Goal: Task Accomplishment & Management: Manage account settings

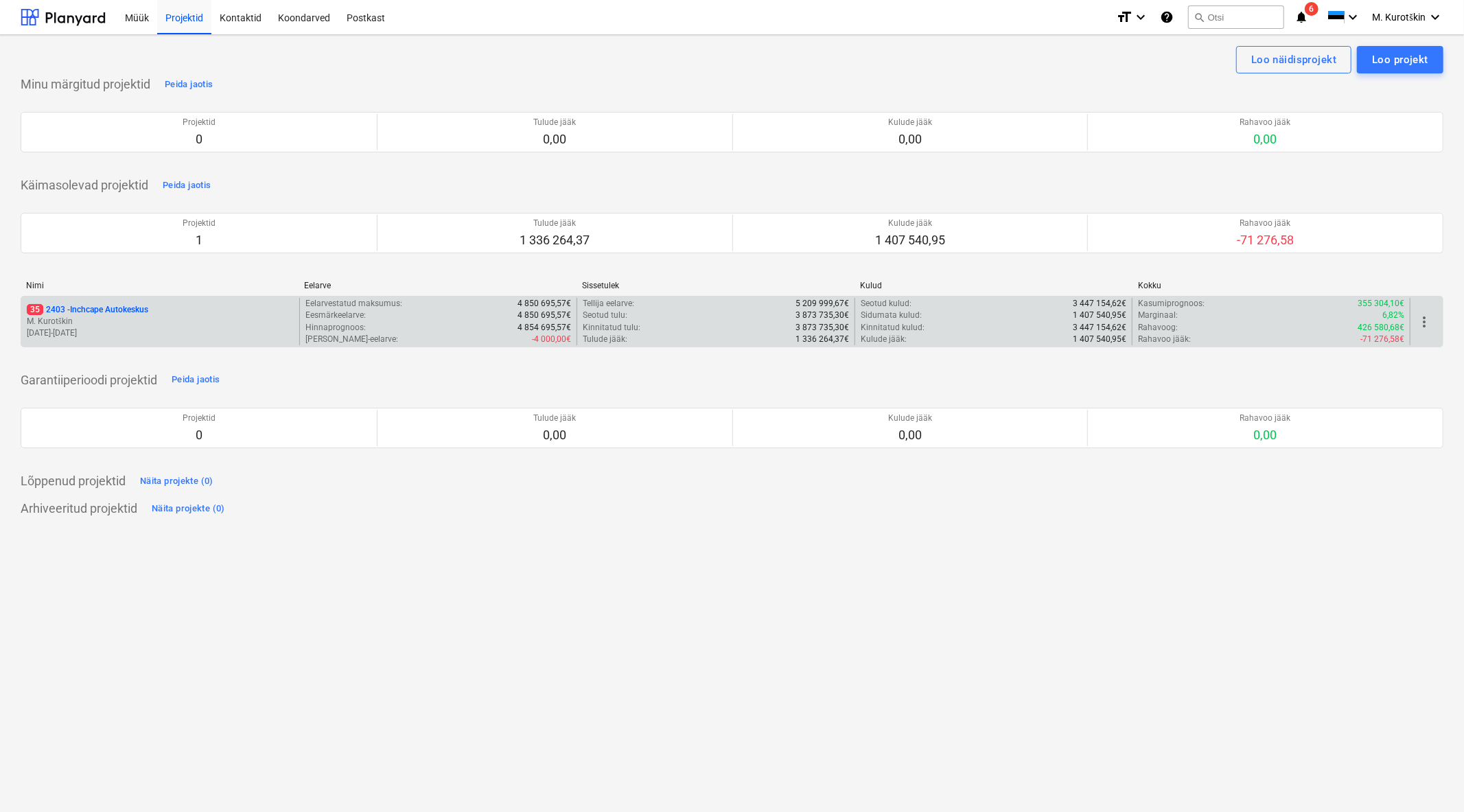
click at [110, 307] on p "35 2403 - Inchcape Autokeskus" at bounding box center [88, 309] width 122 height 11
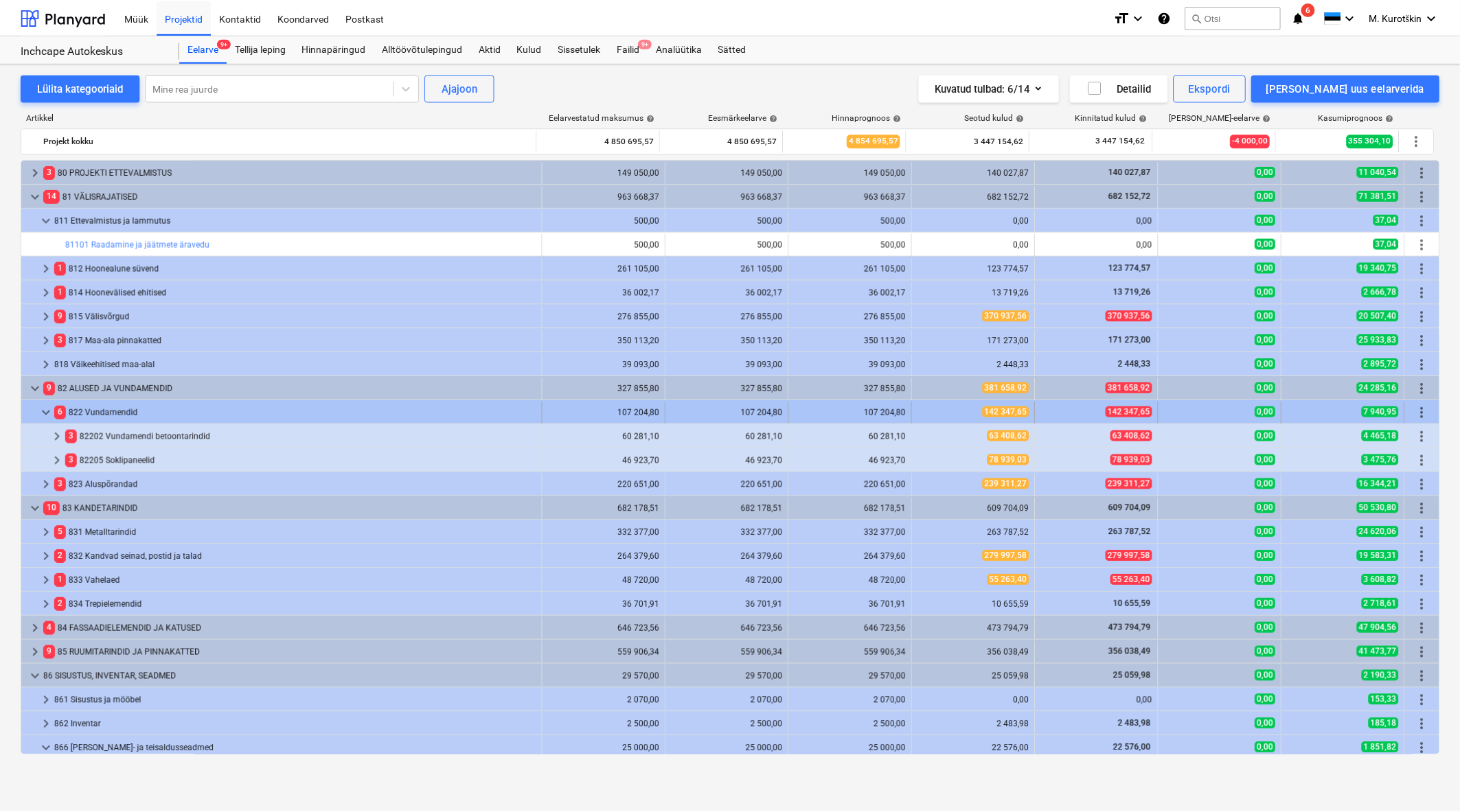
scroll to position [69, 0]
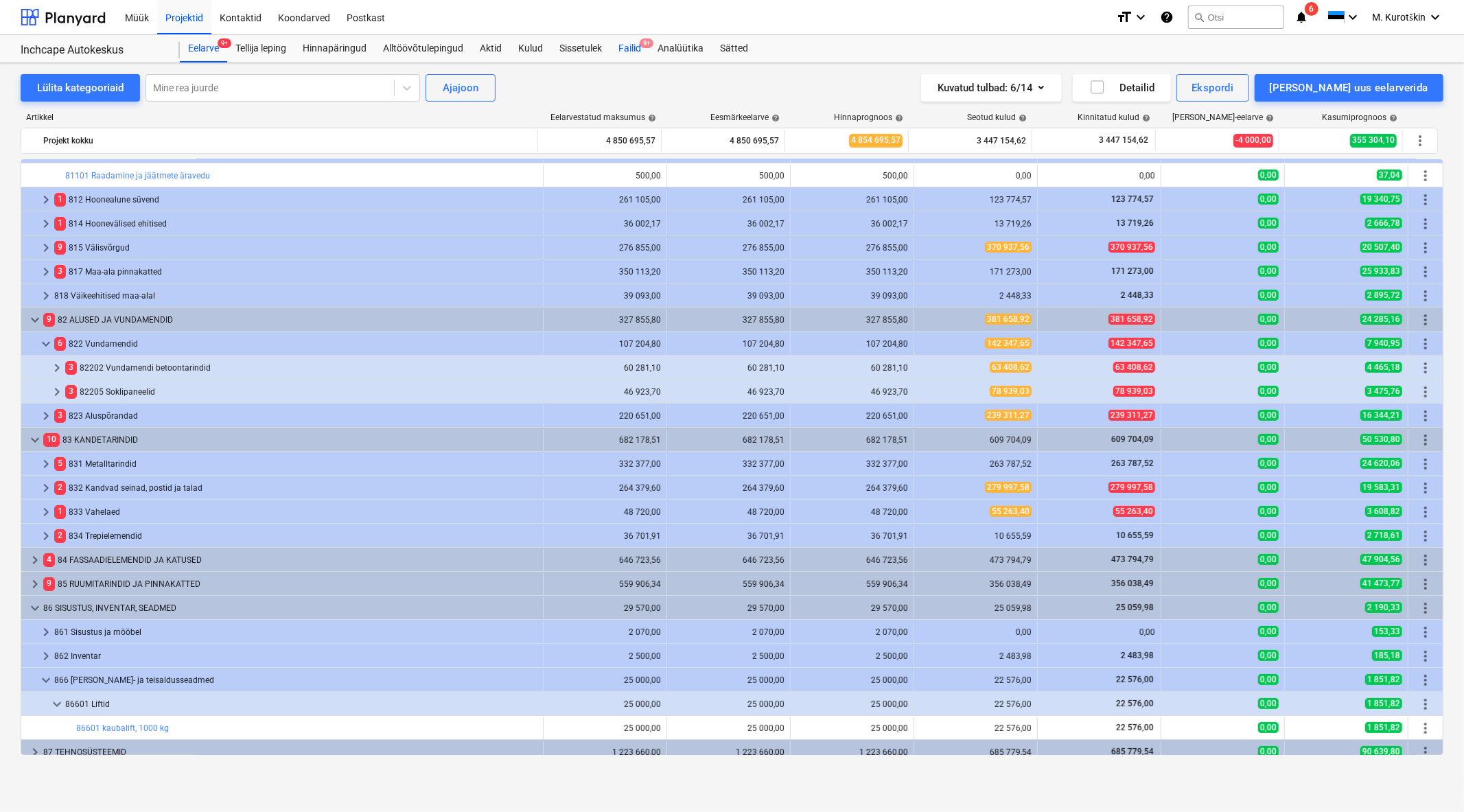
click at [648, 42] on span "9+" at bounding box center [647, 43] width 14 height 10
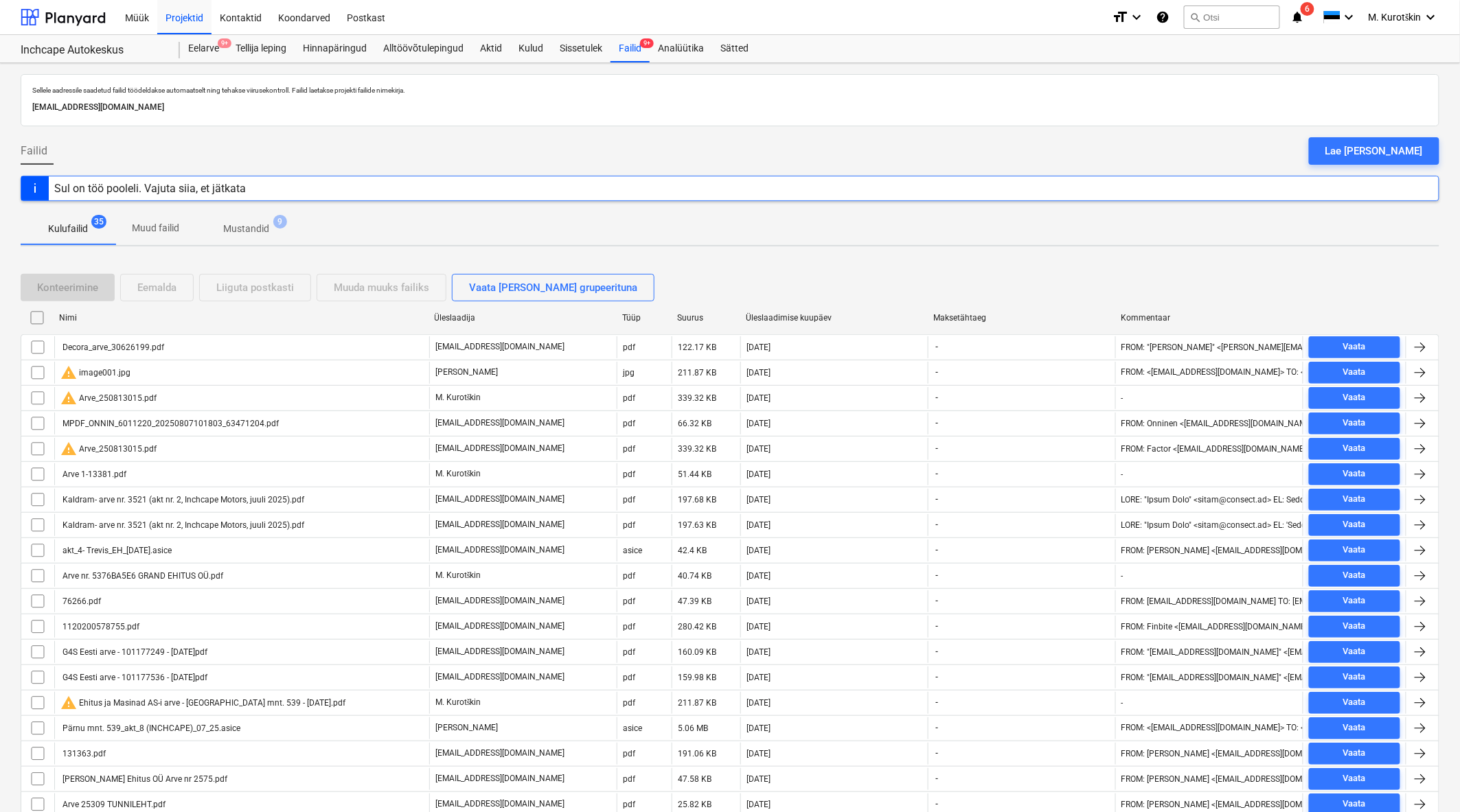
click at [784, 319] on div "Üleslaadimise kuupäev" at bounding box center [833, 317] width 177 height 10
checkbox input "false"
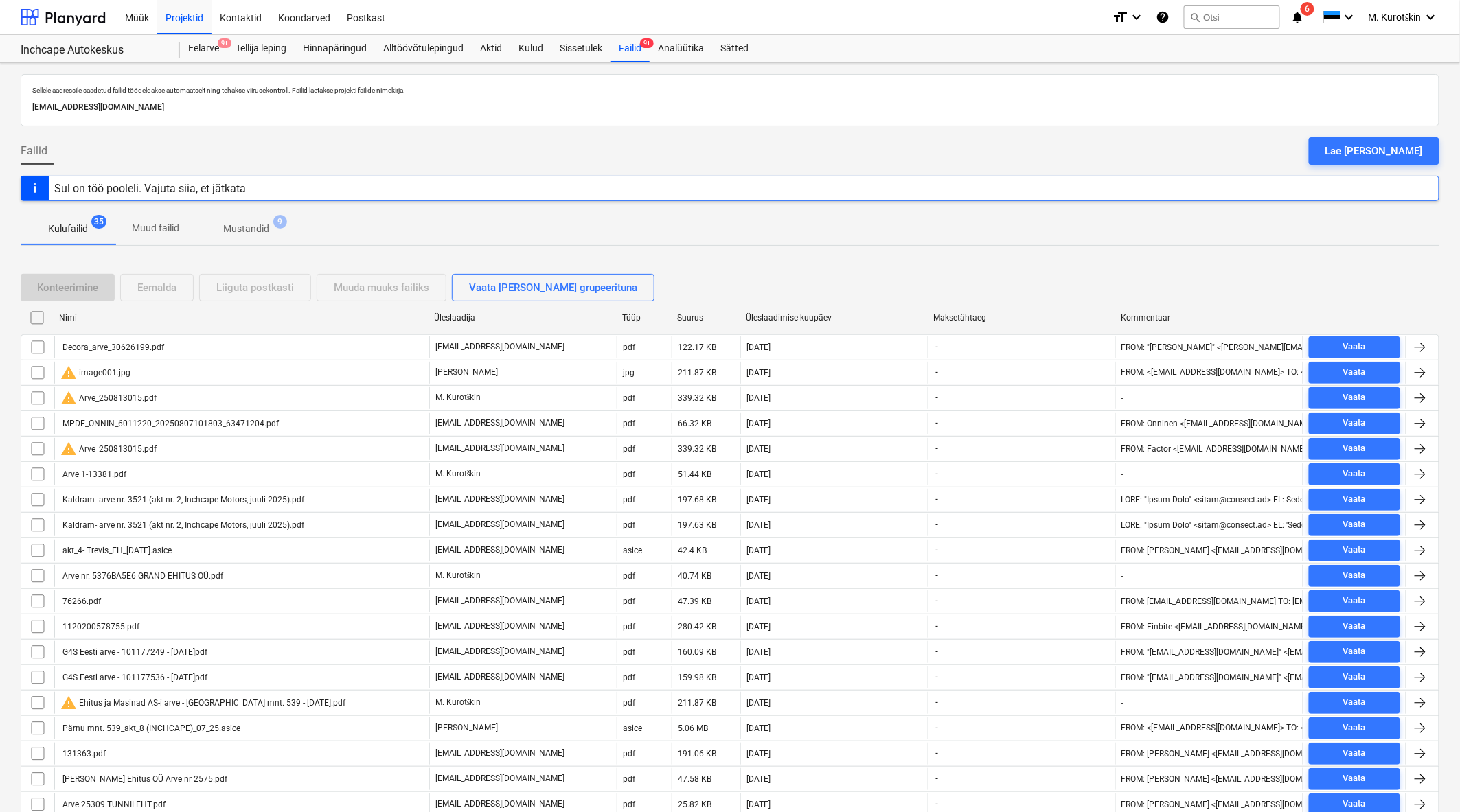
checkbox input "false"
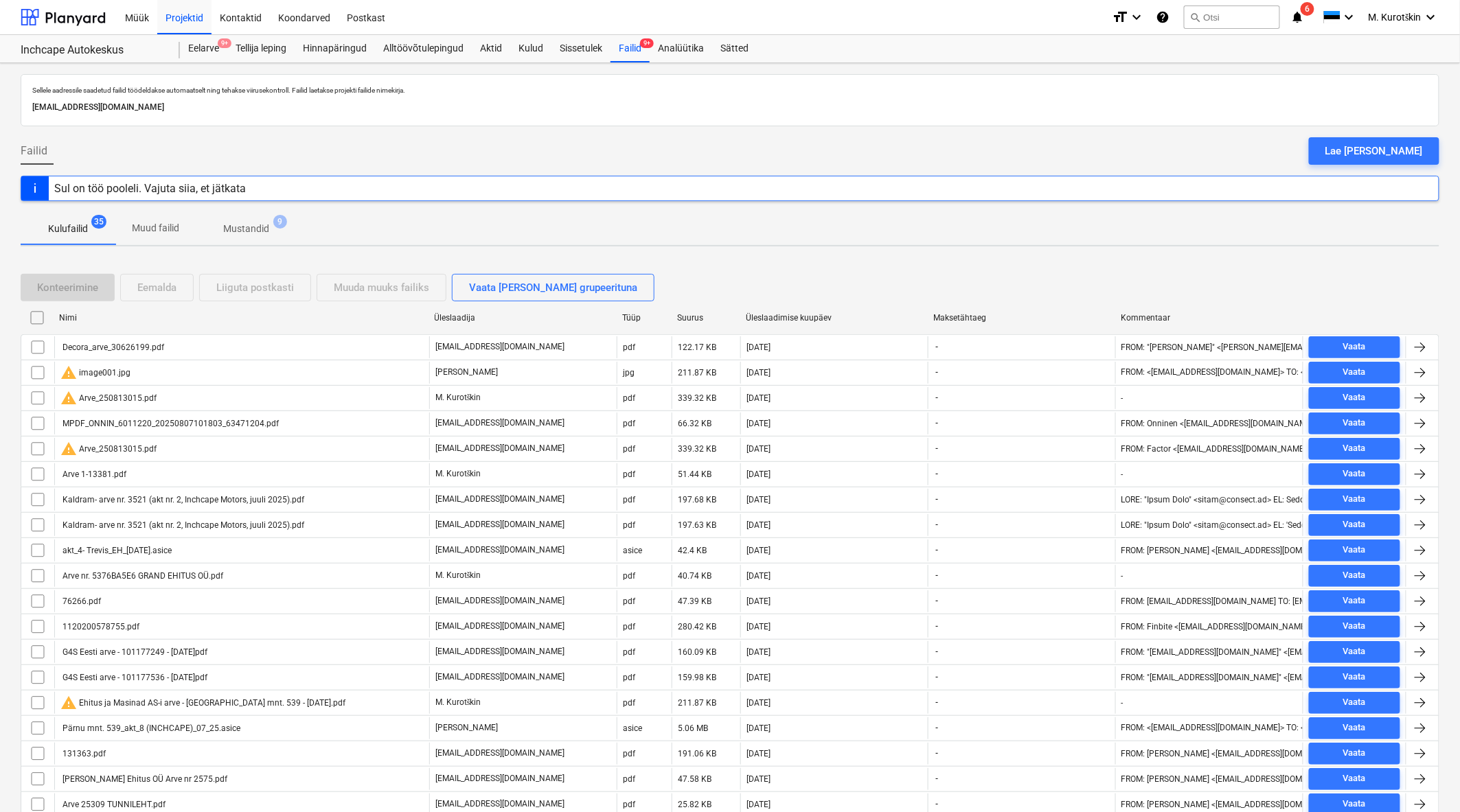
checkbox input "false"
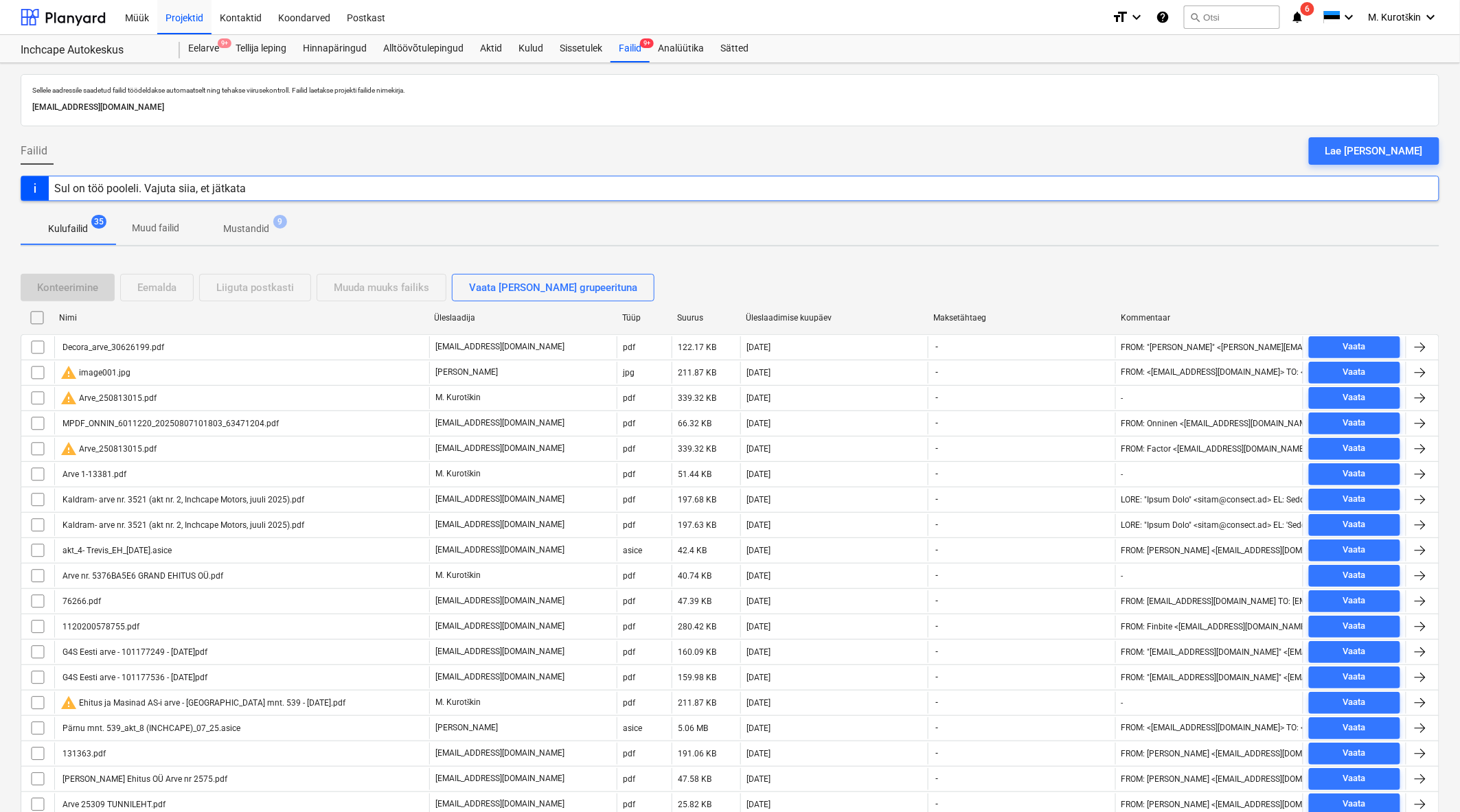
checkbox input "false"
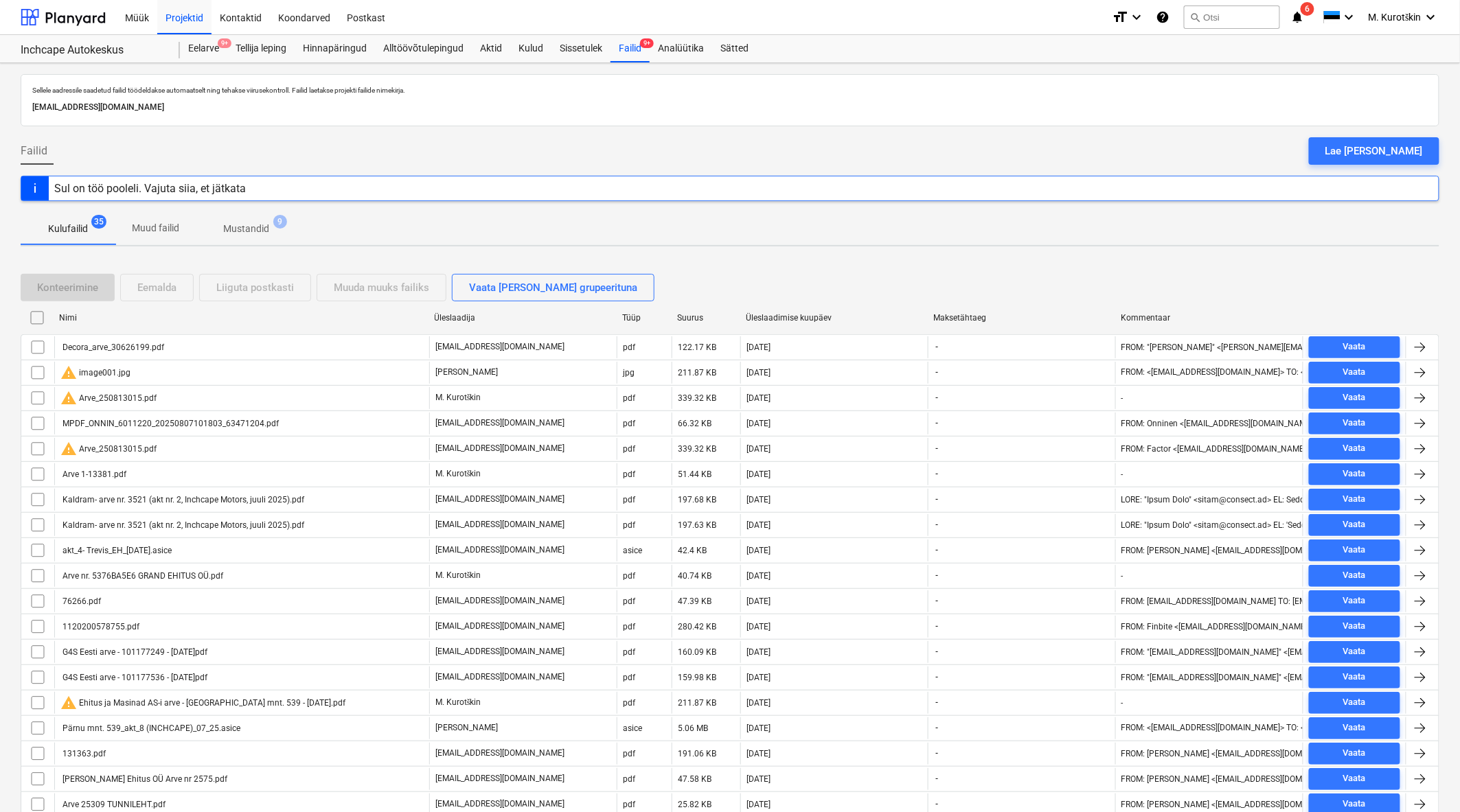
checkbox input "false"
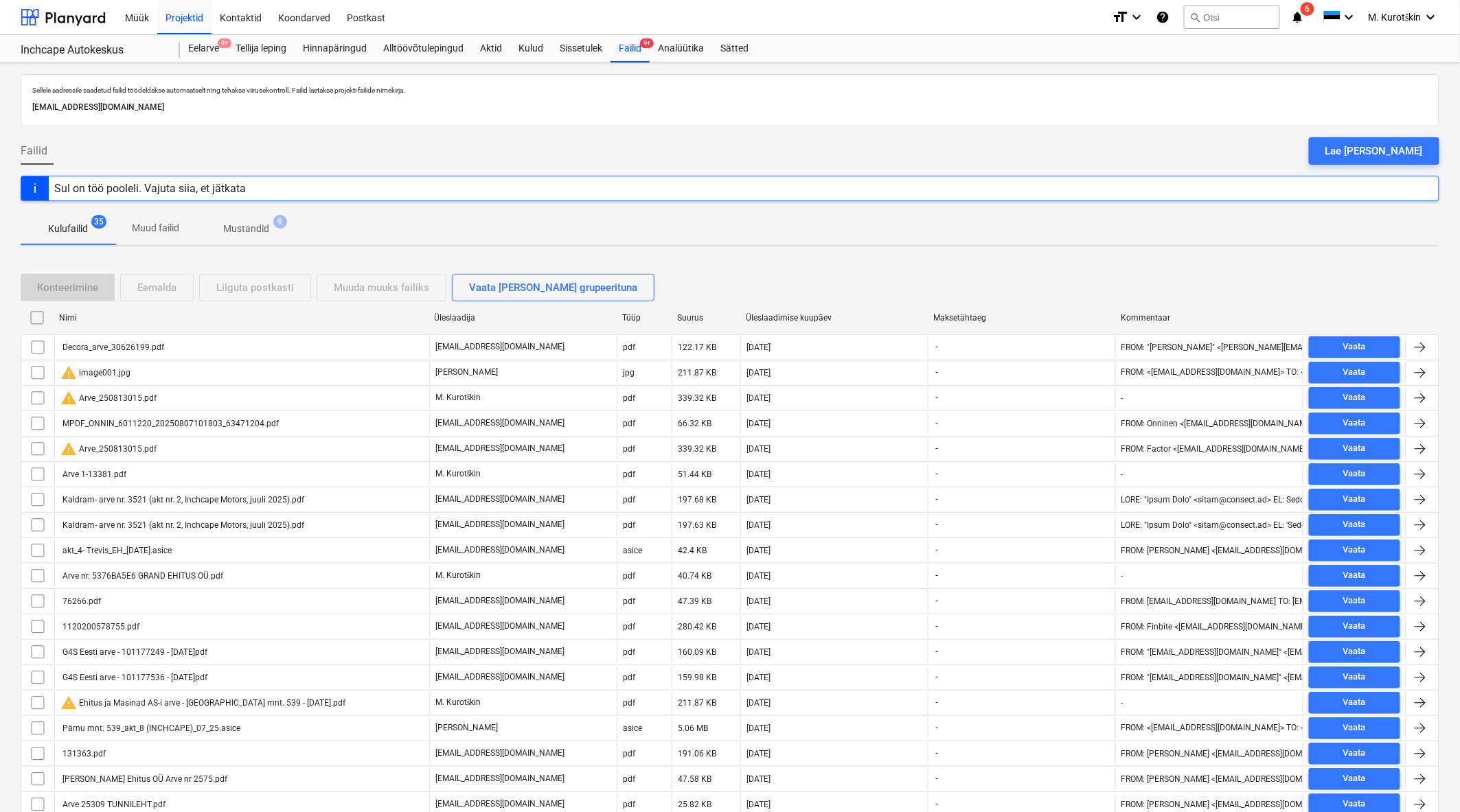
checkbox input "false"
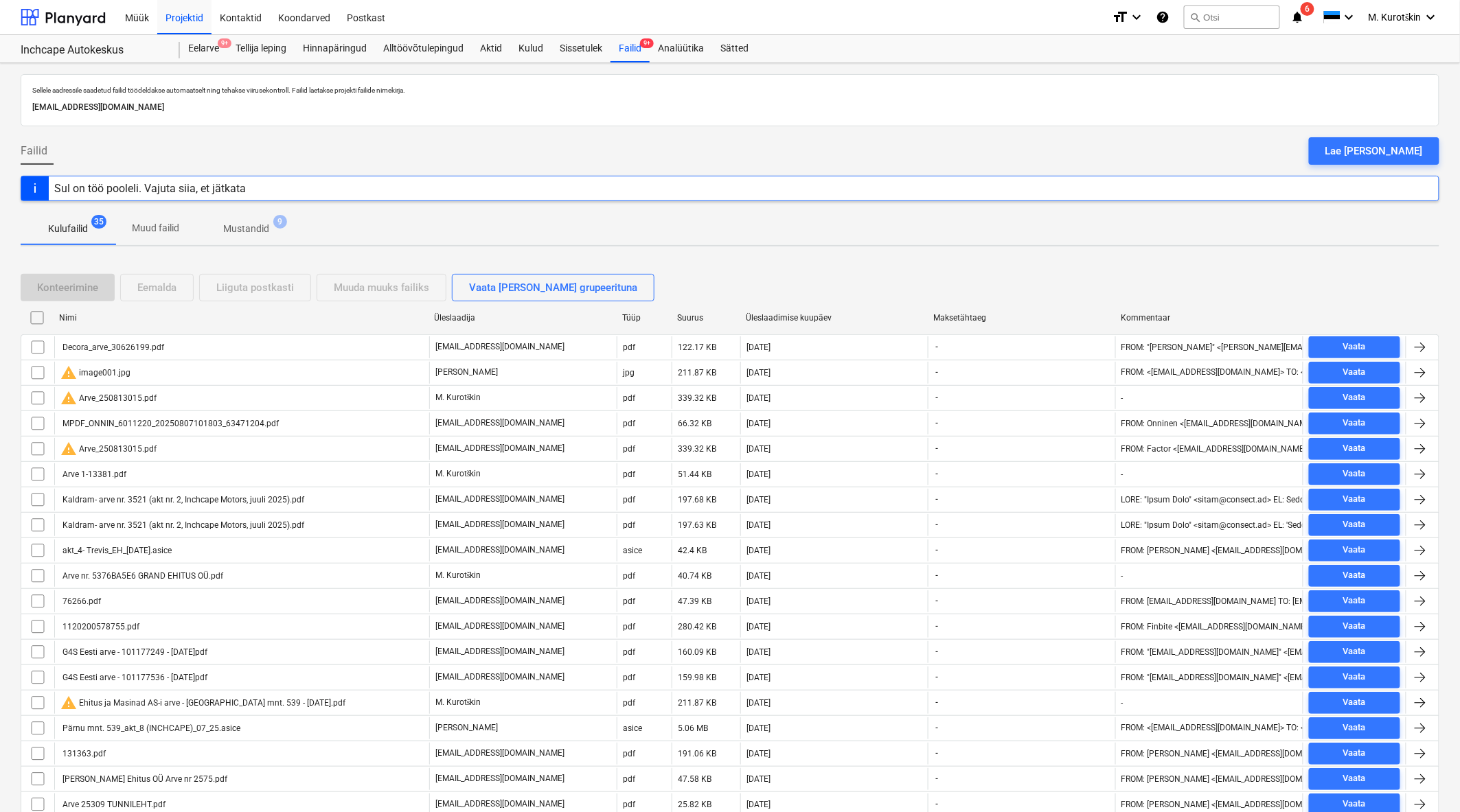
checkbox input "false"
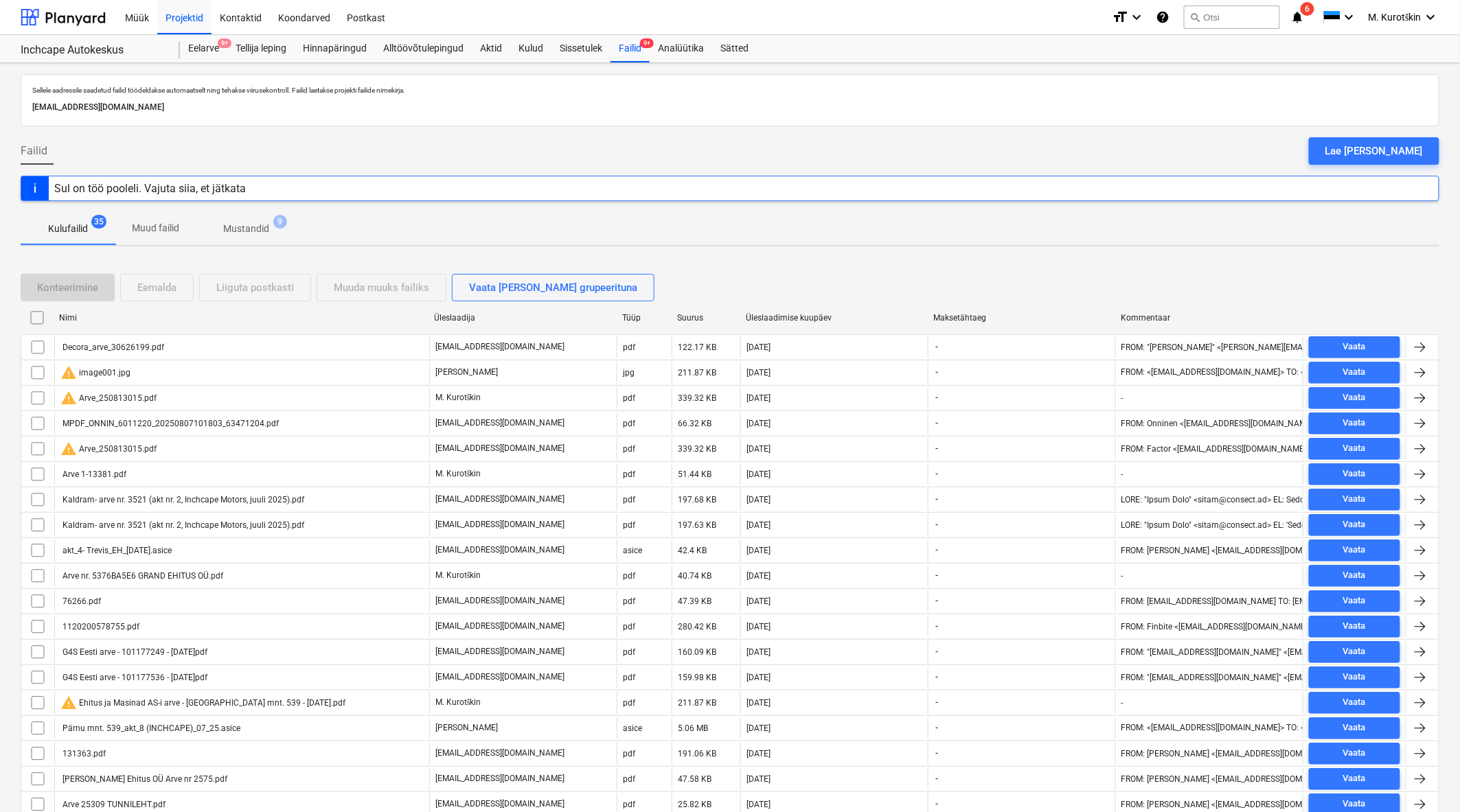
checkbox input "false"
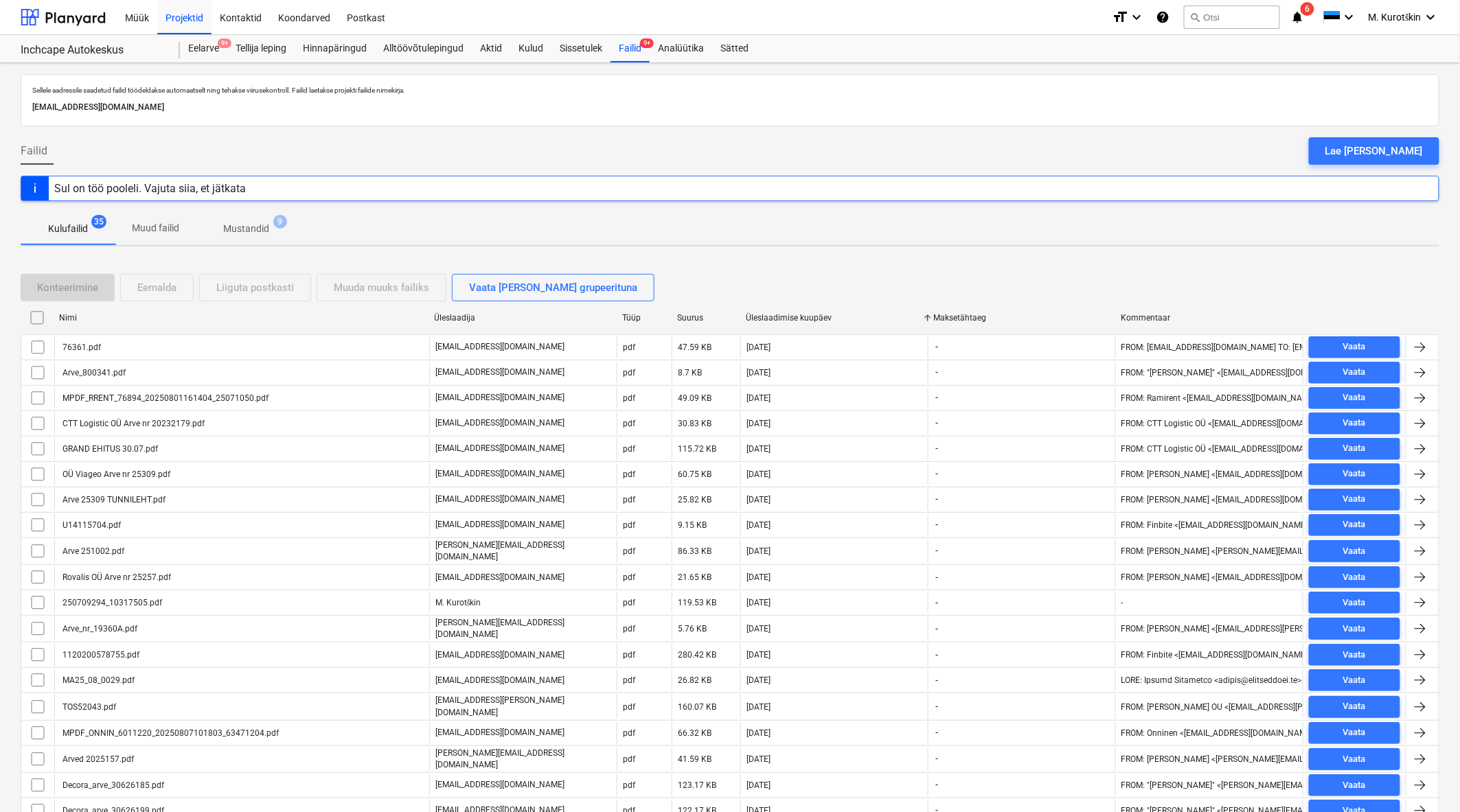
click at [794, 319] on div "Üleslaadimise kuupäev" at bounding box center [833, 317] width 177 height 10
checkbox input "false"
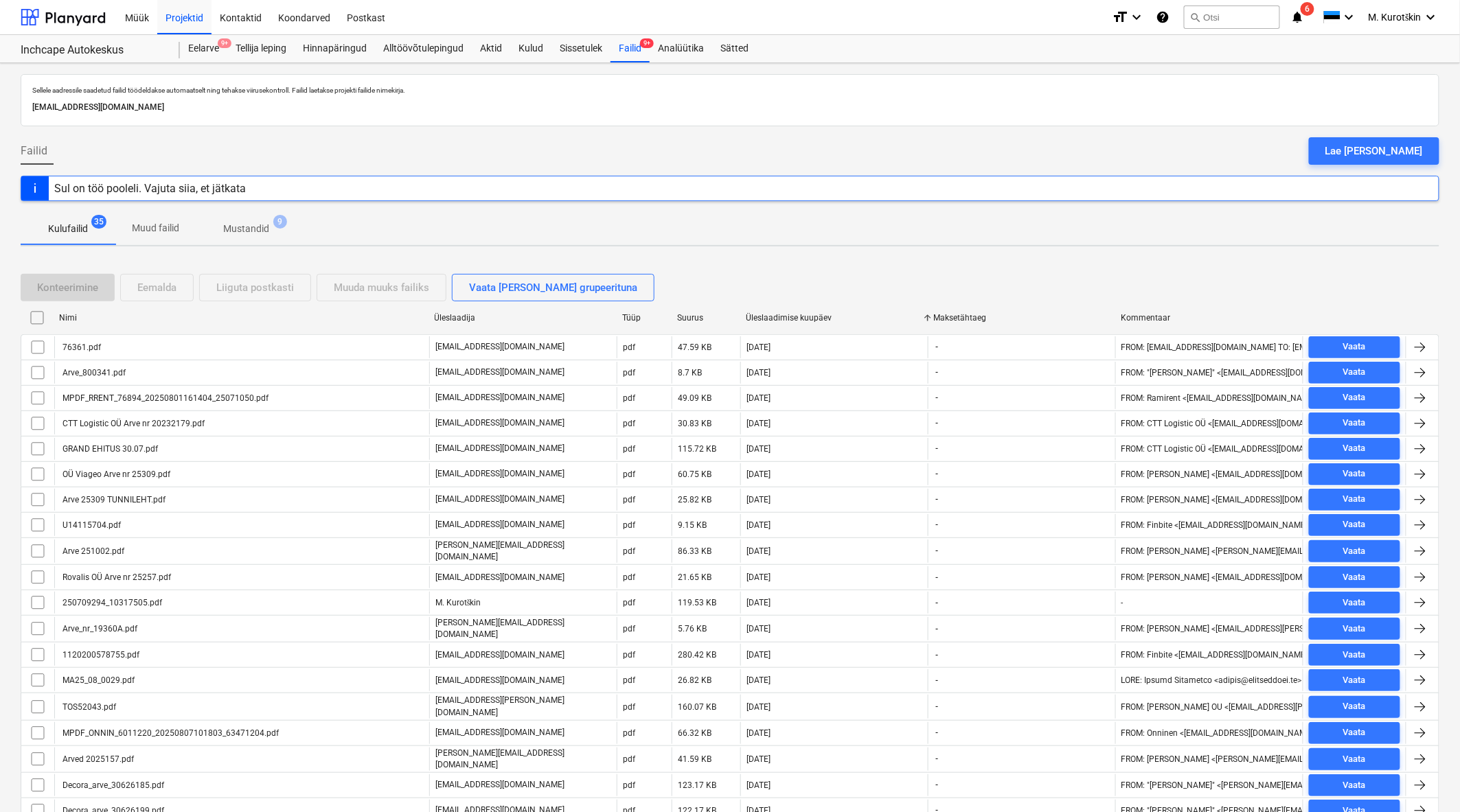
checkbox input "false"
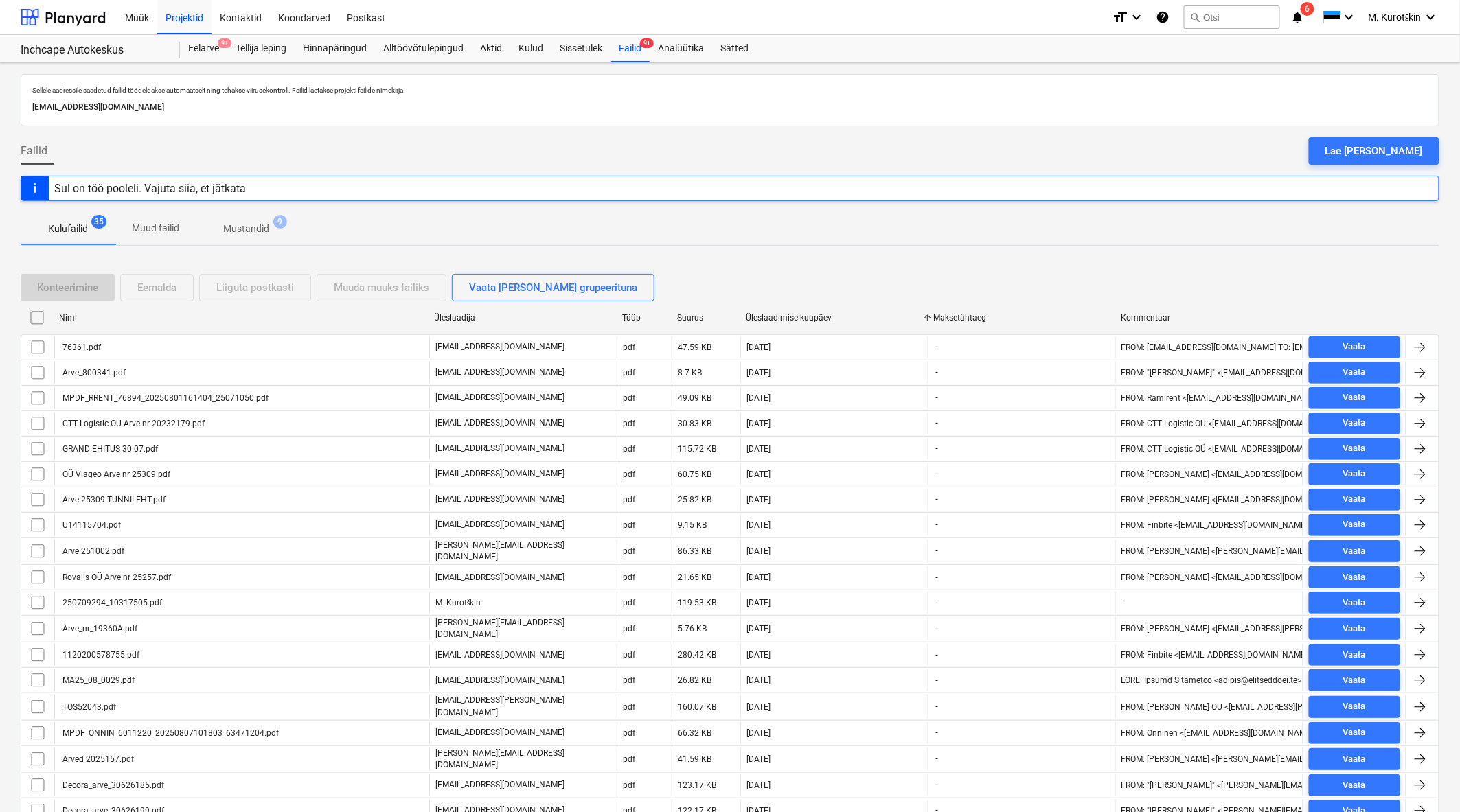
checkbox input "false"
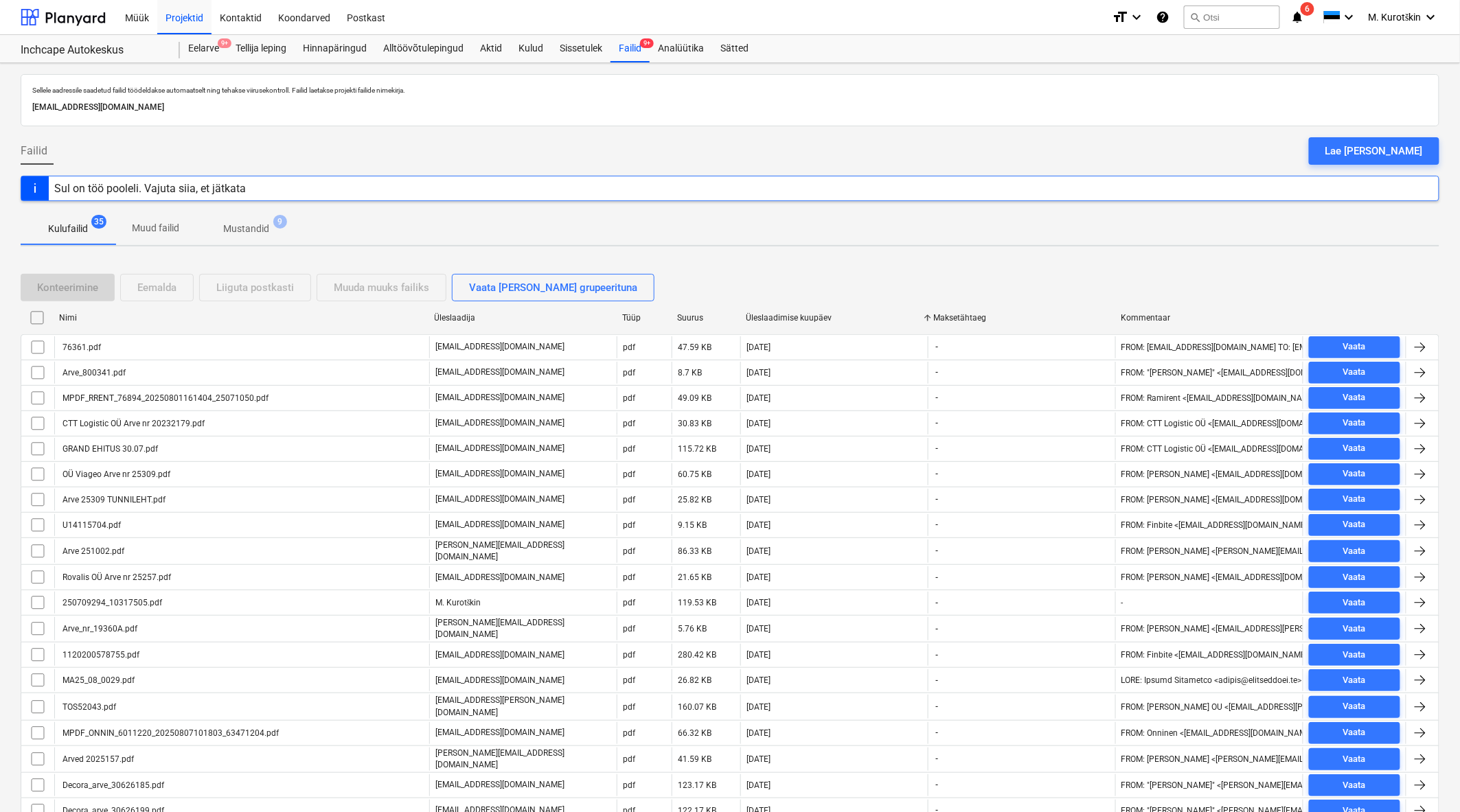
checkbox input "false"
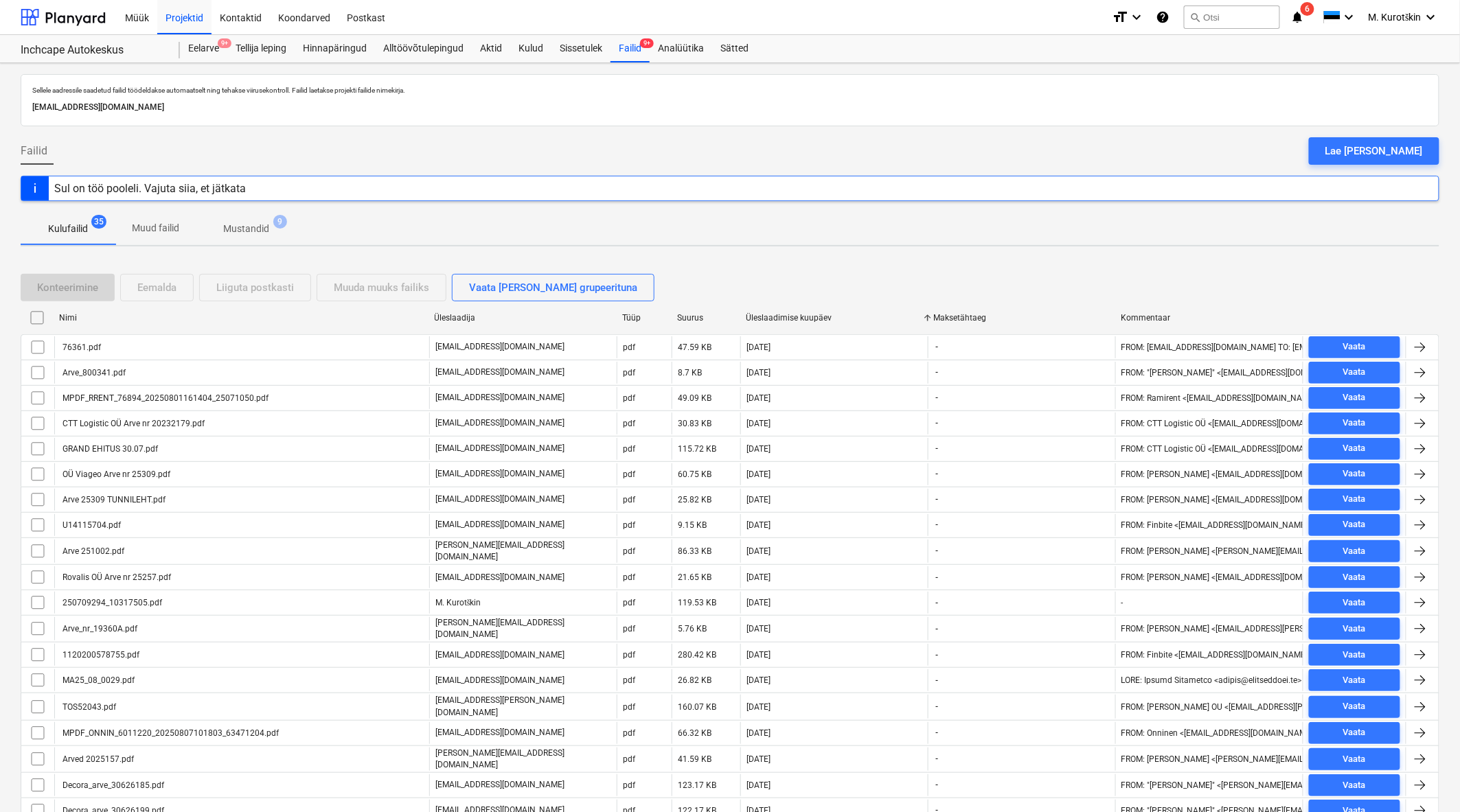
checkbox input "false"
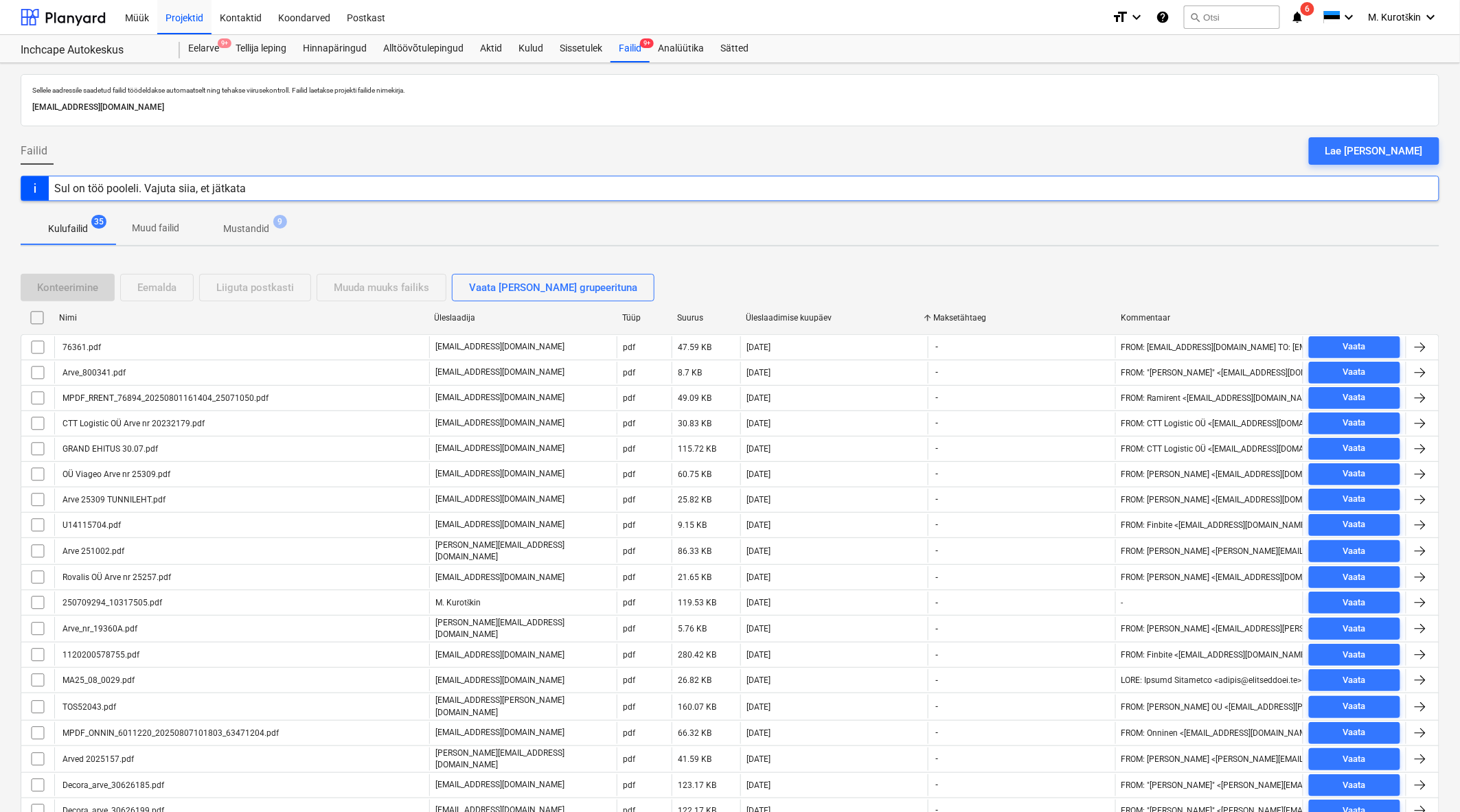
checkbox input "false"
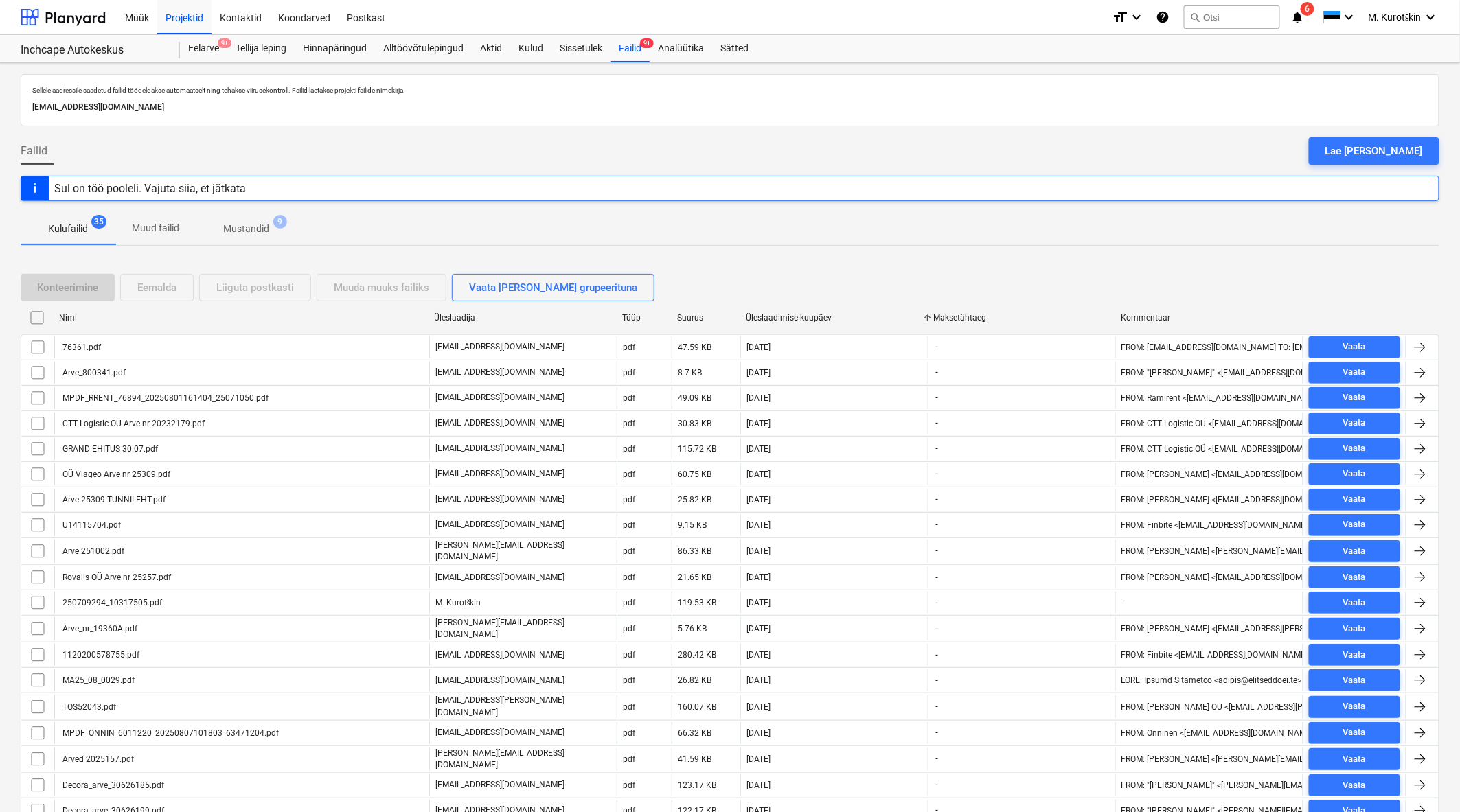
checkbox input "false"
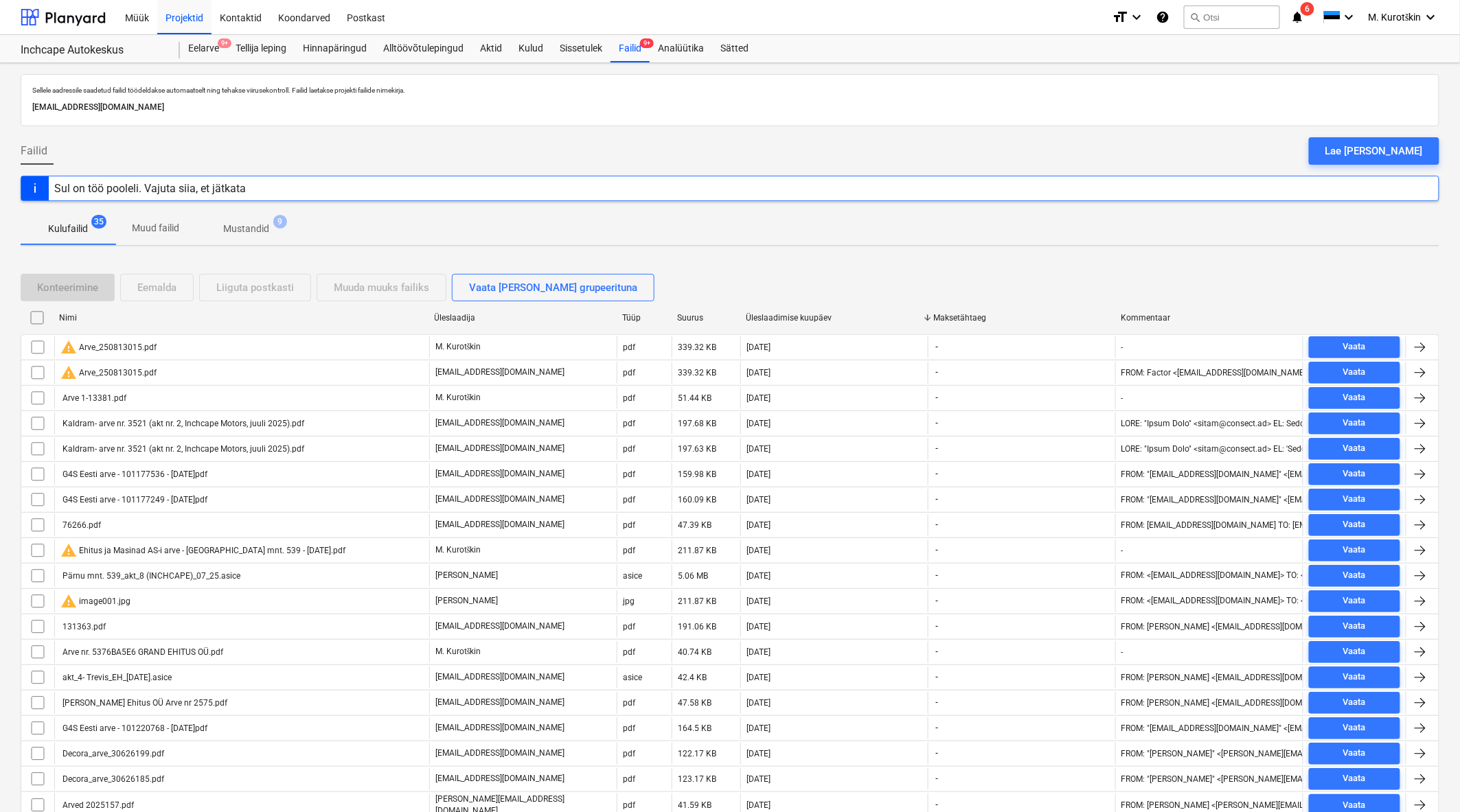
click at [794, 319] on div "Üleslaadimise kuupäev" at bounding box center [833, 317] width 177 height 10
checkbox input "false"
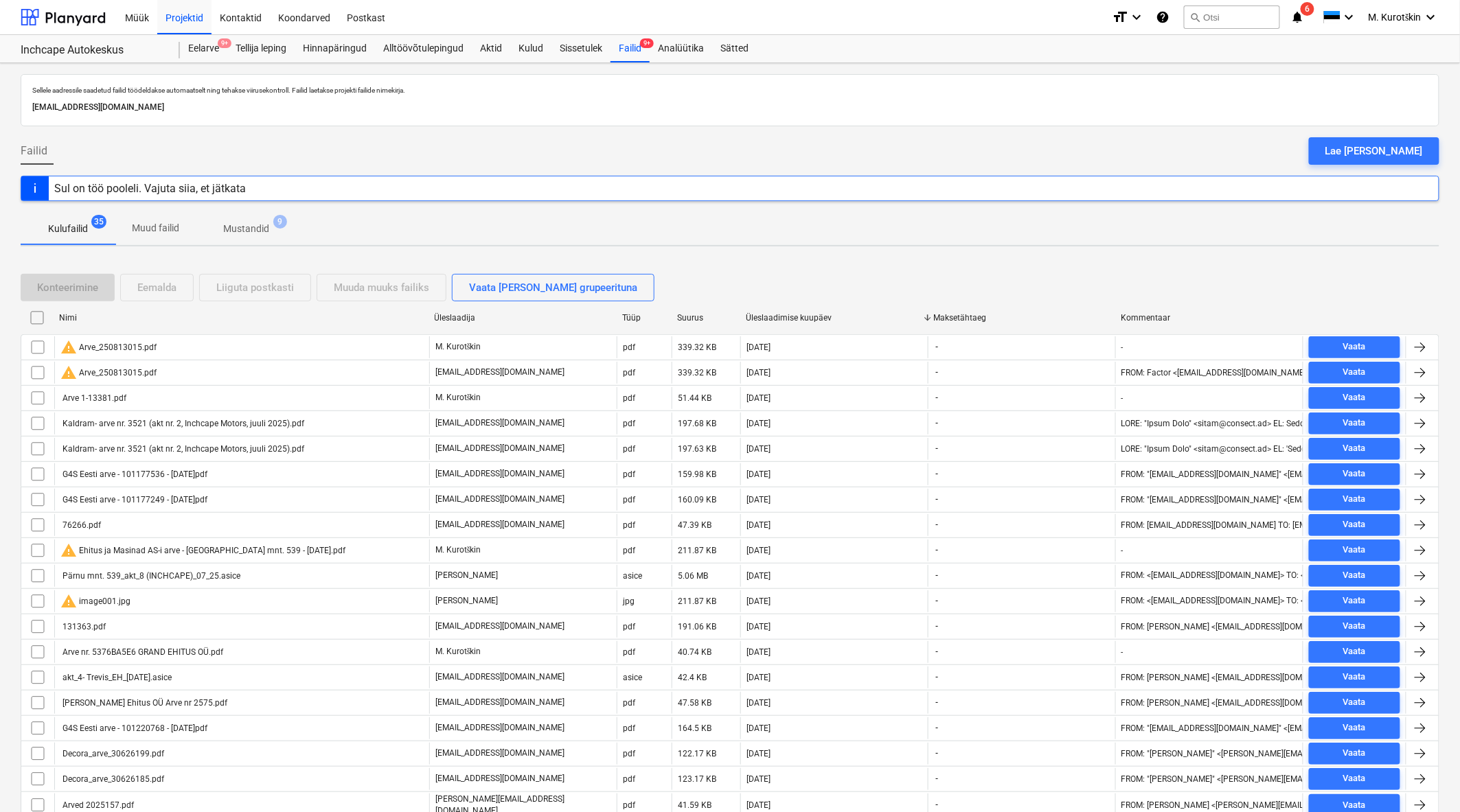
checkbox input "false"
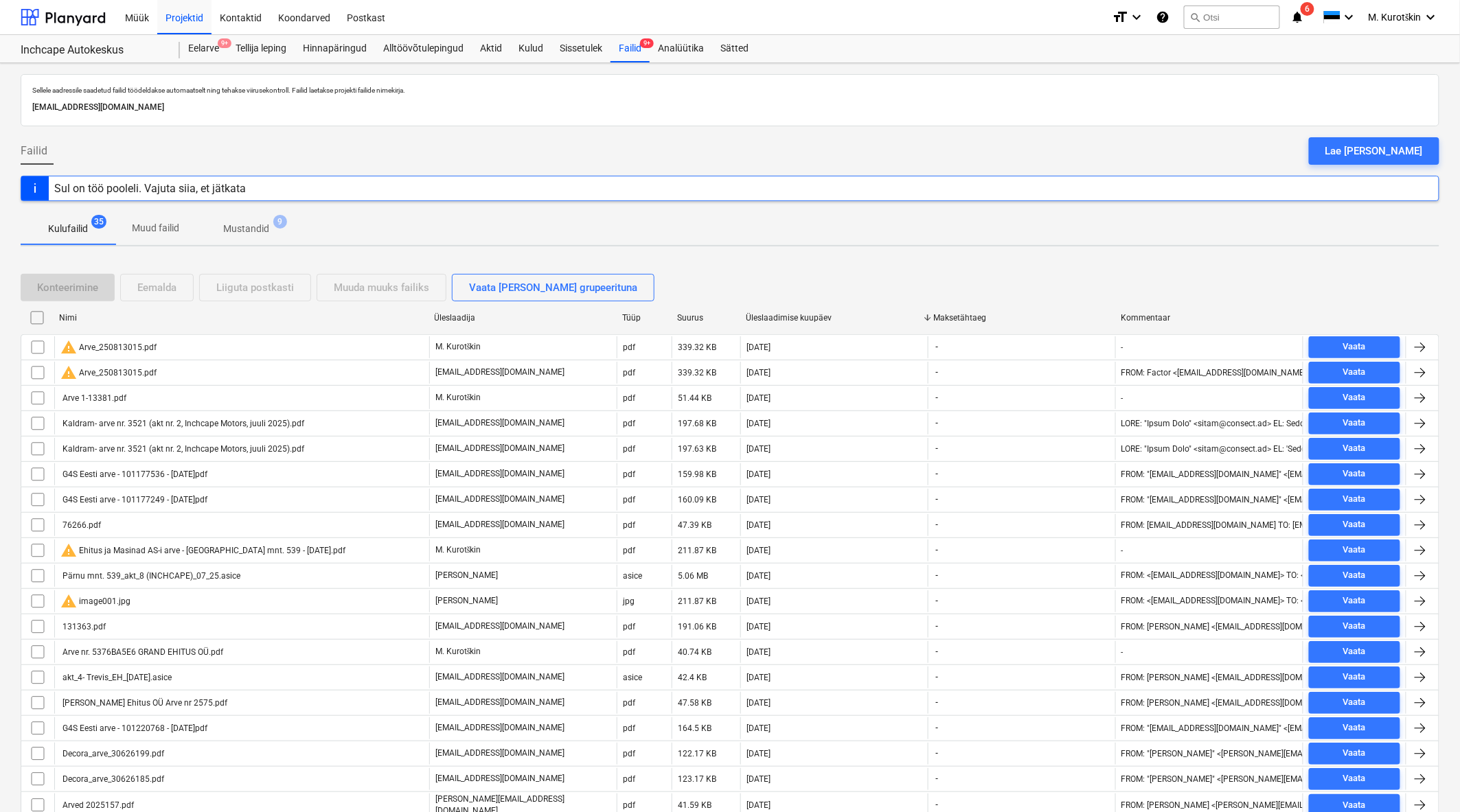
checkbox input "false"
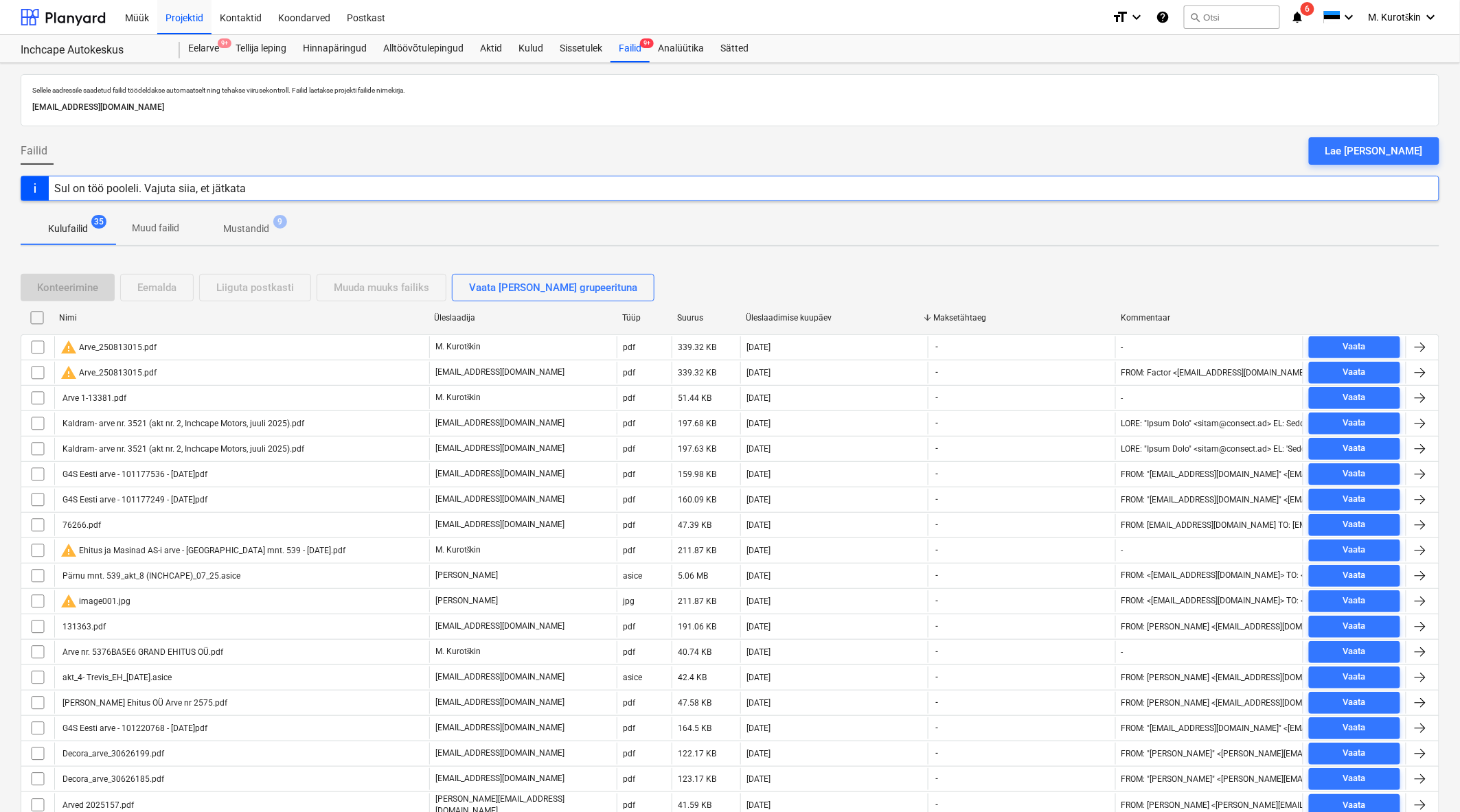
checkbox input "false"
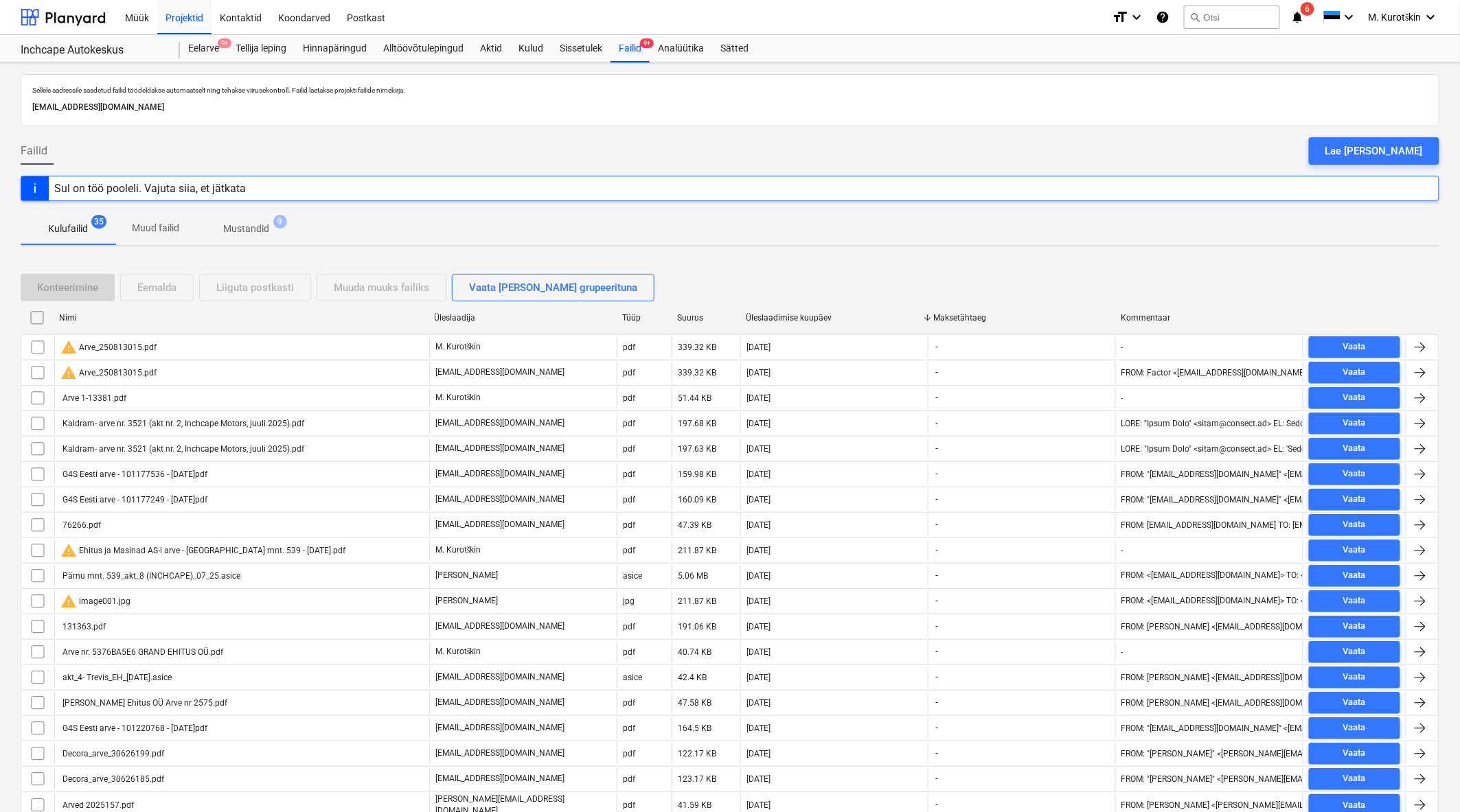
checkbox input "false"
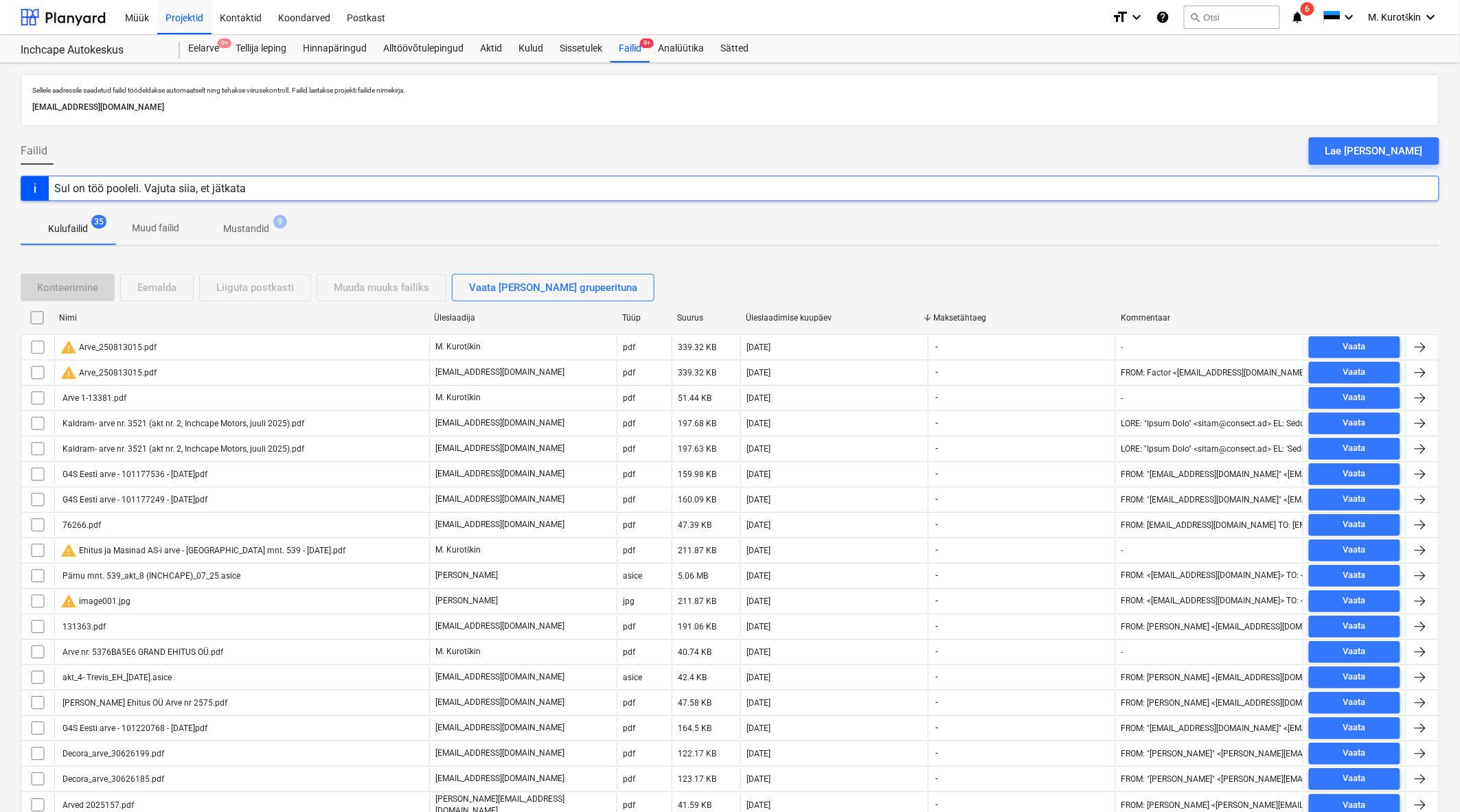
checkbox input "false"
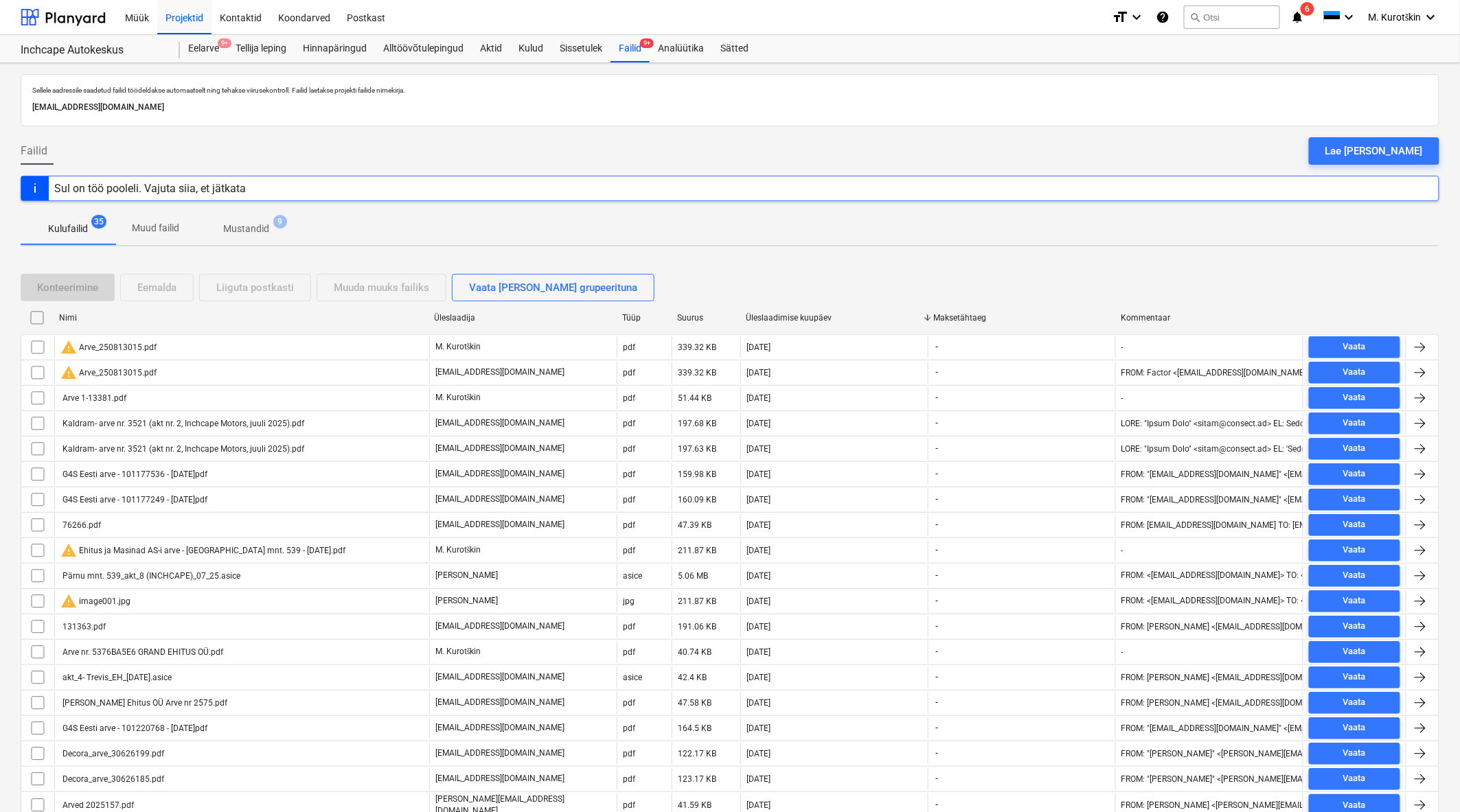
checkbox input "false"
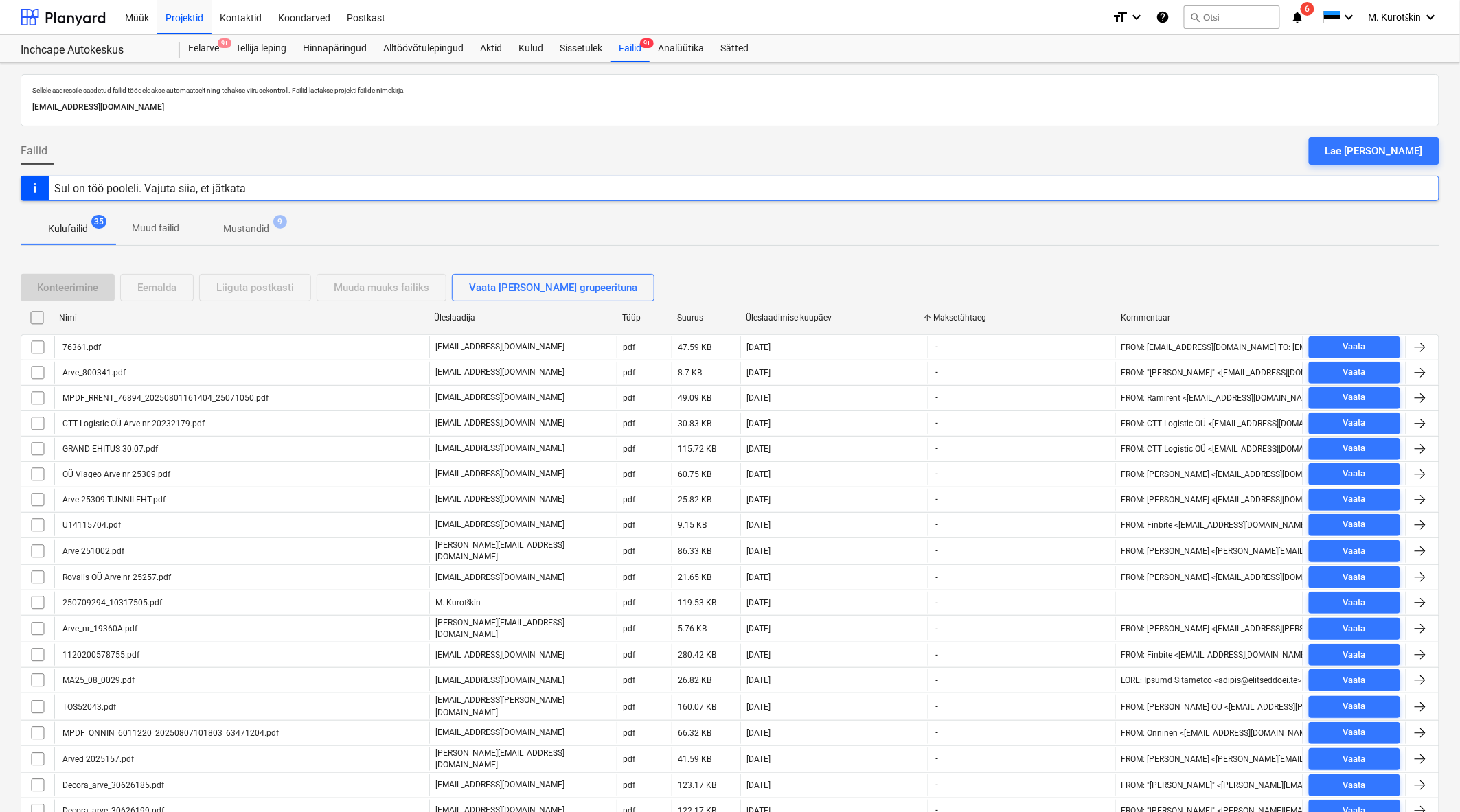
click at [794, 319] on div "Üleslaadimise kuupäev" at bounding box center [833, 317] width 177 height 10
checkbox input "false"
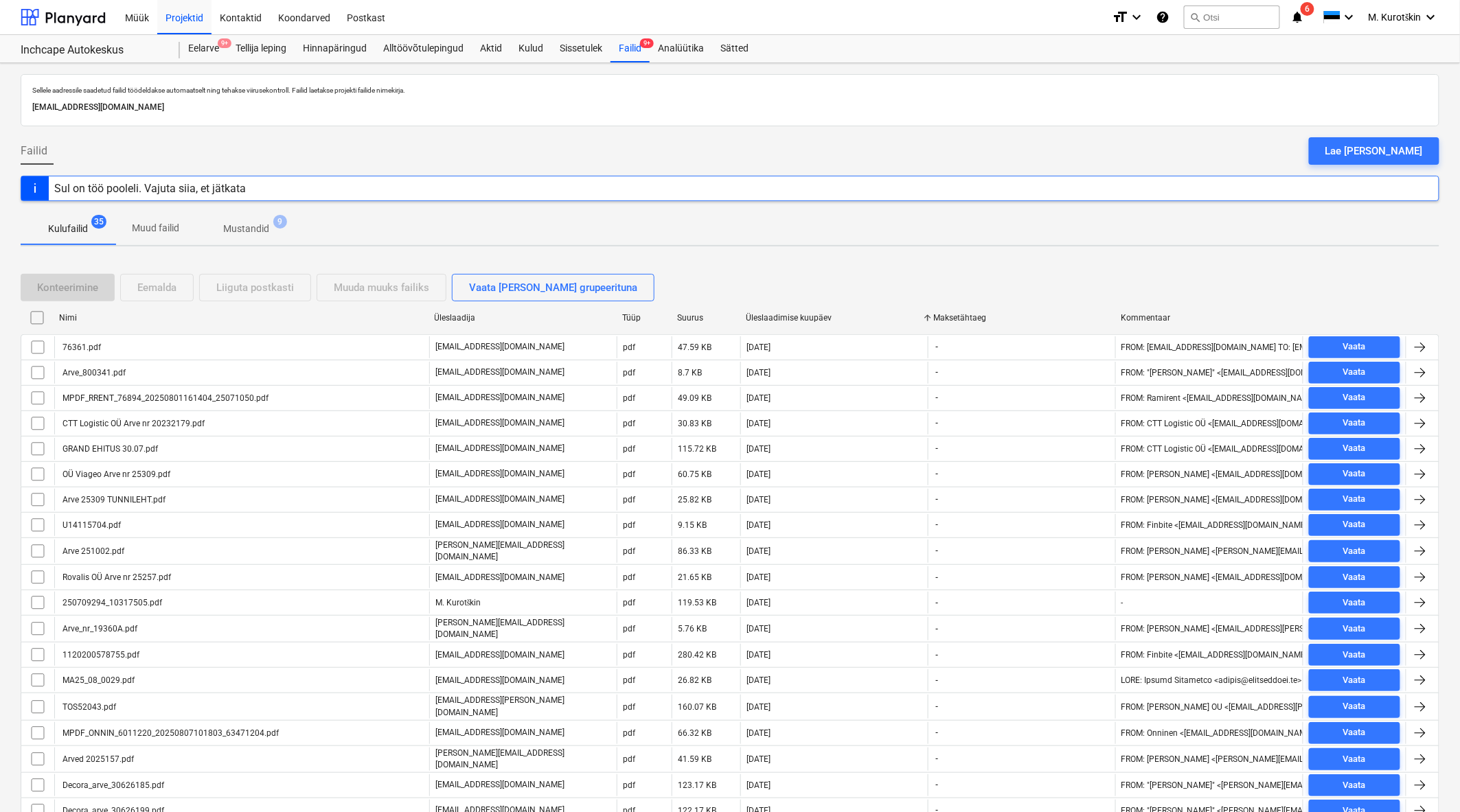
checkbox input "false"
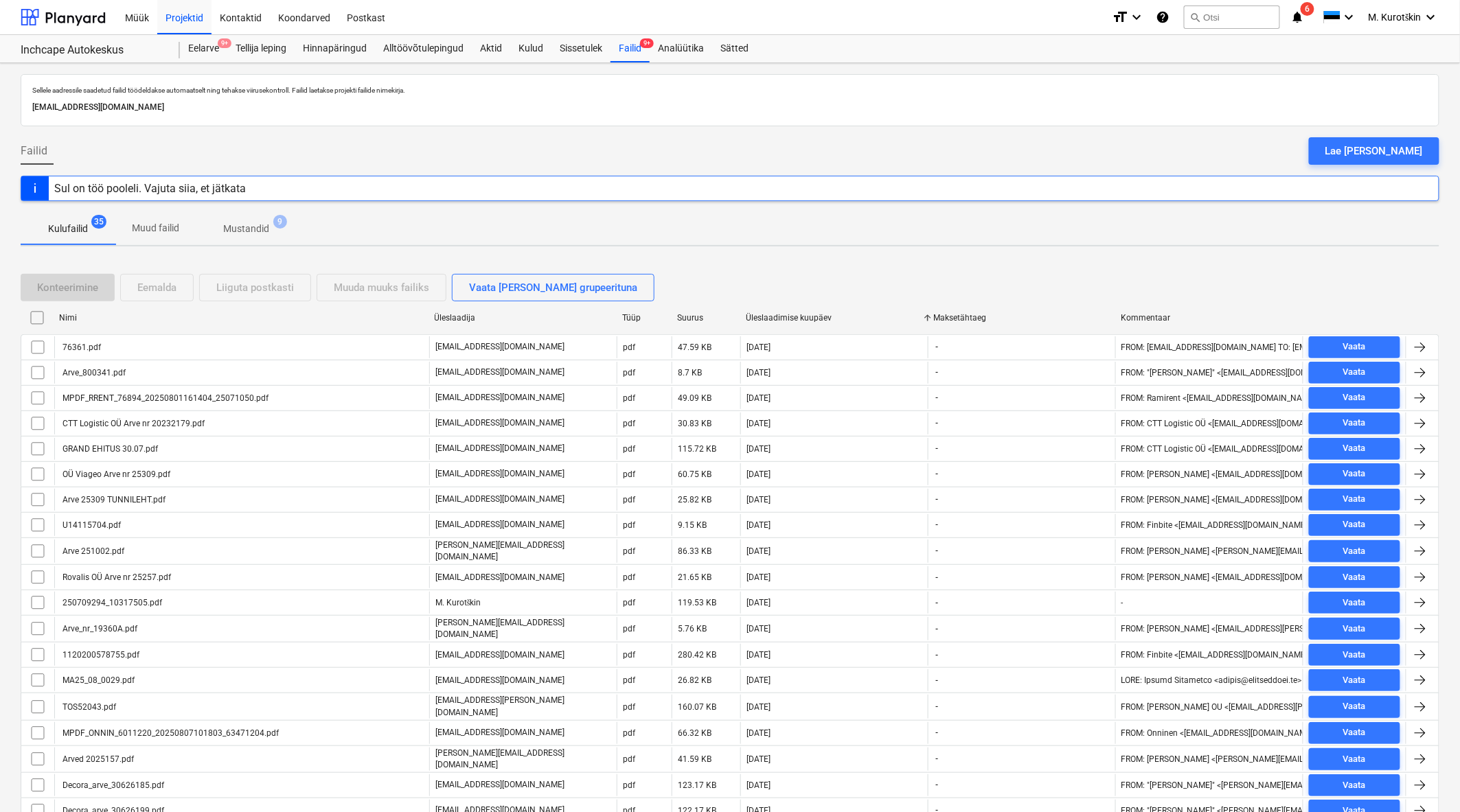
checkbox input "false"
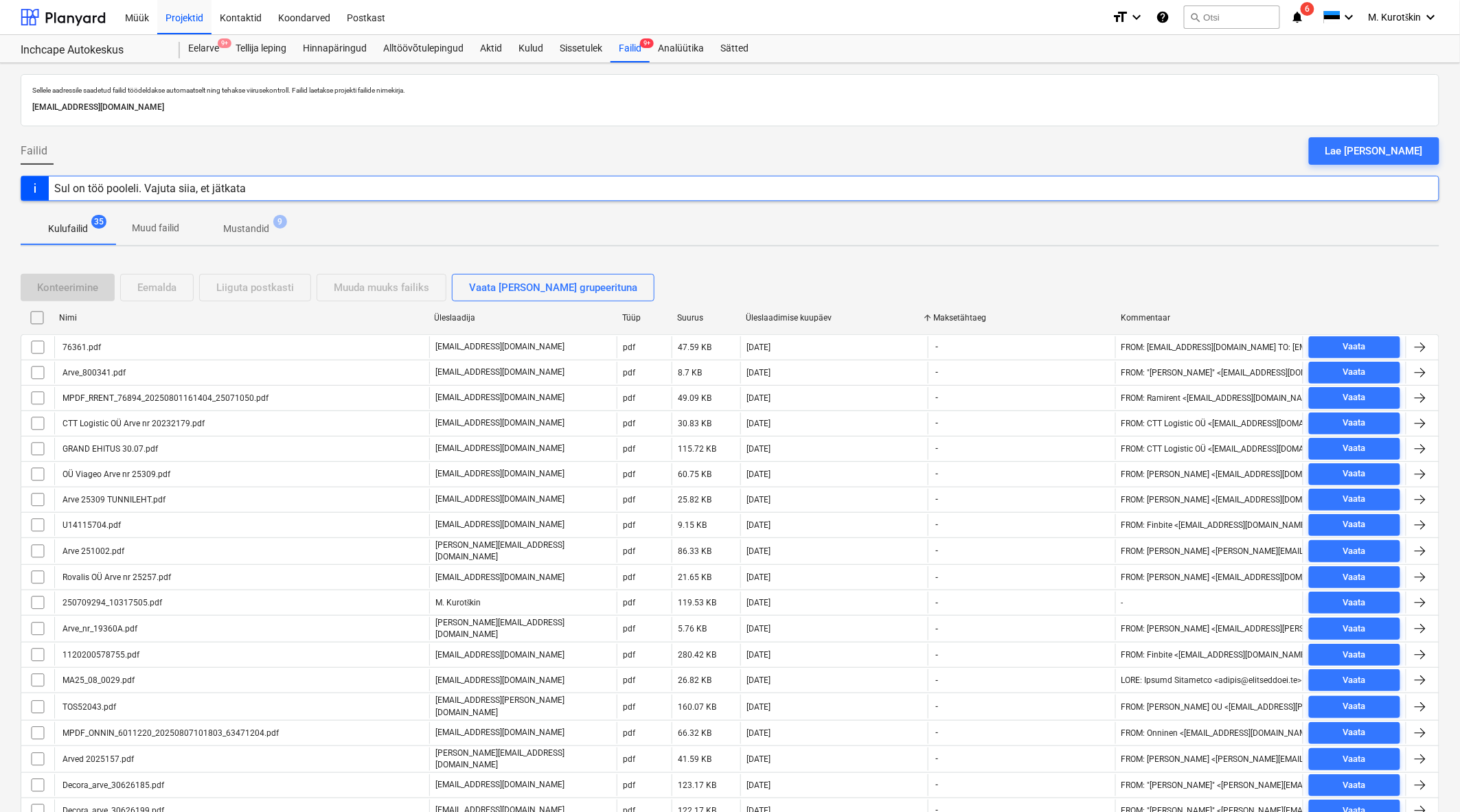
checkbox input "false"
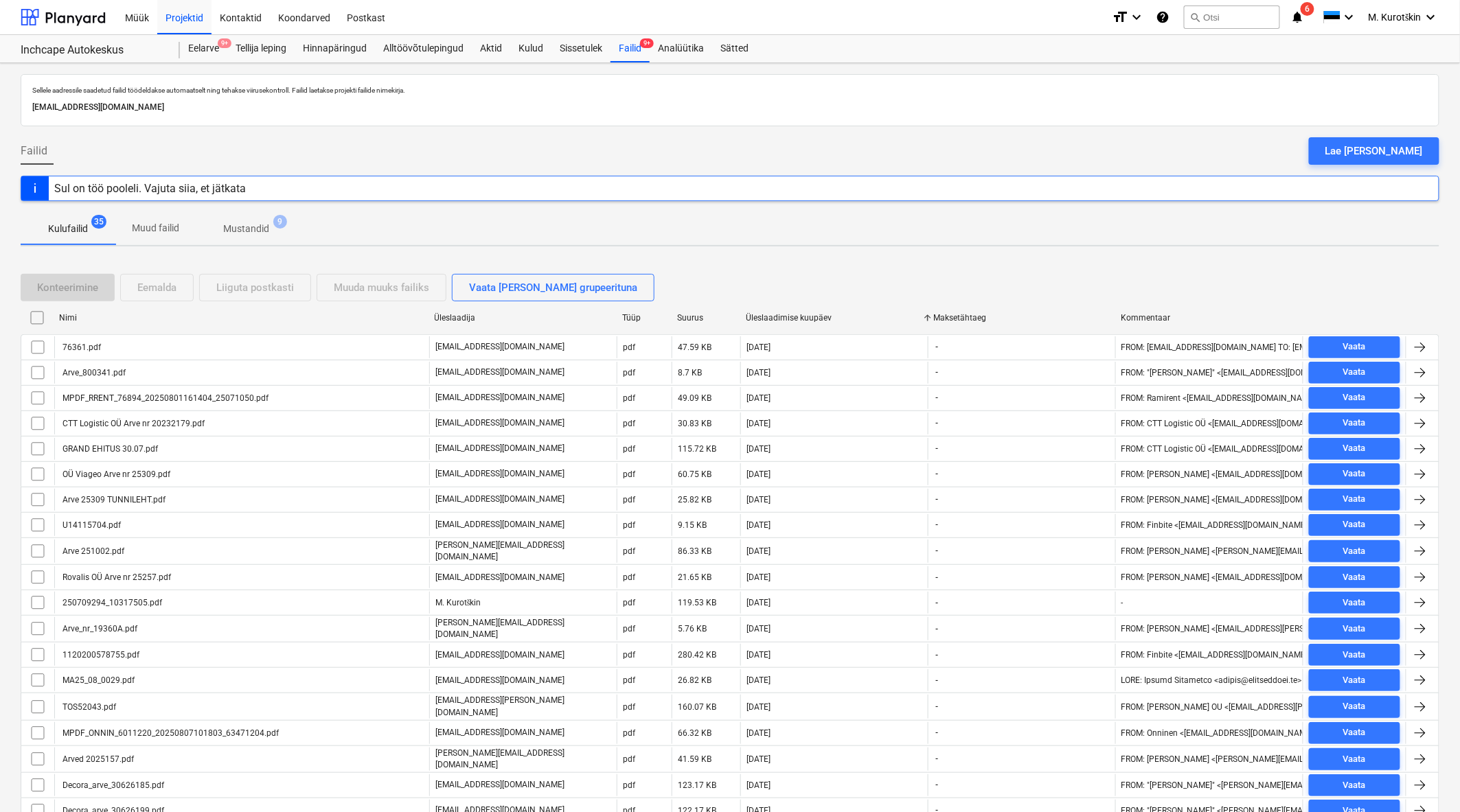
checkbox input "false"
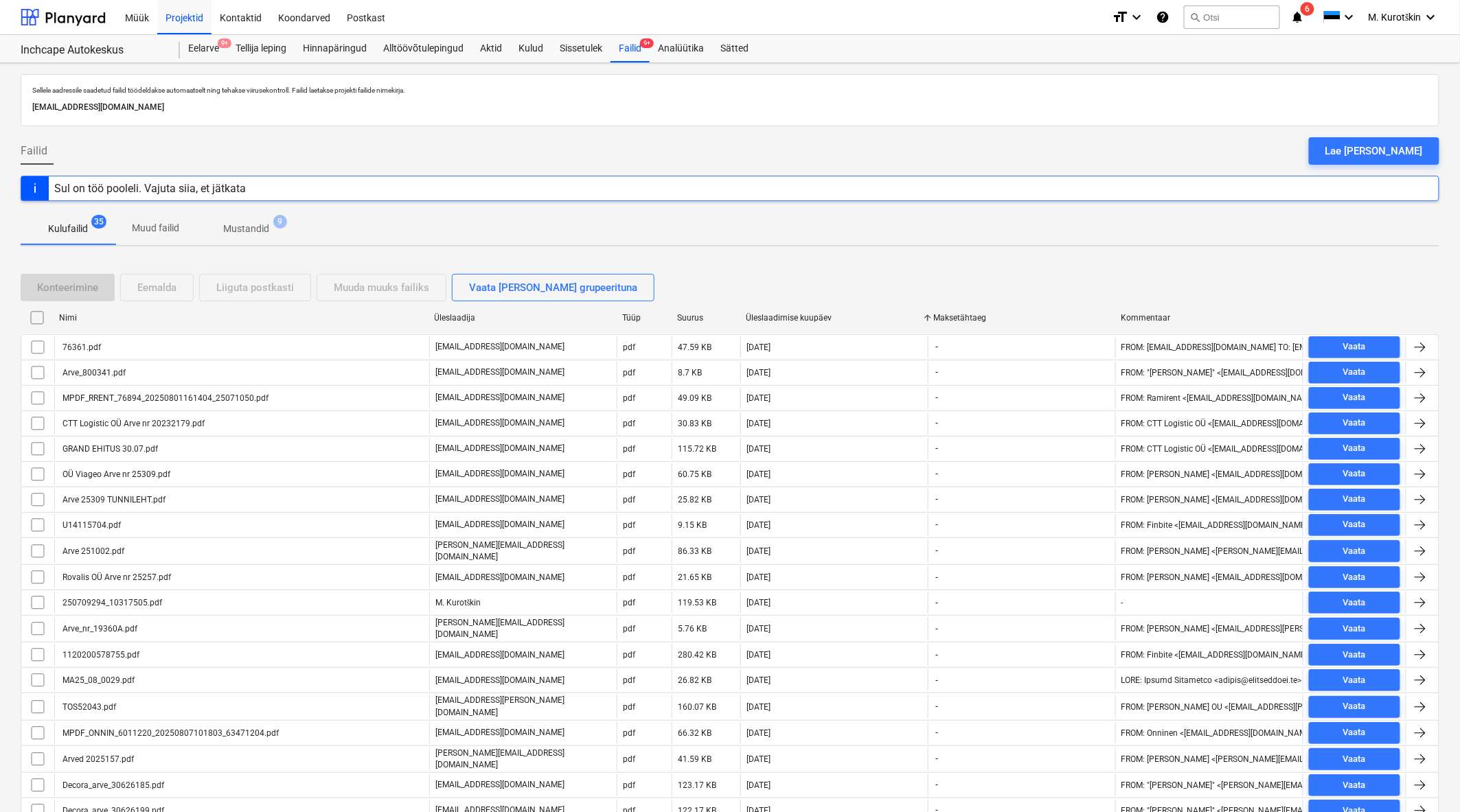
checkbox input "false"
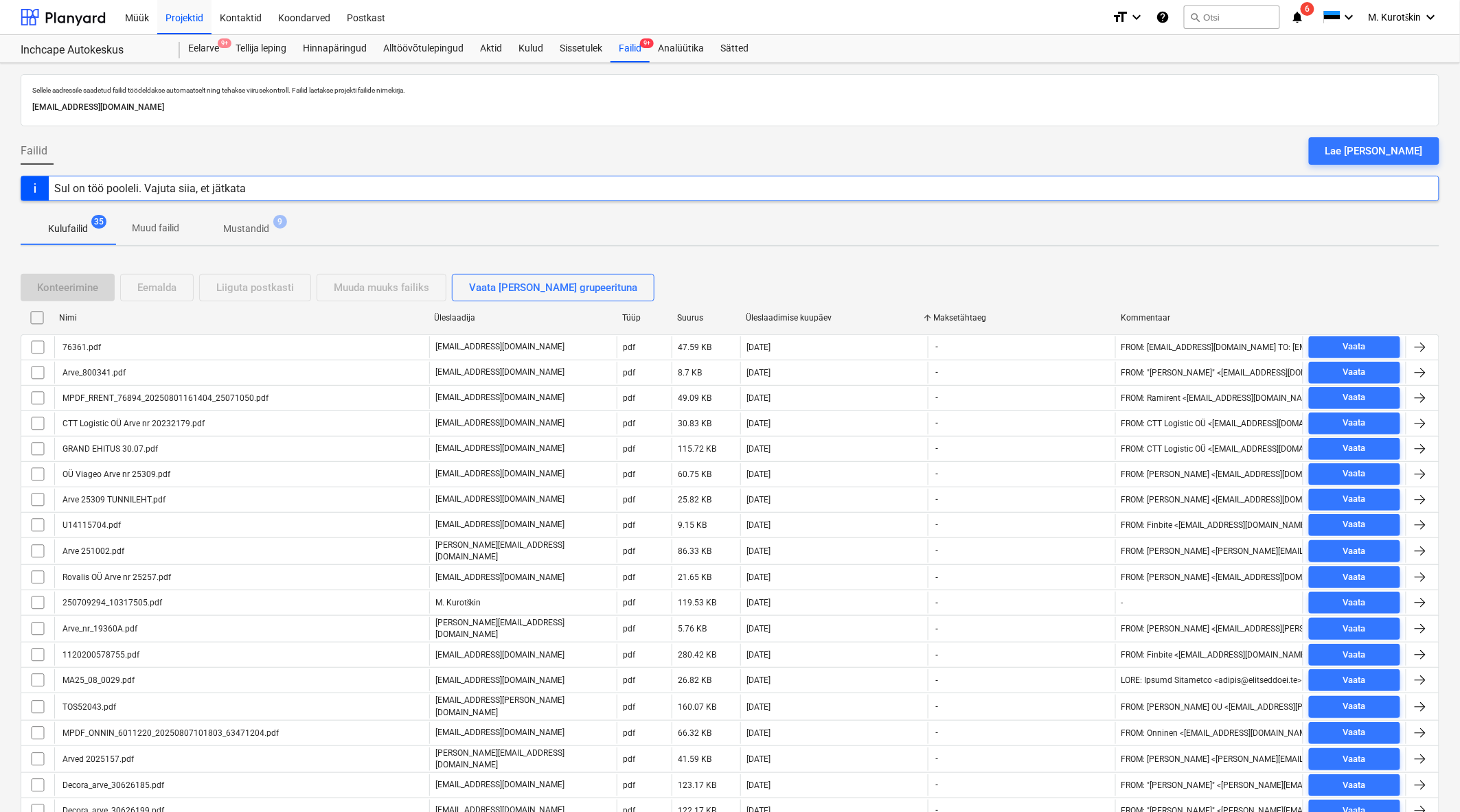
checkbox input "false"
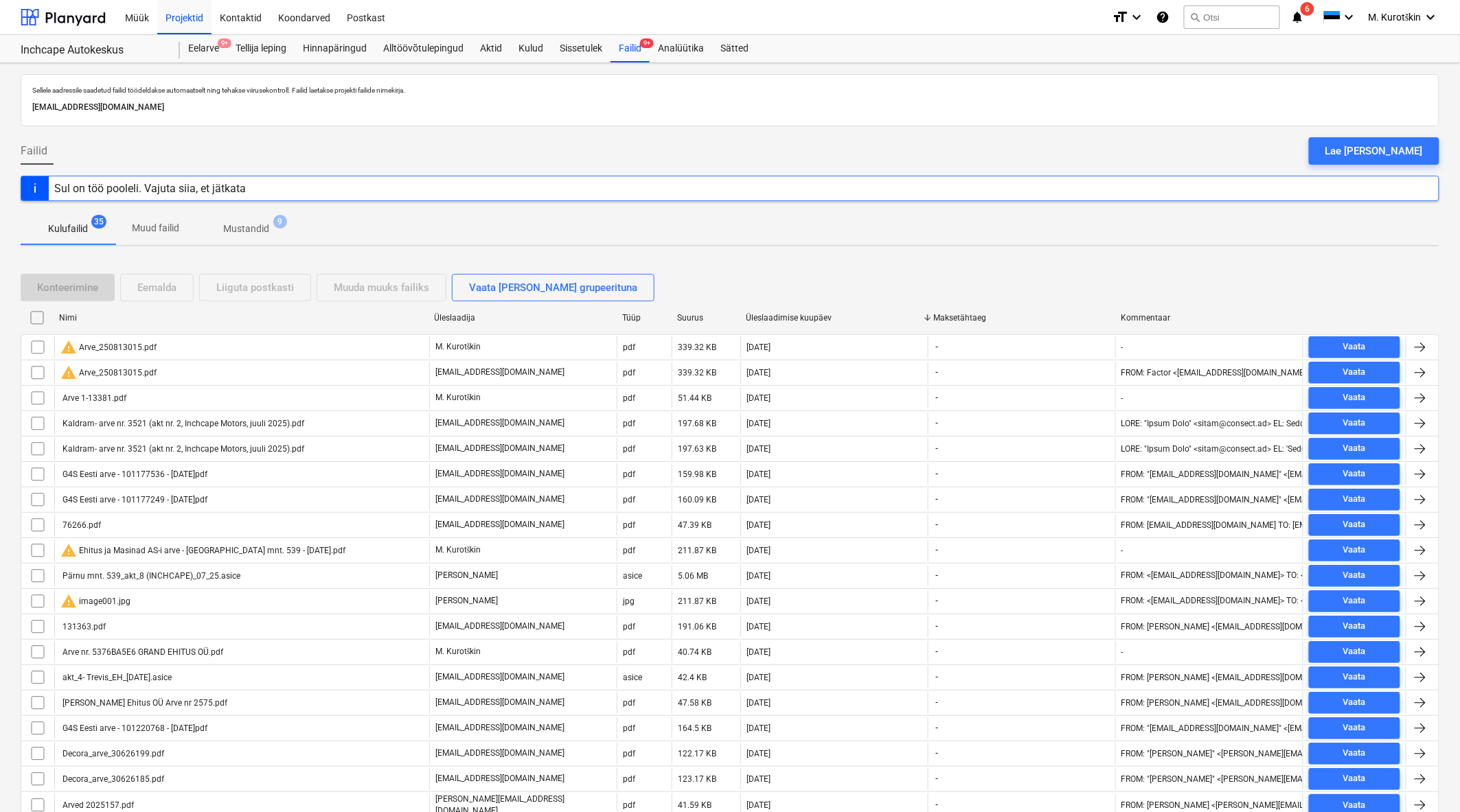
click at [794, 319] on div "Üleslaadimise kuupäev" at bounding box center [833, 317] width 177 height 10
checkbox input "false"
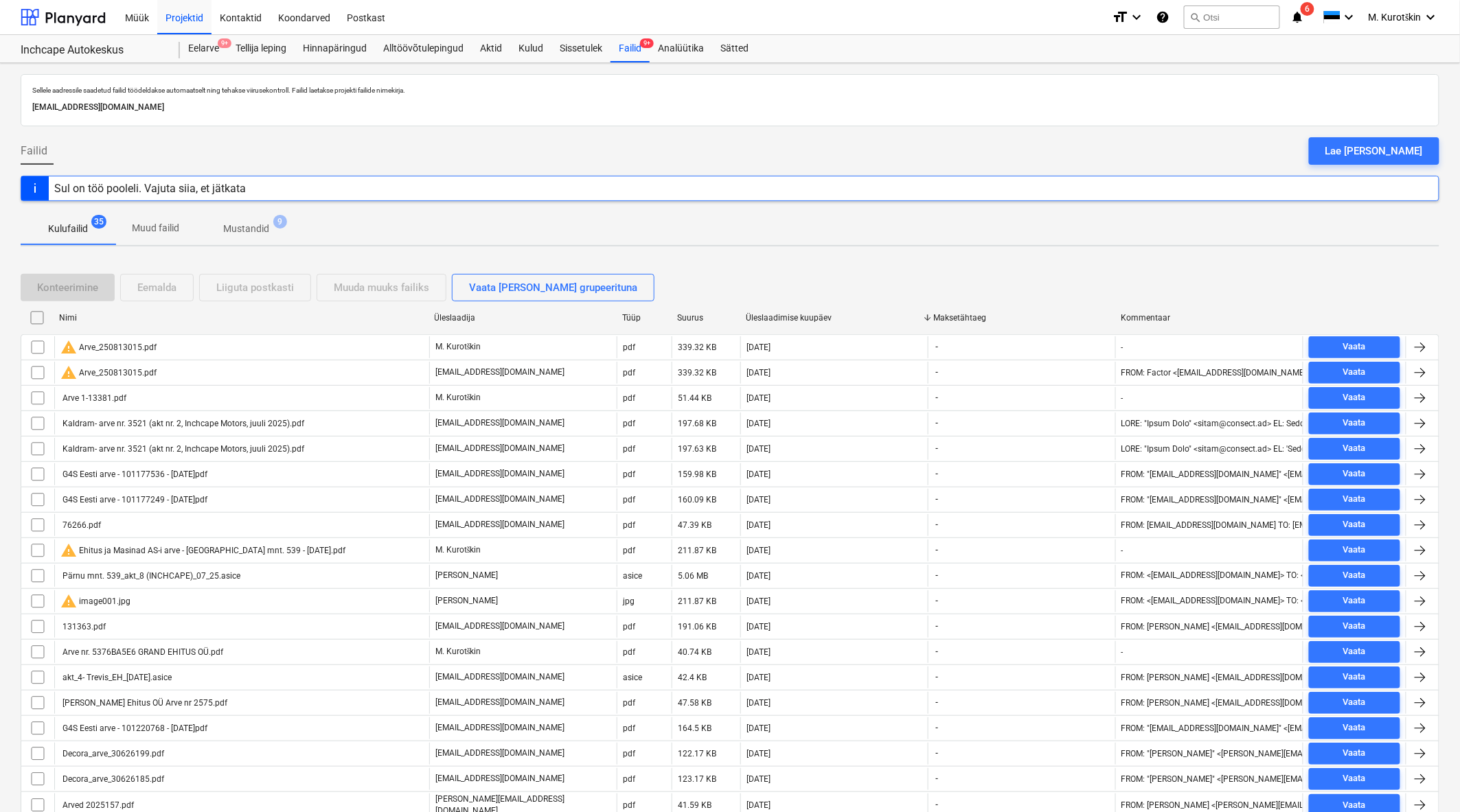
checkbox input "false"
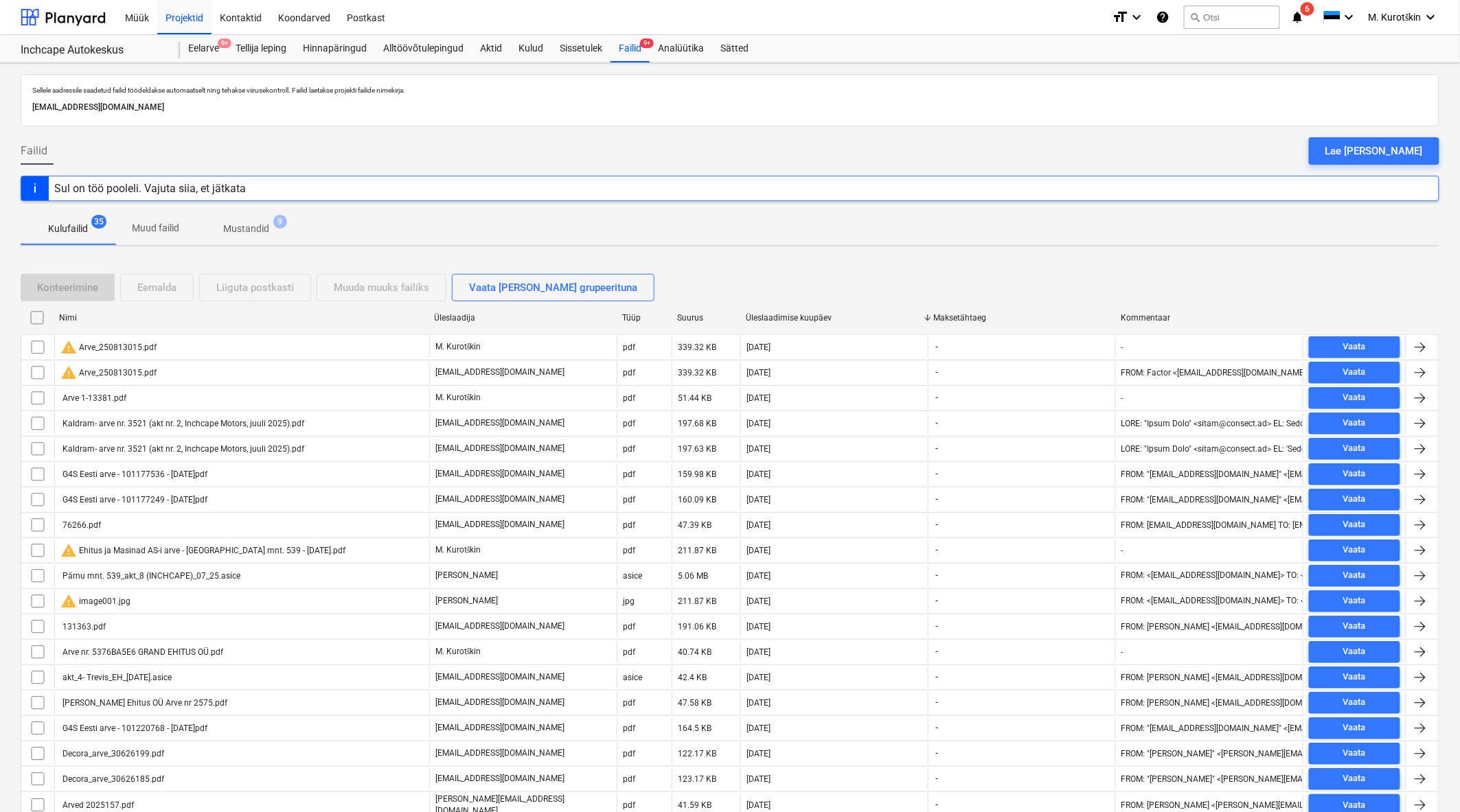
checkbox input "false"
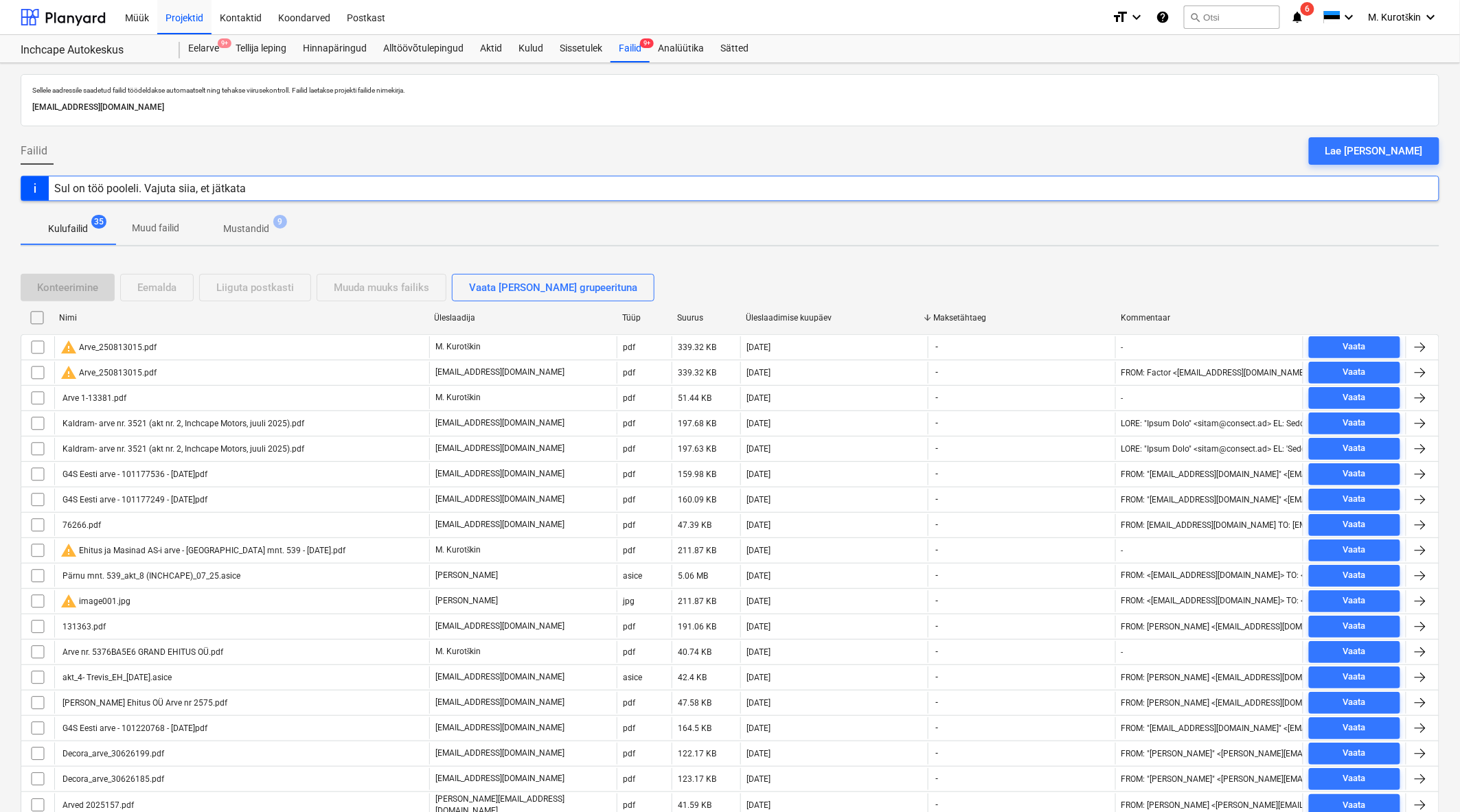
checkbox input "false"
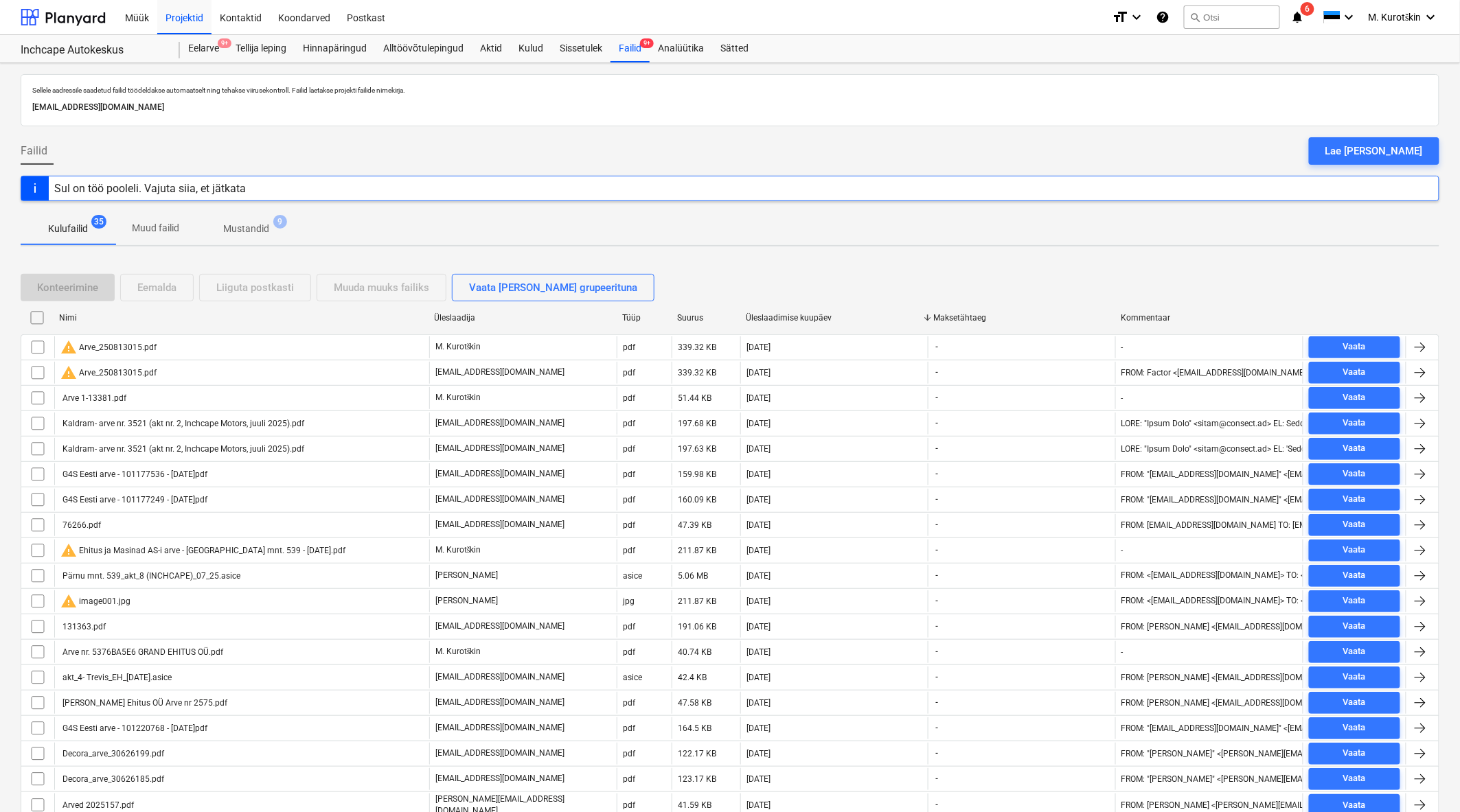
checkbox input "false"
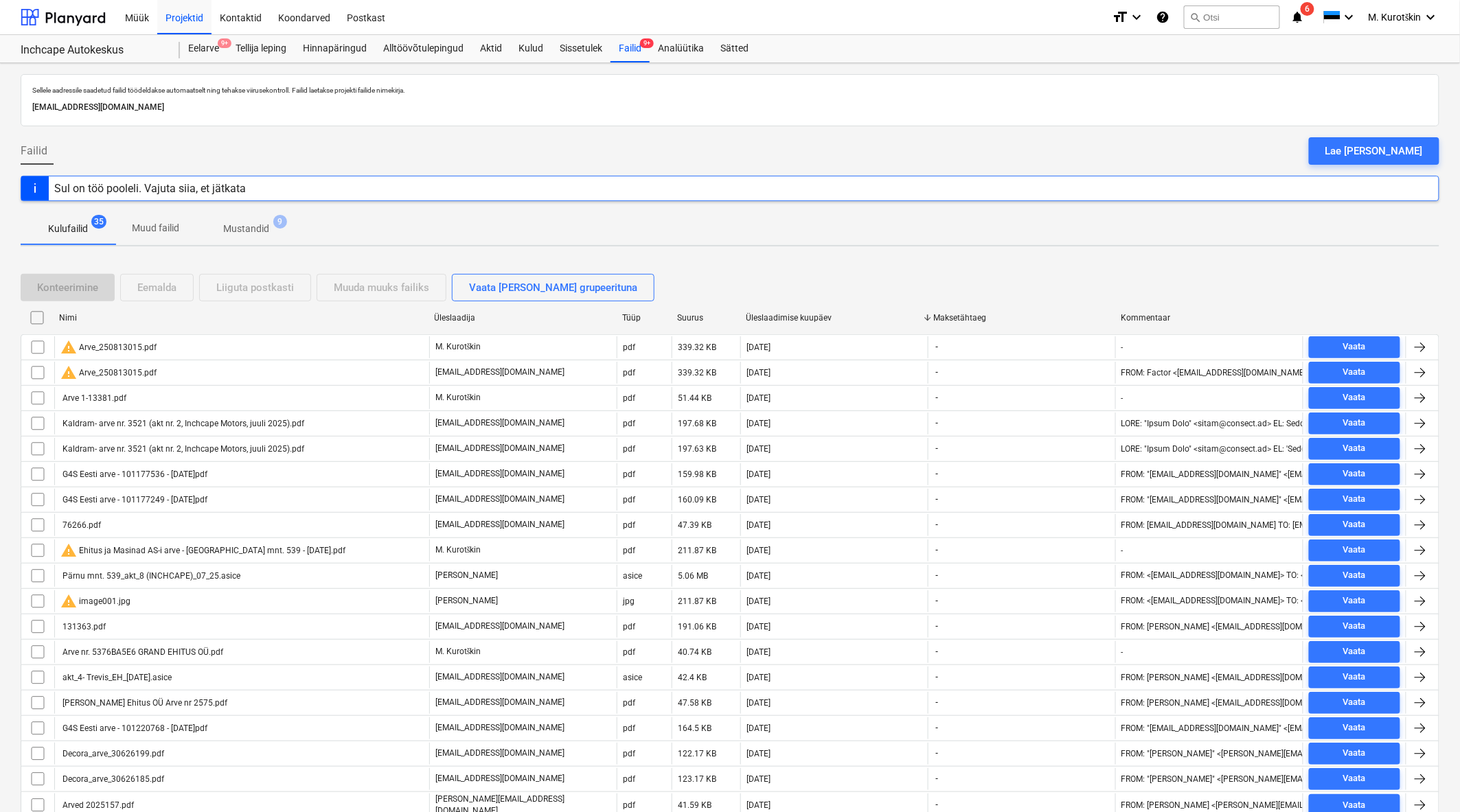
checkbox input "false"
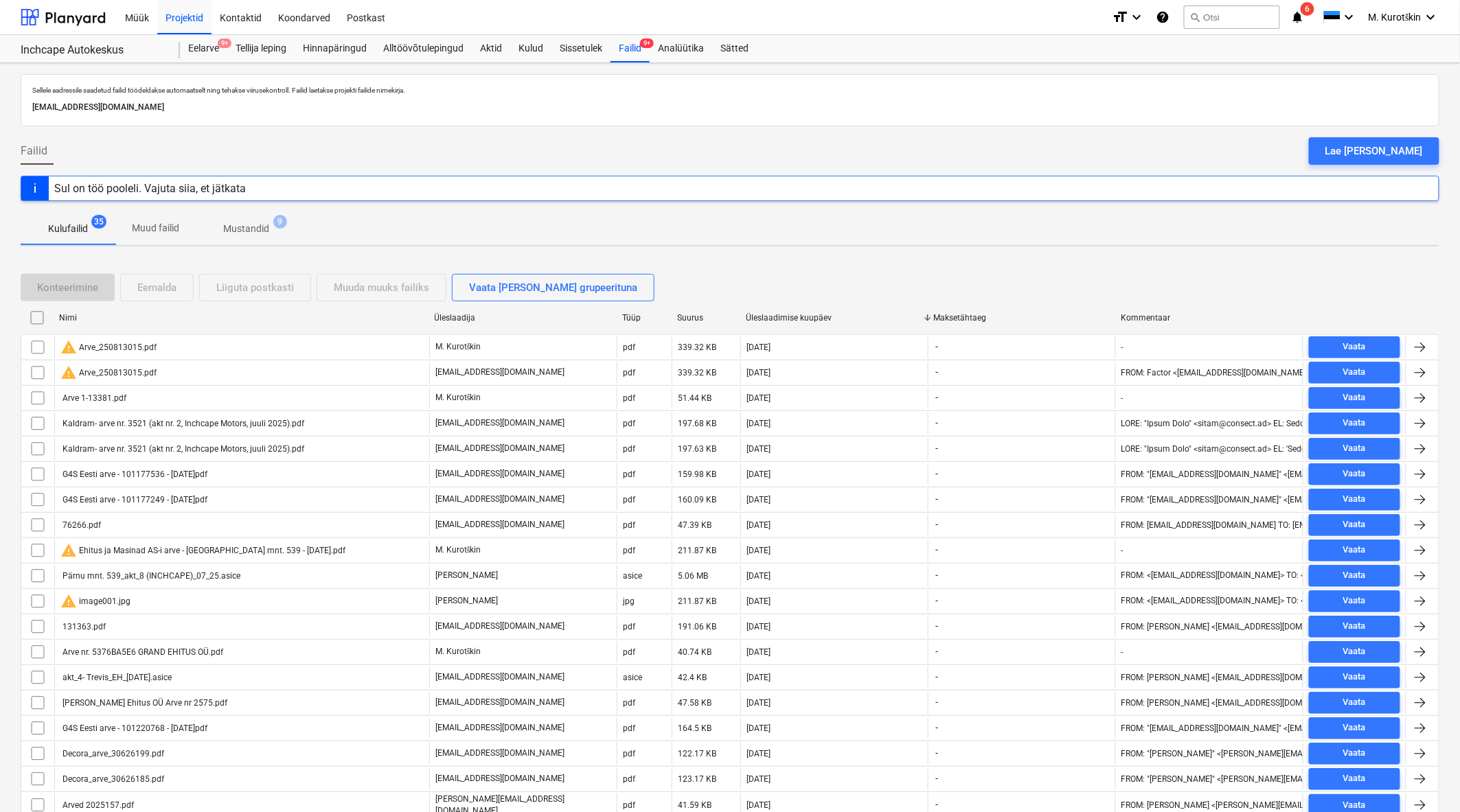
checkbox input "false"
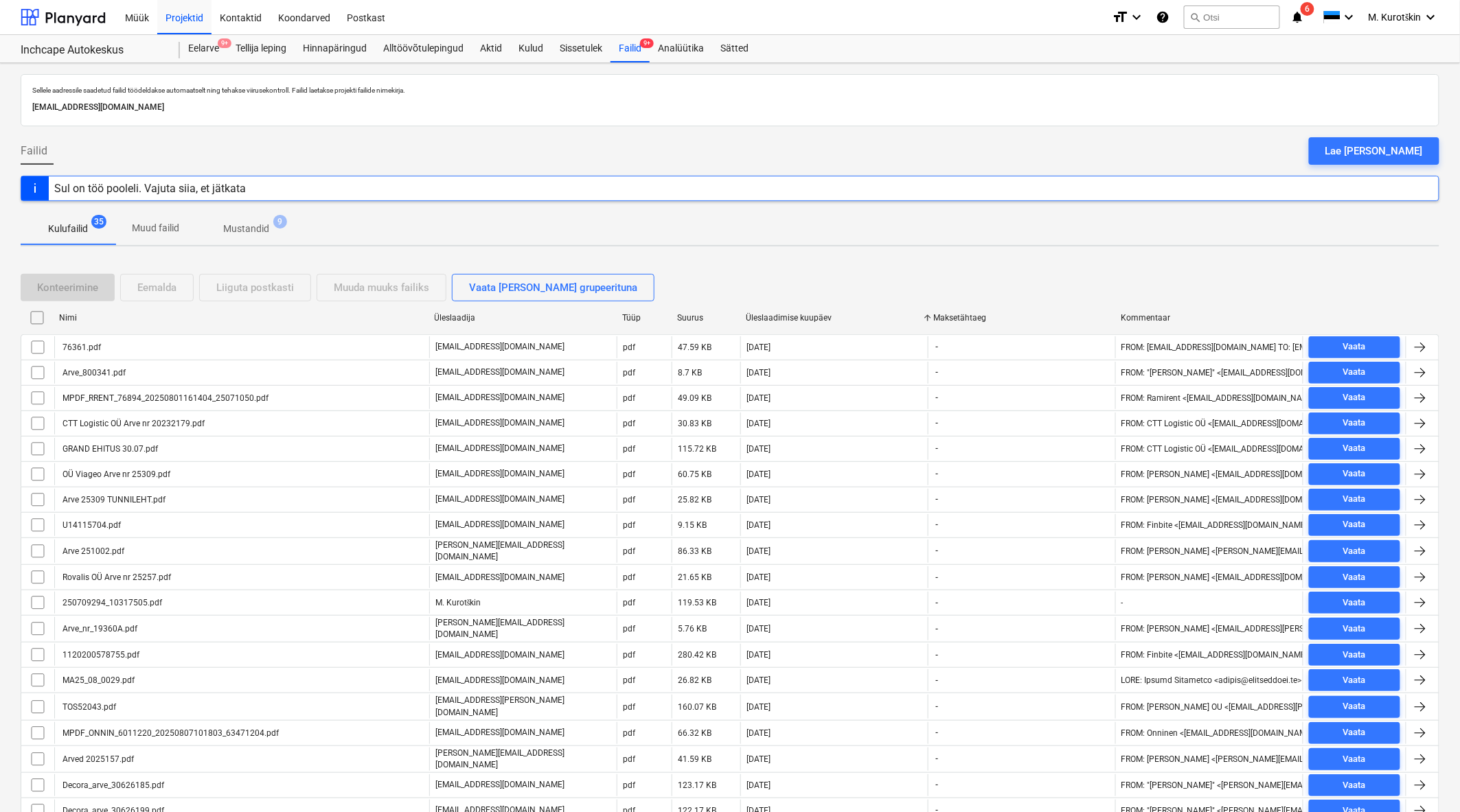
click at [794, 319] on div "Üleslaadimise kuupäev" at bounding box center [833, 317] width 177 height 10
checkbox input "false"
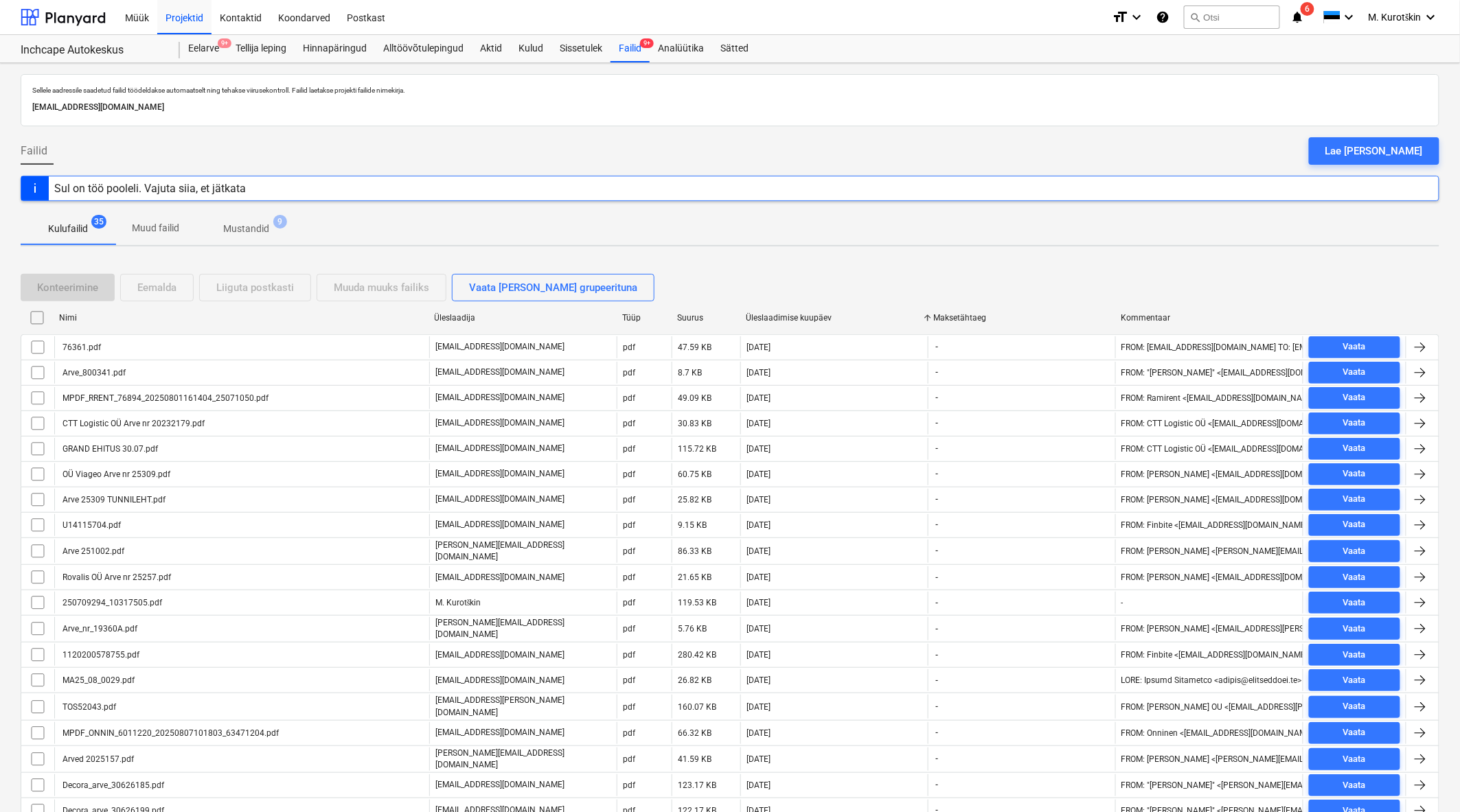
checkbox input "false"
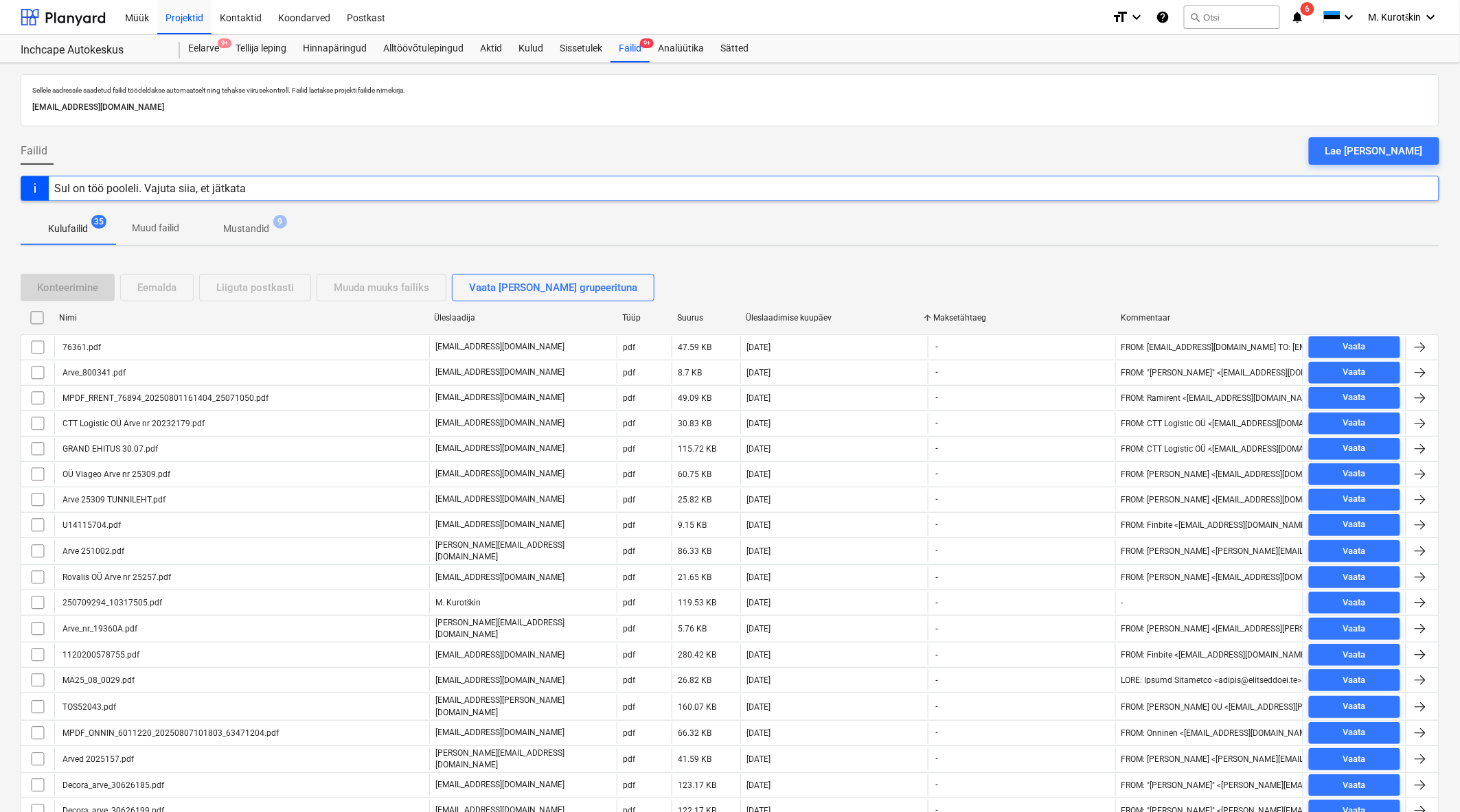
checkbox input "false"
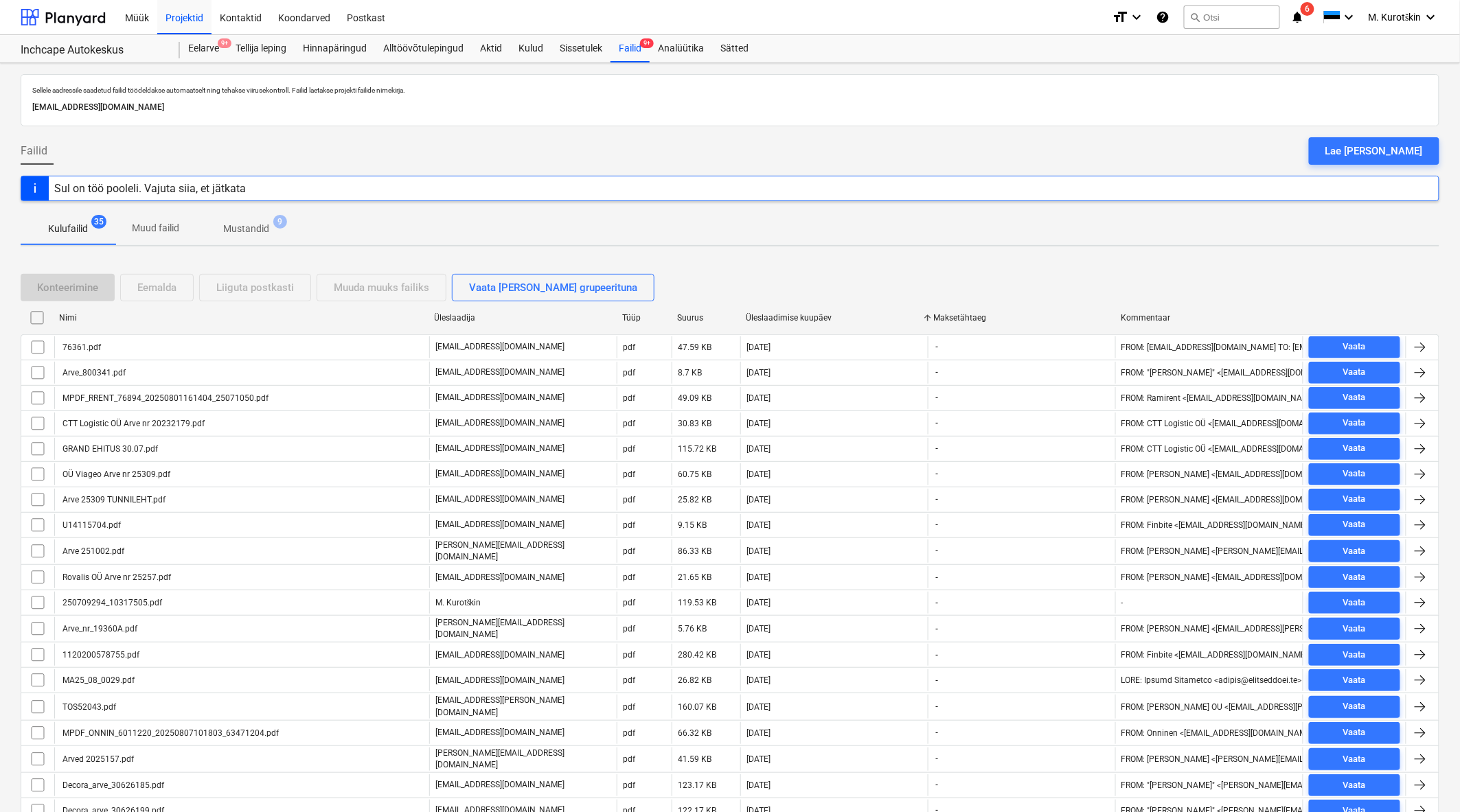
checkbox input "false"
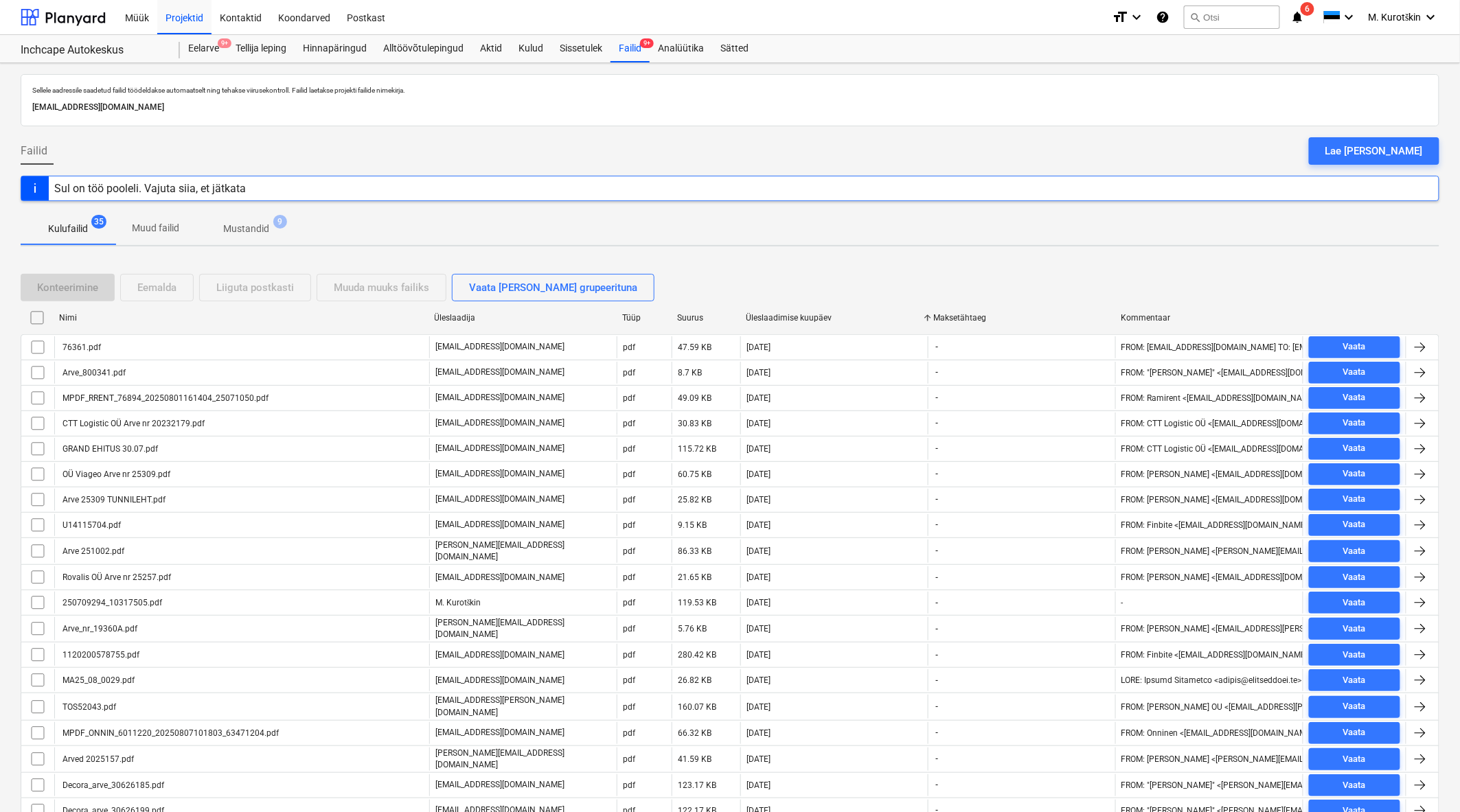
checkbox input "false"
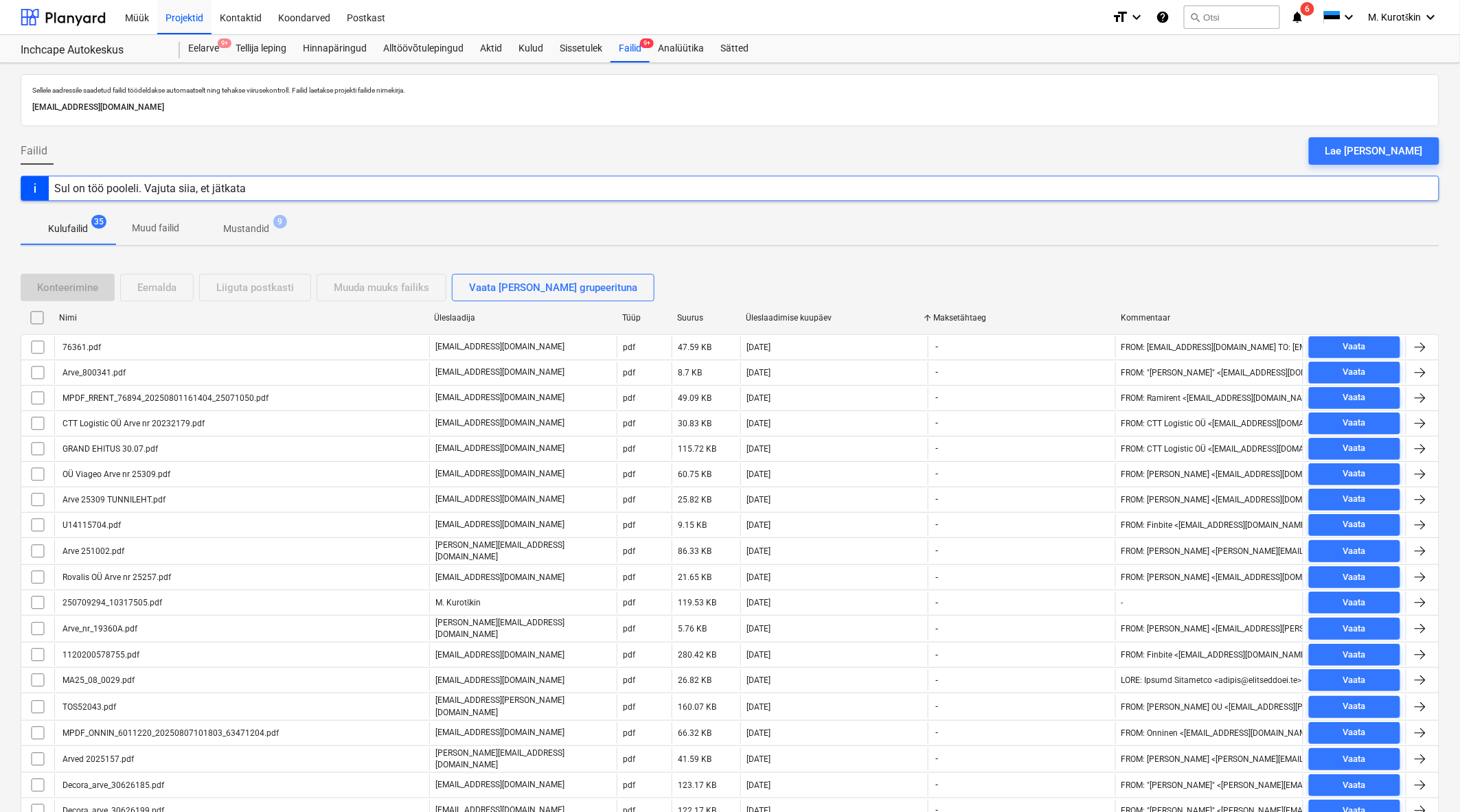
checkbox input "false"
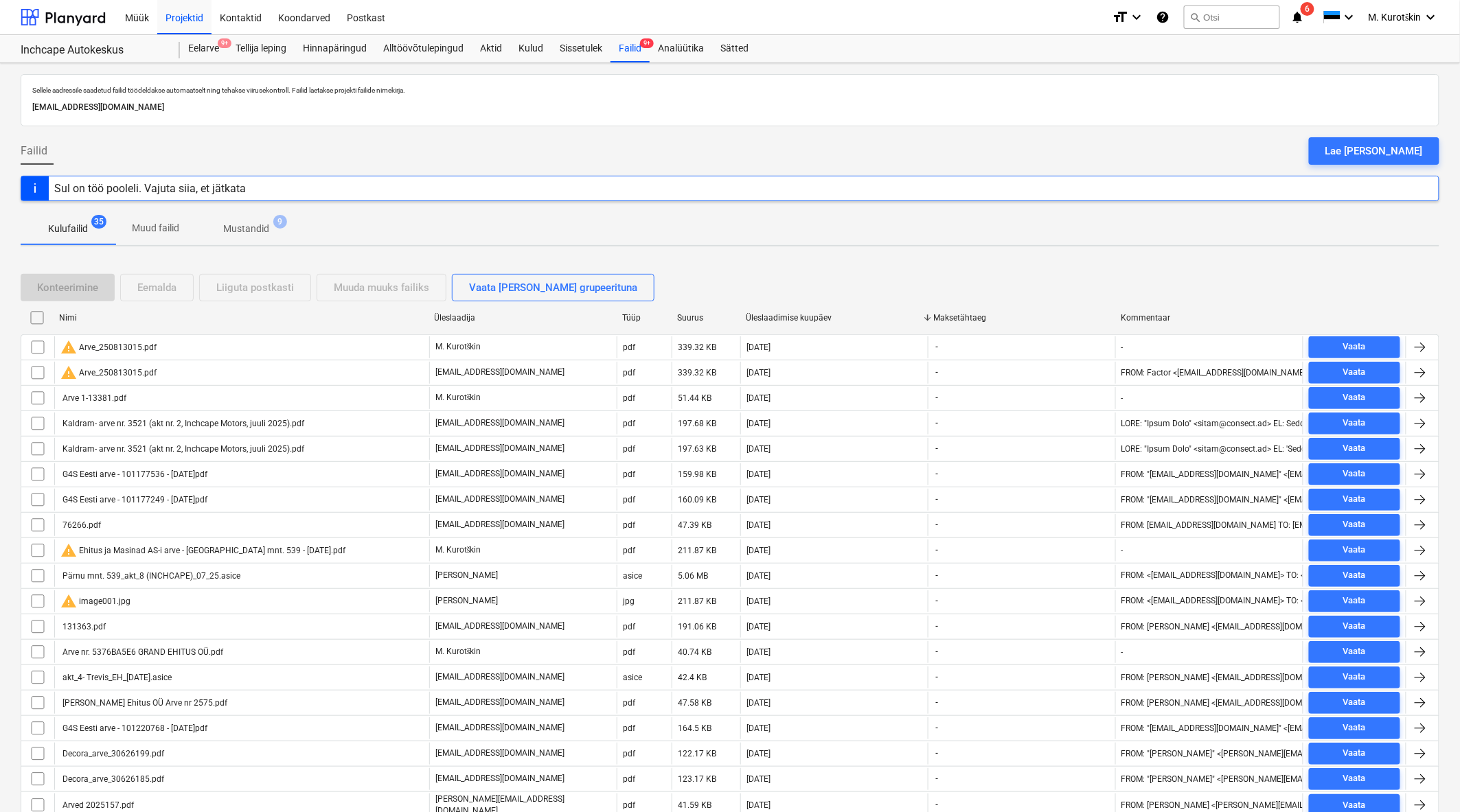
click at [794, 319] on div "Üleslaadimise kuupäev" at bounding box center [833, 317] width 177 height 10
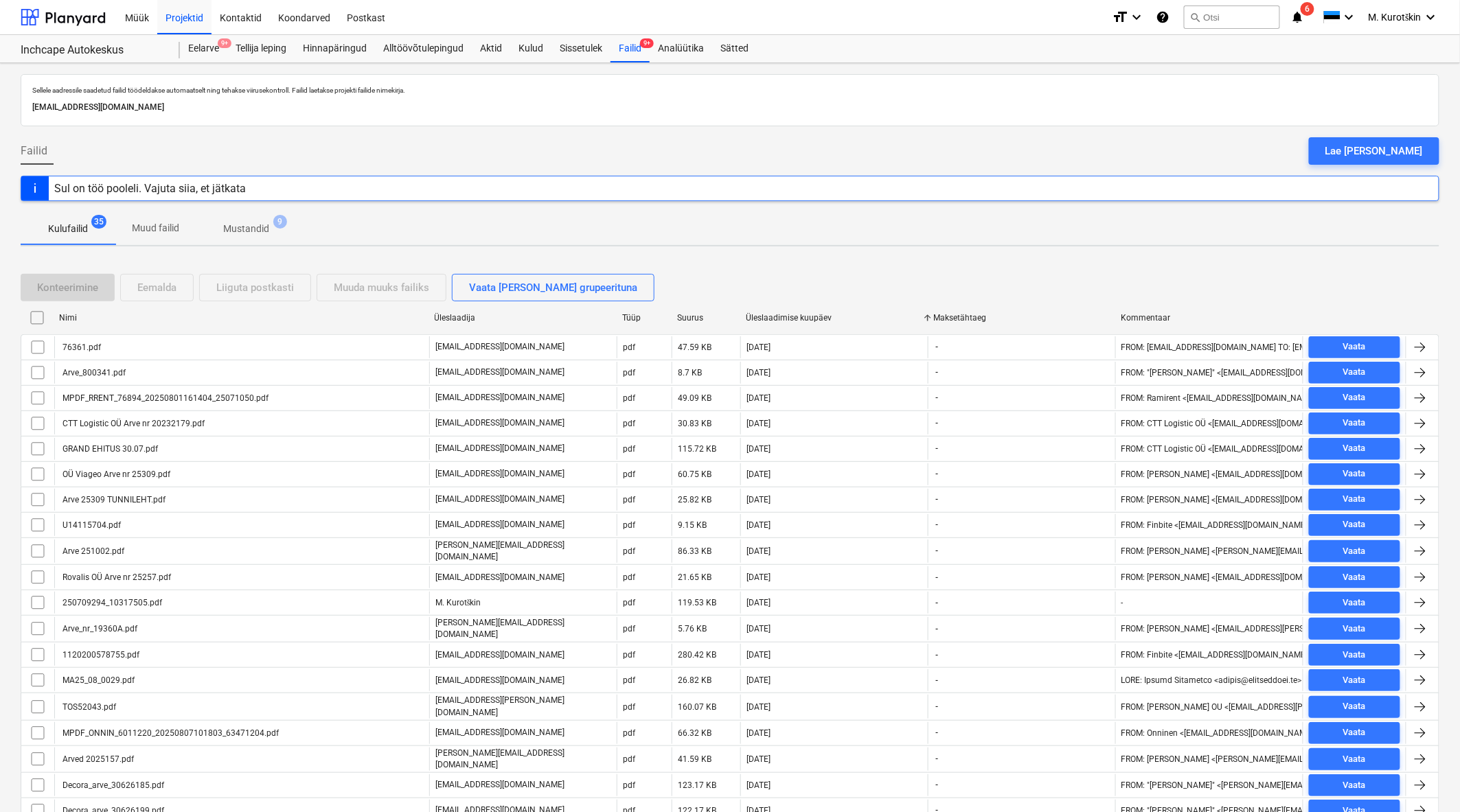
click at [794, 319] on div "Üleslaadimise kuupäev" at bounding box center [833, 317] width 177 height 10
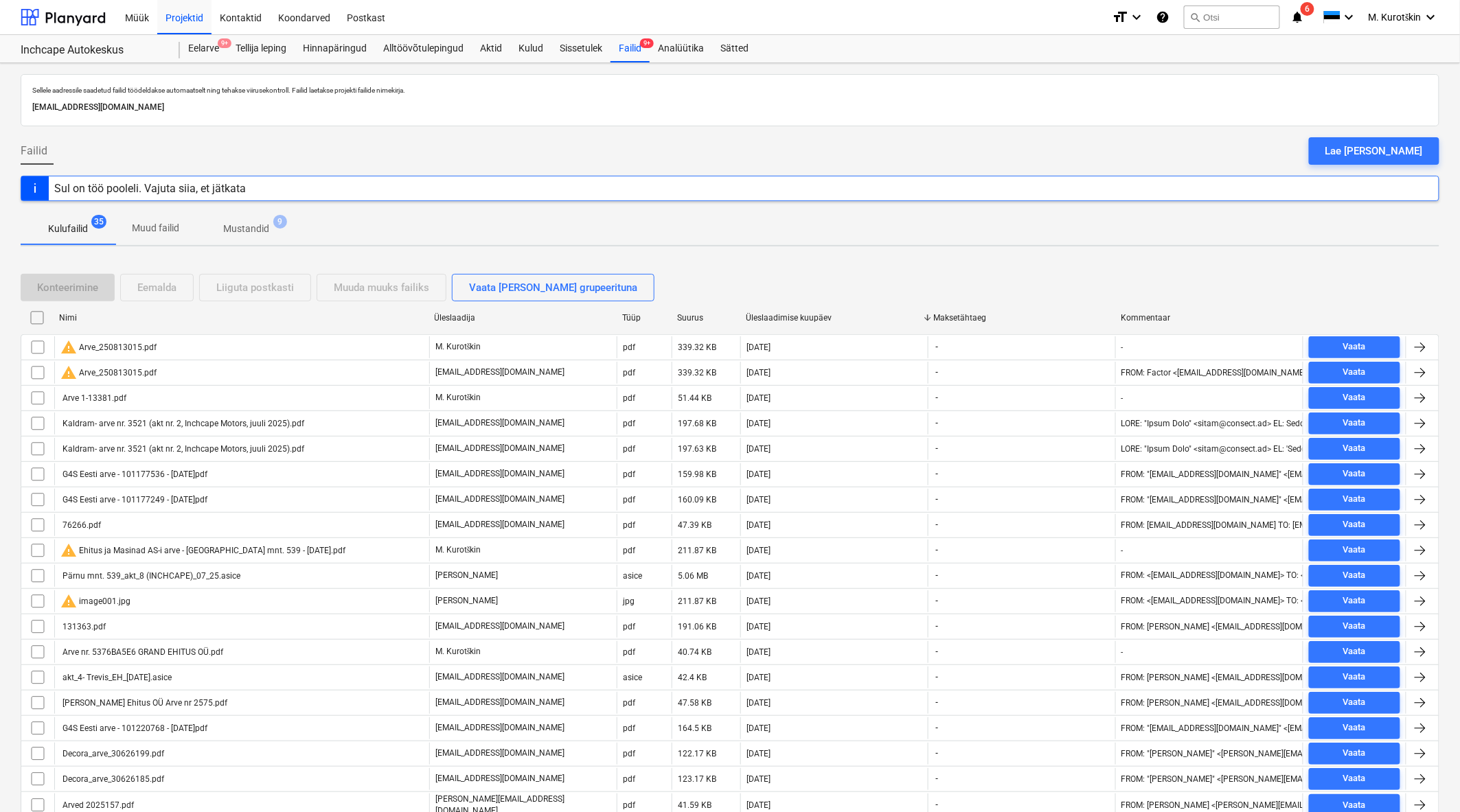
click at [794, 319] on div "Üleslaadimise kuupäev" at bounding box center [833, 317] width 177 height 10
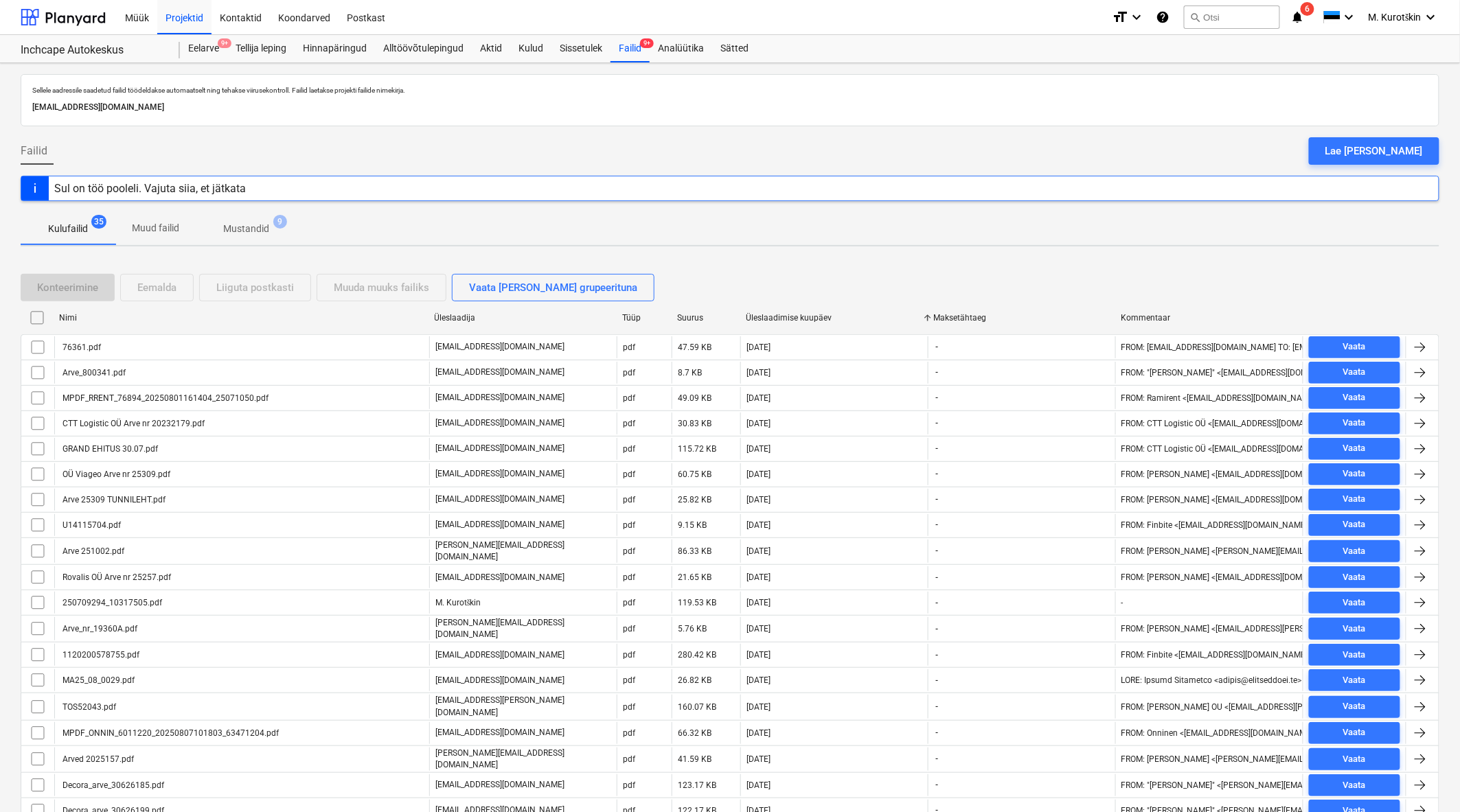
click at [794, 319] on div "Üleslaadimise kuupäev" at bounding box center [833, 317] width 177 height 10
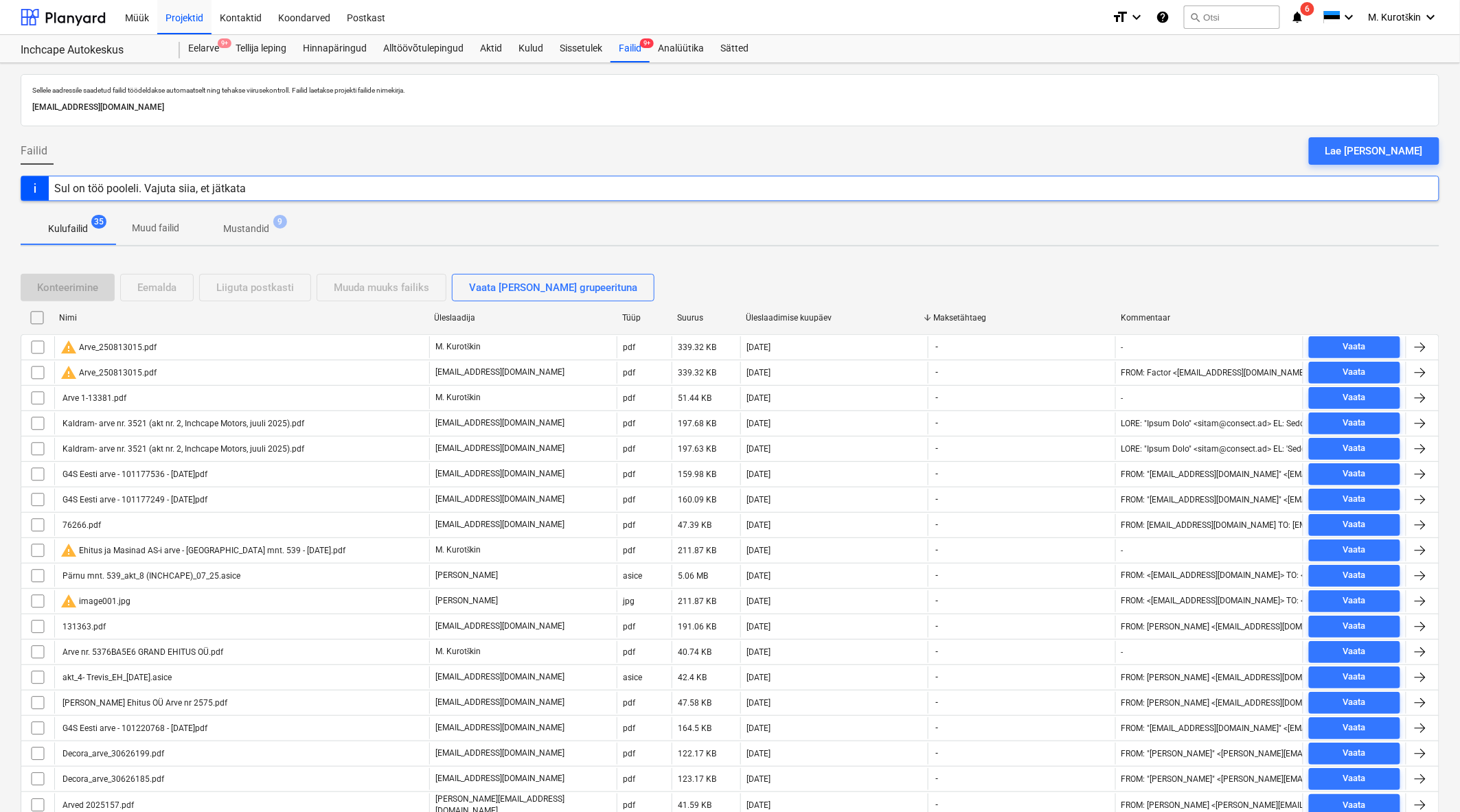
click at [794, 319] on div "Üleslaadimise kuupäev" at bounding box center [833, 317] width 177 height 10
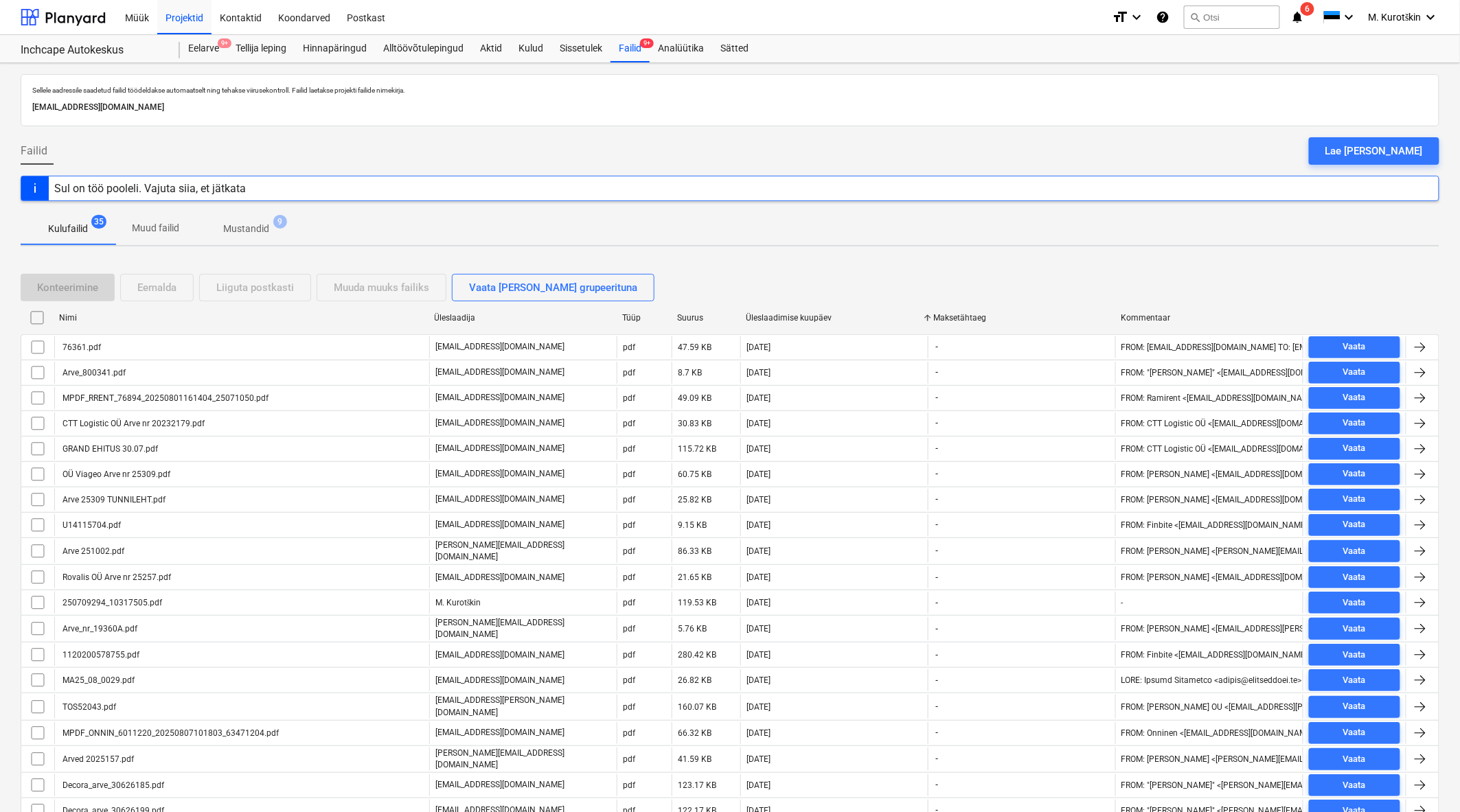
click at [794, 319] on div "Üleslaadimise kuupäev" at bounding box center [833, 317] width 177 height 10
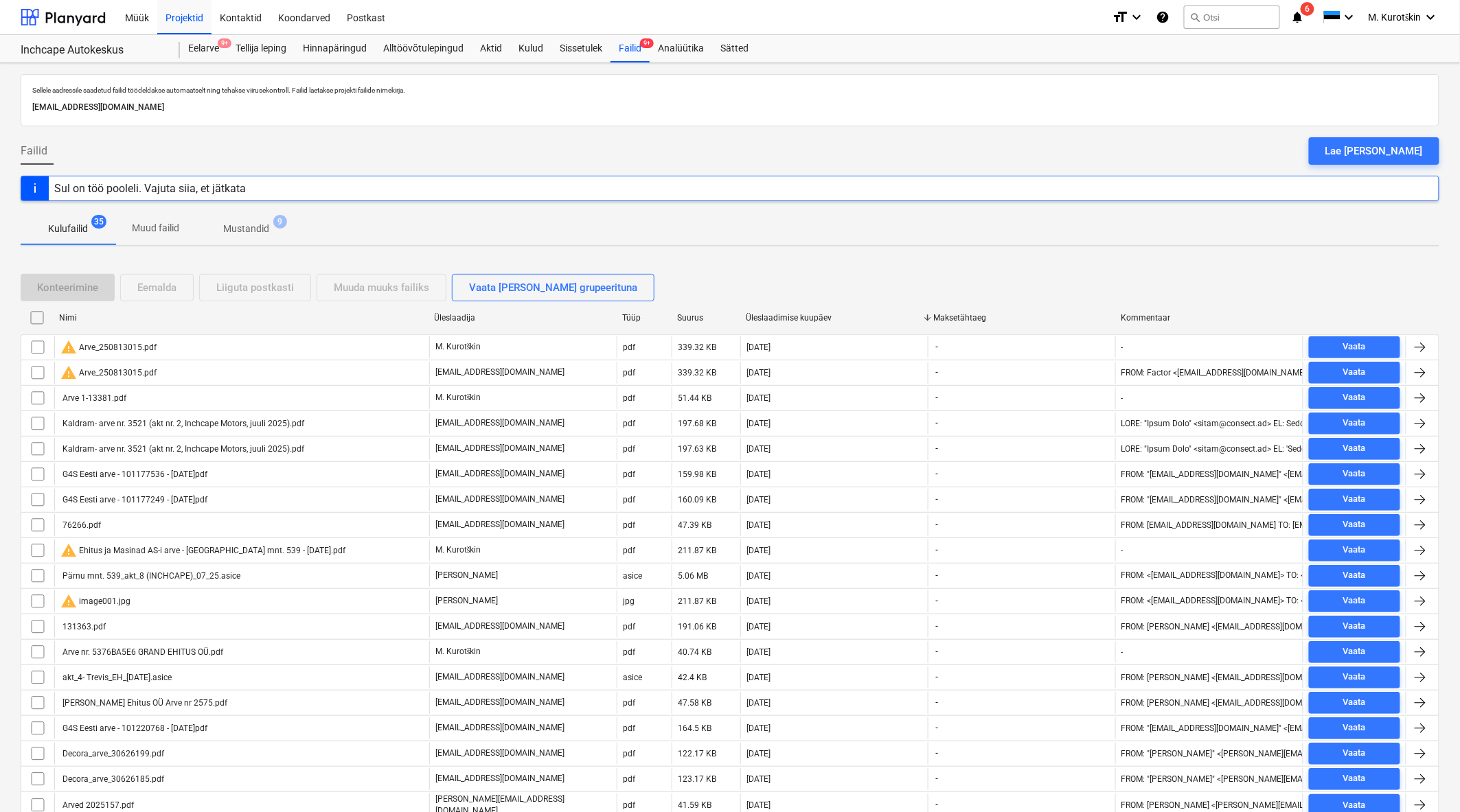
click at [793, 317] on div "Üleslaadimise kuupäev" at bounding box center [833, 317] width 177 height 10
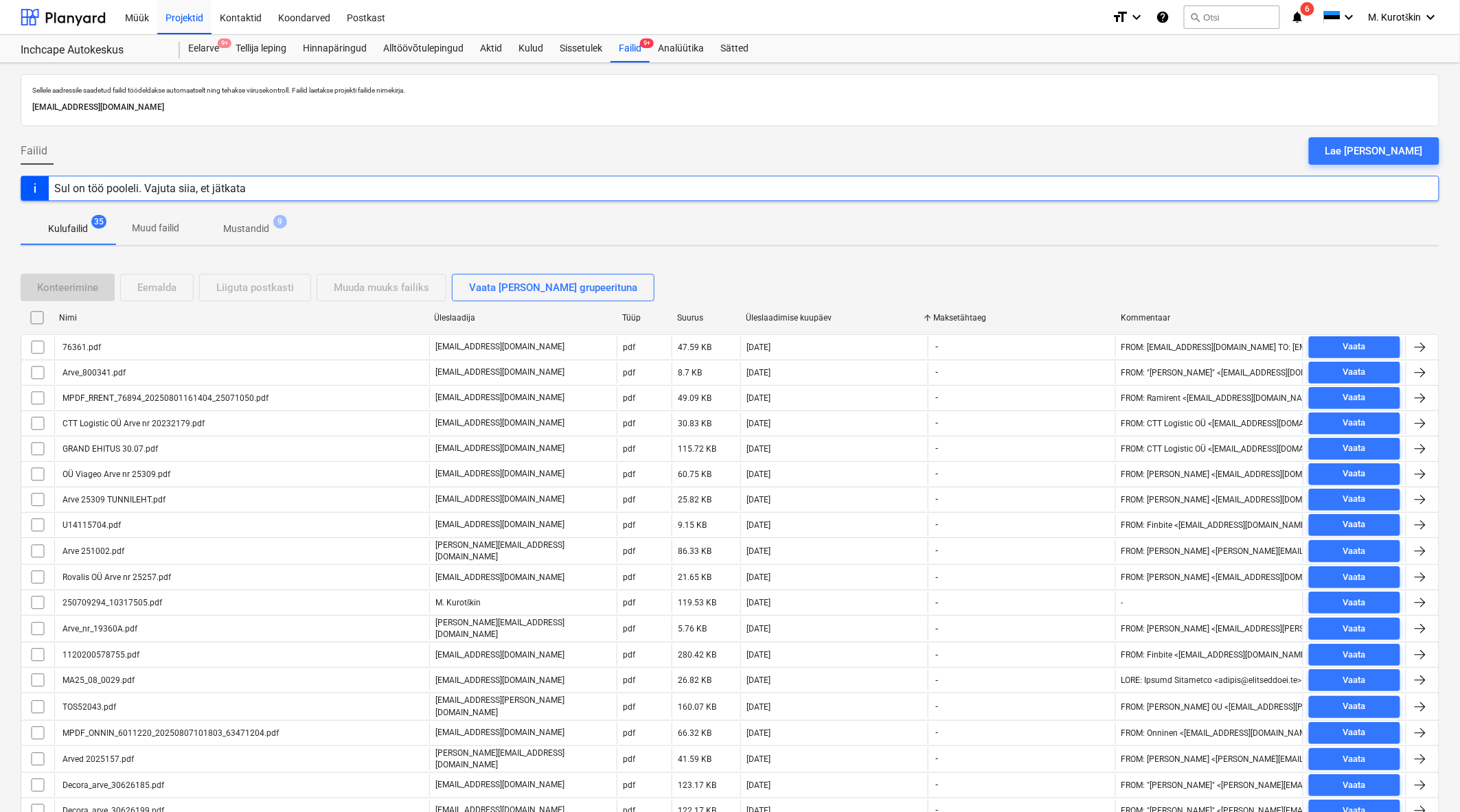
click at [793, 317] on div "Üleslaadimise kuupäev" at bounding box center [833, 317] width 177 height 10
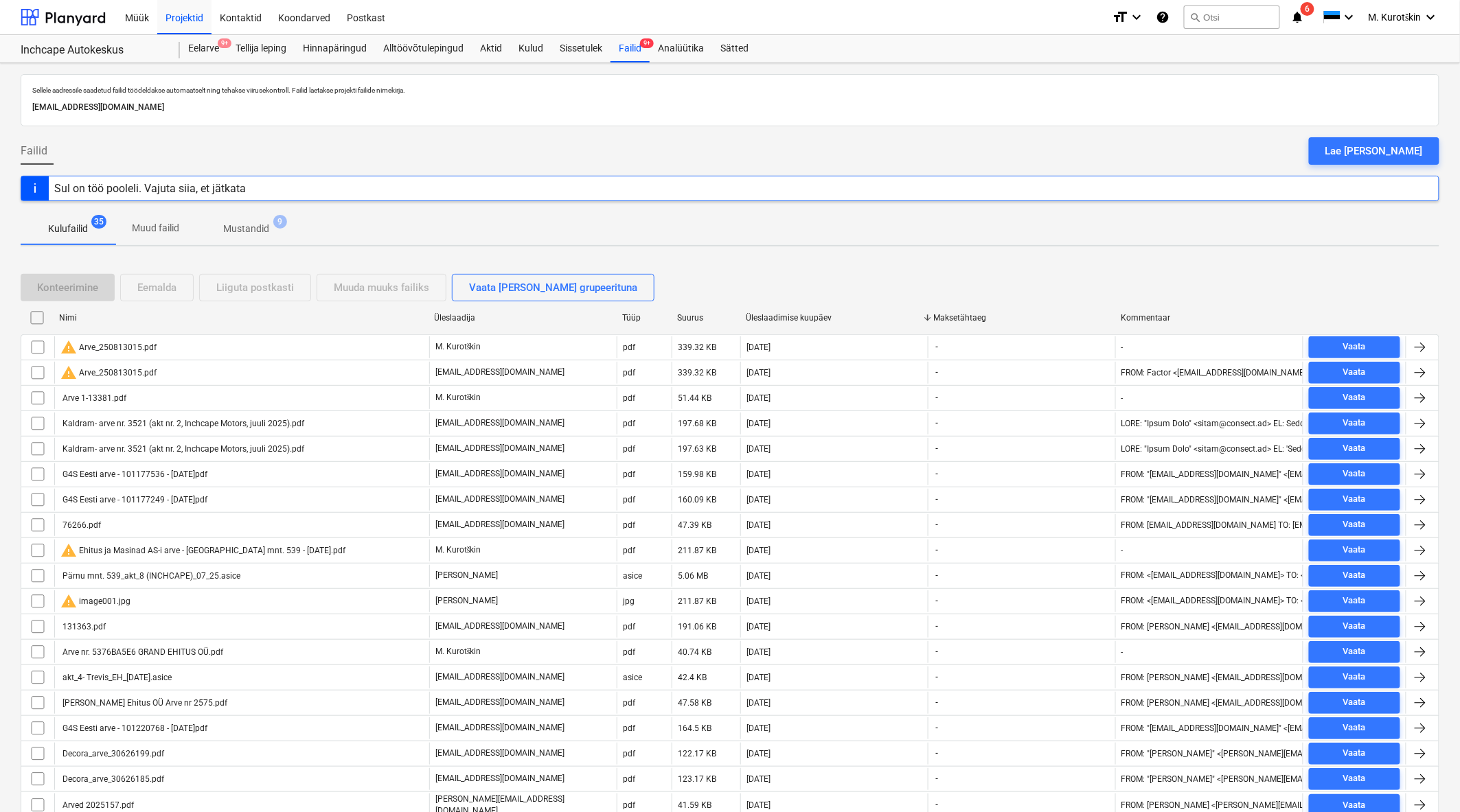
click at [805, 319] on div "Üleslaadimise kuupäev" at bounding box center [833, 317] width 177 height 10
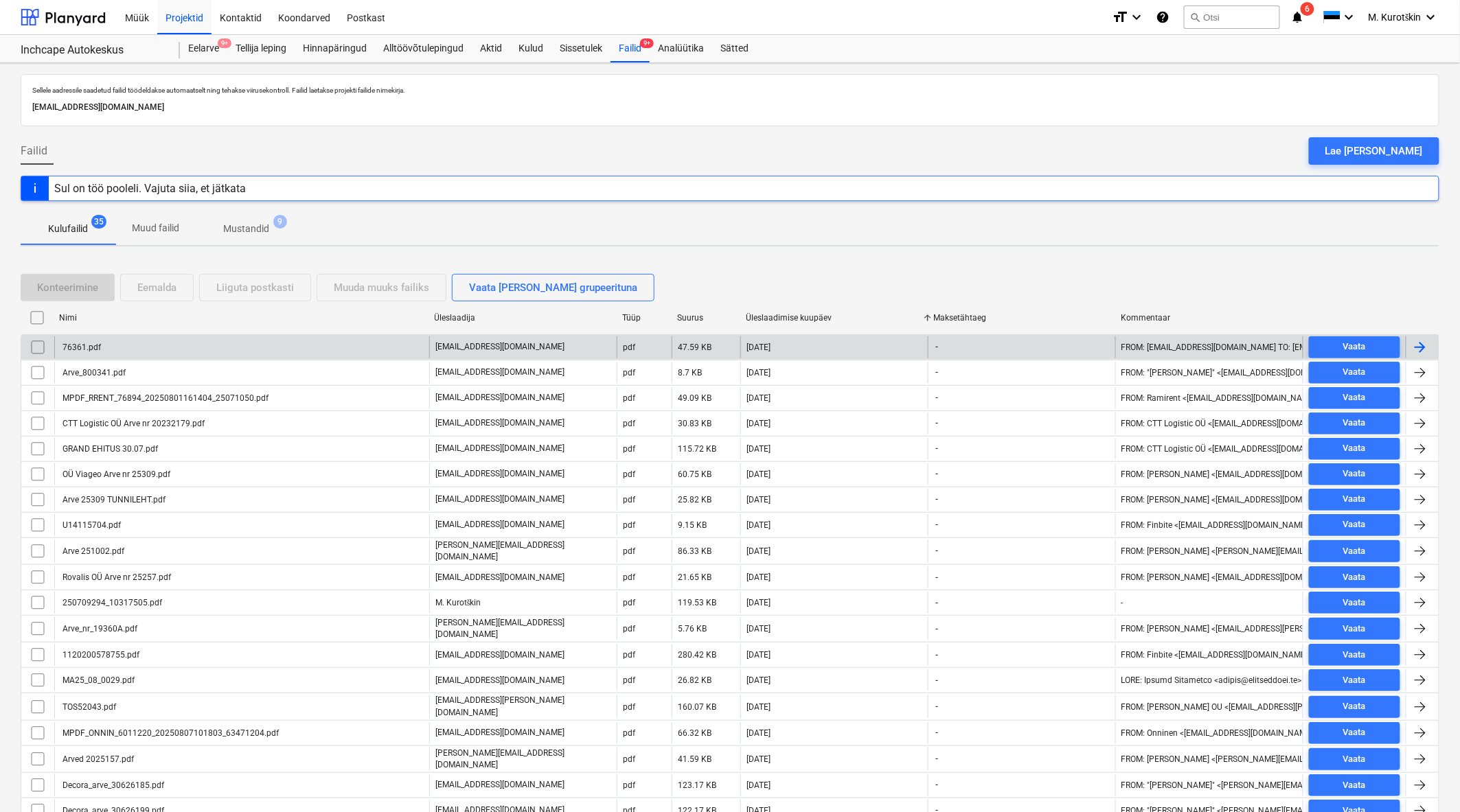
click at [90, 347] on div "76361.pdf" at bounding box center [80, 347] width 41 height 10
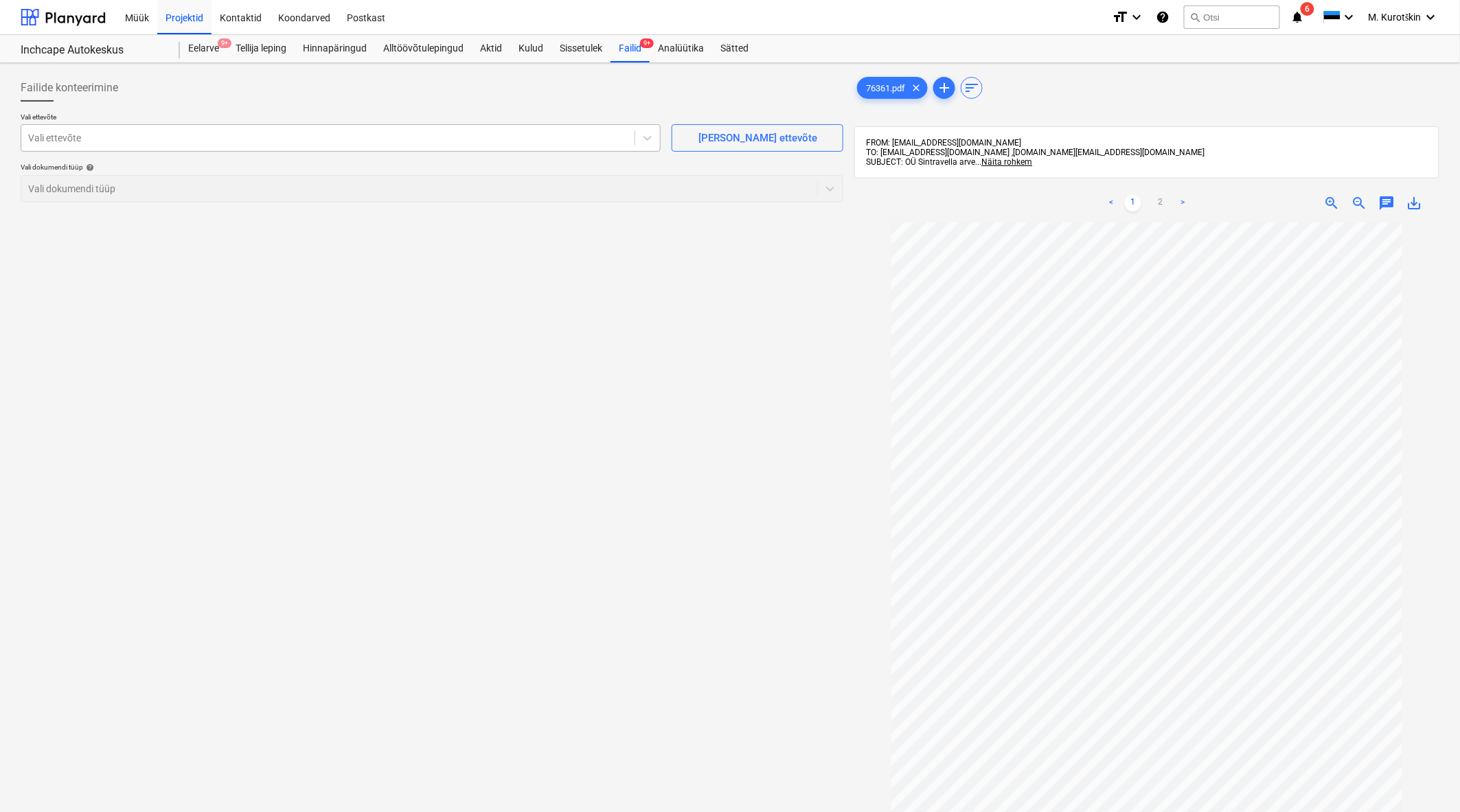
click at [374, 145] on div "Vali ettevõte" at bounding box center [327, 138] width 613 height 19
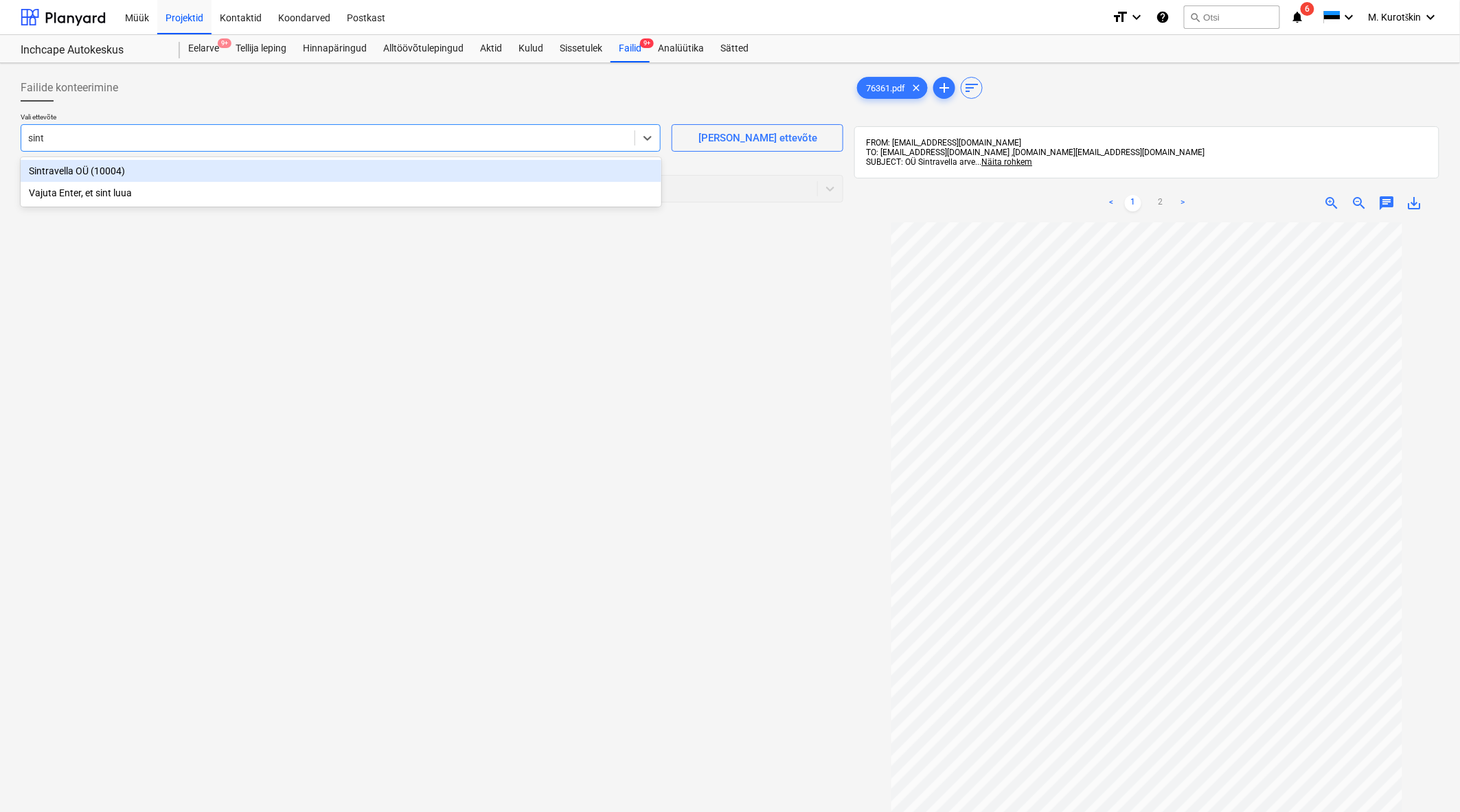
click at [405, 164] on div "Sintravella OÜ (10004)" at bounding box center [341, 170] width 641 height 22
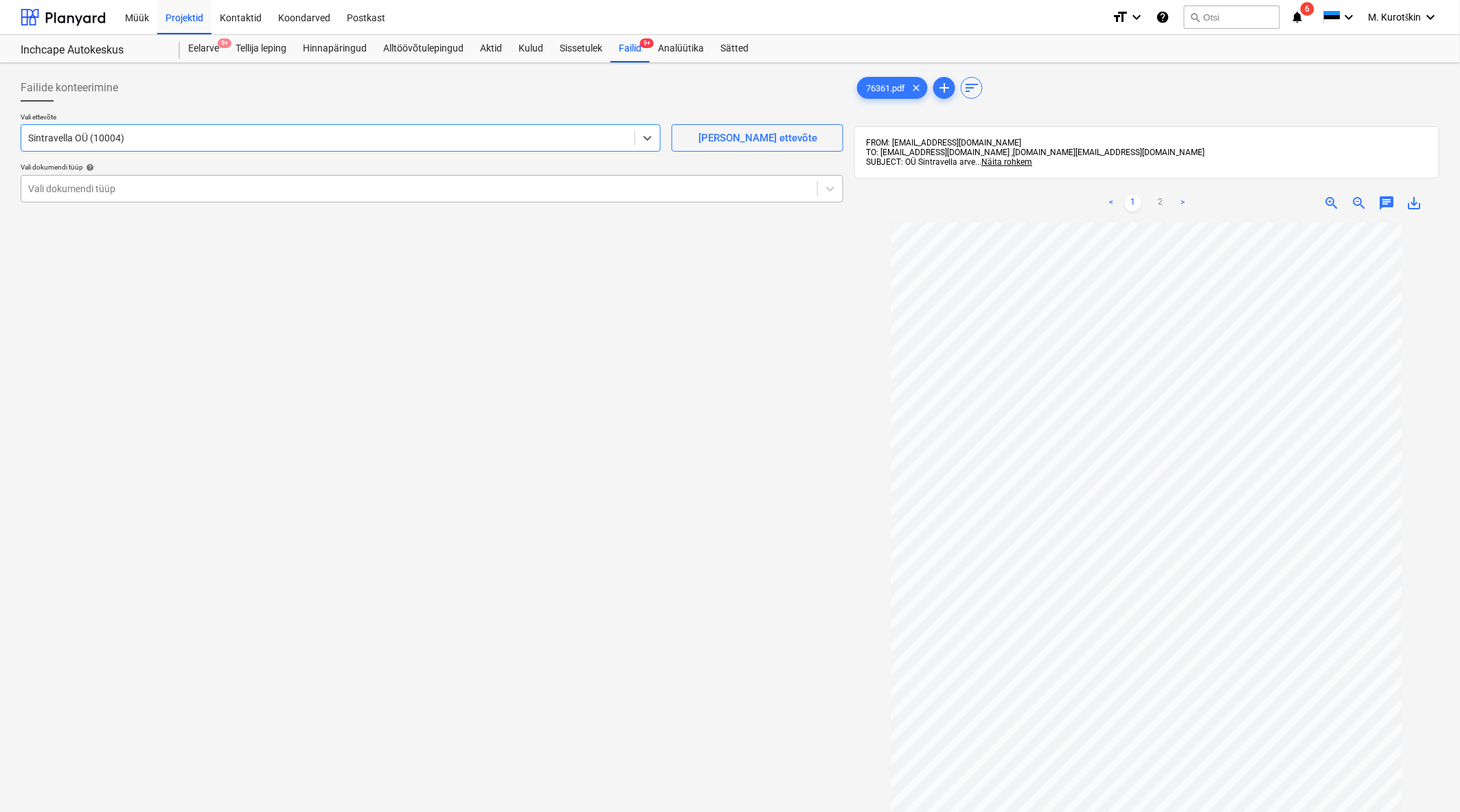
click at [319, 184] on div at bounding box center [418, 189] width 782 height 14
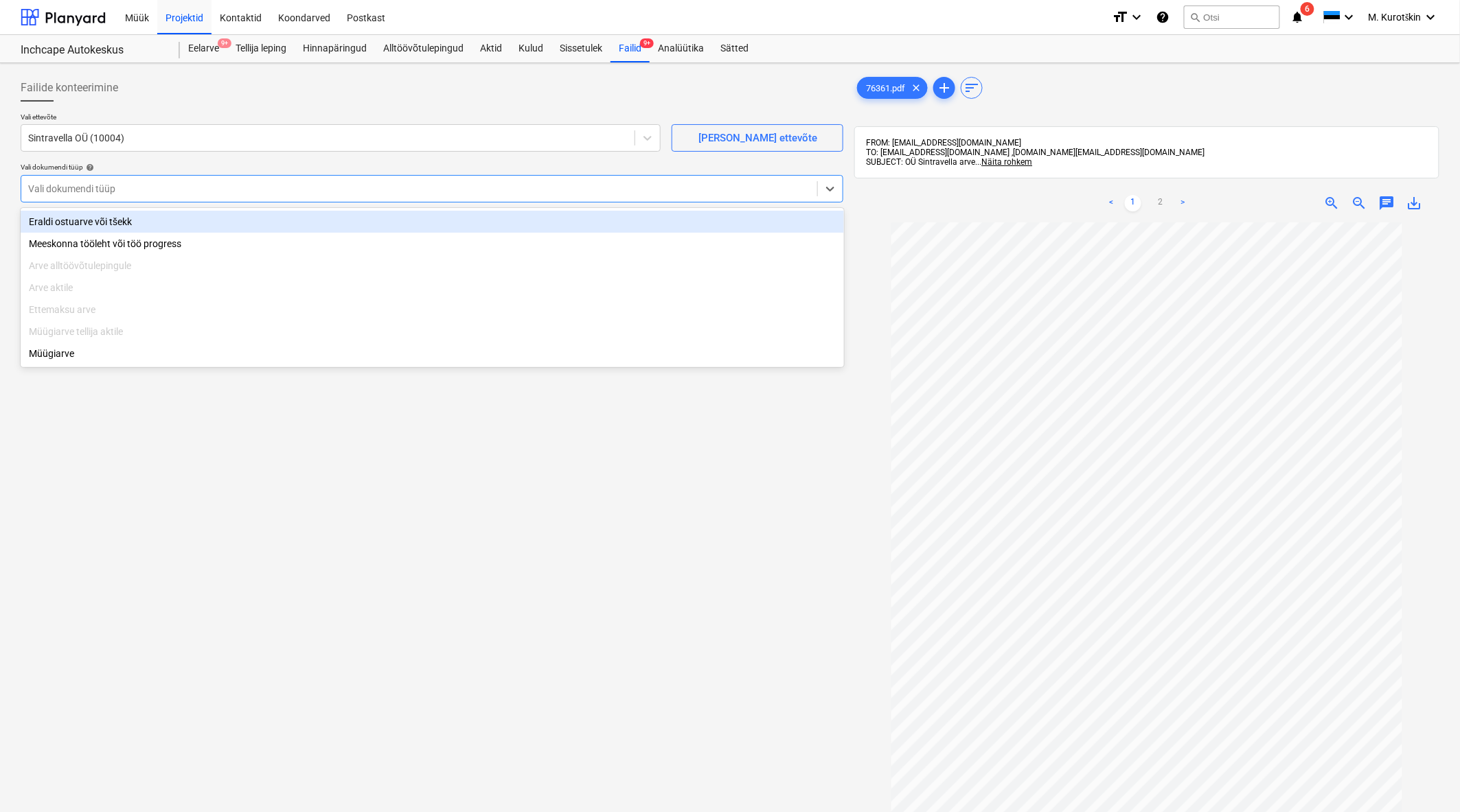
click at [311, 223] on div "Eraldi ostuarve või tšekk" at bounding box center [432, 221] width 823 height 22
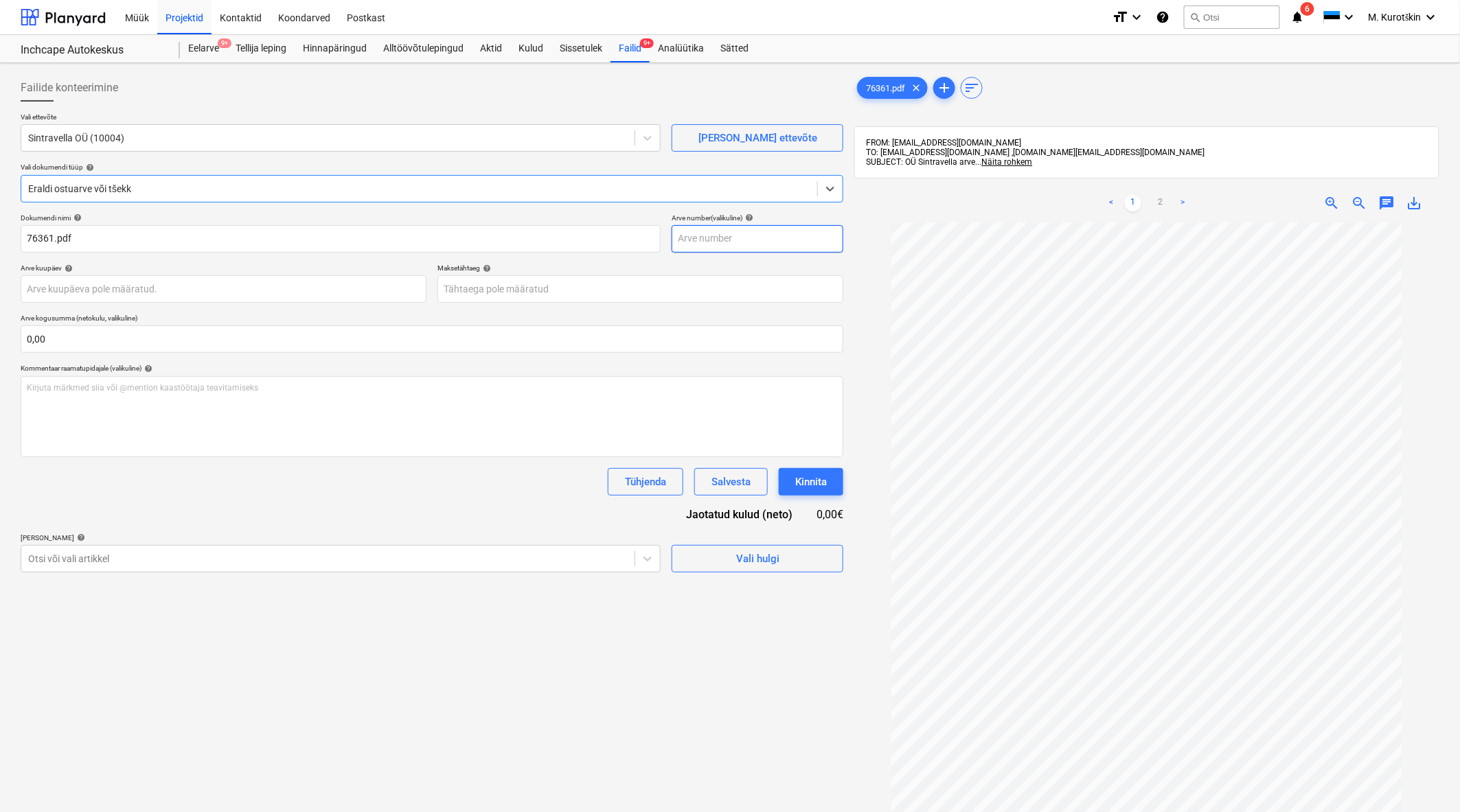
click at [758, 234] on input "text" at bounding box center [757, 239] width 171 height 28
click at [691, 296] on body "Müük Projektid Kontaktid Koondarved Postkast format_size keyboard_arrow_down he…" at bounding box center [730, 406] width 1460 height 812
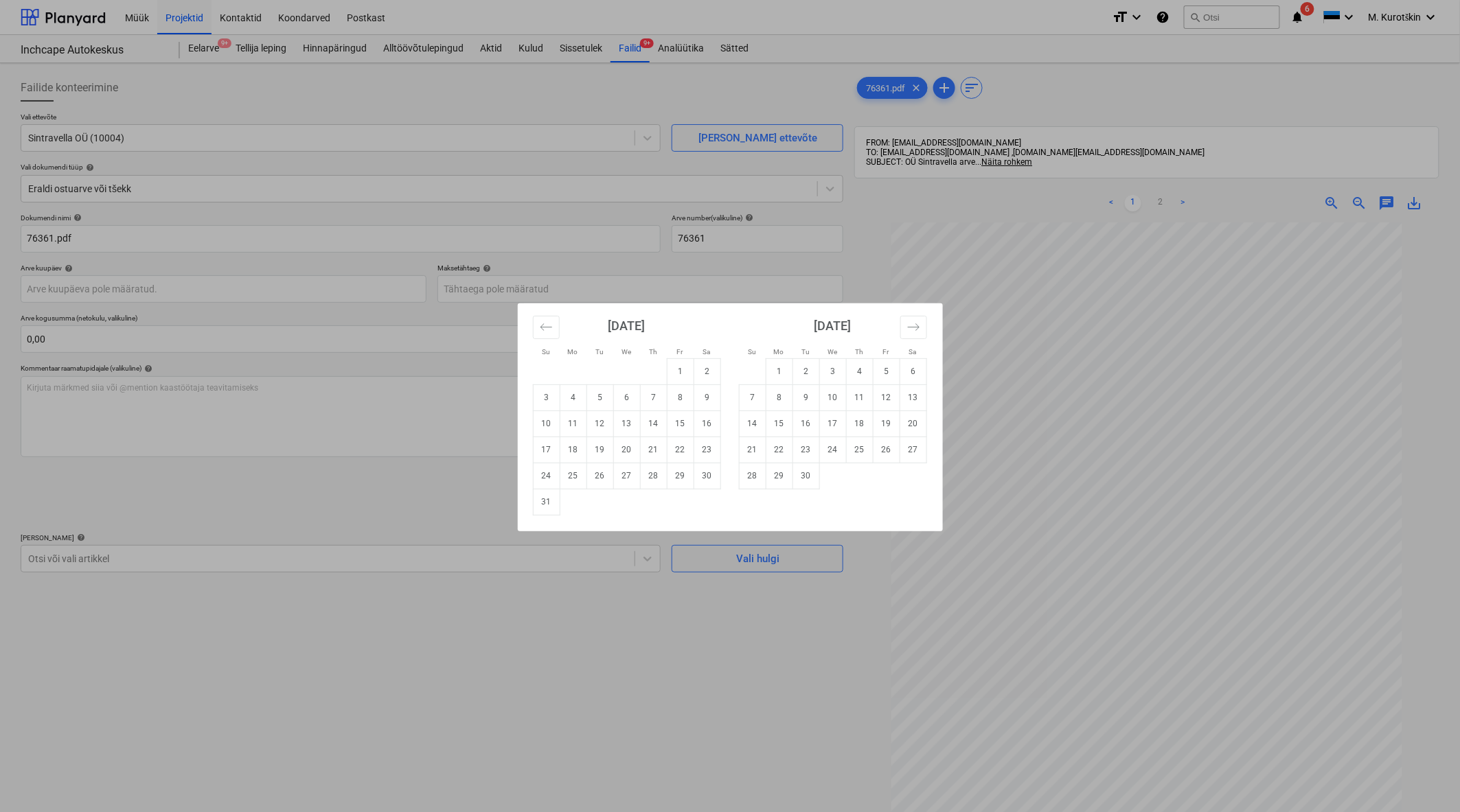
click at [738, 261] on div "Su Mo Tu We Th Fr Sa Su Mo Tu We Th Fr Sa [DATE] 1 2 3 4 5 6 7 8 9 10 11 12 13 …" at bounding box center [730, 406] width 1460 height 812
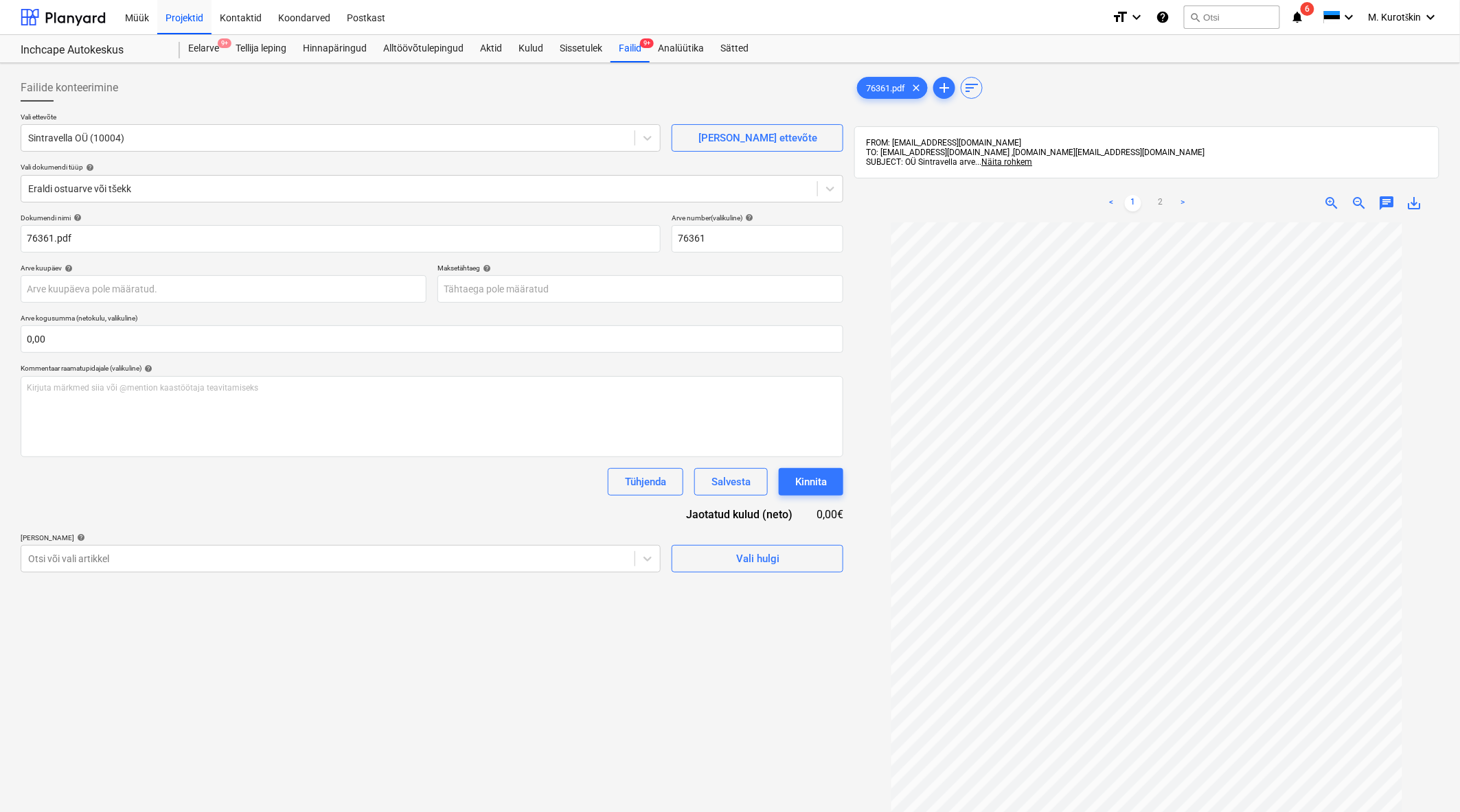
click at [752, 272] on p "Maksetähtaeg help" at bounding box center [640, 269] width 406 height 11
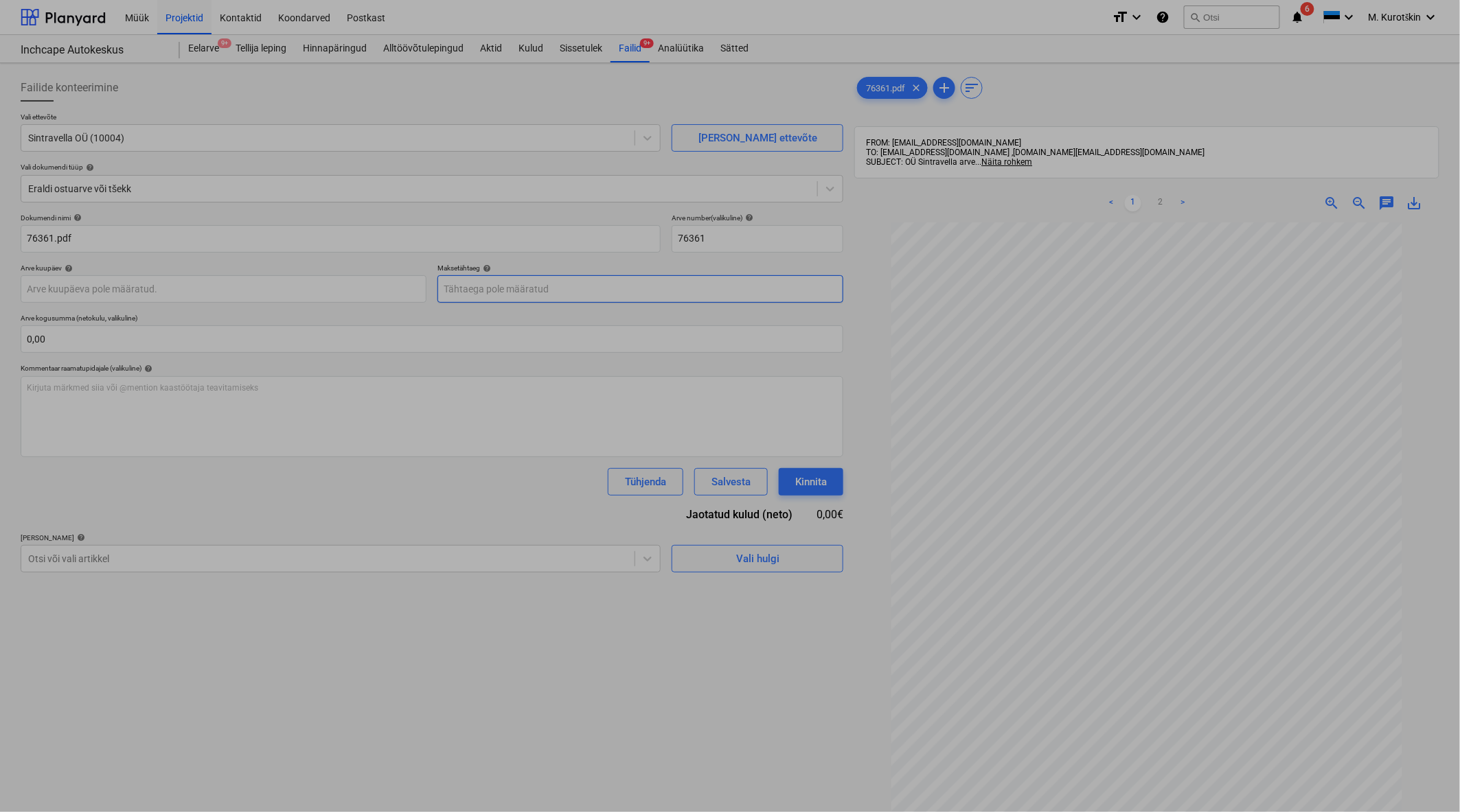
click at [754, 279] on body "Müük Projektid Kontaktid Koondarved Postkast format_size keyboard_arrow_down he…" at bounding box center [730, 406] width 1460 height 812
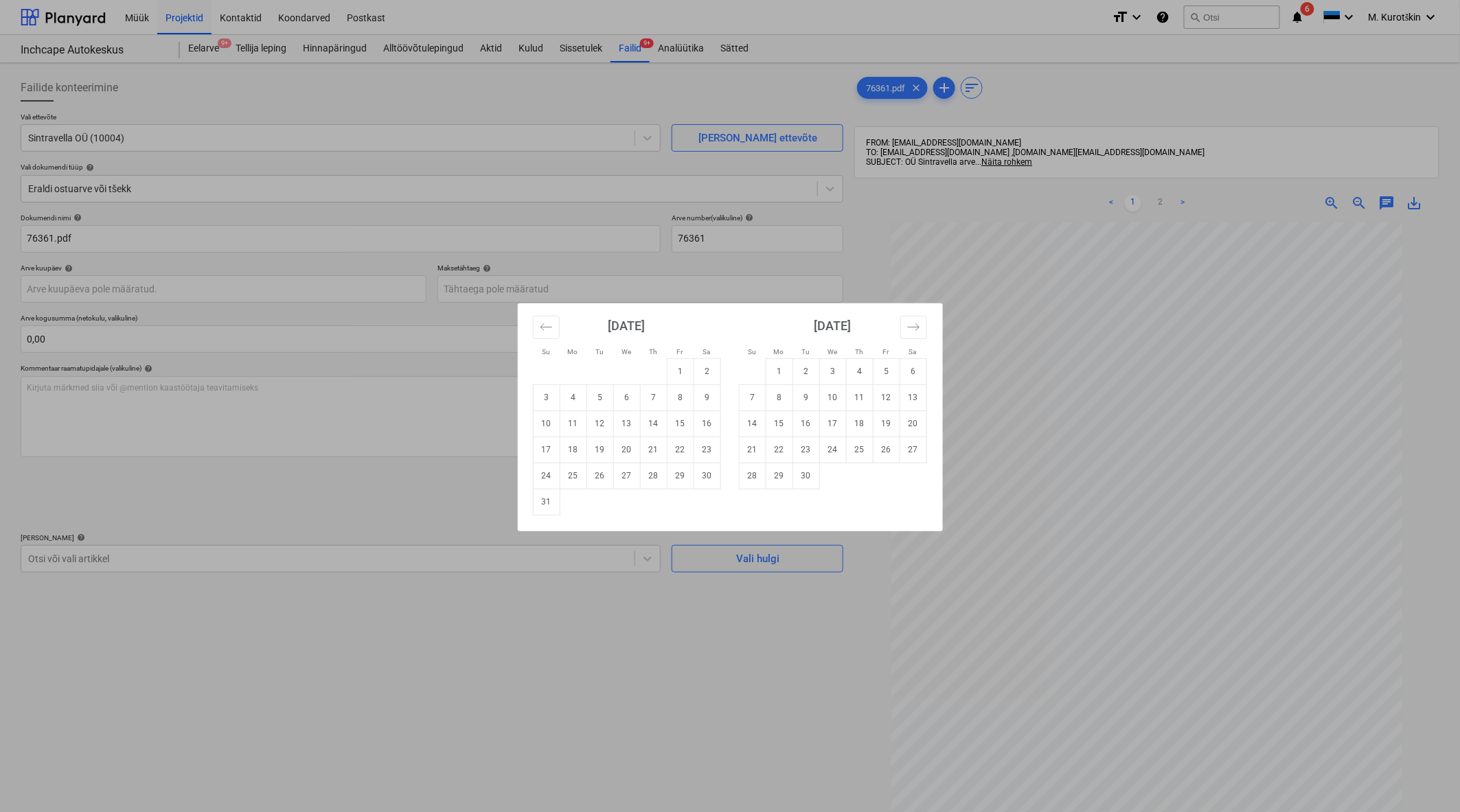
click at [759, 266] on div "Su Mo Tu We Th Fr Sa Su Mo Tu We Th Fr Sa [DATE] 1 2 3 4 5 6 7 8 9 10 11 12 13 …" at bounding box center [730, 406] width 1460 height 812
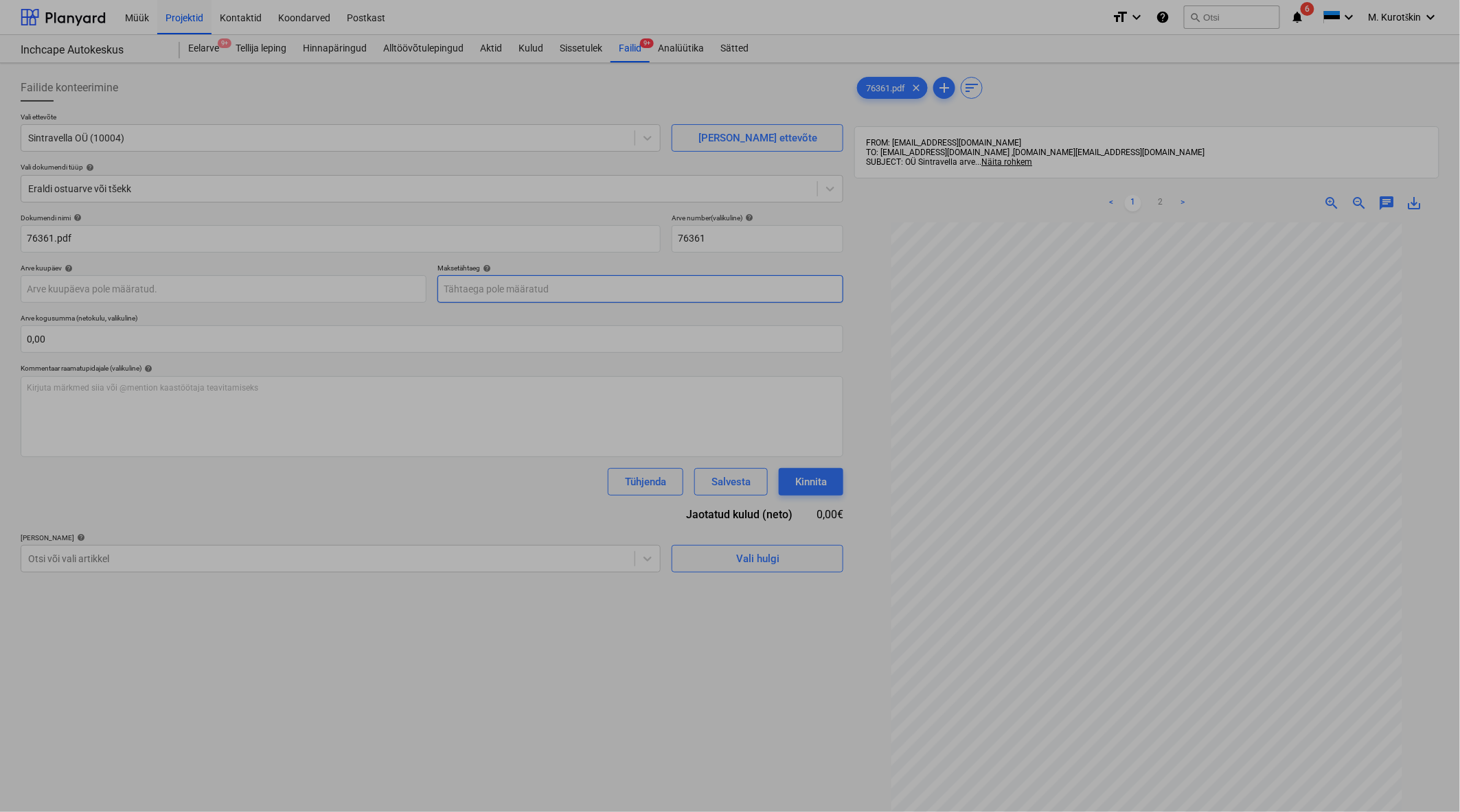
click at [762, 276] on body "Müük Projektid Kontaktid Koondarved Postkast format_size keyboard_arrow_down he…" at bounding box center [730, 406] width 1460 height 812
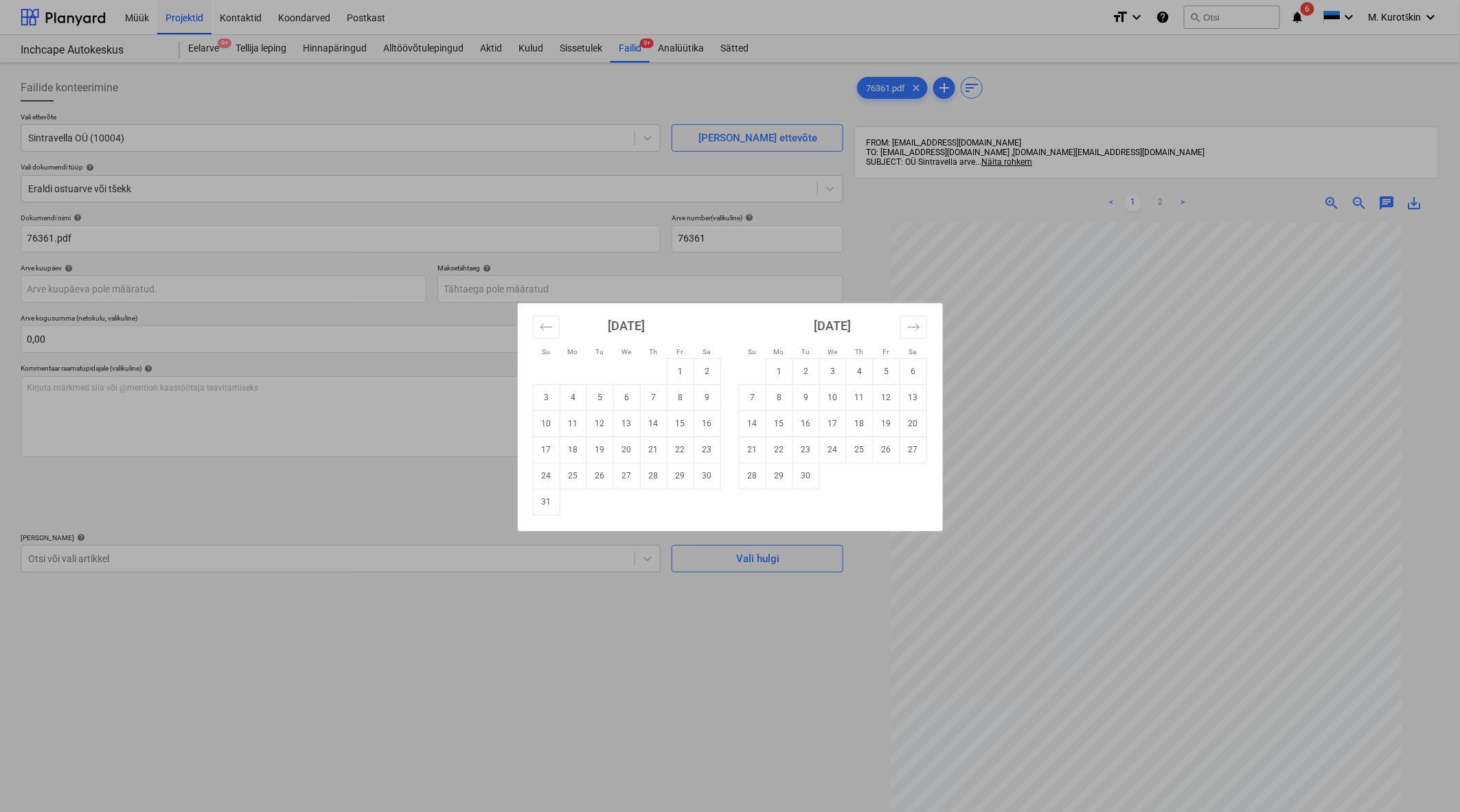
click at [764, 266] on div "Su Mo Tu We Th Fr Sa Su Mo Tu We Th Fr Sa [DATE] 1 2 3 4 5 6 7 8 9 10 11 12 13 …" at bounding box center [730, 406] width 1460 height 812
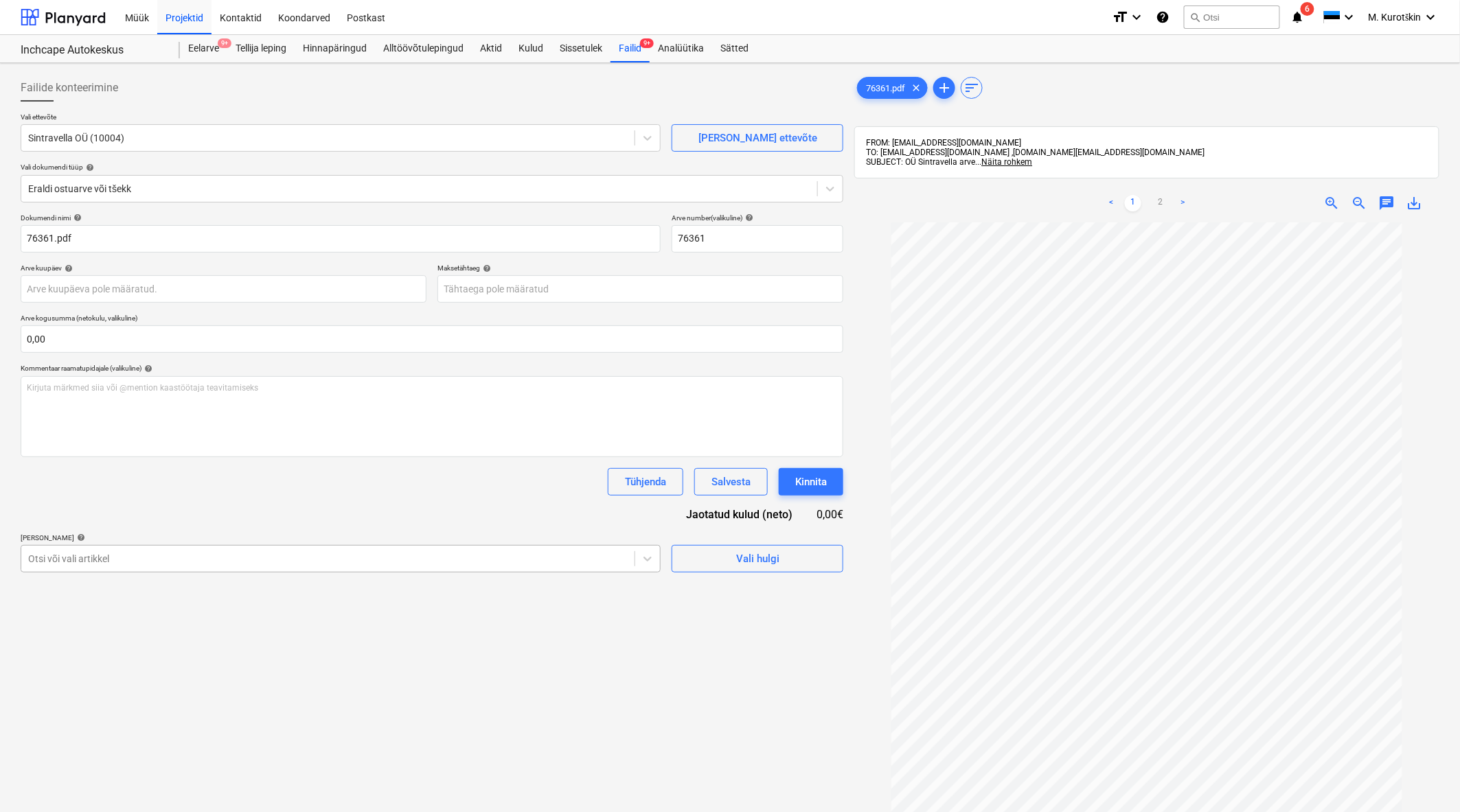
click at [175, 562] on div at bounding box center [327, 559] width 599 height 14
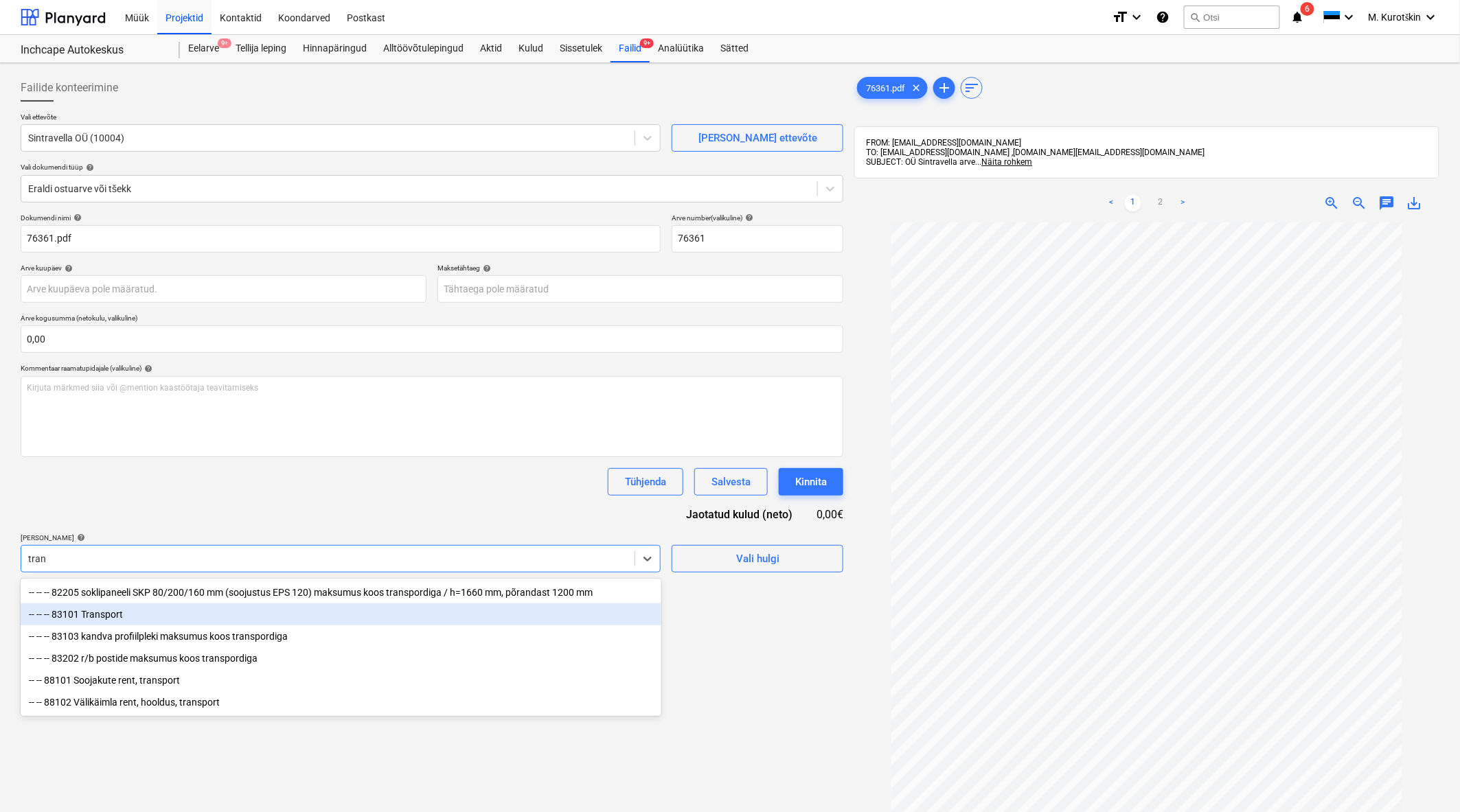
click at [168, 605] on div "-- -- -- 83101 Transport" at bounding box center [341, 614] width 641 height 22
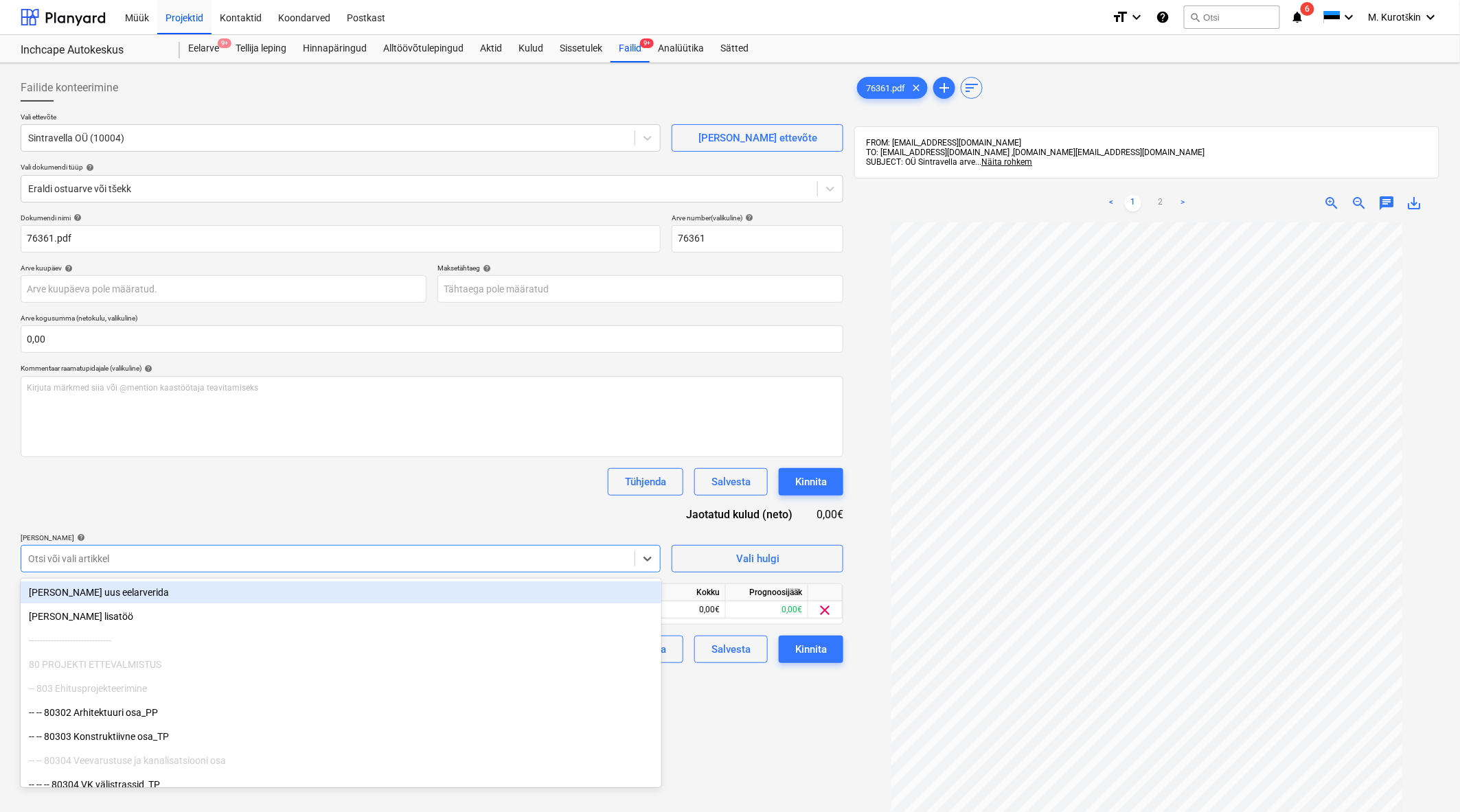
click at [222, 512] on div "Dokumendi nimi help 76361.pdf Arve number (valikuline) help 76361 Arve kuupäev …" at bounding box center [432, 438] width 823 height 449
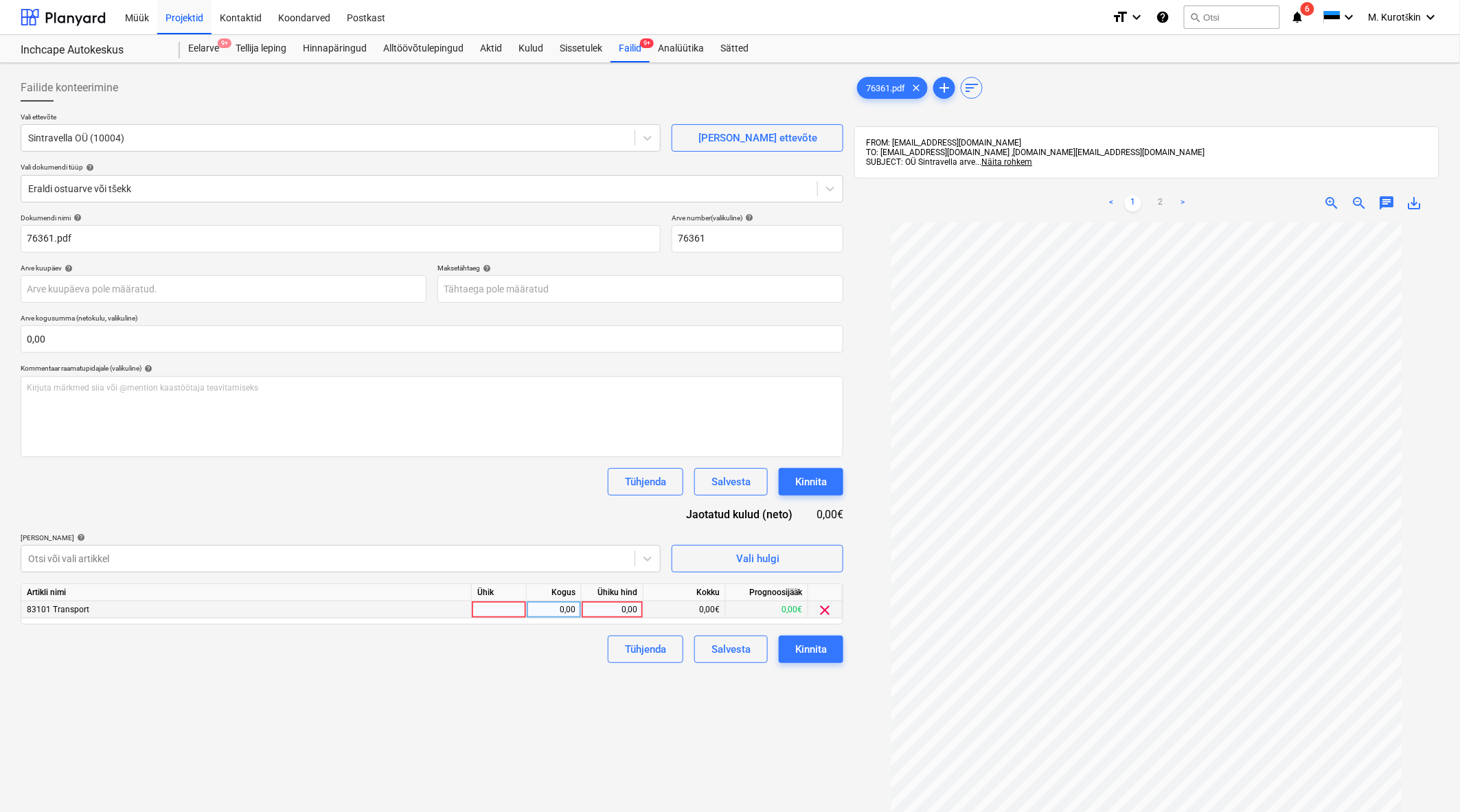
click at [616, 613] on div "0,00" at bounding box center [612, 610] width 50 height 17
click at [661, 694] on div "Failide konteerimine Vali ettevõte Sintravella OÜ (10004) [PERSON_NAME] uus ett…" at bounding box center [431, 535] width 834 height 933
click at [1335, 207] on span "zoom_in" at bounding box center [1331, 203] width 17 height 17
drag, startPoint x: 632, startPoint y: 613, endPoint x: 631, endPoint y: 621, distance: 8.1
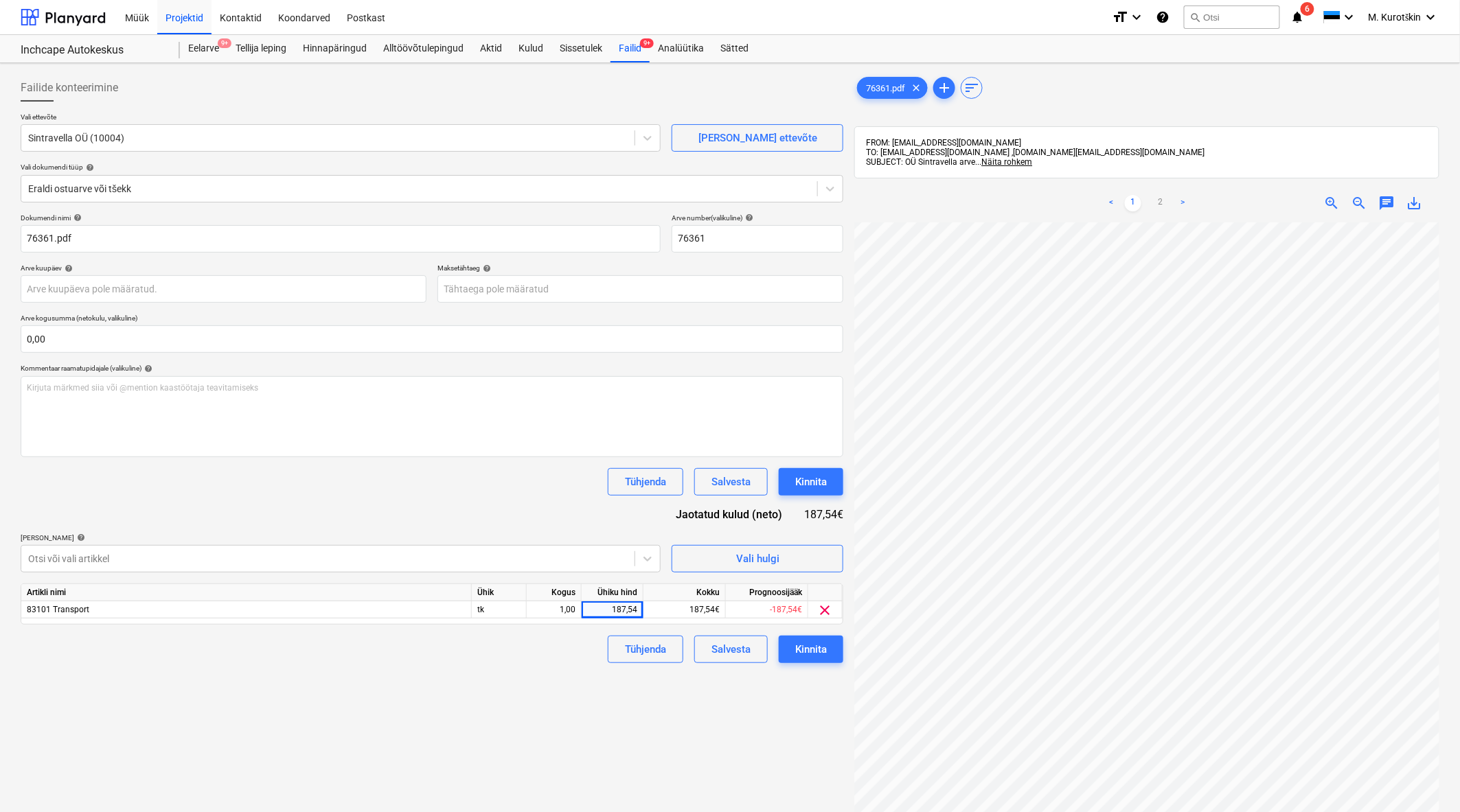
click at [631, 613] on div "187,54" at bounding box center [612, 610] width 50 height 17
click at [510, 713] on div "Failide konteerimine Vali ettevõte Sintravella OÜ (10004) [PERSON_NAME] uus ett…" at bounding box center [431, 535] width 834 height 933
click at [517, 289] on body "Müük Projektid Kontaktid Koondarved Postkast format_size keyboard_arrow_down he…" at bounding box center [730, 406] width 1460 height 812
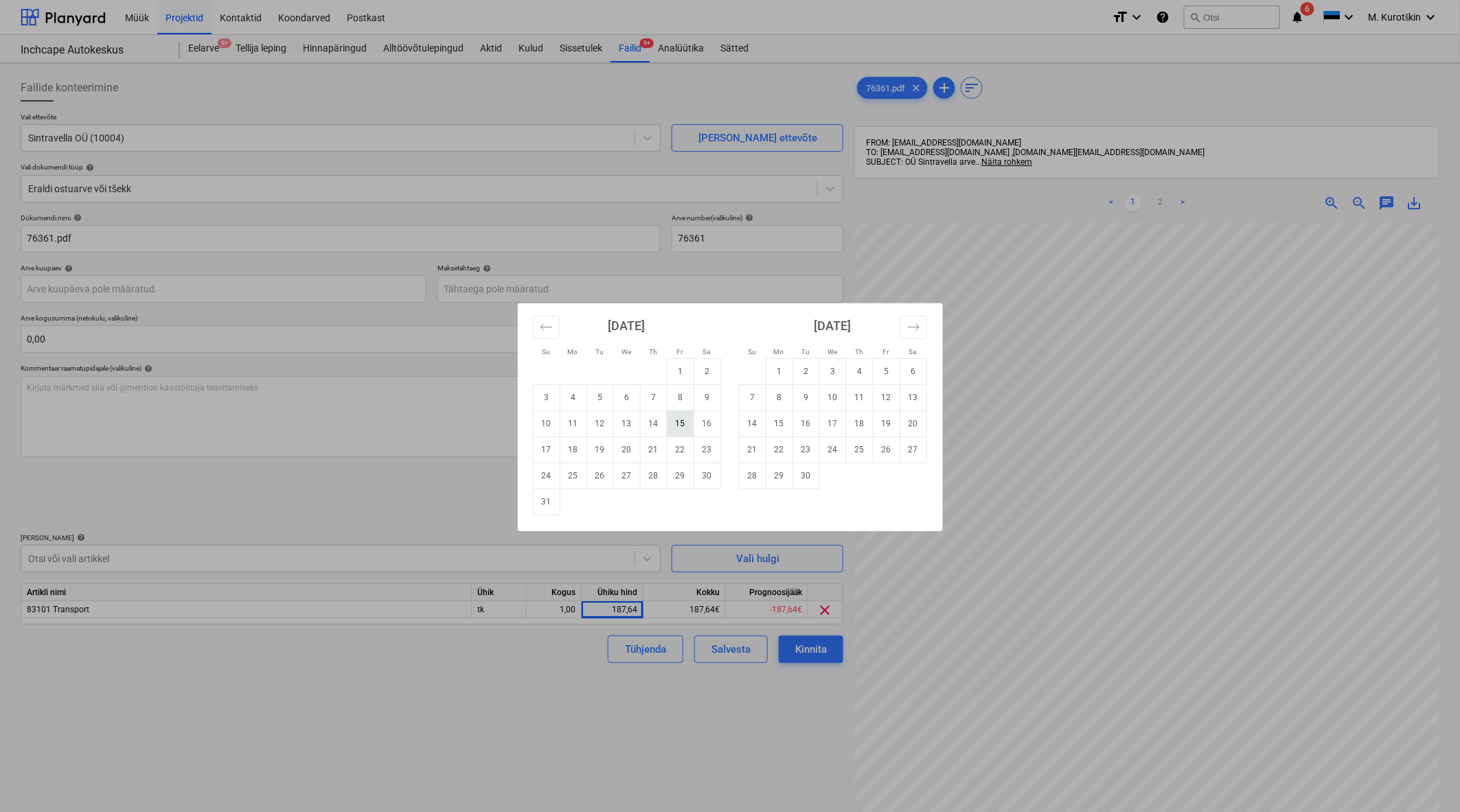
click at [680, 428] on td "15" at bounding box center [680, 423] width 27 height 26
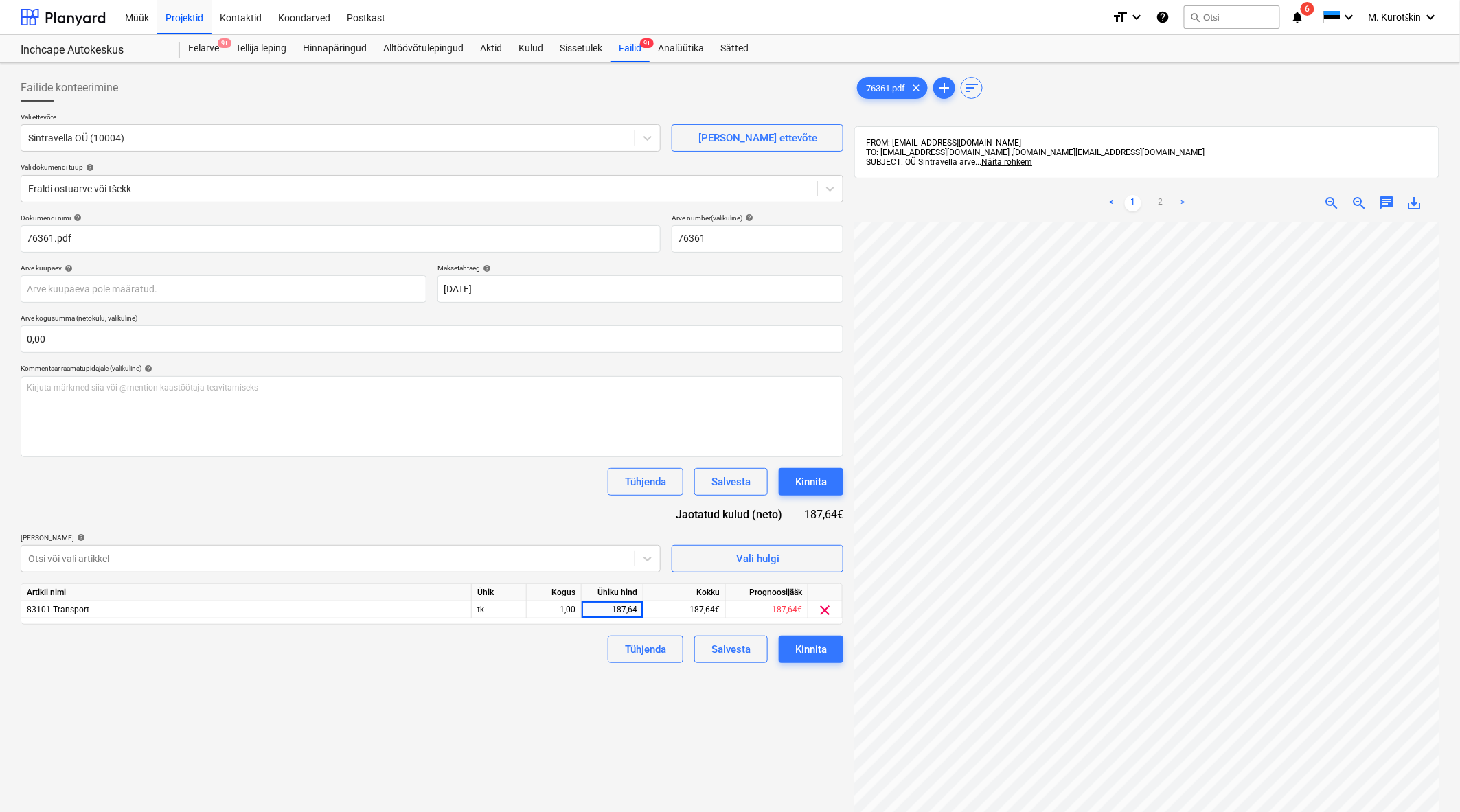
drag, startPoint x: 562, startPoint y: 715, endPoint x: 683, endPoint y: 702, distance: 121.7
click at [563, 715] on div "Failide konteerimine Vali ettevõte Sintravella OÜ (10004) [PERSON_NAME] uus ett…" at bounding box center [431, 535] width 834 height 933
click at [817, 648] on div "Kinnita" at bounding box center [810, 649] width 31 height 18
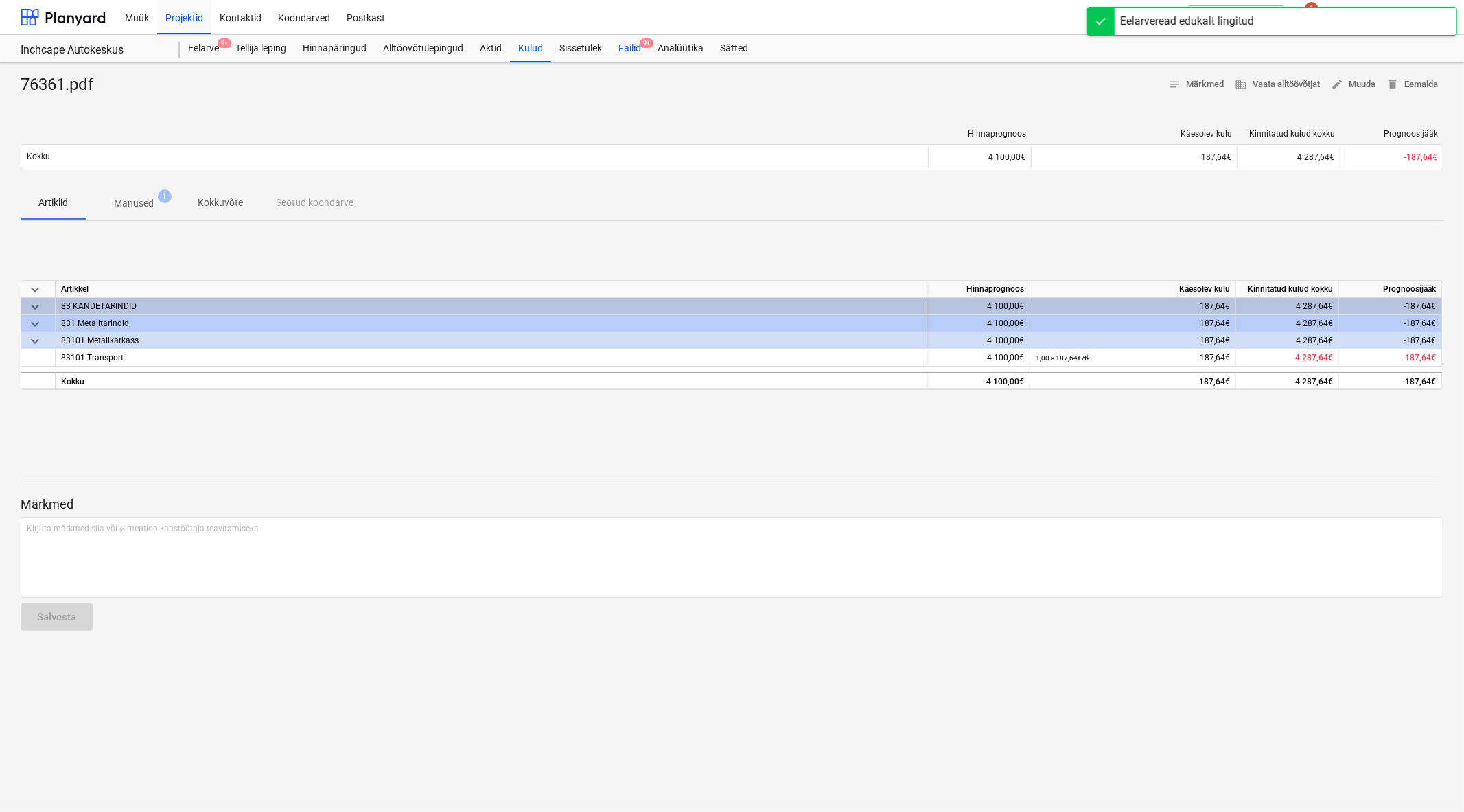
click at [637, 44] on div "Failid 9+" at bounding box center [629, 49] width 39 height 28
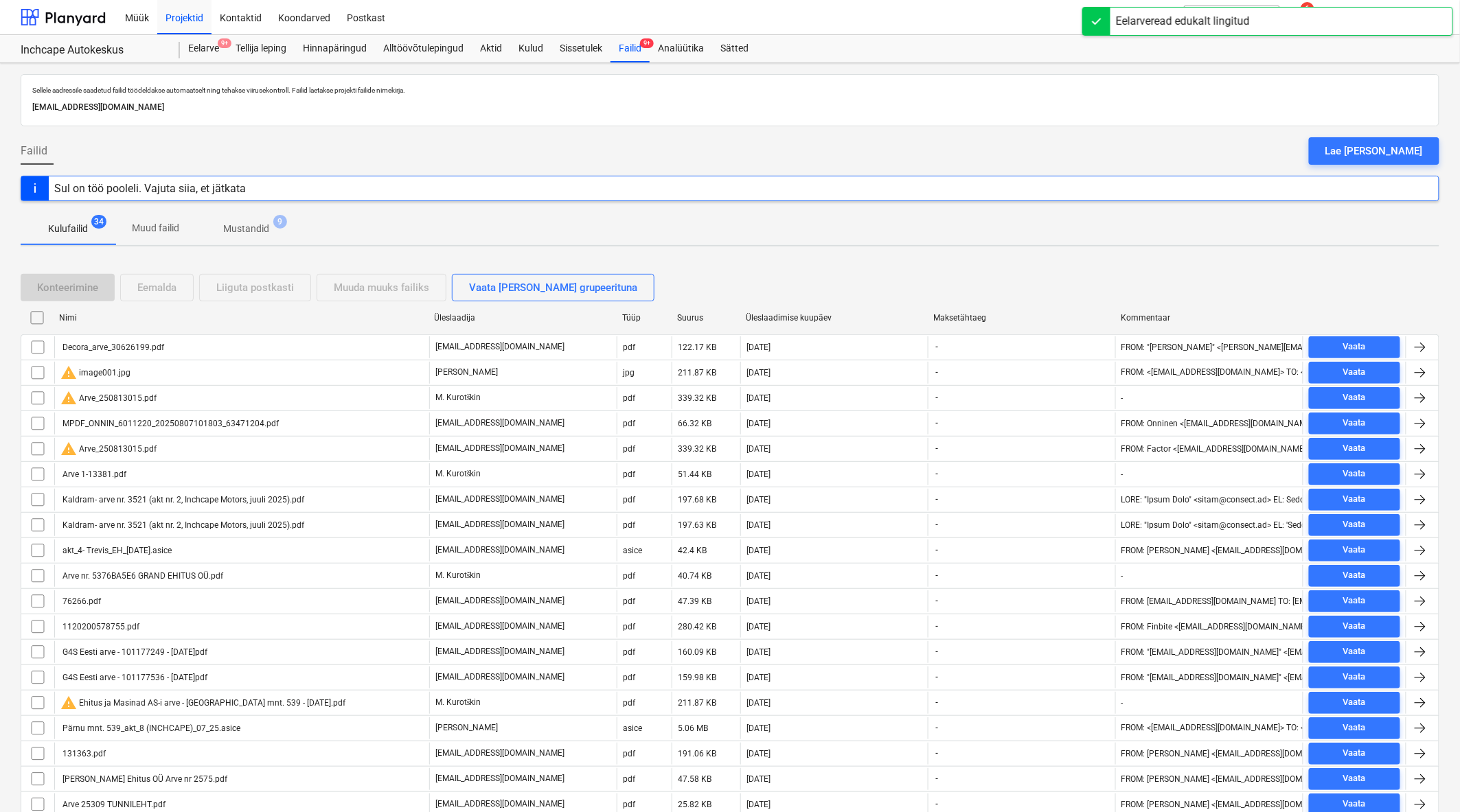
click at [857, 311] on div "Üleslaadimise kuupäev" at bounding box center [834, 317] width 188 height 22
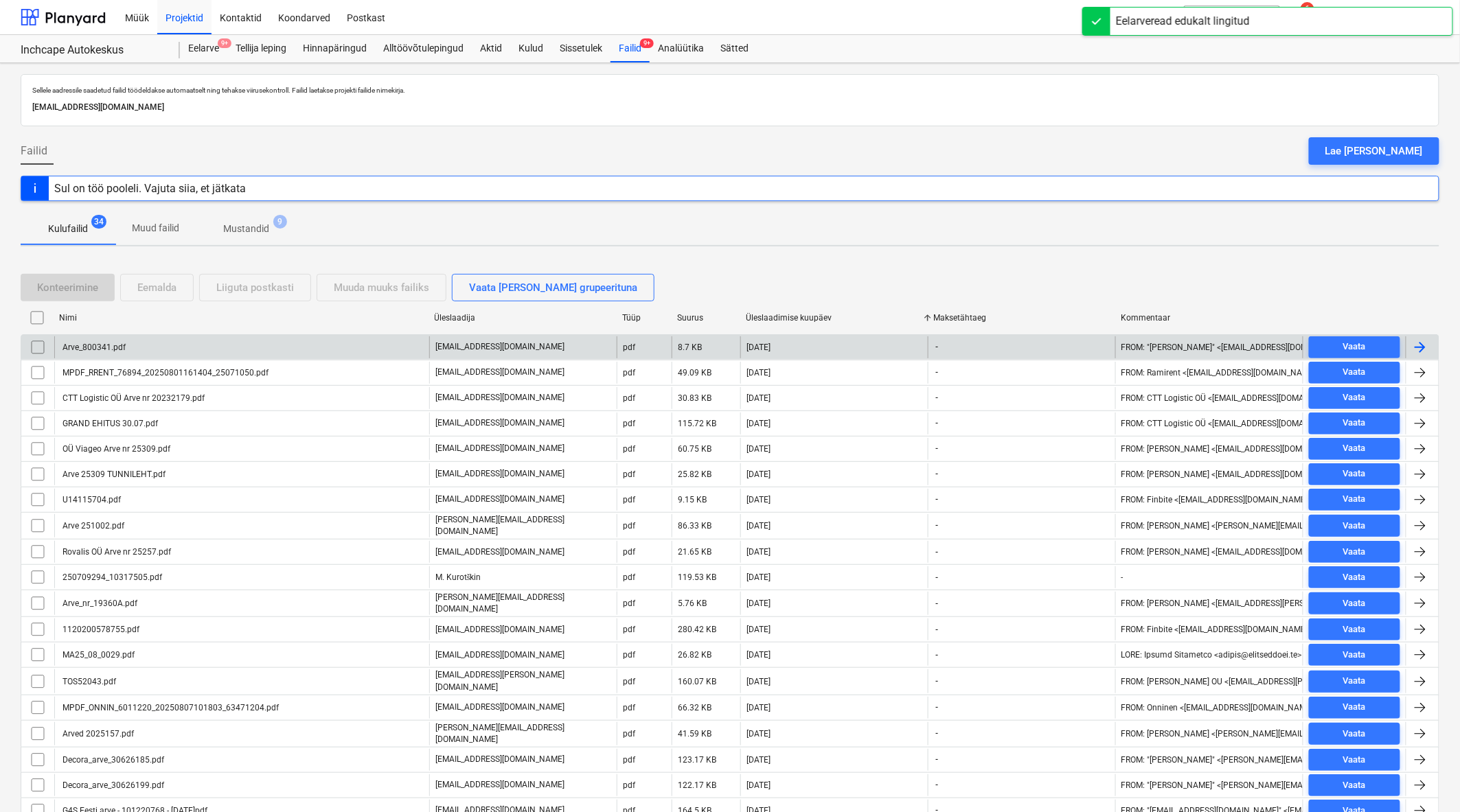
click at [123, 350] on div "Arve_800341.pdf" at bounding box center [92, 347] width 65 height 10
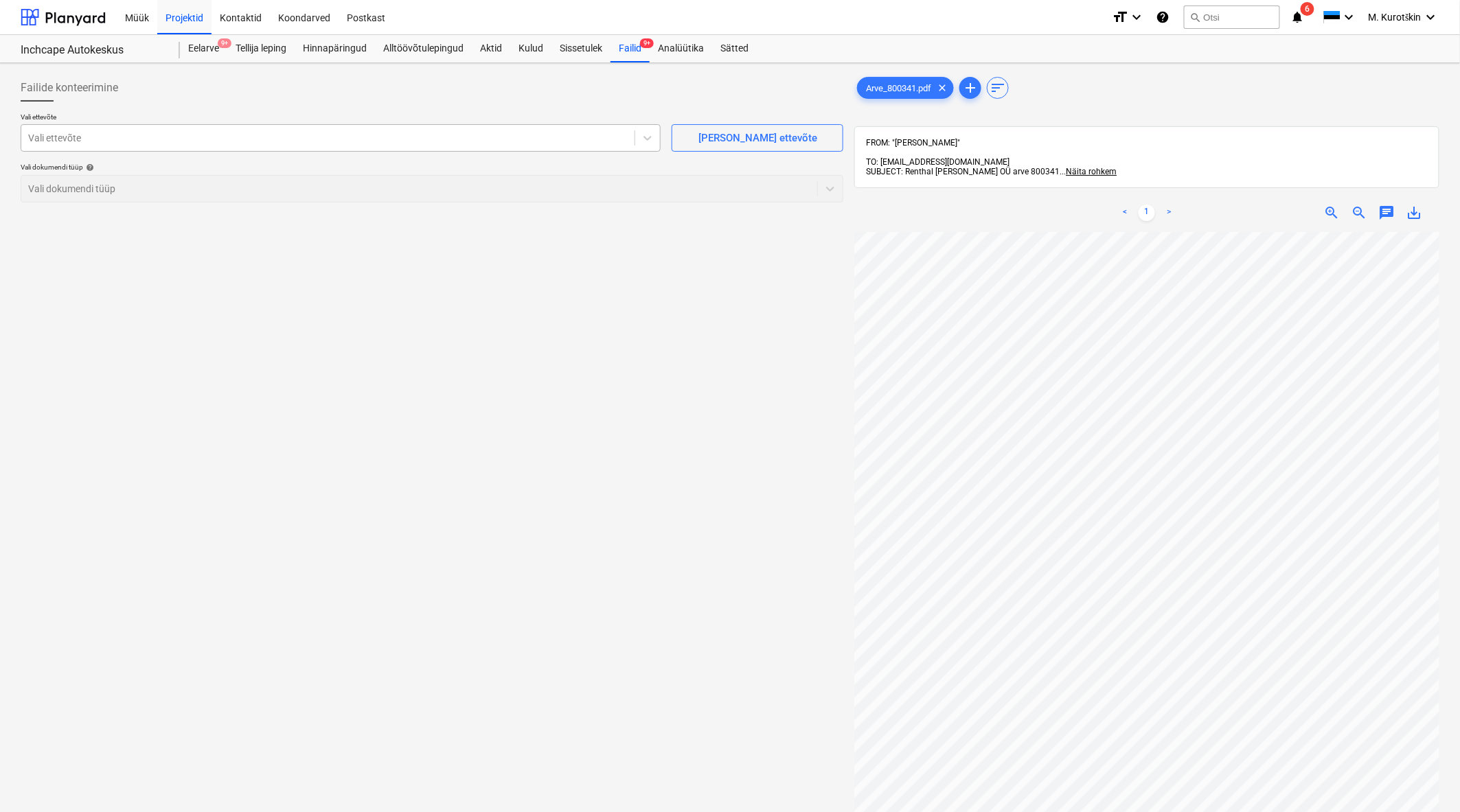
click at [488, 143] on div at bounding box center [327, 138] width 599 height 14
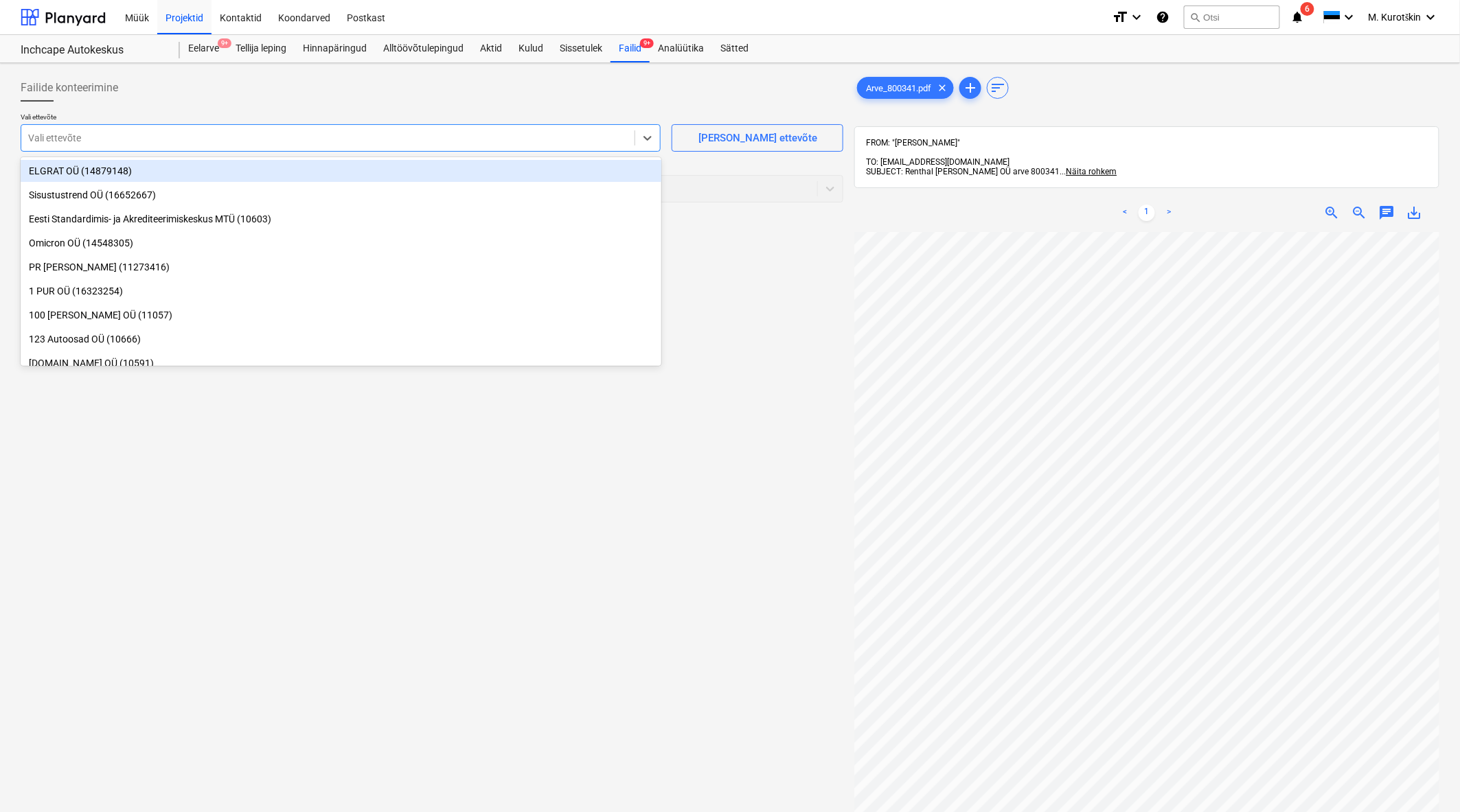
click at [1411, 204] on span "save_alt" at bounding box center [1414, 212] width 17 height 17
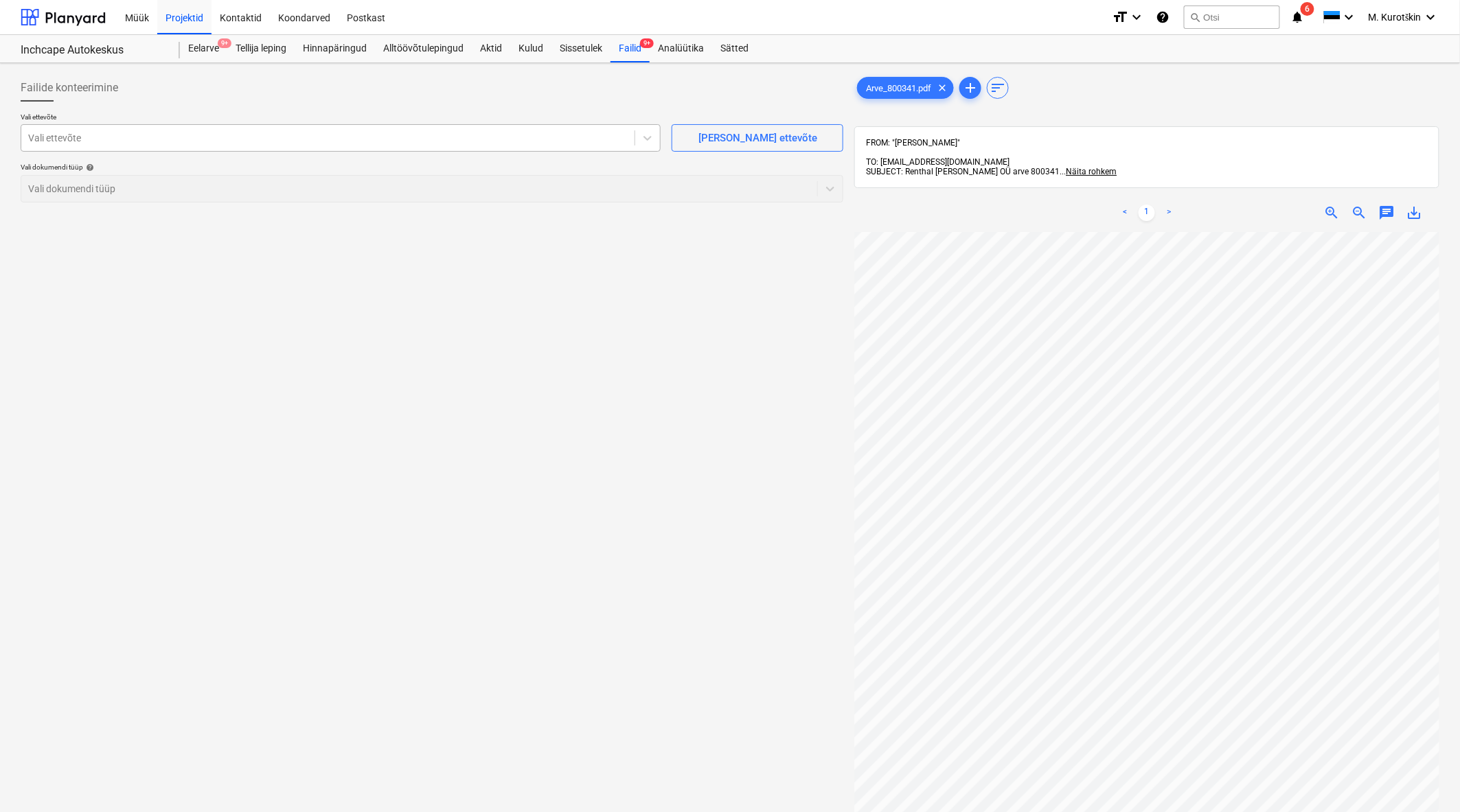
click at [201, 139] on div at bounding box center [327, 138] width 599 height 14
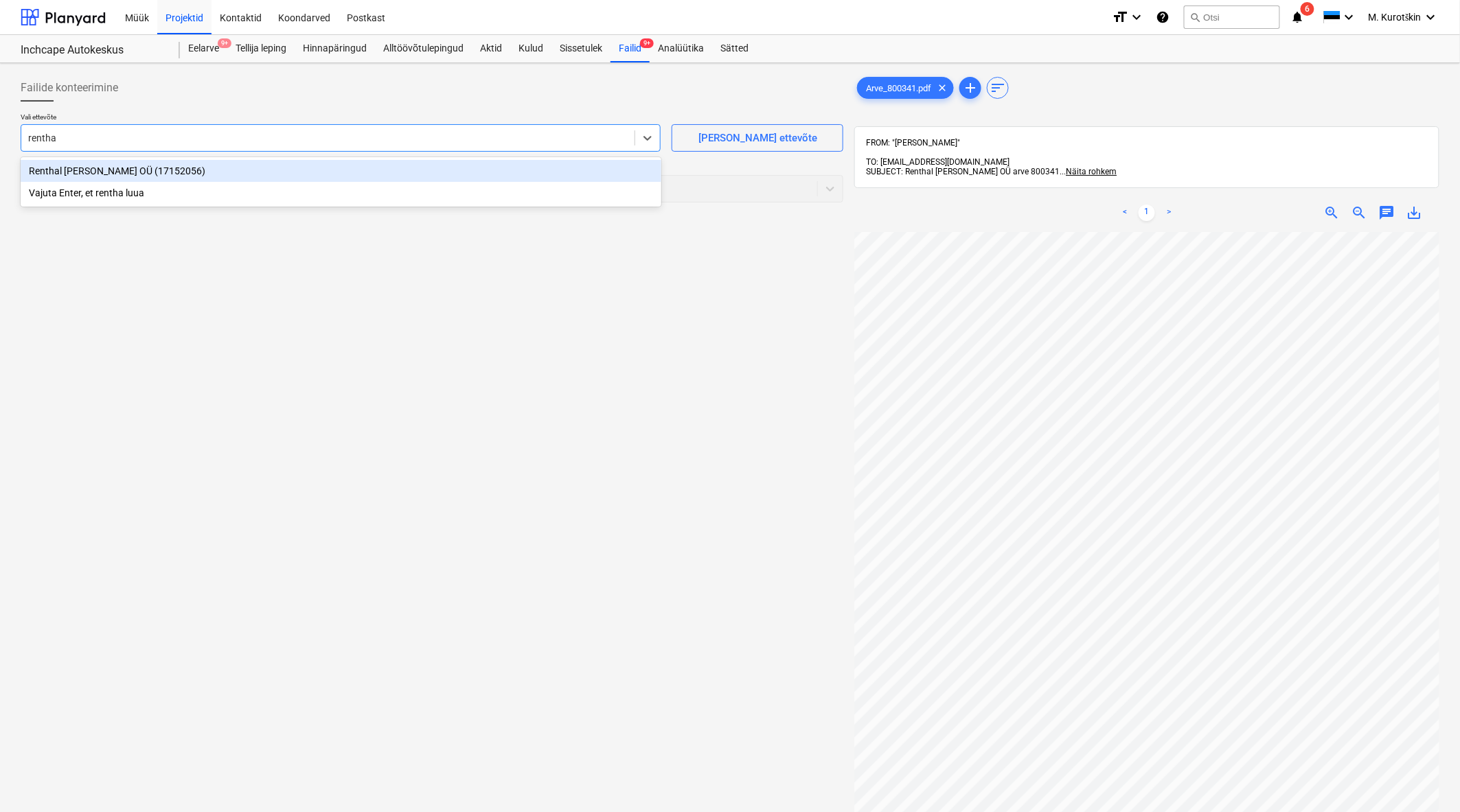
click at [204, 170] on div "Renthal [PERSON_NAME] OÜ (17152056)" at bounding box center [341, 170] width 641 height 22
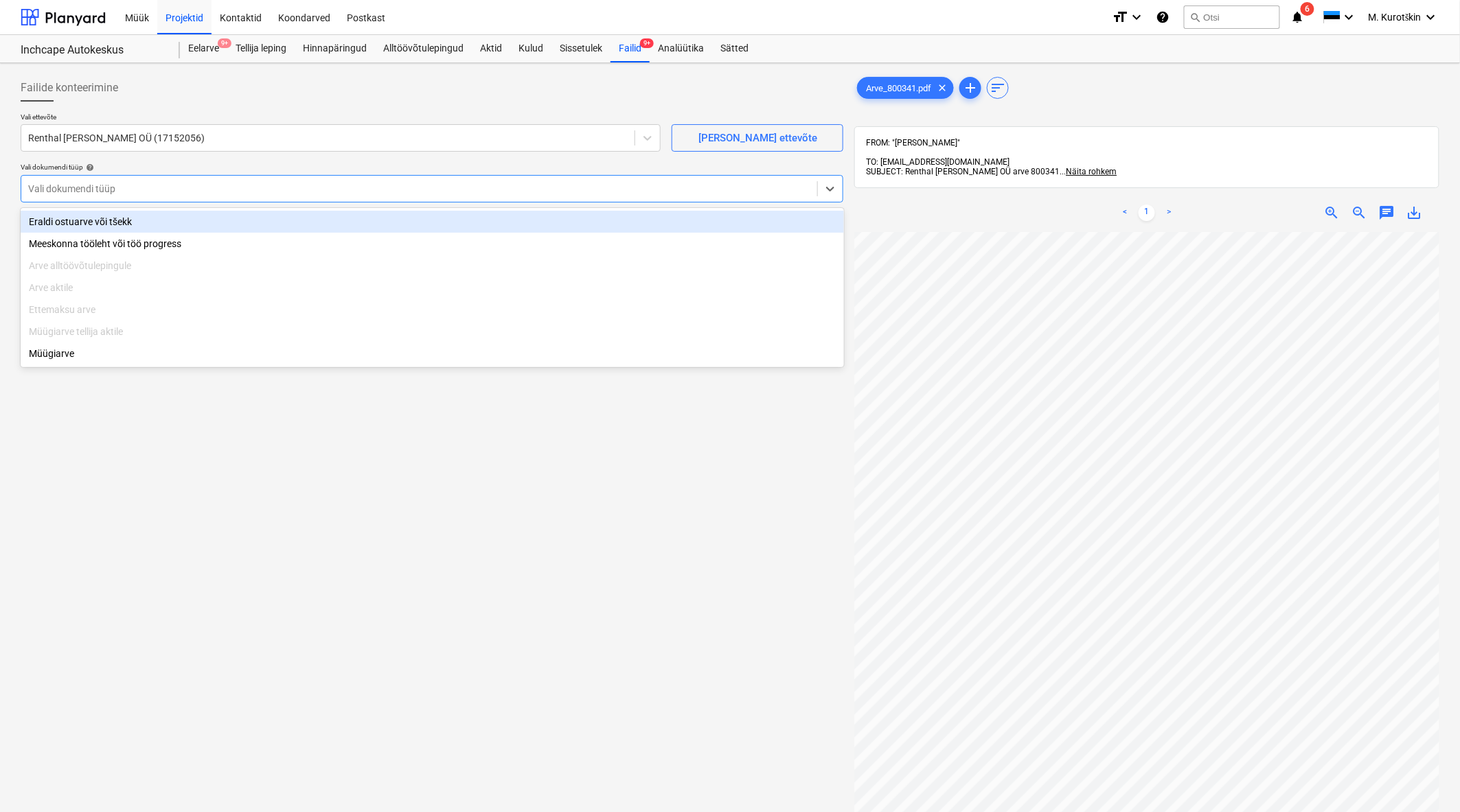
click at [223, 199] on div "Vali dokumendi tüüp" at bounding box center [432, 189] width 823 height 28
click at [217, 213] on div "Eraldi ostuarve või tšekk" at bounding box center [432, 221] width 823 height 22
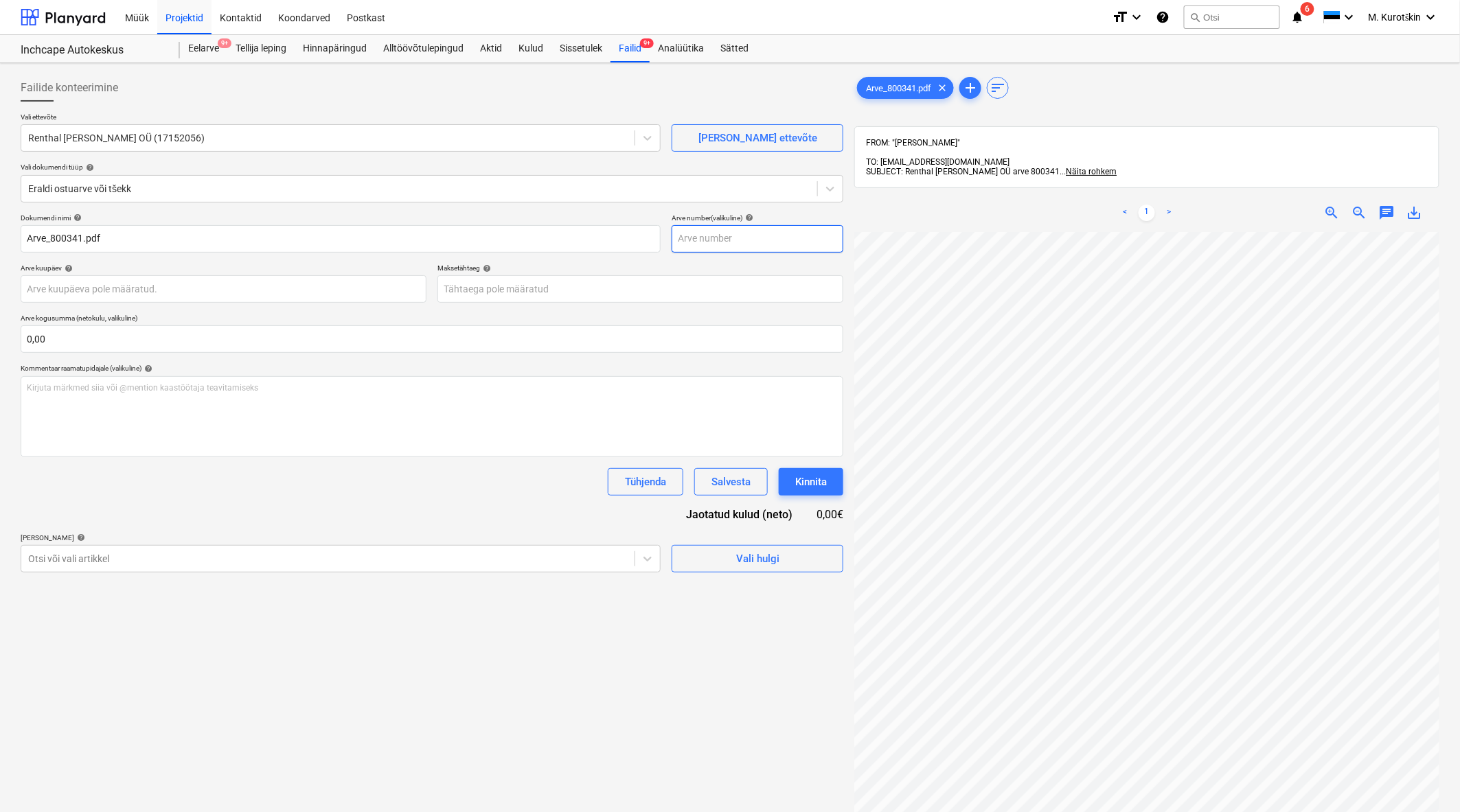
click at [743, 243] on input "text" at bounding box center [757, 239] width 171 height 28
paste input "800341"
click at [766, 272] on p "Maksetähtaeg help" at bounding box center [640, 269] width 406 height 11
click at [520, 292] on body "Müük Projektid Kontaktid Koondarved Postkast format_size keyboard_arrow_down he…" at bounding box center [730, 406] width 1460 height 812
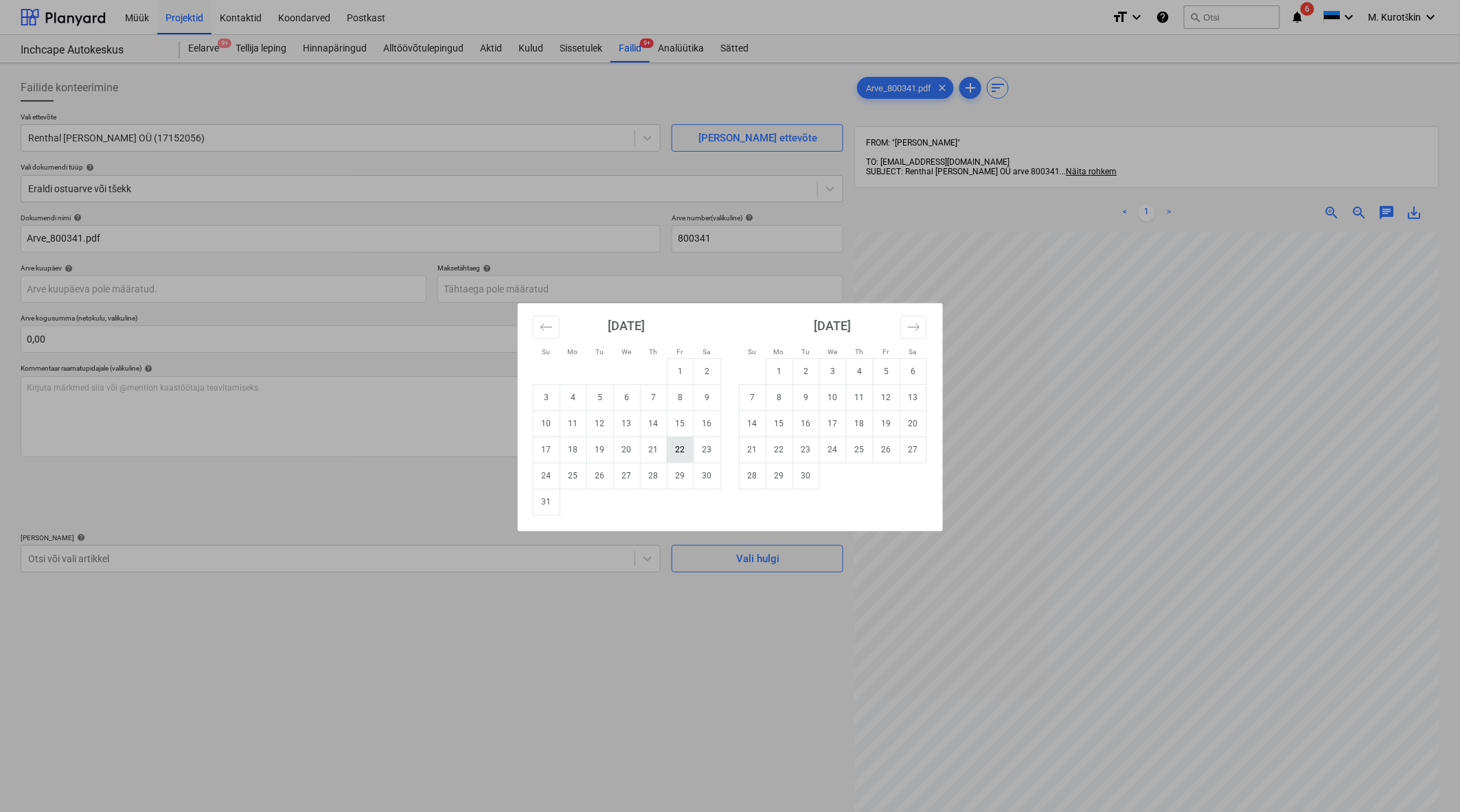
click at [690, 456] on td "22" at bounding box center [680, 449] width 27 height 26
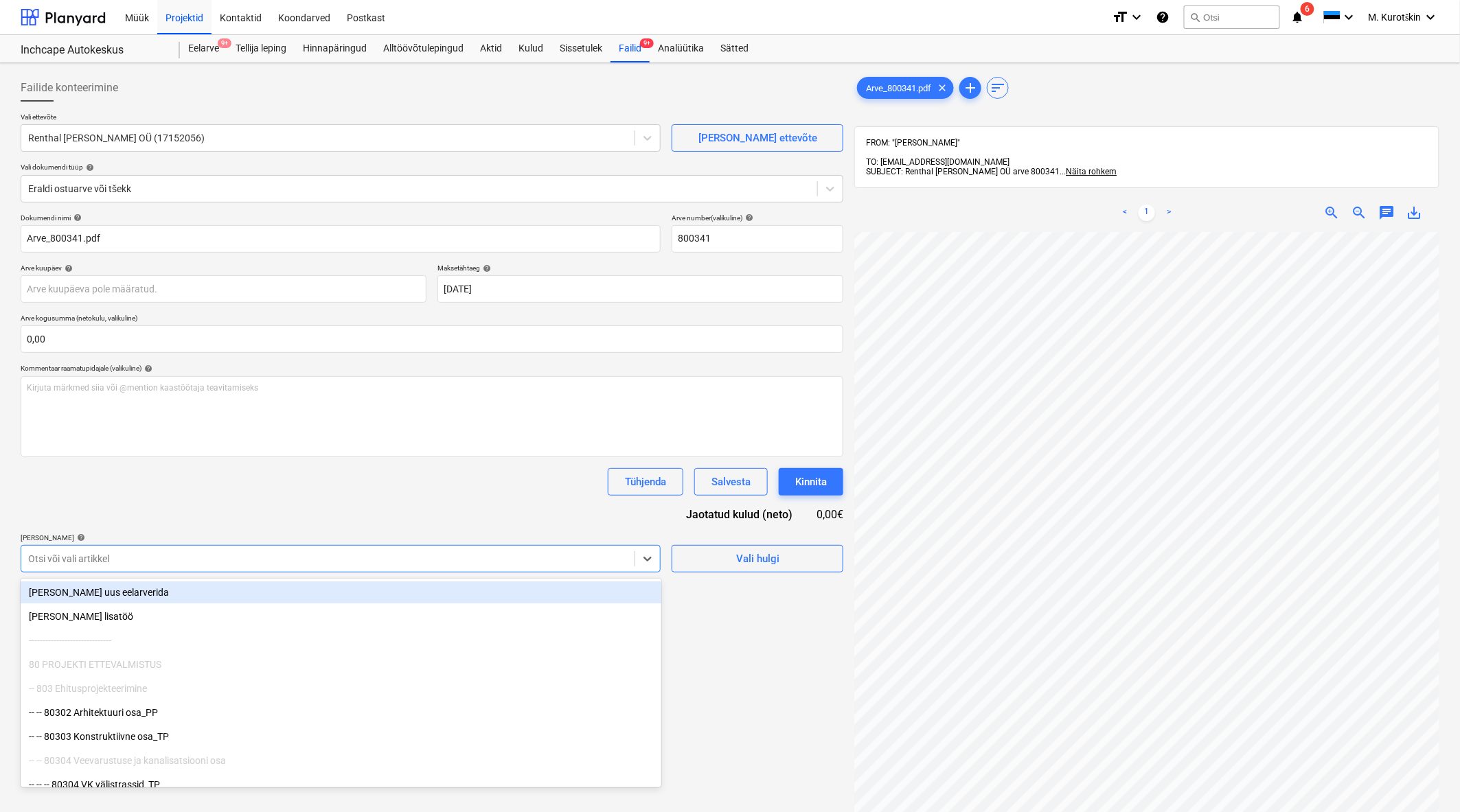
click at [231, 553] on div at bounding box center [327, 559] width 599 height 14
click at [221, 591] on div "[PERSON_NAME] uus eelarverida" at bounding box center [341, 592] width 641 height 22
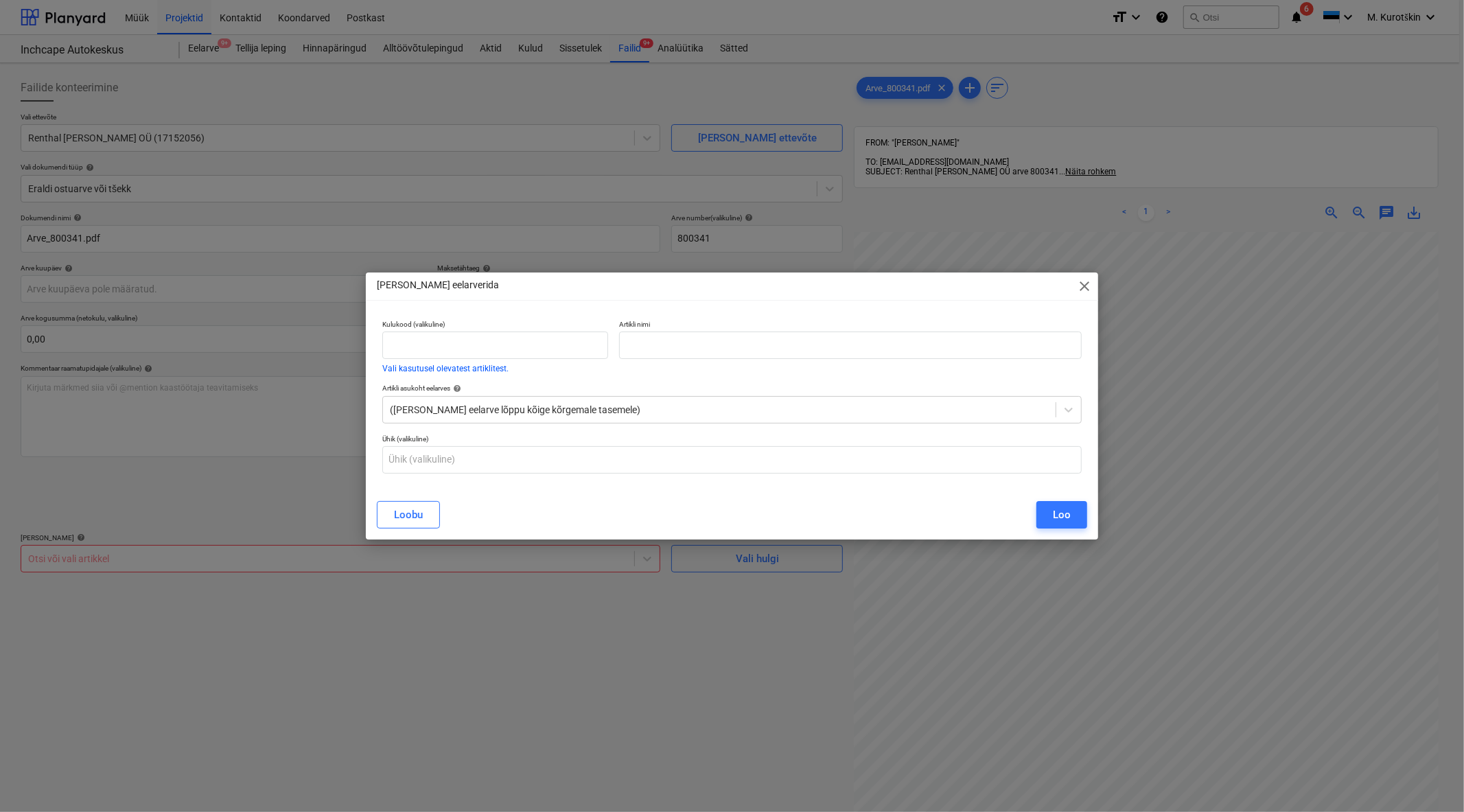
click at [1088, 289] on span "close" at bounding box center [1084, 286] width 17 height 17
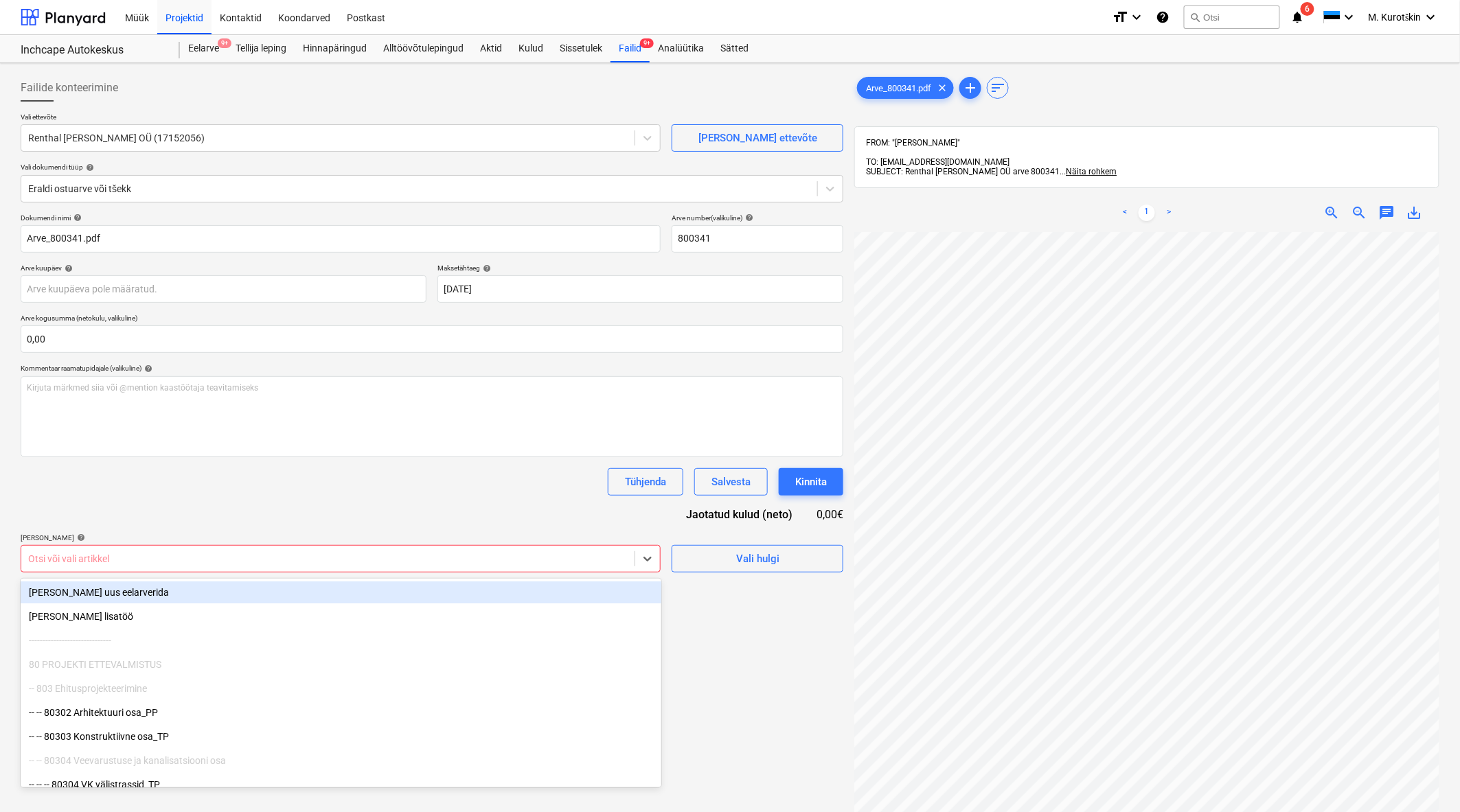
click at [318, 559] on div at bounding box center [327, 559] width 599 height 14
click at [210, 601] on div "[PERSON_NAME] uus eelarverida" at bounding box center [341, 592] width 641 height 22
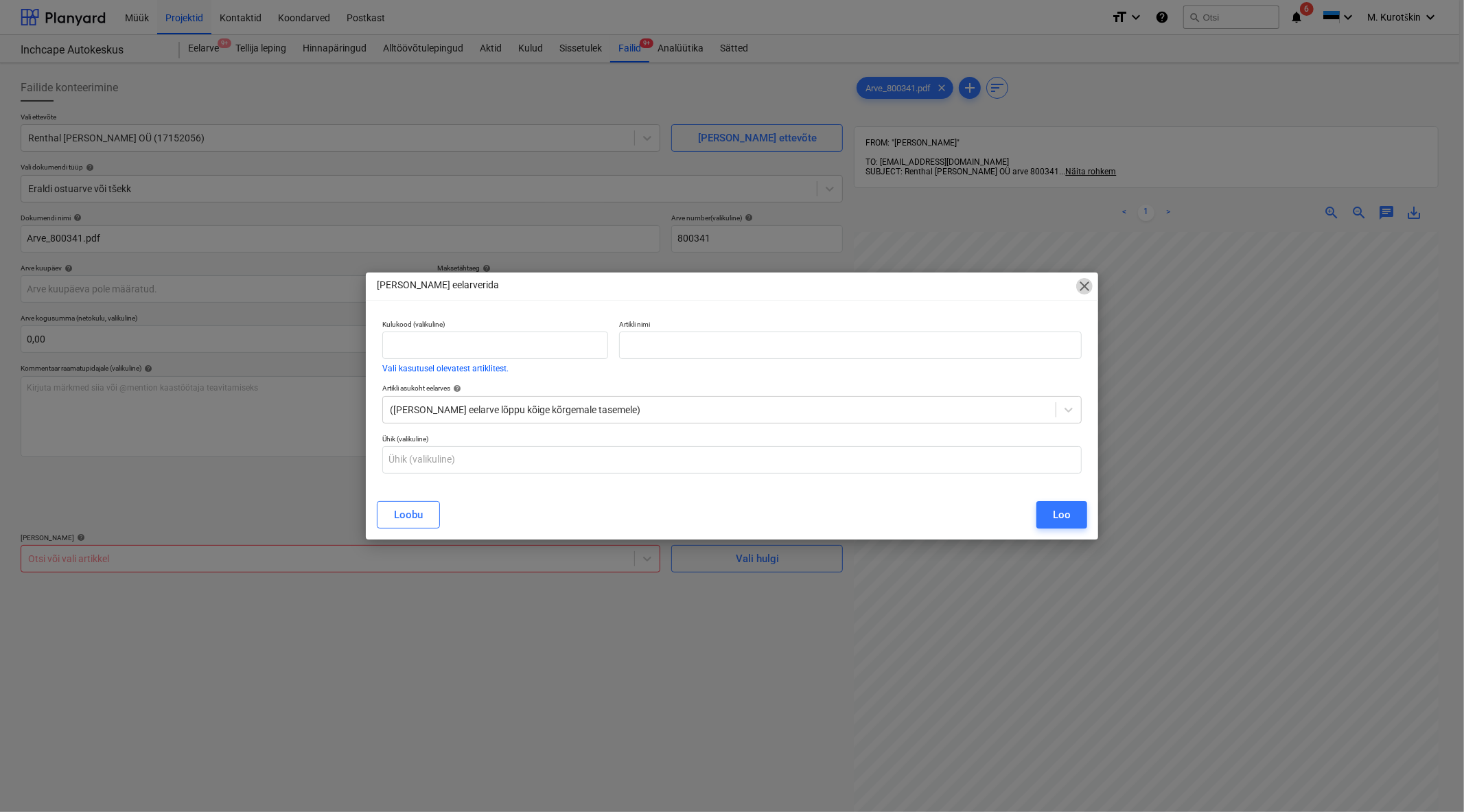
click at [1087, 289] on span "close" at bounding box center [1084, 286] width 17 height 17
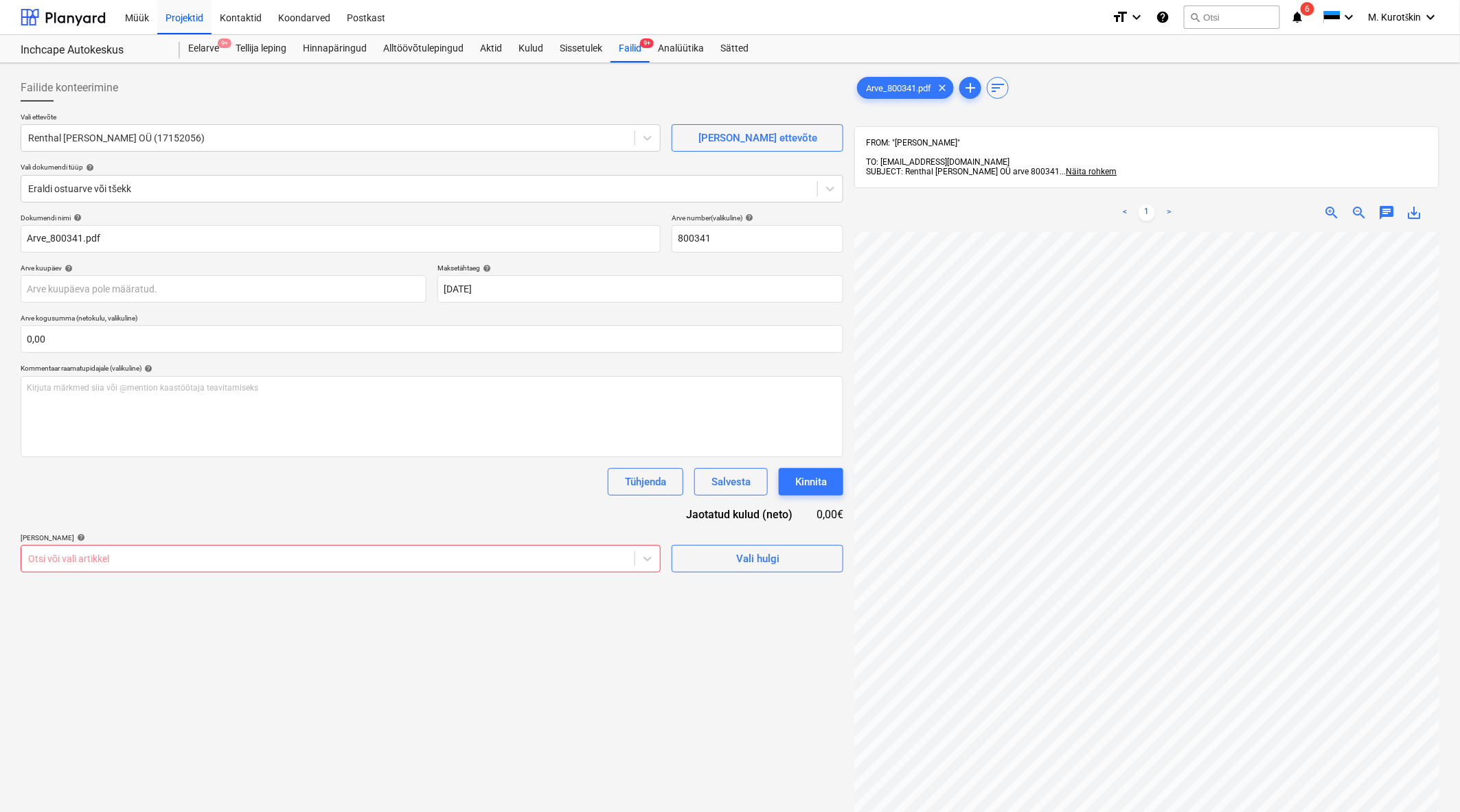
scroll to position [102, 0]
click at [453, 572] on div "Otsi või vali artikkel" at bounding box center [341, 559] width 640 height 28
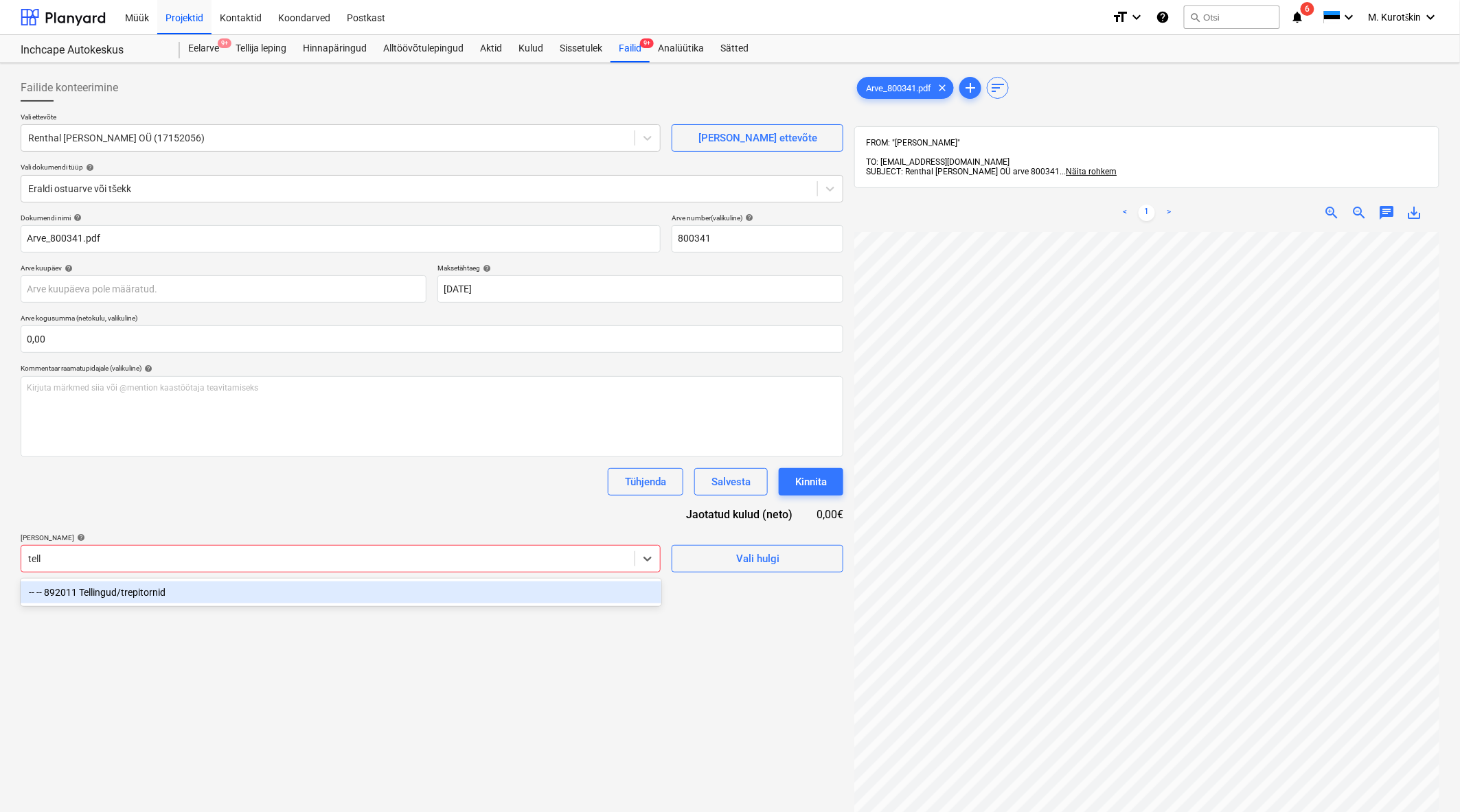
click at [443, 586] on div "-- -- 892011 Tellingud/trepitornid" at bounding box center [341, 592] width 641 height 22
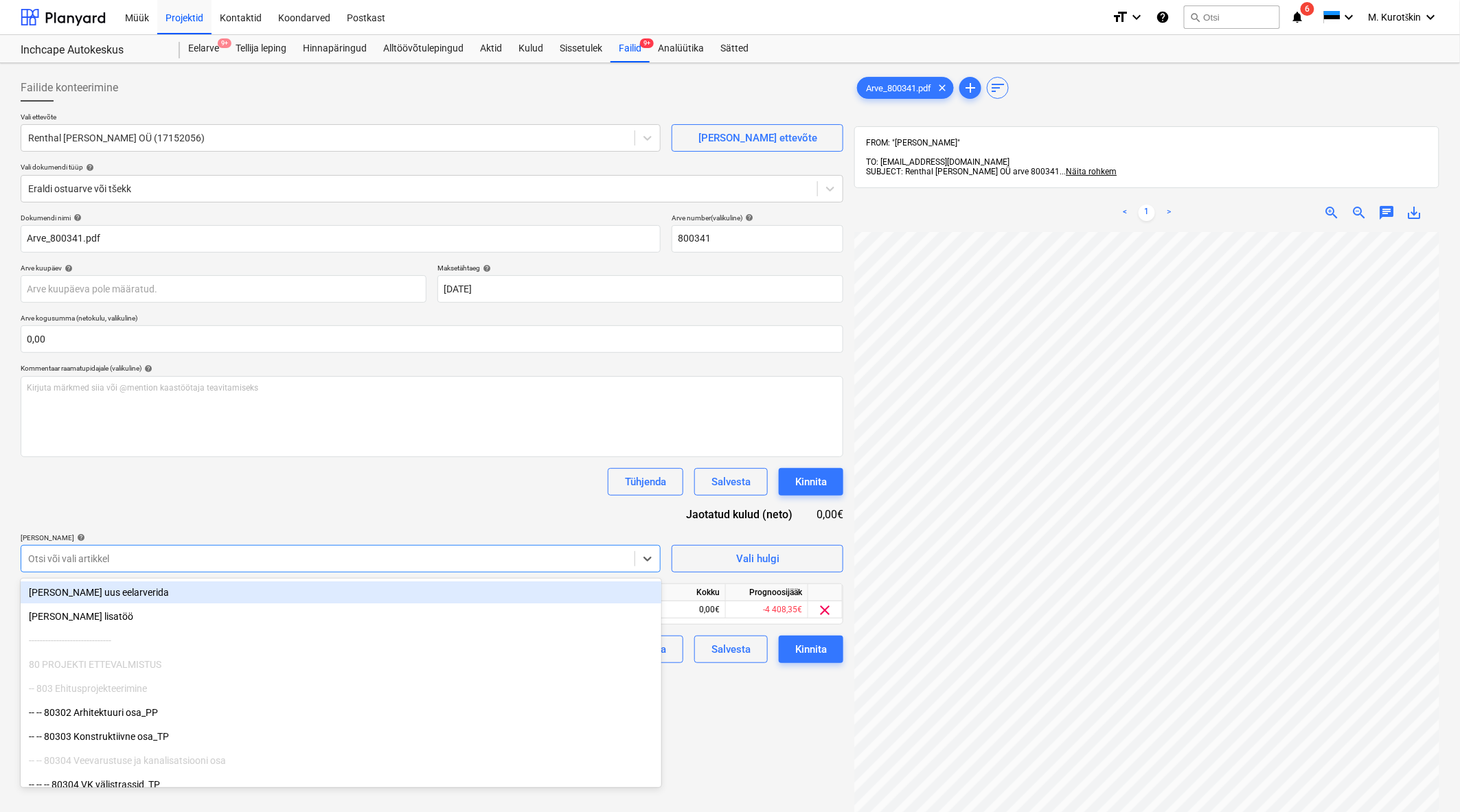
click at [457, 525] on div "Dokumendi nimi help Arve_800341.pdf Arve number (valikuline) help 800341 Arve k…" at bounding box center [432, 438] width 823 height 449
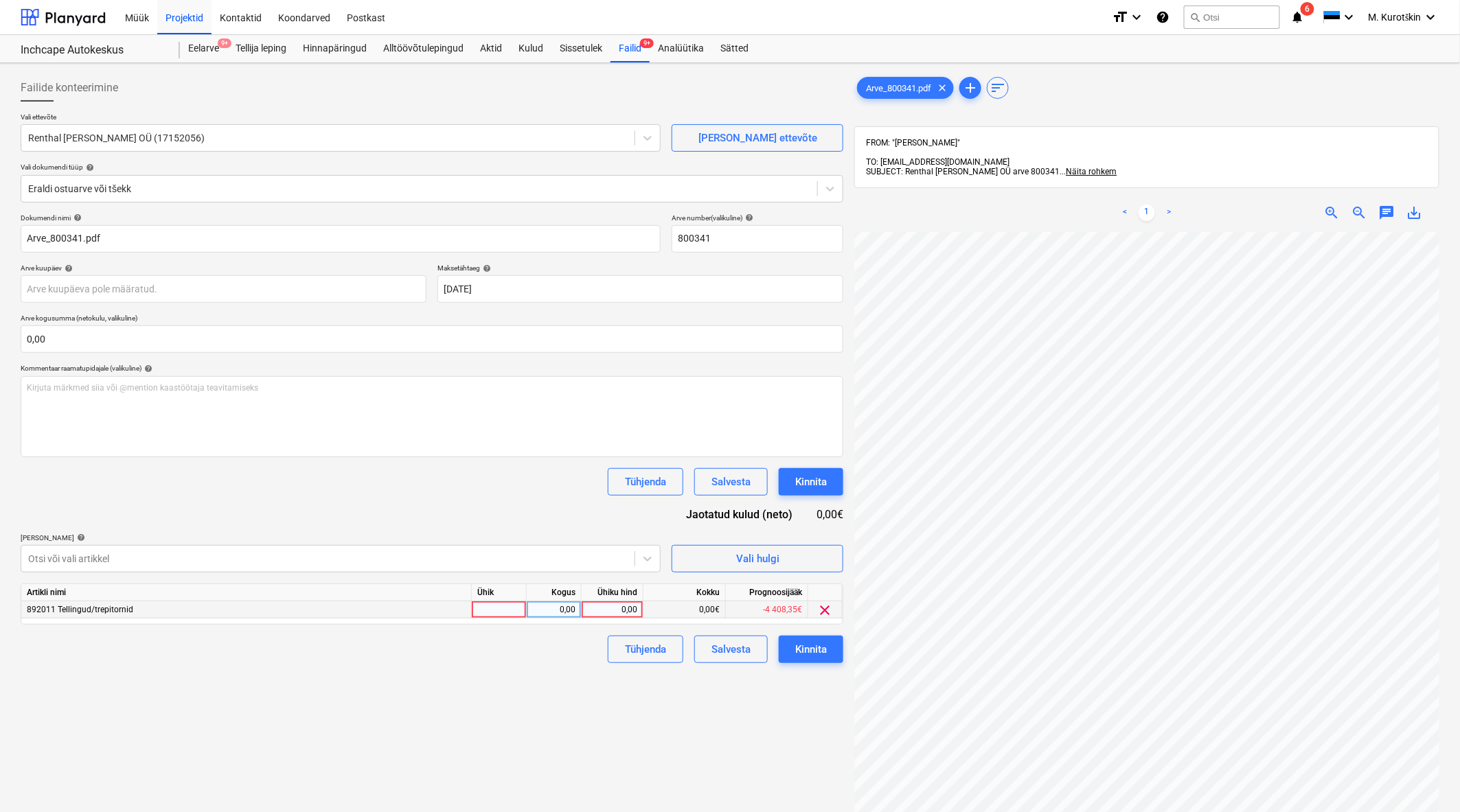
click at [612, 615] on div "0,00" at bounding box center [612, 610] width 50 height 17
click at [558, 729] on div "Failide konteerimine Vali ettevõte Renthal [PERSON_NAME] OÜ (17152056) [PERSON_…" at bounding box center [431, 540] width 834 height 942
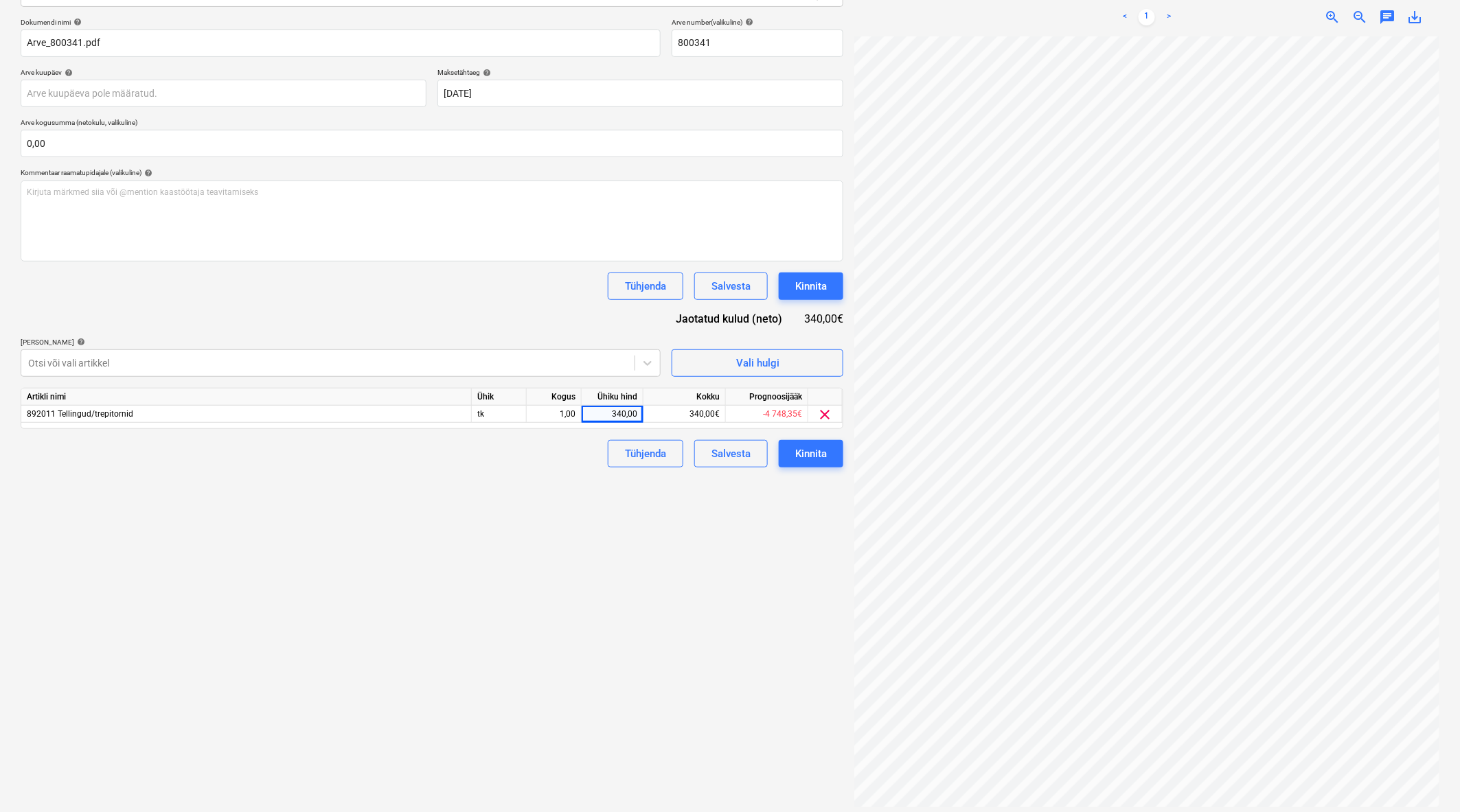
scroll to position [0, 0]
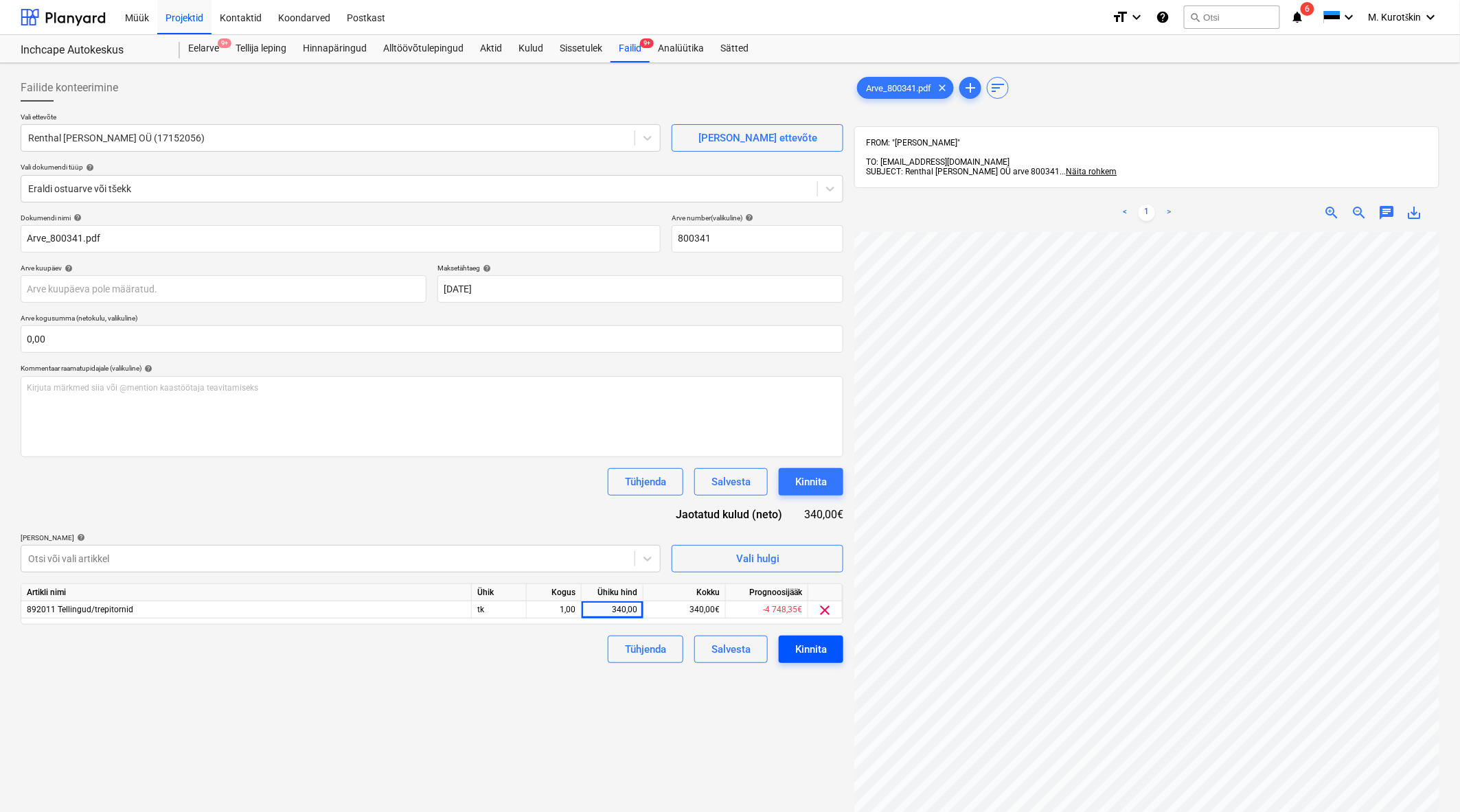
click at [823, 656] on div "Kinnita" at bounding box center [810, 649] width 31 height 18
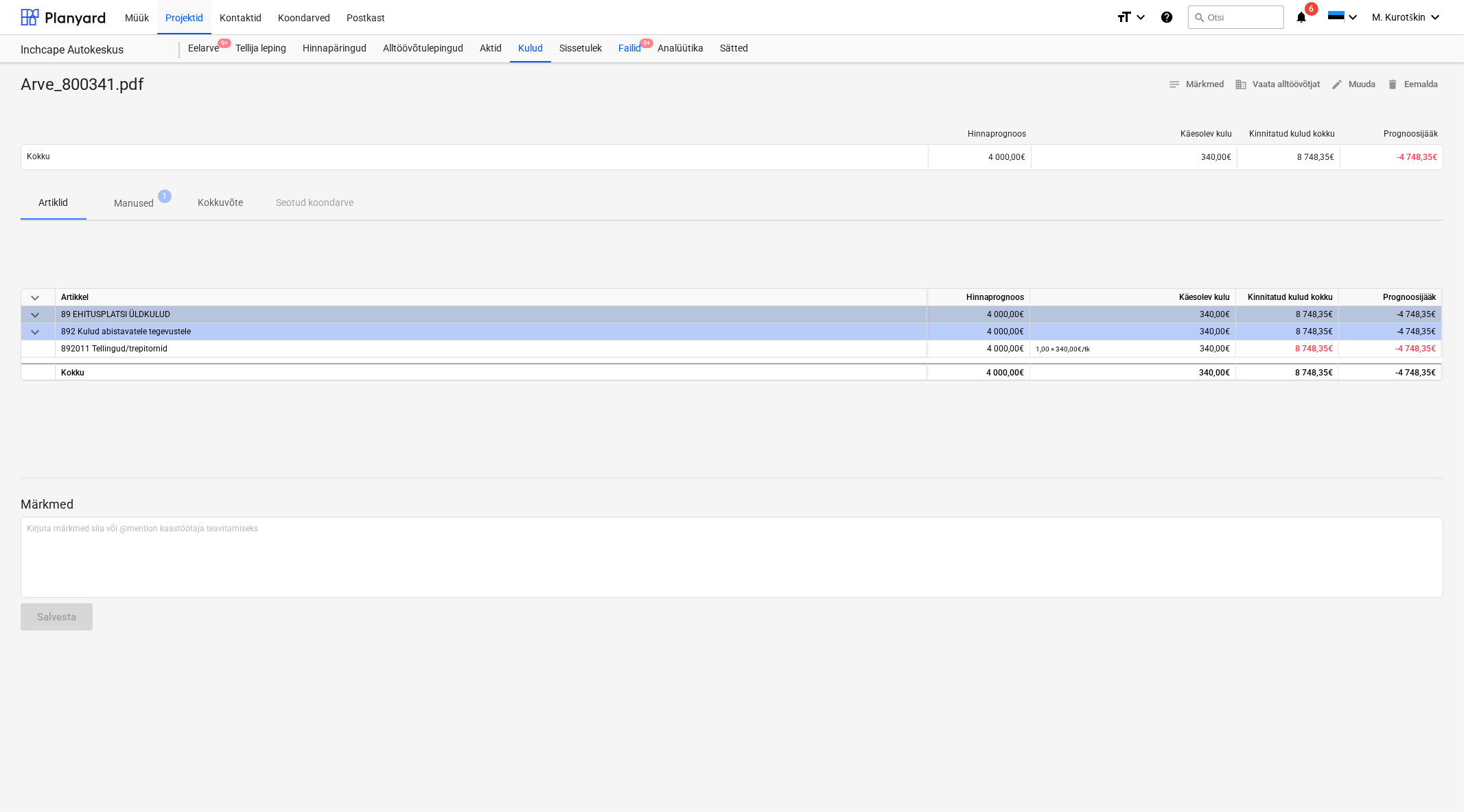
click at [620, 40] on div "Failid 9+" at bounding box center [629, 49] width 39 height 28
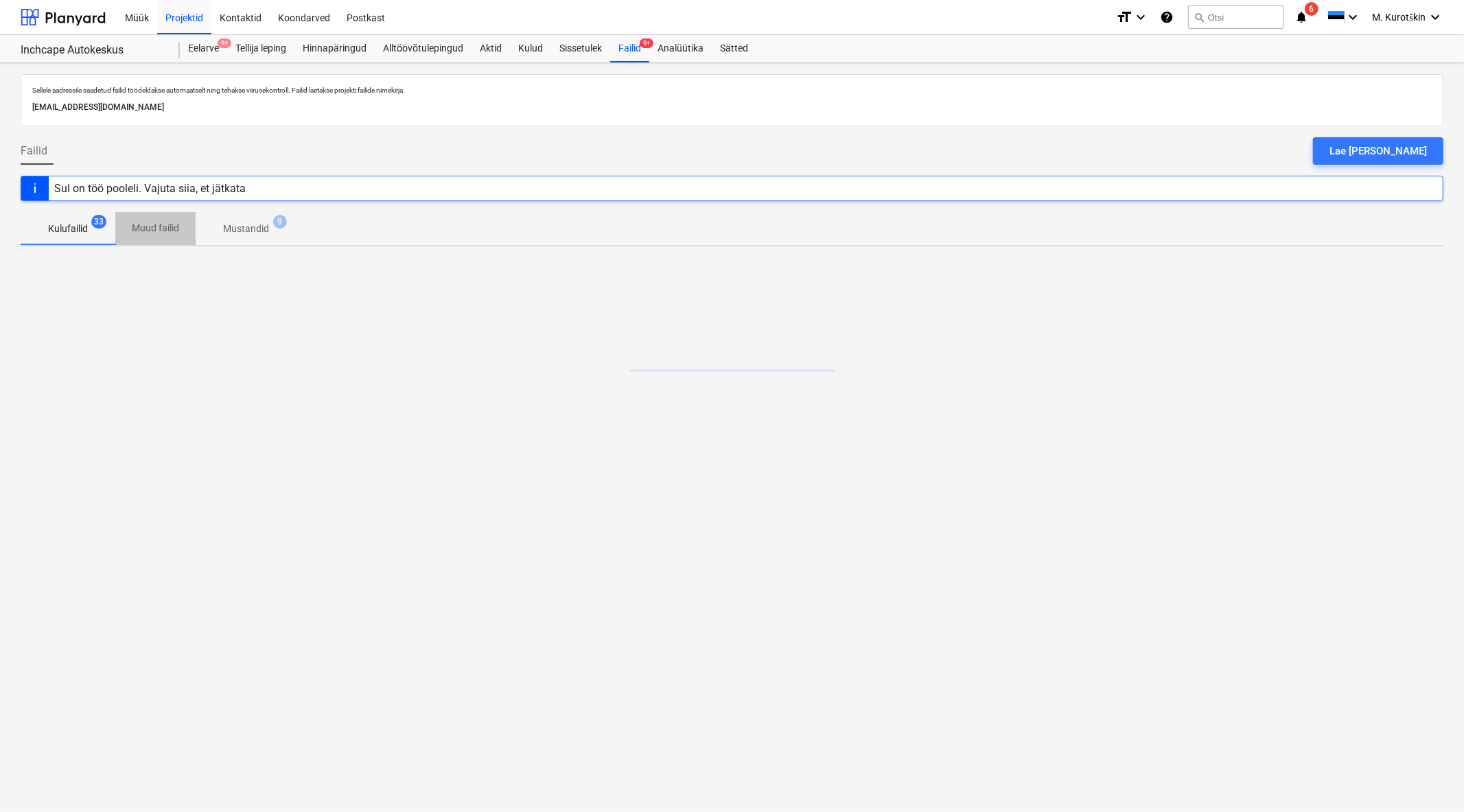
click at [158, 227] on p "Muud failid" at bounding box center [156, 228] width 47 height 15
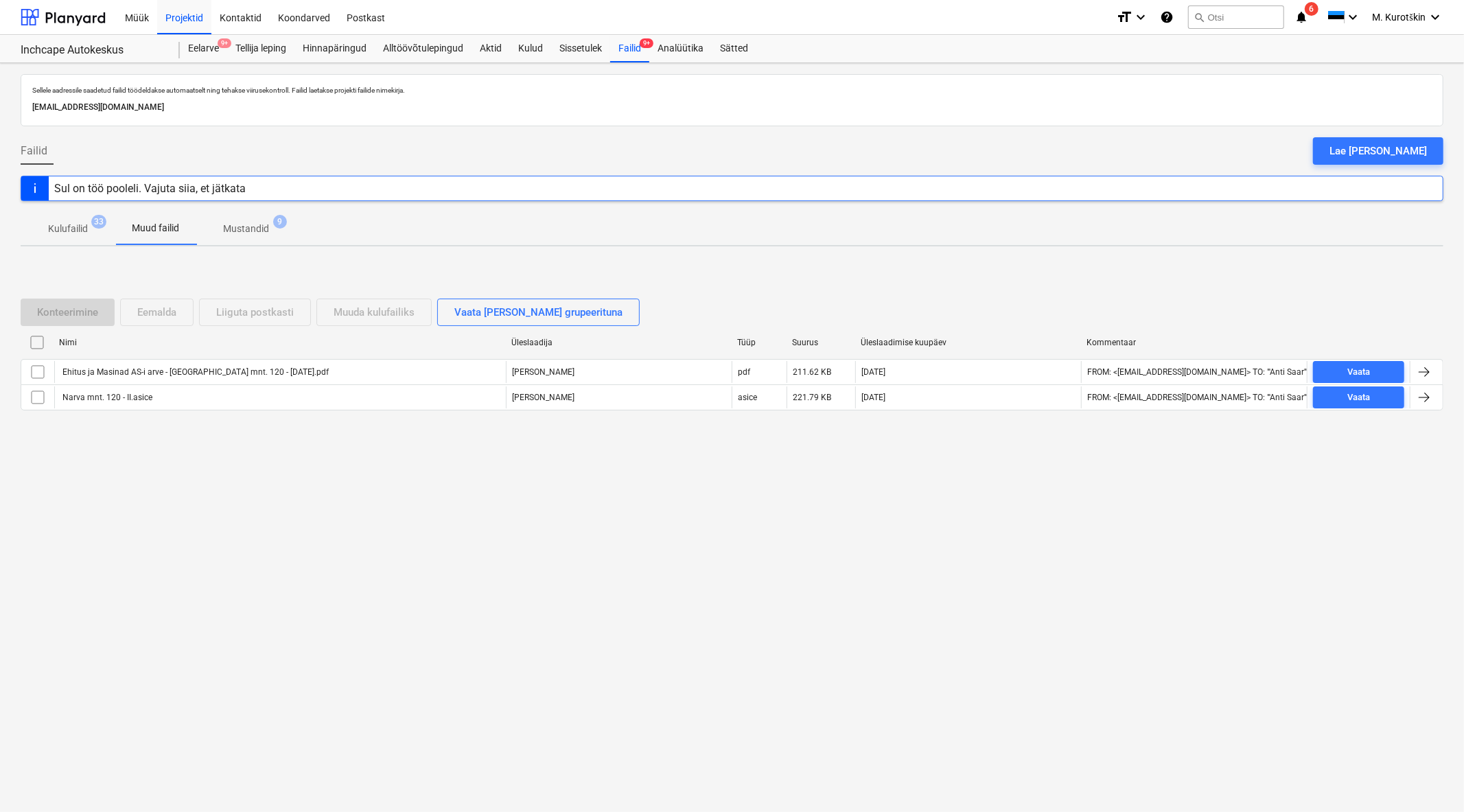
click at [271, 230] on span "Mustandid 9" at bounding box center [246, 229] width 68 height 15
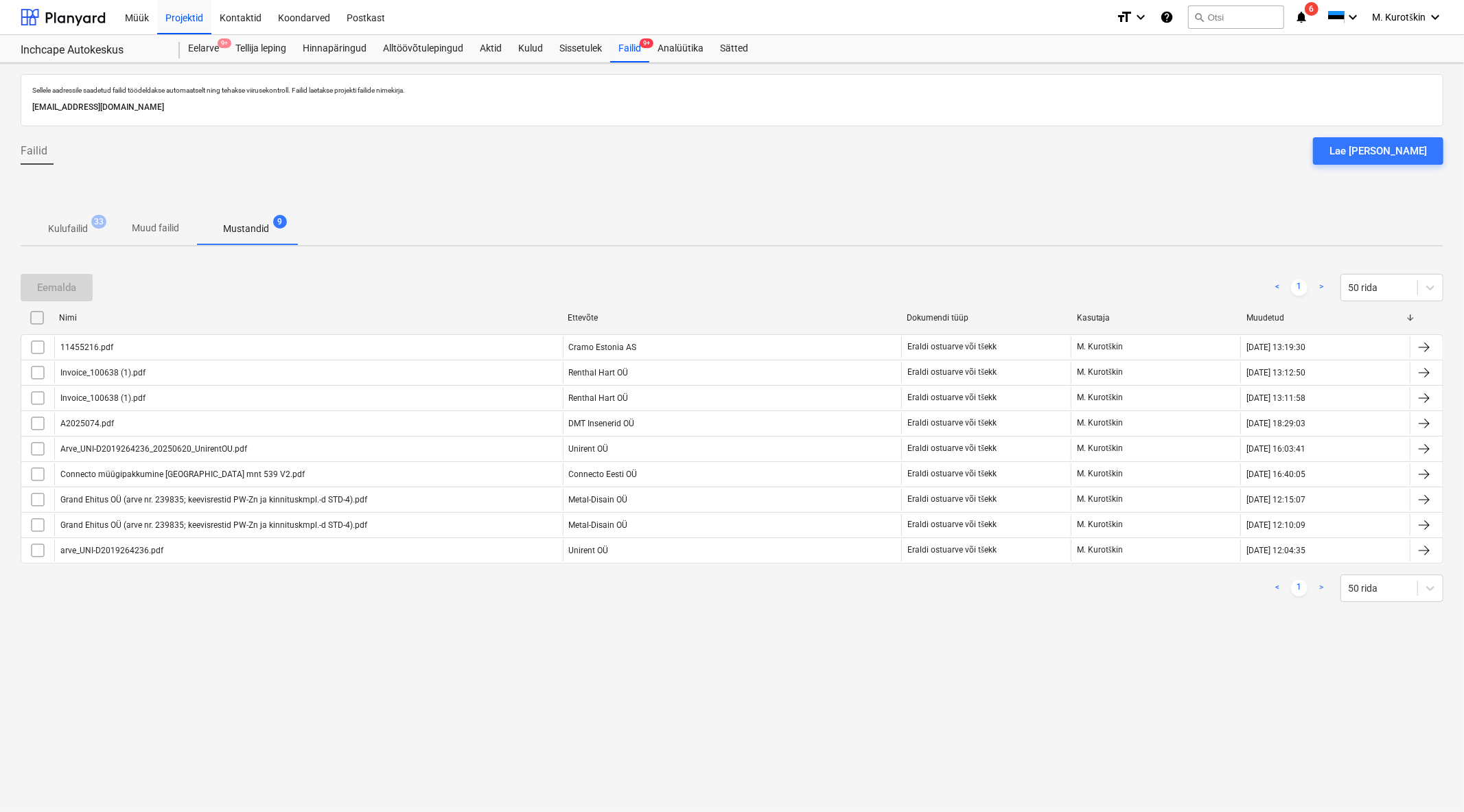
click at [59, 231] on p "Kulufailid" at bounding box center [68, 229] width 40 height 15
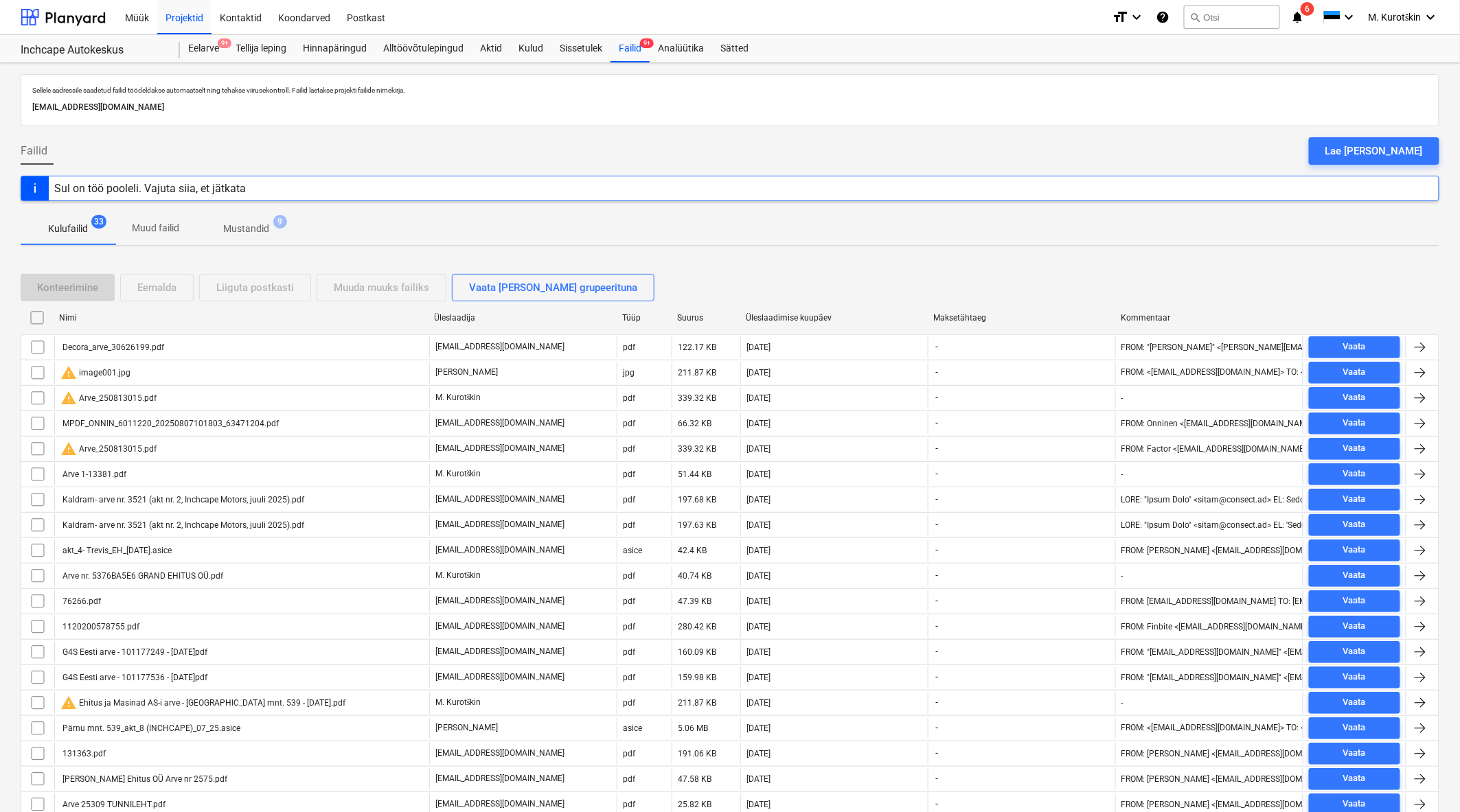
click at [819, 318] on div "Üleslaadimise kuupäev" at bounding box center [833, 317] width 177 height 10
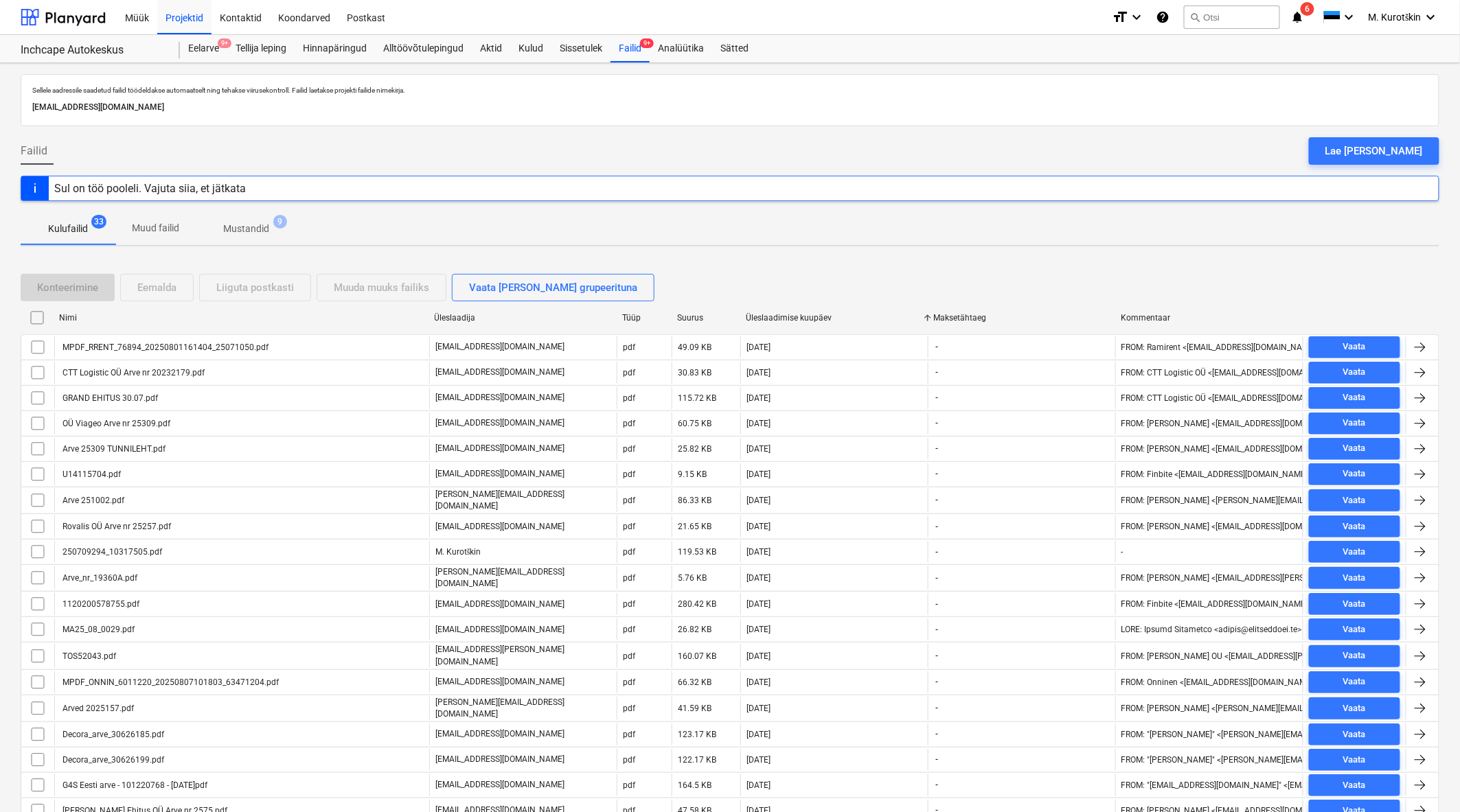
click at [819, 318] on div "Üleslaadimise kuupäev" at bounding box center [833, 317] width 177 height 10
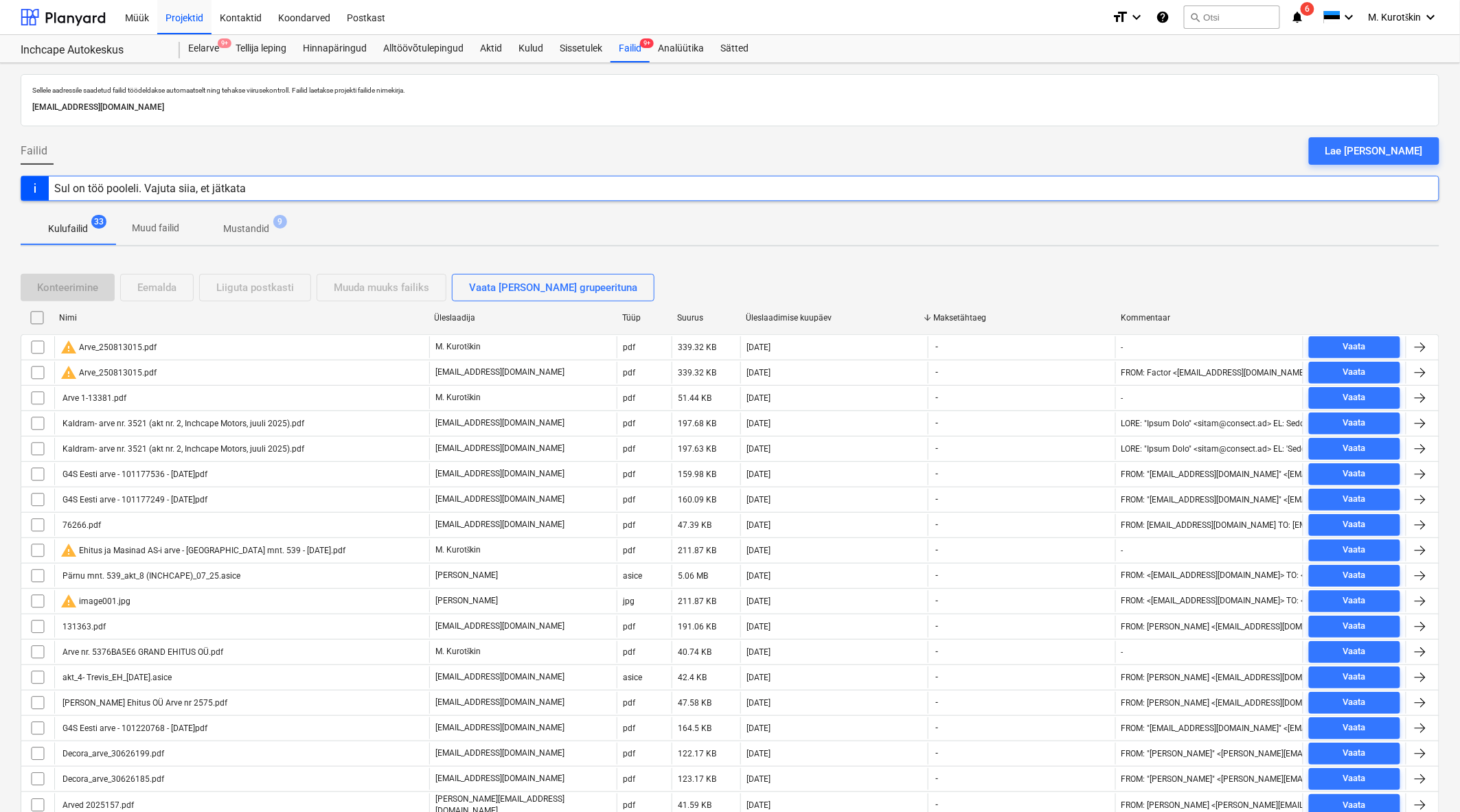
click at [819, 318] on div "Üleslaadimise kuupäev" at bounding box center [833, 317] width 177 height 10
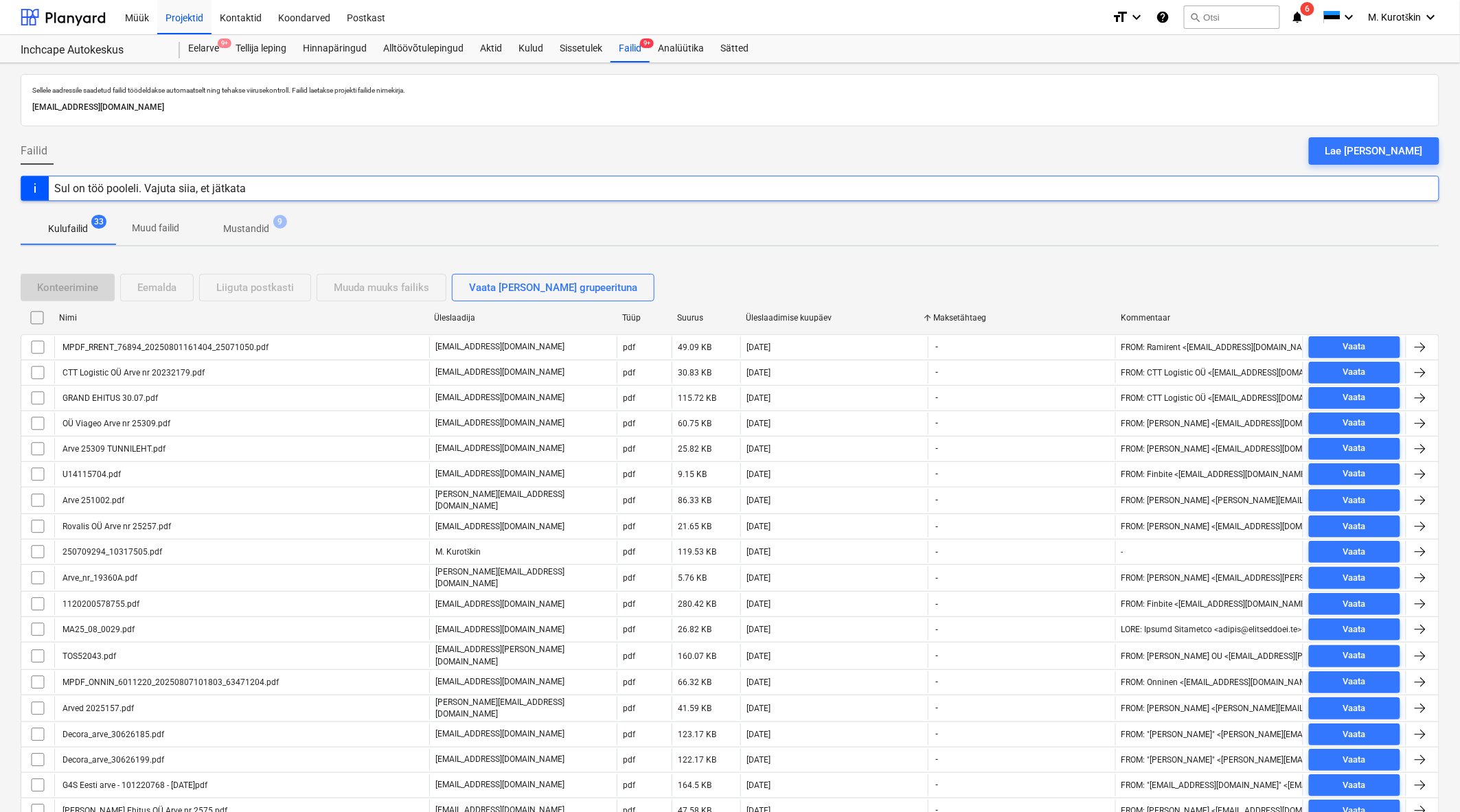
click at [819, 318] on div "Üleslaadimise kuupäev" at bounding box center [833, 317] width 177 height 10
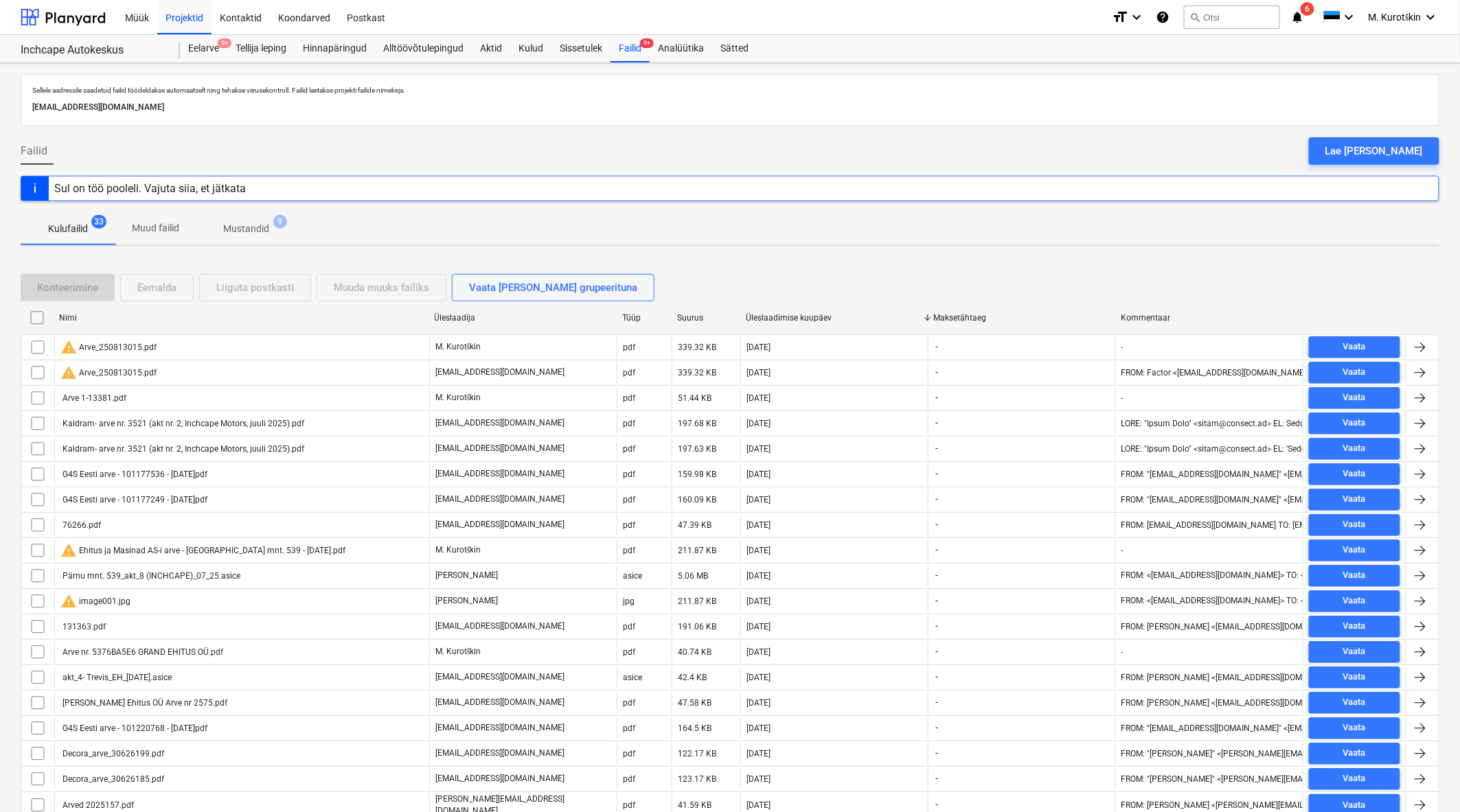
click at [819, 318] on div "Üleslaadimise kuupäev" at bounding box center [833, 317] width 177 height 10
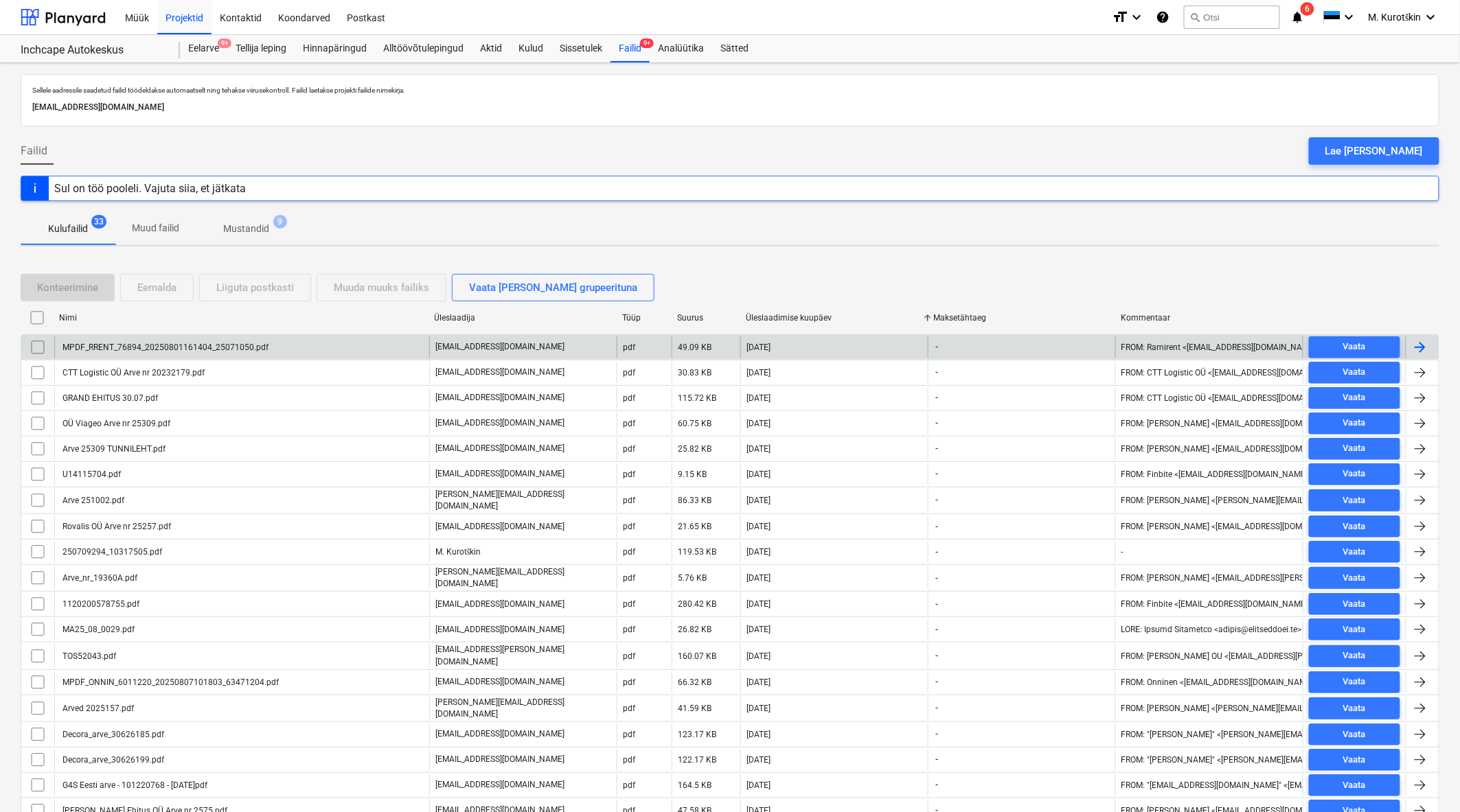
click at [169, 351] on div "MPDF_RRENT_76894_20250801161404_25071050.pdf" at bounding box center [163, 347] width 208 height 10
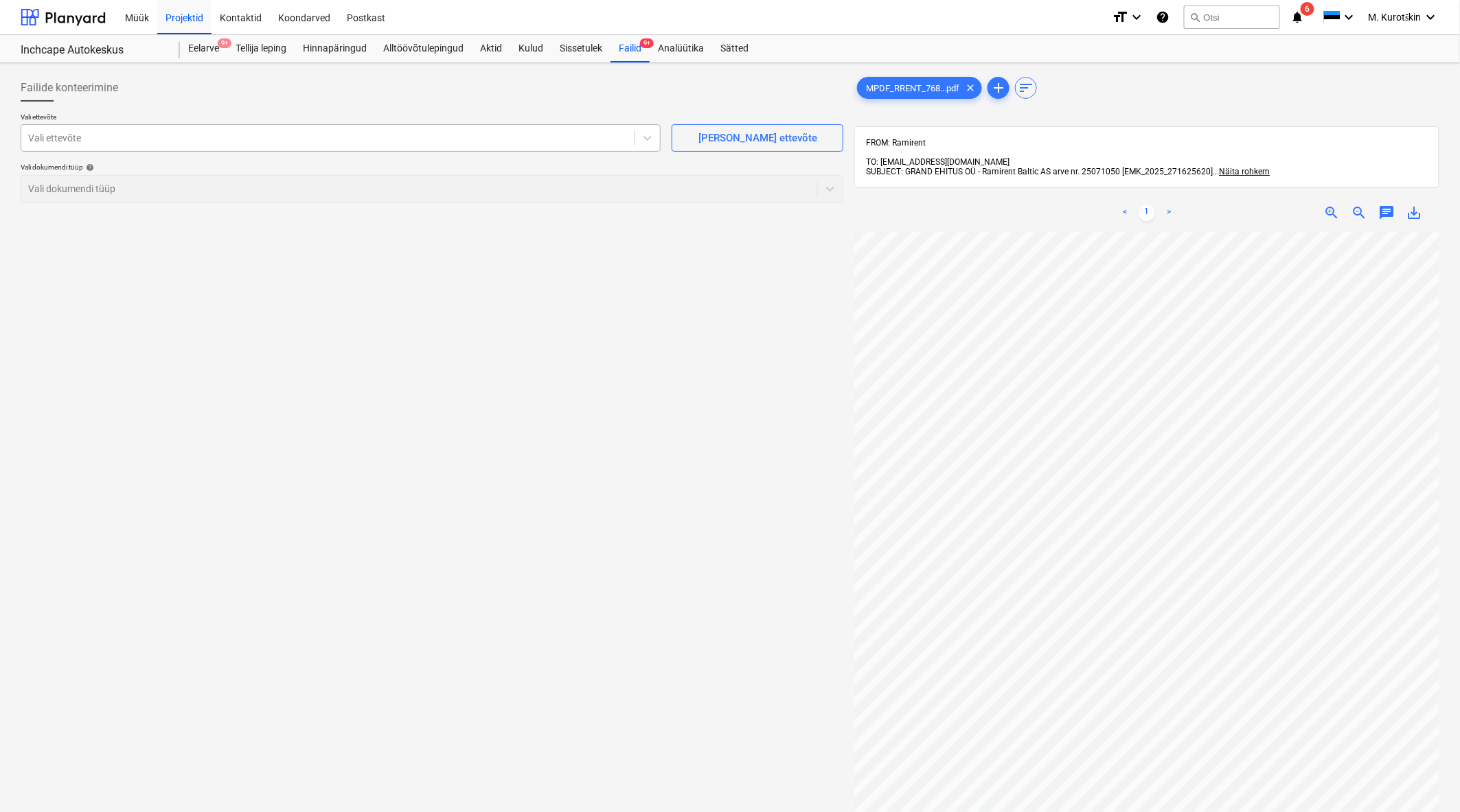
click at [434, 137] on div at bounding box center [327, 138] width 599 height 14
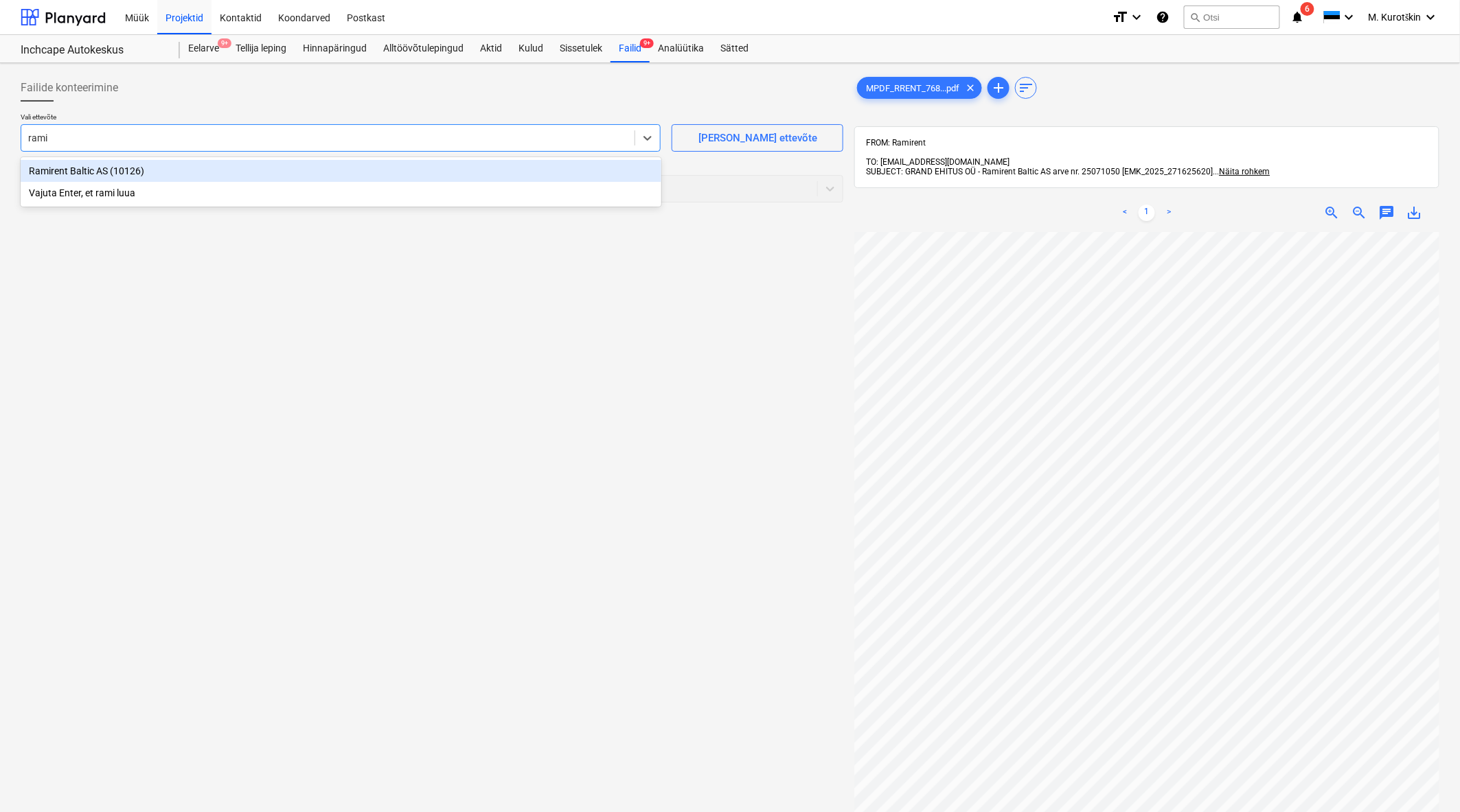
click at [428, 184] on div "Vajuta Enter, et rami luua" at bounding box center [341, 192] width 641 height 22
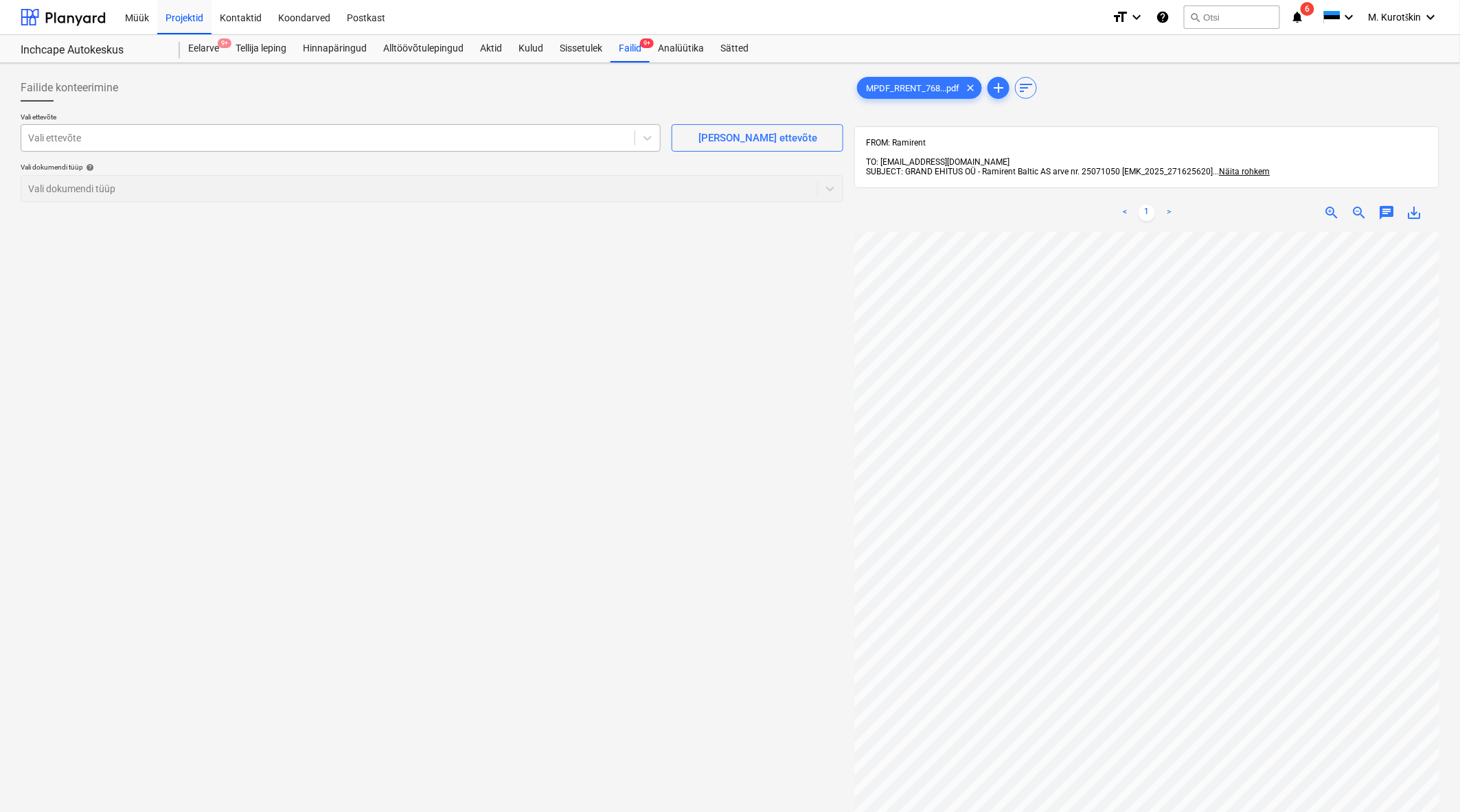
click at [263, 139] on div at bounding box center [327, 138] width 599 height 14
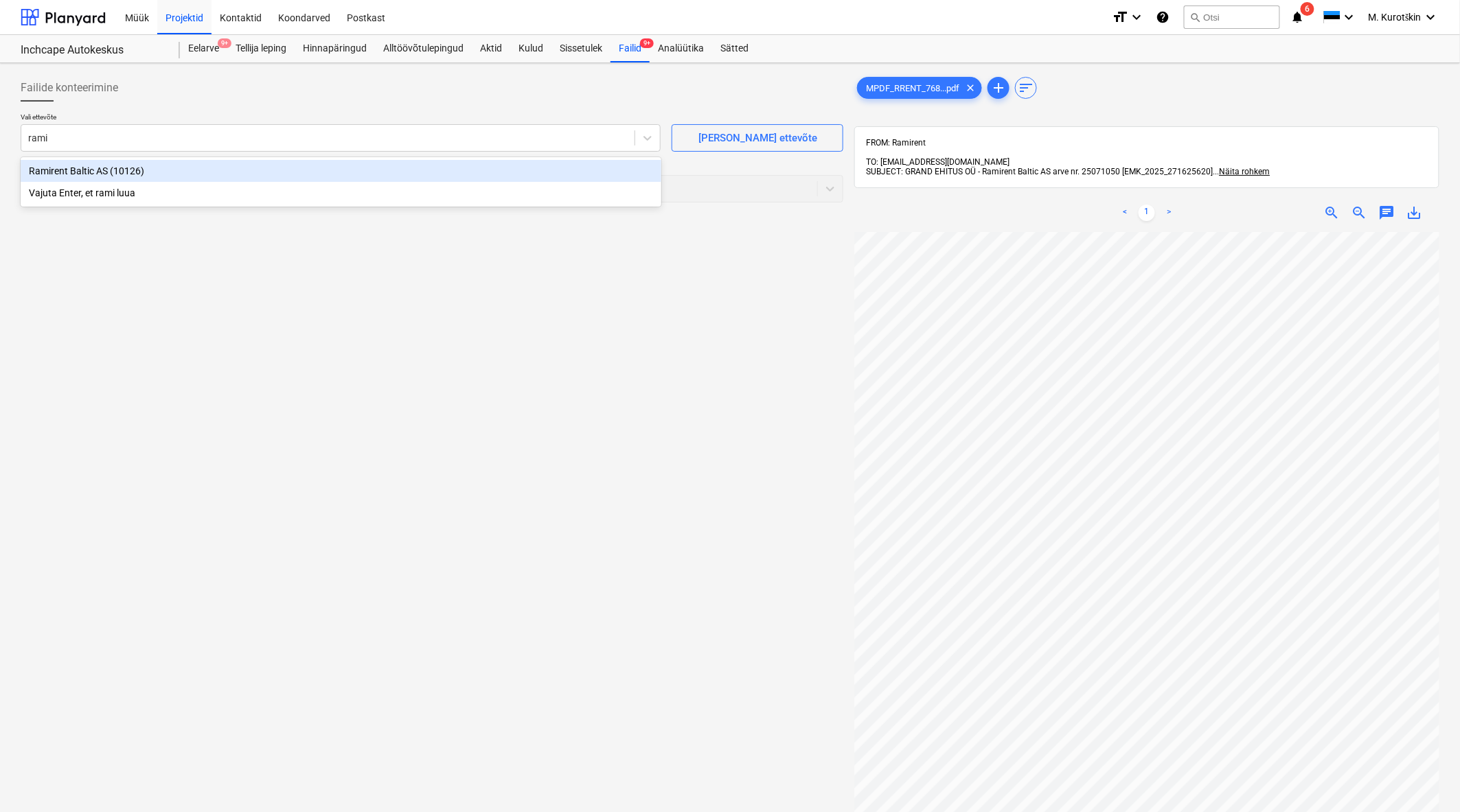
click at [245, 175] on div "Ramirent Baltic AS (10126)" at bounding box center [341, 170] width 641 height 22
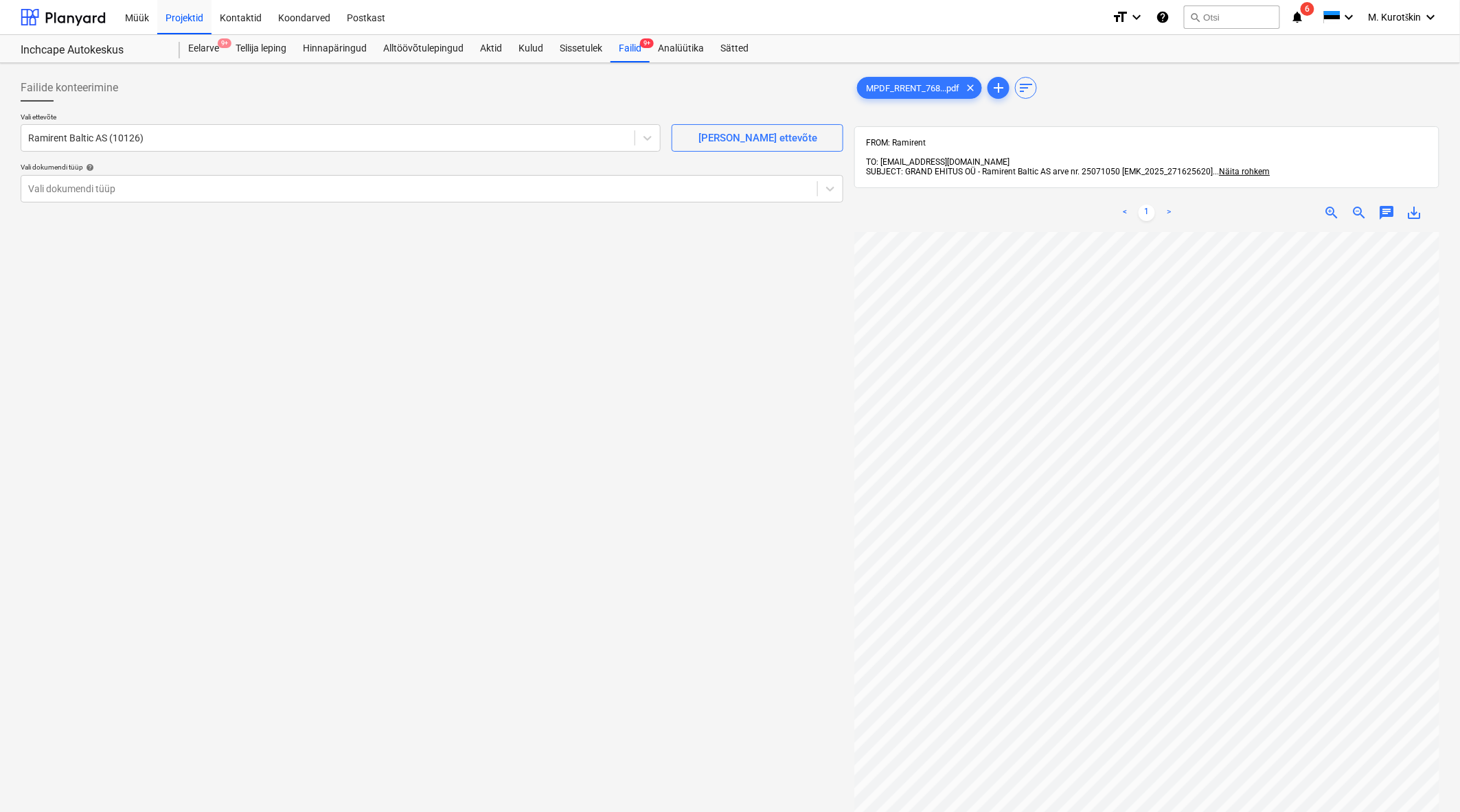
click at [325, 334] on div "Failide konteerimine Vali ettevõte Ramirent Baltic AS (10126) [PERSON_NAME] uus…" at bounding box center [431, 540] width 834 height 942
click at [501, 182] on div at bounding box center [418, 189] width 782 height 14
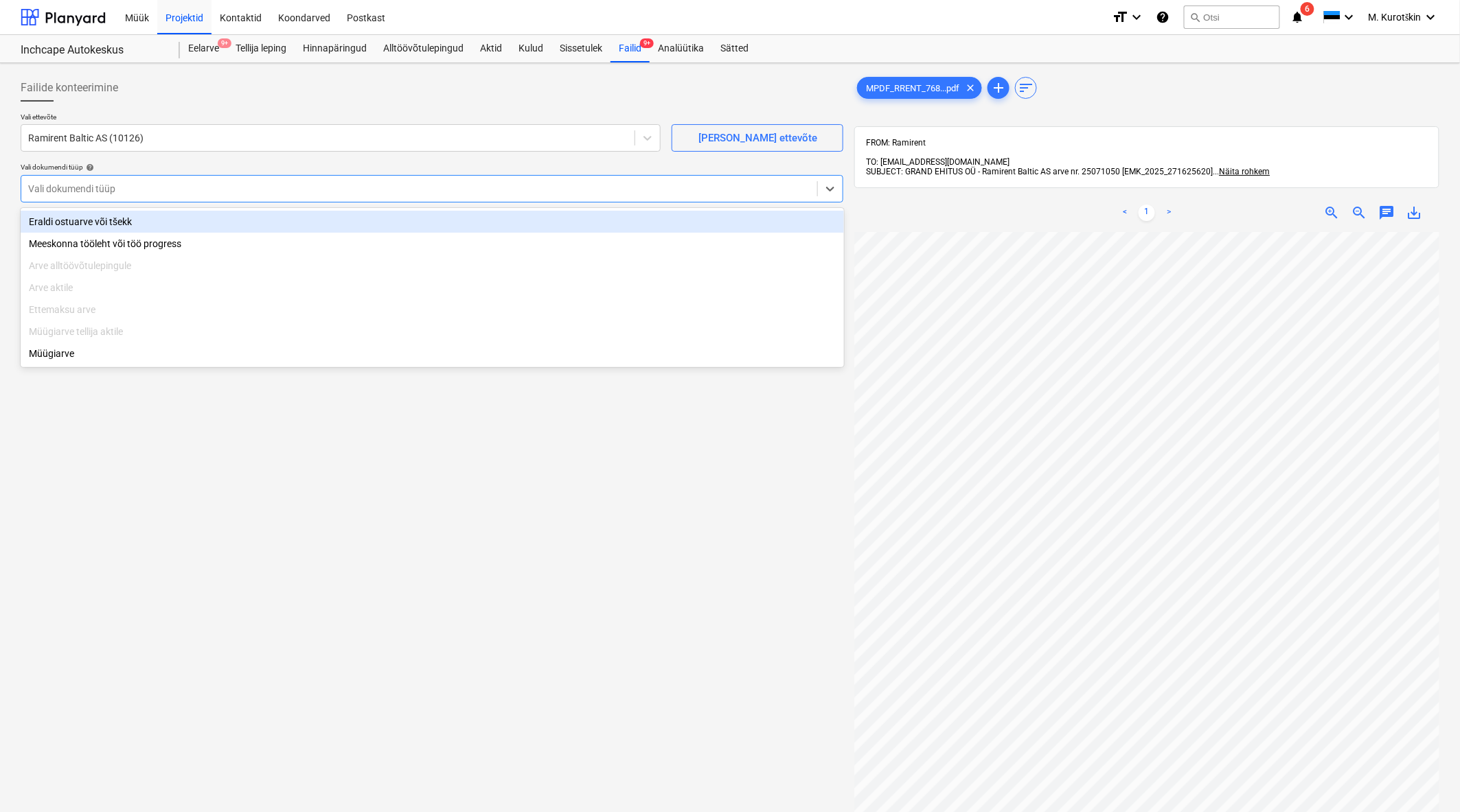
click at [414, 213] on div "Eraldi ostuarve või tšekk" at bounding box center [432, 221] width 823 height 22
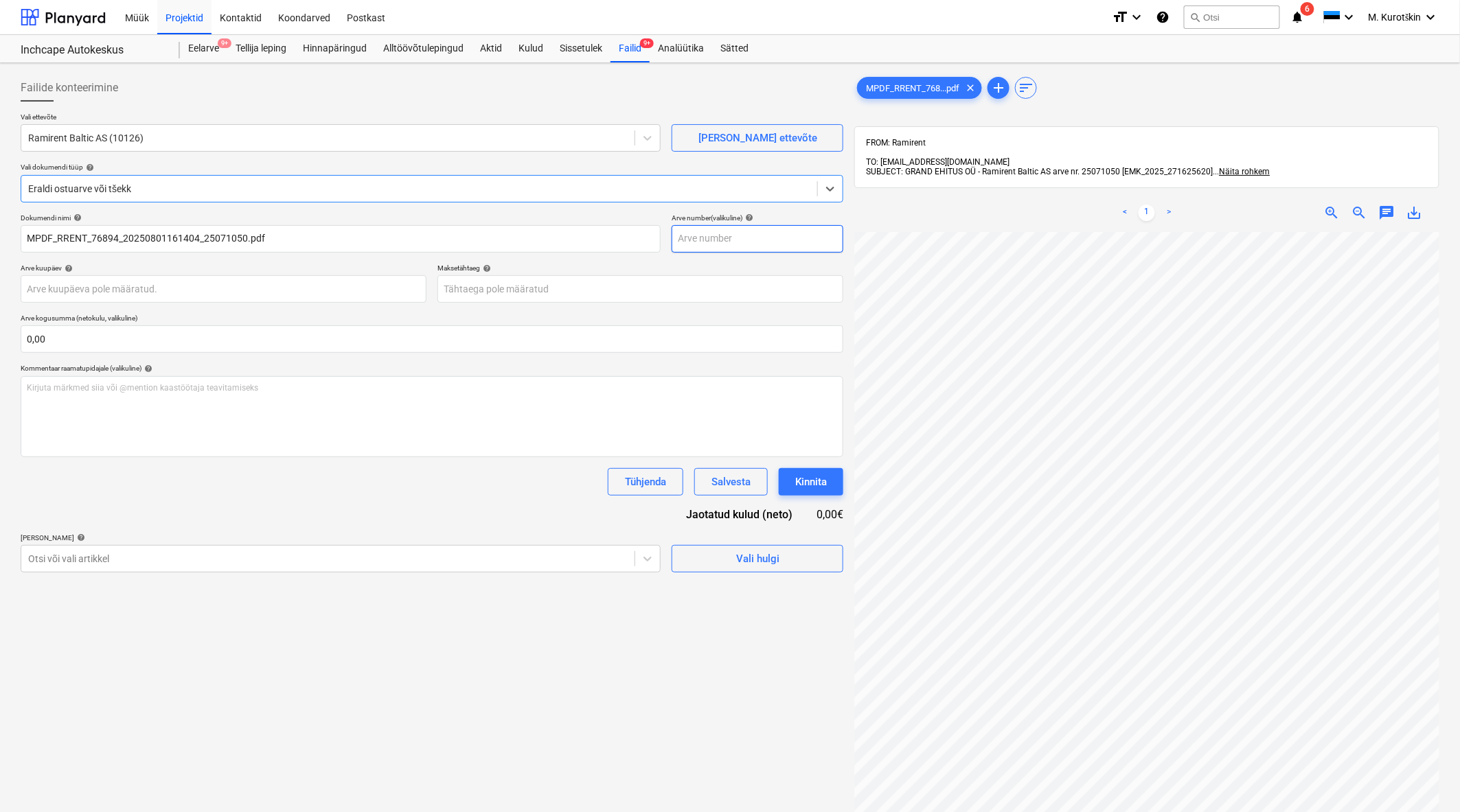
click at [823, 236] on input "text" at bounding box center [757, 239] width 171 height 28
click at [823, 236] on input "2507150" at bounding box center [757, 239] width 171 height 28
click at [719, 254] on div "Dokumendi nimi help MPDF_RRENT_76894_20250801161404_25071050.pdf Arve number (v…" at bounding box center [432, 393] width 823 height 359
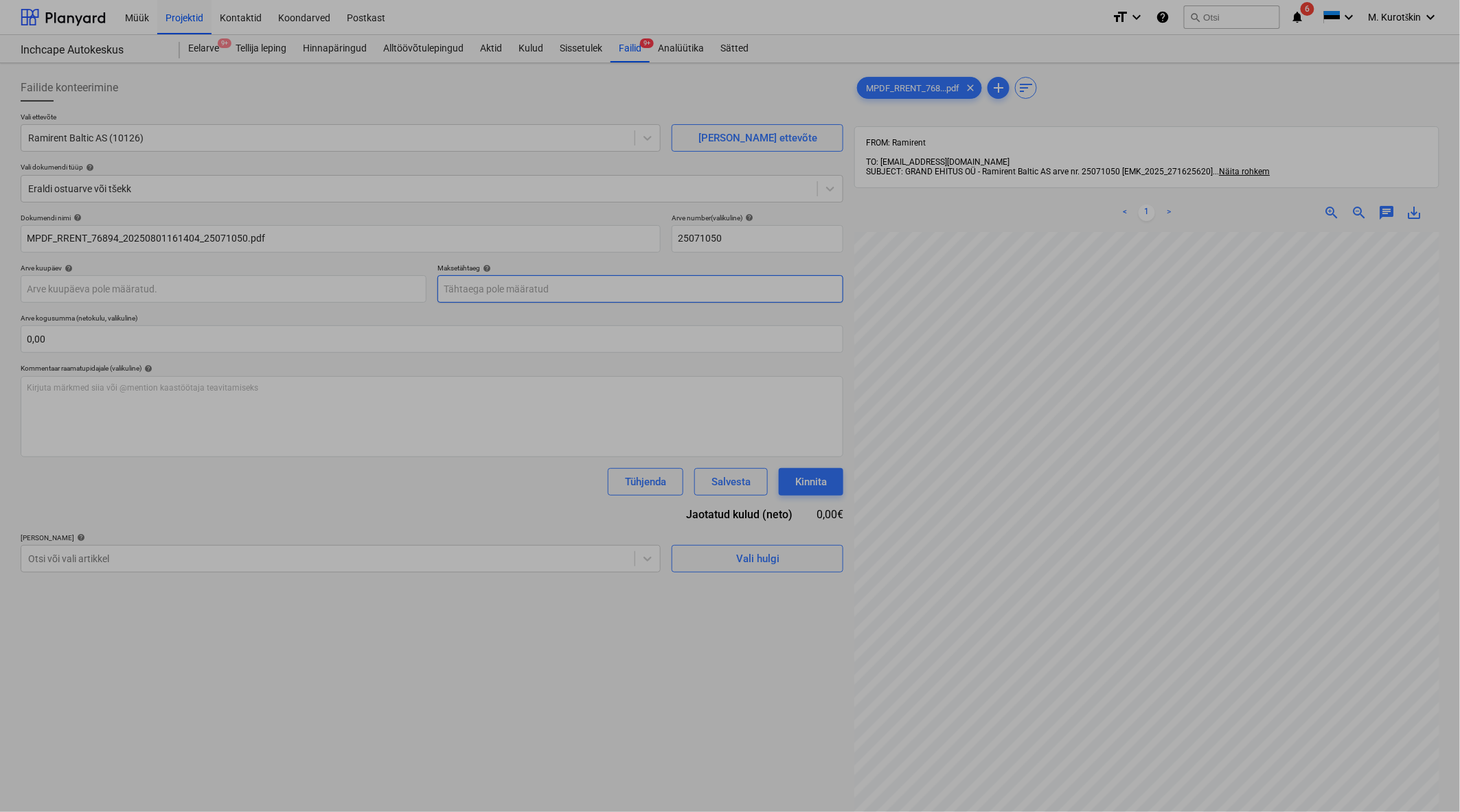
click at [706, 292] on body "Müük Projektid Kontaktid Koondarved Postkast format_size keyboard_arrow_down he…" at bounding box center [730, 406] width 1460 height 812
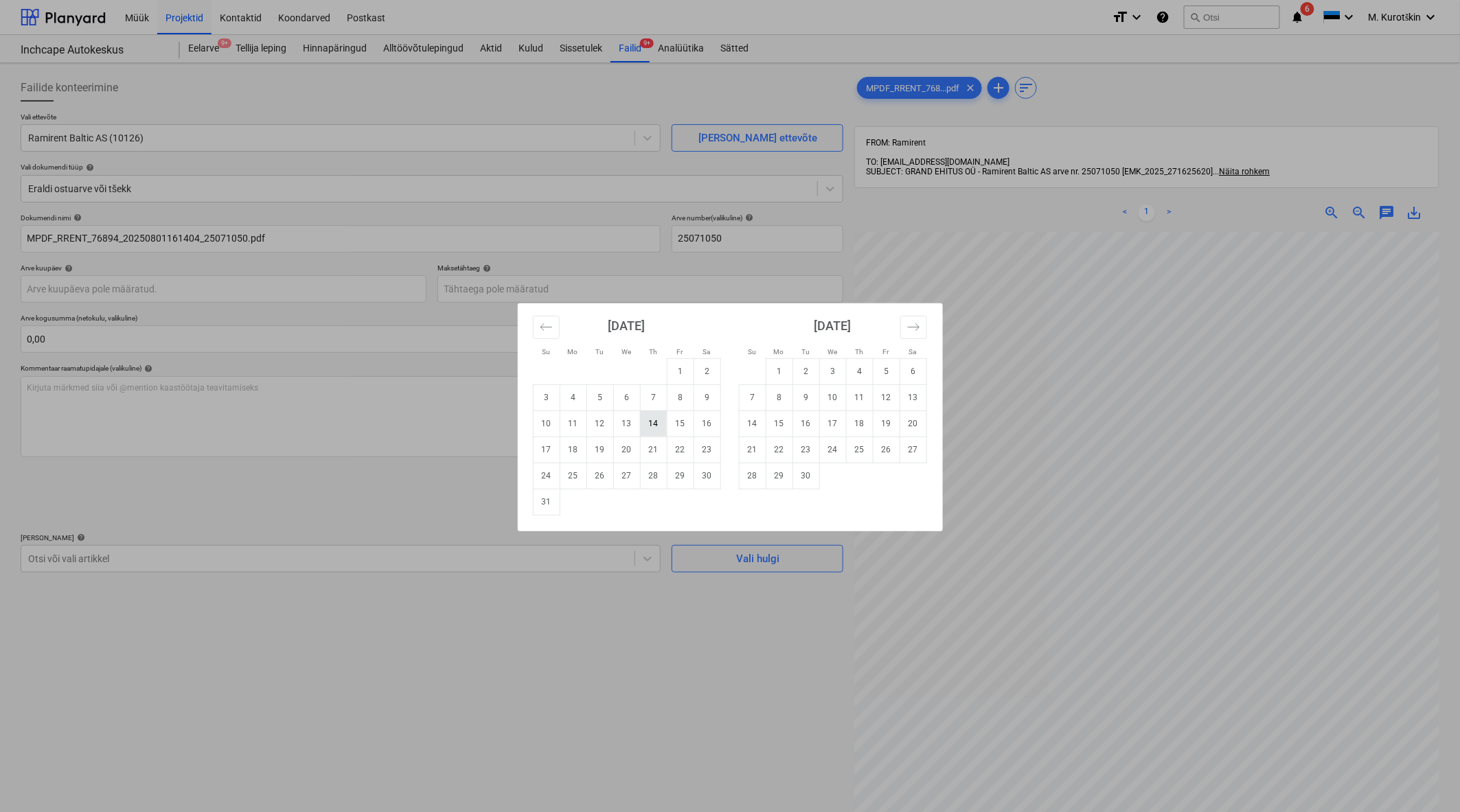
click at [657, 426] on td "14" at bounding box center [653, 423] width 27 height 26
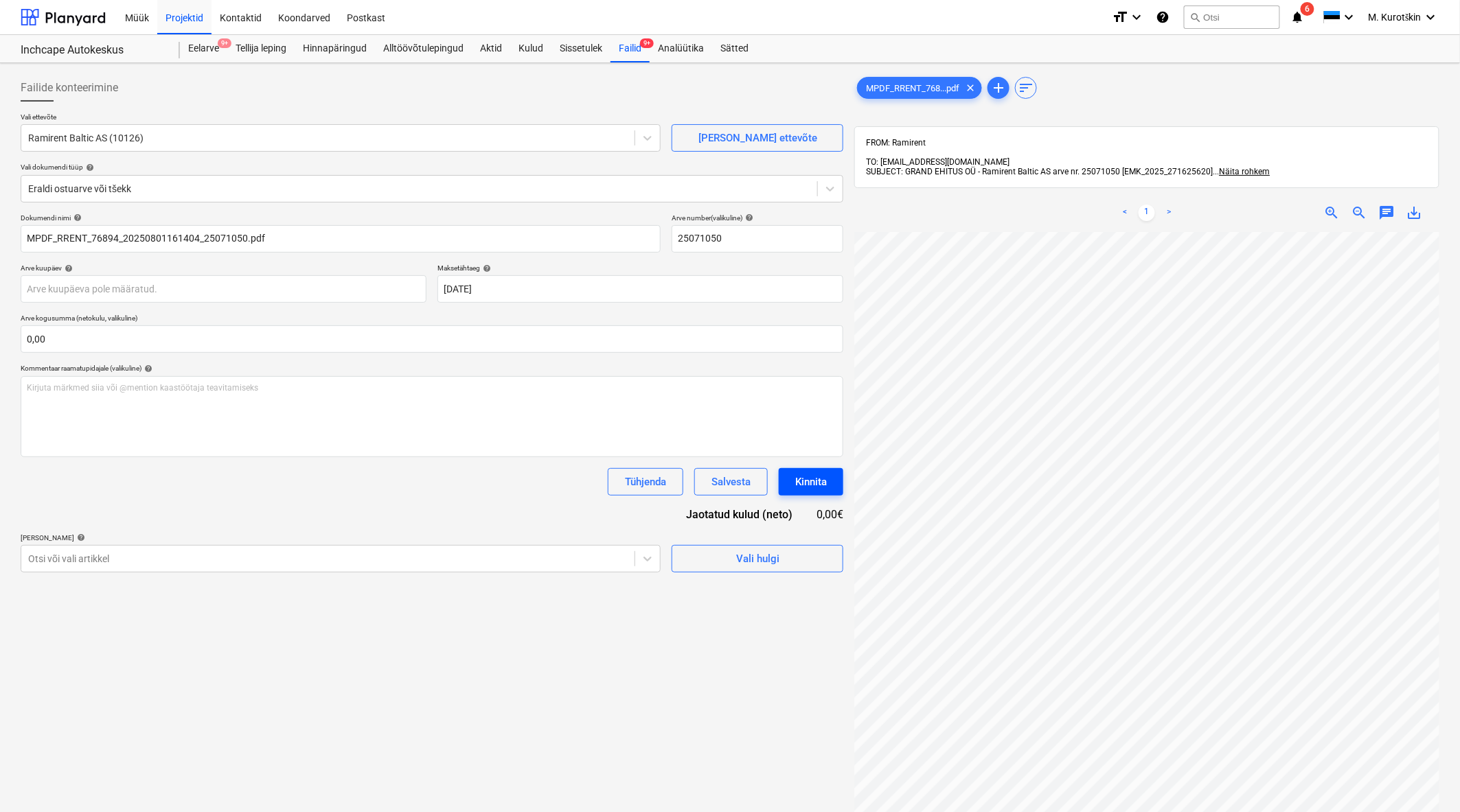
scroll to position [5, 0]
click at [140, 555] on div at bounding box center [327, 559] width 599 height 14
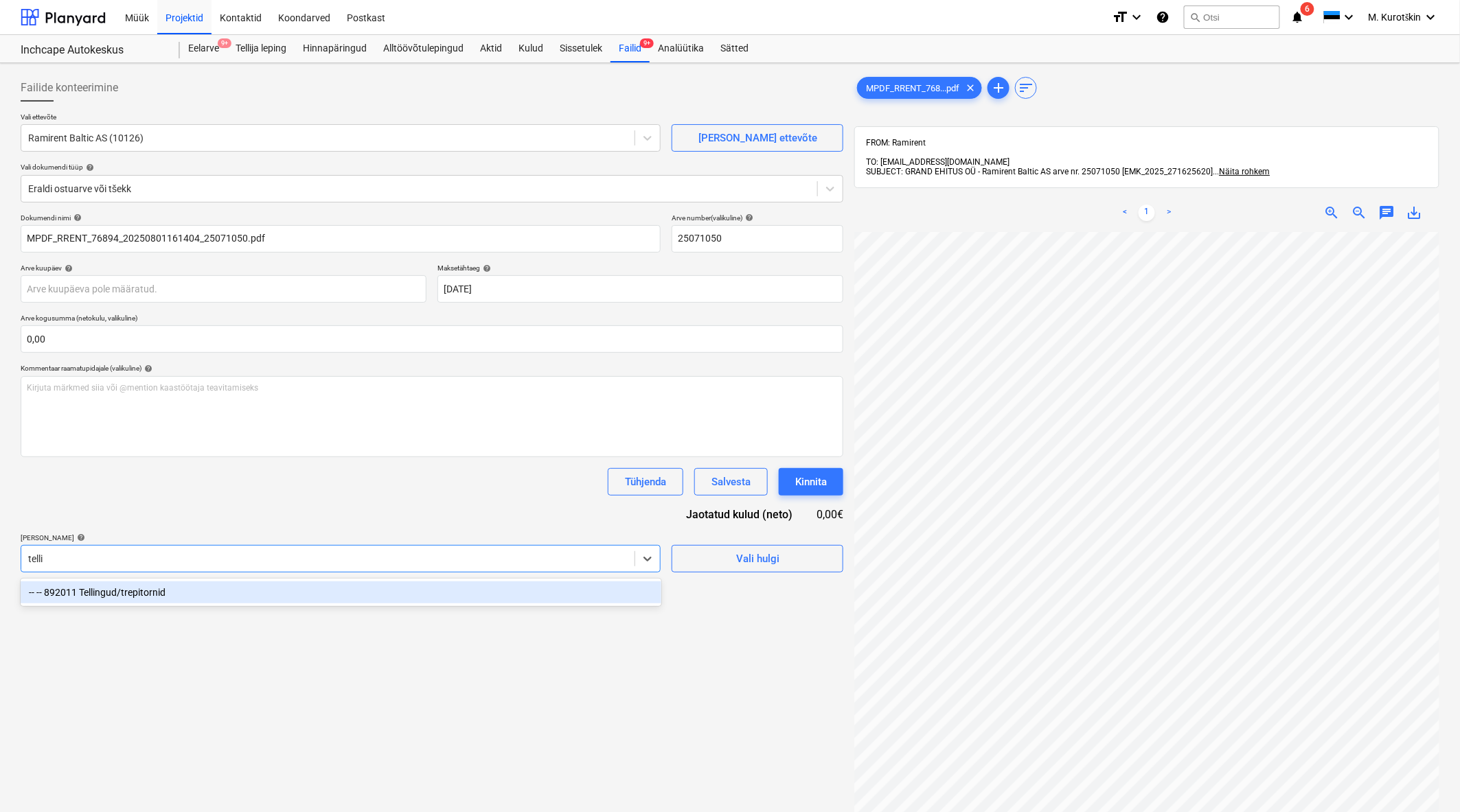
click at [167, 589] on div "-- -- 892011 Tellingud/trepitornid" at bounding box center [341, 592] width 641 height 22
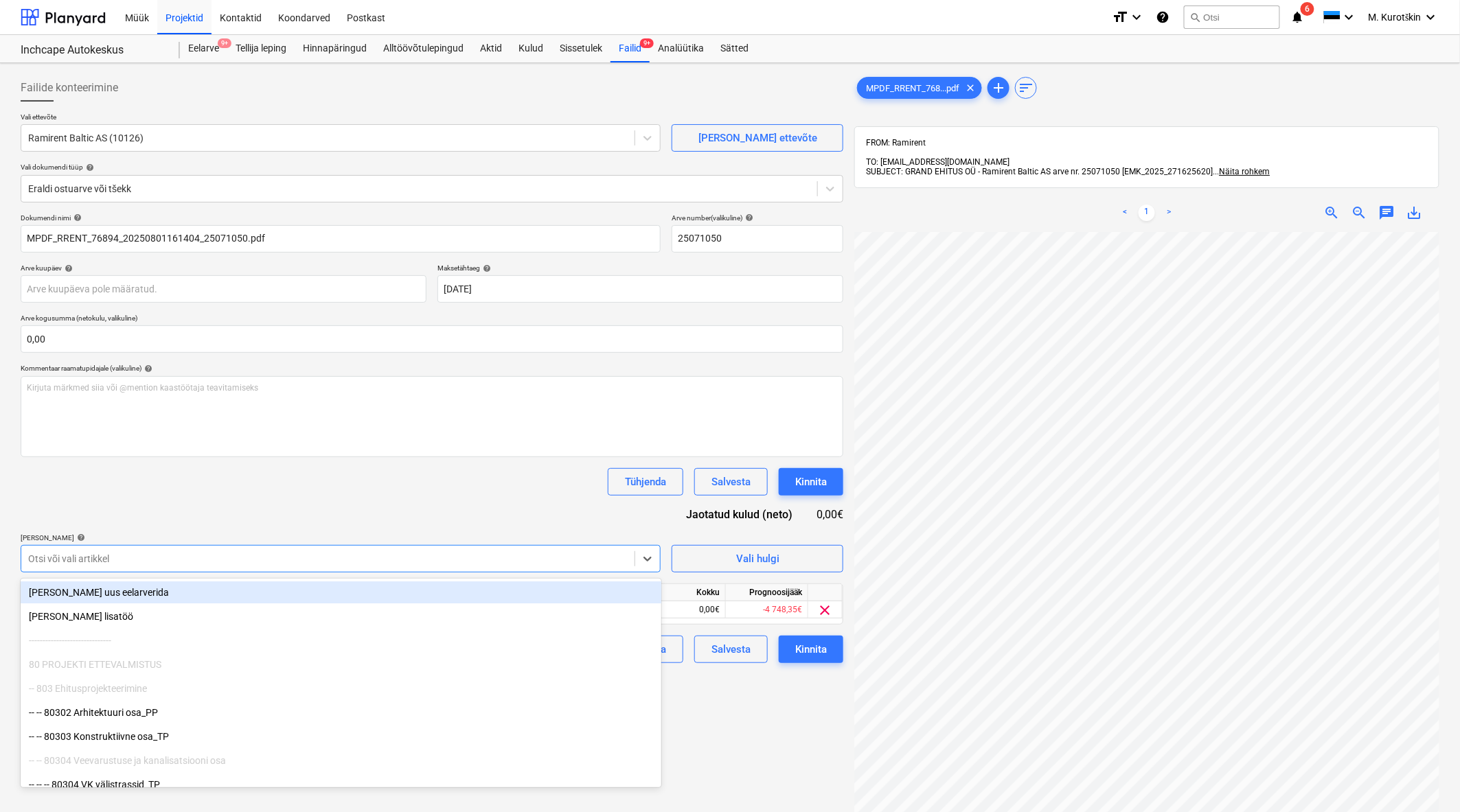
click at [283, 461] on div "Dokumendi nimi help MPDF_RRENT_76894_20250801161404_25071050.pdf Arve number (v…" at bounding box center [432, 438] width 823 height 449
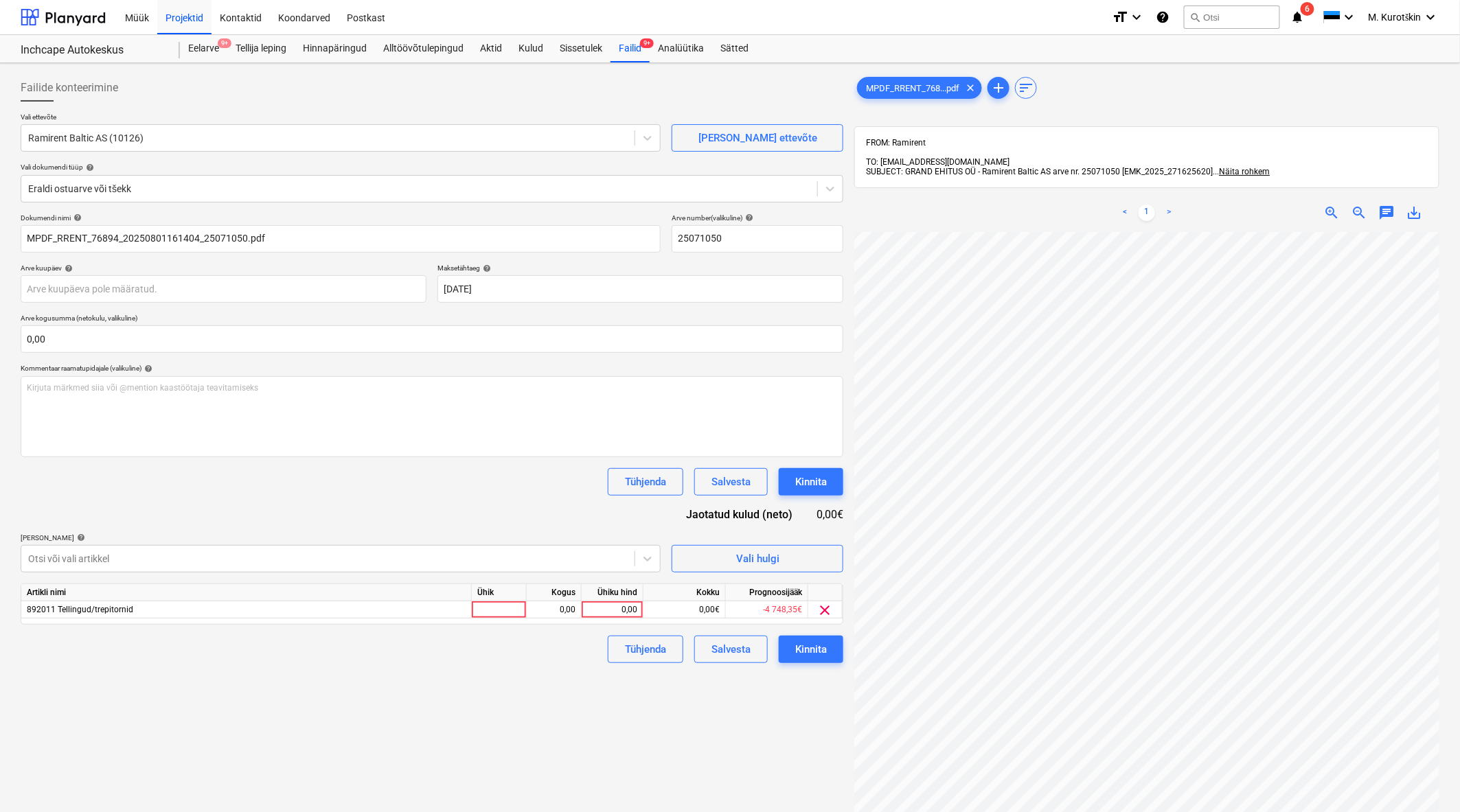
scroll to position [5, 31]
click at [646, 618] on div "0,00€" at bounding box center [684, 610] width 83 height 17
click at [627, 615] on div "0,00" at bounding box center [612, 610] width 50 height 17
click at [579, 713] on div "Failide konteerimine Vali ettevõte Ramirent Baltic AS (10126) [PERSON_NAME] uus…" at bounding box center [431, 540] width 834 height 942
click at [833, 648] on button "Kinnita" at bounding box center [810, 649] width 64 height 28
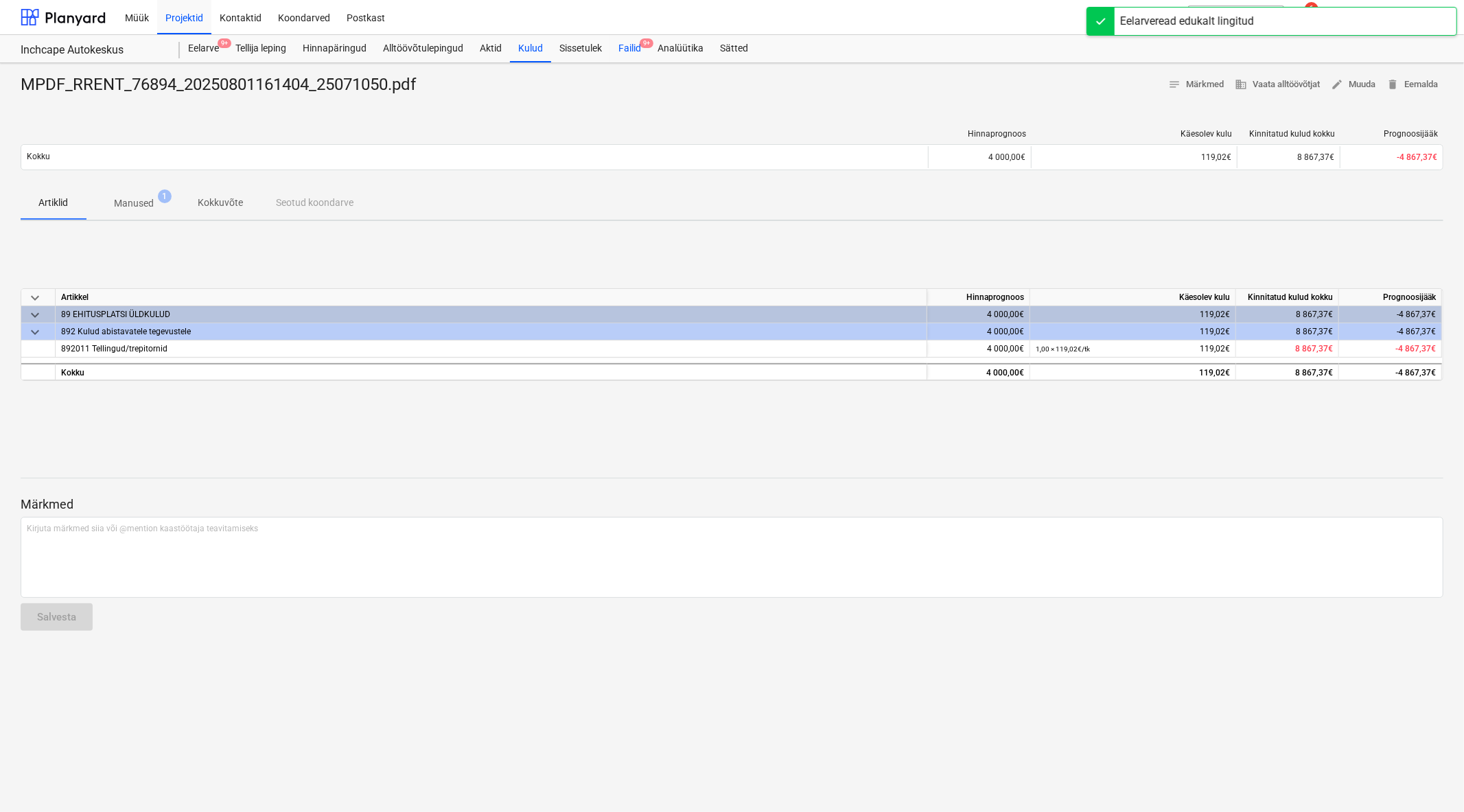
click at [645, 50] on div "Failid 9+" at bounding box center [629, 49] width 39 height 28
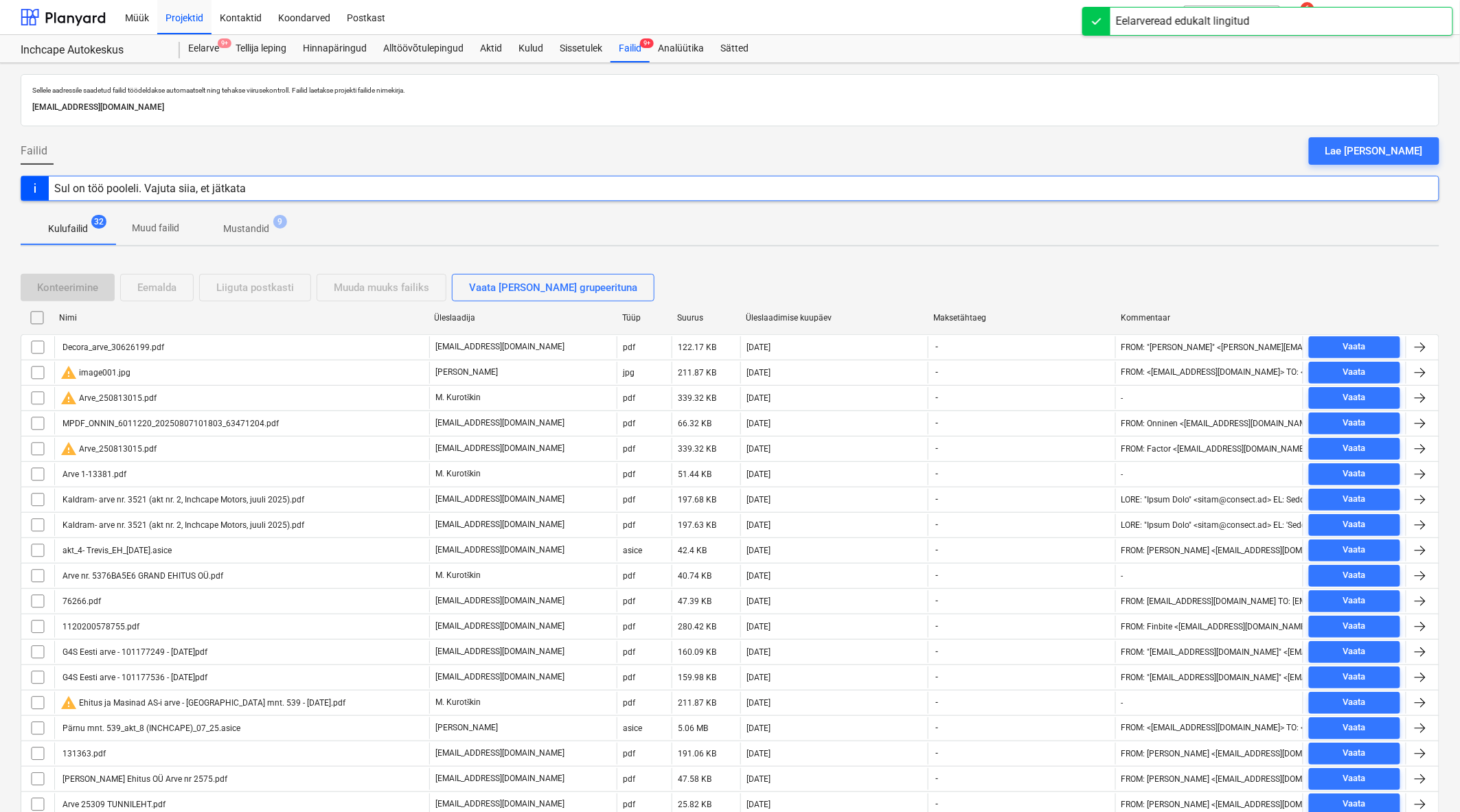
click at [801, 322] on div "Üleslaadimise kuupäev" at bounding box center [833, 317] width 177 height 10
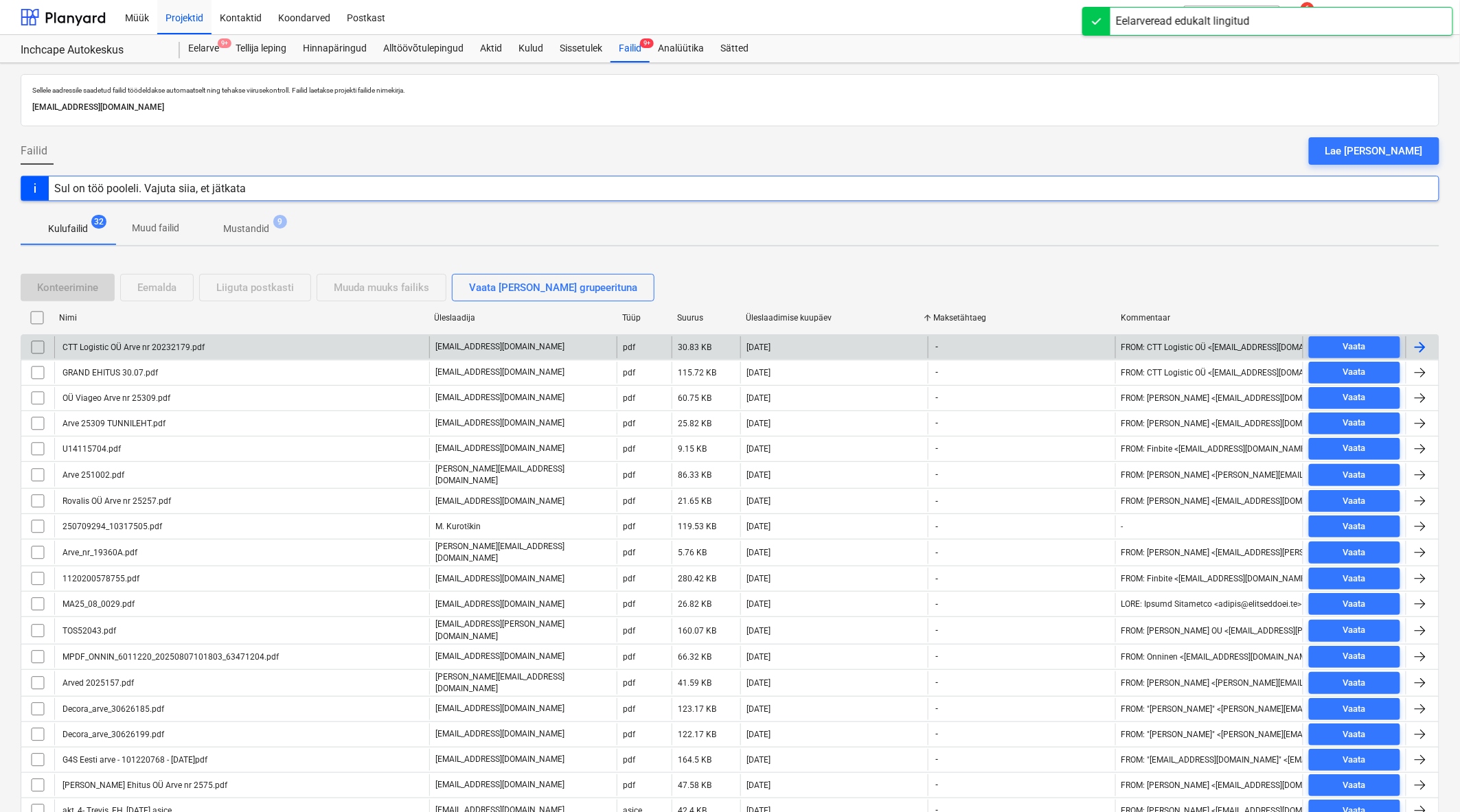
click at [138, 338] on div "CTT Logistic OÜ Arve nr 20232179.pdf" at bounding box center [241, 347] width 375 height 22
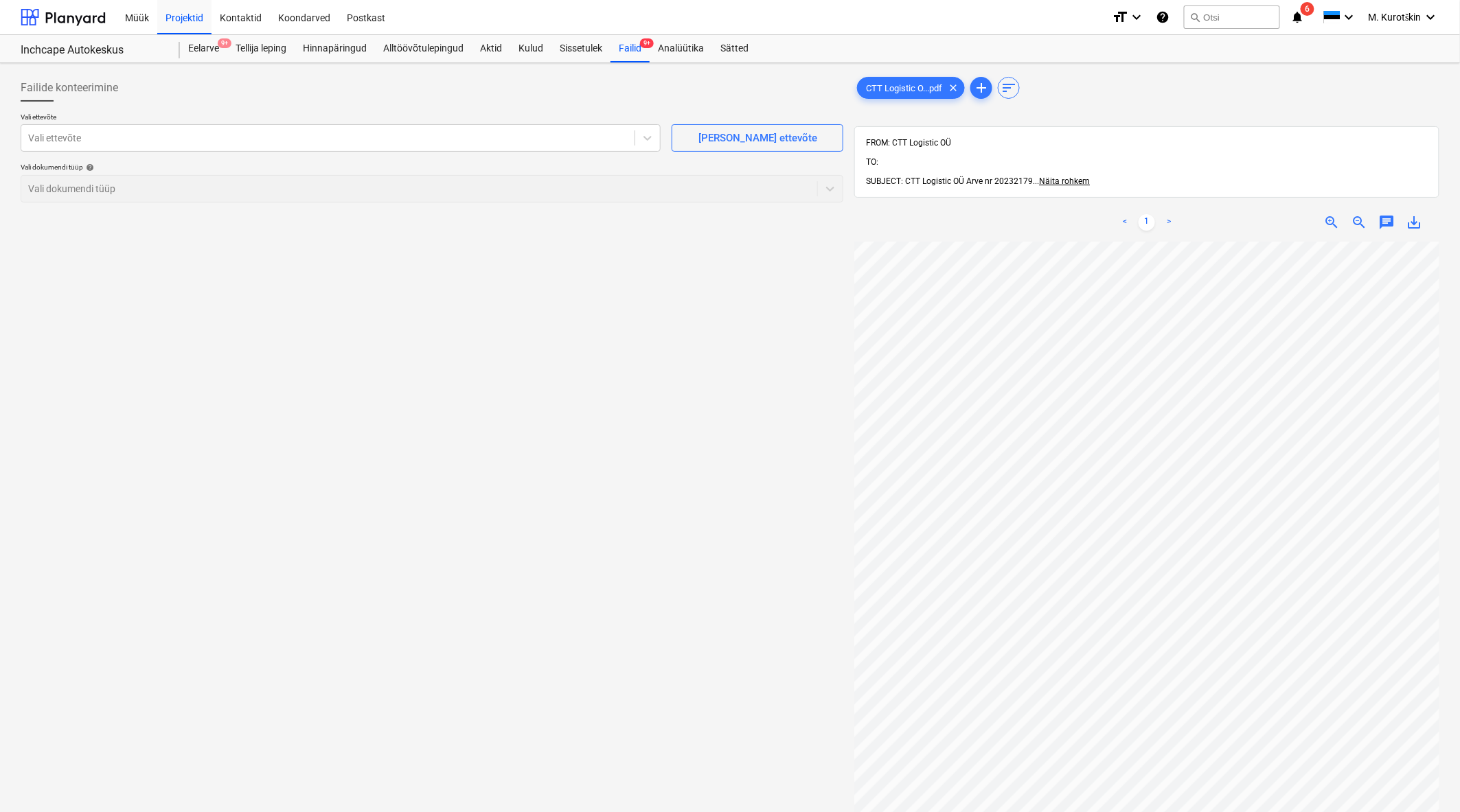
scroll to position [3, 34]
click at [297, 142] on div at bounding box center [327, 138] width 599 height 14
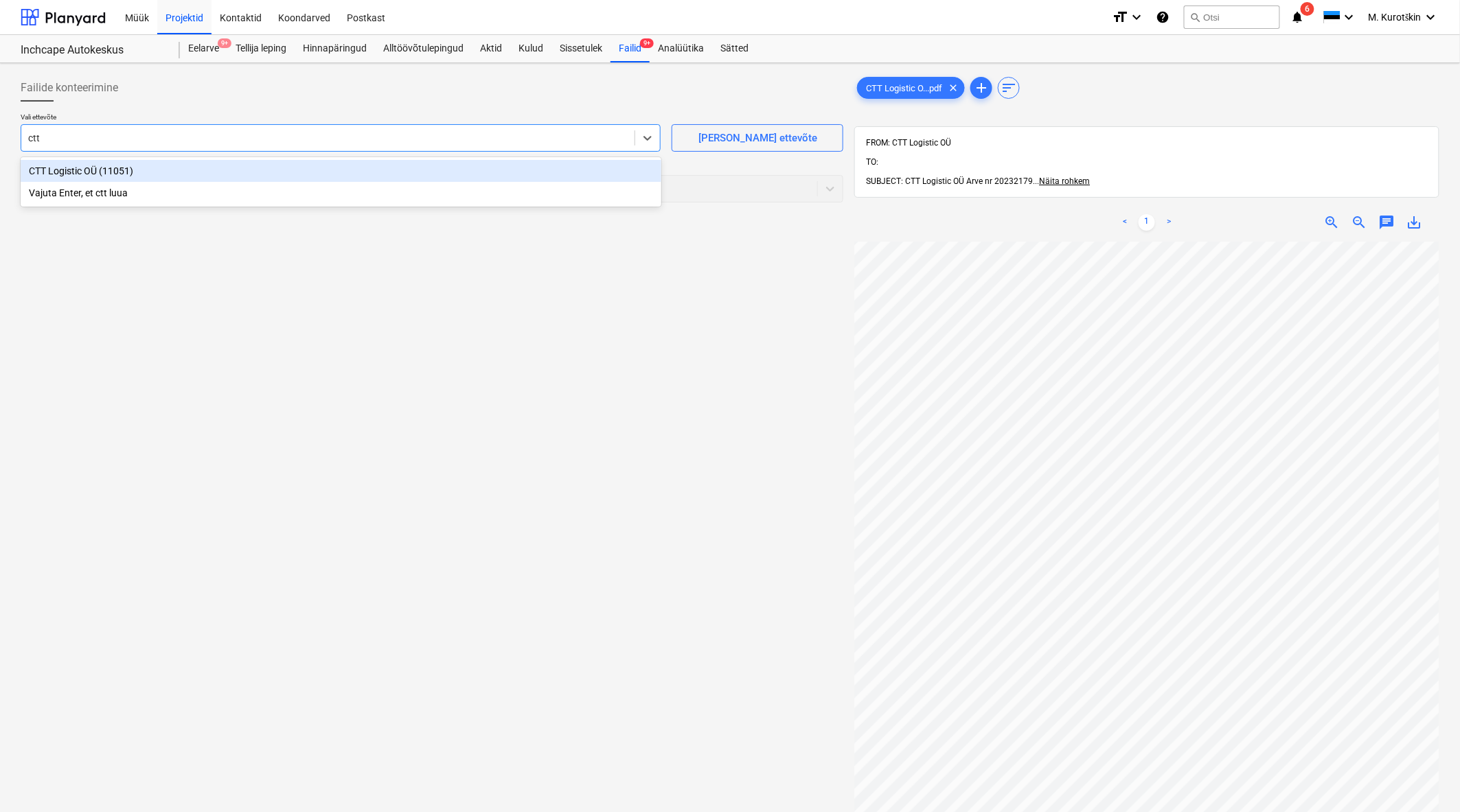
click at [283, 171] on div "CTT Logistic OÜ (11051)" at bounding box center [341, 170] width 641 height 22
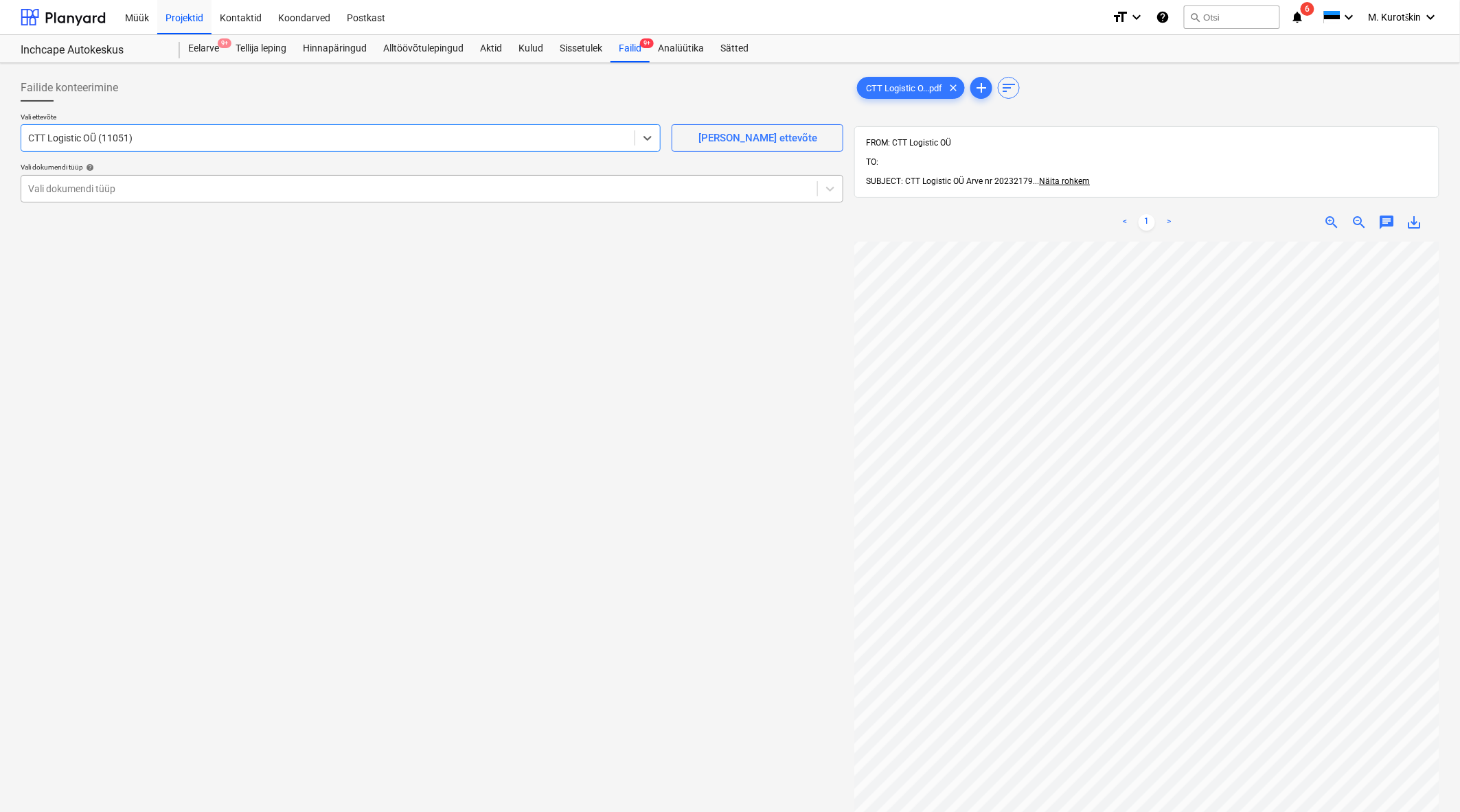
drag, startPoint x: 283, startPoint y: 187, endPoint x: 286, endPoint y: 194, distance: 7.6
click at [285, 193] on div at bounding box center [418, 189] width 782 height 14
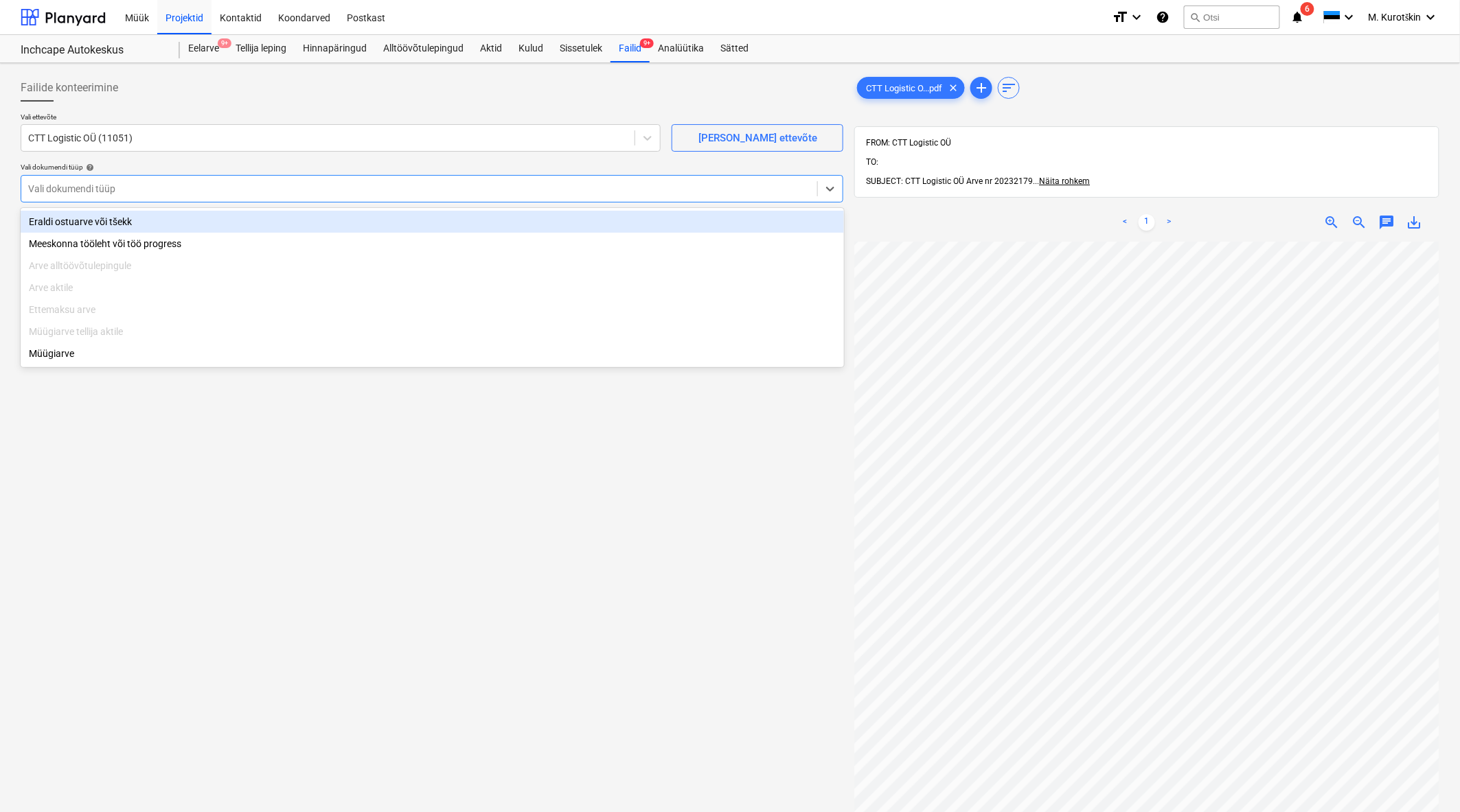
click at [282, 214] on div "Eraldi ostuarve või tšekk" at bounding box center [432, 221] width 823 height 22
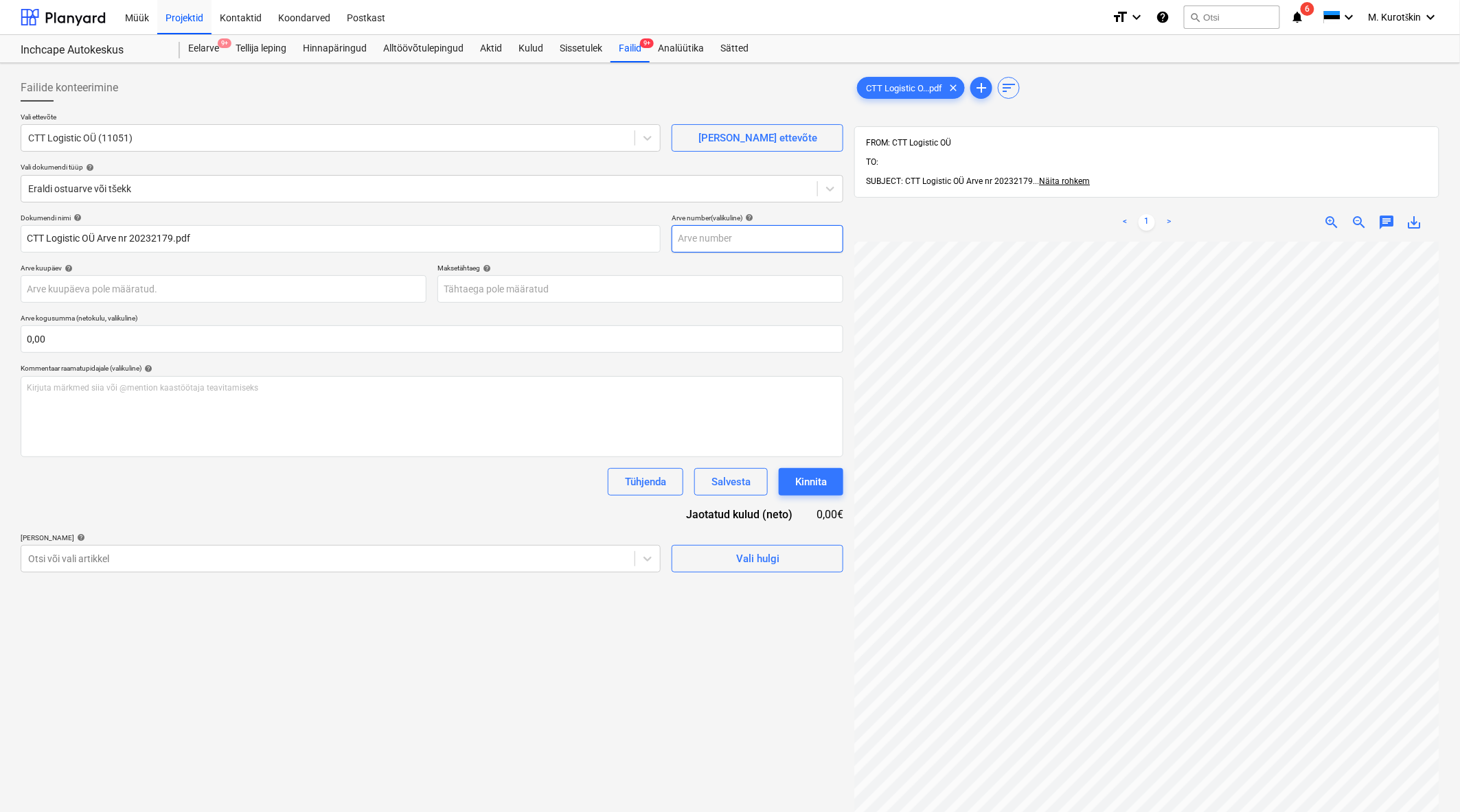
click at [747, 242] on input "text" at bounding box center [757, 239] width 171 height 28
click at [523, 305] on div "Dokumendi nimi help CTT Logistic OÜ Arve nr 20232179.pdf Arve number (valikulin…" at bounding box center [432, 393] width 823 height 359
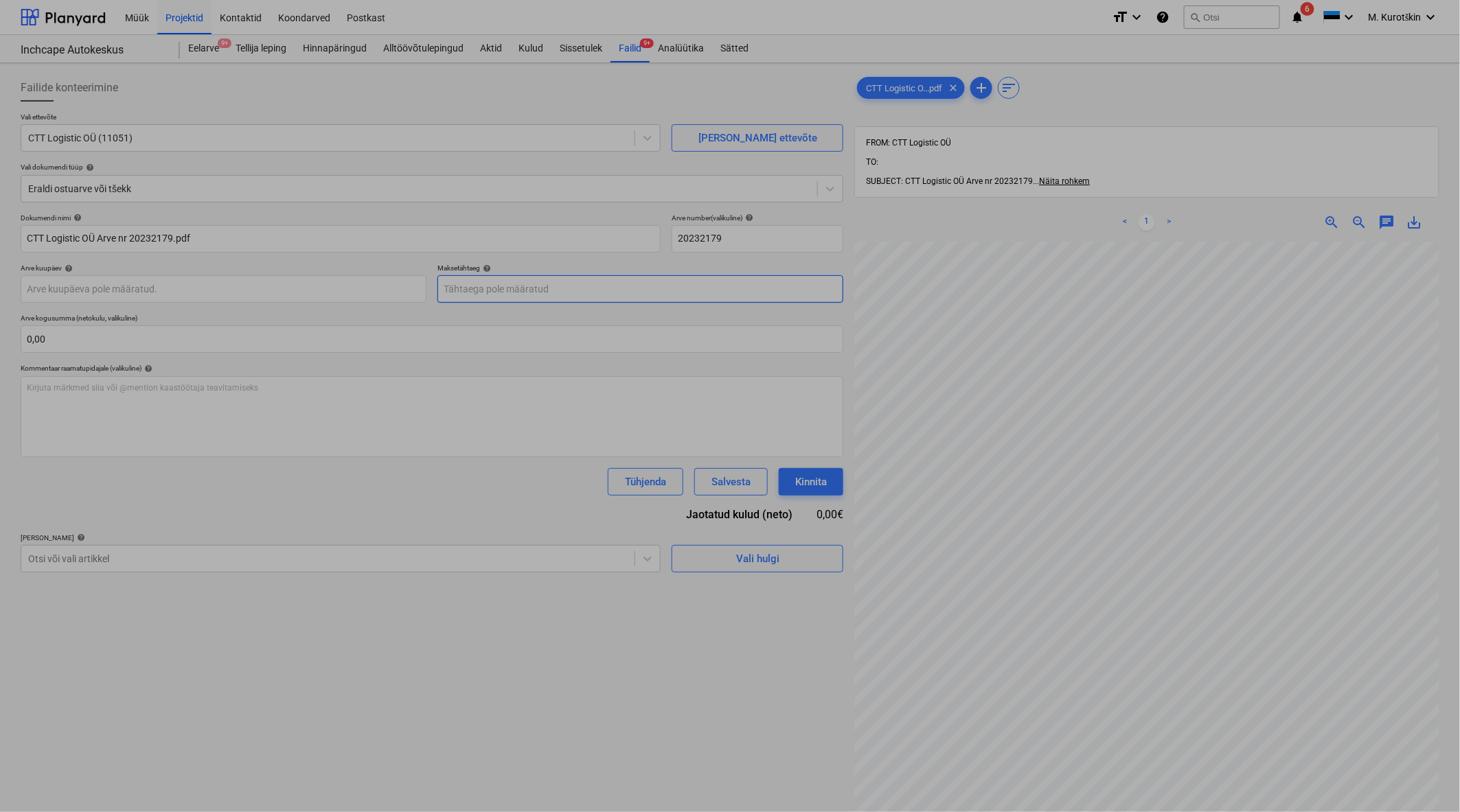
click at [527, 290] on body "Müük Projektid Kontaktid Koondarved Postkast format_size keyboard_arrow_down he…" at bounding box center [730, 406] width 1460 height 812
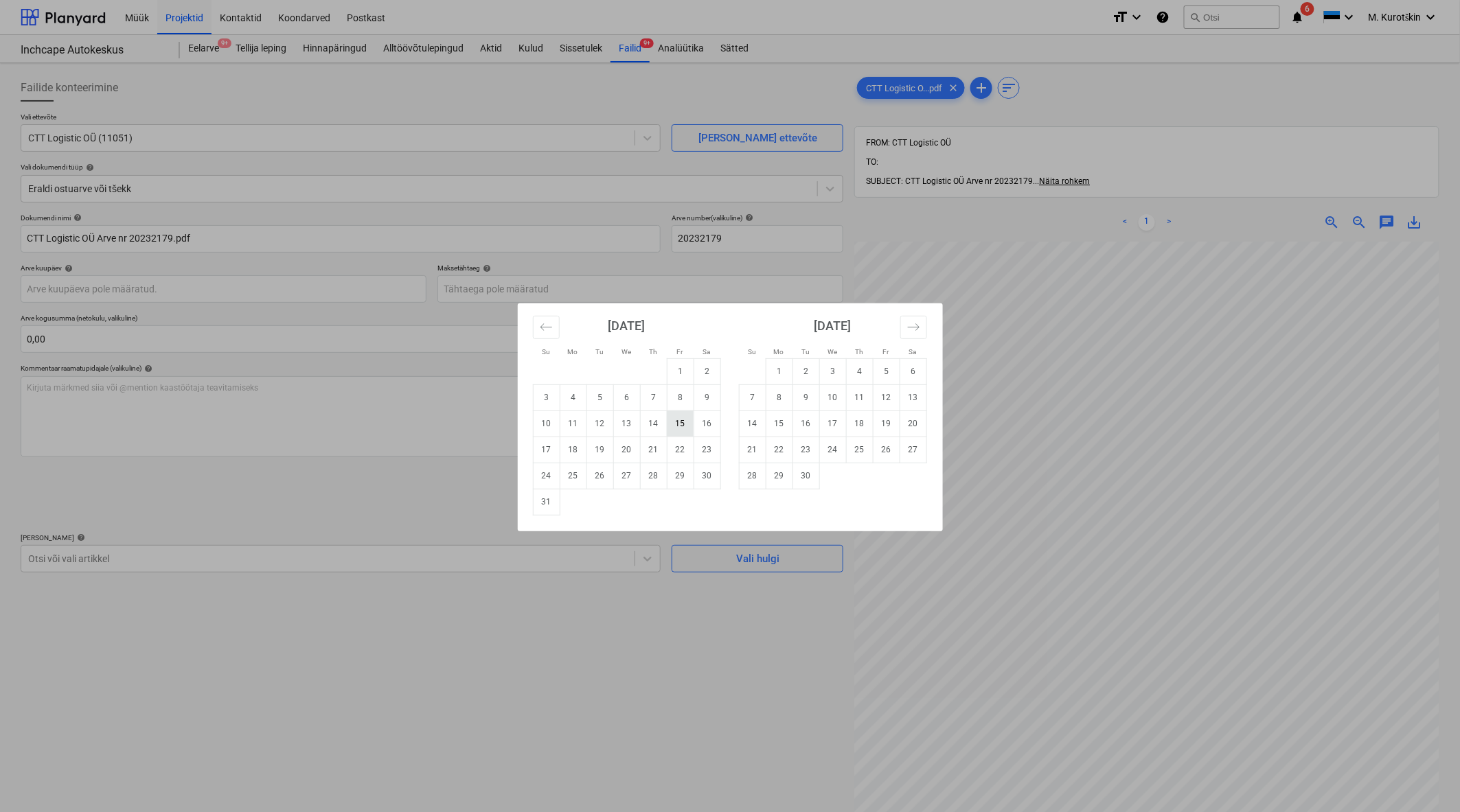
click at [677, 424] on td "15" at bounding box center [680, 423] width 27 height 26
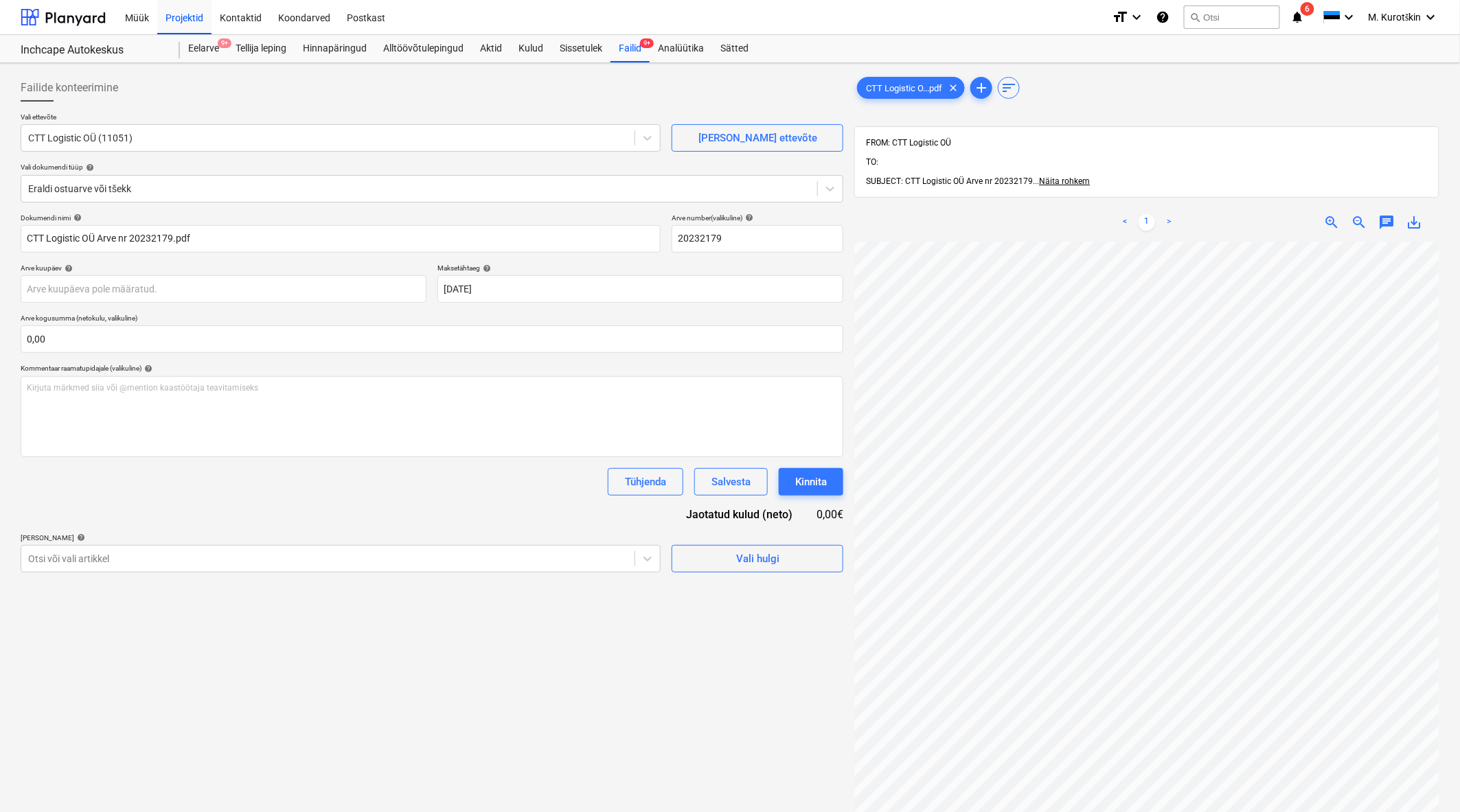
click at [537, 708] on div "Failide konteerimine Vali ettevõte CTT Logistic OÜ (11051) [PERSON_NAME] uus et…" at bounding box center [431, 544] width 834 height 952
click at [491, 553] on div at bounding box center [327, 559] width 599 height 14
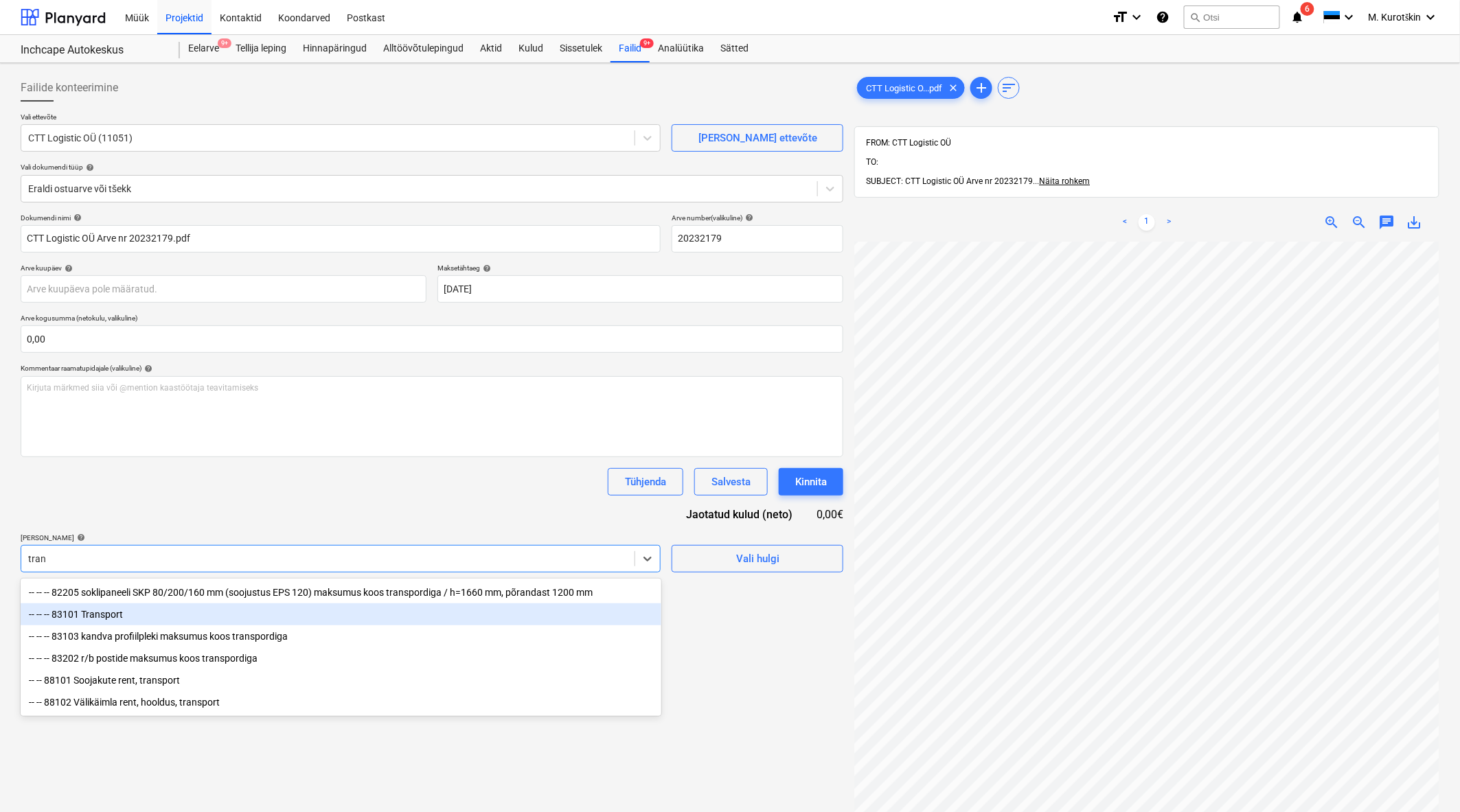
click at [377, 609] on div "-- -- -- 83101 Transport" at bounding box center [341, 614] width 641 height 22
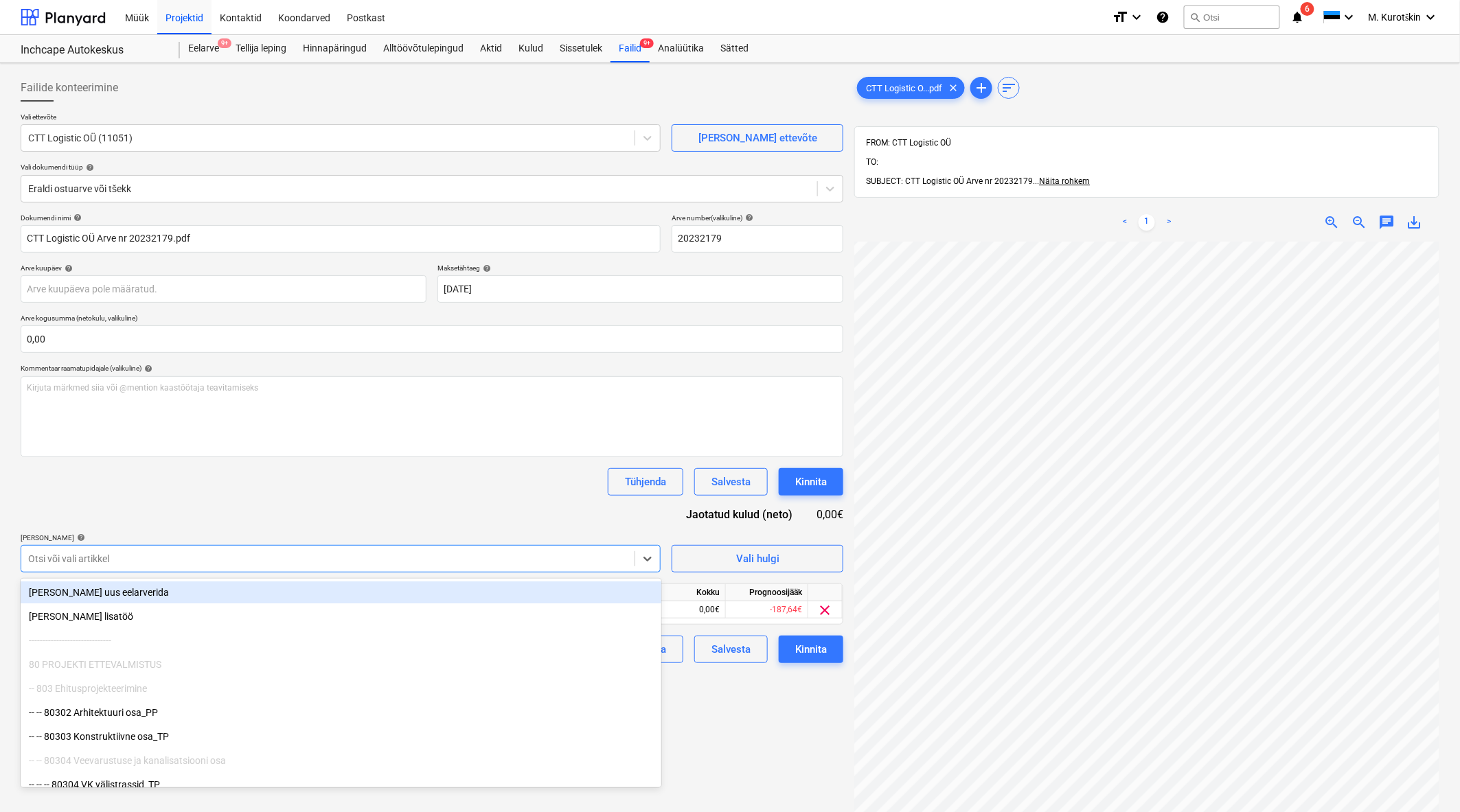
click at [375, 492] on div "Tühjenda Salvesta Kinnita" at bounding box center [432, 482] width 823 height 28
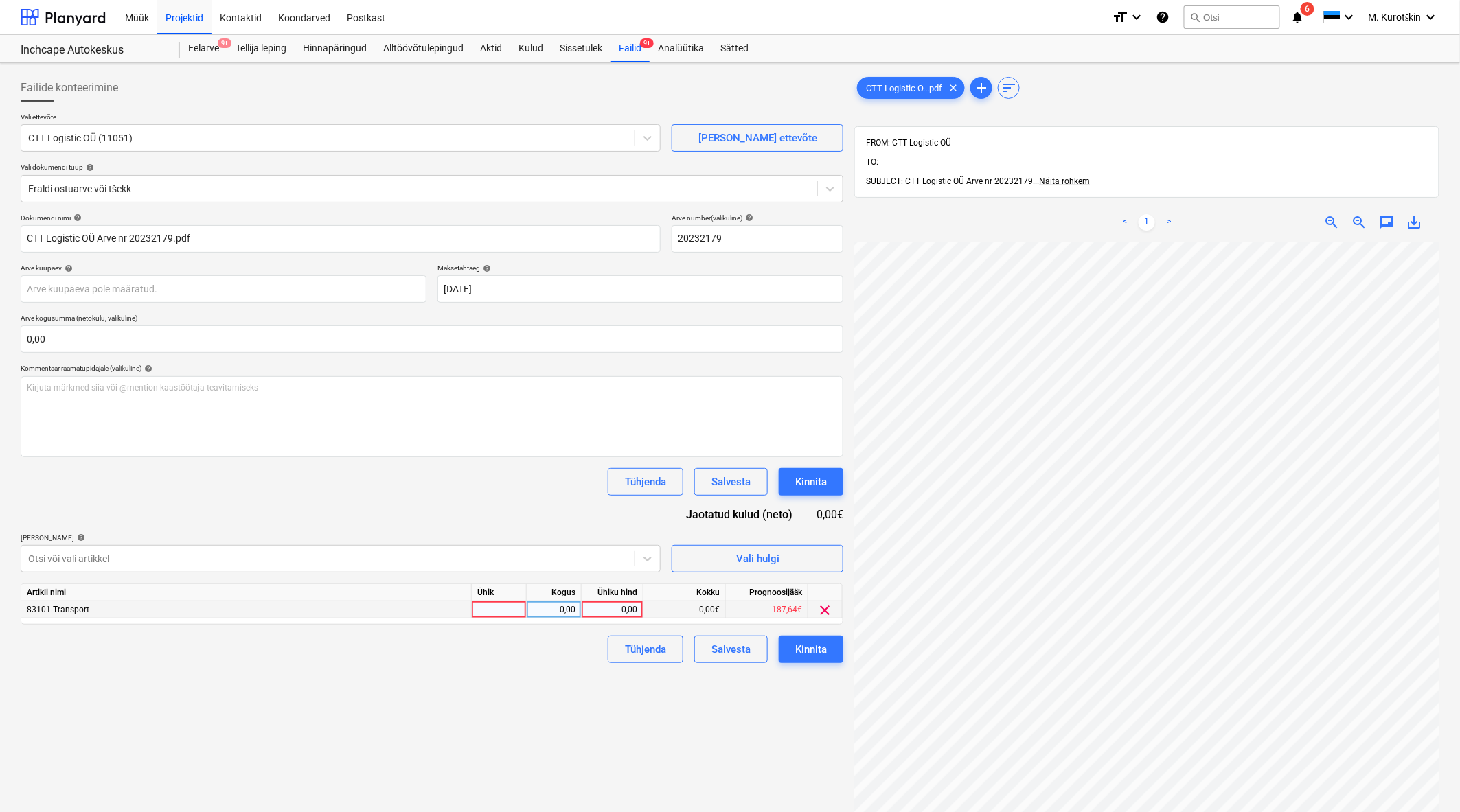
click at [635, 609] on div "0,00" at bounding box center [612, 610] width 50 height 17
click at [419, 759] on div "Failide konteerimine Vali ettevõte CTT Logistic OÜ (11051) [PERSON_NAME] uus et…" at bounding box center [431, 544] width 834 height 952
click at [804, 648] on div "Kinnita" at bounding box center [810, 649] width 31 height 18
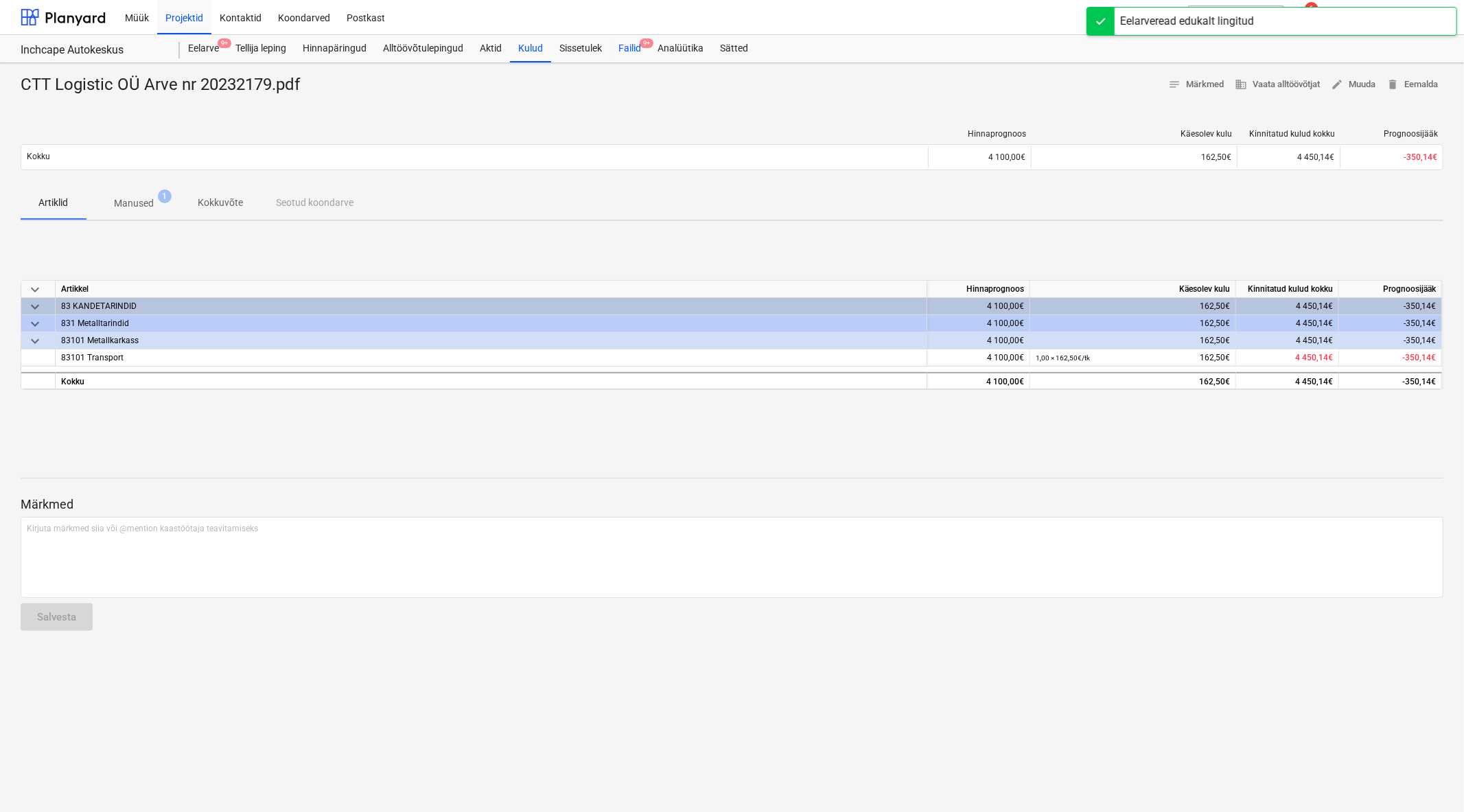
click at [640, 48] on div "Failid 9+" at bounding box center [629, 49] width 39 height 28
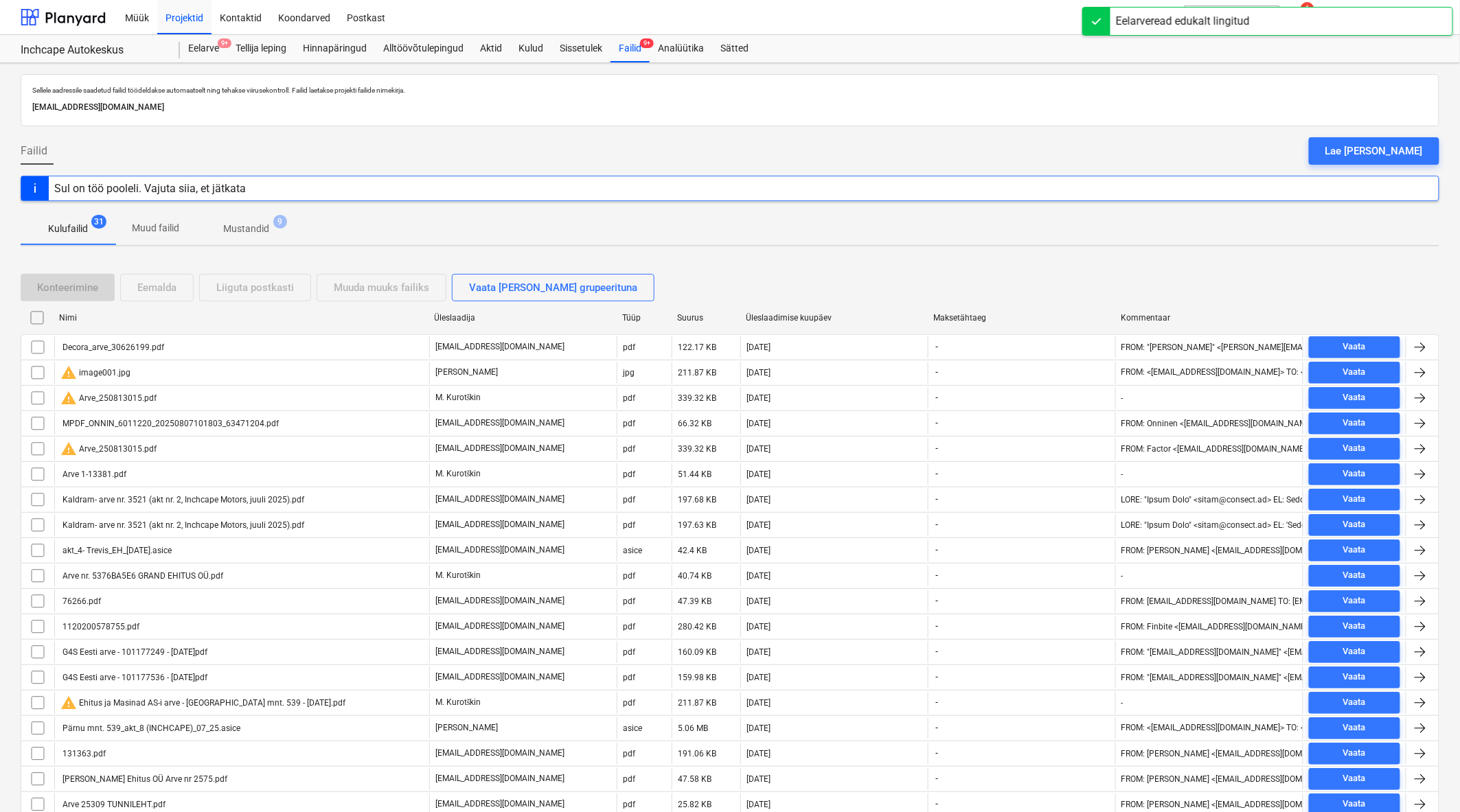
click at [802, 308] on div "Üleslaadimise kuupäev" at bounding box center [834, 317] width 188 height 22
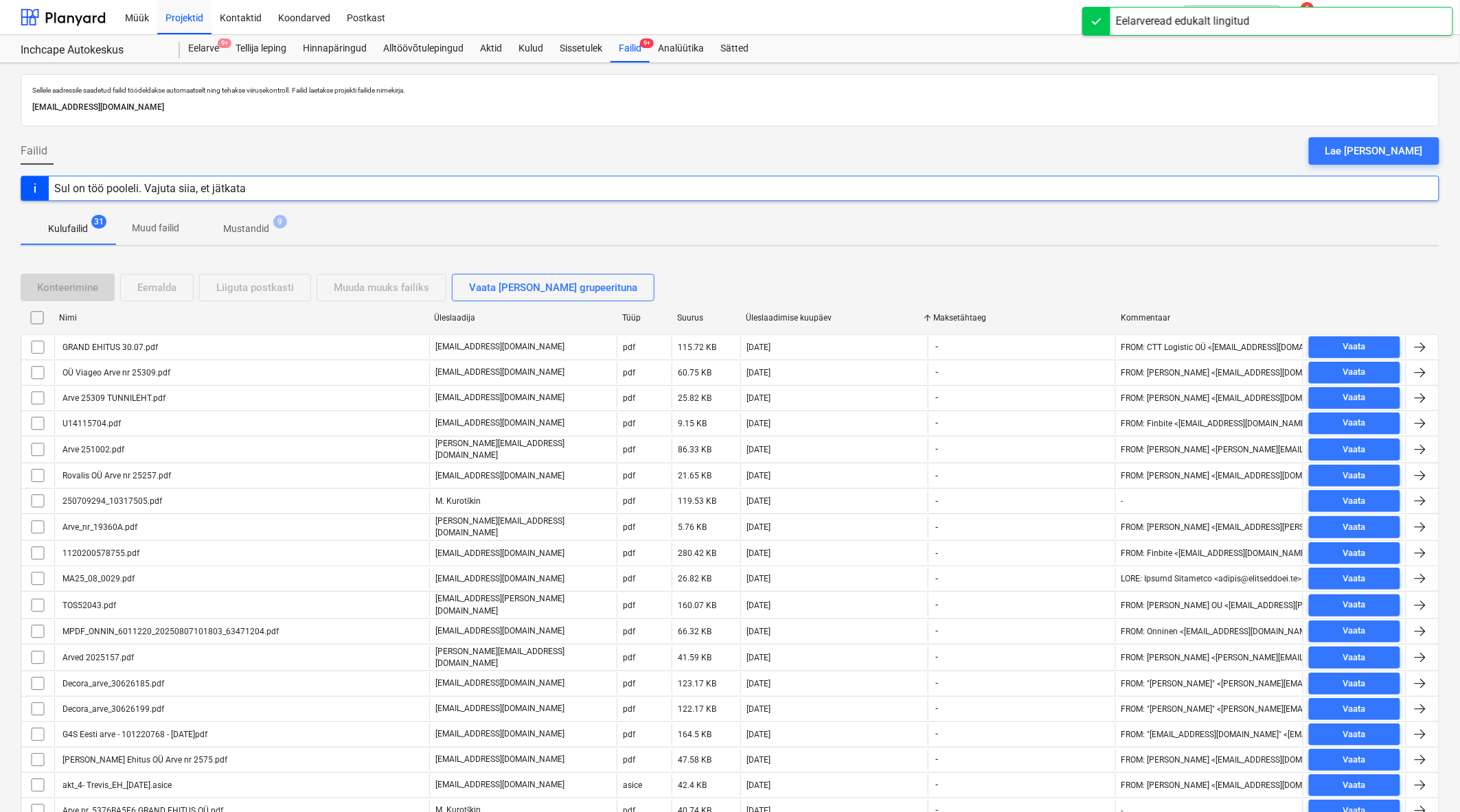
click at [802, 316] on div "Üleslaadimise kuupäev" at bounding box center [833, 317] width 177 height 10
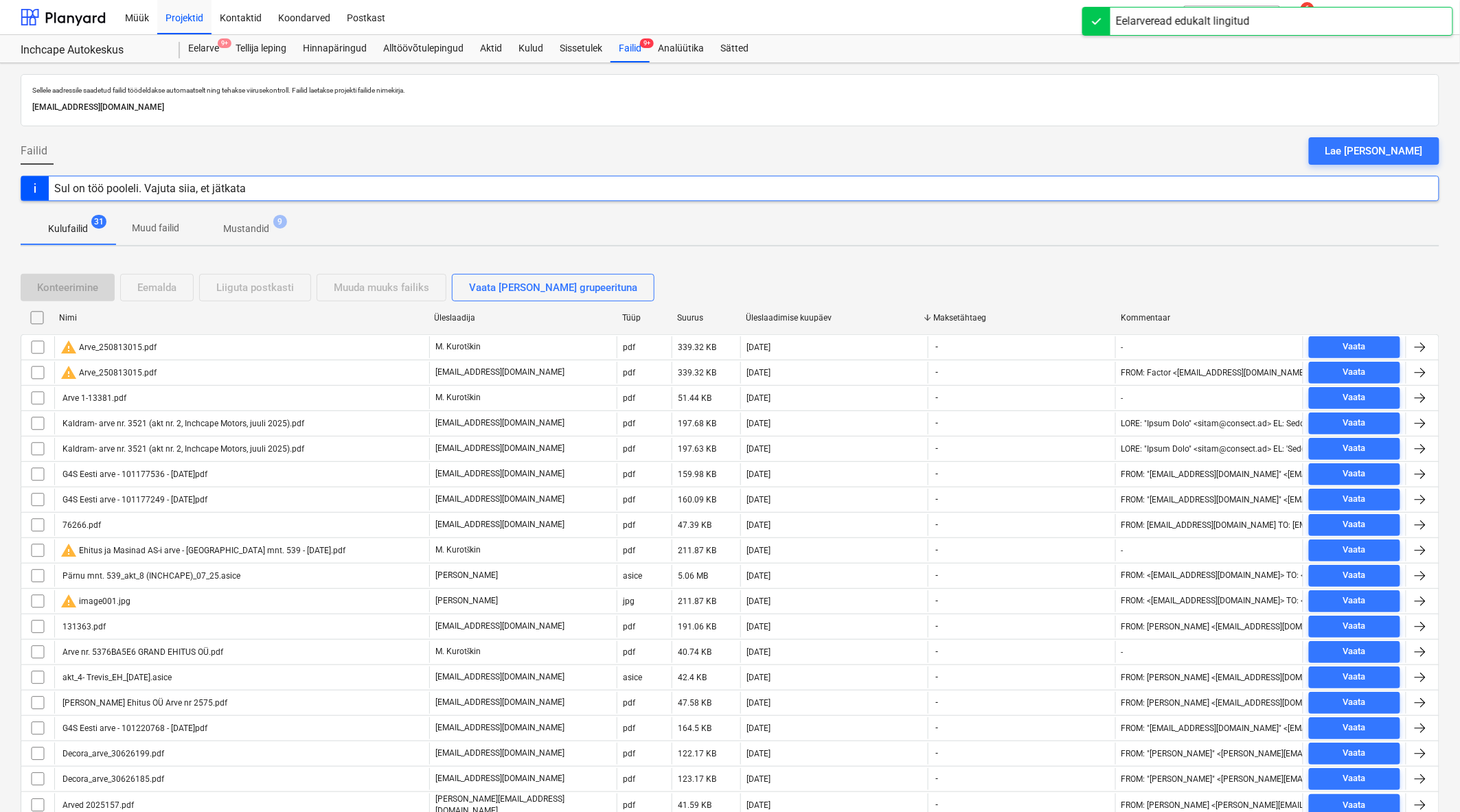
click at [802, 317] on div "Üleslaadimise kuupäev" at bounding box center [833, 317] width 177 height 10
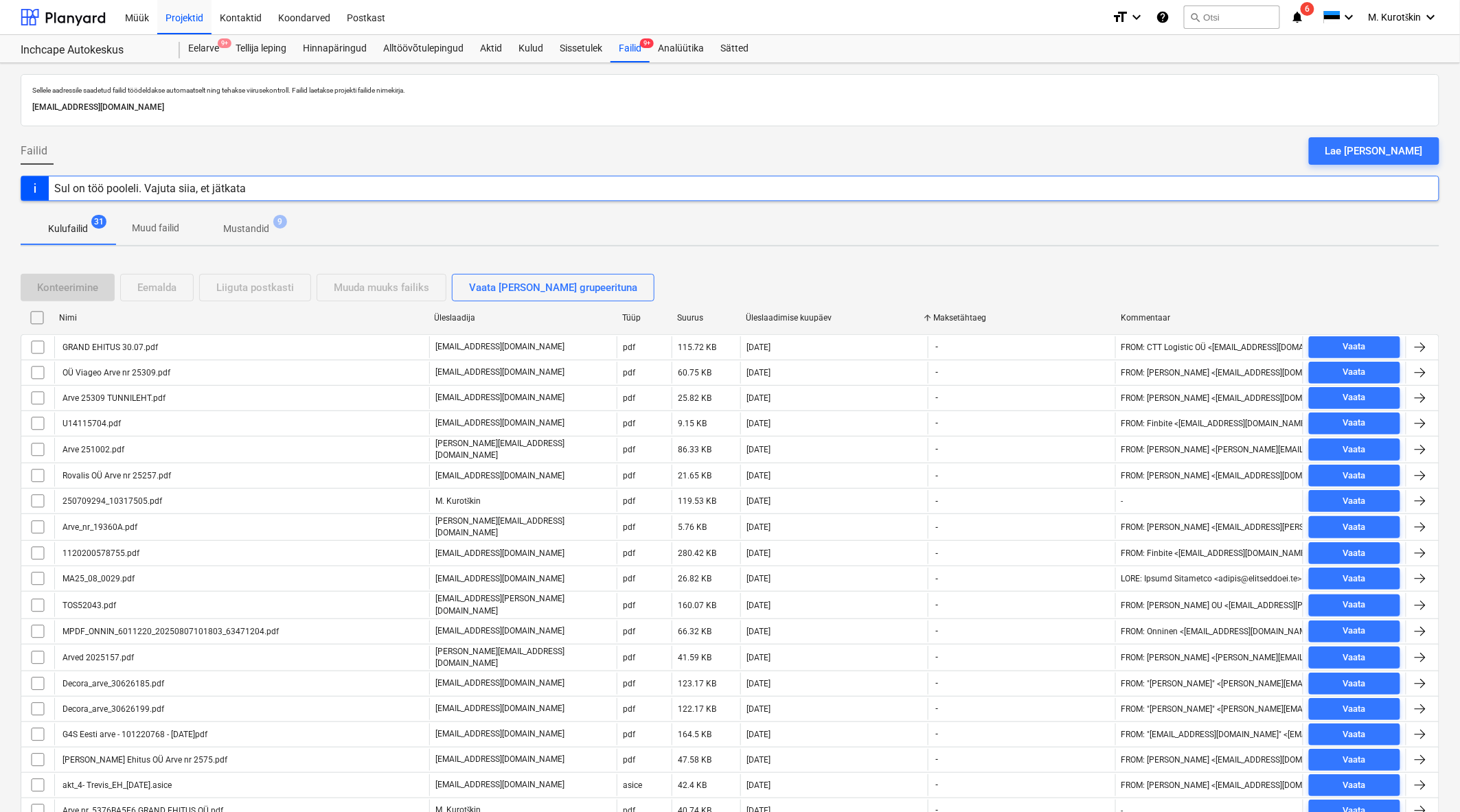
click at [802, 317] on div "Üleslaadimise kuupäev" at bounding box center [833, 317] width 177 height 10
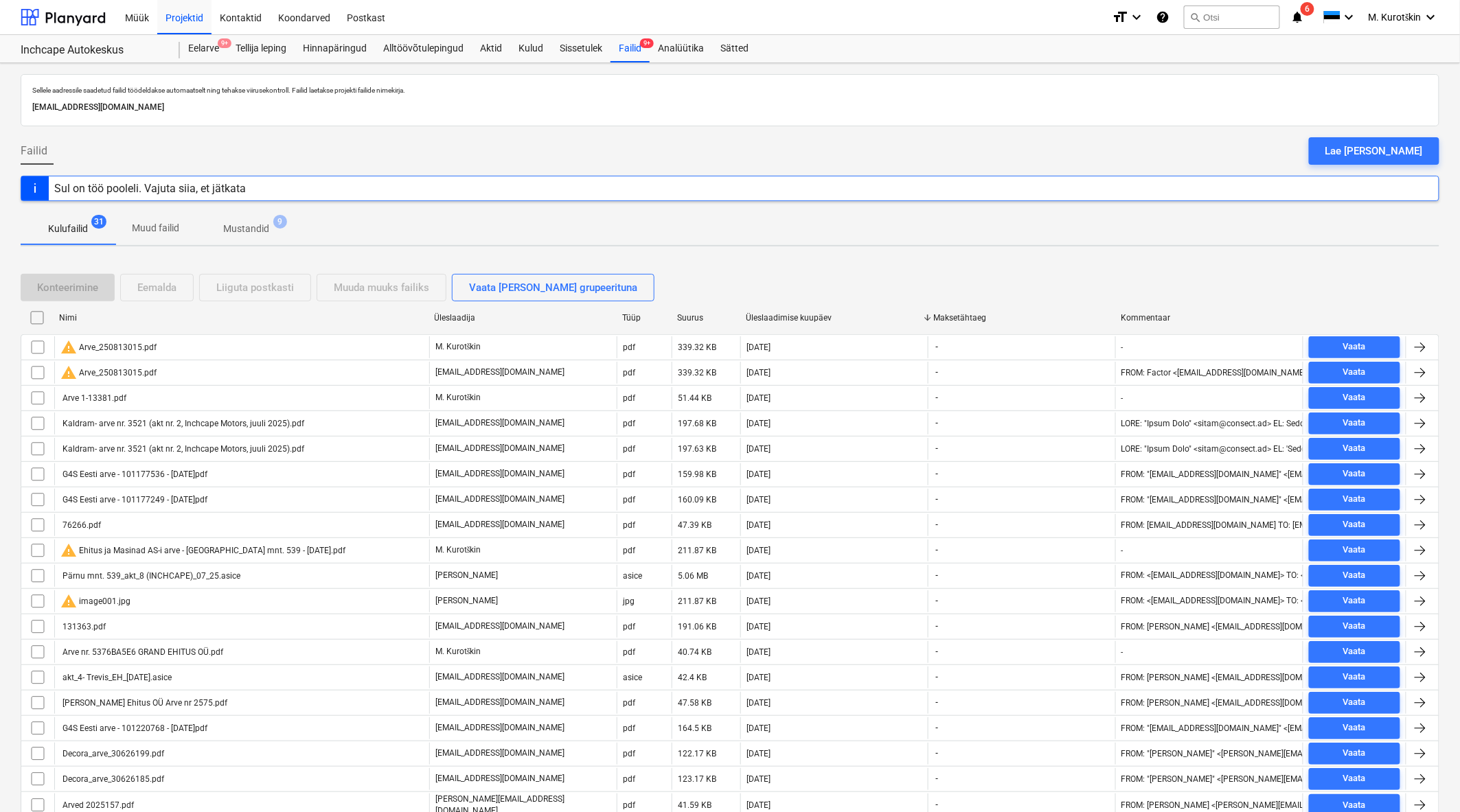
click at [802, 317] on div "Üleslaadimise kuupäev" at bounding box center [833, 317] width 177 height 10
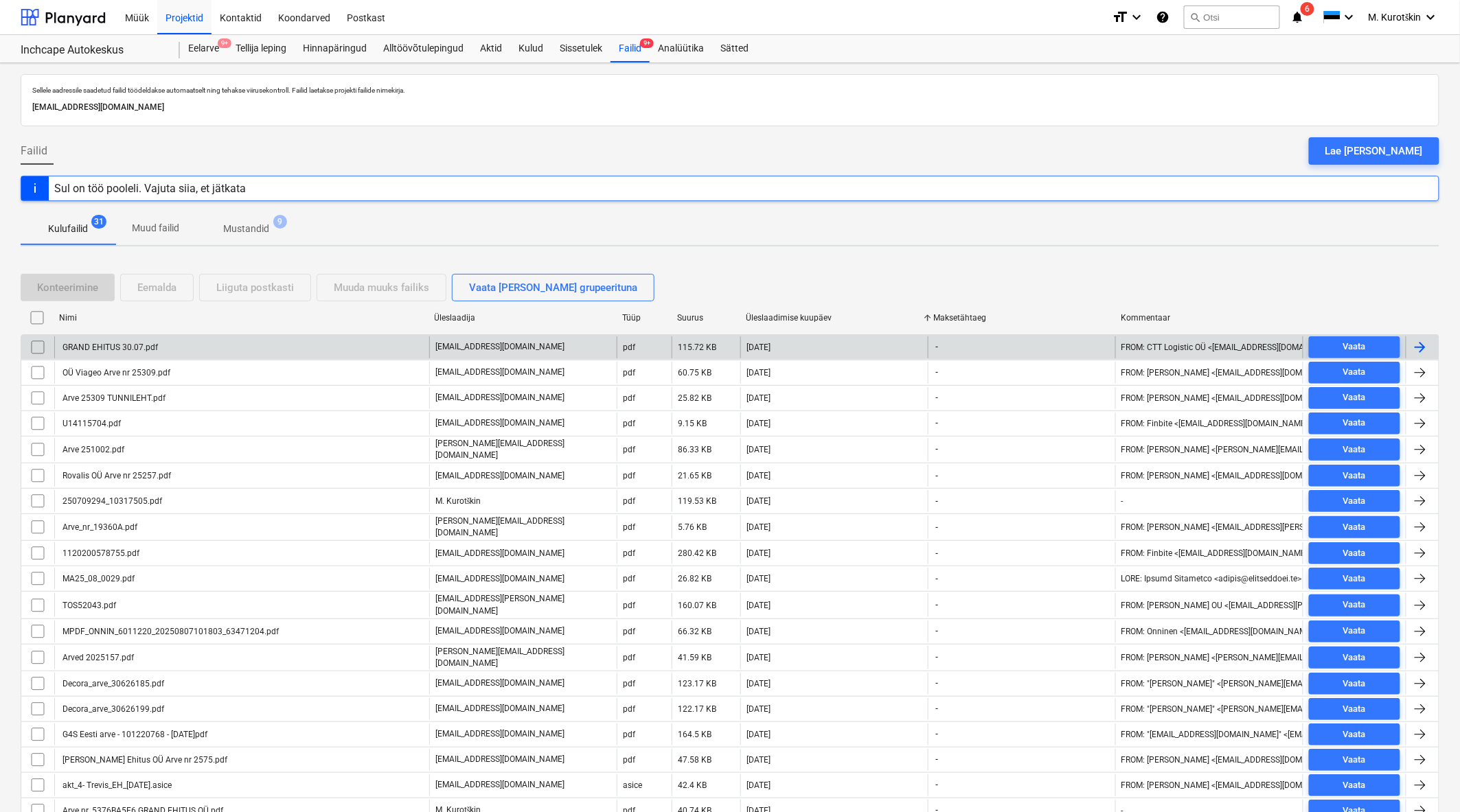
click at [202, 342] on div "GRAND EHITUS 30.07.pdf" at bounding box center [241, 347] width 375 height 22
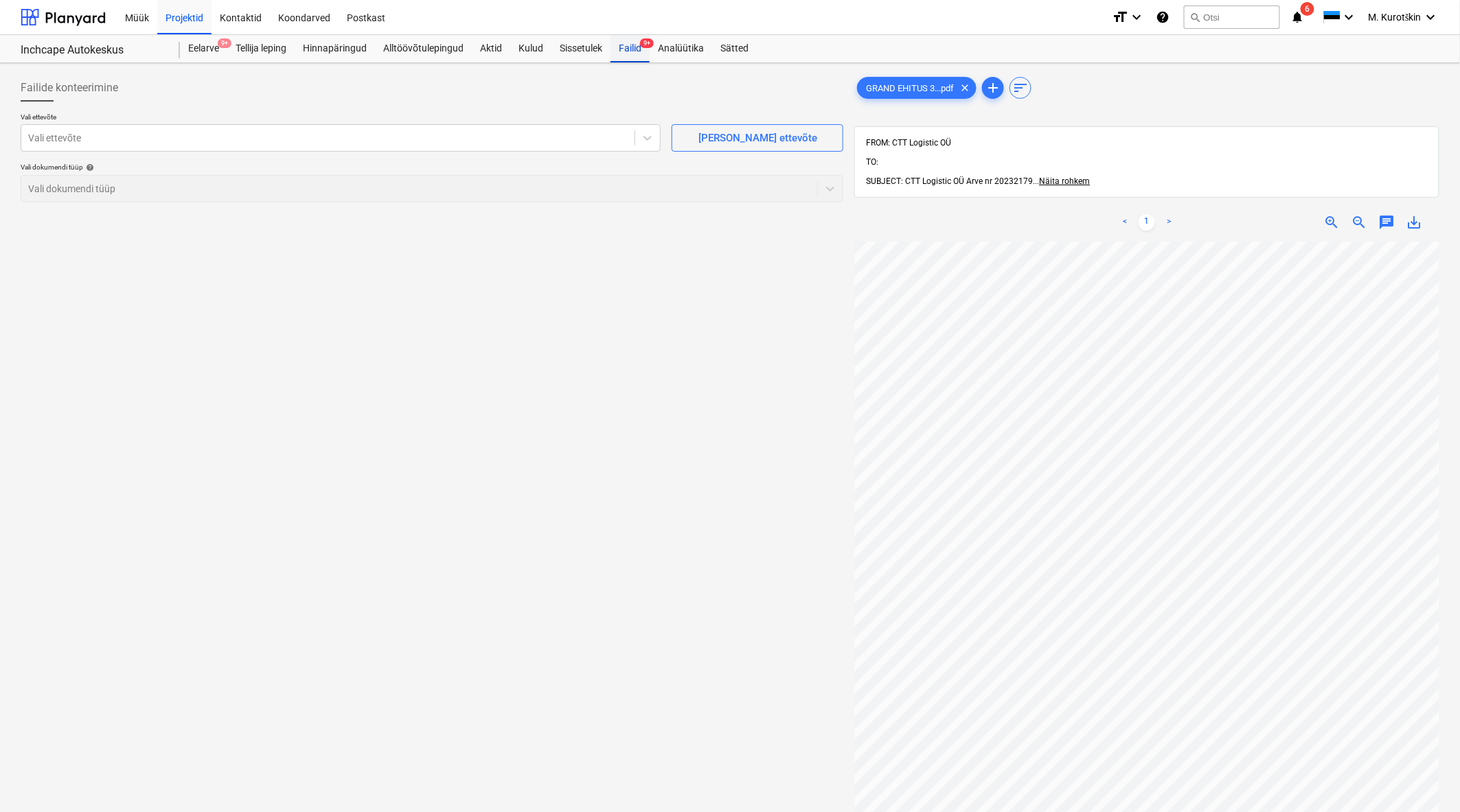
click at [637, 48] on div "Failid 9+" at bounding box center [630, 49] width 39 height 28
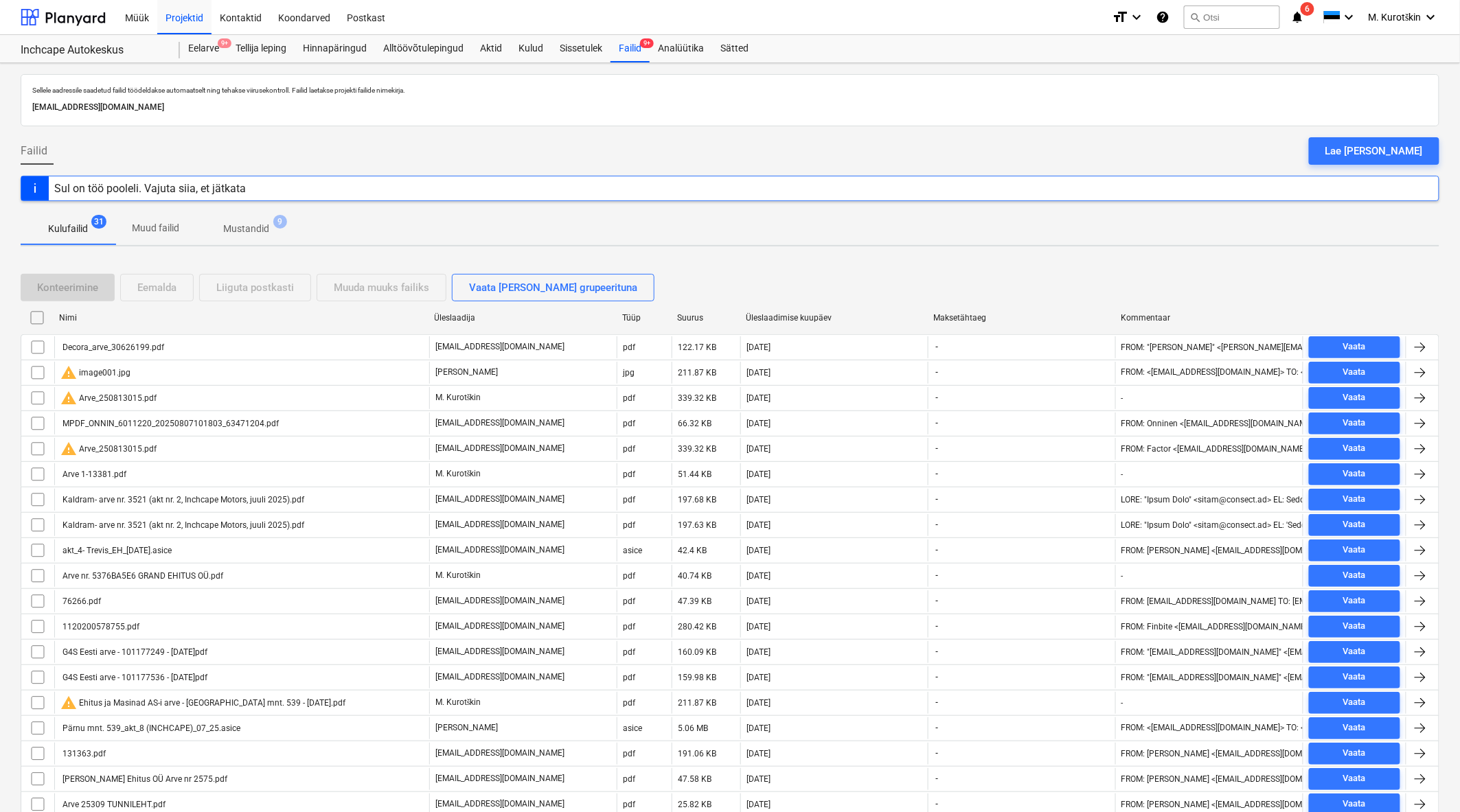
click at [983, 323] on div "Maksetähtaeg" at bounding box center [1022, 317] width 188 height 22
click at [797, 320] on div "Üleslaadimise kuupäev" at bounding box center [833, 317] width 177 height 10
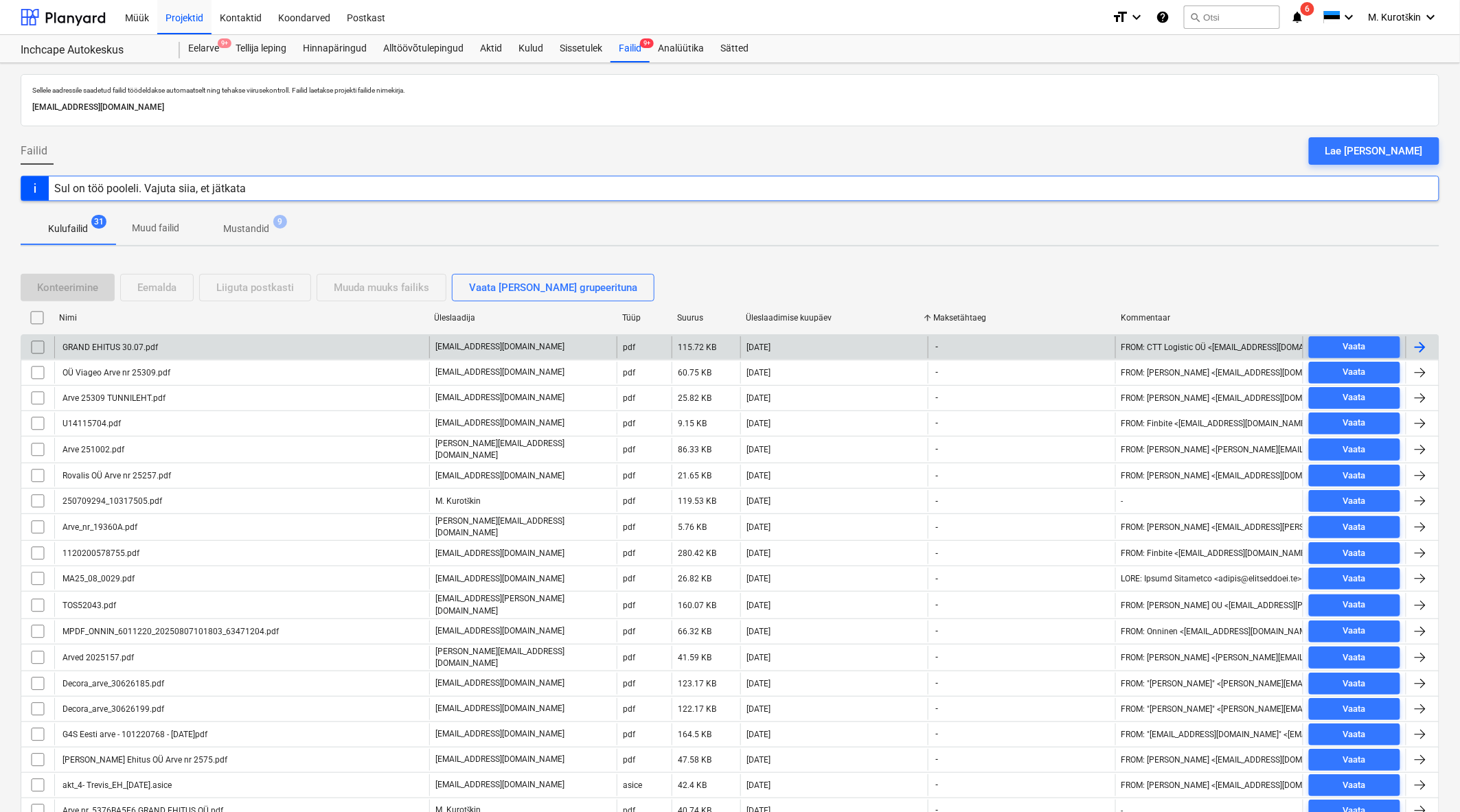
click at [39, 347] on input "checkbox" at bounding box center [37, 347] width 22 height 22
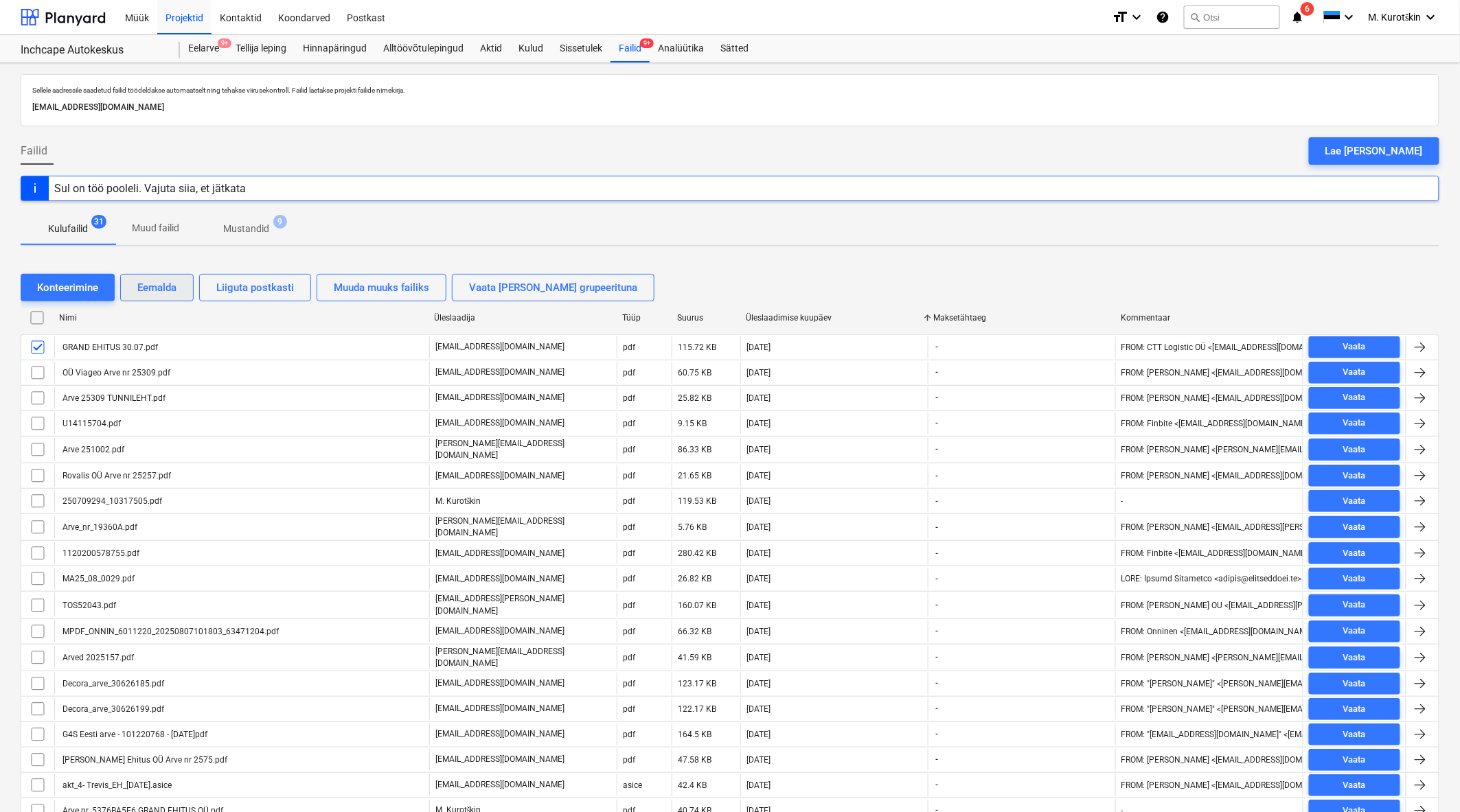
click at [159, 290] on div "Eemalda" at bounding box center [157, 288] width 39 height 18
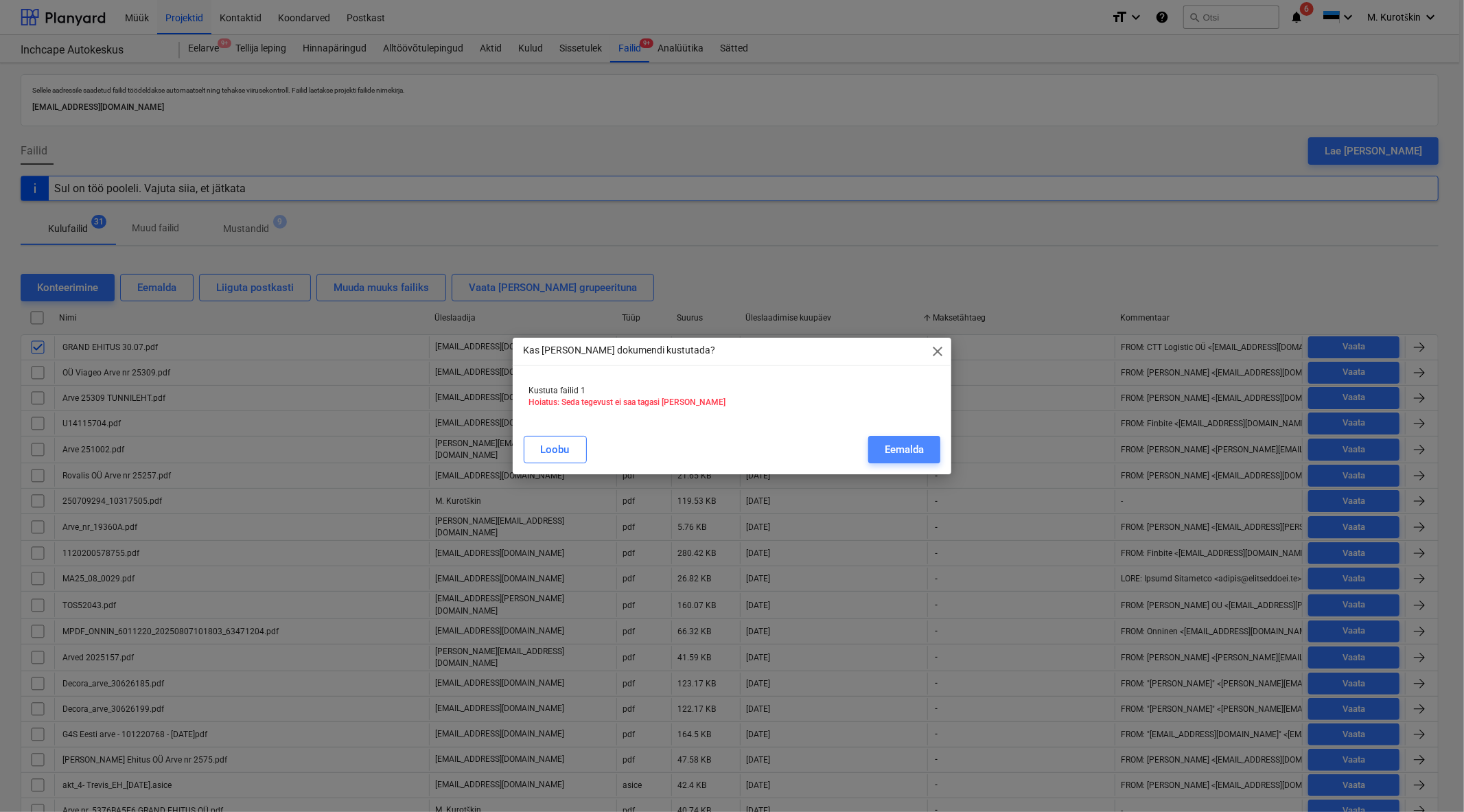
click at [928, 449] on button "Eemalda" at bounding box center [904, 449] width 72 height 28
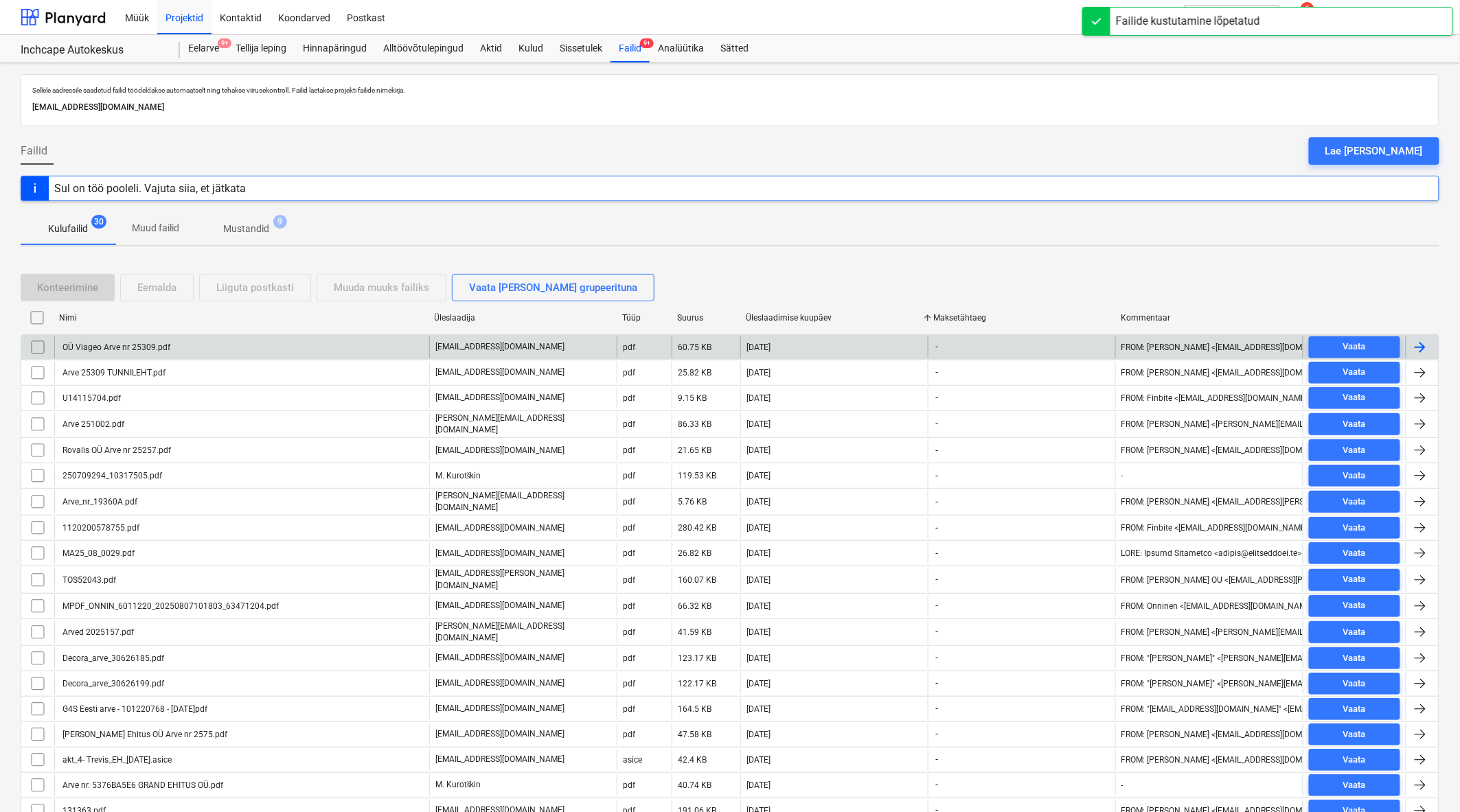
click at [107, 346] on div "OÜ Viageo Arve nr 25309.pdf" at bounding box center [115, 347] width 110 height 10
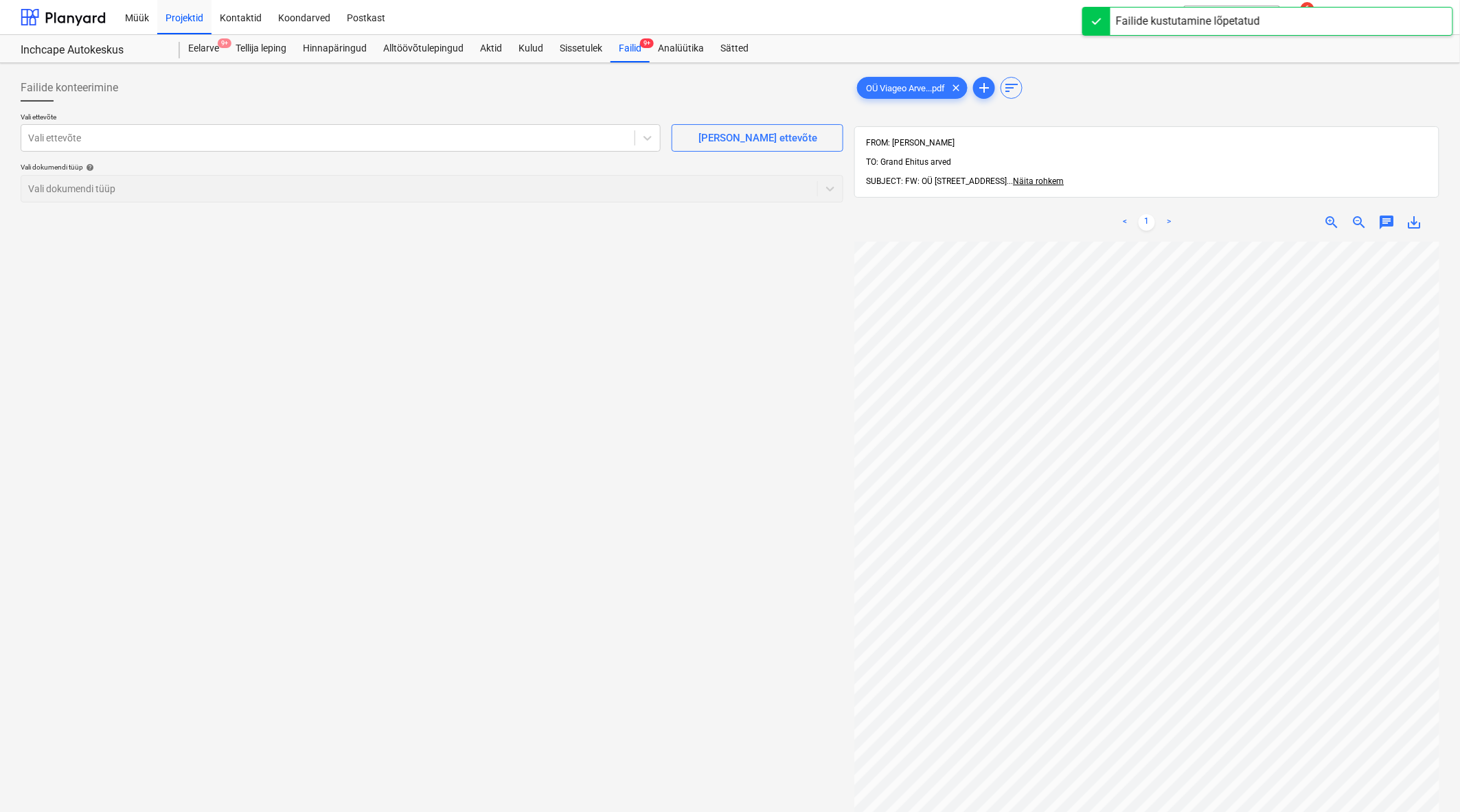
scroll to position [0, 33]
click at [392, 105] on div at bounding box center [432, 107] width 823 height 11
click at [397, 132] on div at bounding box center [327, 138] width 599 height 14
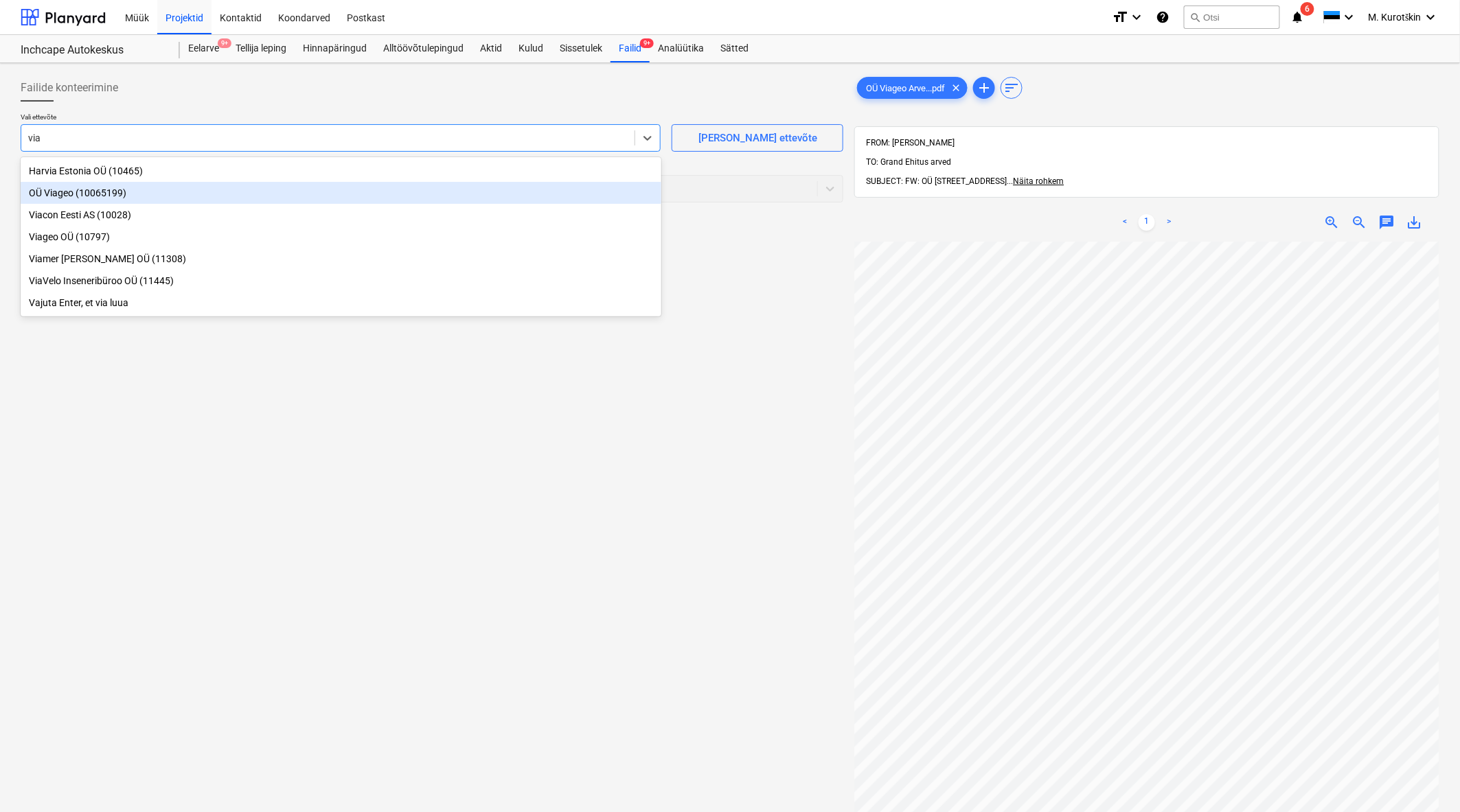
click at [276, 191] on div "OÜ Viageo (10065199)" at bounding box center [341, 192] width 641 height 22
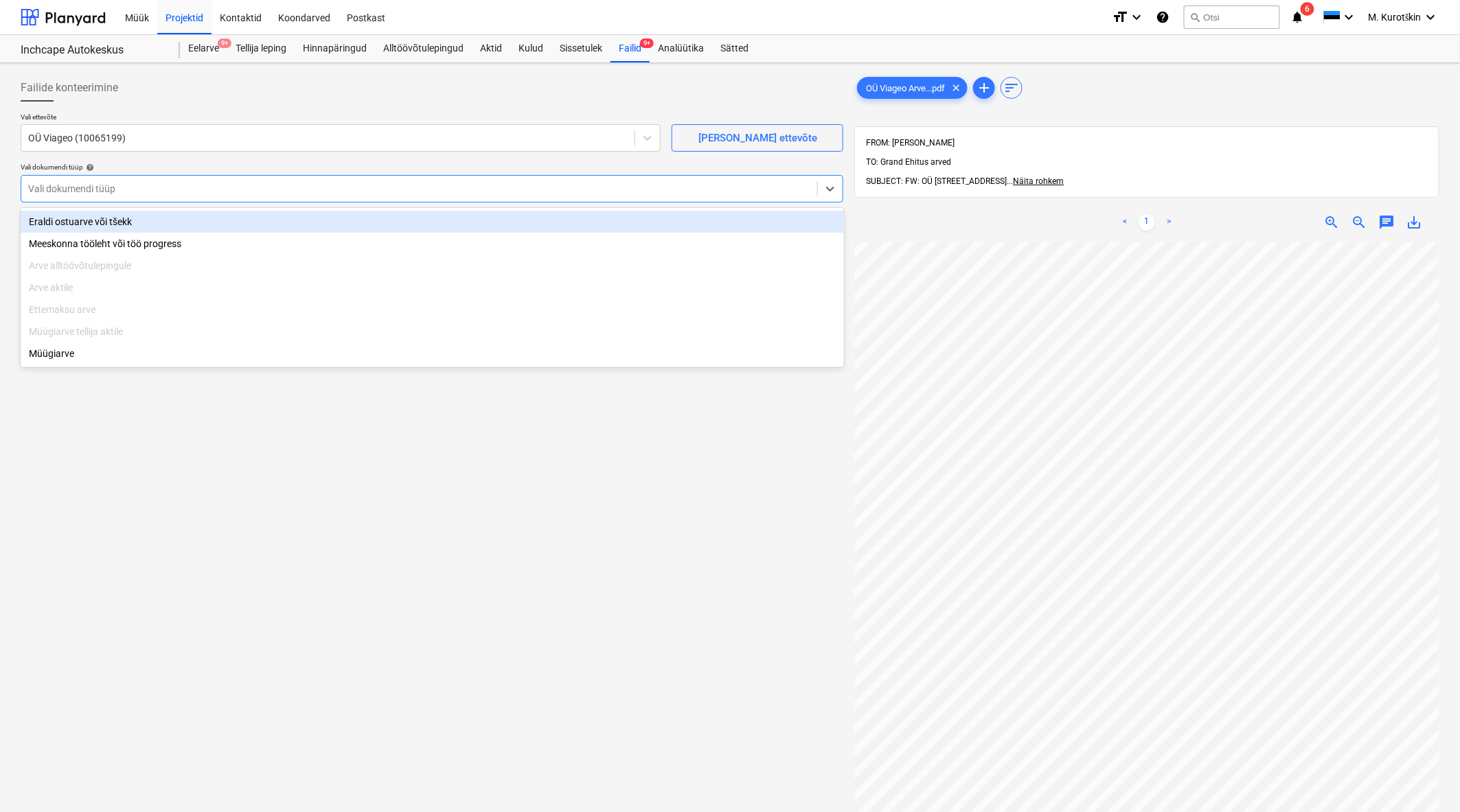
click at [272, 182] on div at bounding box center [418, 189] width 782 height 14
click at [271, 216] on div "Eraldi ostuarve või tšekk" at bounding box center [432, 221] width 823 height 22
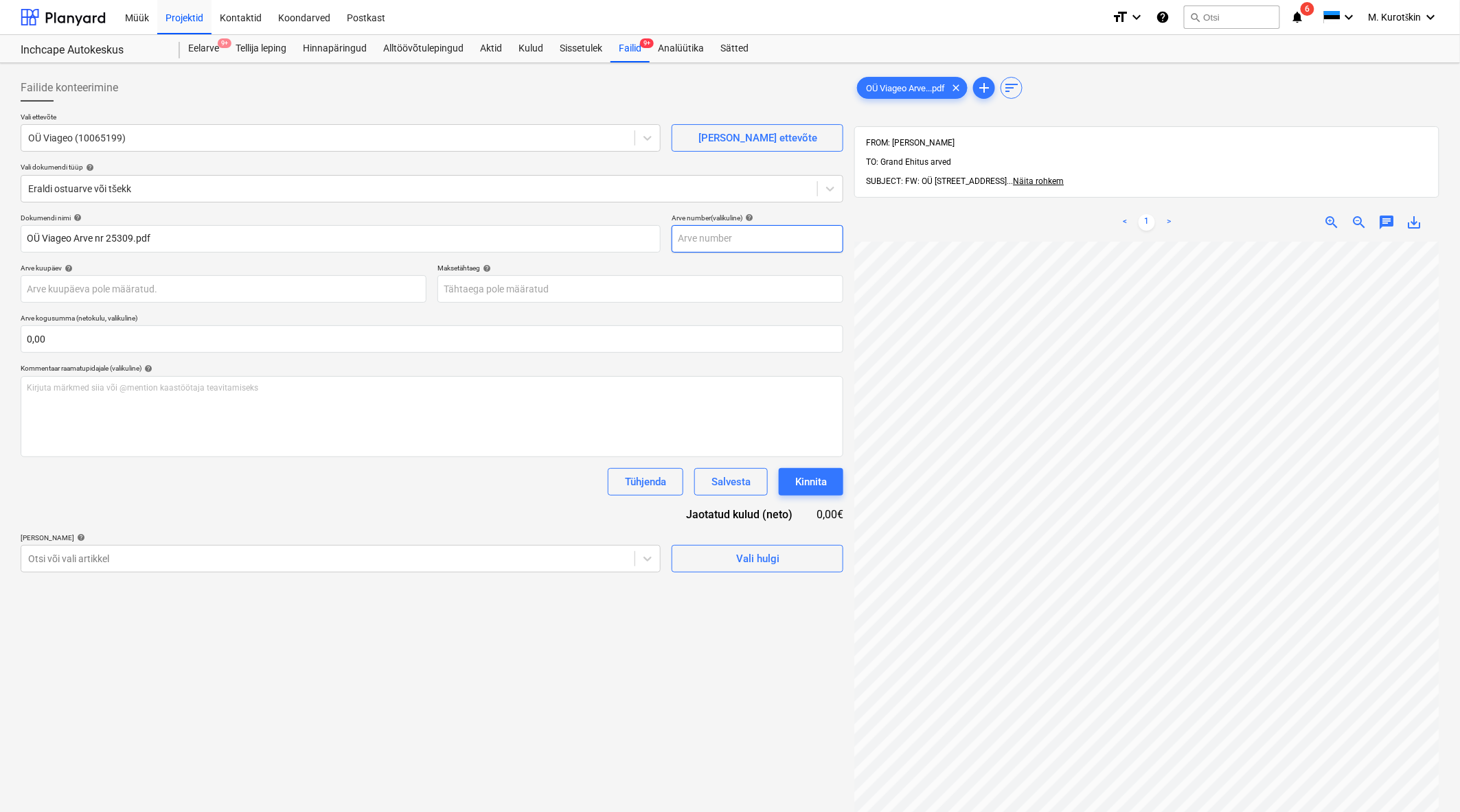
click at [717, 243] on input "text" at bounding box center [757, 239] width 171 height 28
click at [646, 293] on body "Müük Projektid Kontaktid Koondarved Postkast format_size keyboard_arrow_down he…" at bounding box center [730, 406] width 1460 height 812
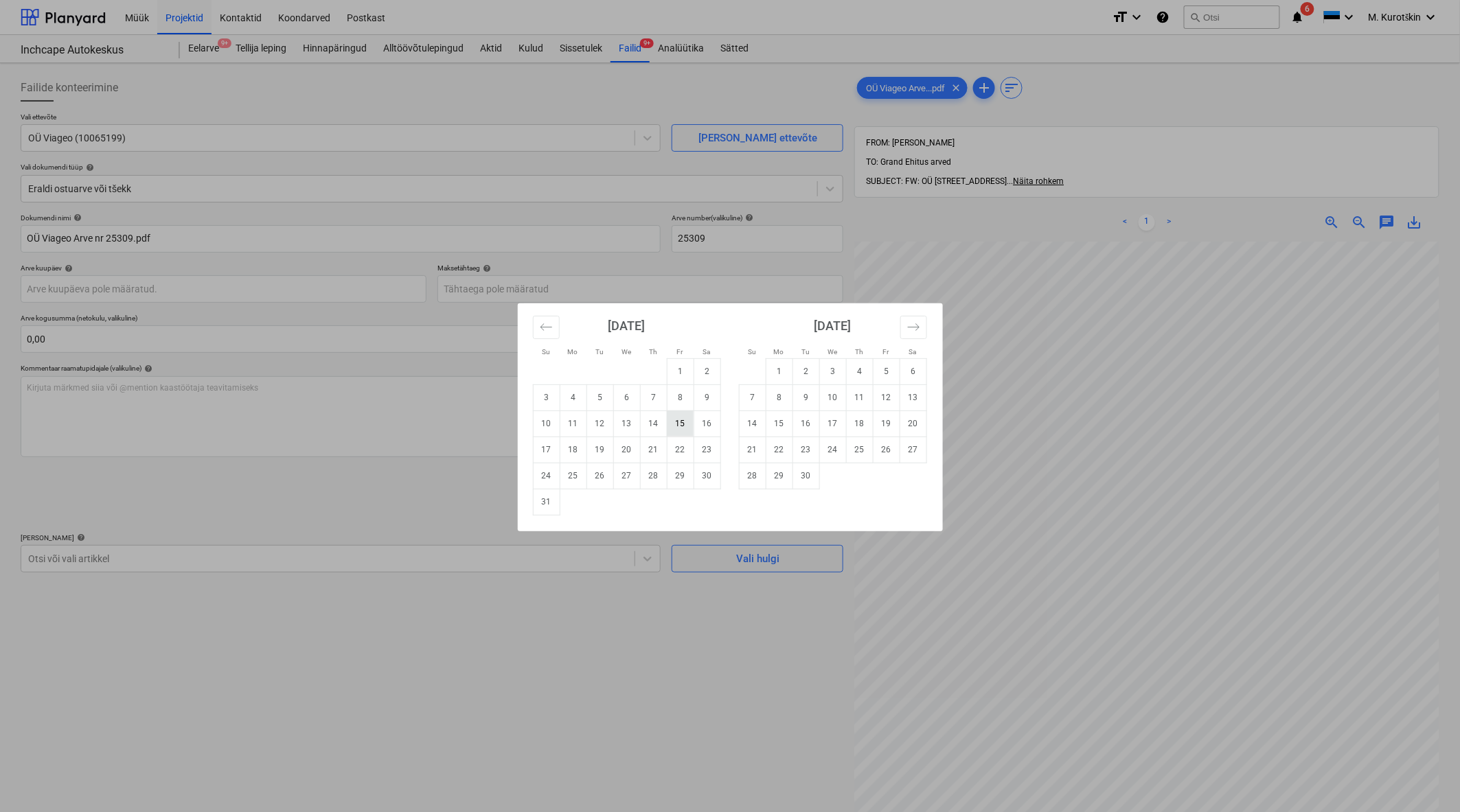
click at [677, 427] on td "15" at bounding box center [680, 423] width 27 height 26
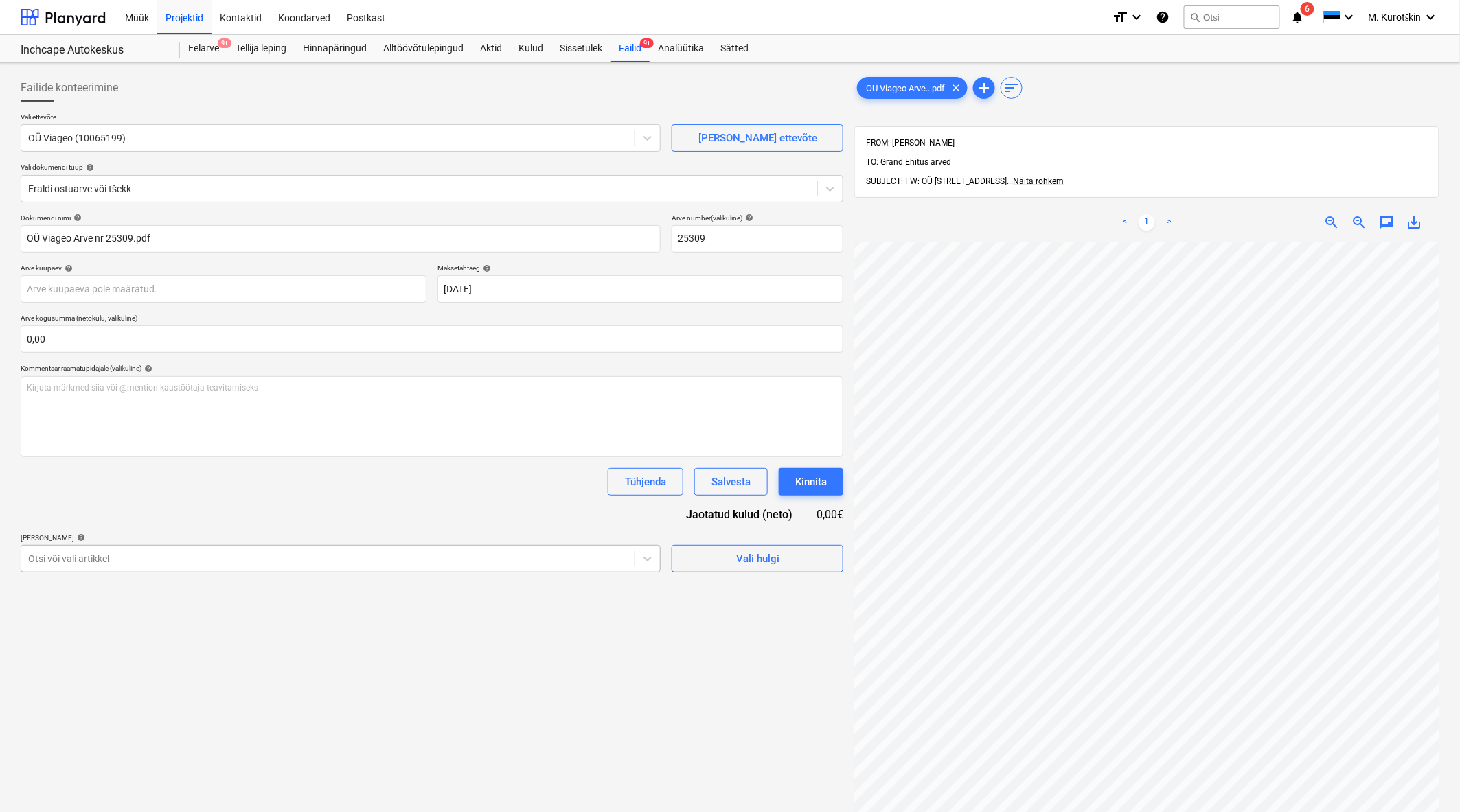
click at [237, 549] on div "Otsi või vali artikkel" at bounding box center [327, 559] width 613 height 19
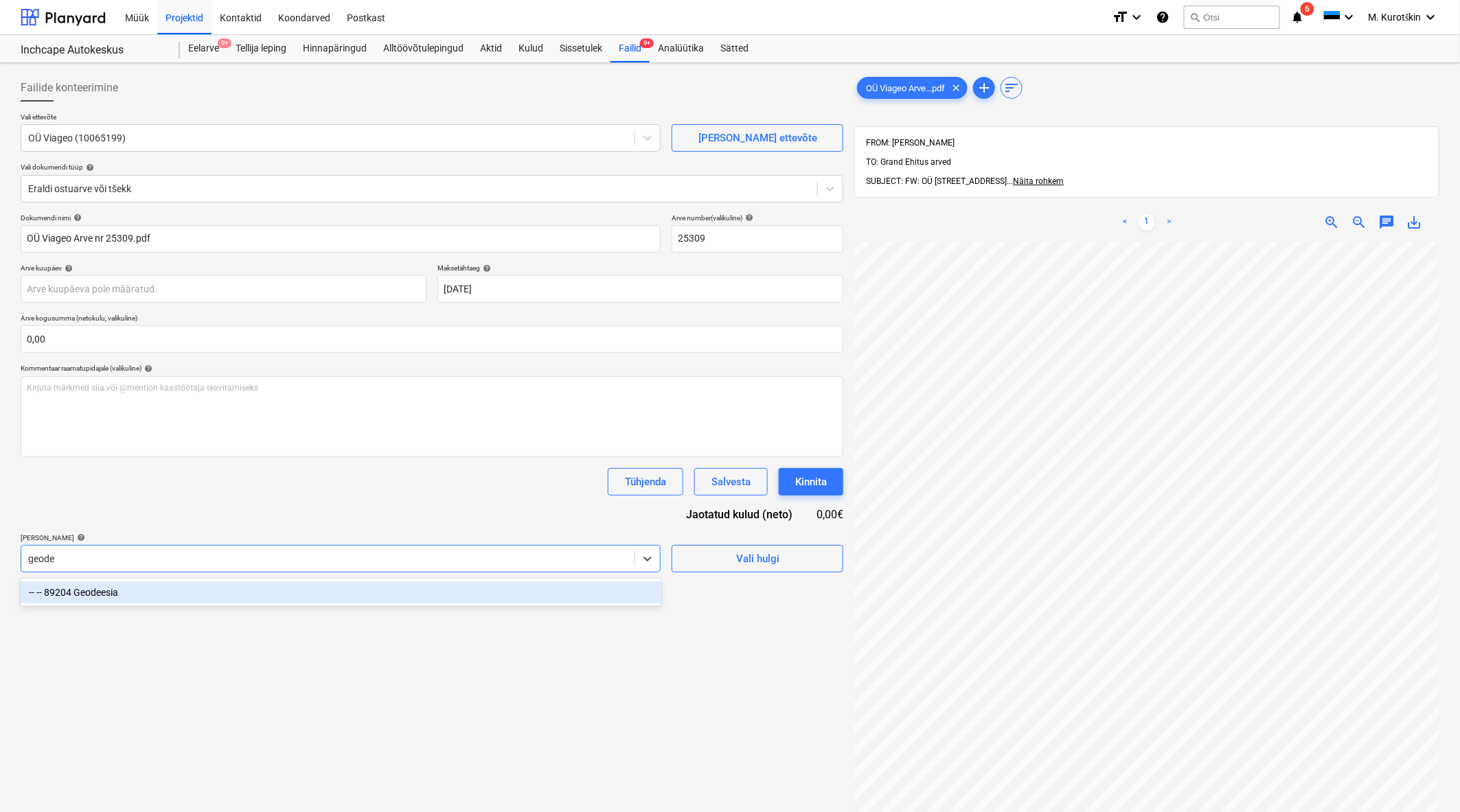
click at [220, 596] on div "-- -- 89204 Geodeesia" at bounding box center [341, 592] width 641 height 22
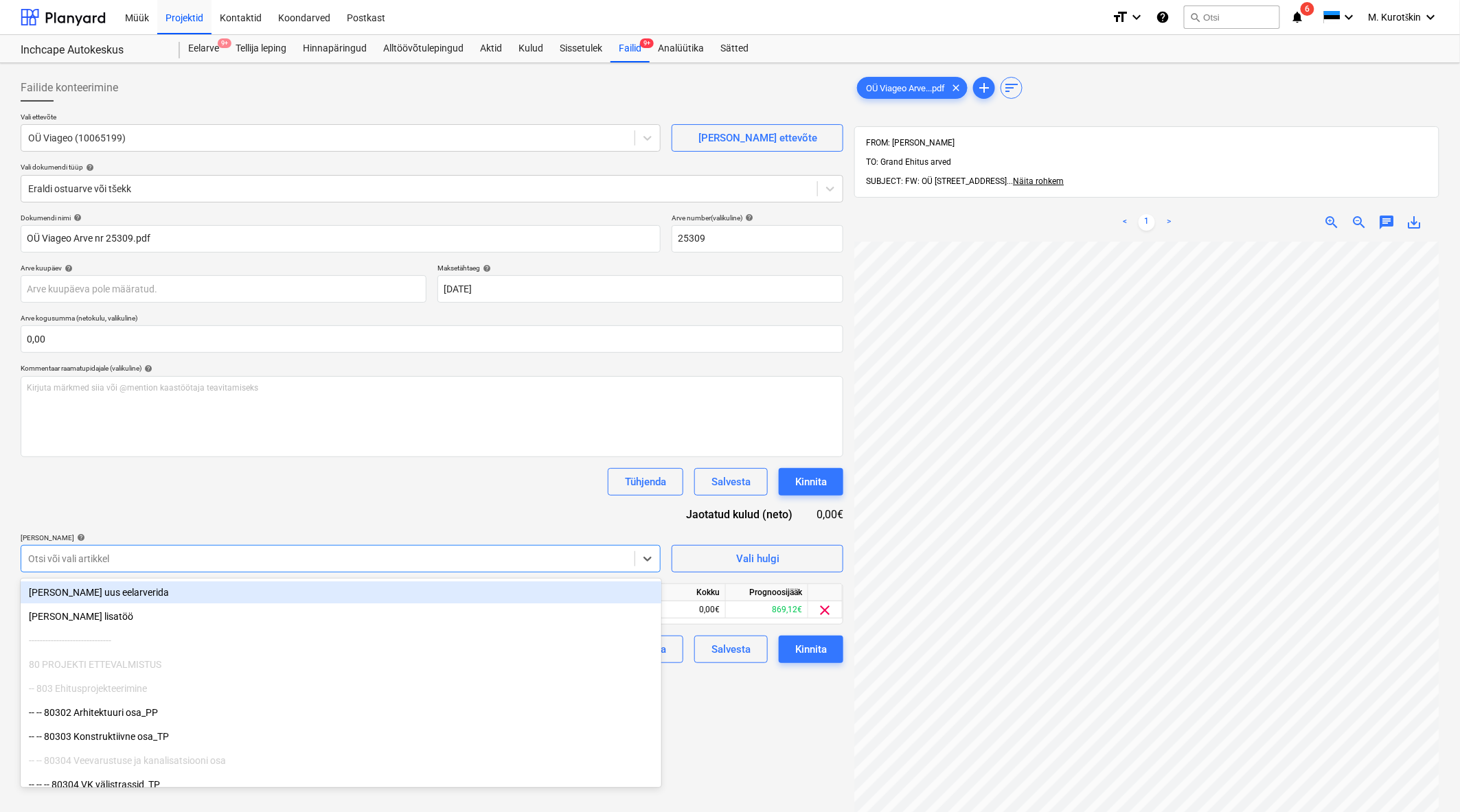
click at [306, 517] on div "Dokumendi nimi help OÜ Viageo Arve nr 25309.pdf Arve number (valikuline) help 2…" at bounding box center [432, 438] width 823 height 449
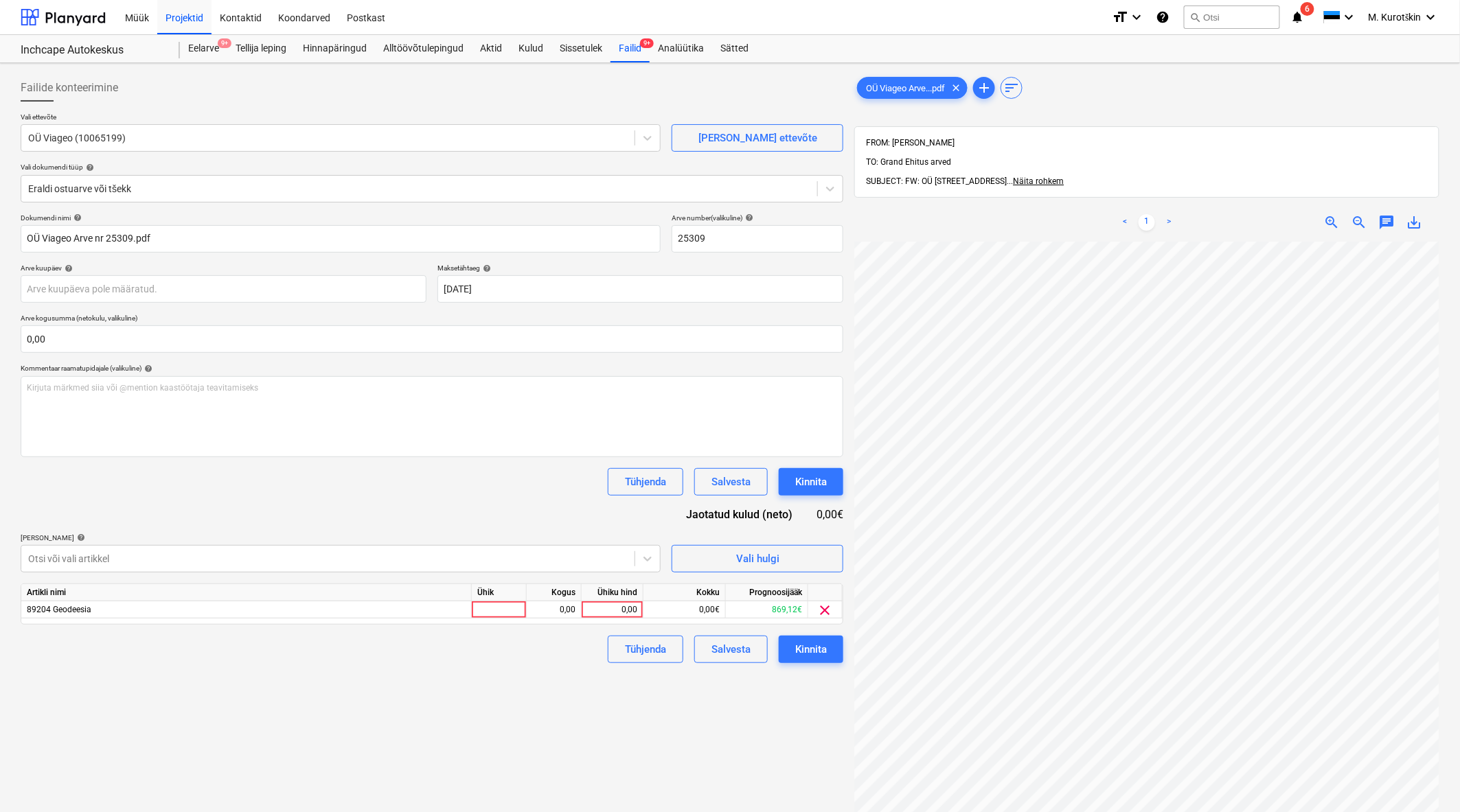
click at [618, 622] on div "Artikli nimi Ühik Kogus Ühiku hind Kokku Prognoosijääk 89204 Geodeesia 0,00 0,0…" at bounding box center [432, 603] width 823 height 41
click at [618, 614] on div "0,00" at bounding box center [612, 610] width 50 height 17
drag, startPoint x: 619, startPoint y: 778, endPoint x: 784, endPoint y: 736, distance: 170.3
click at [627, 774] on div "Failide konteerimine Vali ettevõte OÜ Viageo (10065199) [PERSON_NAME] uus ettev…" at bounding box center [431, 544] width 834 height 952
click at [817, 656] on div "Kinnita" at bounding box center [810, 649] width 31 height 18
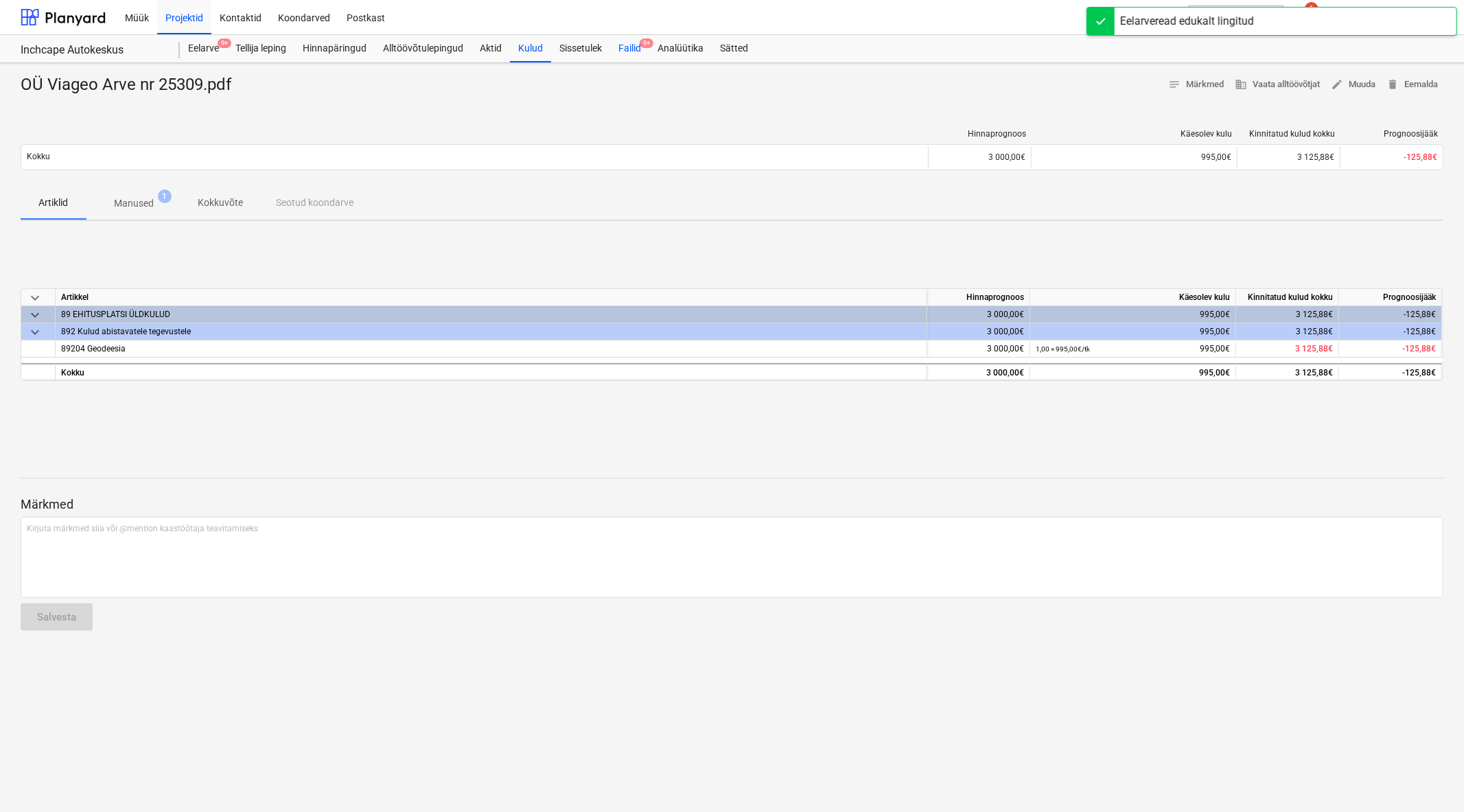
click at [639, 43] on div "Failid 9+" at bounding box center [629, 49] width 39 height 28
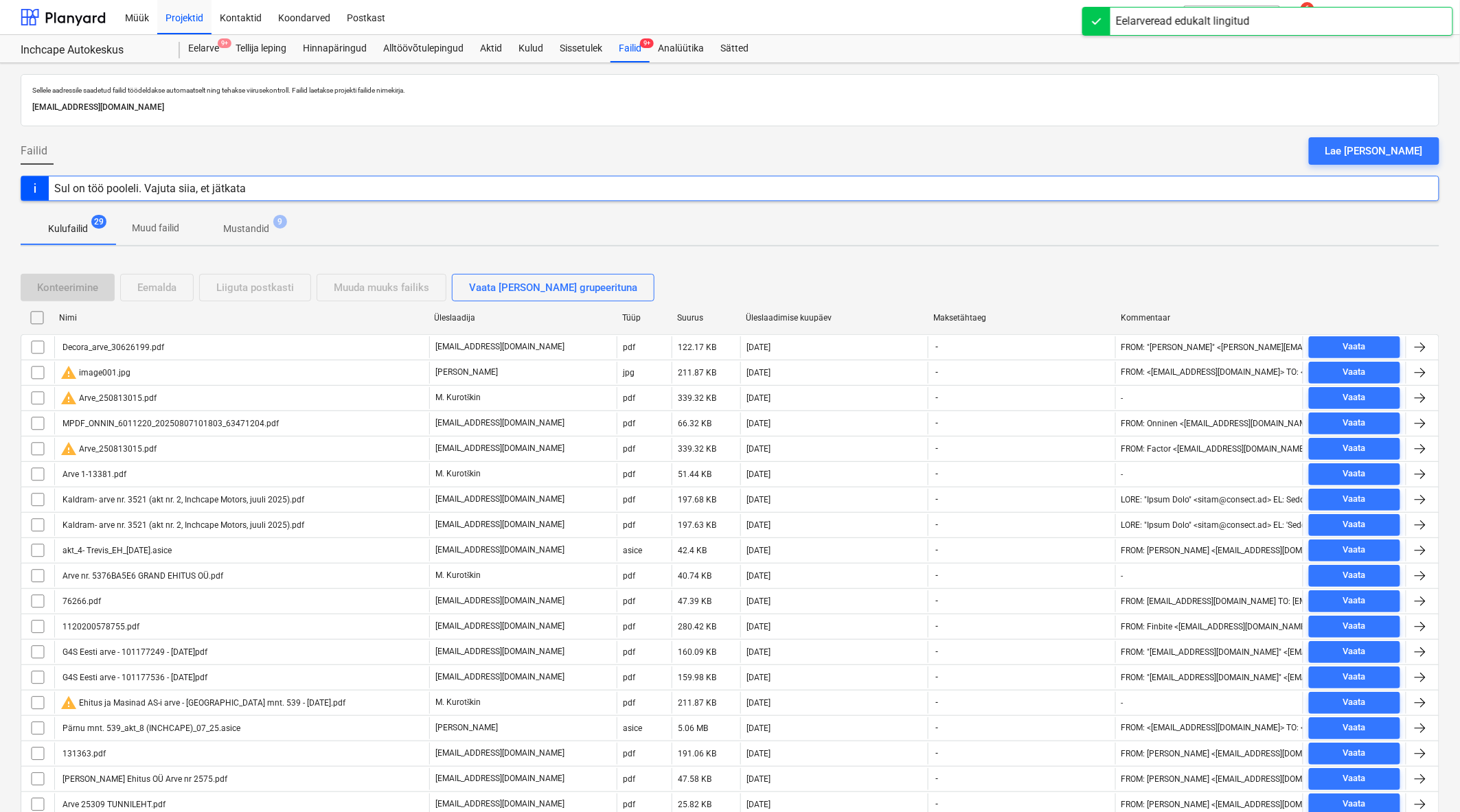
click at [800, 320] on div "Üleslaadimise kuupäev" at bounding box center [833, 317] width 177 height 10
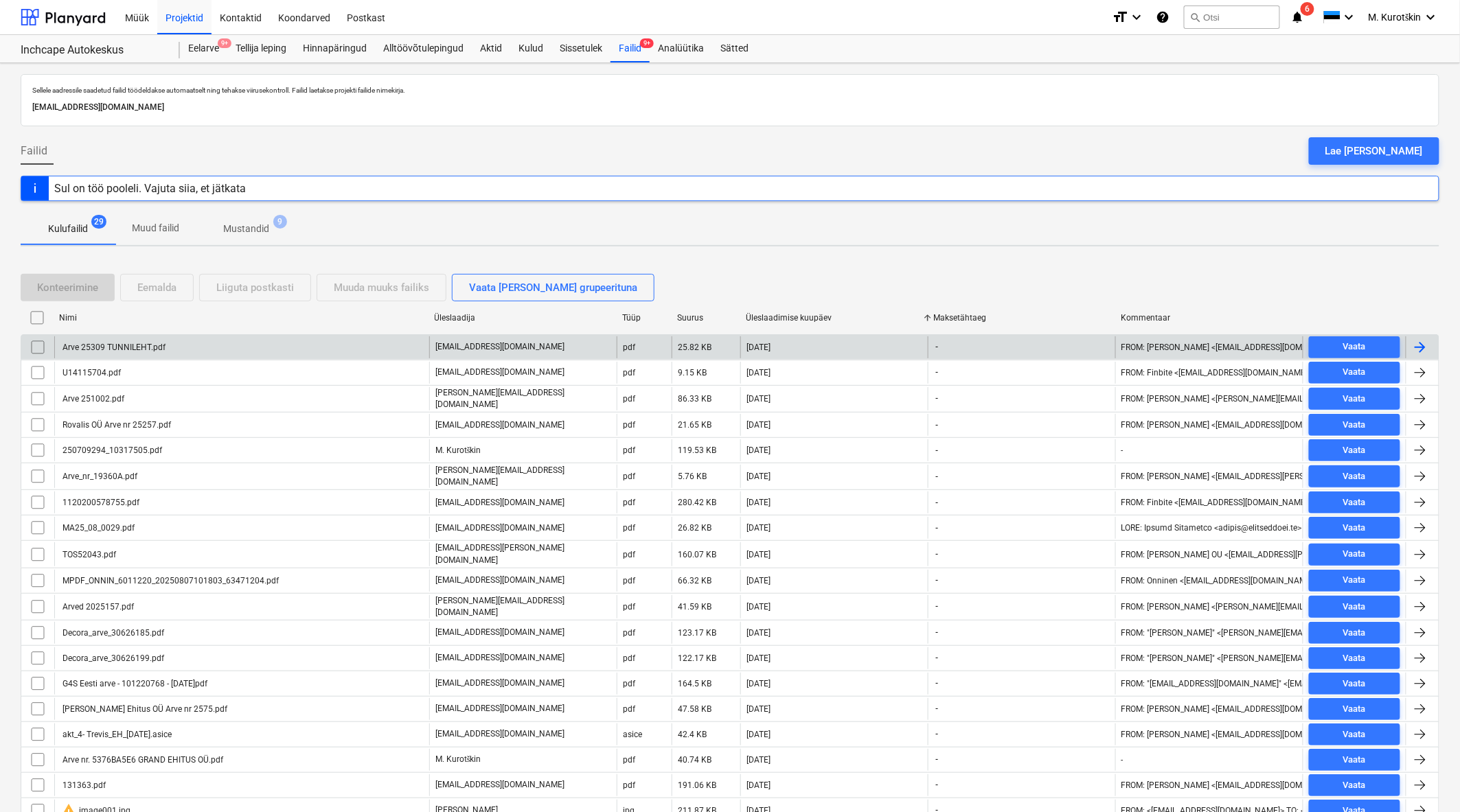
click at [140, 354] on div "Arve 25309 TUNNILEHT.pdf" at bounding box center [241, 347] width 375 height 22
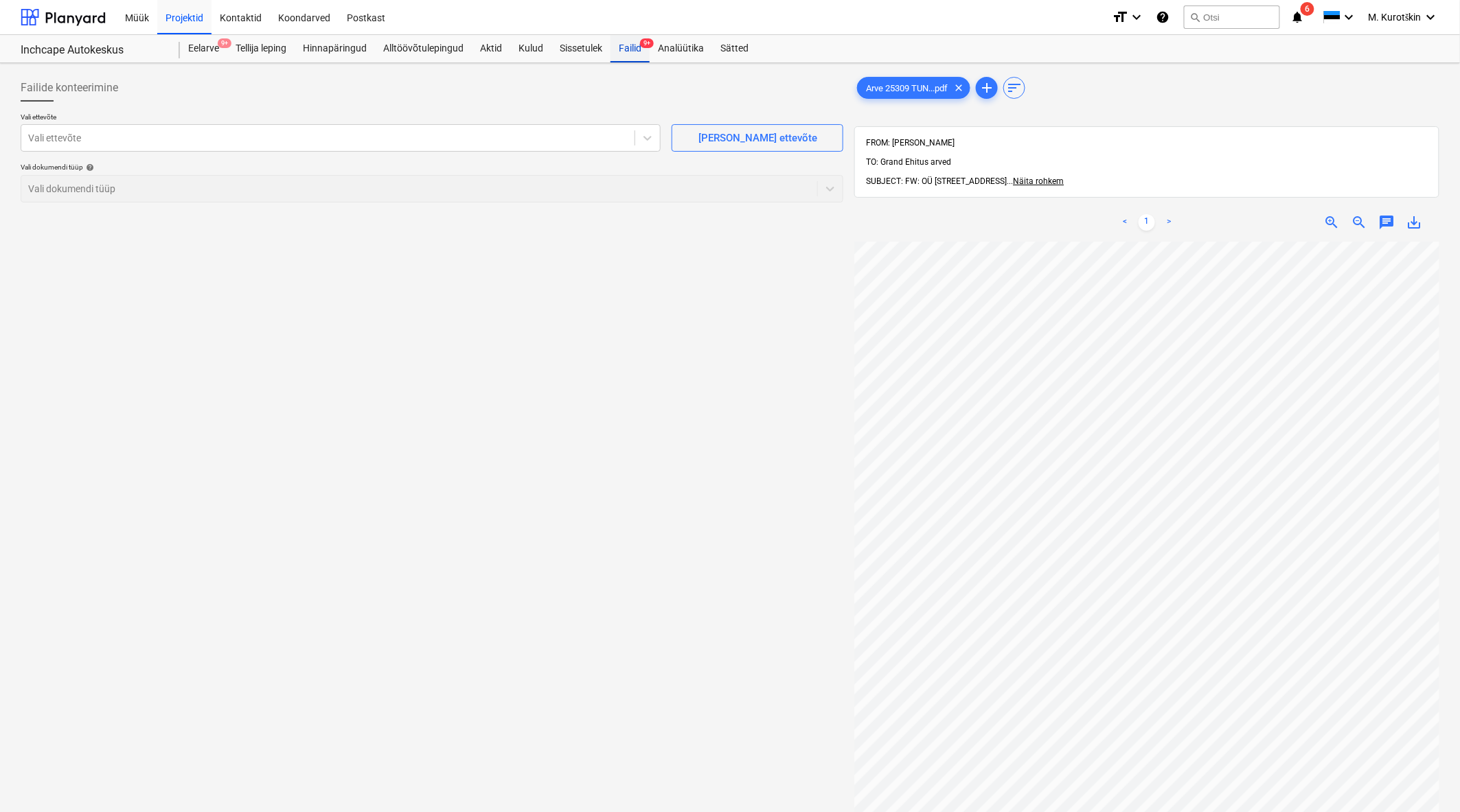
click at [647, 48] on span "9+" at bounding box center [647, 43] width 14 height 10
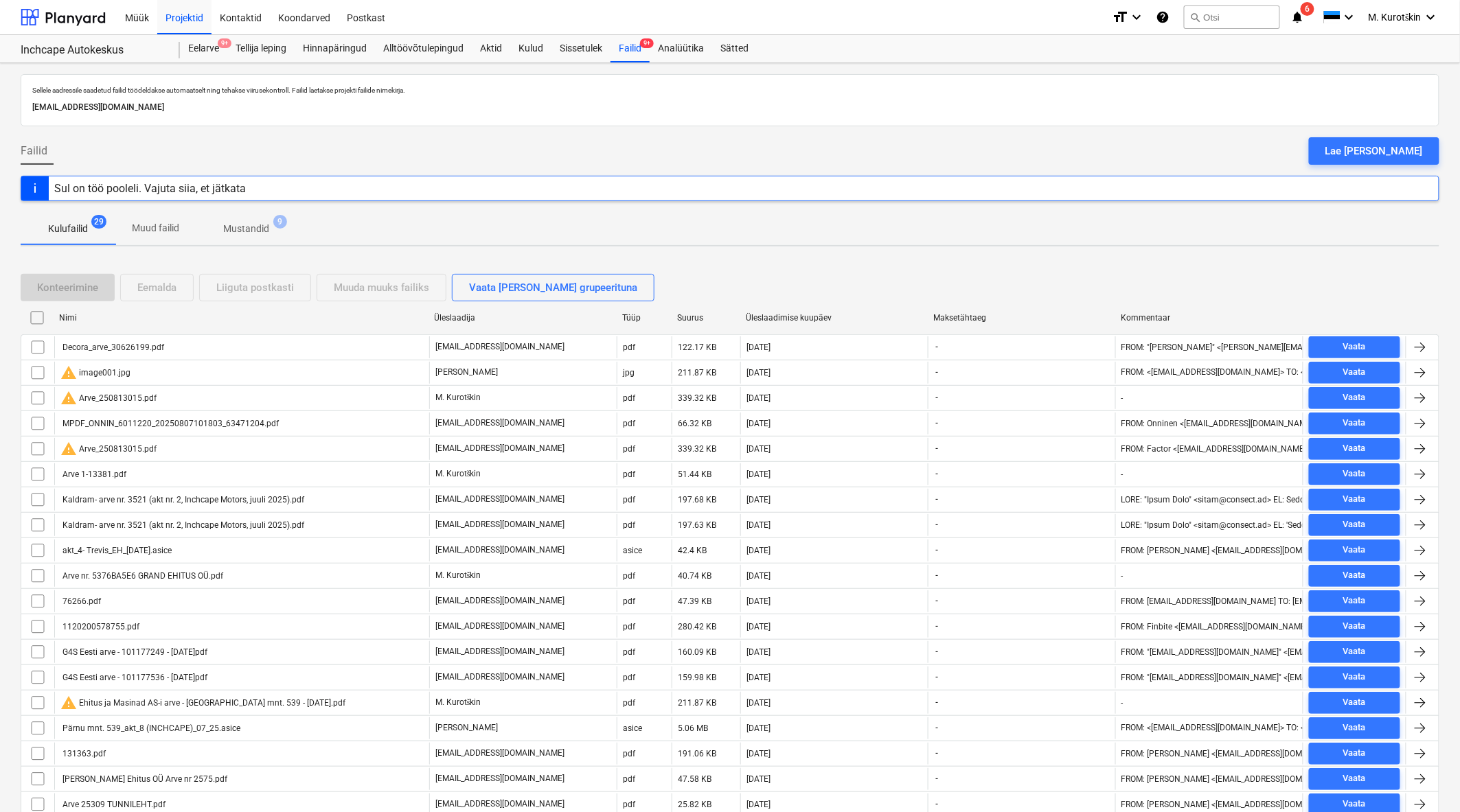
click at [812, 318] on div "Üleslaadimise kuupäev" at bounding box center [833, 317] width 177 height 10
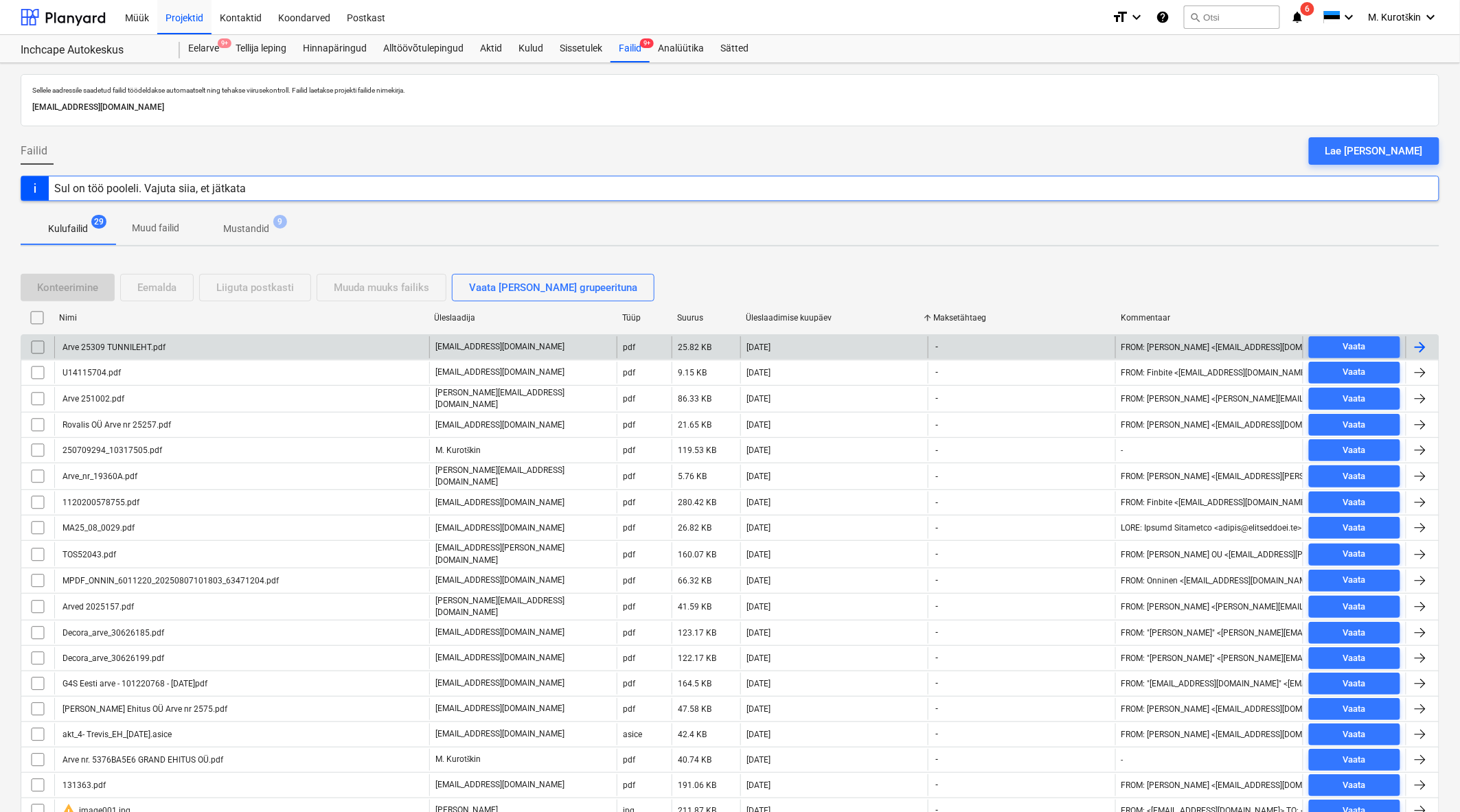
click at [37, 342] on input "checkbox" at bounding box center [37, 347] width 22 height 22
click at [170, 292] on div "Eemalda" at bounding box center [157, 288] width 39 height 18
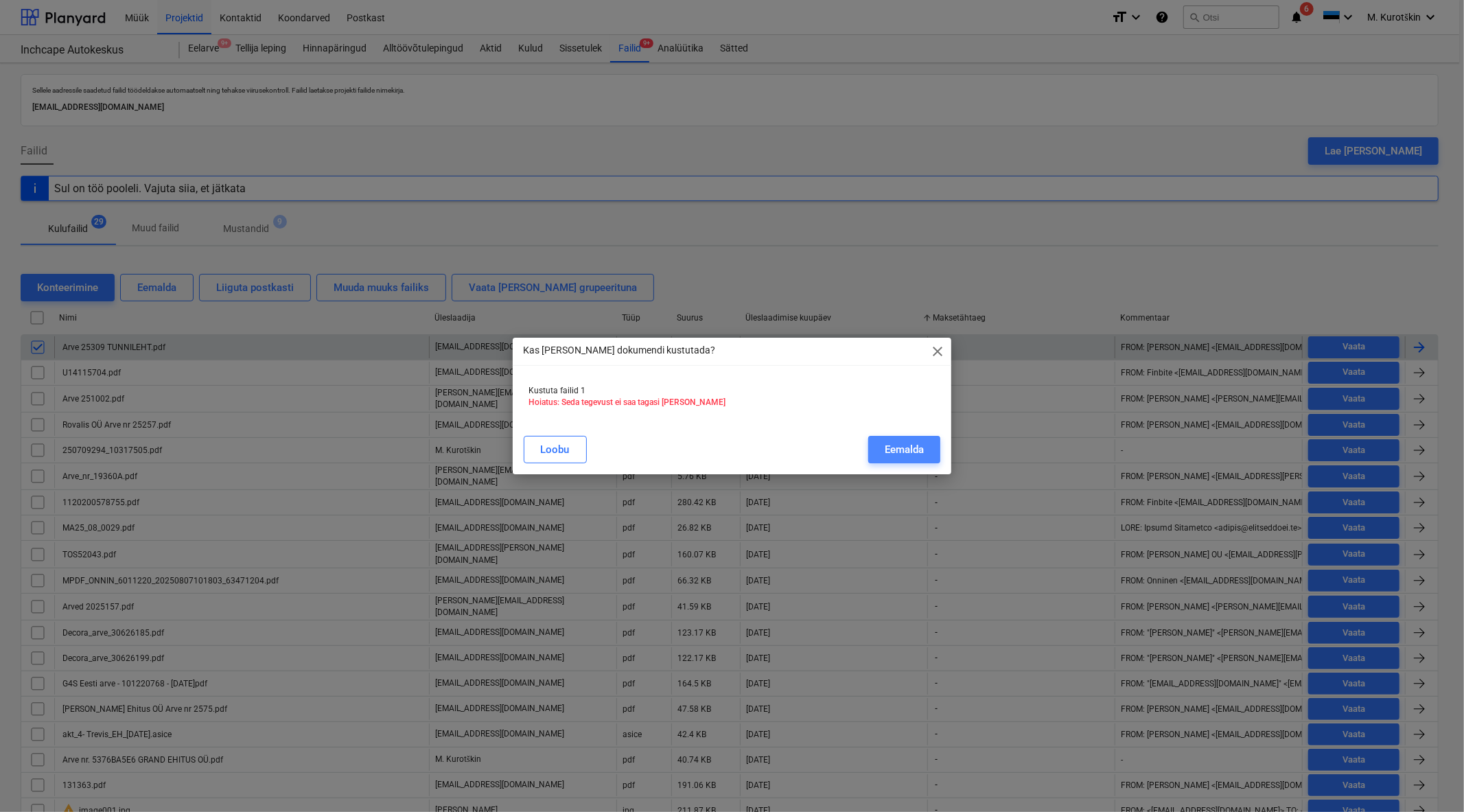
click at [905, 441] on div "Eemalda" at bounding box center [904, 449] width 39 height 18
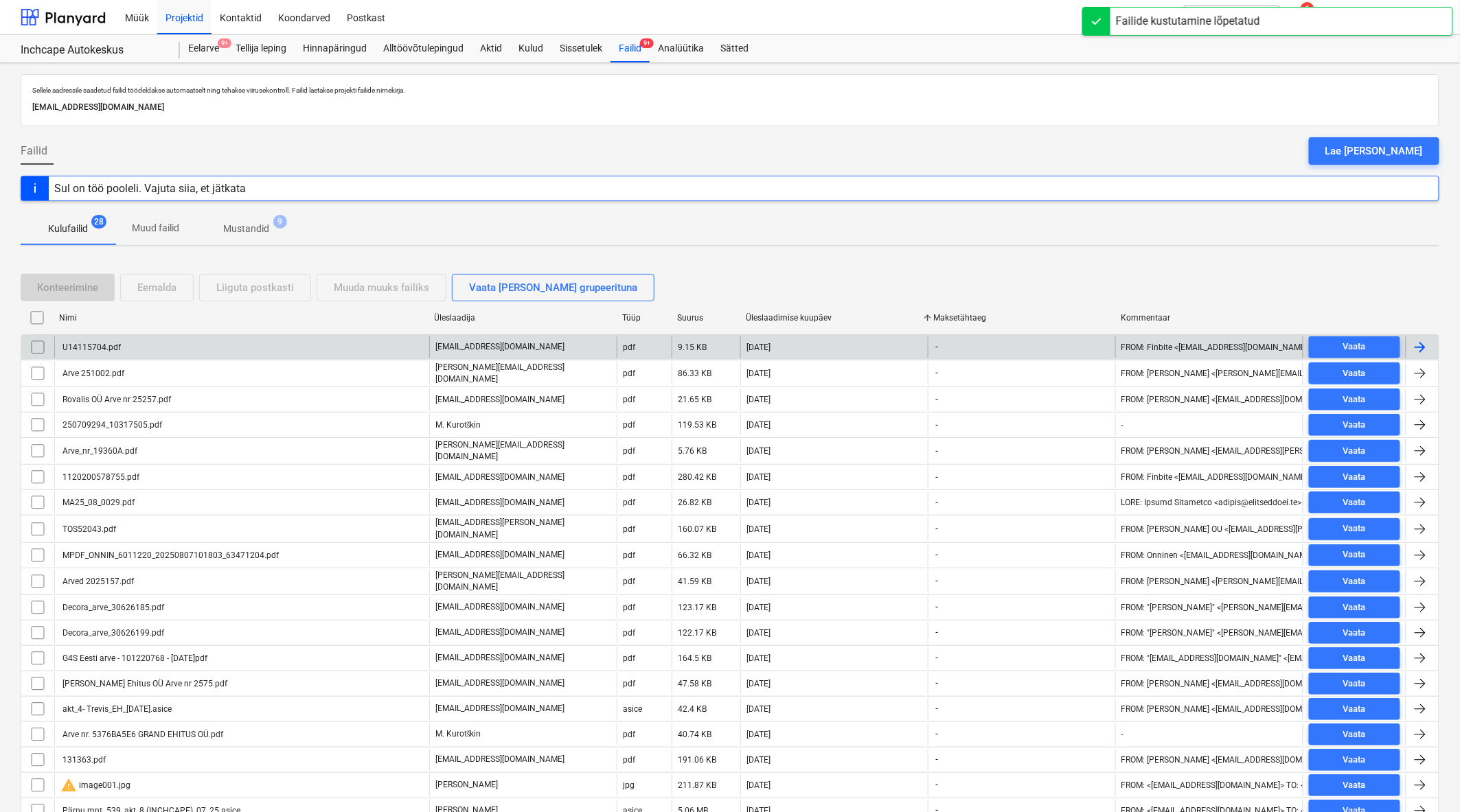
click at [138, 344] on div "U14115704.pdf" at bounding box center [241, 347] width 375 height 22
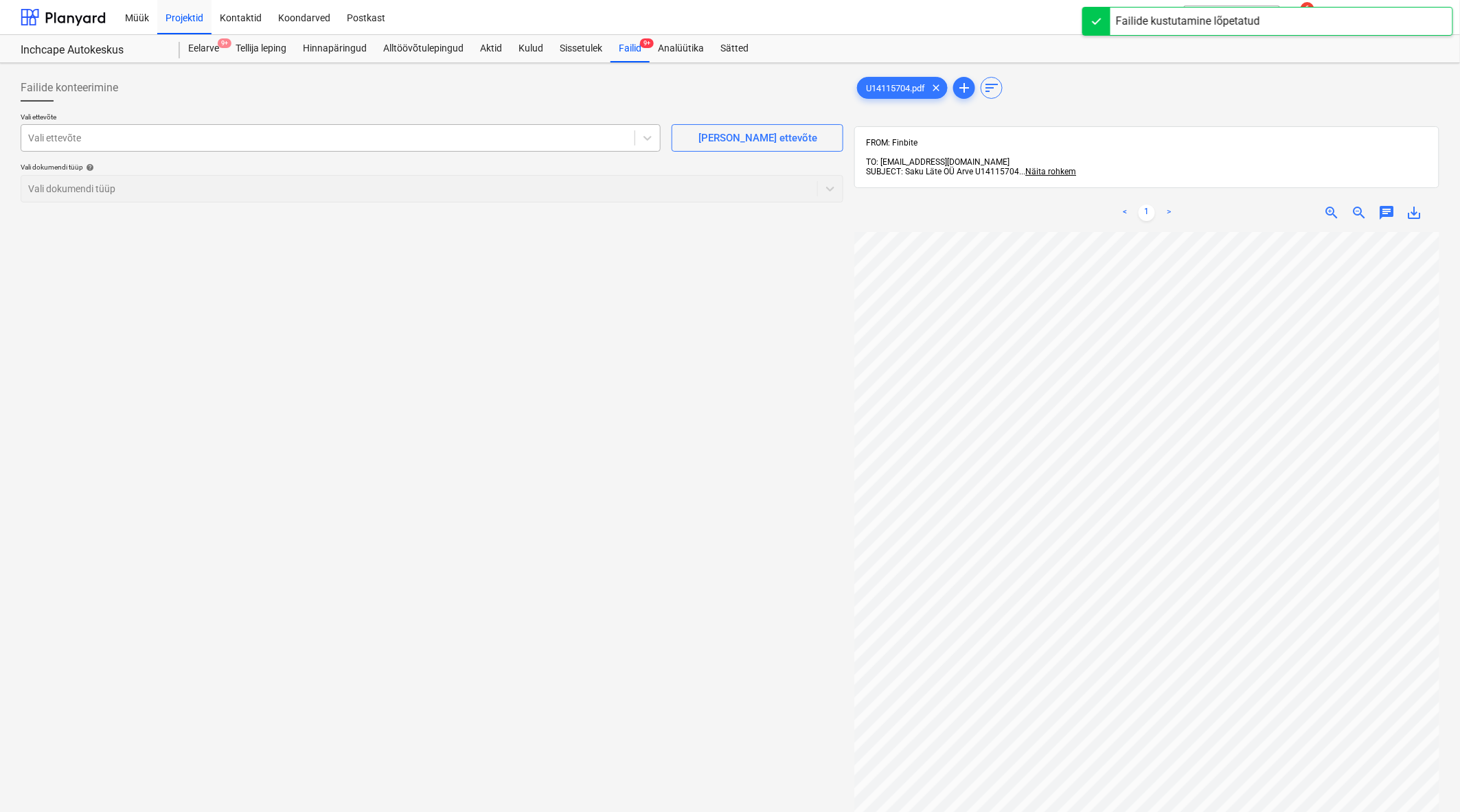
click at [290, 132] on div at bounding box center [327, 138] width 599 height 14
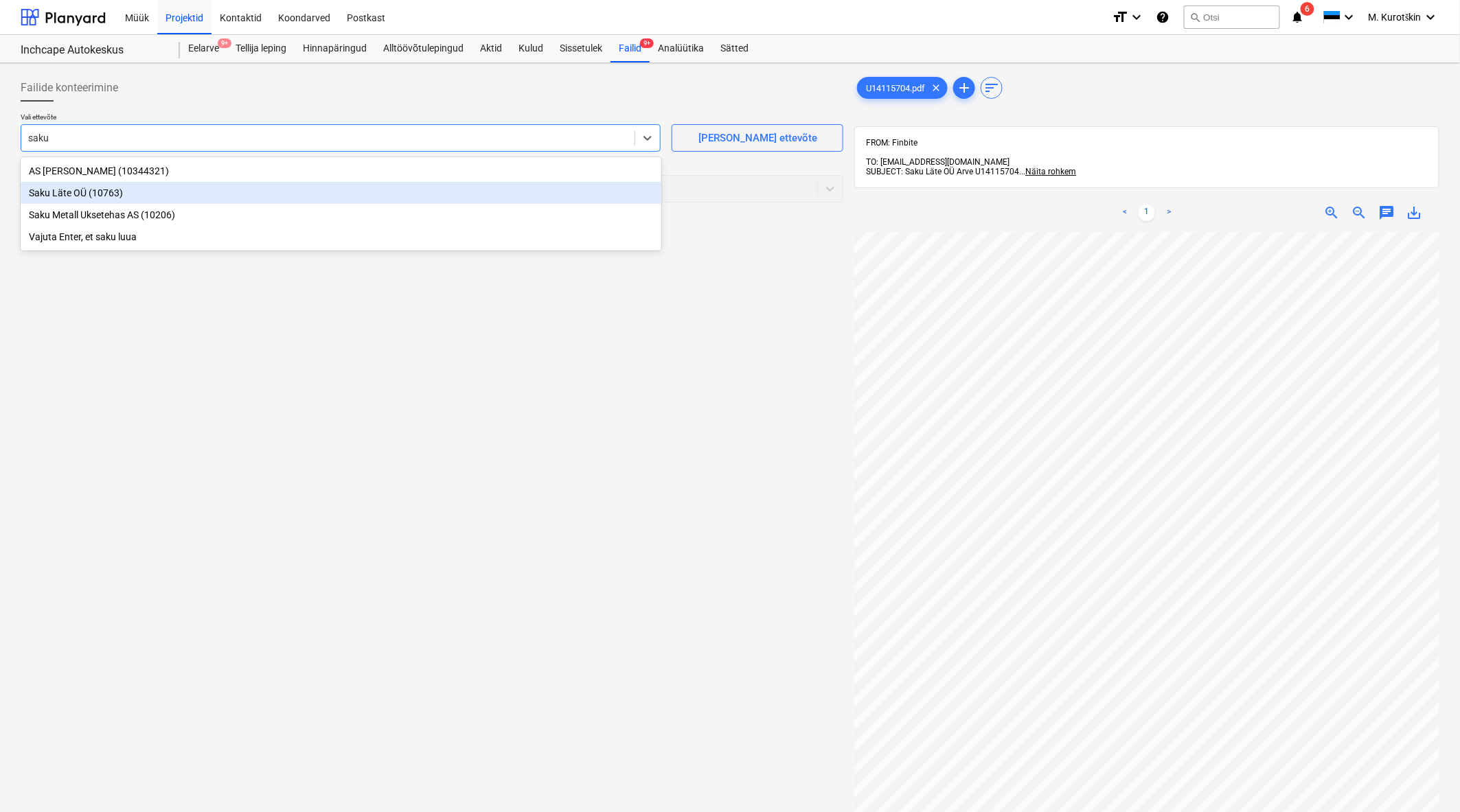
click at [256, 189] on div "Saku Läte OÜ (10763)" at bounding box center [341, 192] width 641 height 22
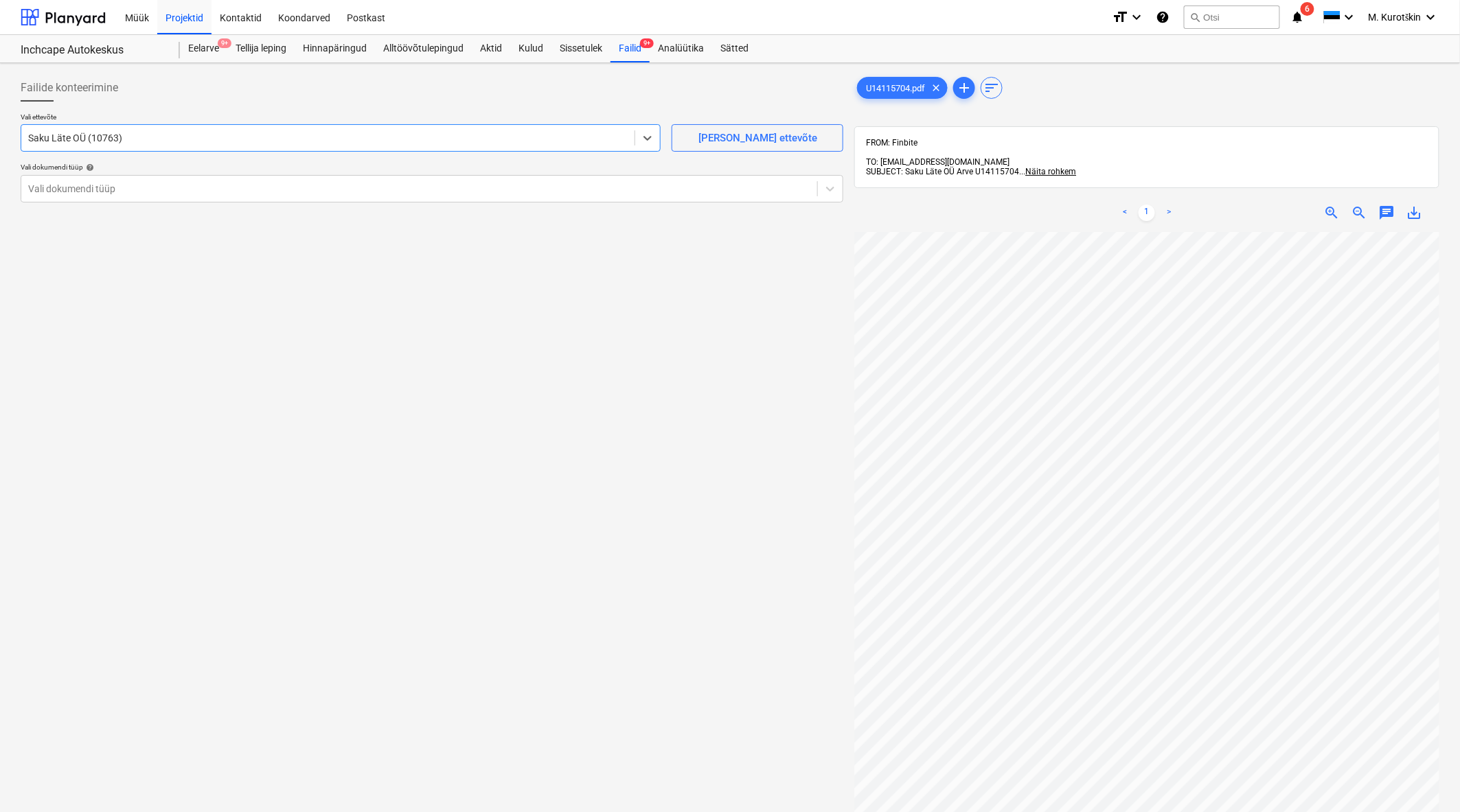
click at [465, 442] on div "Failide konteerimine Vali ettevõte option Saku Läte OÜ (10763) , selected. Sele…" at bounding box center [431, 540] width 834 height 942
click at [611, 182] on div at bounding box center [418, 189] width 782 height 14
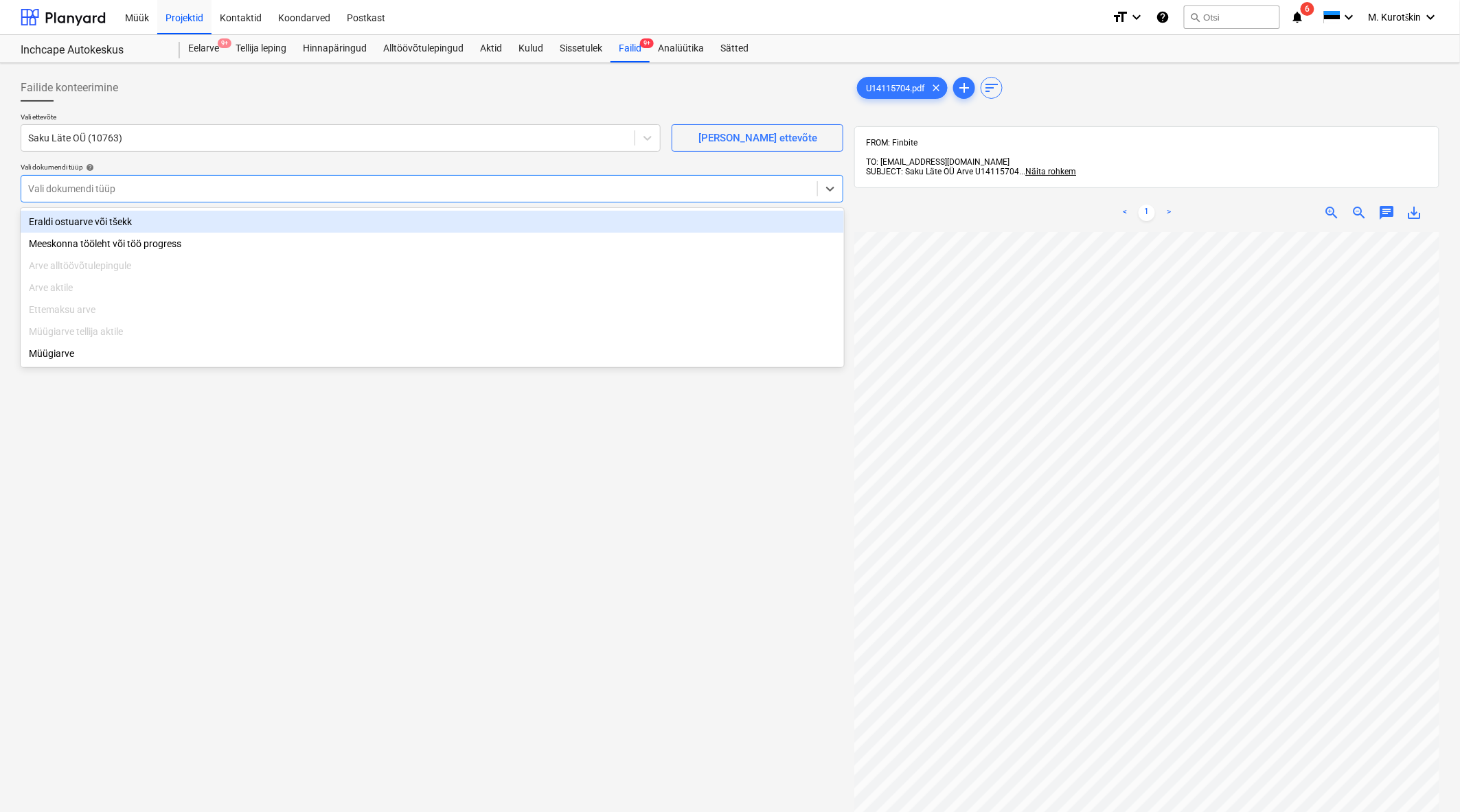
click at [533, 213] on div "Eraldi ostuarve või tšekk" at bounding box center [432, 221] width 823 height 22
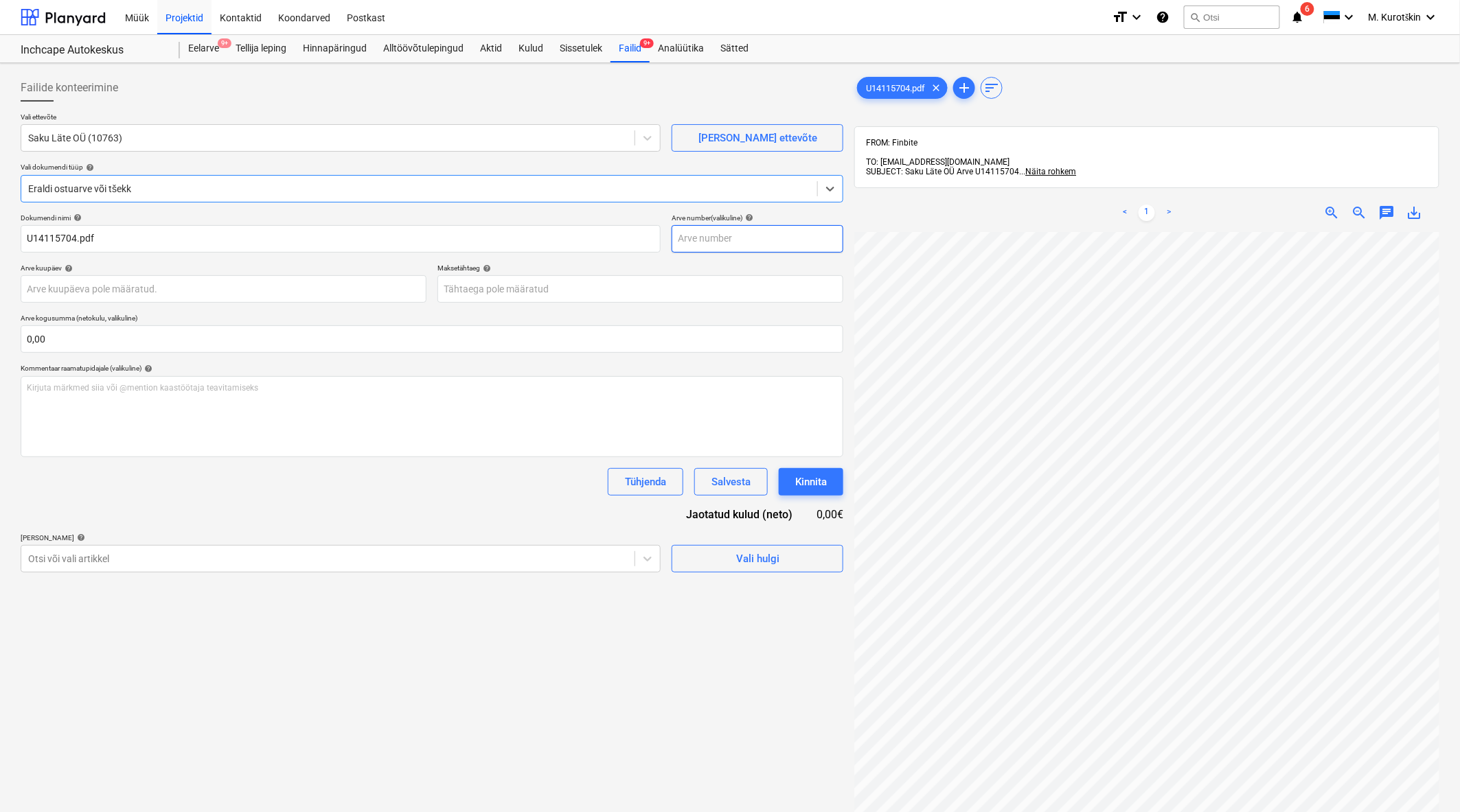
click at [840, 242] on input "text" at bounding box center [757, 239] width 171 height 28
click at [801, 250] on input "text" at bounding box center [757, 239] width 171 height 28
click at [1417, 207] on span "save_alt" at bounding box center [1414, 212] width 17 height 17
click at [777, 255] on div "Dokumendi nimi help U14115704.pdf Arve number (valikuline) help Arve kuupäev he…" at bounding box center [432, 393] width 823 height 359
click at [777, 252] on input "text" at bounding box center [757, 239] width 171 height 28
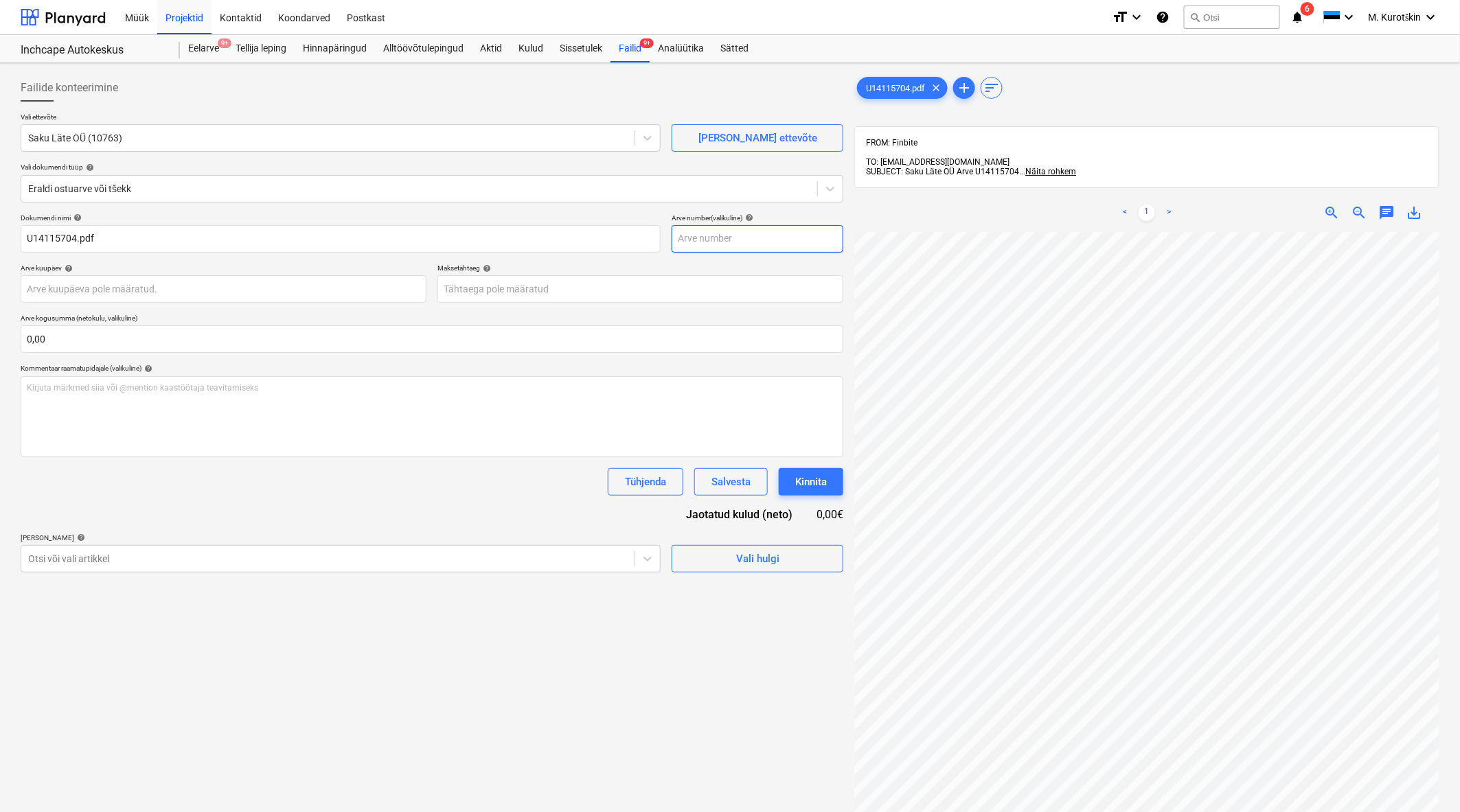
paste input "U14115704"
click at [703, 291] on body "Müük Projektid Kontaktid Koondarved Postkast format_size keyboard_arrow_down he…" at bounding box center [730, 406] width 1460 height 812
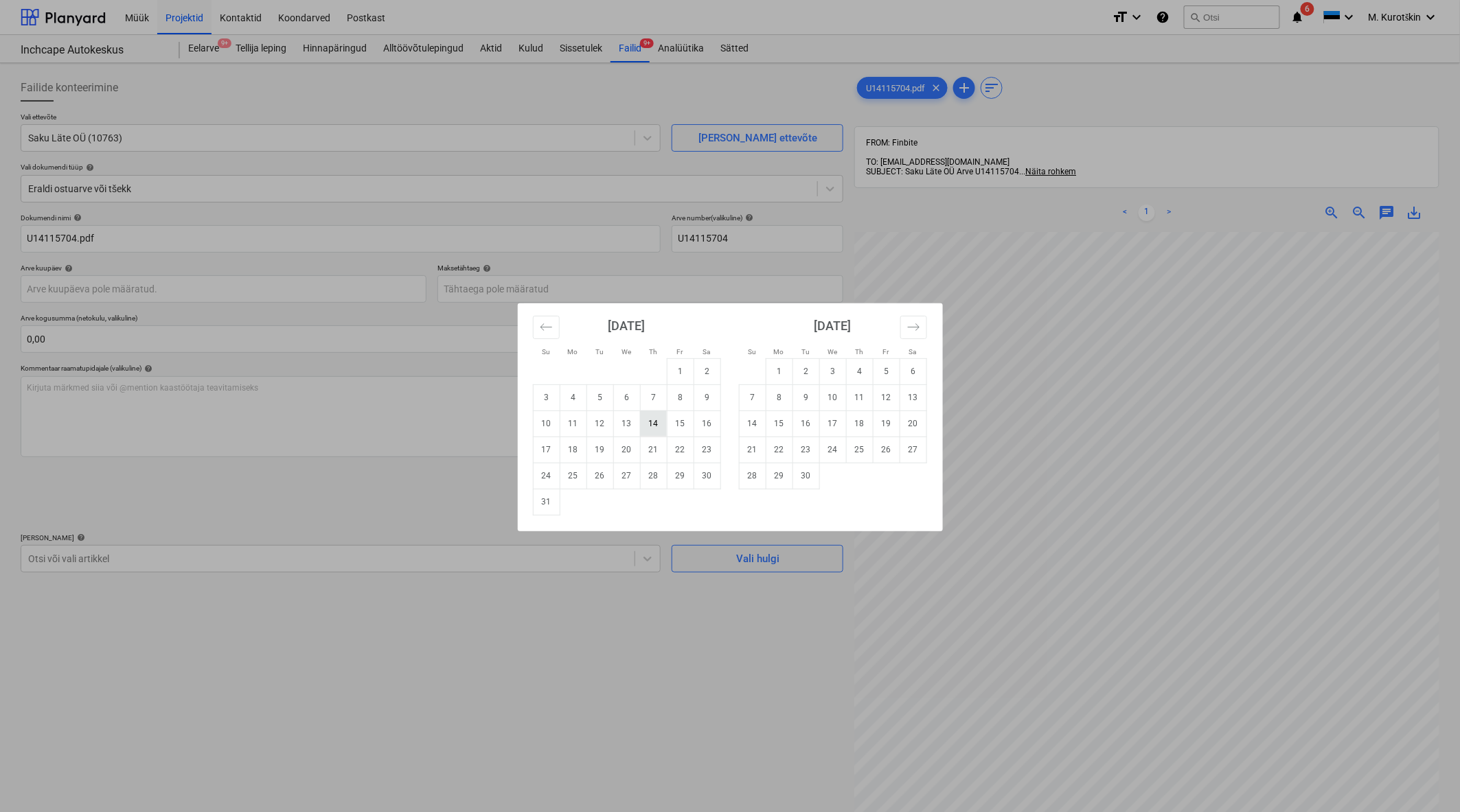
click at [654, 417] on td "14" at bounding box center [653, 423] width 27 height 26
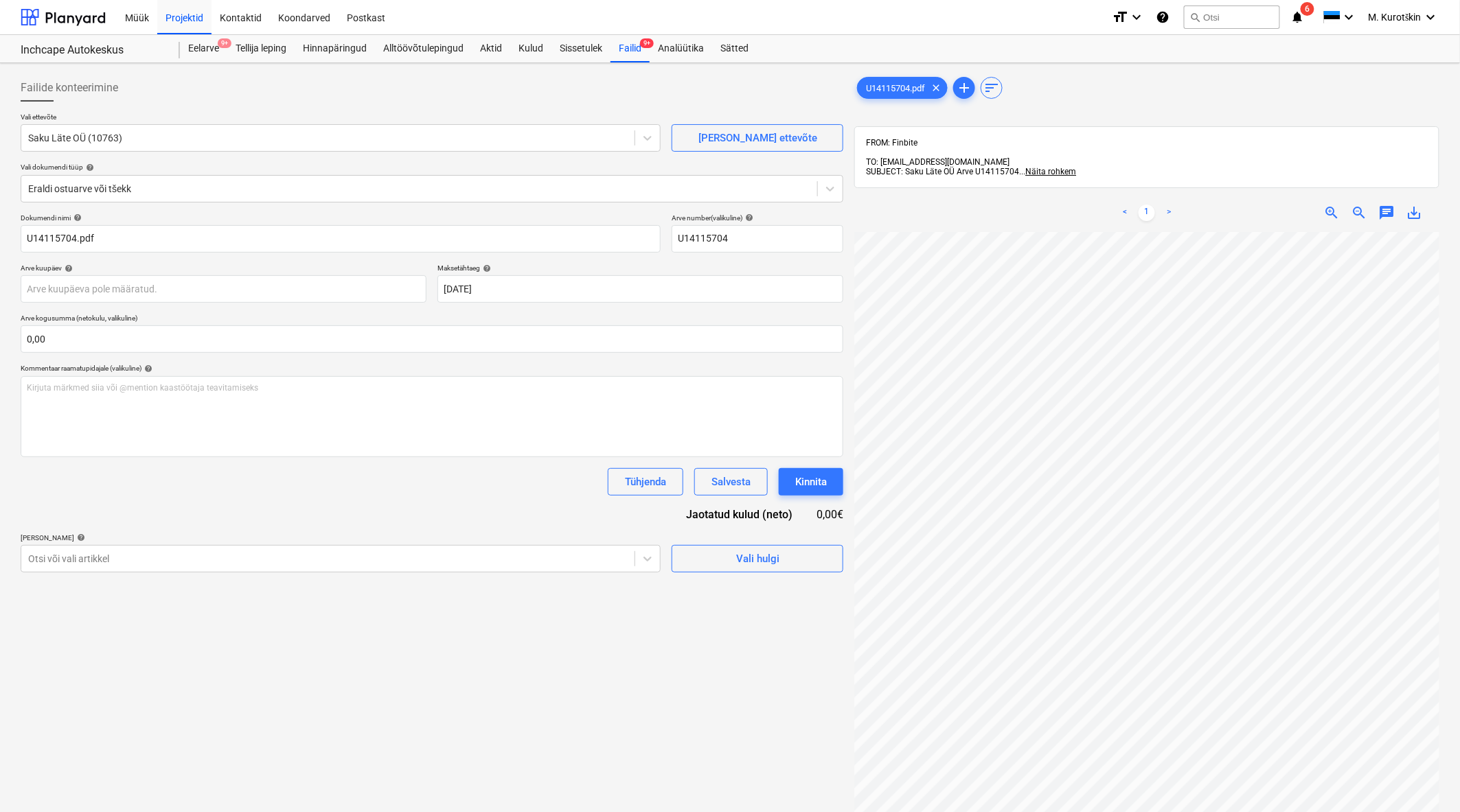
click at [557, 314] on p "Arve kogusumma (netokulu, valikuline)" at bounding box center [432, 319] width 823 height 11
click at [557, 300] on body "Müük Projektid Kontaktid Koondarved Postkast format_size keyboard_arrow_down he…" at bounding box center [730, 406] width 1460 height 812
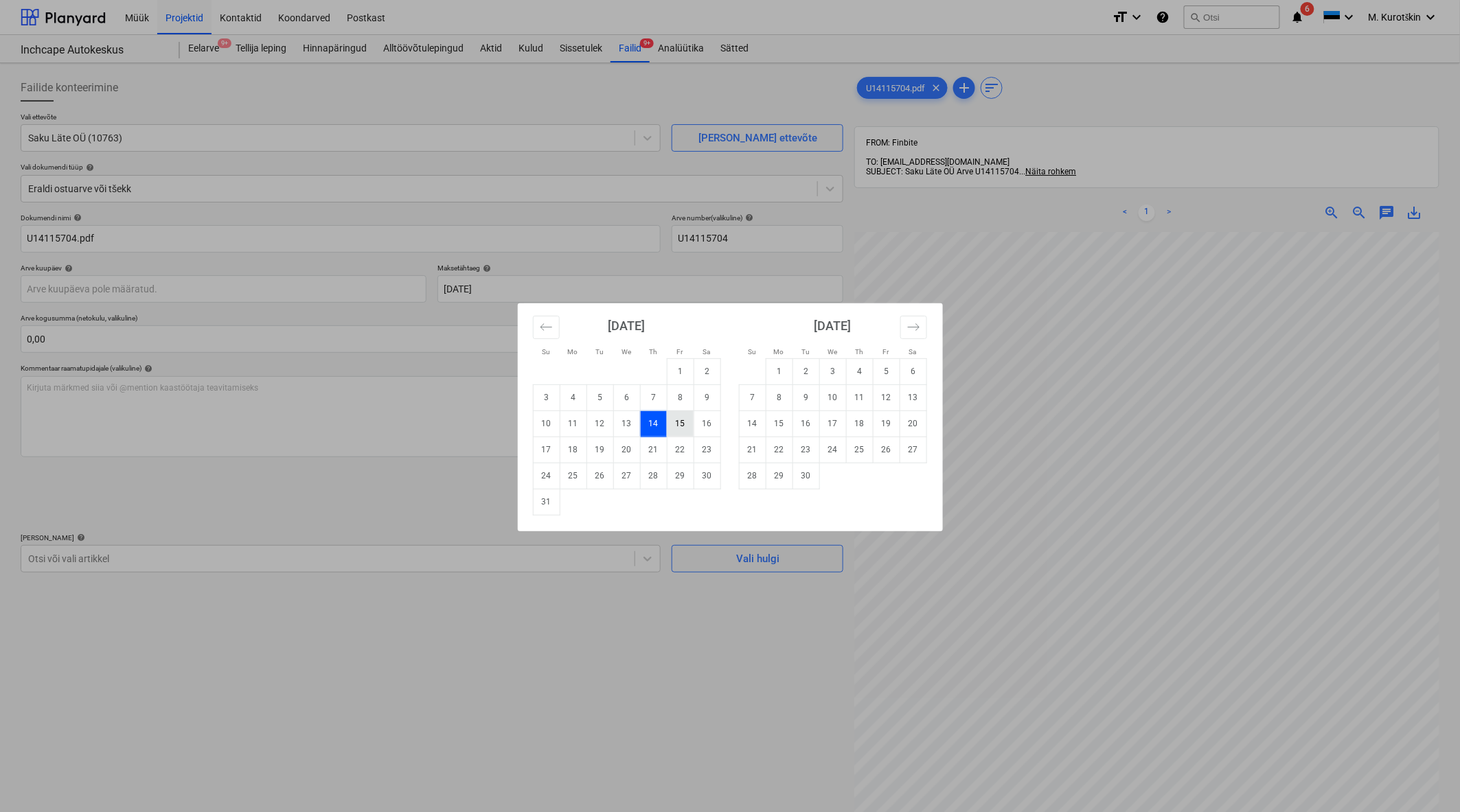
click at [687, 419] on td "15" at bounding box center [680, 423] width 27 height 26
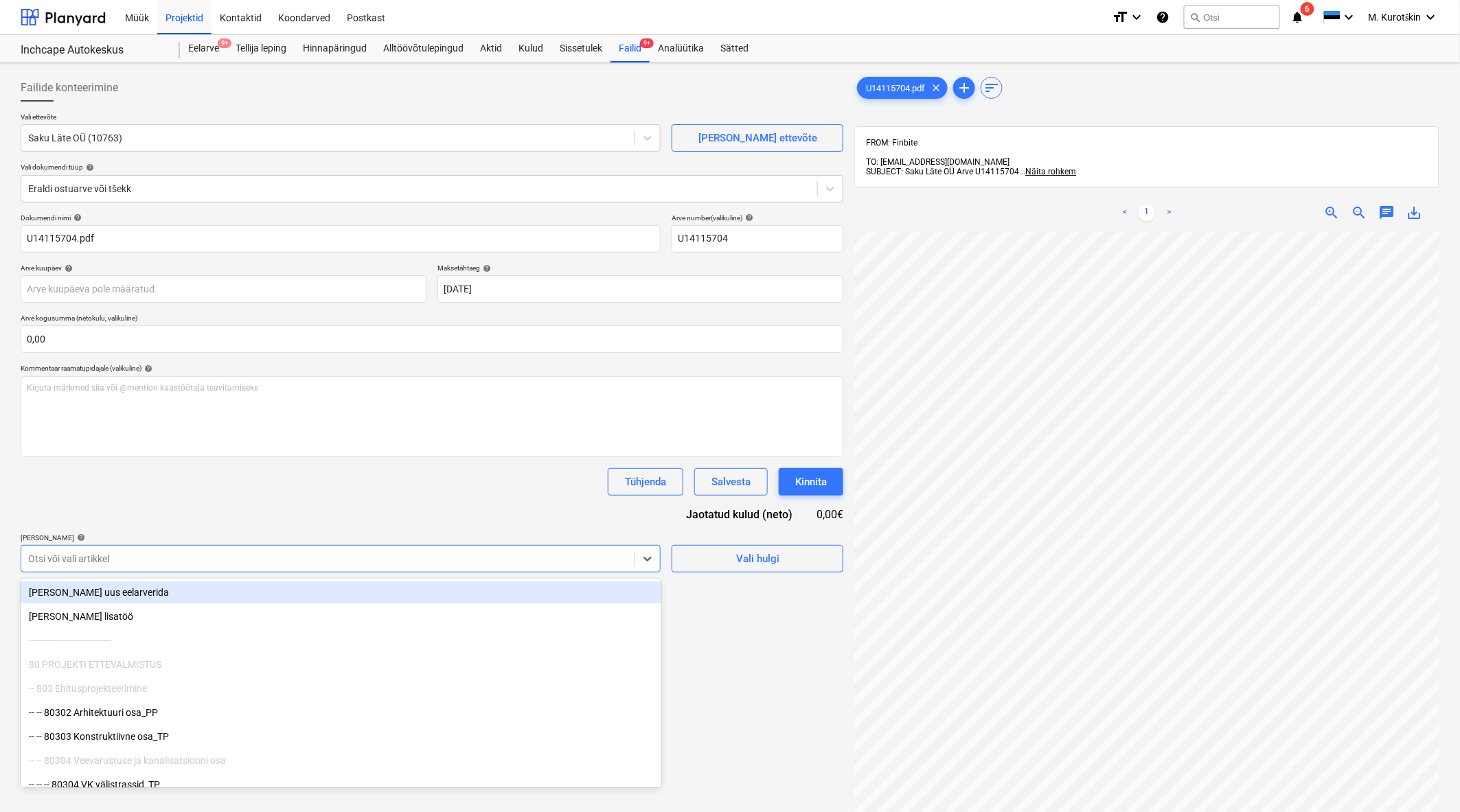
click at [432, 566] on div at bounding box center [327, 559] width 599 height 14
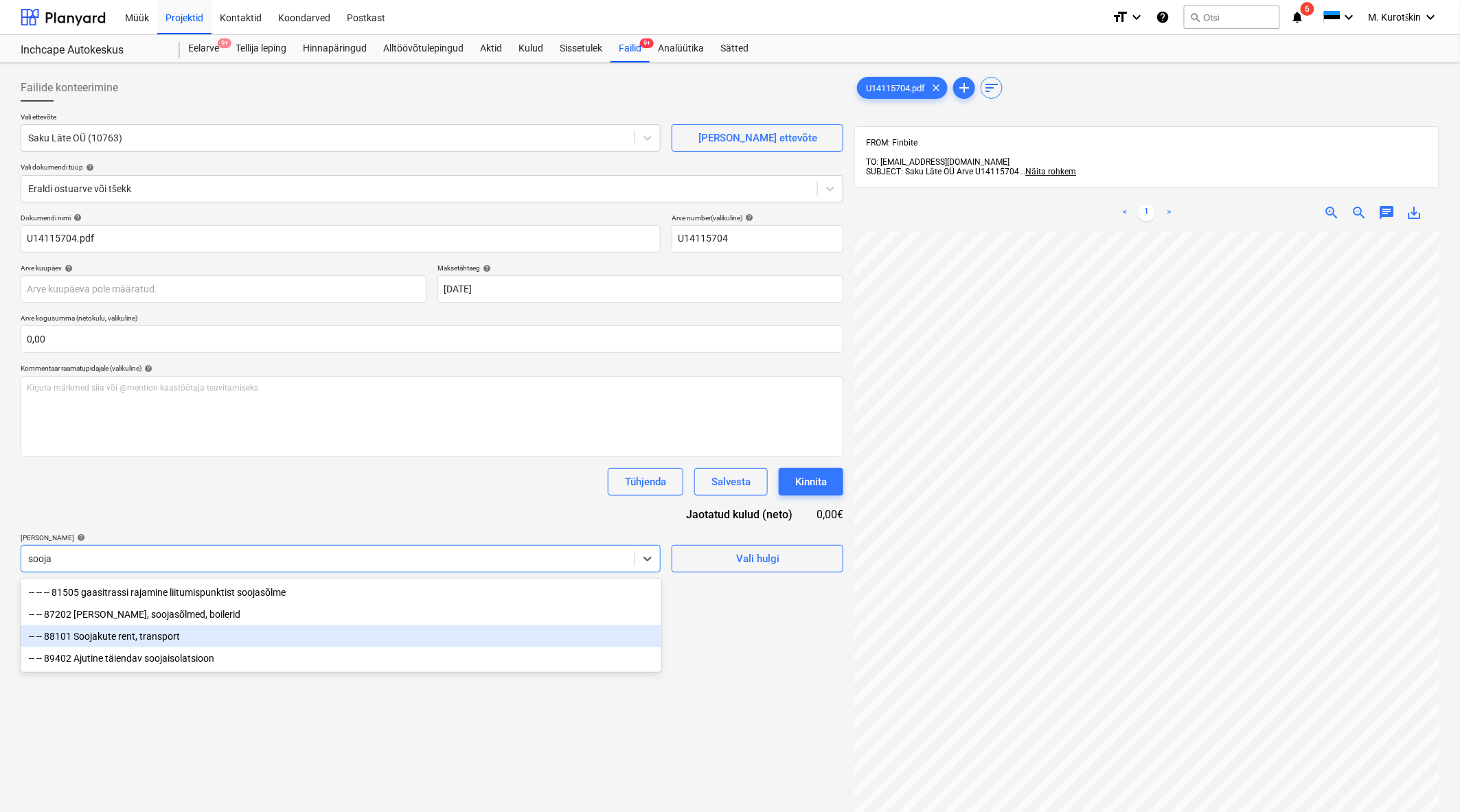
click at [337, 628] on div "-- -- 88101 Soojakute rent, transport" at bounding box center [341, 636] width 641 height 22
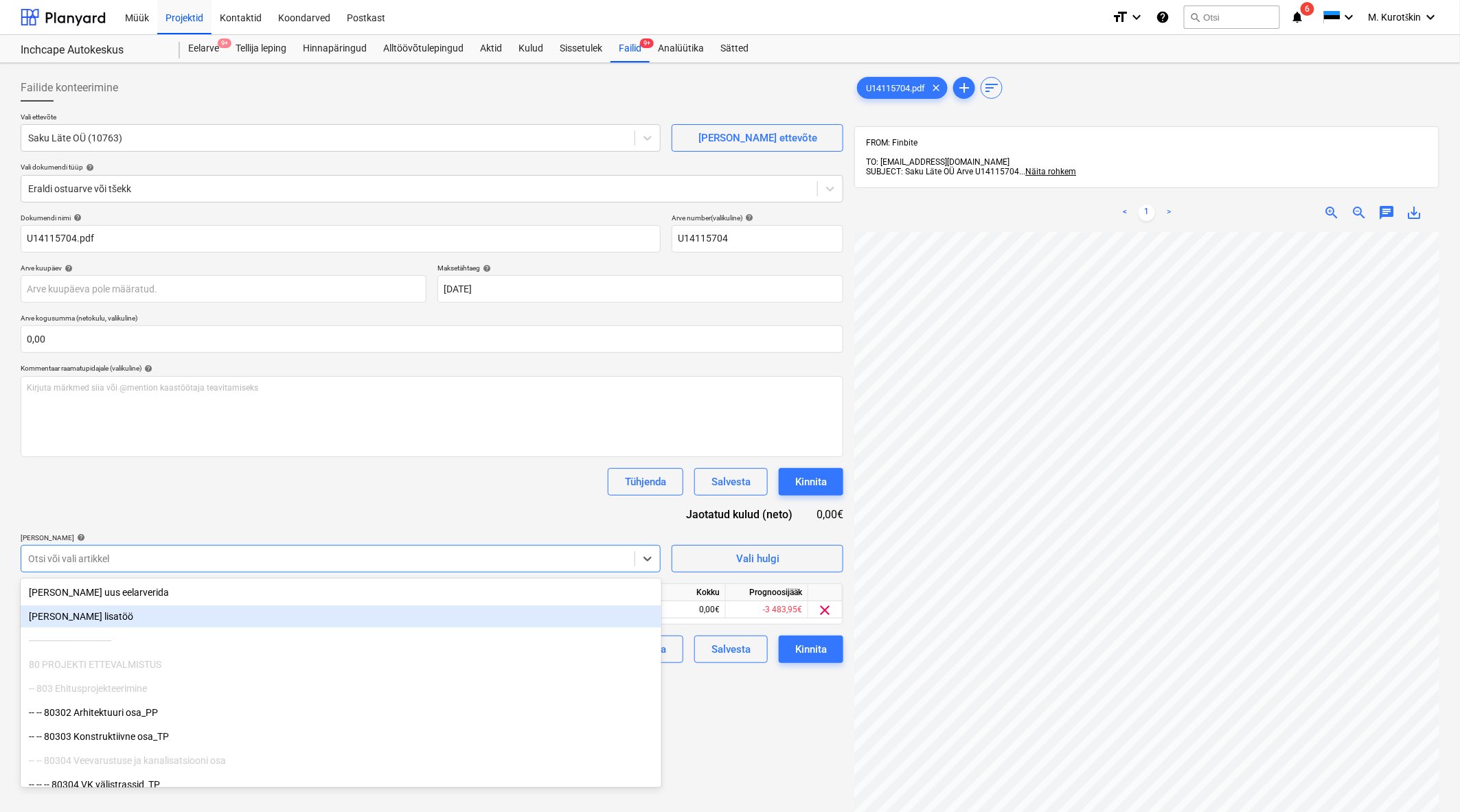
click at [354, 507] on div "Dokumendi nimi help U14115704.pdf Arve number (valikuline) help U14115704 Arve …" at bounding box center [432, 438] width 823 height 449
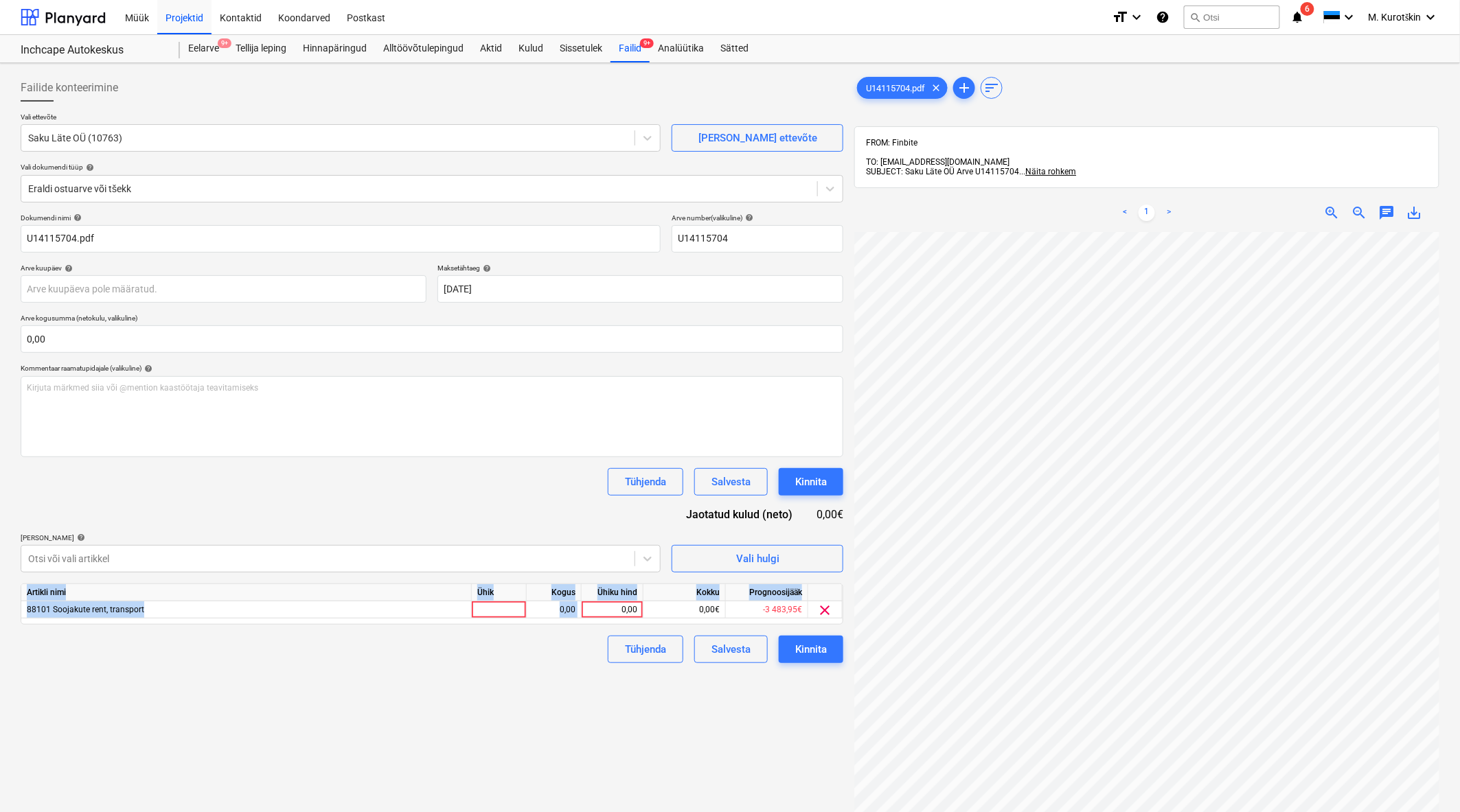
click at [619, 621] on div "Artikli nimi Ühik Kogus Ühiku hind Kokku Prognoosijääk 88101 Soojakute rent, tr…" at bounding box center [432, 603] width 823 height 41
click at [616, 608] on div "0,00" at bounding box center [612, 610] width 50 height 17
click at [552, 683] on div "Failide konteerimine Vali ettevõte Saku Läte OÜ (10763) [PERSON_NAME] uus ettev…" at bounding box center [431, 540] width 834 height 942
click at [834, 656] on button "Kinnita" at bounding box center [810, 649] width 64 height 28
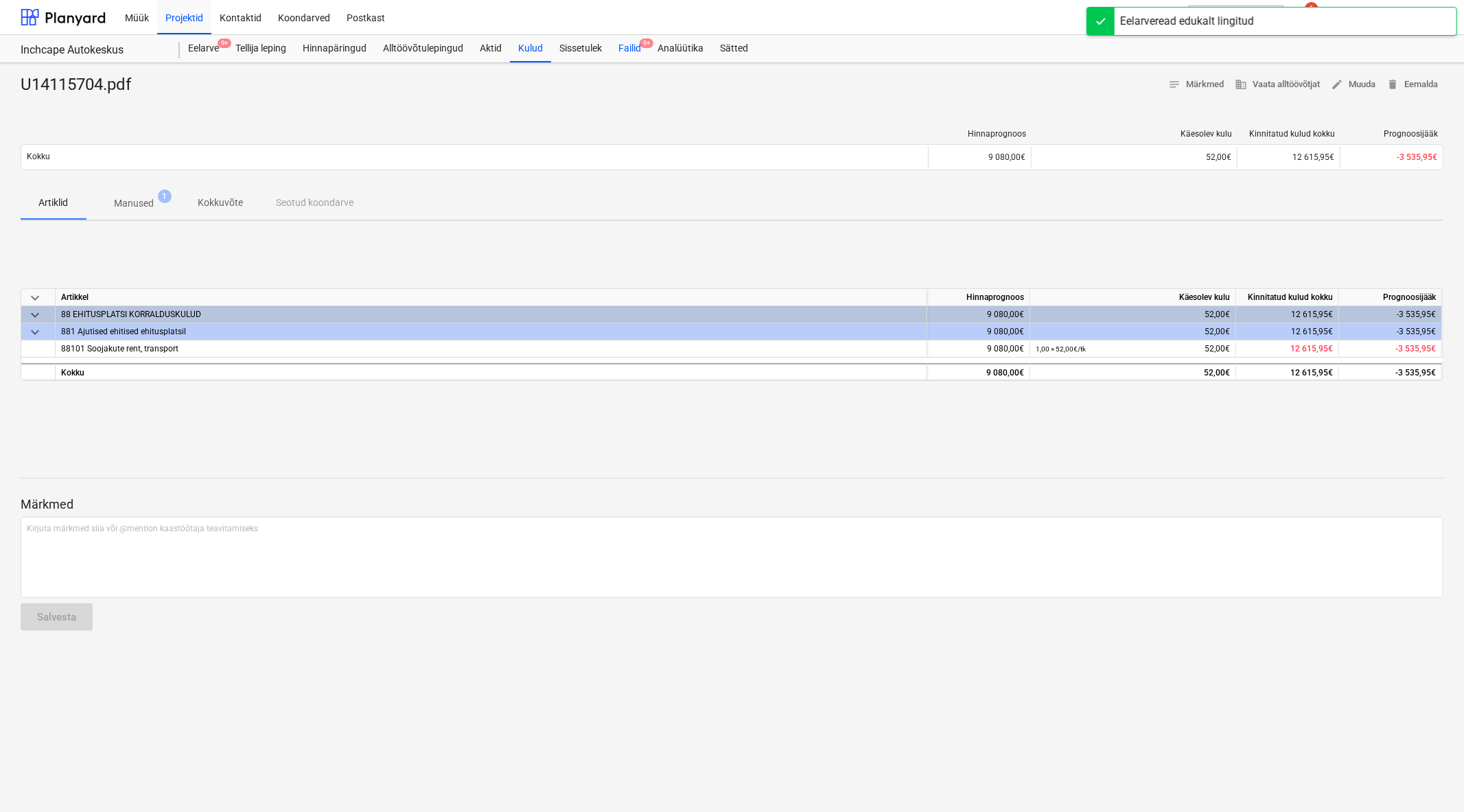
click at [642, 57] on div "Failid 9+" at bounding box center [629, 49] width 39 height 28
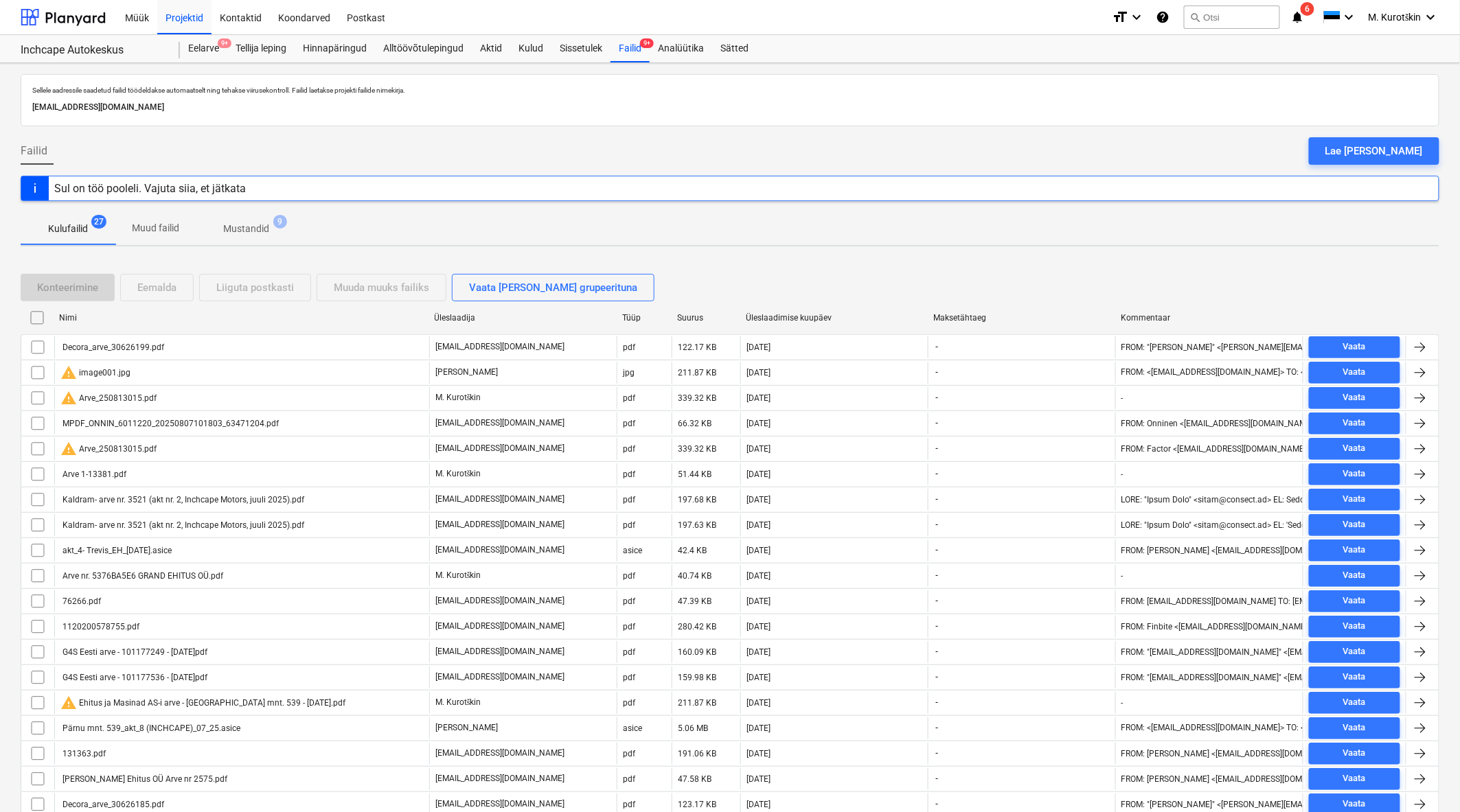
click at [830, 317] on div "Üleslaadimise kuupäev" at bounding box center [833, 317] width 177 height 10
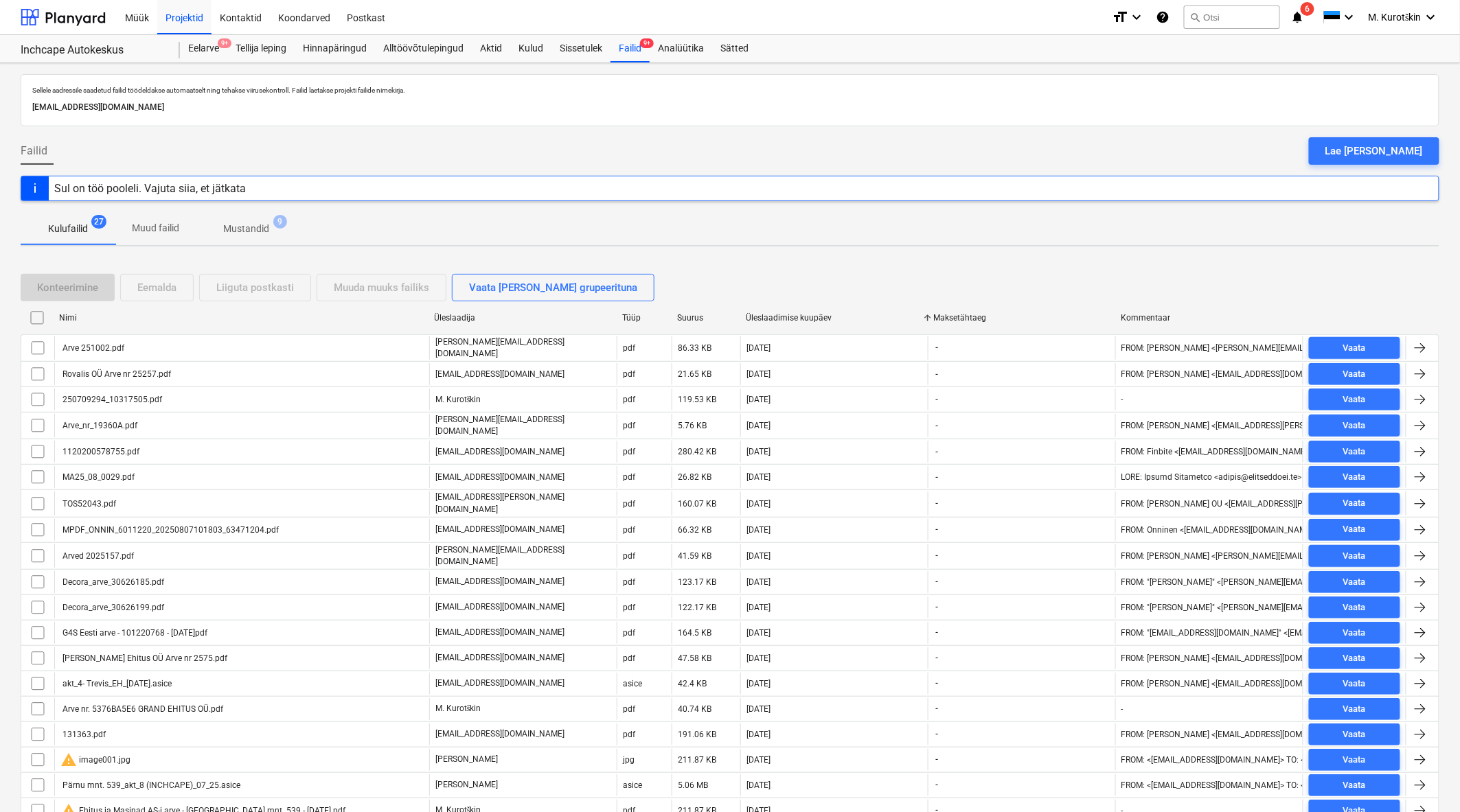
click at [830, 317] on div "Üleslaadimise kuupäev" at bounding box center [833, 317] width 177 height 10
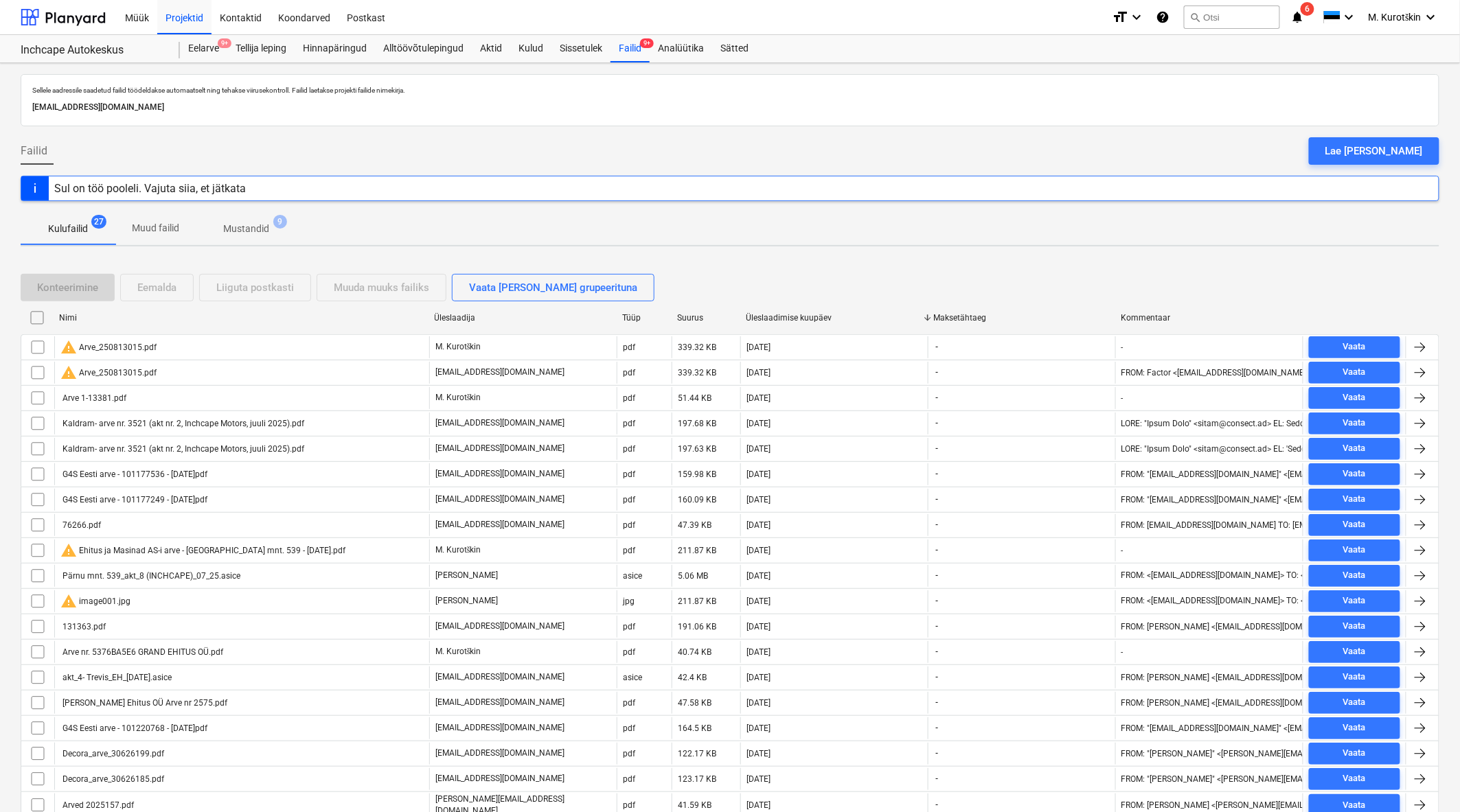
click at [830, 317] on div "Üleslaadimise kuupäev" at bounding box center [833, 317] width 177 height 10
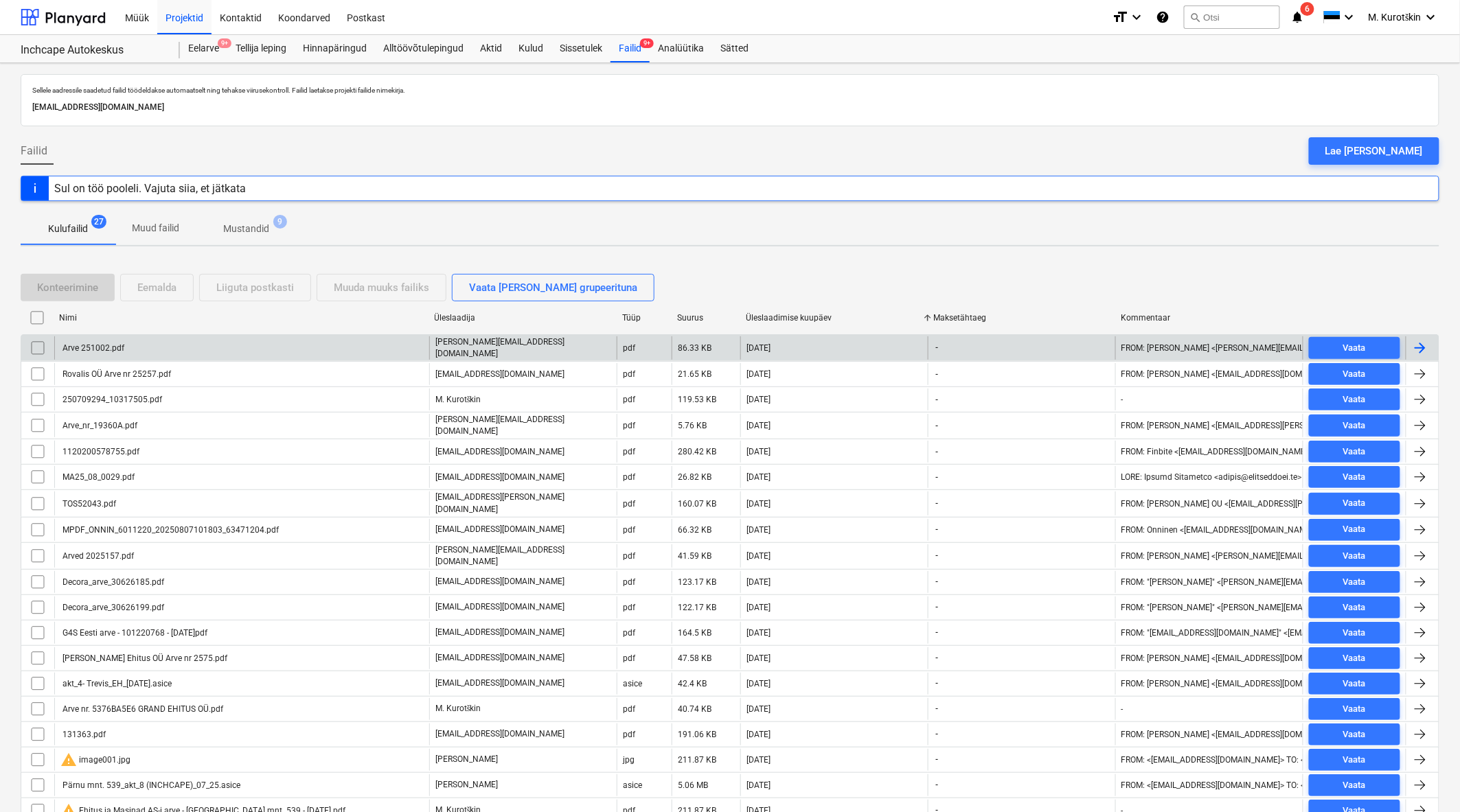
click at [112, 348] on div "Arve 251002.pdf" at bounding box center [91, 348] width 63 height 10
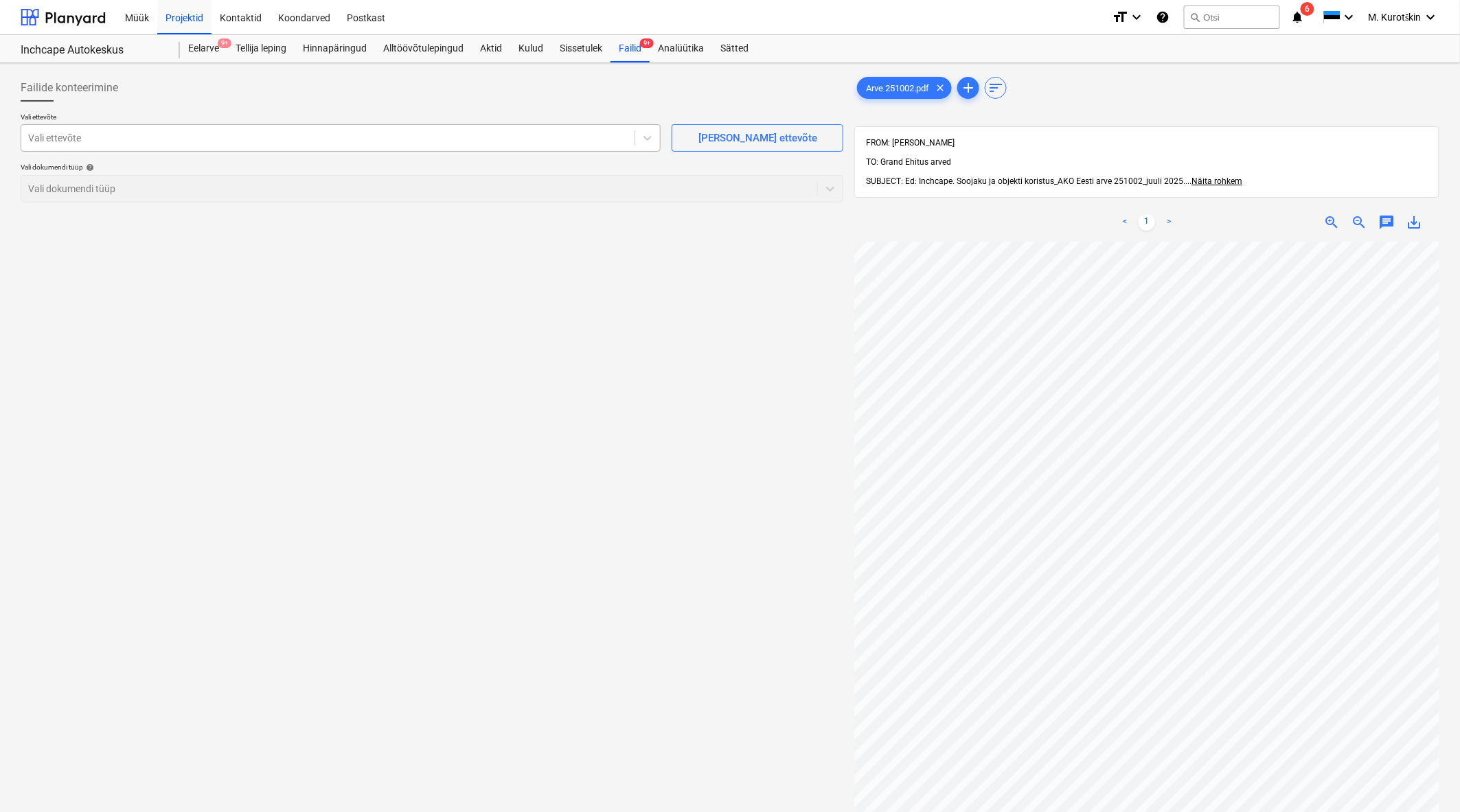
click at [303, 142] on div at bounding box center [327, 138] width 599 height 14
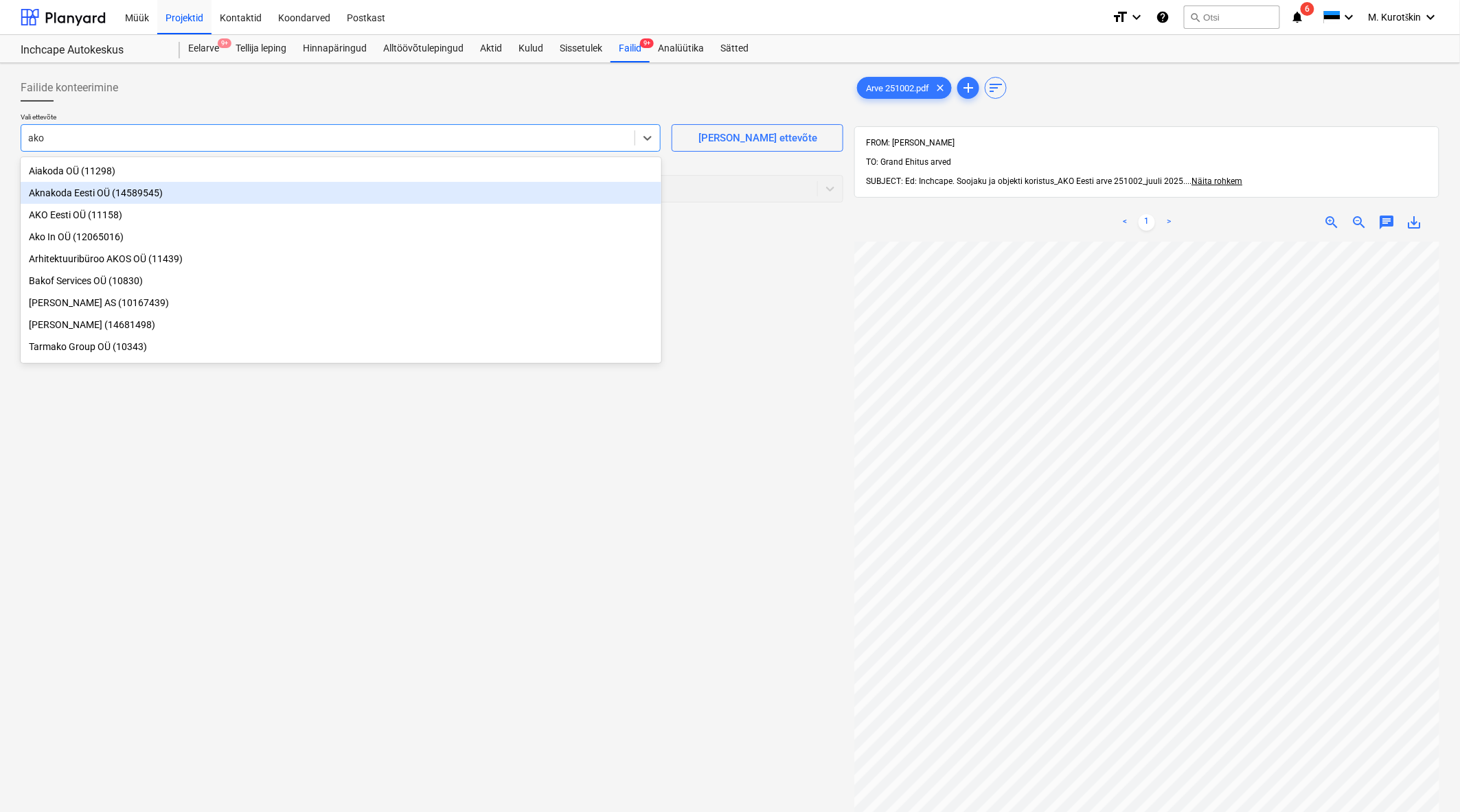
click at [257, 203] on div "Aknakoda Eesti OÜ (14589545)" at bounding box center [341, 192] width 641 height 22
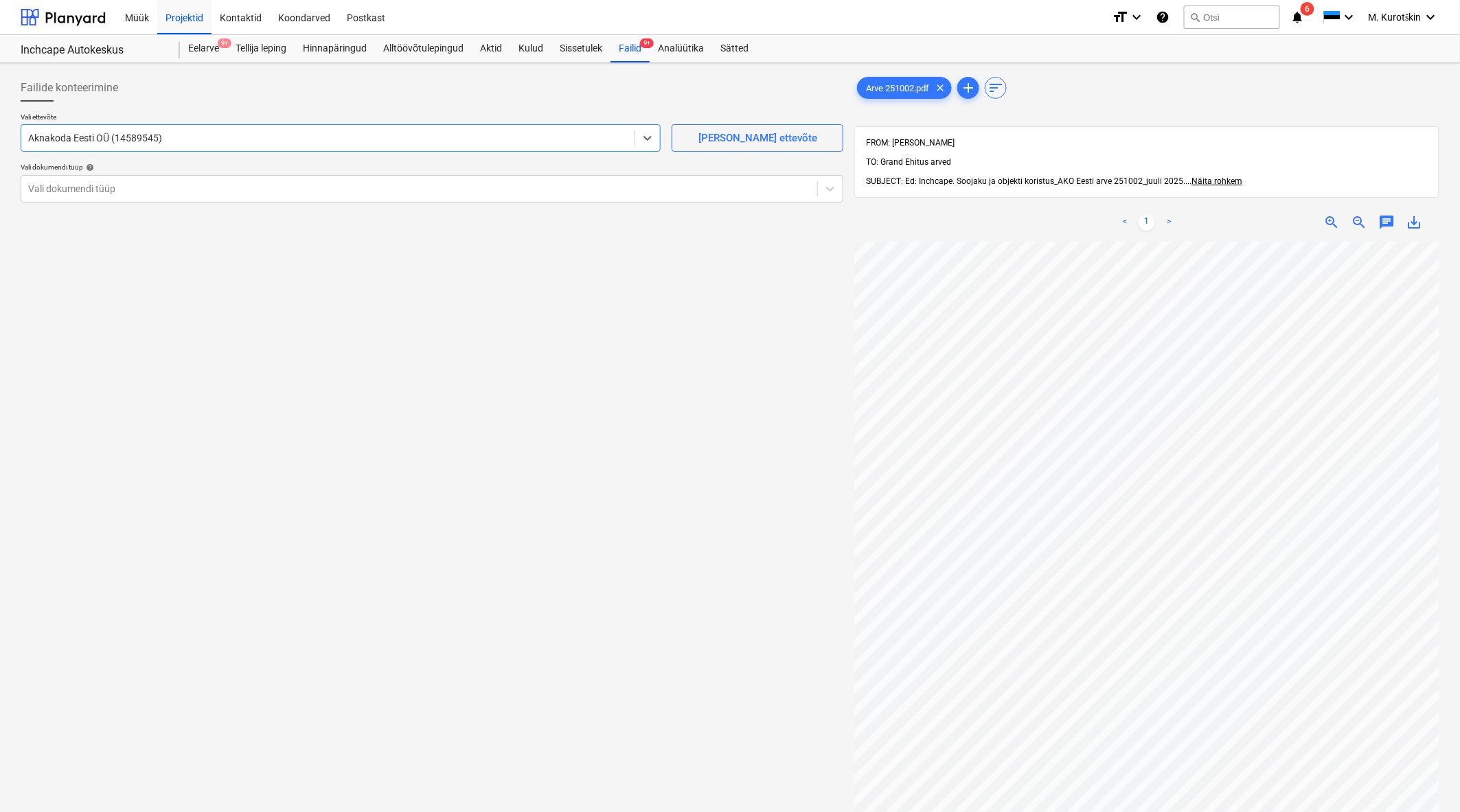
click at [210, 119] on p "Vali ettevõte" at bounding box center [341, 117] width 640 height 11
click at [216, 129] on div "Aknakoda Eesti OÜ (14589545)" at bounding box center [327, 138] width 613 height 19
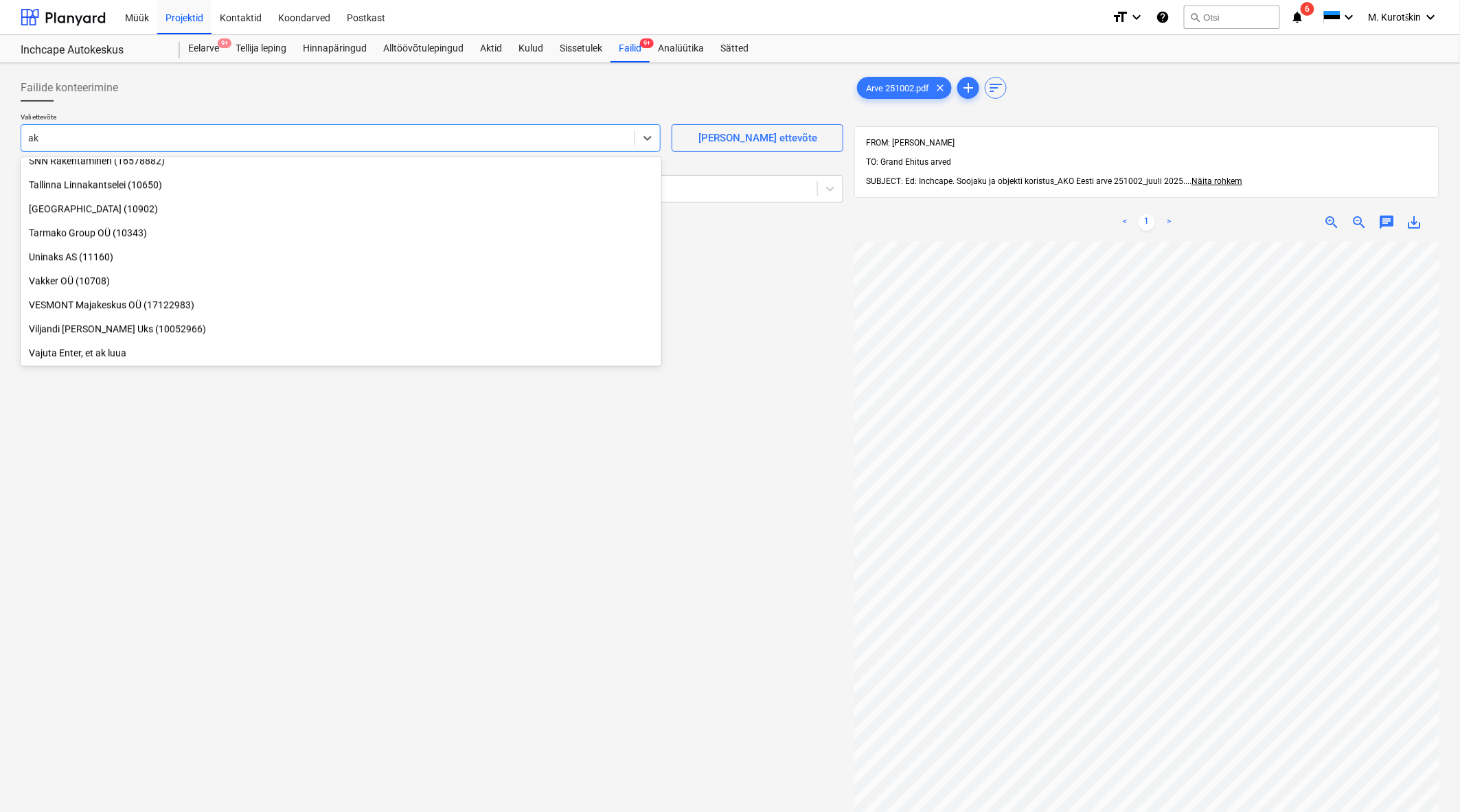
scroll to position [1500, 0]
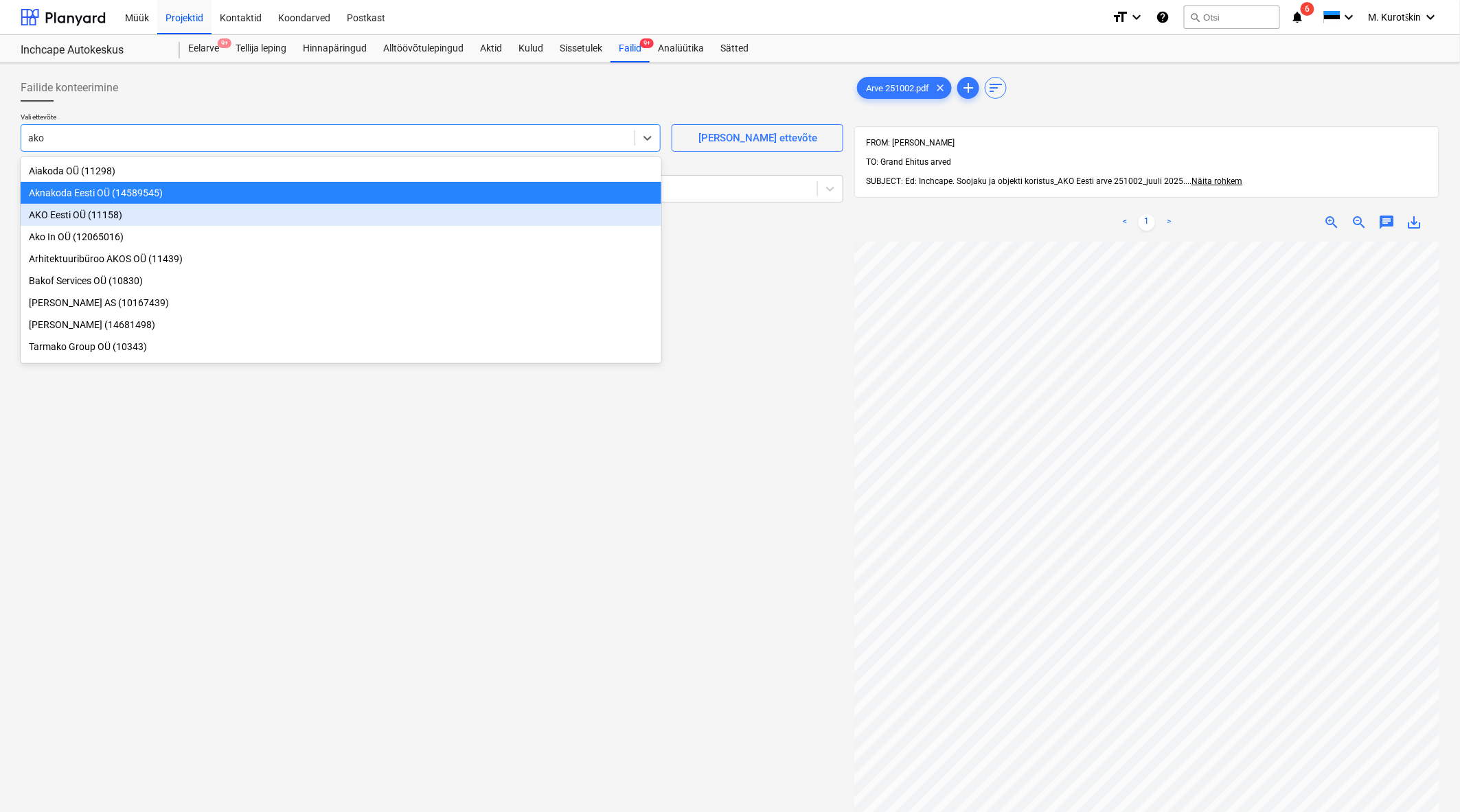
click at [157, 217] on div "AKO Eesti OÜ (11158)" at bounding box center [341, 215] width 641 height 22
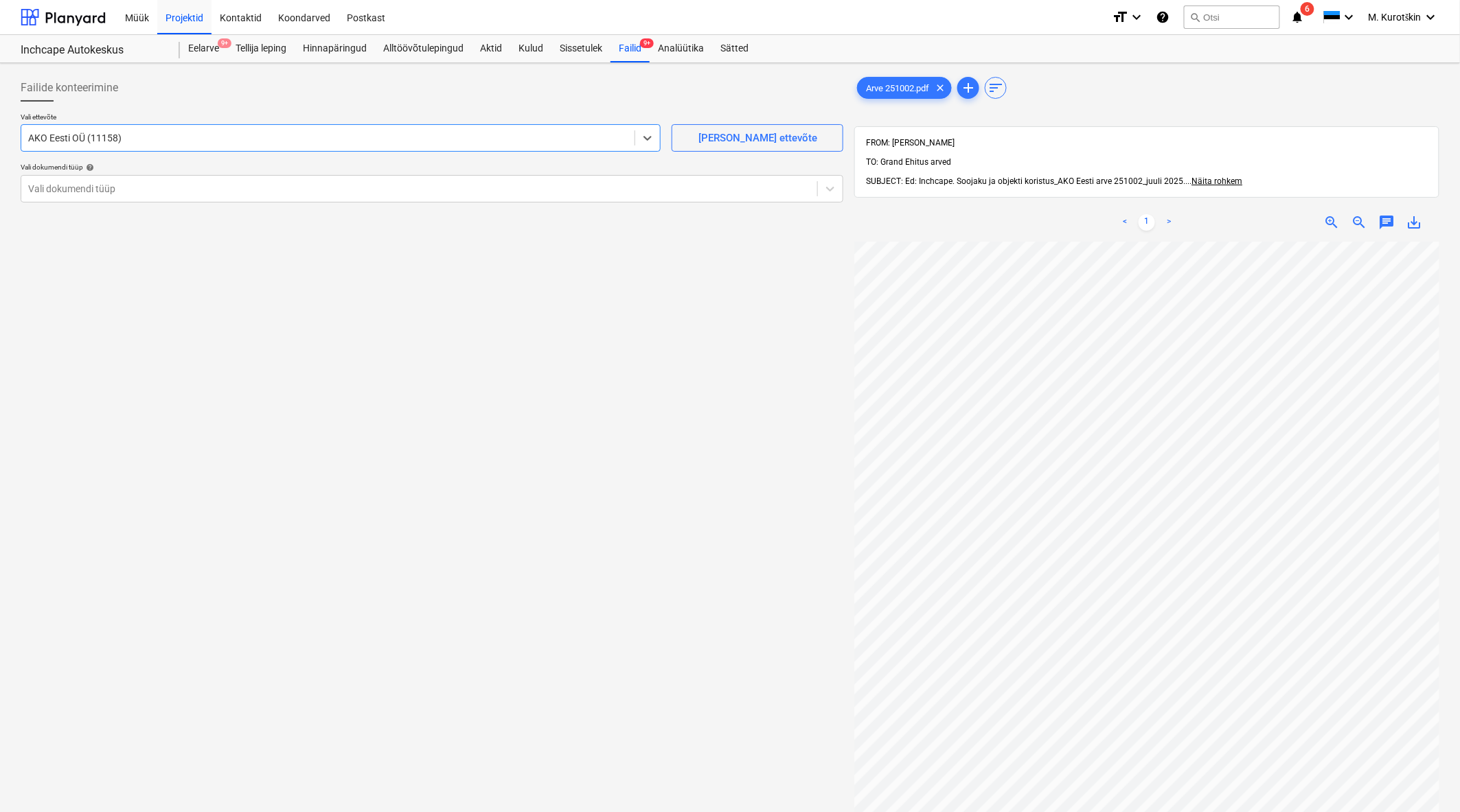
click at [361, 426] on div "Failide konteerimine Vali ettevõte option AKO Eesti OÜ (11158) , selected. Sele…" at bounding box center [431, 544] width 834 height 952
click at [172, 190] on div at bounding box center [418, 189] width 782 height 14
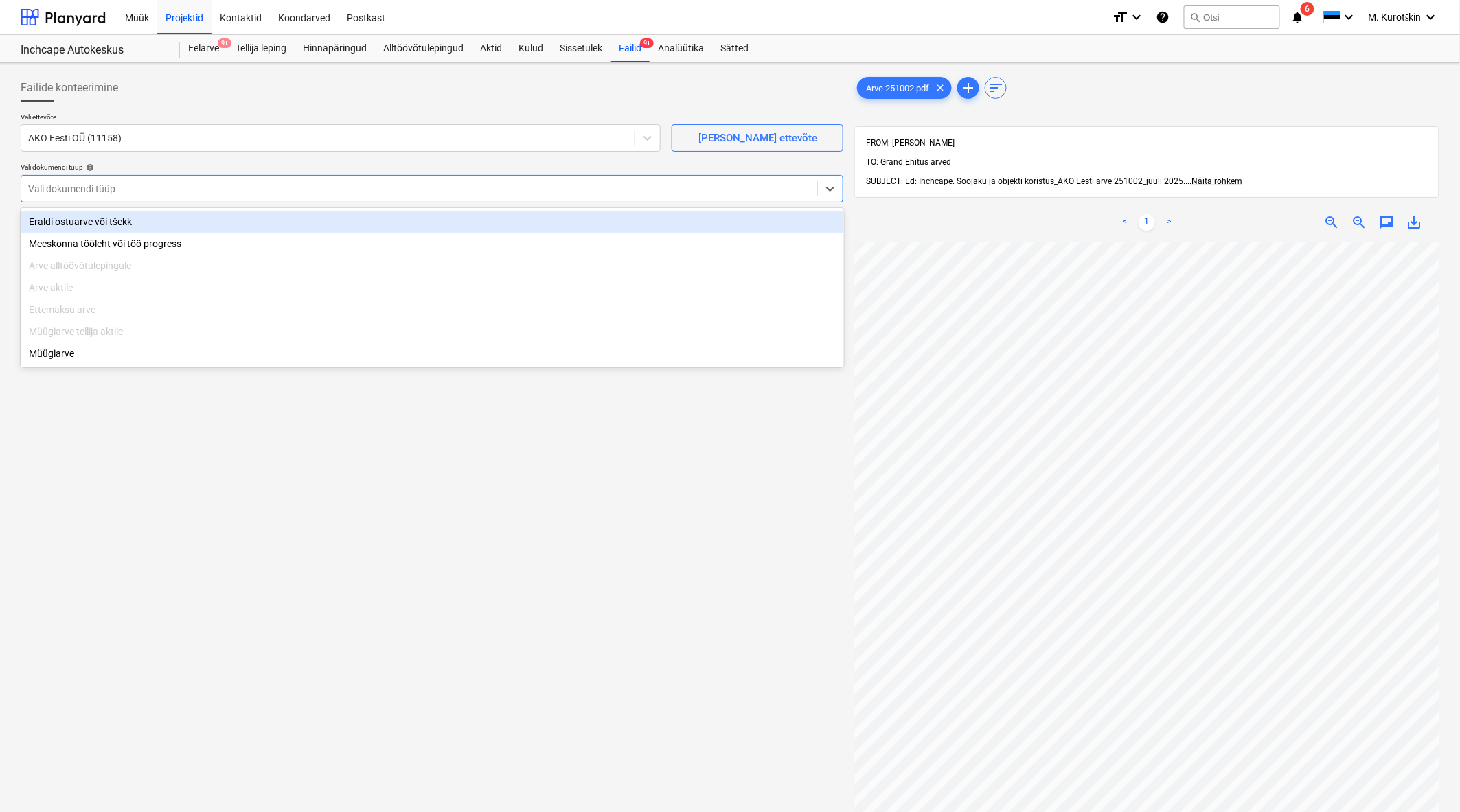
click at [165, 223] on div "Eraldi ostuarve või tšekk" at bounding box center [432, 221] width 823 height 22
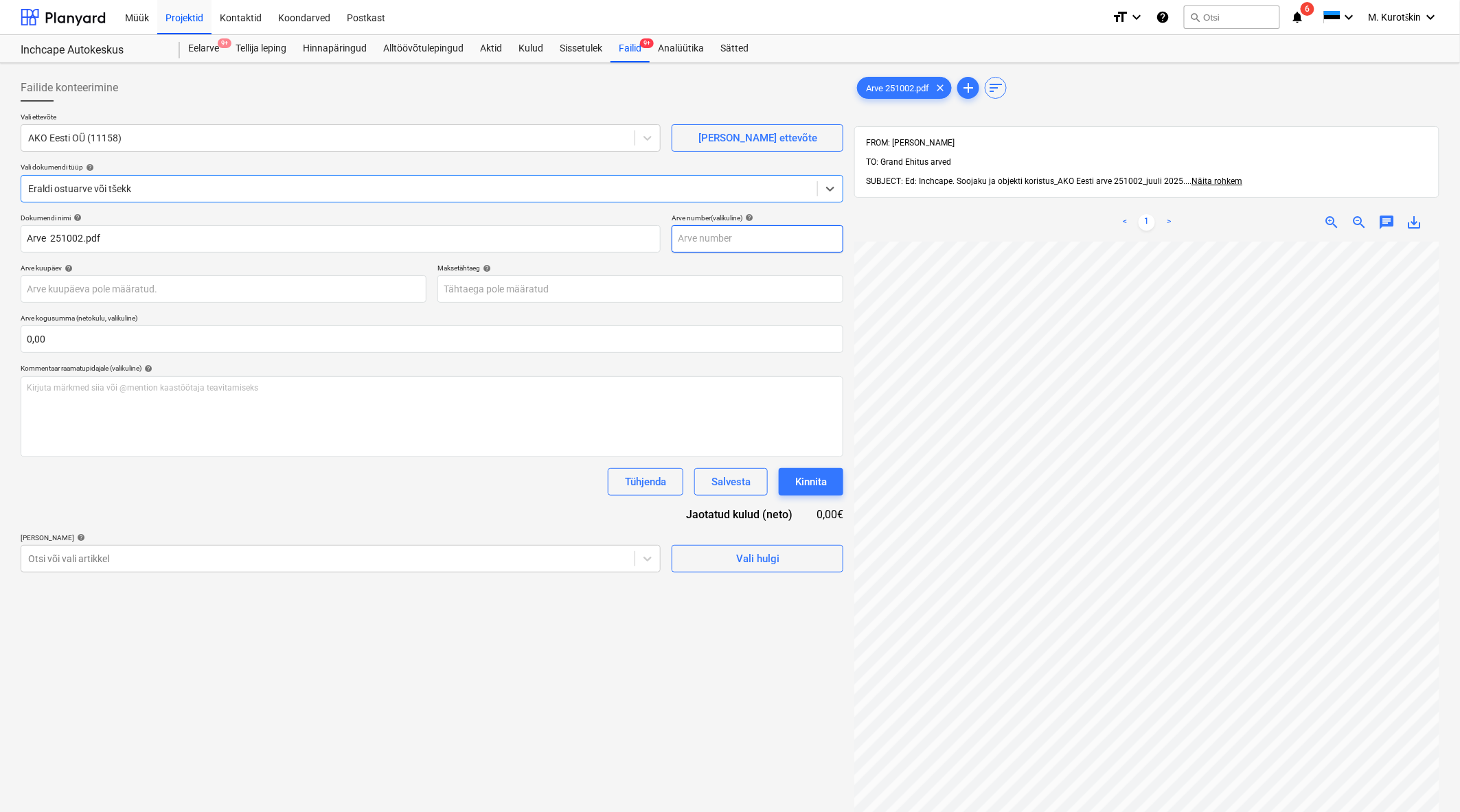
click at [718, 230] on input "text" at bounding box center [757, 239] width 171 height 28
click at [710, 270] on div "Maksetähtaeg help" at bounding box center [640, 268] width 406 height 9
click at [667, 284] on body "Müük Projektid Kontaktid Koondarved Postkast format_size keyboard_arrow_down he…" at bounding box center [730, 406] width 1460 height 812
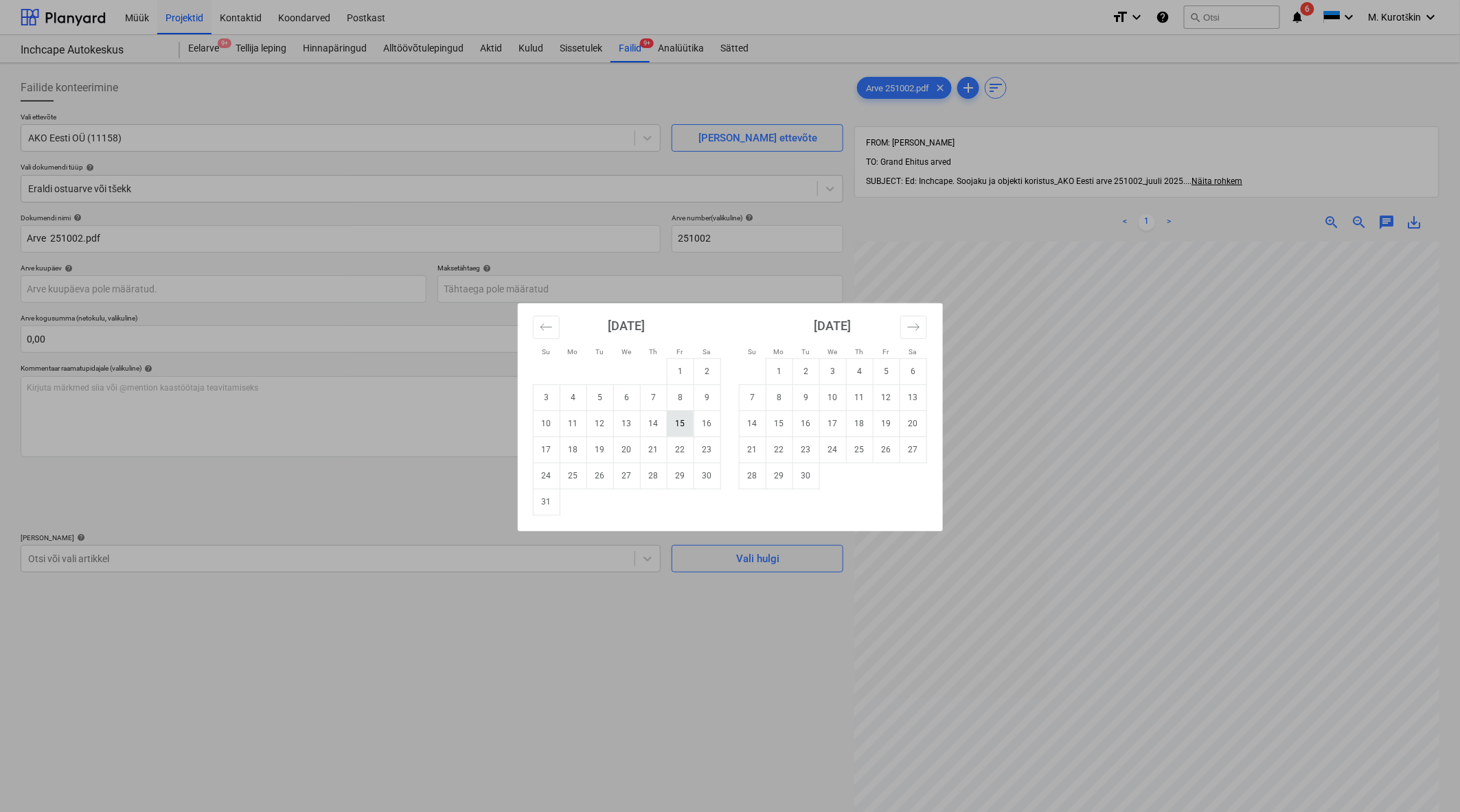
click at [683, 422] on td "15" at bounding box center [680, 423] width 27 height 26
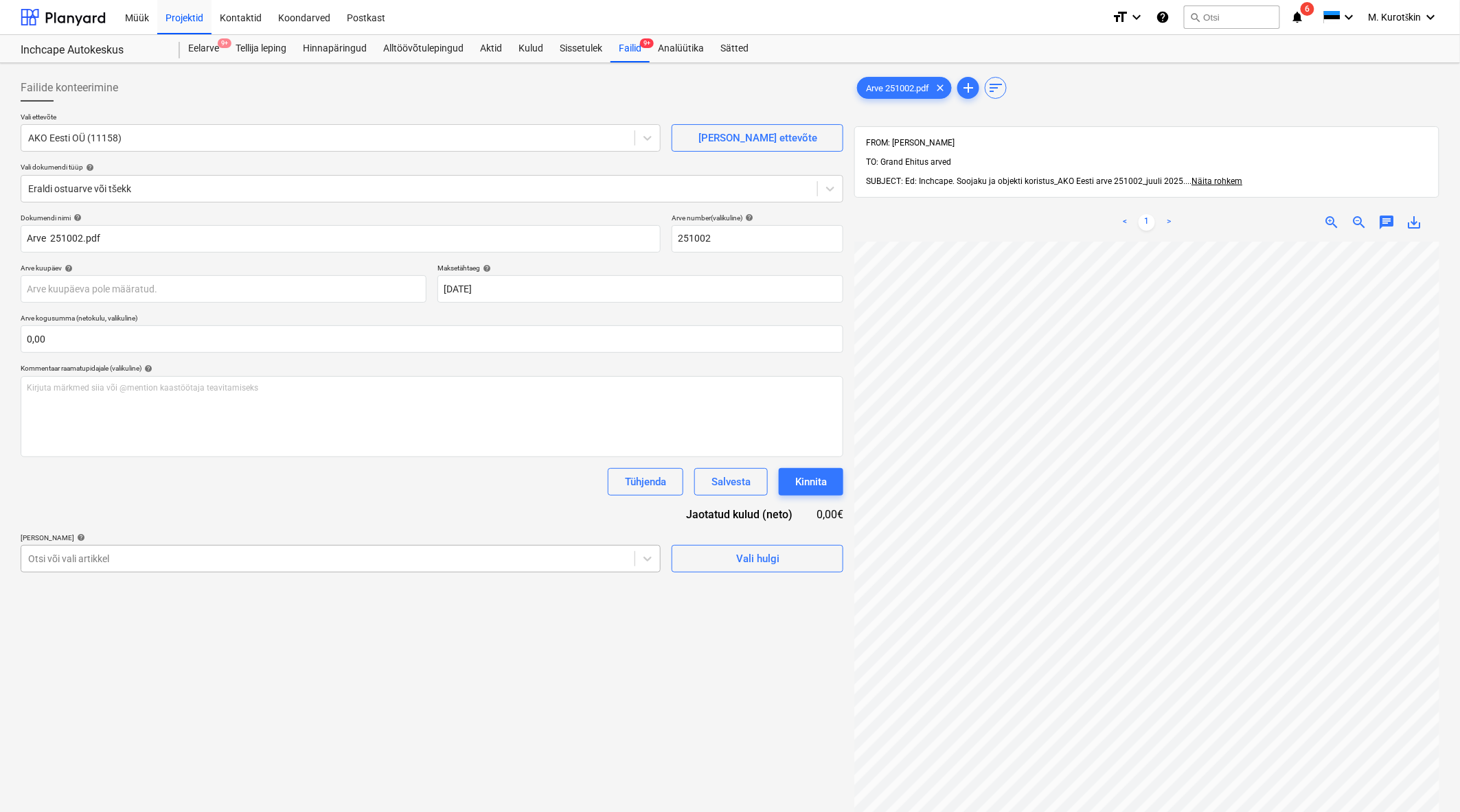
click at [397, 565] on div at bounding box center [327, 559] width 599 height 14
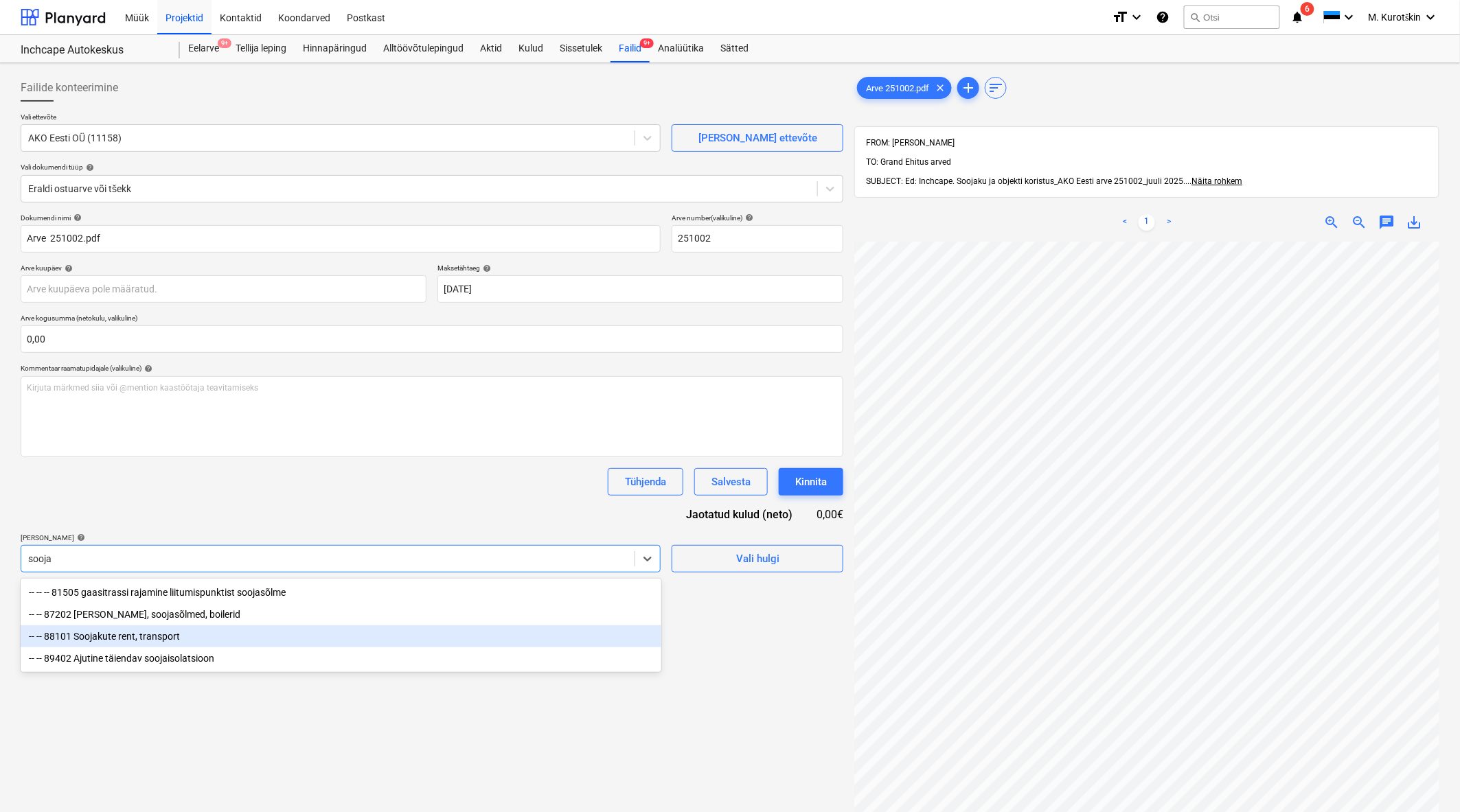
click at [327, 638] on div "-- -- 88101 Soojakute rent, transport" at bounding box center [341, 636] width 641 height 22
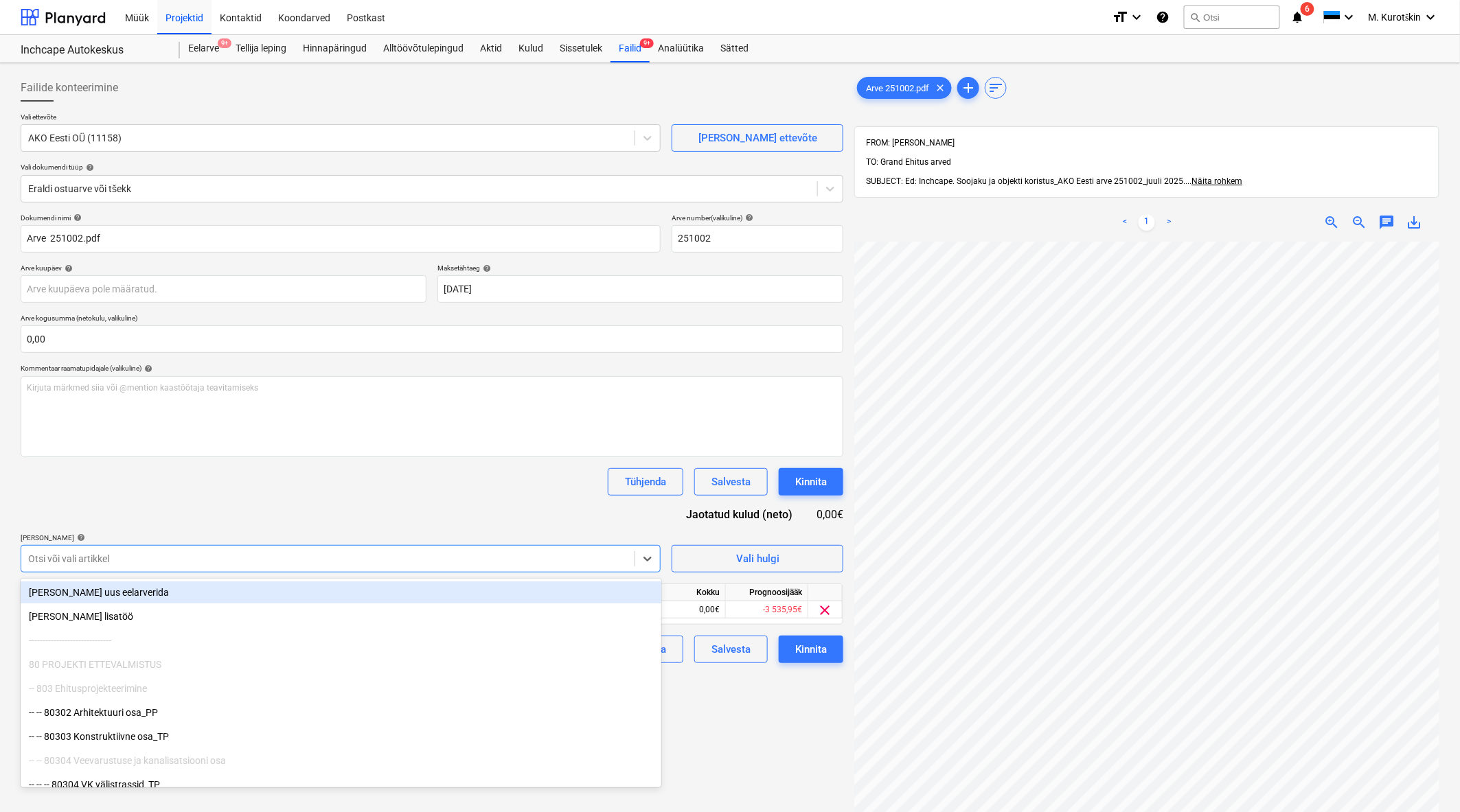
click at [371, 504] on div "Dokumendi nimi help Arve 251002.pdf Arve number (valikuline) help 251002 Arve k…" at bounding box center [432, 438] width 823 height 449
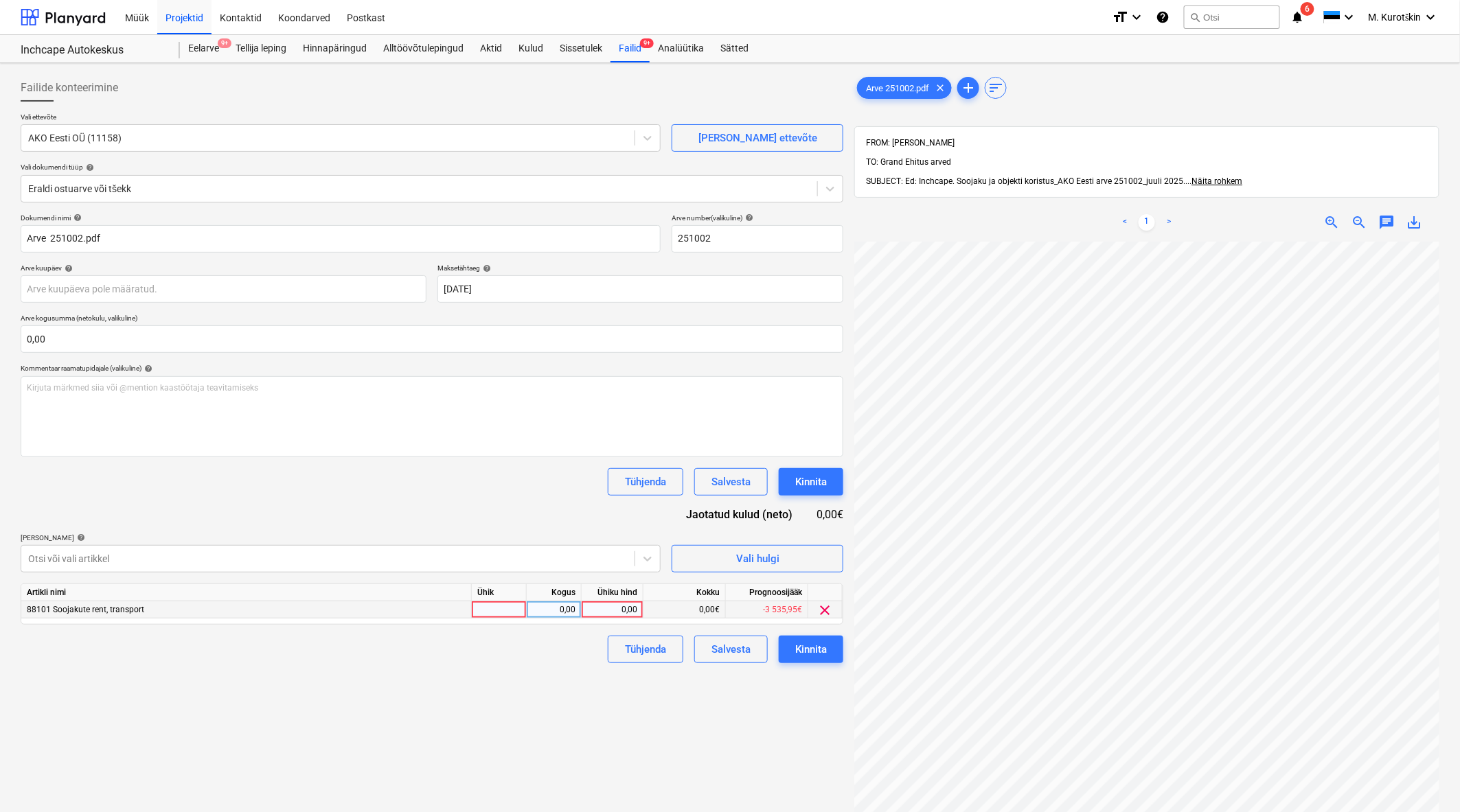
click at [611, 613] on div "0,00" at bounding box center [612, 610] width 50 height 17
click at [777, 562] on div "Vali hulgi" at bounding box center [757, 558] width 43 height 18
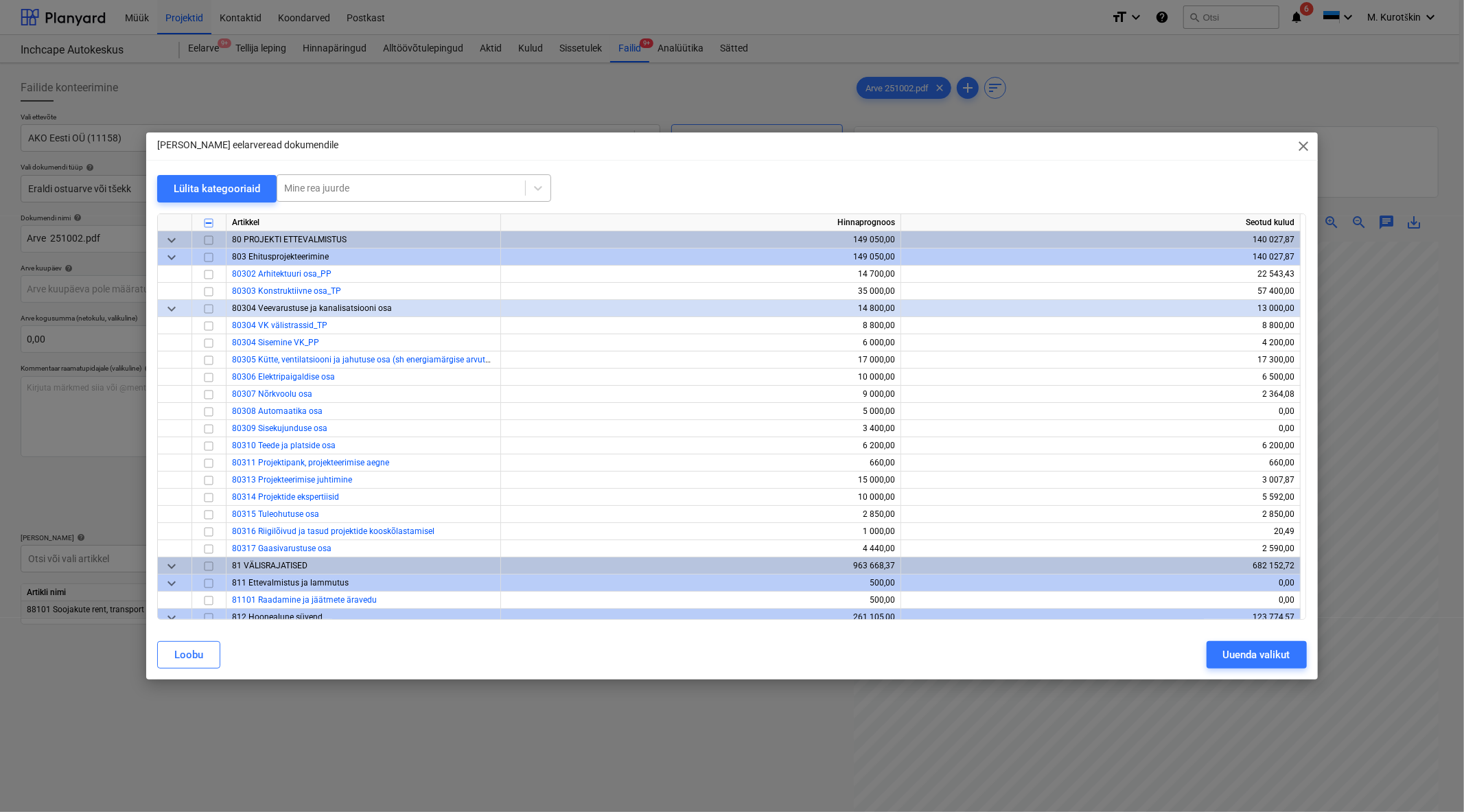
click at [344, 175] on div "Mine rea juurde" at bounding box center [414, 189] width 275 height 28
click at [444, 189] on div at bounding box center [401, 188] width 234 height 14
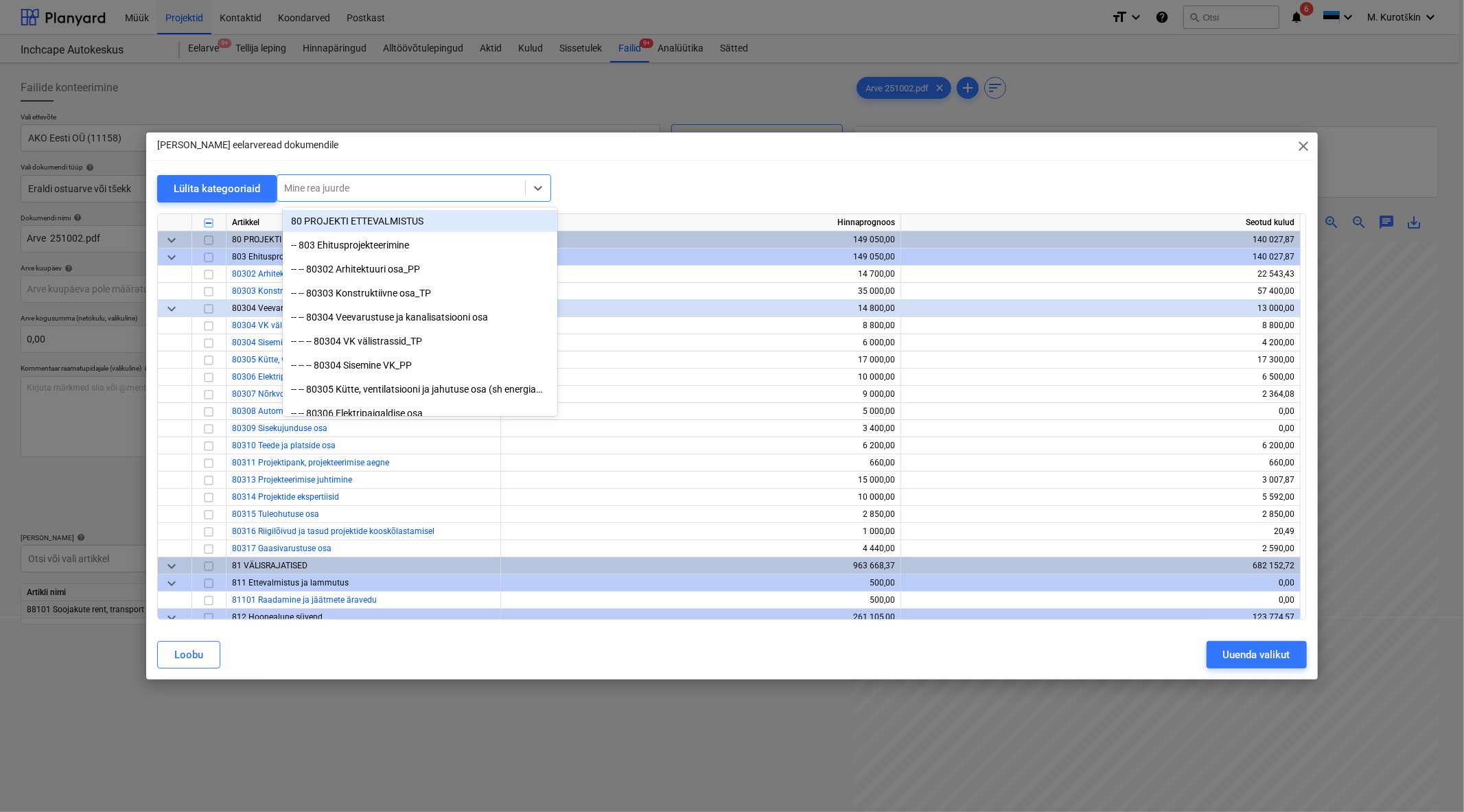
click at [444, 189] on div at bounding box center [401, 188] width 234 height 14
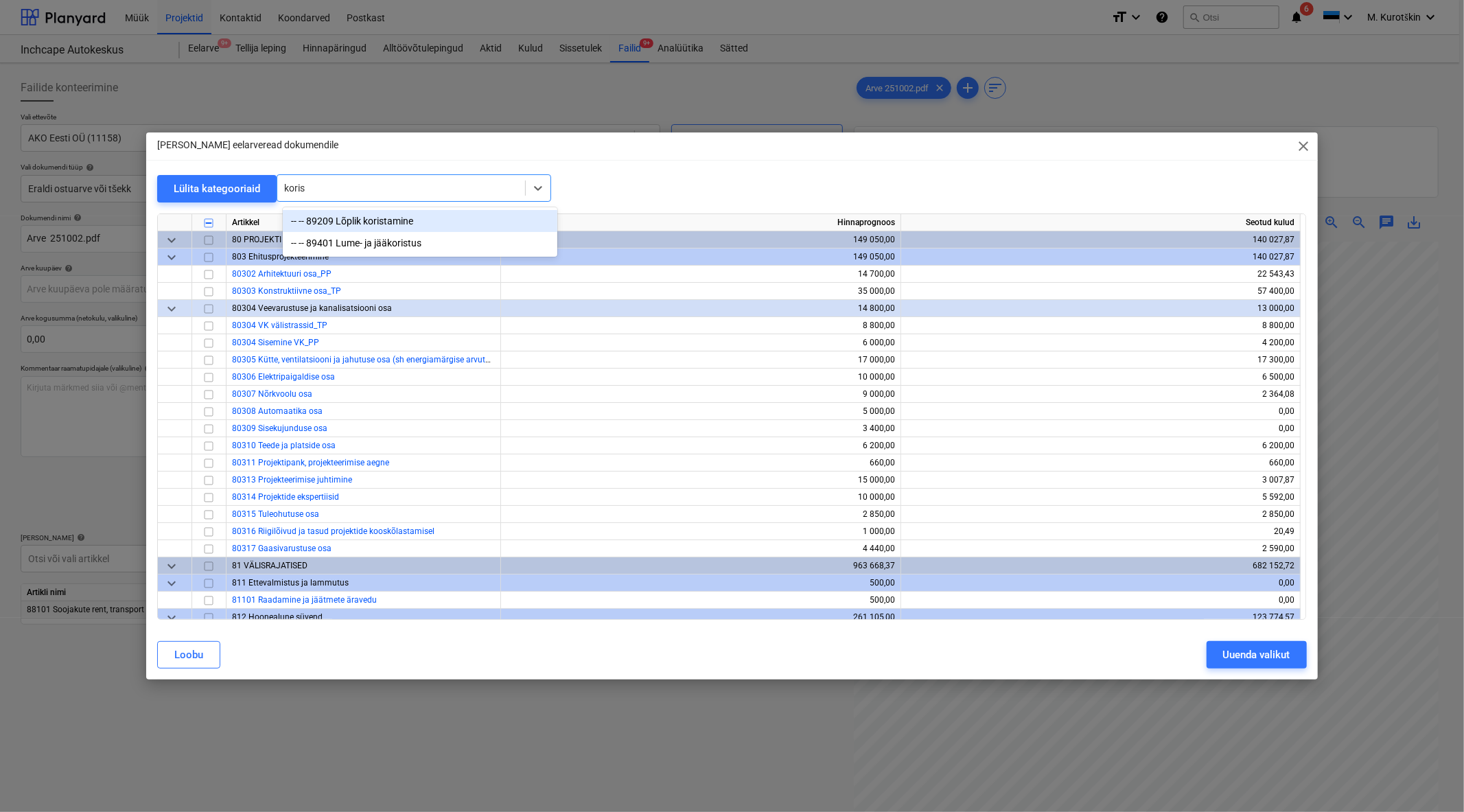
click at [422, 223] on div "-- -- 89209 Lõplik koristamine" at bounding box center [420, 221] width 275 height 22
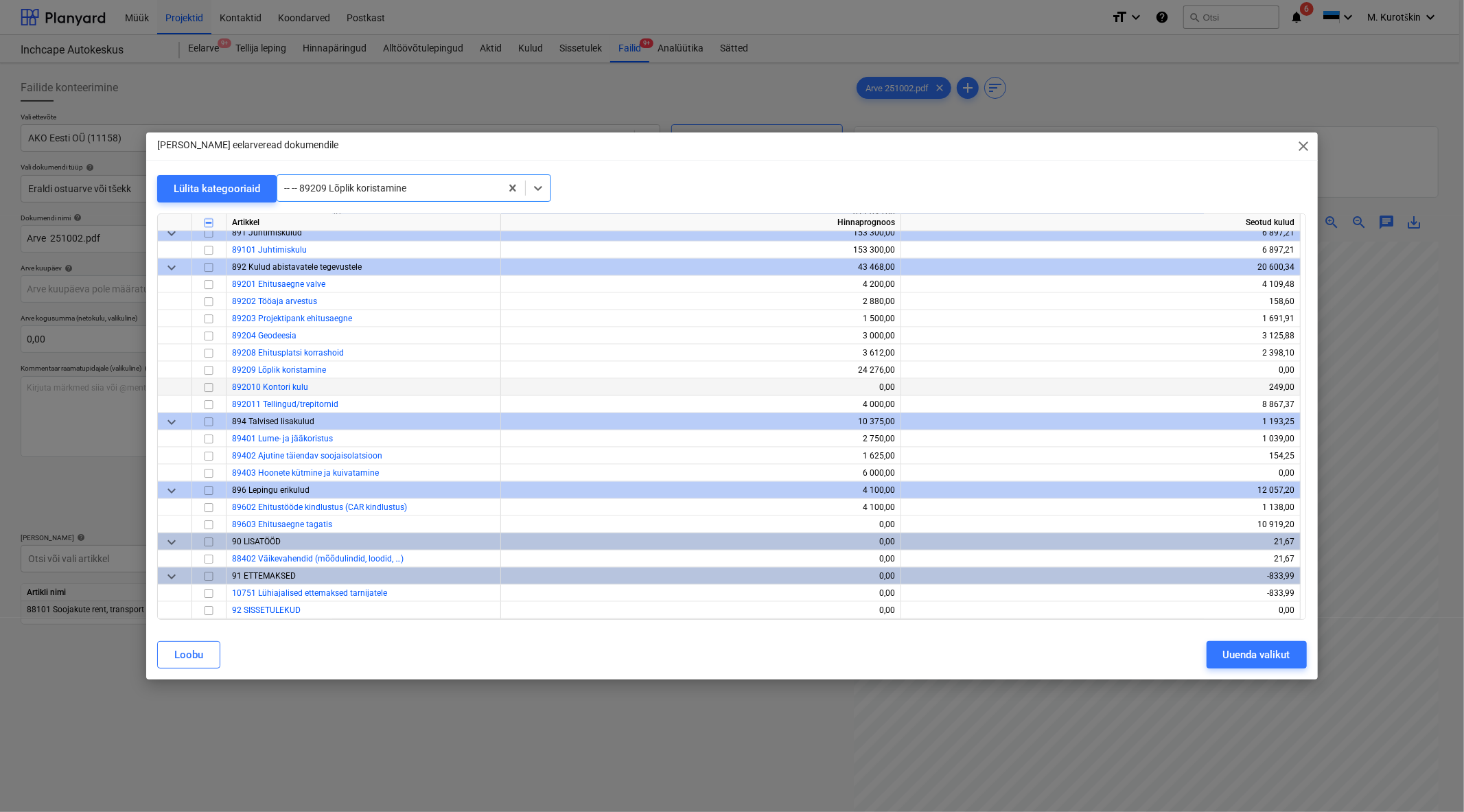
scroll to position [5954, 0]
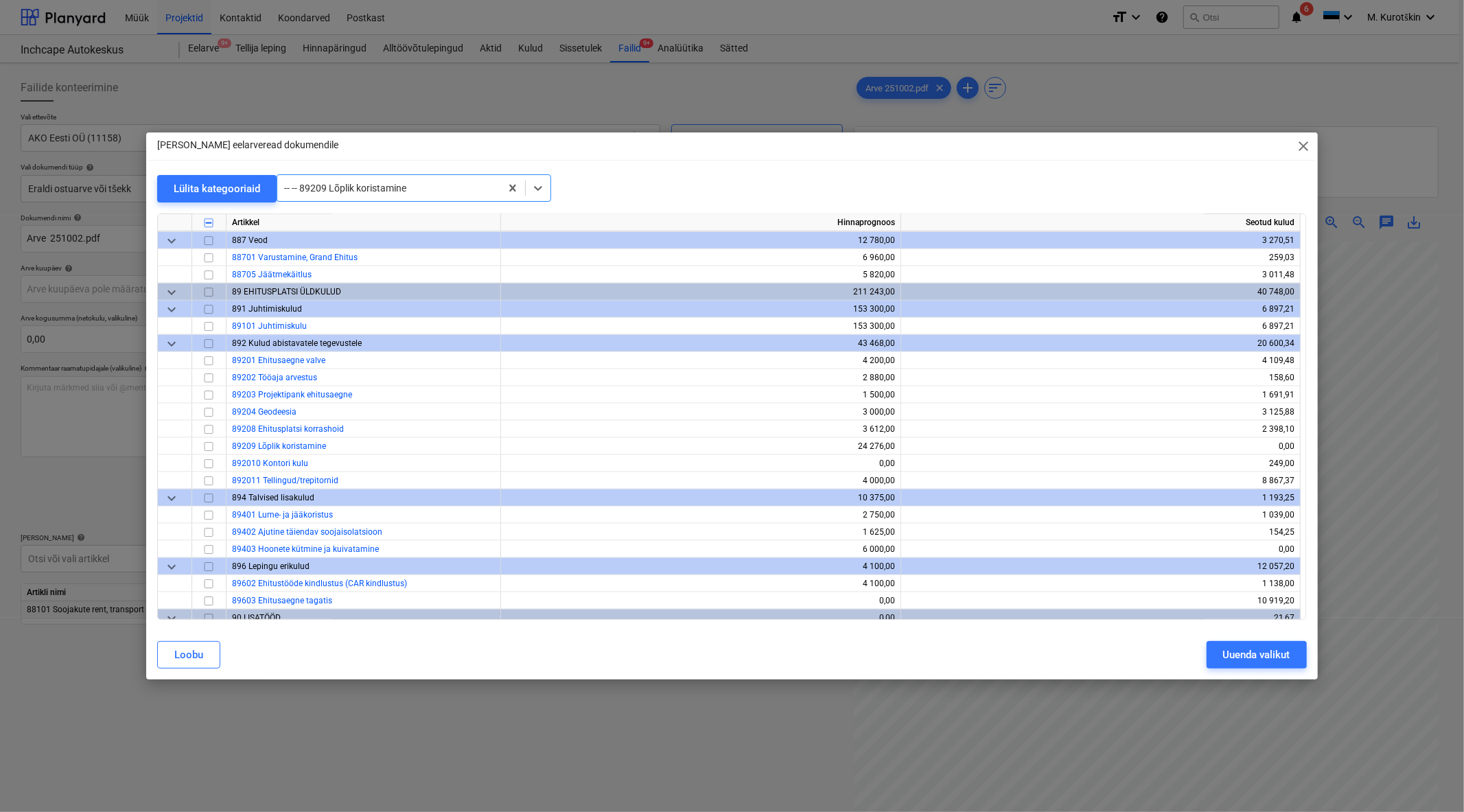
click at [394, 195] on div "-- -- 89209 Lõplik koristamine" at bounding box center [389, 188] width 223 height 19
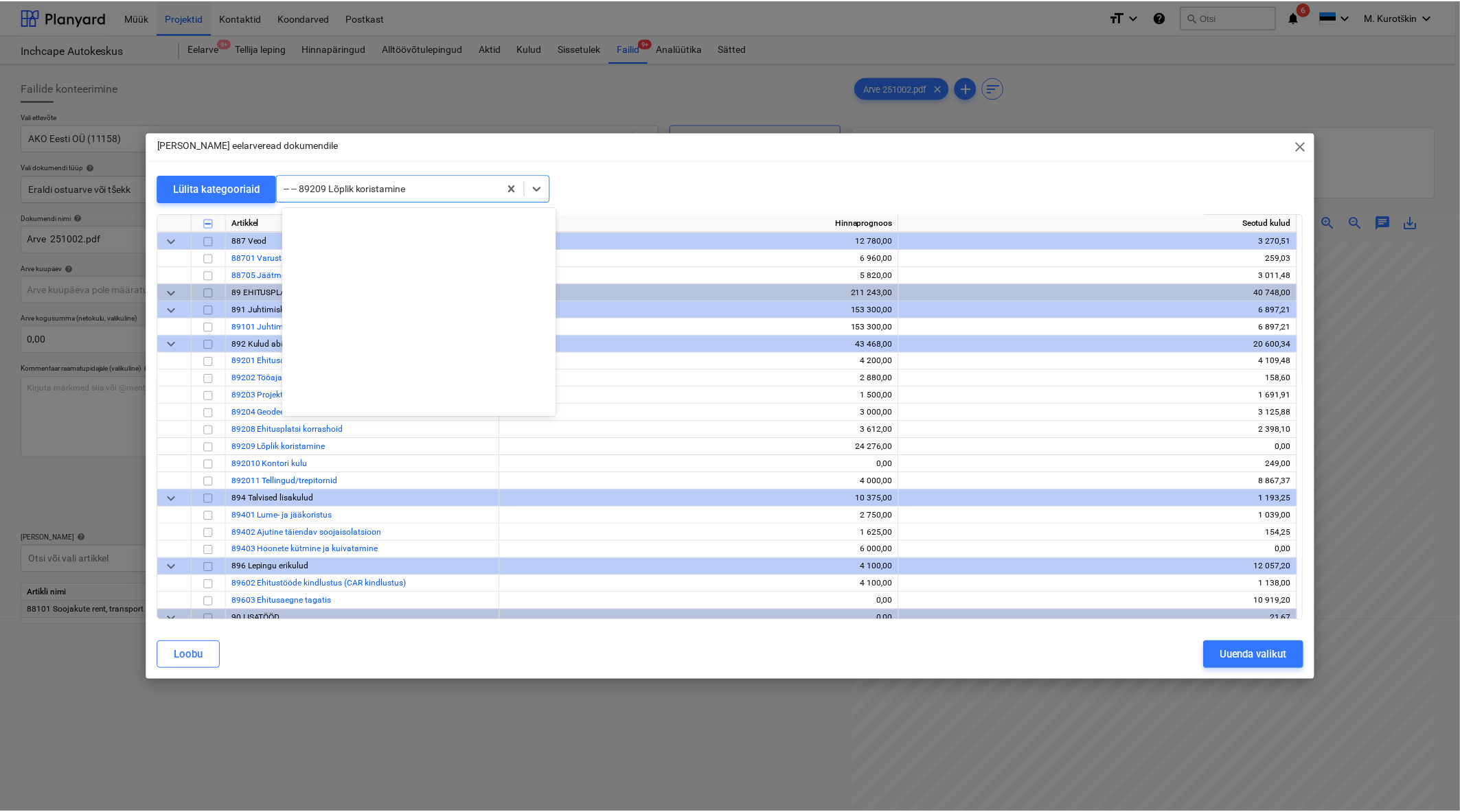
scroll to position [8625, 0]
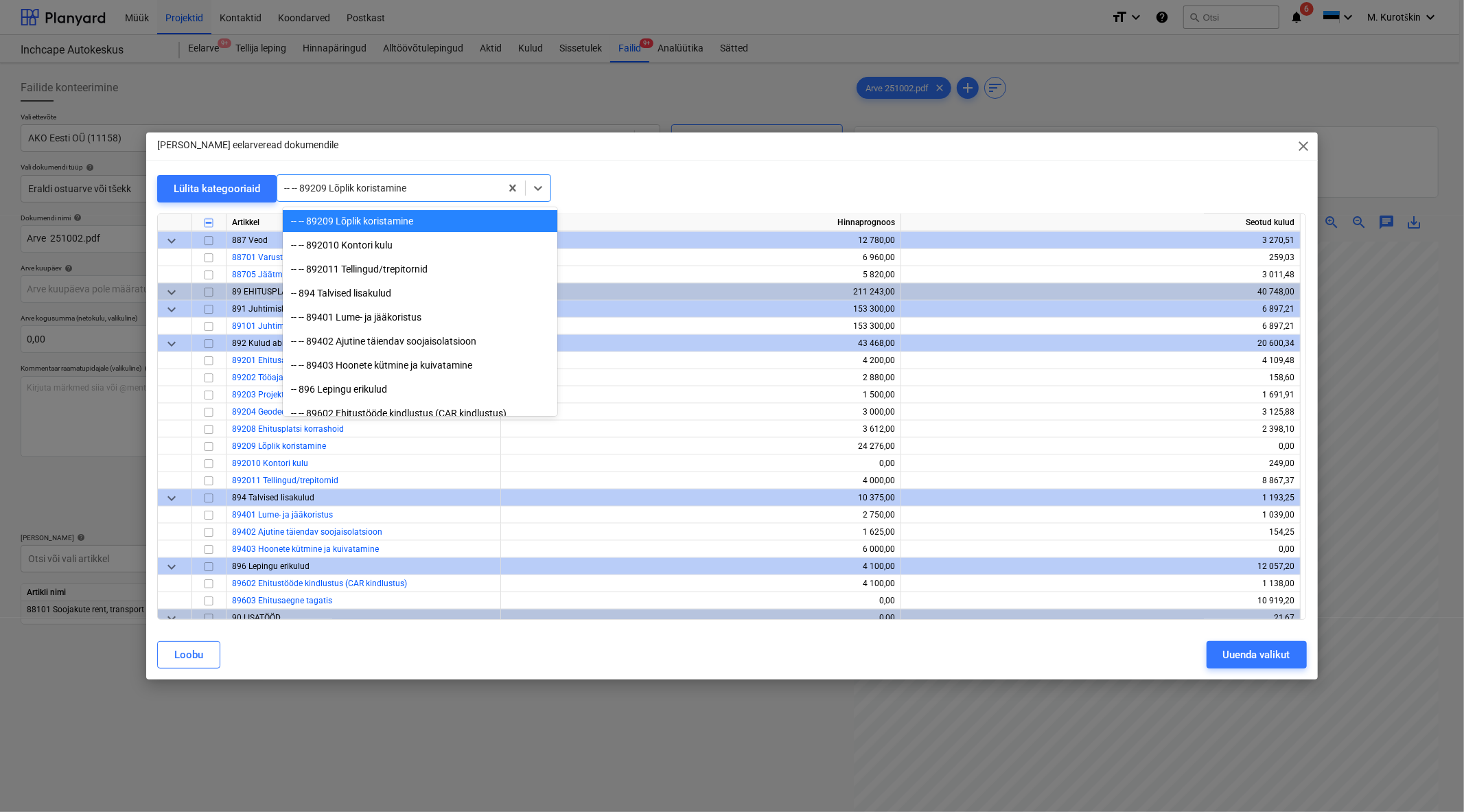
click at [383, 220] on div "-- -- 89209 Lõplik koristamine" at bounding box center [420, 221] width 275 height 22
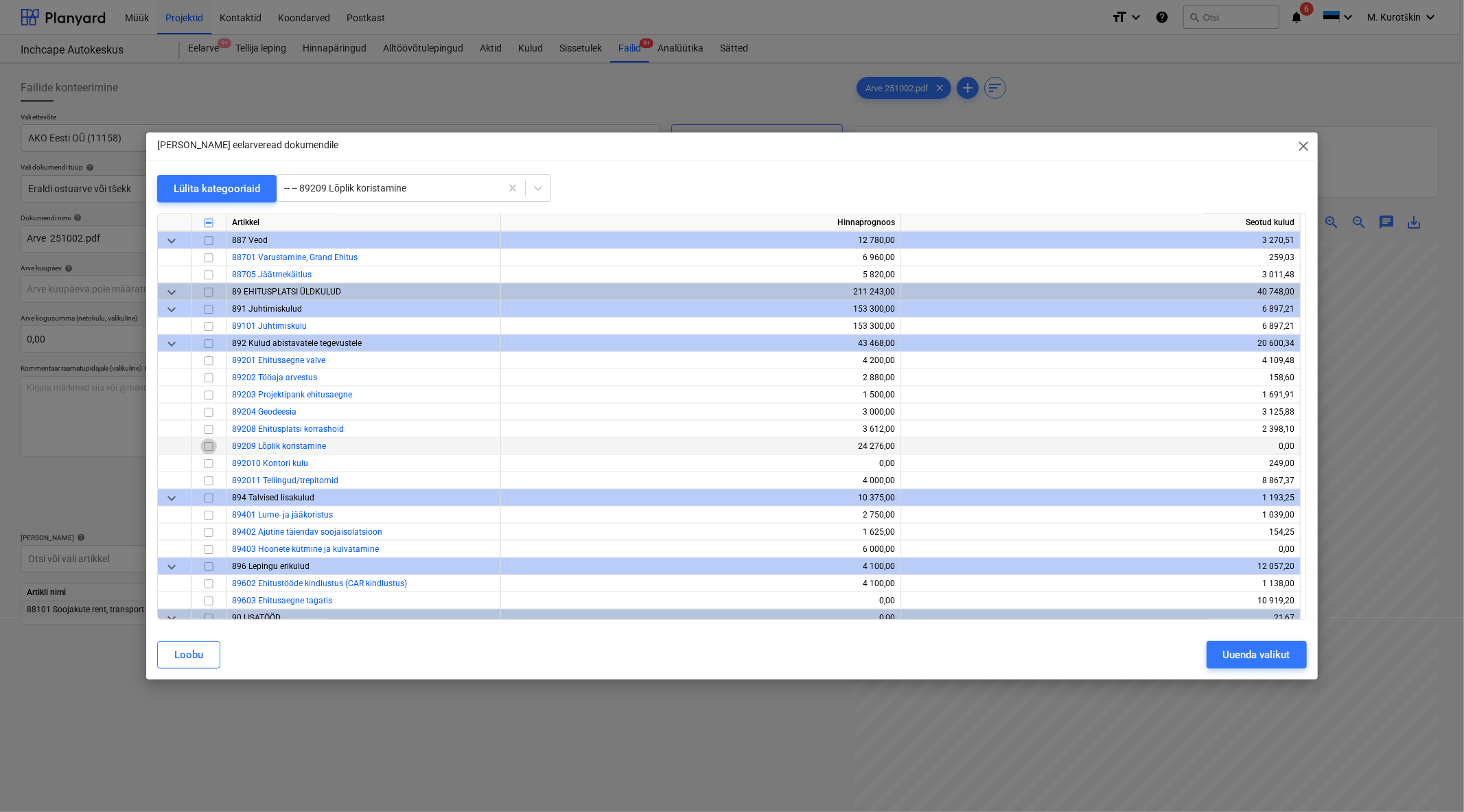
click at [209, 444] on input "checkbox" at bounding box center [209, 446] width 17 height 17
click at [1216, 651] on button "Uuenda valikut" at bounding box center [1256, 655] width 100 height 28
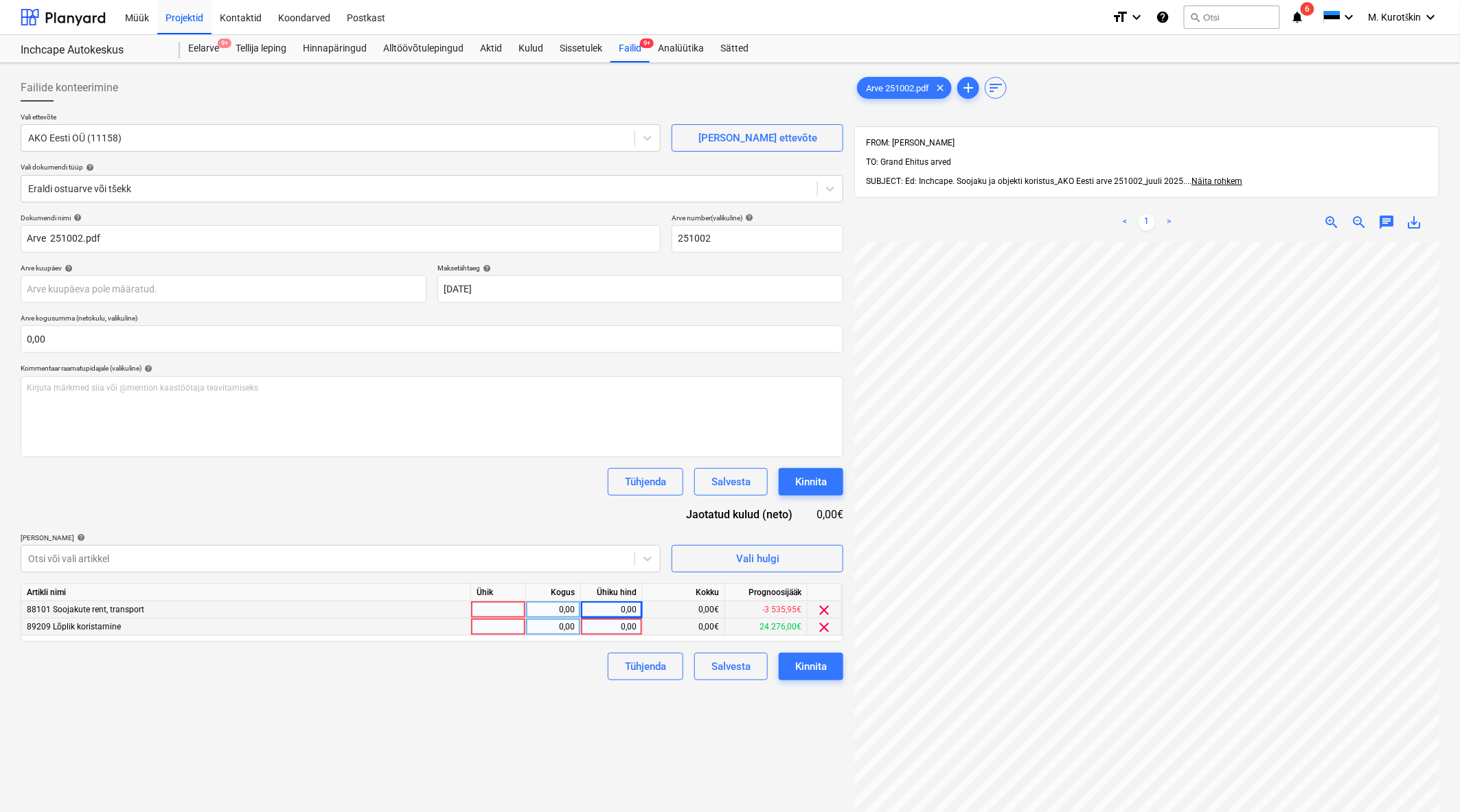
click at [609, 632] on div "0,00" at bounding box center [611, 627] width 50 height 17
click at [563, 725] on div "Failide konteerimine Vali ettevõte AKO Eesti OÜ (11158) [PERSON_NAME] uus ettev…" at bounding box center [431, 544] width 834 height 952
click at [633, 608] on div "0,00" at bounding box center [611, 610] width 50 height 17
click at [650, 754] on div "Failide konteerimine Vali ettevõte AKO Eesti OÜ (11158) [PERSON_NAME] uus ettev…" at bounding box center [431, 544] width 834 height 952
click at [814, 675] on div "Kinnita" at bounding box center [810, 666] width 31 height 18
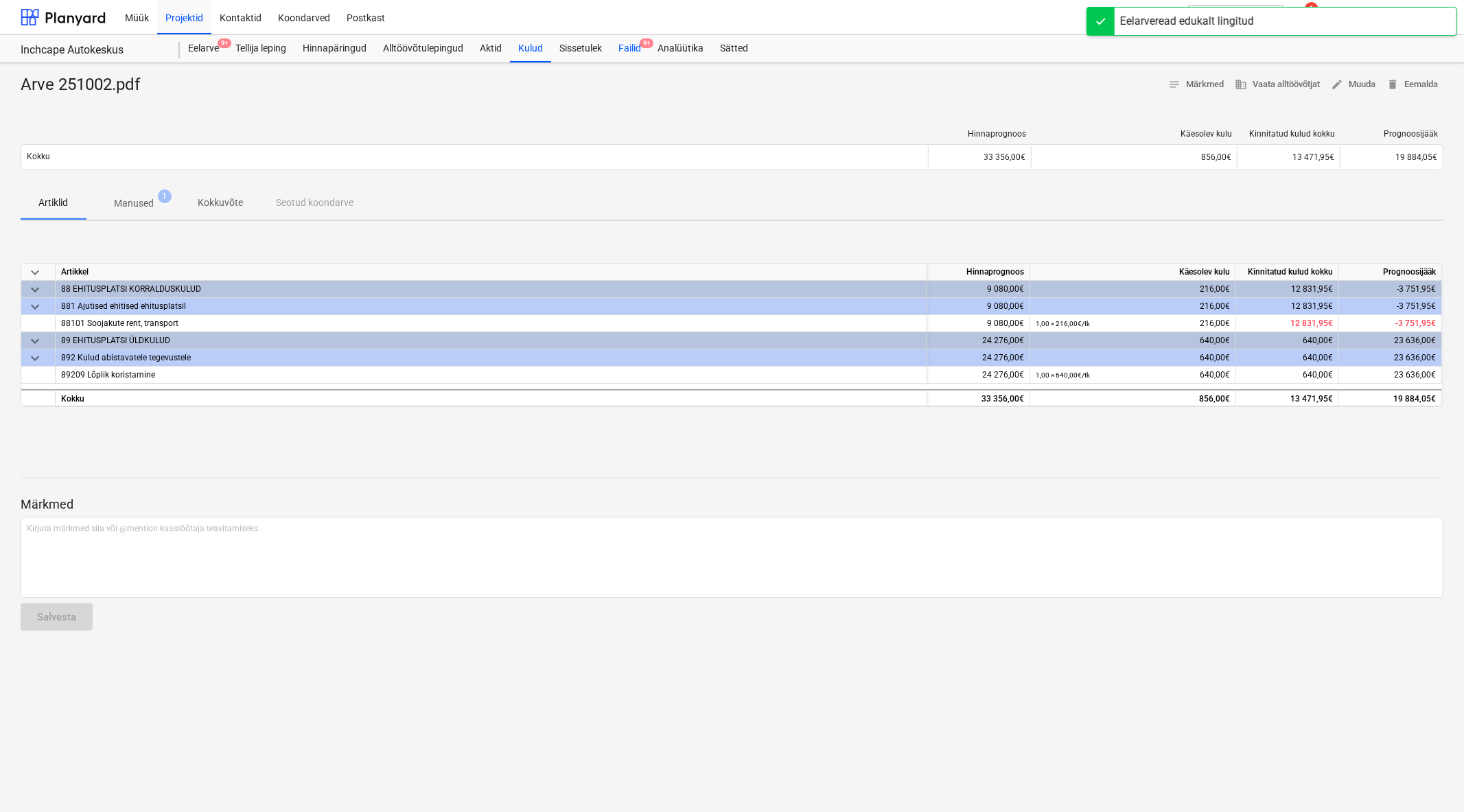
click at [636, 47] on div "Failid 9+" at bounding box center [629, 49] width 39 height 28
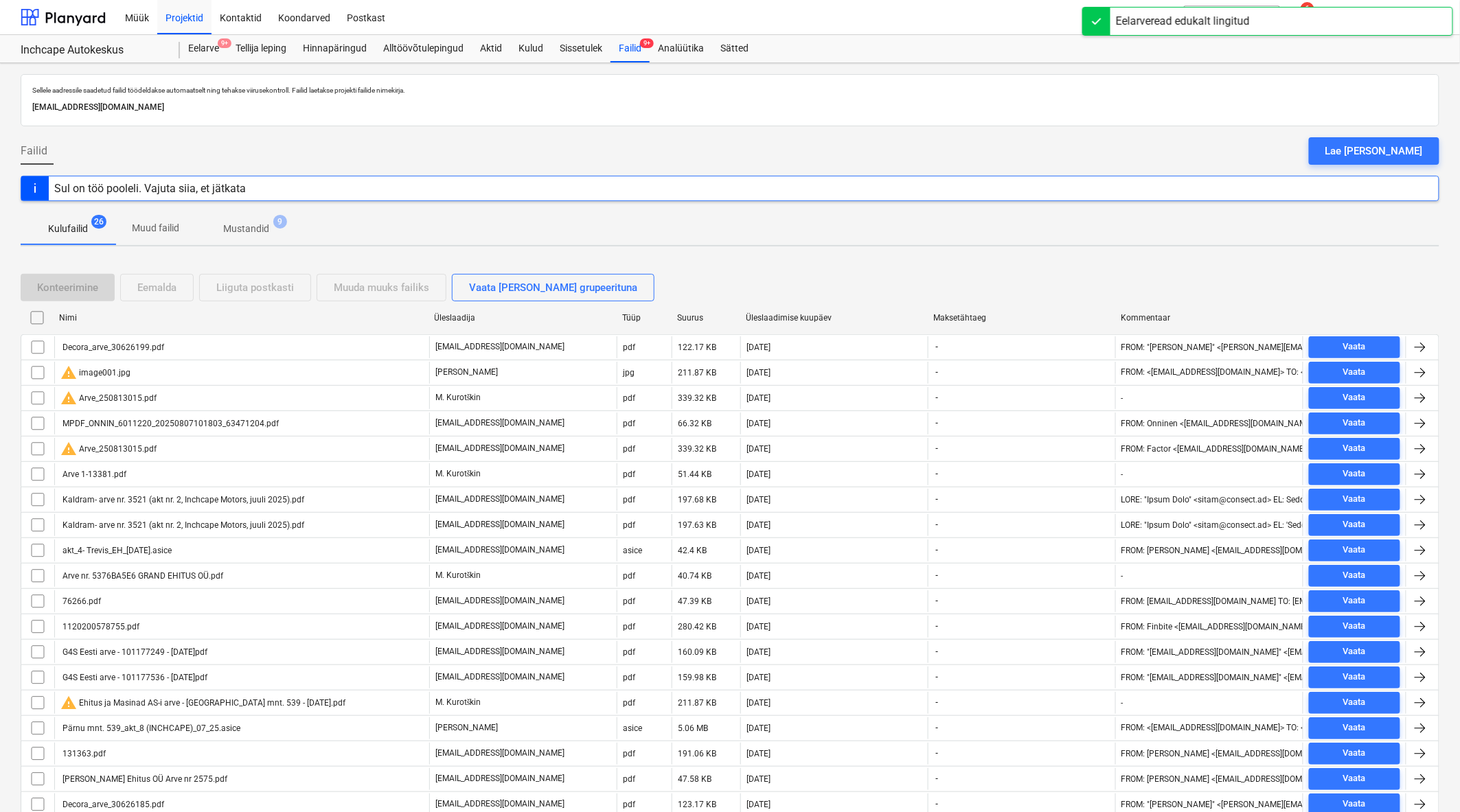
click at [783, 318] on div "Üleslaadimise kuupäev" at bounding box center [833, 317] width 177 height 10
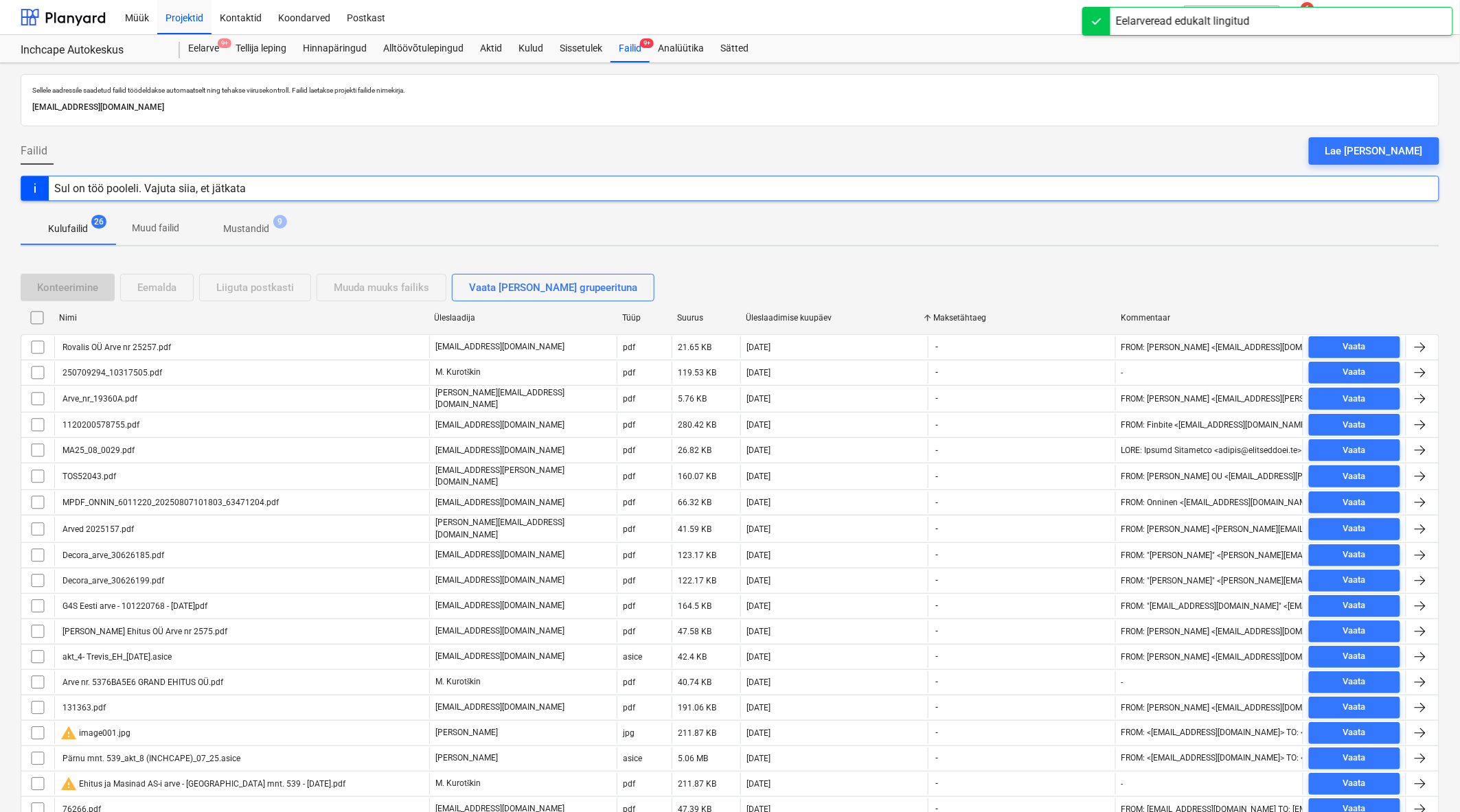
click at [783, 318] on div "Üleslaadimise kuupäev" at bounding box center [833, 317] width 177 height 10
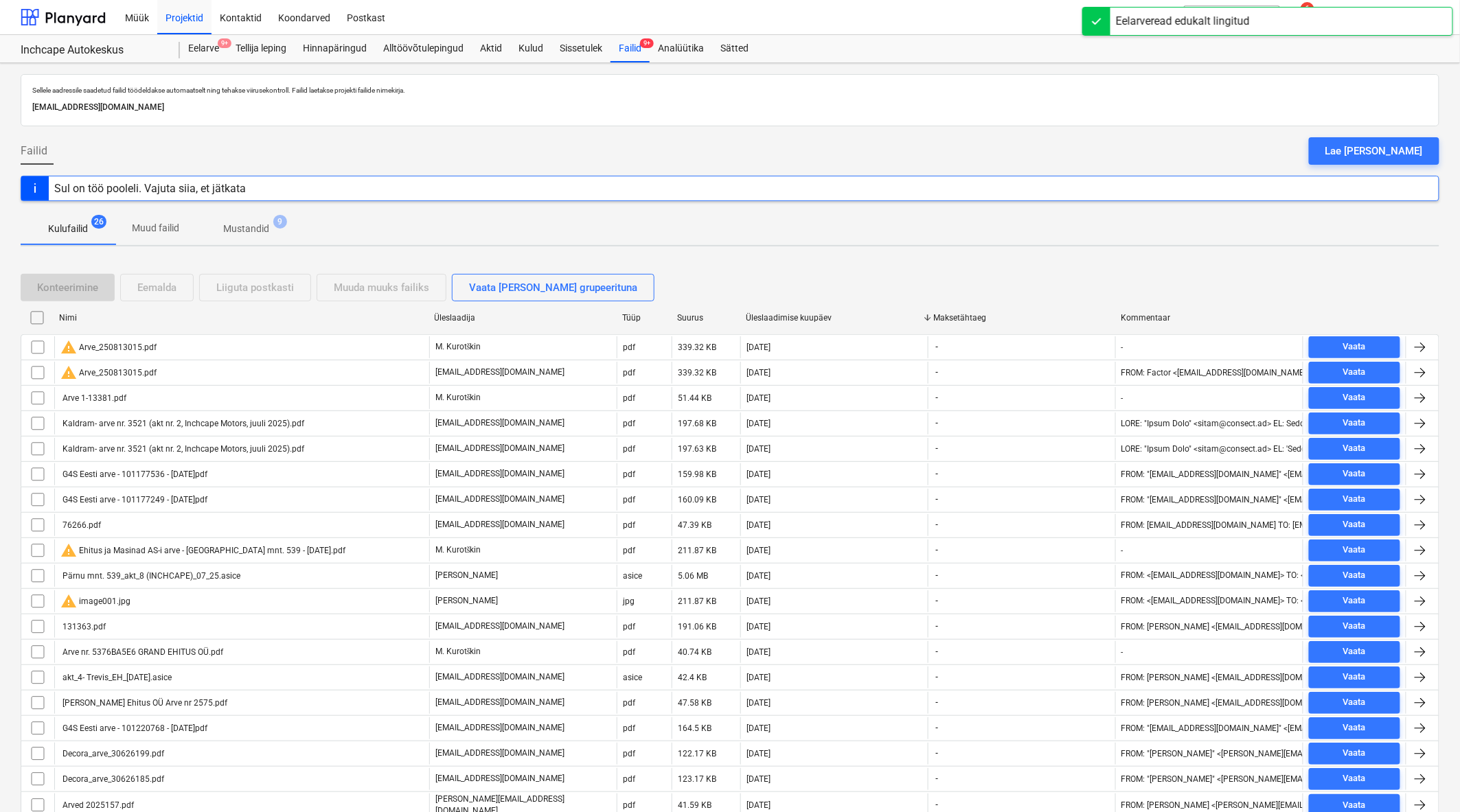
click at [783, 318] on div "Üleslaadimise kuupäev" at bounding box center [833, 317] width 177 height 10
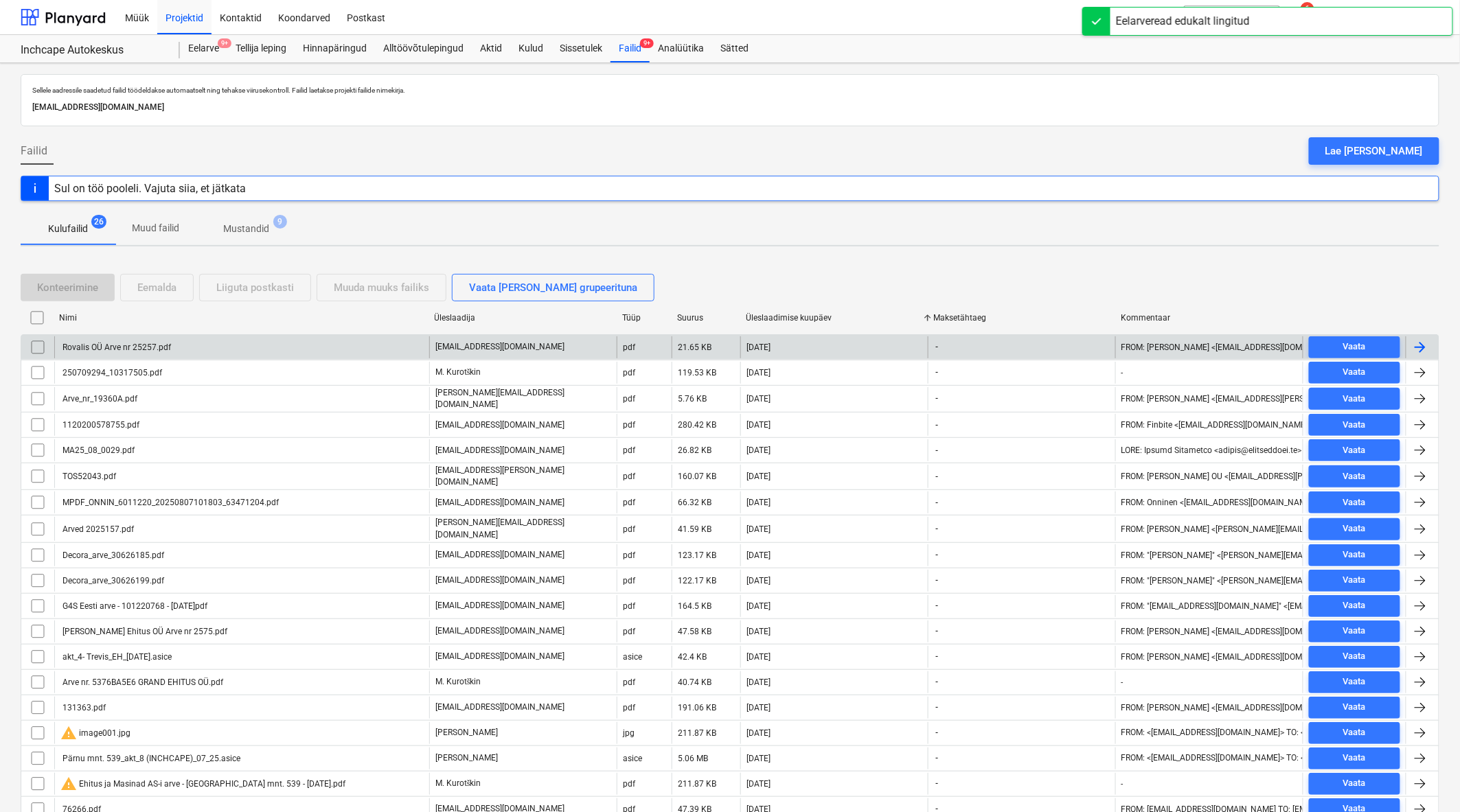
click at [140, 350] on div "Rovalis OÜ Arve nr 25257.pdf" at bounding box center [115, 347] width 110 height 10
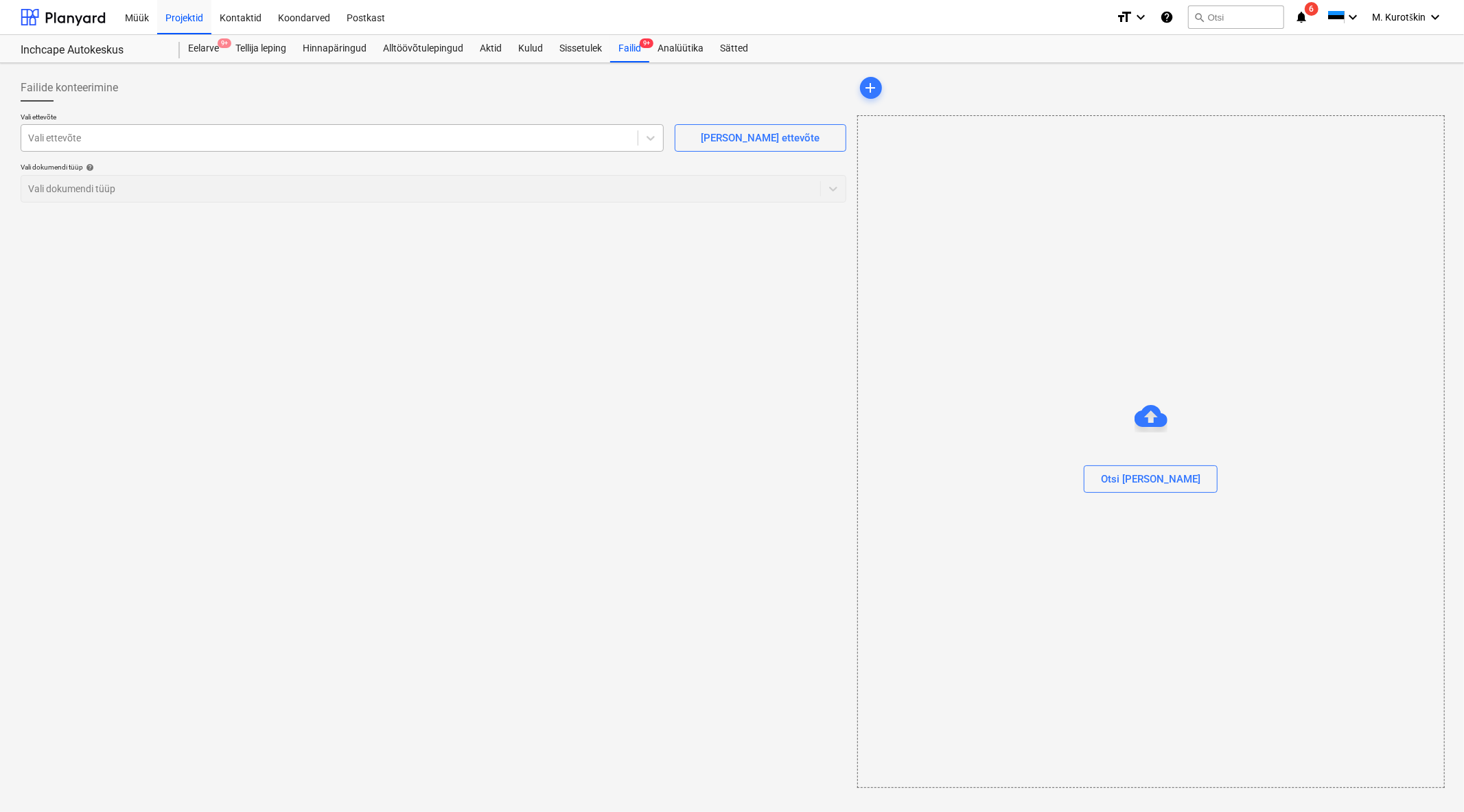
click at [539, 135] on div at bounding box center [329, 138] width 602 height 14
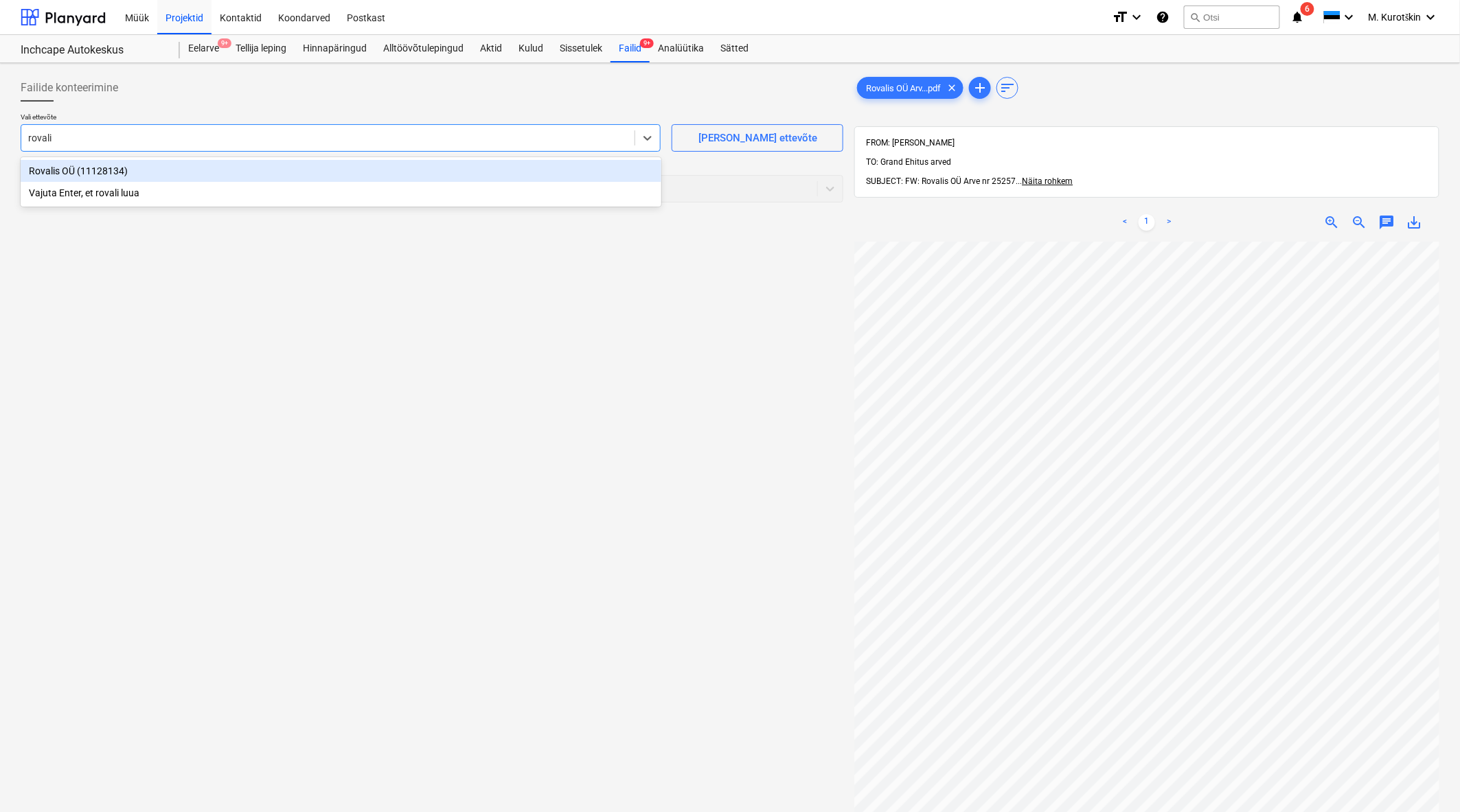
click at [468, 169] on div "Rovalis OÜ (11128134)" at bounding box center [341, 170] width 641 height 22
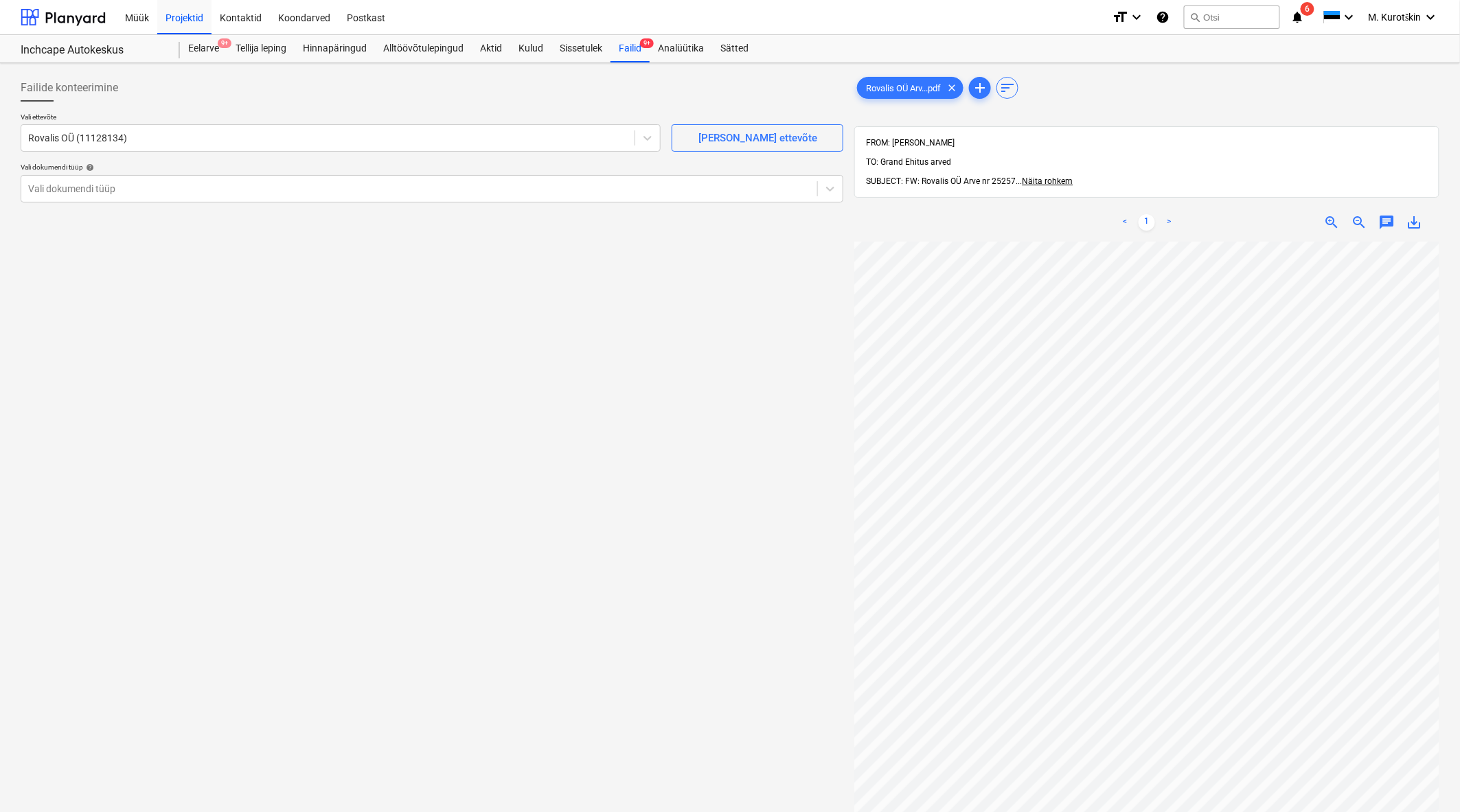
scroll to position [40, 34]
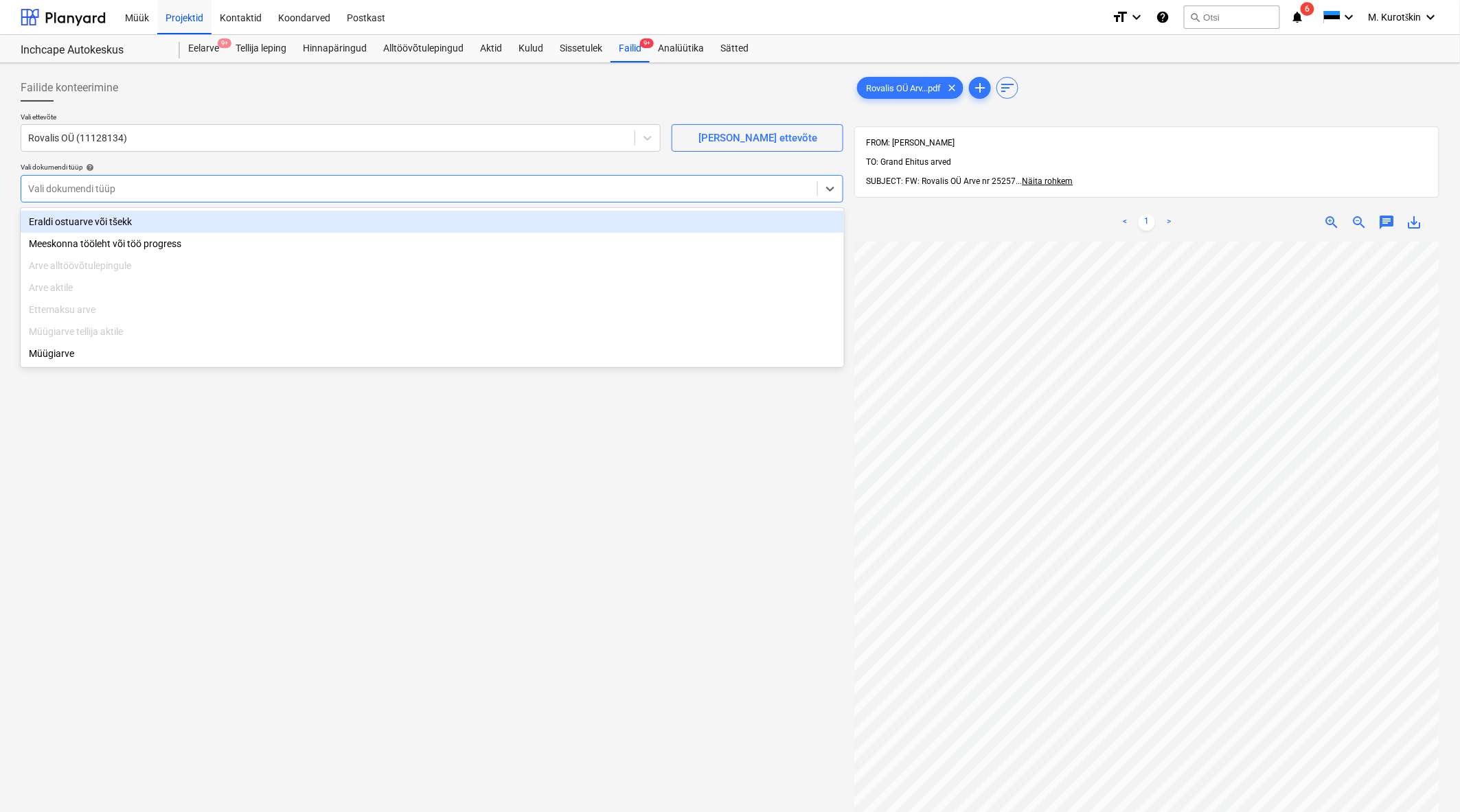
click at [145, 182] on div at bounding box center [418, 189] width 782 height 14
click at [145, 216] on div "Eraldi ostuarve või tšekk" at bounding box center [432, 221] width 823 height 22
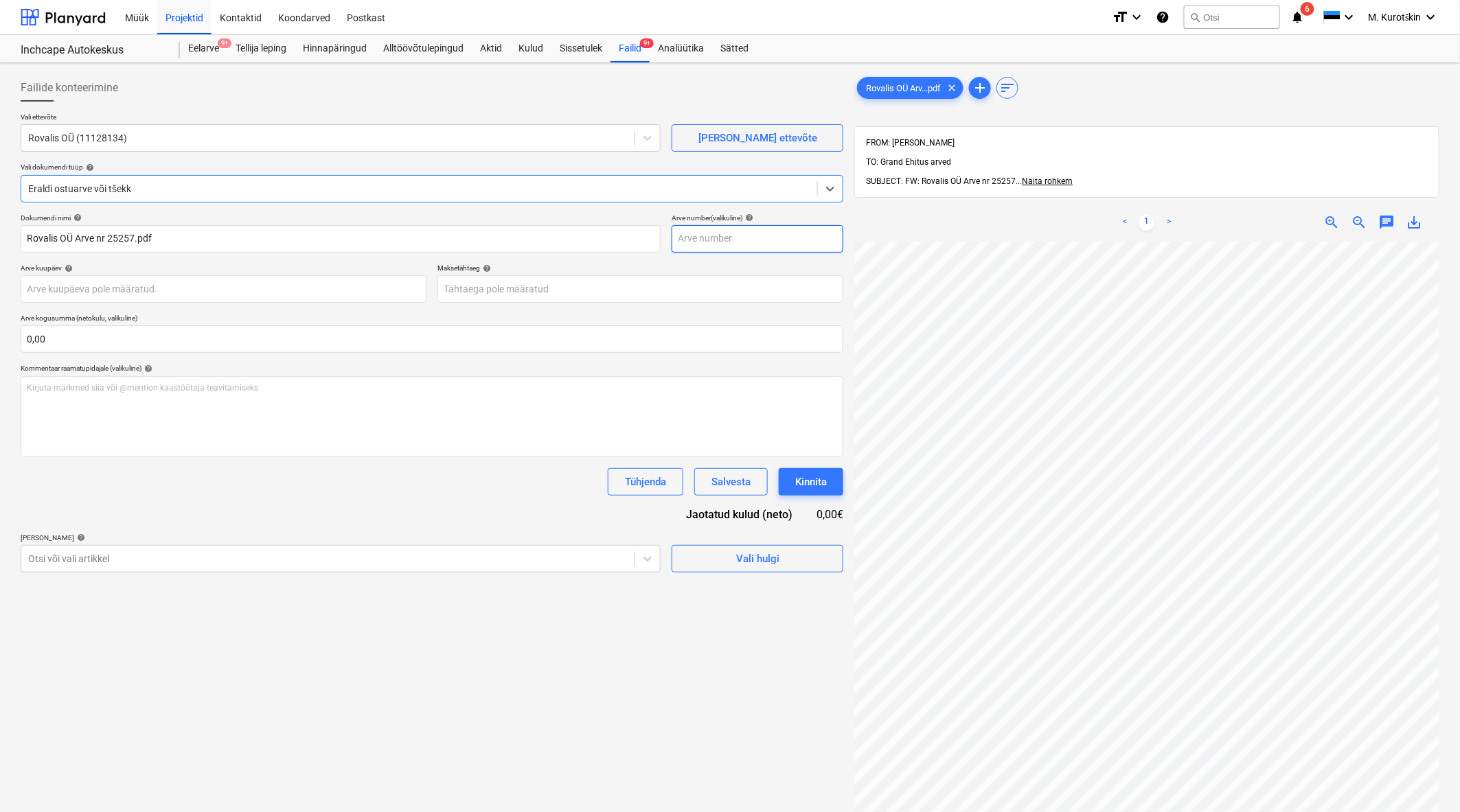
click at [733, 240] on input "text" at bounding box center [757, 239] width 171 height 28
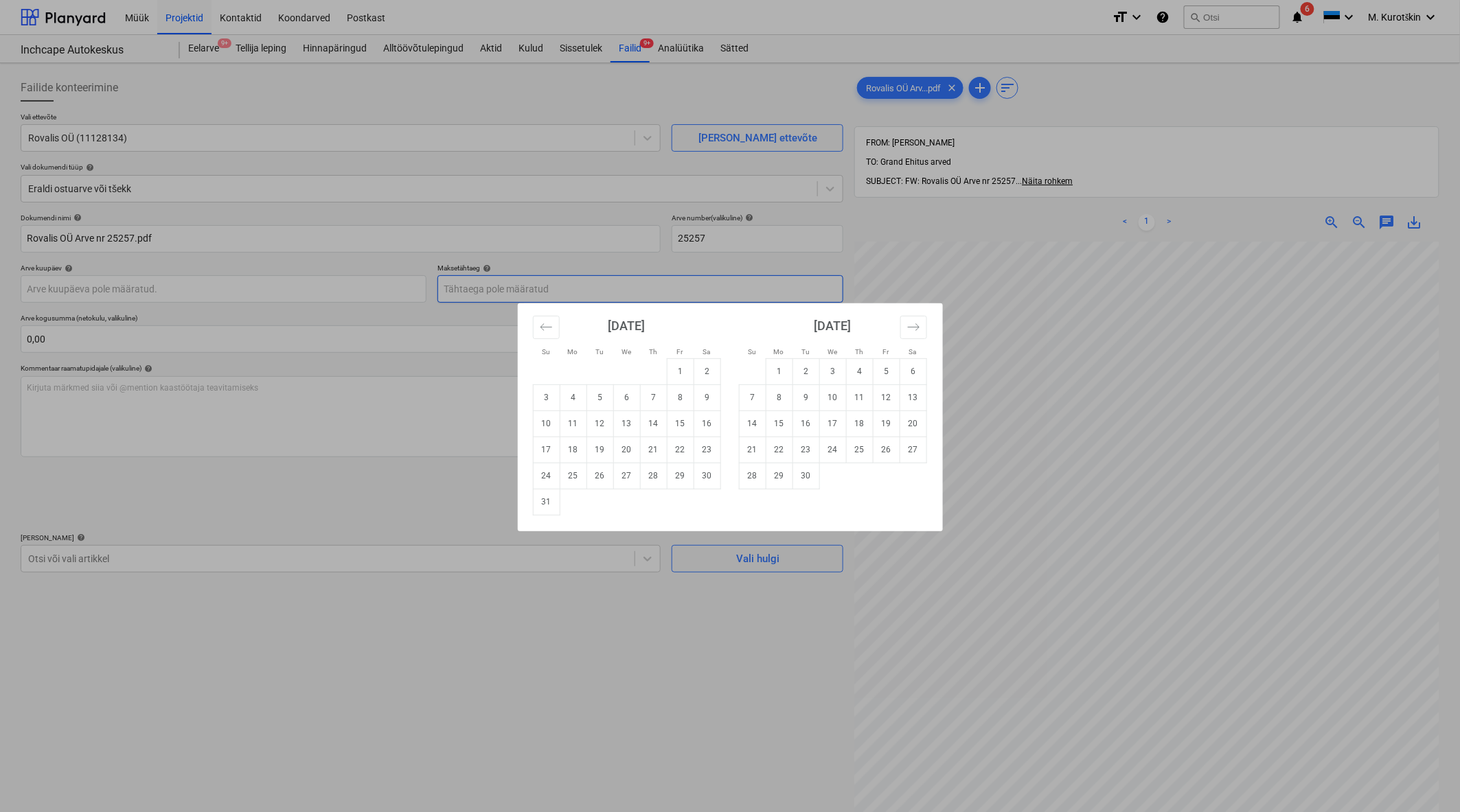
click at [612, 299] on body "Müük Projektid Kontaktid Koondarved Postkast format_size keyboard_arrow_down he…" at bounding box center [730, 406] width 1460 height 812
click at [687, 428] on td "15" at bounding box center [680, 423] width 27 height 26
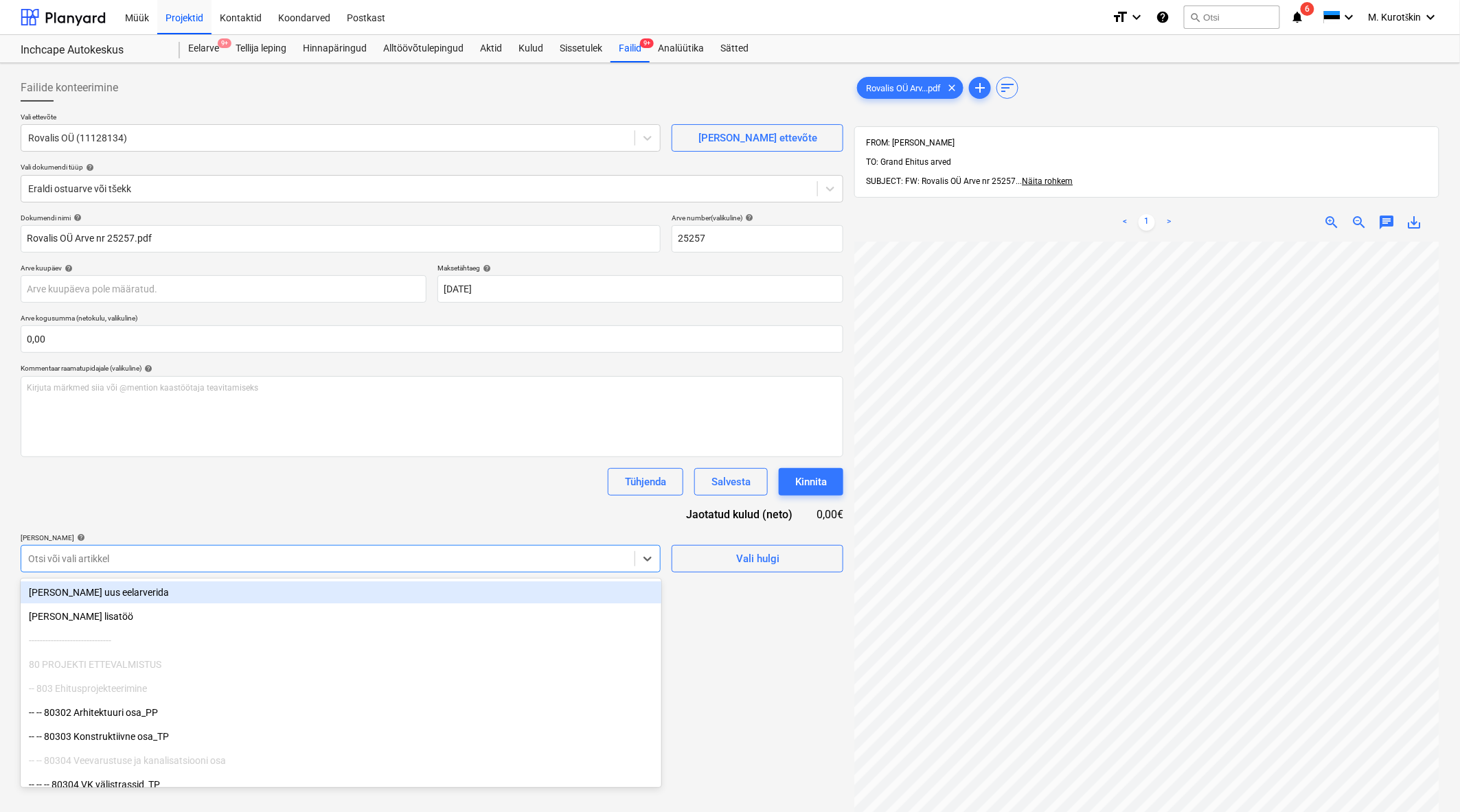
click at [236, 559] on div at bounding box center [327, 559] width 599 height 14
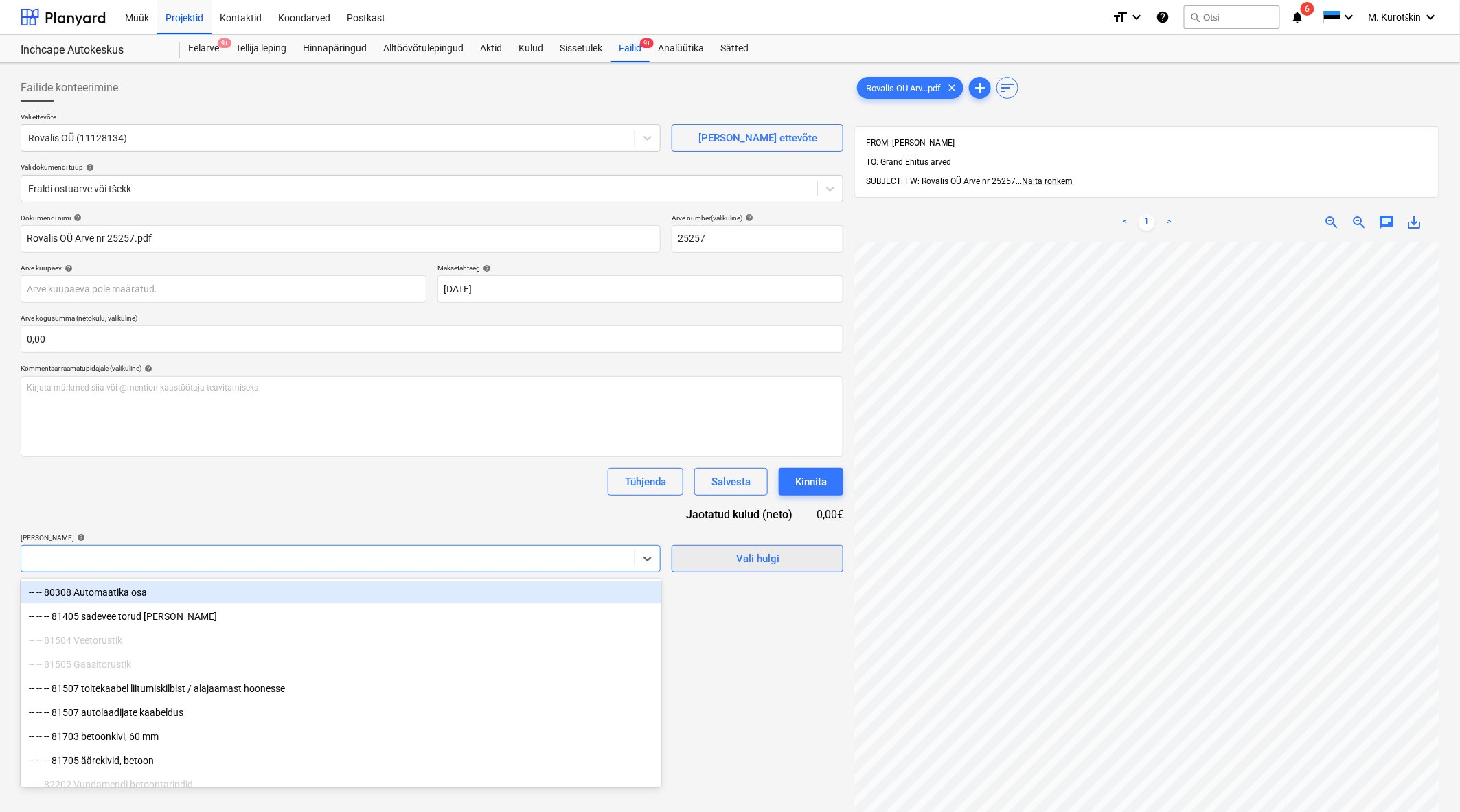
click at [784, 566] on span "Vali hulgi" at bounding box center [757, 558] width 137 height 18
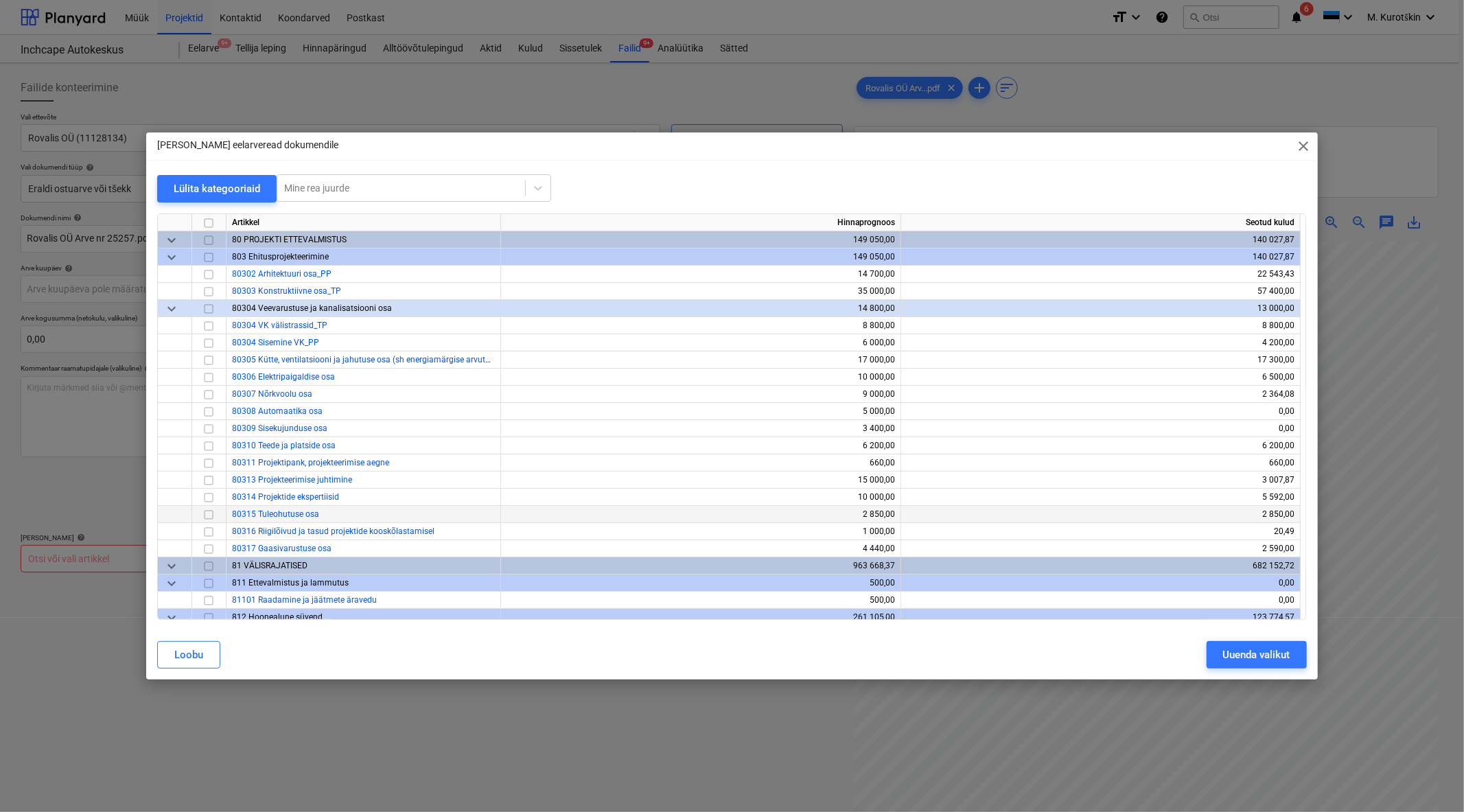
click at [203, 514] on input "checkbox" at bounding box center [209, 514] width 17 height 17
click at [1238, 649] on div "Uuenda valikut" at bounding box center [1256, 655] width 67 height 18
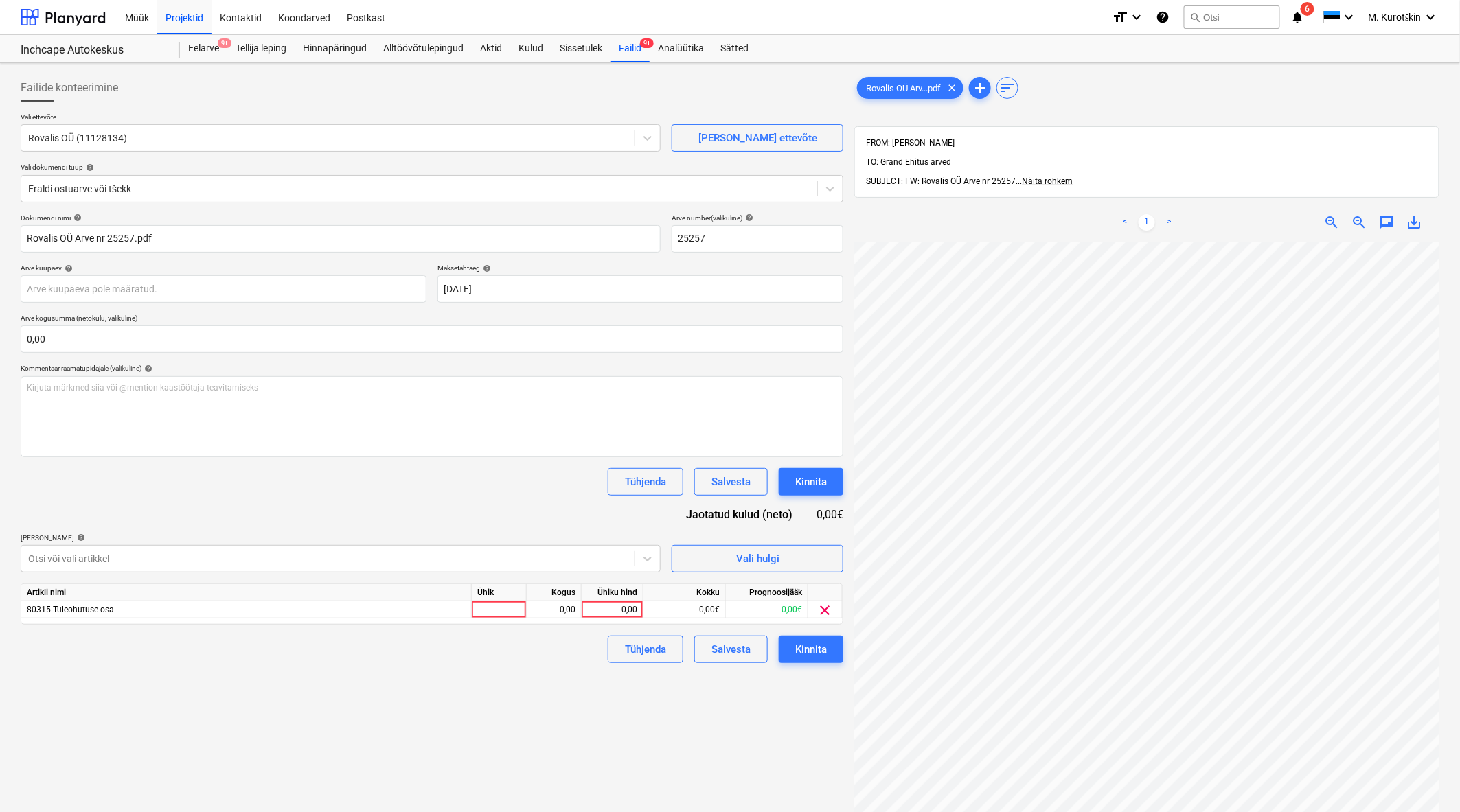
scroll to position [40, 32]
click at [637, 618] on div "0,00" at bounding box center [612, 610] width 62 height 17
click at [576, 733] on div "Failide konteerimine Vali ettevõte Rovalis OÜ (11128134) [PERSON_NAME] uus ette…" at bounding box center [431, 544] width 834 height 952
click at [825, 650] on div "Kinnita" at bounding box center [810, 649] width 31 height 18
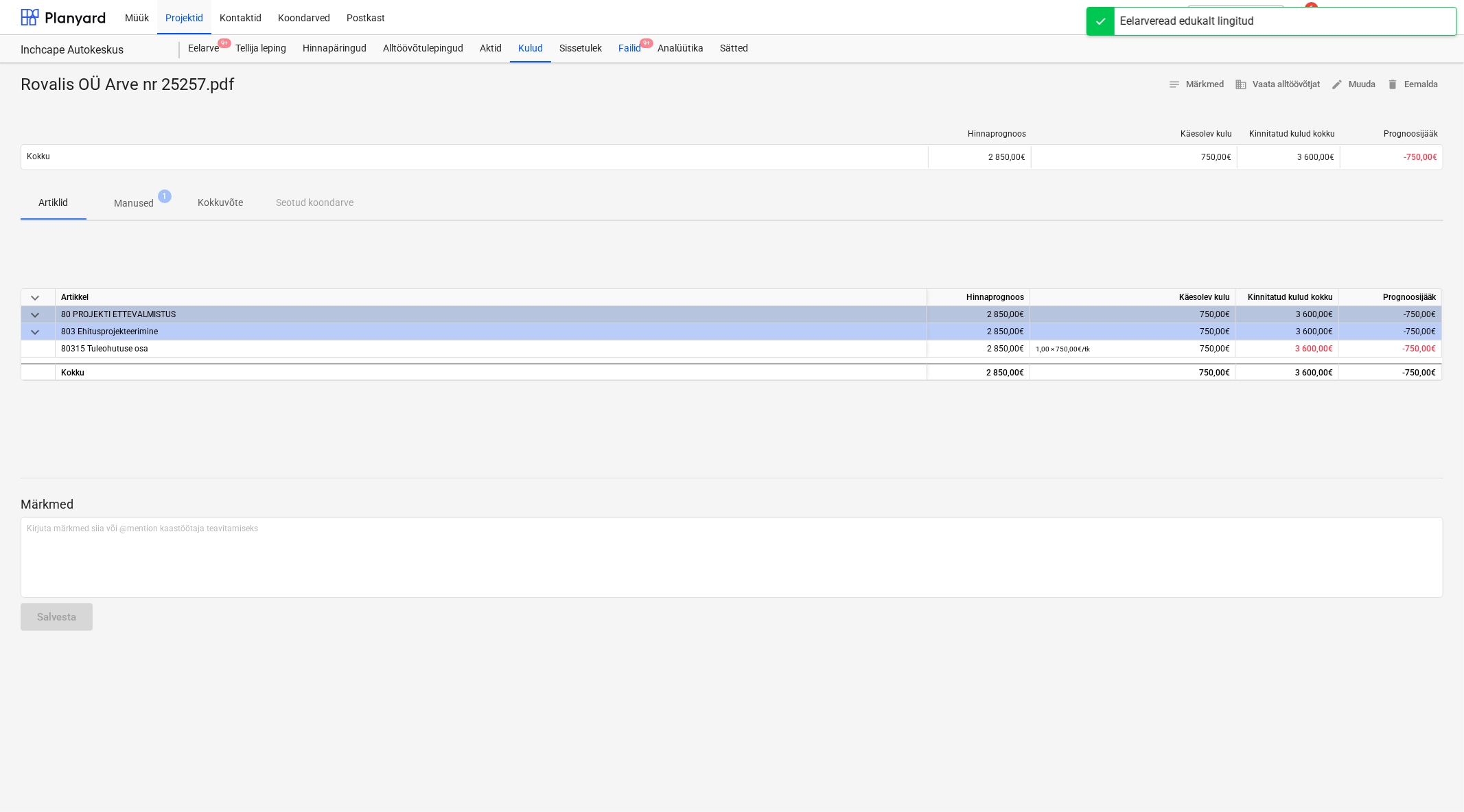
click at [641, 53] on div "Failid 9+" at bounding box center [629, 49] width 39 height 28
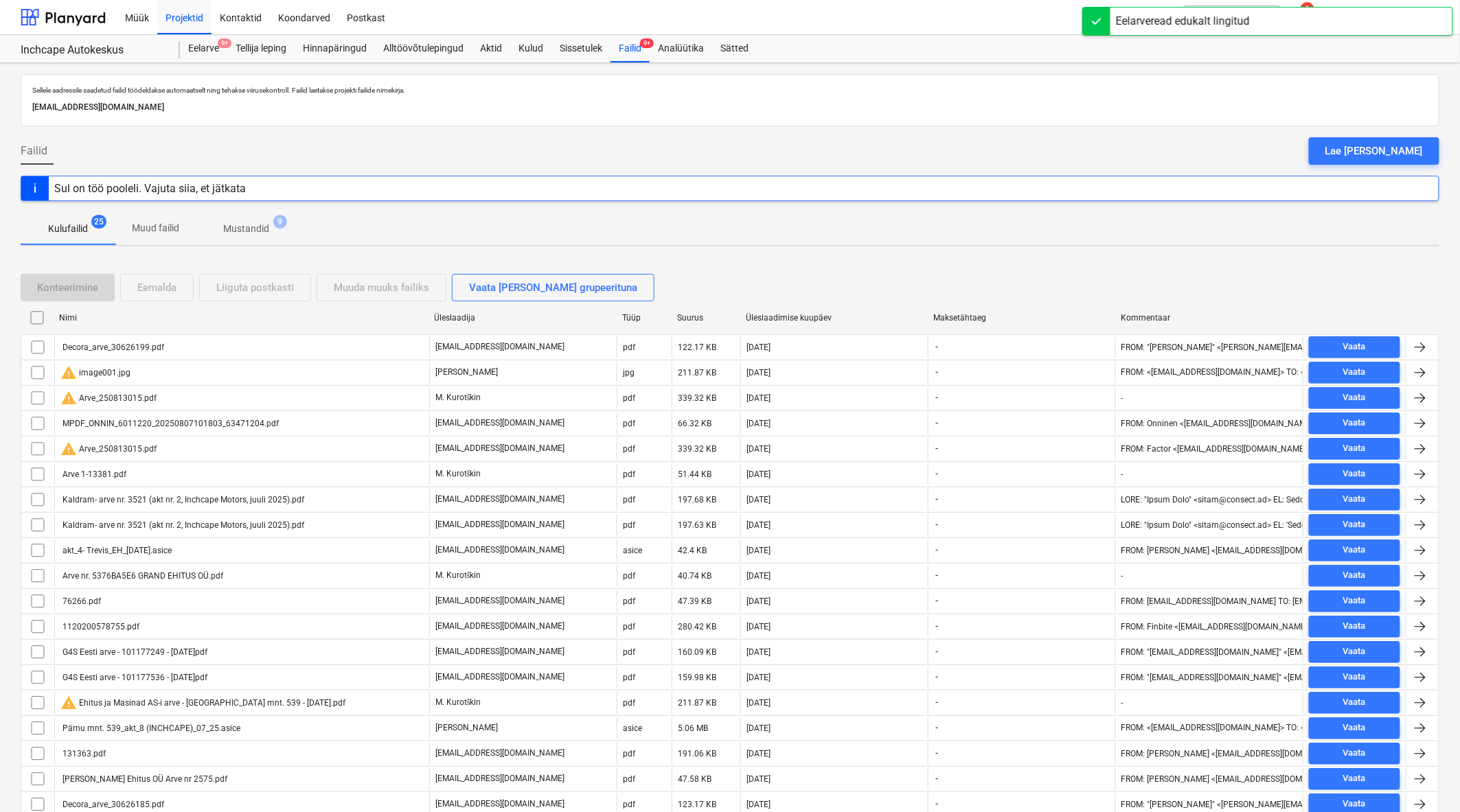
click at [810, 315] on div "Üleslaadimise kuupäev" at bounding box center [833, 317] width 177 height 10
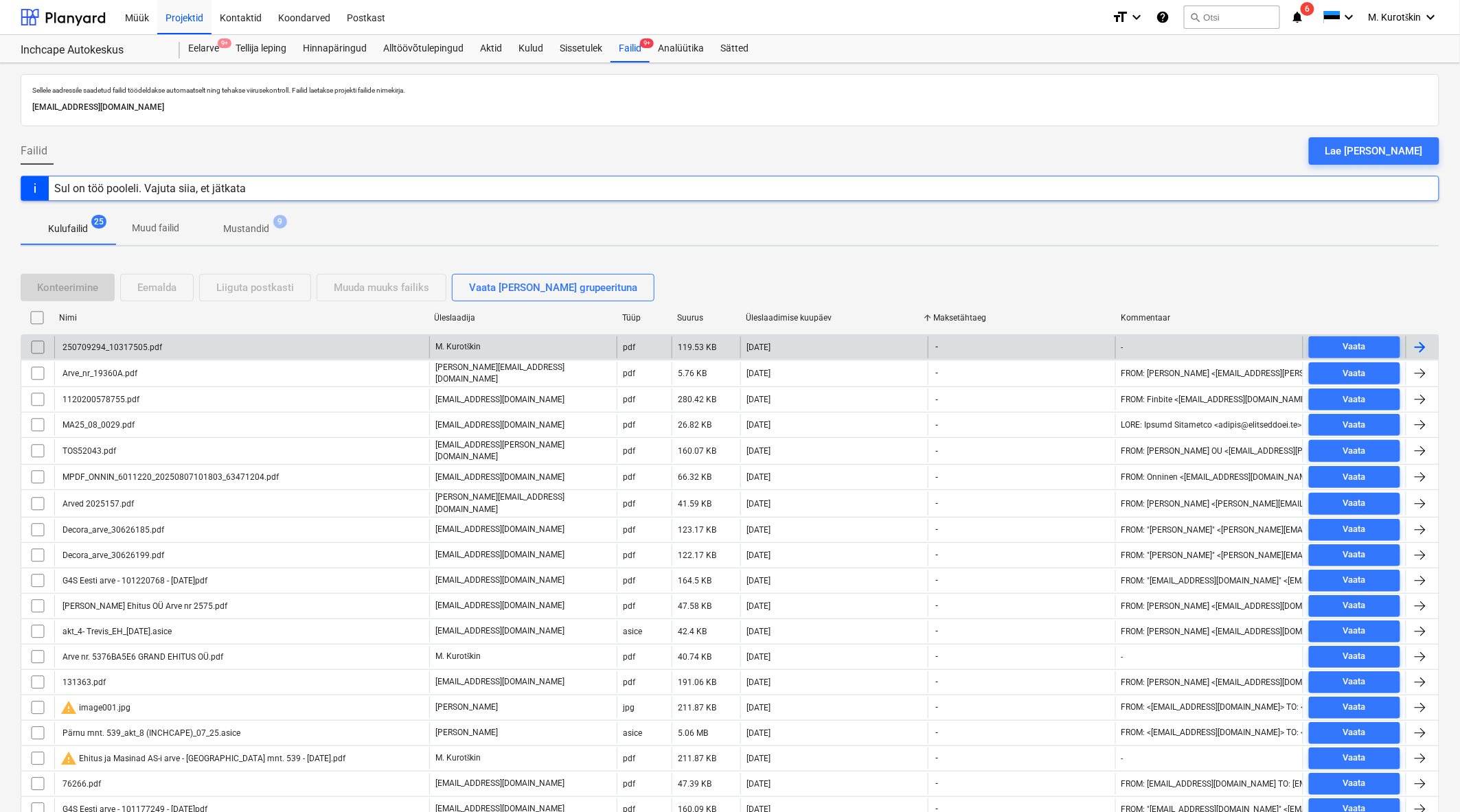
click at [109, 348] on div "250709294_10317505.pdf" at bounding box center [110, 347] width 102 height 10
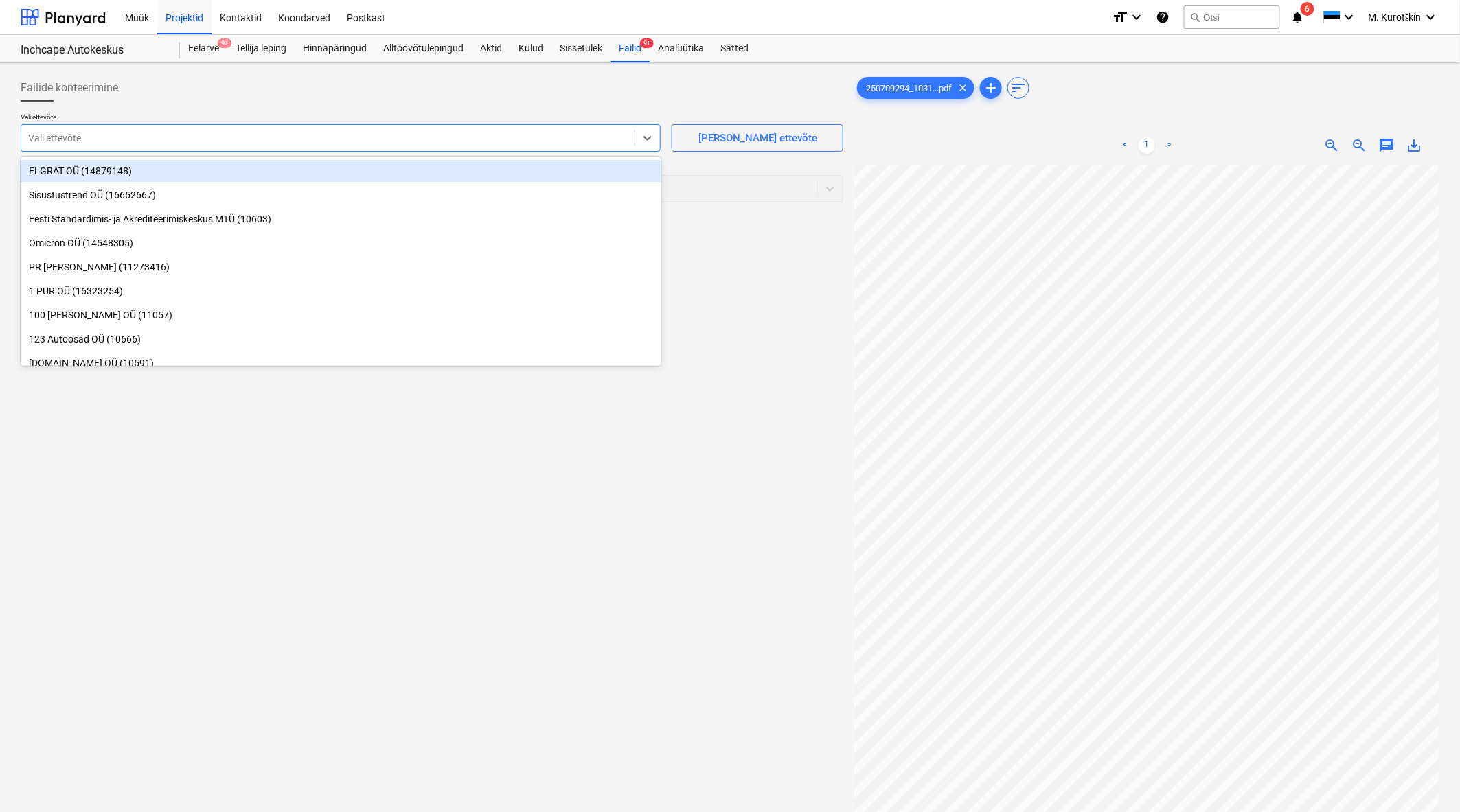
click at [405, 145] on div at bounding box center [327, 138] width 599 height 14
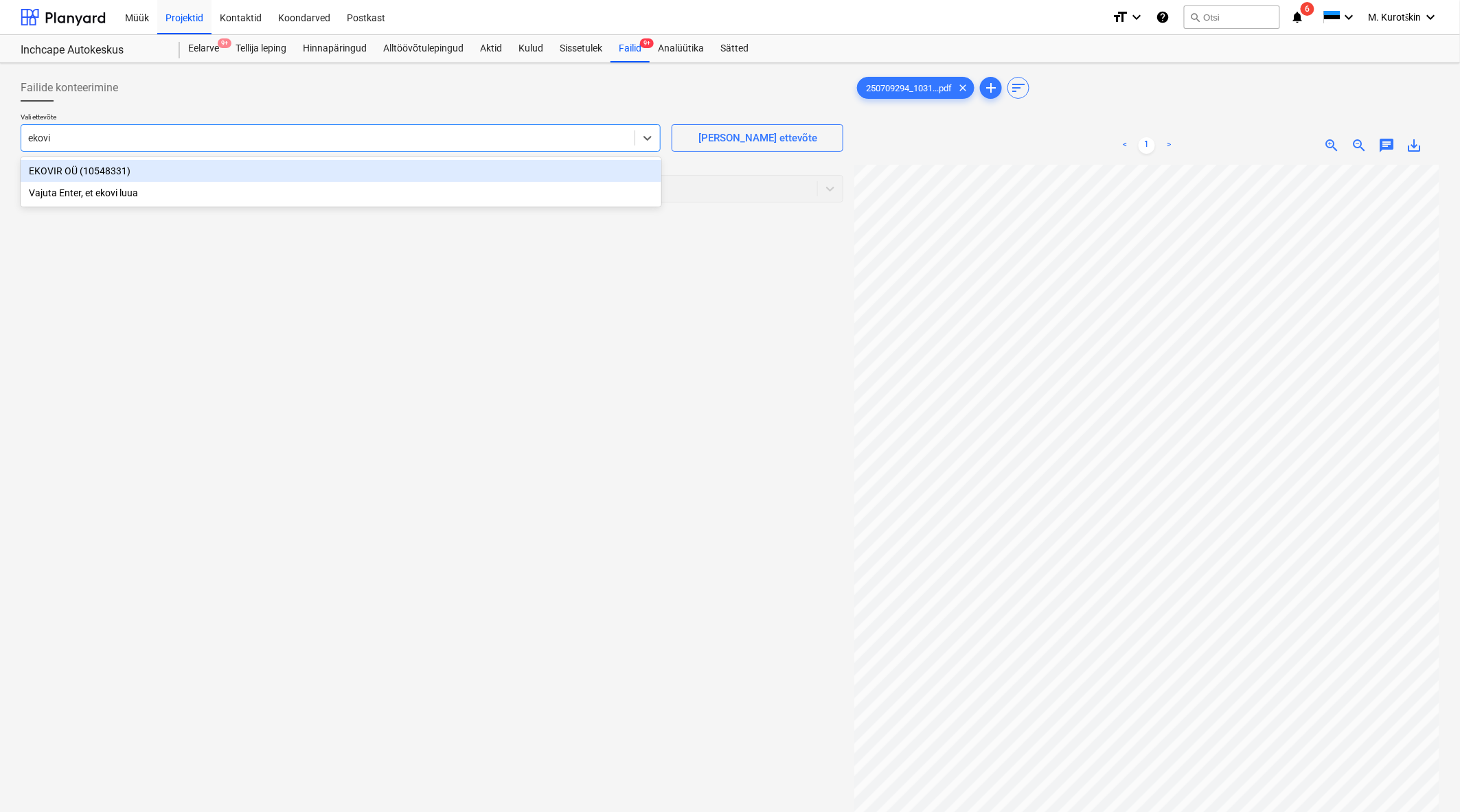
click at [400, 168] on div "EKOVIR OÜ (10548331)" at bounding box center [341, 170] width 641 height 22
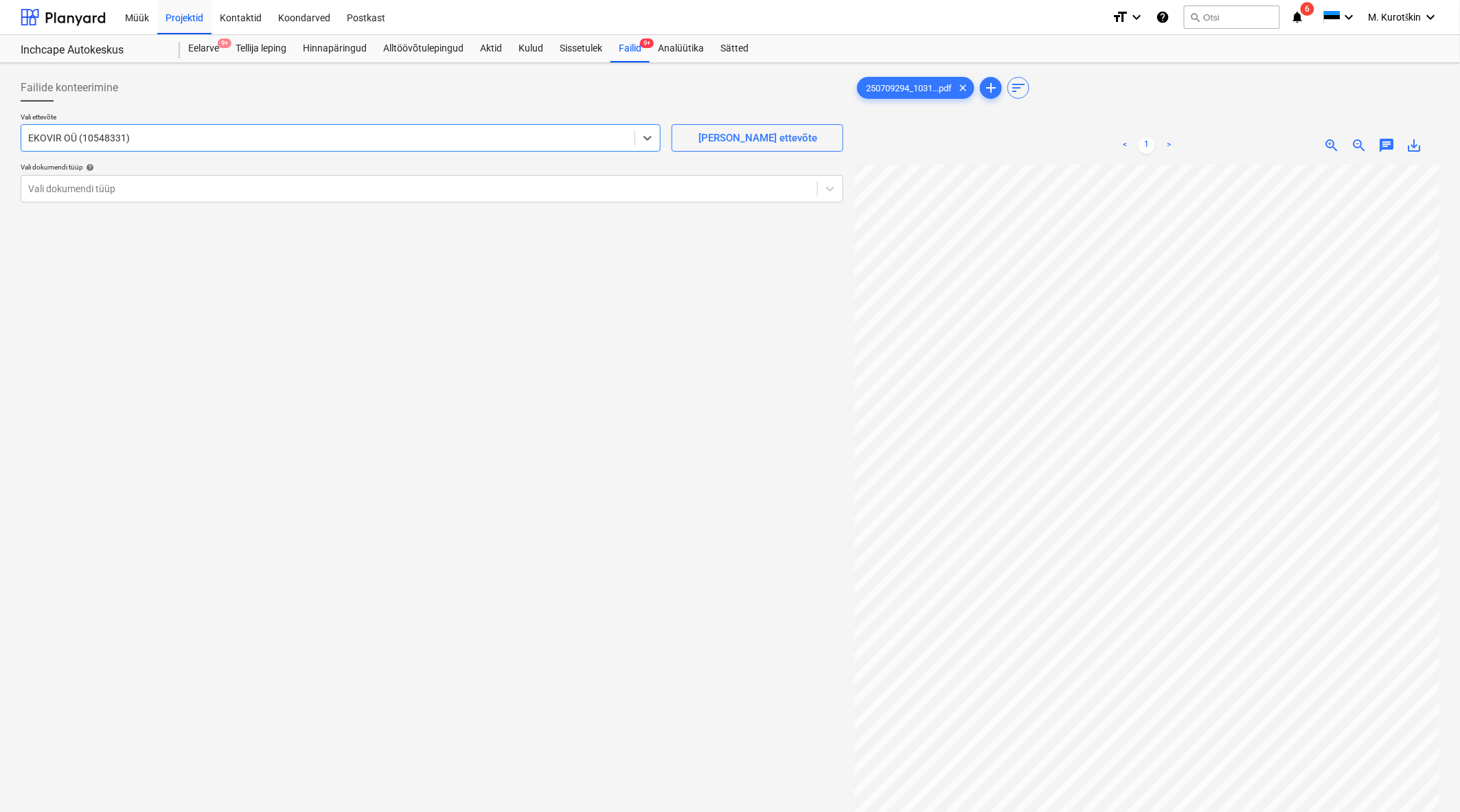
click at [397, 101] on div "Failide konteerimine" at bounding box center [432, 88] width 823 height 28
click at [346, 184] on div at bounding box center [418, 189] width 782 height 14
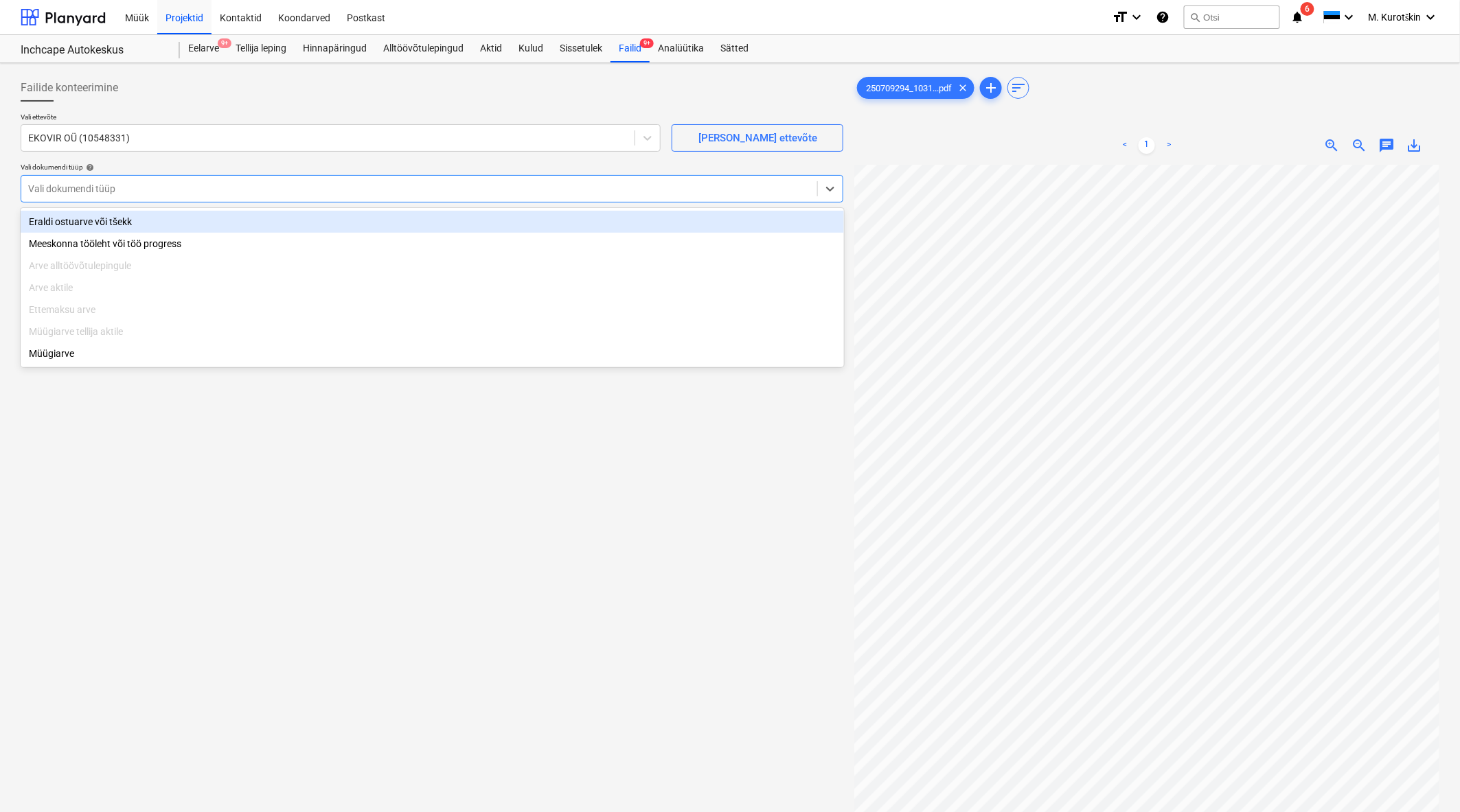
click at [339, 213] on div "Eraldi ostuarve või tšekk" at bounding box center [432, 221] width 823 height 22
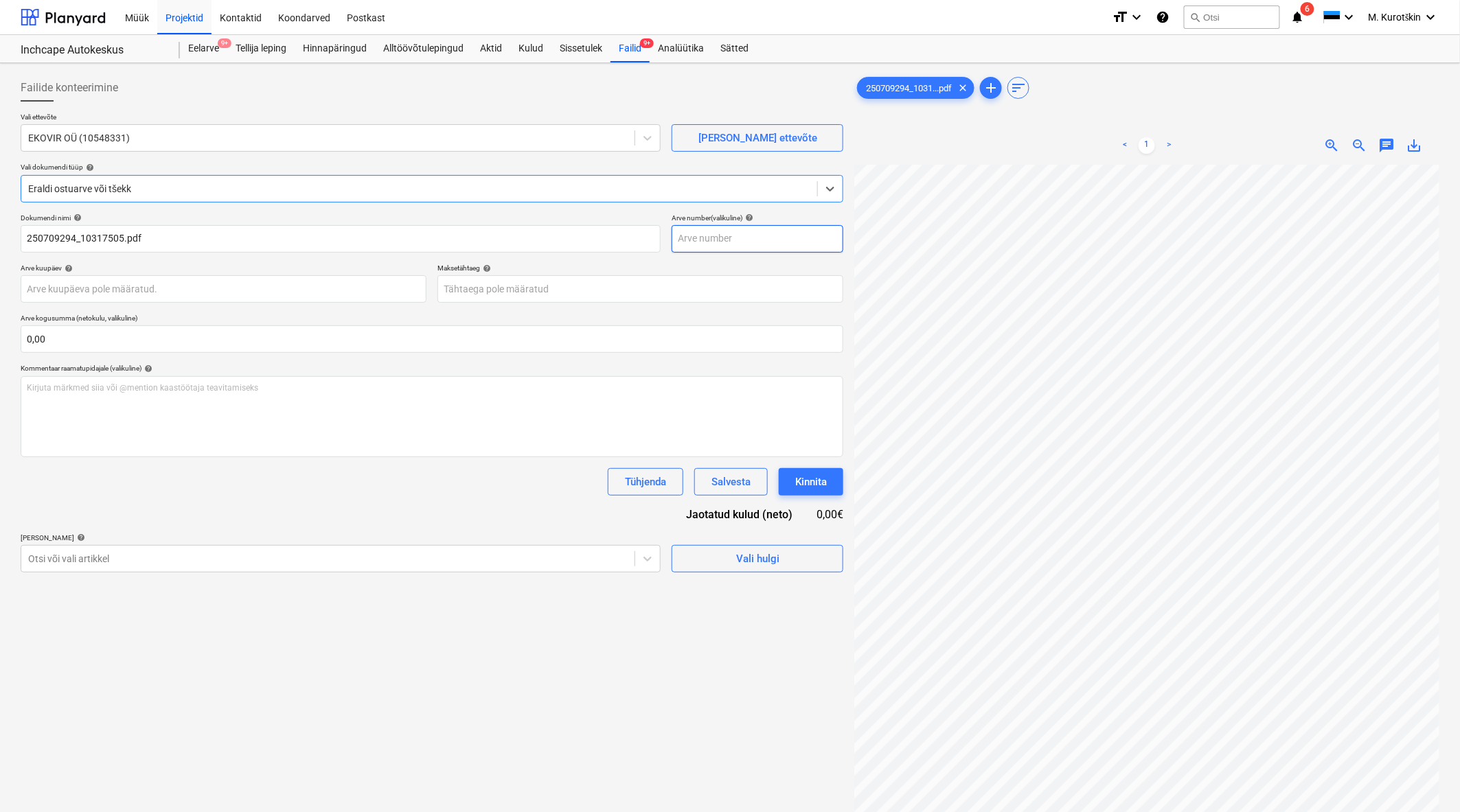
click at [791, 248] on input "text" at bounding box center [757, 239] width 171 height 28
click at [518, 289] on body "Müük Projektid Kontaktid Koondarved Postkast format_size keyboard_arrow_down he…" at bounding box center [730, 406] width 1460 height 812
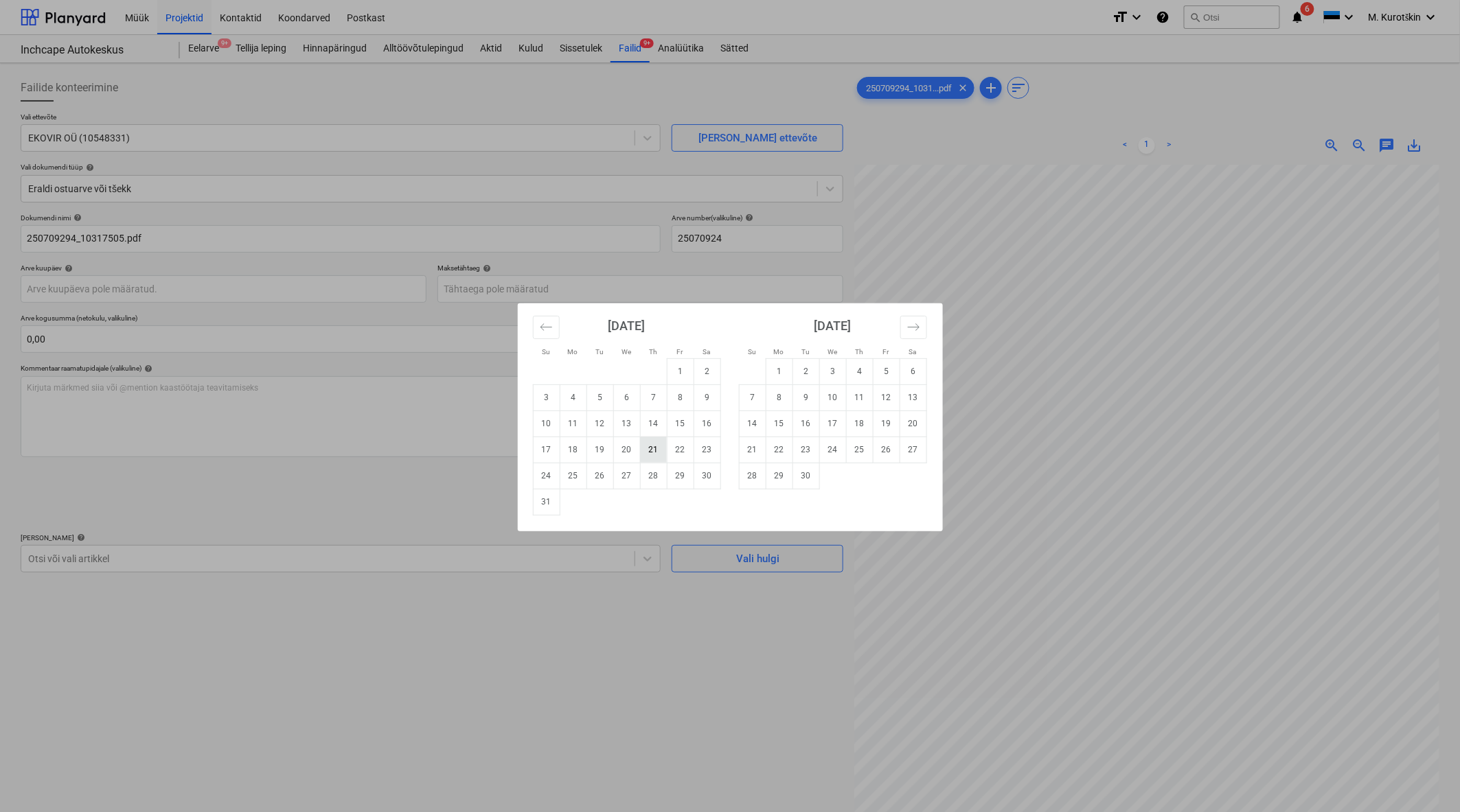
click at [643, 443] on td "21" at bounding box center [653, 449] width 27 height 26
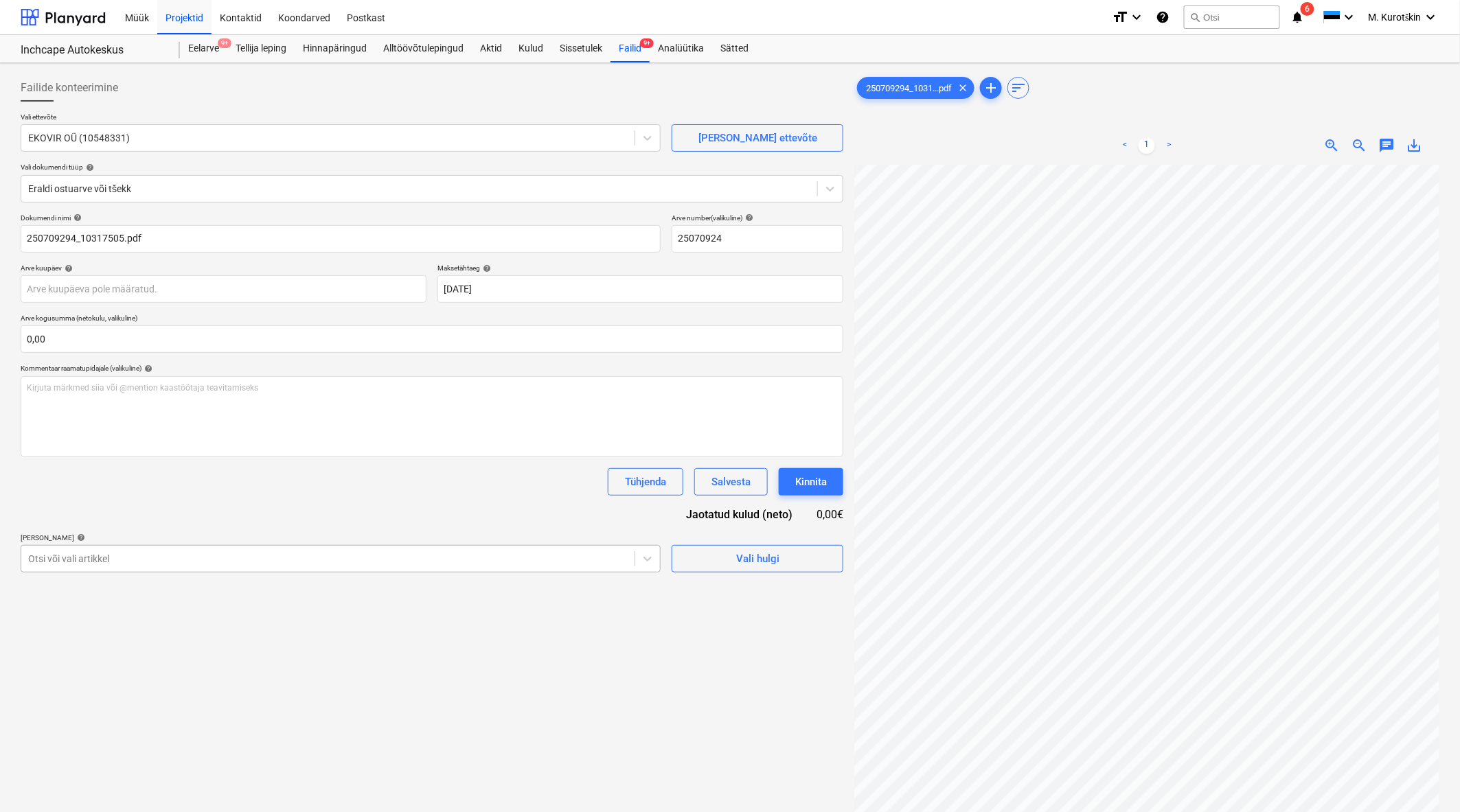
click at [294, 566] on div at bounding box center [327, 559] width 599 height 14
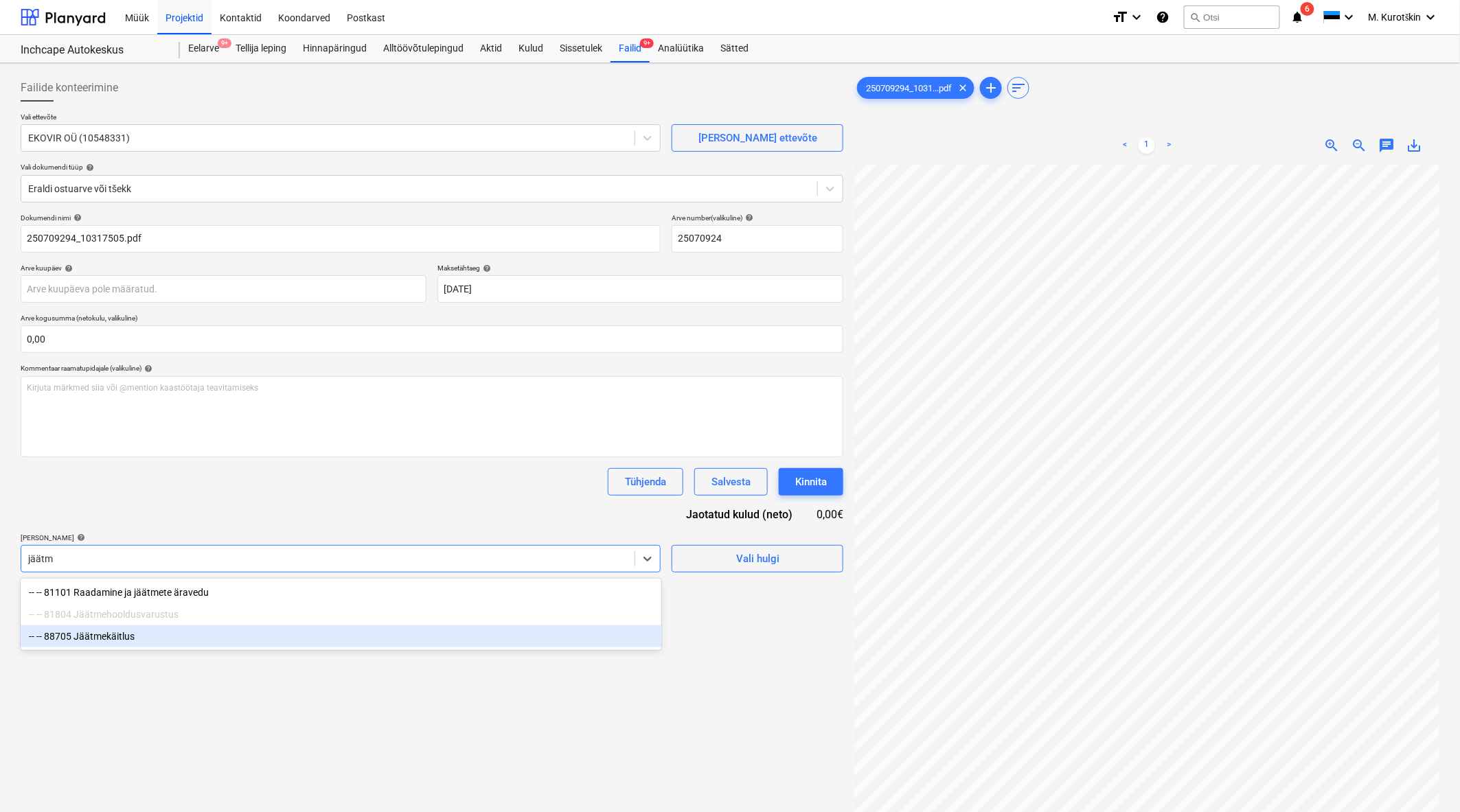
click at [244, 642] on div "-- -- 88705 Jäätmekäitlus" at bounding box center [341, 636] width 641 height 22
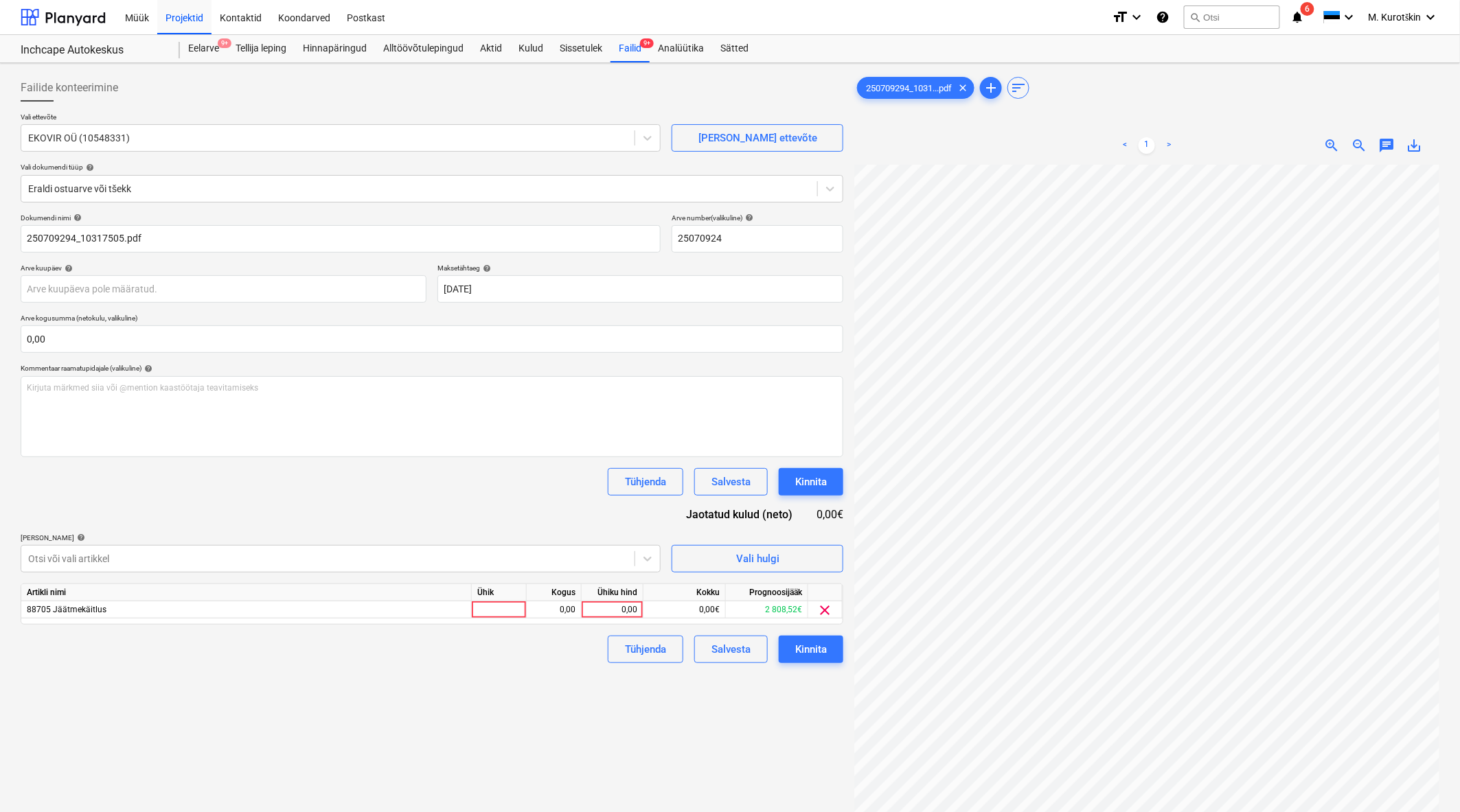
click at [391, 479] on div "Tühjenda Salvesta Kinnita" at bounding box center [432, 482] width 823 height 28
click at [609, 613] on div "0,00" at bounding box center [612, 610] width 50 height 17
click at [647, 726] on div "Failide konteerimine Vali ettevõte EKOVIR OÜ (10548331) [PERSON_NAME] uus ettev…" at bounding box center [431, 506] width 834 height 875
click at [830, 653] on button "Kinnita" at bounding box center [810, 649] width 64 height 28
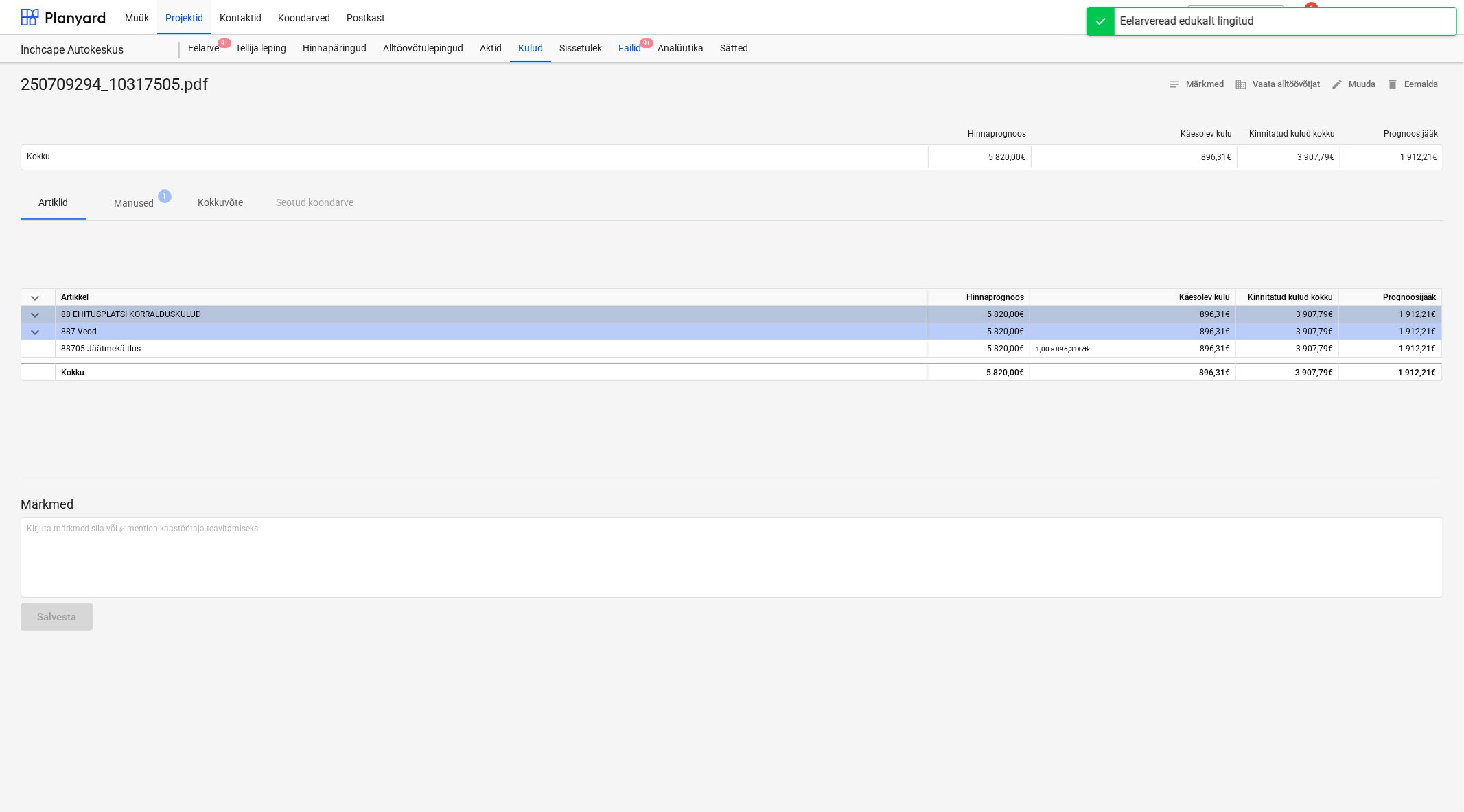
click at [630, 50] on div "Failid 9+" at bounding box center [629, 49] width 39 height 28
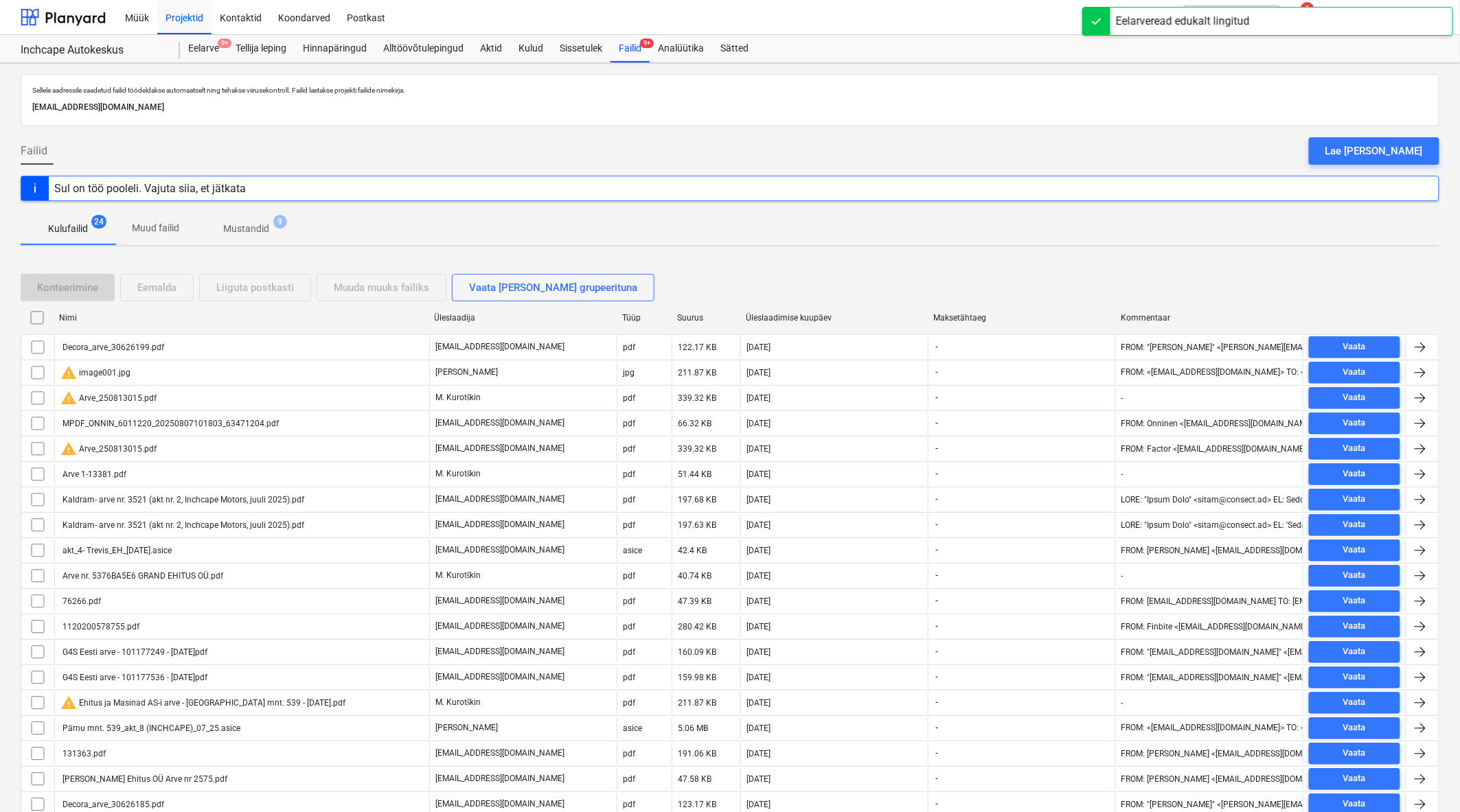
click at [800, 318] on div "Üleslaadimise kuupäev" at bounding box center [833, 317] width 177 height 10
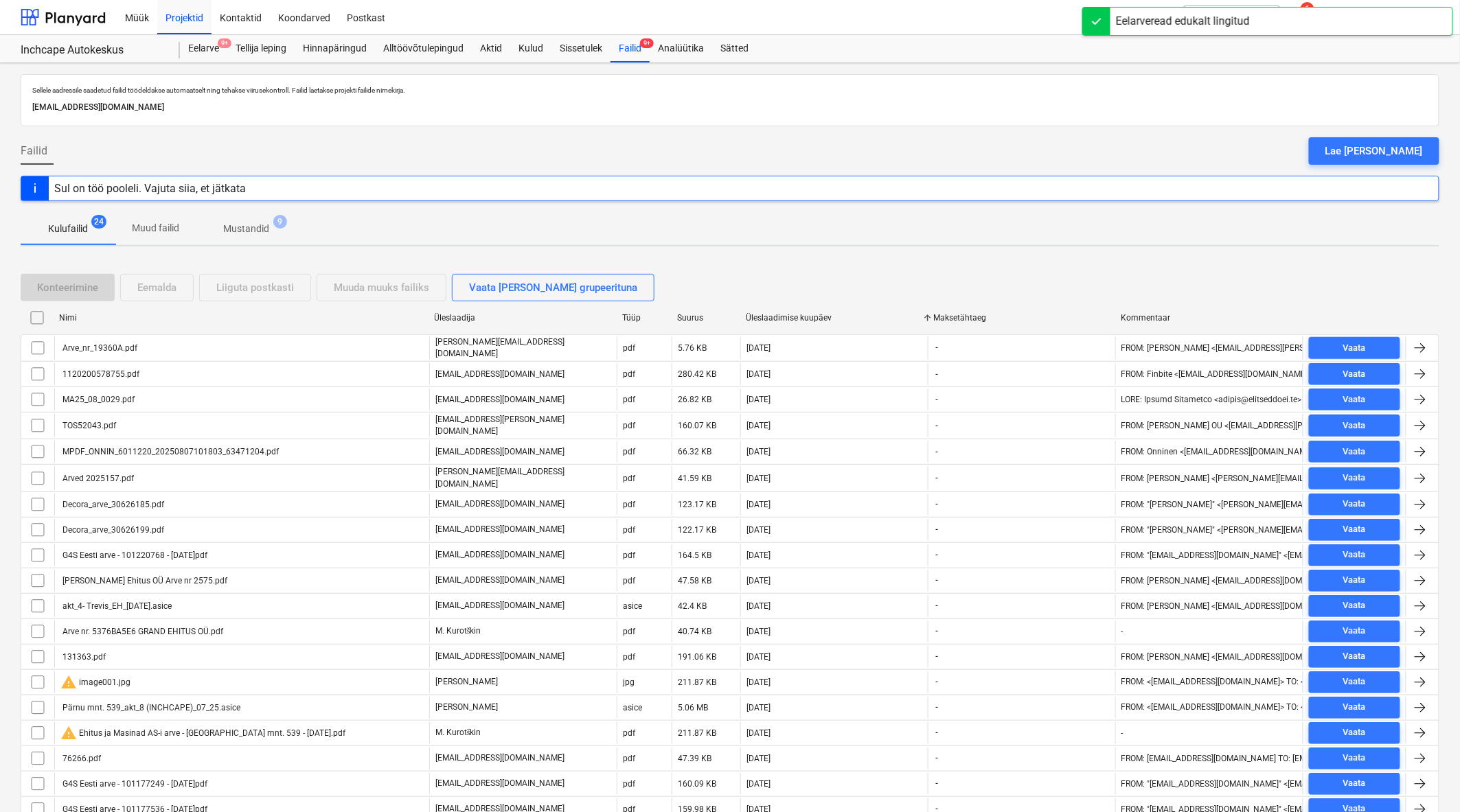
click at [800, 318] on div "Üleslaadimise kuupäev" at bounding box center [833, 317] width 177 height 10
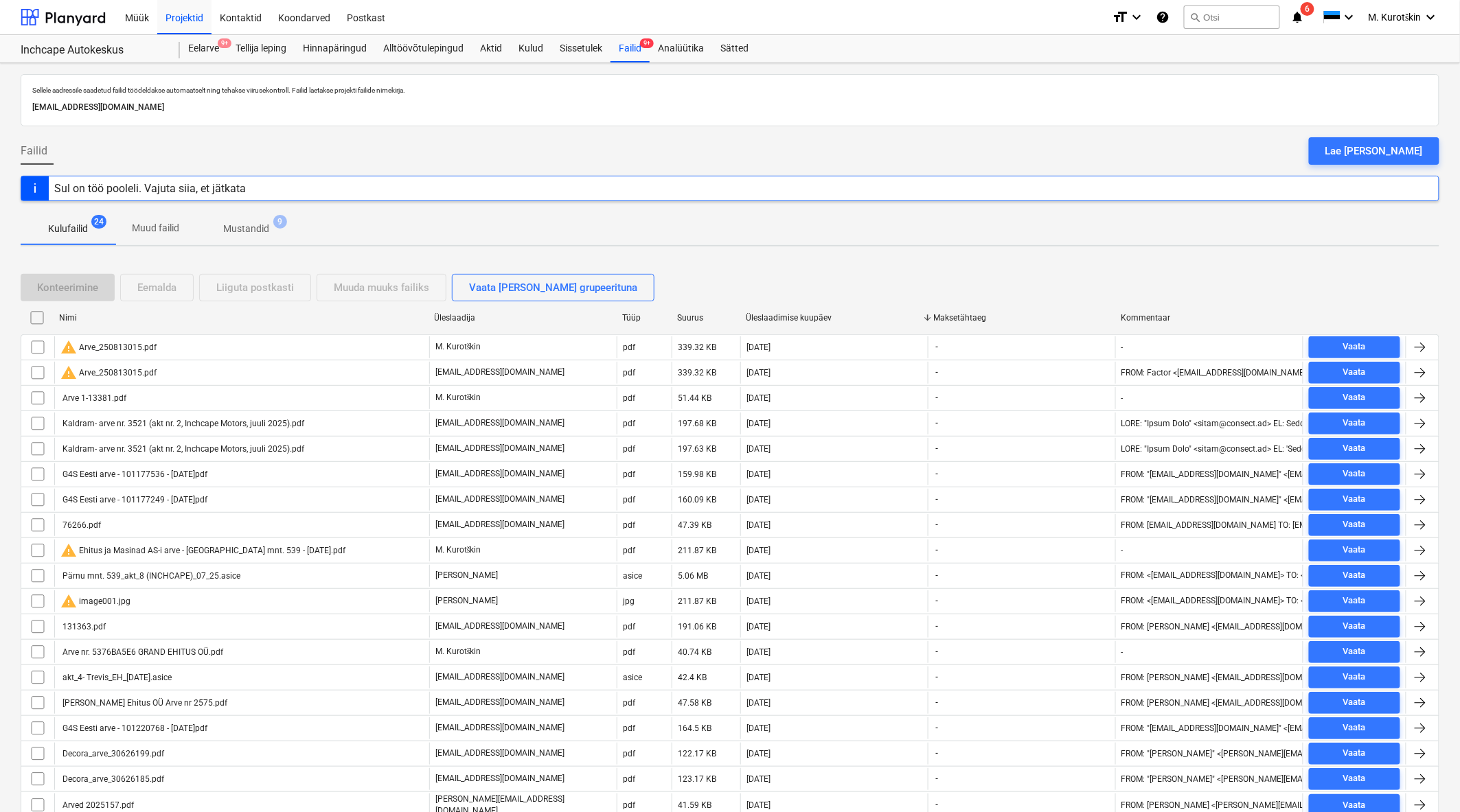
click at [800, 318] on div "Üleslaadimise kuupäev" at bounding box center [833, 317] width 177 height 10
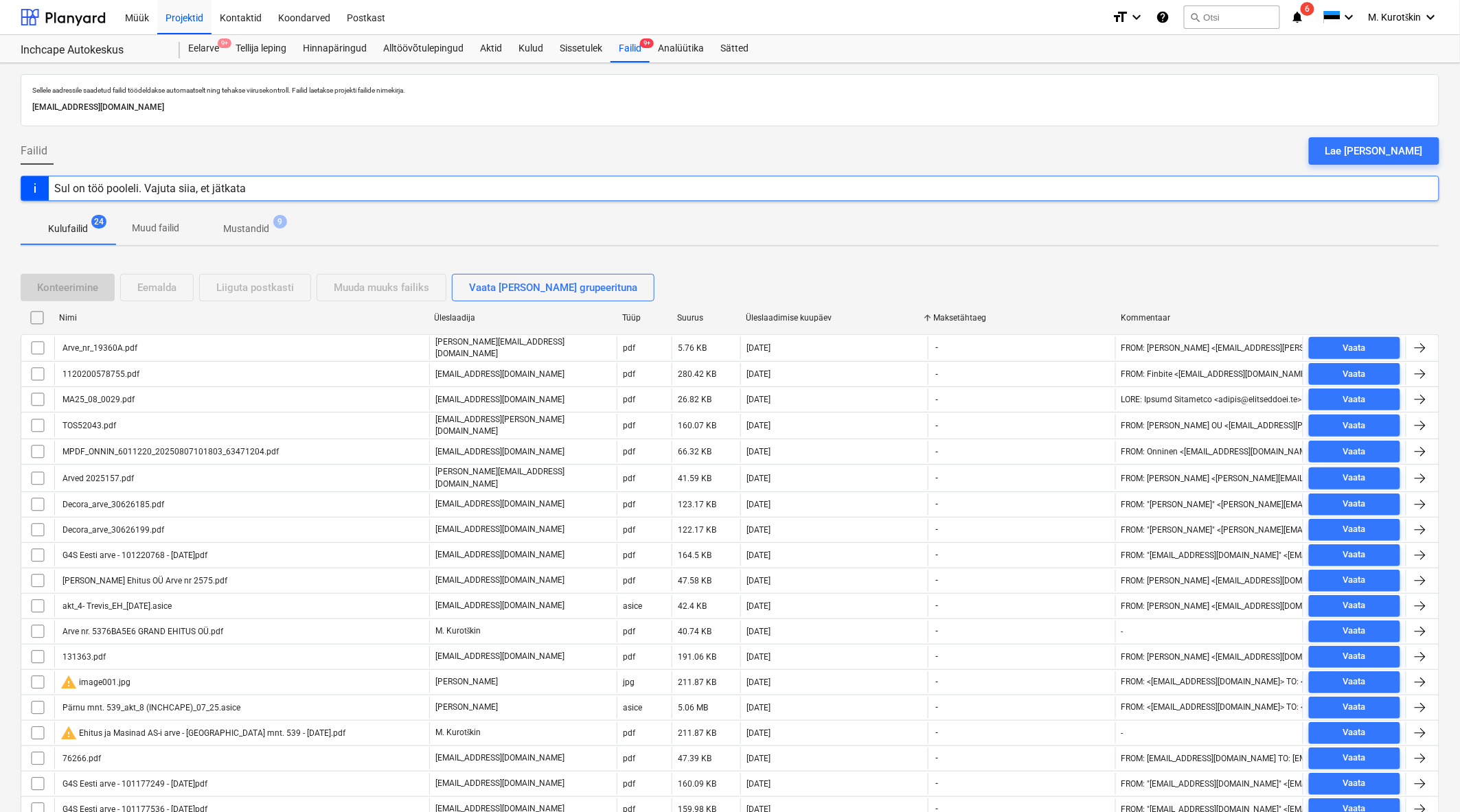
click at [800, 318] on div "Üleslaadimise kuupäev" at bounding box center [833, 317] width 177 height 10
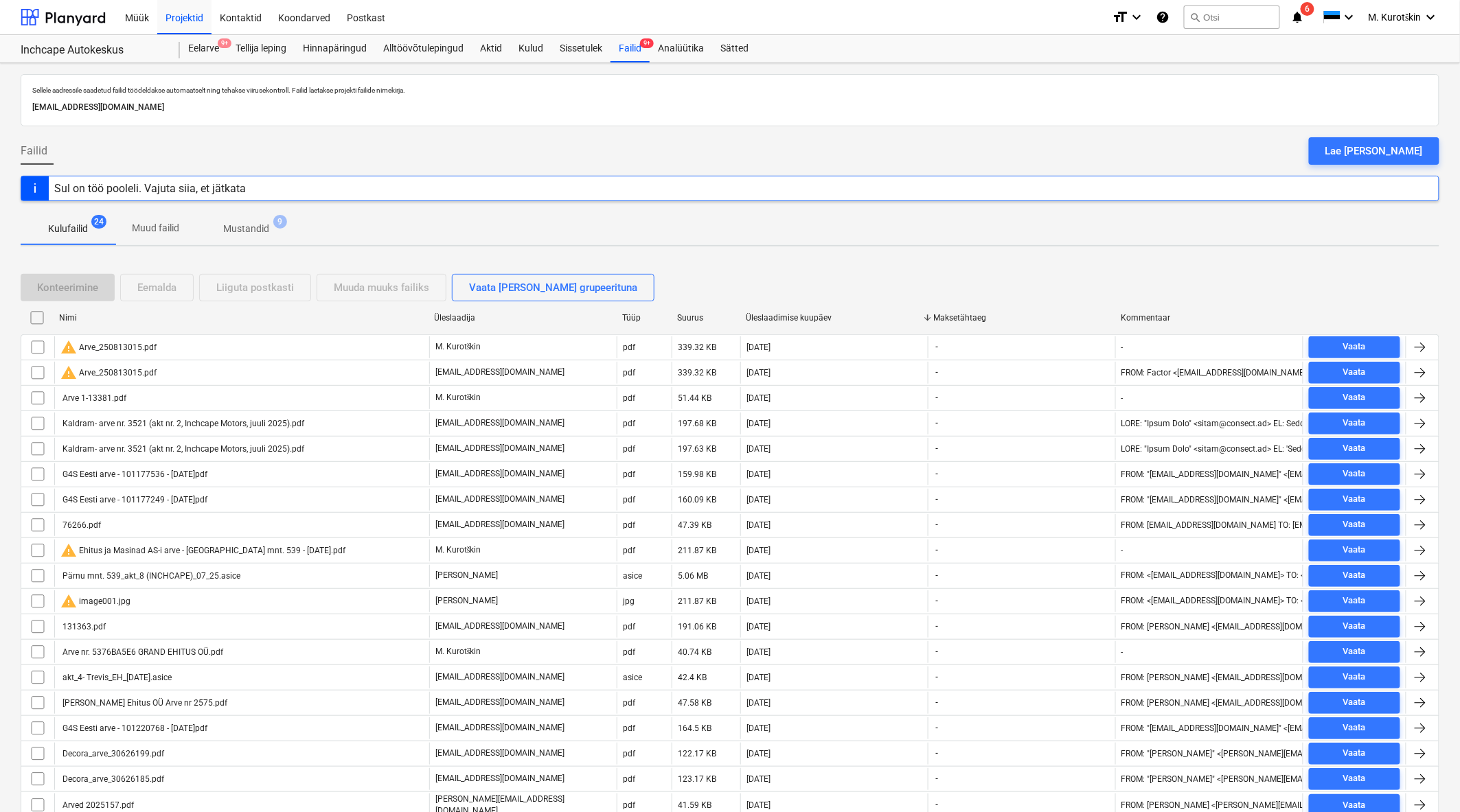
click at [800, 318] on div "Üleslaadimise kuupäev" at bounding box center [833, 317] width 177 height 10
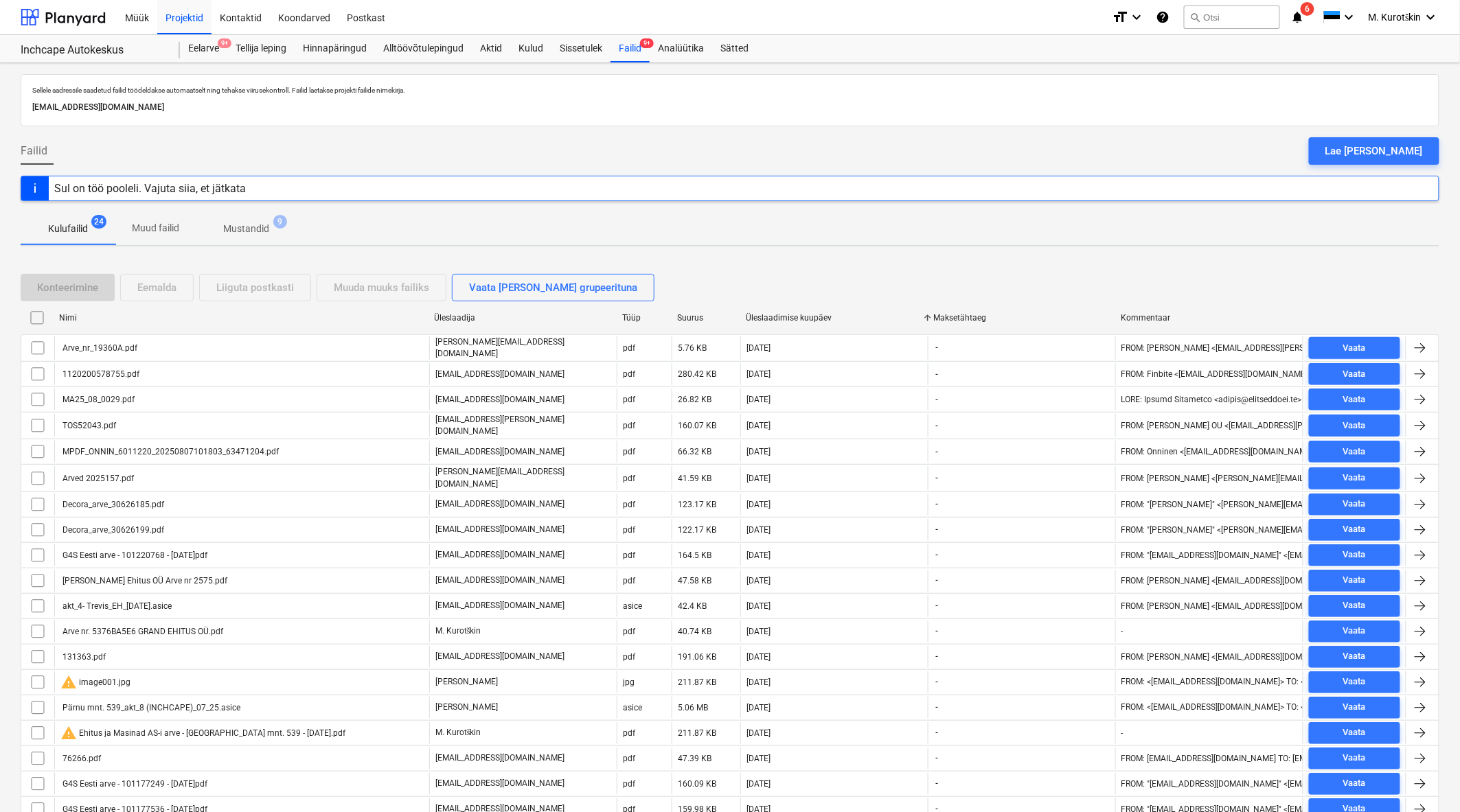
click at [800, 318] on div "Üleslaadimise kuupäev" at bounding box center [833, 317] width 177 height 10
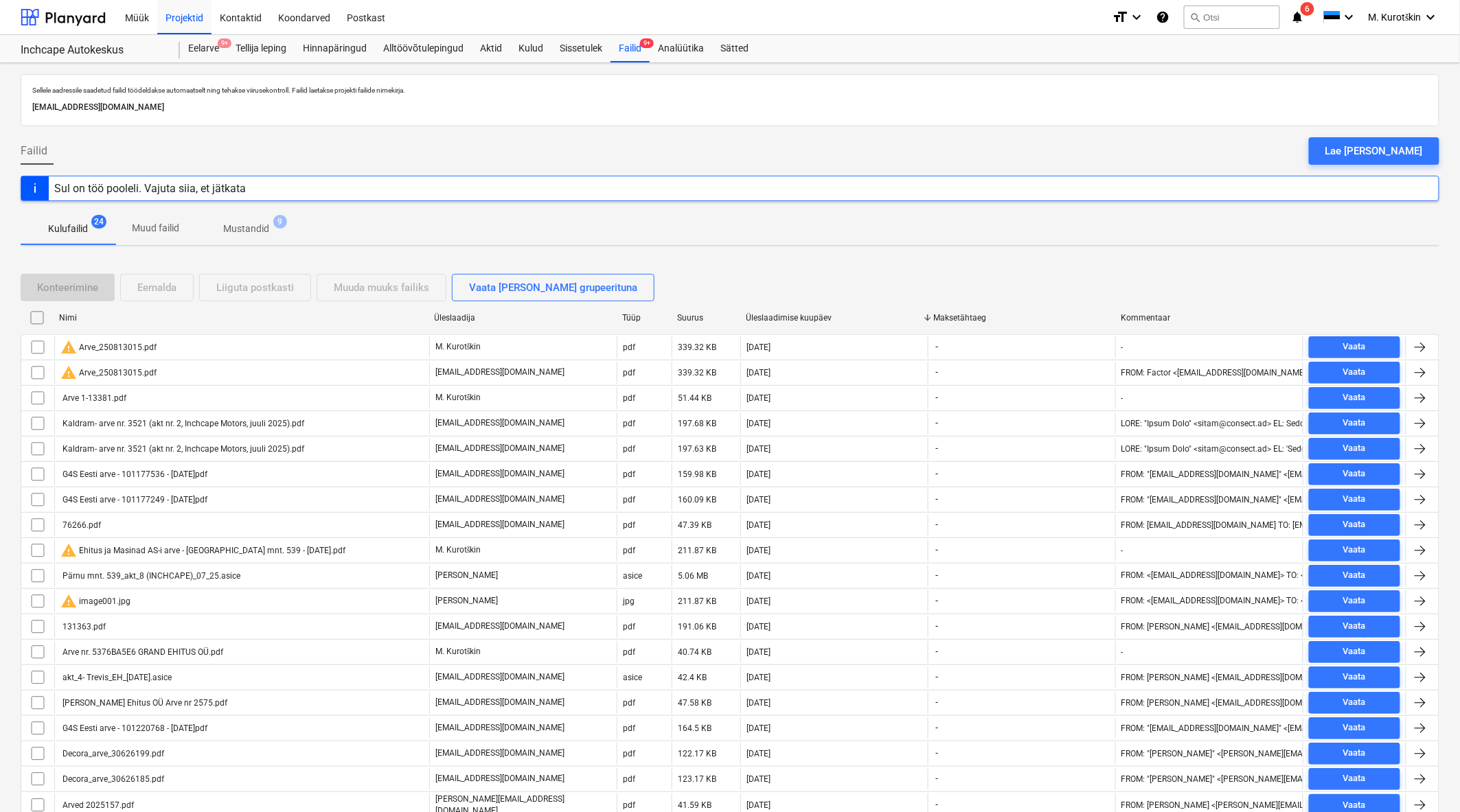
click at [791, 318] on div "Üleslaadimise kuupäev" at bounding box center [833, 317] width 177 height 10
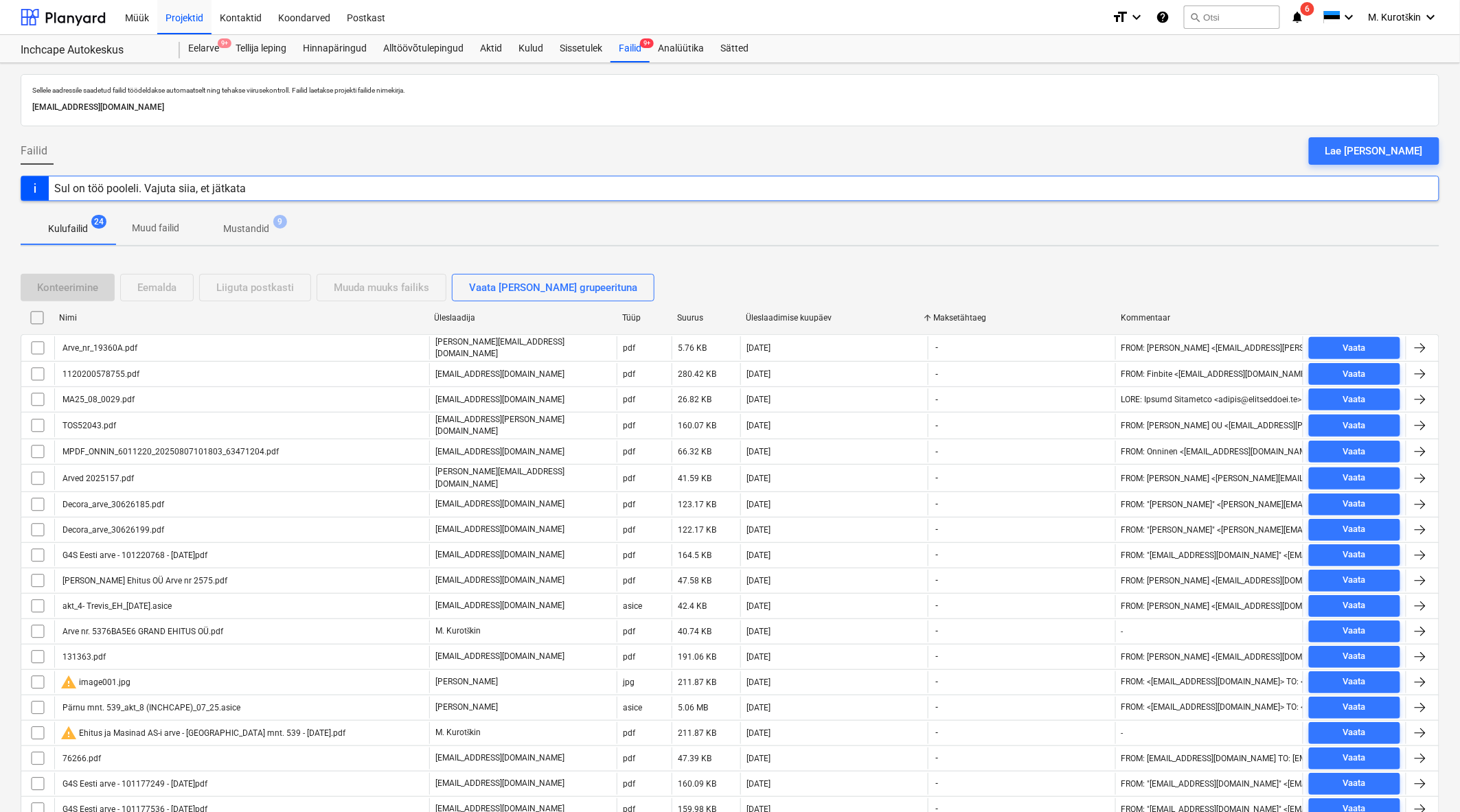
click at [791, 318] on div "Üleslaadimise kuupäev" at bounding box center [833, 317] width 177 height 10
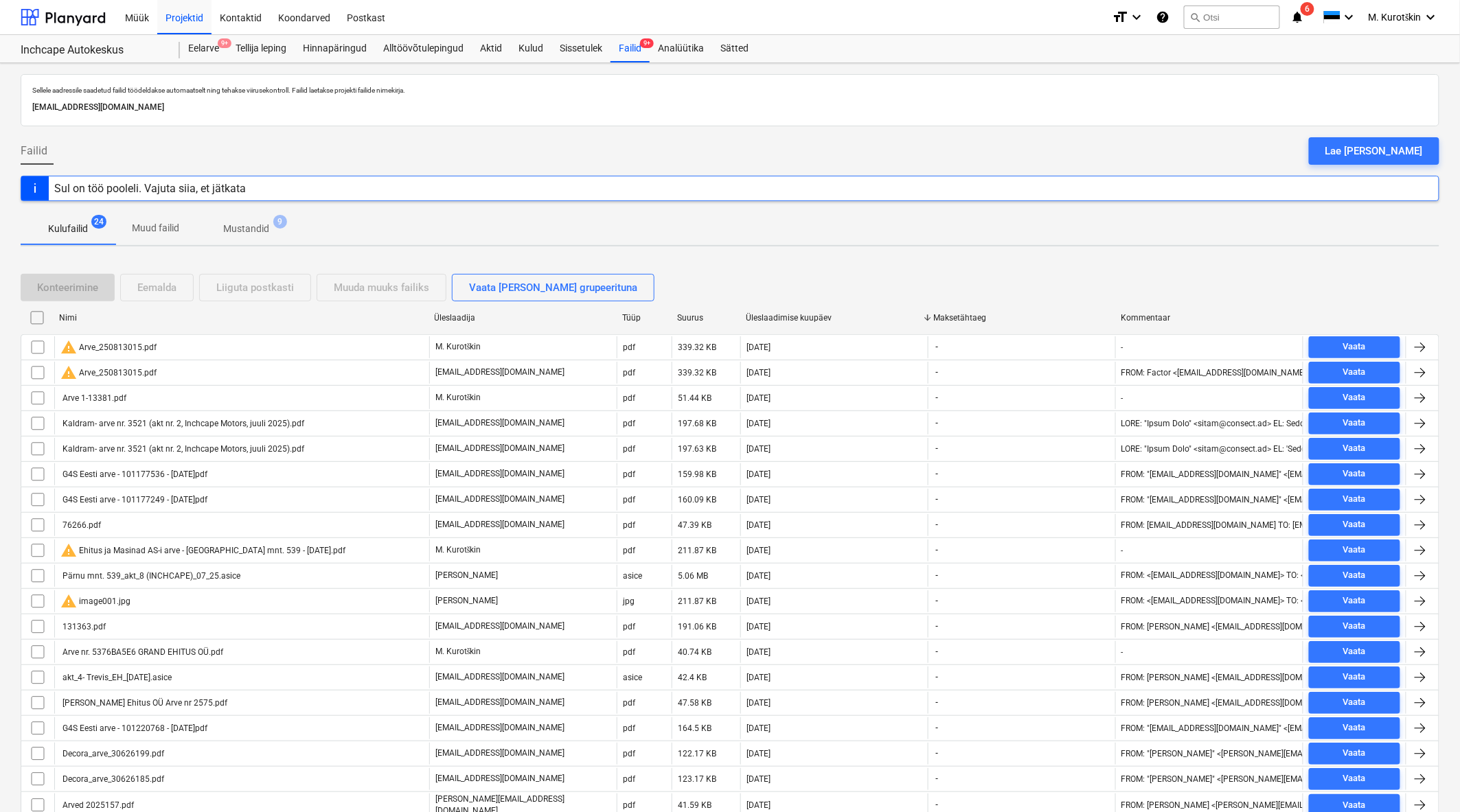
click at [770, 320] on div "Üleslaadimise kuupäev" at bounding box center [833, 317] width 177 height 10
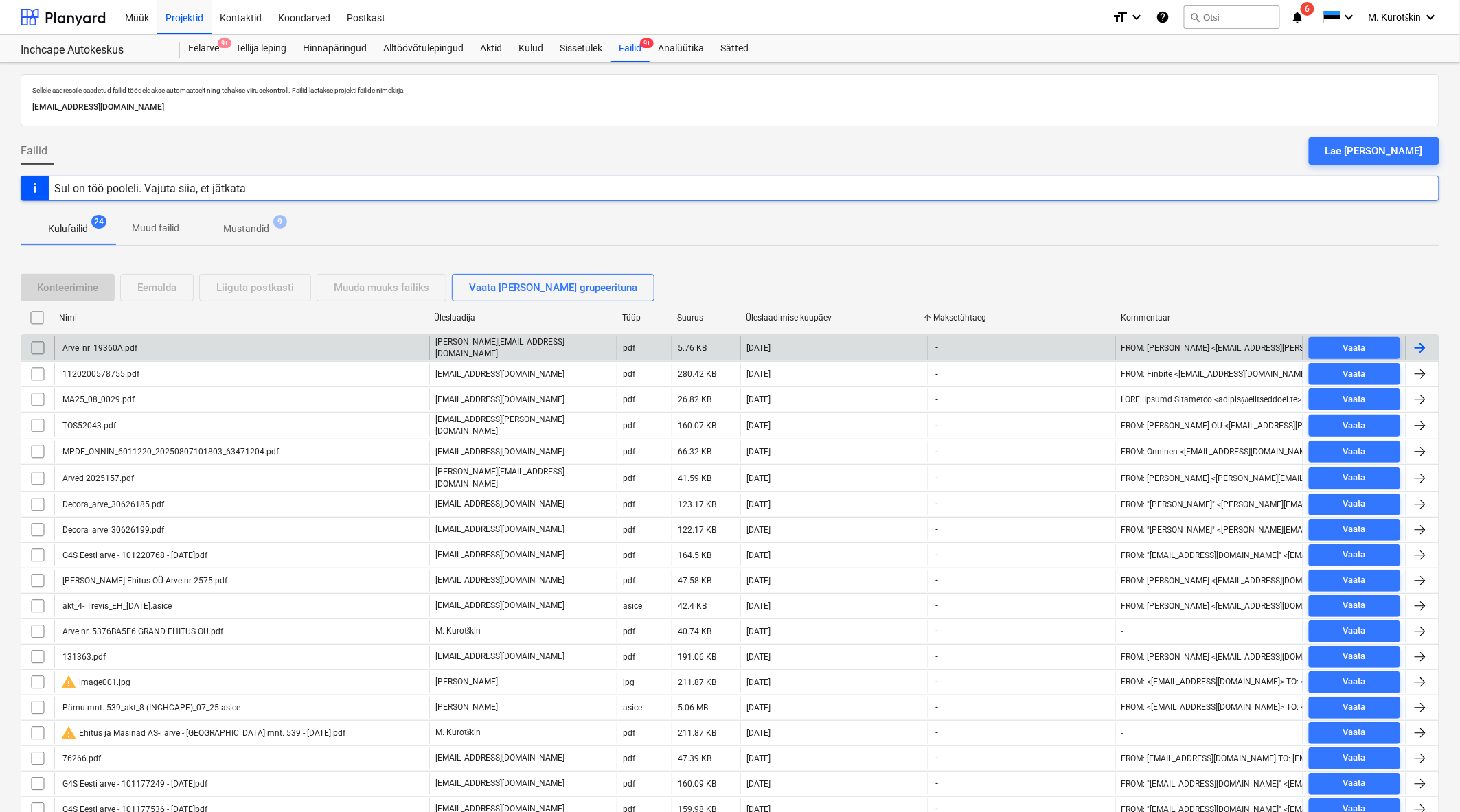
click at [115, 353] on div "Arve_nr_19360A.pdf" at bounding box center [241, 348] width 375 height 23
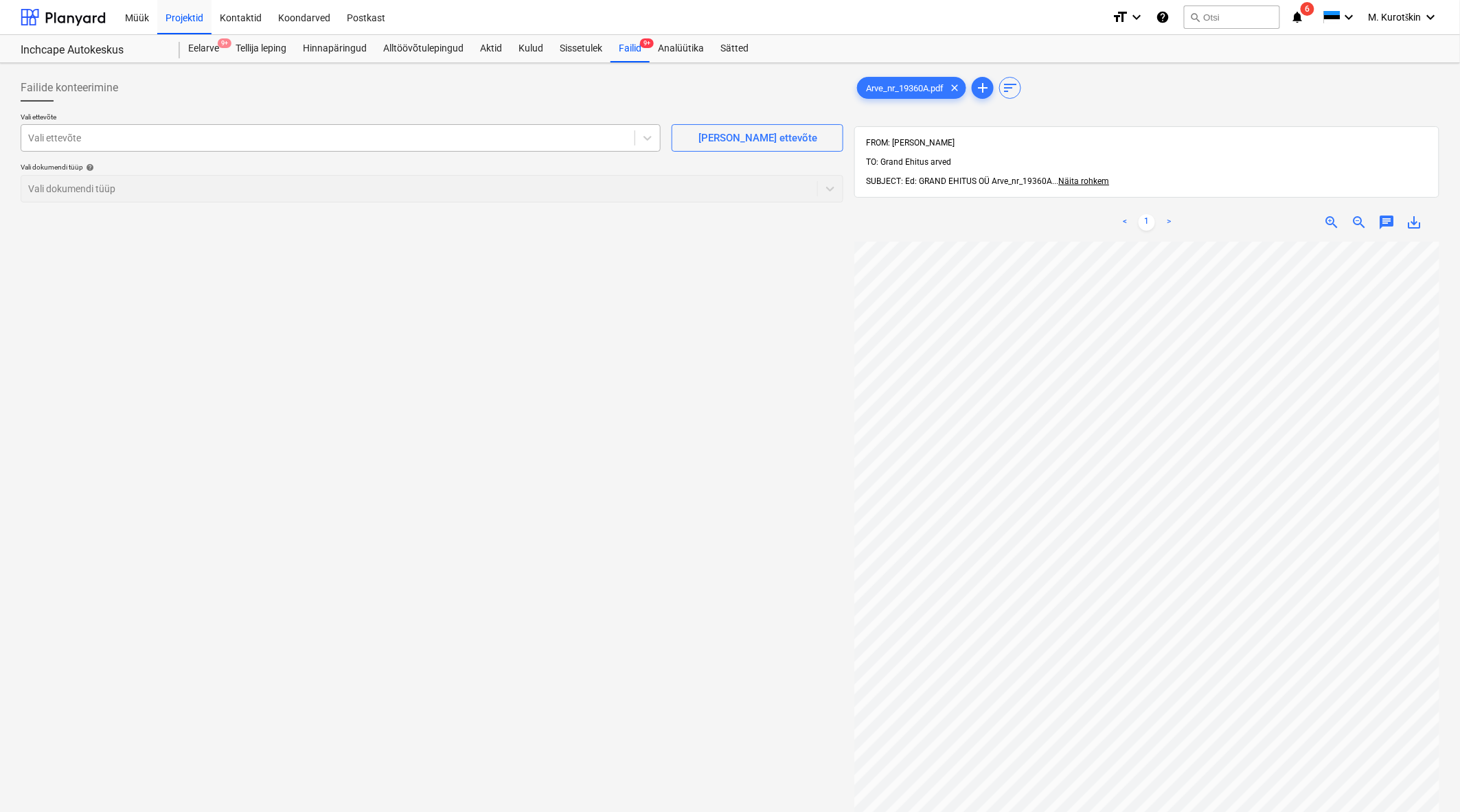
click at [81, 127] on div "Vali ettevõte" at bounding box center [341, 138] width 640 height 28
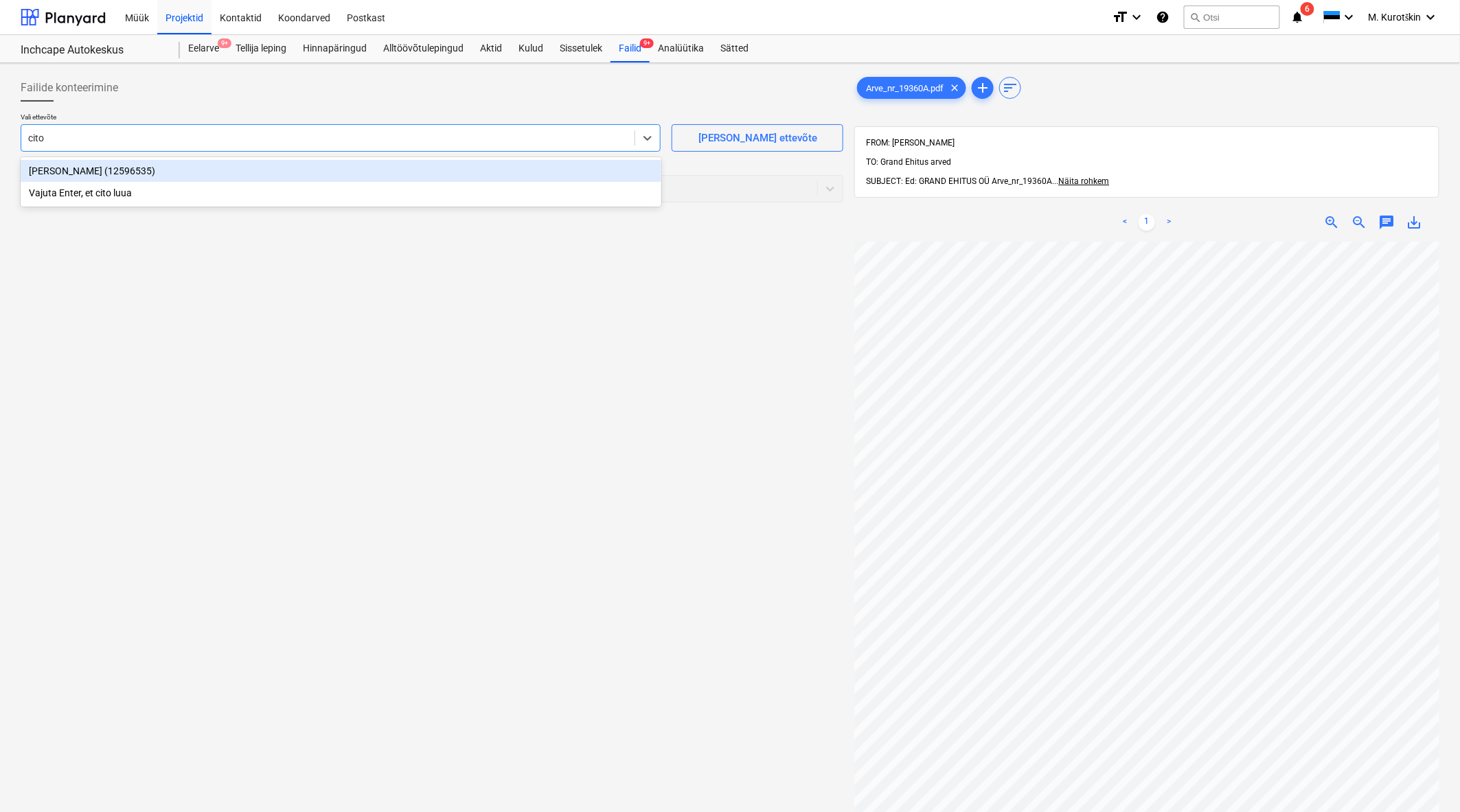
click at [102, 161] on div "[PERSON_NAME] (12596535)" at bounding box center [341, 170] width 641 height 22
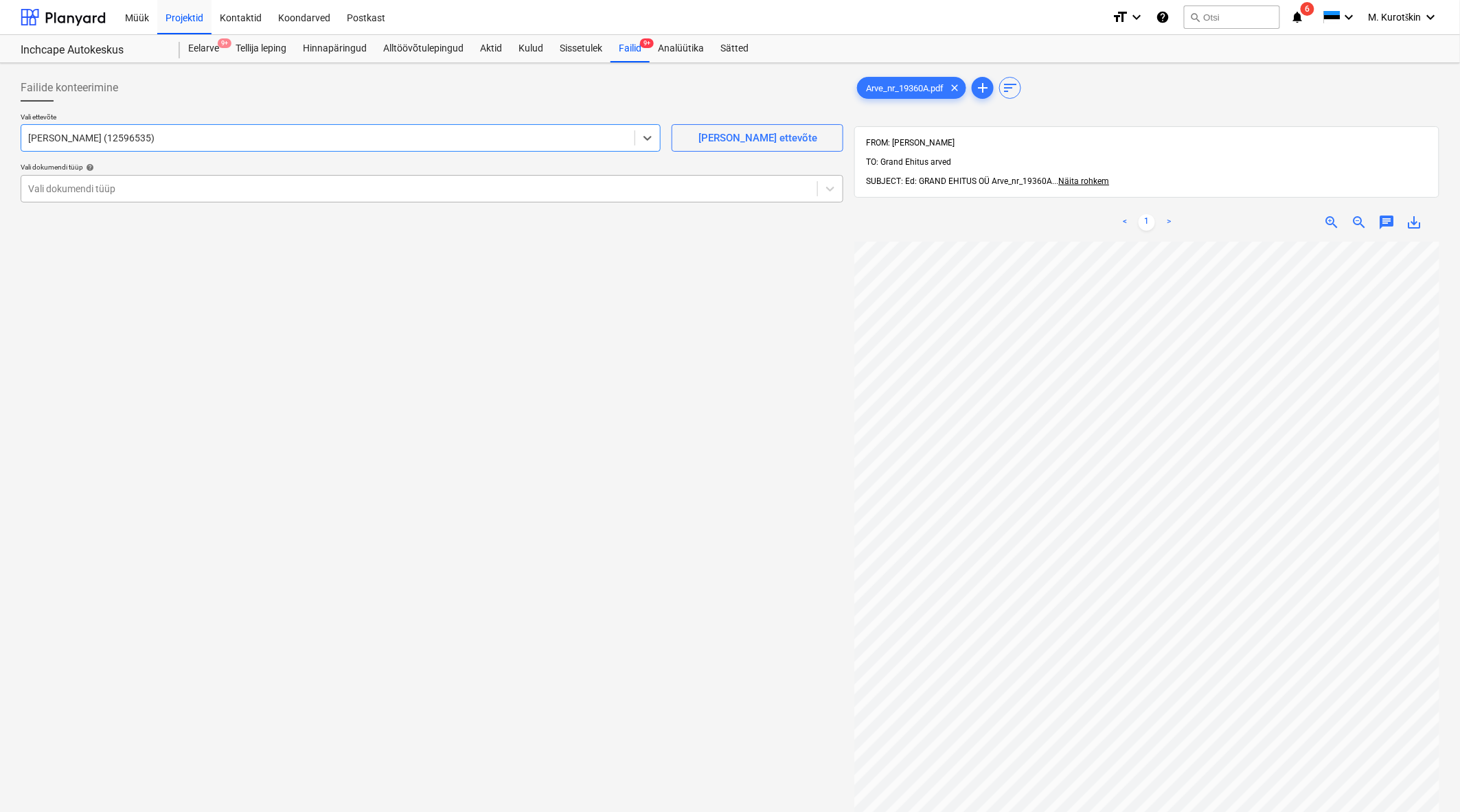
click at [204, 196] on div "Vali dokumendi tüüp" at bounding box center [418, 189] width 796 height 19
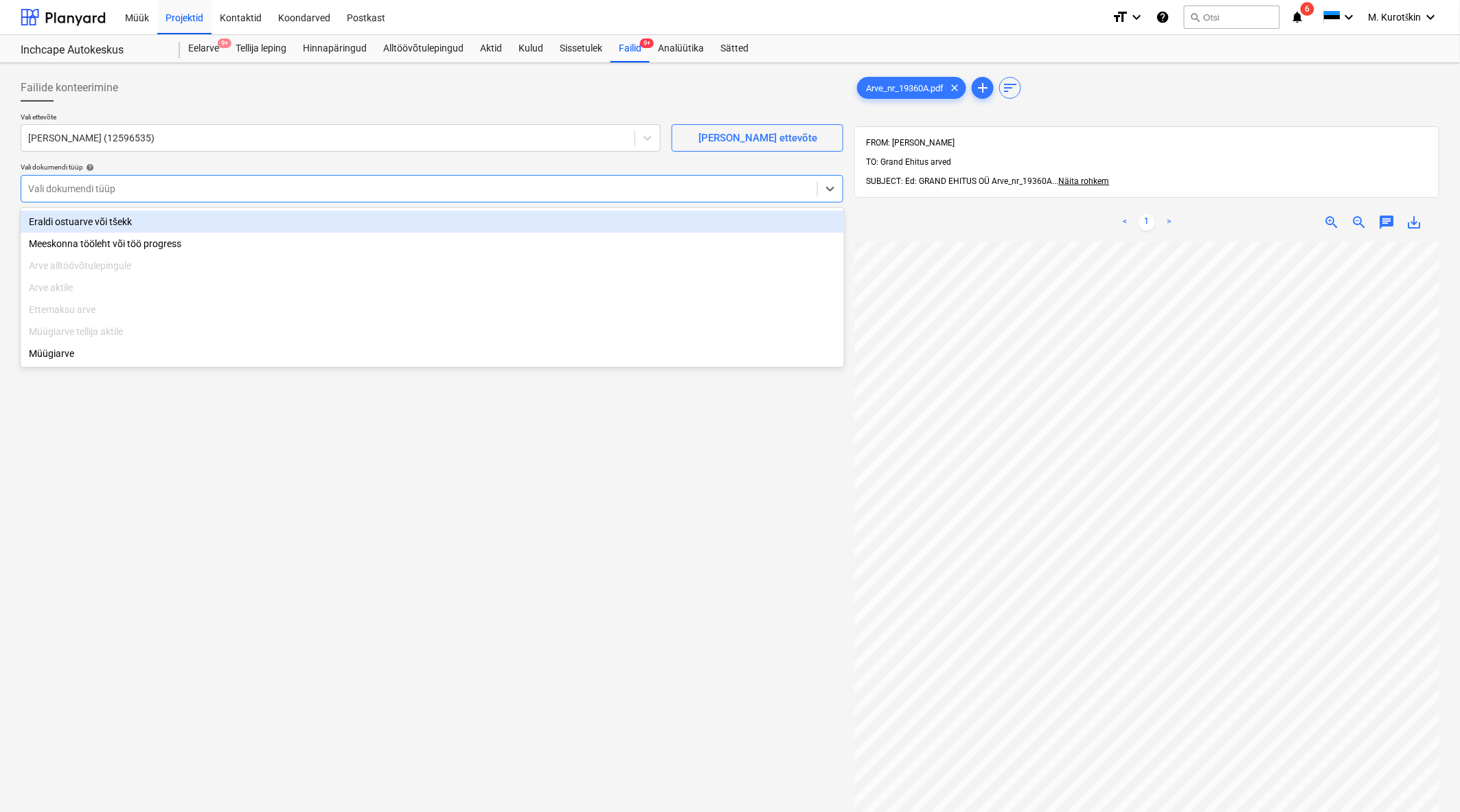
click at [187, 223] on div "Eraldi ostuarve või tšekk" at bounding box center [432, 221] width 823 height 22
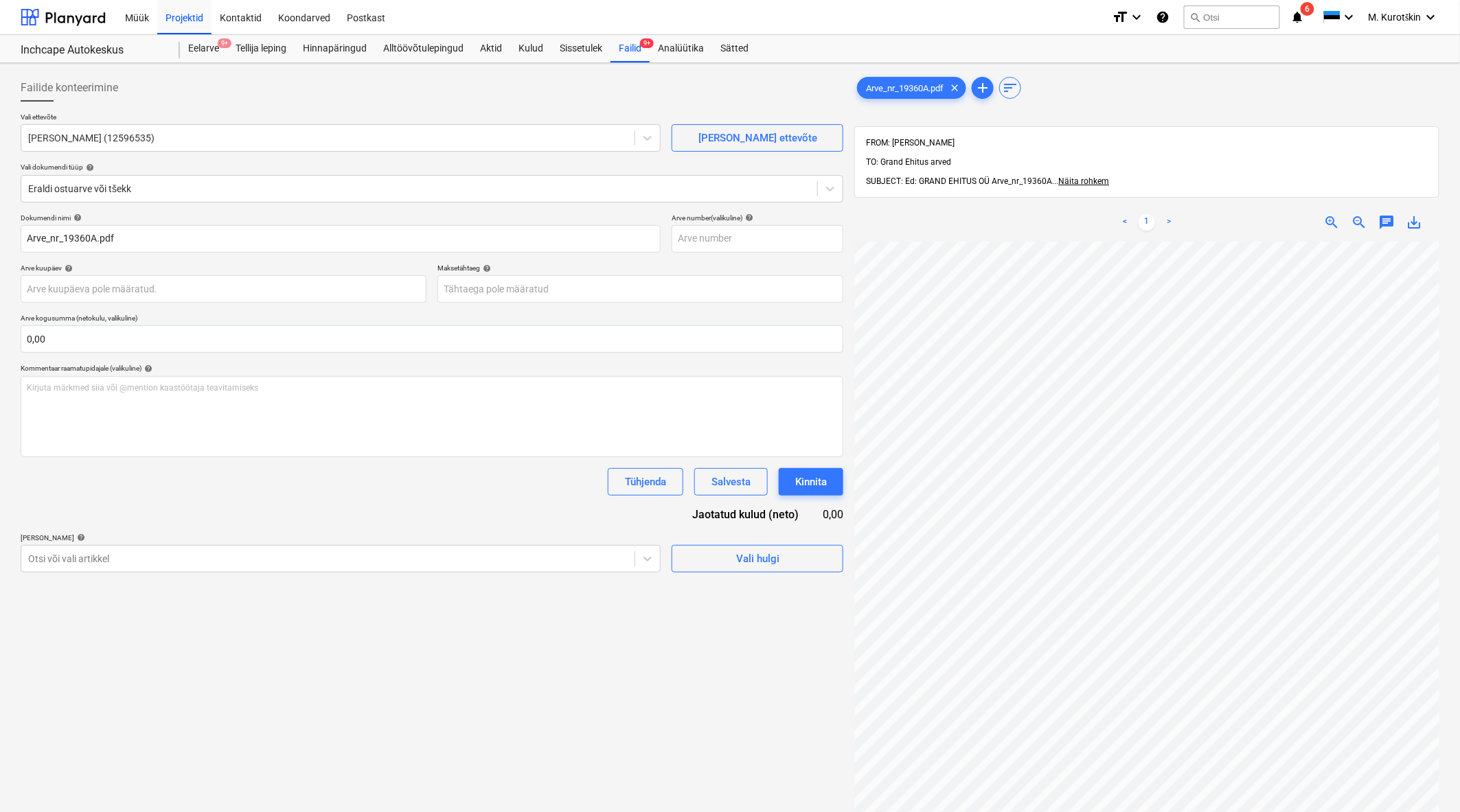
scroll to position [17, 0]
click at [719, 229] on input "text" at bounding box center [757, 239] width 171 height 28
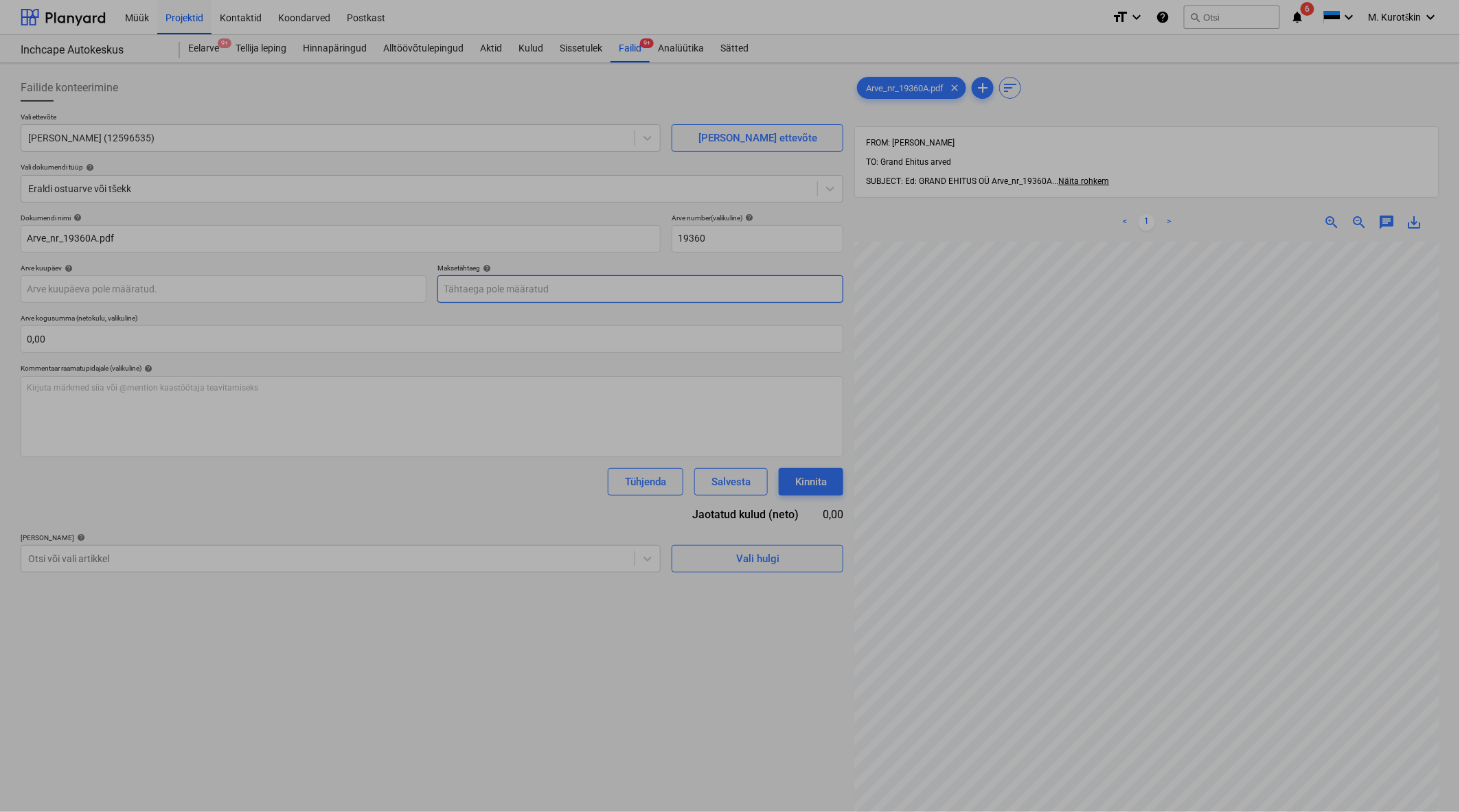
click at [583, 286] on body "Müük Projektid Kontaktid Koondarved Postkast format_size keyboard_arrow_down he…" at bounding box center [730, 406] width 1460 height 812
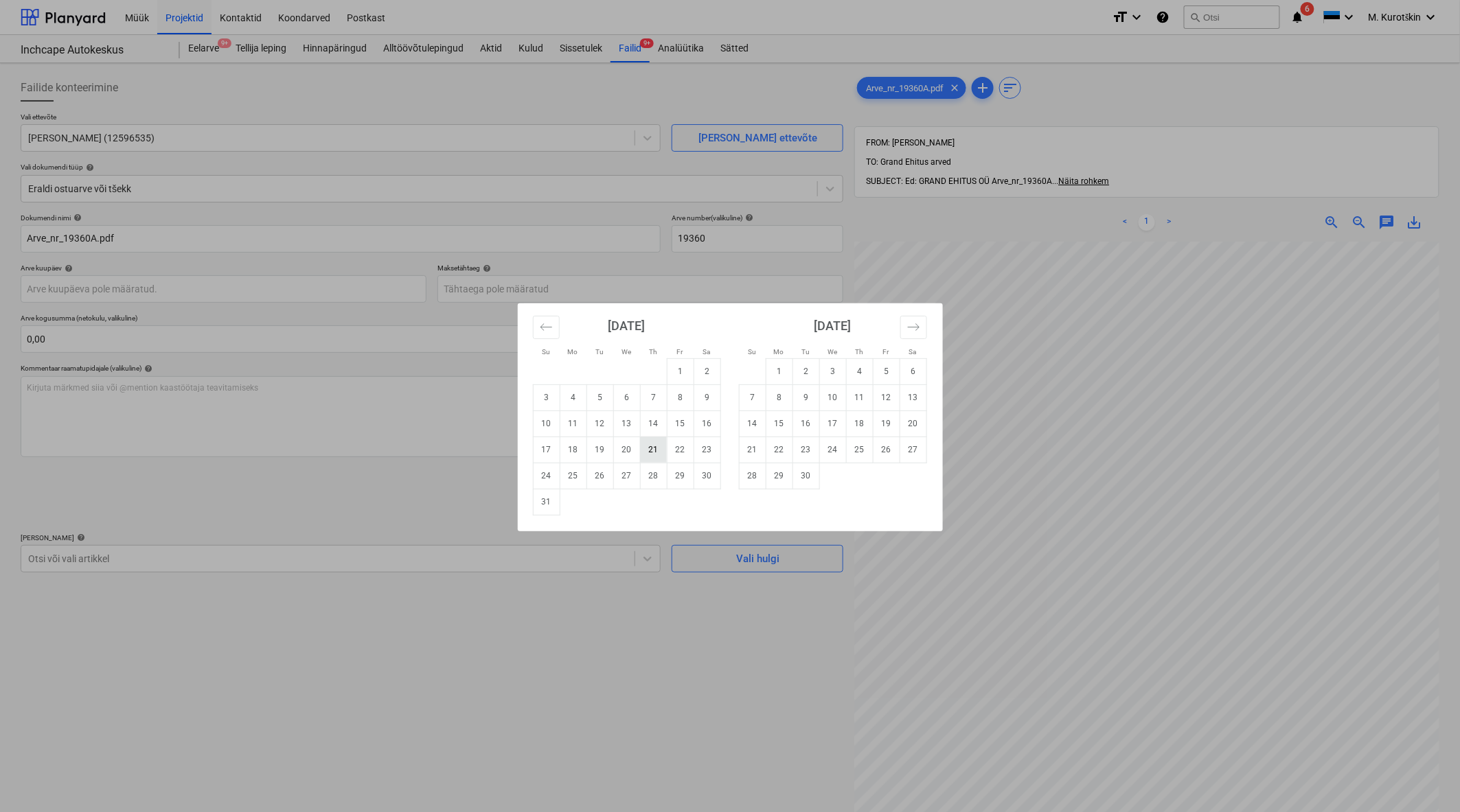
click at [647, 455] on td "21" at bounding box center [653, 449] width 27 height 26
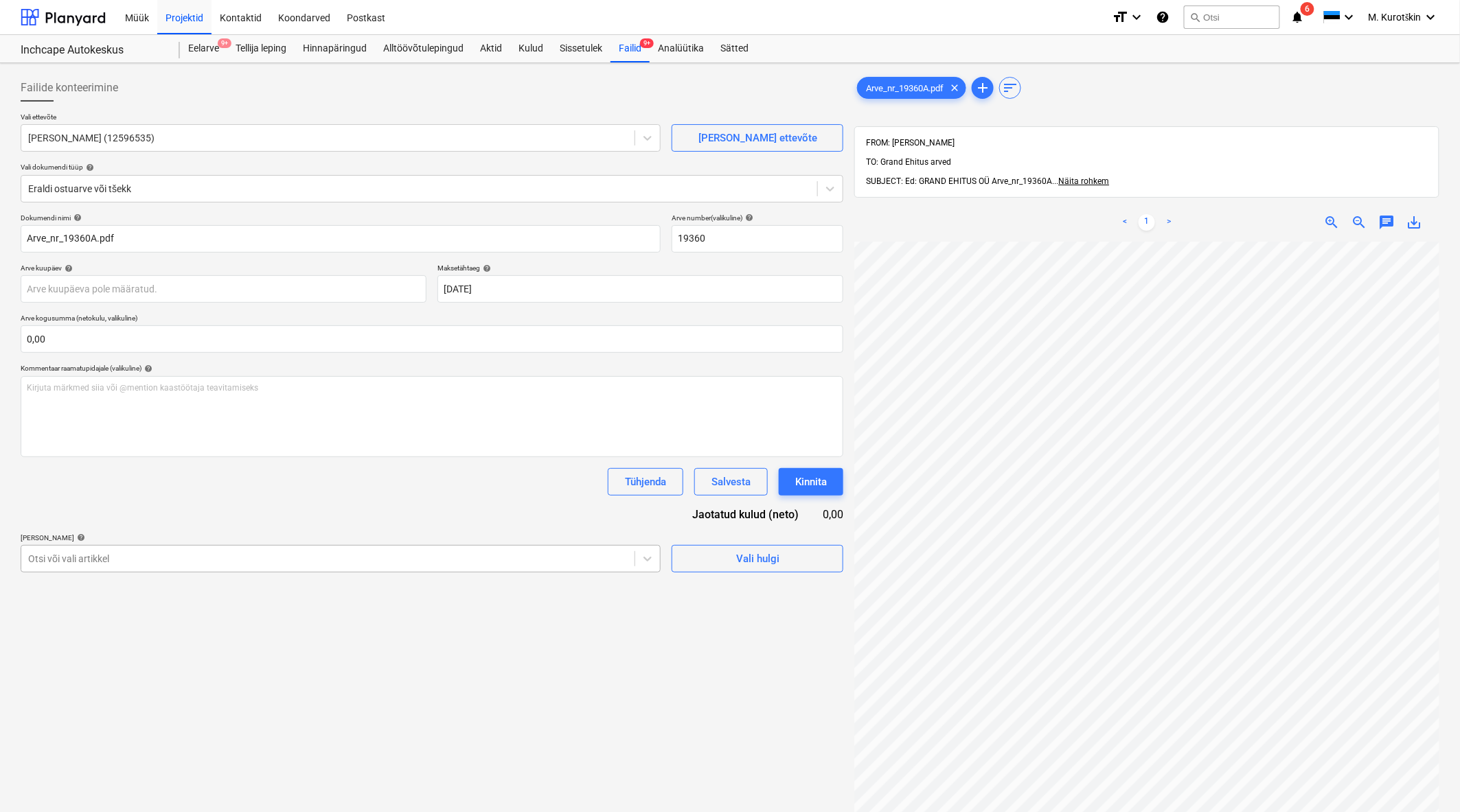
click at [533, 562] on div at bounding box center [327, 559] width 599 height 14
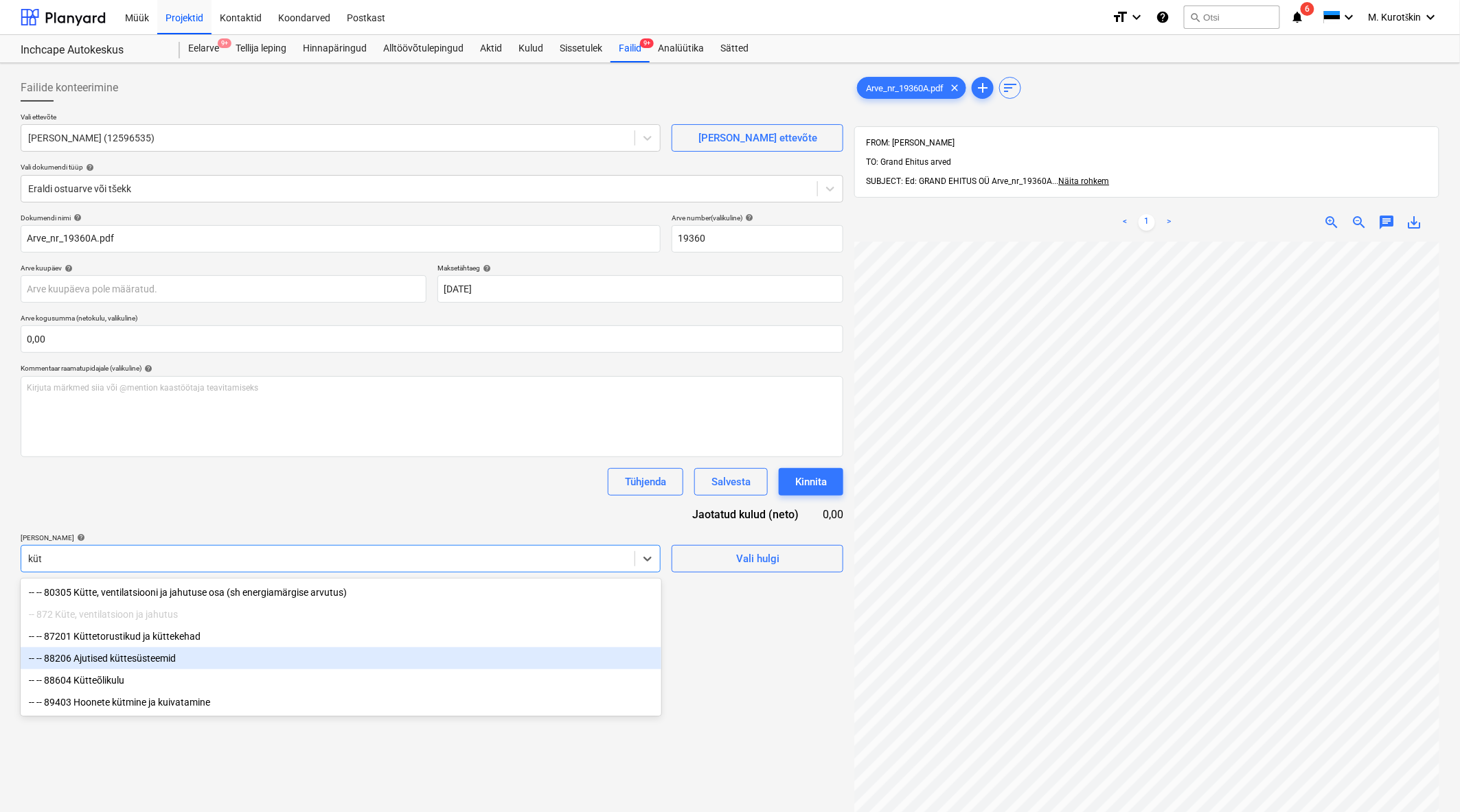
click at [276, 661] on div "-- -- 88206 Ajutised küttesüsteemid" at bounding box center [341, 658] width 641 height 22
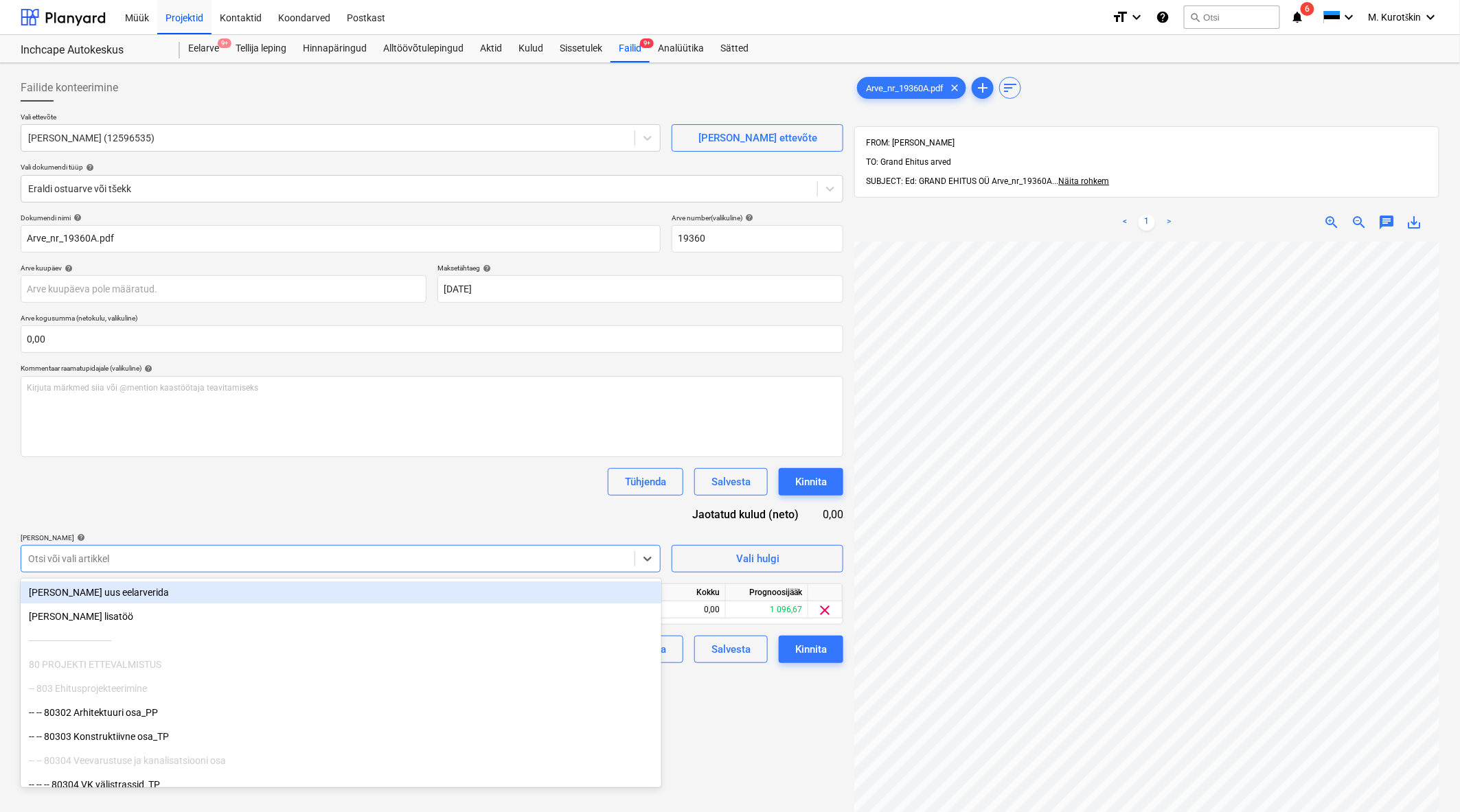
click at [387, 471] on div "Tühjenda Salvesta Kinnita" at bounding box center [432, 482] width 823 height 28
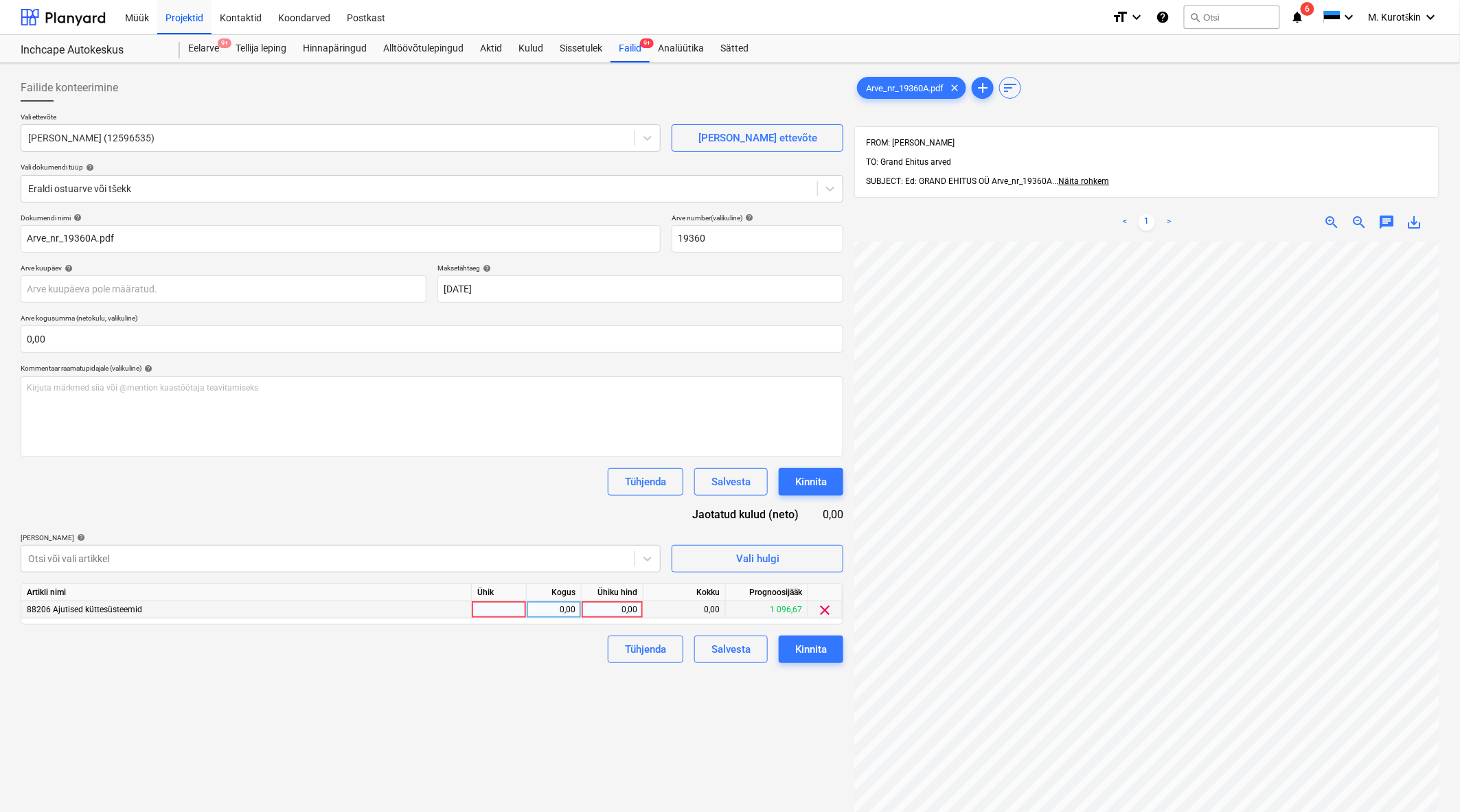
click at [605, 616] on div "0,00" at bounding box center [612, 610] width 50 height 17
click at [575, 732] on div "Failide konteerimine Vali ettevõte Cito OÜ (12596535) [PERSON_NAME] uus ettevõt…" at bounding box center [431, 544] width 834 height 952
click at [730, 778] on div "Failide konteerimine Vali ettevõte Cito OÜ (12596535) [PERSON_NAME] uus ettevõt…" at bounding box center [431, 544] width 834 height 952
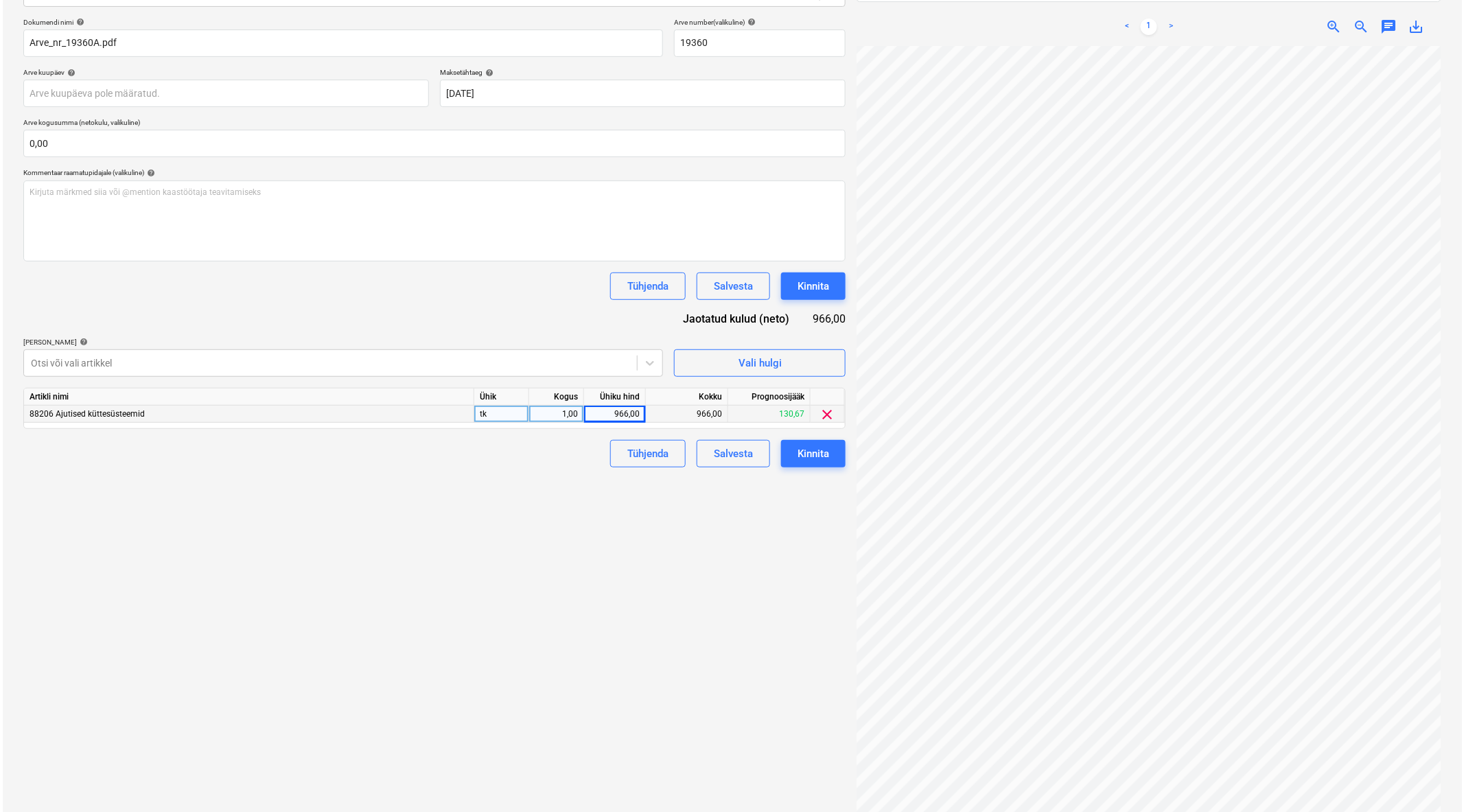
scroll to position [0, 0]
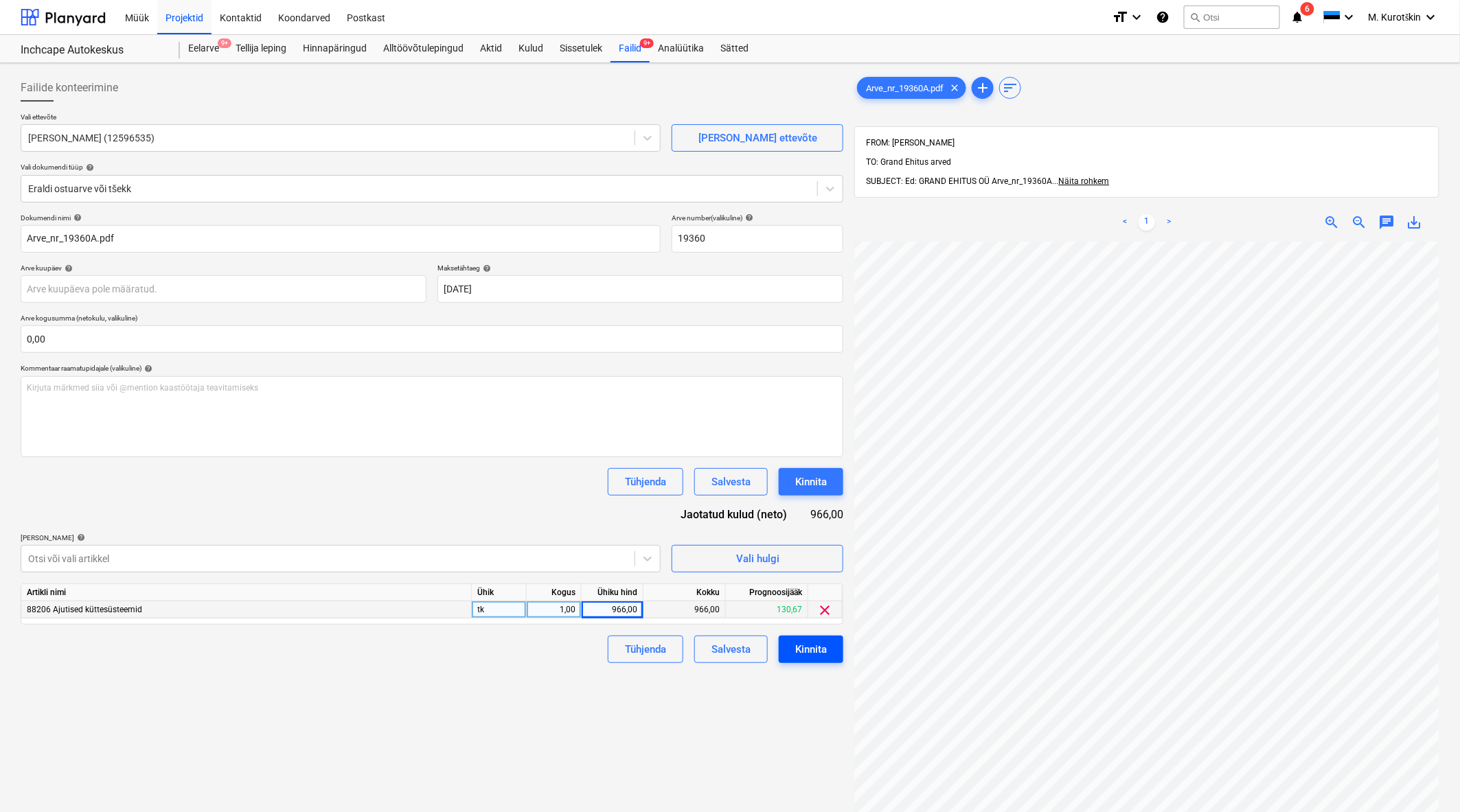
click at [823, 655] on div "Kinnita" at bounding box center [810, 649] width 31 height 18
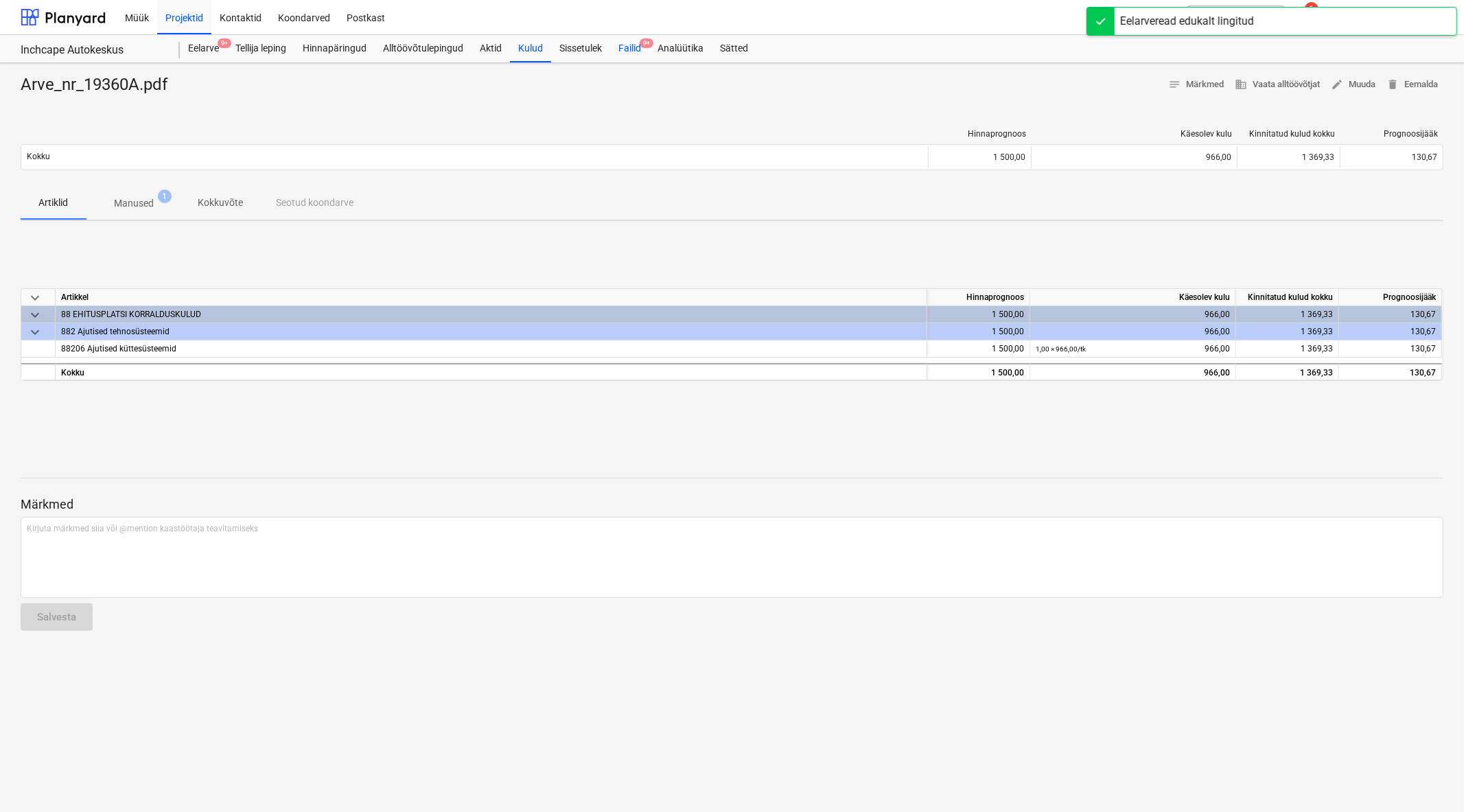
click at [638, 44] on div "Failid 9+" at bounding box center [629, 49] width 39 height 28
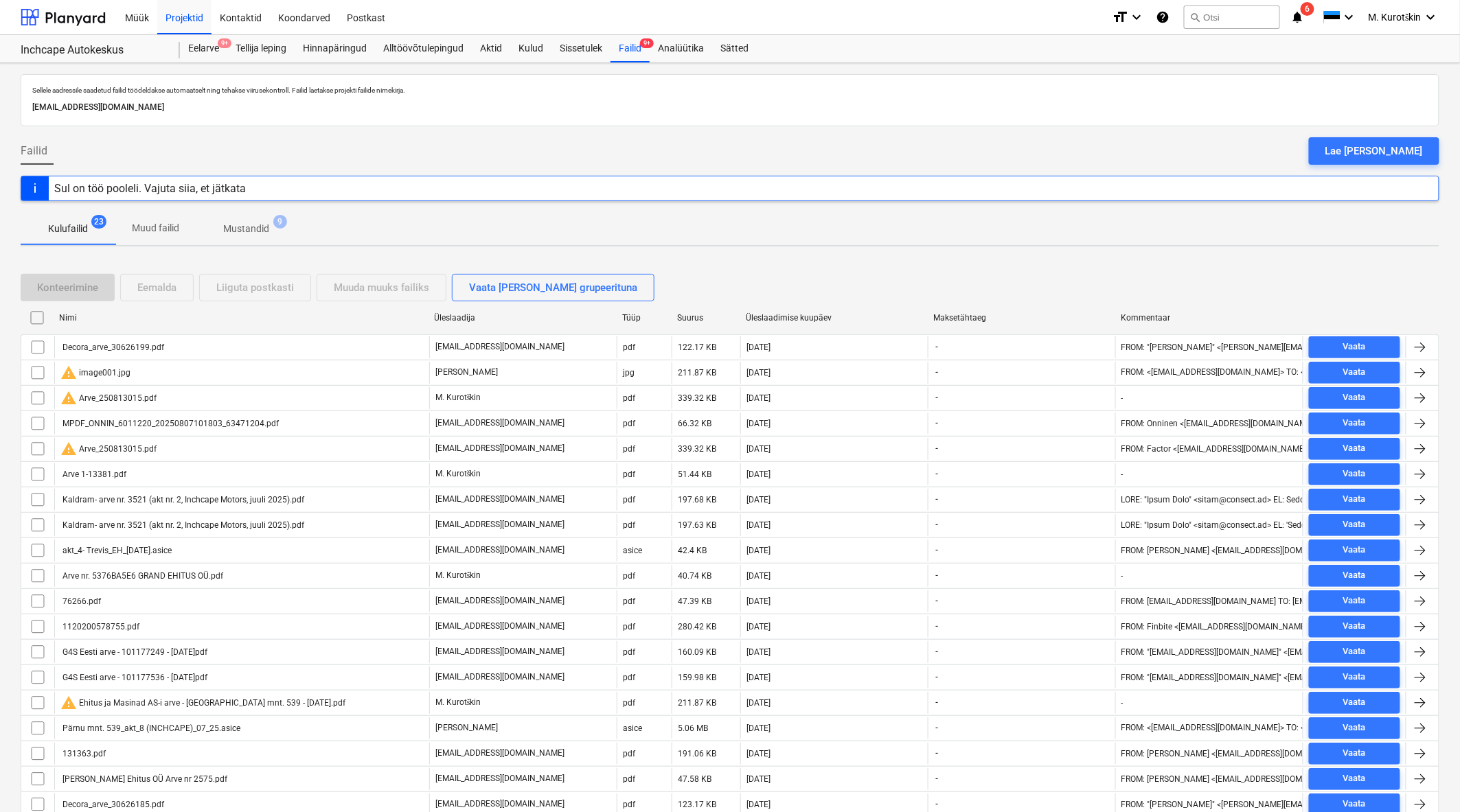
drag, startPoint x: 509, startPoint y: 137, endPoint x: 543, endPoint y: 118, distance: 38.9
click at [515, 134] on div "Sellele aadressile saadetud failid töödeldakse automaatselt ning tehakse viirus…" at bounding box center [730, 517] width 1460 height 909
click at [625, 55] on div "Failid 9+" at bounding box center [630, 49] width 39 height 28
click at [648, 55] on div "Failid 9+" at bounding box center [630, 49] width 39 height 28
click at [517, 47] on div "Kulud" at bounding box center [530, 49] width 41 height 28
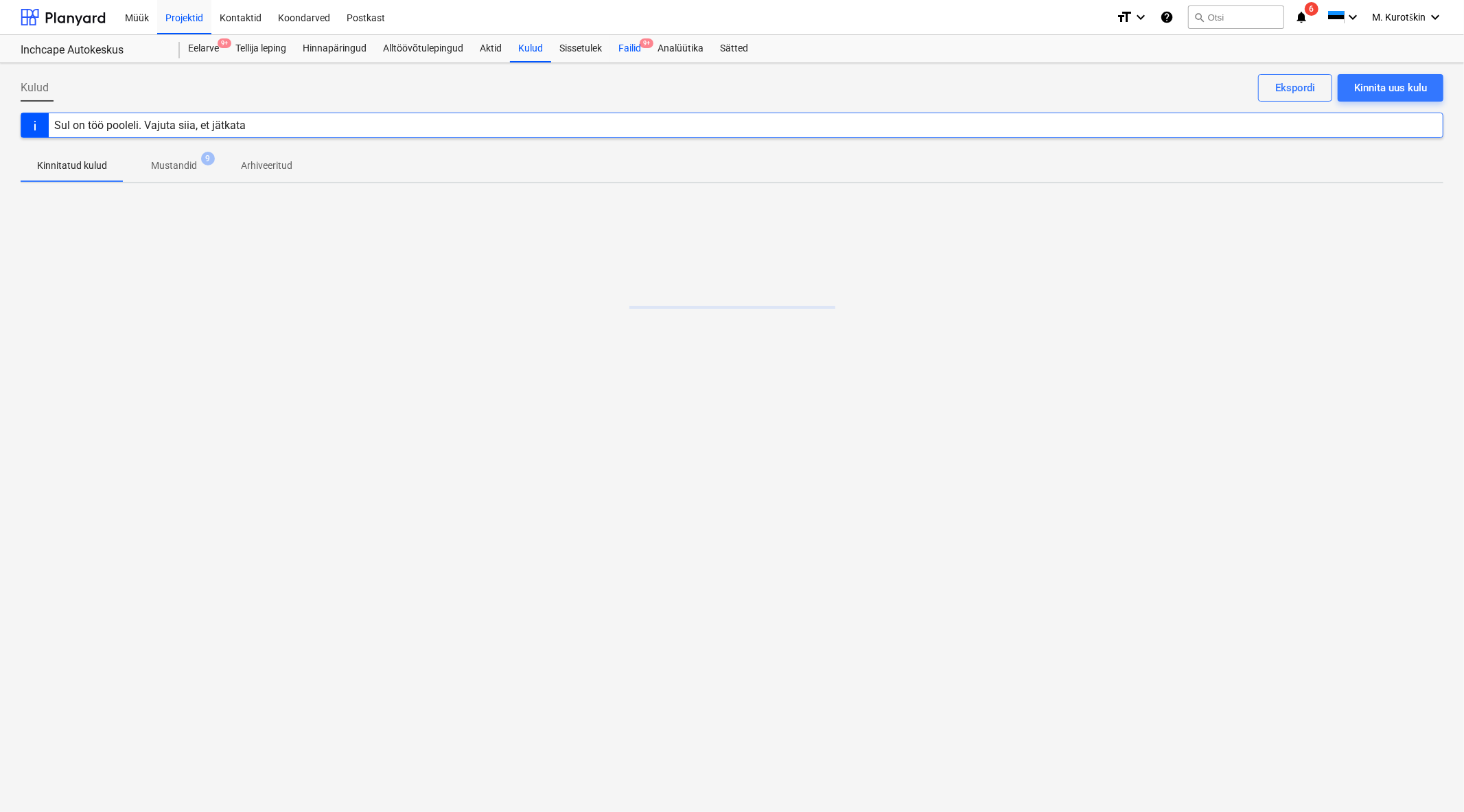
click at [645, 50] on div "Failid 9+" at bounding box center [629, 49] width 39 height 28
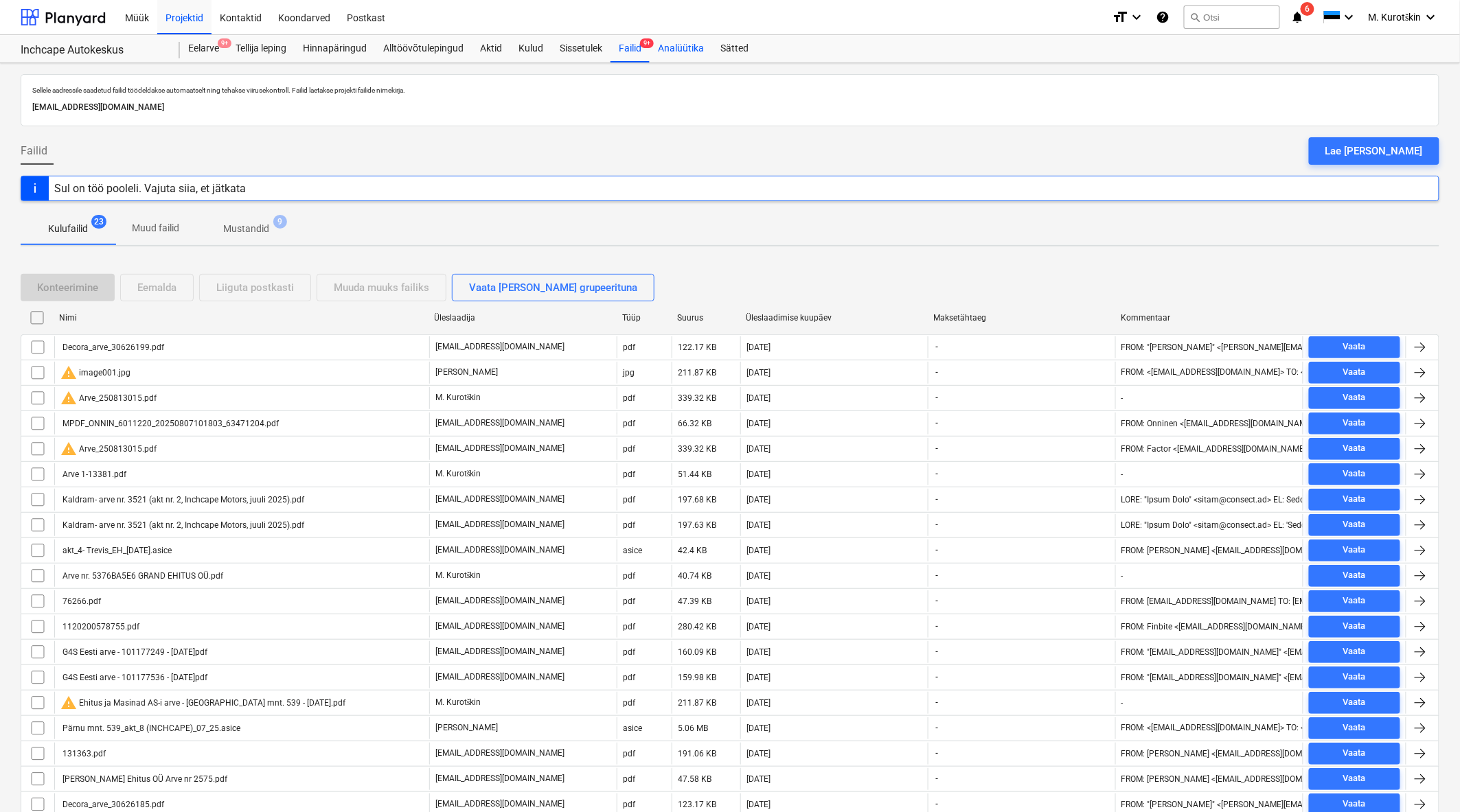
click at [703, 53] on div "Analüütika" at bounding box center [681, 49] width 63 height 28
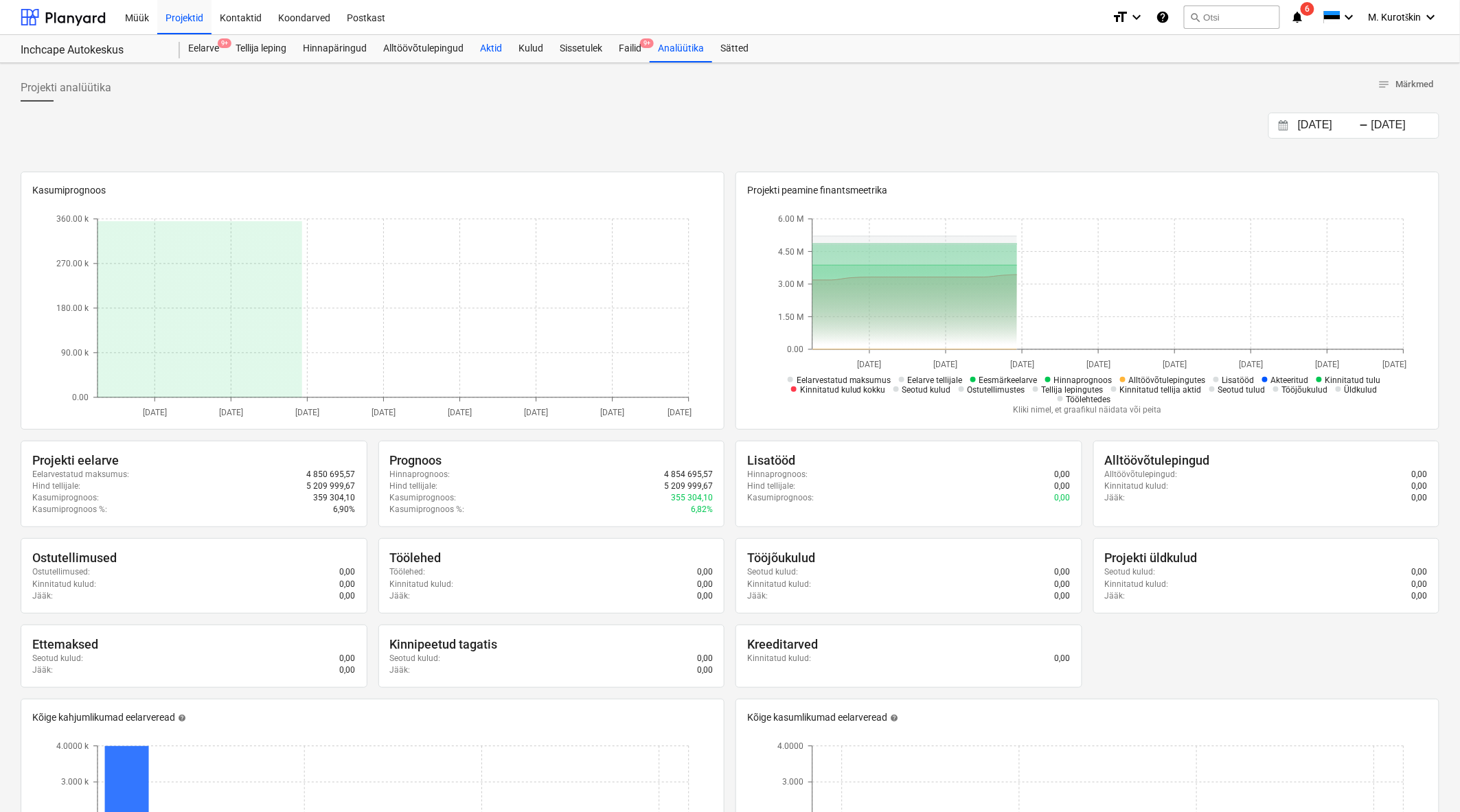
click at [507, 46] on div "Aktid" at bounding box center [490, 49] width 38 height 28
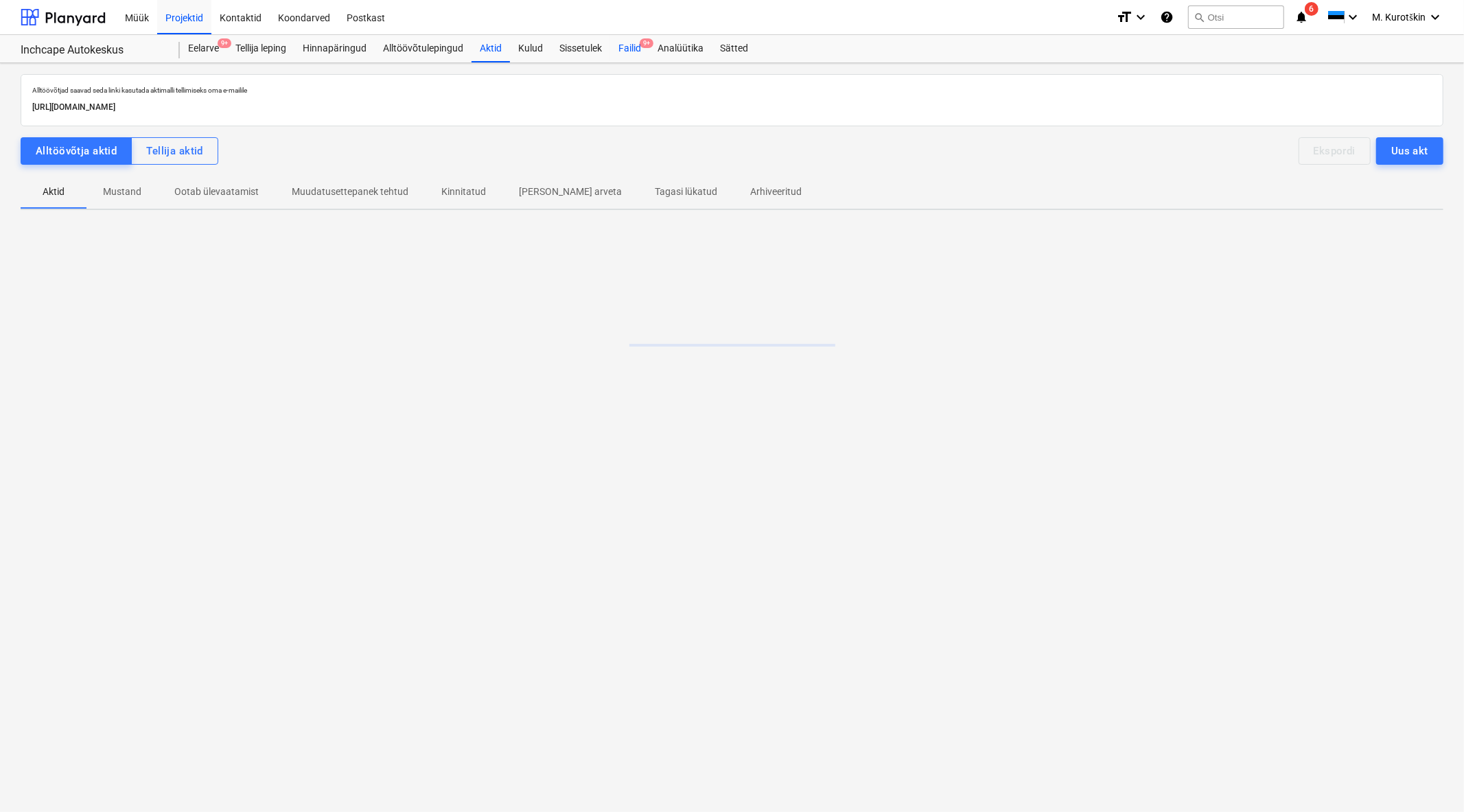
click at [618, 52] on div "Failid 9+" at bounding box center [629, 49] width 39 height 28
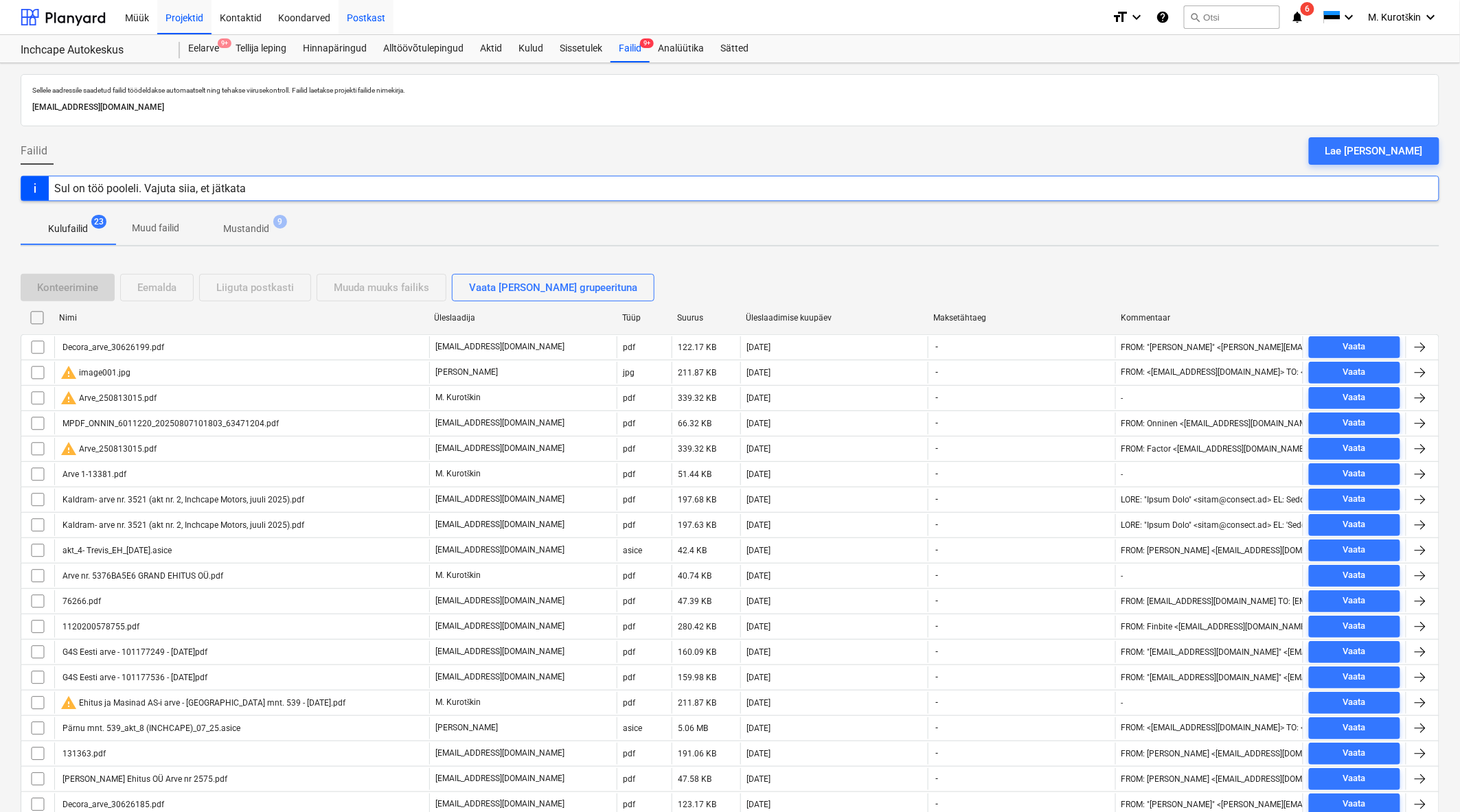
click at [363, 12] on div "Postkast" at bounding box center [365, 17] width 55 height 35
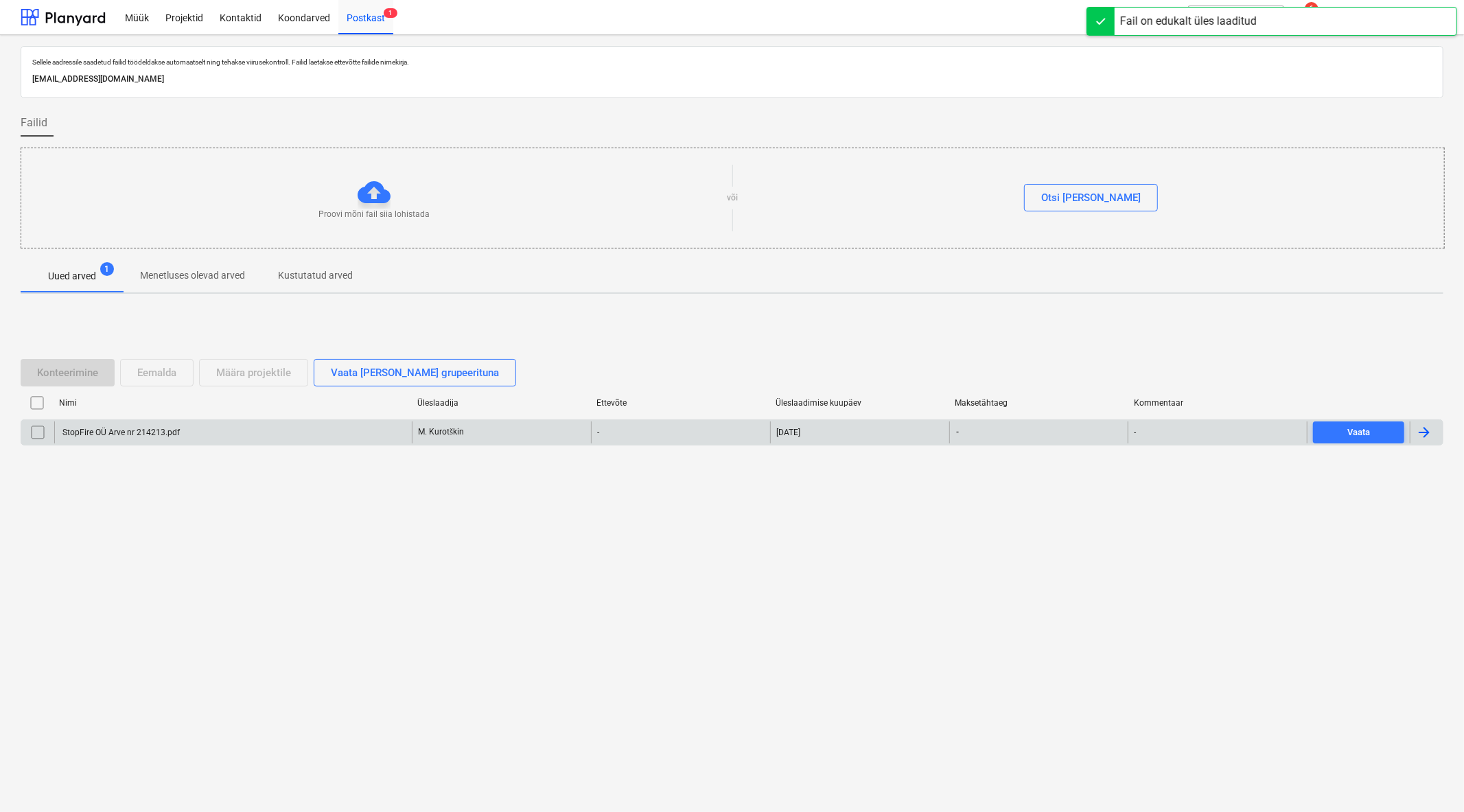
click at [32, 436] on input "checkbox" at bounding box center [37, 432] width 22 height 22
click at [291, 376] on div "Määra projektile" at bounding box center [254, 372] width 75 height 18
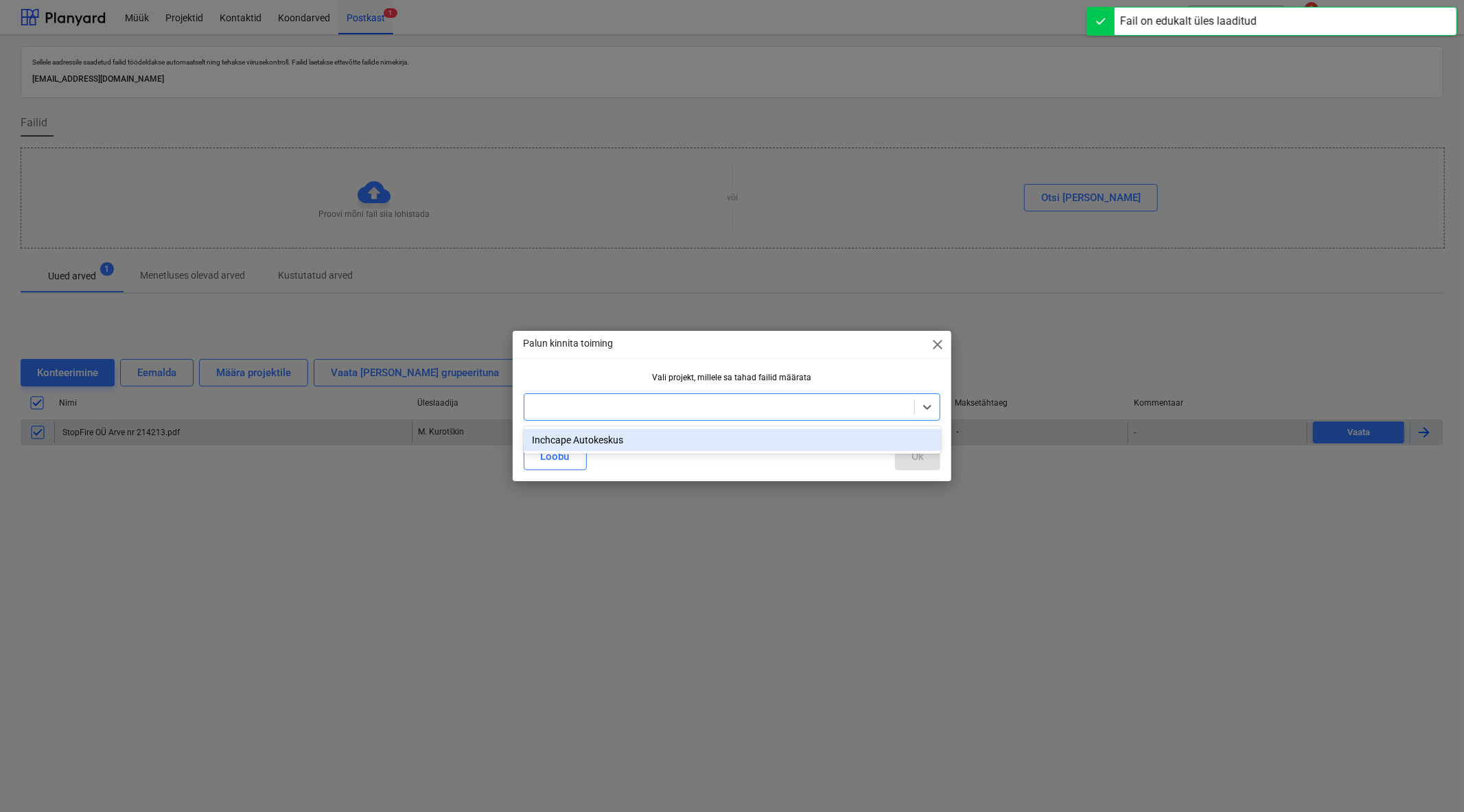
click at [650, 416] on div at bounding box center [732, 407] width 417 height 28
click at [629, 438] on div "Inchcape Autokeskus" at bounding box center [732, 439] width 417 height 22
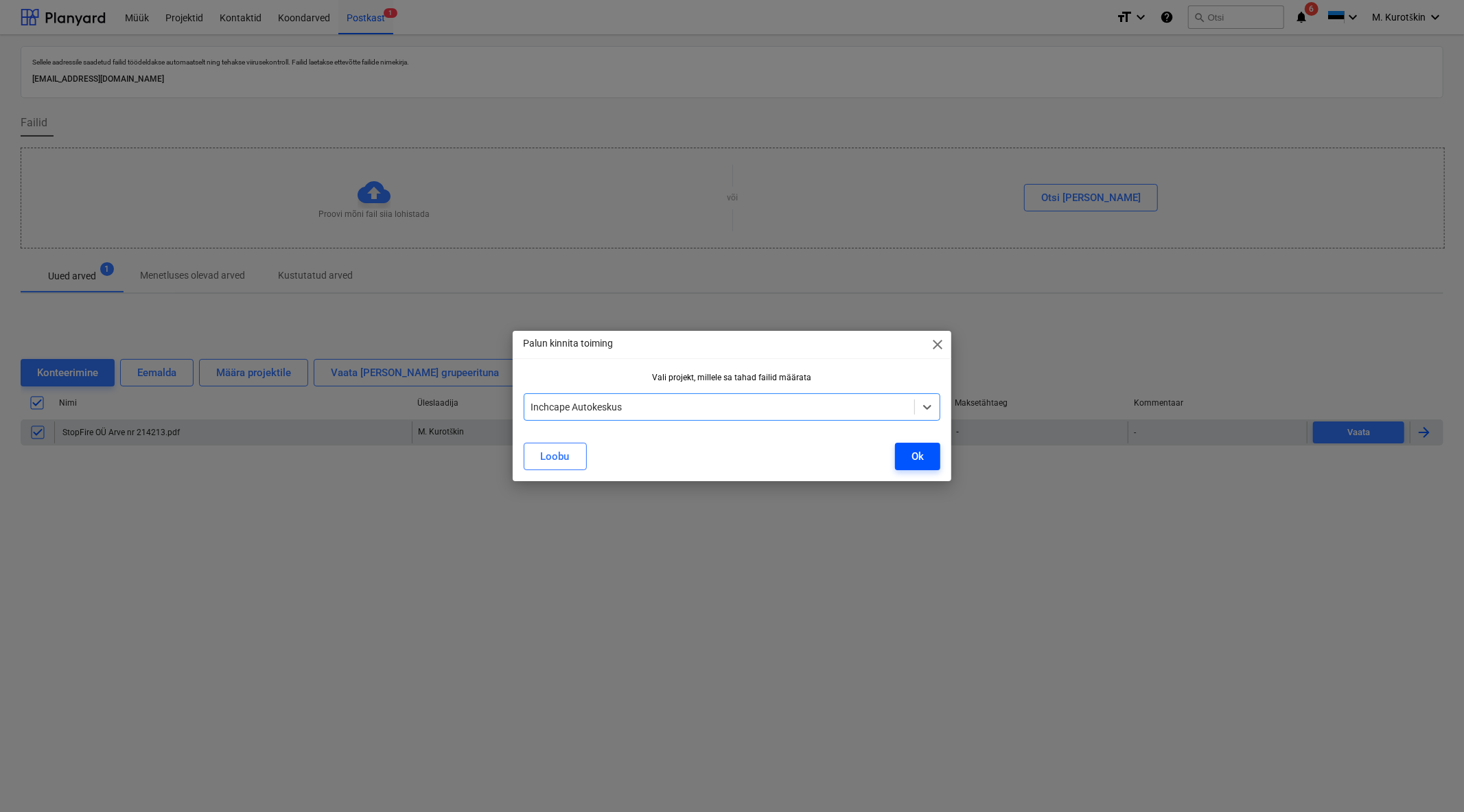
click at [908, 467] on button "Ok" at bounding box center [918, 456] width 45 height 28
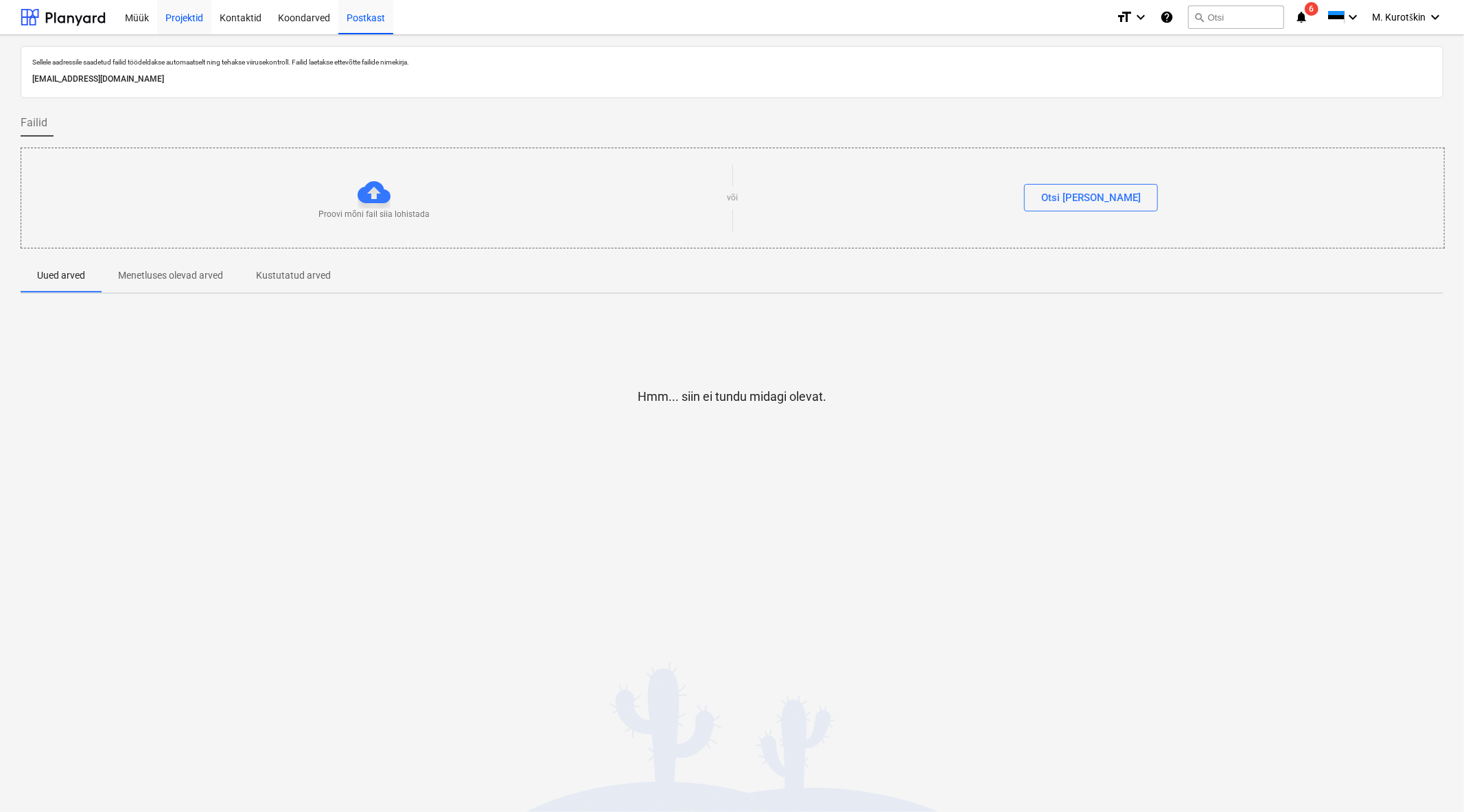
click at [178, 22] on div "Projektid" at bounding box center [184, 17] width 54 height 35
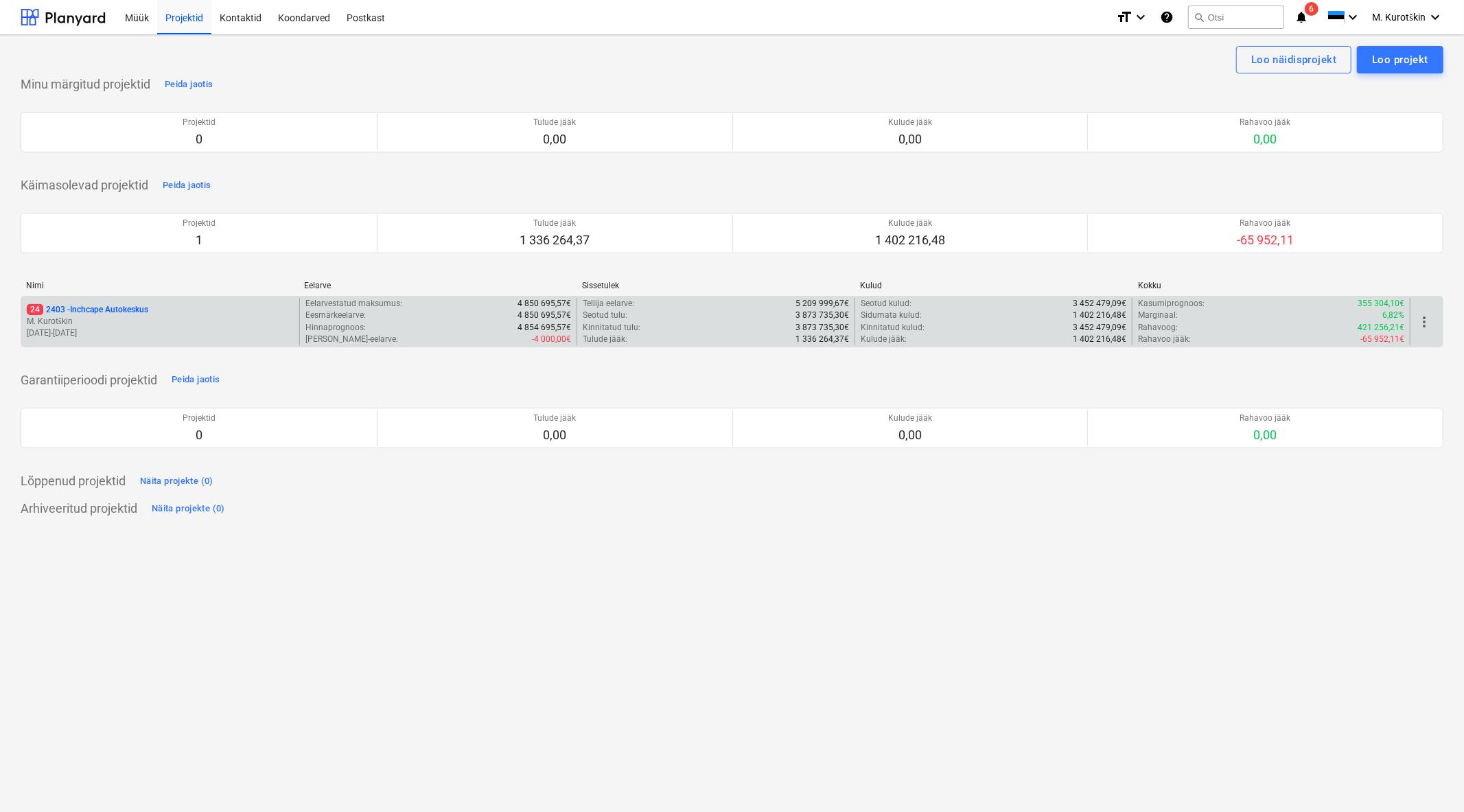
click at [96, 311] on p "24 2403 - Inchcape Autokeskus" at bounding box center [88, 309] width 122 height 11
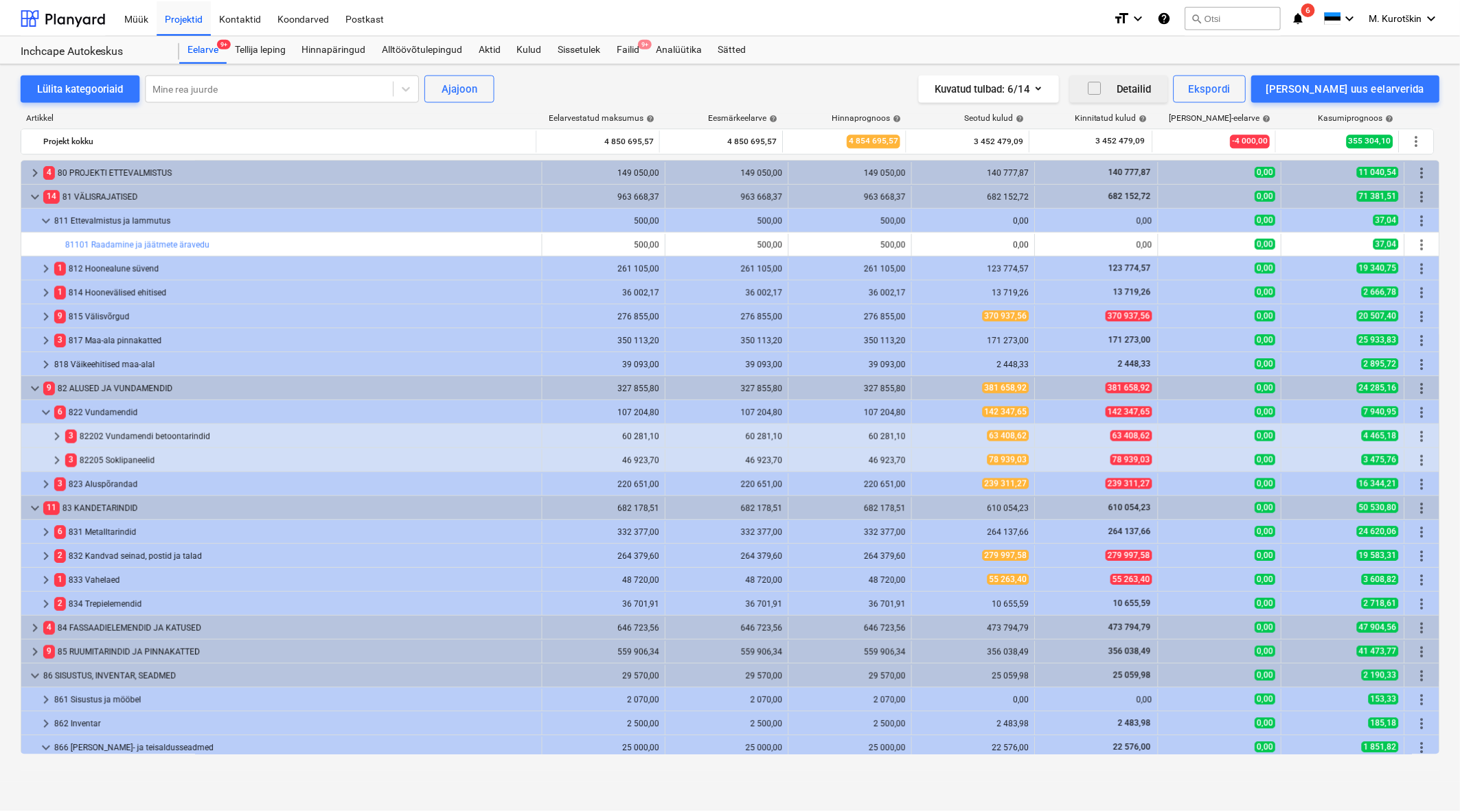
scroll to position [69, 0]
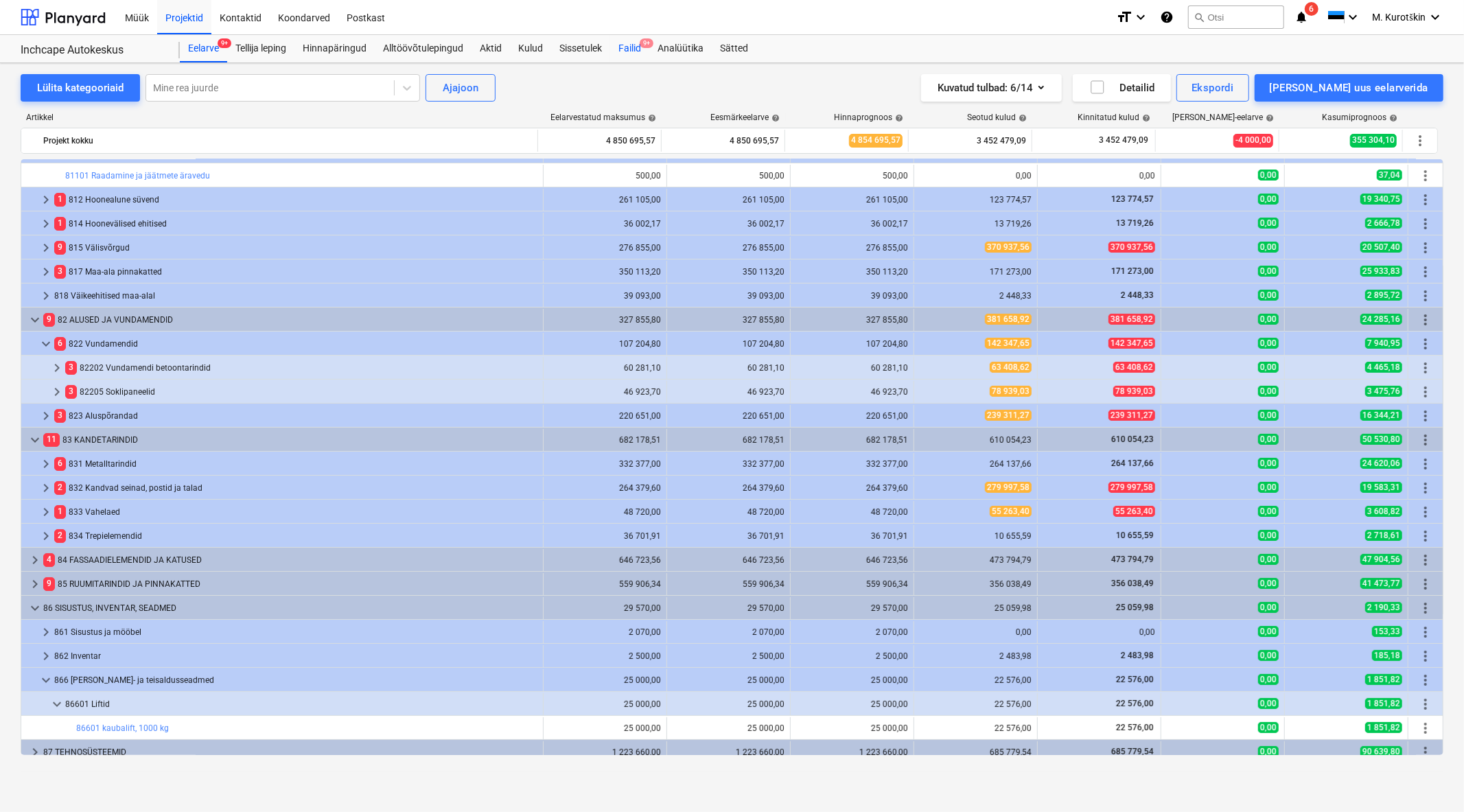
click at [640, 50] on div "Failid 9+" at bounding box center [629, 49] width 39 height 28
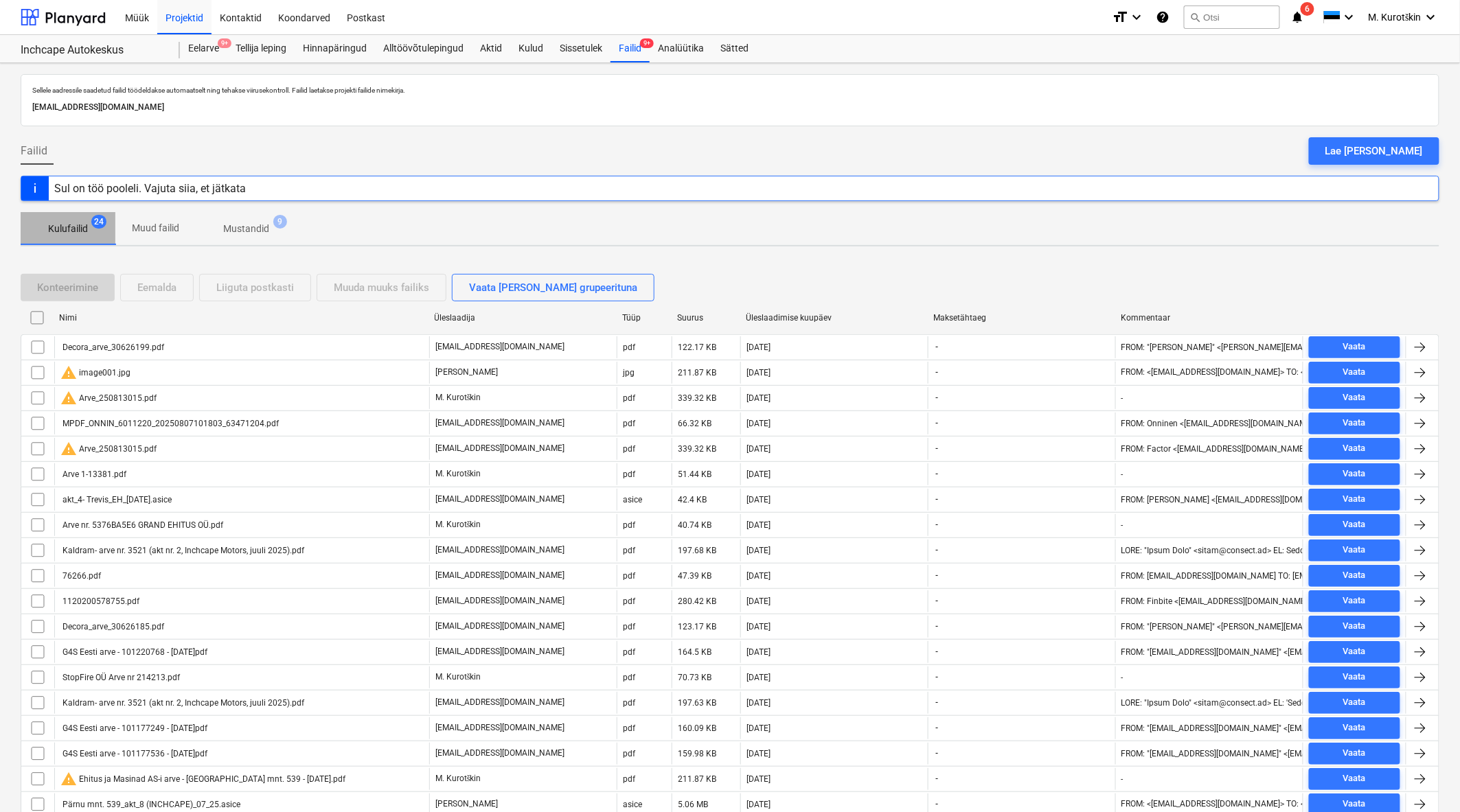
click at [86, 227] on p "Kulufailid" at bounding box center [68, 229] width 40 height 15
click at [792, 320] on div "Üleslaadimise kuupäev" at bounding box center [833, 317] width 177 height 10
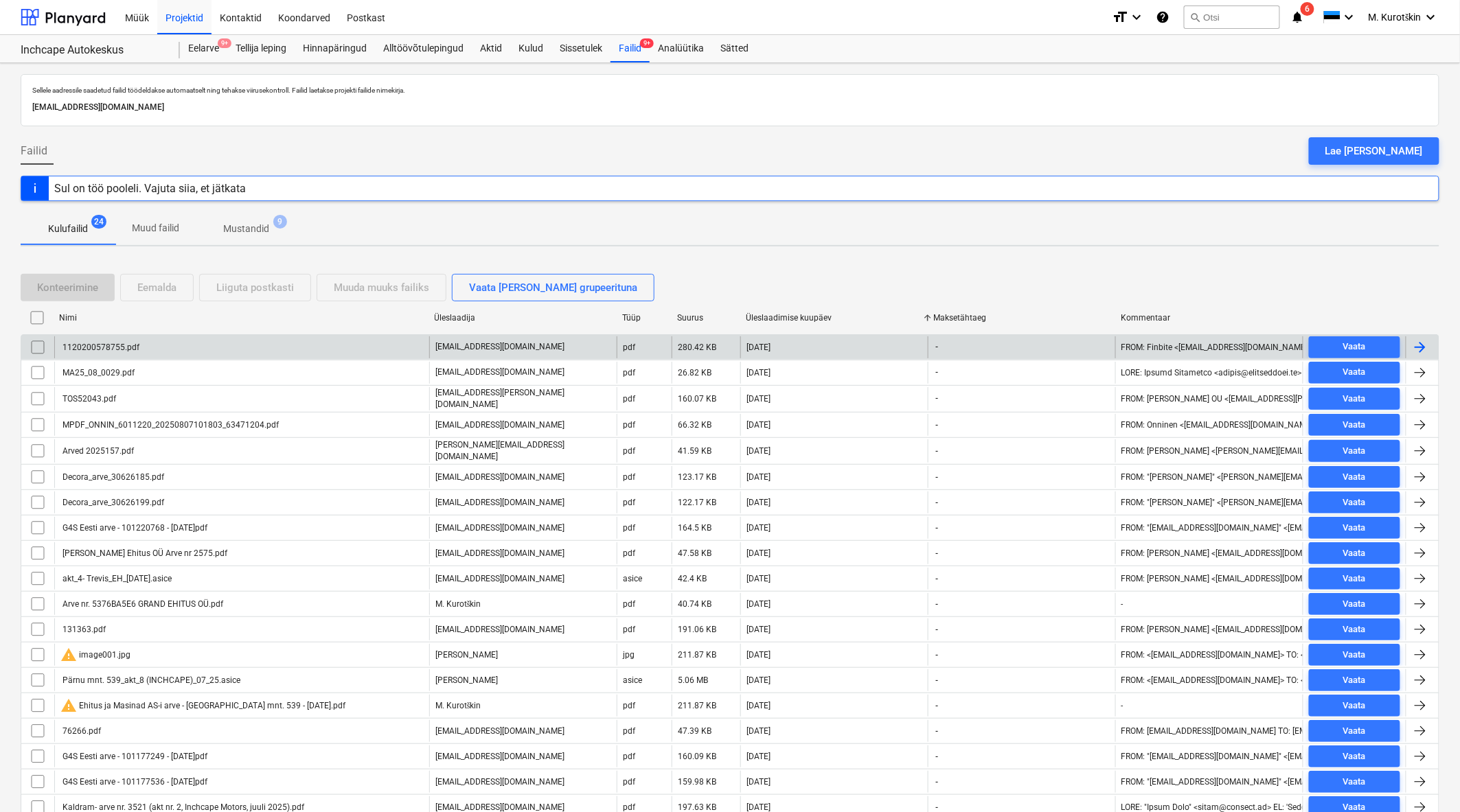
click at [227, 350] on div "1120200578755.pdf" at bounding box center [241, 347] width 375 height 22
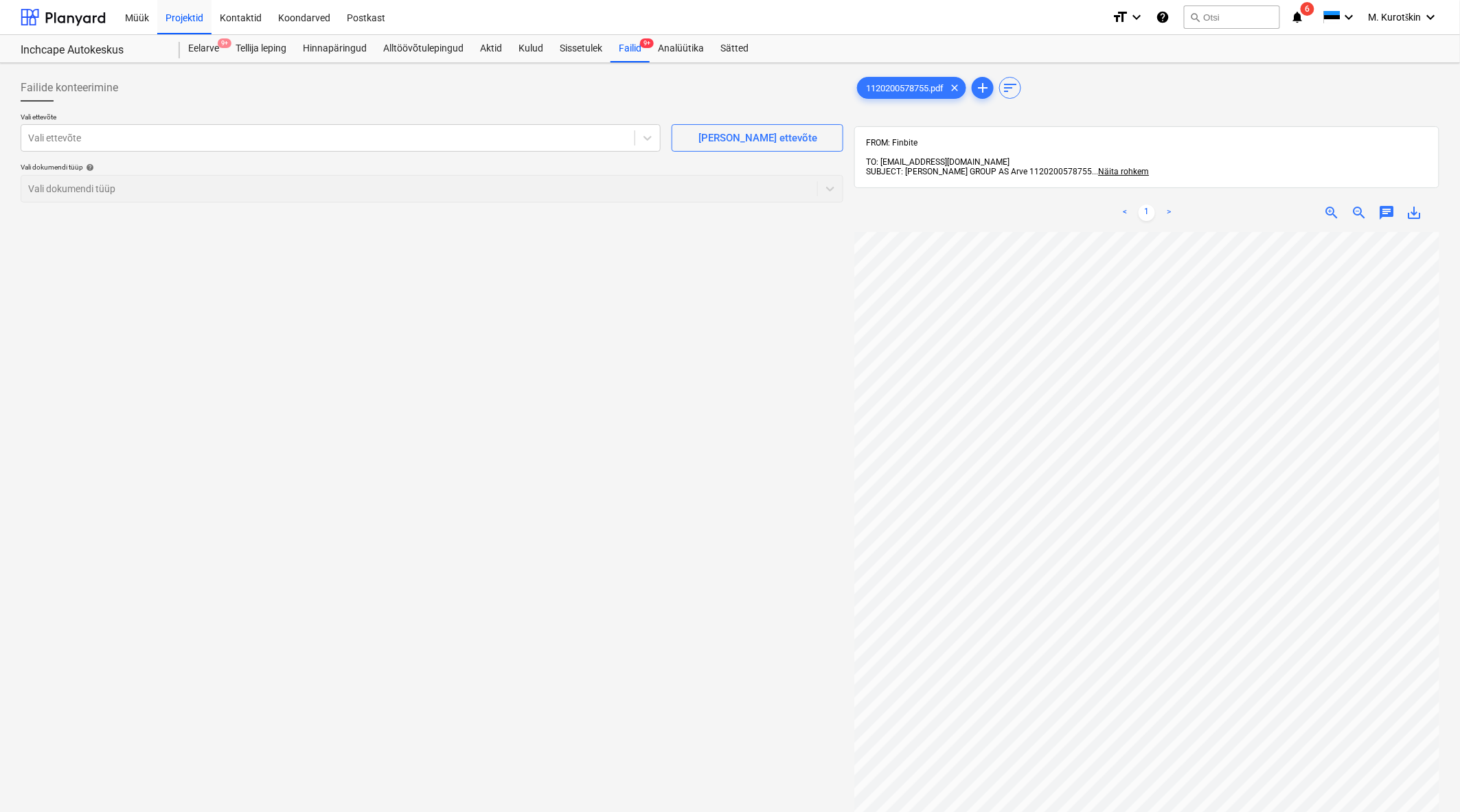
click at [420, 116] on p "Vali ettevõte" at bounding box center [341, 117] width 640 height 11
click at [415, 137] on div at bounding box center [327, 138] width 599 height 14
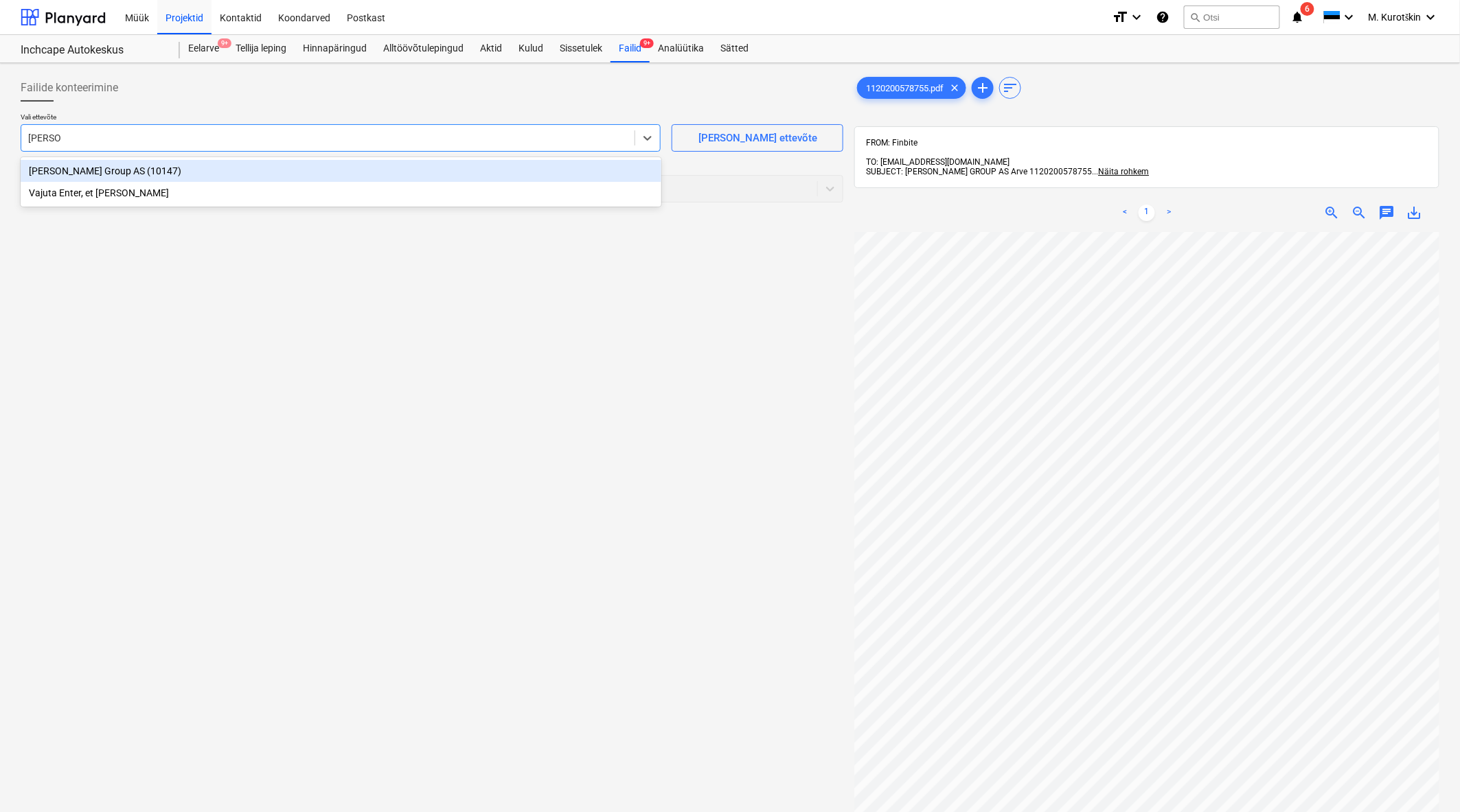
click at [383, 176] on div "[PERSON_NAME] Group AS (10147)" at bounding box center [341, 170] width 641 height 22
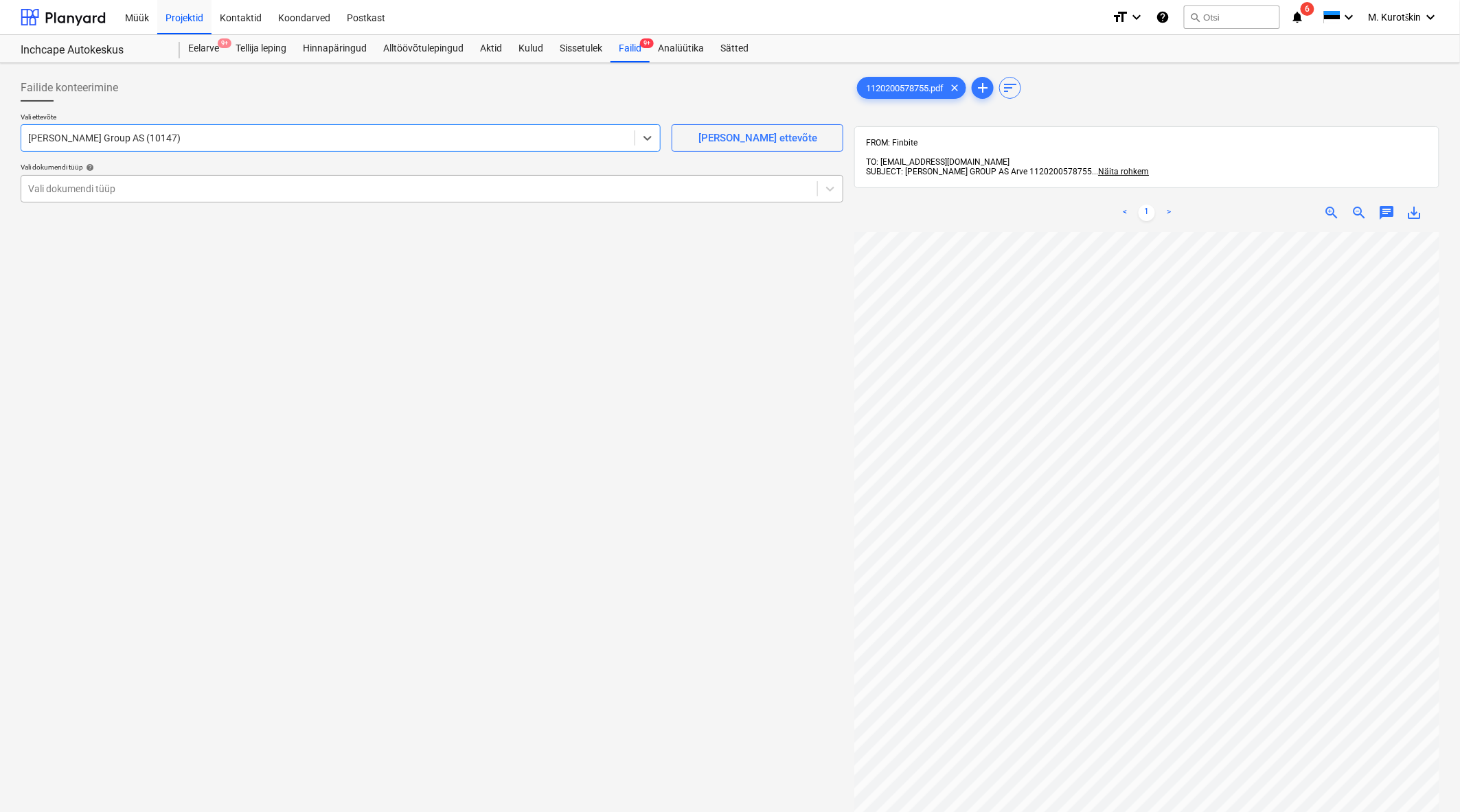
click at [345, 201] on div "Vali dokumendi tüüp" at bounding box center [432, 189] width 823 height 28
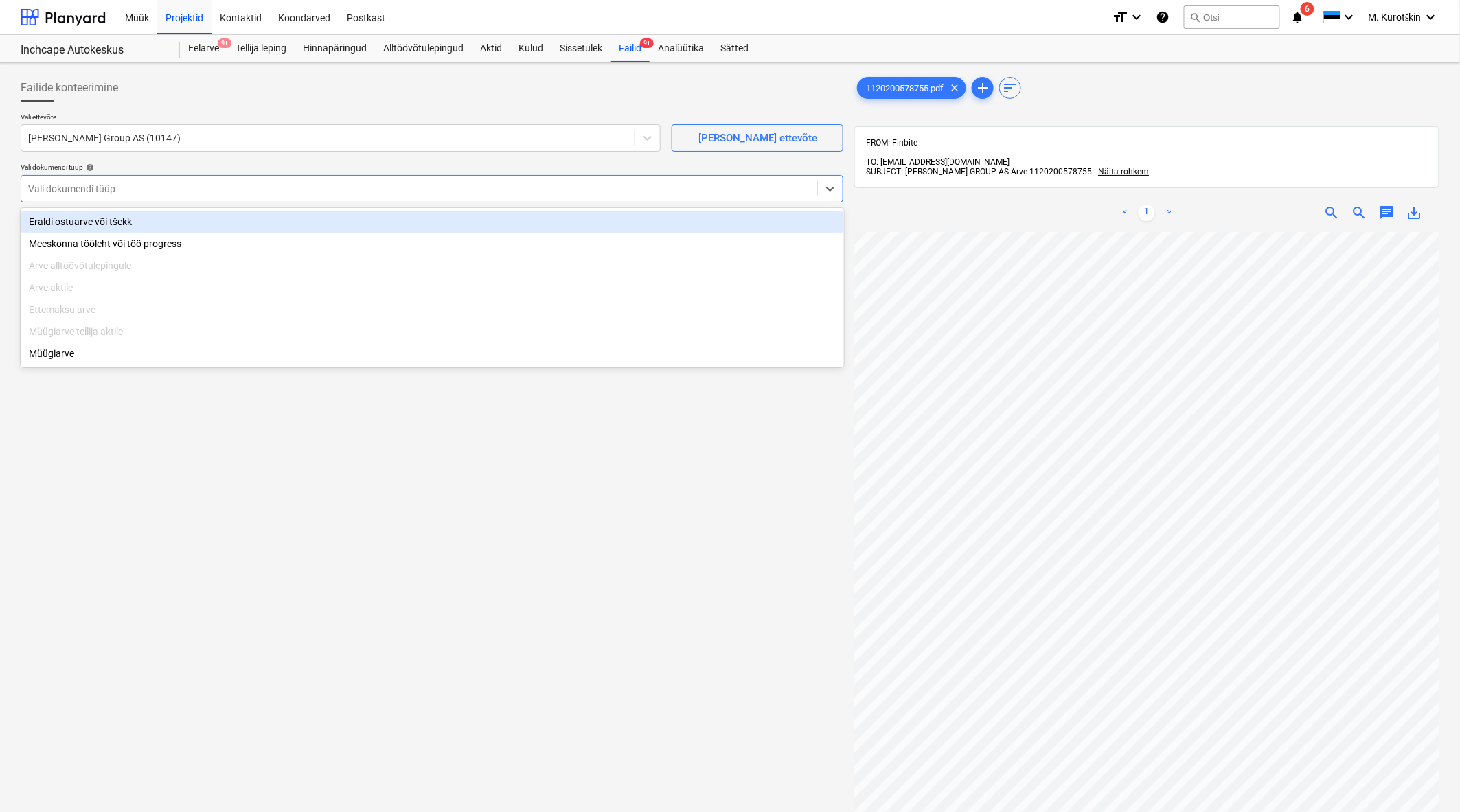
click at [318, 220] on div "Eraldi ostuarve või tšekk" at bounding box center [432, 221] width 823 height 22
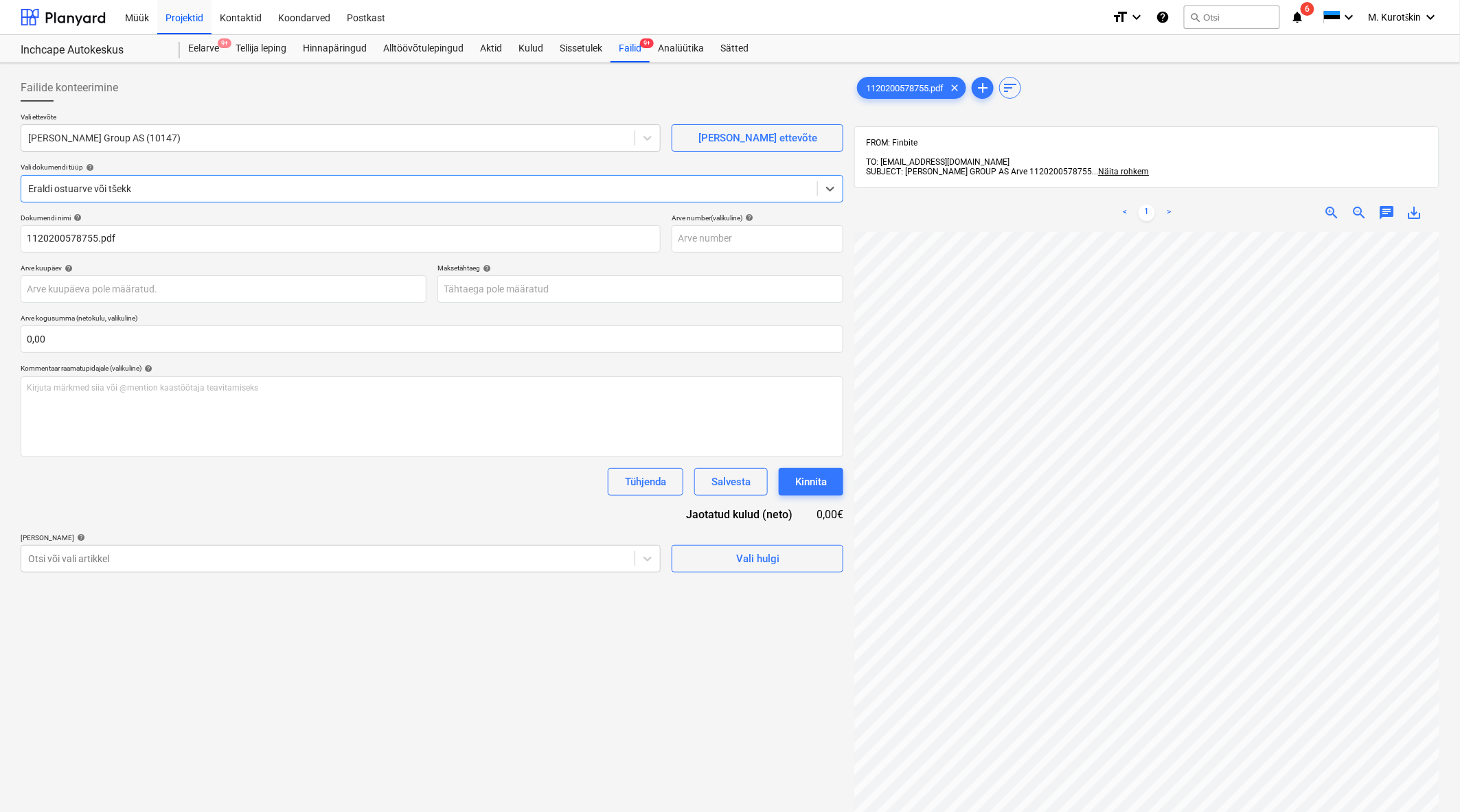
click at [1428, 208] on div "save_alt" at bounding box center [1415, 212] width 28 height 17
click at [1418, 204] on span "save_alt" at bounding box center [1414, 212] width 17 height 17
click at [763, 256] on div "Dokumendi nimi help 1120200578755.pdf Arve number (valikuline) help Arve kuupäe…" at bounding box center [432, 393] width 823 height 359
click at [762, 247] on input "text" at bounding box center [757, 239] width 171 height 28
paste input "1120200578755"
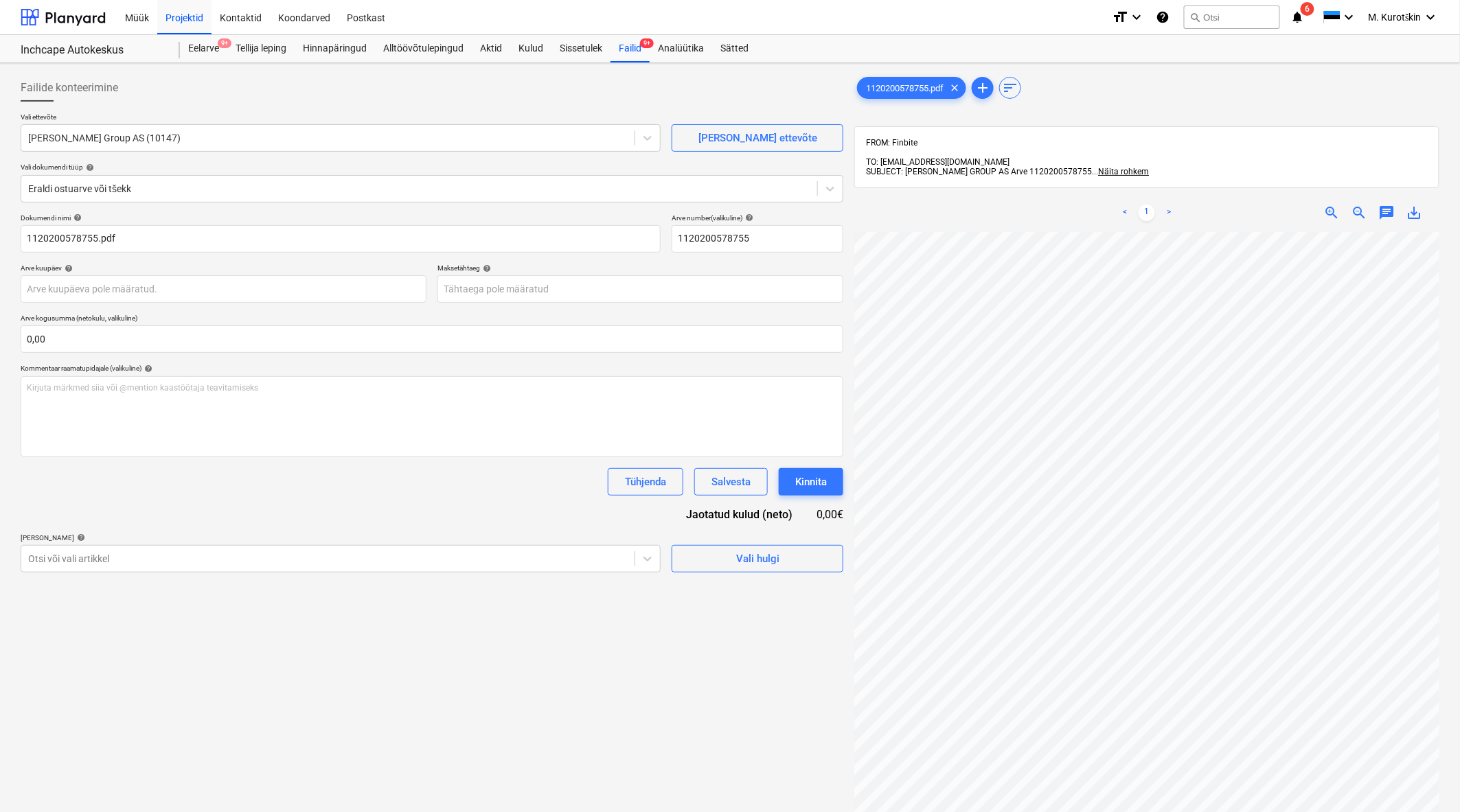
click at [683, 270] on div "Maksetähtaeg help" at bounding box center [640, 268] width 406 height 9
click at [630, 286] on body "Müük Projektid Kontaktid Koondarved Postkast format_size keyboard_arrow_down he…" at bounding box center [730, 406] width 1460 height 812
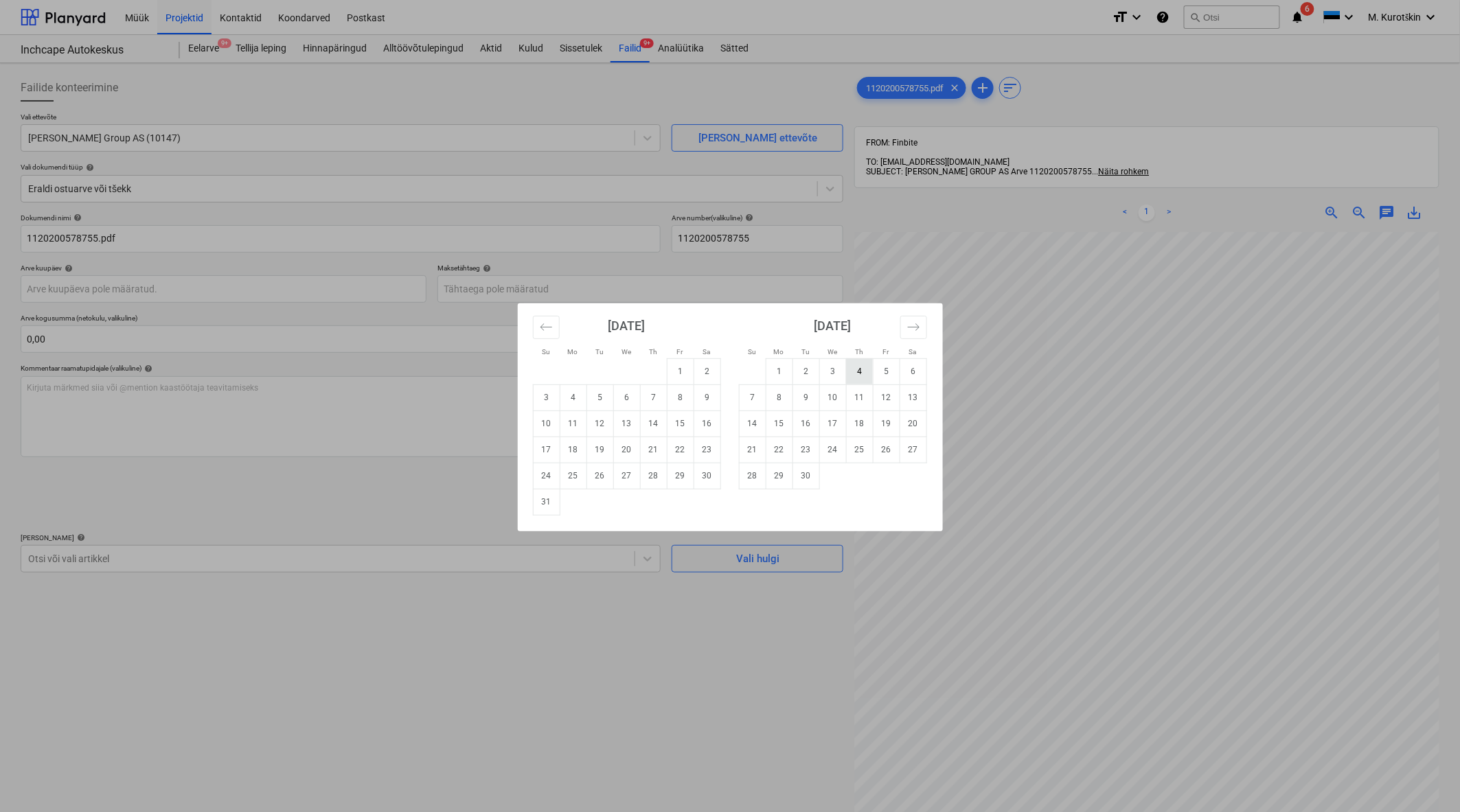
click at [853, 376] on td "4" at bounding box center [859, 371] width 27 height 26
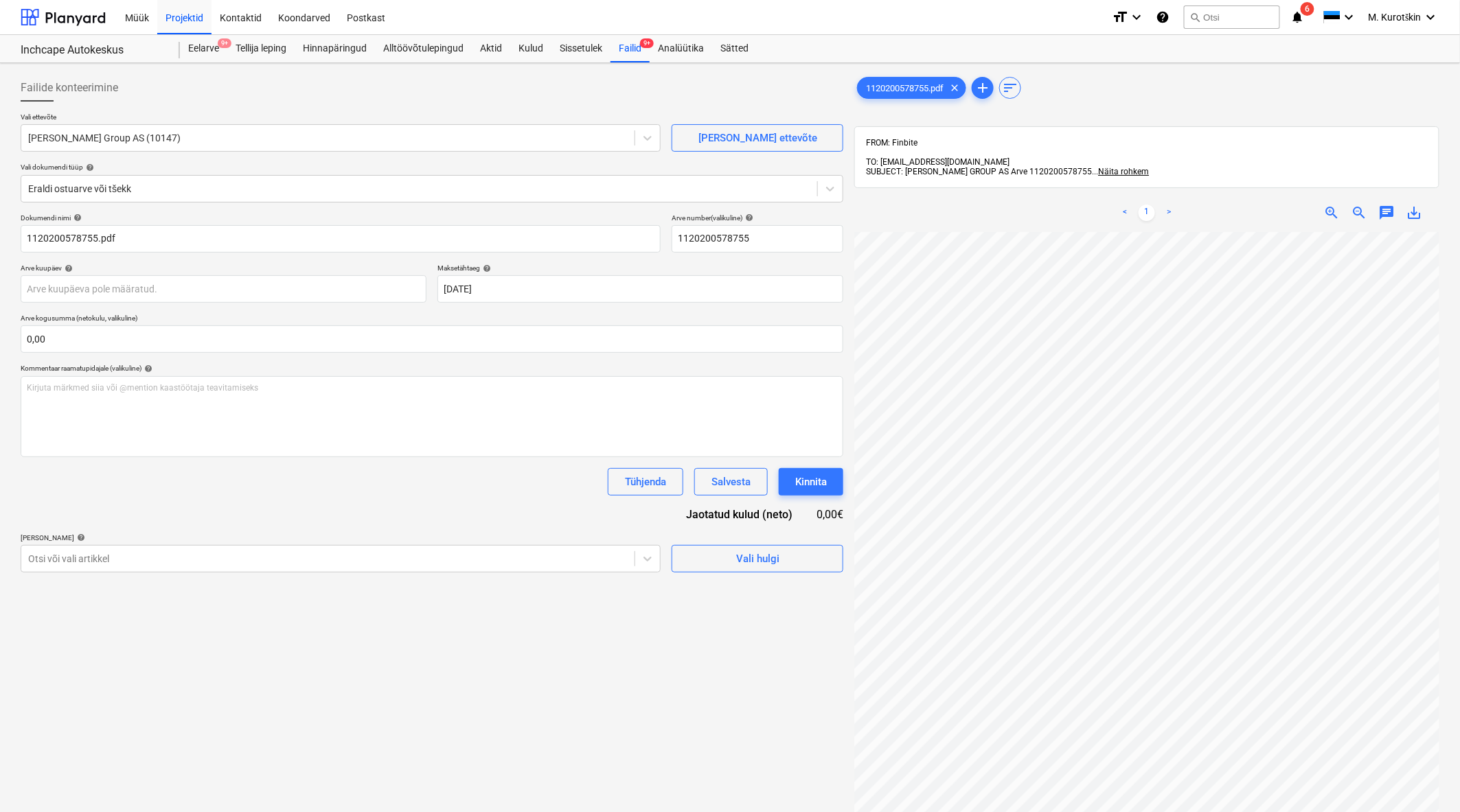
scroll to position [102, 35]
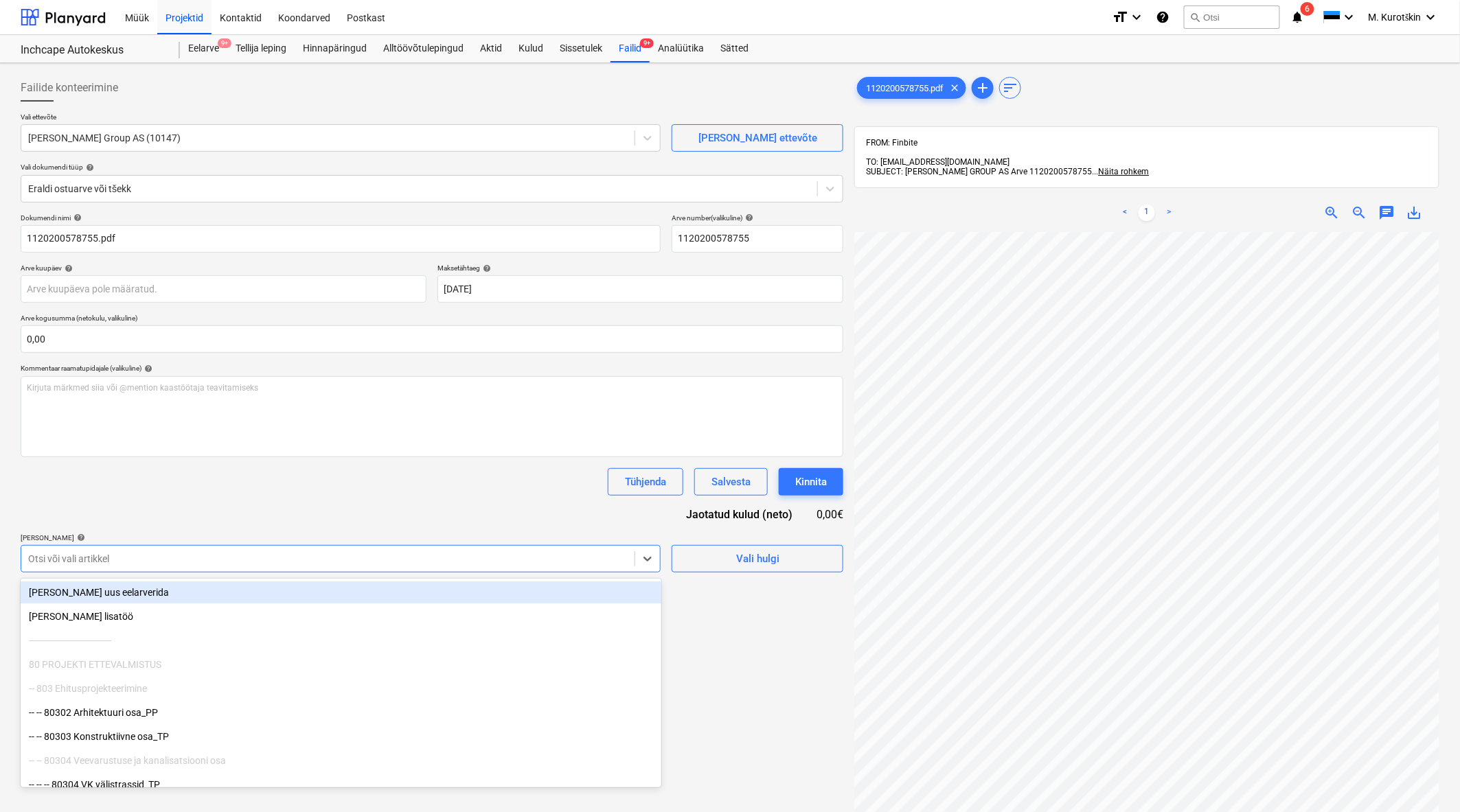
click at [586, 567] on div "Otsi või vali artikkel" at bounding box center [327, 559] width 613 height 19
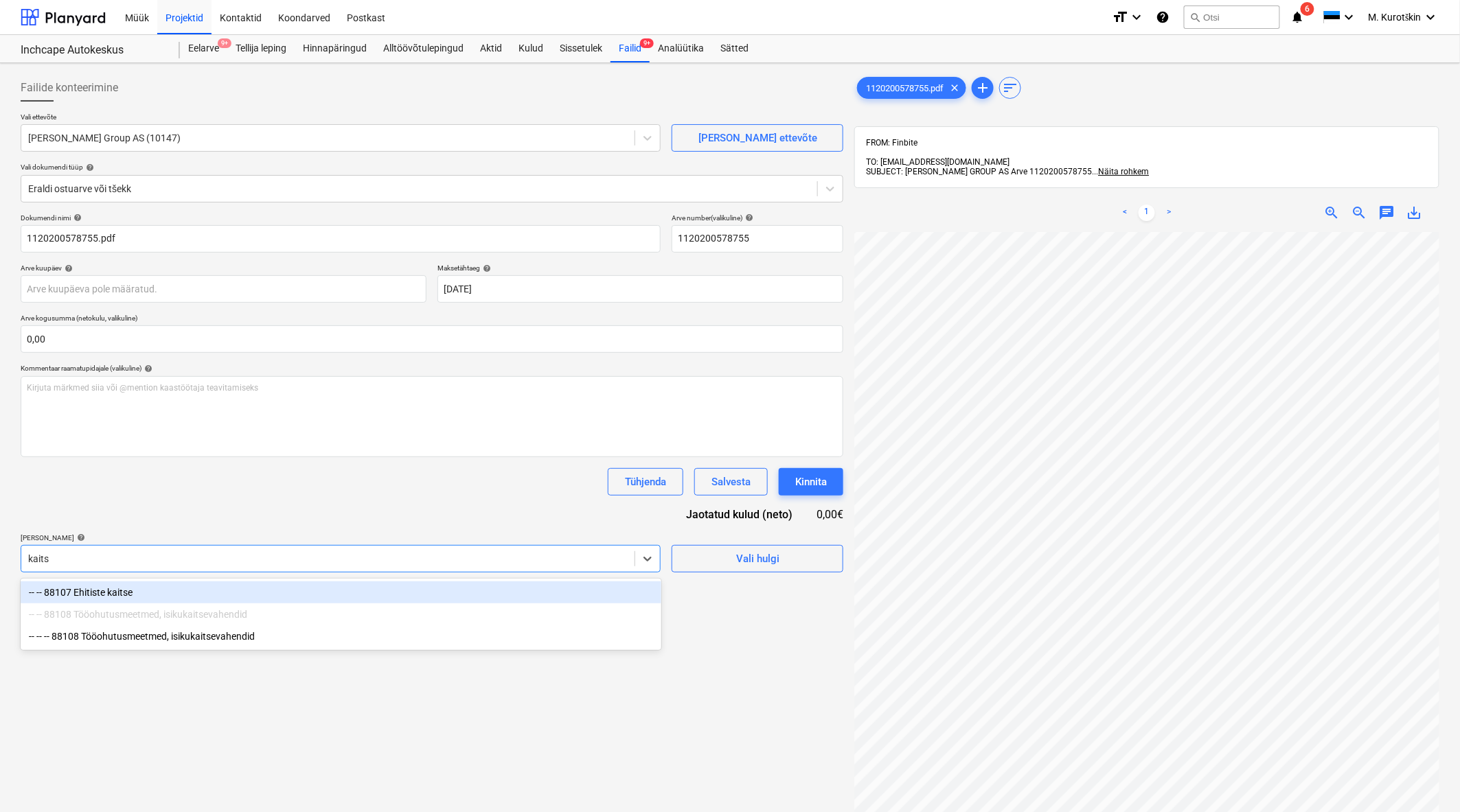
click at [563, 589] on div "-- -- 88107 Ehitiste kaitse" at bounding box center [341, 592] width 641 height 22
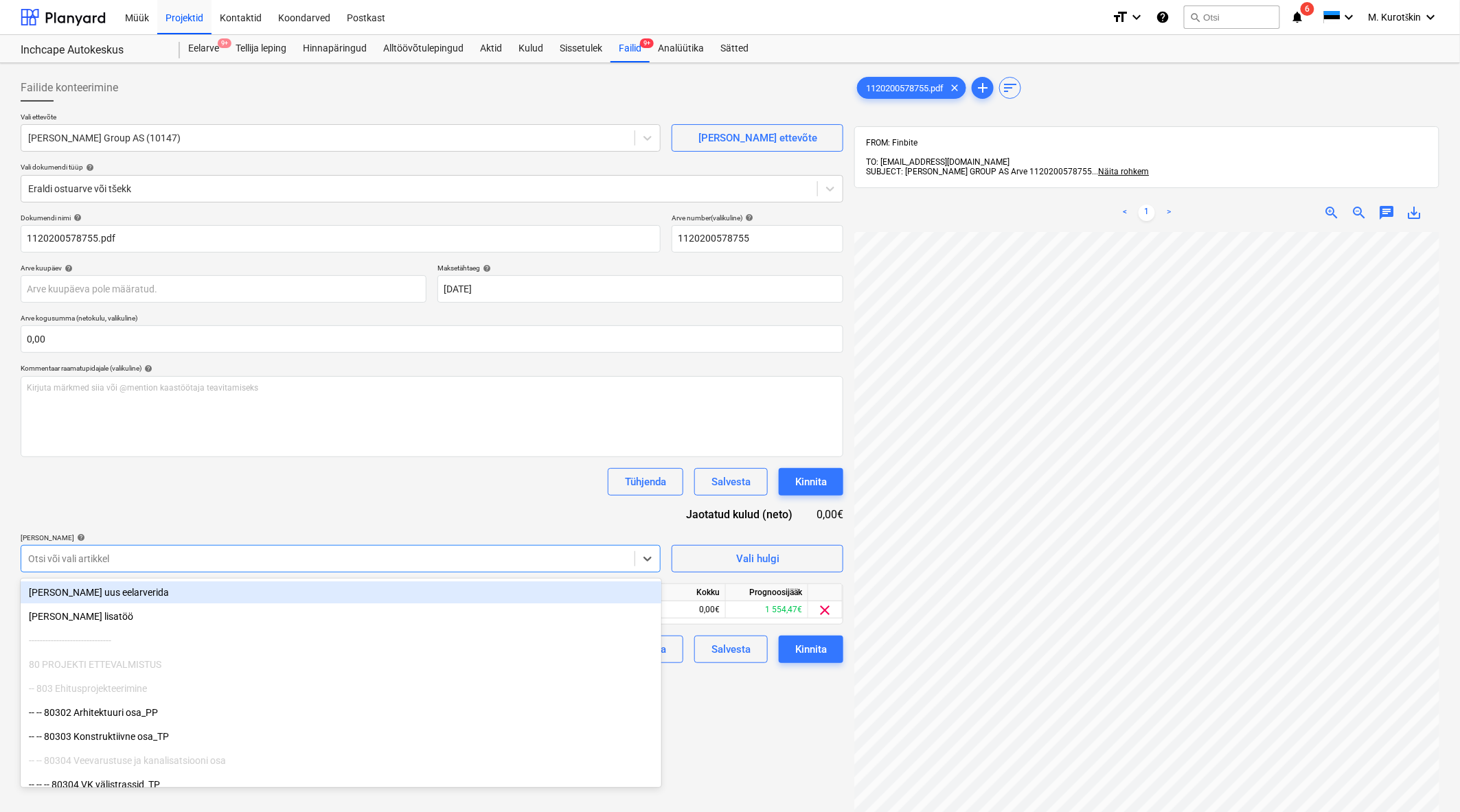
click at [559, 540] on div "[PERSON_NAME] artiklid help" at bounding box center [341, 537] width 640 height 9
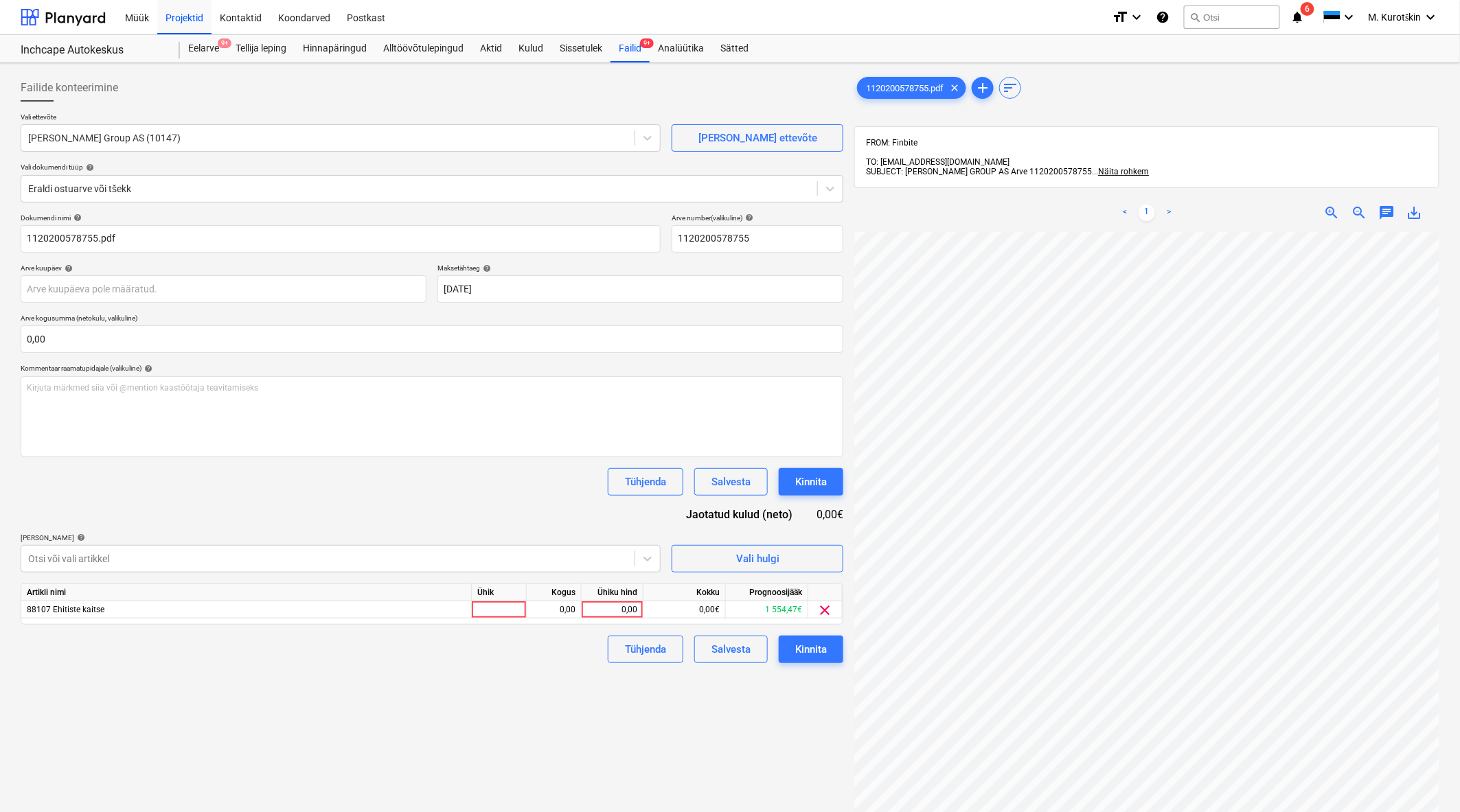
click at [612, 601] on div "Ühiku hind" at bounding box center [612, 593] width 62 height 17
click at [618, 609] on div "0,00" at bounding box center [612, 610] width 50 height 17
click at [603, 725] on div "Failide konteerimine Vali ettevõte [PERSON_NAME] Group AS (10147) [PERSON_NAME]…" at bounding box center [431, 540] width 834 height 942
click at [797, 643] on div "Kinnita" at bounding box center [810, 649] width 31 height 18
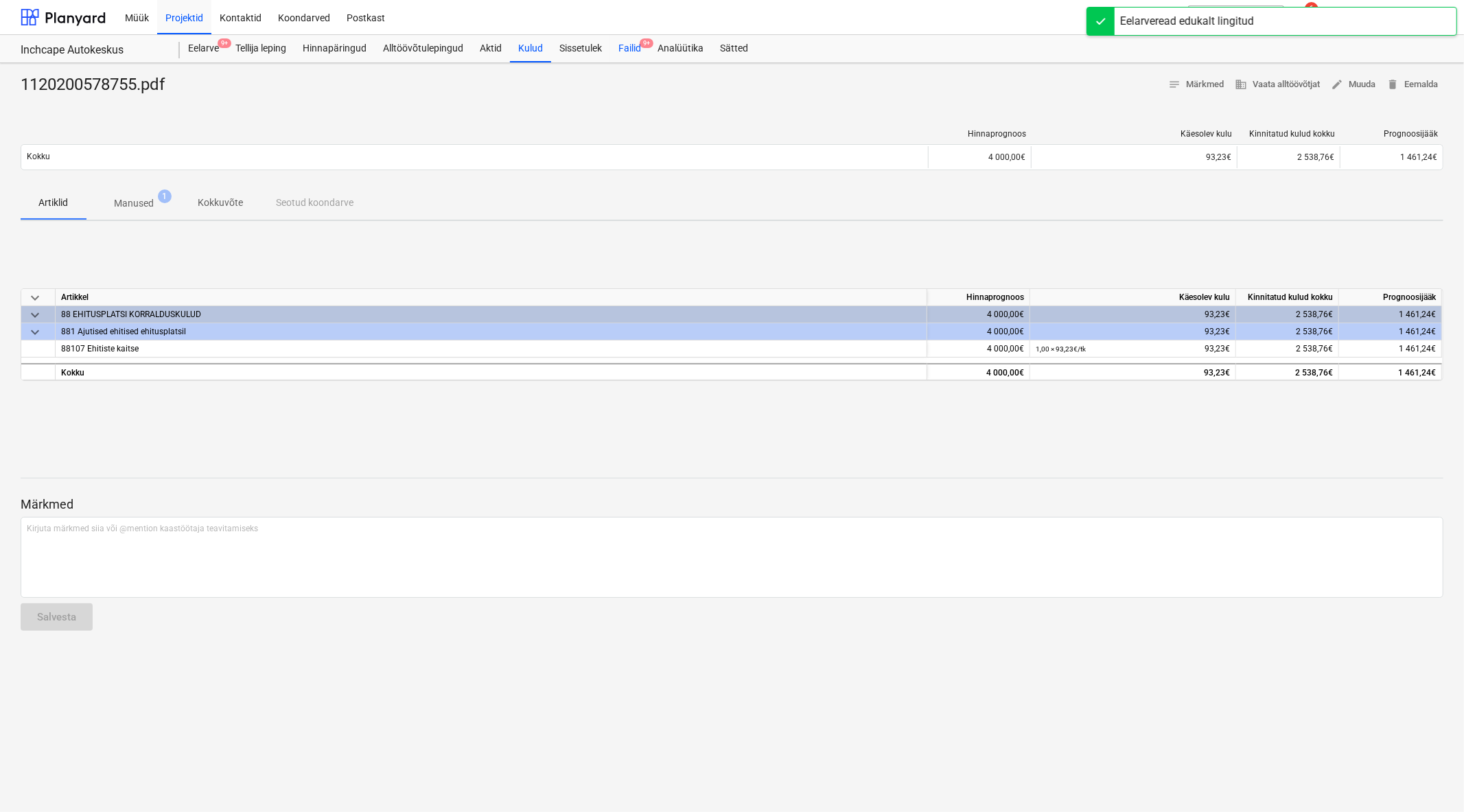
click at [632, 54] on div "Failid 9+" at bounding box center [629, 49] width 39 height 28
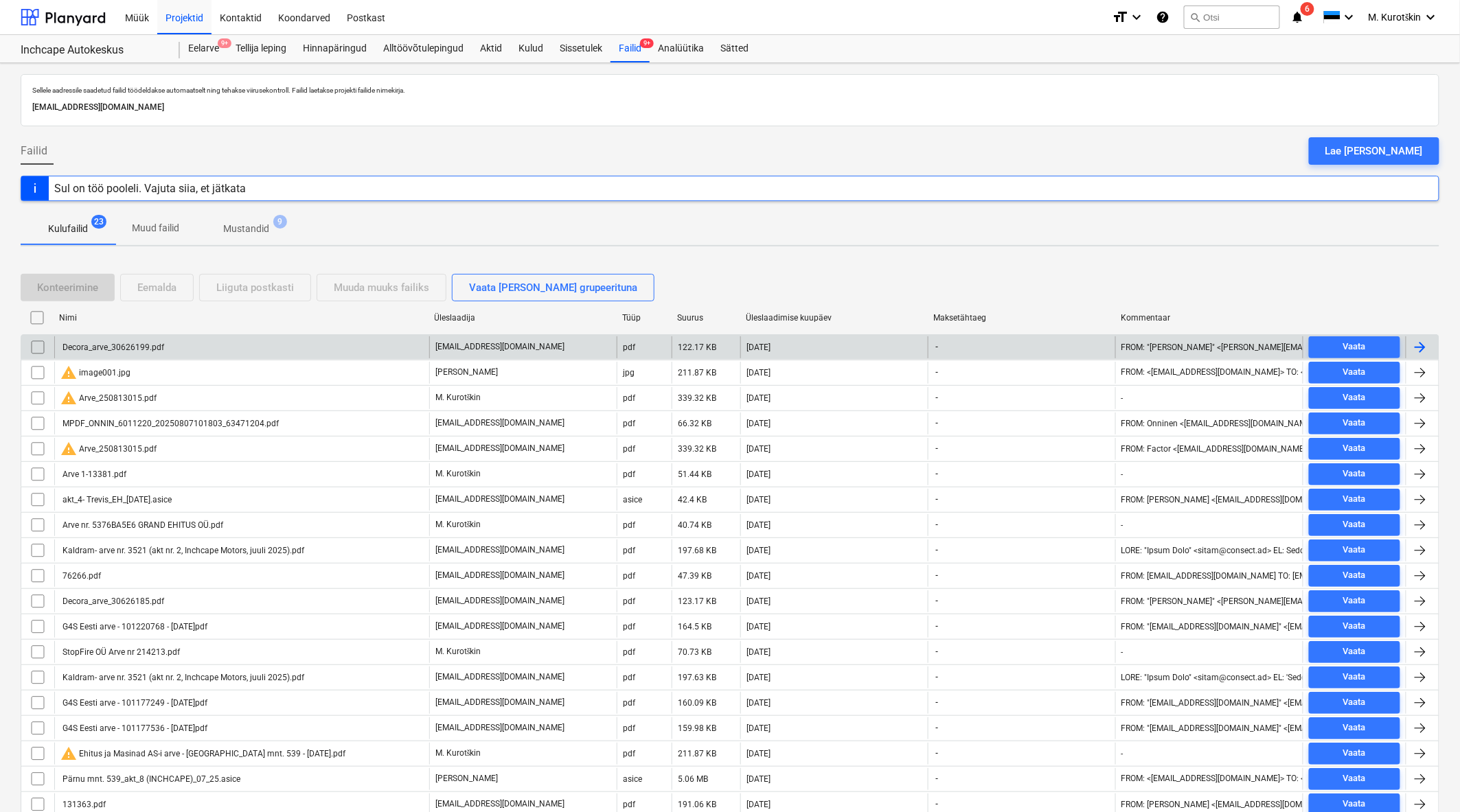
click at [248, 348] on div "Decora_arve_30626199.pdf" at bounding box center [241, 347] width 375 height 22
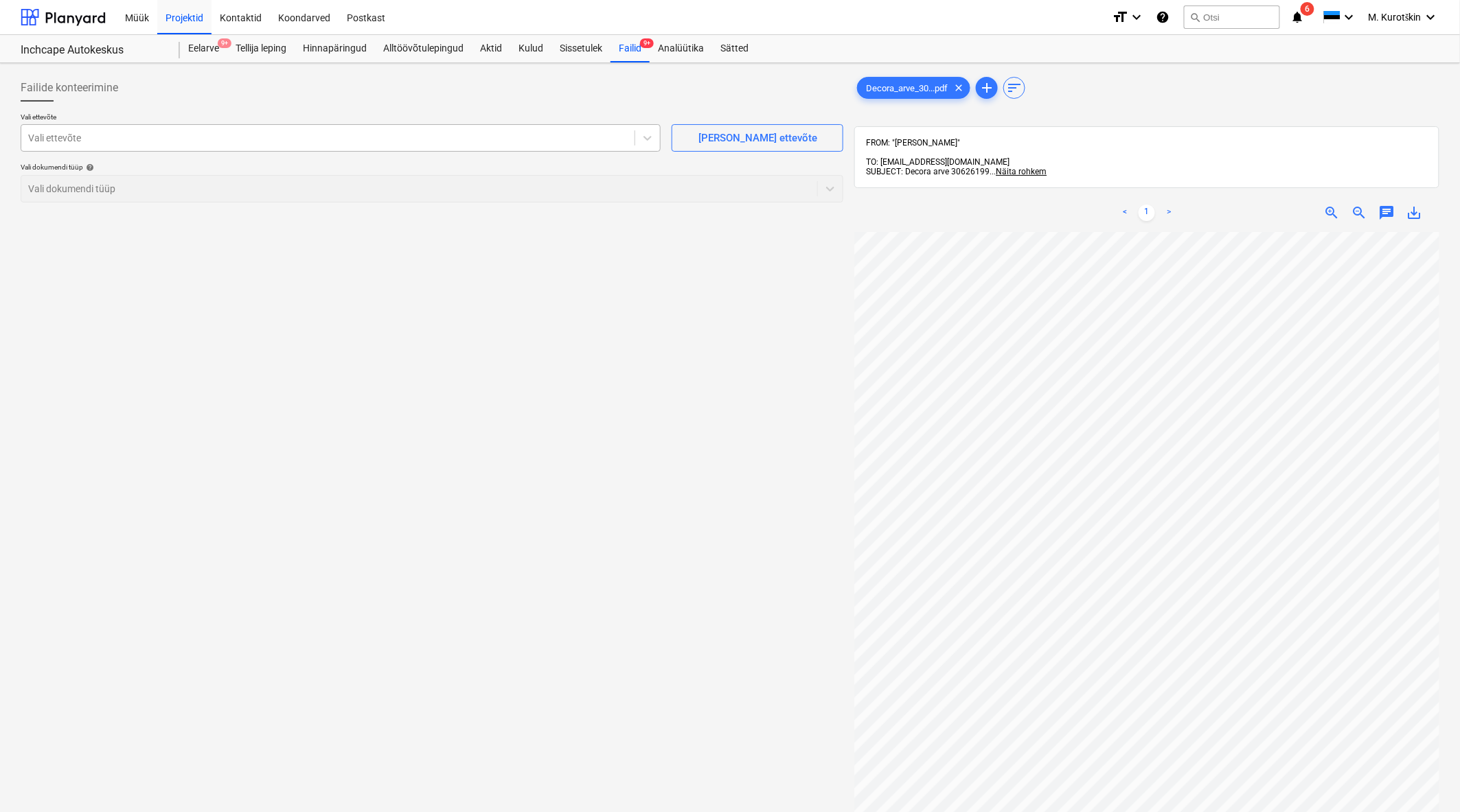
click at [503, 149] on div "Vali ettevõte" at bounding box center [341, 138] width 640 height 28
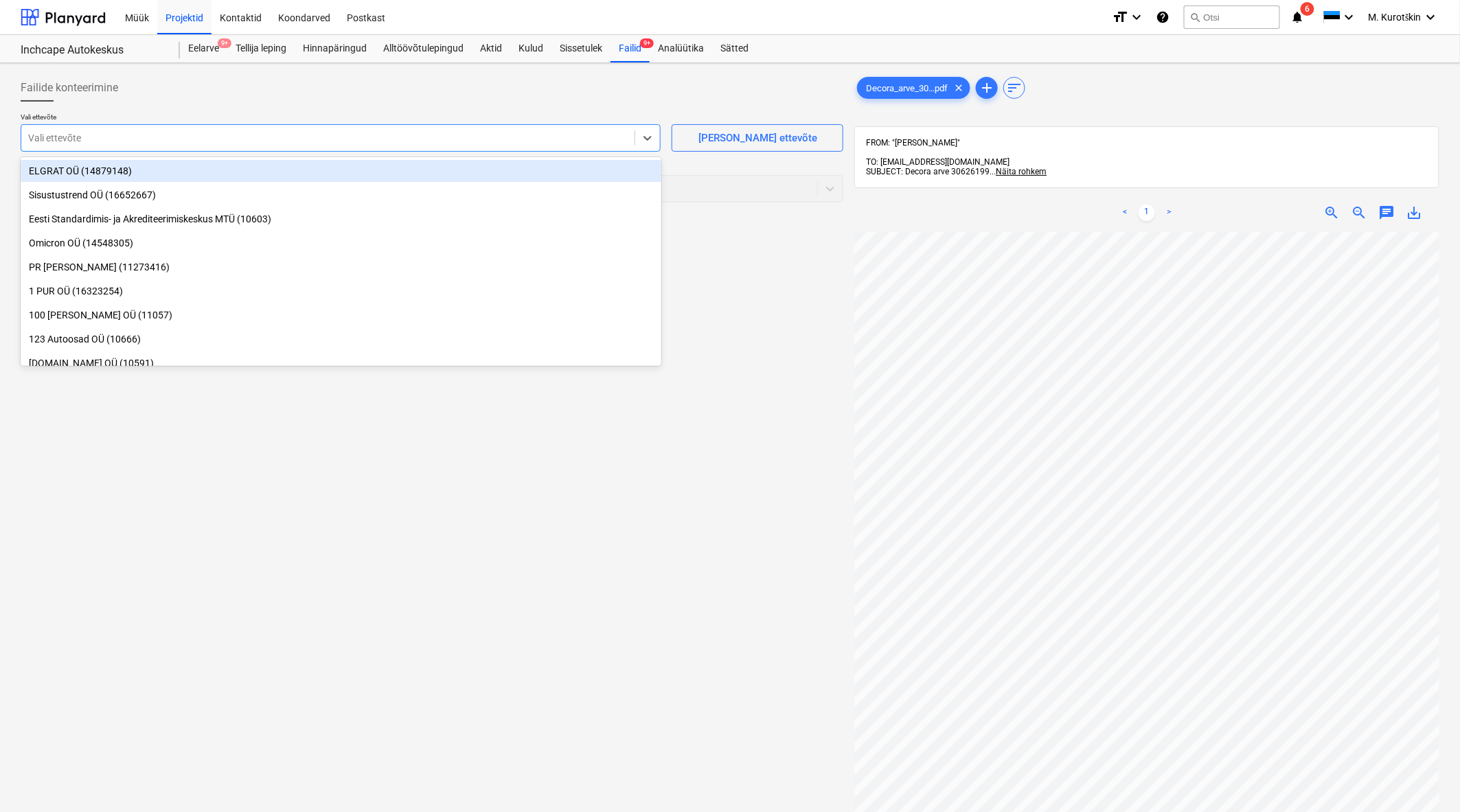
click at [508, 145] on div at bounding box center [327, 138] width 599 height 14
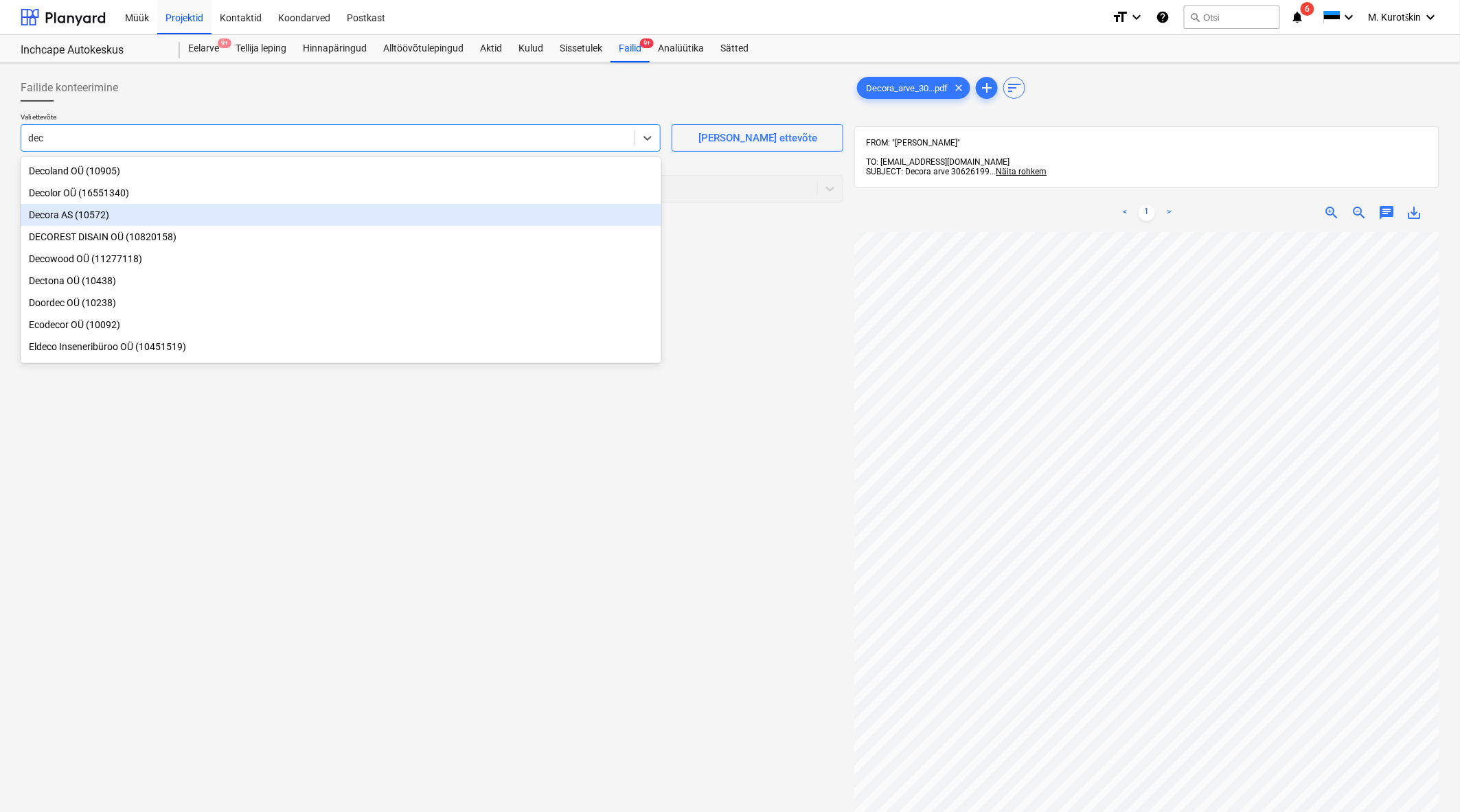
click at [437, 217] on div "Decora AS (10572)" at bounding box center [341, 215] width 641 height 22
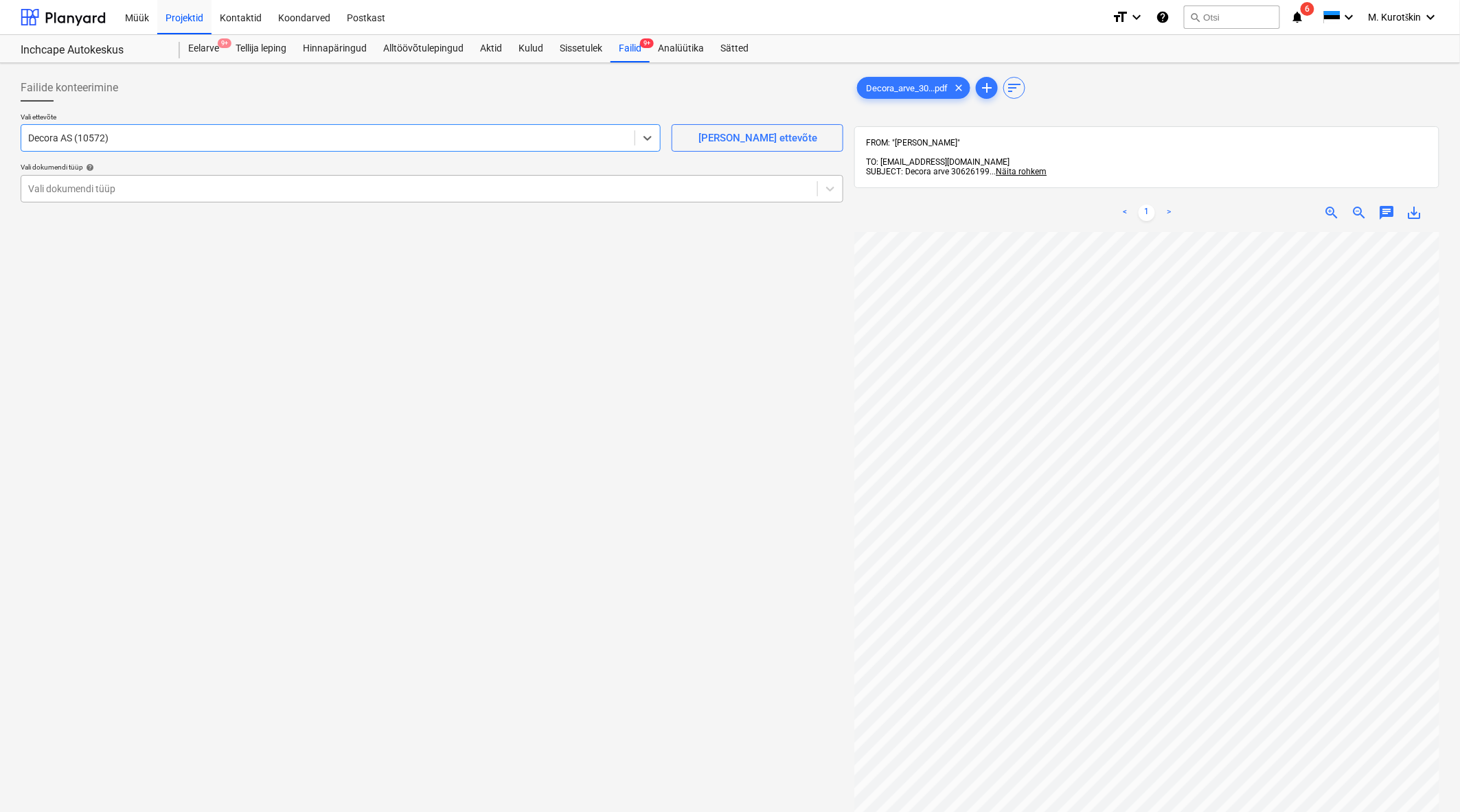
click at [392, 188] on div at bounding box center [418, 189] width 782 height 14
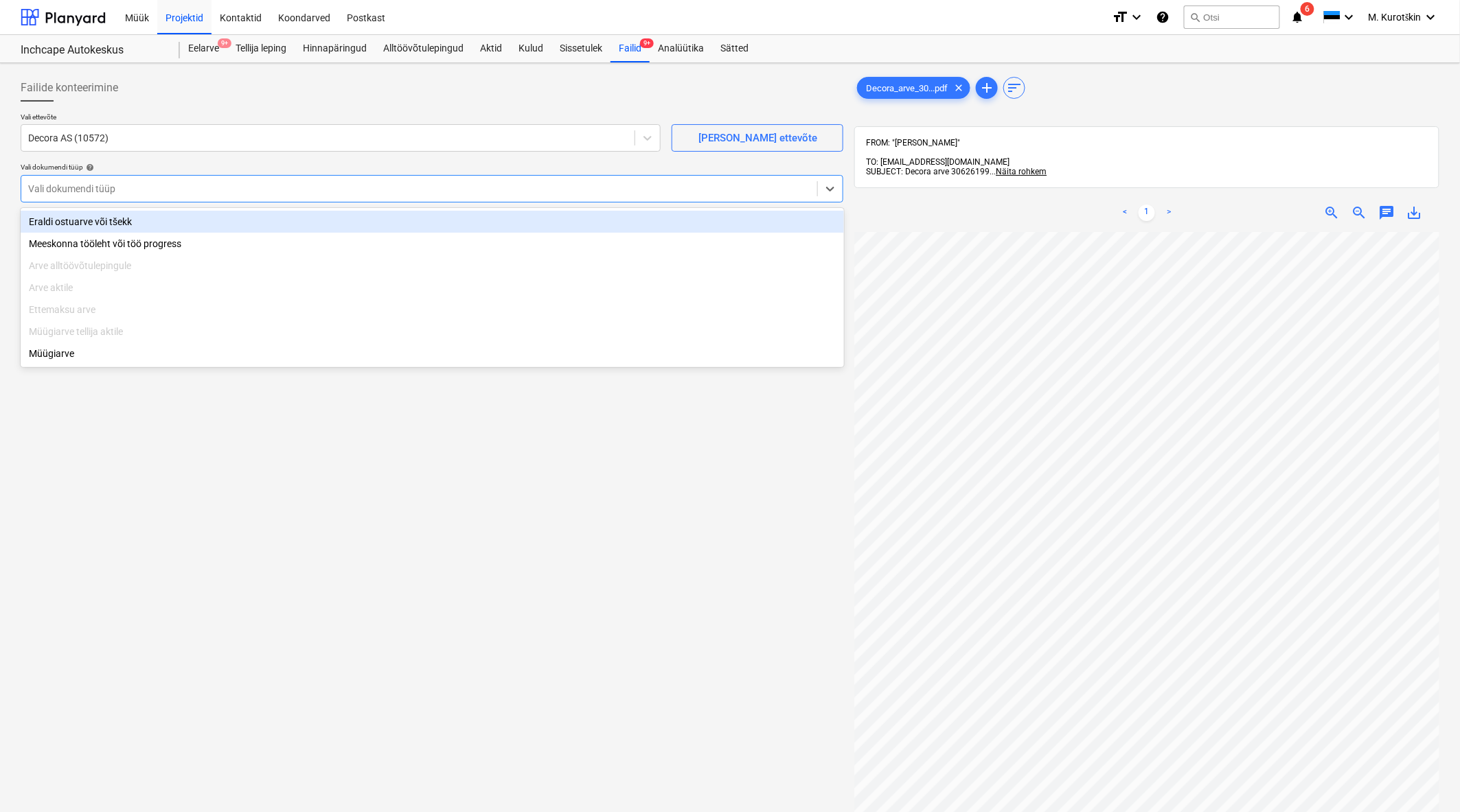
click at [354, 223] on div "Eraldi ostuarve või tšekk" at bounding box center [432, 221] width 823 height 22
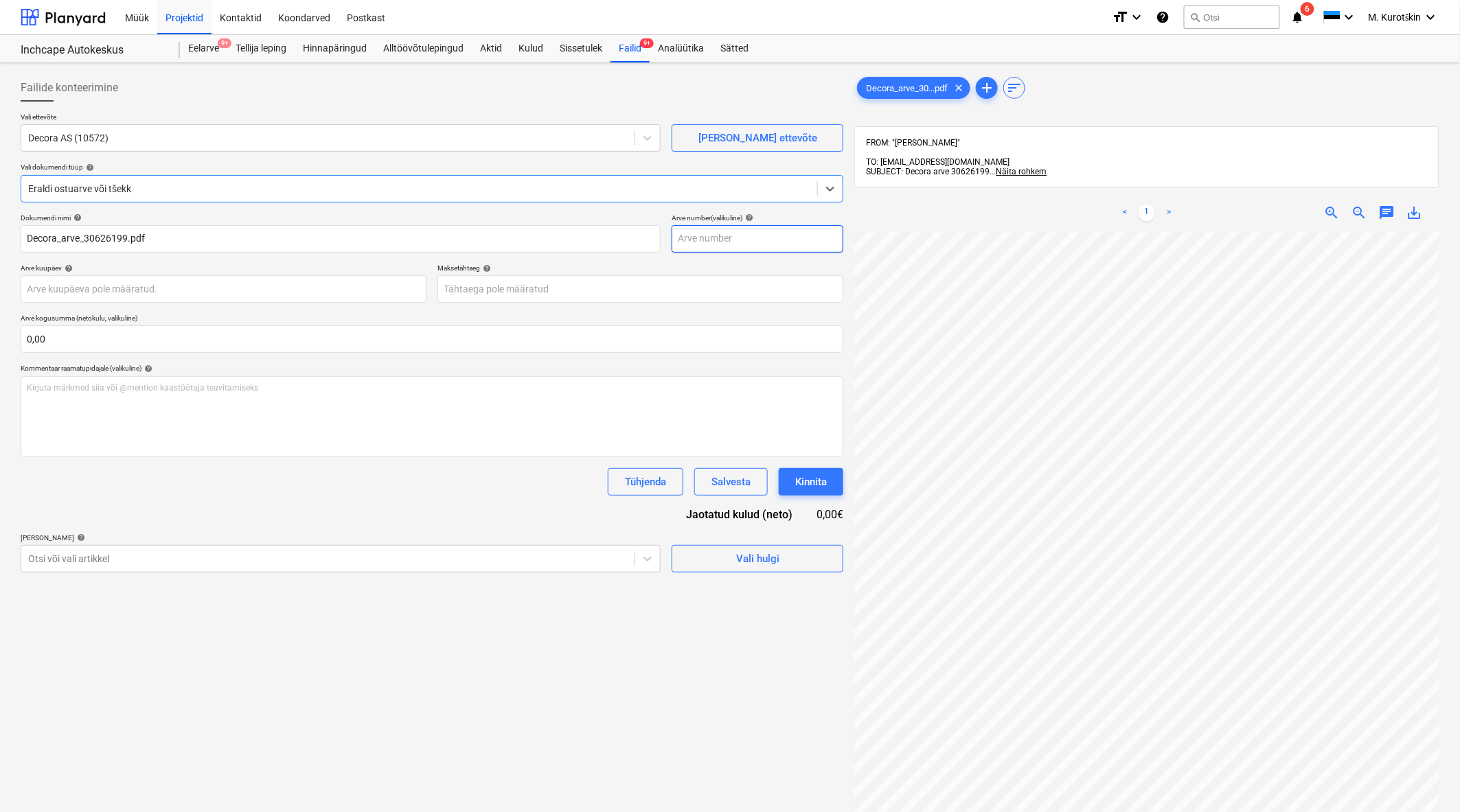
click at [717, 243] on input "text" at bounding box center [757, 239] width 171 height 28
click at [1423, 207] on span "save_alt" at bounding box center [1414, 212] width 17 height 17
click at [757, 237] on input "text" at bounding box center [757, 239] width 171 height 28
paste input "30626199"
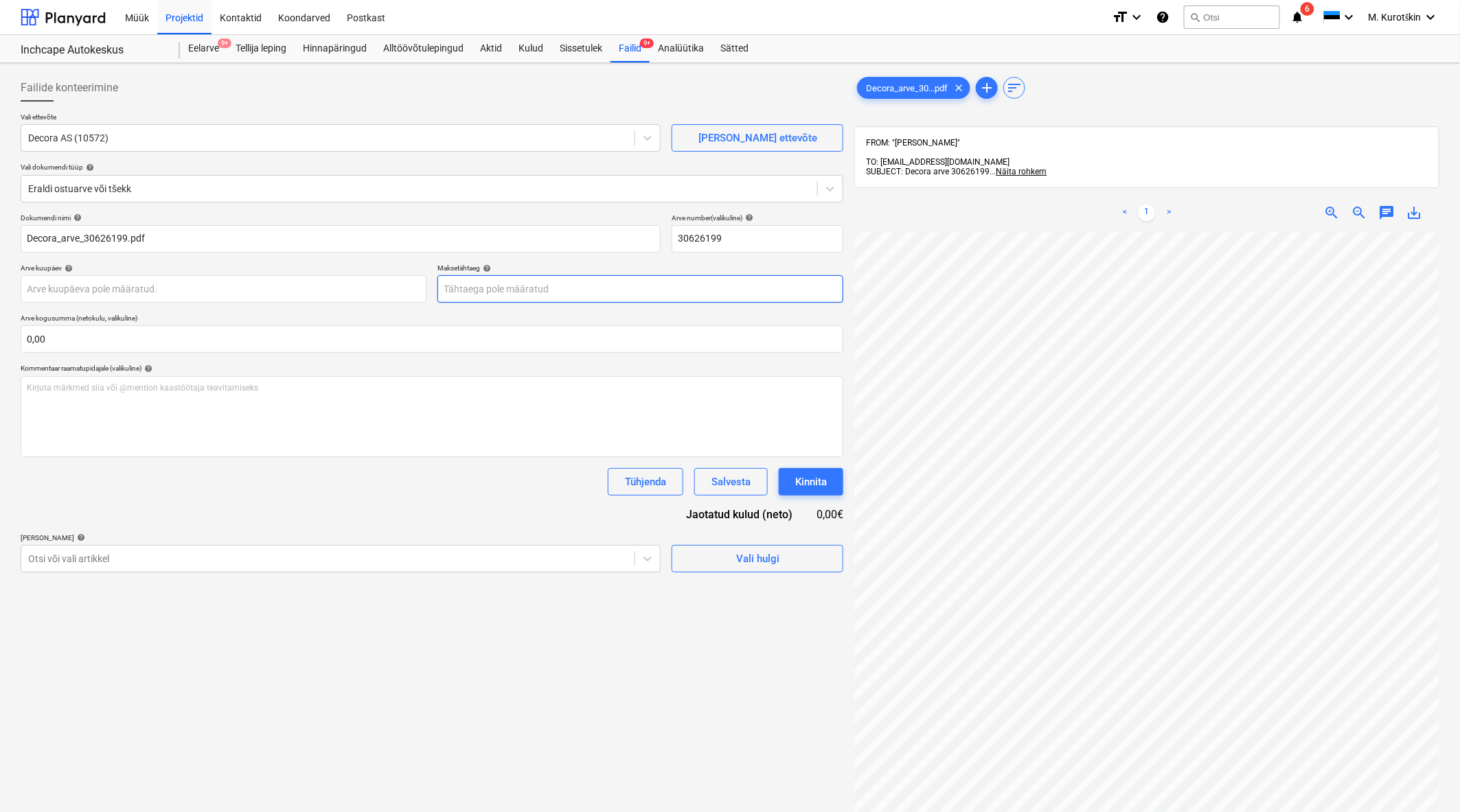
click at [674, 292] on body "Müük Projektid Kontaktid Koondarved Postkast format_size keyboard_arrow_down he…" at bounding box center [730, 406] width 1460 height 812
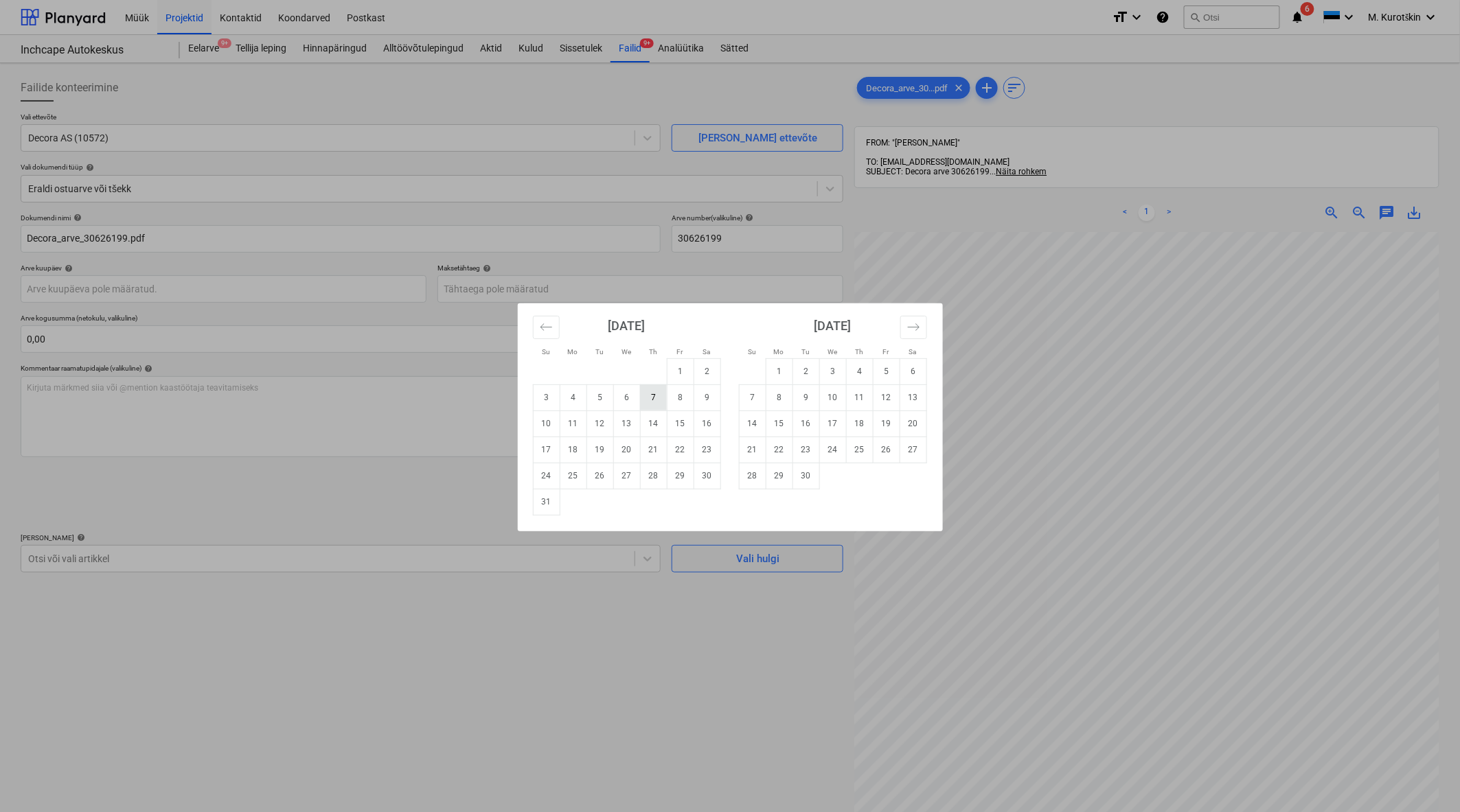
click at [641, 401] on td "7" at bounding box center [653, 397] width 27 height 26
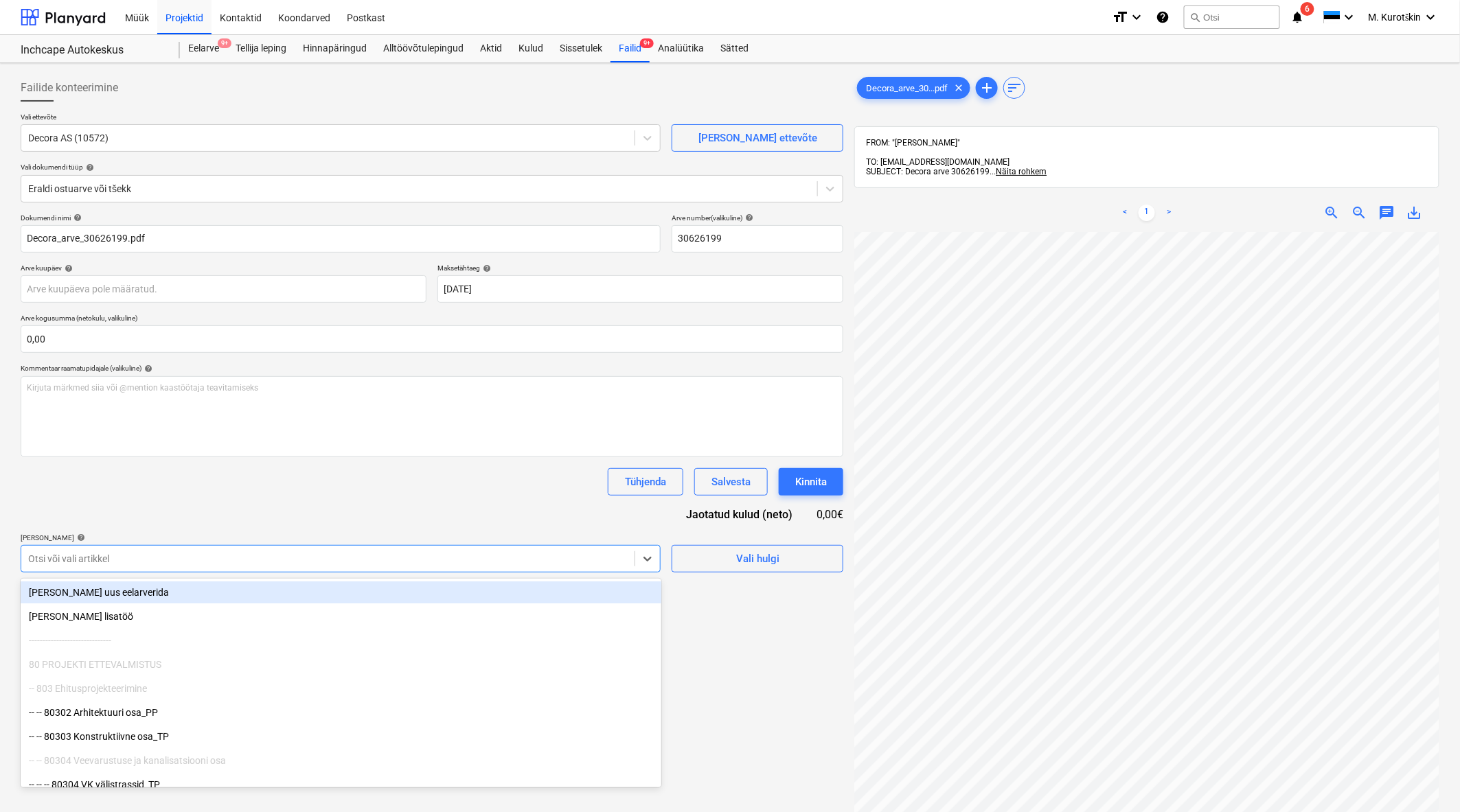
click at [209, 556] on div at bounding box center [327, 559] width 599 height 14
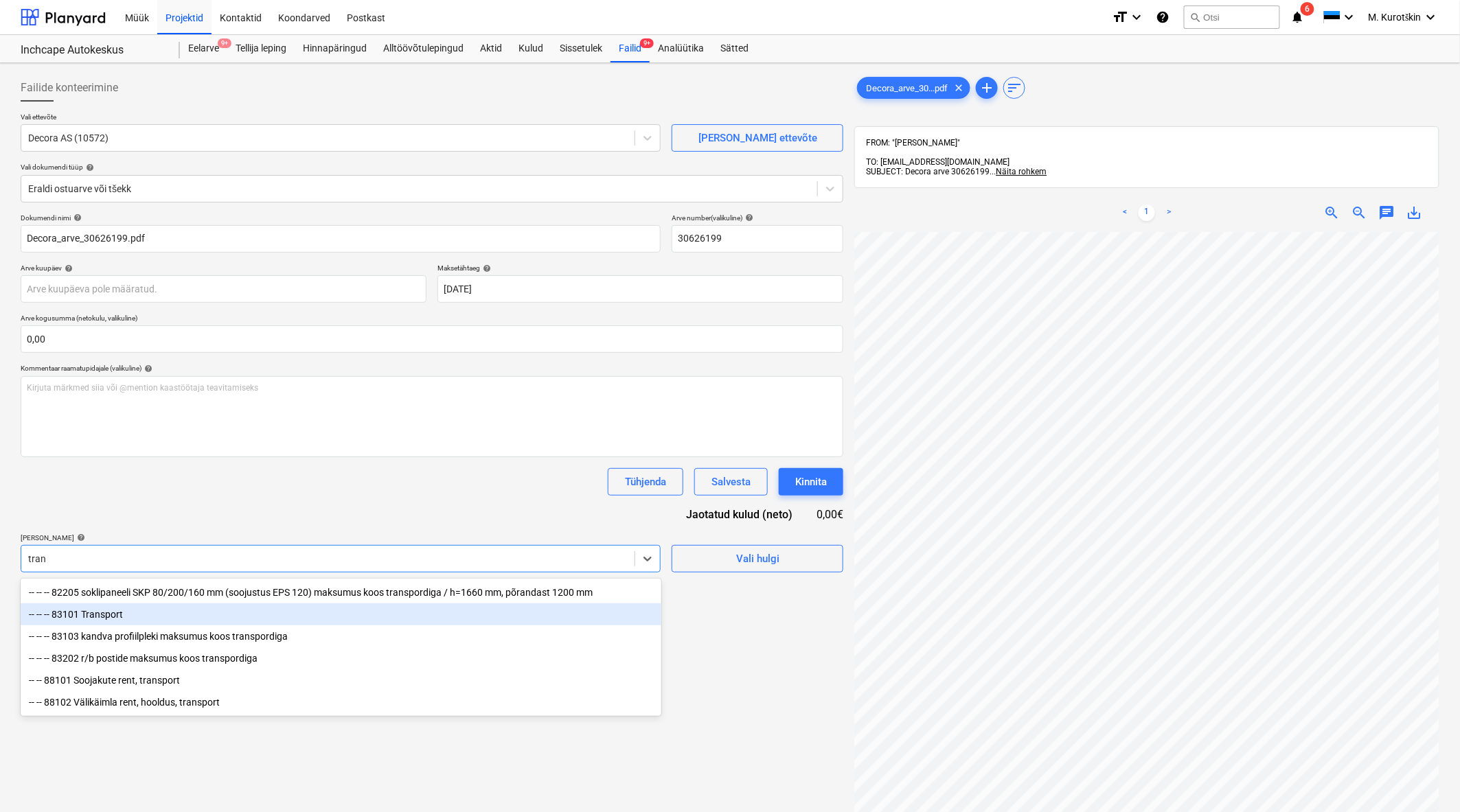
click at [158, 618] on div "-- -- -- 83101 Transport" at bounding box center [341, 614] width 641 height 22
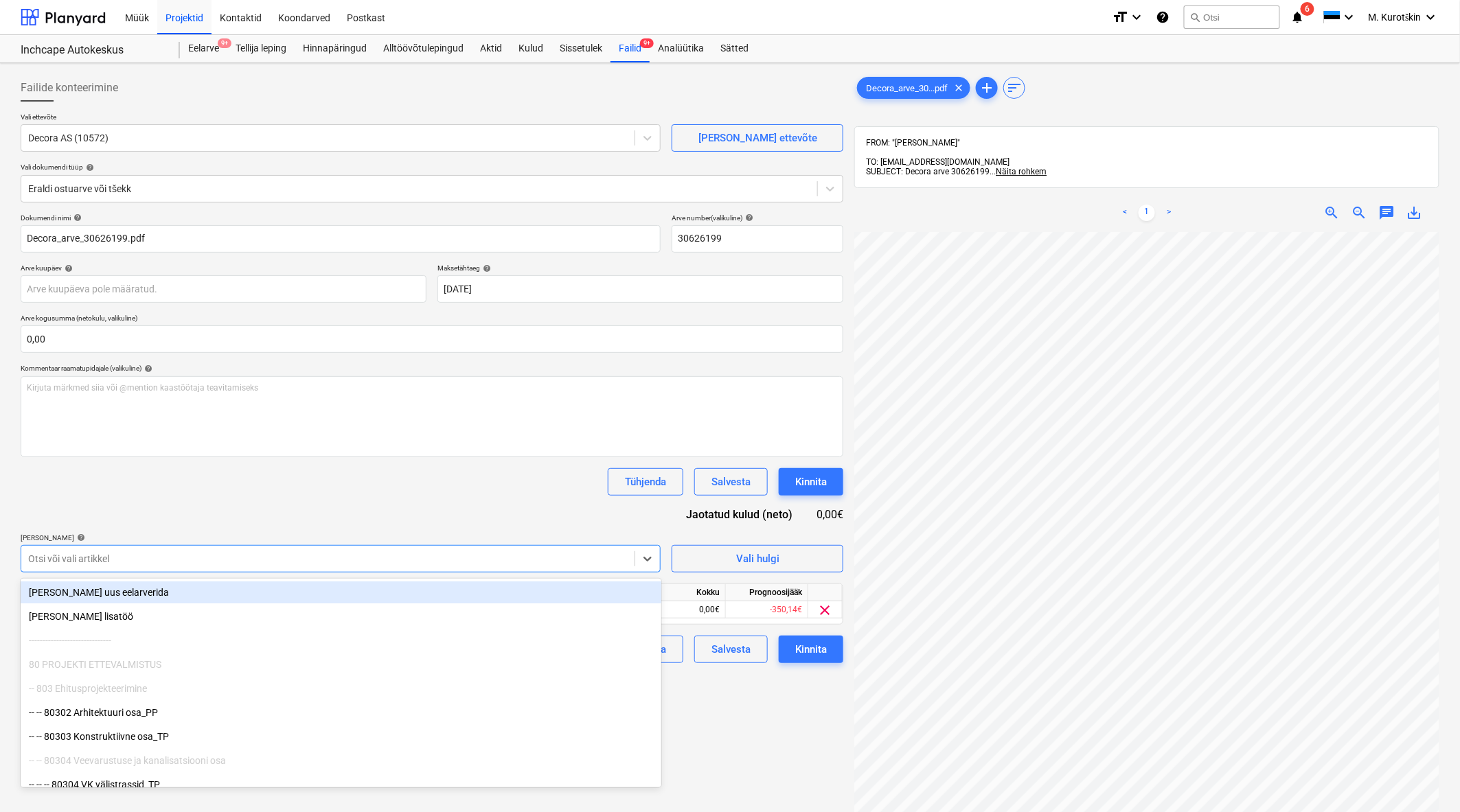
click at [270, 519] on div "Dokumendi nimi help Decora_arve_30626199.pdf Arve number (valikuline) help 3062…" at bounding box center [432, 438] width 823 height 449
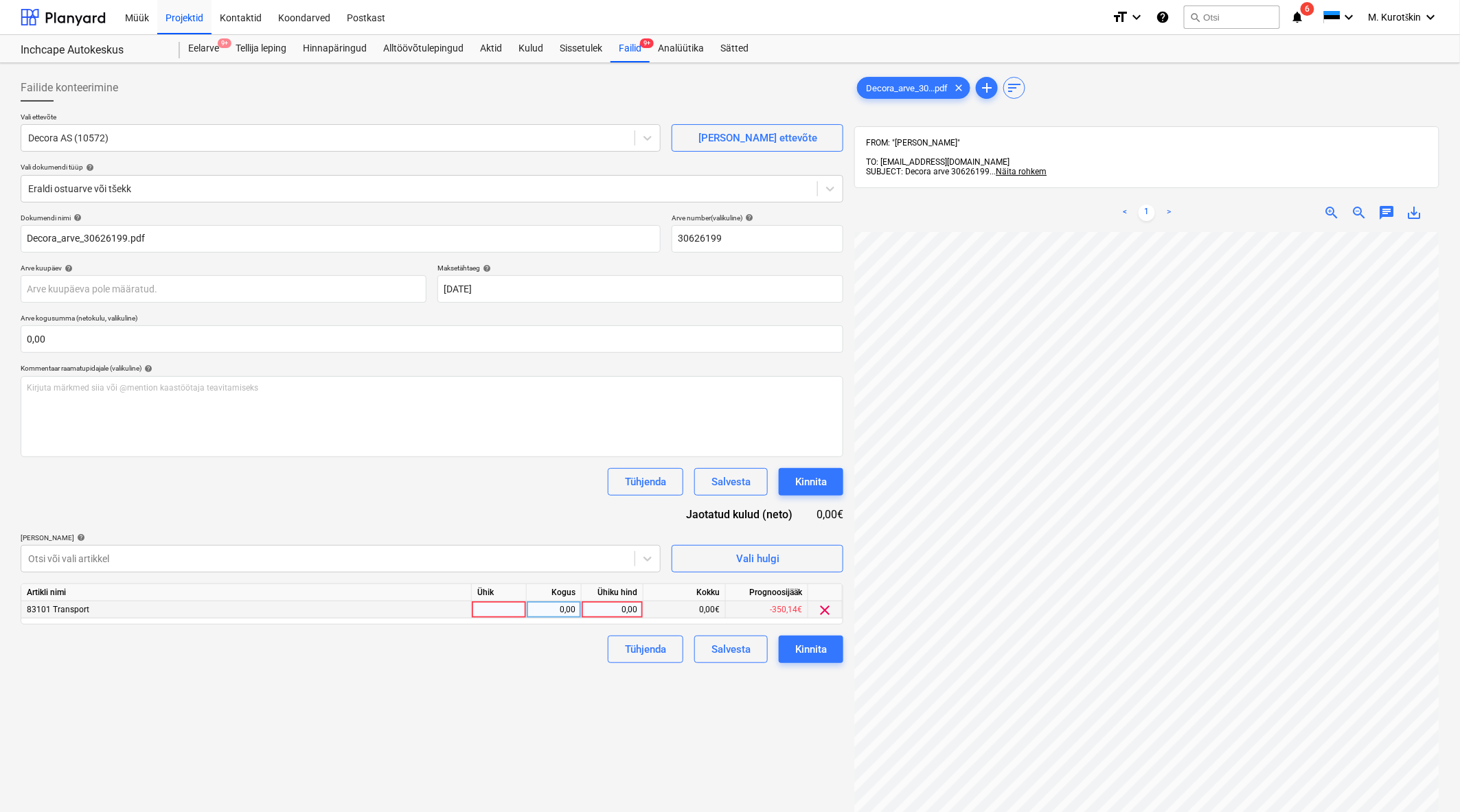
click at [612, 615] on div "0,00" at bounding box center [612, 610] width 50 height 17
click at [615, 669] on div "Failide konteerimine Vali ettevõte Decora AS (10572) [PERSON_NAME] uus ettevõte…" at bounding box center [431, 540] width 834 height 942
click at [834, 648] on button "Kinnita" at bounding box center [810, 649] width 64 height 28
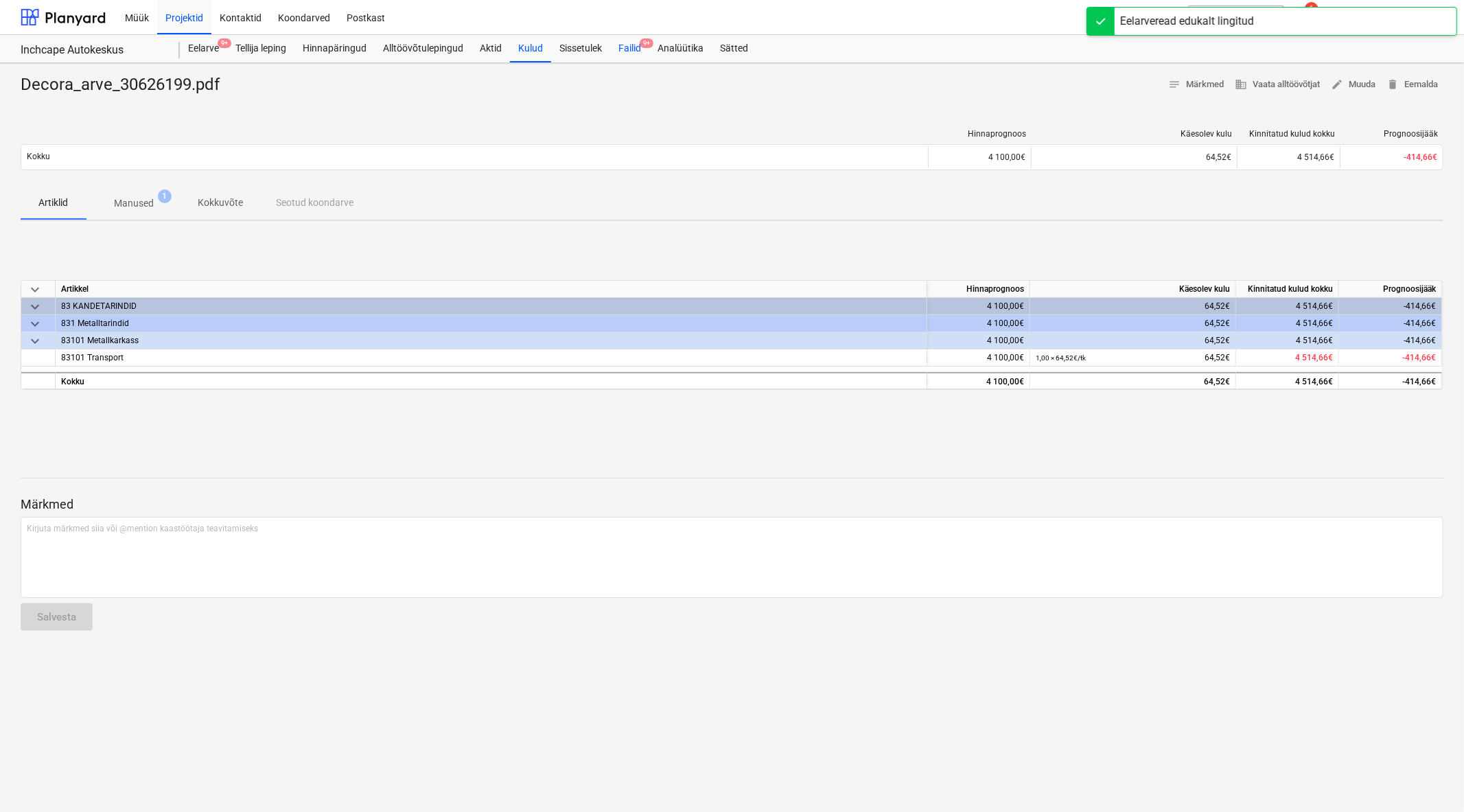
click at [640, 55] on div "Failid 9+" at bounding box center [629, 49] width 39 height 28
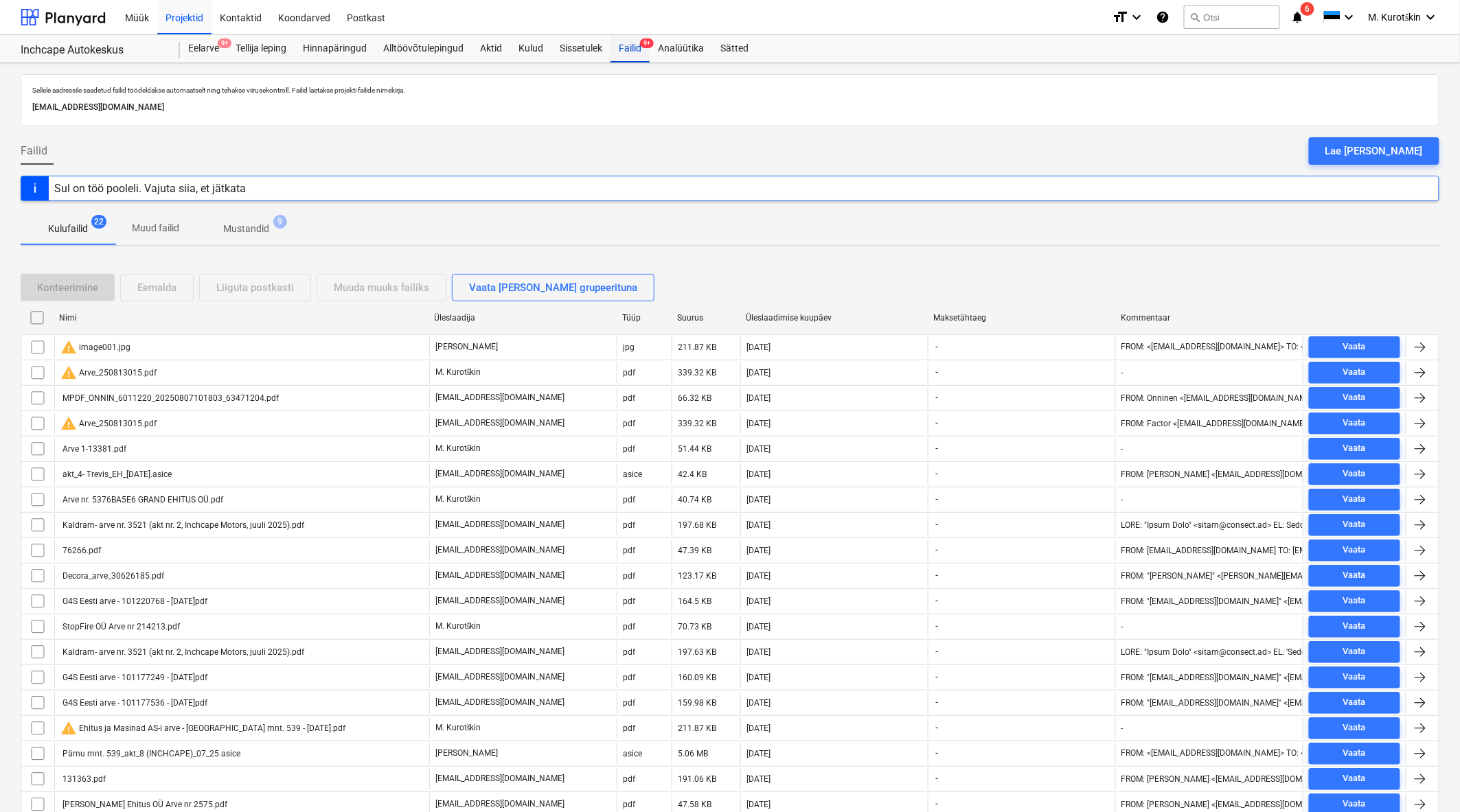
click at [643, 55] on div "Failid 9+" at bounding box center [630, 49] width 39 height 28
click at [67, 233] on p "Kulufailid" at bounding box center [68, 229] width 40 height 15
click at [650, 37] on div "Failid 9+" at bounding box center [630, 49] width 39 height 28
click at [631, 56] on div "Failid 9+" at bounding box center [630, 49] width 39 height 28
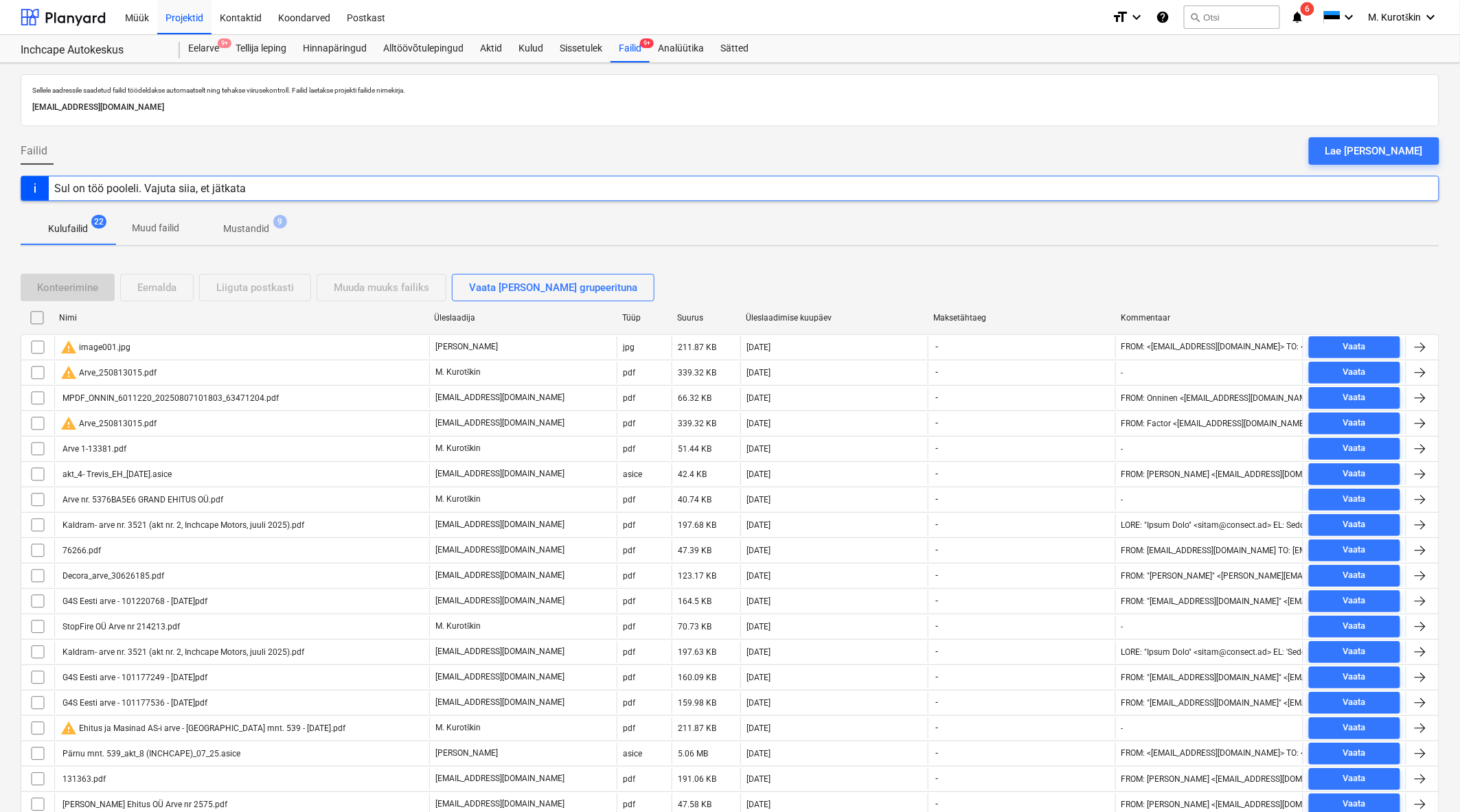
click at [790, 316] on div "Üleslaadimise kuupäev" at bounding box center [833, 317] width 177 height 10
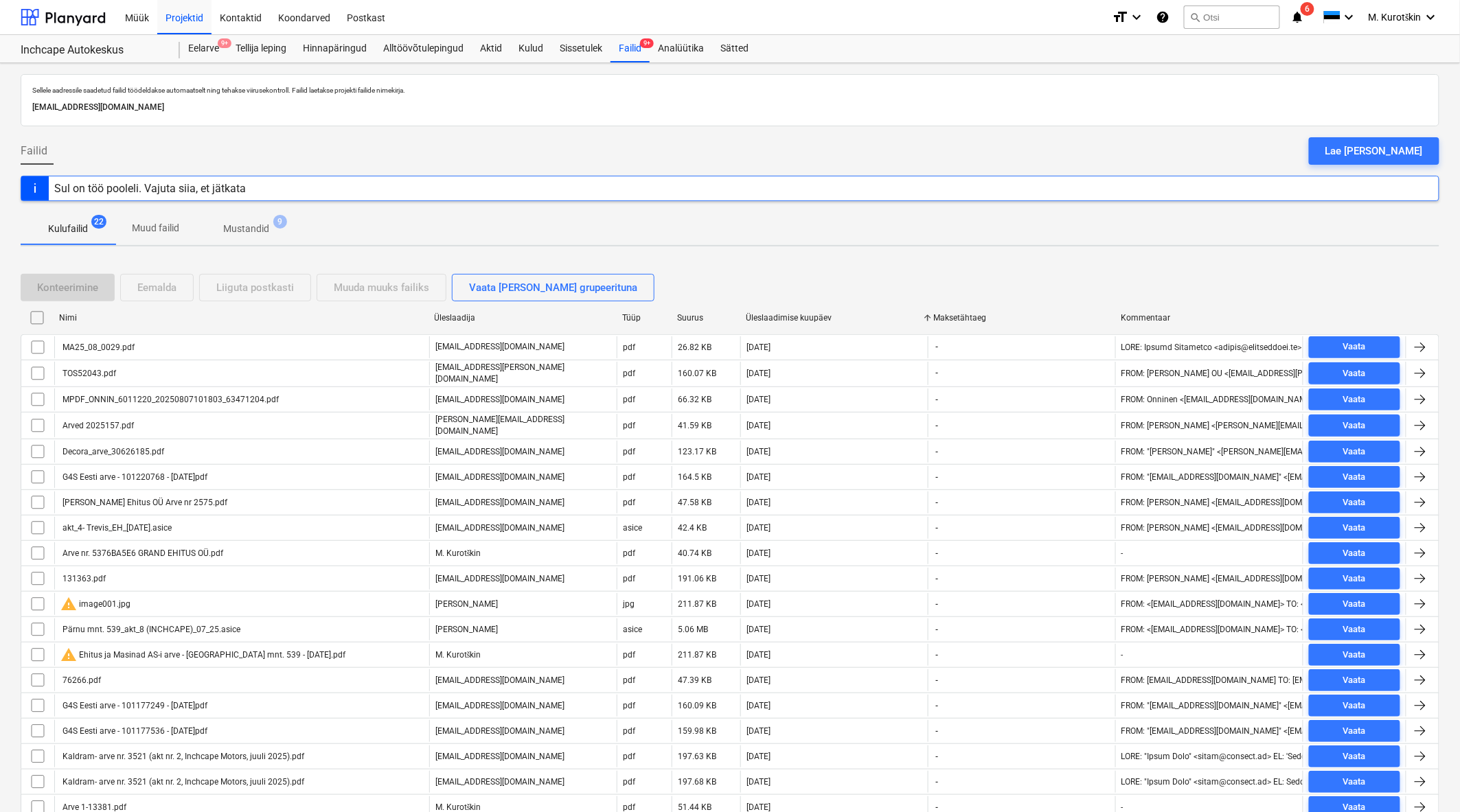
click at [790, 316] on div "Üleslaadimise kuupäev" at bounding box center [833, 317] width 177 height 10
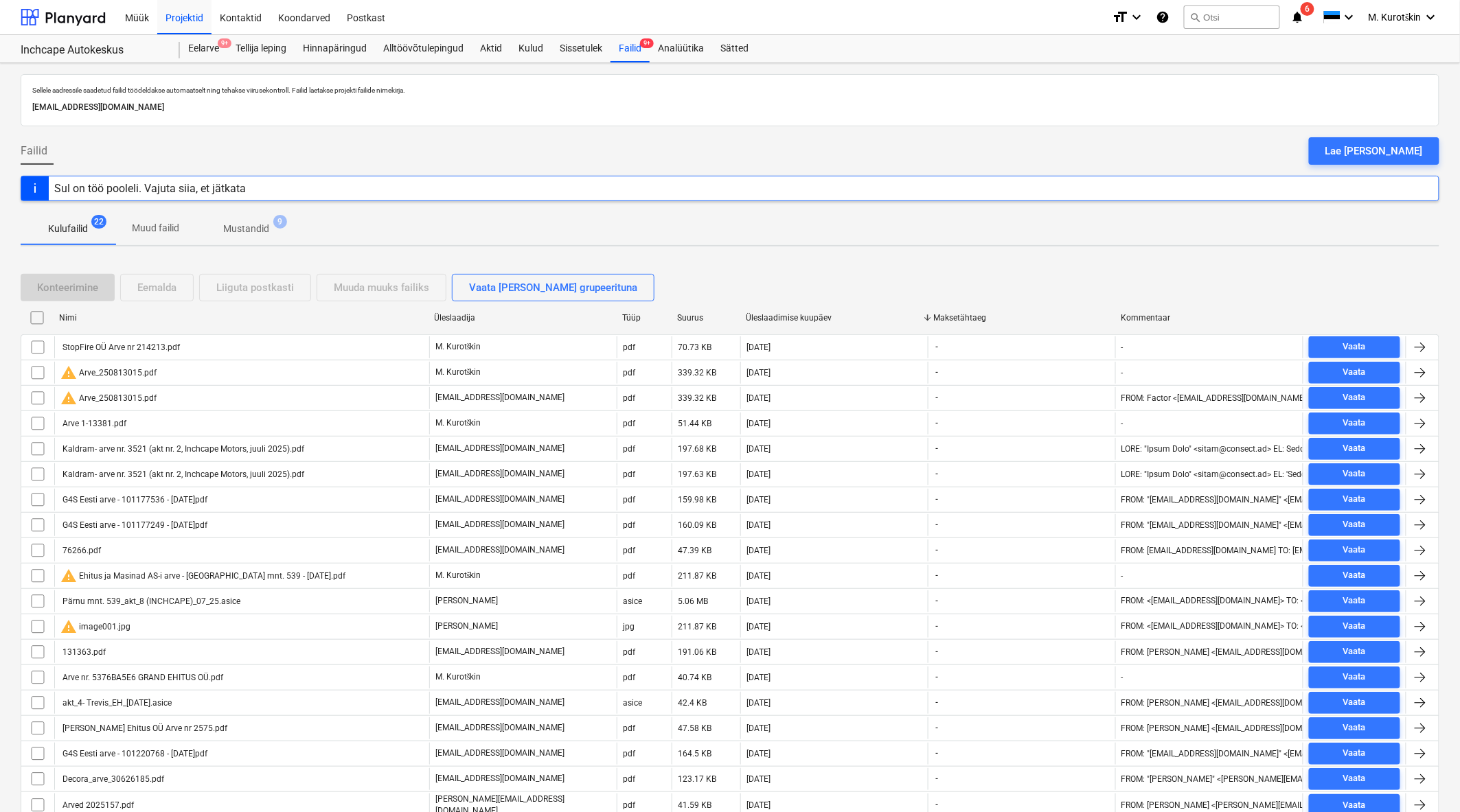
click at [790, 316] on div "Üleslaadimise kuupäev" at bounding box center [833, 317] width 177 height 10
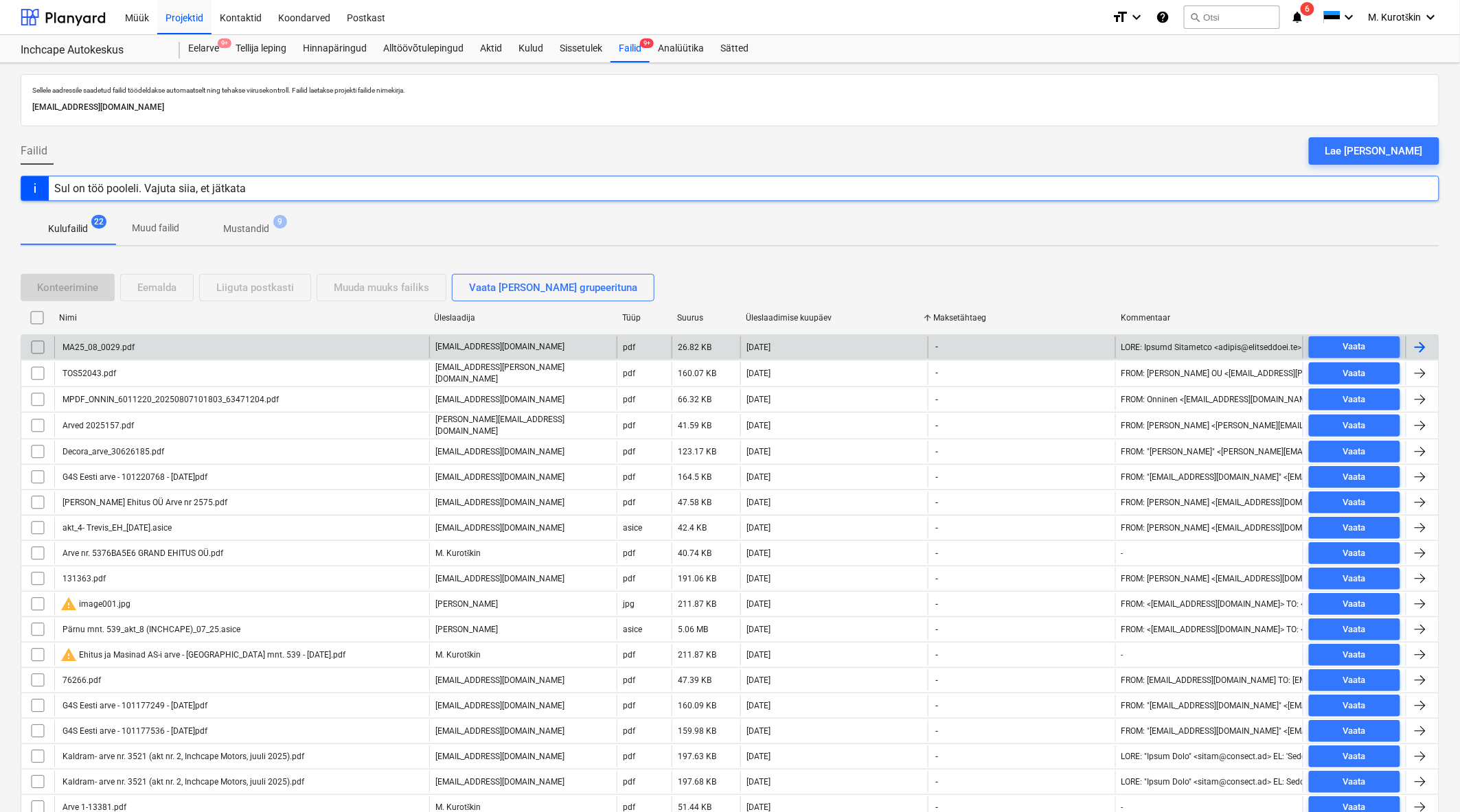
click at [143, 351] on div "MA25_08_0029.pdf" at bounding box center [241, 347] width 375 height 22
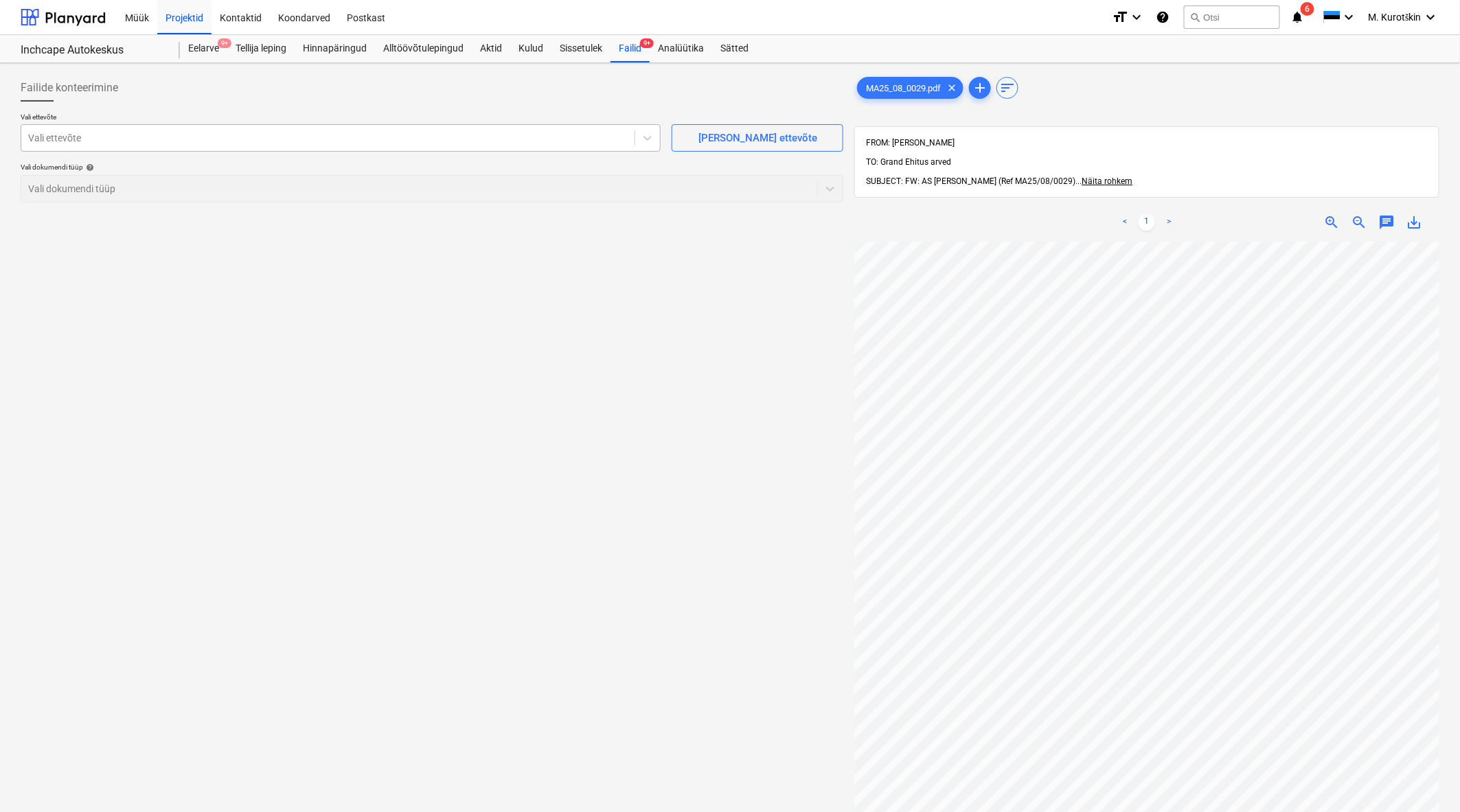
click at [383, 149] on div "Vali ettevõte" at bounding box center [341, 138] width 640 height 28
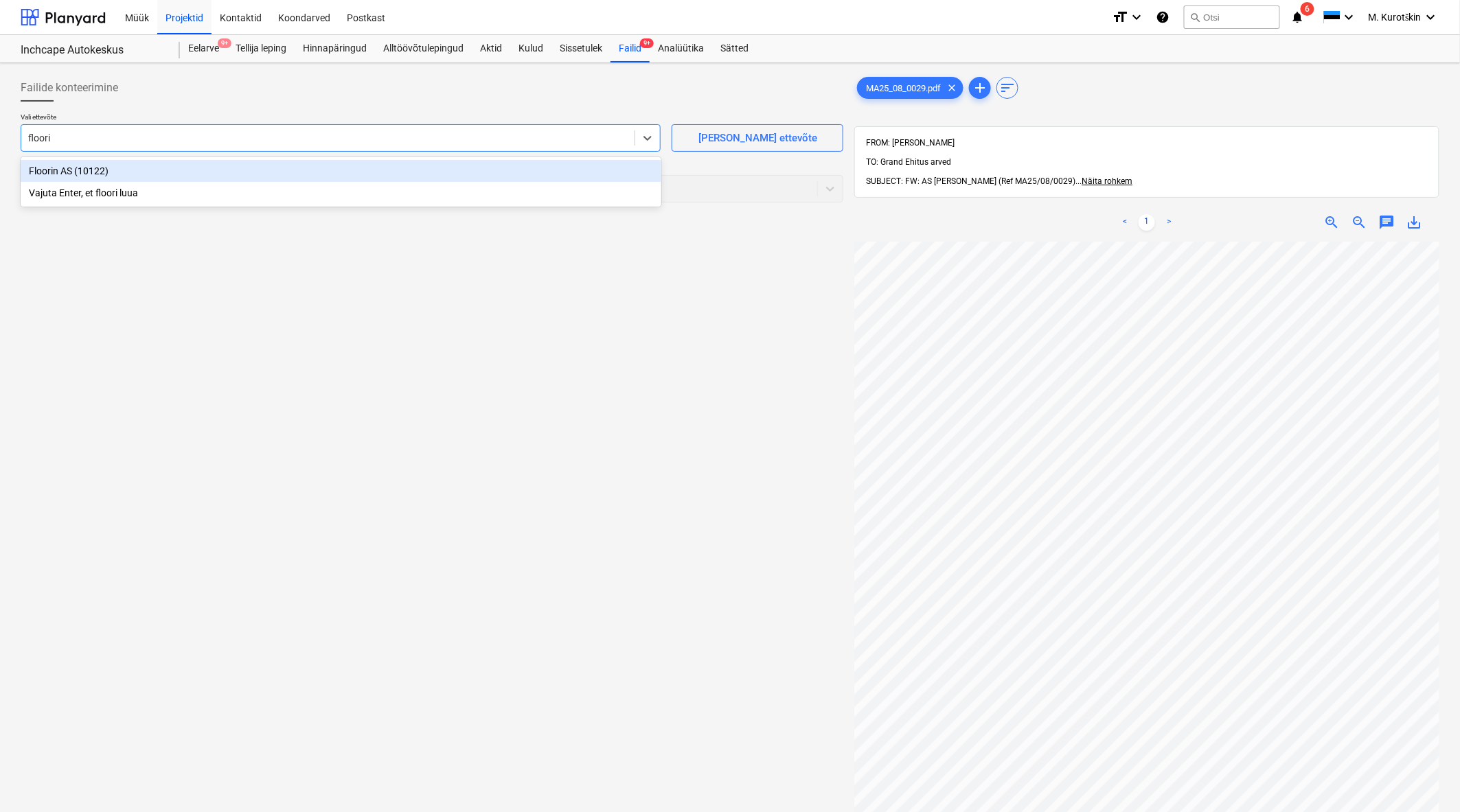
click at [375, 172] on div "Floorin AS (10122)" at bounding box center [341, 170] width 641 height 22
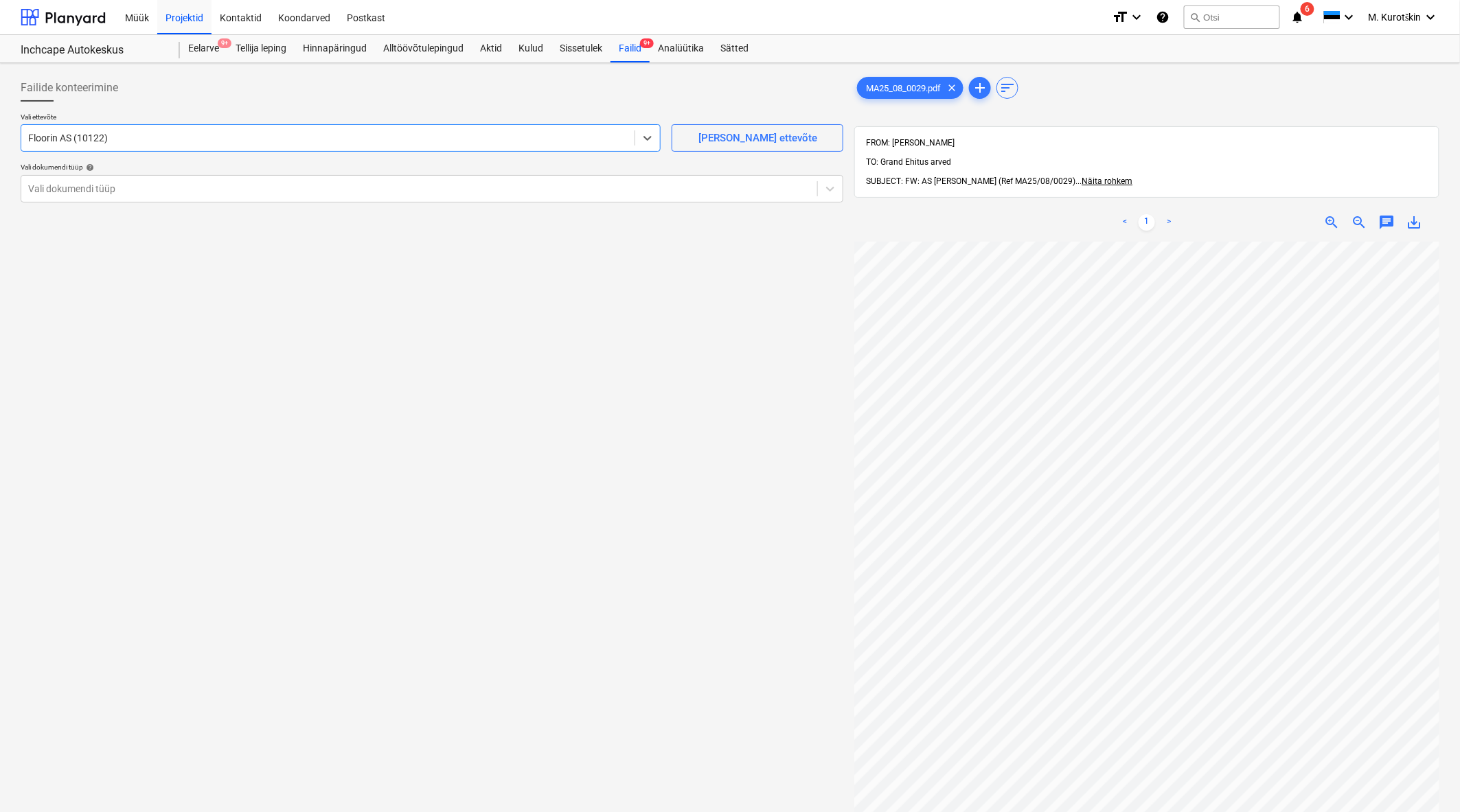
click at [377, 302] on div "Failide konteerimine Vali ettevõte option Floorin AS (10122) , selected. Select…" at bounding box center [431, 544] width 834 height 952
click at [344, 194] on div at bounding box center [418, 189] width 782 height 14
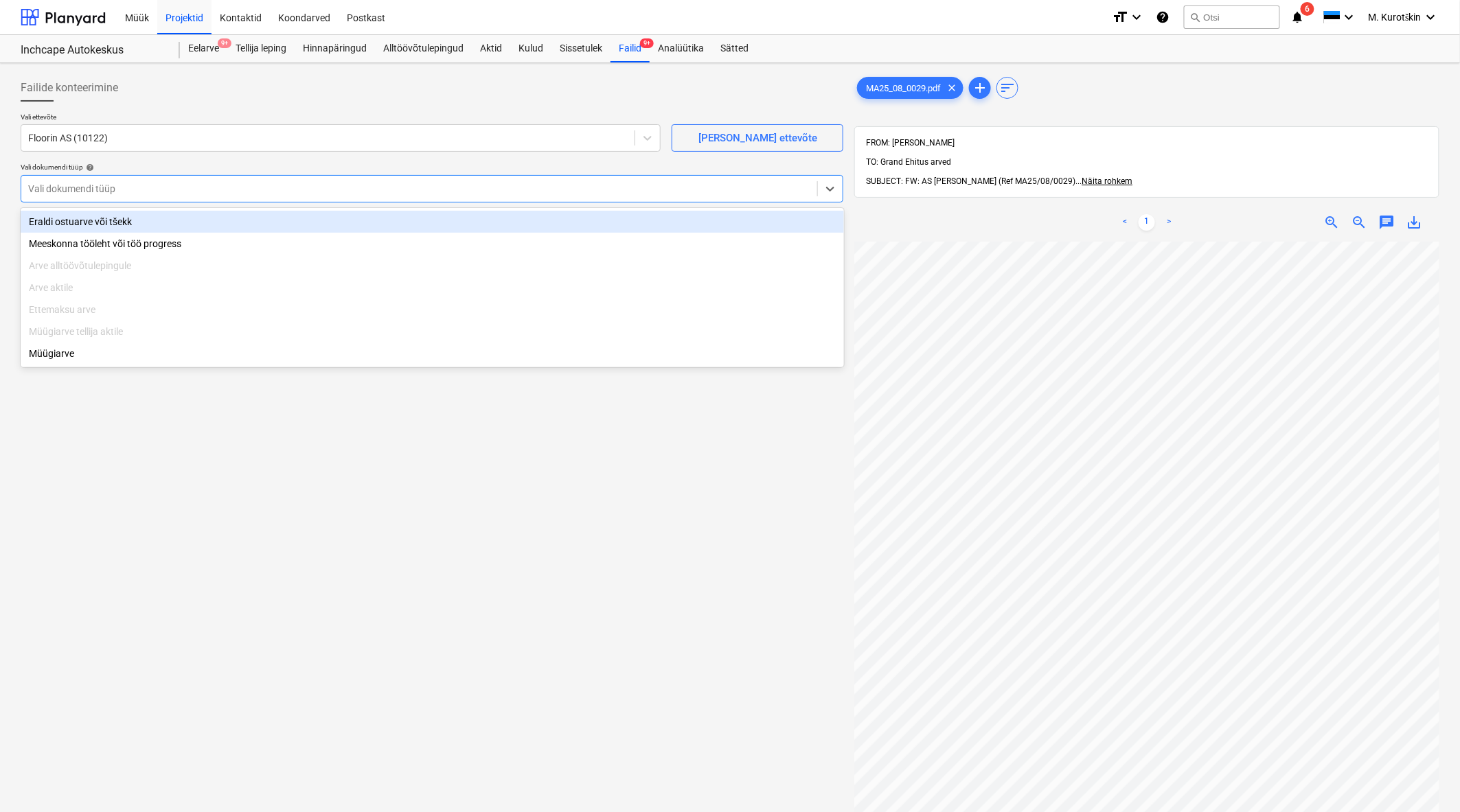
click at [339, 222] on div "Eraldi ostuarve või tšekk" at bounding box center [432, 221] width 823 height 22
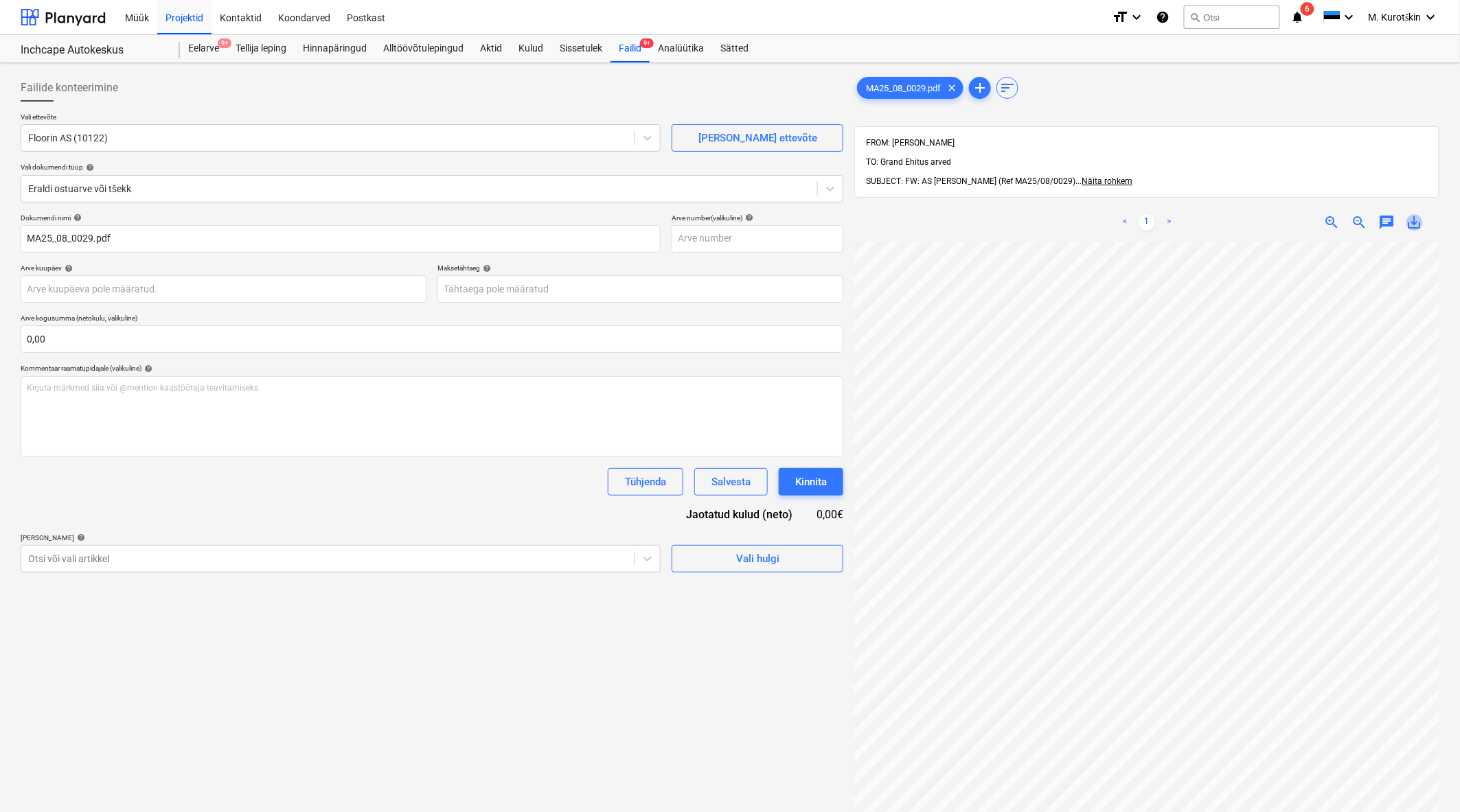
click at [1418, 214] on span "save_alt" at bounding box center [1414, 222] width 17 height 17
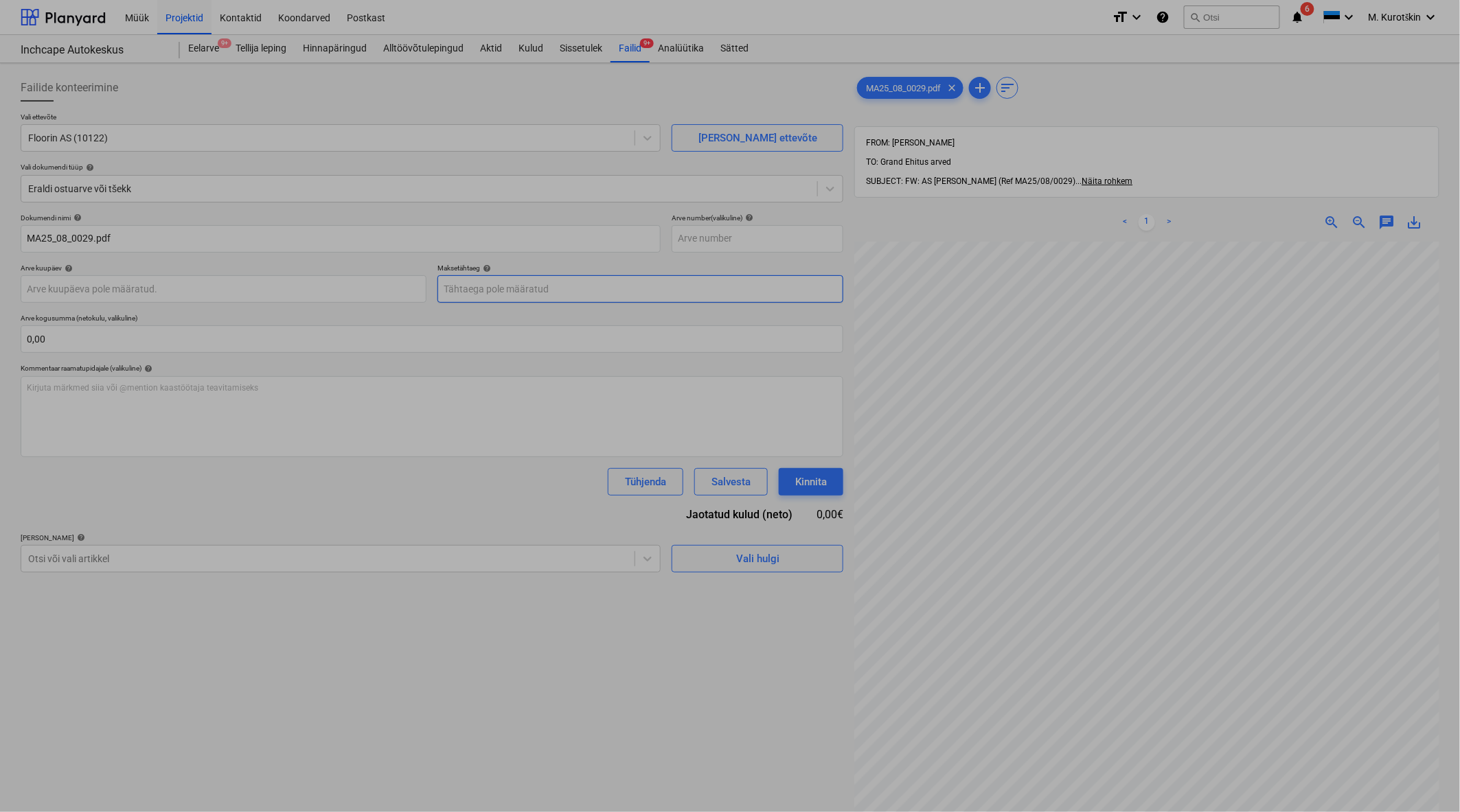
click at [531, 289] on body "Müük Projektid Kontaktid Koondarved Postkast format_size keyboard_arrow_down he…" at bounding box center [730, 406] width 1460 height 812
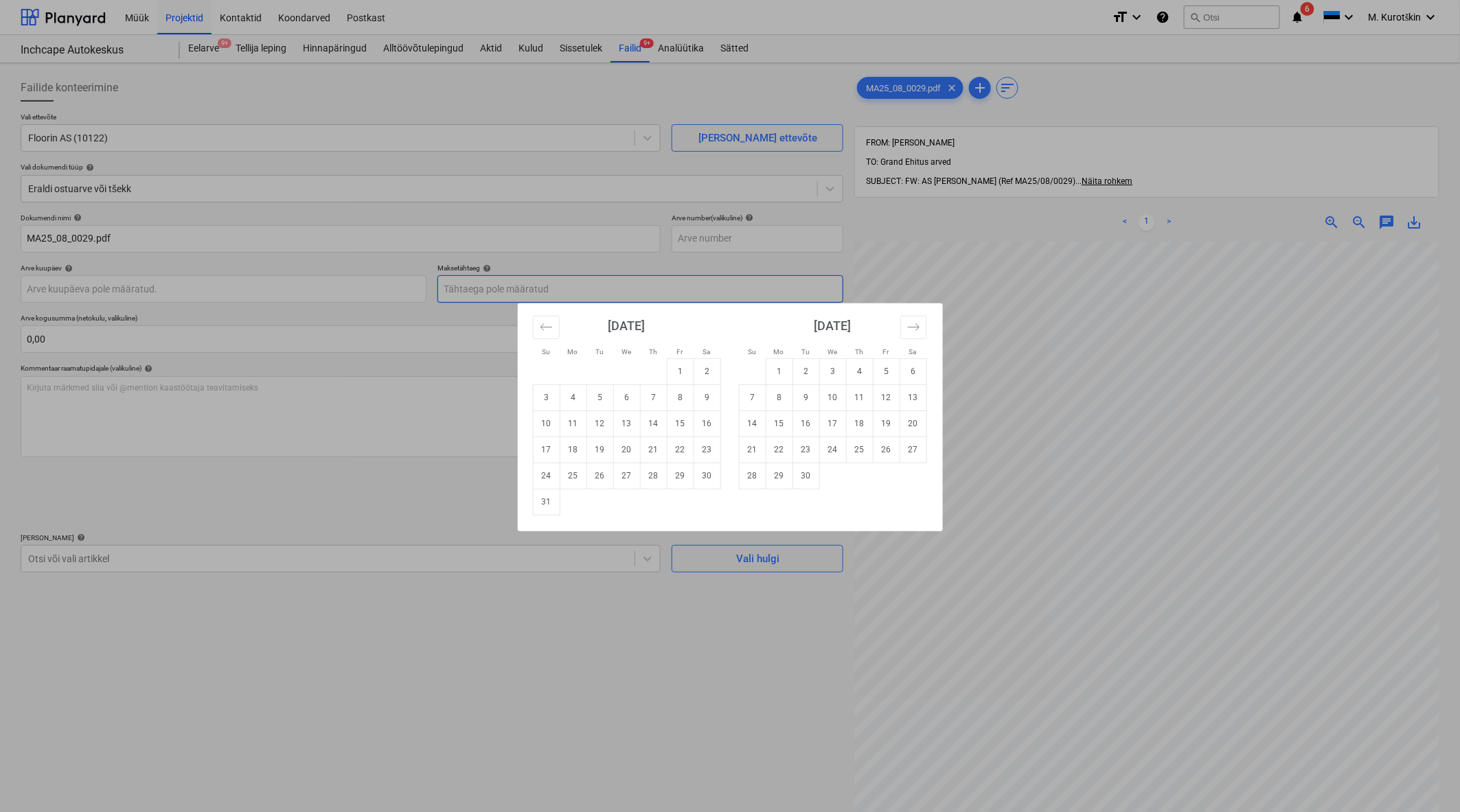
paste input "30626199"
click at [758, 243] on div "Su Mo Tu We Th Fr Sa Su Mo Tu We Th Fr Sa [DATE] 1 2 3 4 5 6 7 8 9 10 11 12 13 …" at bounding box center [730, 406] width 1460 height 812
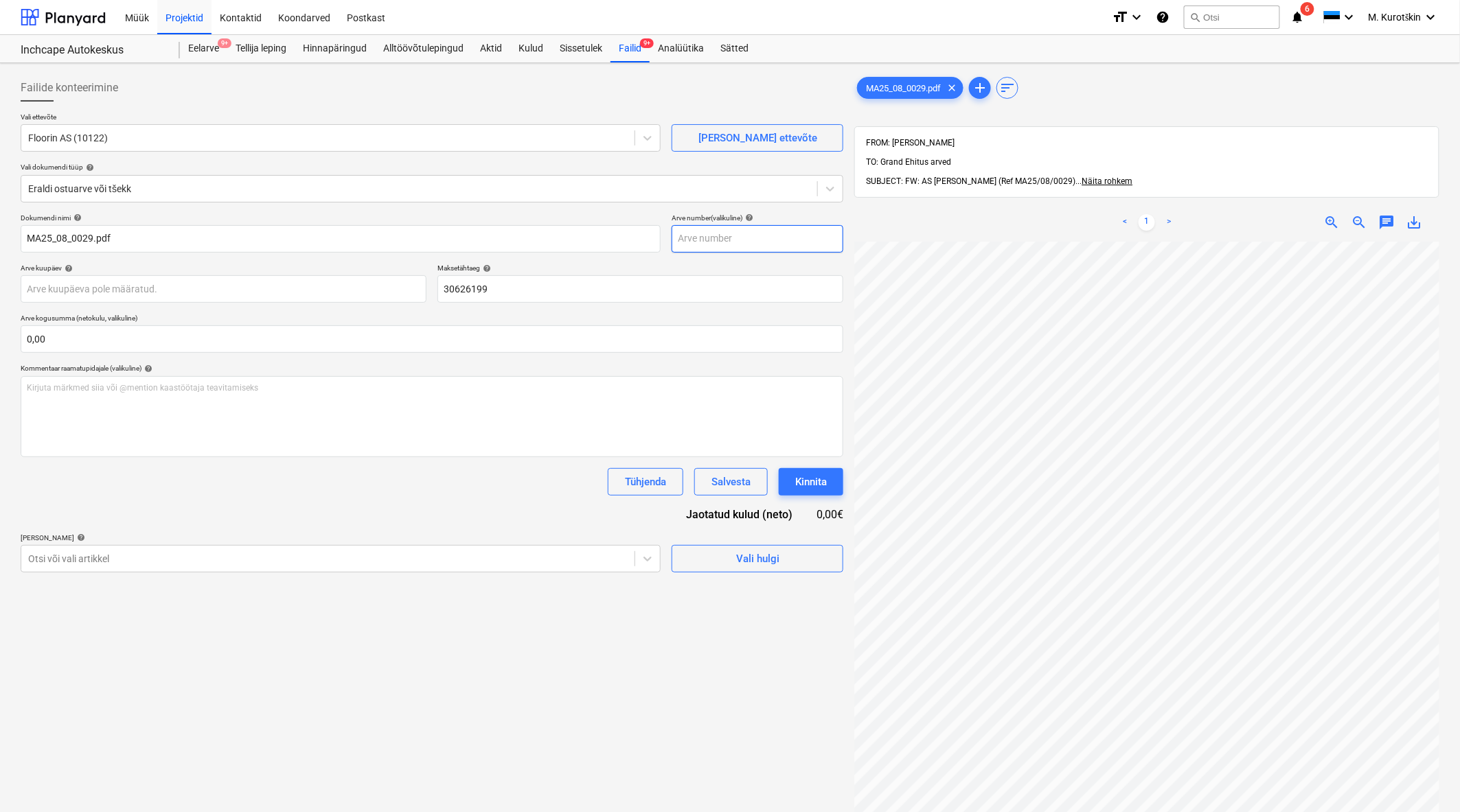
click at [758, 243] on input "text" at bounding box center [757, 239] width 171 height 28
paste input "30626199"
click at [1420, 214] on span "save_alt" at bounding box center [1414, 222] width 17 height 17
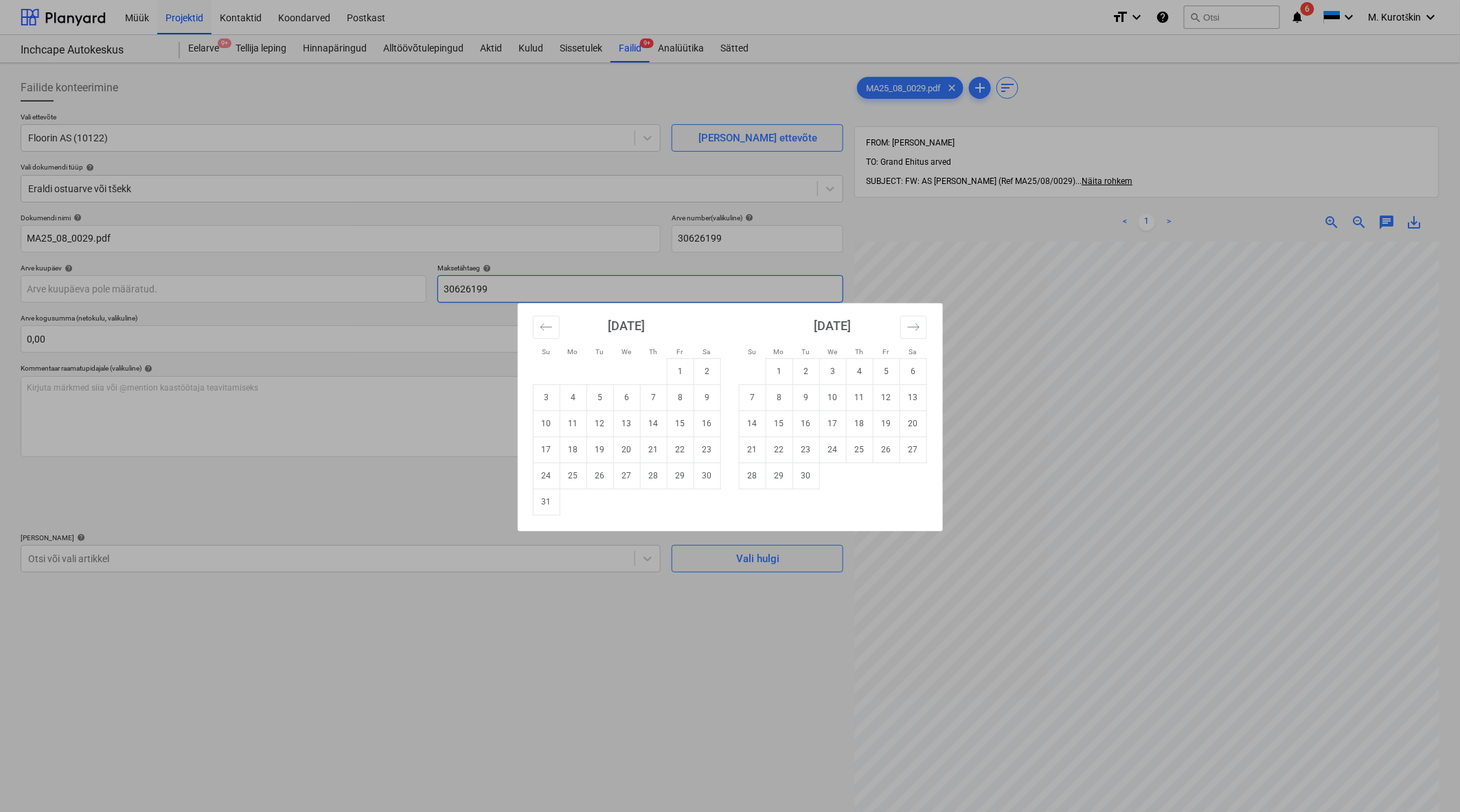
click at [452, 276] on body "Müük Projektid Kontaktid Koondarved Postkast format_size keyboard_arrow_down he…" at bounding box center [730, 406] width 1460 height 812
click at [504, 283] on div "Su Mo Tu We Th Fr Sa Su Mo Tu We Th Fr Sa [DATE] 1 2 3 4 5 6 7 8 9 10 11 12 13 …" at bounding box center [730, 406] width 1460 height 812
drag, startPoint x: 510, startPoint y: 285, endPoint x: 432, endPoint y: 291, distance: 78.2
click at [432, 291] on body "Müük Projektid Kontaktid Koondarved Postkast format_size keyboard_arrow_down he…" at bounding box center [730, 406] width 1460 height 812
click at [495, 292] on div "Su Mo Tu We Th Fr Sa Su Mo Tu We Th Fr Sa [DATE] 1 2 3 4 5 6 7 8 9 10 11 12 13 …" at bounding box center [730, 406] width 1460 height 812
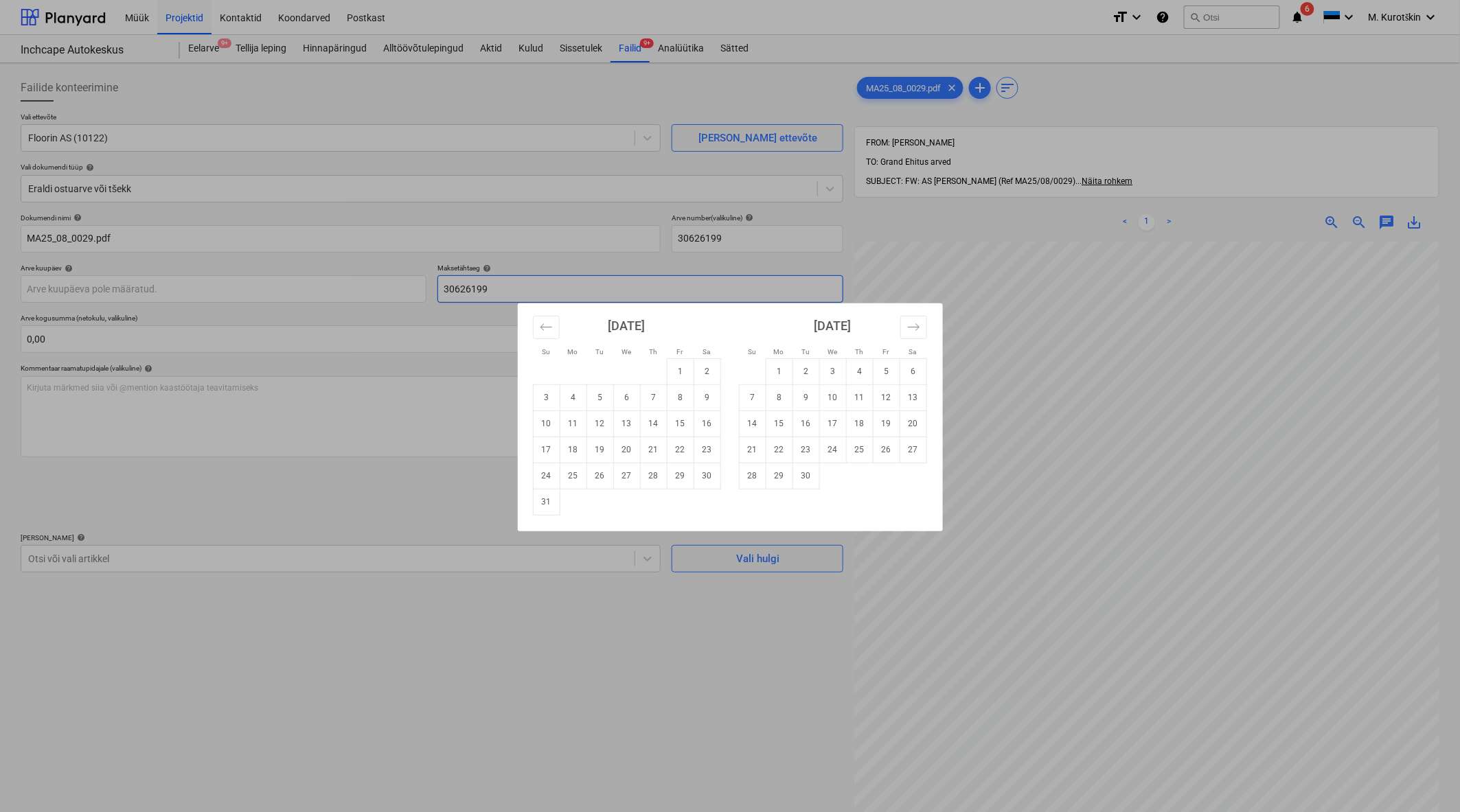
click at [455, 292] on body "Müük Projektid Kontaktid Koondarved Postkast format_size keyboard_arrow_down he…" at bounding box center [730, 406] width 1460 height 812
type input "3"
click at [455, 292] on div "Su Mo Tu We Th Fr Sa Su Mo Tu We Th Fr Sa [DATE] 1 2 3 4 5 6 7 8 9 10 11 12 13 …" at bounding box center [730, 406] width 1460 height 812
click at [468, 296] on body "Müük Projektid Kontaktid Koondarved Postkast format_size keyboard_arrow_down he…" at bounding box center [730, 406] width 1460 height 812
paste input "MA25/08/0029"
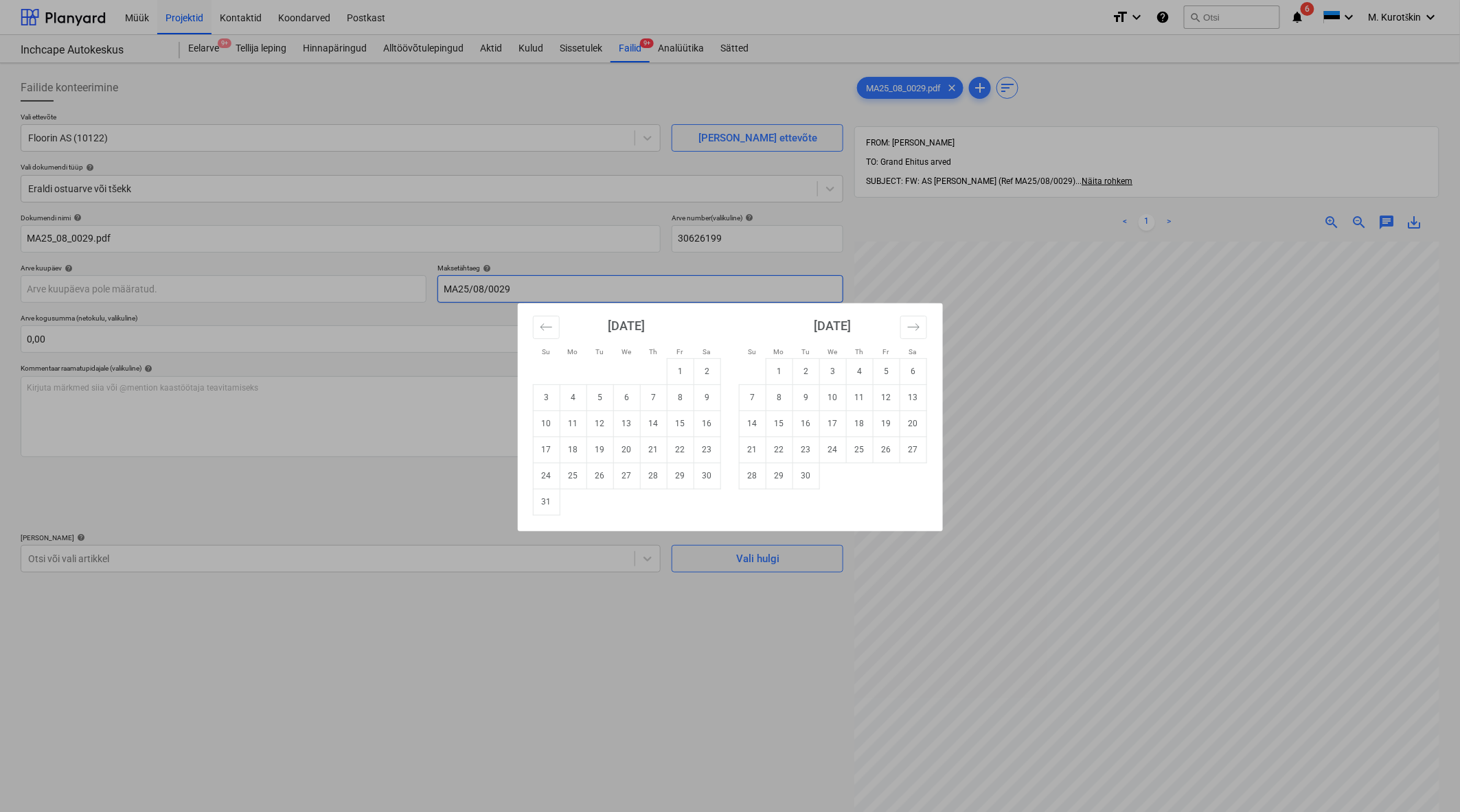
type input "MA25/08/0029"
click at [465, 325] on div "Su Mo Tu We Th Fr Sa Su Mo Tu We Th Fr Sa [DATE] 1 2 3 4 5 6 7 8 9 10 11 12 13 …" at bounding box center [730, 406] width 1460 height 812
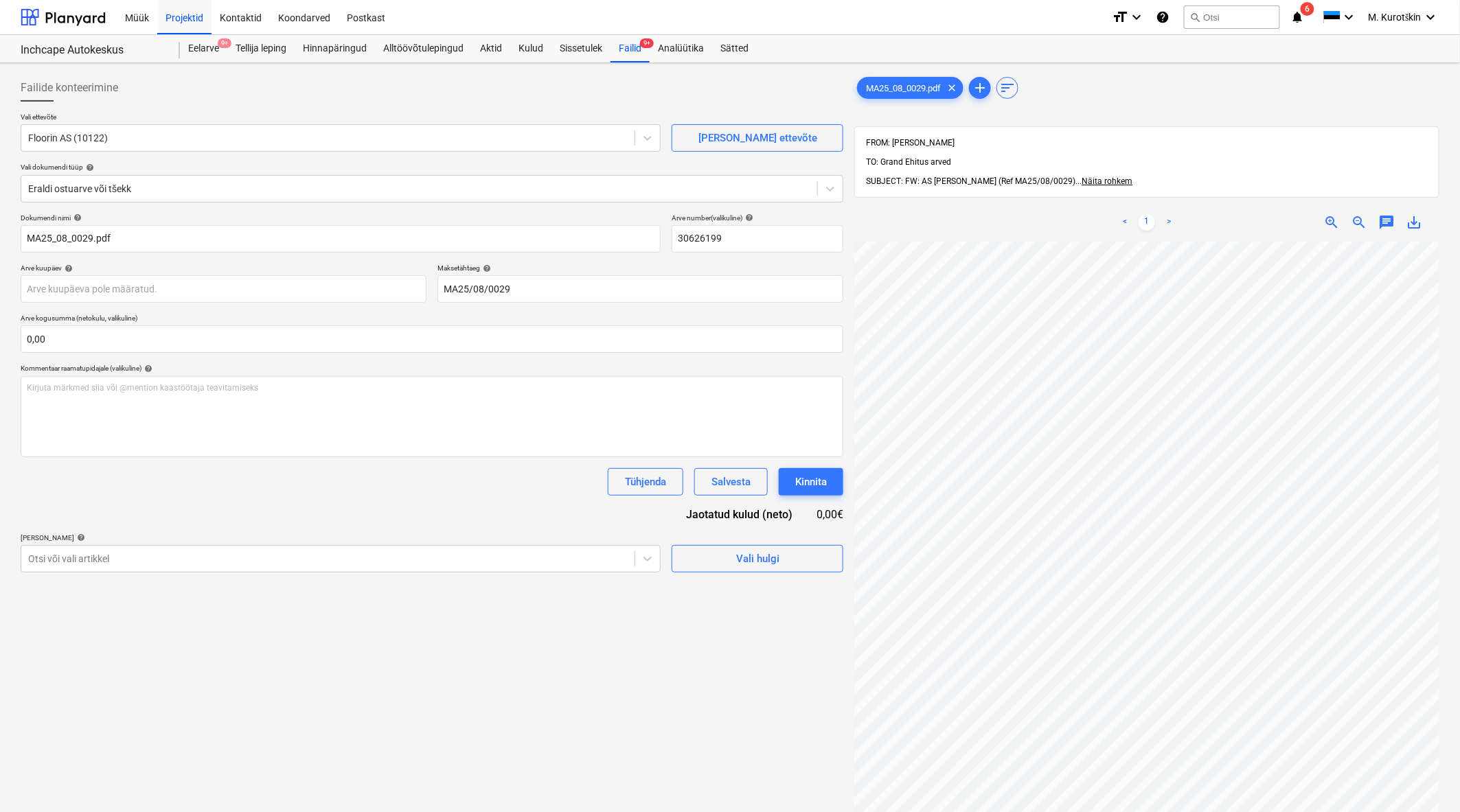
click at [429, 585] on div "Failide konteerimine Vali ettevõte Floorin AS (10122) Lisa uus ettevõte Vali do…" at bounding box center [431, 544] width 834 height 952
click at [426, 577] on div "Failide konteerimine Vali ettevõte Floorin AS (10122) Lisa uus ettevõte Vali do…" at bounding box center [431, 544] width 834 height 952
click at [422, 566] on div at bounding box center [327, 559] width 599 height 14
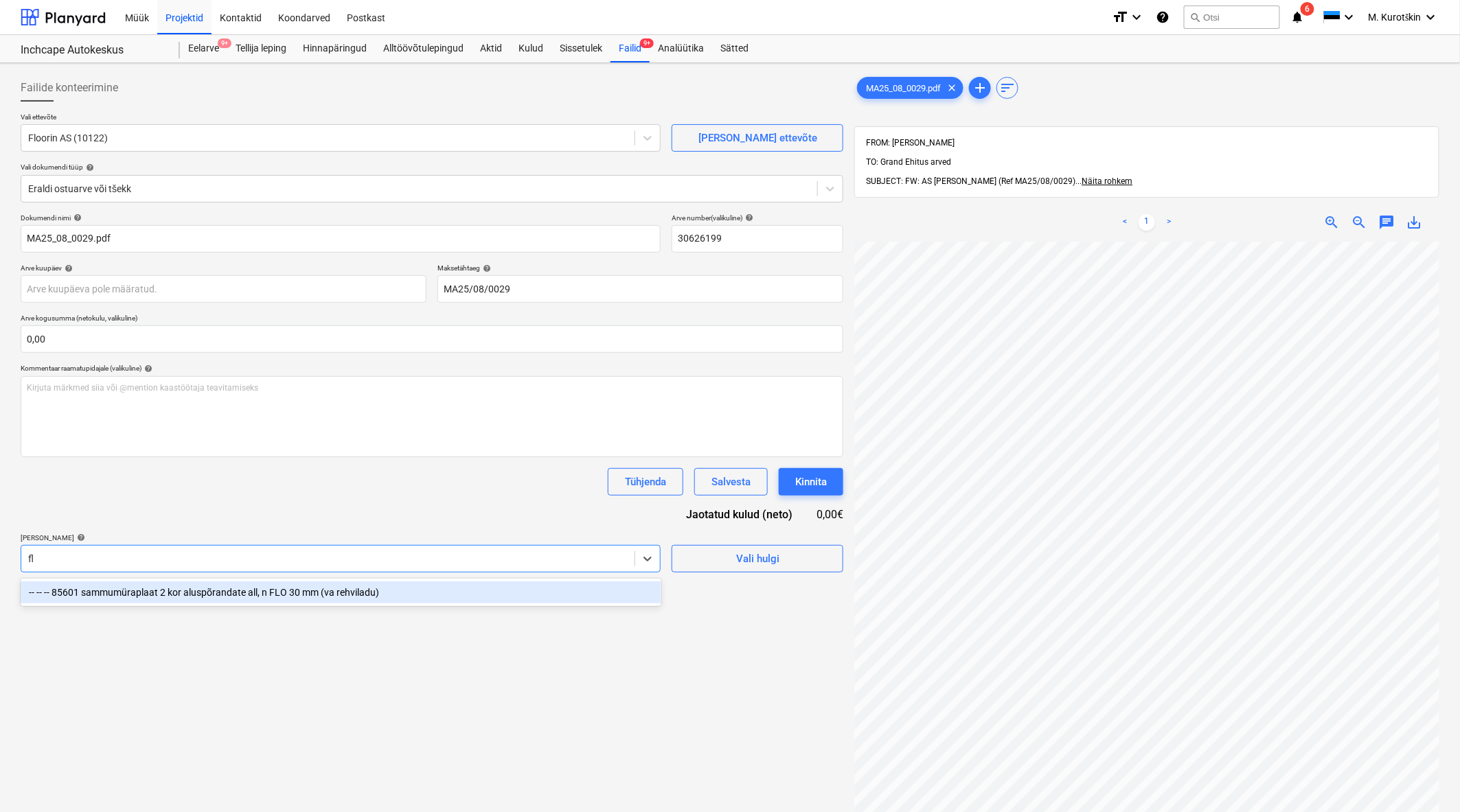
type input "f"
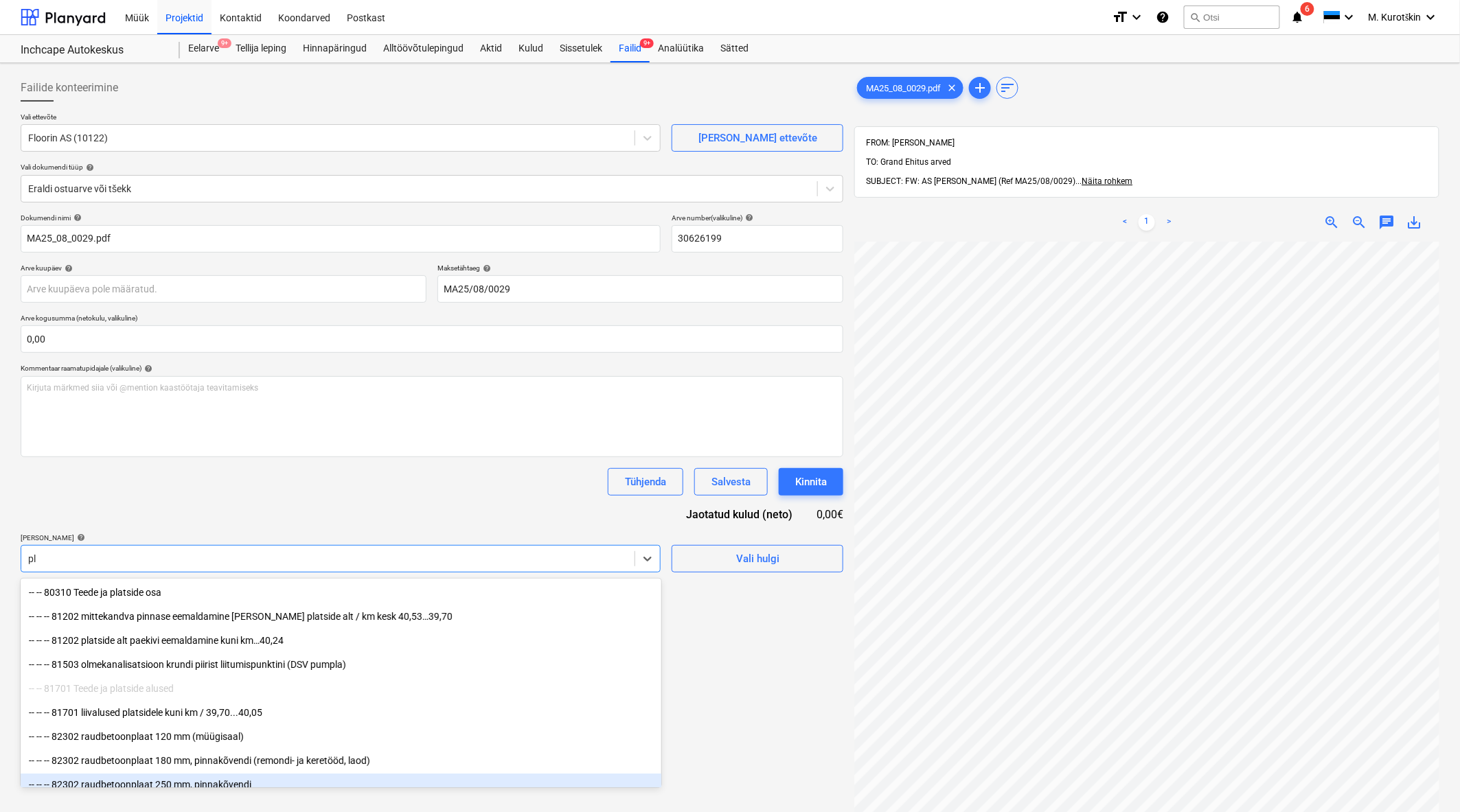
type input "p"
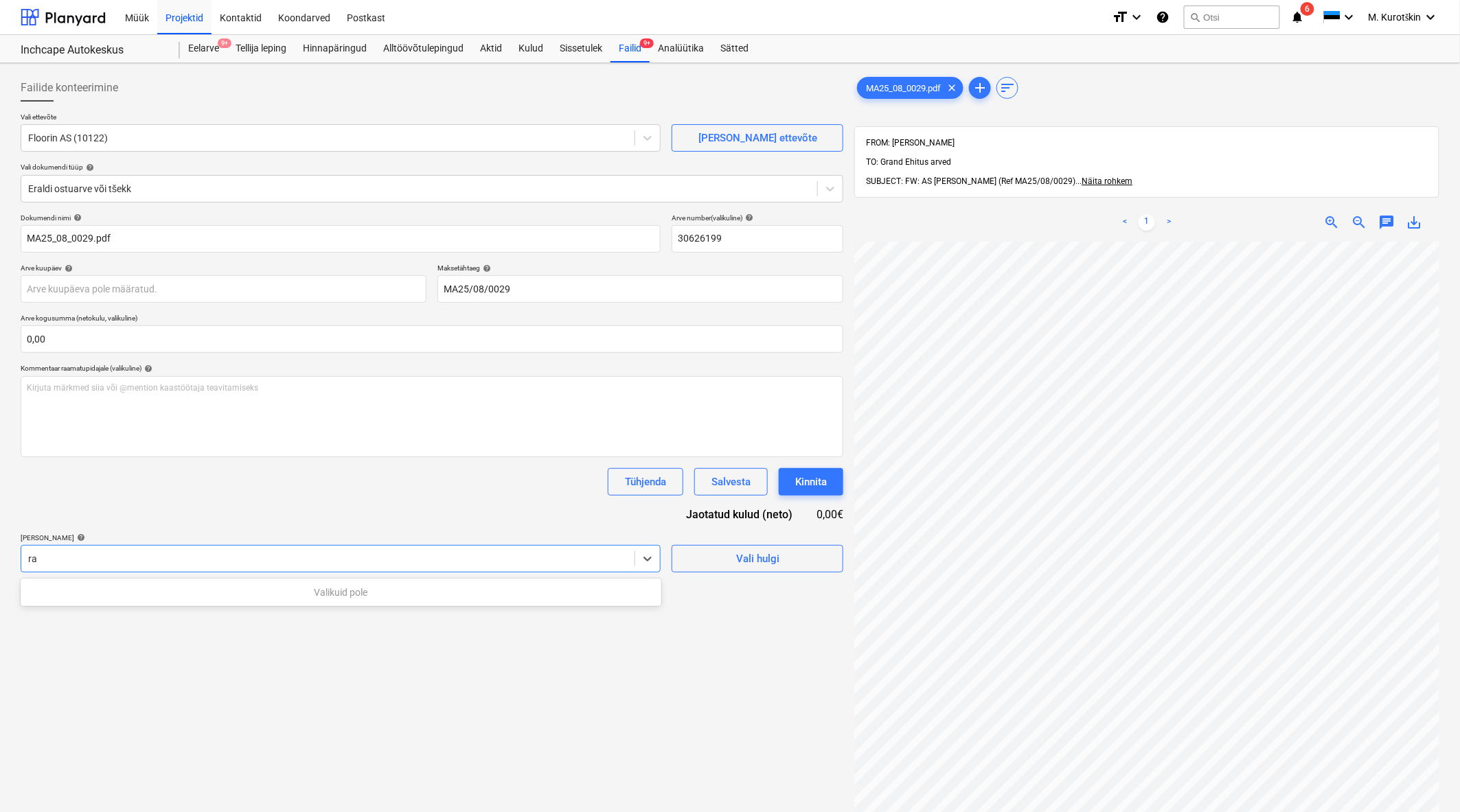
type input "r"
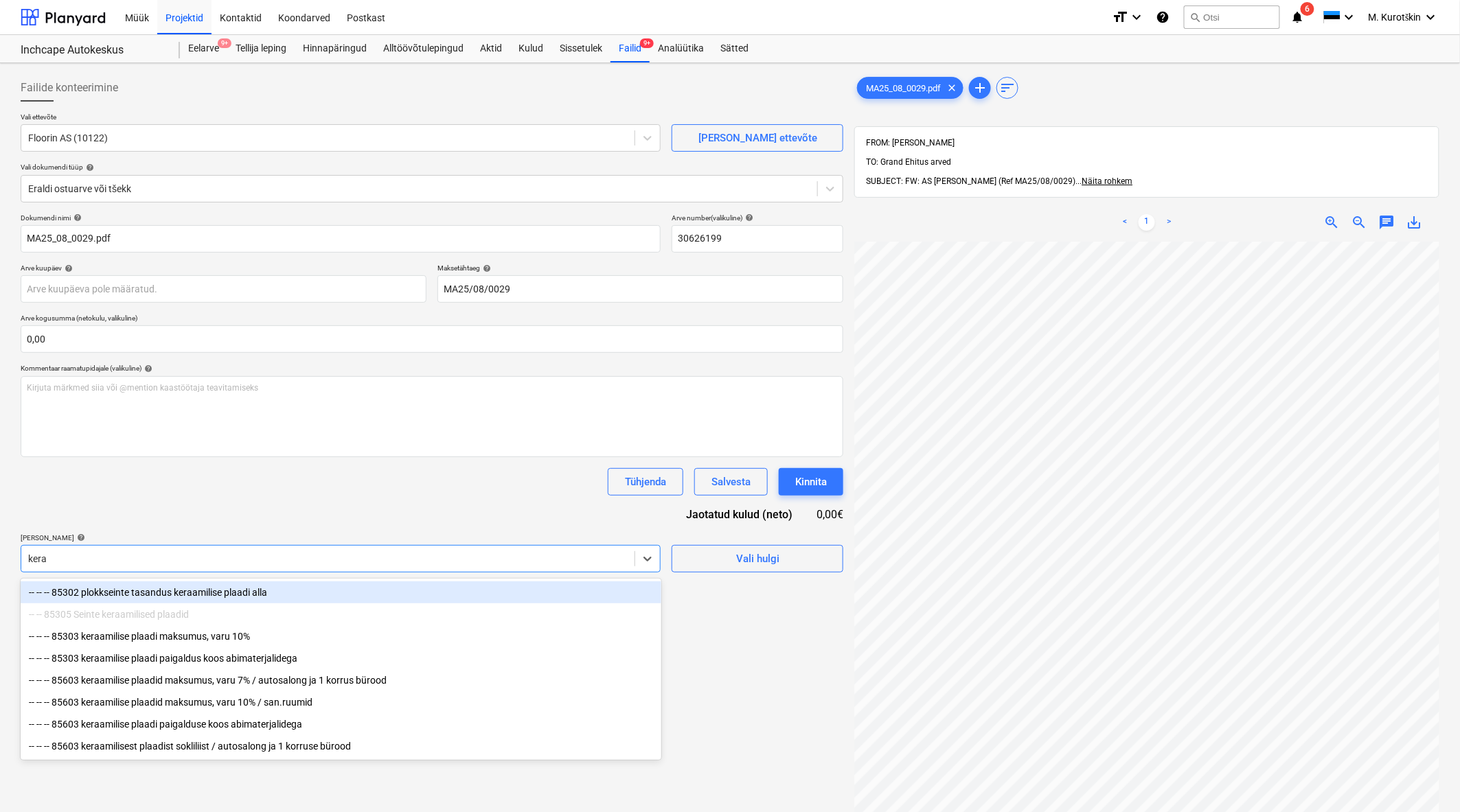
type input "keraa"
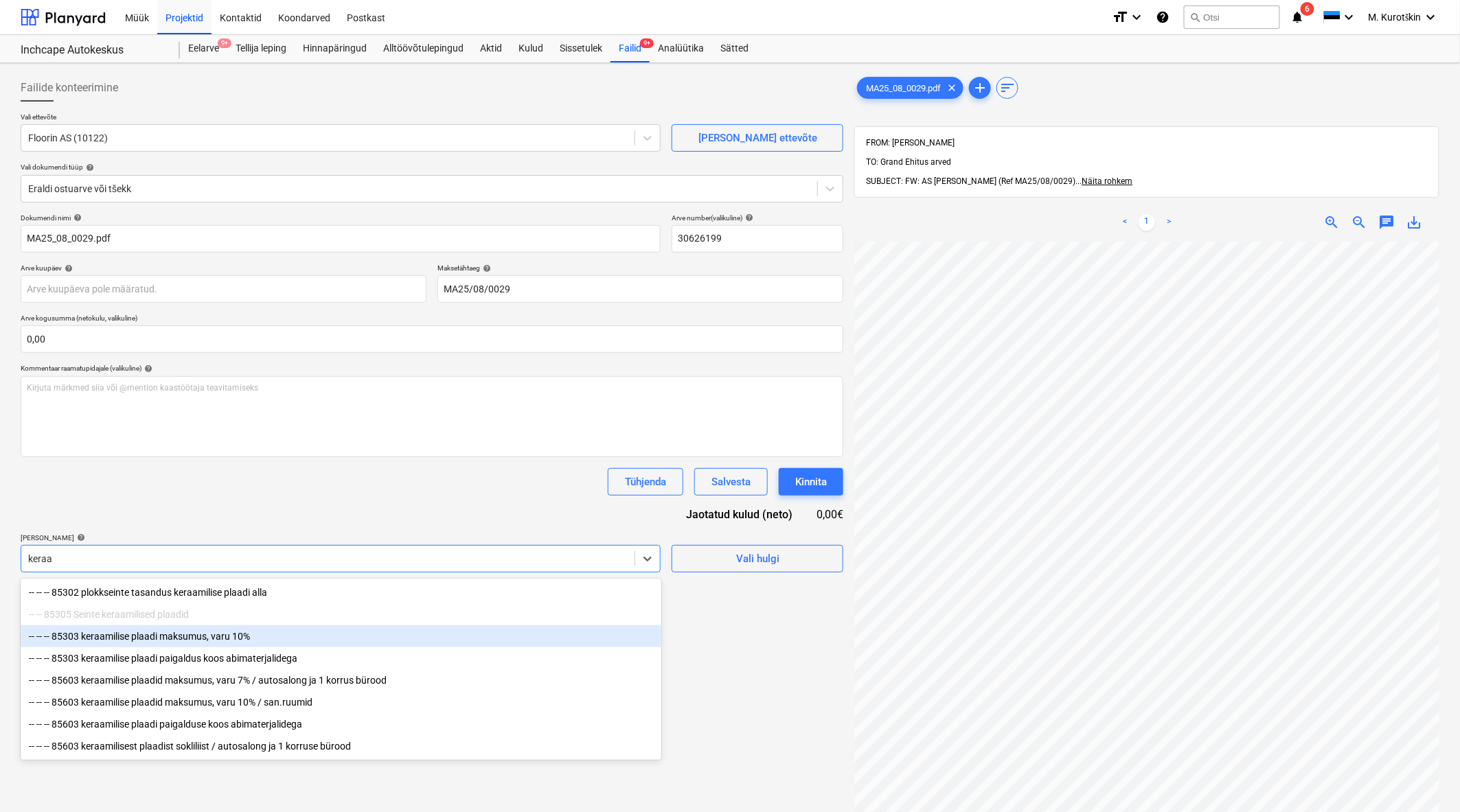
click at [331, 639] on div "-- -- -- 85303 keraamilise plaadi maksumus, varu 10%" at bounding box center [341, 636] width 641 height 22
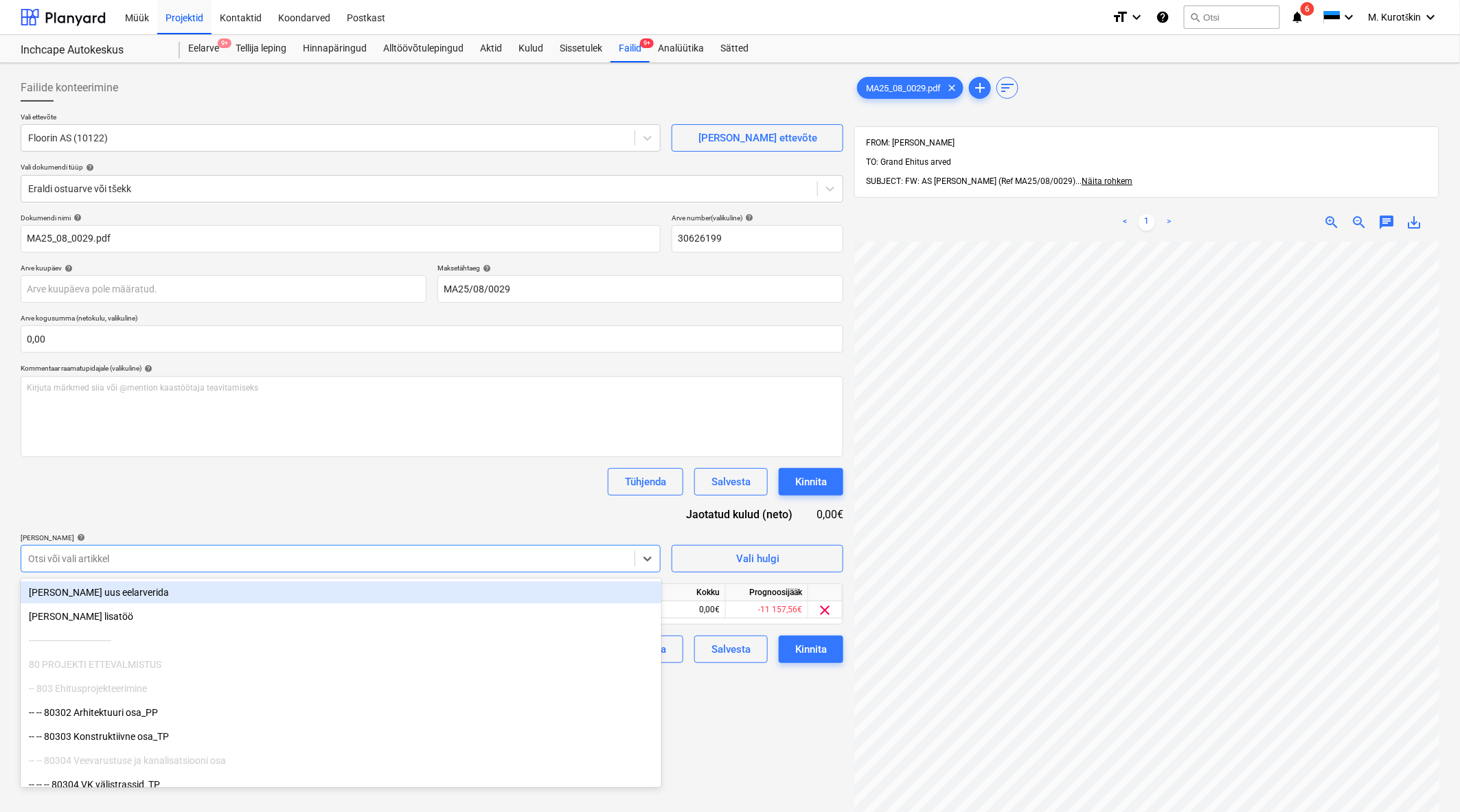
click at [370, 496] on div "Dokumendi nimi help MA25_08_0029.pdf Arve number (valikuline) help 30626199 Arv…" at bounding box center [432, 438] width 823 height 449
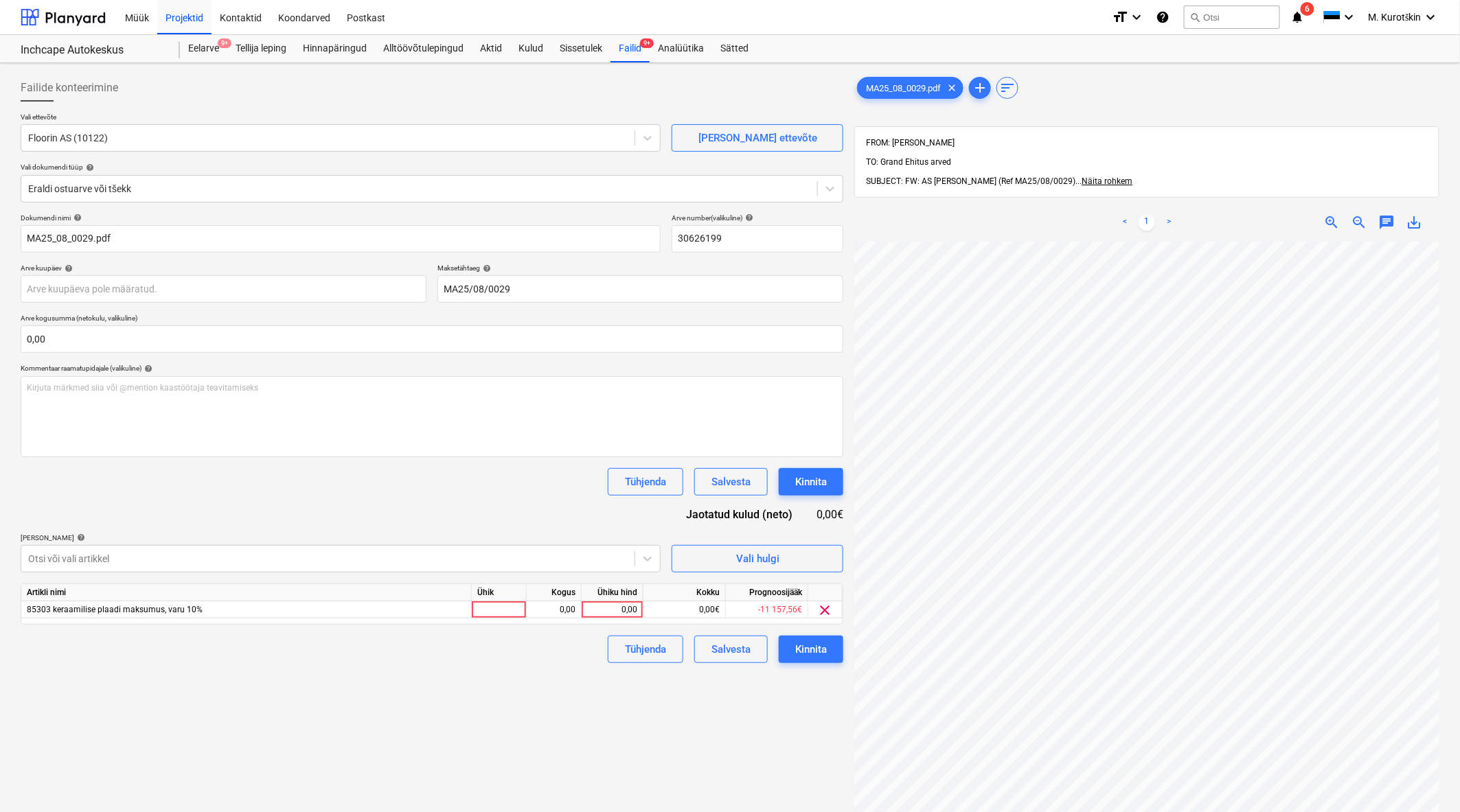
click at [562, 598] on div "Kogus" at bounding box center [554, 593] width 55 height 17
click at [604, 614] on div "0,00" at bounding box center [612, 610] width 50 height 17
click at [604, 614] on input at bounding box center [612, 609] width 61 height 17
click at [600, 609] on div "0,00" at bounding box center [612, 610] width 50 height 17
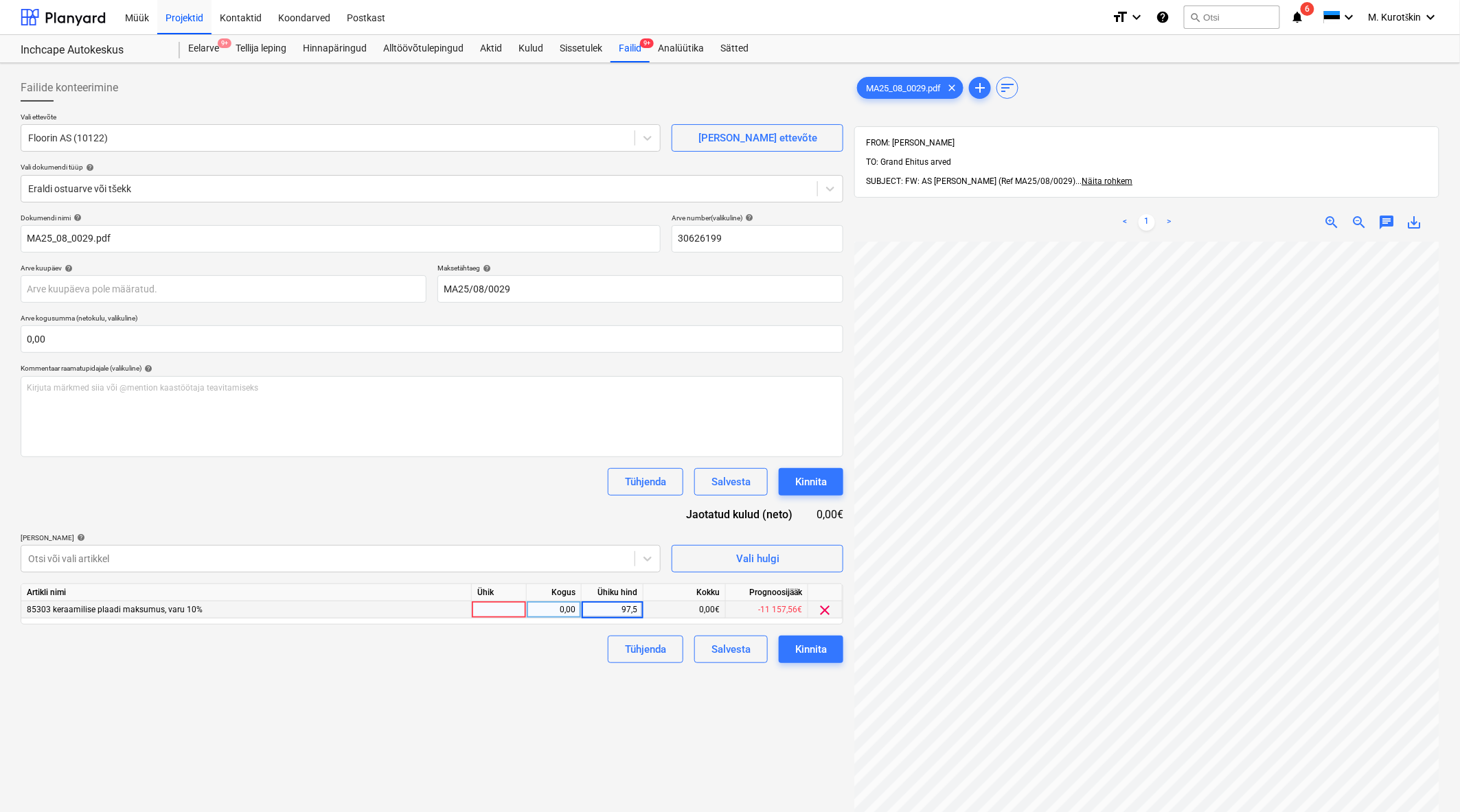
type input "97,56"
click at [530, 669] on div "Failide konteerimine Vali ettevõte Floorin AS (10122) Lisa uus ettevõte Vali do…" at bounding box center [431, 544] width 834 height 952
click at [821, 656] on div "Kinnita" at bounding box center [810, 649] width 31 height 18
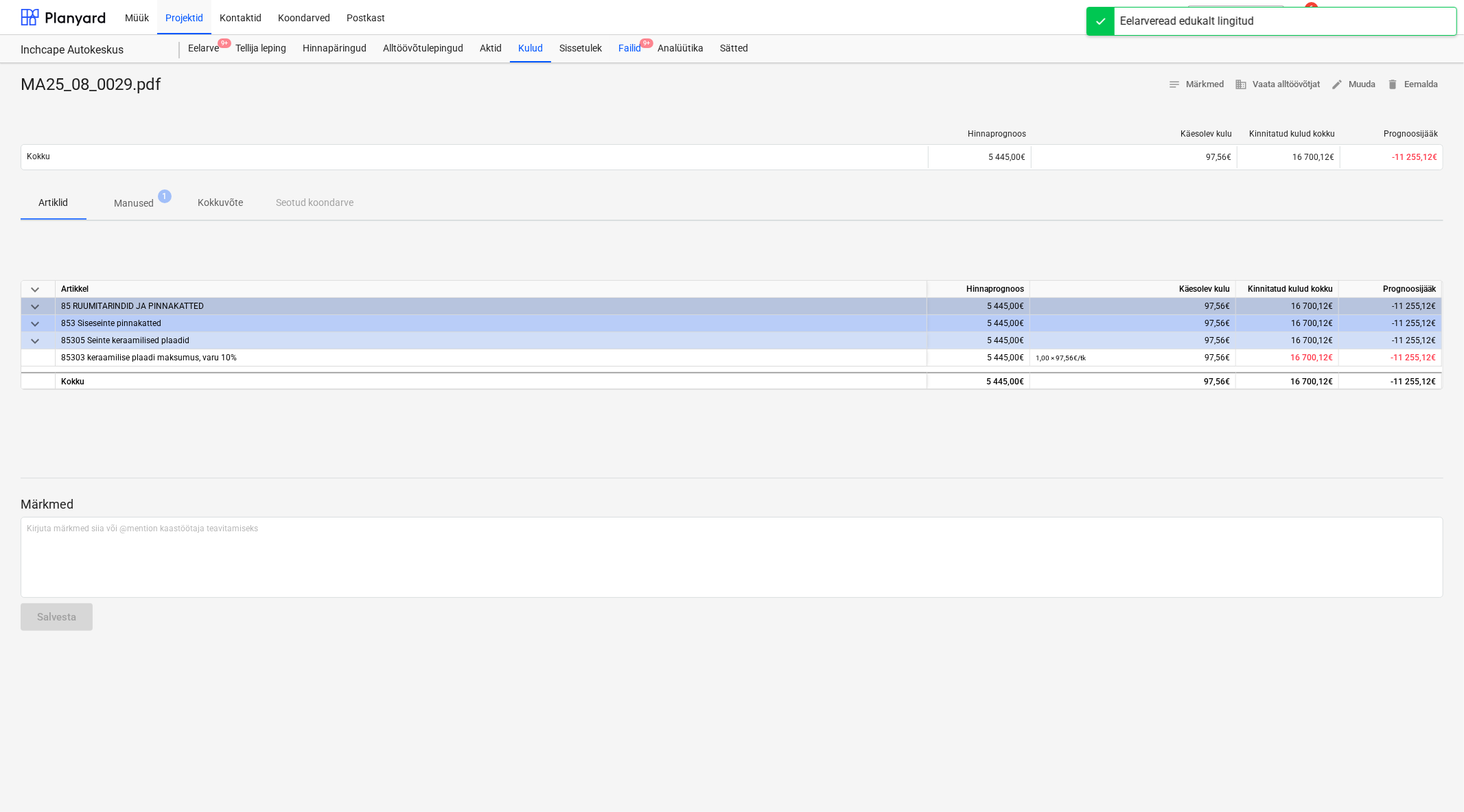
click at [628, 48] on div "Failid 9+" at bounding box center [629, 49] width 39 height 28
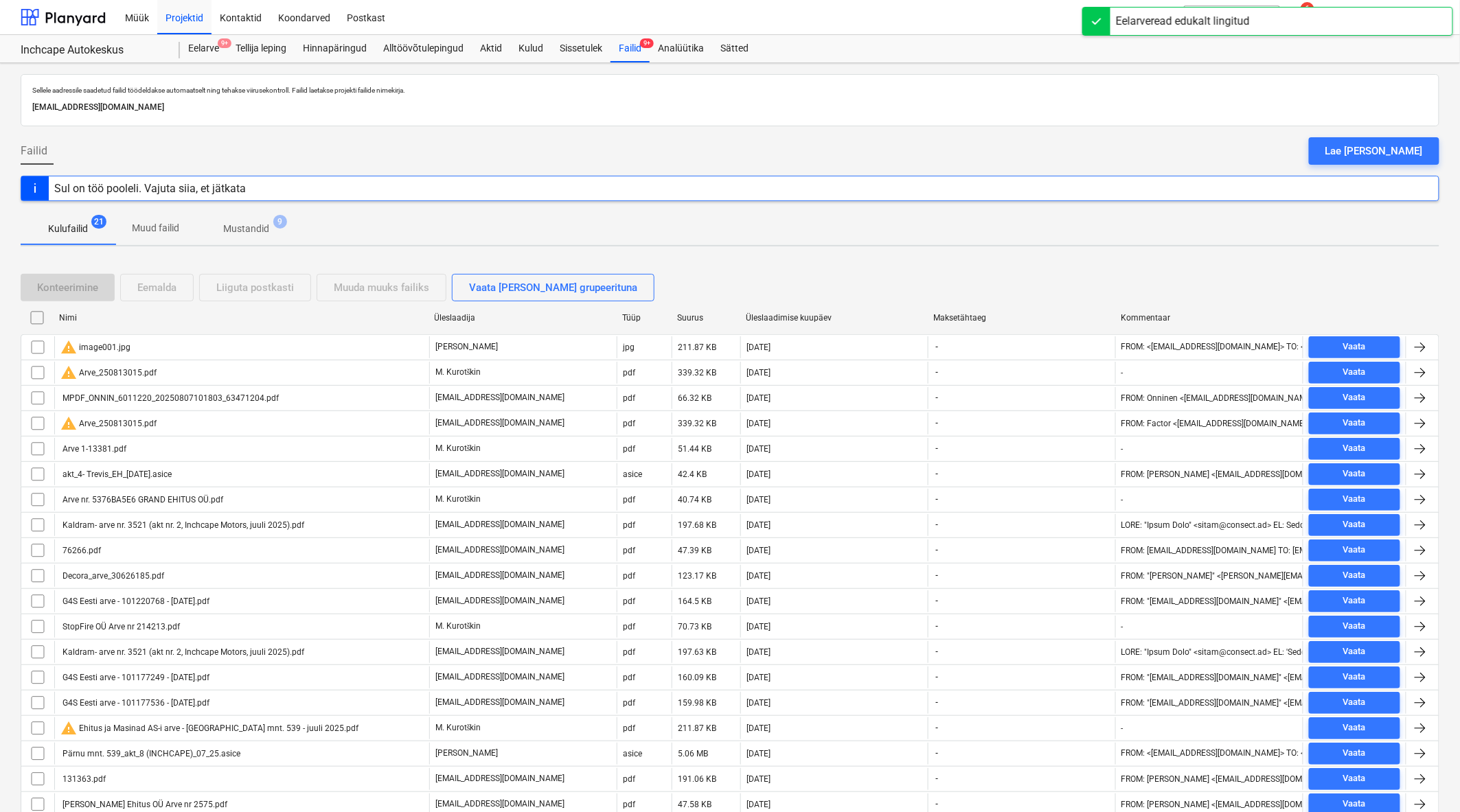
click at [805, 318] on div "Üleslaadimise kuupäev" at bounding box center [833, 317] width 177 height 10
checkbox input "false"
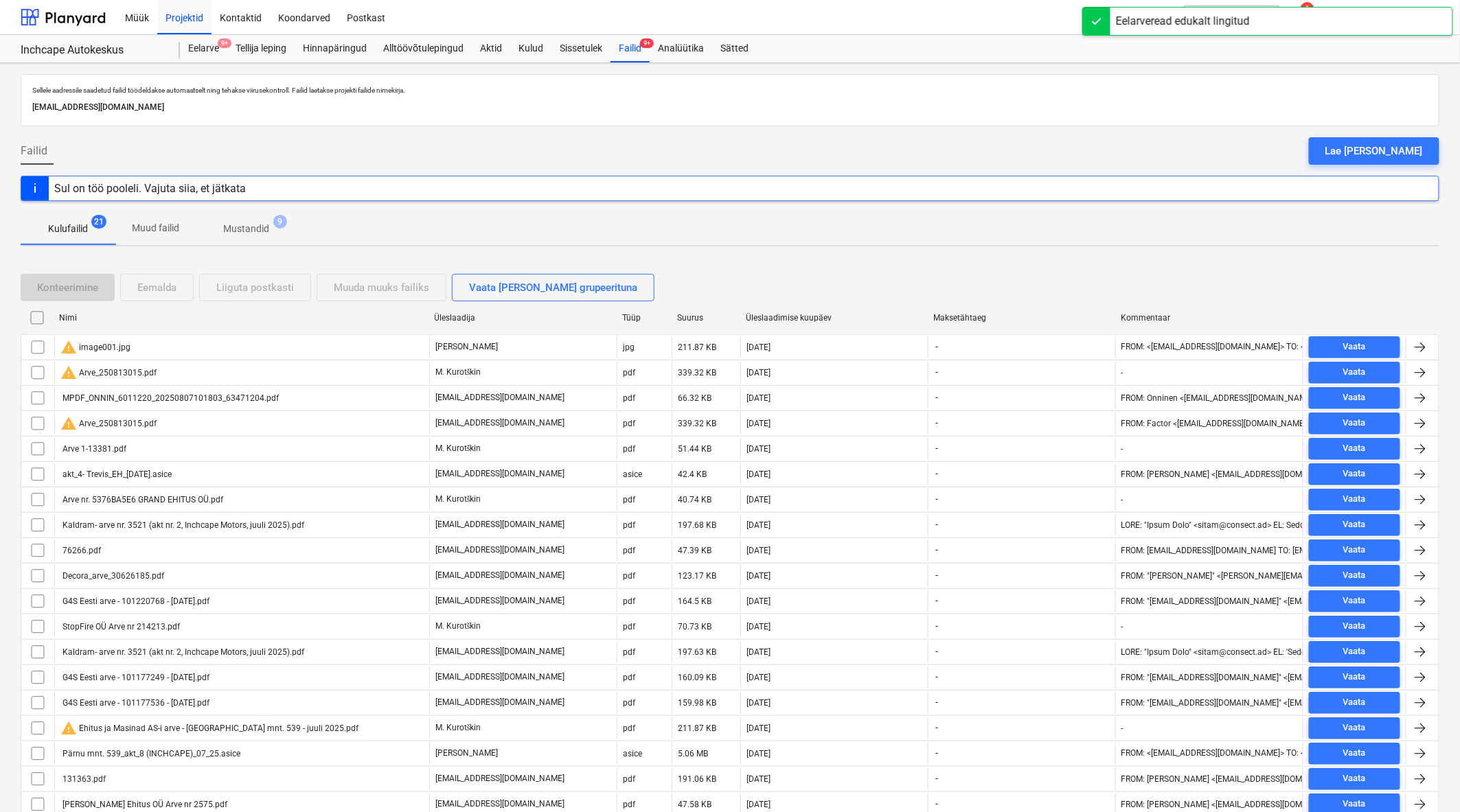
checkbox input "false"
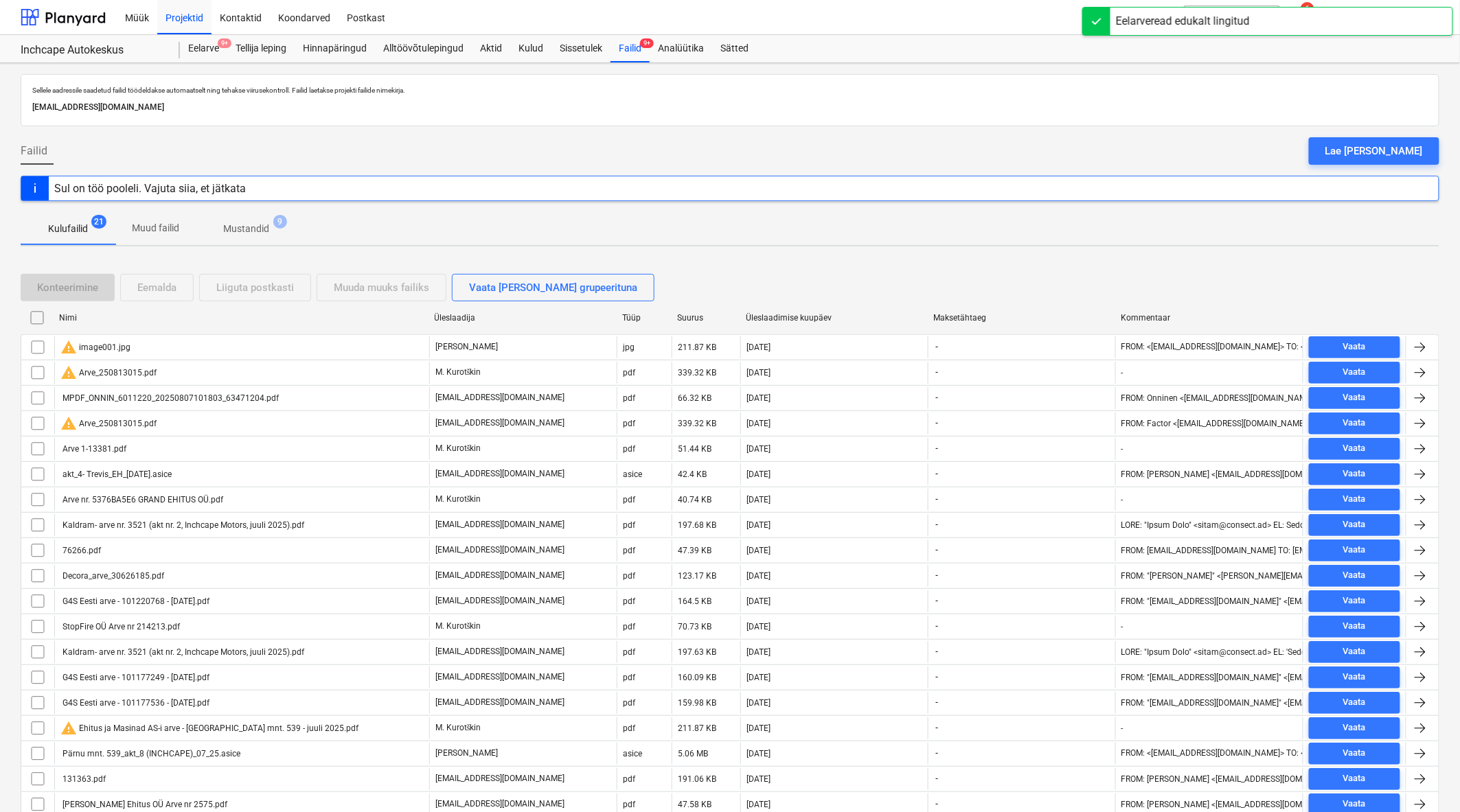
checkbox input "false"
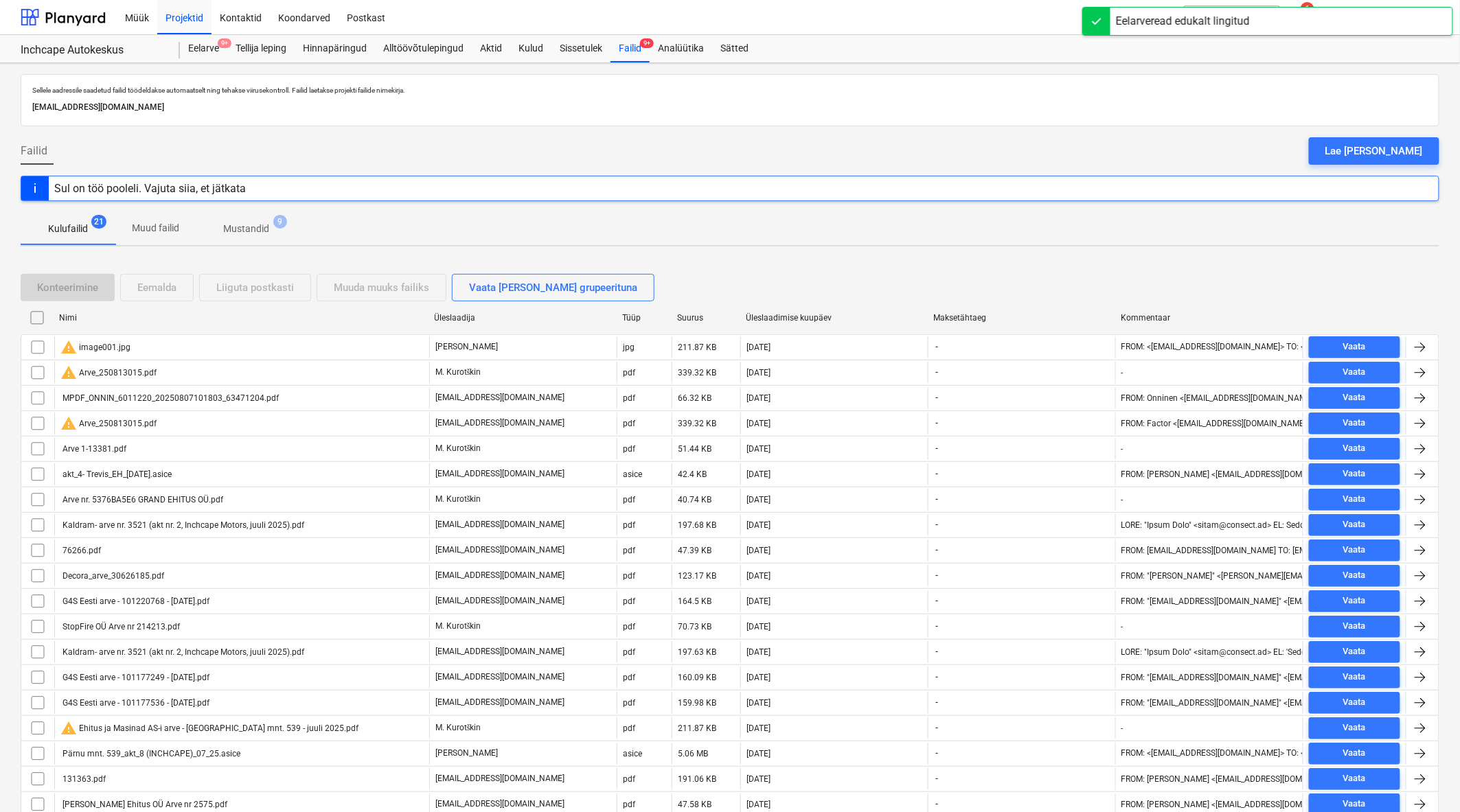
checkbox input "false"
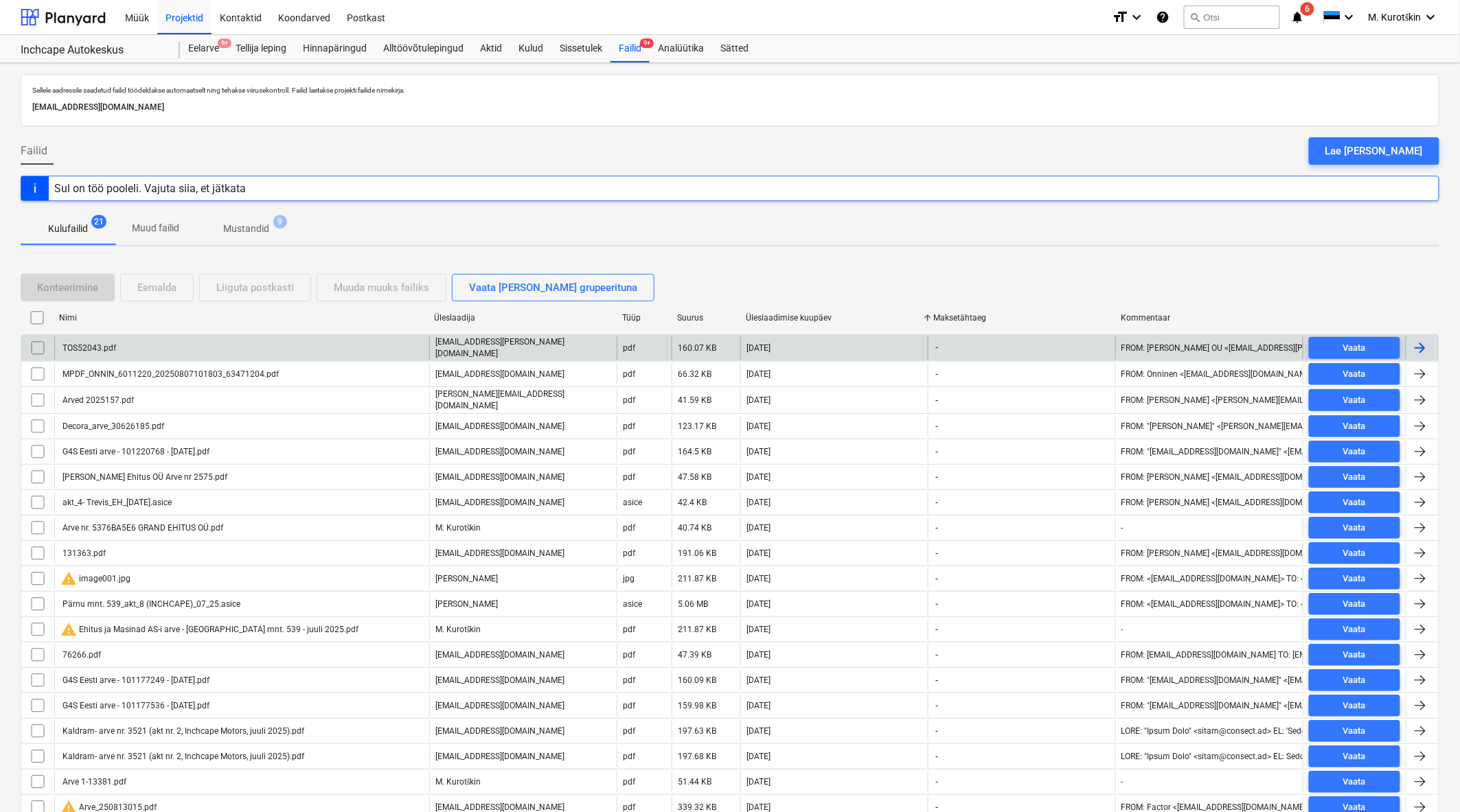
click at [166, 342] on div "TOS52043.pdf" at bounding box center [241, 348] width 375 height 23
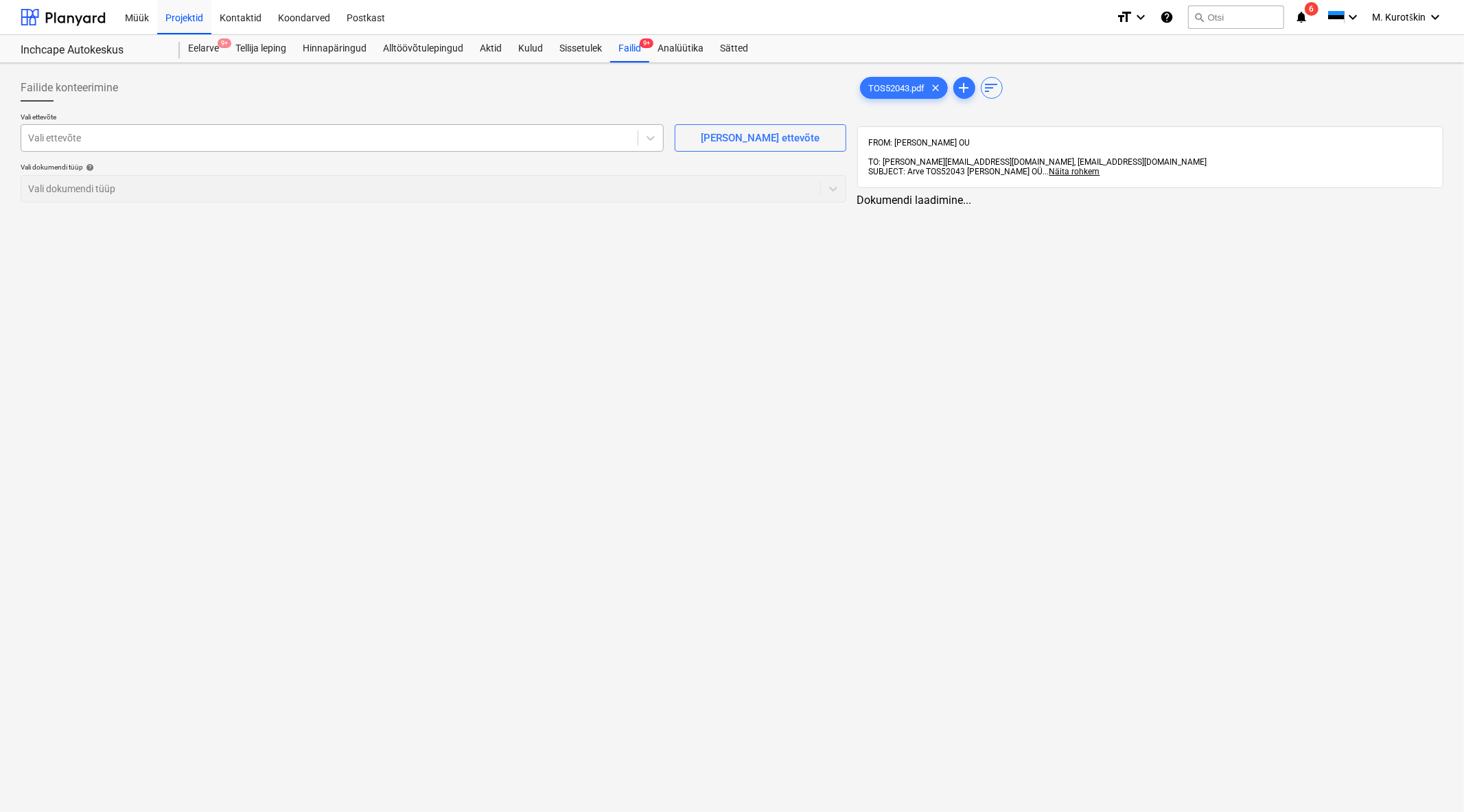
click at [322, 136] on div at bounding box center [329, 138] width 602 height 14
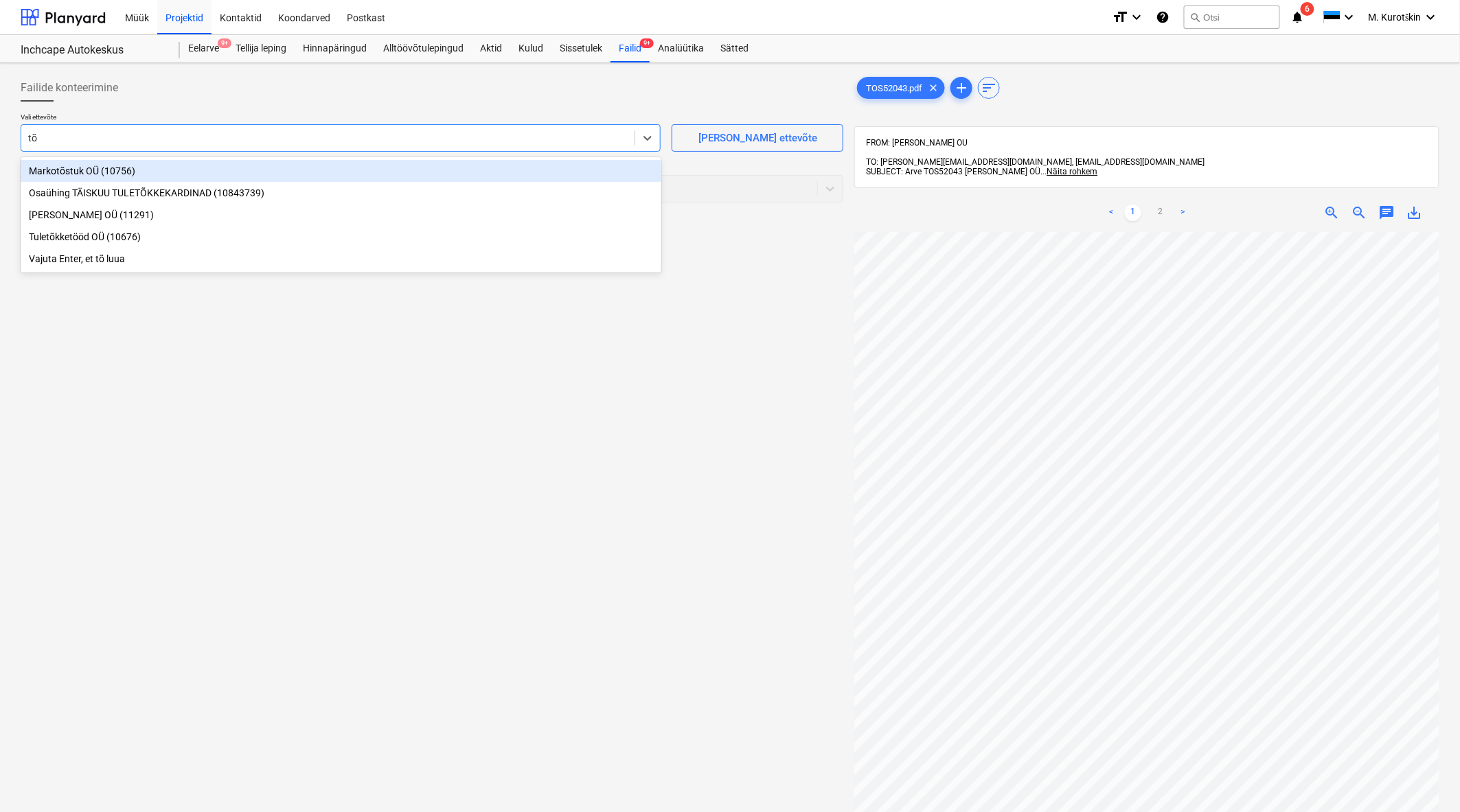
type input "tõs"
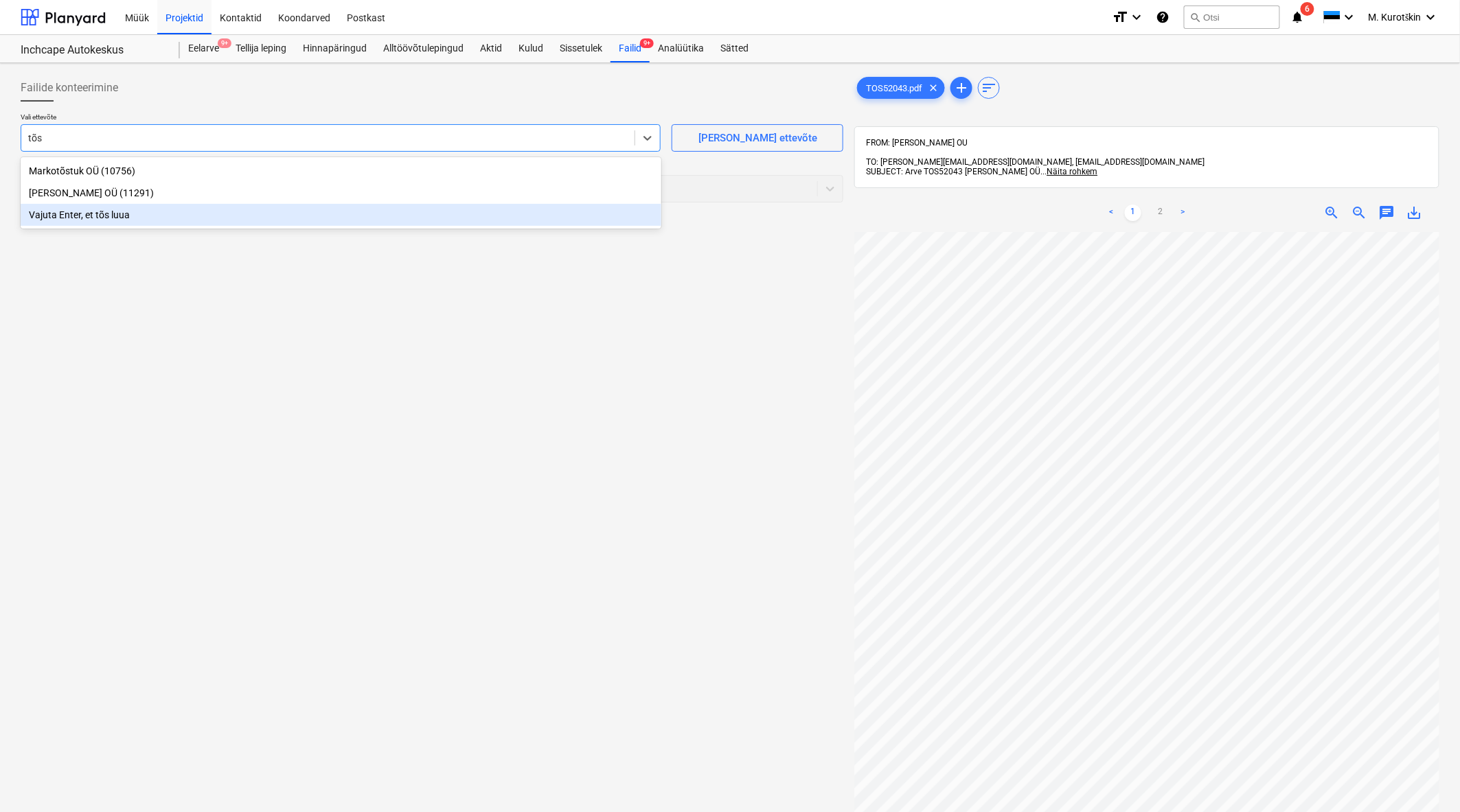
click at [270, 204] on div "Vajuta Enter, et tõs luua" at bounding box center [341, 215] width 641 height 22
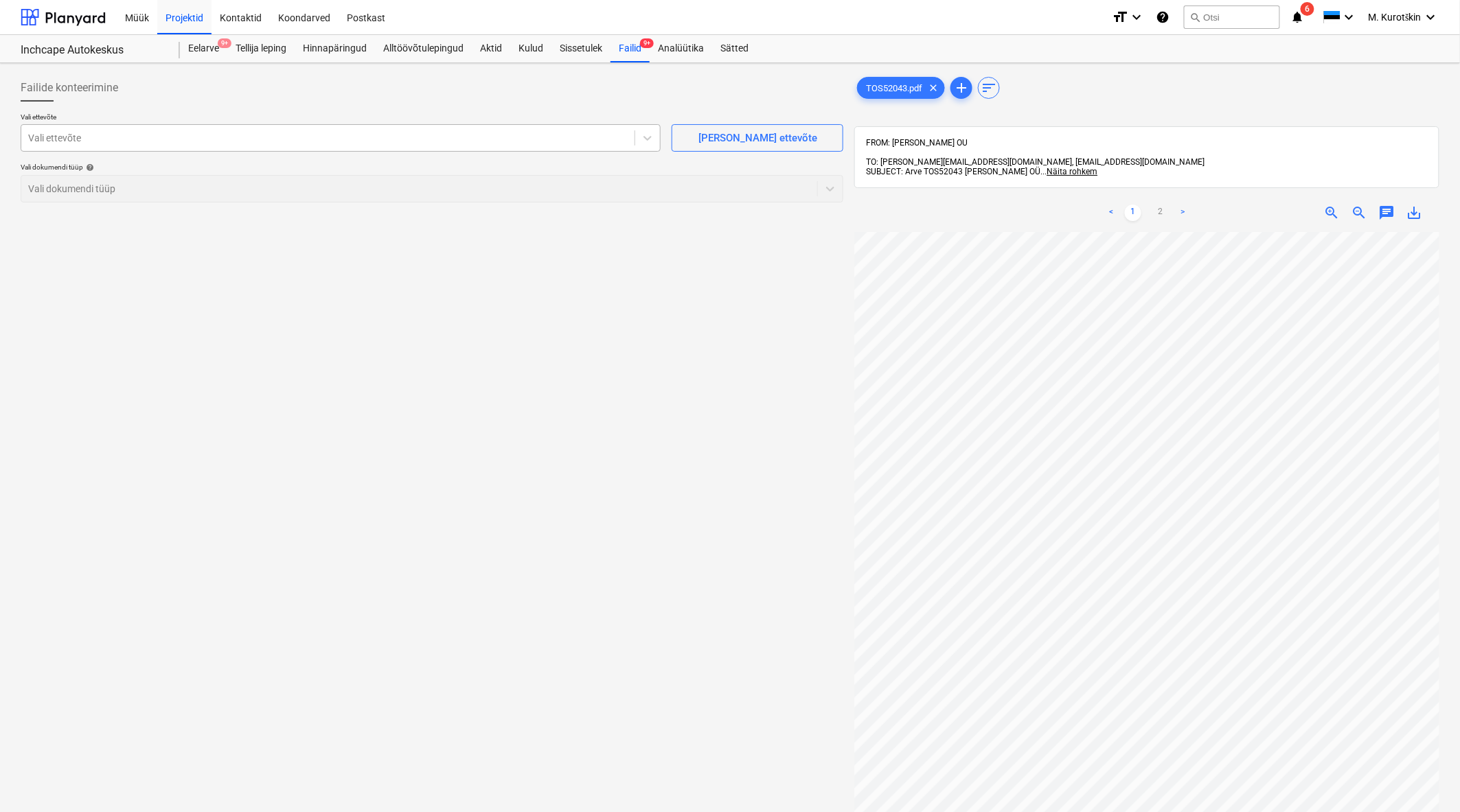
click at [173, 142] on div at bounding box center [327, 138] width 599 height 14
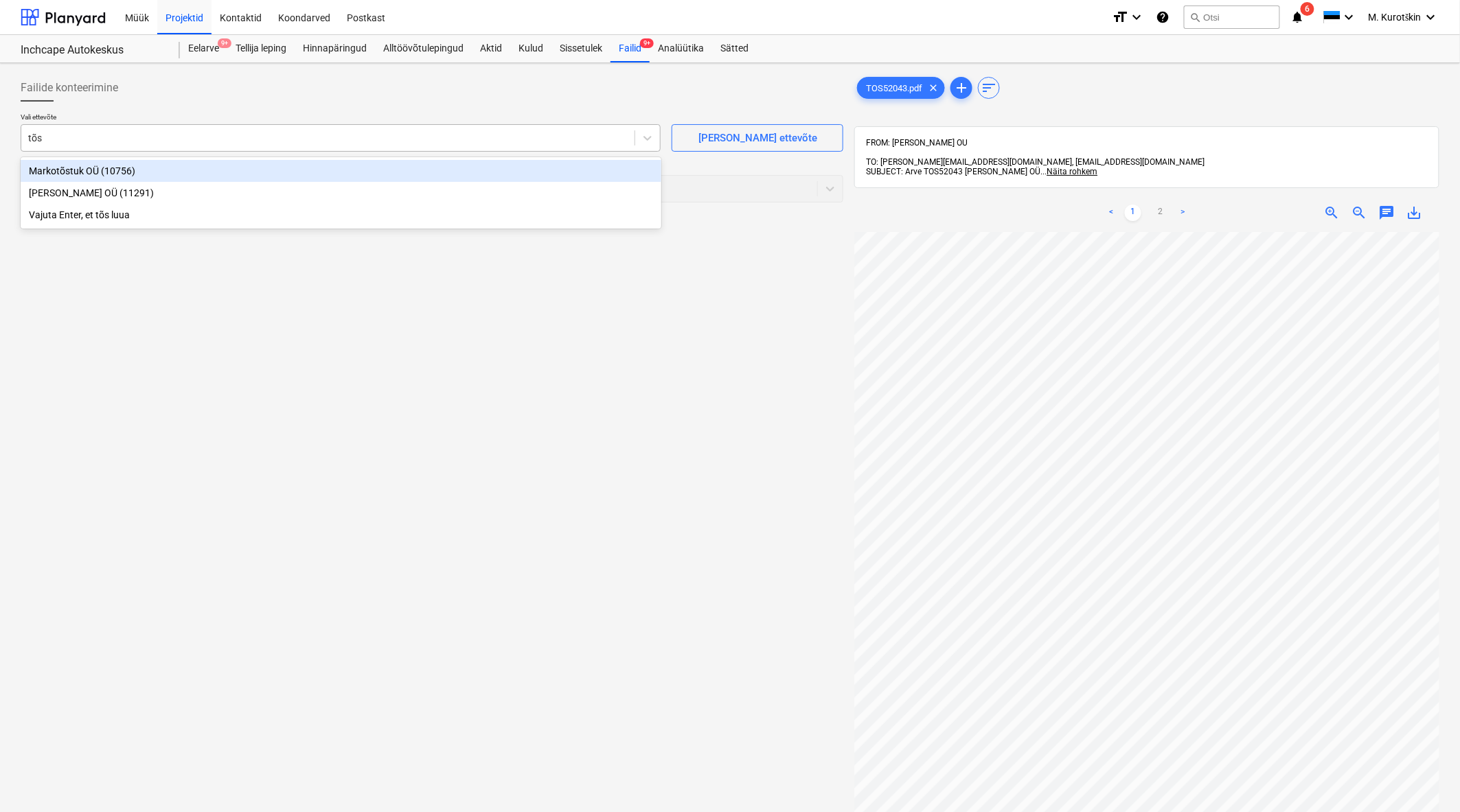
type input "tõst"
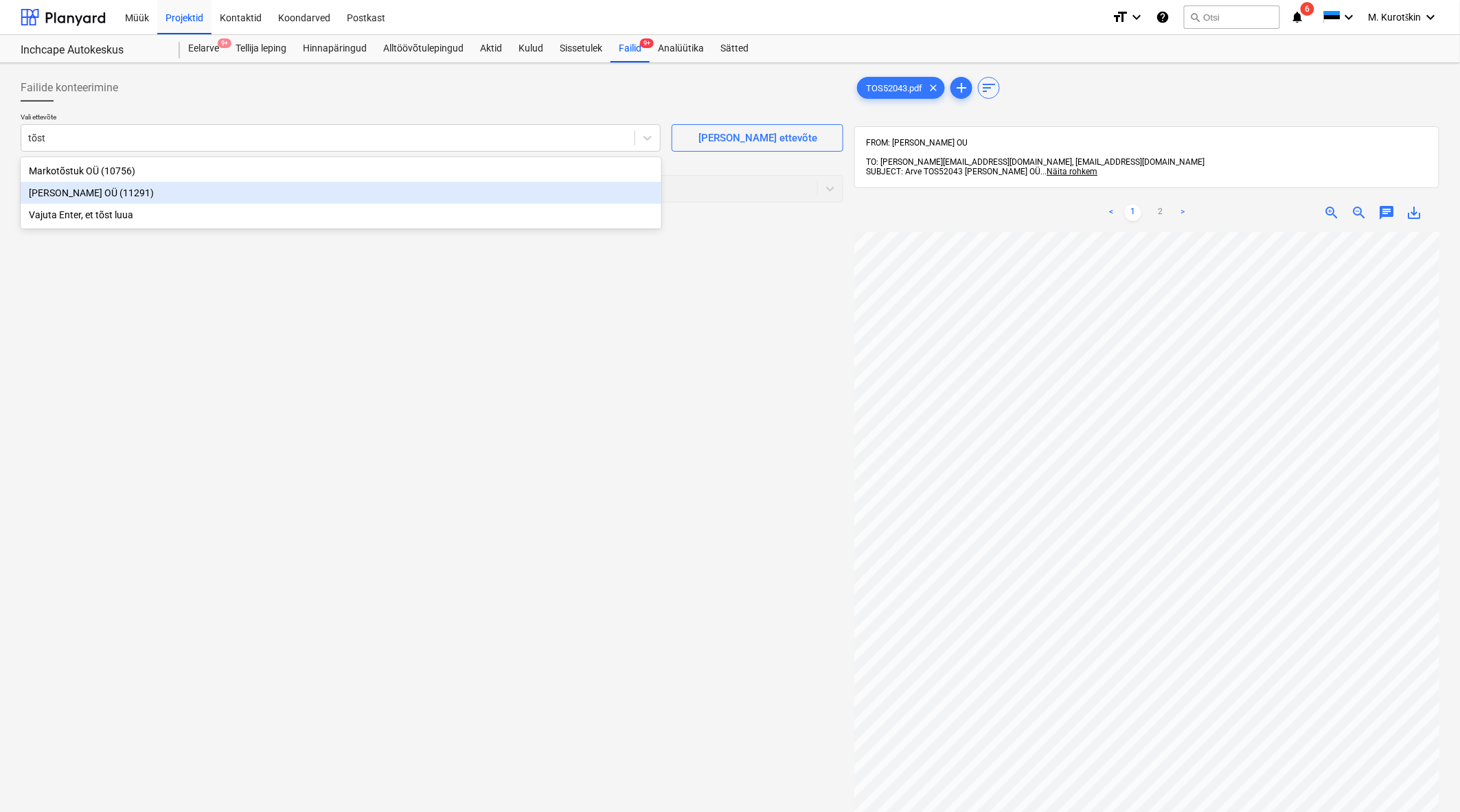
click at [153, 188] on div "Tõsta OÜ (11291)" at bounding box center [341, 192] width 641 height 22
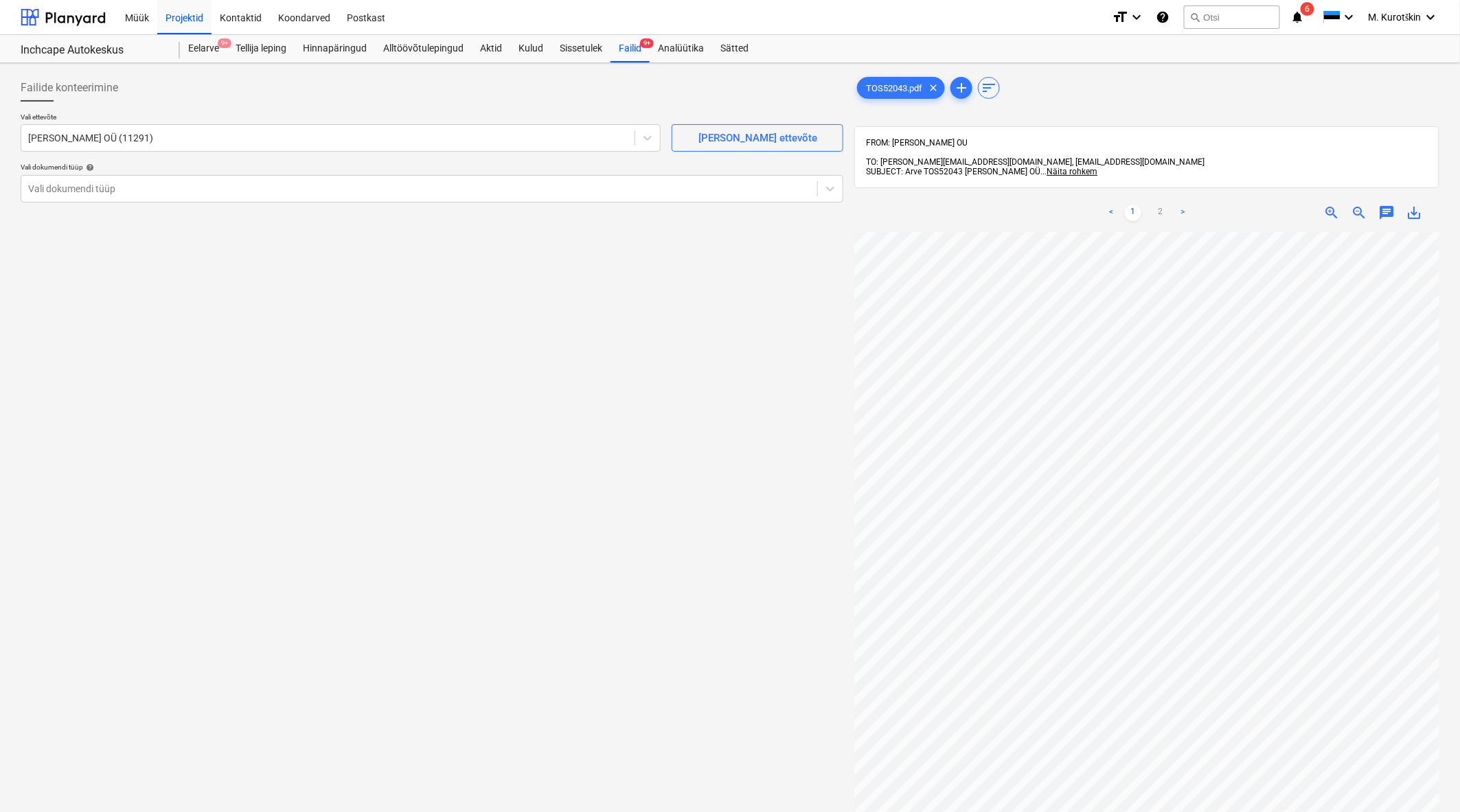
click at [410, 424] on div "Failide konteerimine Vali ettevõte Tõsta OÜ (11291) Lisa uus ettevõte Vali doku…" at bounding box center [431, 540] width 834 height 942
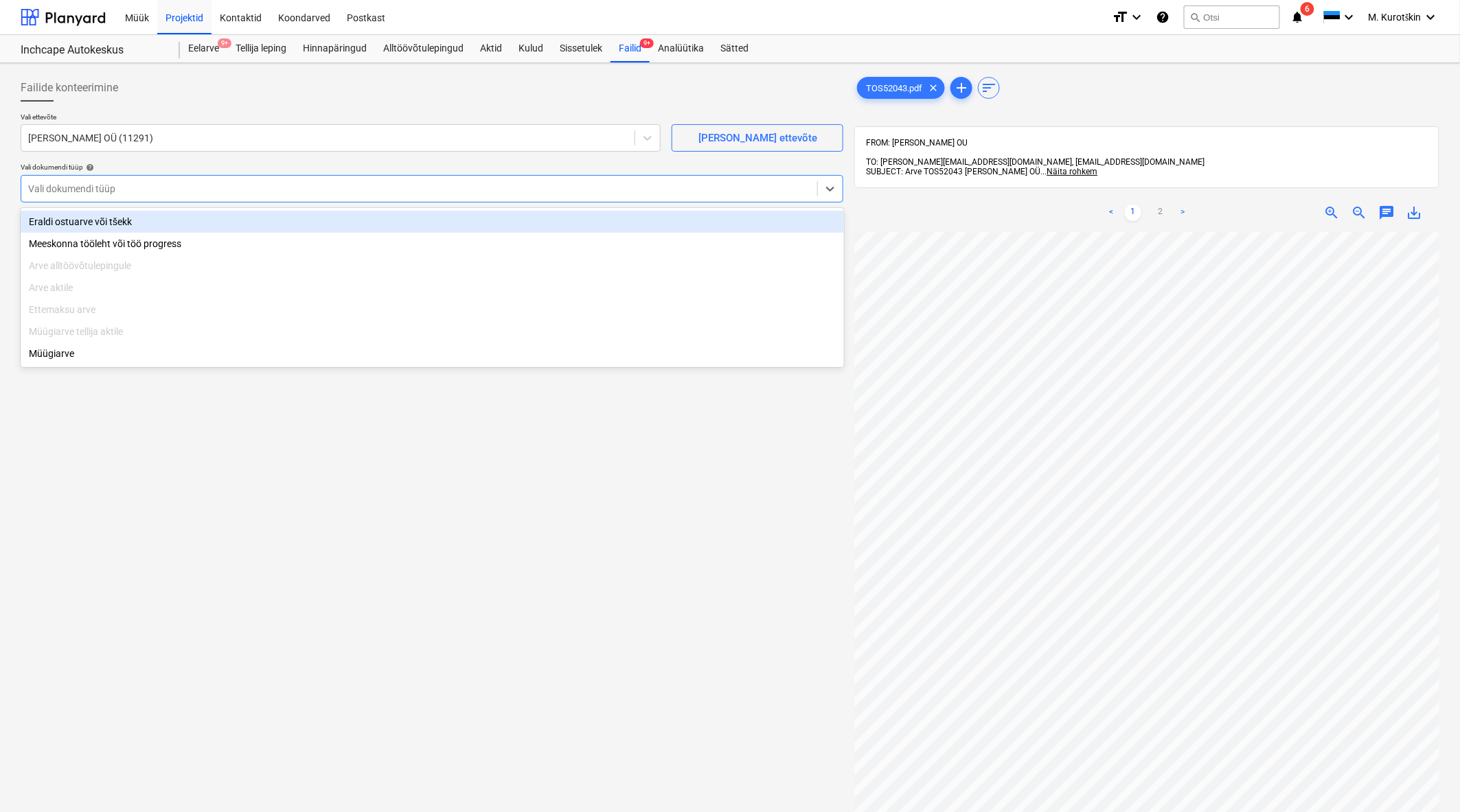
click at [710, 188] on div at bounding box center [418, 189] width 782 height 14
click at [621, 214] on div "Eraldi ostuarve või tšekk" at bounding box center [432, 221] width 823 height 22
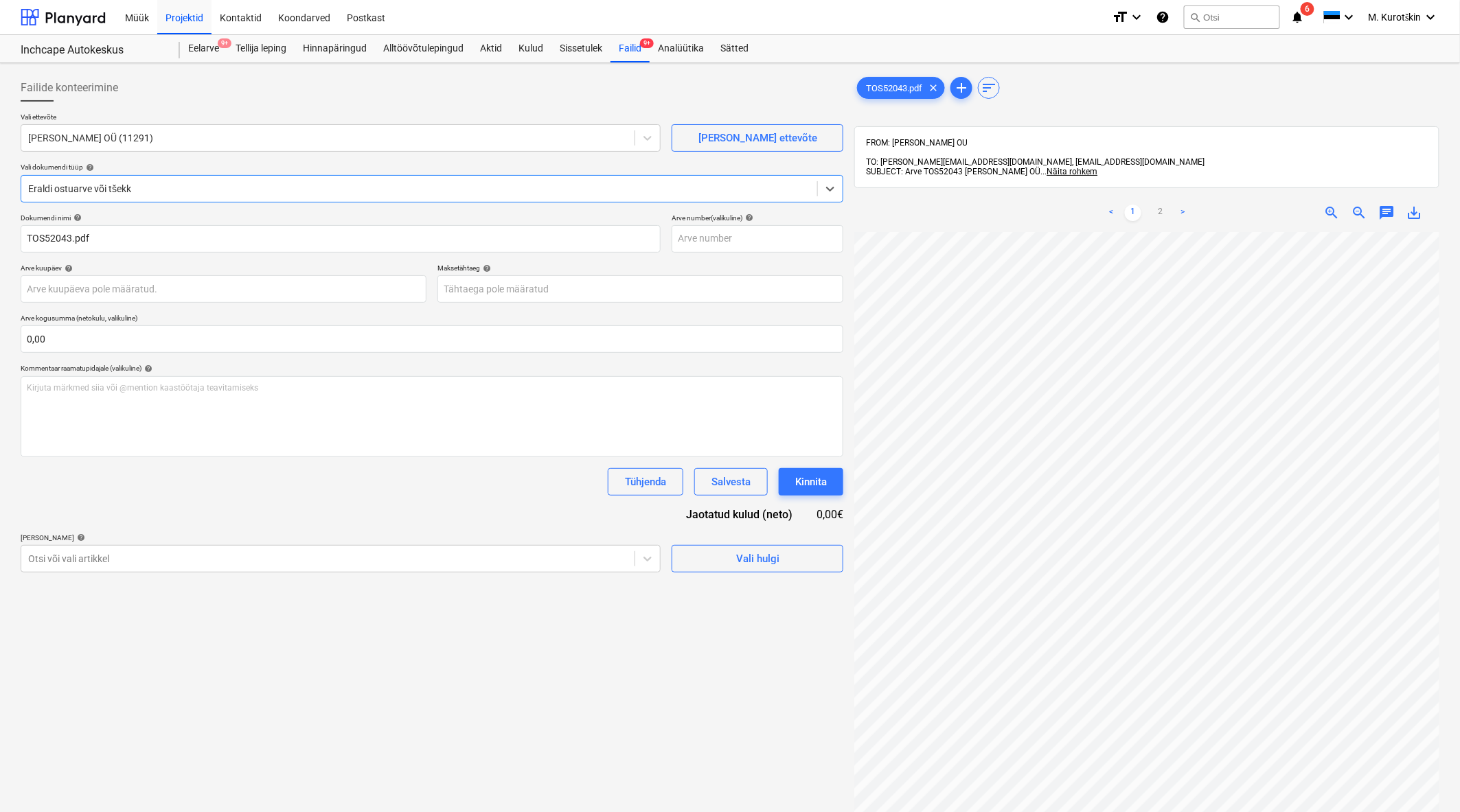
scroll to position [11, 0]
click at [1422, 207] on span "save_alt" at bounding box center [1414, 212] width 17 height 17
click at [739, 250] on input "text" at bounding box center [757, 239] width 171 height 28
paste input "TOS52043"
type input "TOS52043"
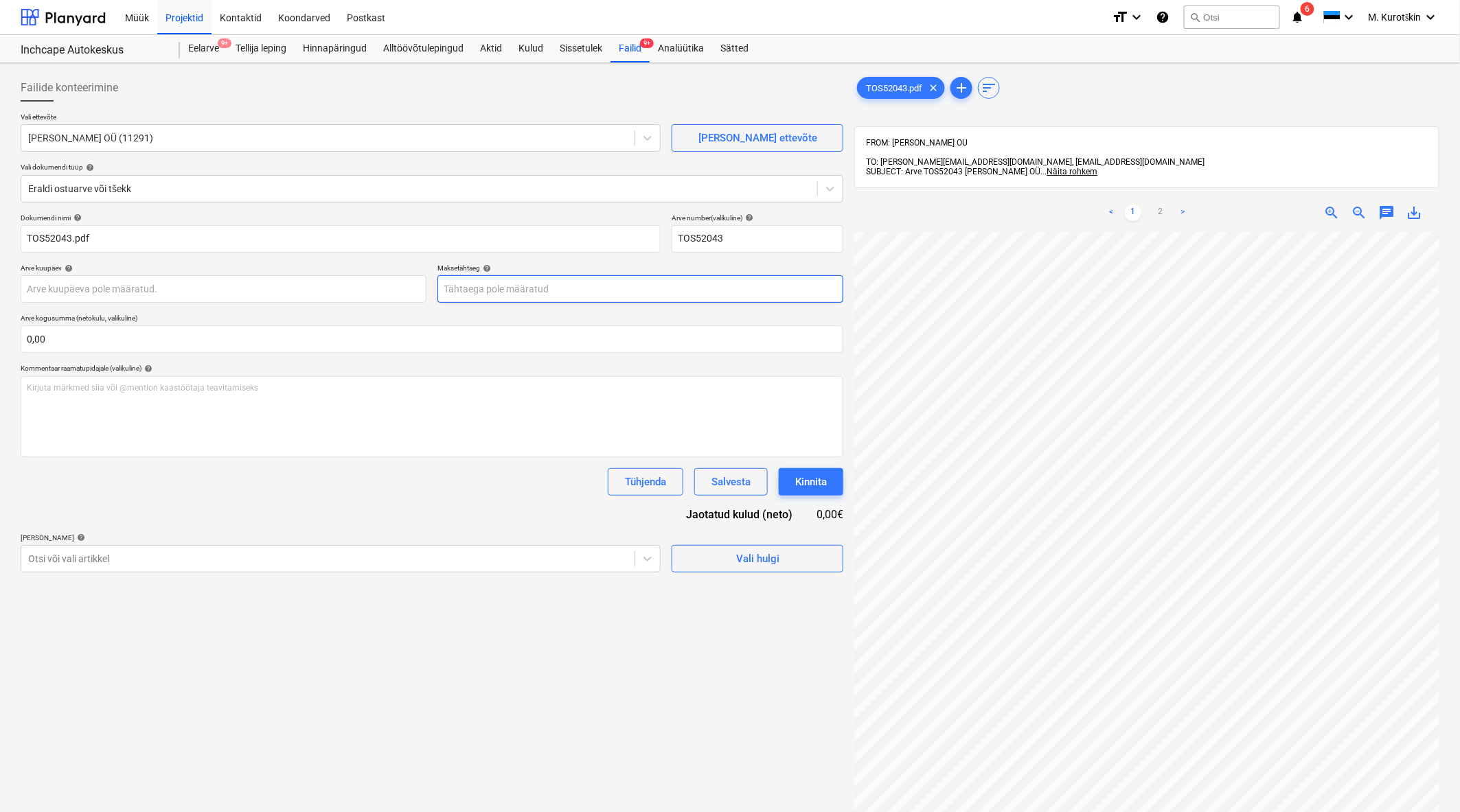
click at [552, 283] on body "Müük Projektid Kontaktid Koondarved Postkast format_size keyboard_arrow_down he…" at bounding box center [730, 406] width 1460 height 812
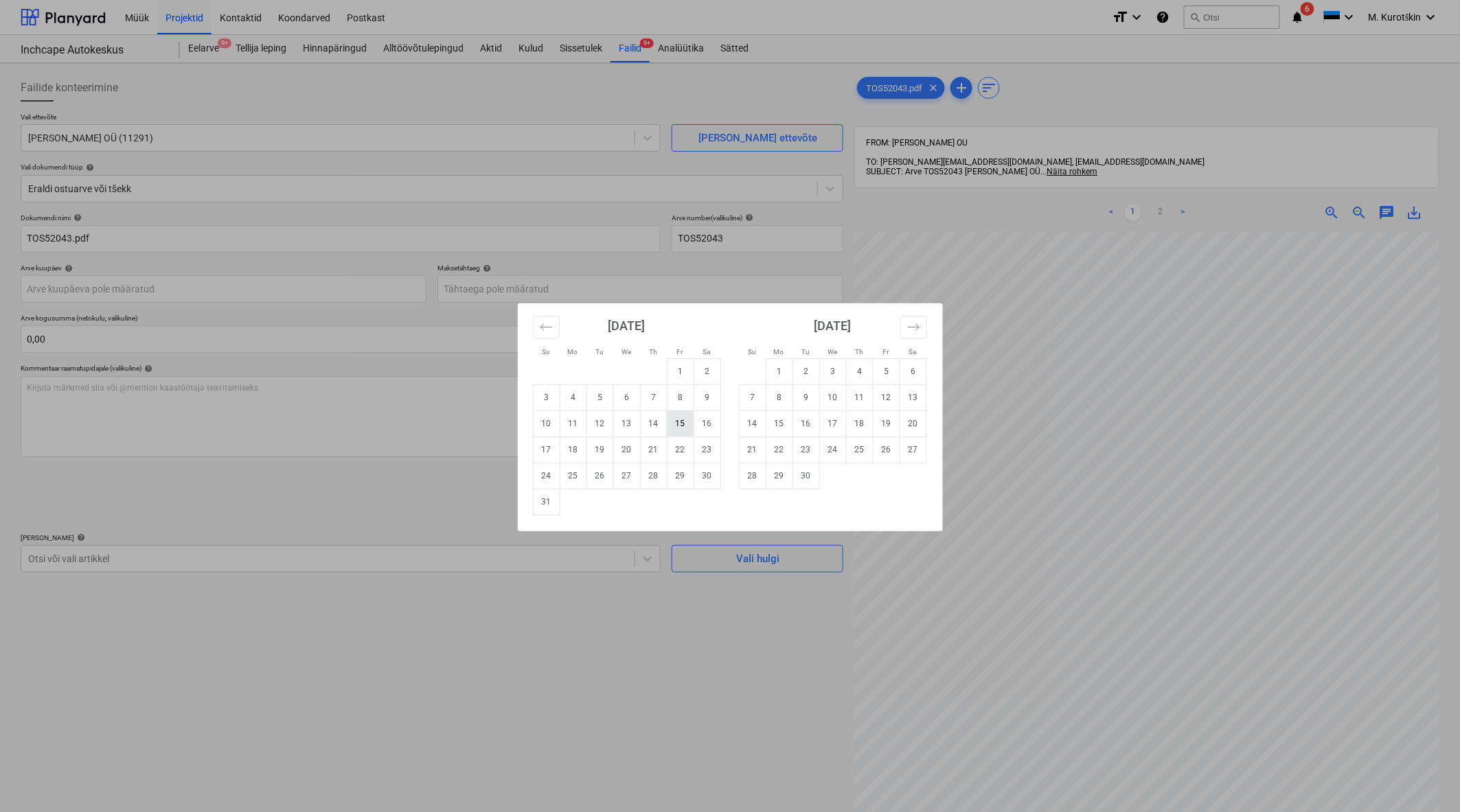
click at [685, 424] on td "15" at bounding box center [680, 423] width 27 height 26
type input "[DATE]"
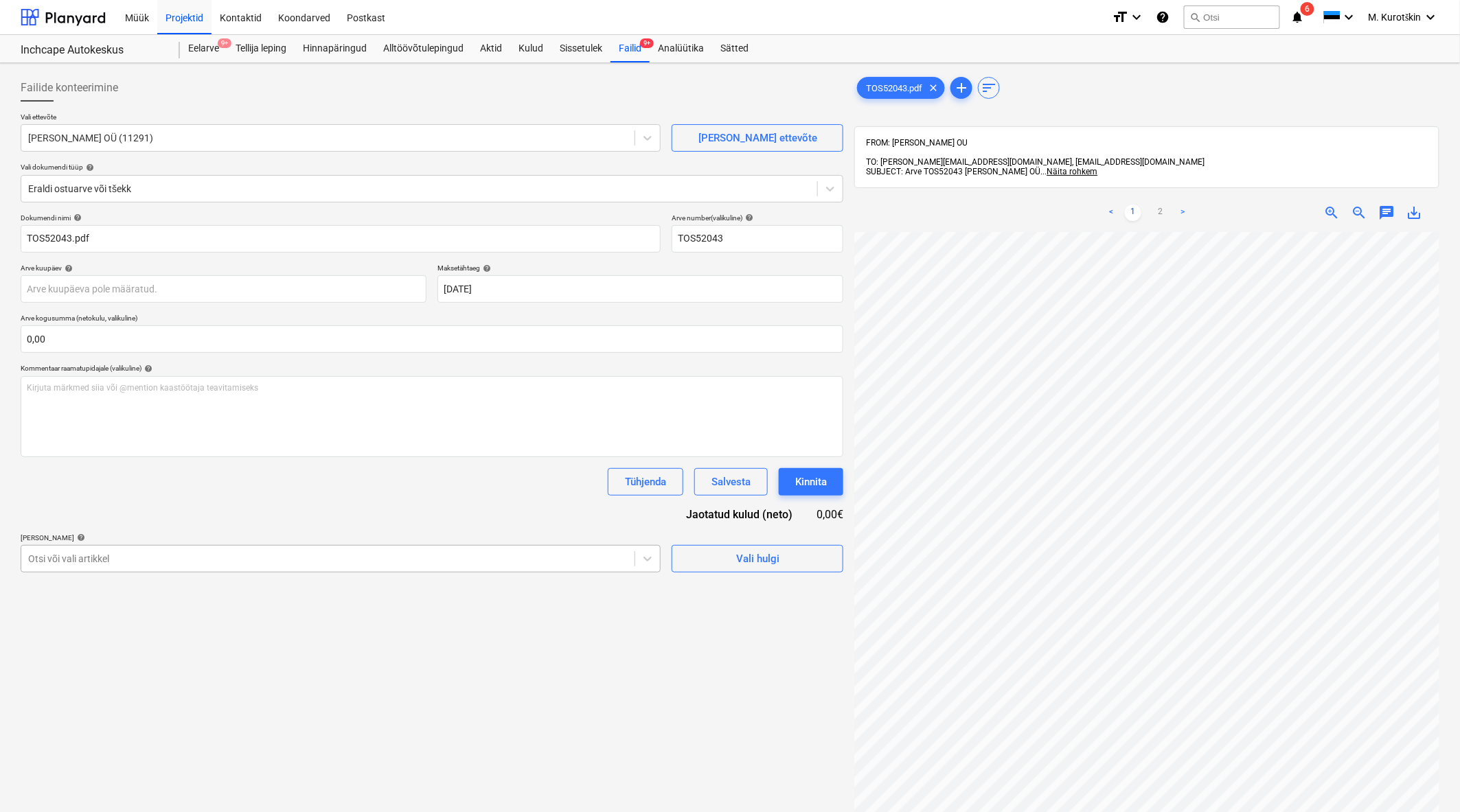
click at [461, 560] on div at bounding box center [327, 559] width 599 height 14
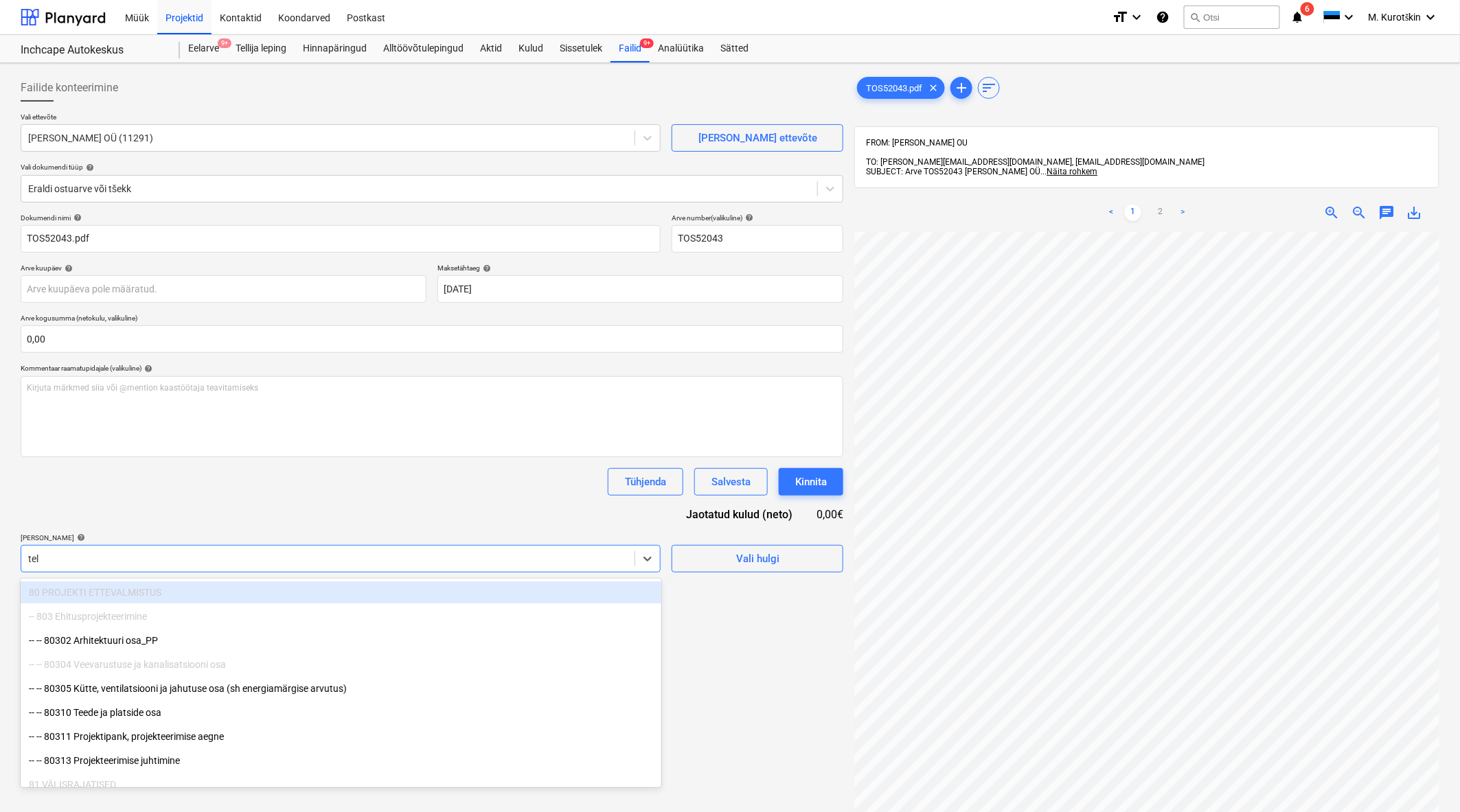
type input "tell"
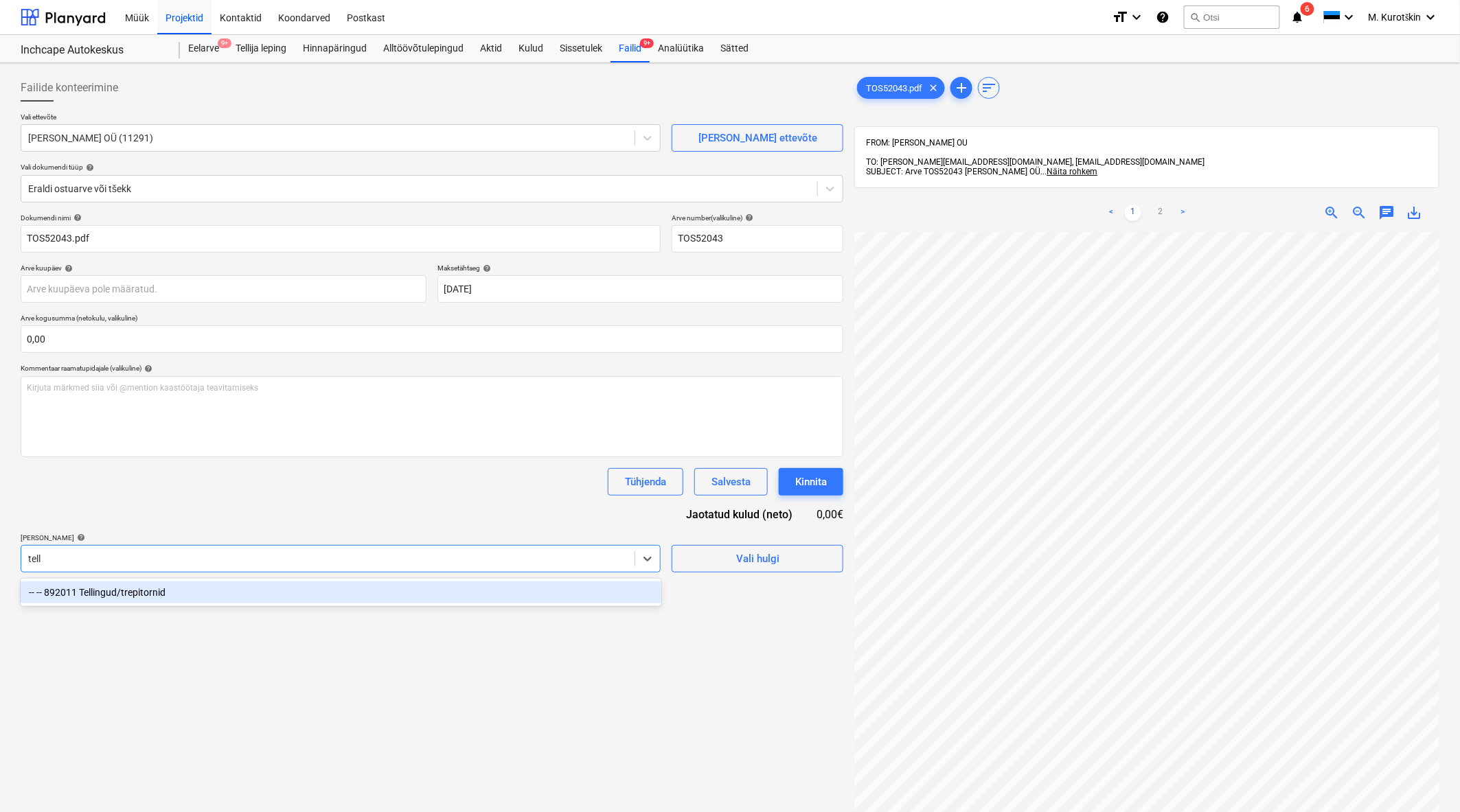
click at [455, 602] on div "-- -- 892011 Tellingud/trepitornid" at bounding box center [341, 592] width 641 height 22
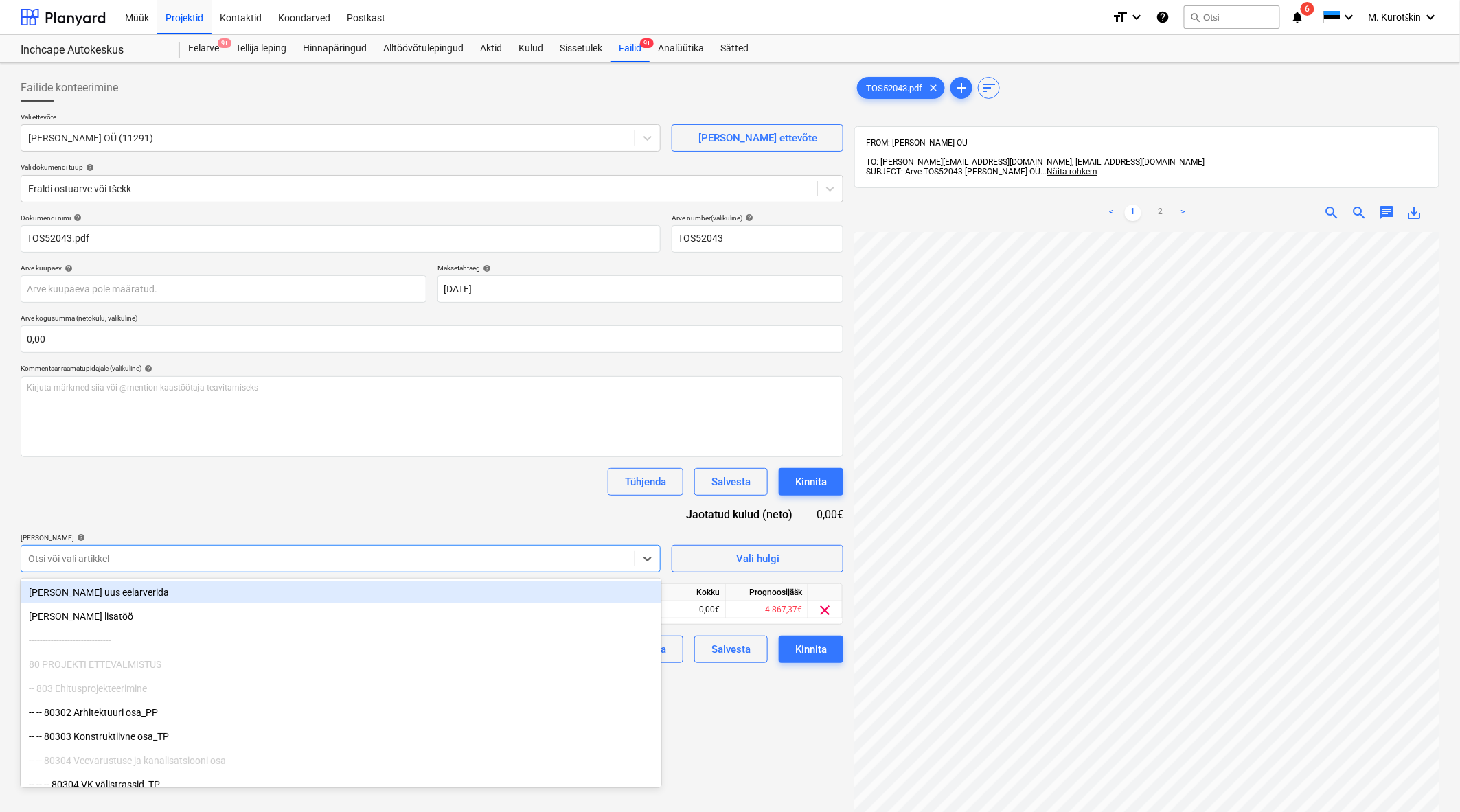
click at [439, 513] on div "Dokumendi nimi help TOS52043.pdf Arve number (valikuline) help TOS52043 Arve ku…" at bounding box center [432, 438] width 823 height 449
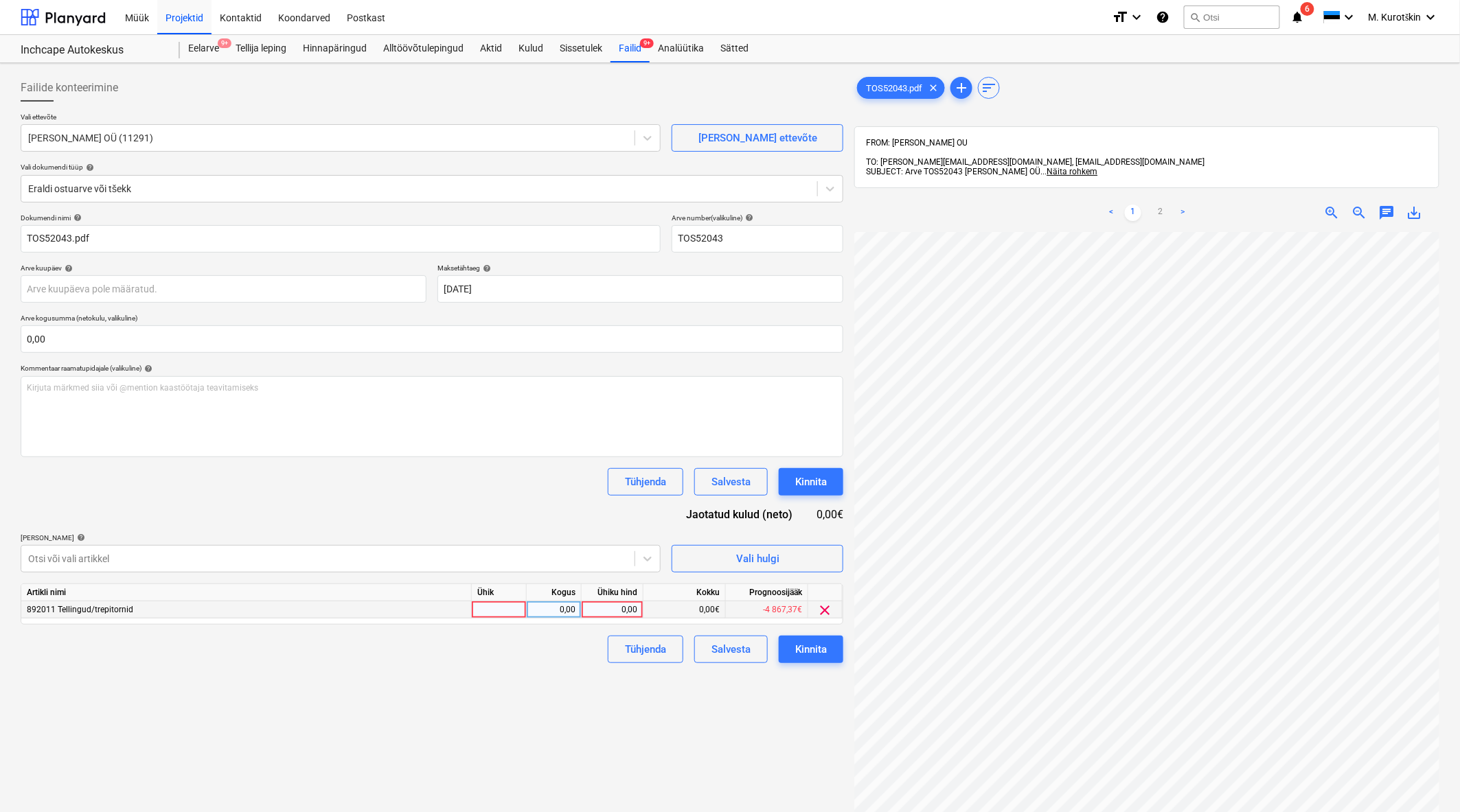
click at [613, 604] on div "0,00" at bounding box center [612, 610] width 50 height 17
type input "159,"
click at [637, 609] on div "159,00" at bounding box center [612, 610] width 62 height 17
type input "159,45"
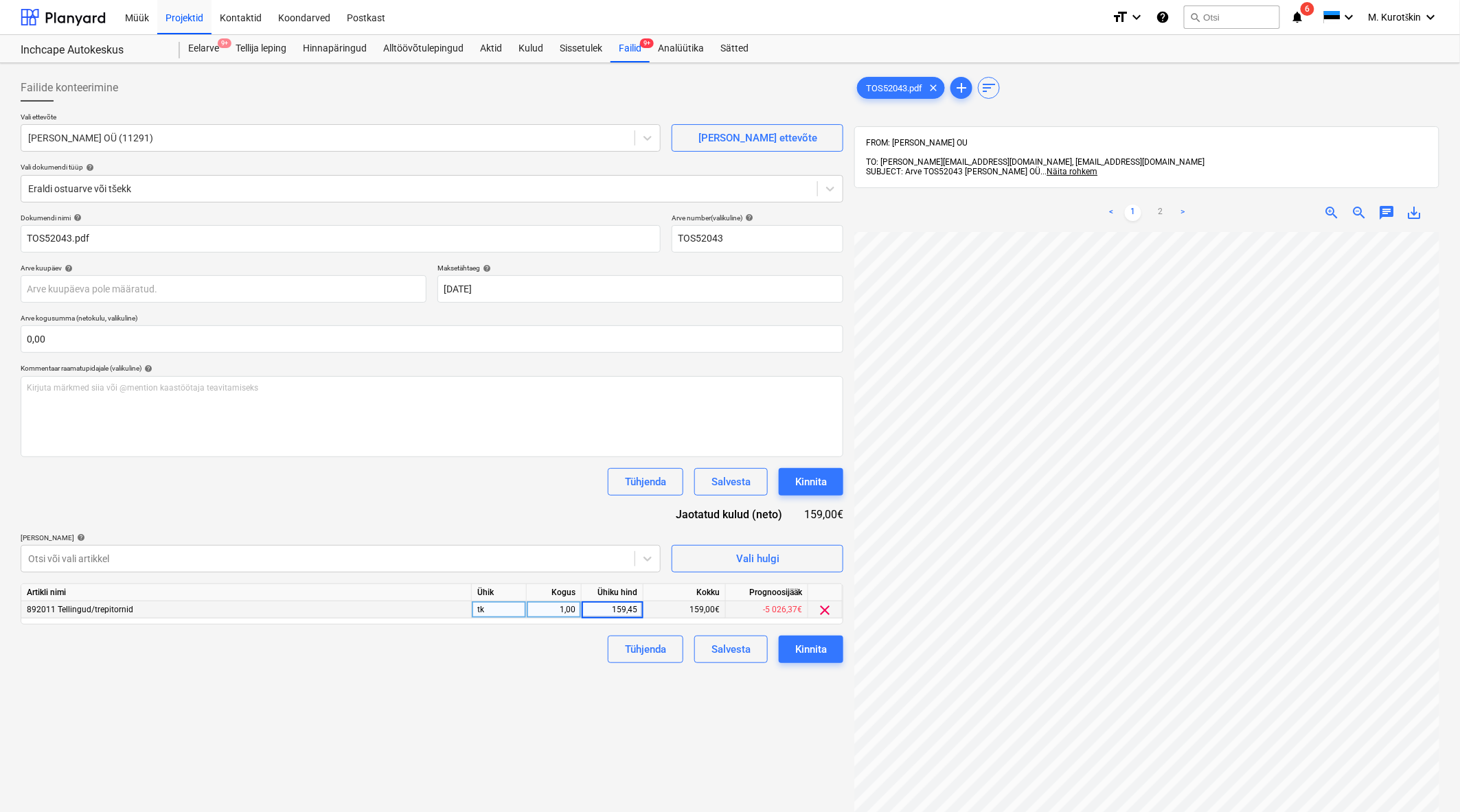
click at [580, 707] on div "Failide konteerimine Vali ettevõte Tõsta OÜ (11291) Lisa uus ettevõte Vali doku…" at bounding box center [431, 540] width 834 height 942
click at [814, 656] on div "Kinnita" at bounding box center [810, 649] width 31 height 18
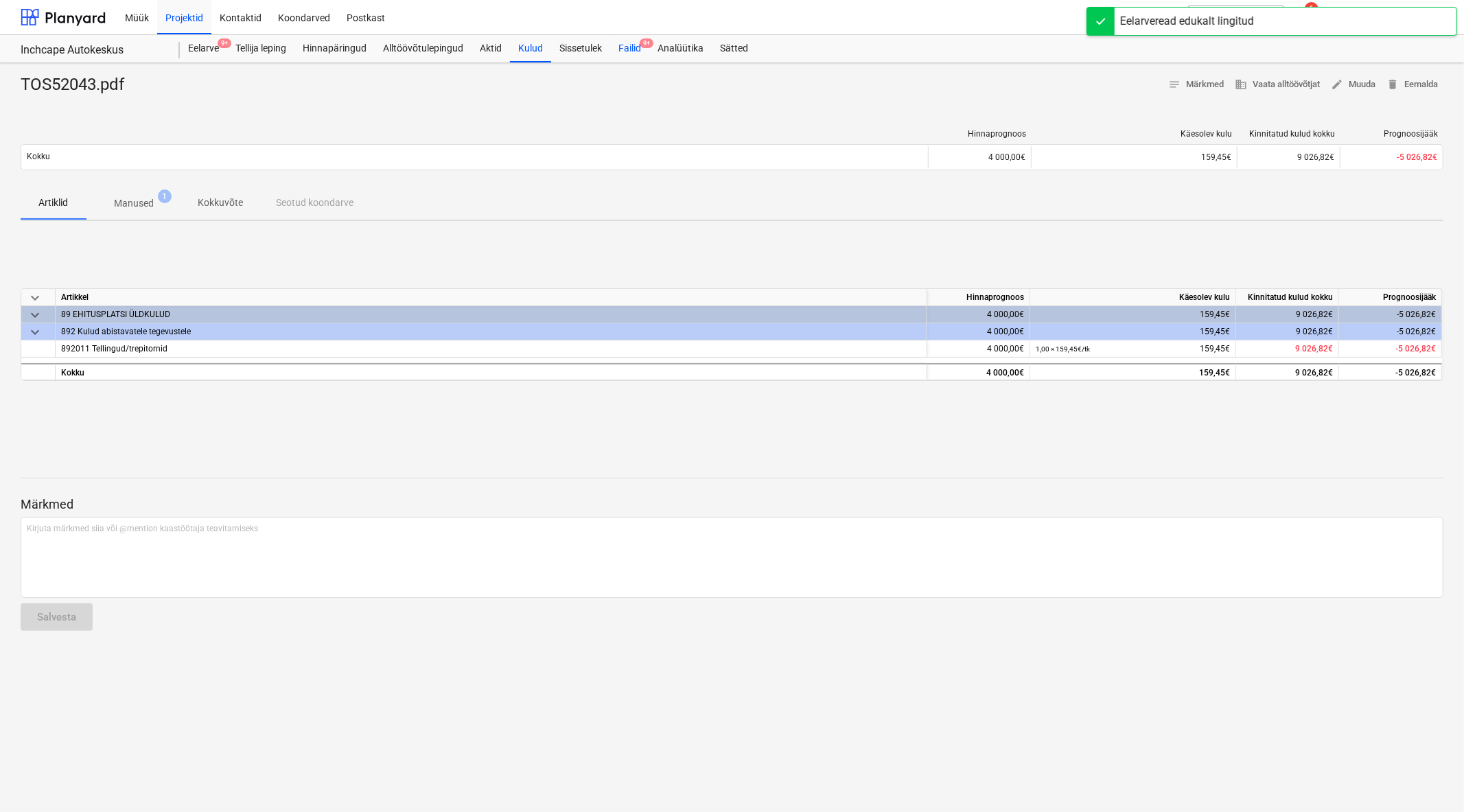
click at [635, 47] on div "Failid 9+" at bounding box center [629, 49] width 39 height 28
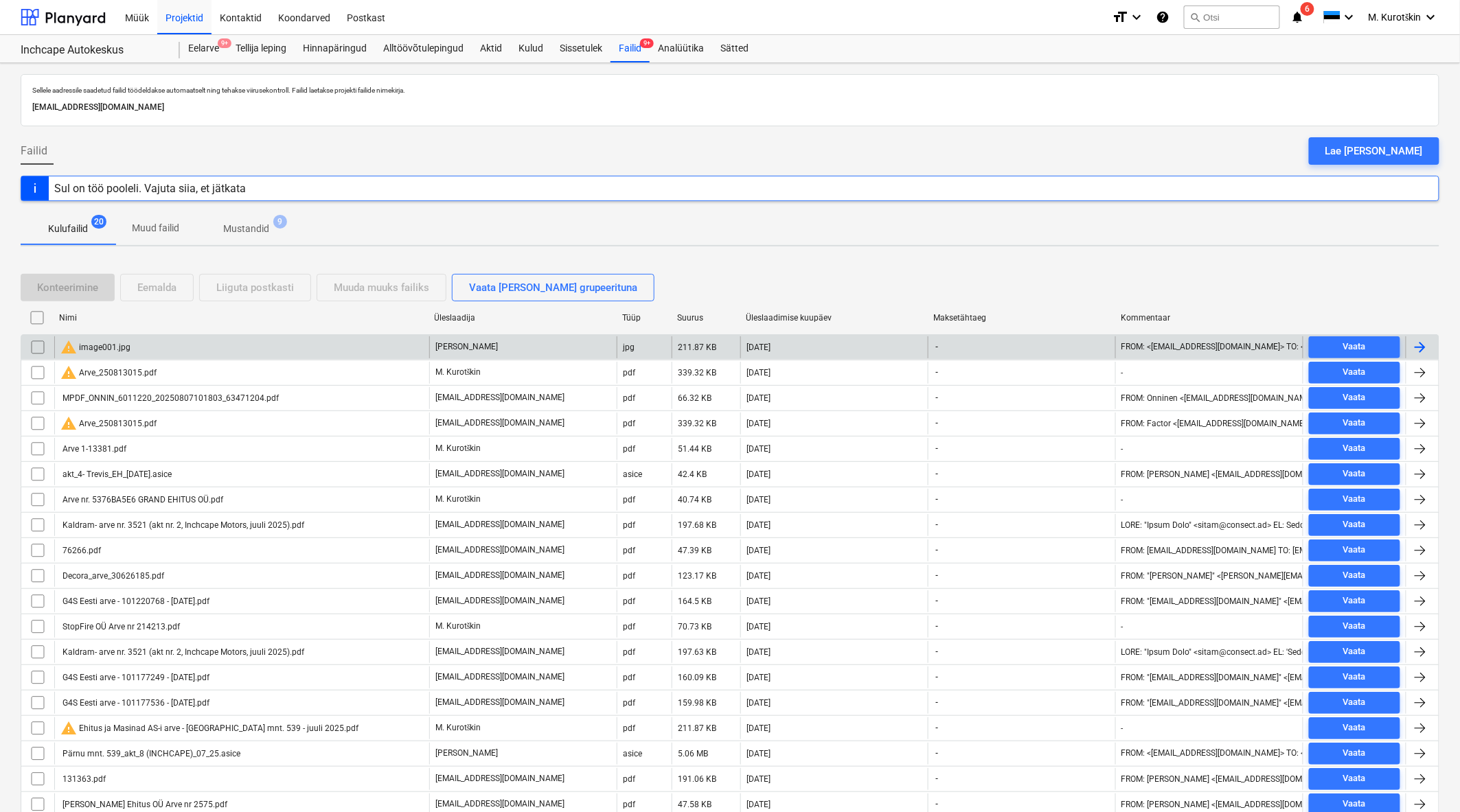
click at [155, 343] on div "warning image001.jpg" at bounding box center [241, 347] width 375 height 22
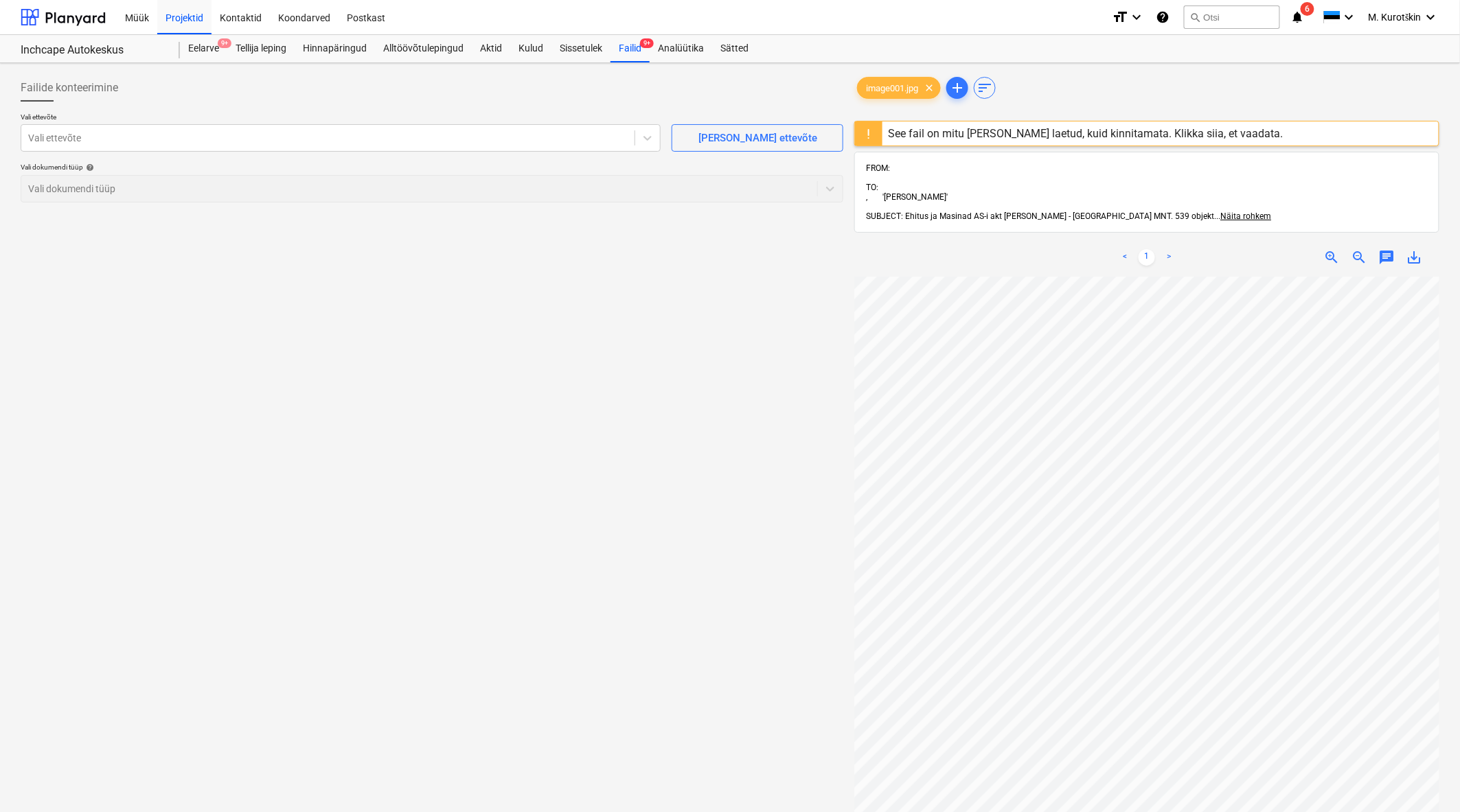
click at [231, 120] on p "Vali ettevõte" at bounding box center [341, 117] width 640 height 11
click at [163, 162] on div "Vali ettevõte Vali ettevõte Lisa uus ettevõte Vali dokumendi tüüp help Vali dok…" at bounding box center [432, 163] width 823 height 101
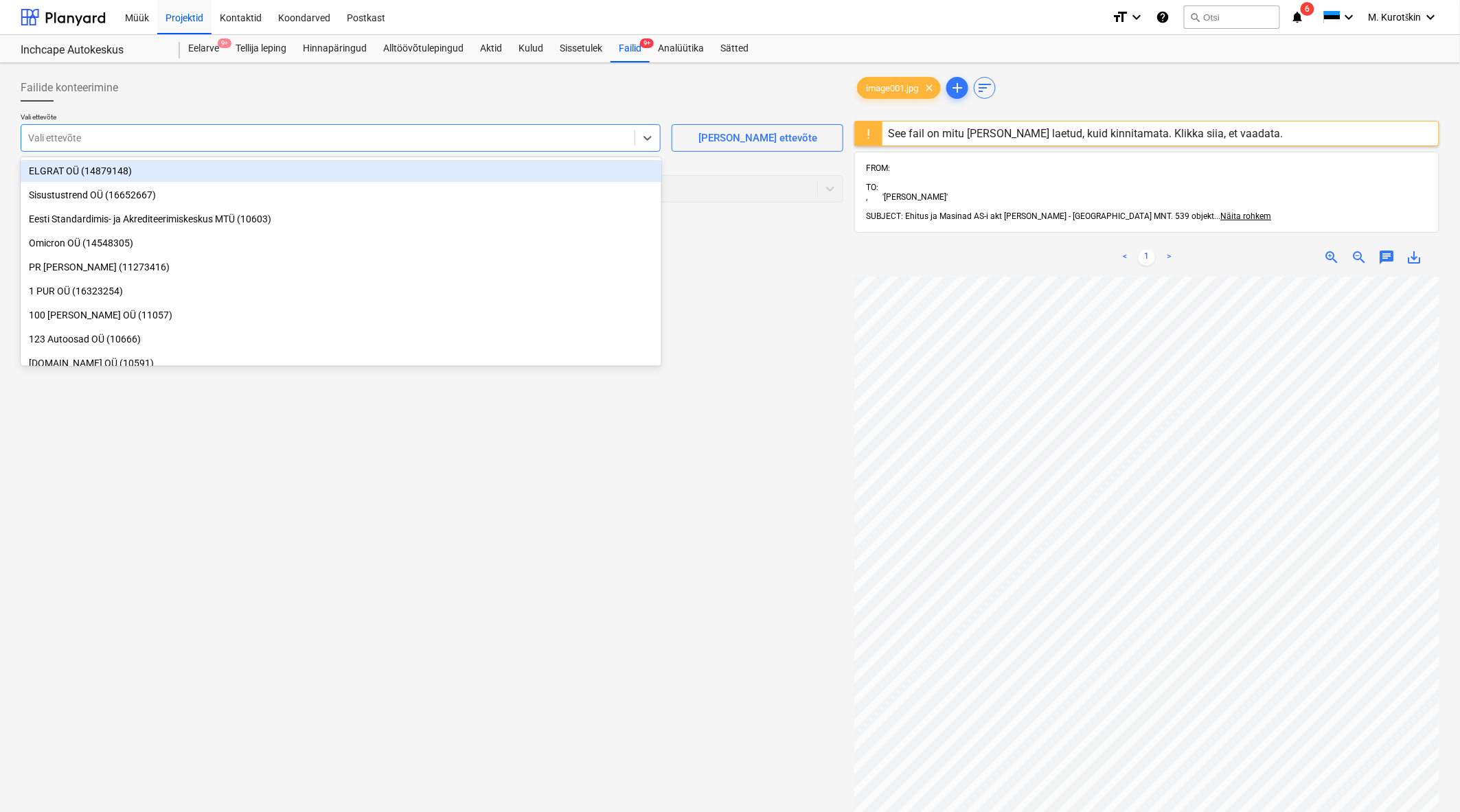
click at [177, 133] on div at bounding box center [327, 138] width 599 height 14
type input "t"
type input "e"
type input "ehitus j"
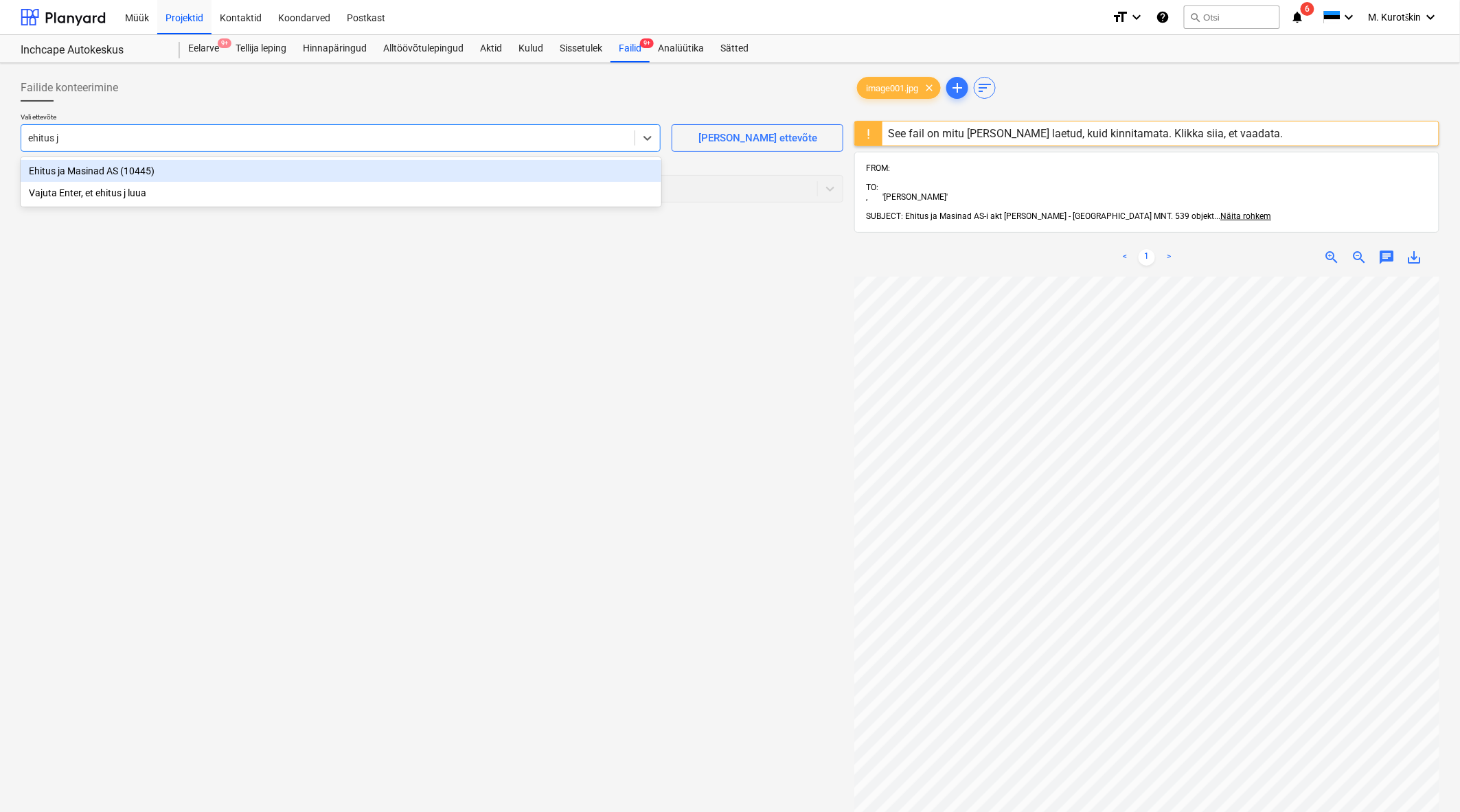
click at [175, 168] on div "Ehitus ja Masinad AS (10445)" at bounding box center [341, 170] width 641 height 22
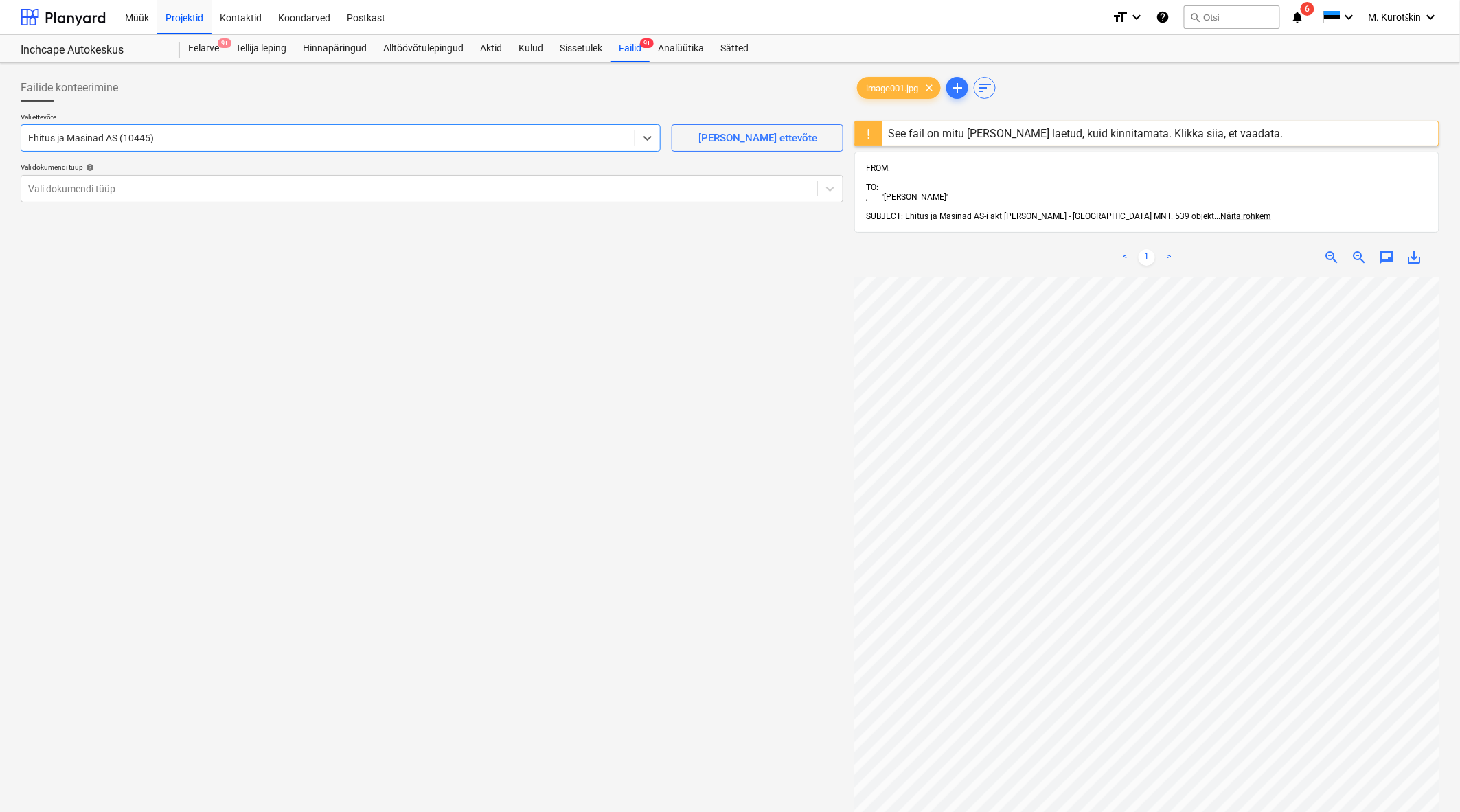
click at [441, 324] on div "Failide konteerimine Vali ettevõte option Ehitus ja Masinad AS (10445) , select…" at bounding box center [431, 562] width 834 height 987
click at [345, 193] on div at bounding box center [418, 189] width 782 height 14
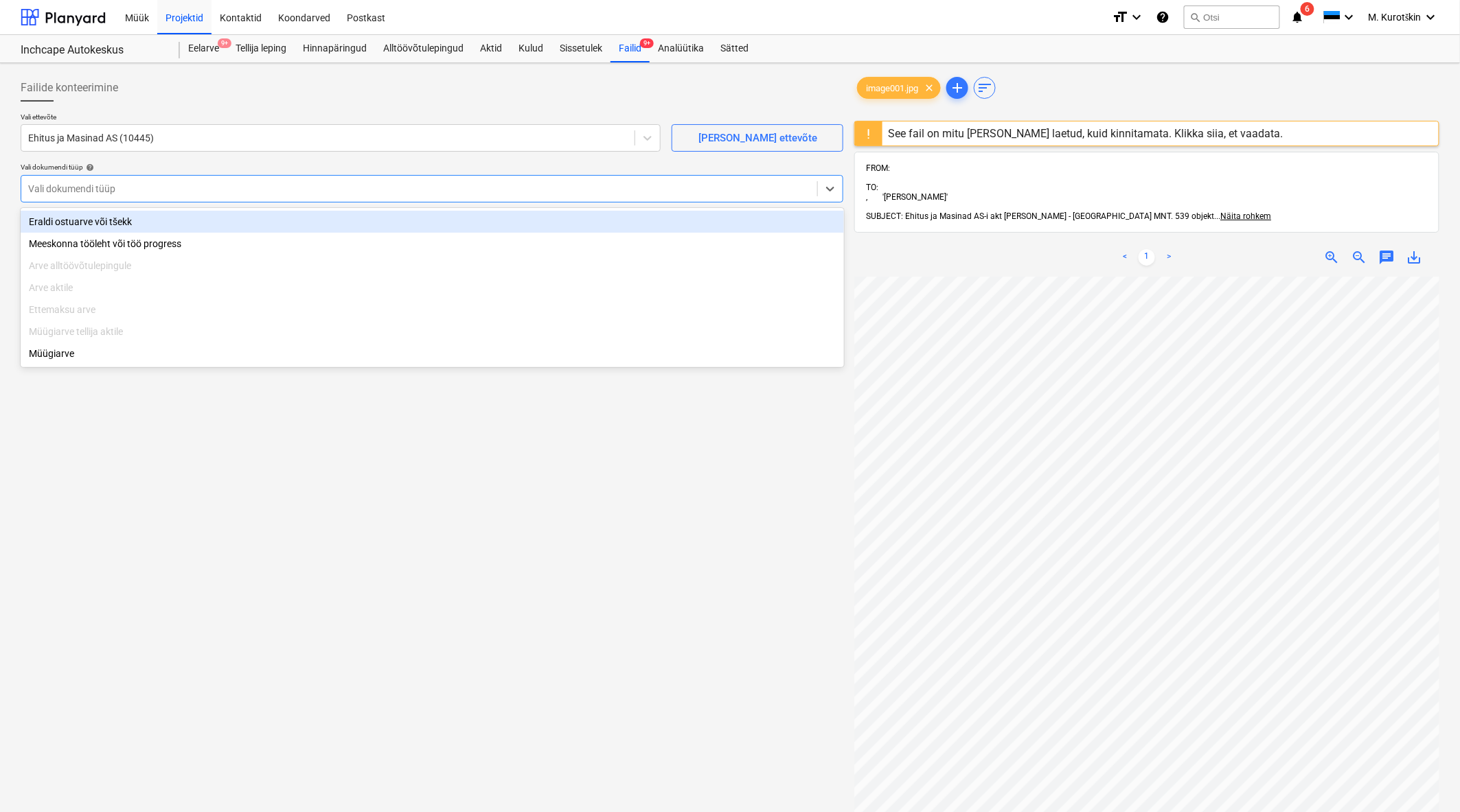
click at [342, 224] on div "Eraldi ostuarve või tšekk" at bounding box center [432, 221] width 823 height 22
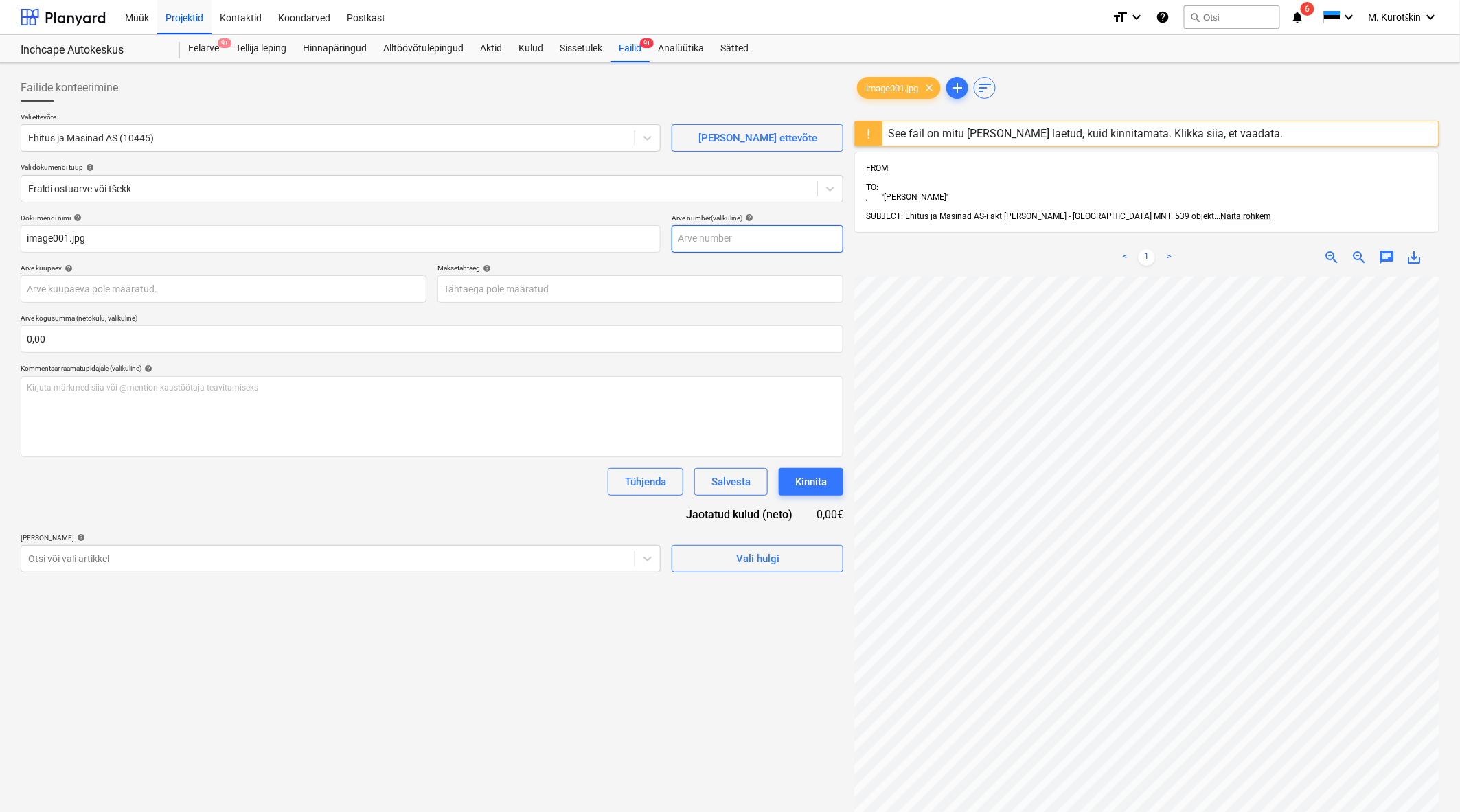
click at [723, 235] on input "text" at bounding box center [757, 239] width 171 height 28
type input "250718"
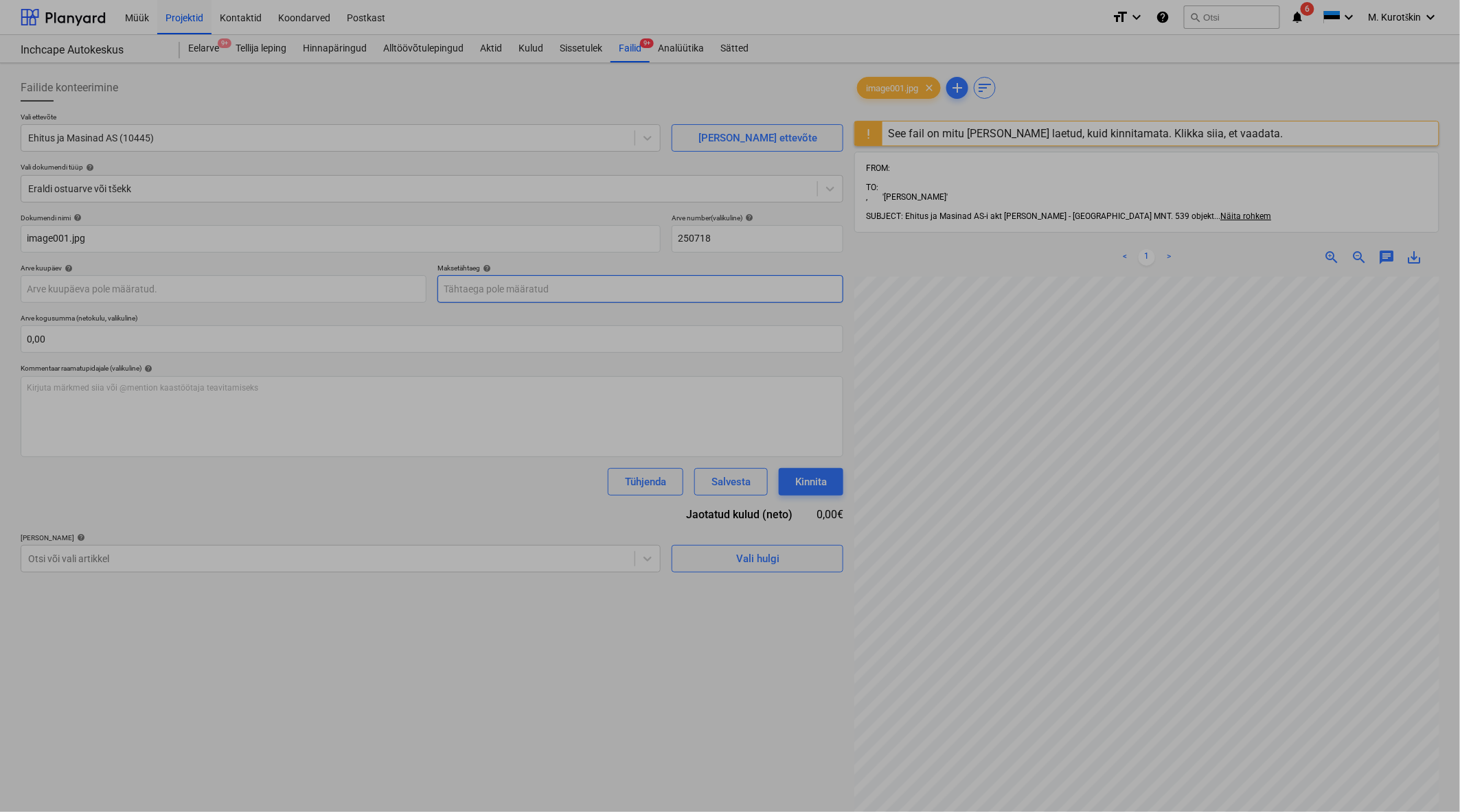
click at [517, 297] on body "Müük Projektid Kontaktid Koondarved Postkast format_size keyboard_arrow_down he…" at bounding box center [730, 406] width 1460 height 812
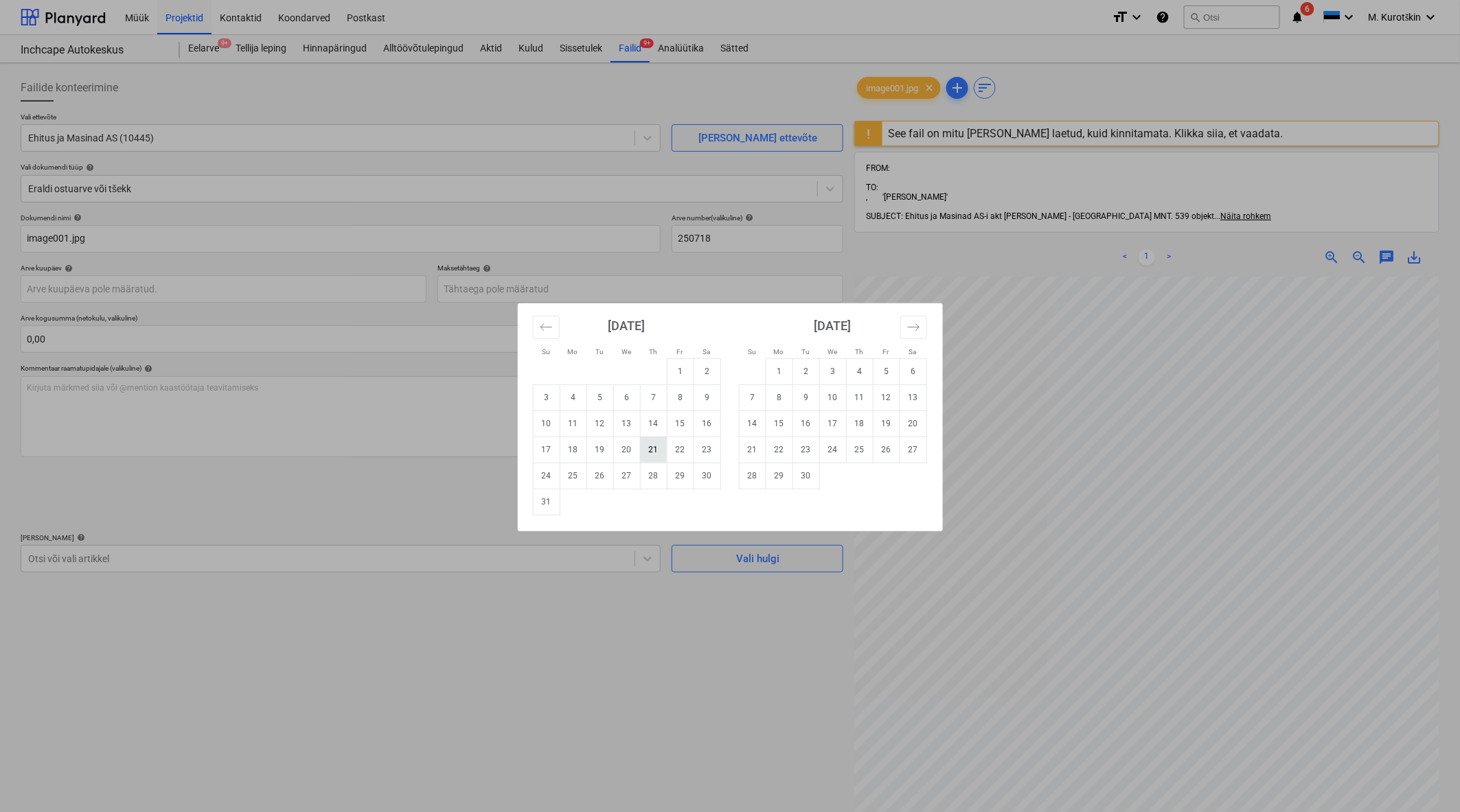
click at [656, 452] on td "21" at bounding box center [653, 449] width 27 height 26
type input "[DATE]"
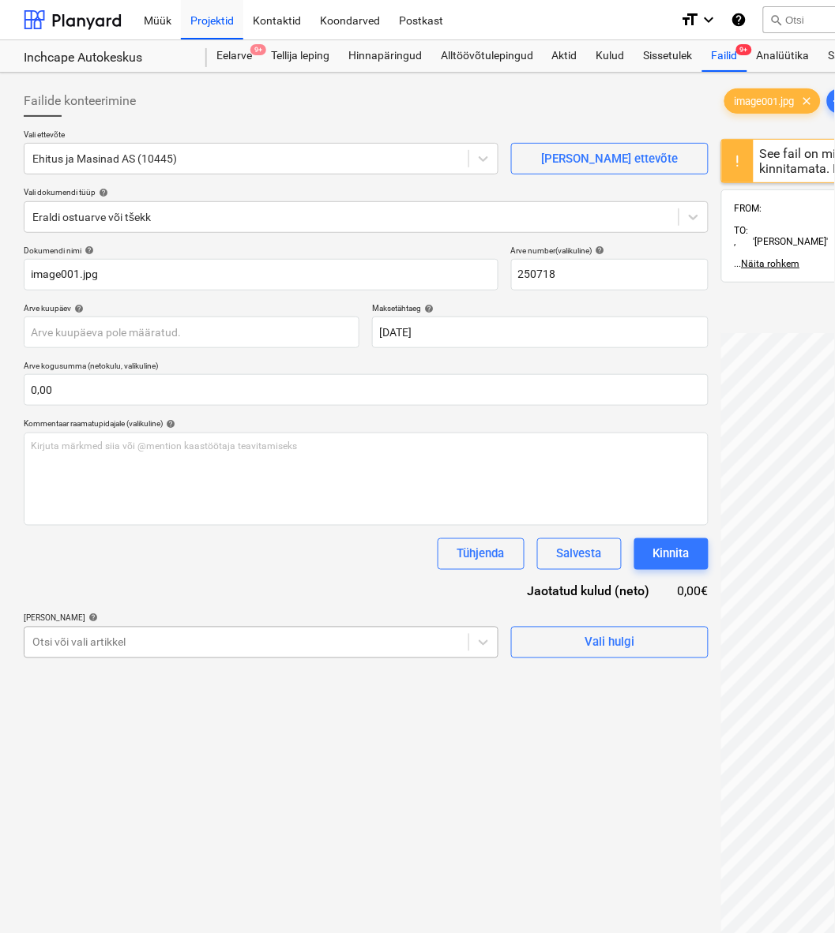
click at [174, 653] on div "Otsi või vali artikkel" at bounding box center [246, 643] width 444 height 22
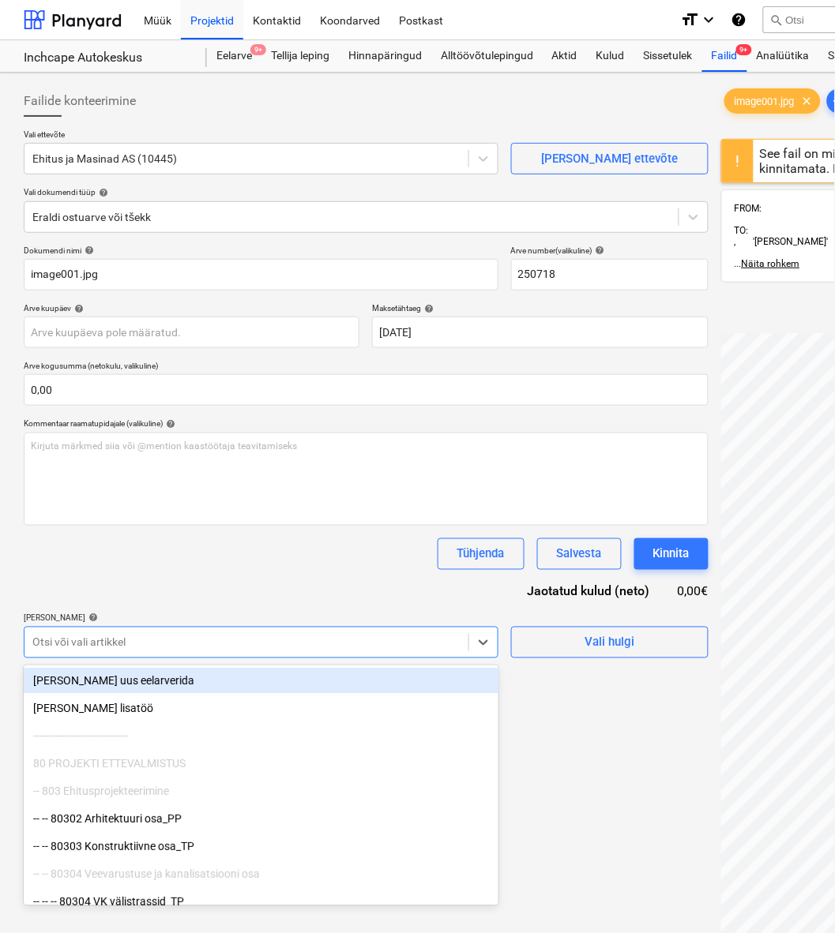
type input "k"
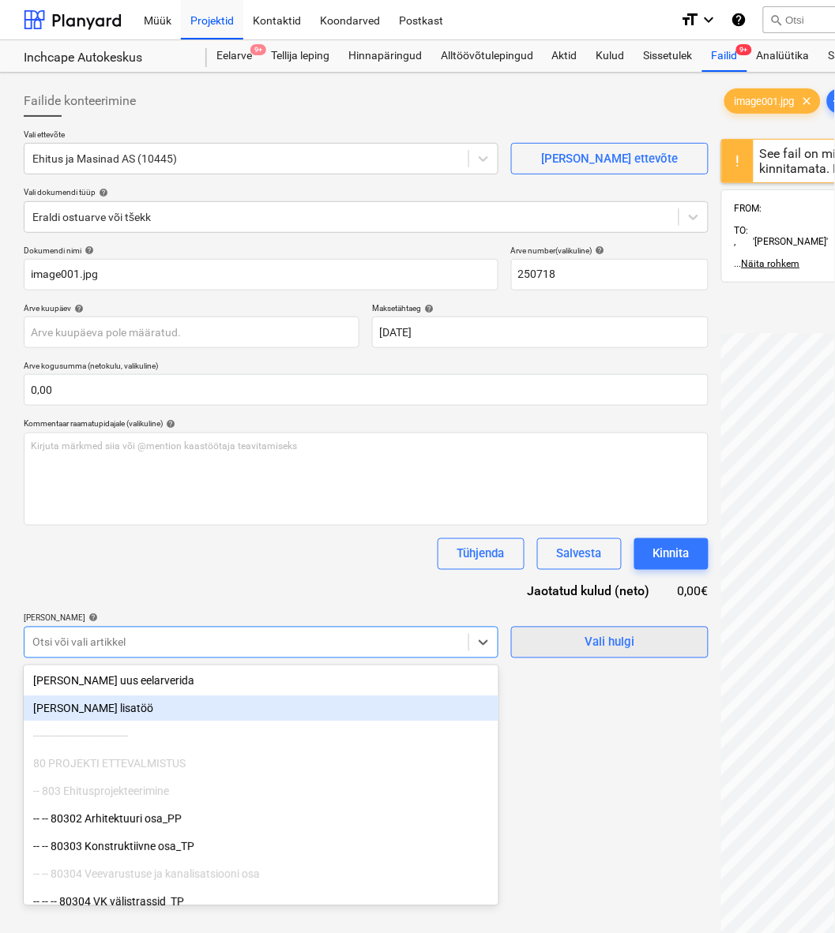
click at [628, 640] on div "Vali hulgi" at bounding box center [609, 642] width 50 height 21
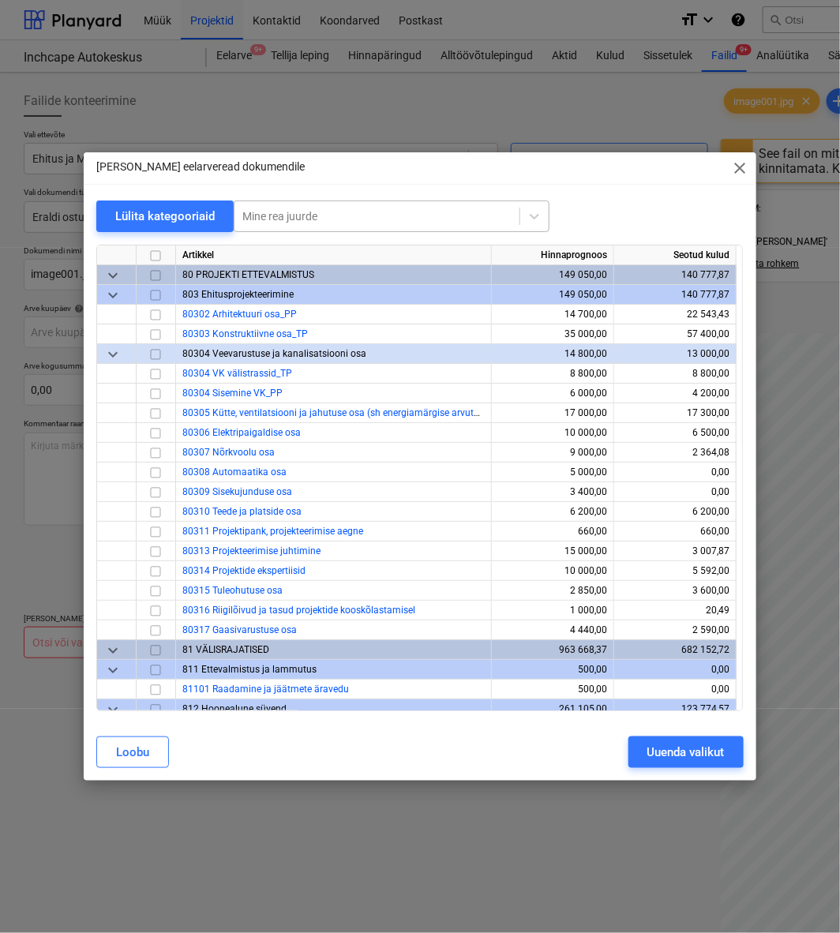
click at [340, 223] on div at bounding box center [376, 216] width 269 height 16
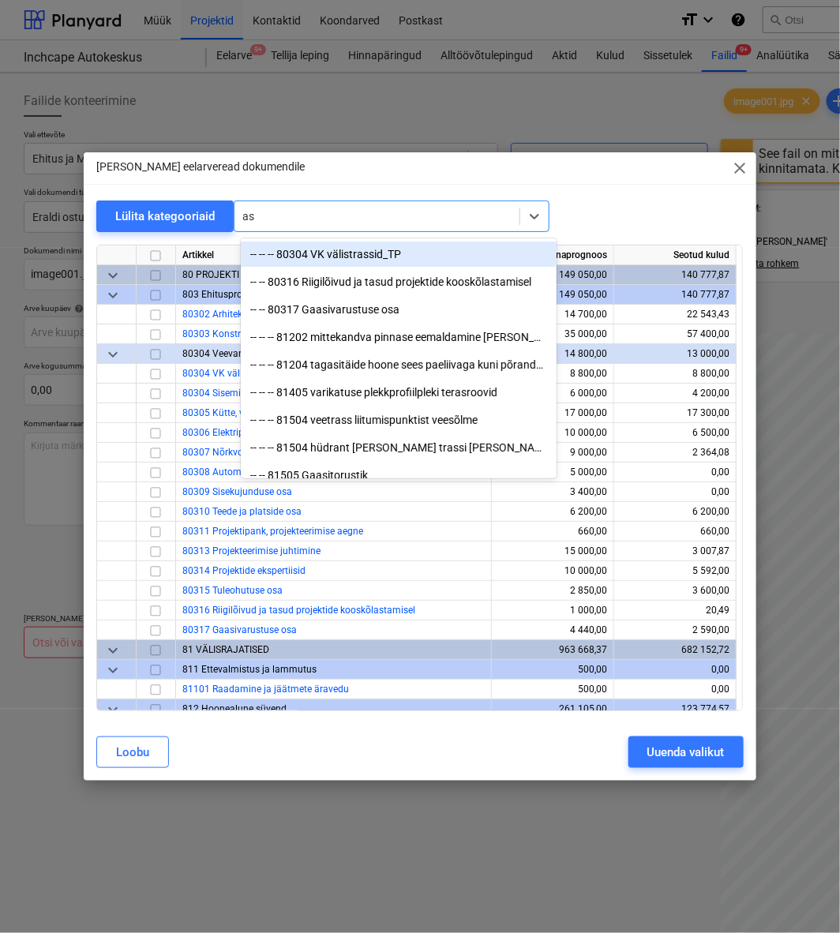
type input "asf"
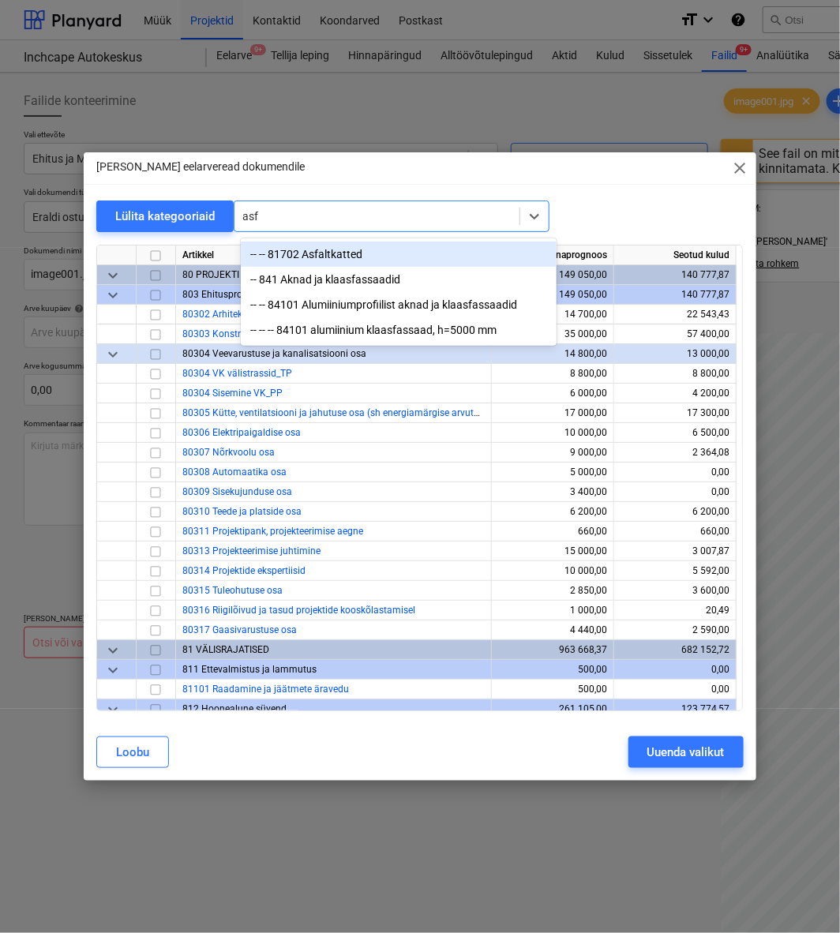
click at [351, 257] on div "-- -- 81702 Asfaltkatted" at bounding box center [399, 254] width 316 height 25
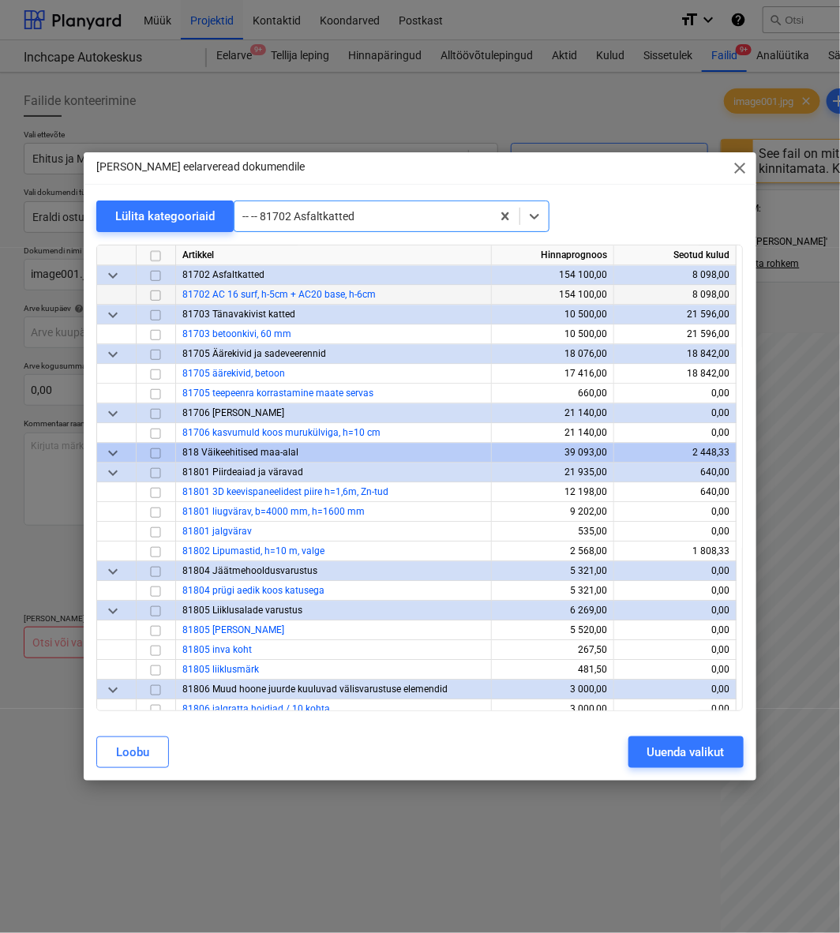
click at [153, 296] on input "checkbox" at bounding box center [155, 295] width 19 height 19
click at [332, 223] on div at bounding box center [362, 216] width 241 height 16
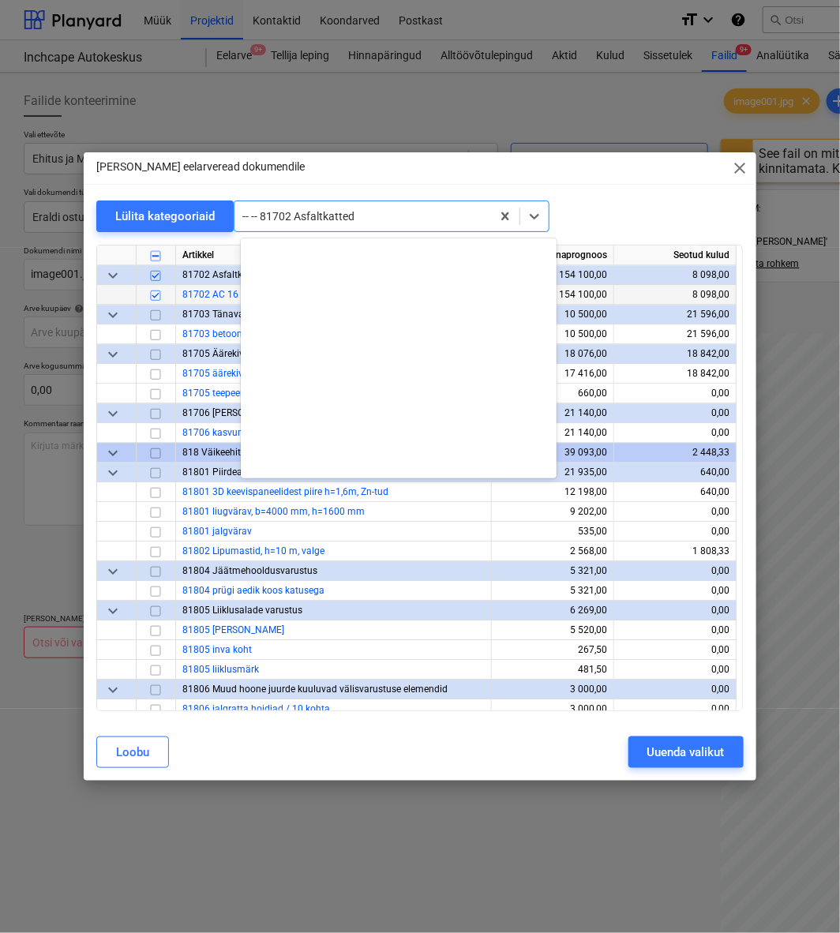
scroll to position [1824, 0]
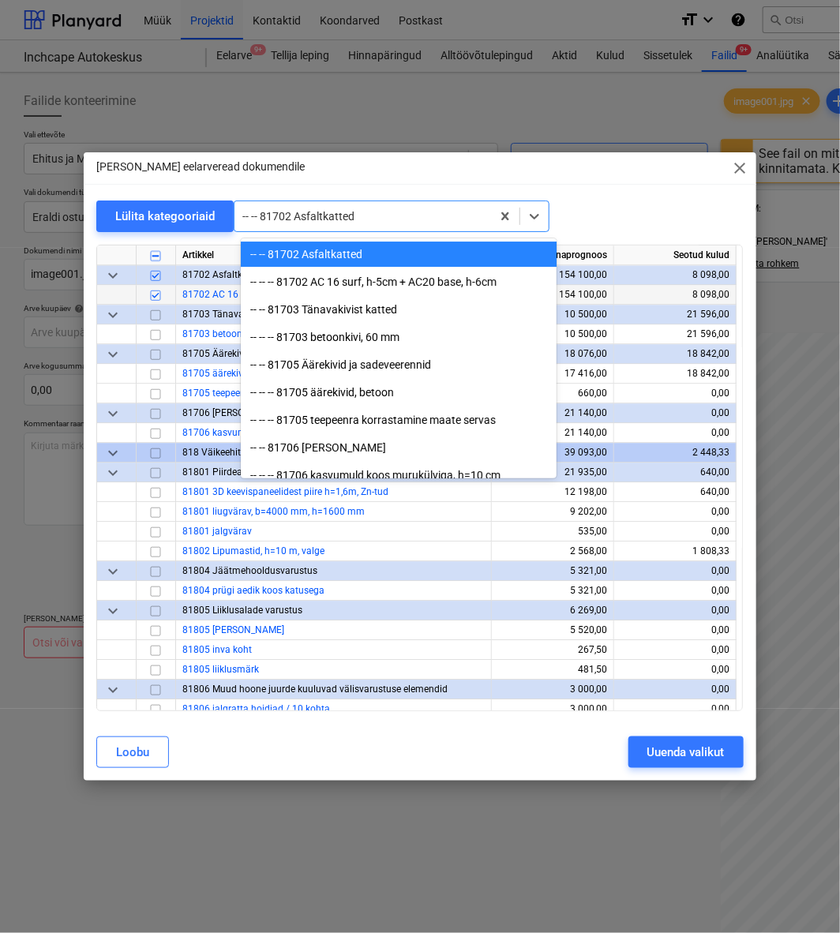
click at [387, 215] on div at bounding box center [362, 216] width 241 height 16
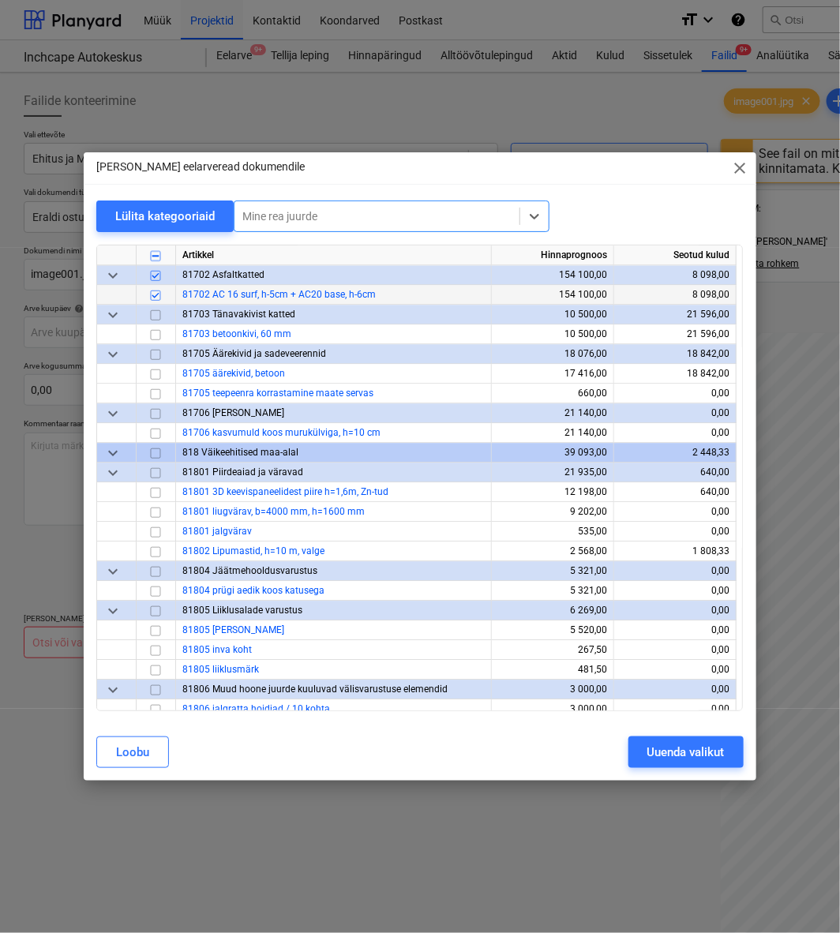
click at [417, 216] on div at bounding box center [376, 216] width 269 height 16
type input "muld"
click at [400, 245] on div "-- -- -- 81706 kasvumuld koos murukülviga, h=10 cm" at bounding box center [399, 254] width 316 height 25
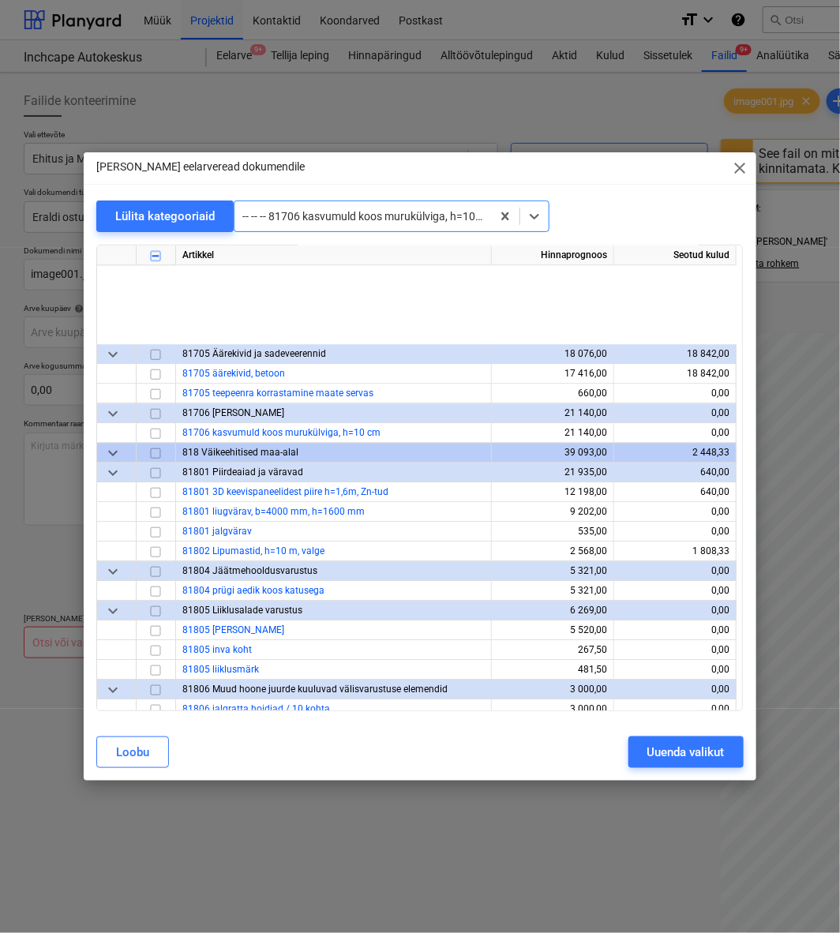
scroll to position [1461, 0]
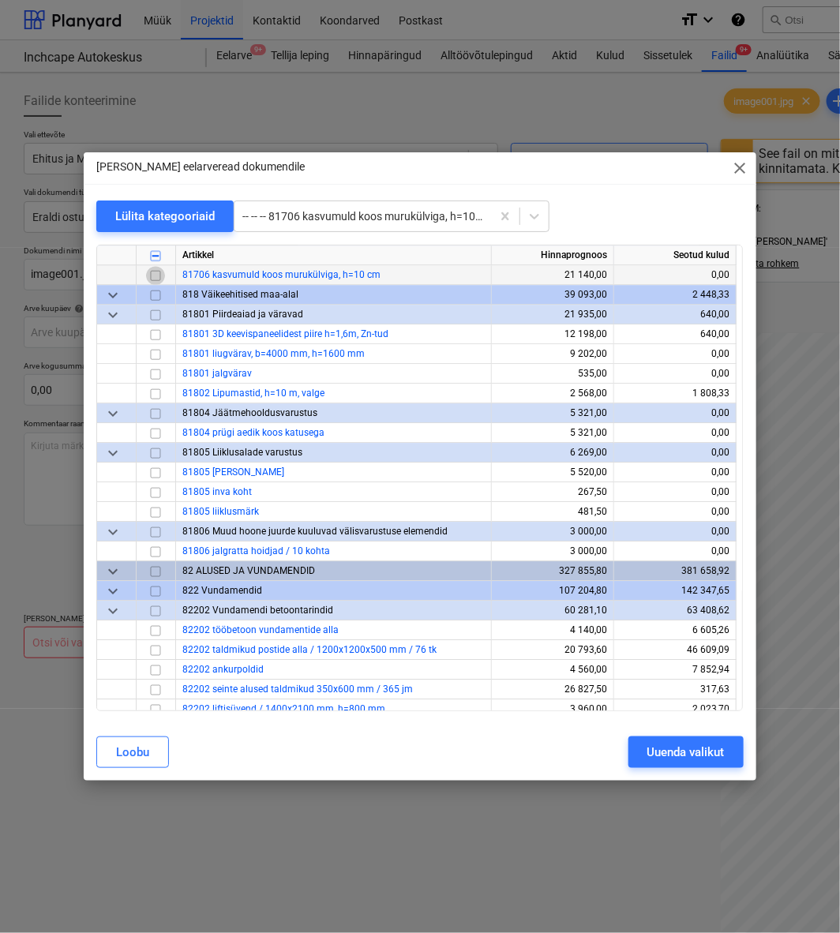
click at [156, 276] on input "checkbox" at bounding box center [155, 275] width 19 height 19
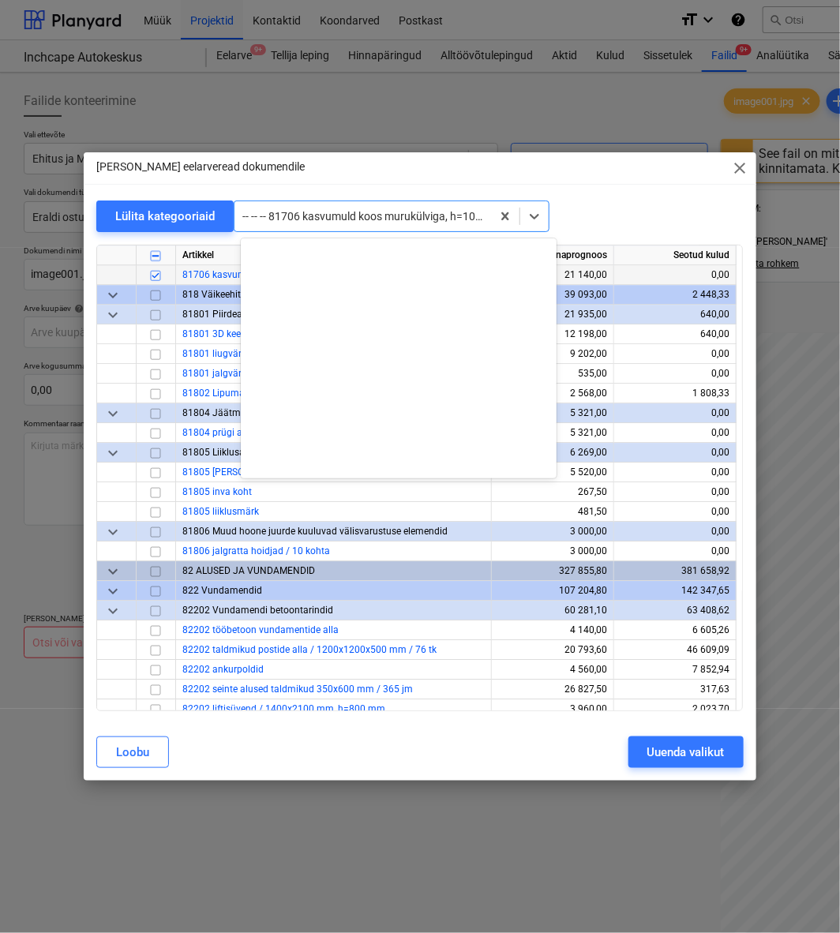
click at [403, 209] on div at bounding box center [362, 216] width 241 height 16
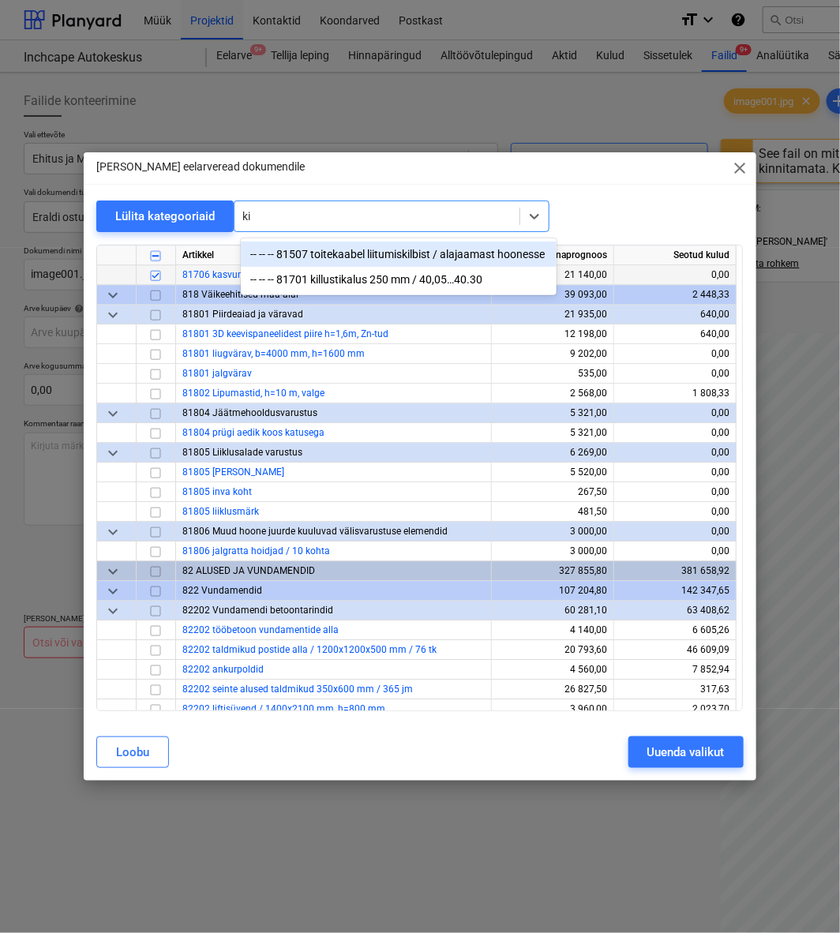
type input "kil"
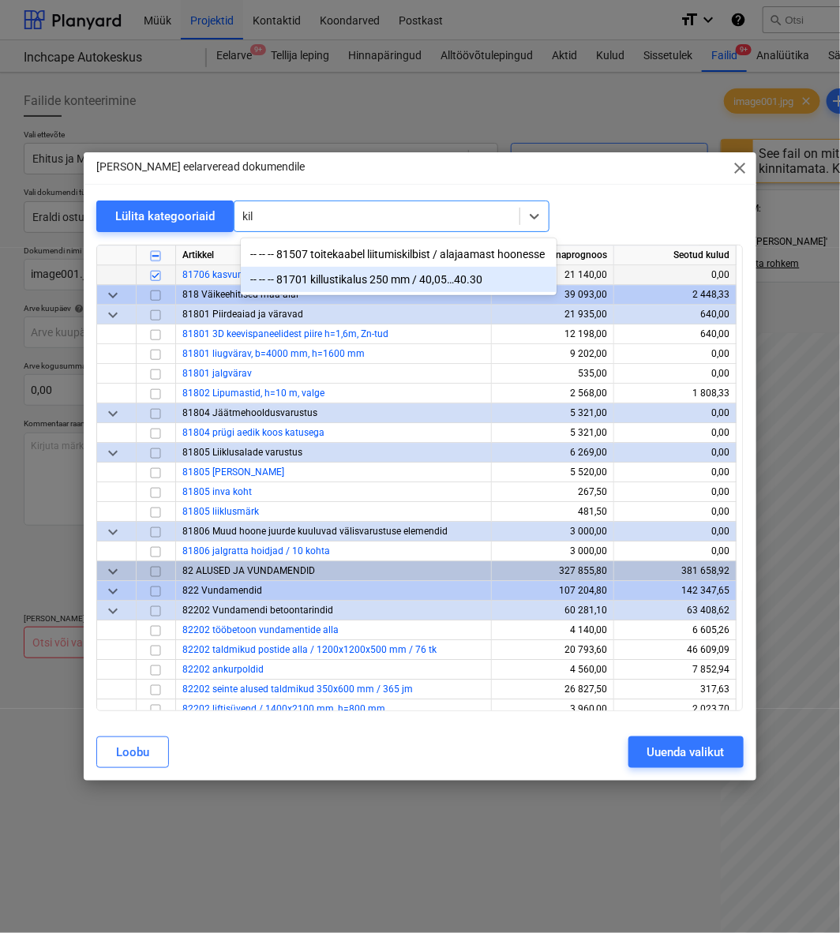
click at [343, 287] on div "-- -- -- 81701 killustikalus 250 mm / 40,05…40.30" at bounding box center [399, 279] width 316 height 25
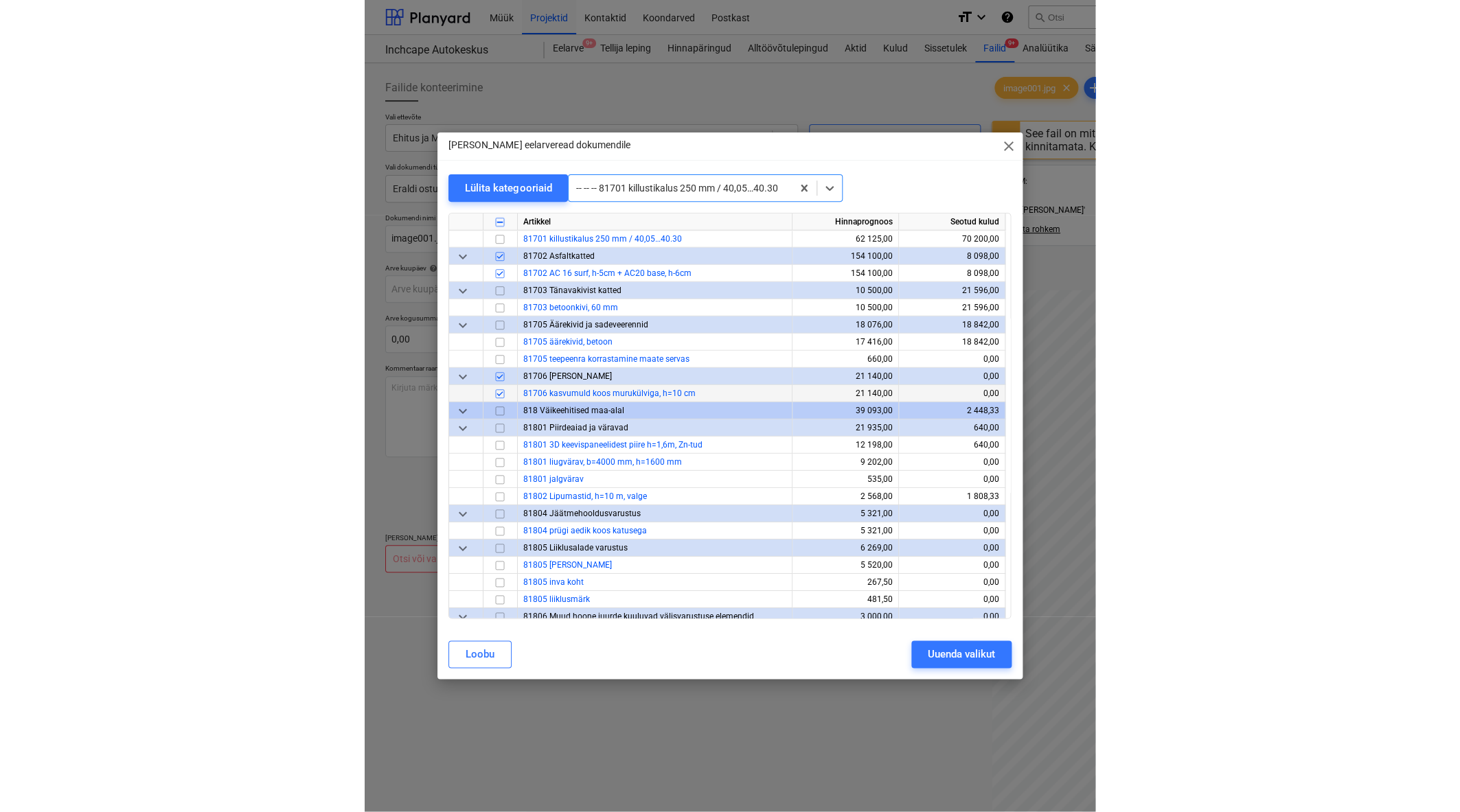
scroll to position [963, 0]
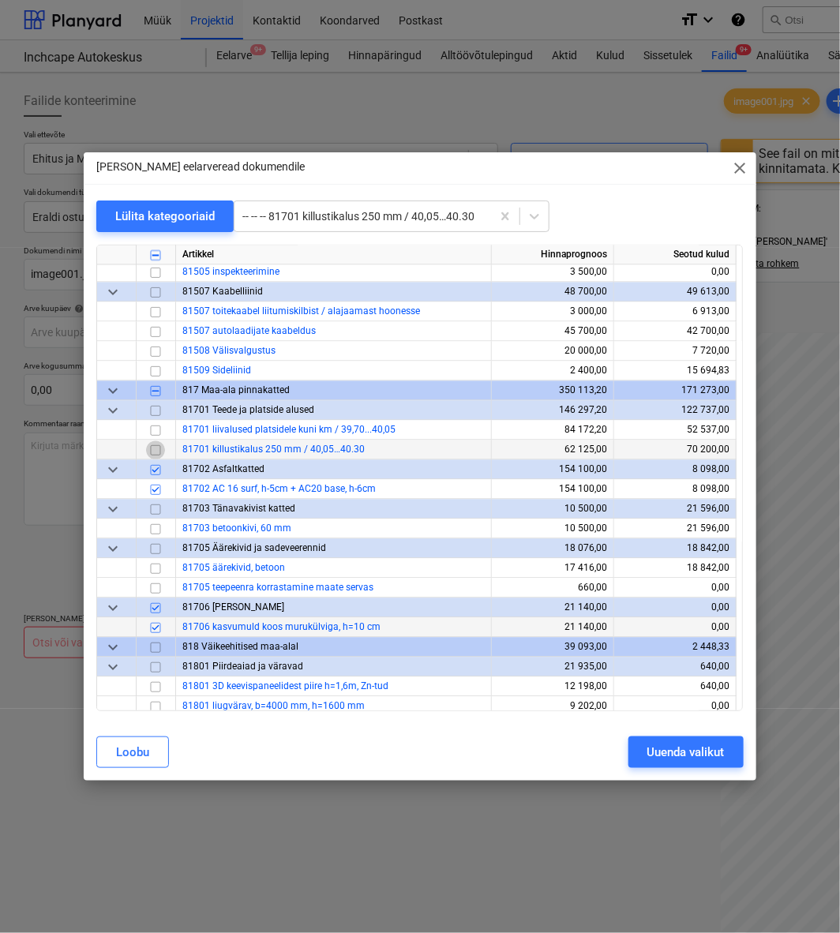
click at [161, 452] on input "checkbox" at bounding box center [155, 450] width 19 height 19
click at [707, 756] on div "Uuenda valikut" at bounding box center [685, 752] width 77 height 21
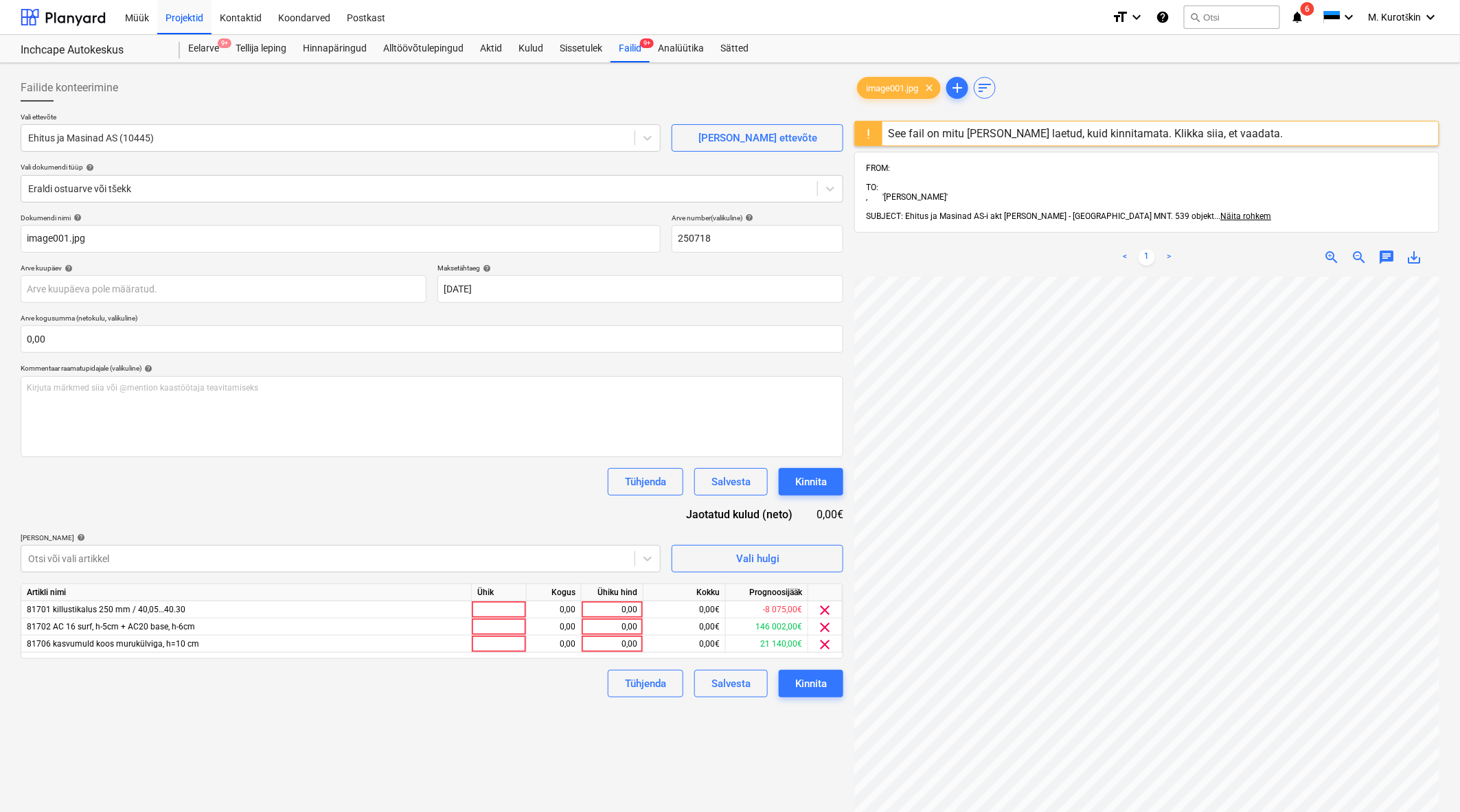
click at [276, 722] on div "Failide konteerimine Vali ettevõte Ehitus ja Masinad AS (10445) Lisa uus ettevõ…" at bounding box center [431, 562] width 834 height 987
click at [613, 629] on div "0,00" at bounding box center [612, 627] width 50 height 17
type input "124480"
click at [662, 703] on div "Failide konteerimine Vali ettevõte Ehitus ja Masinad AS (10445) Lisa uus ettevõ…" at bounding box center [431, 562] width 834 height 987
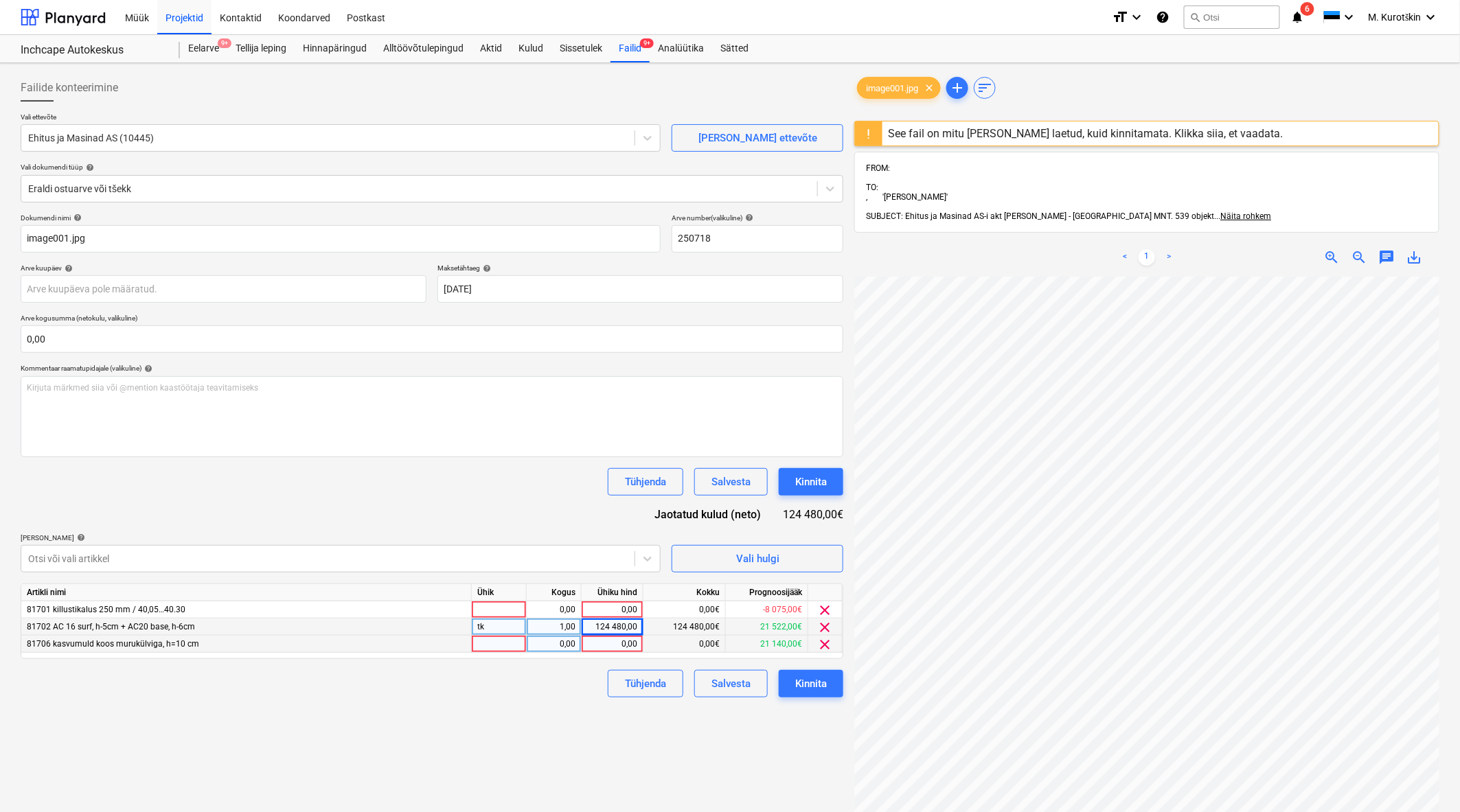
click at [612, 642] on div "0,00" at bounding box center [612, 644] width 50 height 17
type input "9570"
click at [593, 712] on div "Failide konteerimine Vali ettevõte Ehitus ja Masinad AS (10445) Lisa uus ettevõ…" at bounding box center [431, 562] width 834 height 987
click at [618, 611] on div "0,00" at bounding box center [612, 610] width 50 height 17
click at [630, 614] on div "0,00" at bounding box center [612, 610] width 50 height 17
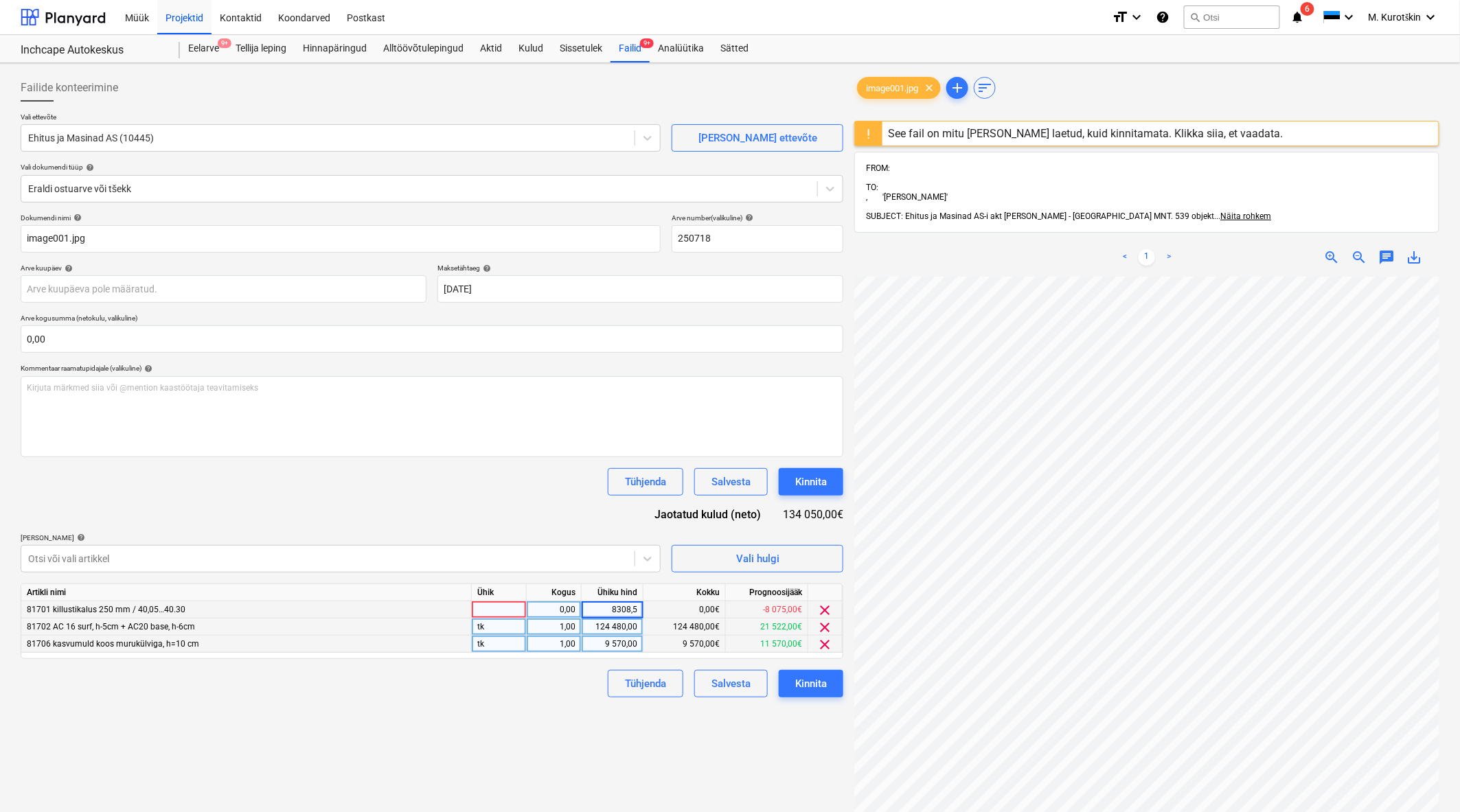
type input "8308,56"
click at [625, 605] on div "8 308,56" at bounding box center [612, 610] width 50 height 17
click at [637, 609] on input "8308,56" at bounding box center [612, 609] width 61 height 17
type input "8308,58"
click at [589, 754] on div "Failide konteerimine Vali ettevõte Ehitus ja Masinad AS (10445) Lisa uus ettevõ…" at bounding box center [431, 562] width 834 height 987
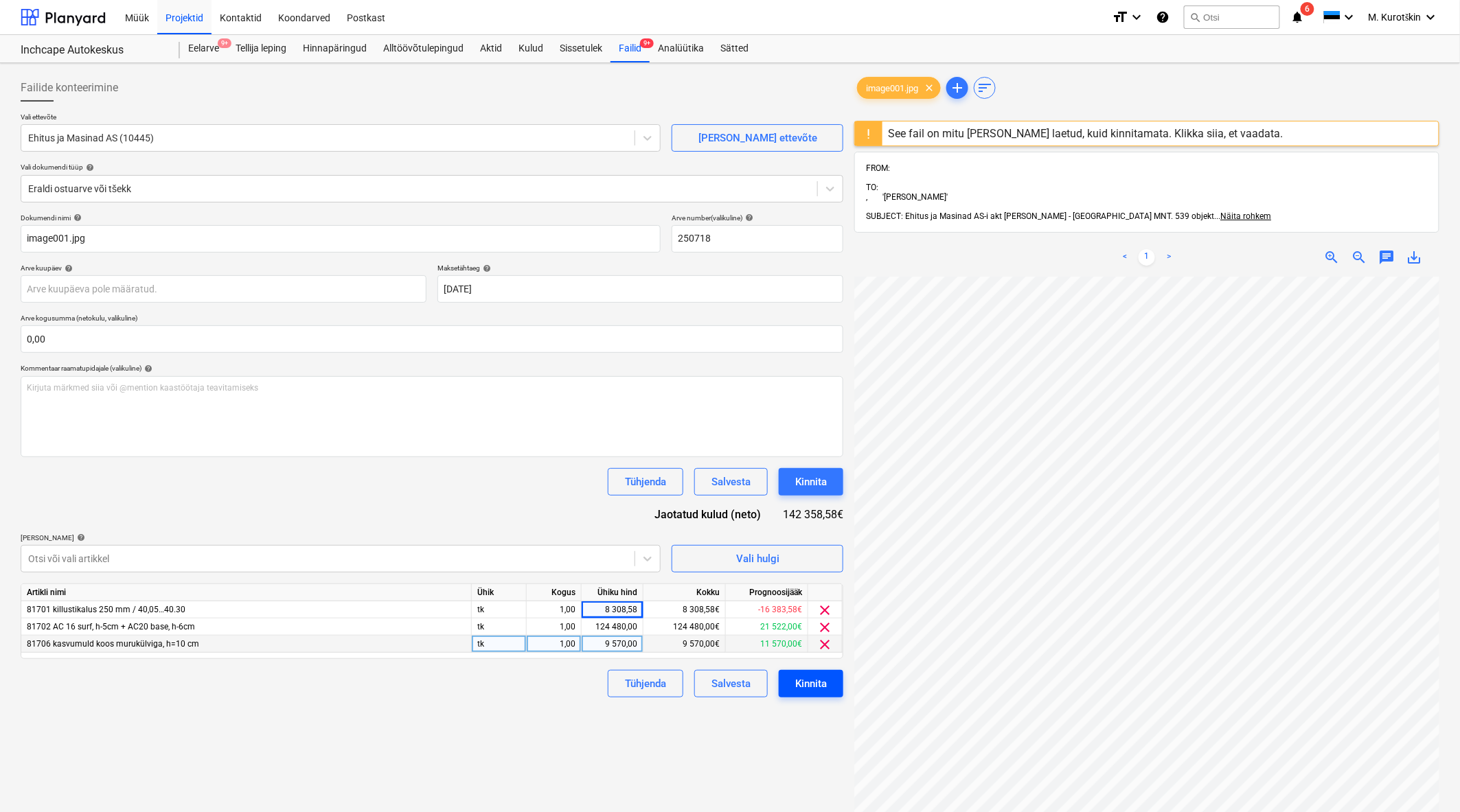
scroll to position [43, 10]
click at [815, 683] on div "Kinnita" at bounding box center [810, 683] width 31 height 18
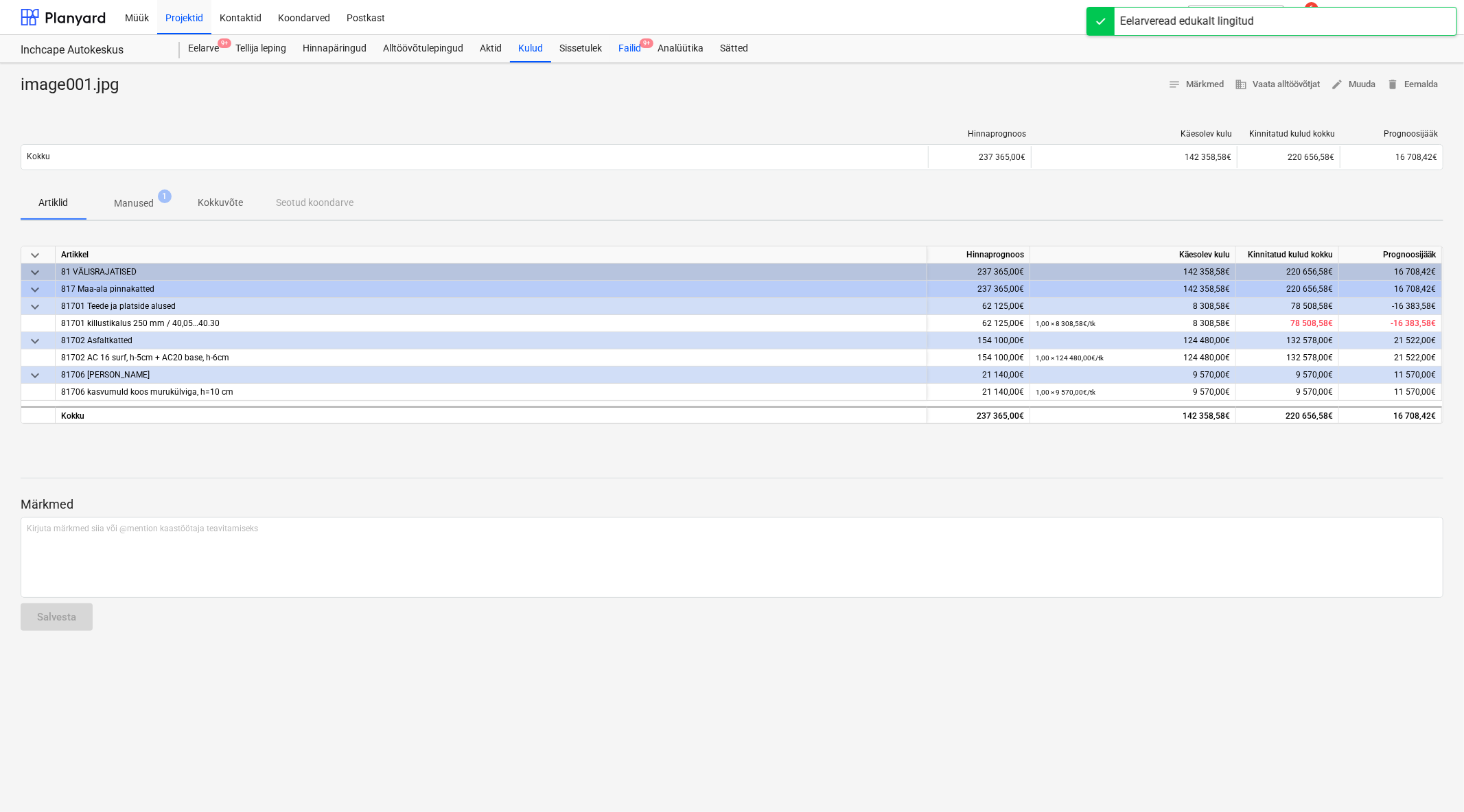
click at [649, 44] on span "9+" at bounding box center [647, 43] width 14 height 10
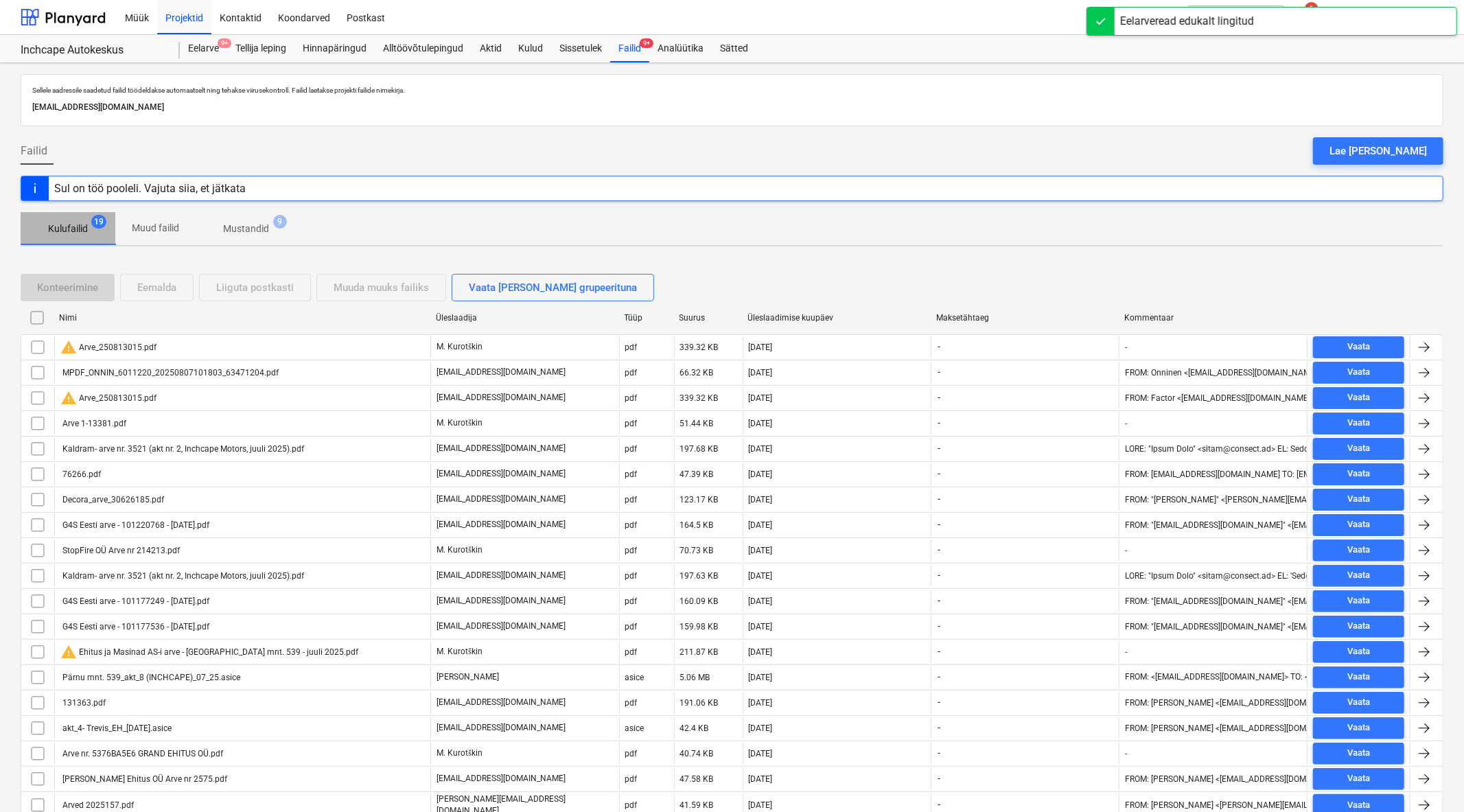
click at [60, 230] on p "Kulufailid" at bounding box center [68, 229] width 40 height 15
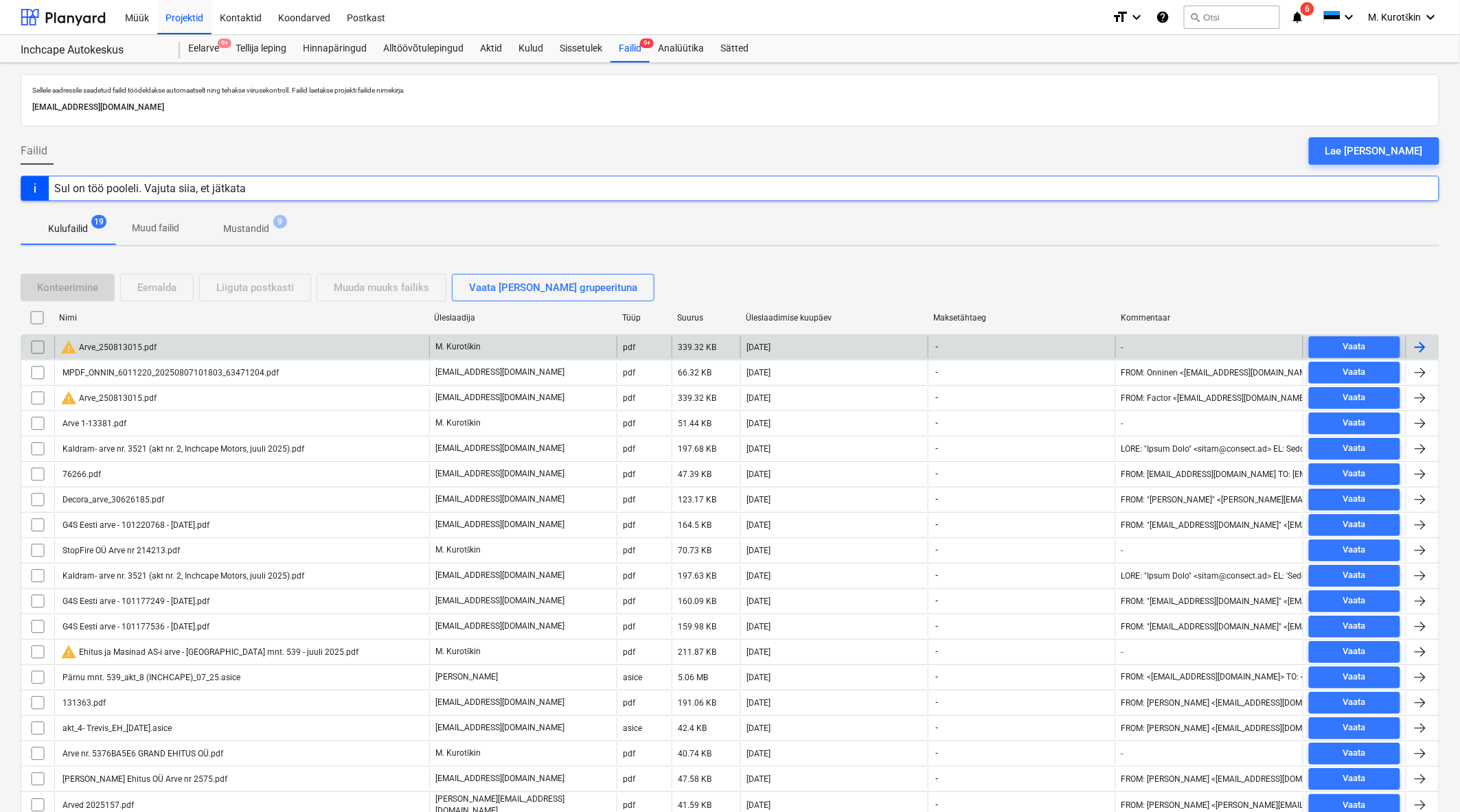
click at [169, 348] on div "warning Arve_250813015.pdf" at bounding box center [241, 347] width 375 height 22
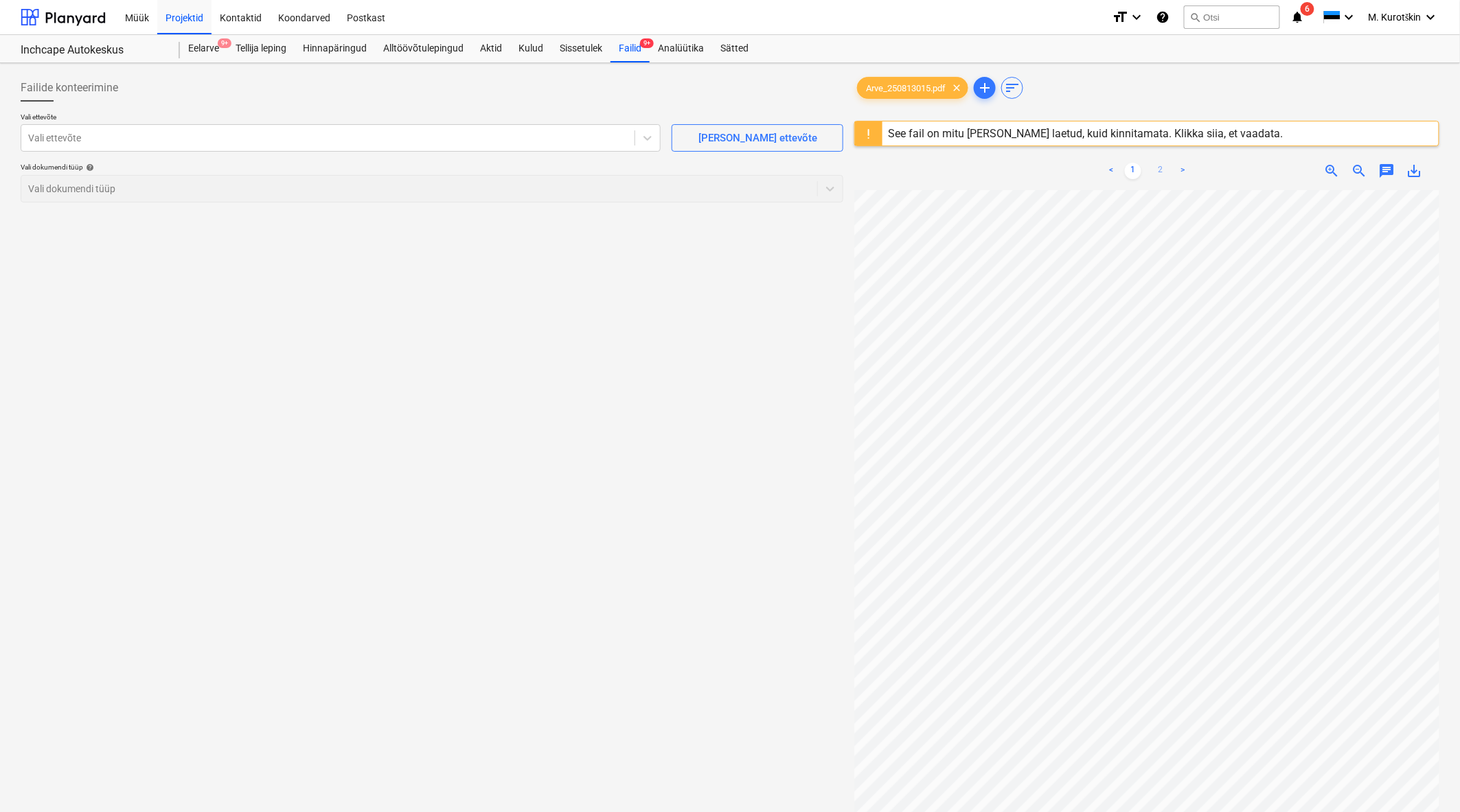
click at [1157, 170] on link "2" at bounding box center [1160, 170] width 17 height 17
click at [436, 126] on div "Vali ettevõte" at bounding box center [341, 138] width 640 height 28
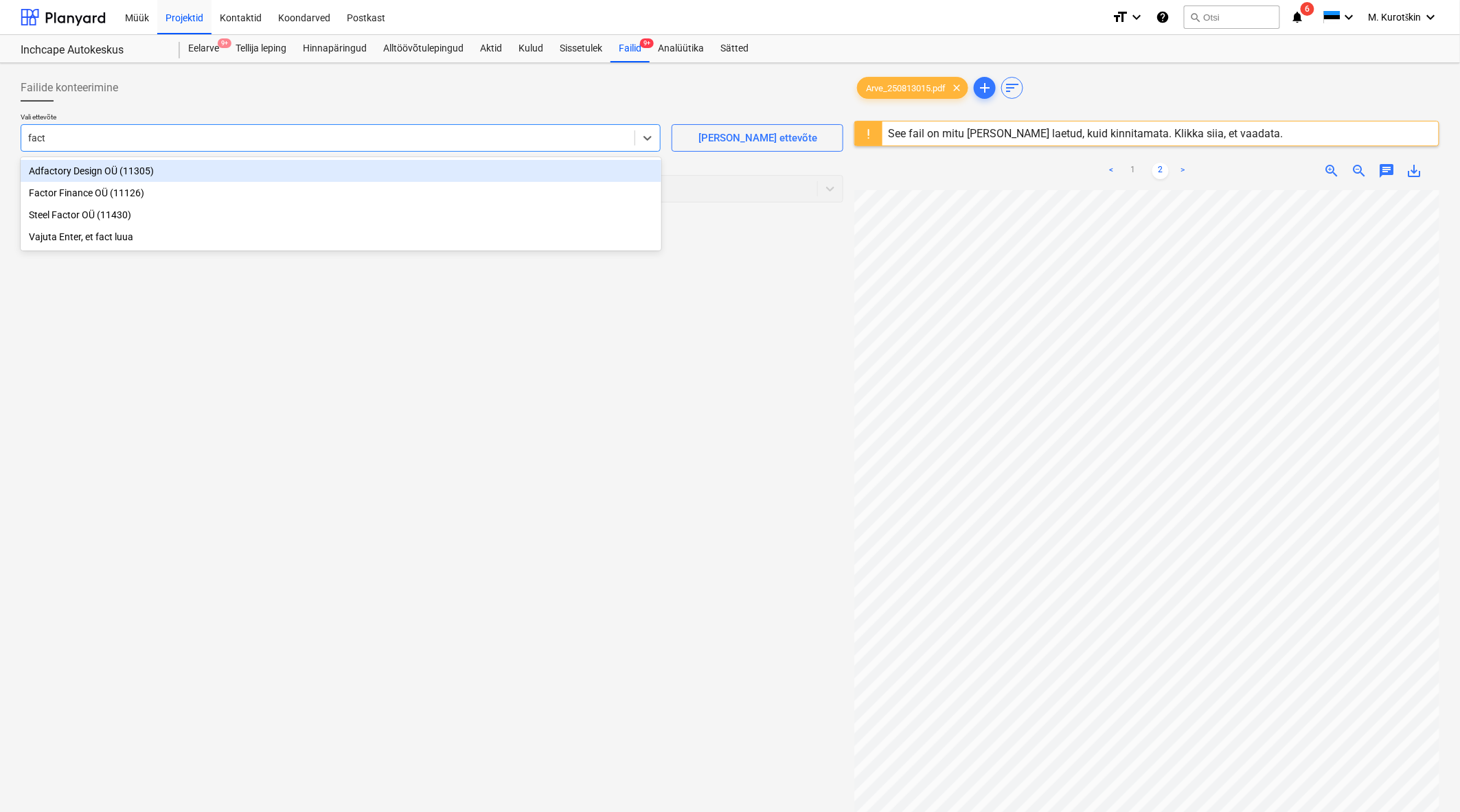
type input "facto"
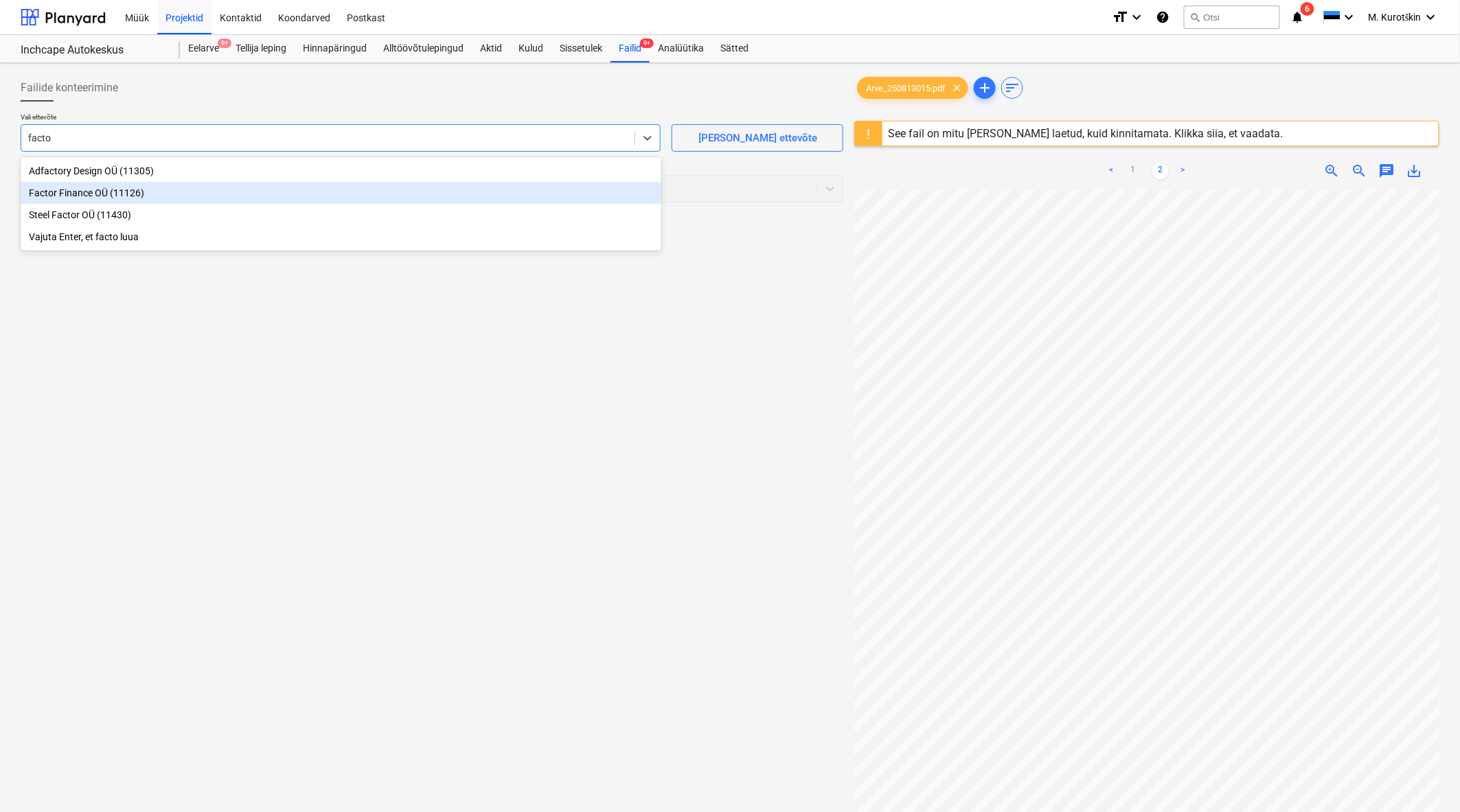
click at [298, 183] on div "Factor Finance OÜ (11126)" at bounding box center [341, 192] width 641 height 22
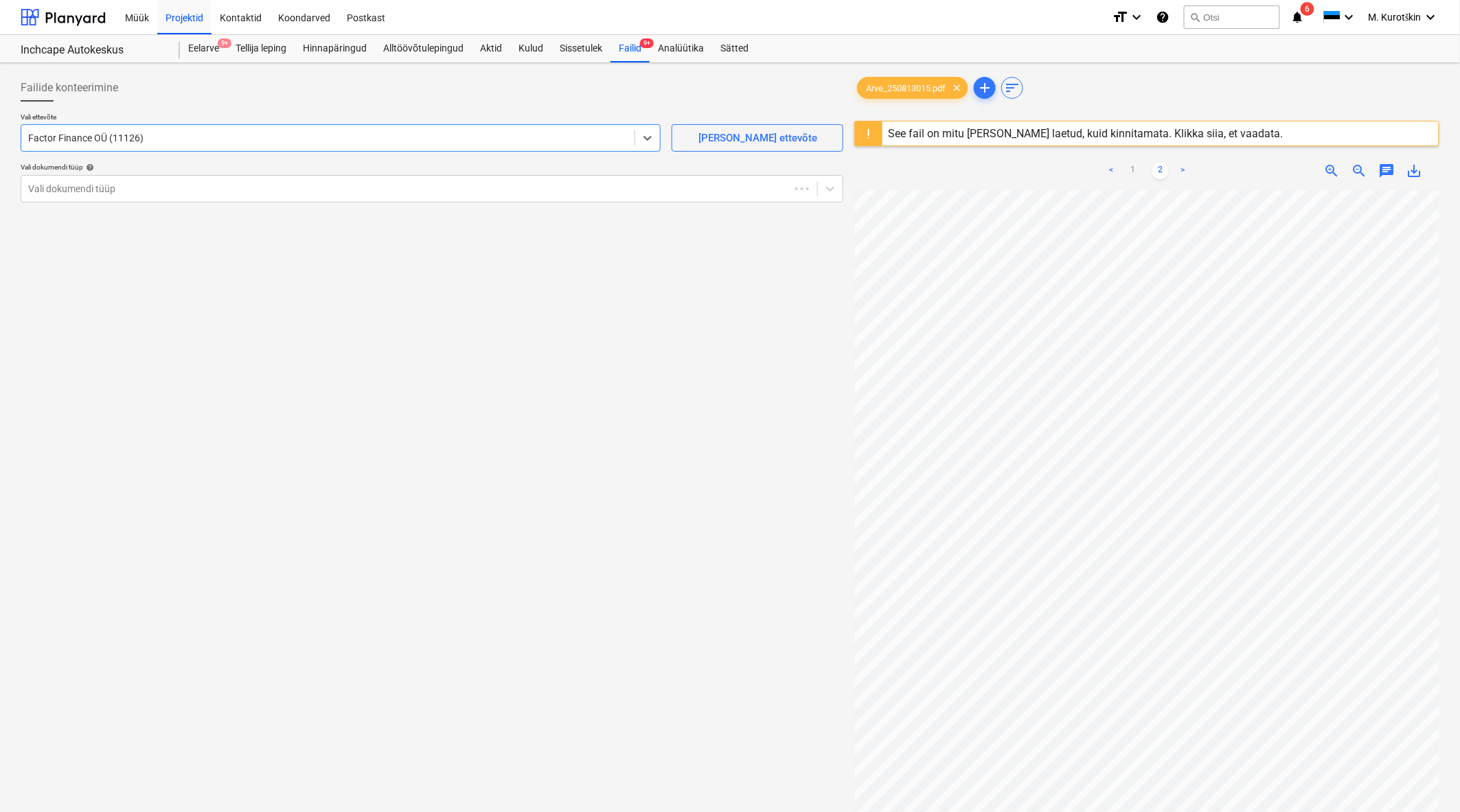
click at [380, 91] on div "Failide konteerimine" at bounding box center [432, 88] width 823 height 28
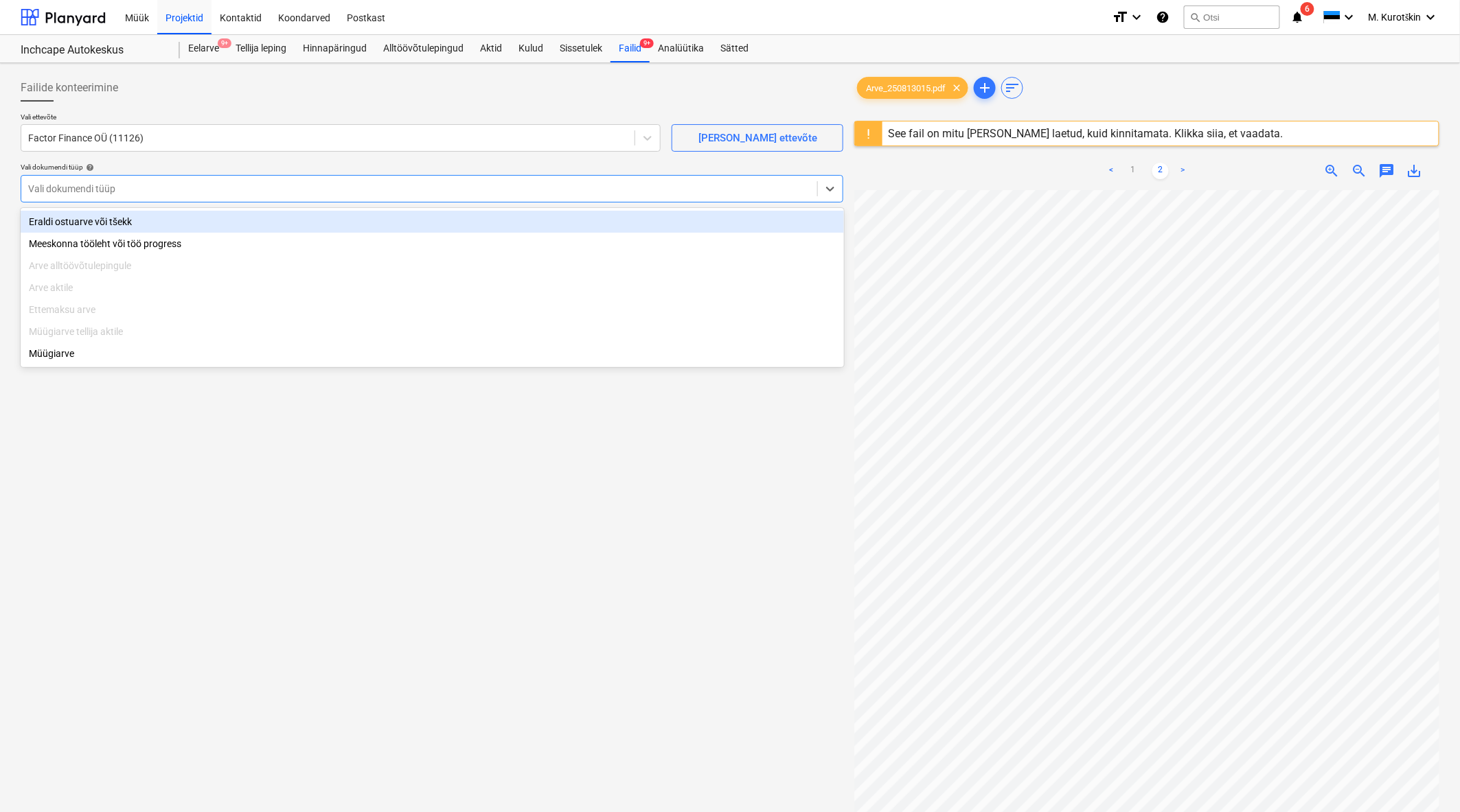
click at [500, 184] on div at bounding box center [418, 189] width 782 height 14
click at [422, 216] on div "Eraldi ostuarve või tšekk" at bounding box center [432, 221] width 823 height 22
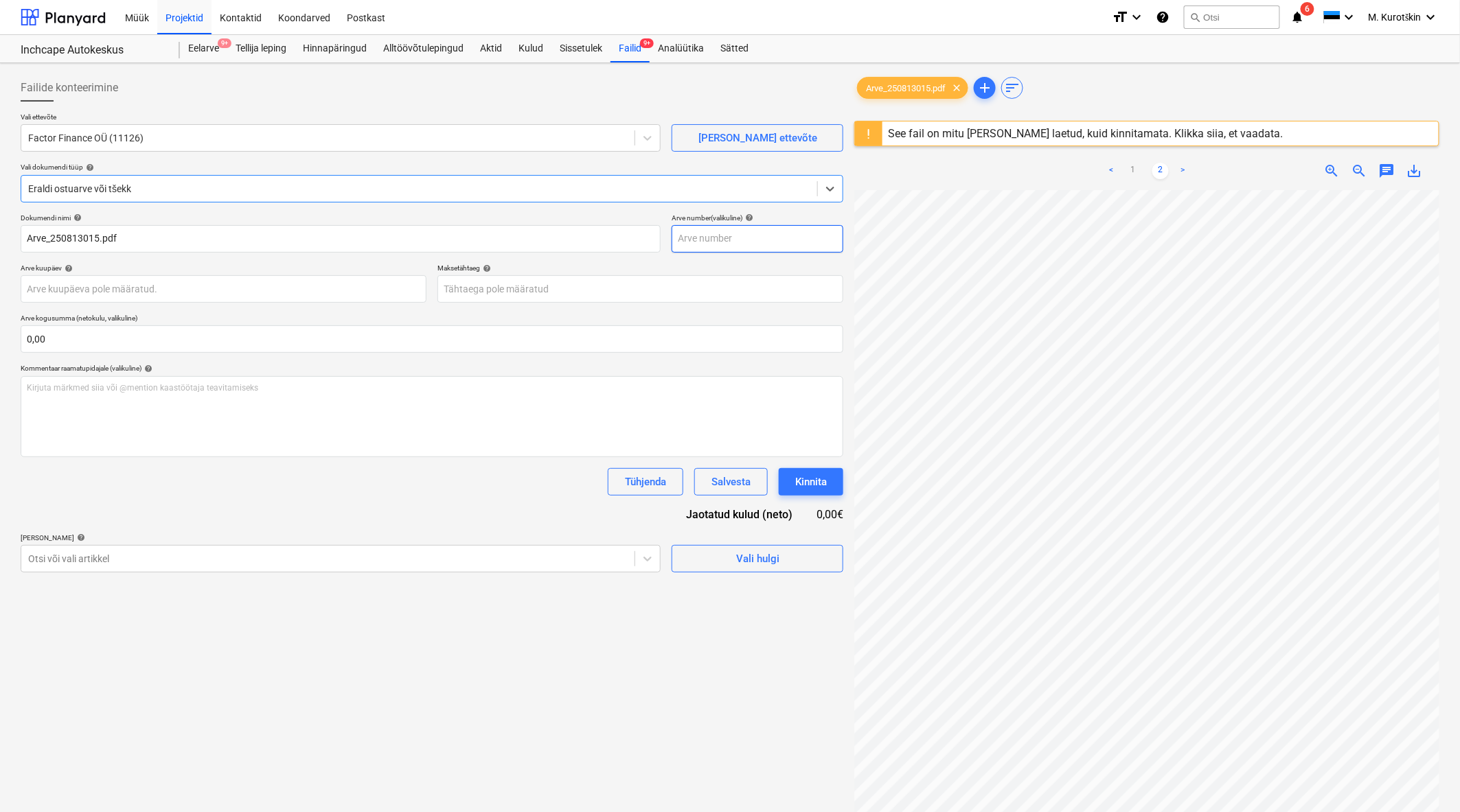
click at [753, 239] on input "text" at bounding box center [757, 239] width 171 height 28
type input "250813015"
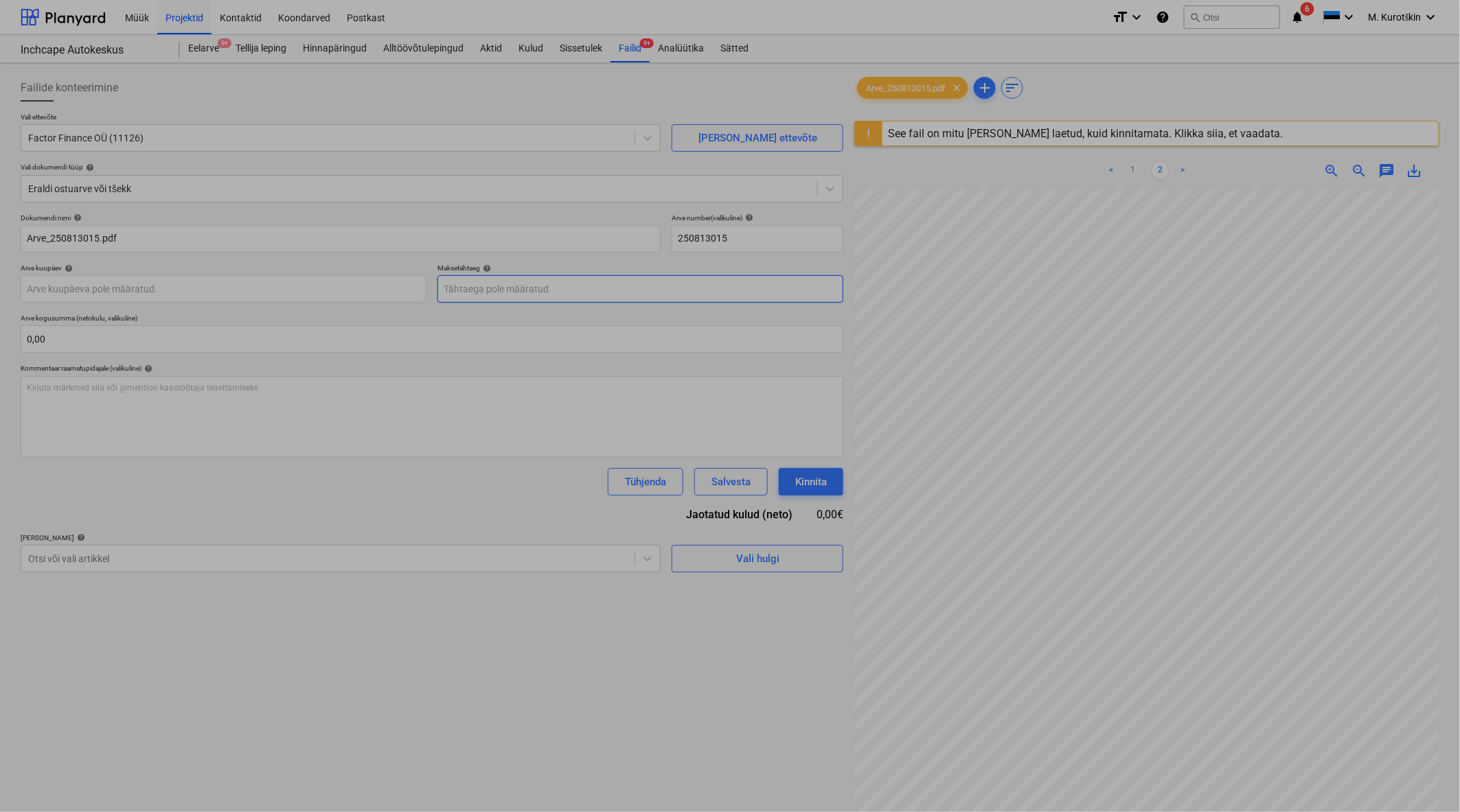
click at [736, 299] on body "Müük Projektid Kontaktid Koondarved Postkast format_size keyboard_arrow_down he…" at bounding box center [730, 406] width 1460 height 812
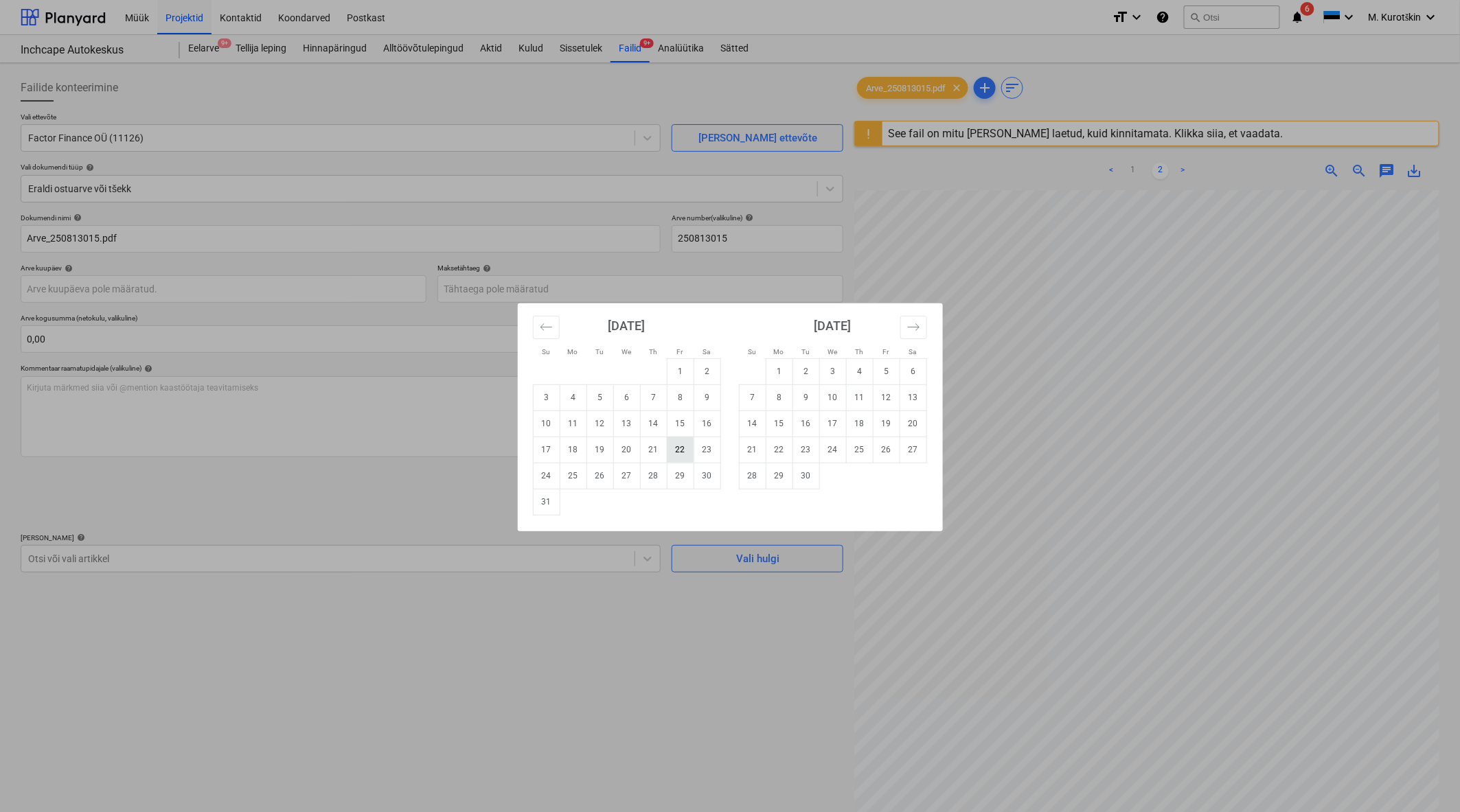
click at [673, 451] on td "22" at bounding box center [680, 449] width 27 height 26
type input "[DATE]"
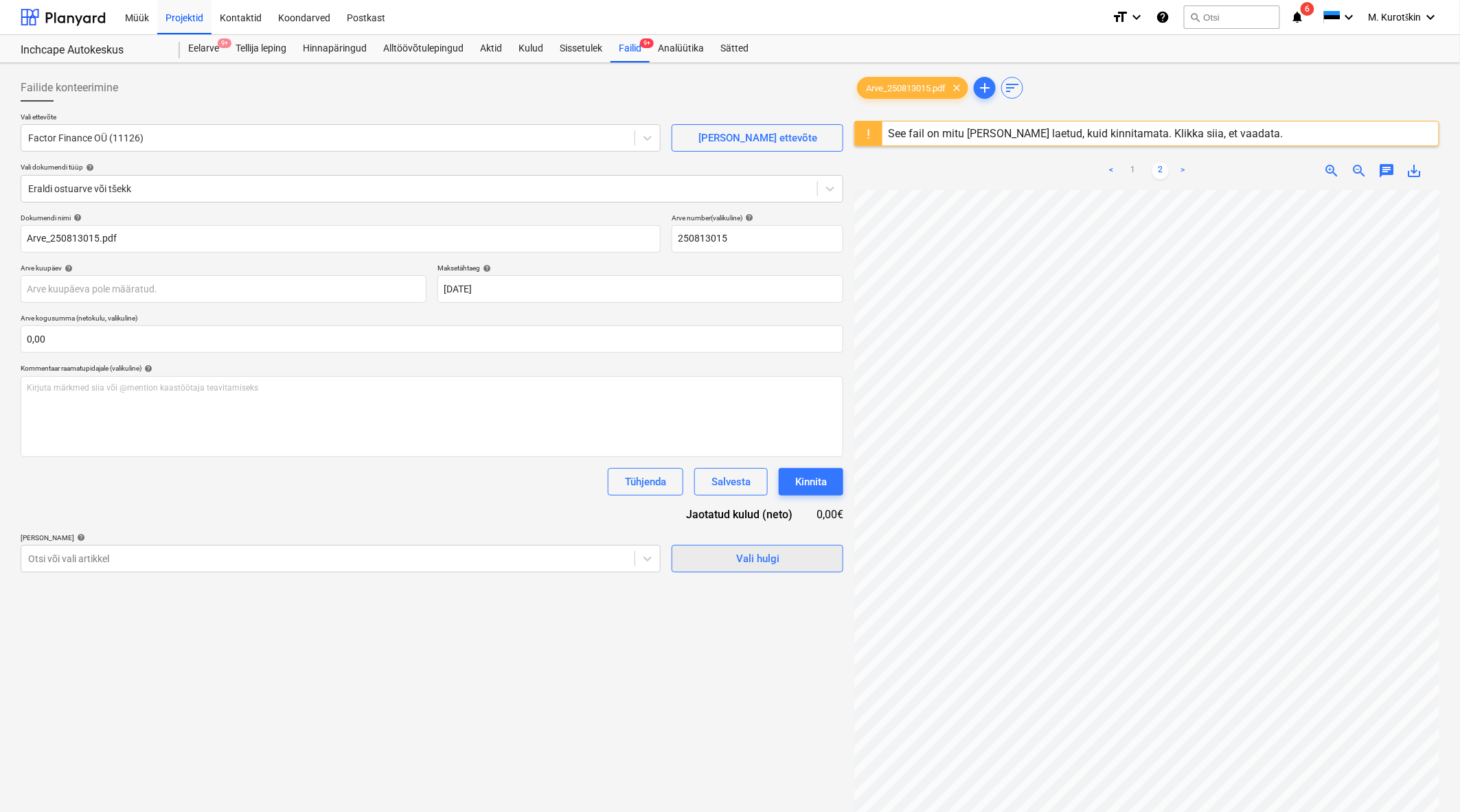
click at [736, 565] on div "Vali hulgi" at bounding box center [757, 558] width 43 height 18
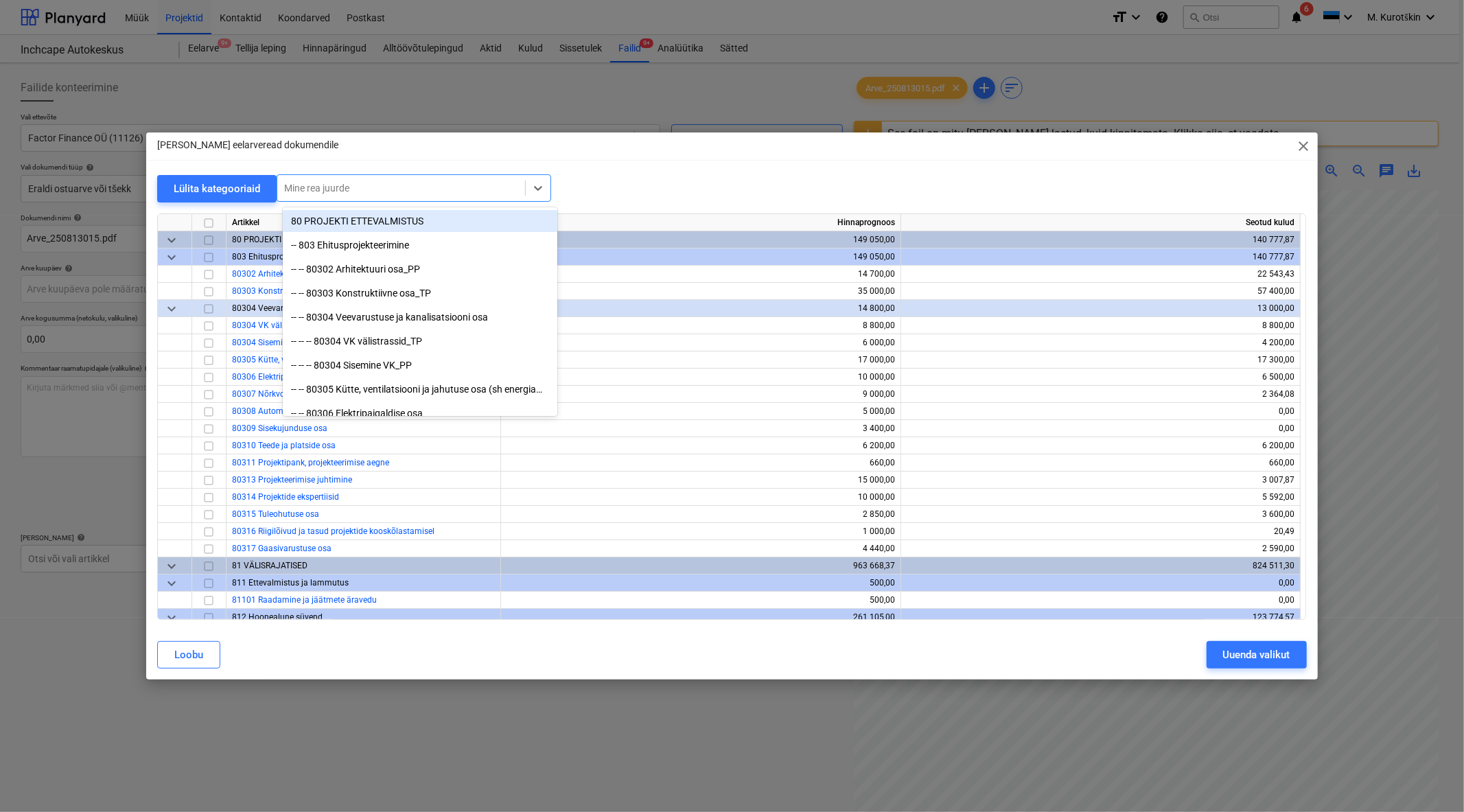
click at [345, 181] on div at bounding box center [401, 188] width 234 height 14
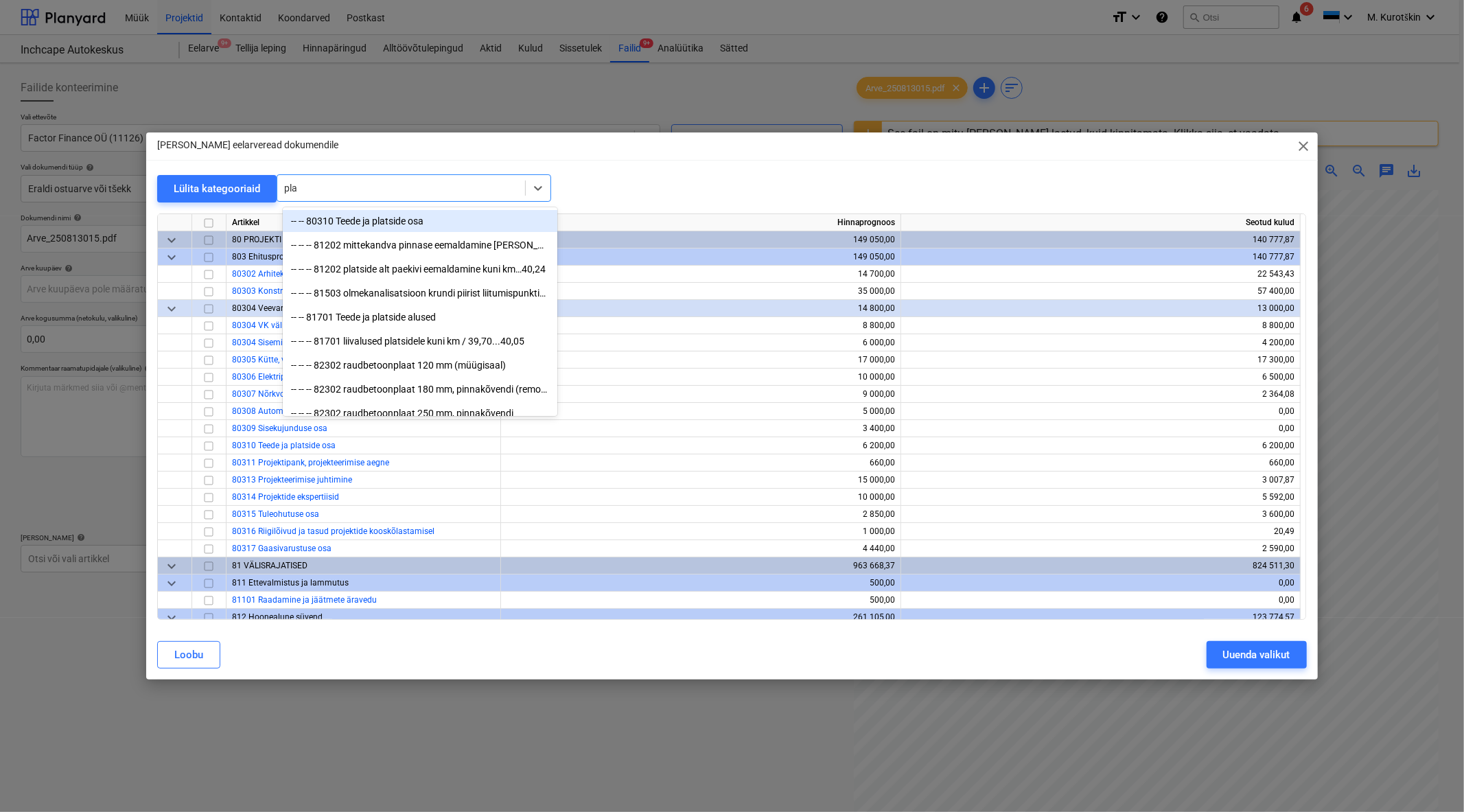
type input "plaa"
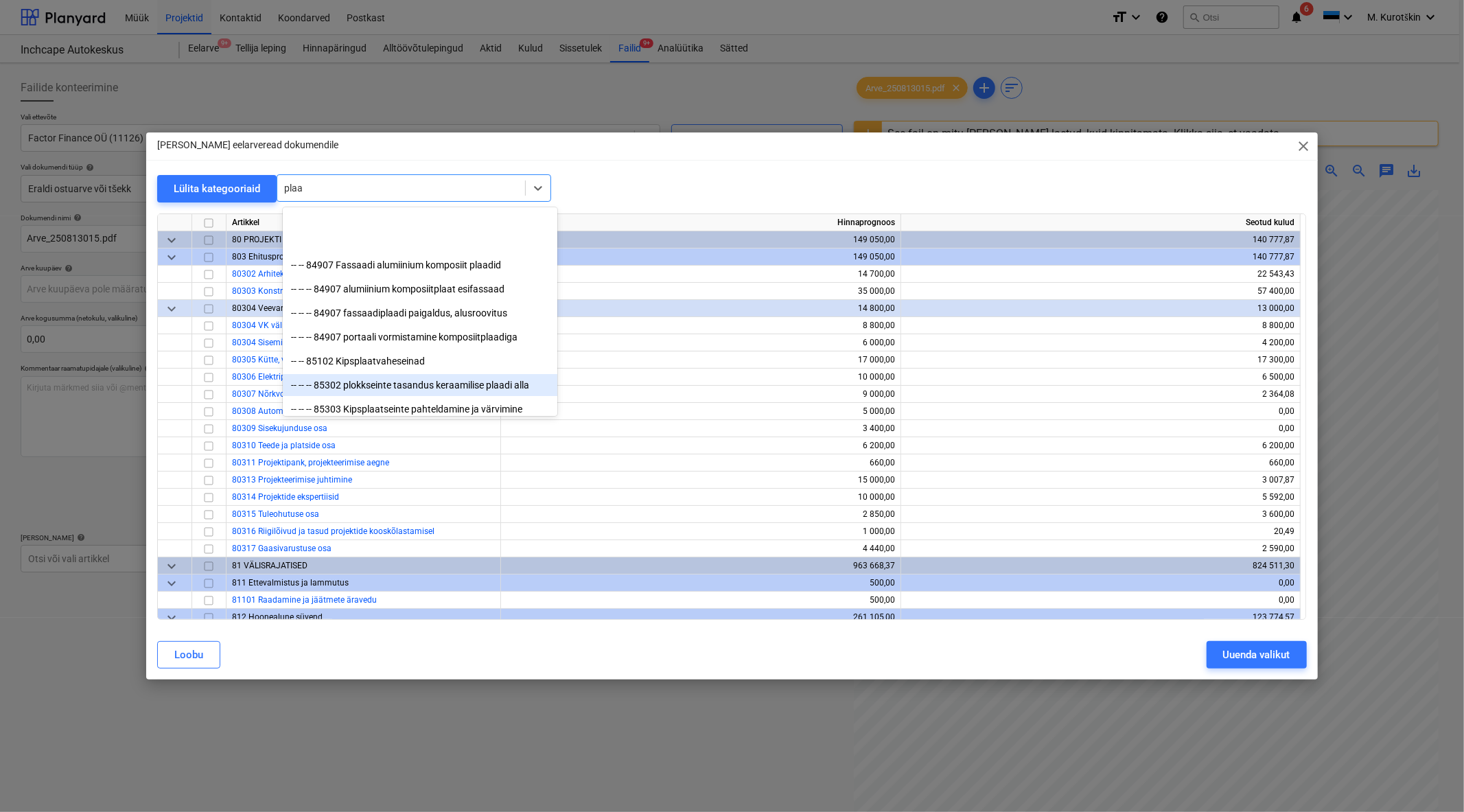
scroll to position [152, 0]
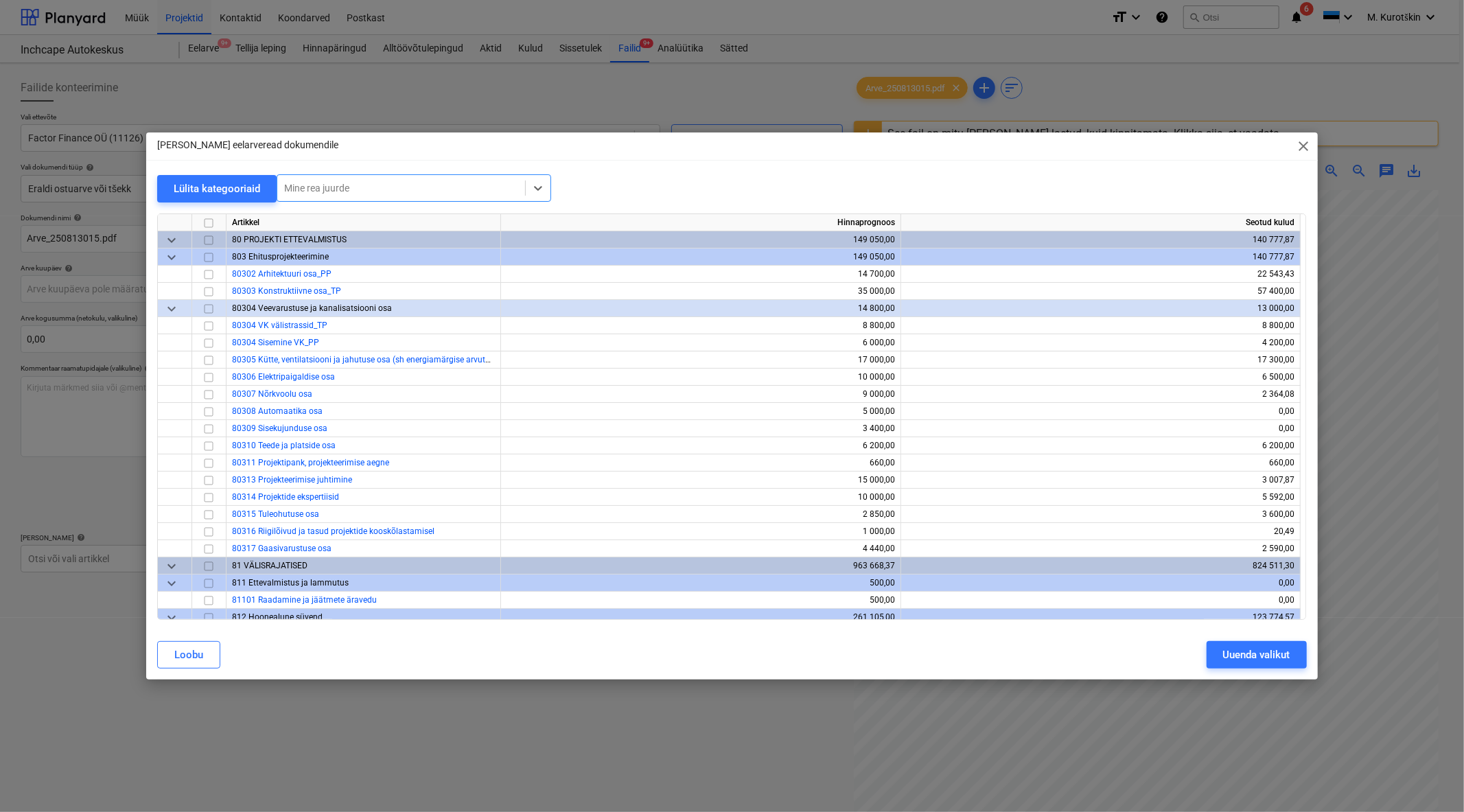
click at [355, 197] on div "Mine rea juurde" at bounding box center [401, 188] width 248 height 19
click at [357, 188] on div at bounding box center [401, 188] width 234 height 14
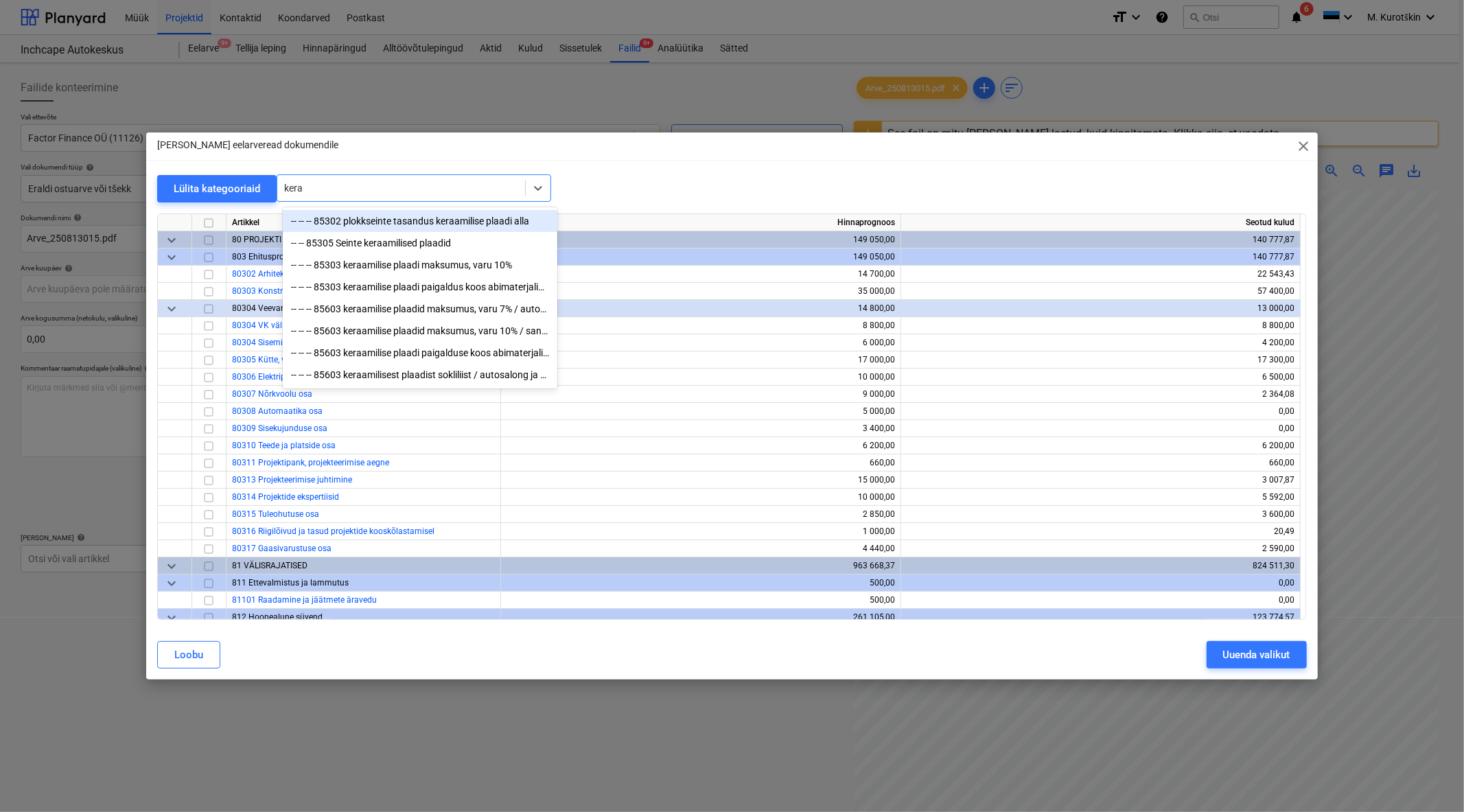
type input "keraa"
click at [380, 333] on div "-- -- -- 85603 keraamilise plaadid maksumus, varu 10% / san.ruumid" at bounding box center [420, 330] width 275 height 22
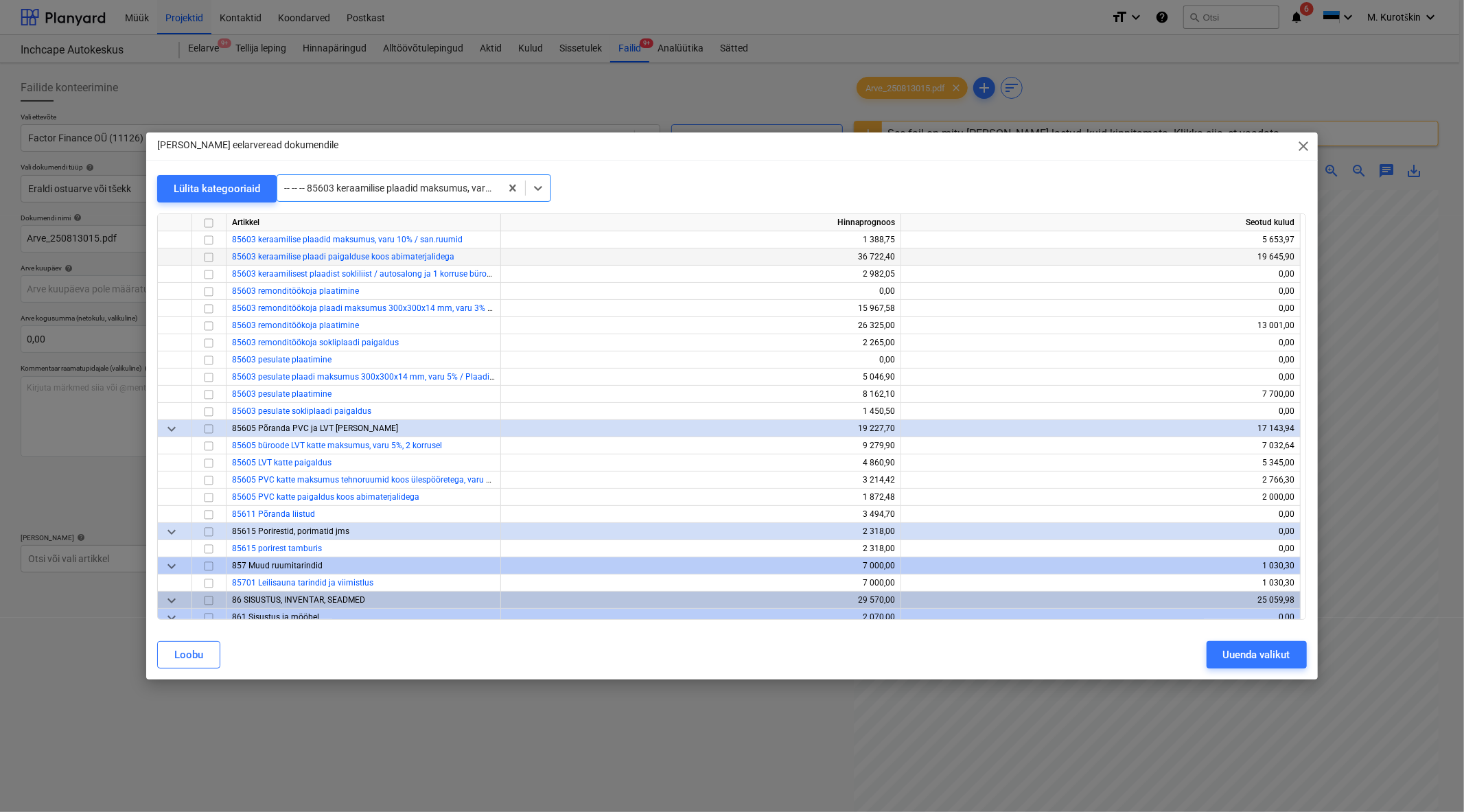
click at [214, 259] on input "checkbox" at bounding box center [209, 256] width 17 height 17
click at [209, 290] on input "checkbox" at bounding box center [209, 290] width 17 height 17
click at [210, 363] on input "checkbox" at bounding box center [209, 359] width 17 height 17
click at [213, 393] on input "checkbox" at bounding box center [209, 394] width 17 height 17
click at [210, 395] on input "checkbox" at bounding box center [209, 394] width 17 height 17
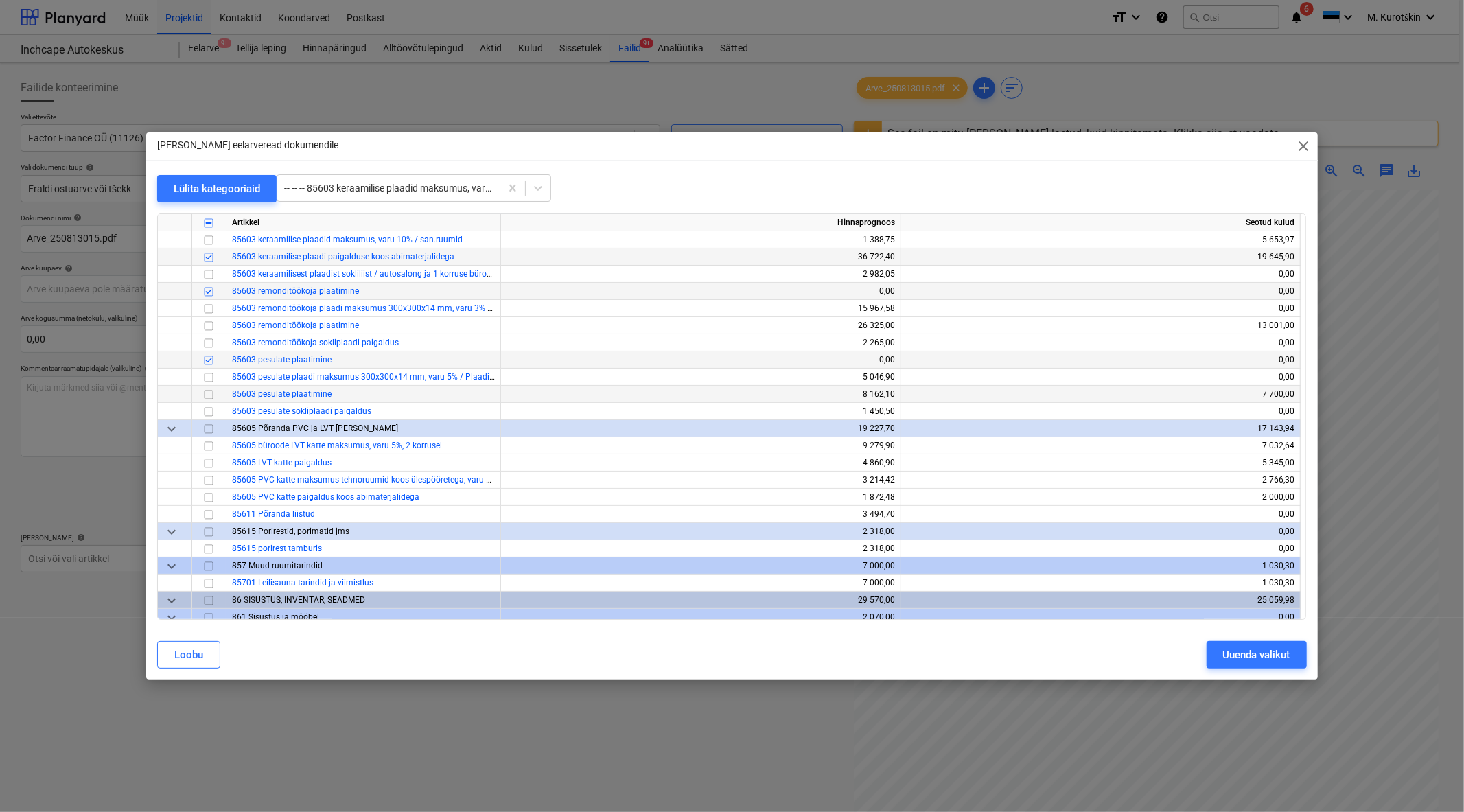
click at [210, 395] on input "checkbox" at bounding box center [209, 394] width 17 height 17
click at [210, 414] on input "checkbox" at bounding box center [209, 410] width 17 height 17
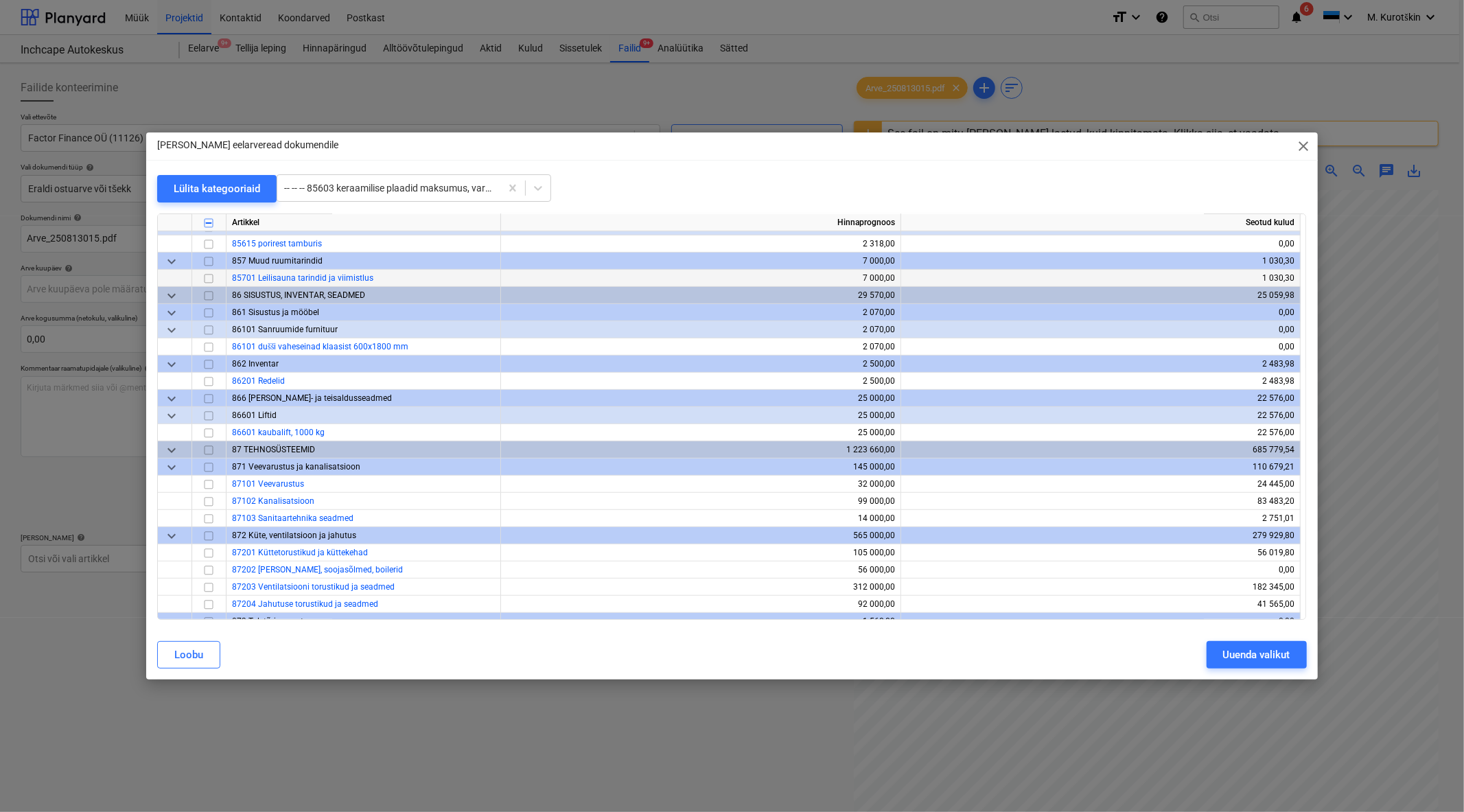
scroll to position [5133, 0]
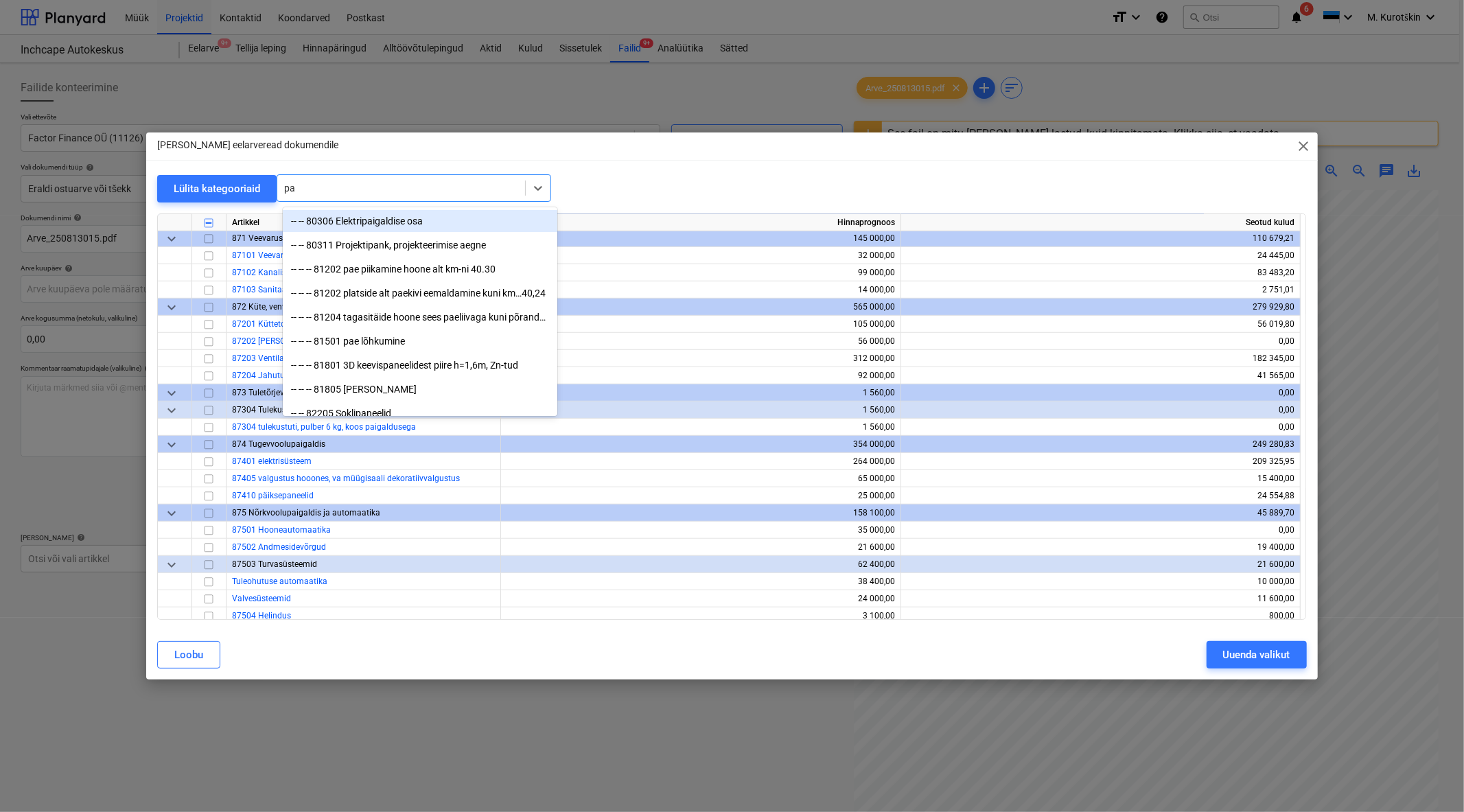
type input "pah"
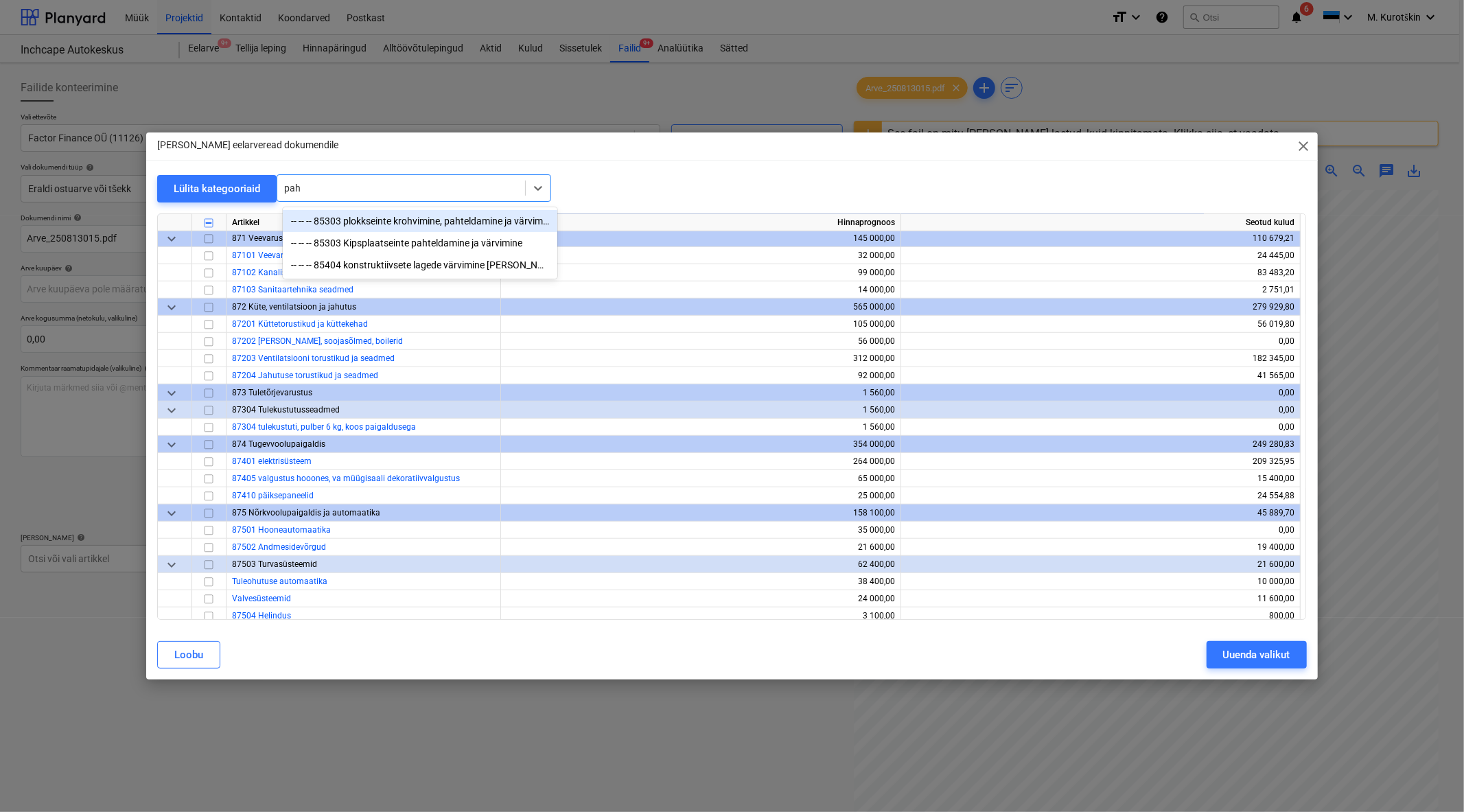
click at [486, 216] on div "-- -- -- 85303 plokkseinte krohvimine, pahteldamine ja värvimine" at bounding box center [420, 221] width 275 height 22
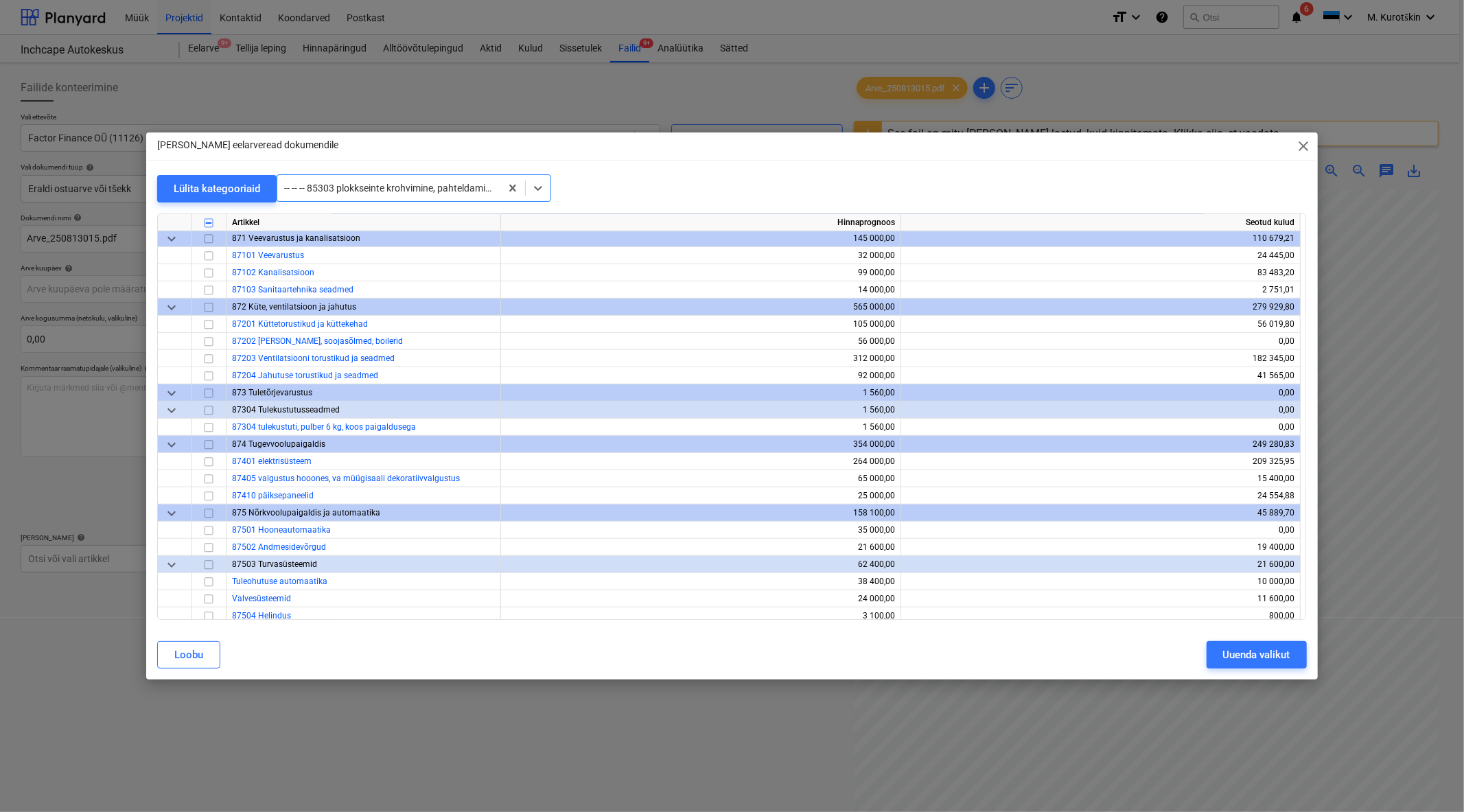
scroll to position [4170, 0]
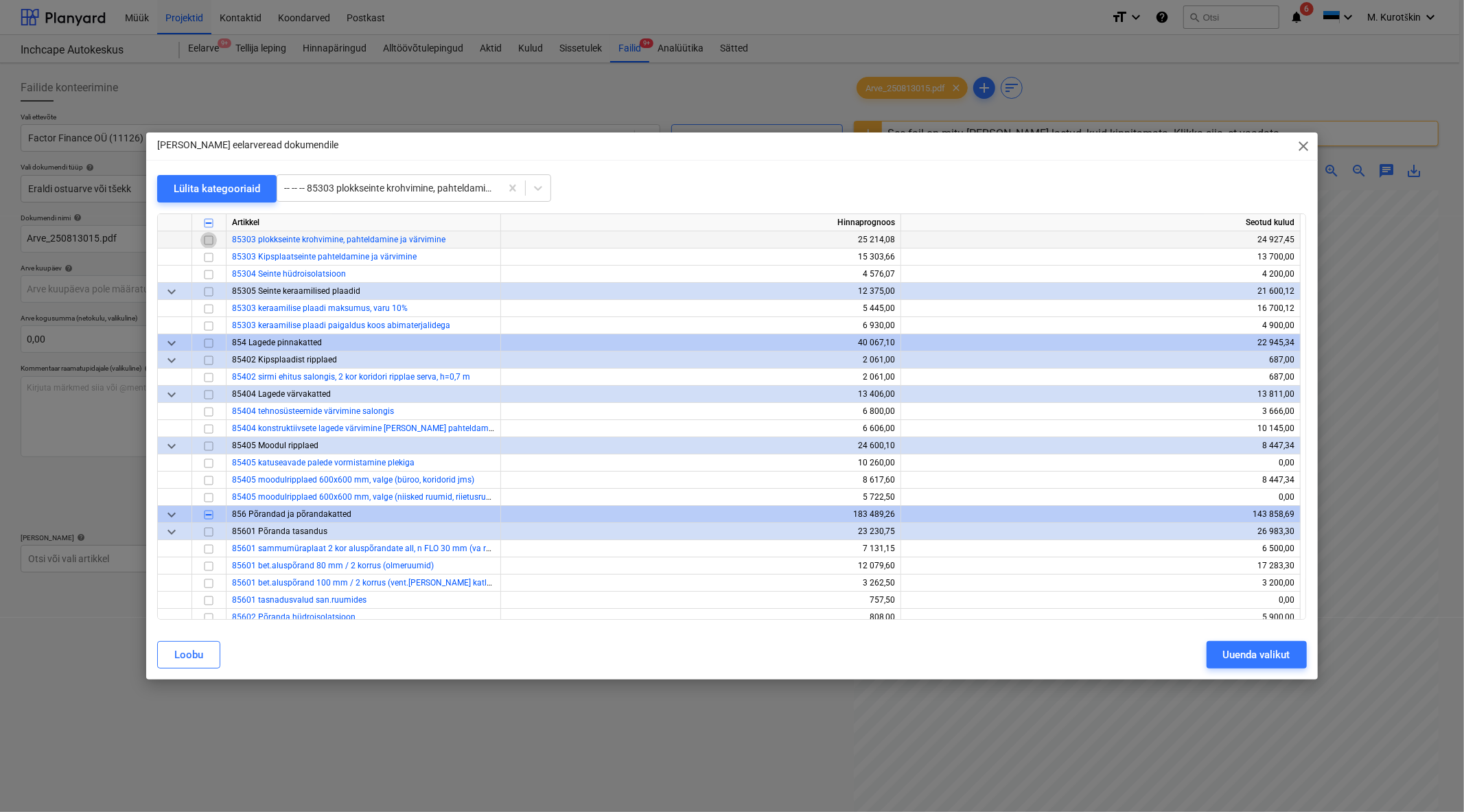
click at [211, 236] on input "checkbox" at bounding box center [209, 239] width 17 height 17
click at [211, 259] on input "checkbox" at bounding box center [209, 256] width 17 height 17
click at [209, 275] on input "checkbox" at bounding box center [209, 274] width 17 height 17
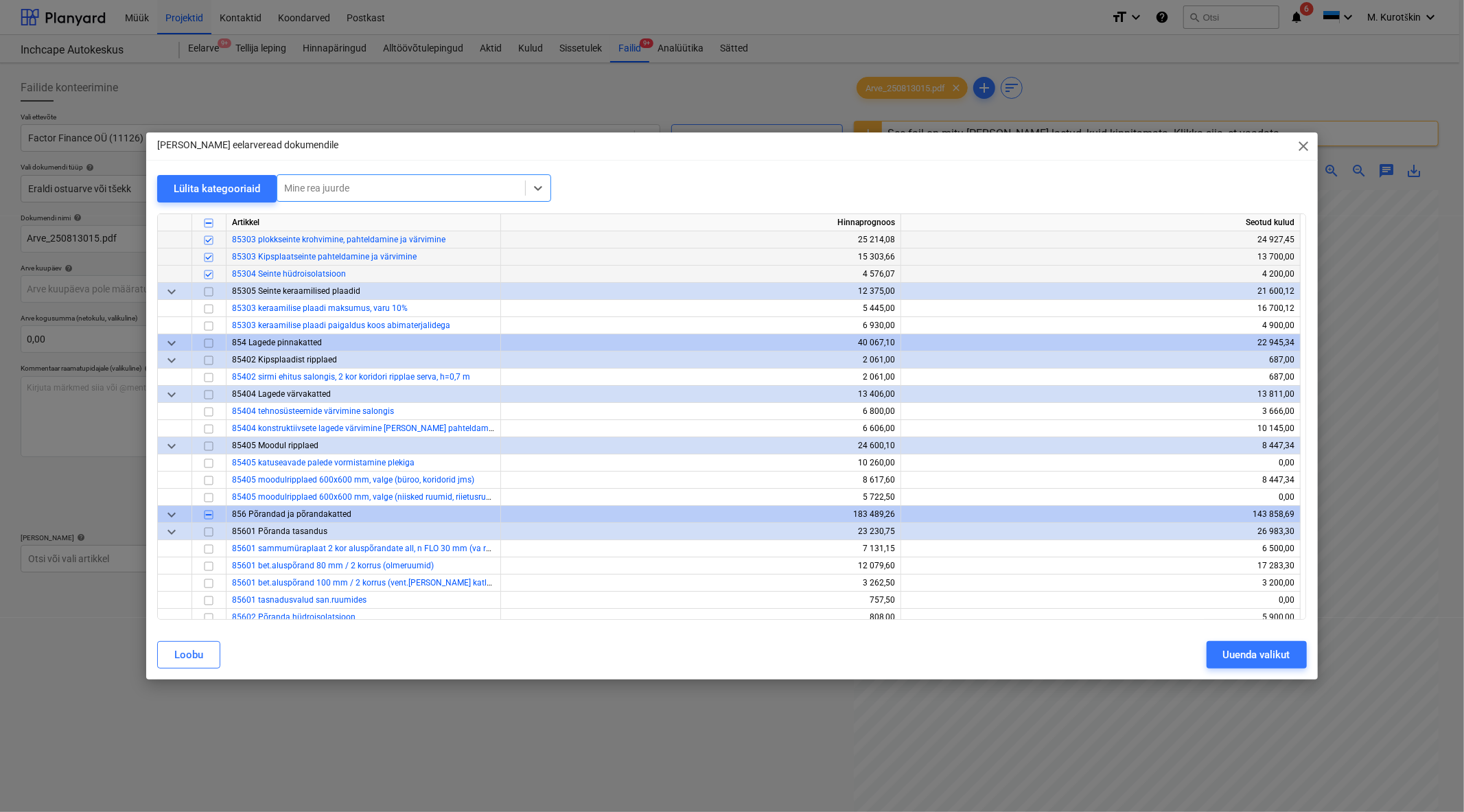
type input "v"
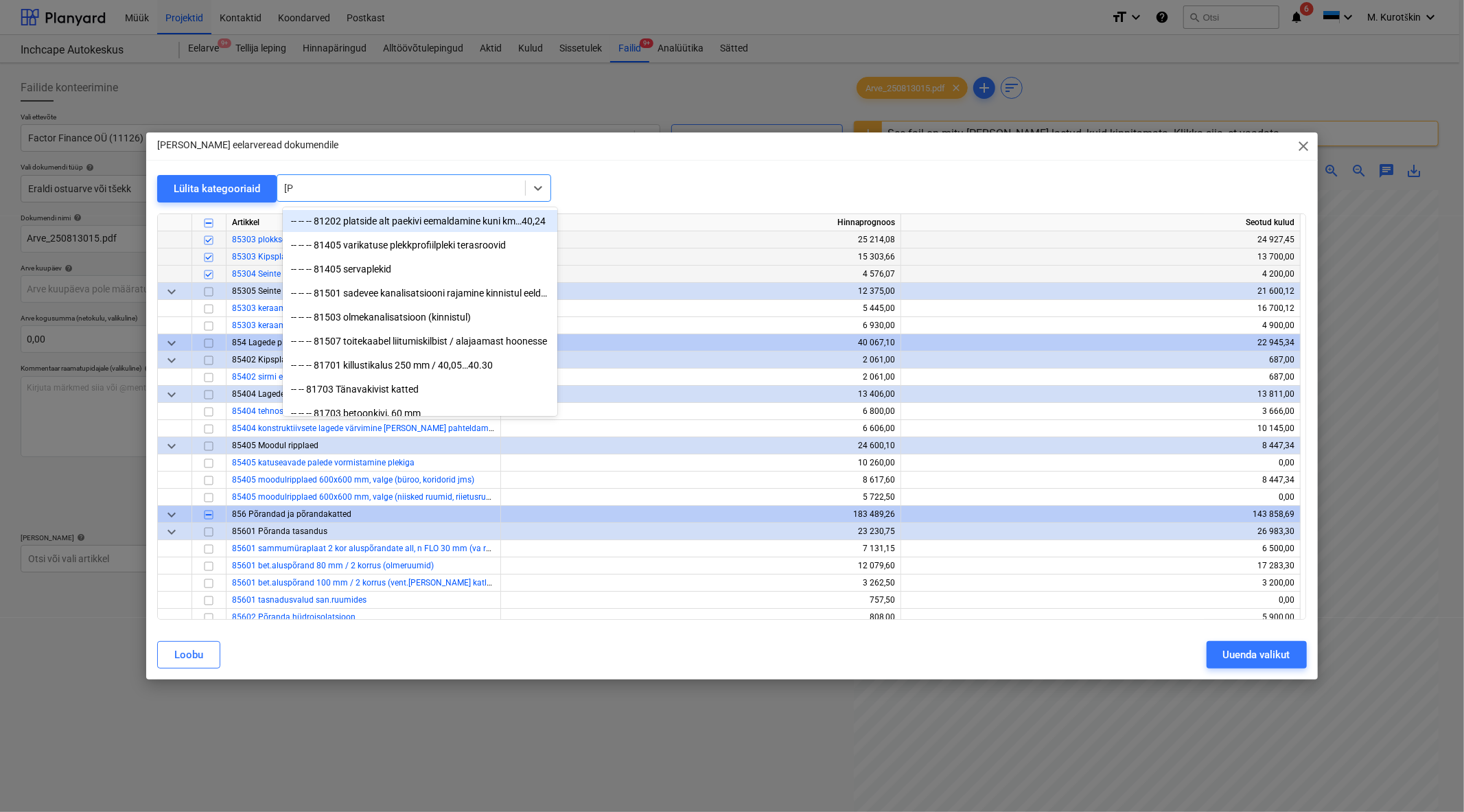
type input "kips"
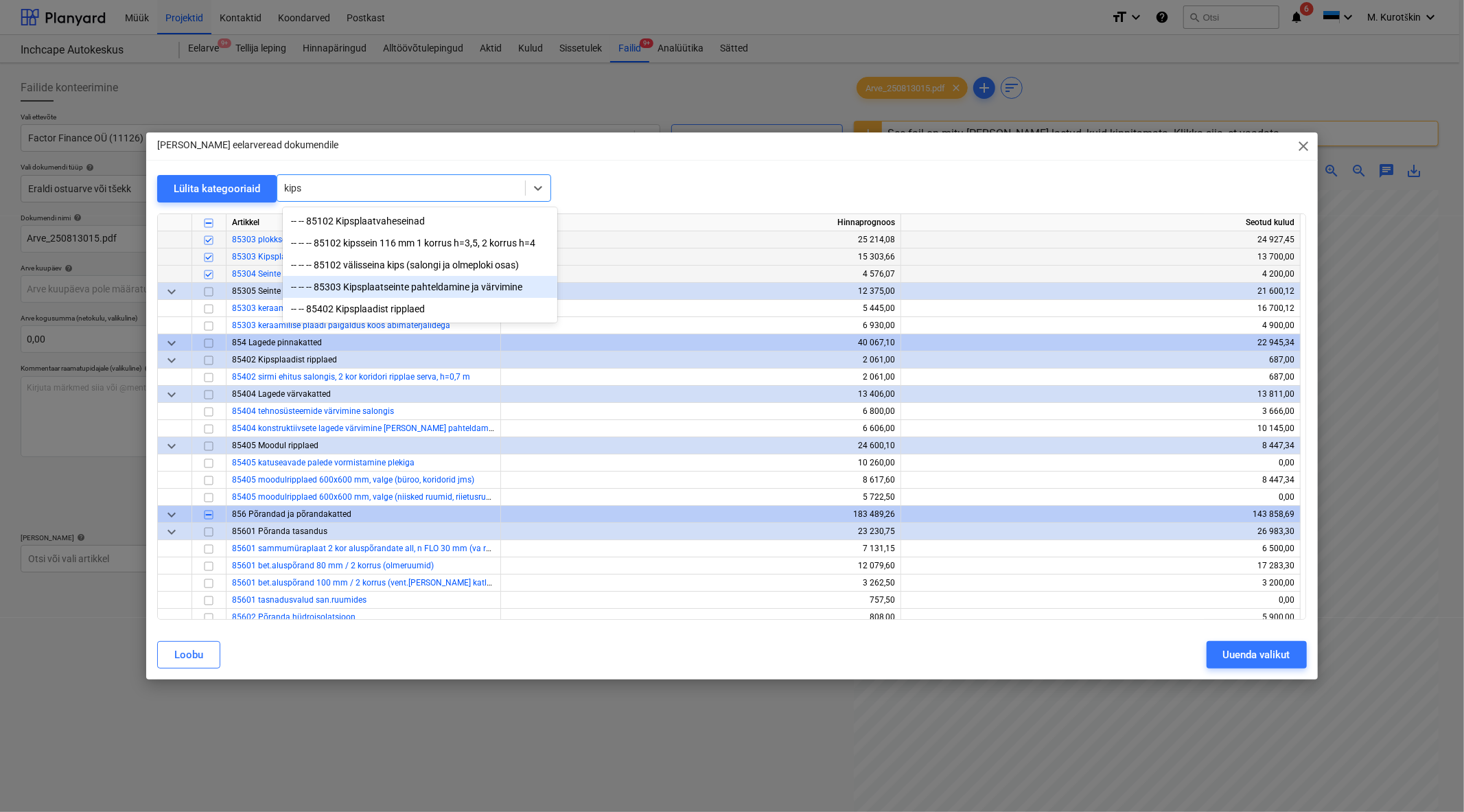
click at [336, 292] on div "-- -- -- 85303 Kipsplaatseinte pahteldamine ja värvimine" at bounding box center [420, 286] width 275 height 22
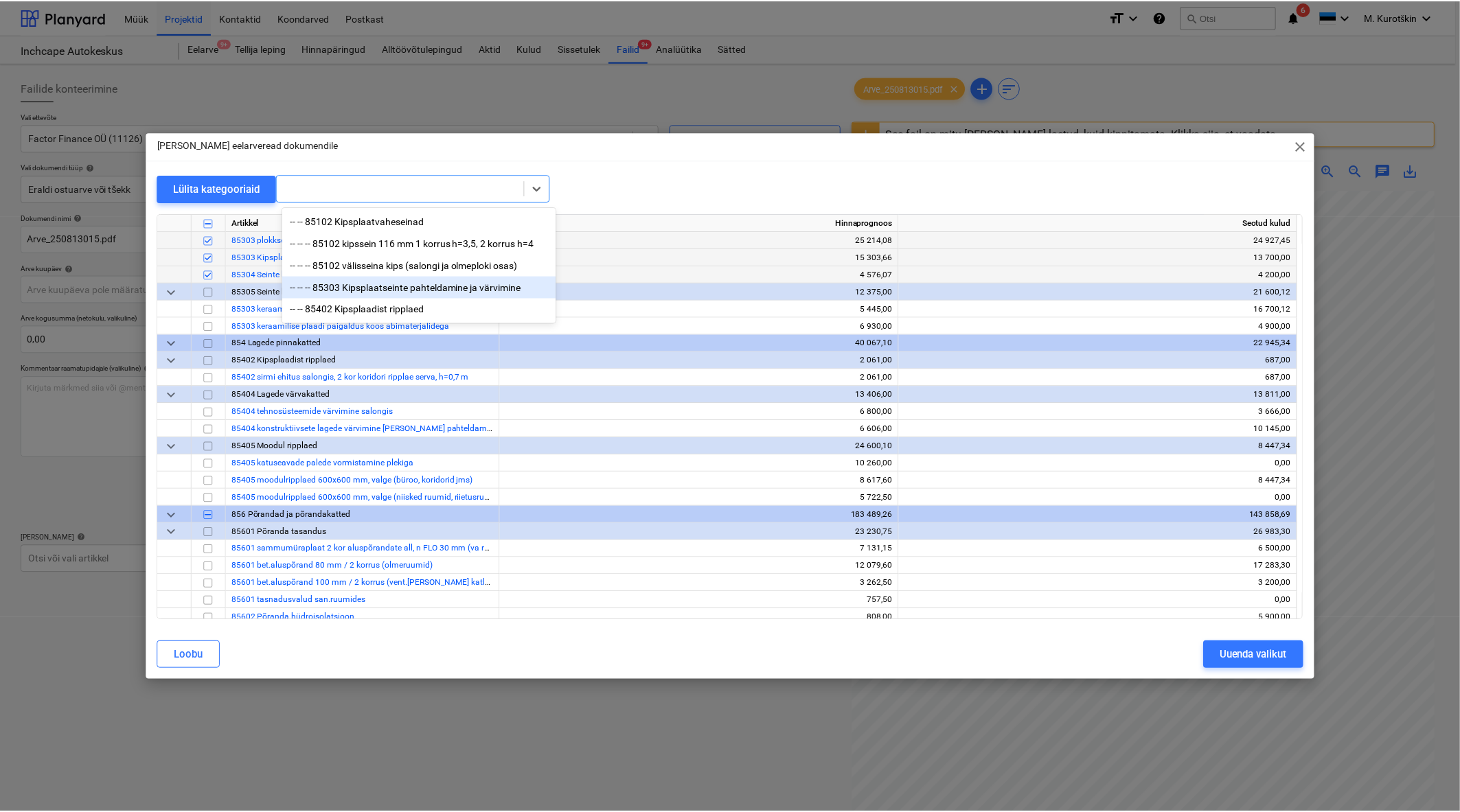
scroll to position [4187, 0]
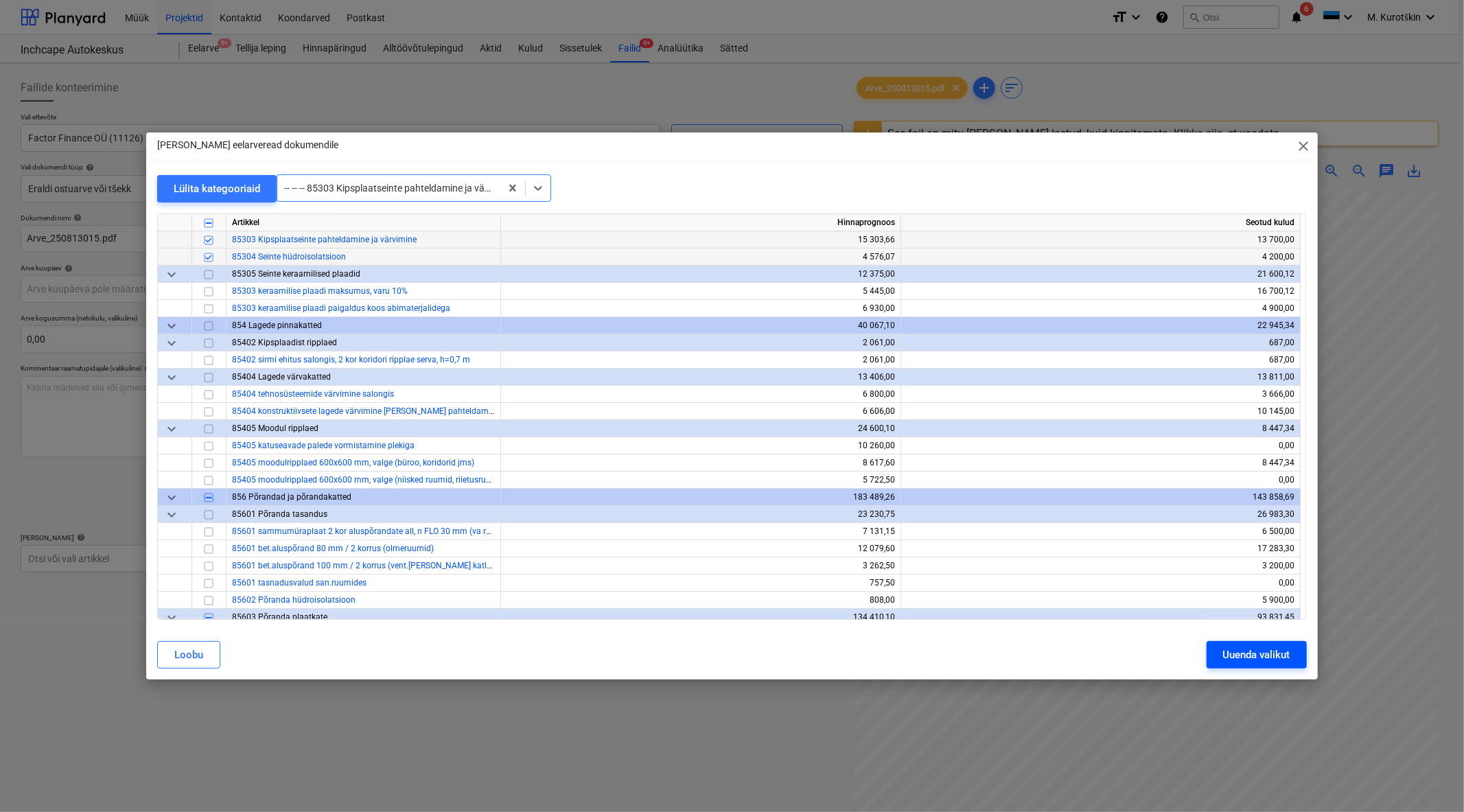
click at [1242, 653] on div "Uuenda valikut" at bounding box center [1256, 655] width 67 height 18
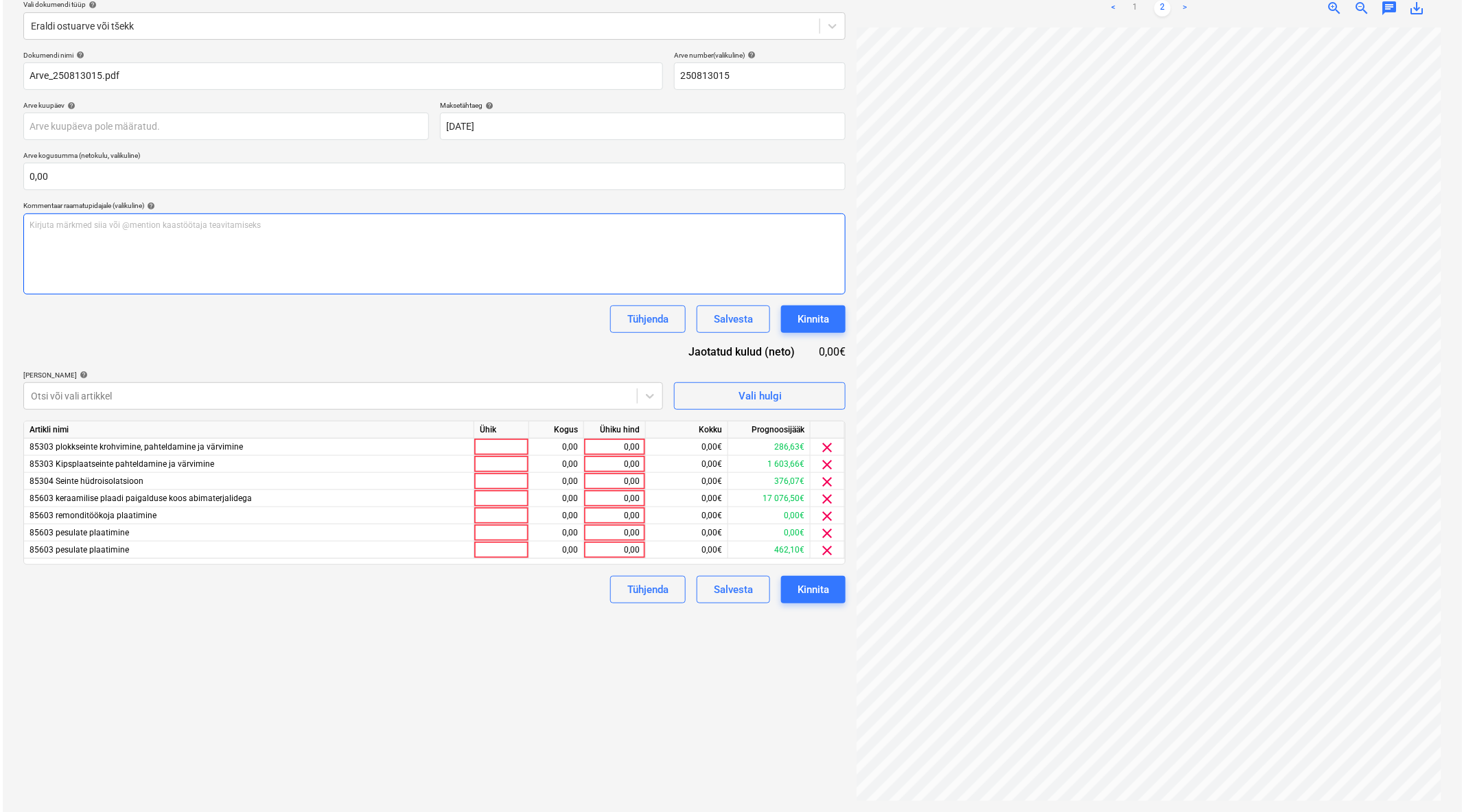
scroll to position [10, 0]
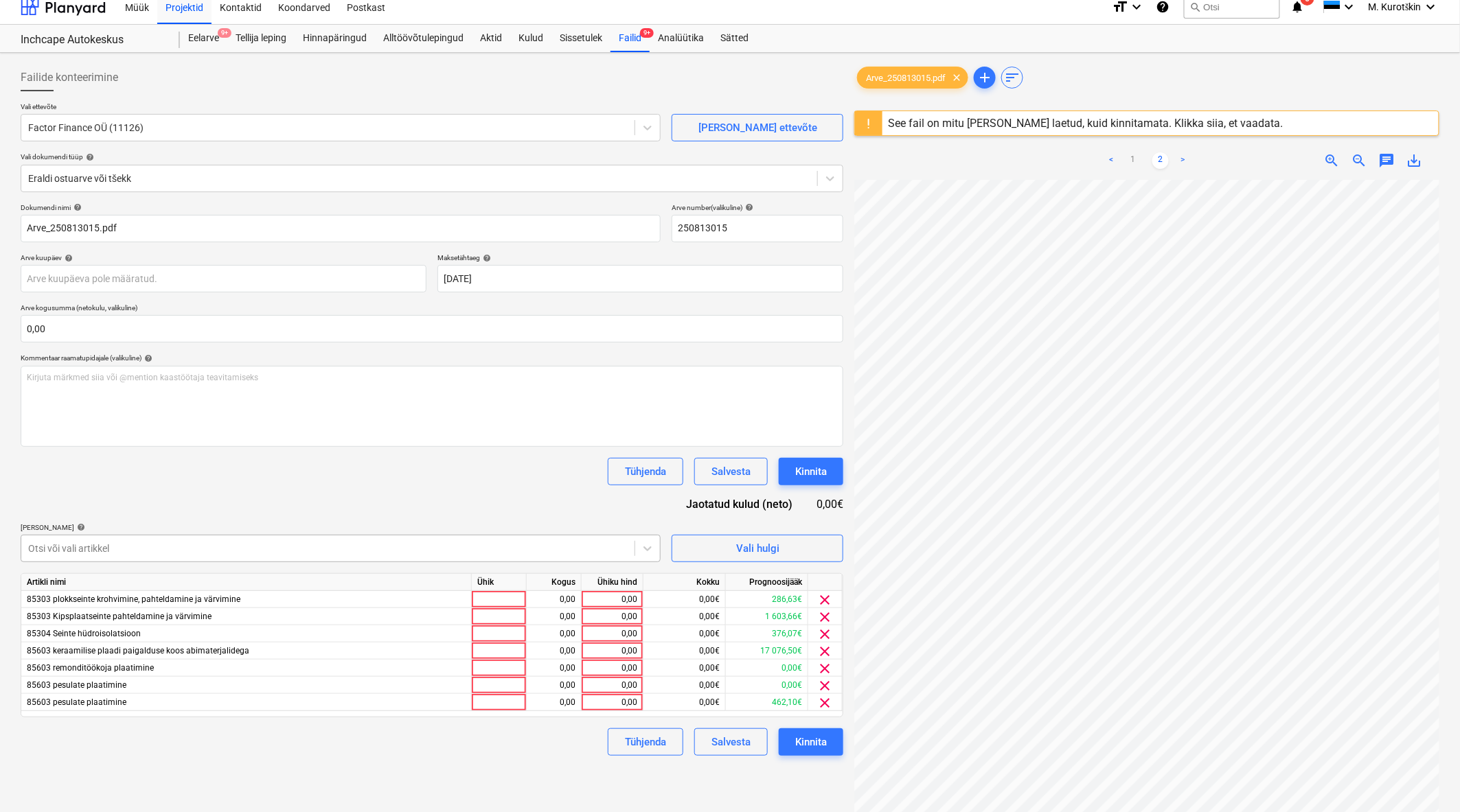
click at [184, 539] on div "Otsi või vali artikkel" at bounding box center [327, 549] width 613 height 19
type input "lagee"
click at [764, 555] on div "Vali hulgi" at bounding box center [757, 549] width 43 height 18
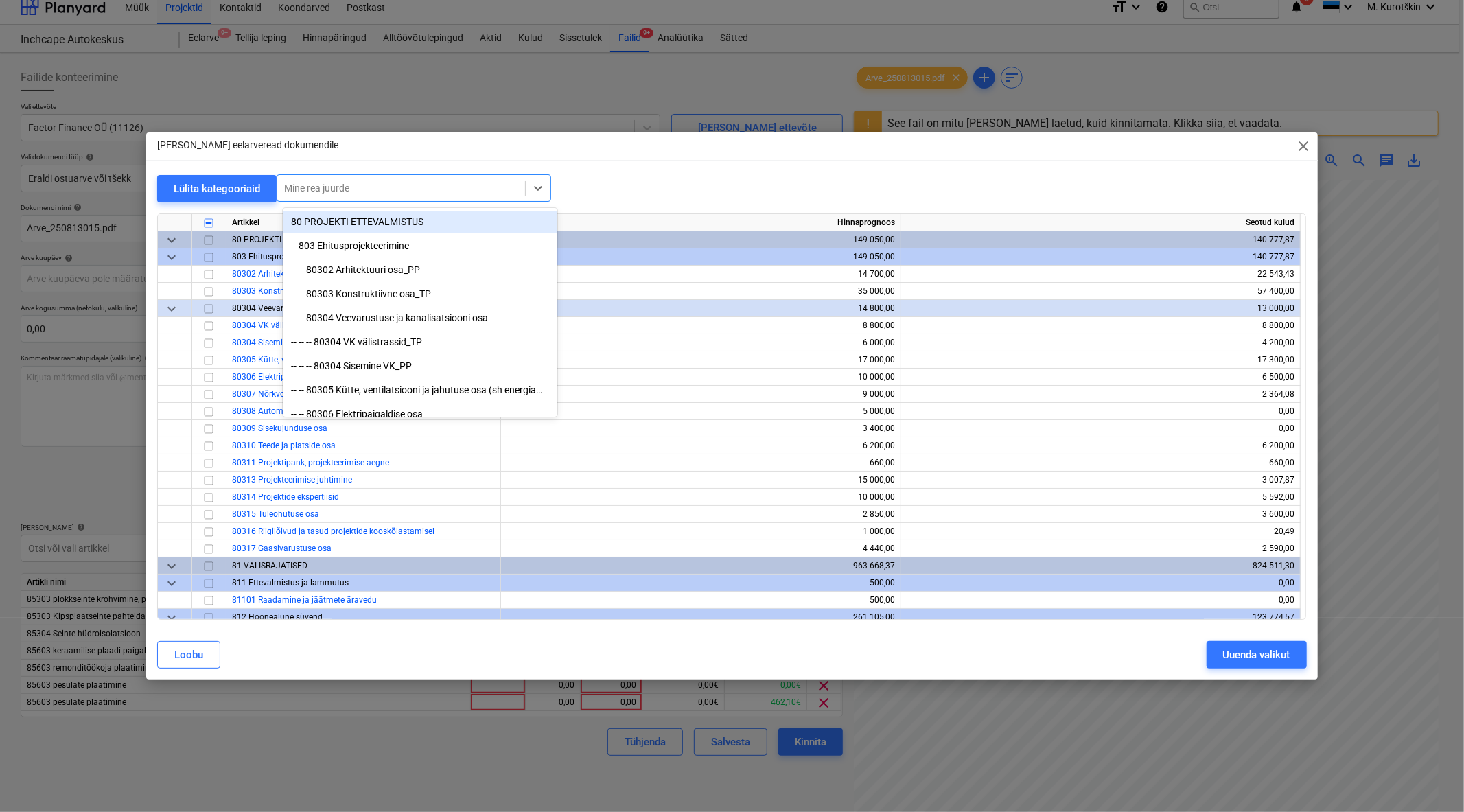
click at [363, 192] on div at bounding box center [401, 188] width 234 height 14
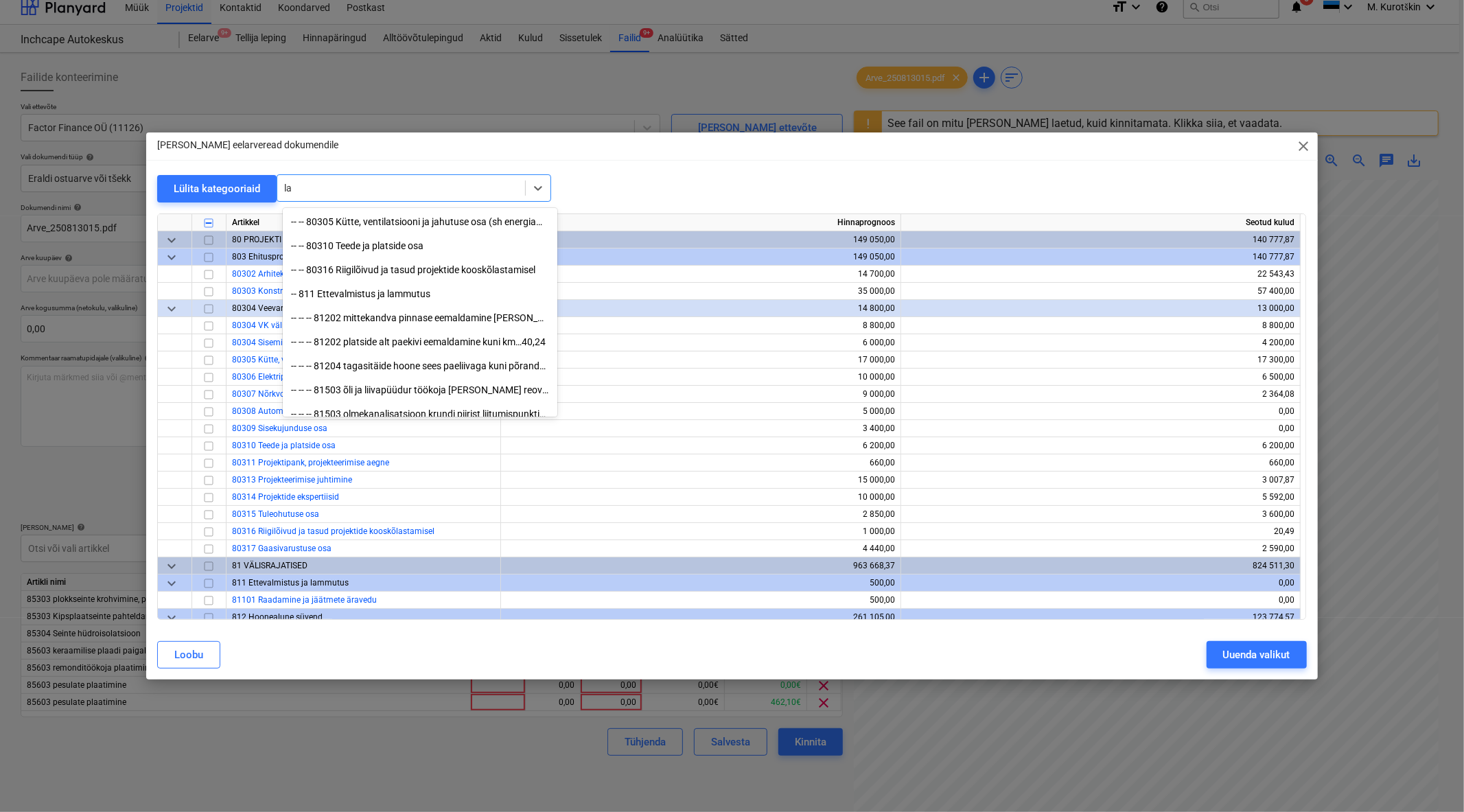
type input "l"
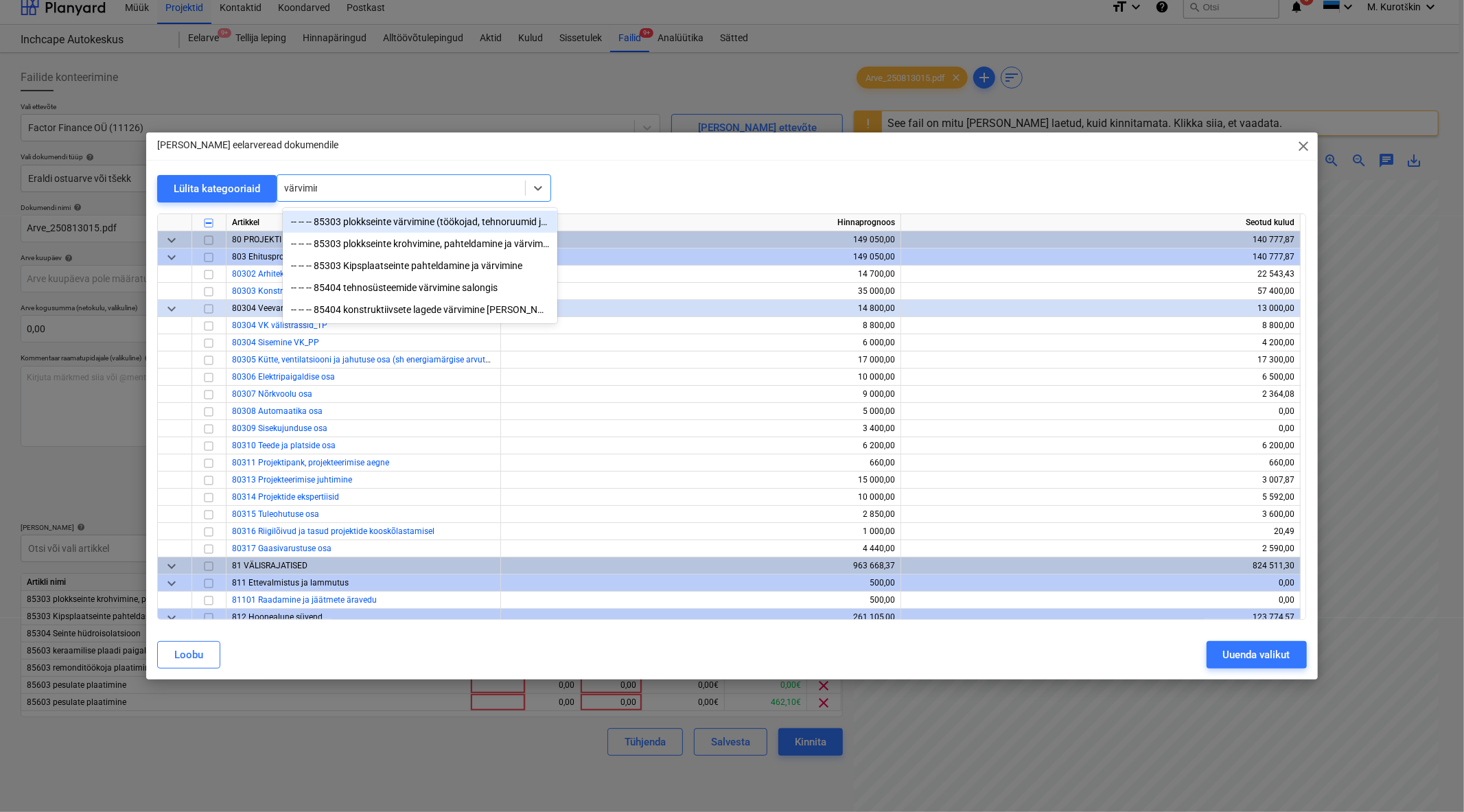
type input "värvimine"
click at [441, 312] on div "-- -- -- 85404 konstruktiivsete lagede värvimine ilma pahteldamiseta" at bounding box center [420, 309] width 275 height 22
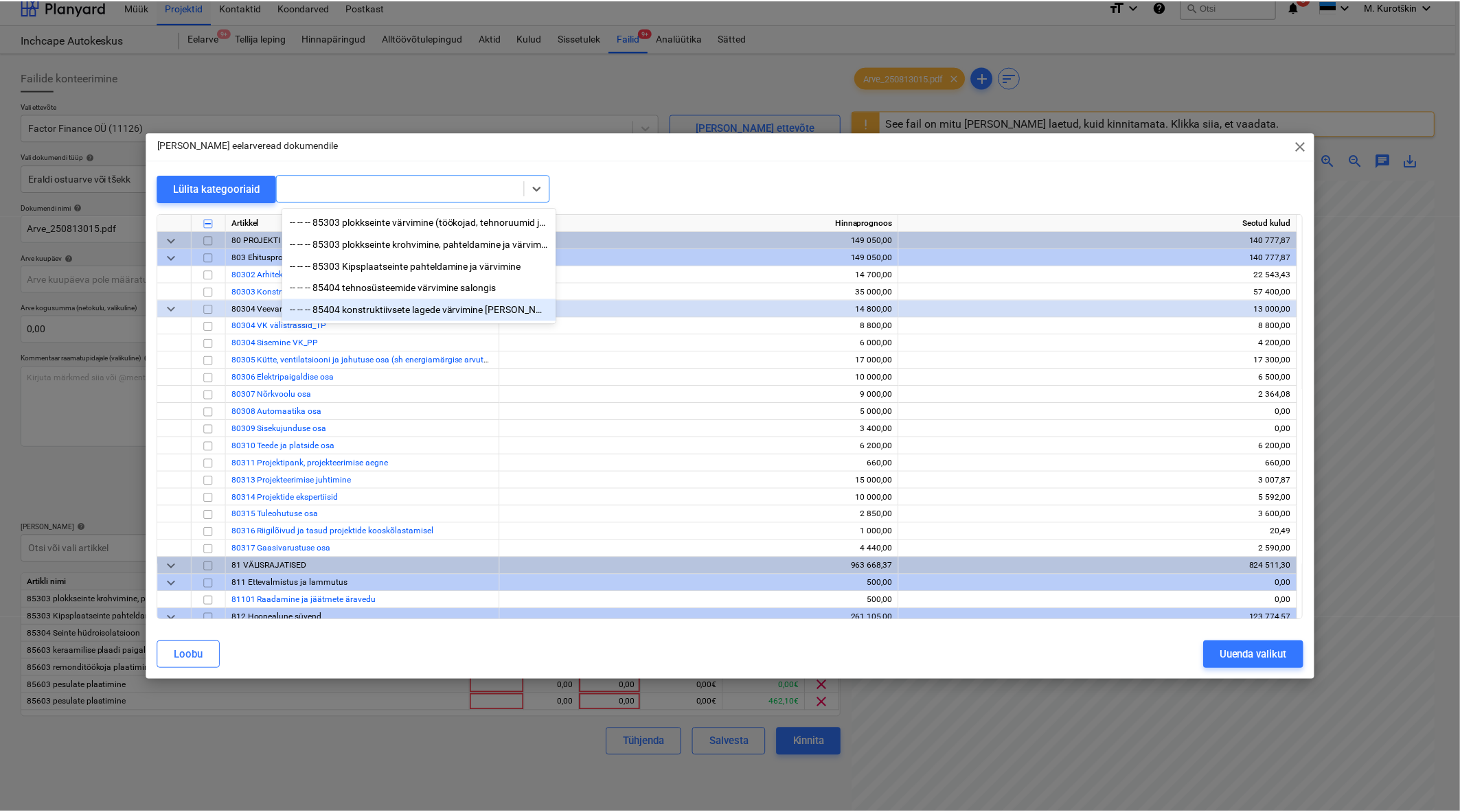
scroll to position [4359, 0]
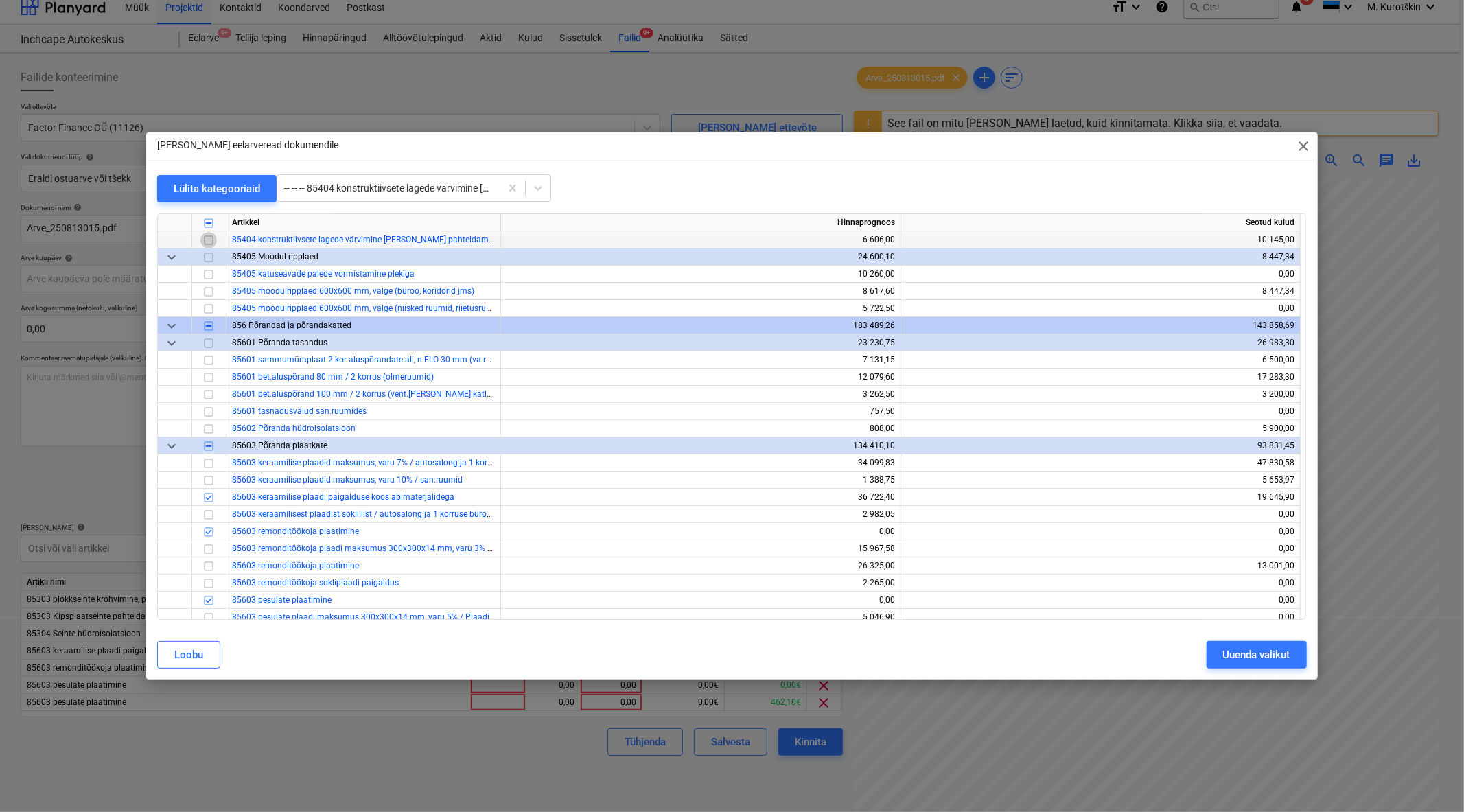
click at [210, 238] on input "checkbox" at bounding box center [209, 239] width 17 height 17
click at [1253, 652] on div "Uuenda valikut" at bounding box center [1256, 655] width 67 height 18
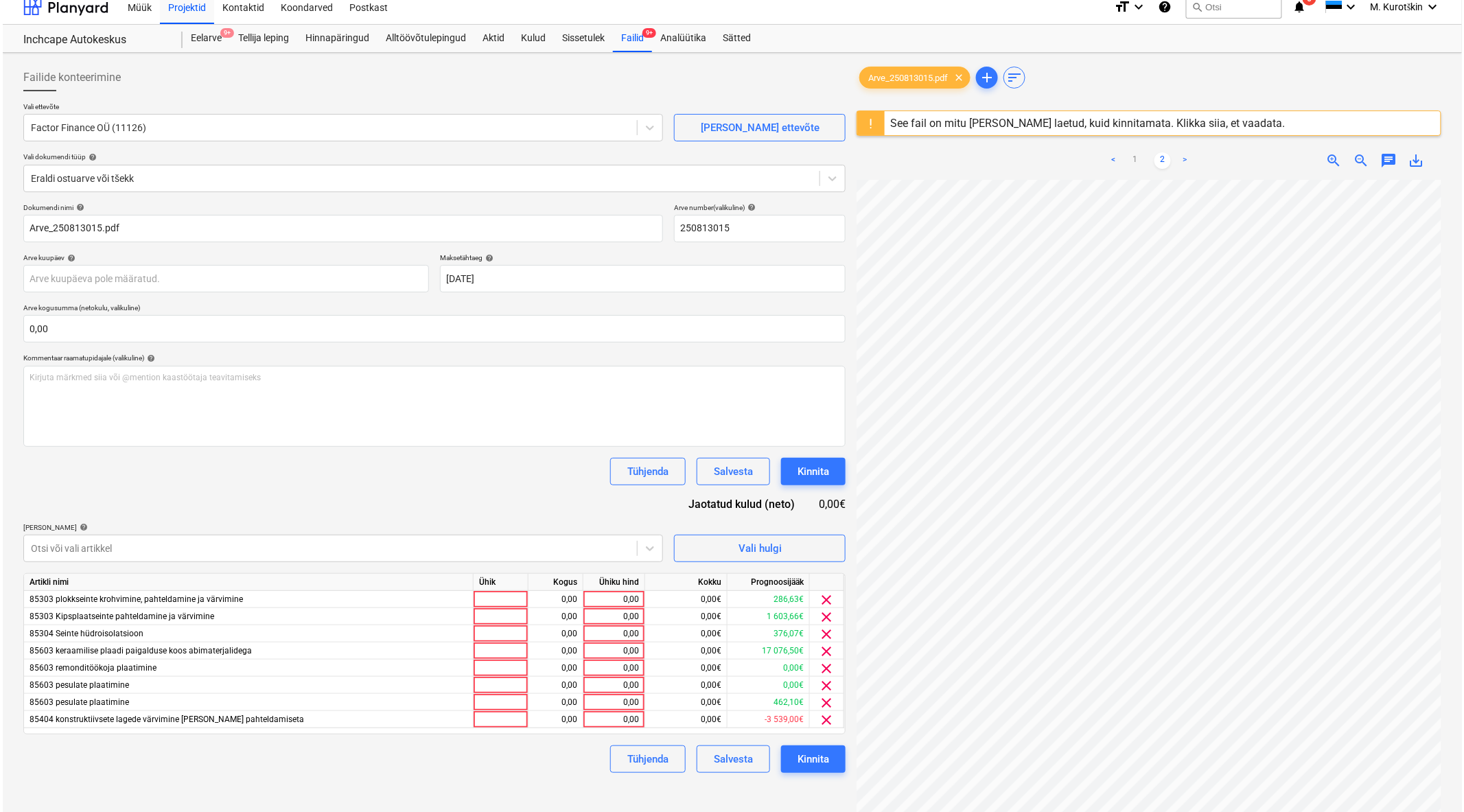
scroll to position [163, 0]
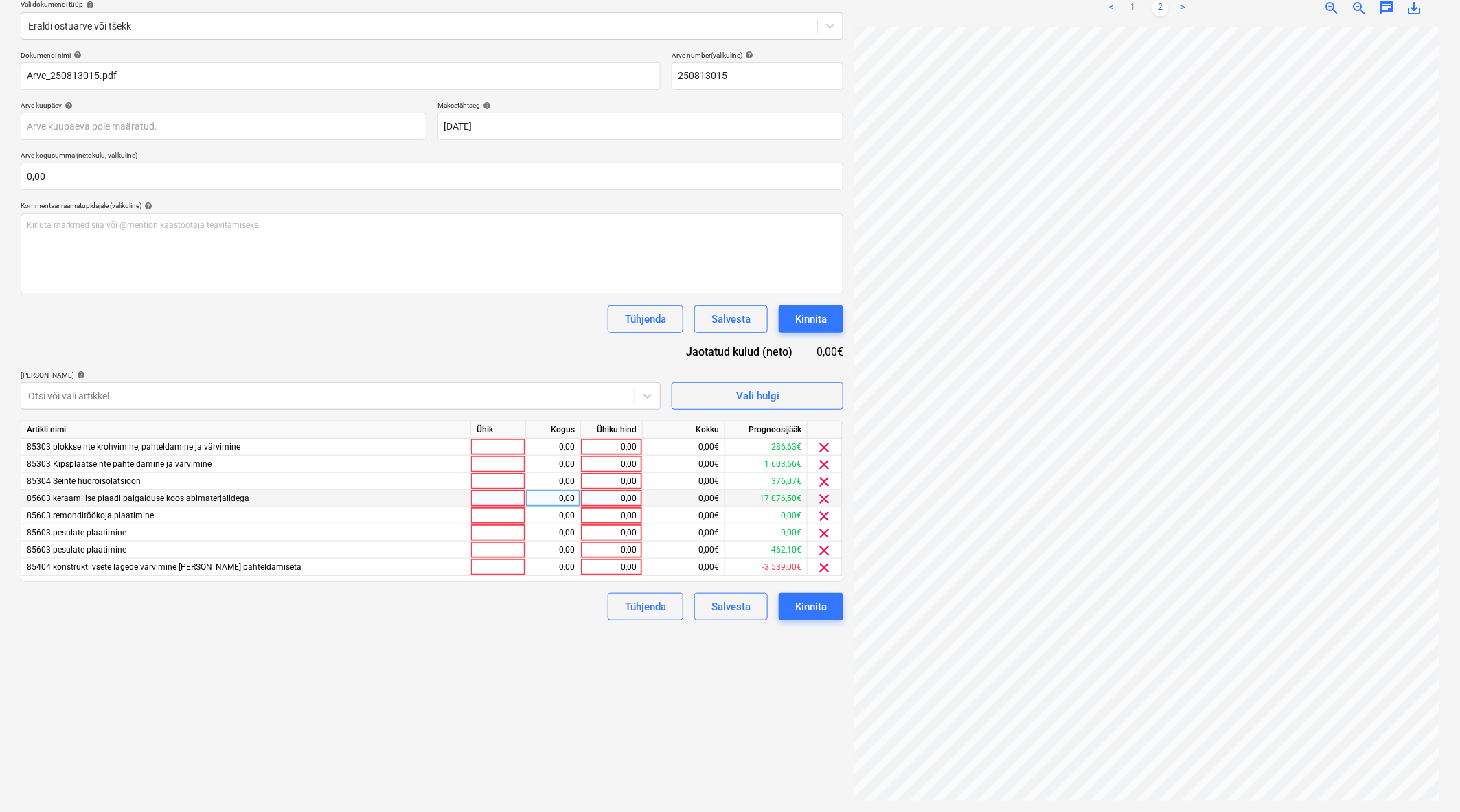
click at [603, 505] on div "0,00" at bounding box center [611, 499] width 50 height 17
click at [246, 497] on span "85603 keraamilise plaadi paigalduse koos abimaterjalidega" at bounding box center [138, 498] width 223 height 10
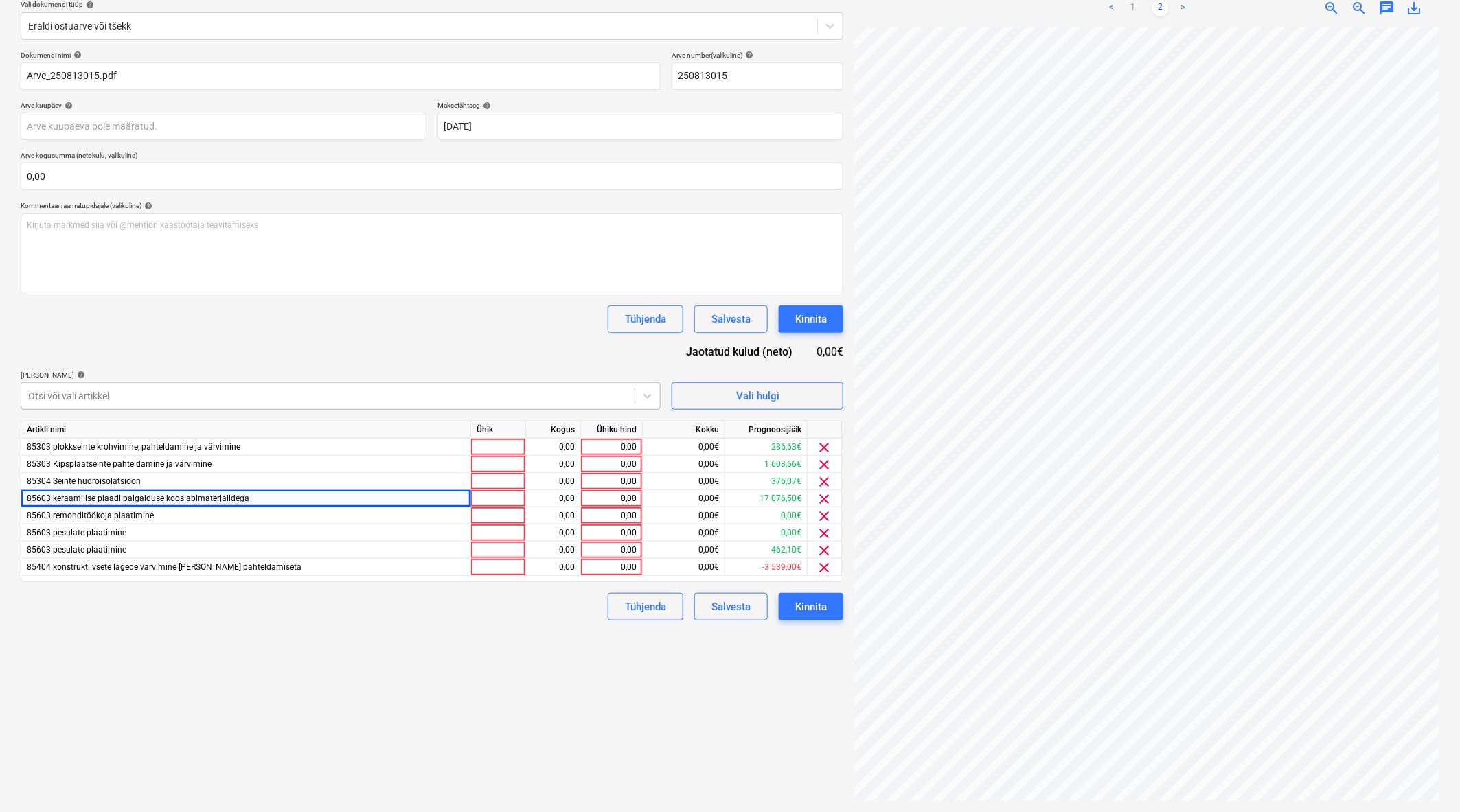
click at [99, 385] on div "Otsi või vali artikkel" at bounding box center [341, 396] width 640 height 28
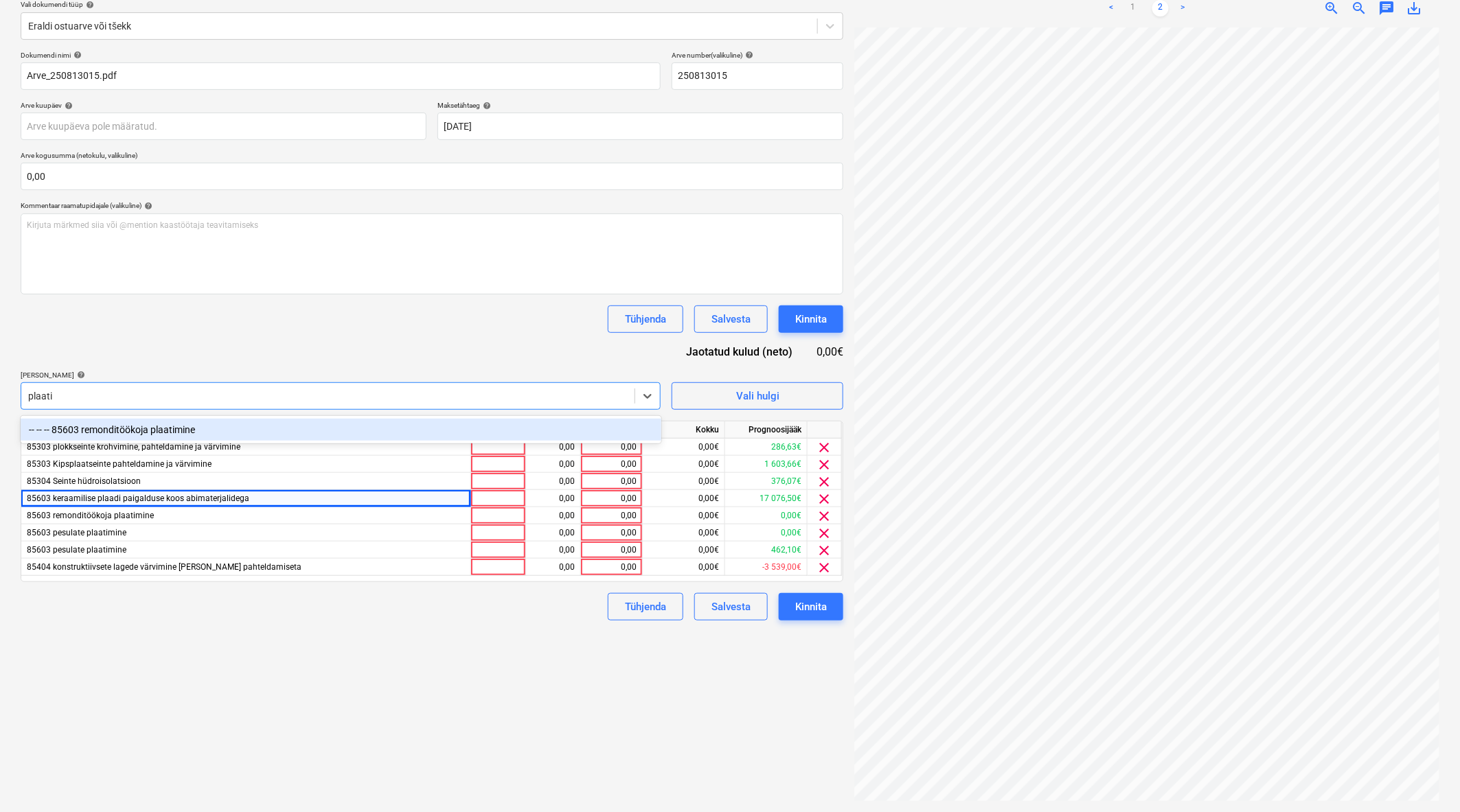
type input "plaati"
click at [133, 628] on div "Failide konteerimine Vali ettevõte Factor Finance OÜ (11126) Lisa uus ettevõte …" at bounding box center [431, 356] width 834 height 901
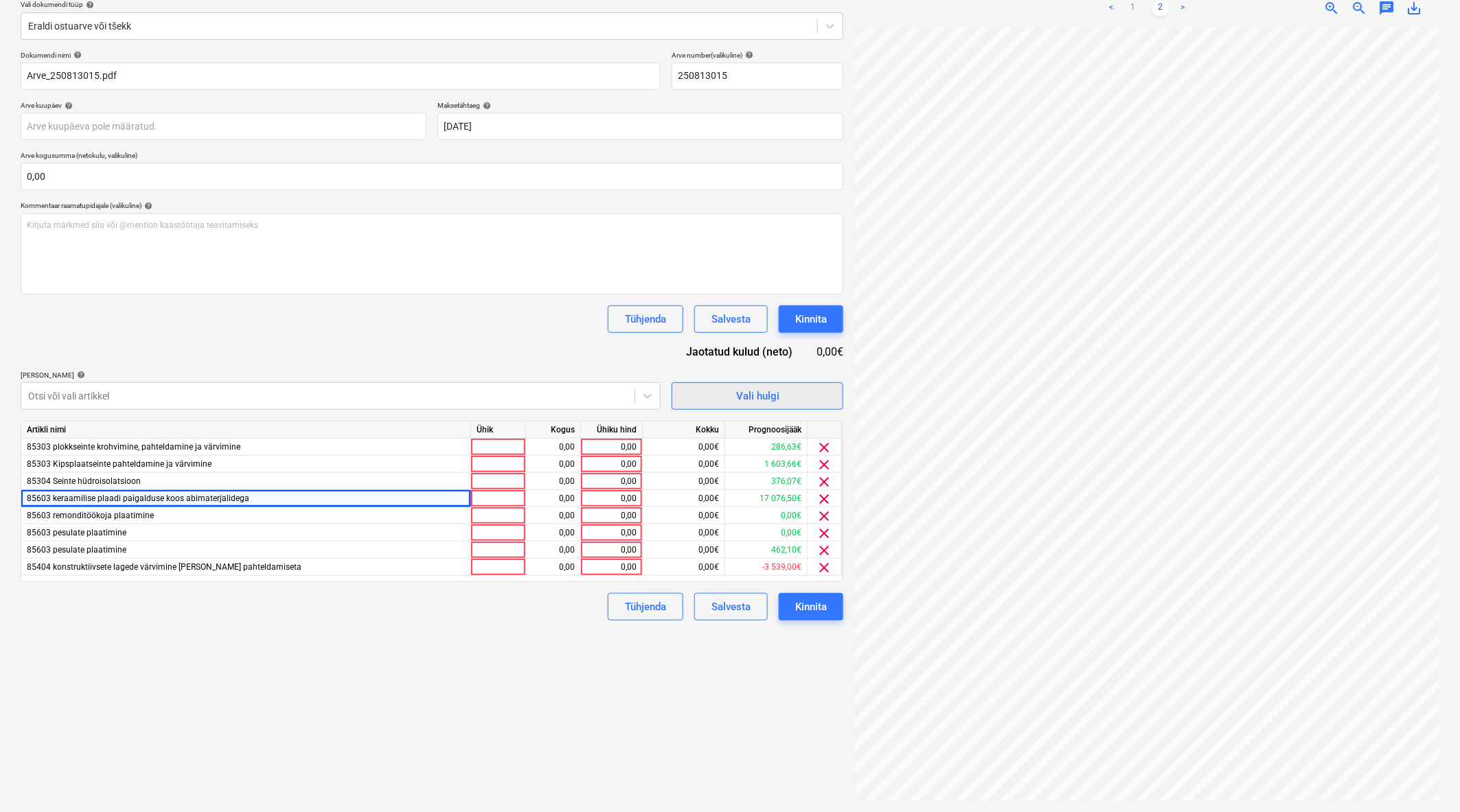
click at [757, 393] on div "Vali hulgi" at bounding box center [757, 396] width 43 height 18
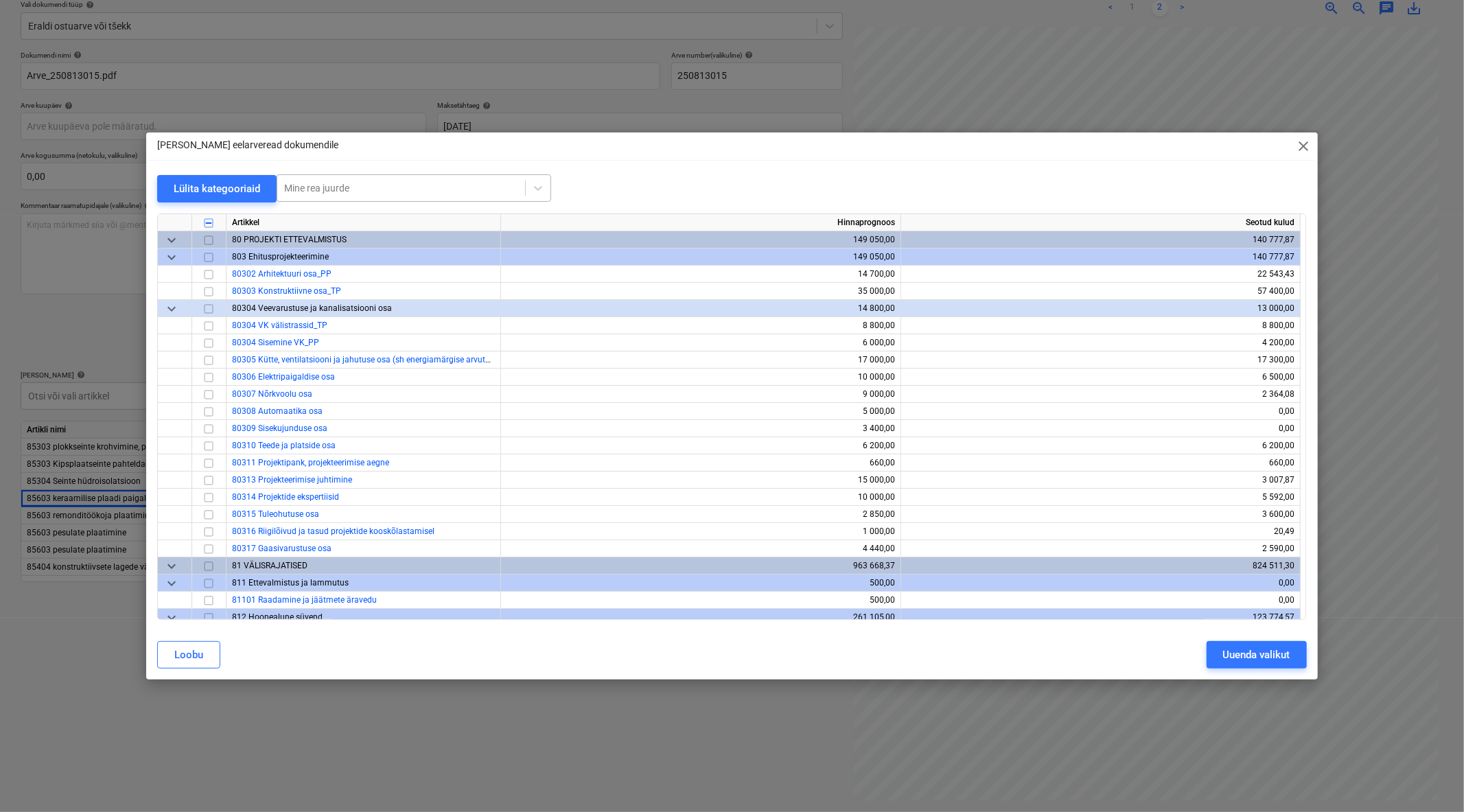
click at [353, 184] on div at bounding box center [401, 188] width 234 height 14
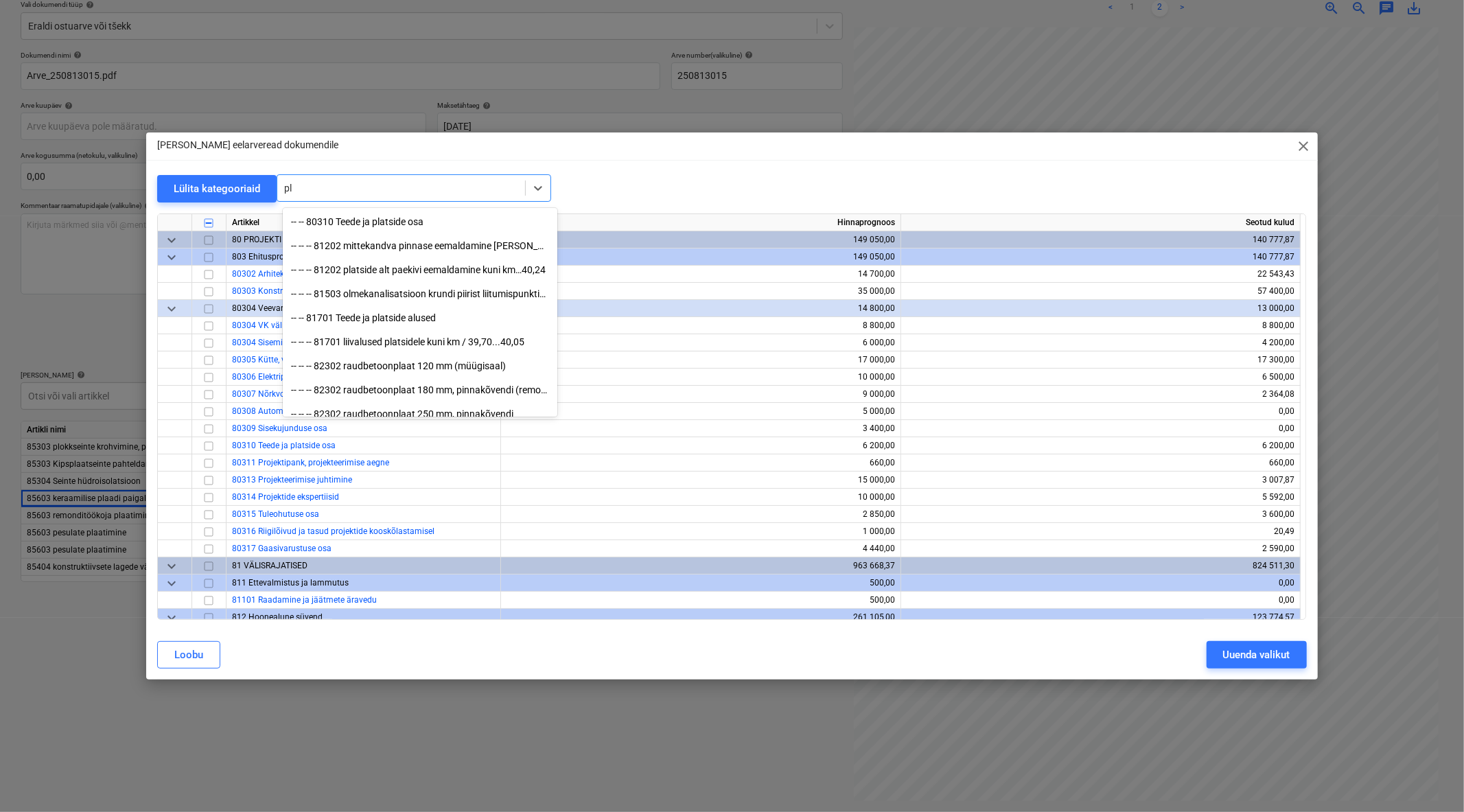
type input "p"
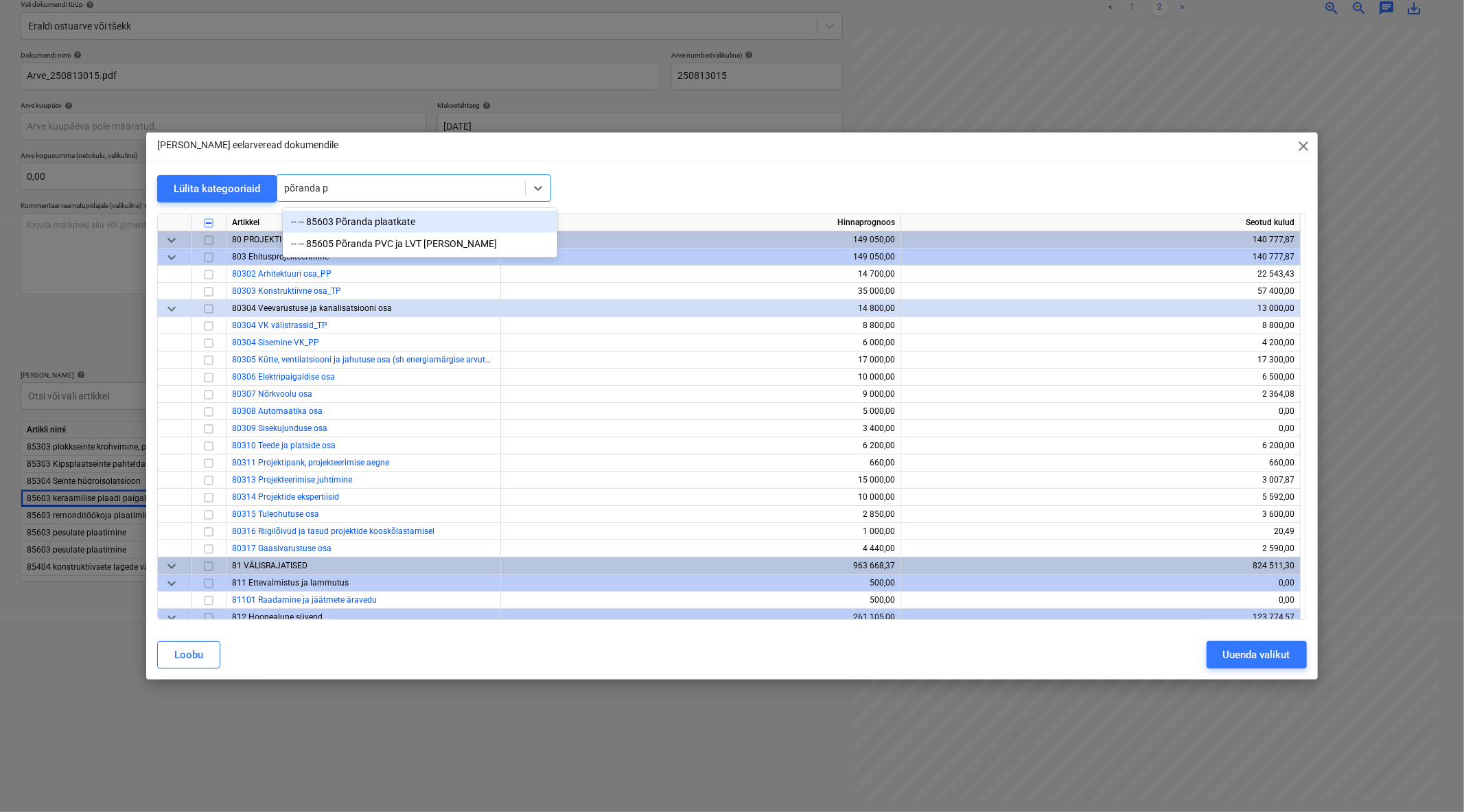
type input "põranda pl"
click at [423, 223] on div "-- -- 85603 Põranda plaatkate" at bounding box center [420, 221] width 275 height 22
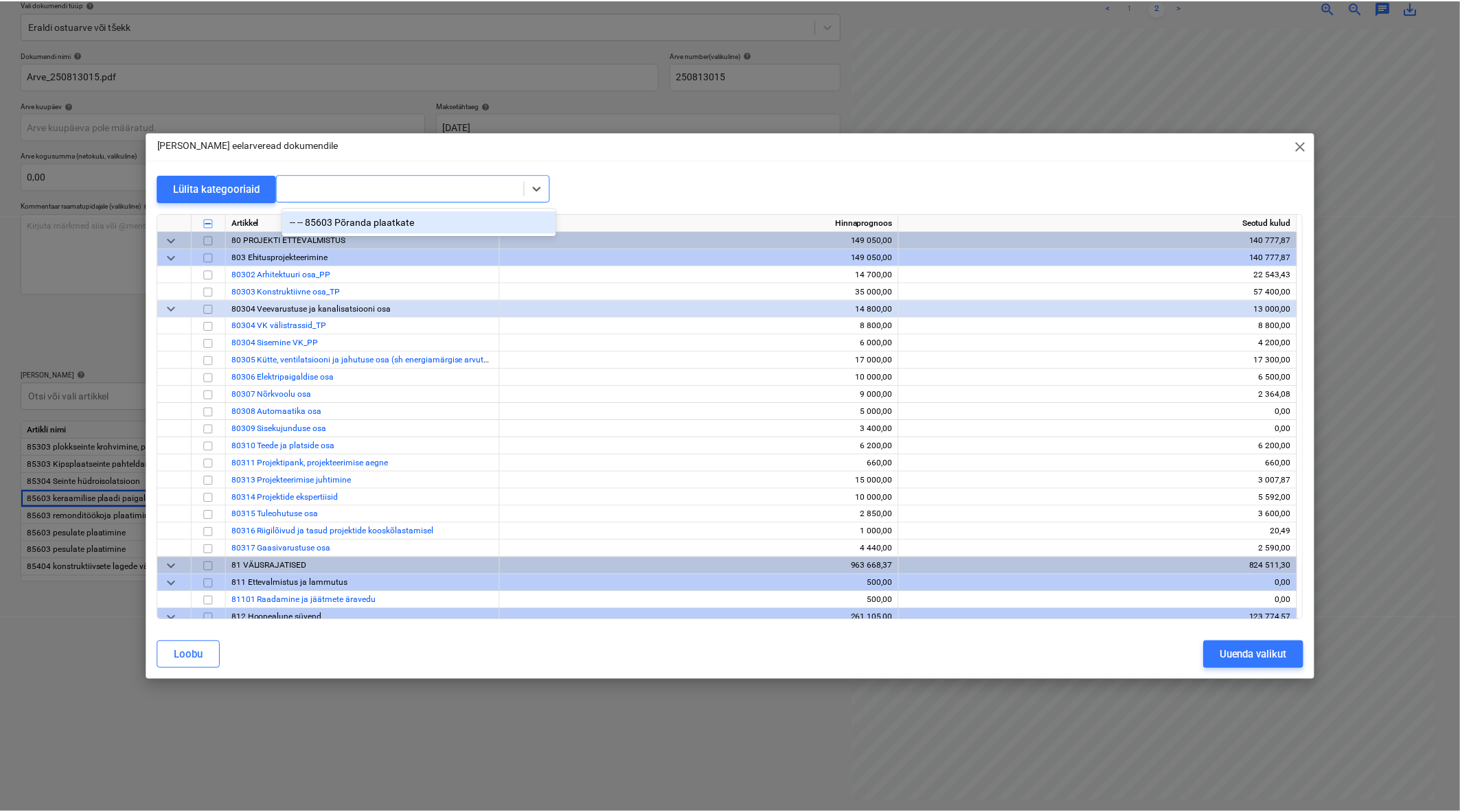
scroll to position [4565, 0]
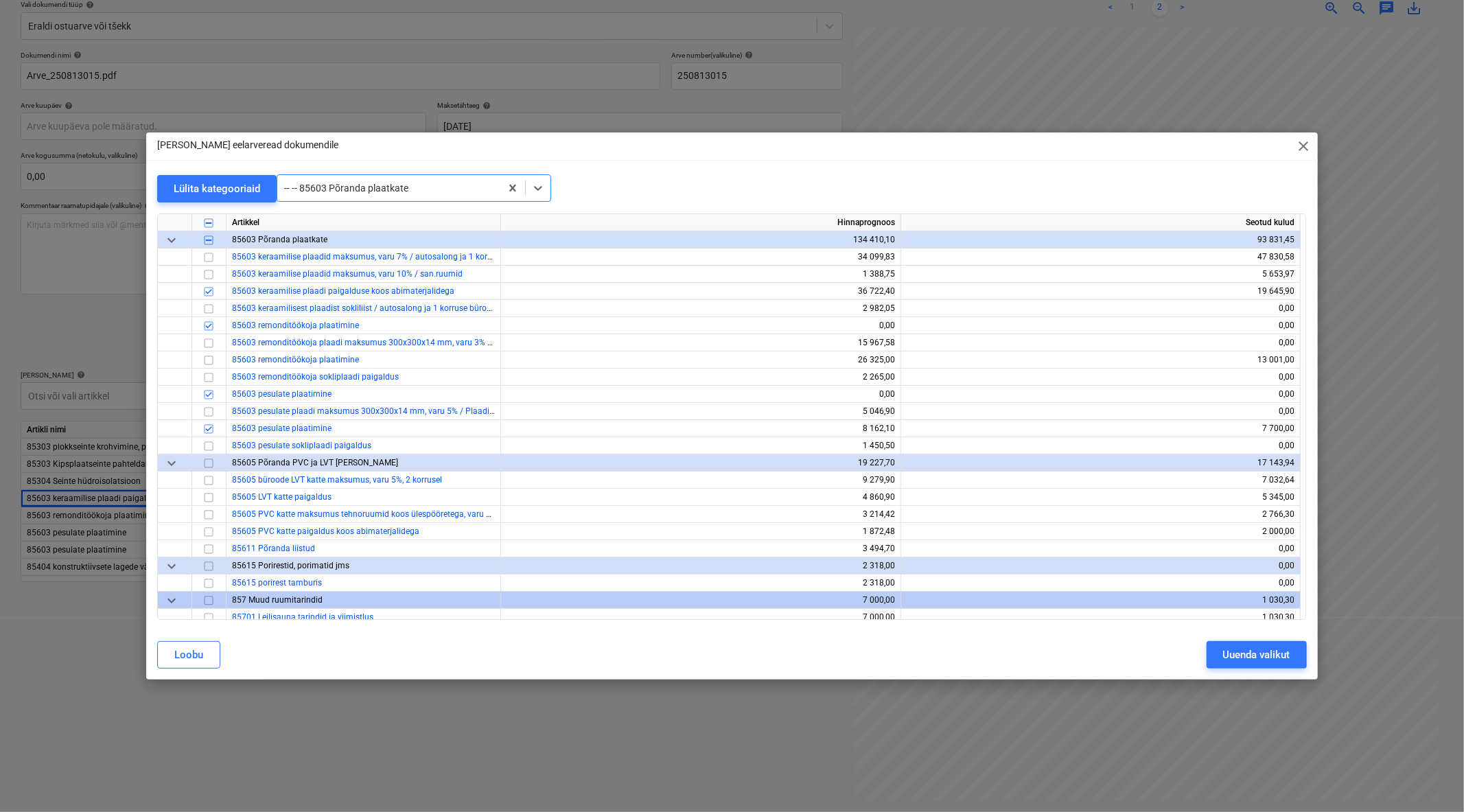
click at [1312, 153] on span "close" at bounding box center [1304, 146] width 17 height 17
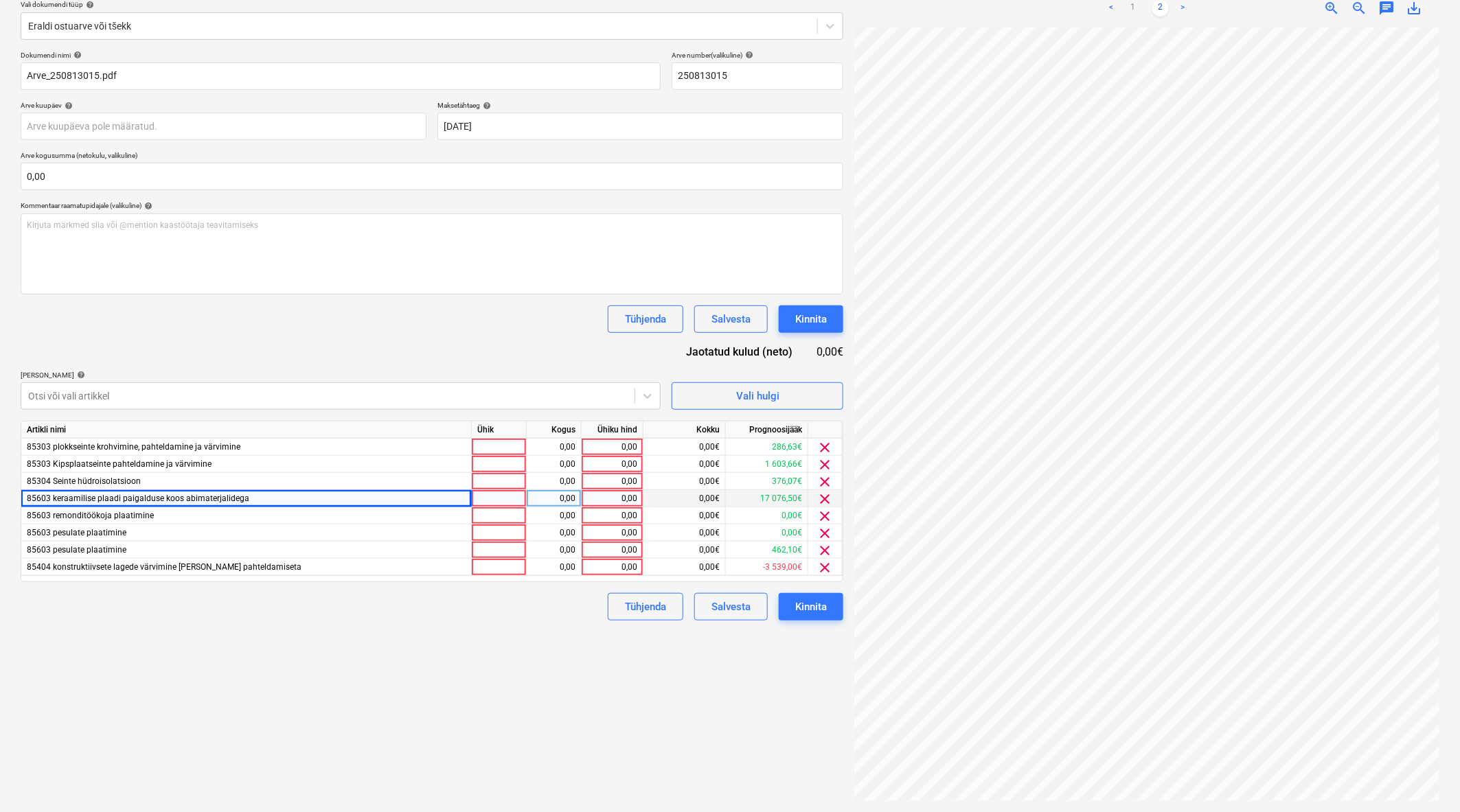
click at [593, 497] on div "0,00" at bounding box center [612, 499] width 50 height 17
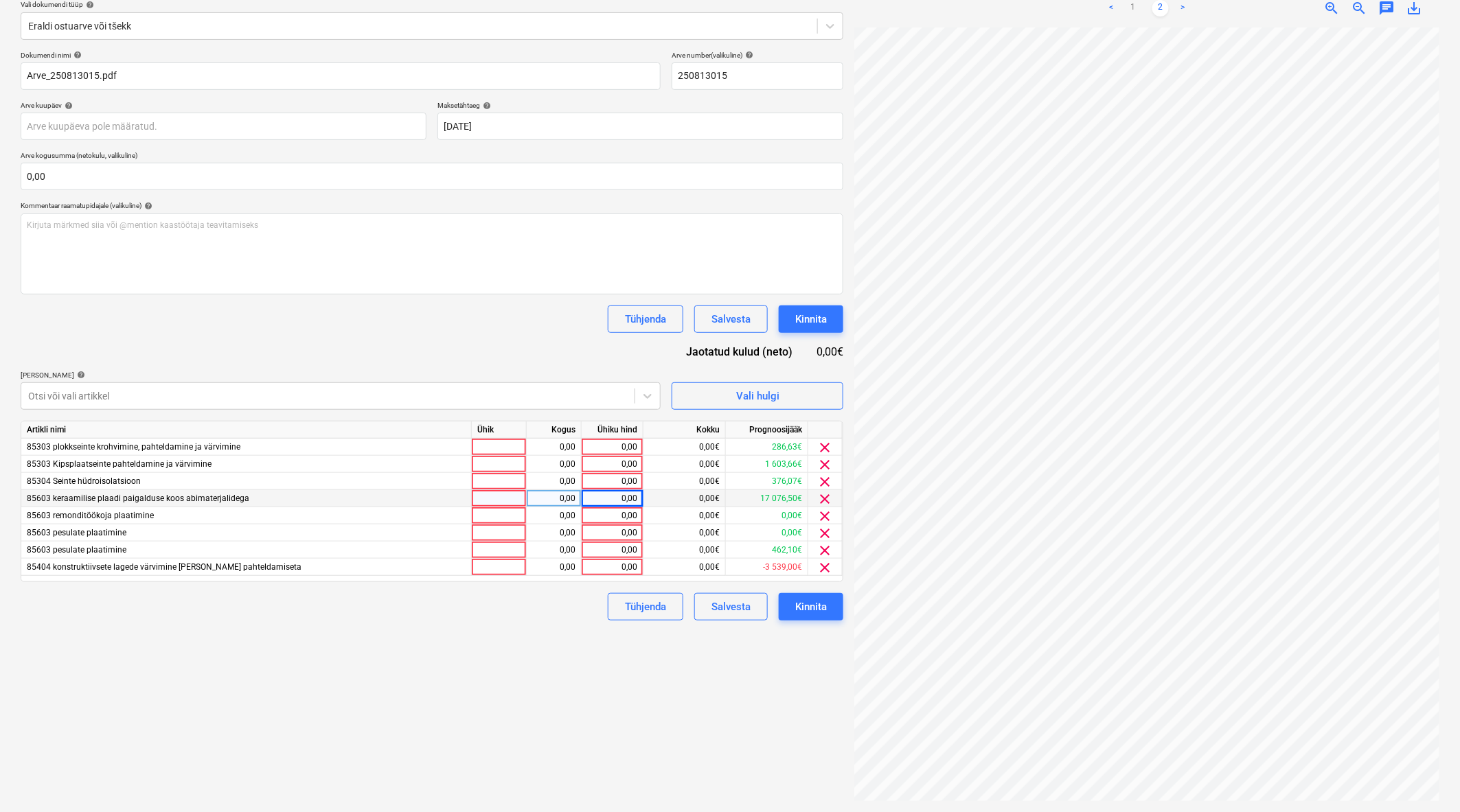
click at [617, 503] on div "0,00" at bounding box center [612, 499] width 50 height 17
type input "8913"
click at [643, 695] on div "Failide konteerimine Vali ettevõte Factor Finance OÜ (11126) Lisa uus ettevõte …" at bounding box center [431, 356] width 834 height 901
click at [279, 393] on div at bounding box center [327, 396] width 599 height 14
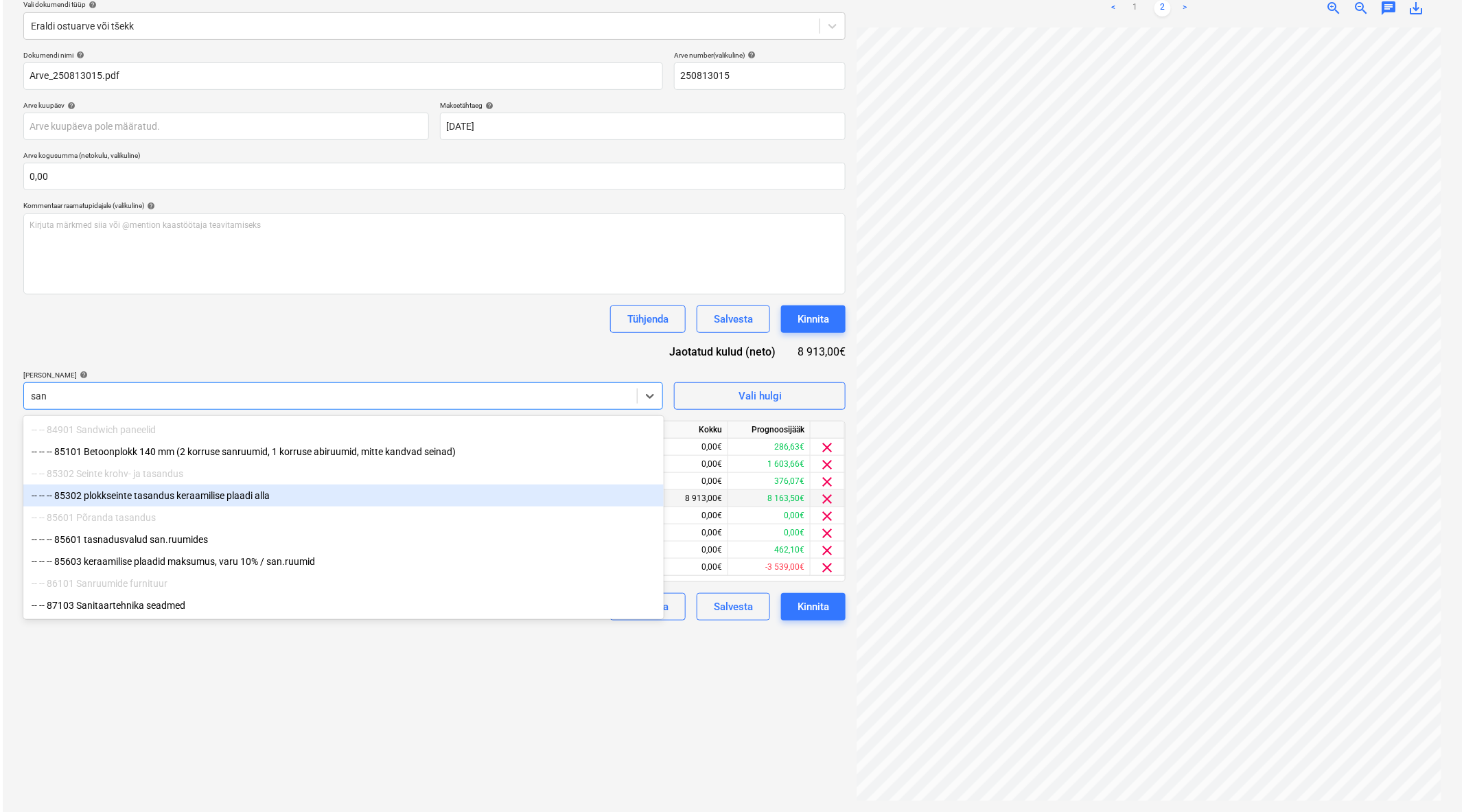
scroll to position [2, 0]
type input "san"
click at [350, 311] on div "Tühjenda Salvesta Kinnita" at bounding box center [432, 319] width 822 height 28
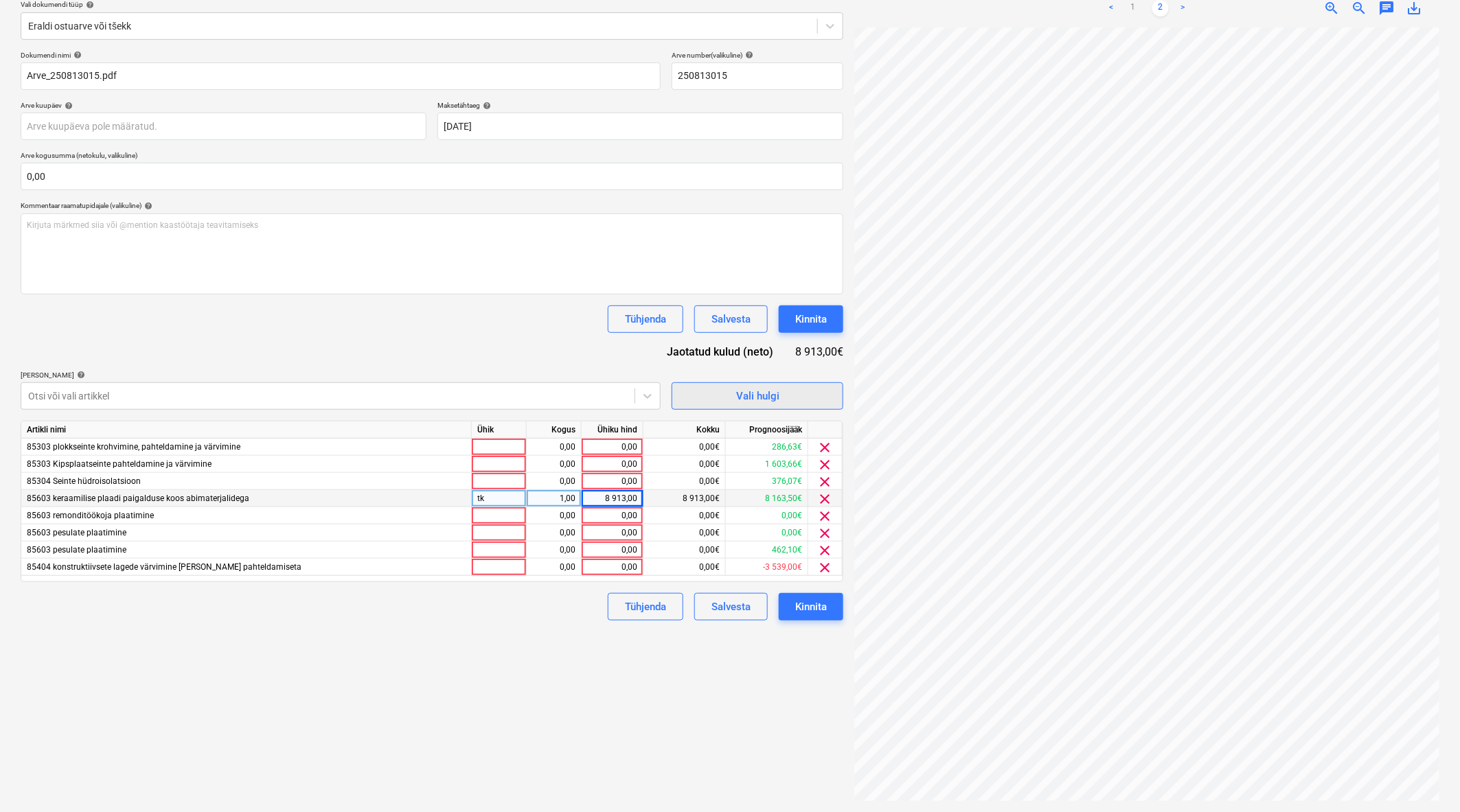
click at [775, 403] on div "Vali hulgi" at bounding box center [757, 396] width 43 height 18
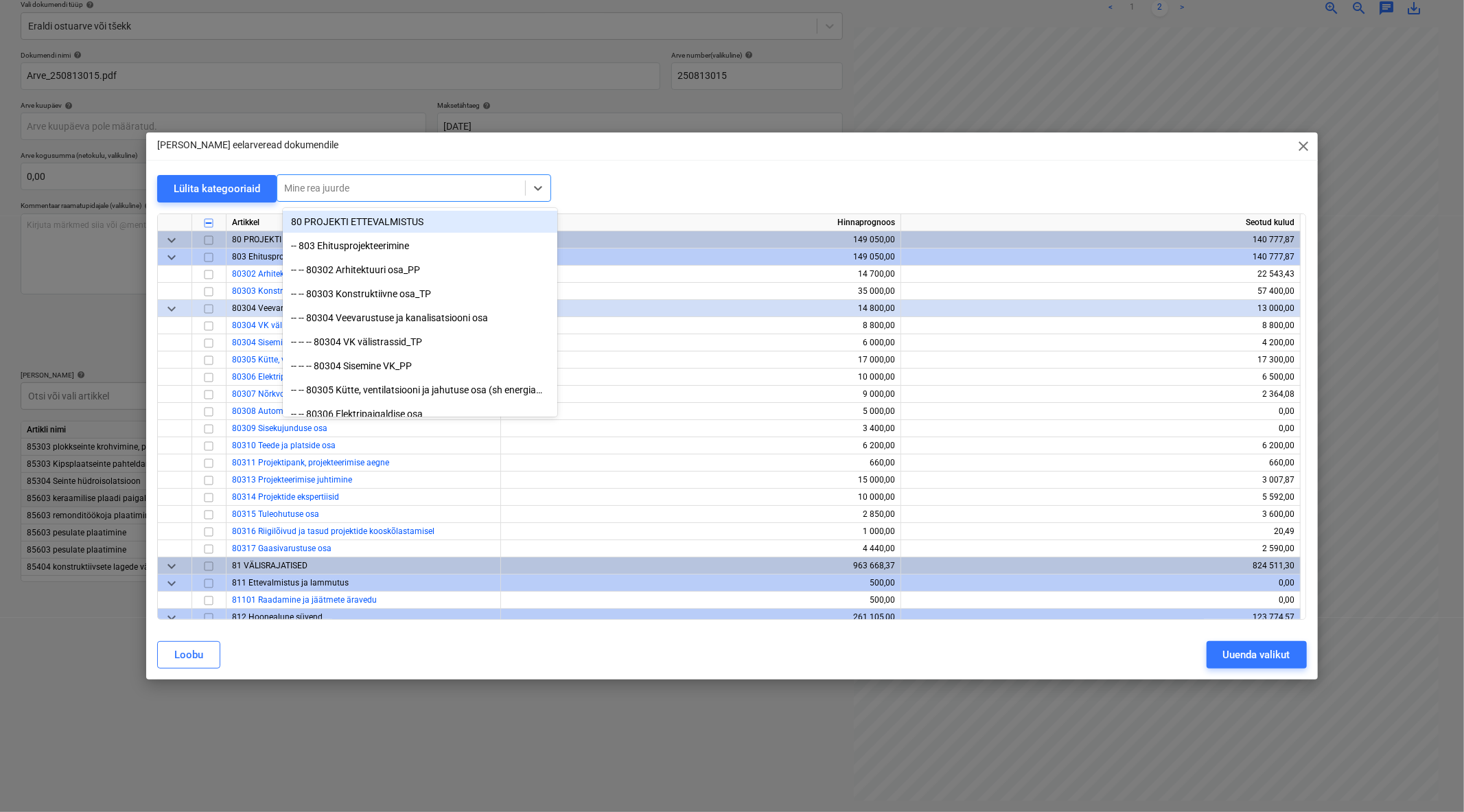
click at [375, 185] on div at bounding box center [401, 188] width 234 height 14
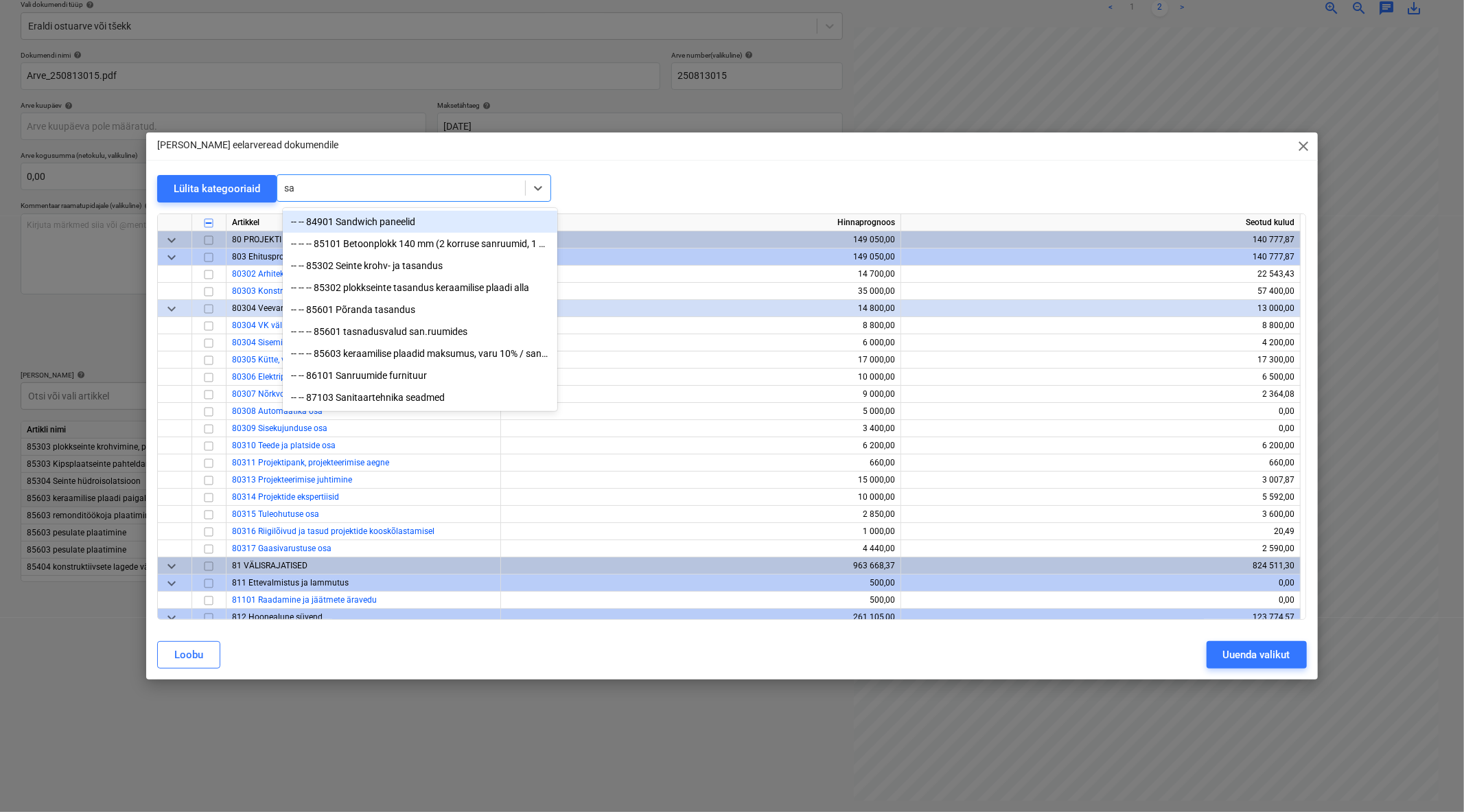
type input "s"
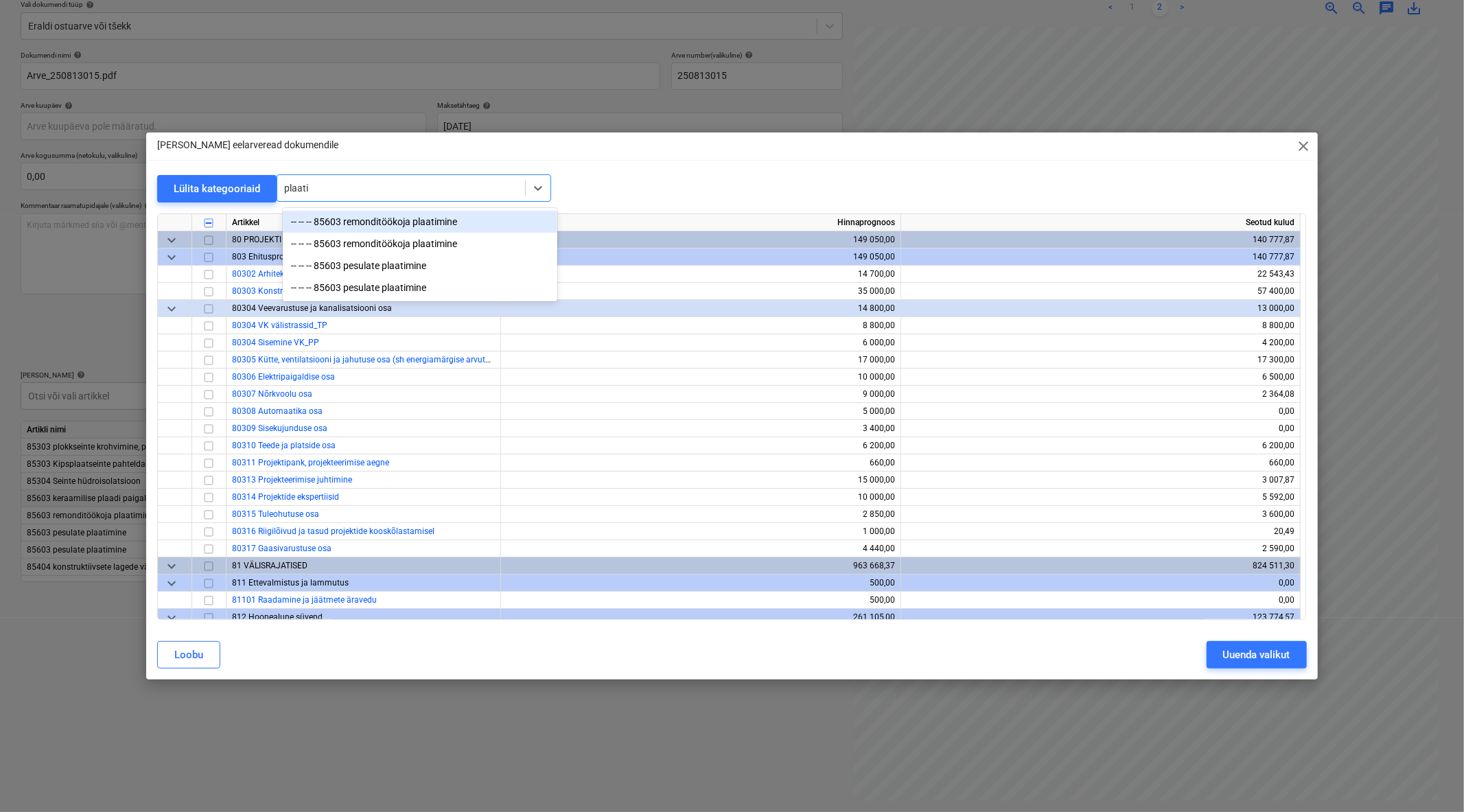
type input "plaat"
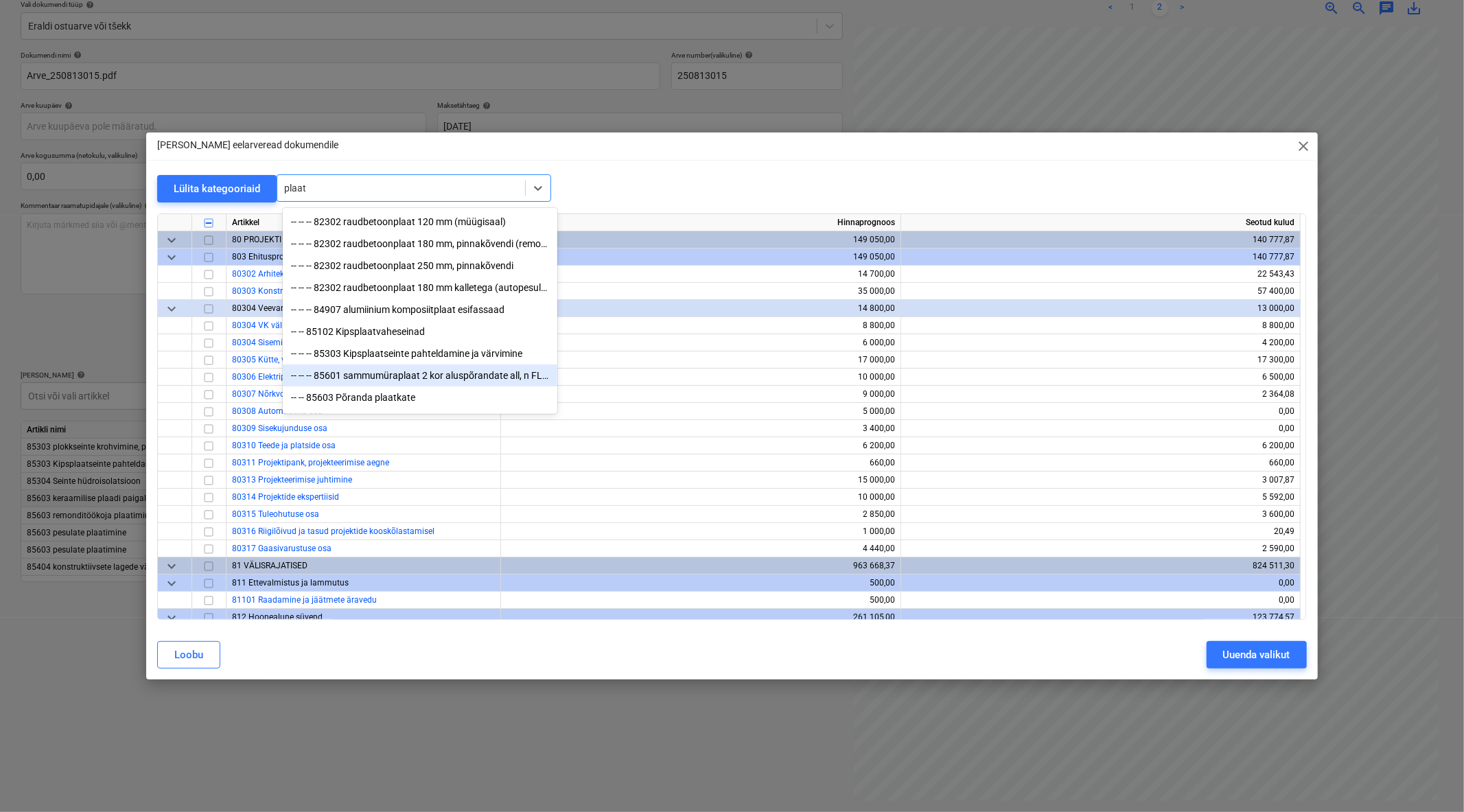
scroll to position [136, 0]
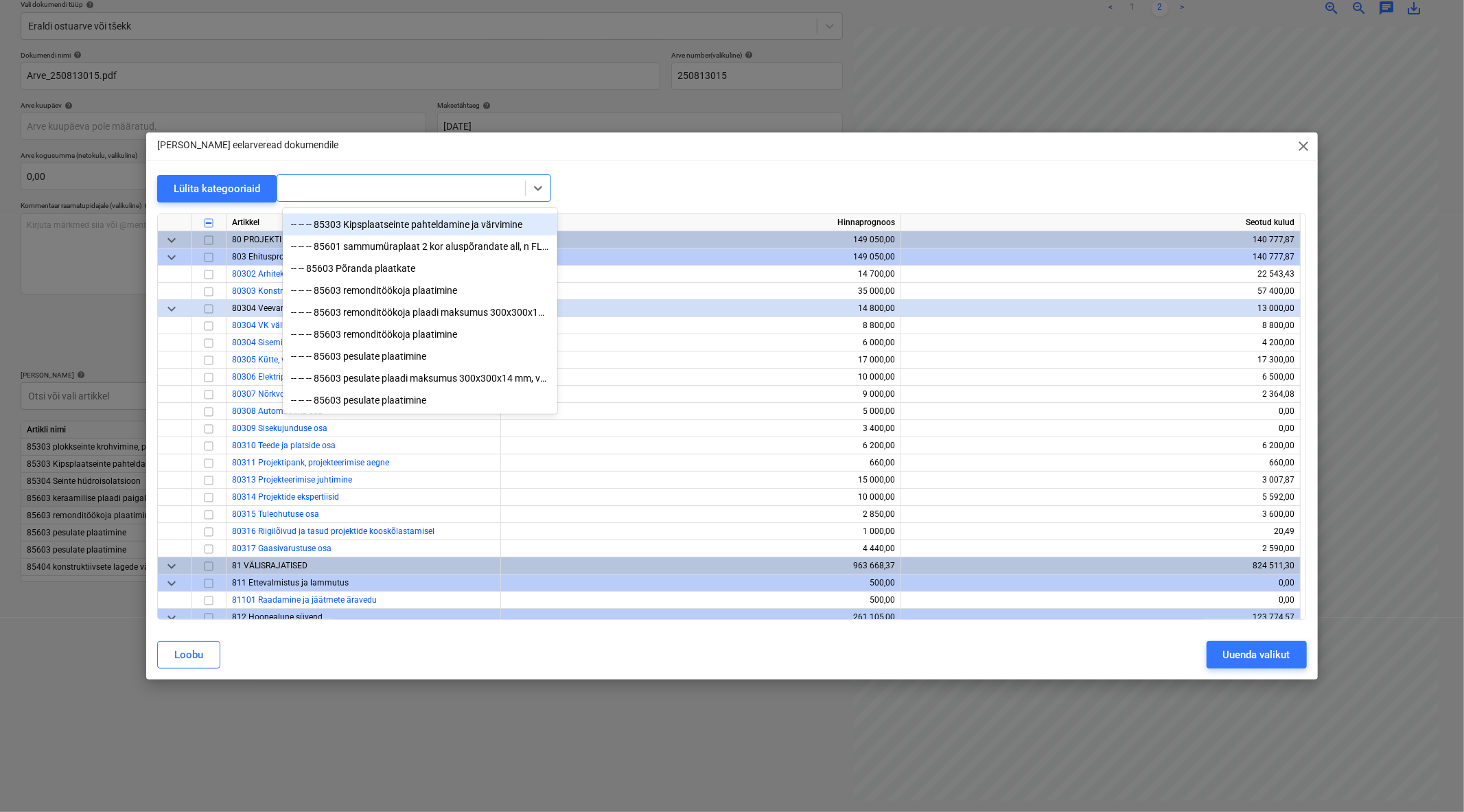
click at [358, 191] on div at bounding box center [401, 188] width 234 height 14
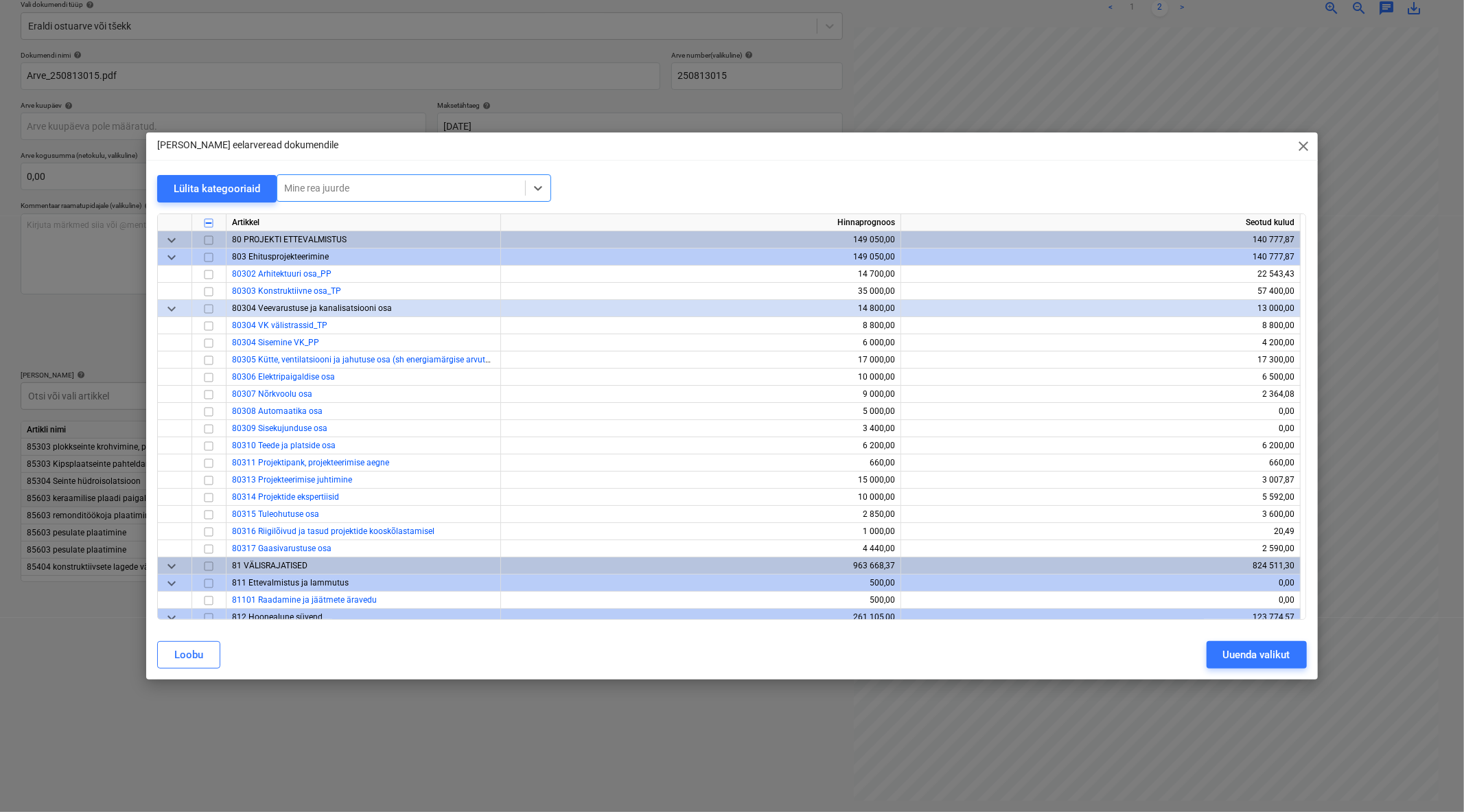
click at [358, 190] on div at bounding box center [401, 188] width 234 height 14
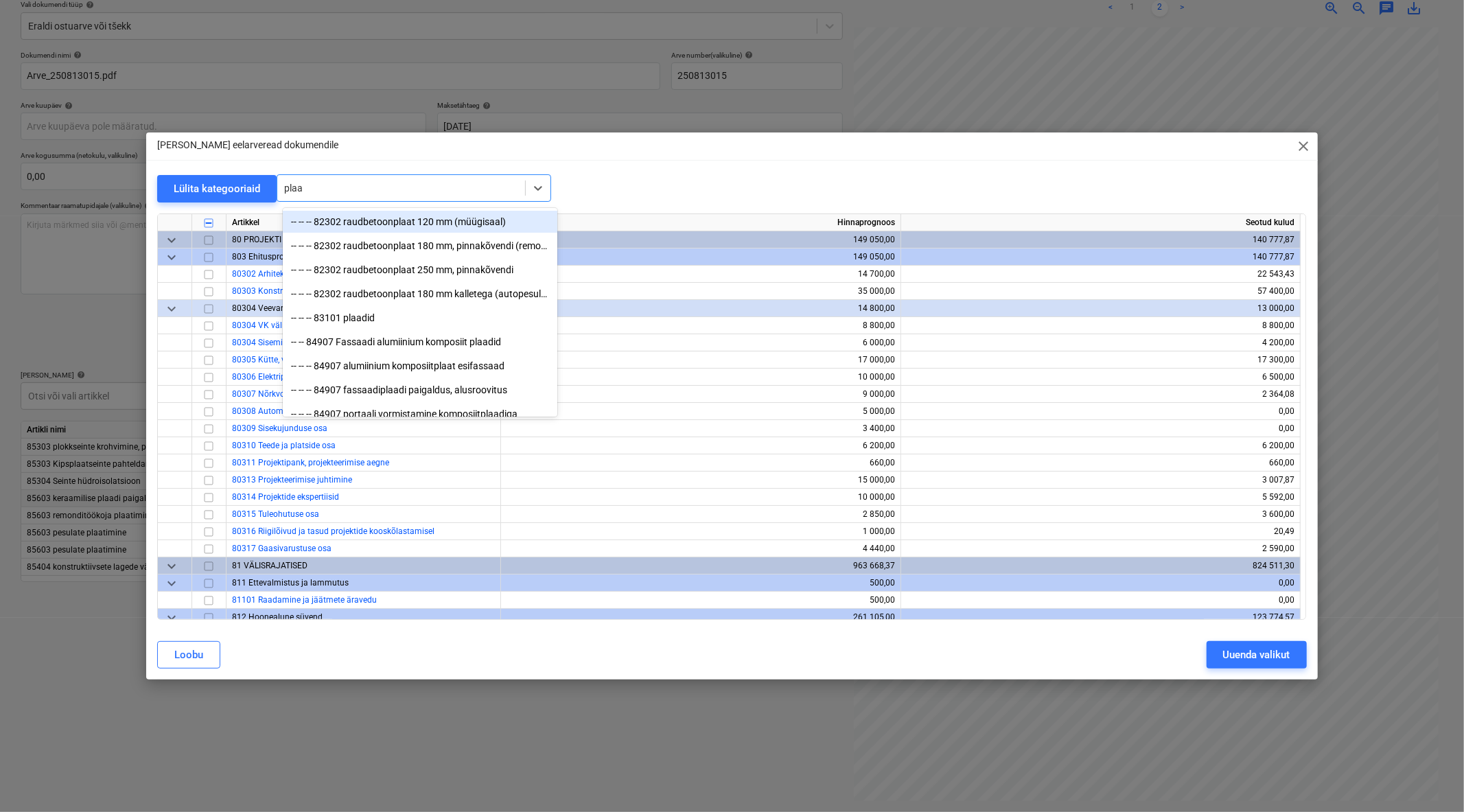
type input "plaaa"
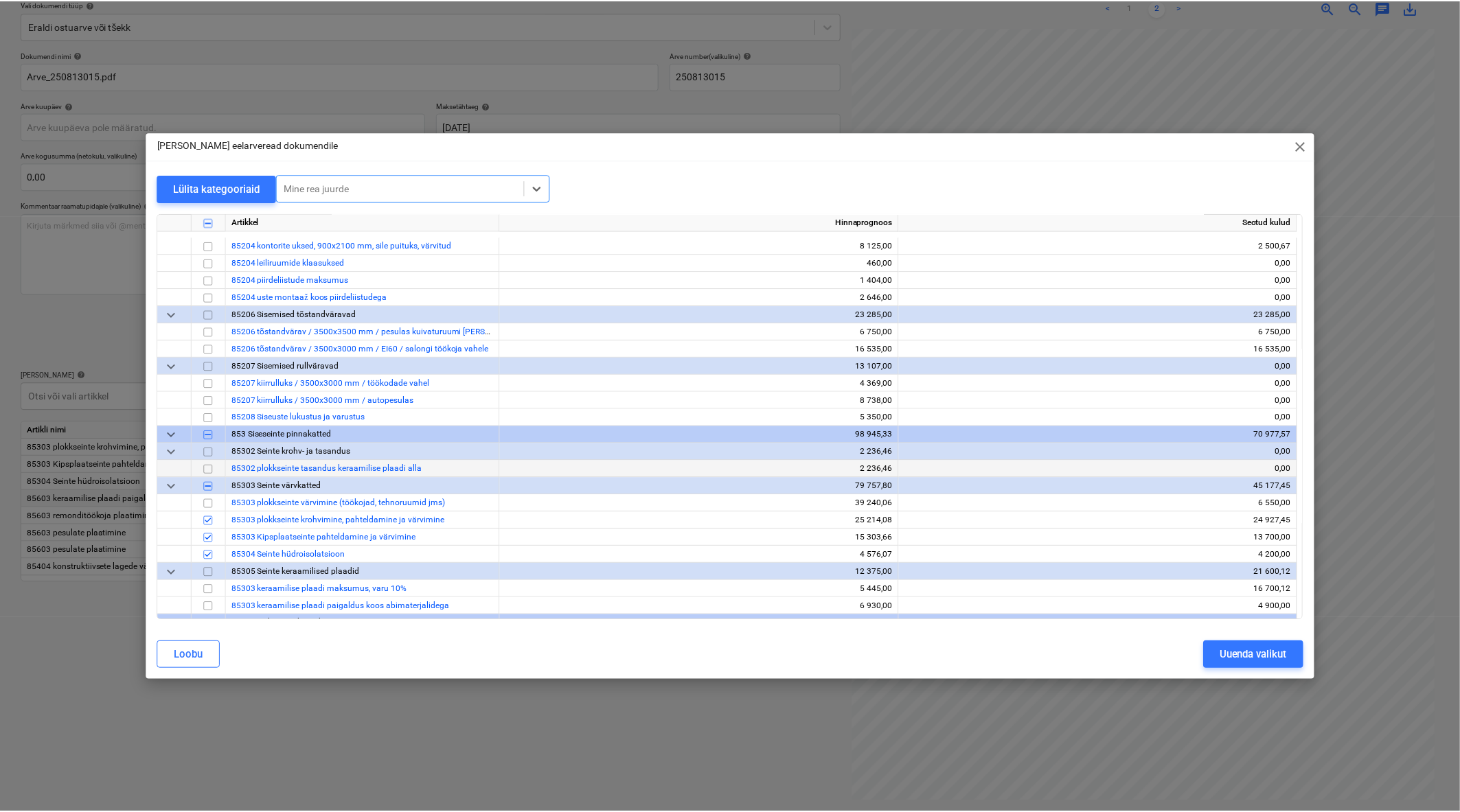
scroll to position [3965, 0]
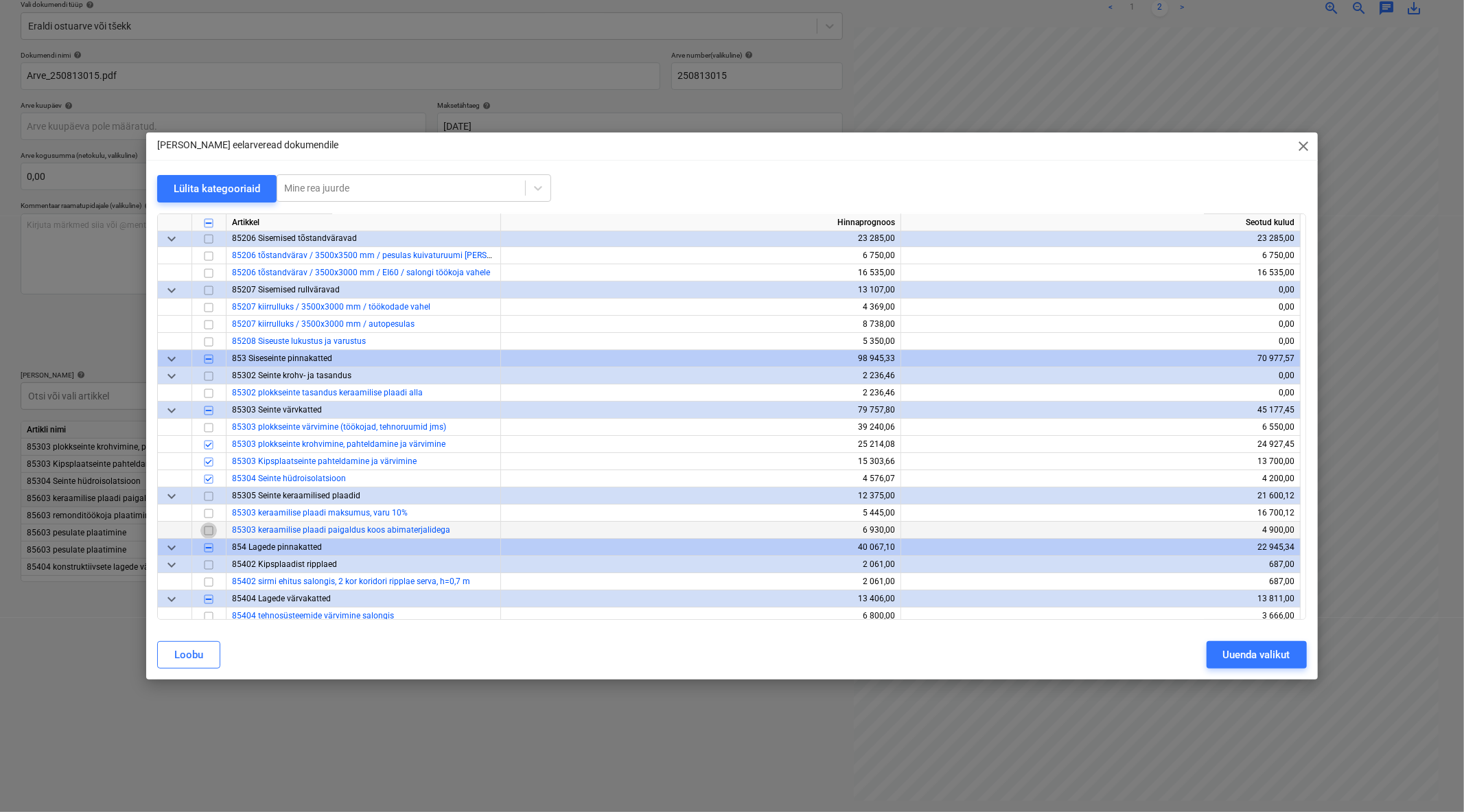
click at [209, 529] on input "checkbox" at bounding box center [209, 529] width 17 height 17
click at [1274, 655] on div "Uuenda valikut" at bounding box center [1256, 655] width 67 height 18
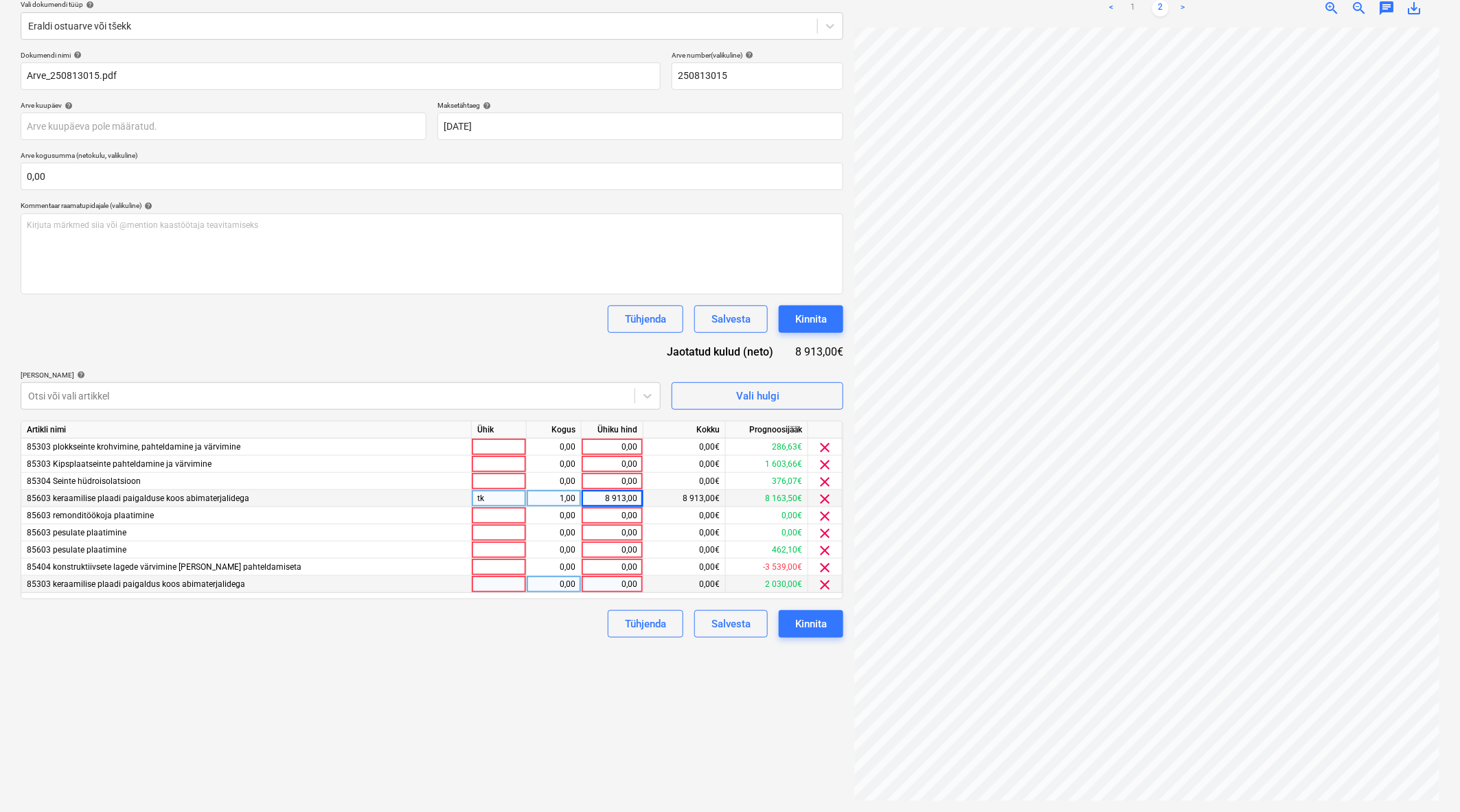
click at [603, 589] on div "0,00" at bounding box center [612, 584] width 50 height 17
click at [621, 588] on div "0,00" at bounding box center [612, 584] width 50 height 17
type input "2250"
click at [557, 722] on div "Failide konteerimine Vali ettevõte Factor Finance OÜ (11126) Lisa uus ettevõte …" at bounding box center [431, 356] width 834 height 901
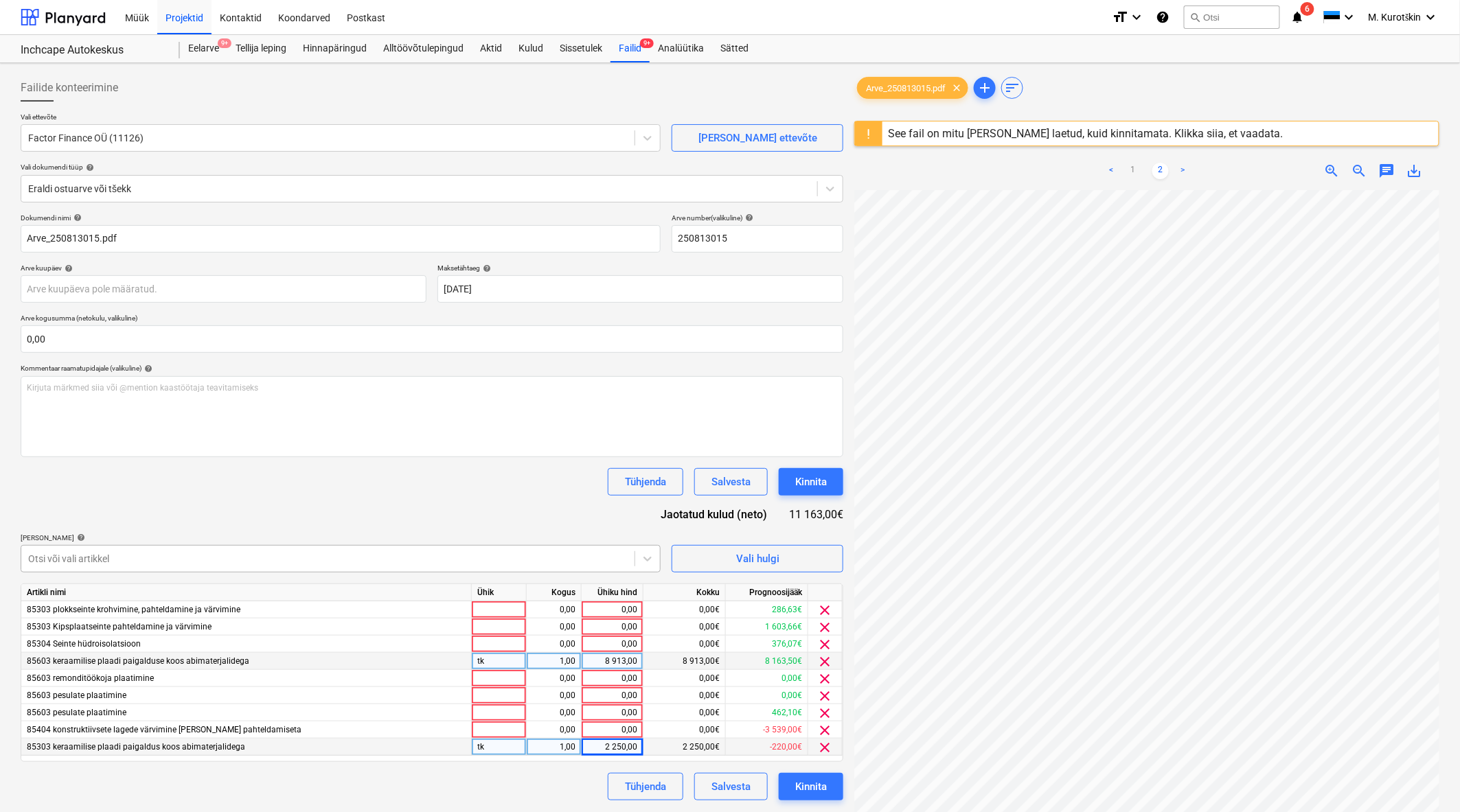
click at [582, 552] on div at bounding box center [327, 559] width 599 height 14
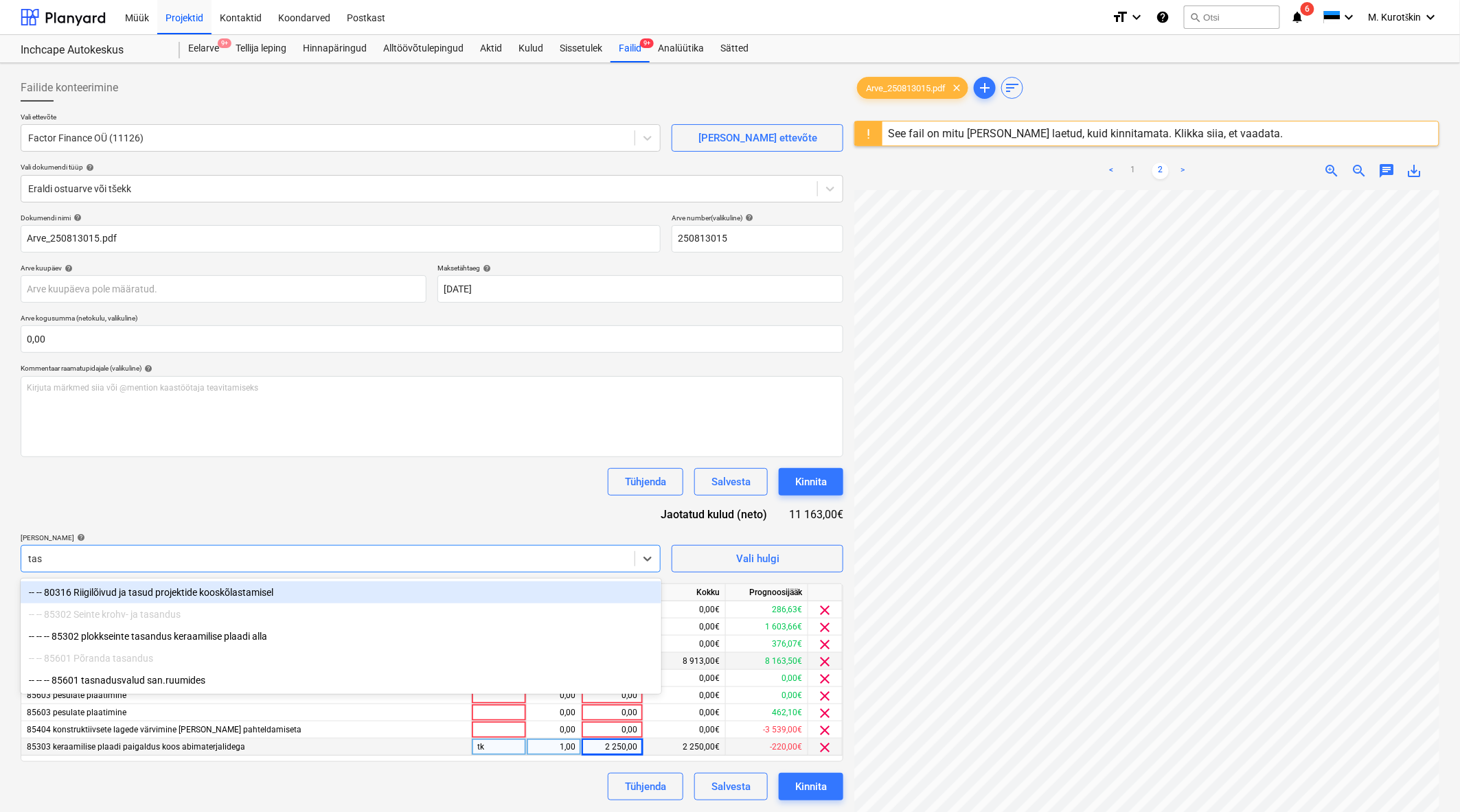
type input "tasa"
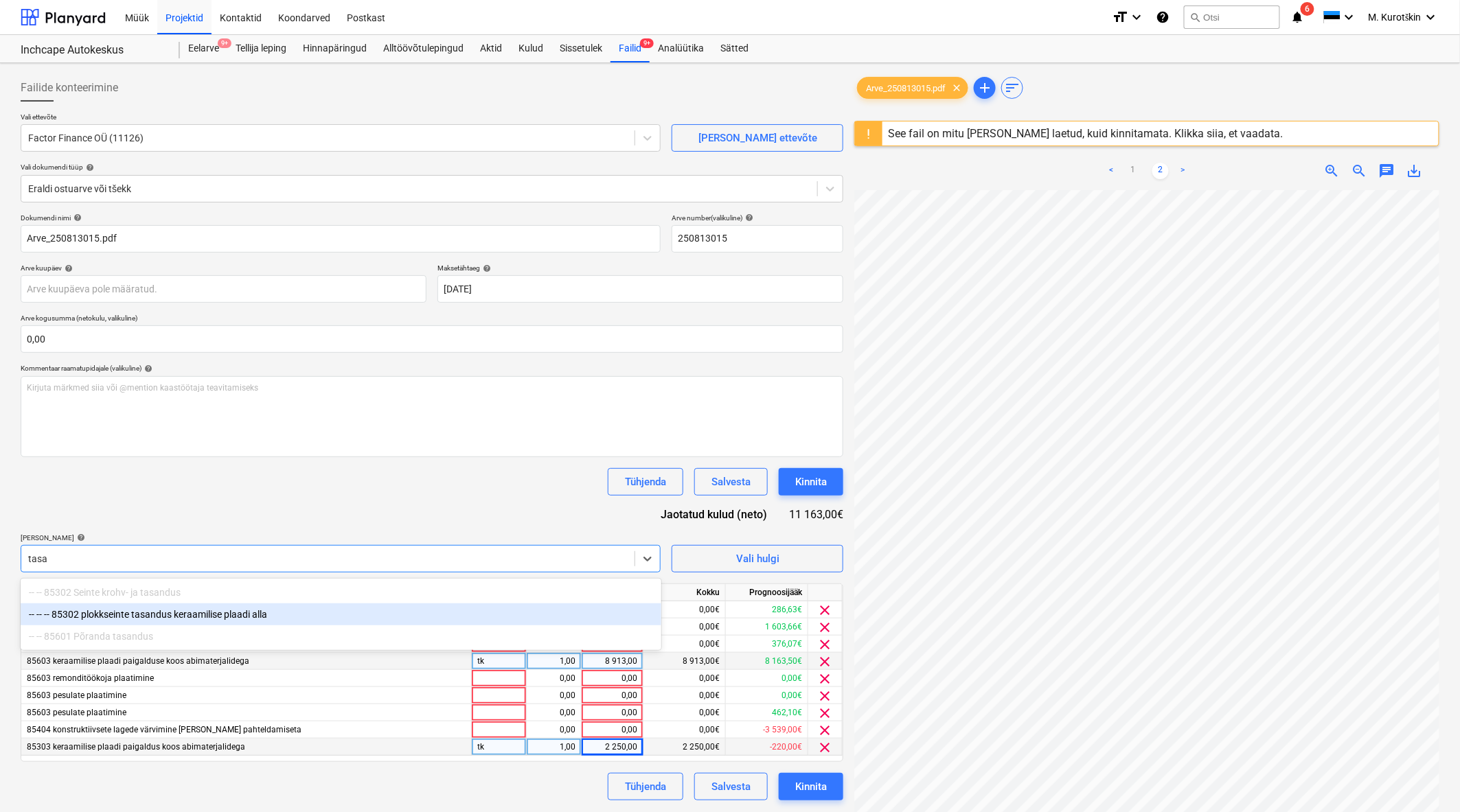
click at [223, 609] on div "-- -- -- 85302 plokkseinte tasandus keraamilise plaadi alla" at bounding box center [341, 614] width 641 height 22
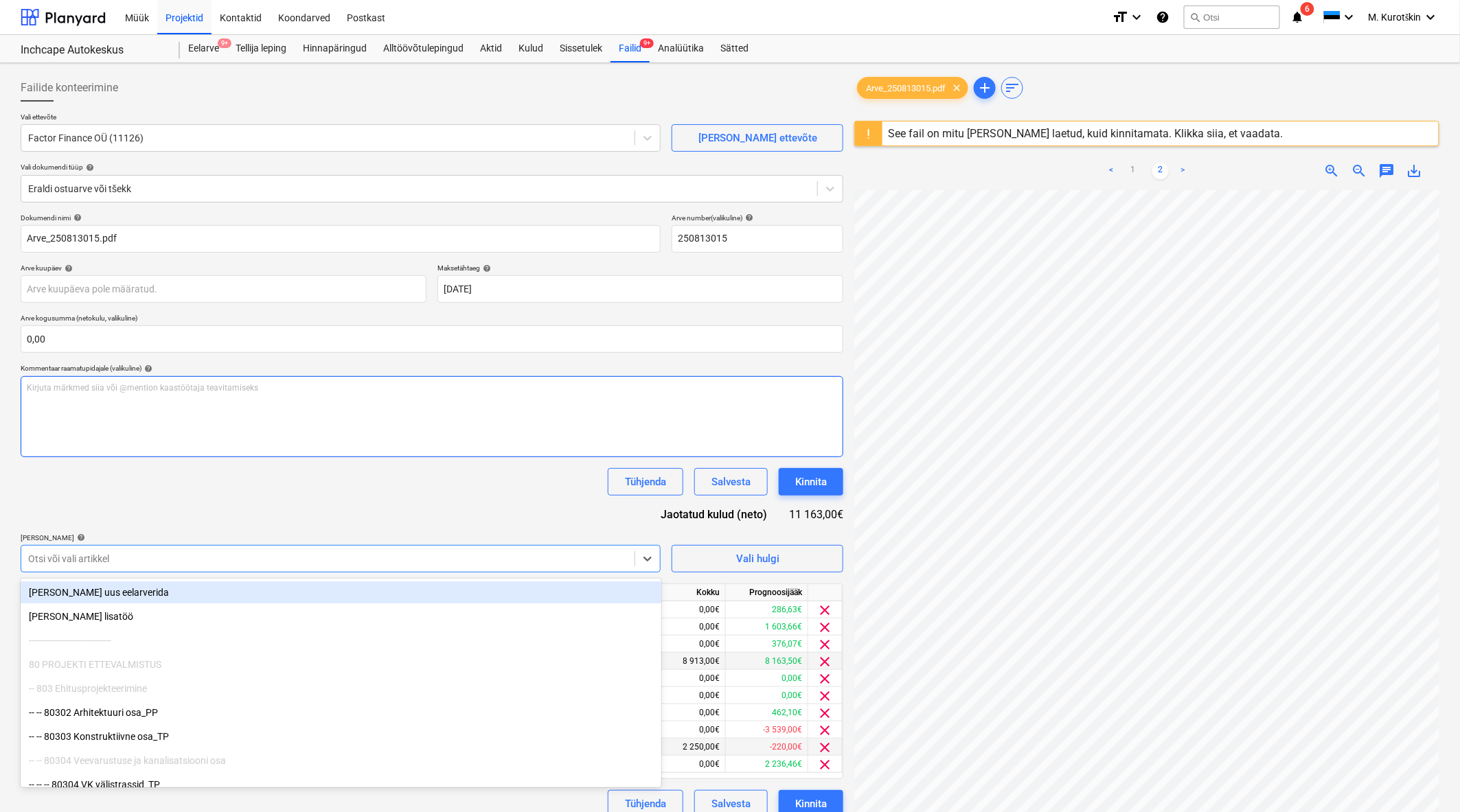
click at [318, 453] on div "Kirjuta märkmed siia või @mention kaastöötaja teavitamiseks ﻿" at bounding box center [432, 416] width 823 height 81
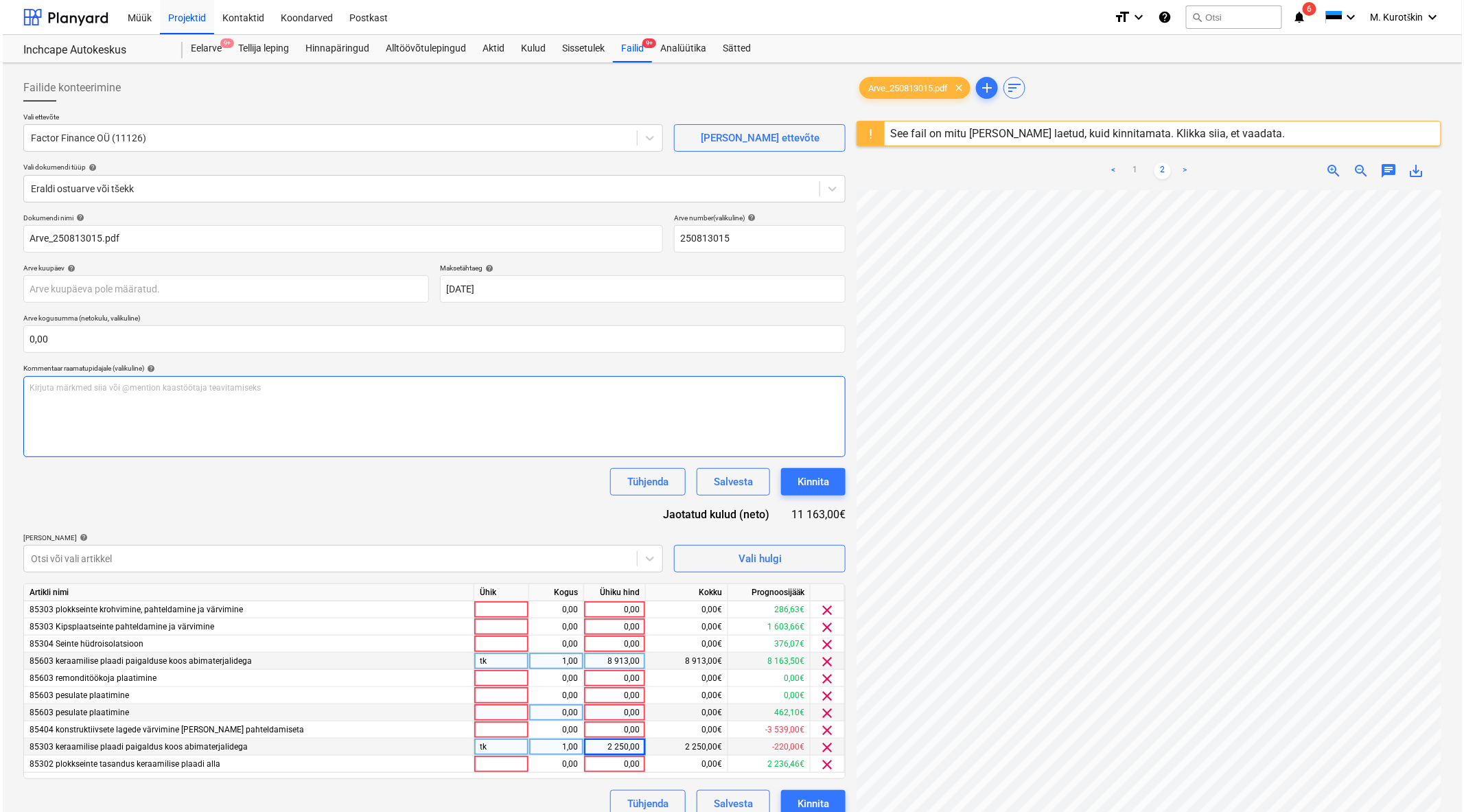
scroll to position [77, 0]
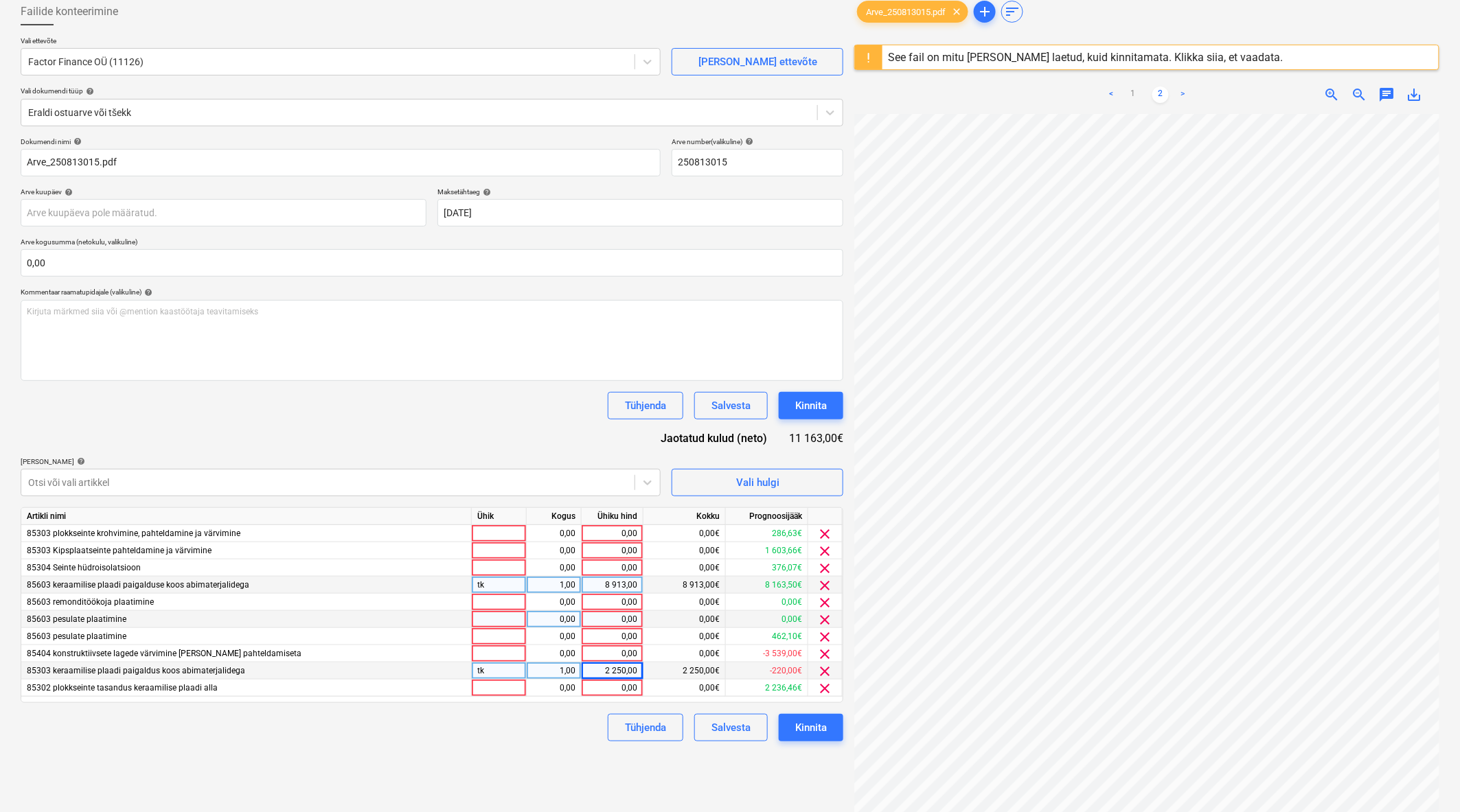
click at [626, 618] on div "0,00" at bounding box center [612, 620] width 50 height 17
click at [625, 640] on div "0,00" at bounding box center [612, 636] width 50 height 17
type input "9372"
click at [559, 755] on div "Failide konteerimine Vali ettevõte Factor Finance OÜ (11126) Lisa uus ettevõte …" at bounding box center [431, 443] width 834 height 901
click at [609, 573] on div "0,00" at bounding box center [612, 568] width 50 height 17
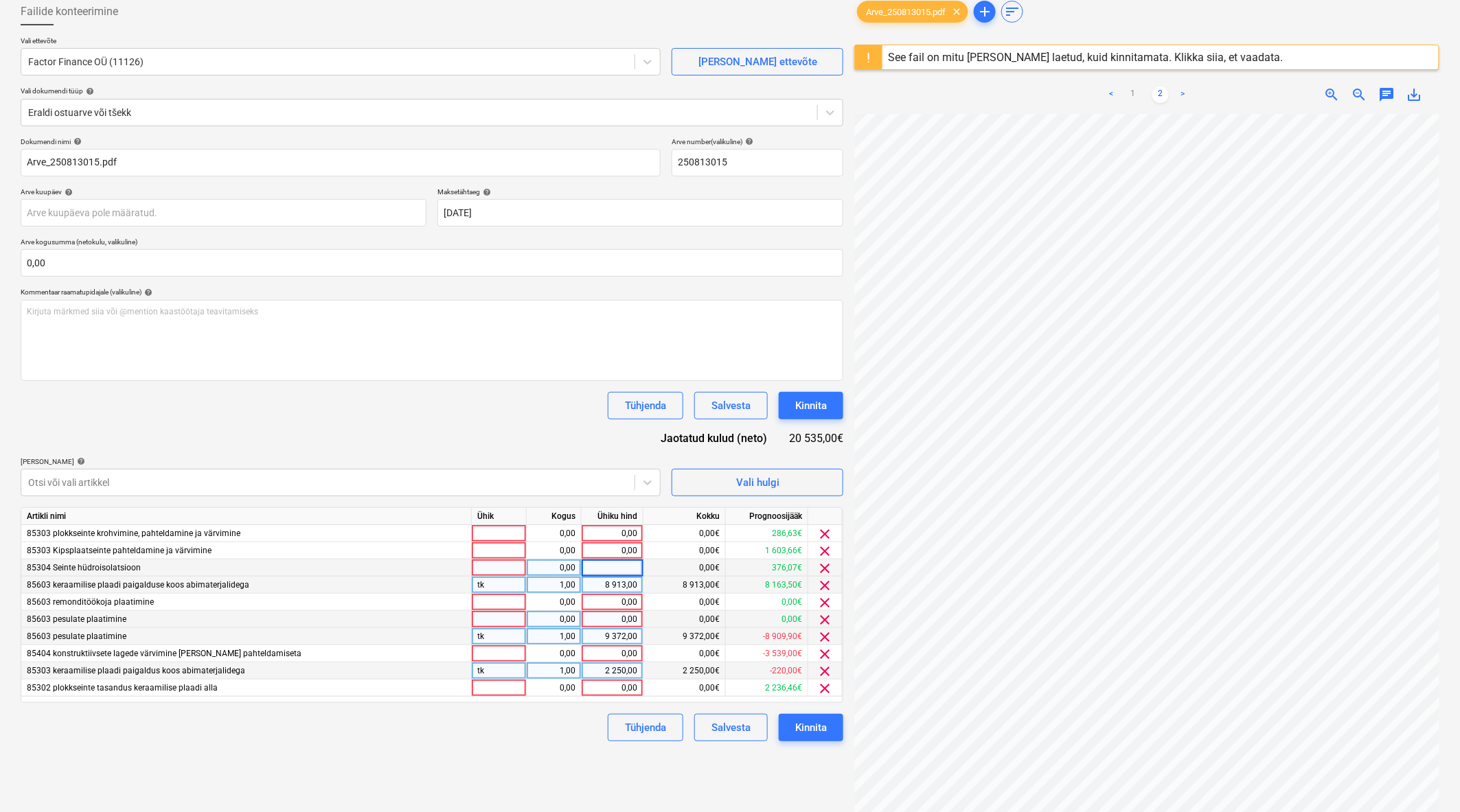
click at [579, 760] on div "Failide konteerimine Vali ettevõte Factor Finance OÜ (11126) Lisa uus ettevõte …" at bounding box center [431, 443] width 834 height 901
click at [625, 536] on div "0,00" at bounding box center [612, 534] width 50 height 17
type input "6955"
click at [445, 435] on div "Dokumendi nimi help Arve_250813015.pdf Arve number (valikuline) help 250813015 …" at bounding box center [432, 439] width 823 height 604
click at [523, 782] on div "Failide konteerimine Vali ettevõte Factor Finance OÜ (11126) Lisa uus ettevõte …" at bounding box center [431, 443] width 834 height 901
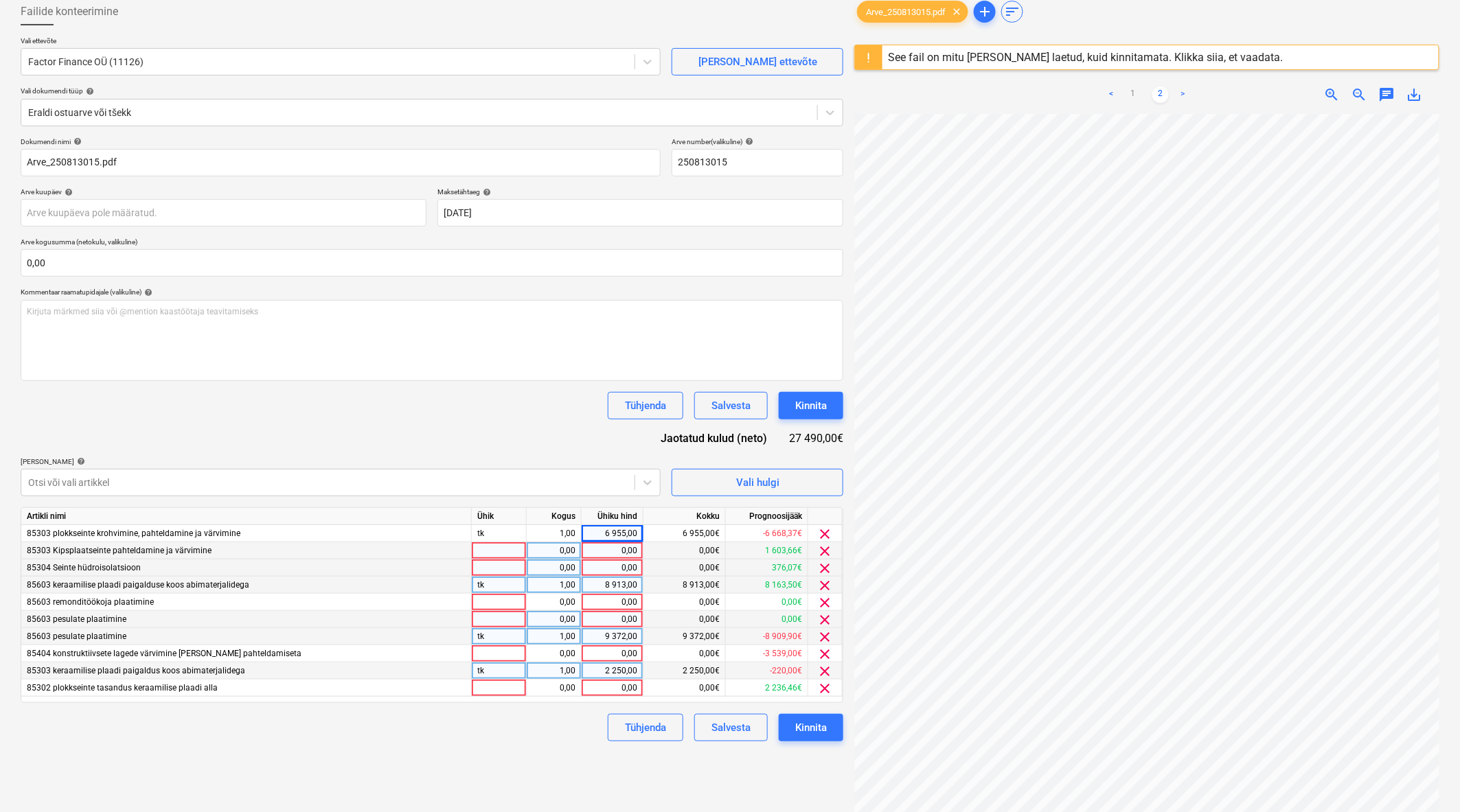
click at [609, 555] on div "0,00" at bounding box center [612, 551] width 50 height 17
type input "3857"
click at [509, 709] on div "Dokumendi nimi help Arve_250813015.pdf Arve number (valikuline) help 250813015 …" at bounding box center [432, 439] width 823 height 604
click at [628, 589] on div "8 913,00" at bounding box center [612, 585] width 50 height 17
click at [500, 779] on div "Failide konteerimine Vali ettevõte Factor Finance OÜ (11126) Lisa uus ettevõte …" at bounding box center [431, 443] width 834 height 901
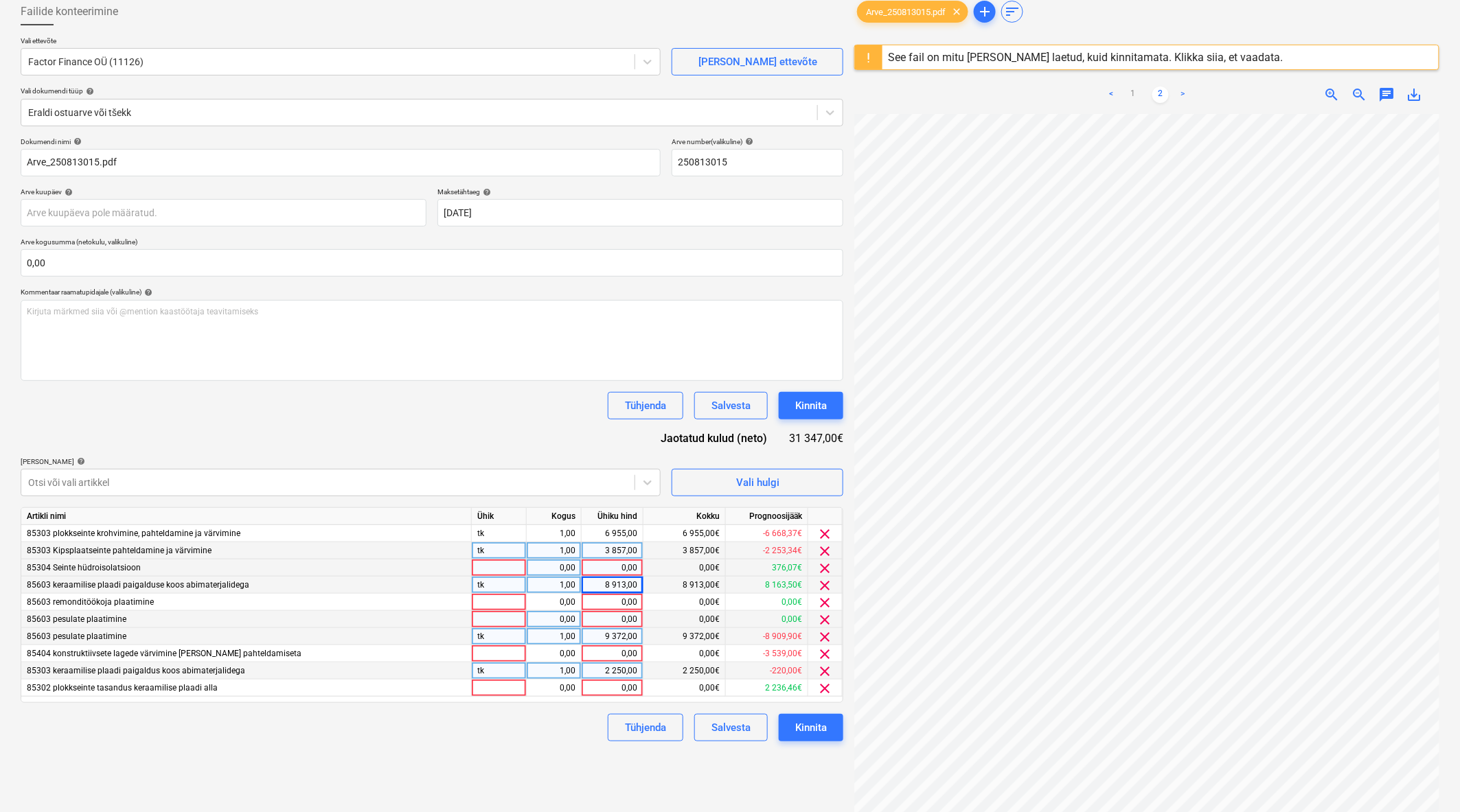
click at [642, 583] on div "8 913,00" at bounding box center [612, 585] width 62 height 17
click at [614, 580] on div "8 913,00" at bounding box center [612, 585] width 50 height 17
click at [614, 580] on input "8913" at bounding box center [612, 584] width 61 height 17
type input "11294"
click at [491, 773] on div "Failide konteerimine Vali ettevõte Factor Finance OÜ (11126) Lisa uus ettevõte …" at bounding box center [431, 443] width 834 height 901
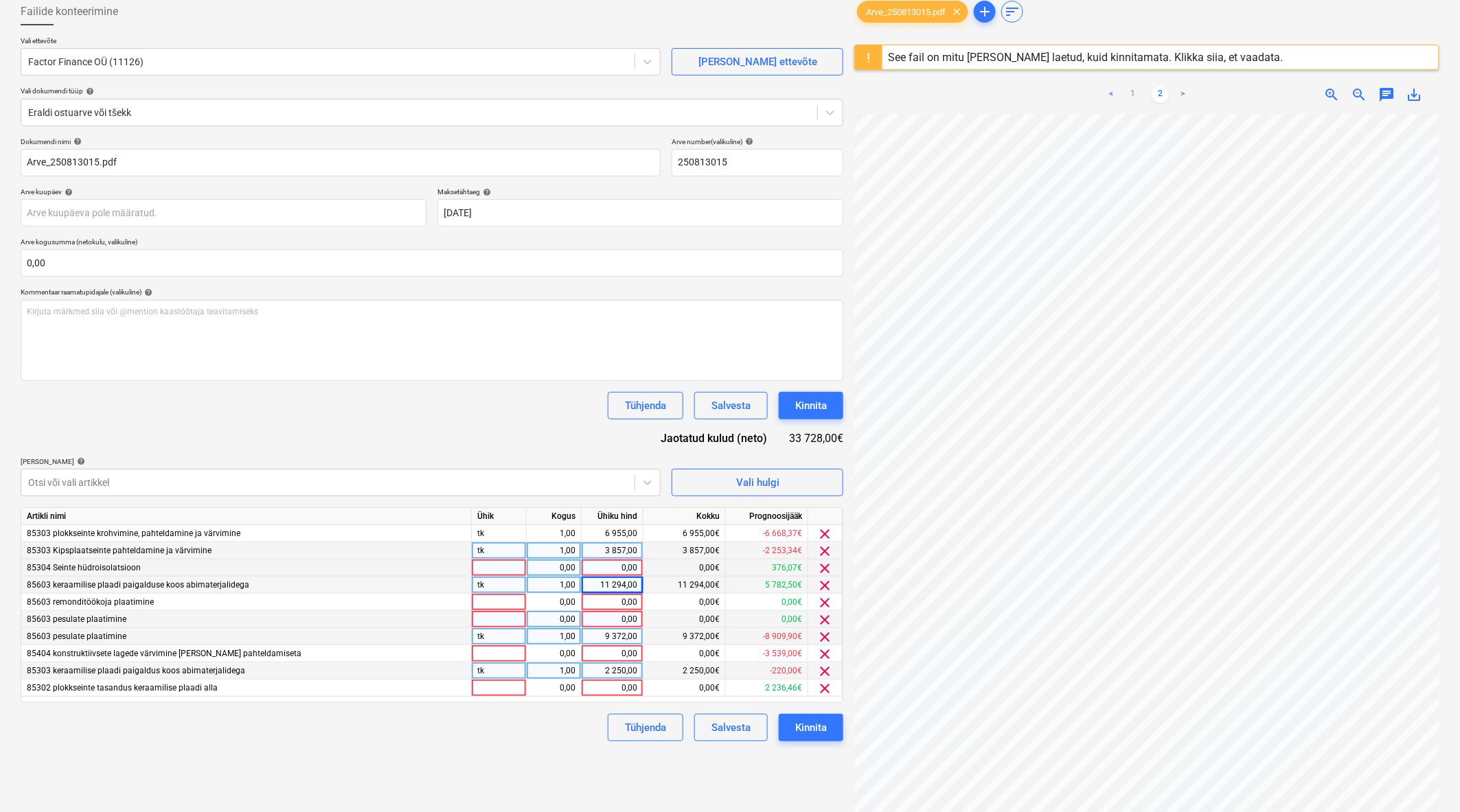
click at [510, 765] on div "Failide konteerimine Vali ettevõte Factor Finance OÜ (11126) Lisa uus ettevõte …" at bounding box center [431, 443] width 834 height 901
click at [618, 691] on div "0,00" at bounding box center [612, 689] width 50 height 17
type input "2414"
click at [546, 759] on div "Failide konteerimine Vali ettevõte Factor Finance OÜ (11126) Lisa uus ettevõte …" at bounding box center [431, 443] width 834 height 901
click at [197, 476] on div at bounding box center [327, 483] width 599 height 14
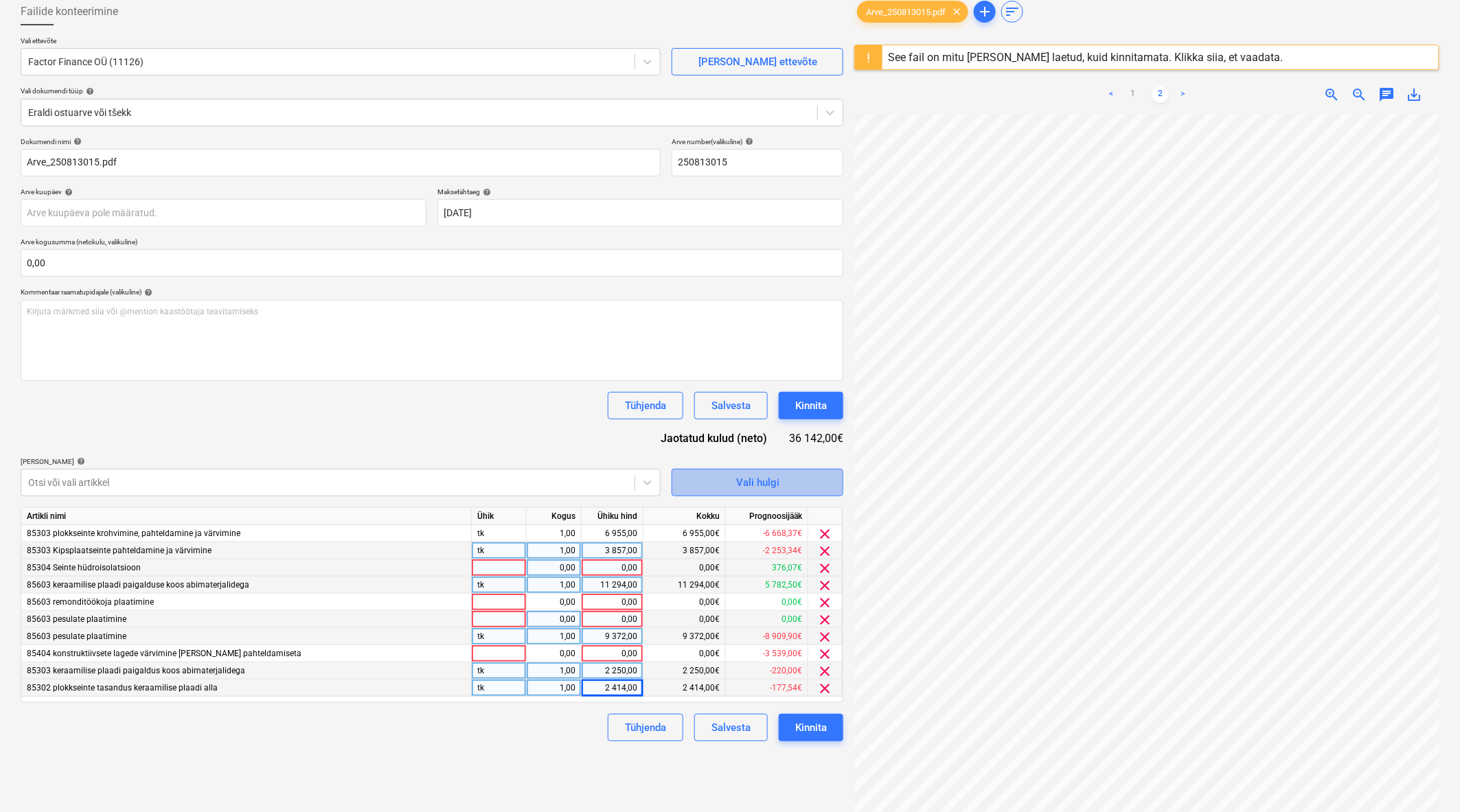
click at [726, 479] on span "Vali hulgi" at bounding box center [757, 483] width 137 height 18
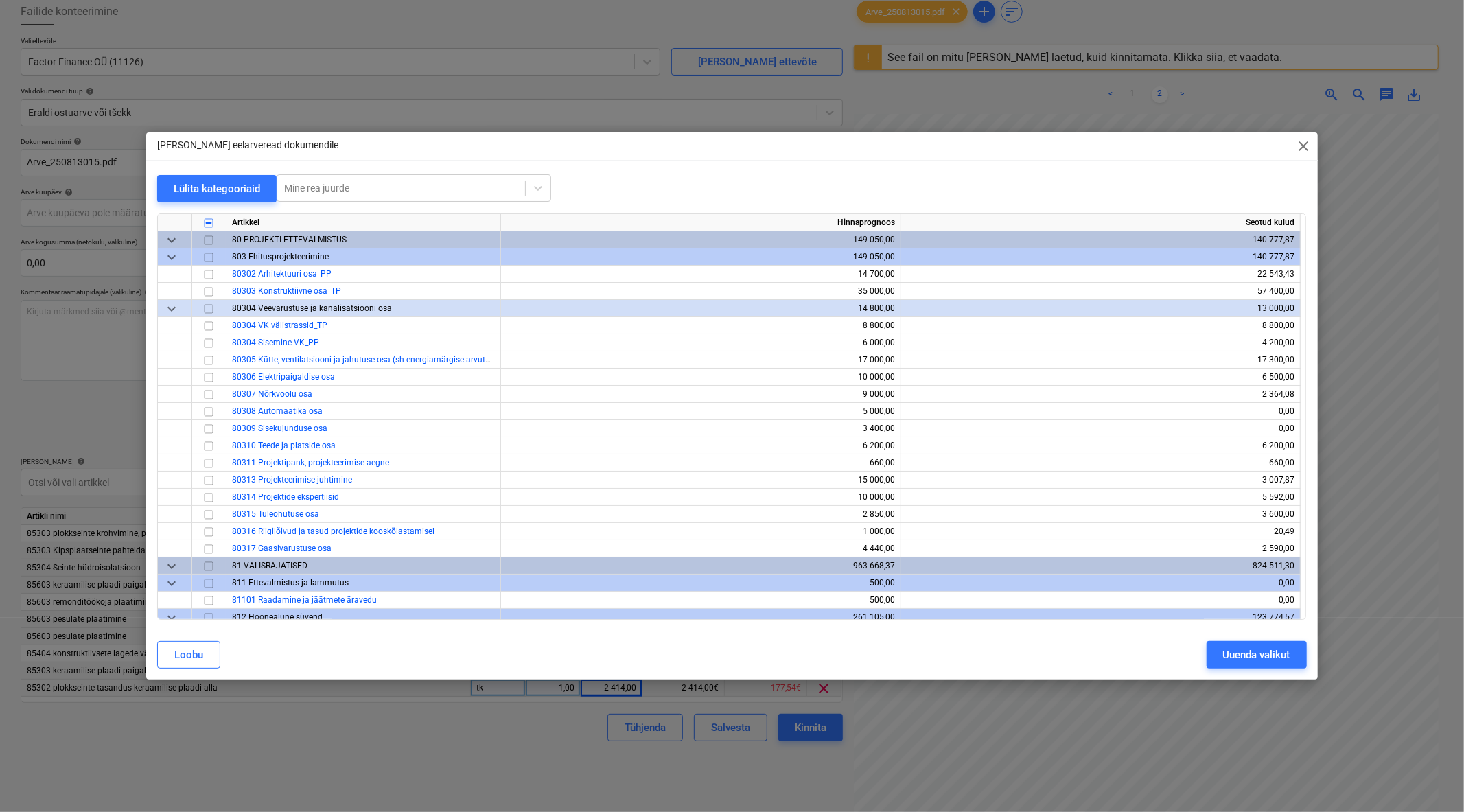
scroll to position [305, 0]
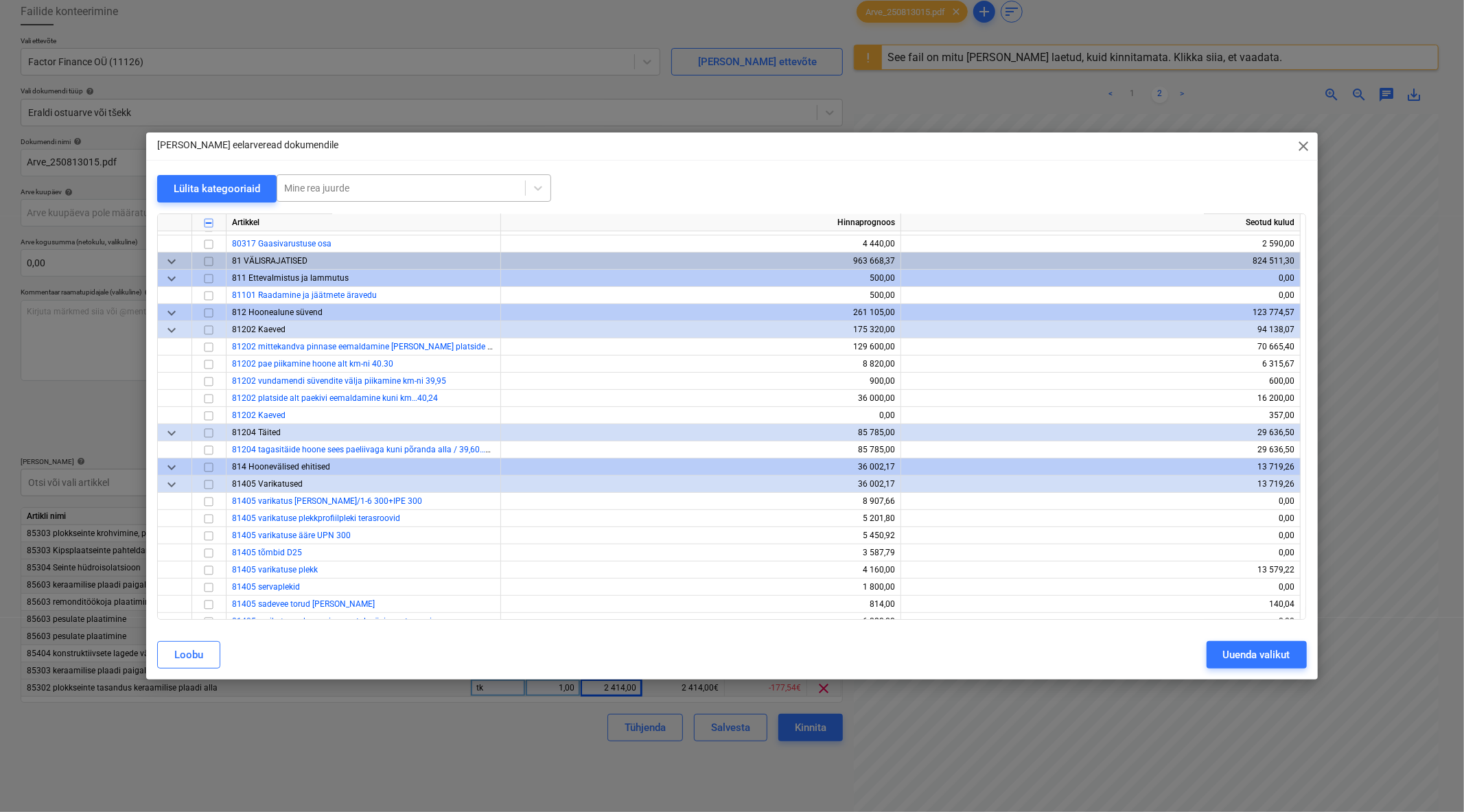
click at [387, 200] on div "Mine rea juurde" at bounding box center [414, 189] width 275 height 28
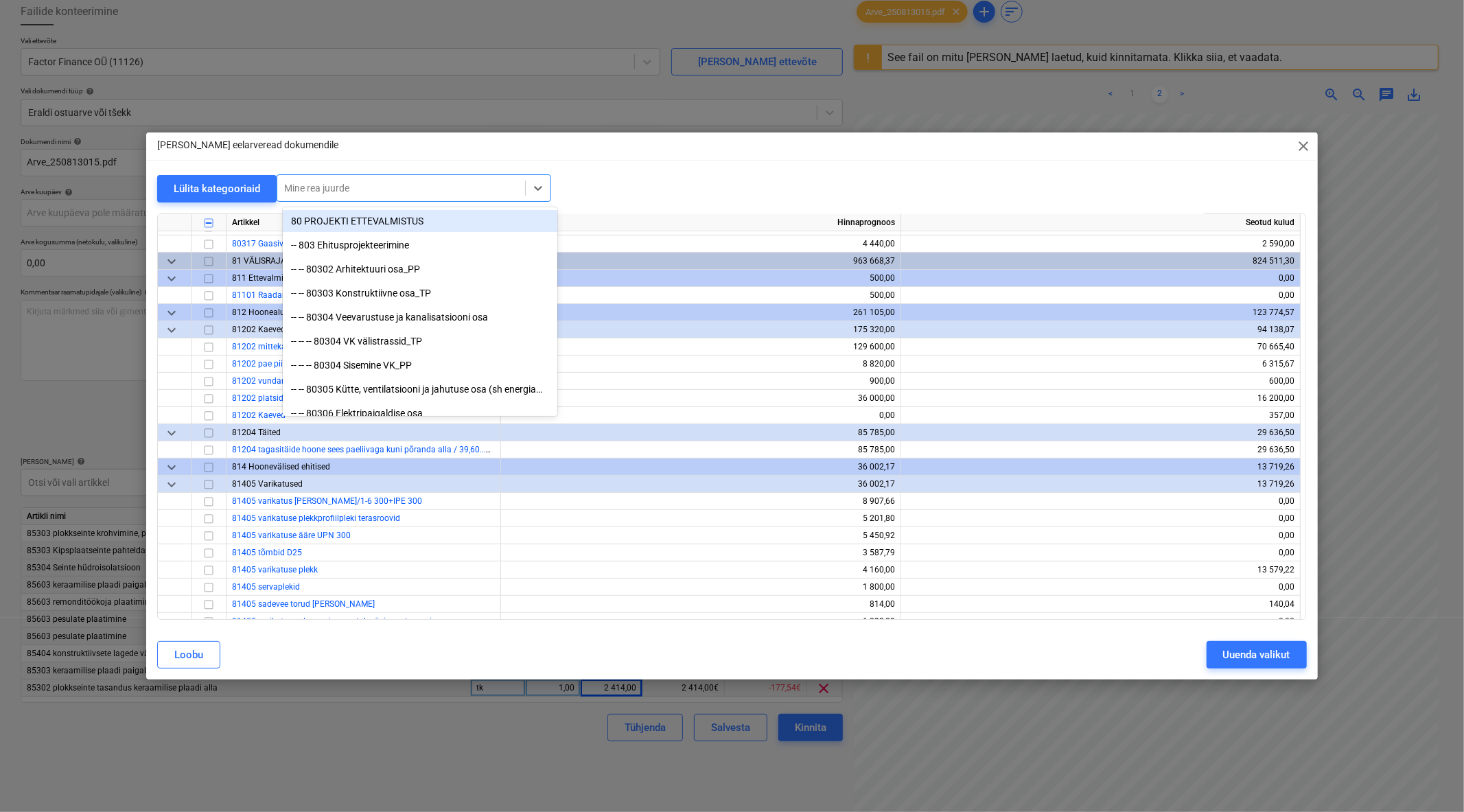
click at [387, 188] on div at bounding box center [401, 188] width 234 height 14
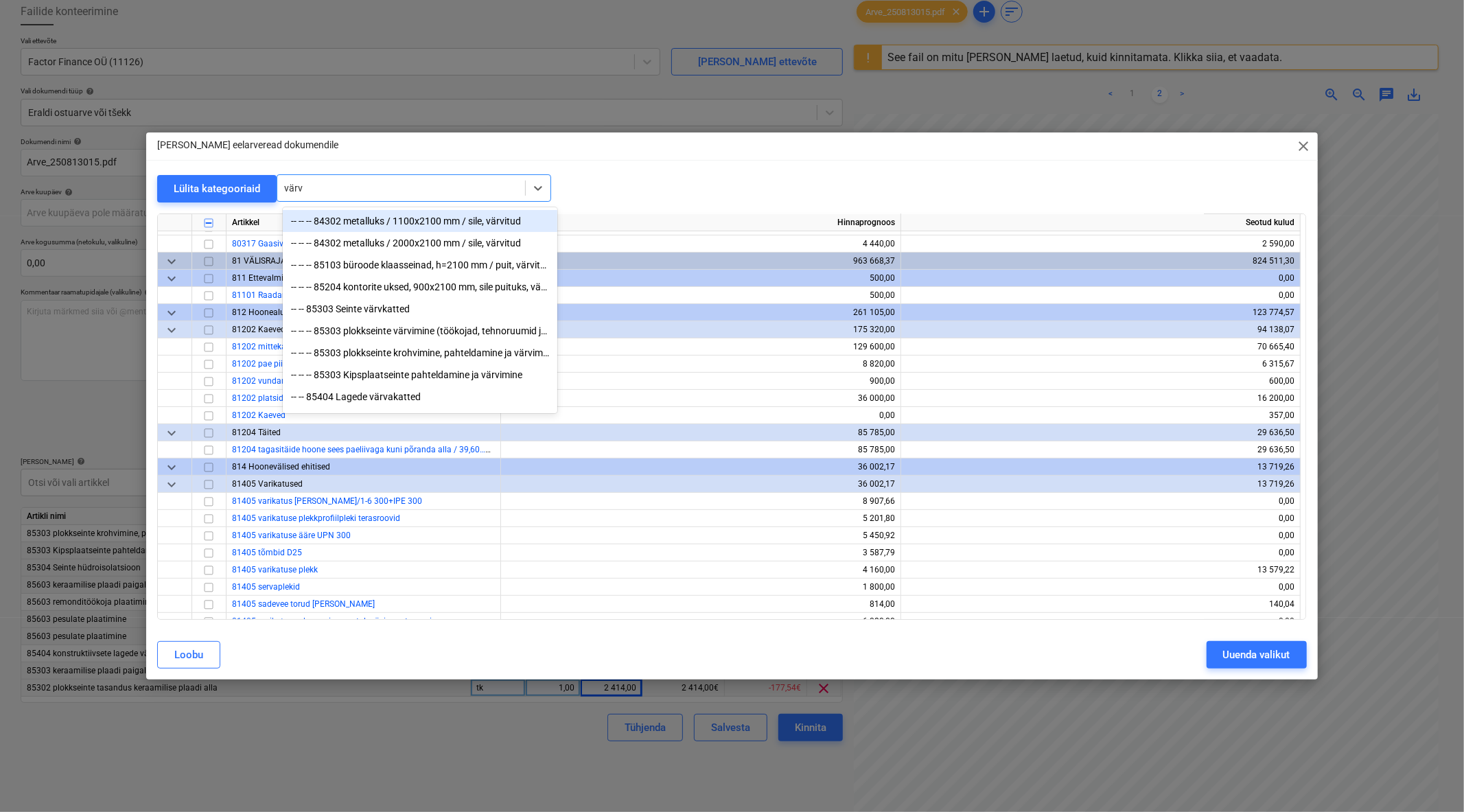
type input "värvi"
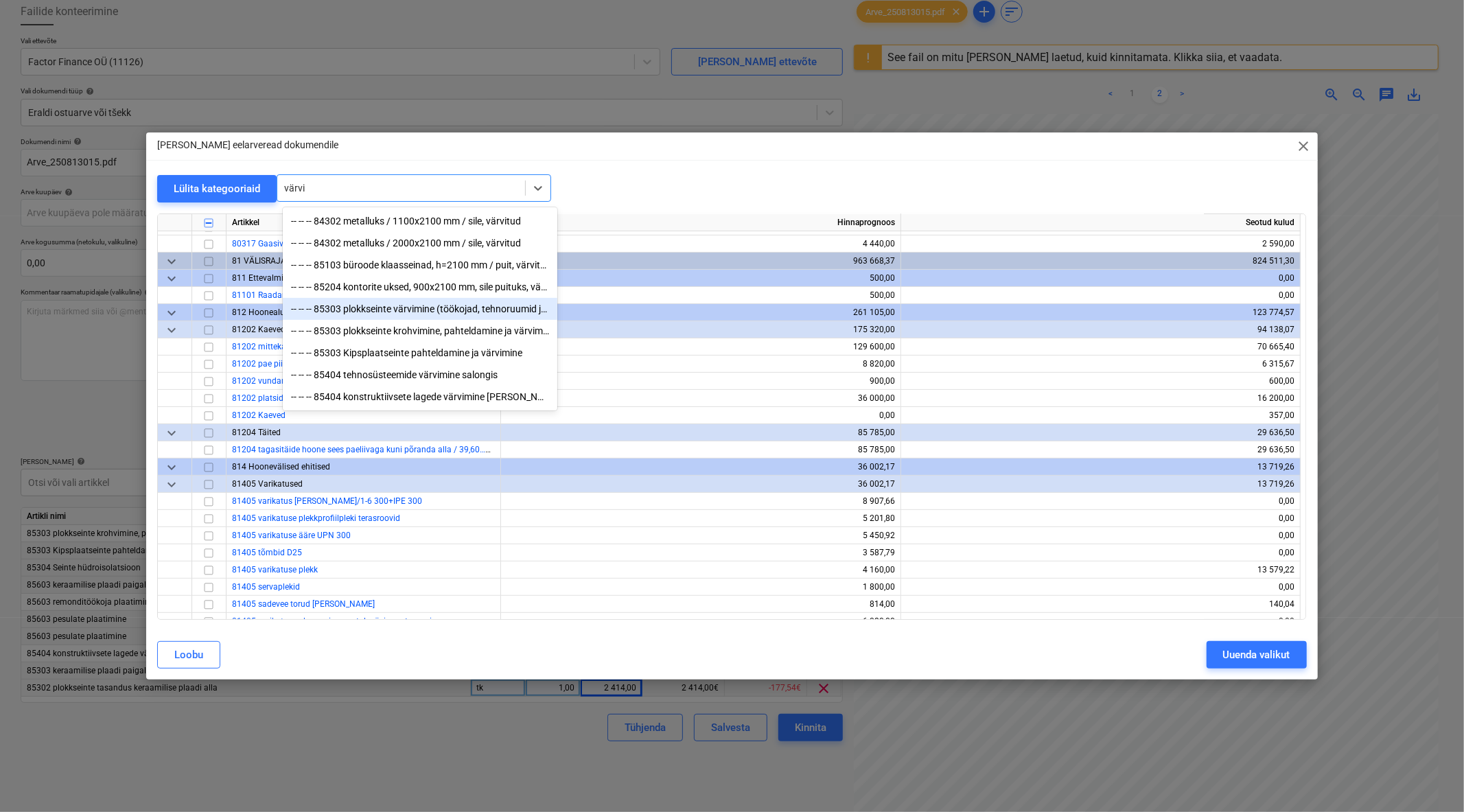
scroll to position [1, 0]
click at [509, 377] on div "-- -- -- 85404 tehnosüsteemide värvimine salongis" at bounding box center [420, 374] width 275 height 22
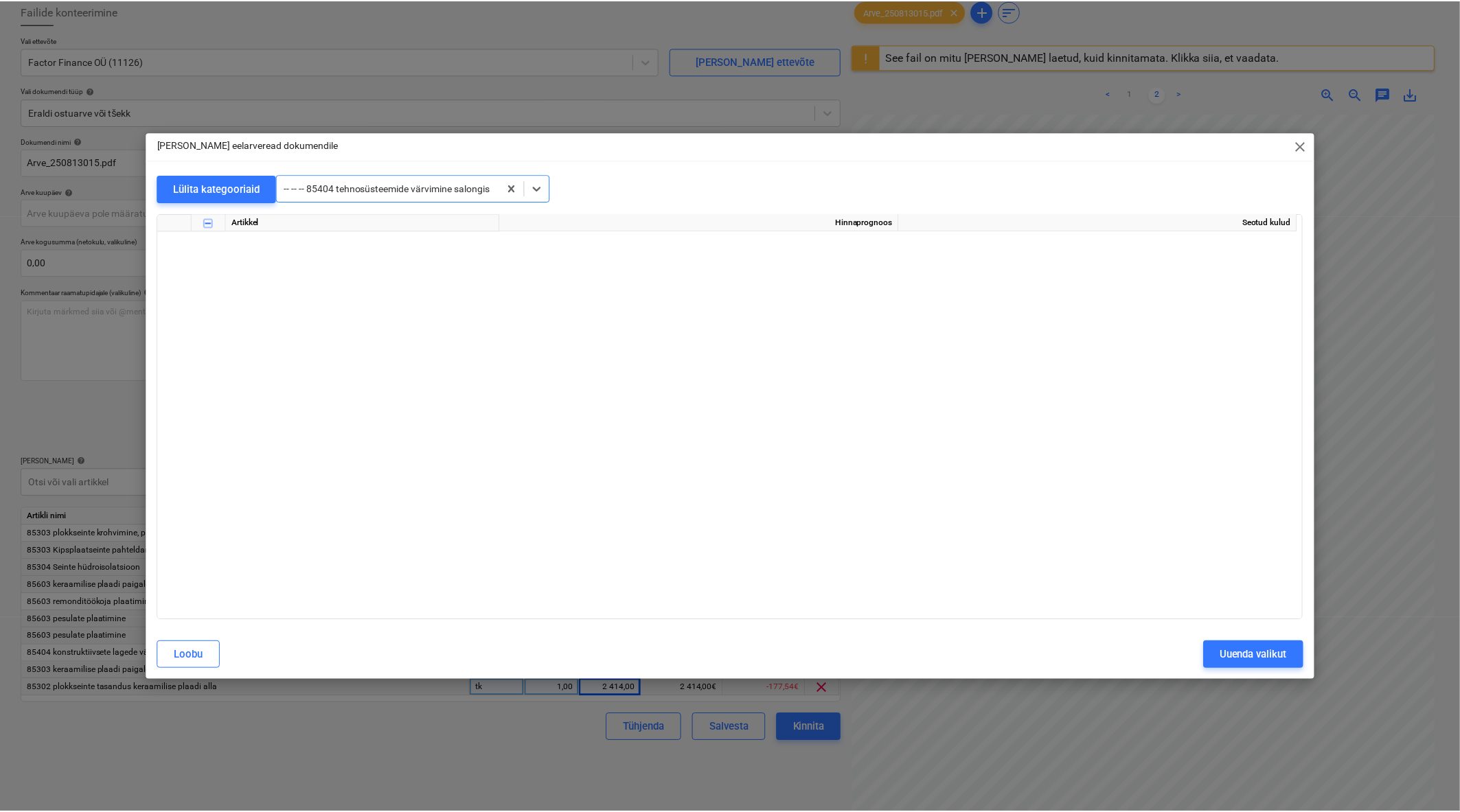
scroll to position [4342, 0]
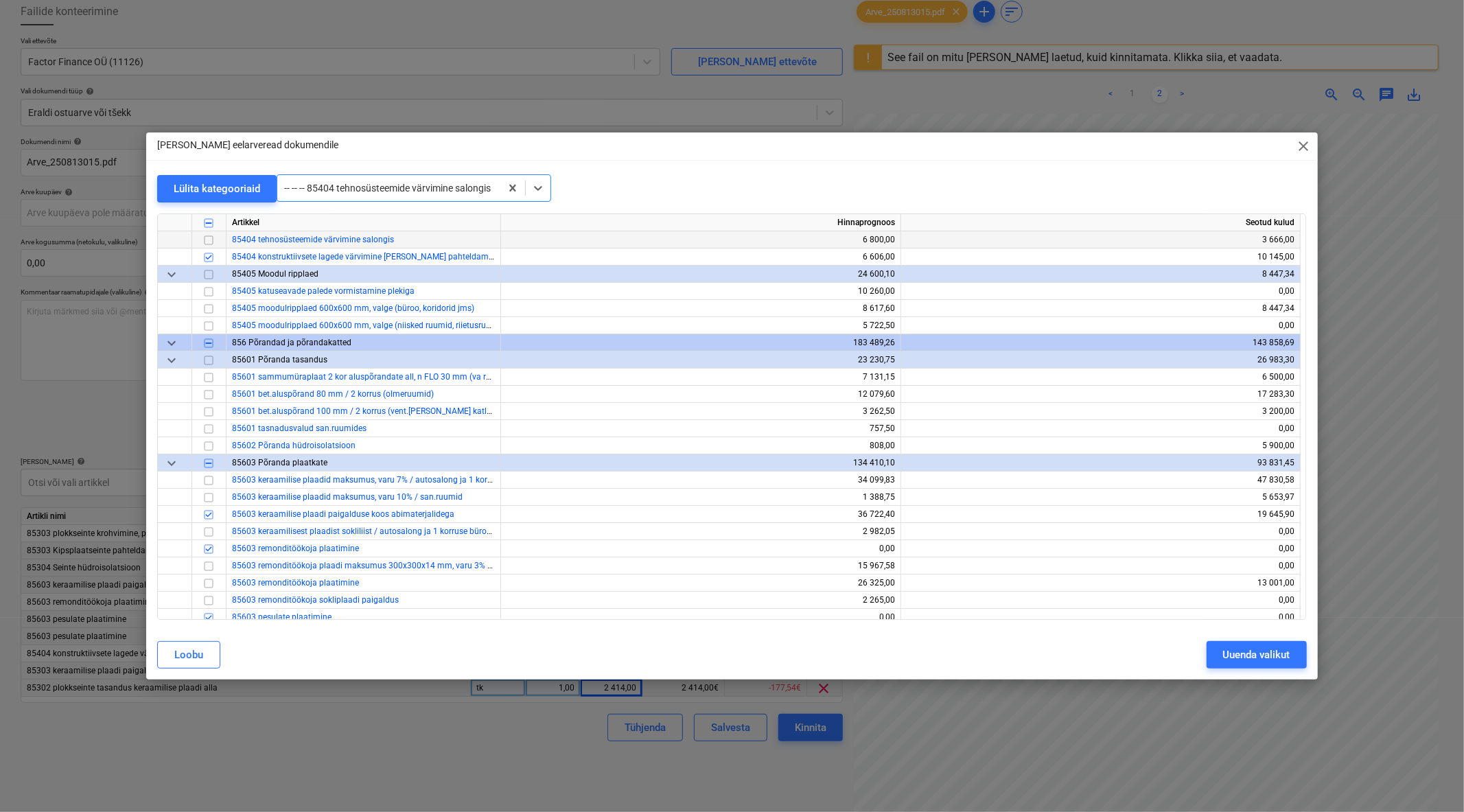
click at [203, 236] on input "checkbox" at bounding box center [209, 239] width 17 height 17
click at [1251, 654] on div "Uuenda valikut" at bounding box center [1256, 655] width 67 height 18
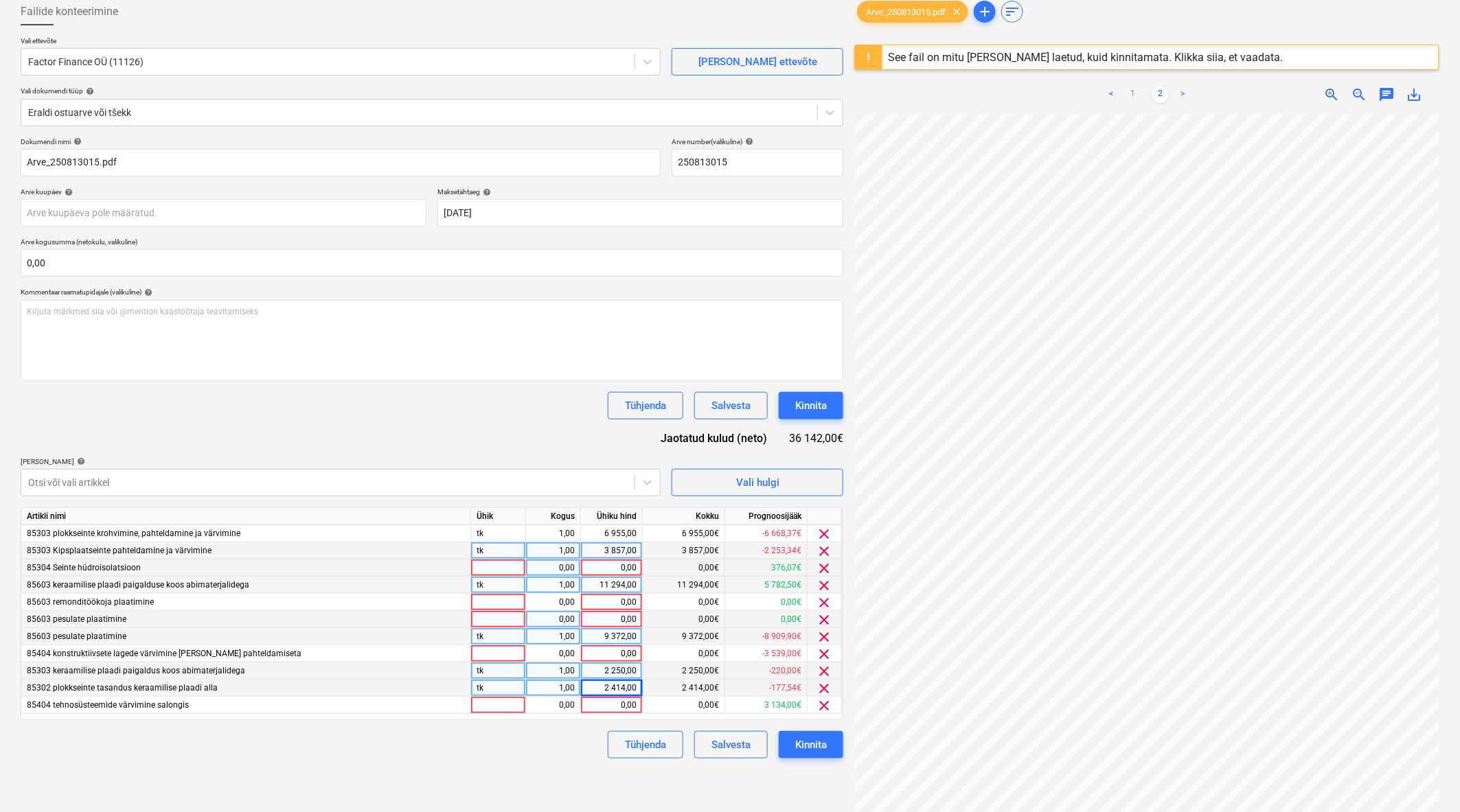
scroll to position [163, 0]
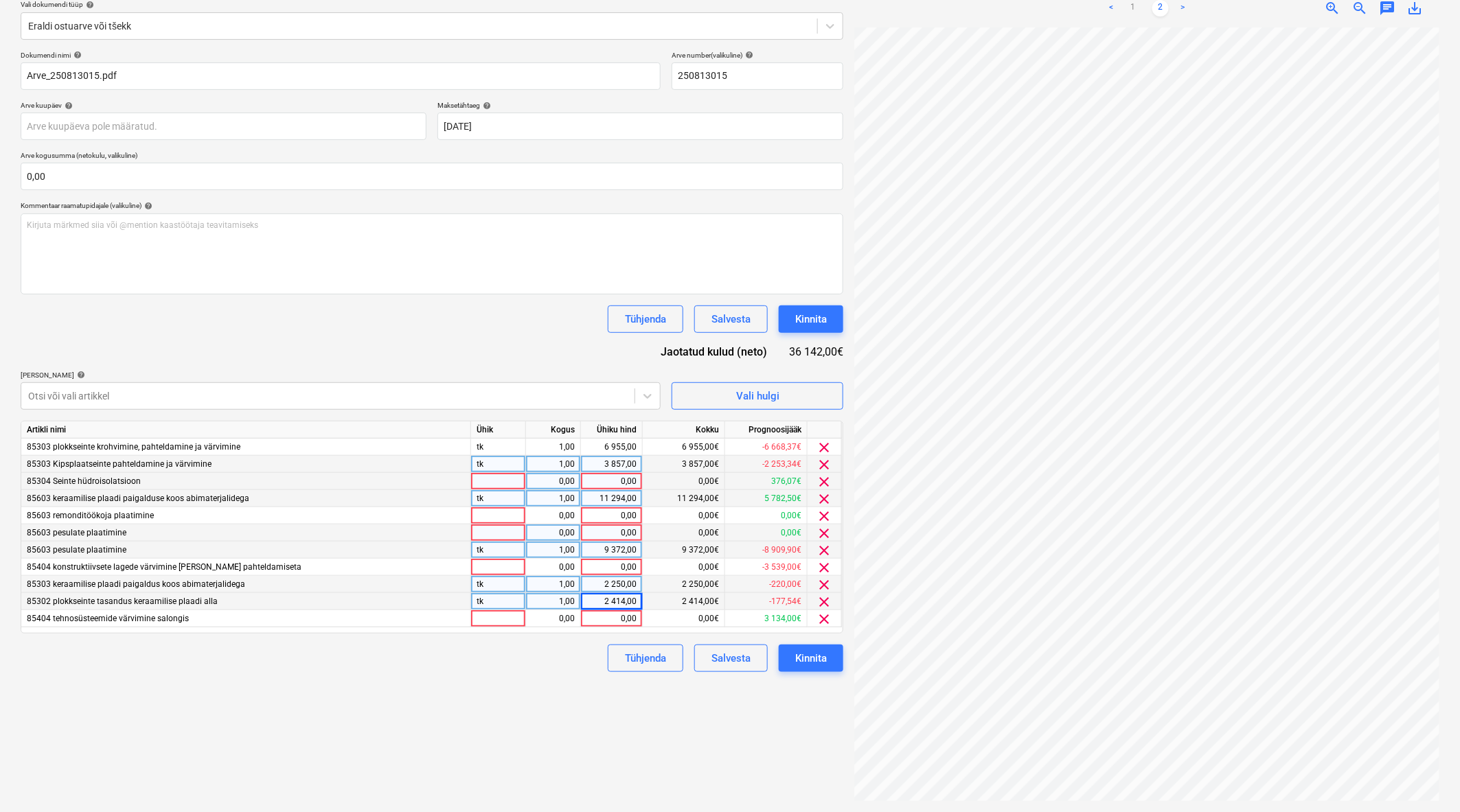
click at [550, 683] on div "Failide konteerimine Vali ettevõte Factor Finance OÜ (11126) Lisa uus ettevõte …" at bounding box center [431, 356] width 834 height 902
click at [615, 625] on div "0,00" at bounding box center [611, 619] width 50 height 17
type input "2556,74"
click at [452, 696] on div "Failide konteerimine Vali ettevõte Factor Finance OÜ (11126) Lisa uus ettevõte …" at bounding box center [431, 356] width 834 height 902
drag, startPoint x: 824, startPoint y: 664, endPoint x: 743, endPoint y: 735, distance: 107.7
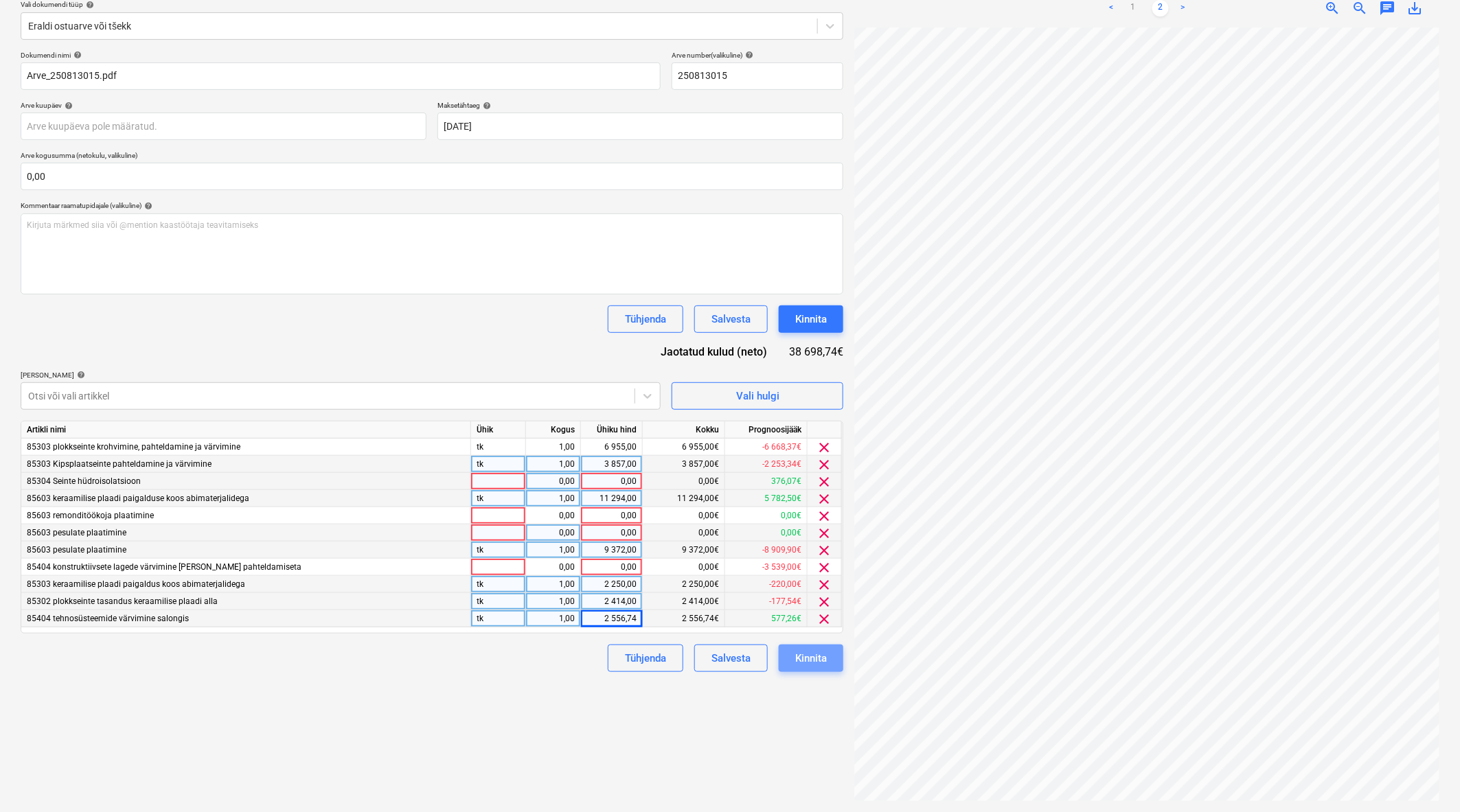
click at [743, 735] on div "Failide konteerimine Vali ettevõte Factor Finance OÜ (11126) Lisa uus ettevõte …" at bounding box center [431, 356] width 834 height 902
click at [827, 478] on span "clear" at bounding box center [824, 482] width 17 height 17
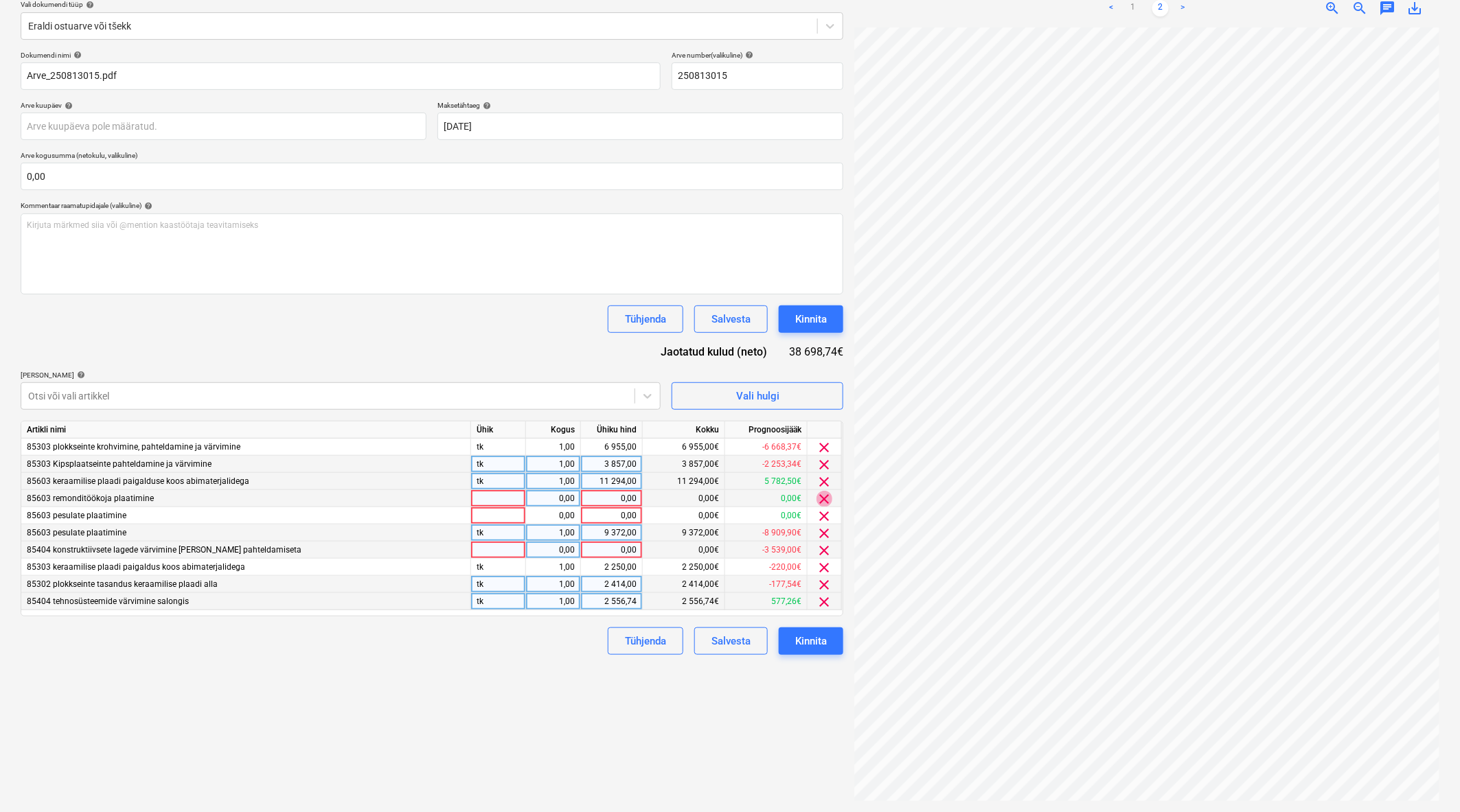
click at [826, 496] on span "clear" at bounding box center [824, 499] width 17 height 17
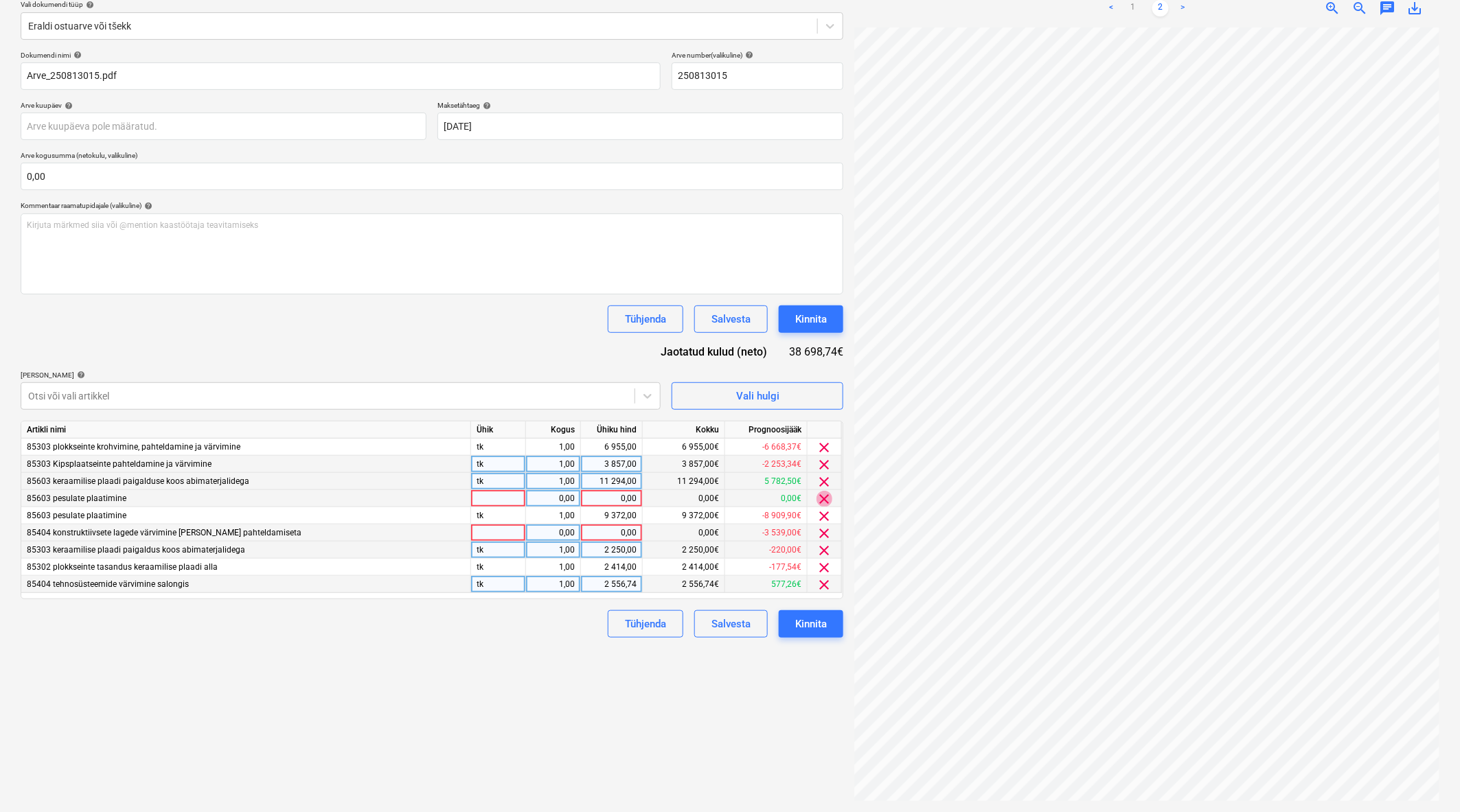
click at [829, 496] on span "clear" at bounding box center [824, 499] width 17 height 17
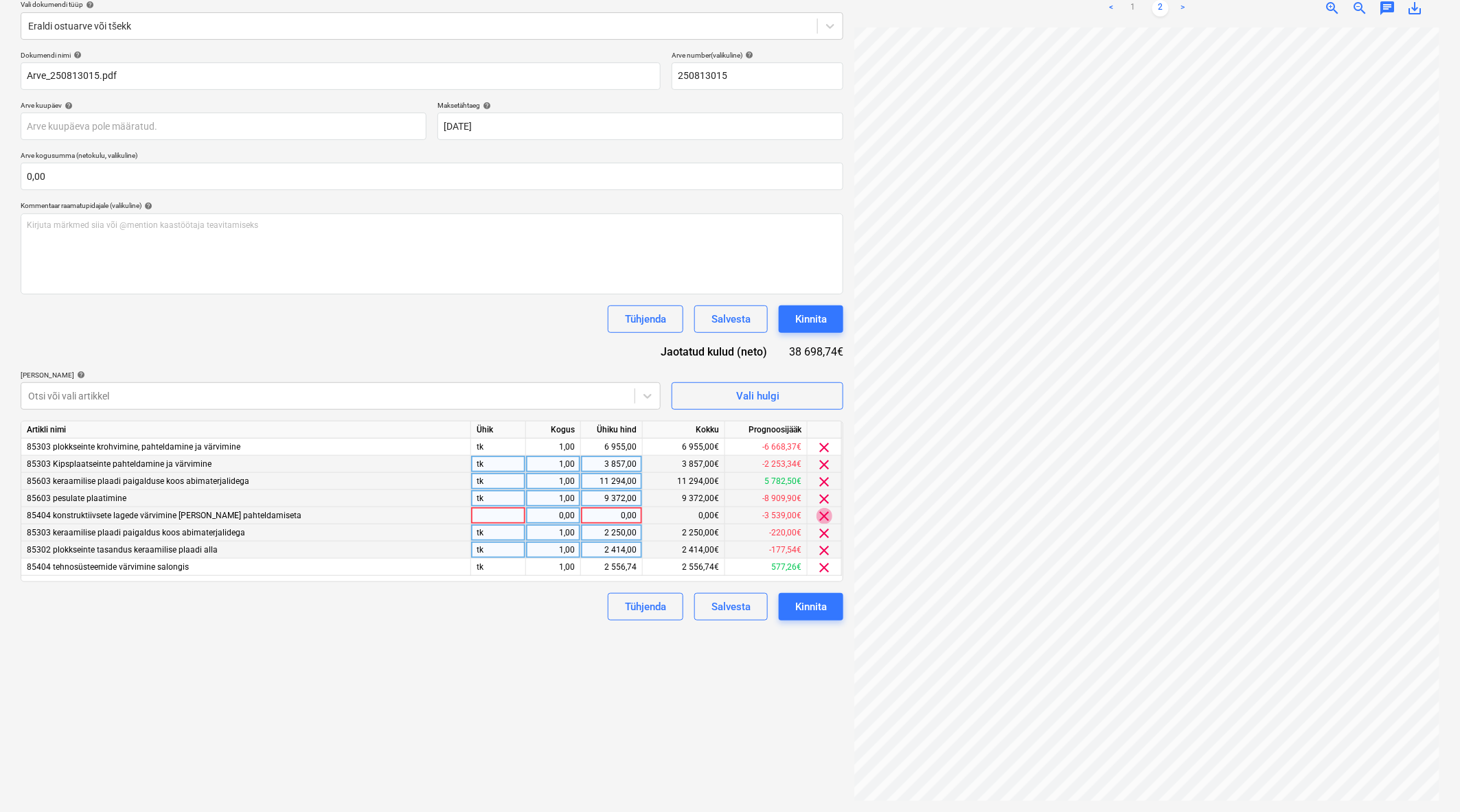
click at [827, 517] on span "clear" at bounding box center [824, 516] width 17 height 17
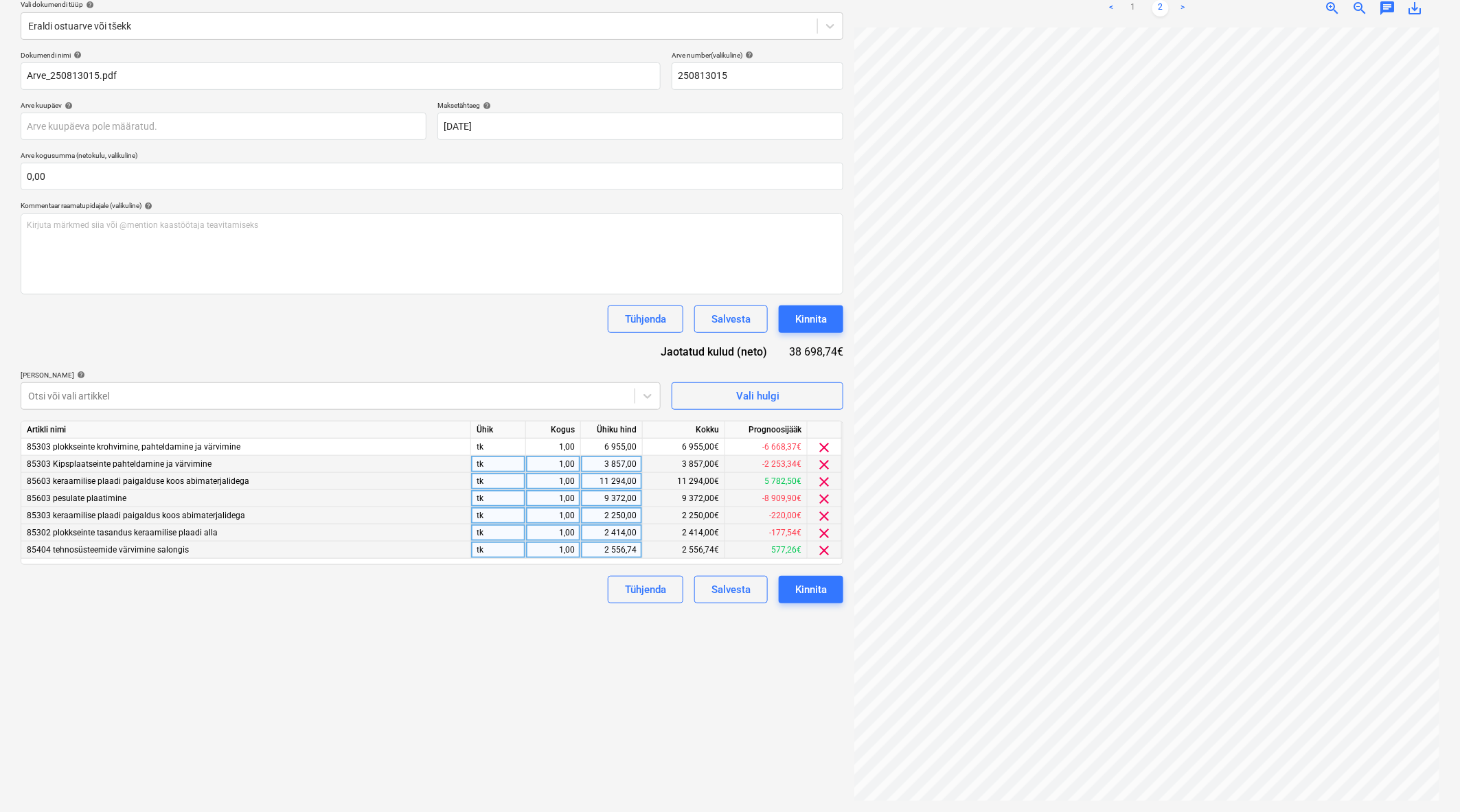
scroll to position [0, 0]
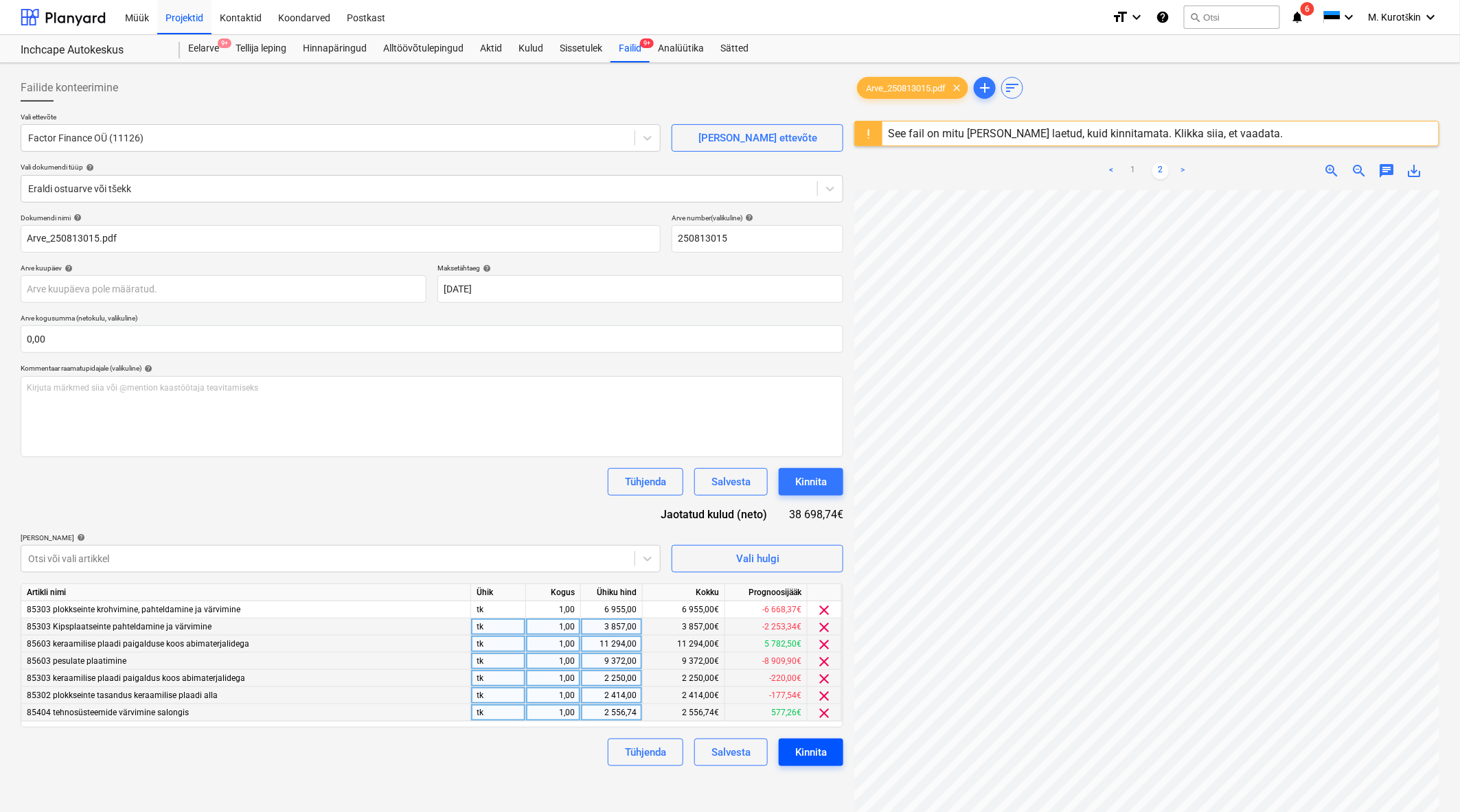
click at [827, 754] on div "Kinnita" at bounding box center [810, 752] width 31 height 18
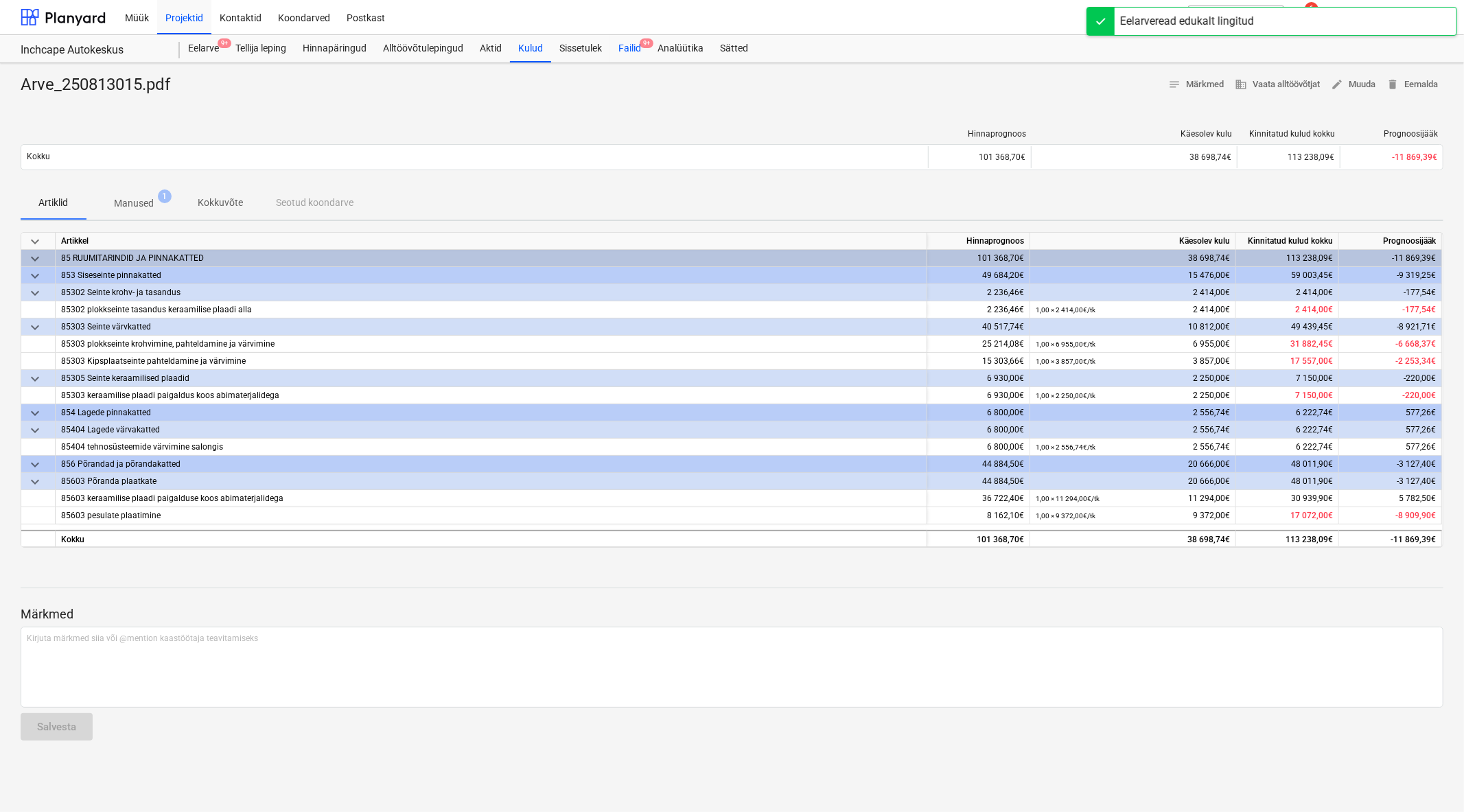
click at [641, 48] on div "Failid 9+" at bounding box center [629, 49] width 39 height 28
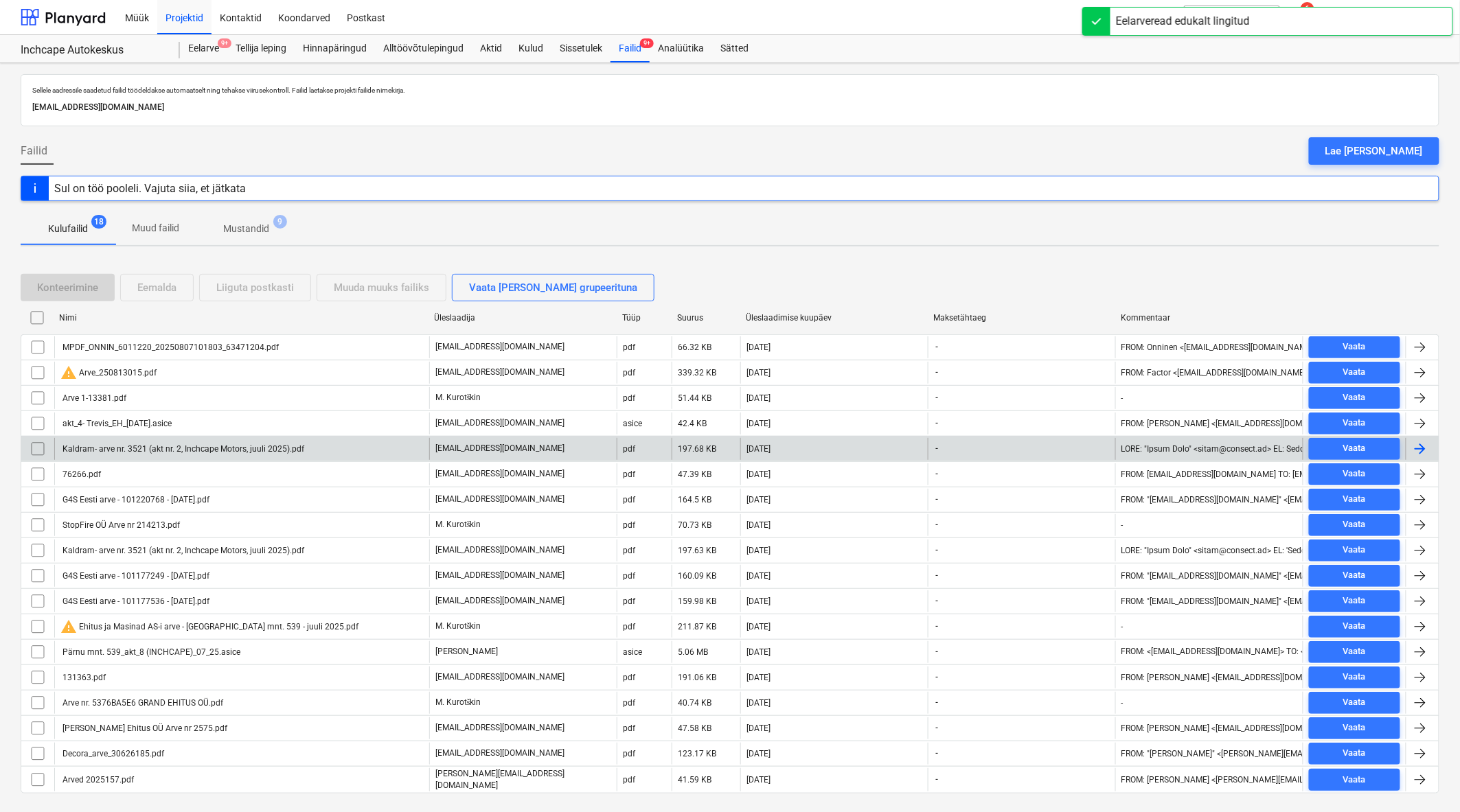
scroll to position [30, 0]
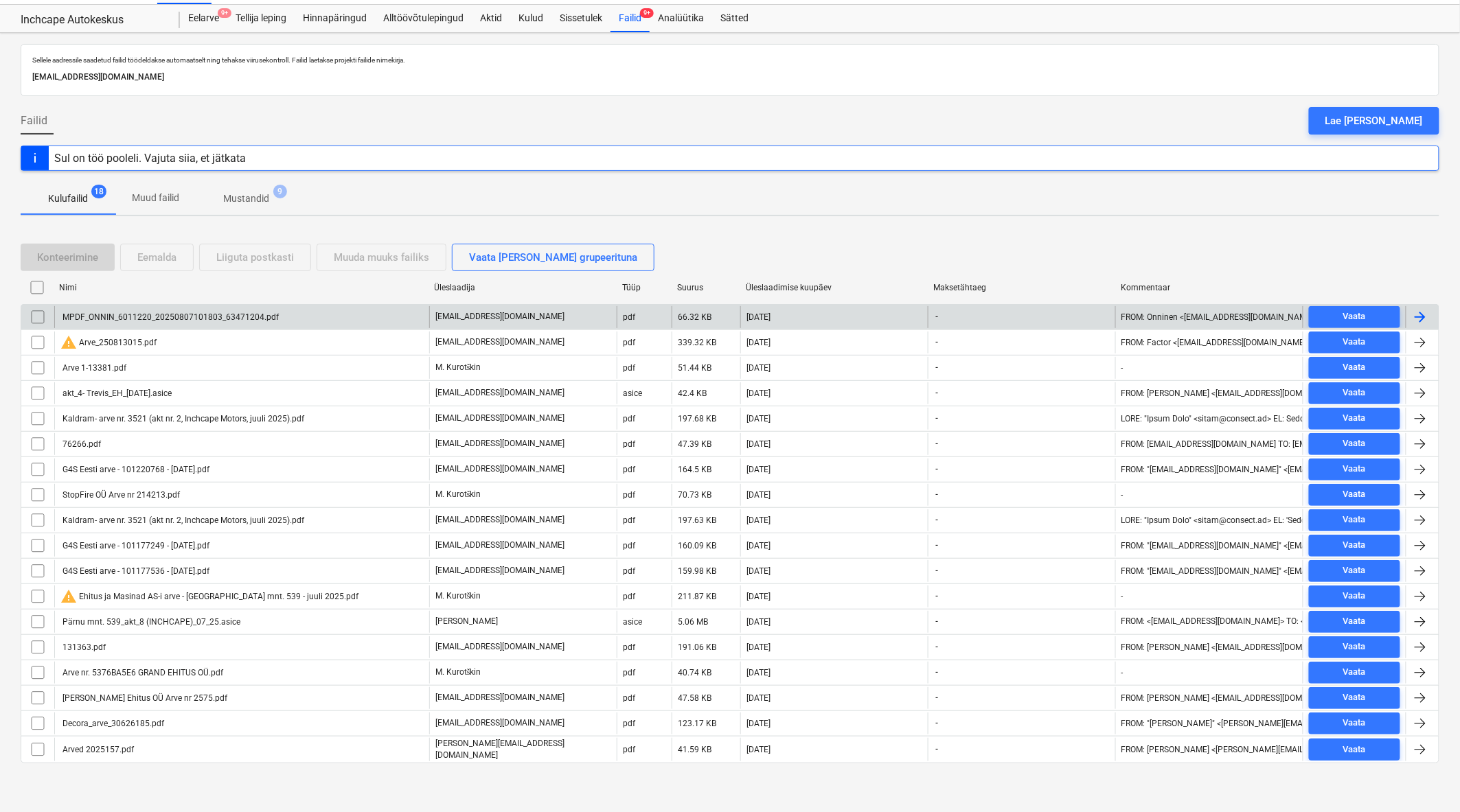
click at [176, 323] on div "MPDF_ONNIN_6011220_20250807101803_63471204.pdf" at bounding box center [241, 316] width 375 height 22
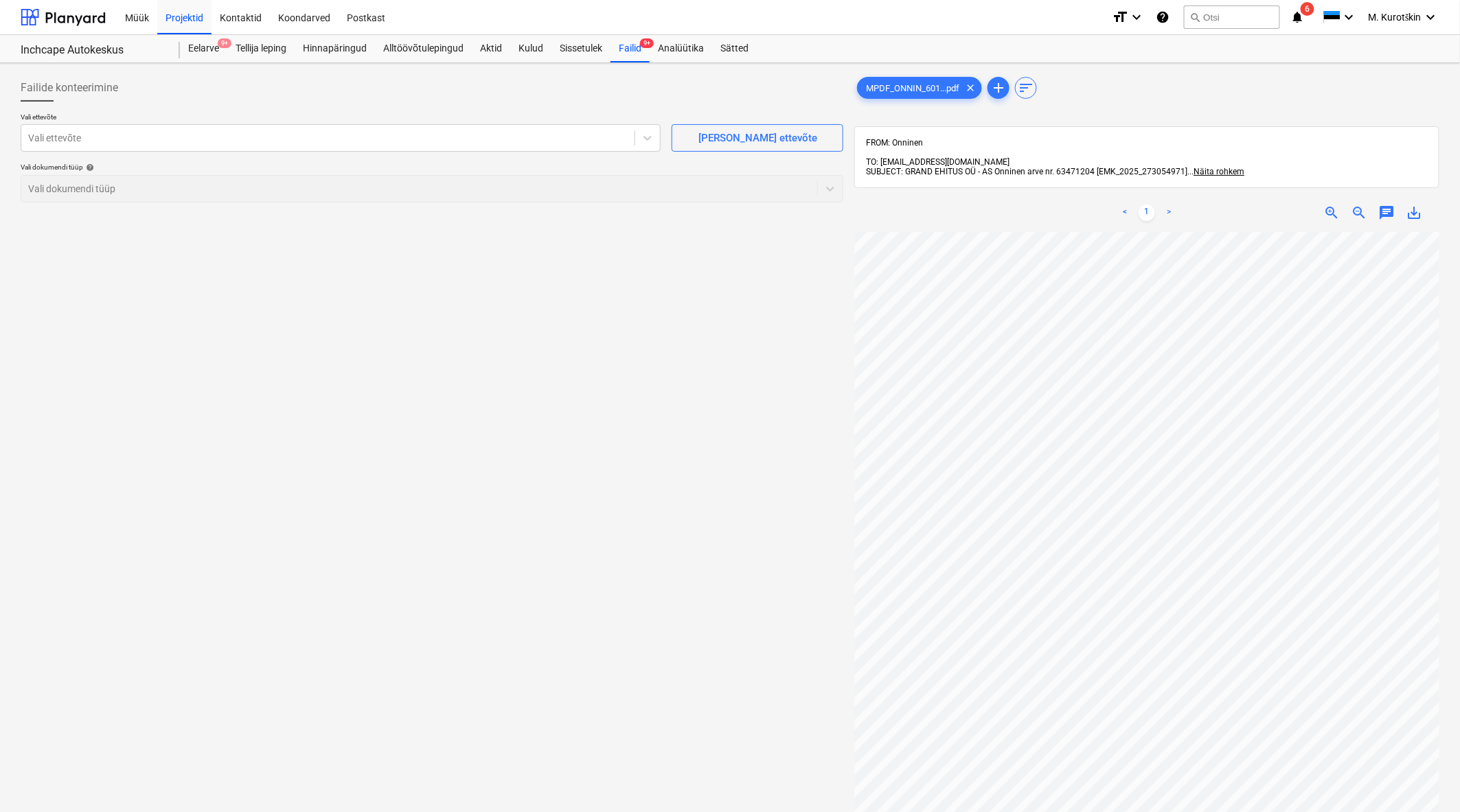
click at [209, 110] on div at bounding box center [432, 107] width 823 height 11
click at [217, 148] on div "Vali ettevõte" at bounding box center [327, 138] width 613 height 19
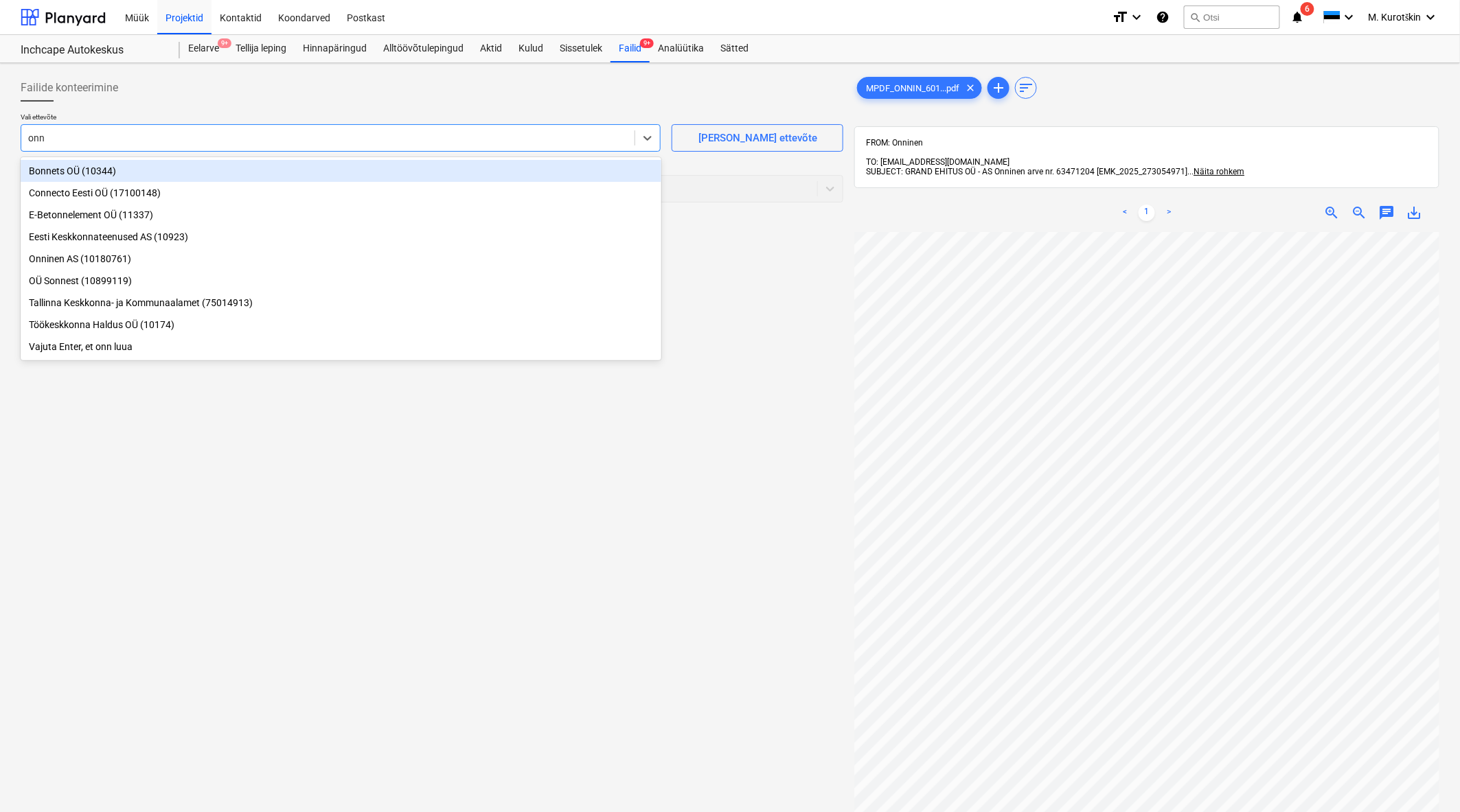
type input "onni"
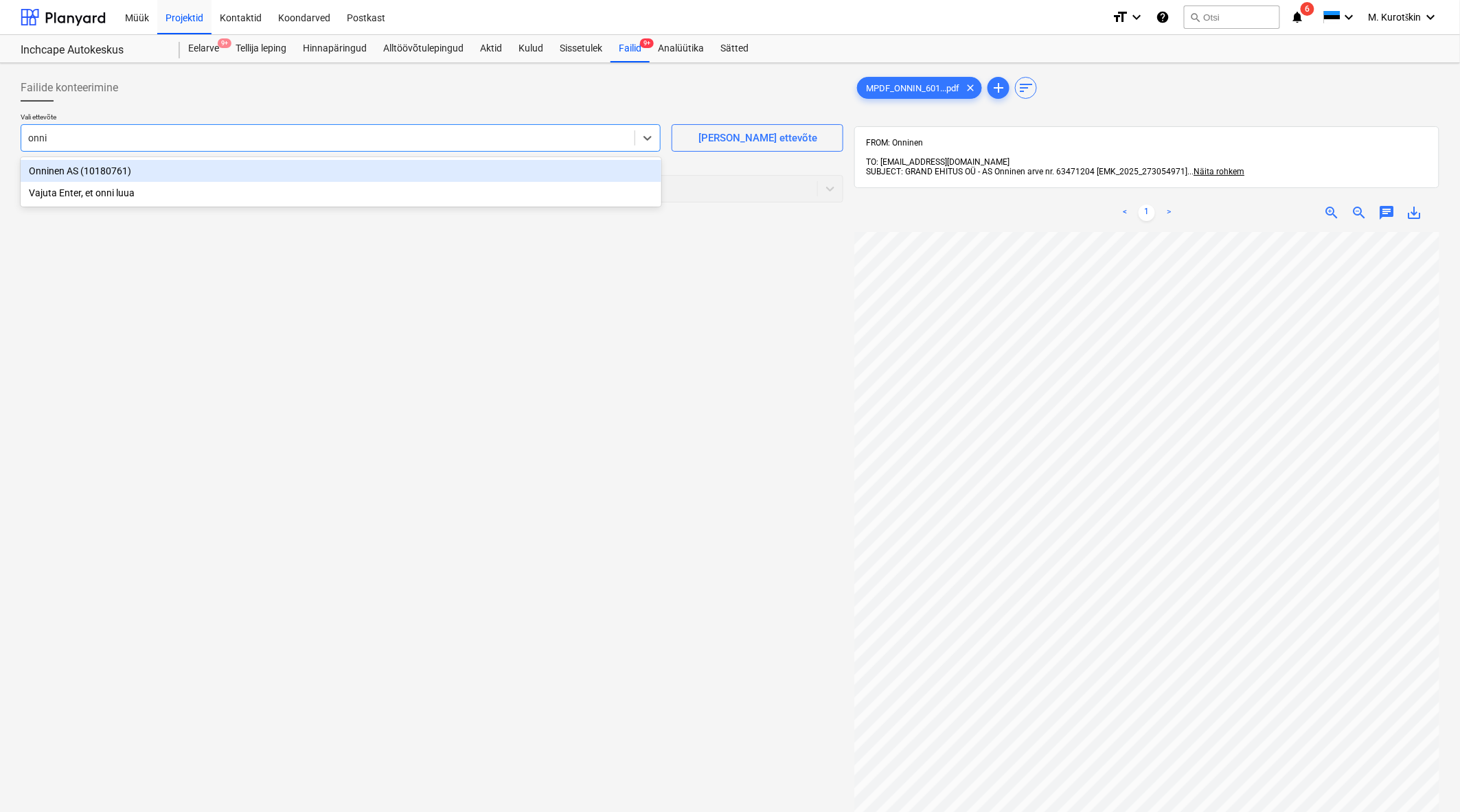
click at [213, 168] on div "Onninen AS (10180761)" at bounding box center [341, 170] width 641 height 22
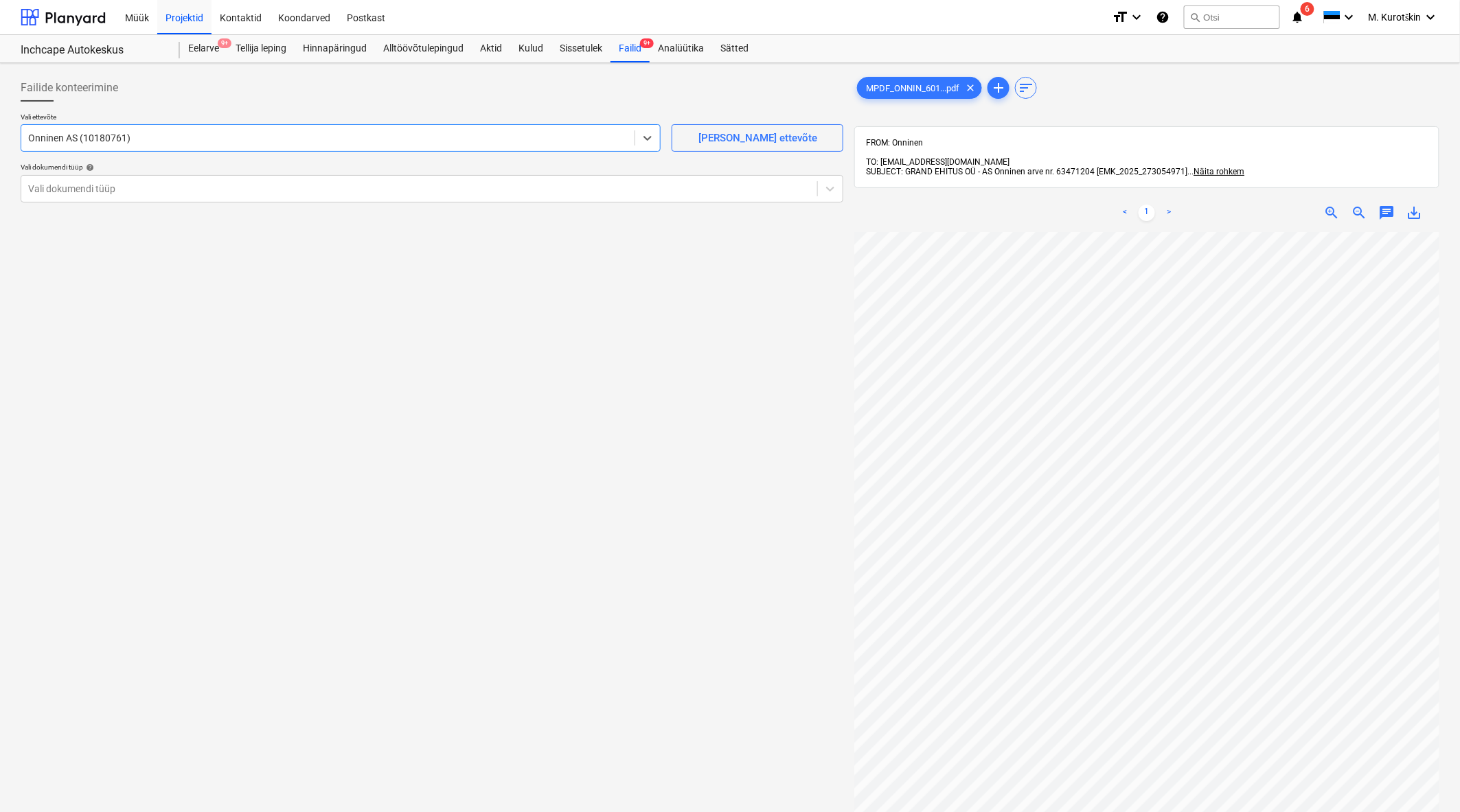
click at [213, 168] on div "Vali dokumendi tüüp help" at bounding box center [432, 167] width 823 height 9
click at [201, 190] on div at bounding box center [418, 189] width 782 height 14
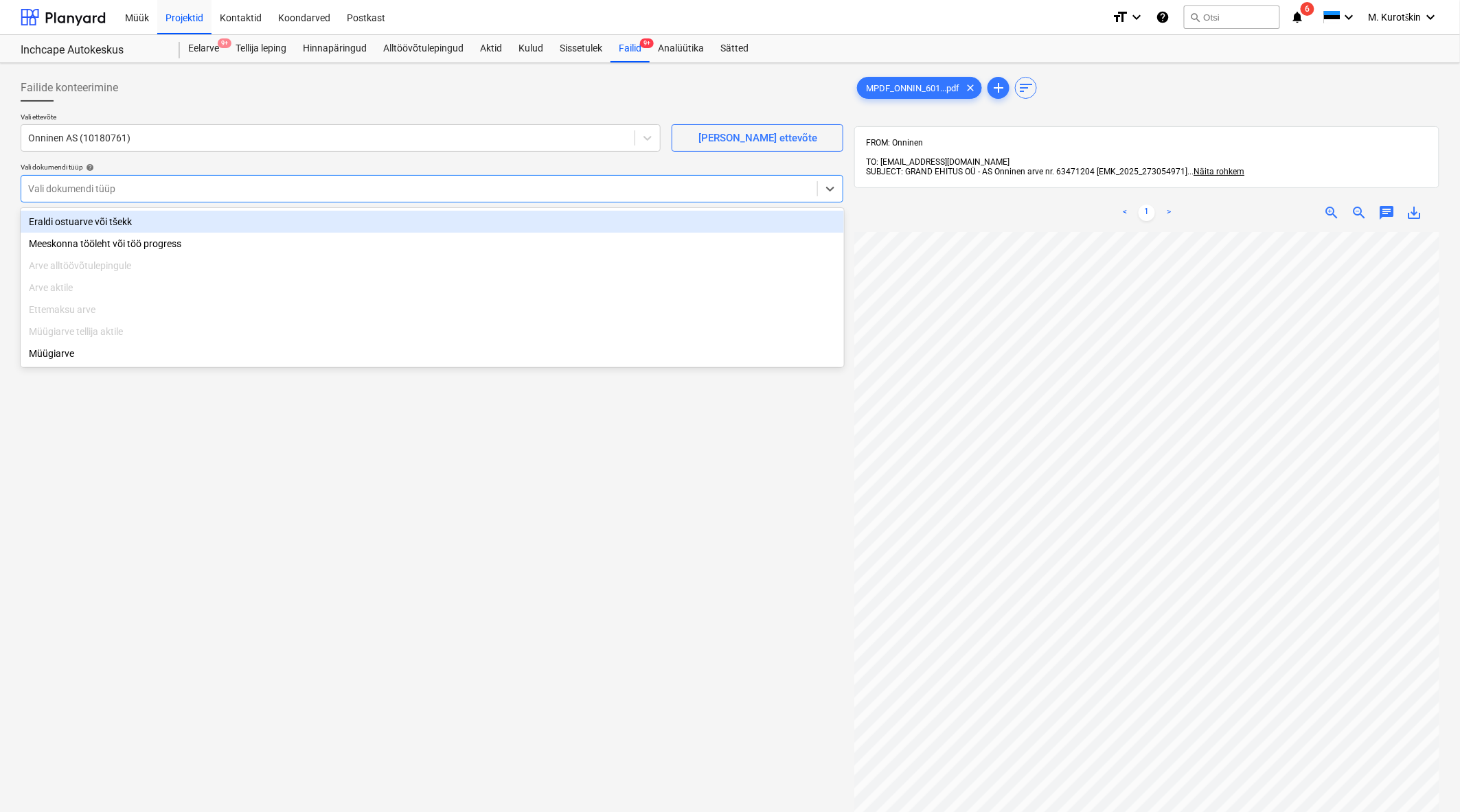
click at [191, 217] on div "Eraldi ostuarve või tšekk" at bounding box center [432, 221] width 823 height 22
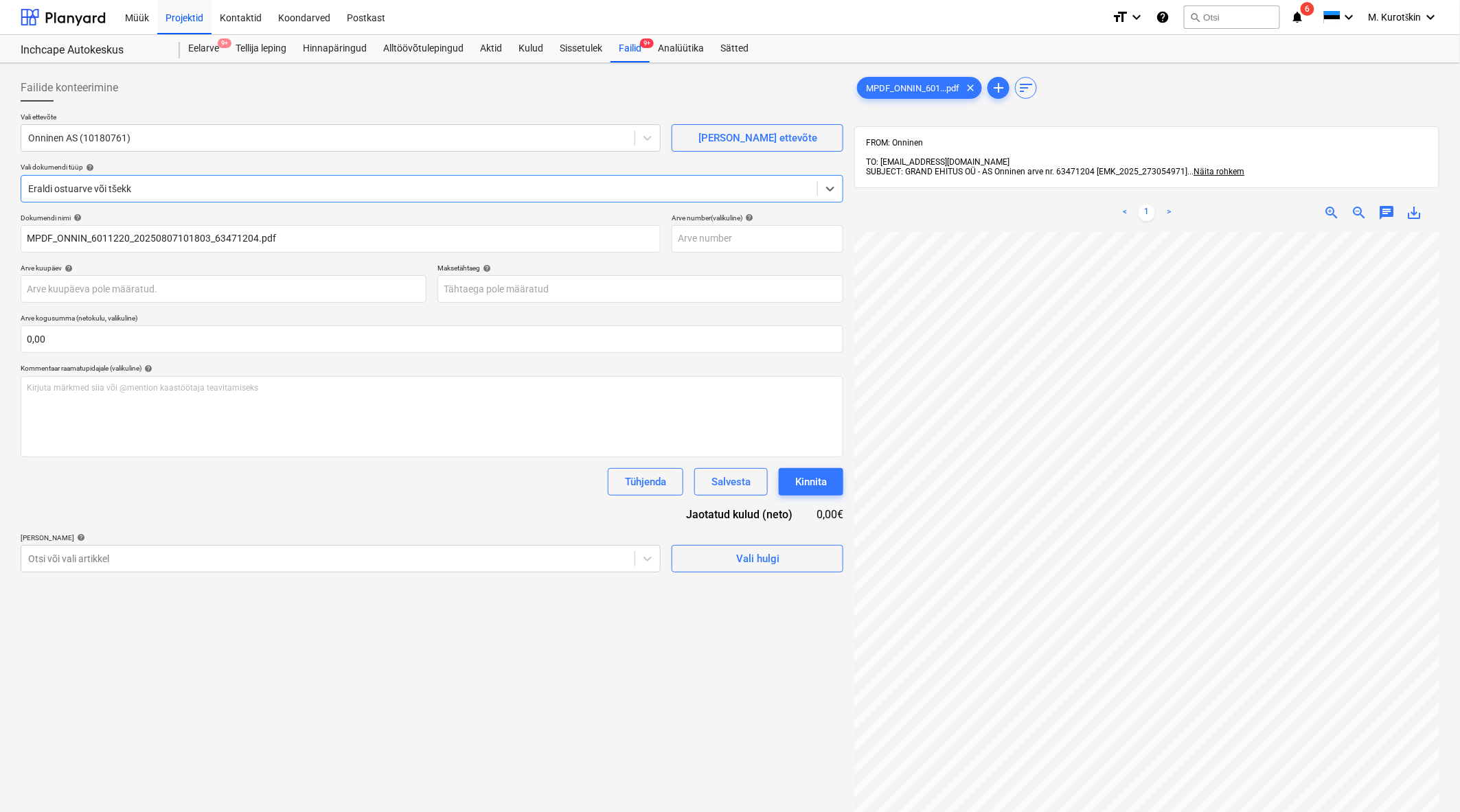
click at [1423, 204] on div "save_alt" at bounding box center [1415, 212] width 28 height 17
click at [1420, 204] on span "save_alt" at bounding box center [1414, 212] width 17 height 17
click at [710, 237] on input "text" at bounding box center [757, 239] width 171 height 28
paste input "63471204"
type input "63471204"
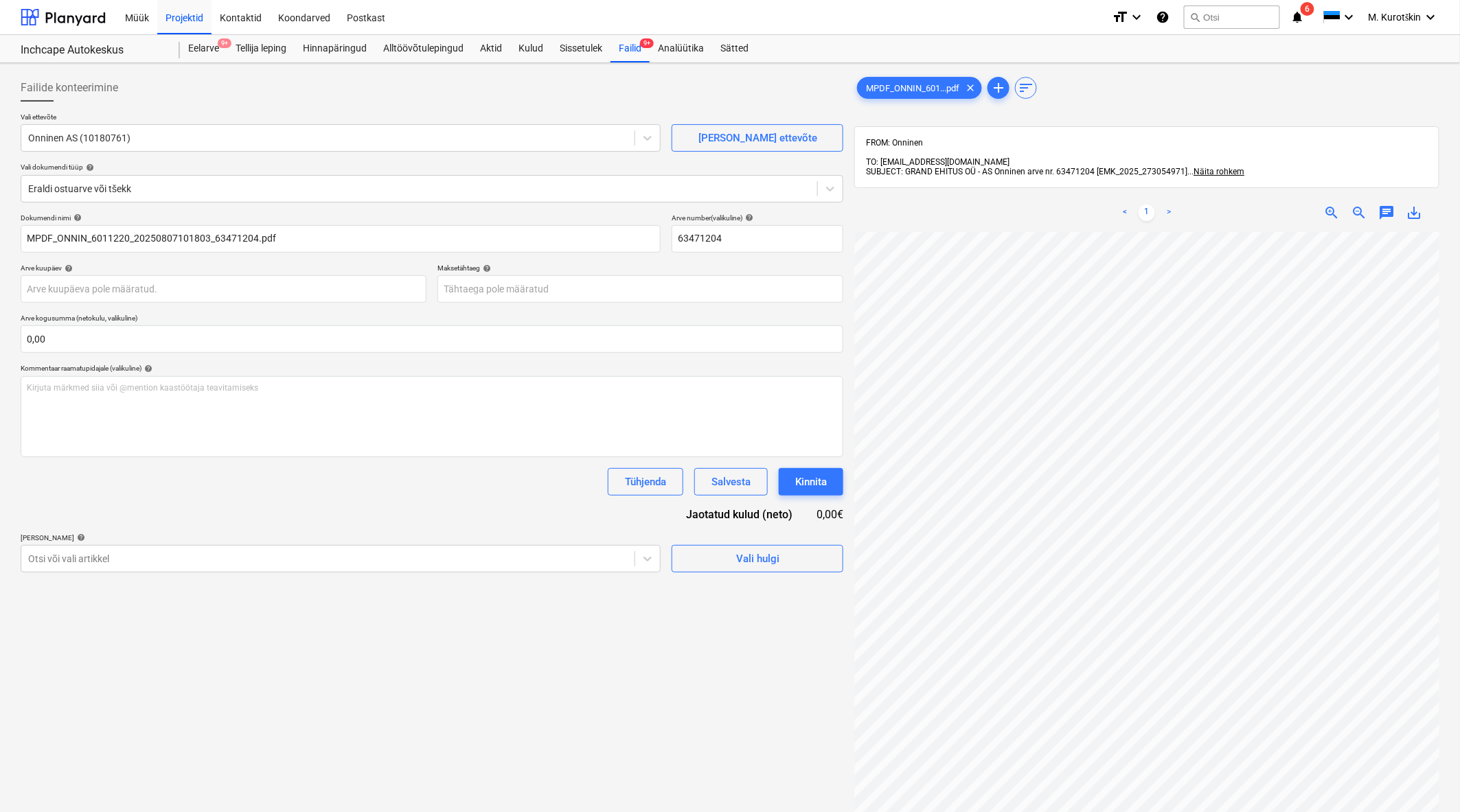
click at [655, 263] on div "Maksetähtaeg help" at bounding box center [640, 268] width 406 height 9
click at [619, 293] on body "Müük Projektid Kontaktid Koondarved Postkast format_size keyboard_arrow_down he…" at bounding box center [730, 406] width 1460 height 812
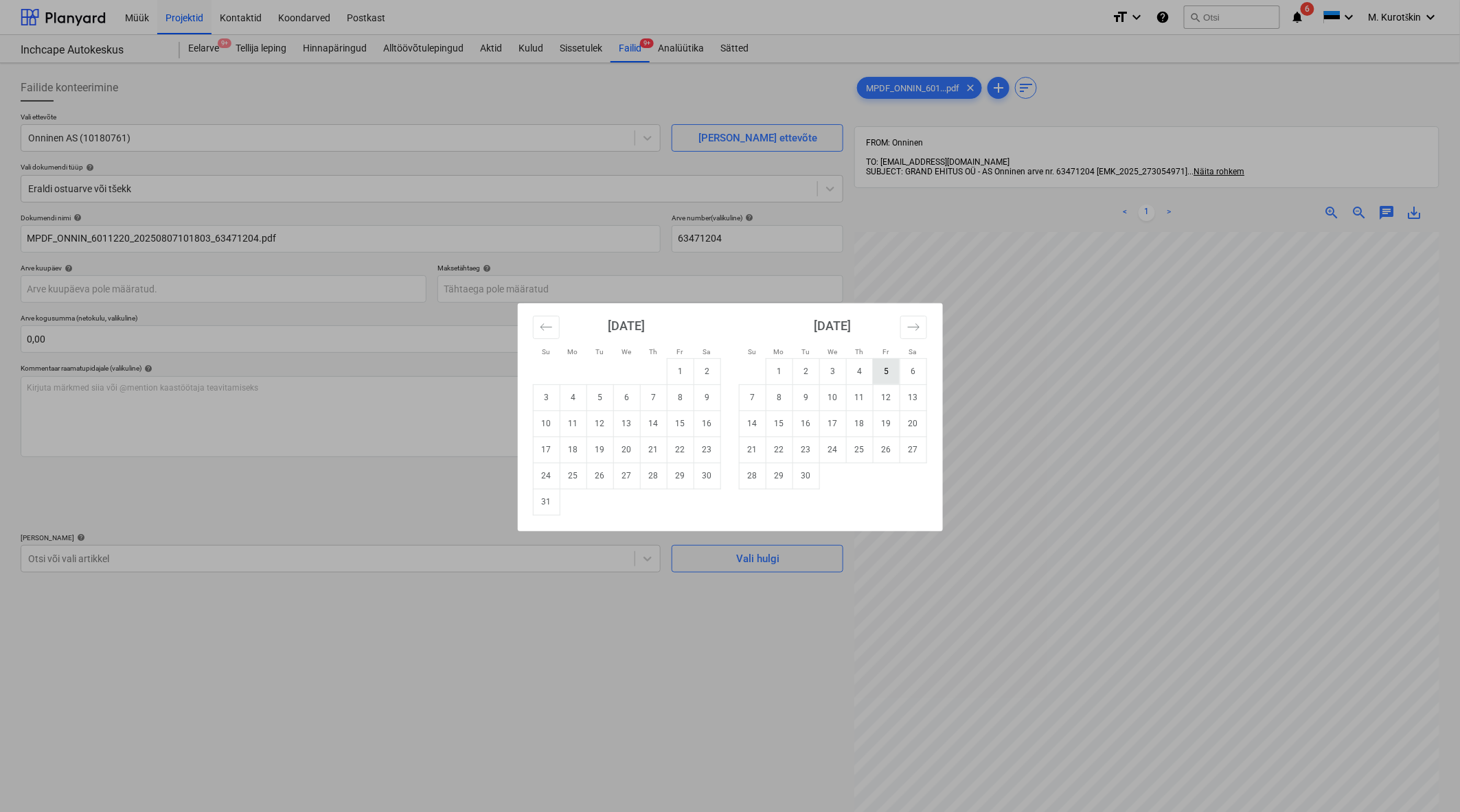
click at [896, 375] on td "5" at bounding box center [886, 371] width 27 height 26
type input "05 Sep 2025"
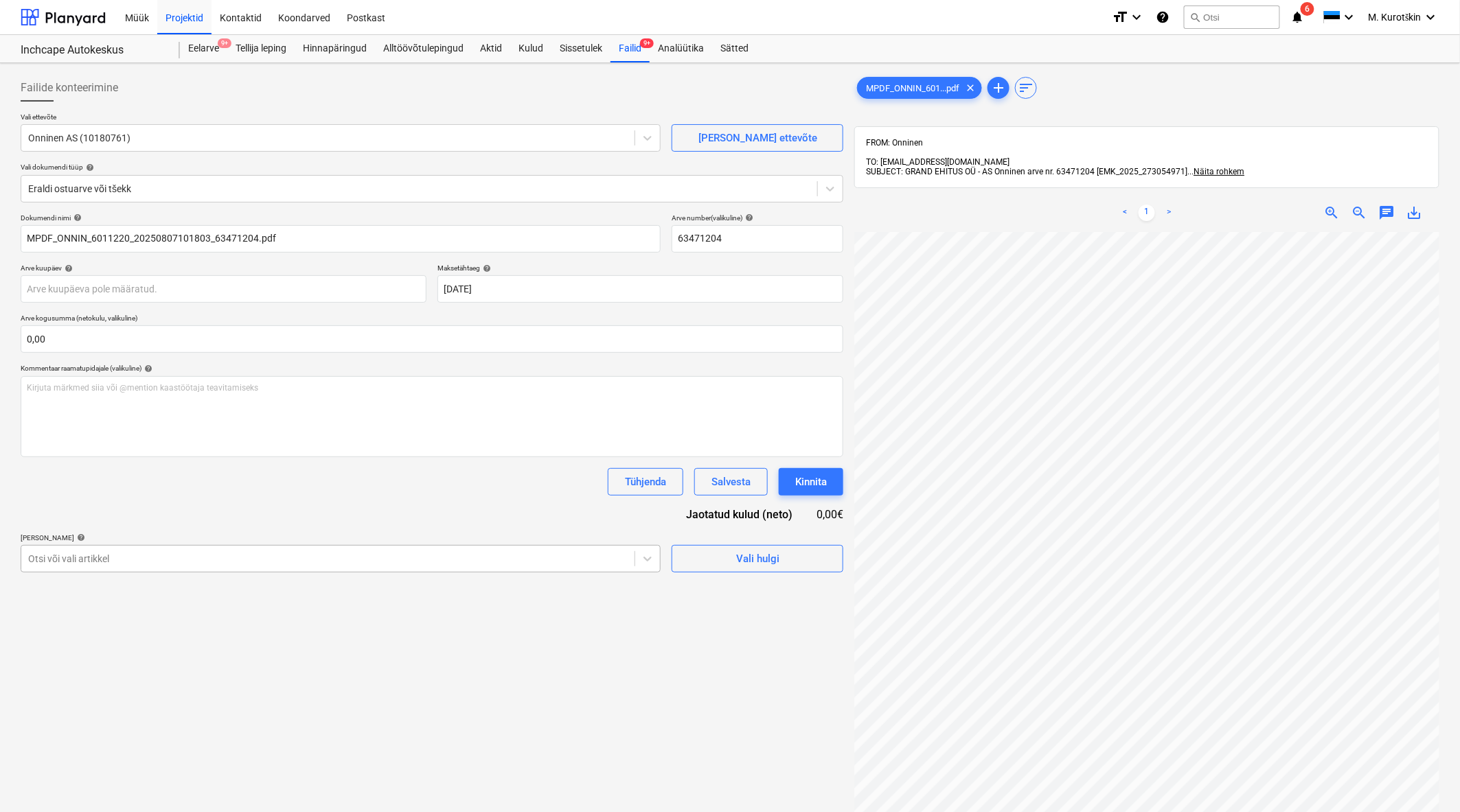
click at [234, 563] on div at bounding box center [327, 559] width 599 height 14
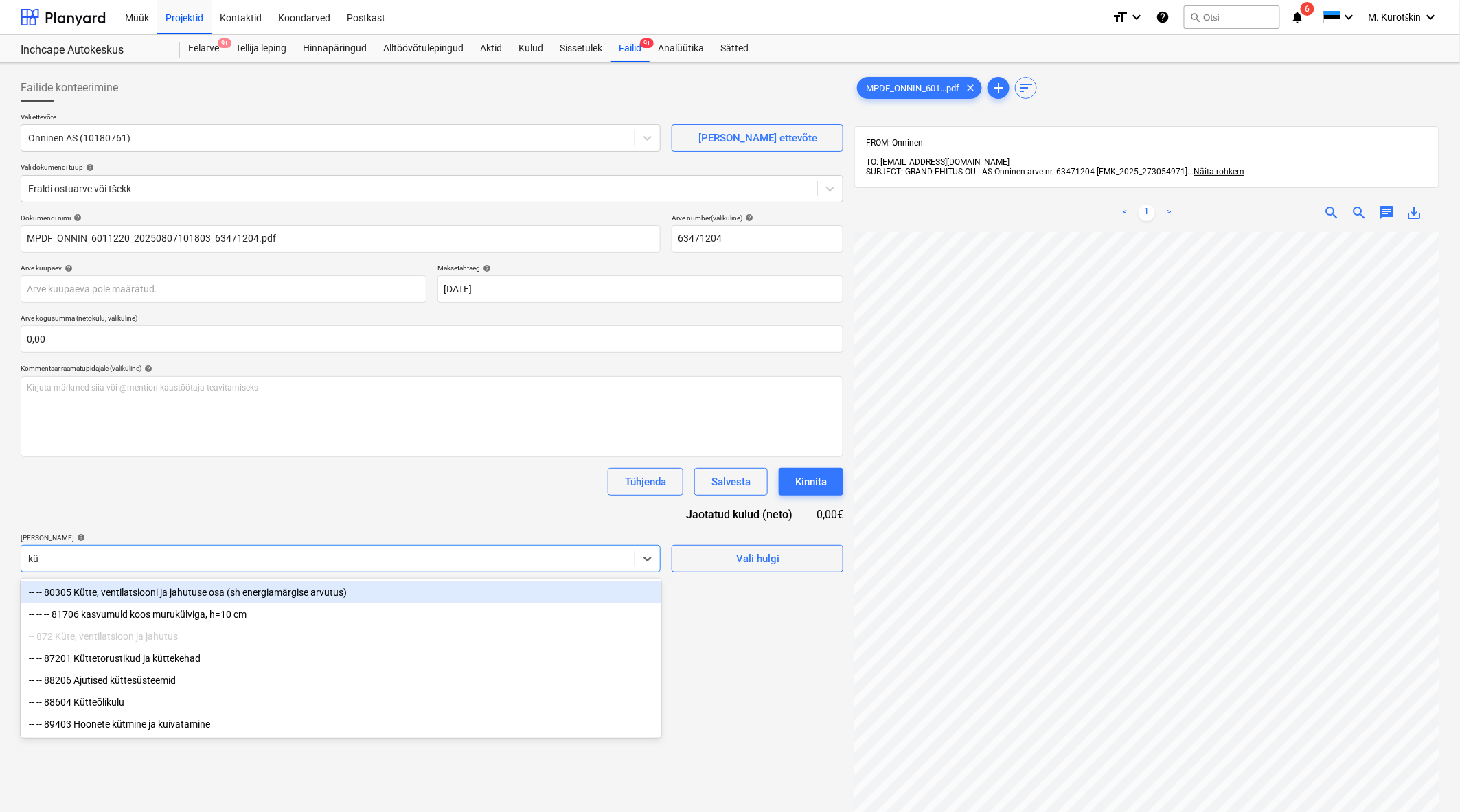
type input "küt"
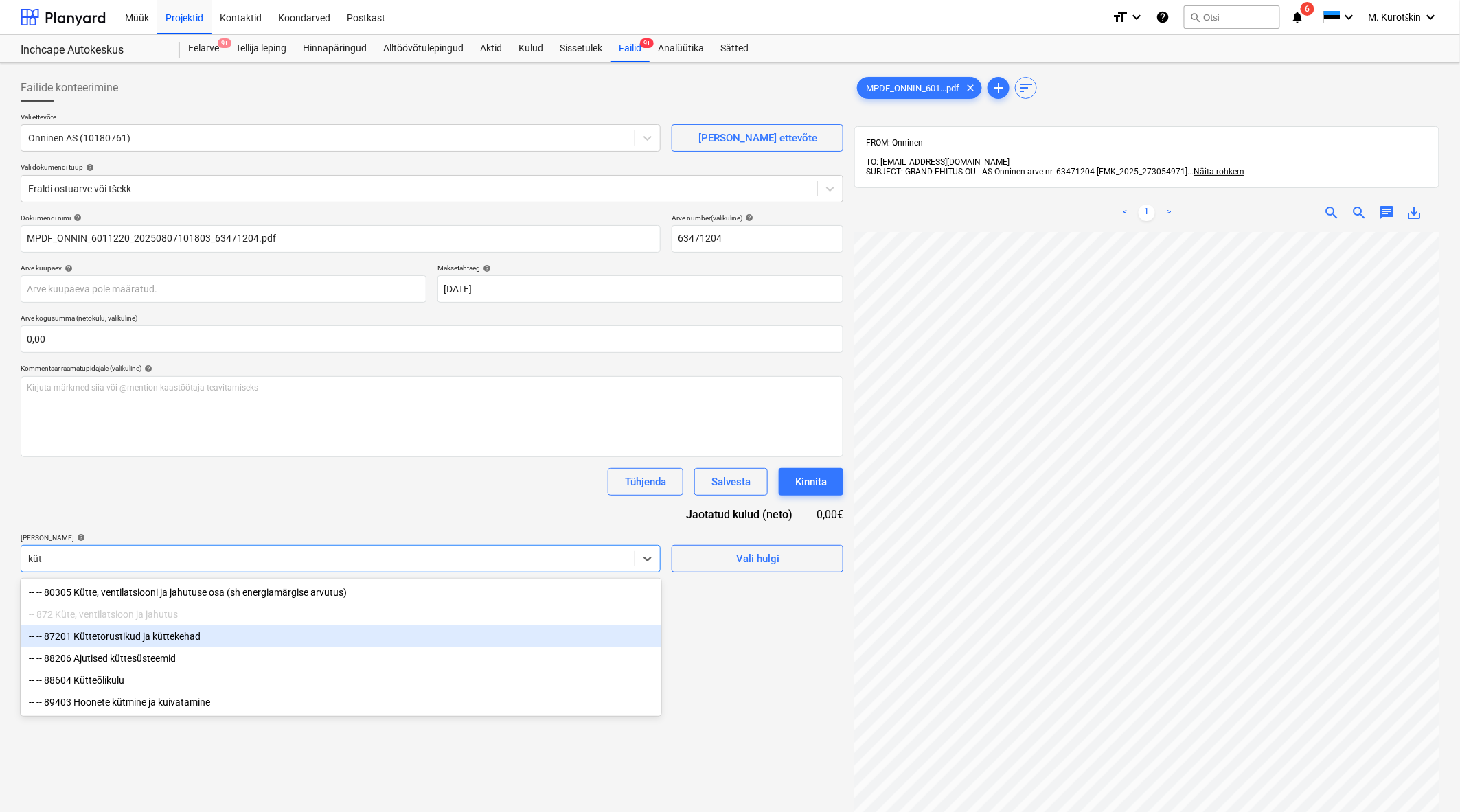
click at [246, 648] on div "-- -- 87201 Küttetorustikud ja küttekehad" at bounding box center [341, 636] width 641 height 22
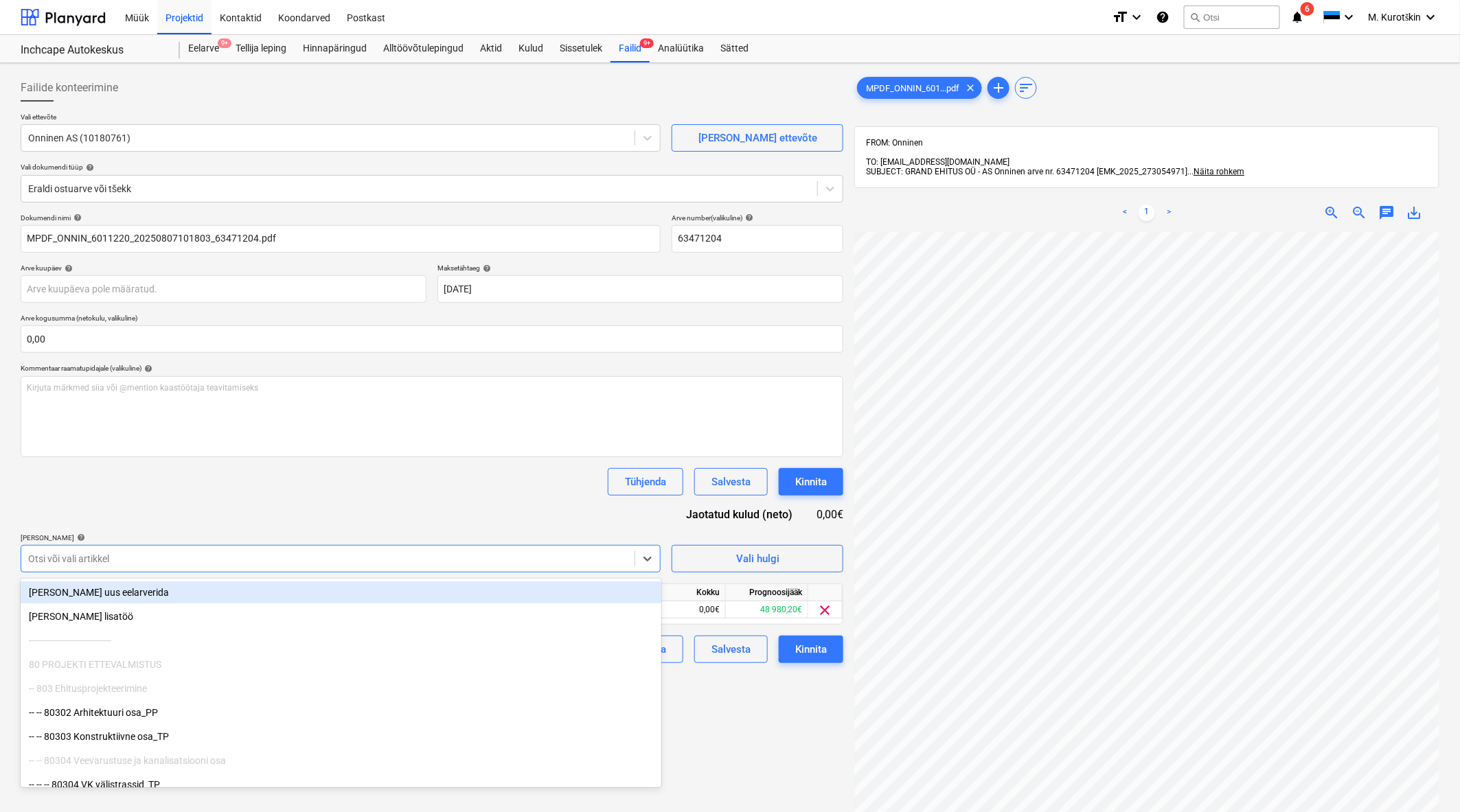
click at [271, 510] on div "Dokumendi nimi help MPDF_ONNIN_6011220_20250807101803_63471204.pdf Arve number …" at bounding box center [432, 438] width 823 height 449
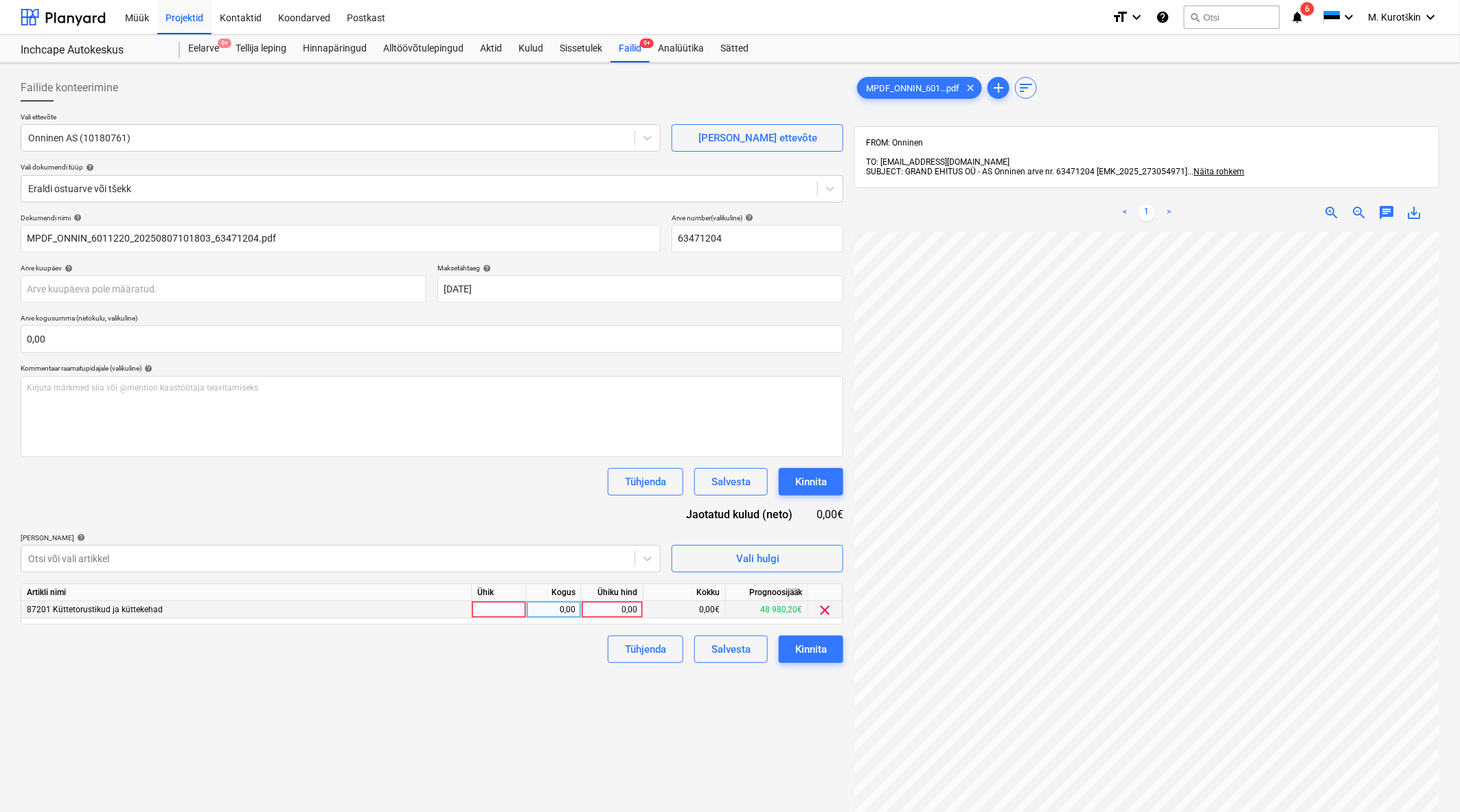
click at [635, 615] on div "0,00" at bounding box center [612, 610] width 50 height 17
click at [626, 609] on div "0,00" at bounding box center [612, 610] width 50 height 17
type input "2145,95"
click at [503, 708] on div "Failide konteerimine Vali ettevõte Onninen AS (10180761) Lisa uus ettevõte Vali…" at bounding box center [431, 540] width 834 height 942
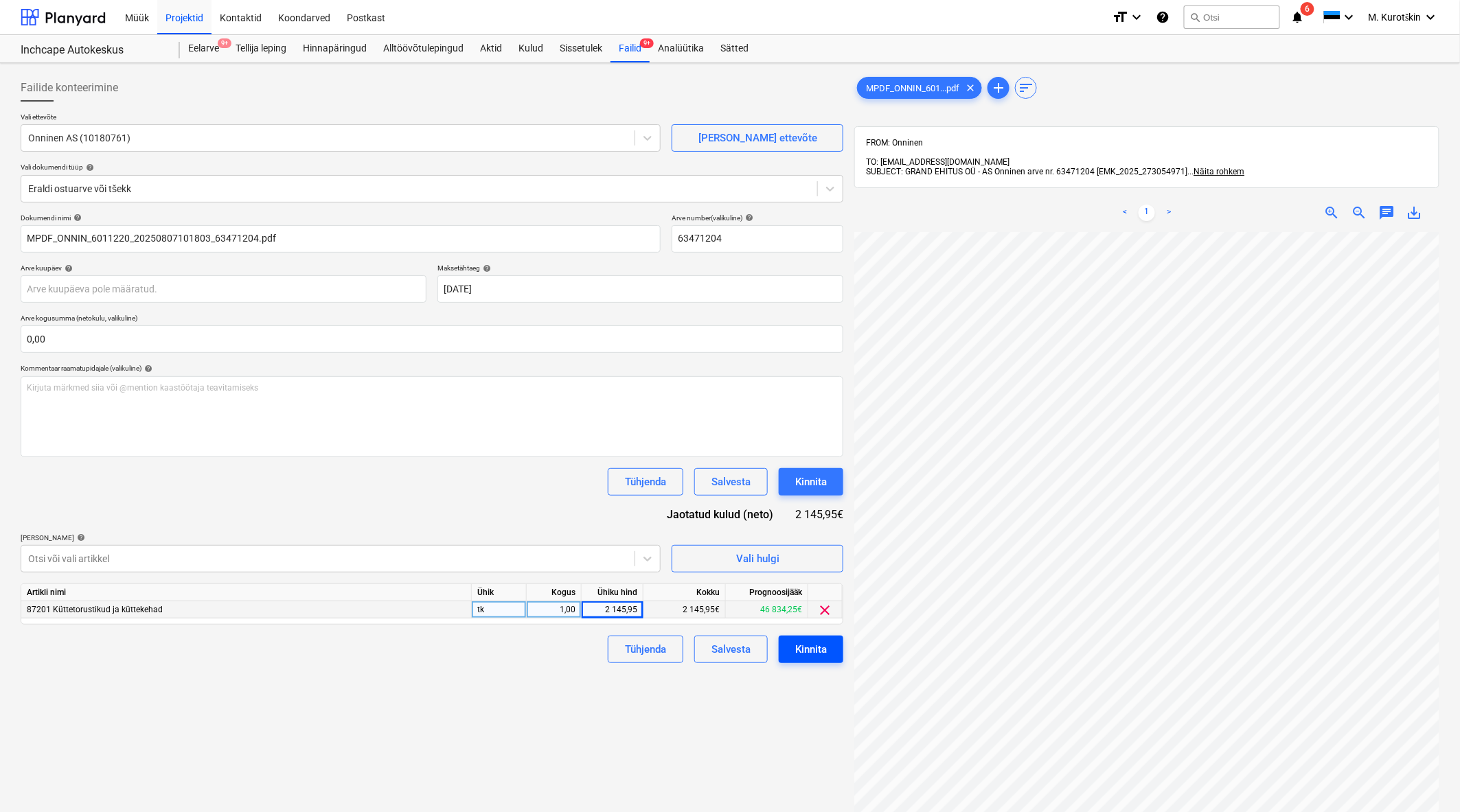
click at [817, 662] on button "Kinnita" at bounding box center [810, 649] width 64 height 28
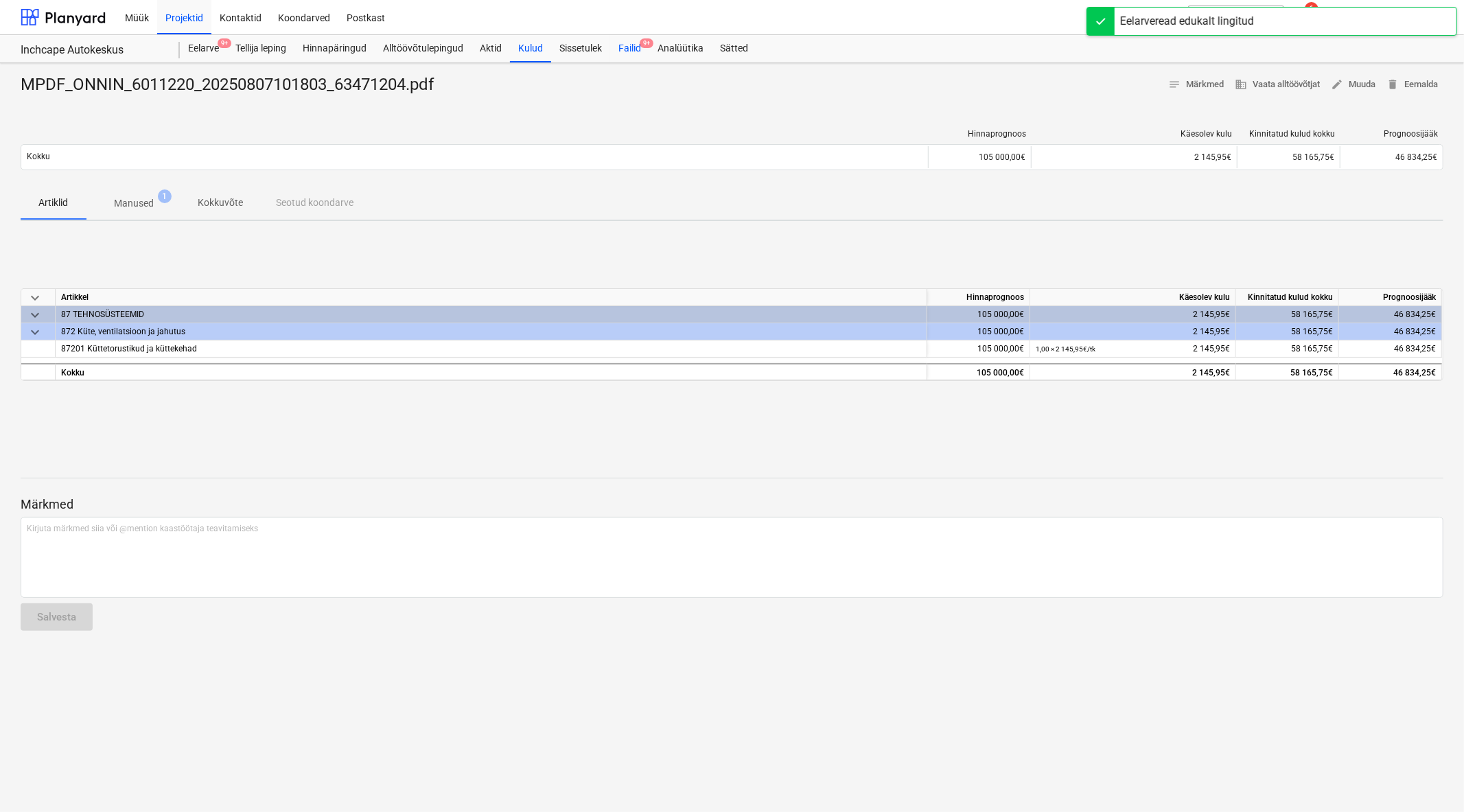
click at [631, 50] on div "Failid 9+" at bounding box center [629, 49] width 39 height 28
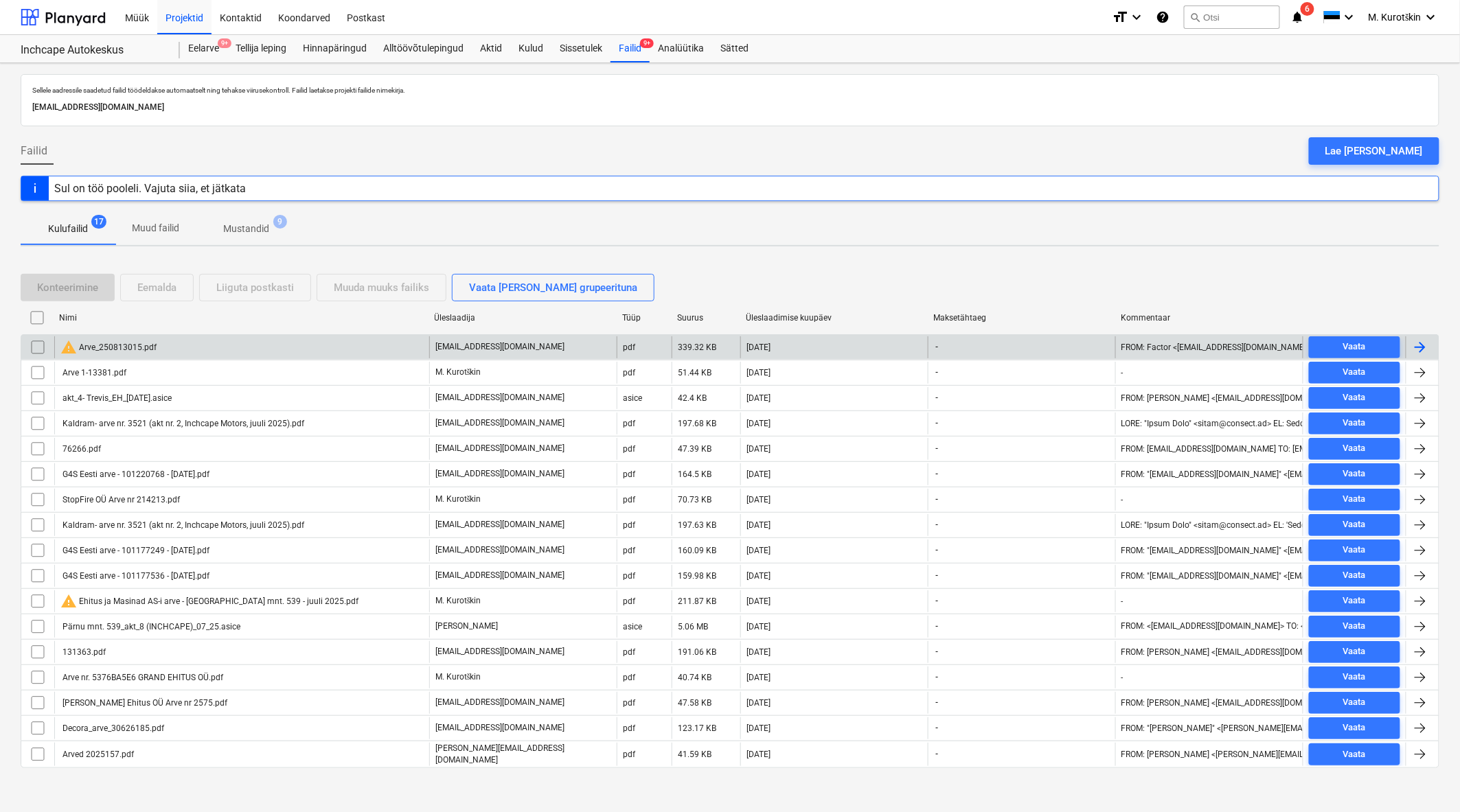
click at [158, 341] on div "warning Arve_250813015.pdf" at bounding box center [241, 347] width 375 height 22
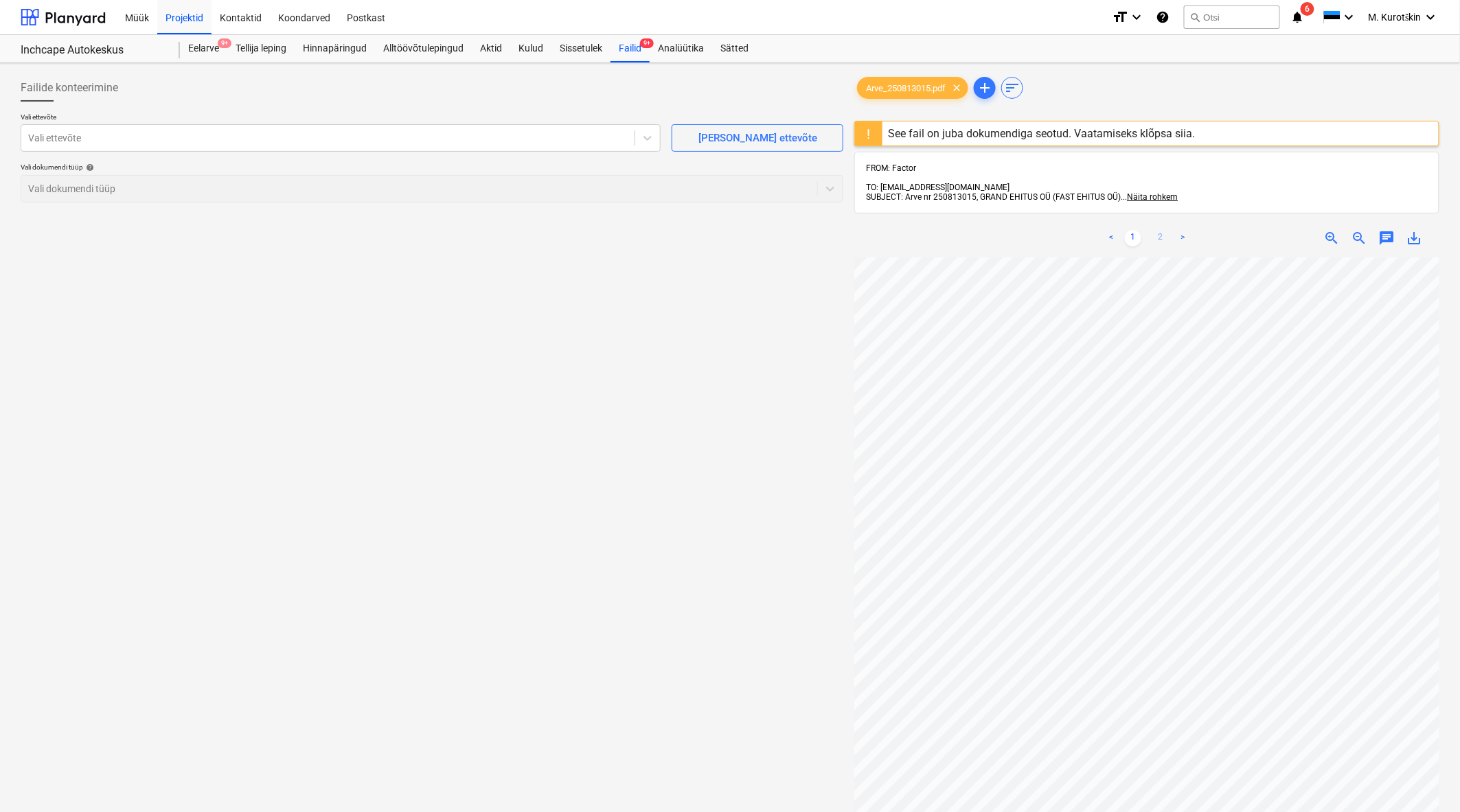
click at [1161, 230] on link "2" at bounding box center [1160, 238] width 17 height 17
click at [942, 192] on span "SUBJECT: Arve nr 250813015, GRAND EHITUS OÜ (FAST EHITUS OÜ)" at bounding box center [993, 196] width 255 height 10
click at [1163, 192] on span "Näita rohkem" at bounding box center [1152, 196] width 50 height 10
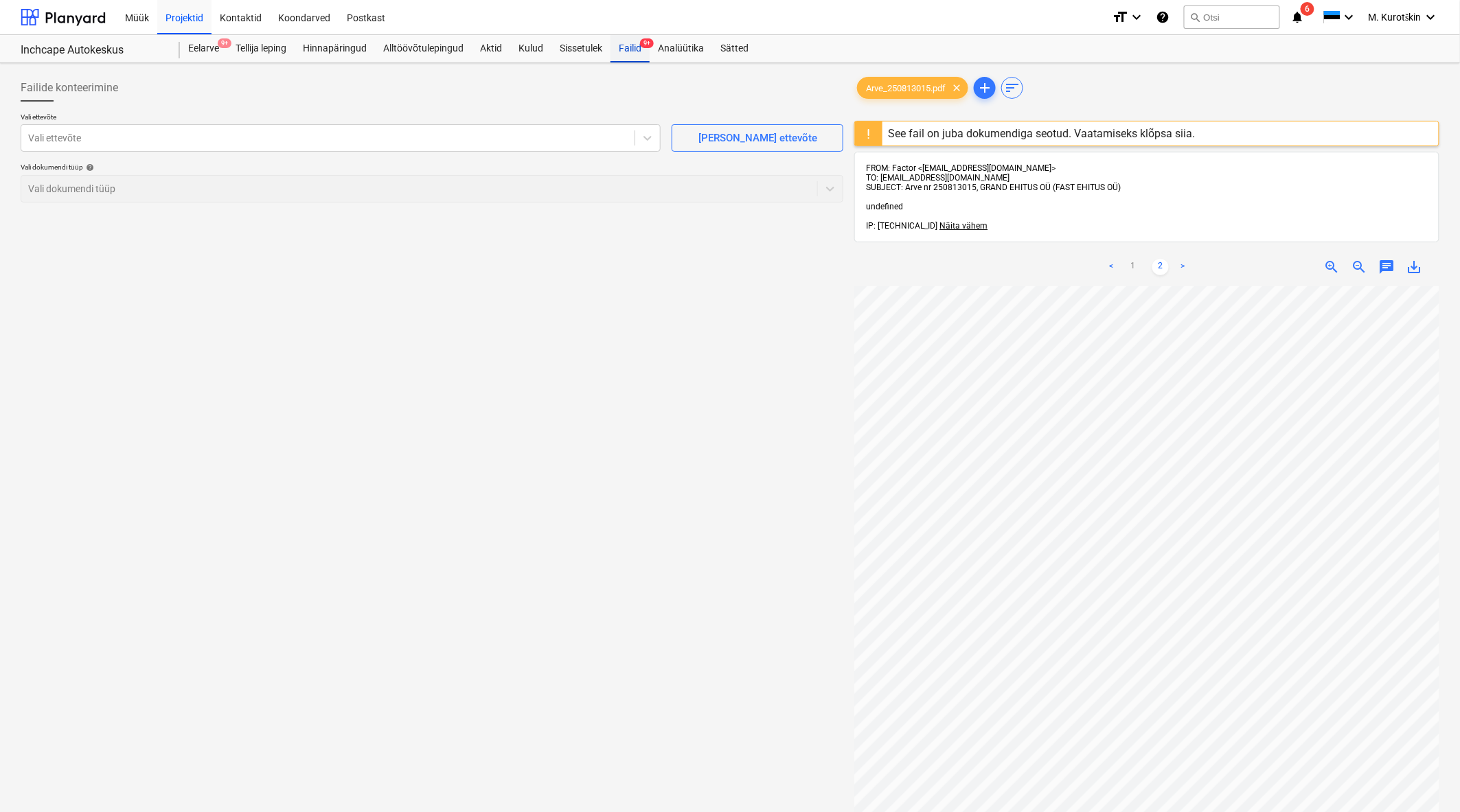
click at [636, 52] on div "Failid 9+" at bounding box center [630, 49] width 39 height 28
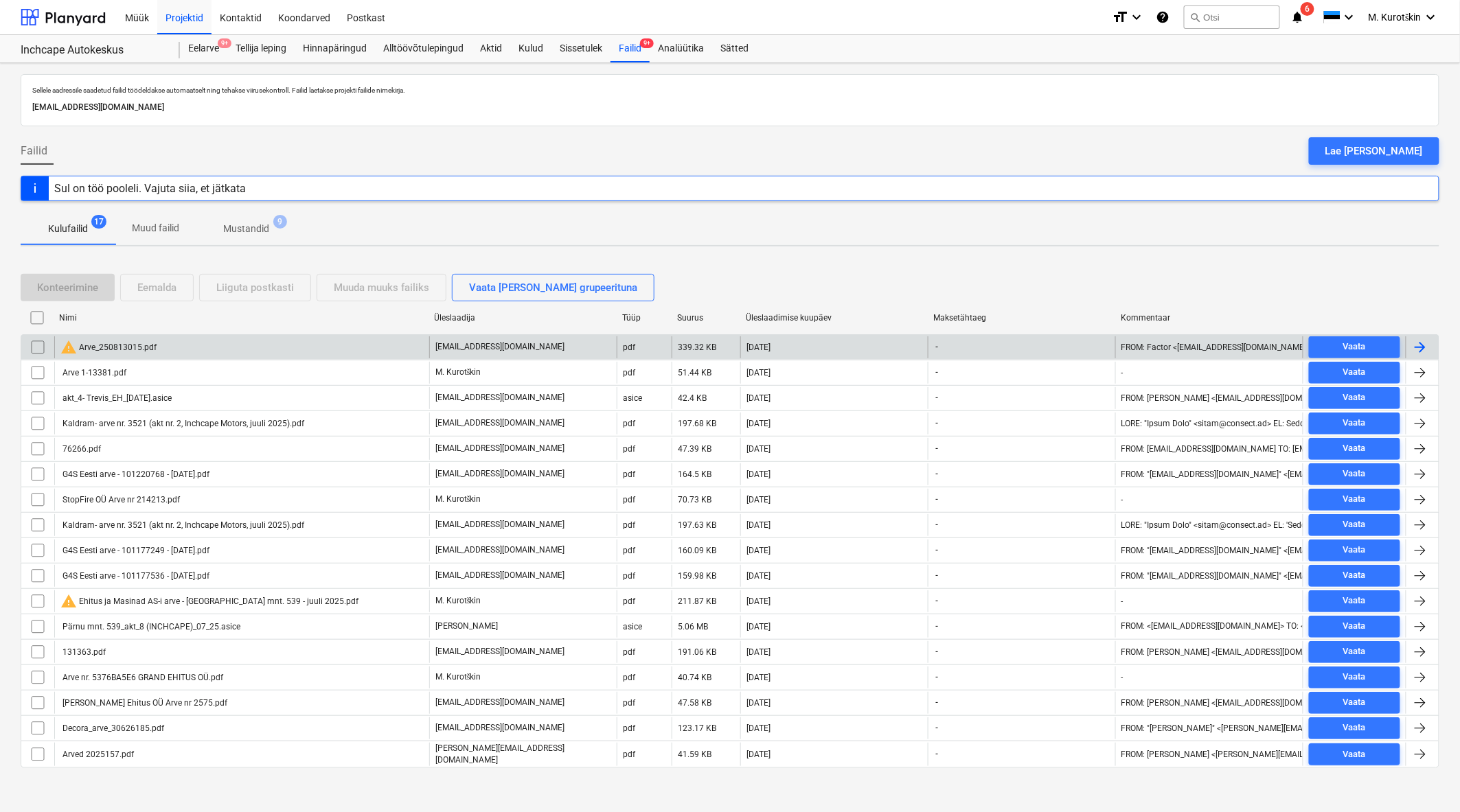
click at [34, 344] on input "checkbox" at bounding box center [37, 347] width 22 height 22
click at [174, 286] on div "Eemalda" at bounding box center [157, 288] width 39 height 18
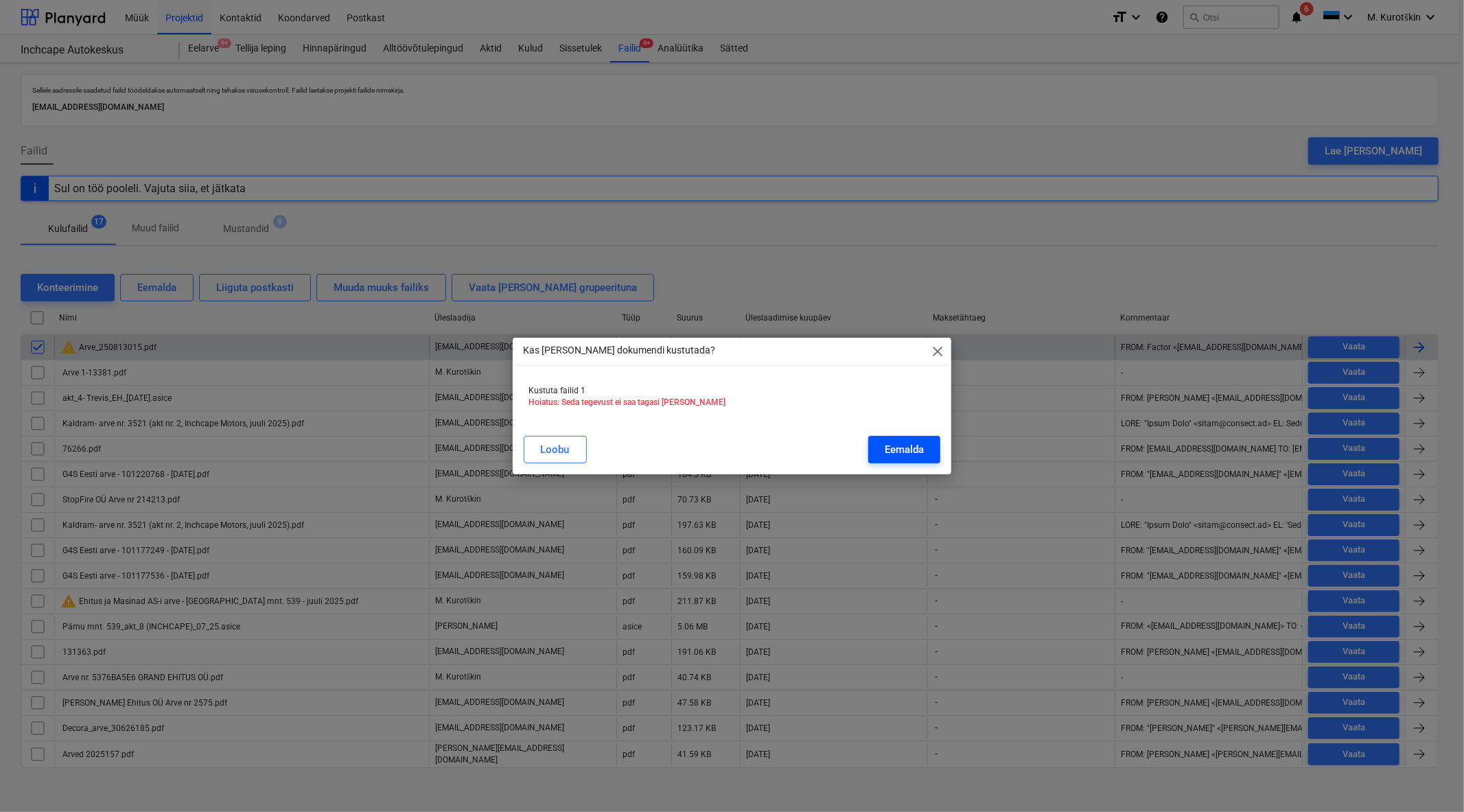
click at [924, 461] on button "Eemalda" at bounding box center [904, 449] width 72 height 28
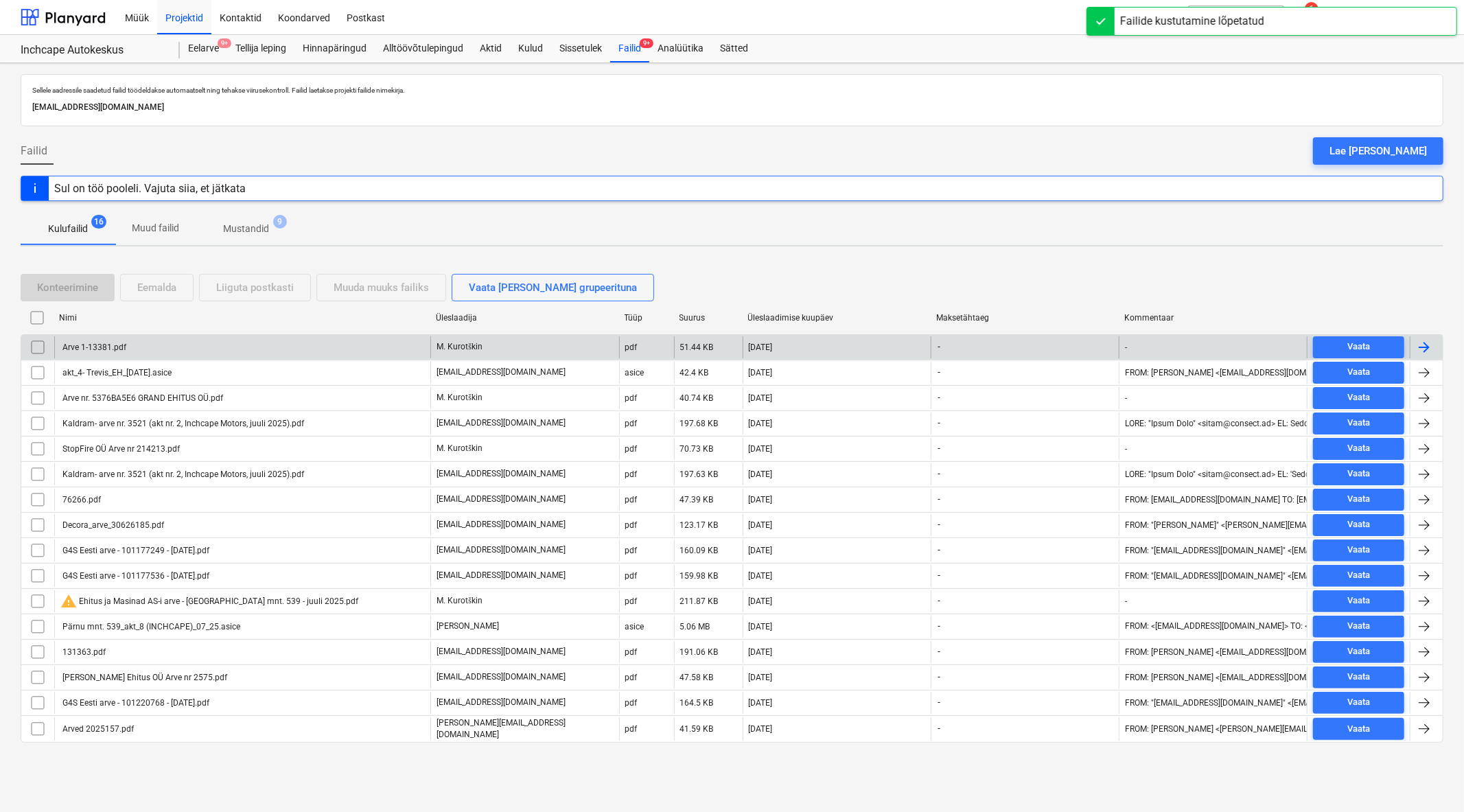
click at [479, 353] on p "M. Kurotškin" at bounding box center [459, 346] width 46 height 11
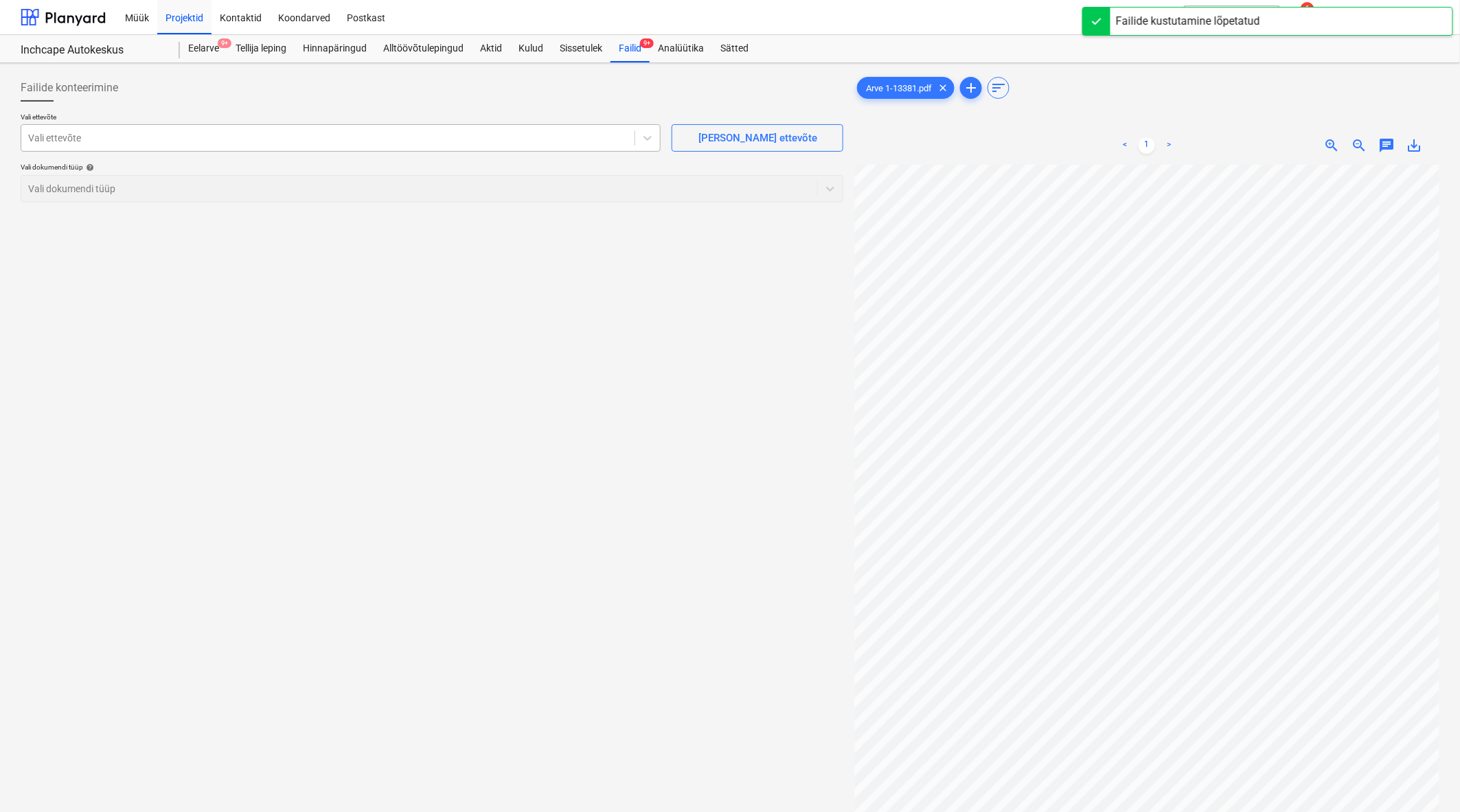
click at [326, 138] on div at bounding box center [327, 138] width 599 height 14
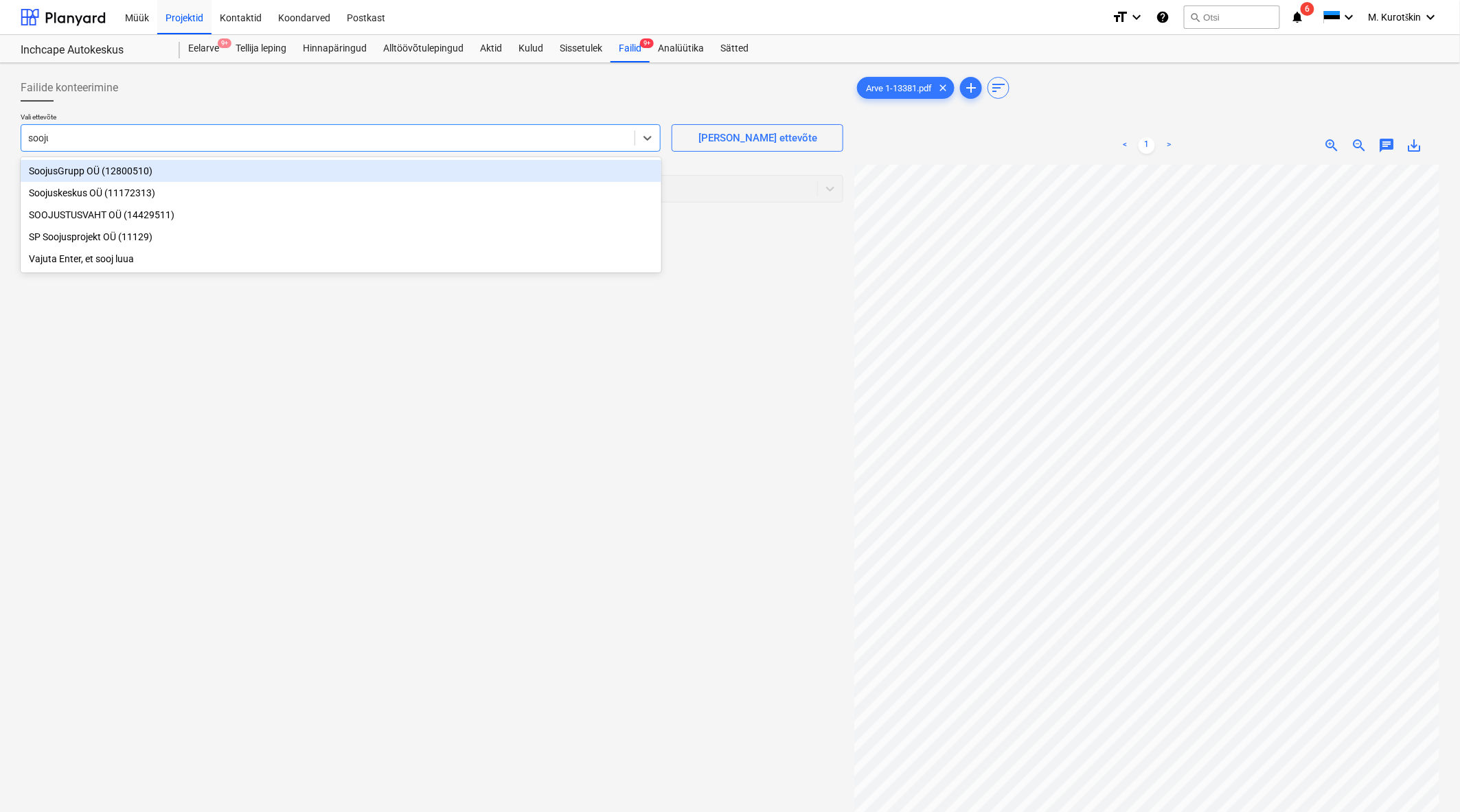
type input "soojus"
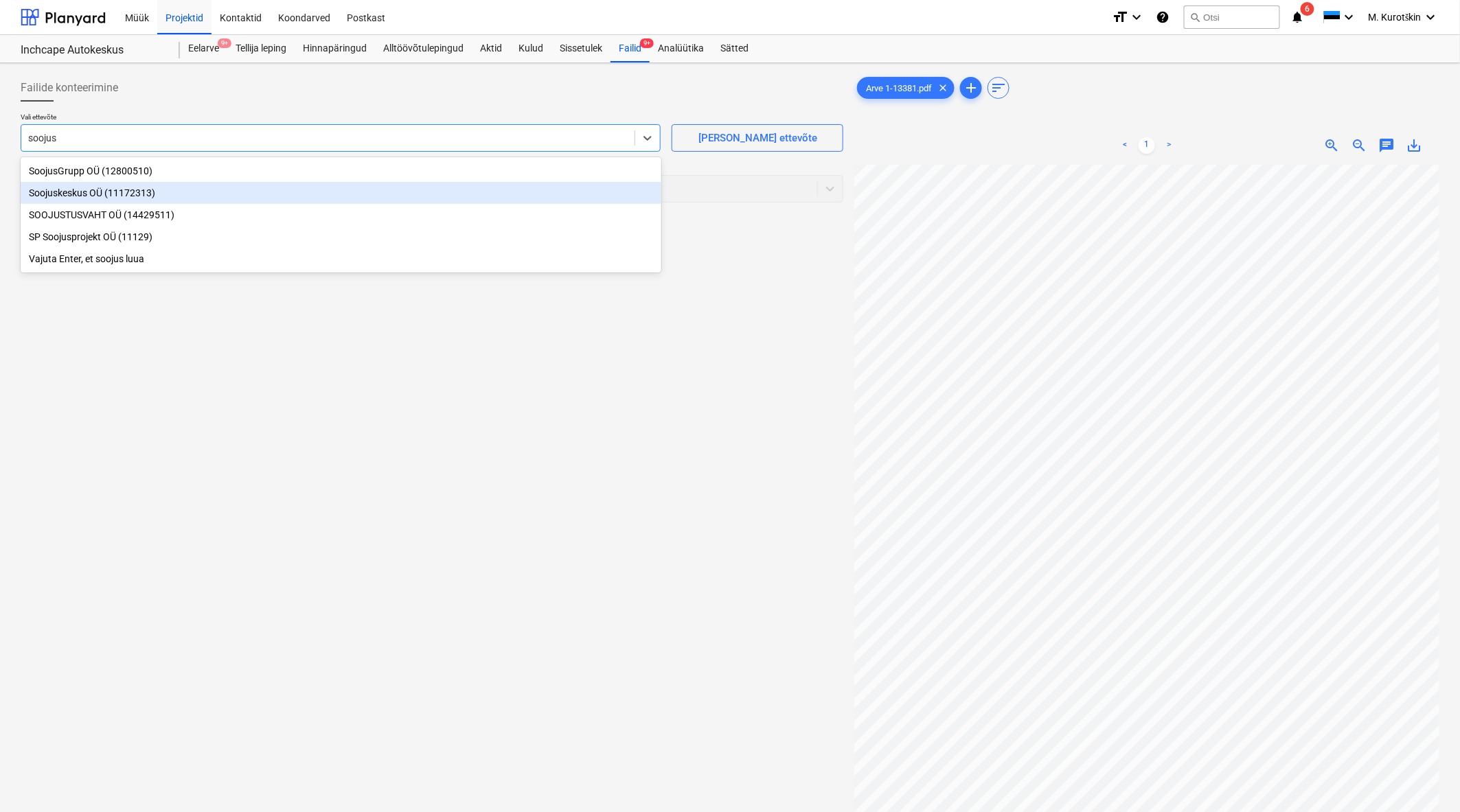
click at [328, 191] on div "Soojuskeskus OÜ (11172313)" at bounding box center [341, 192] width 641 height 22
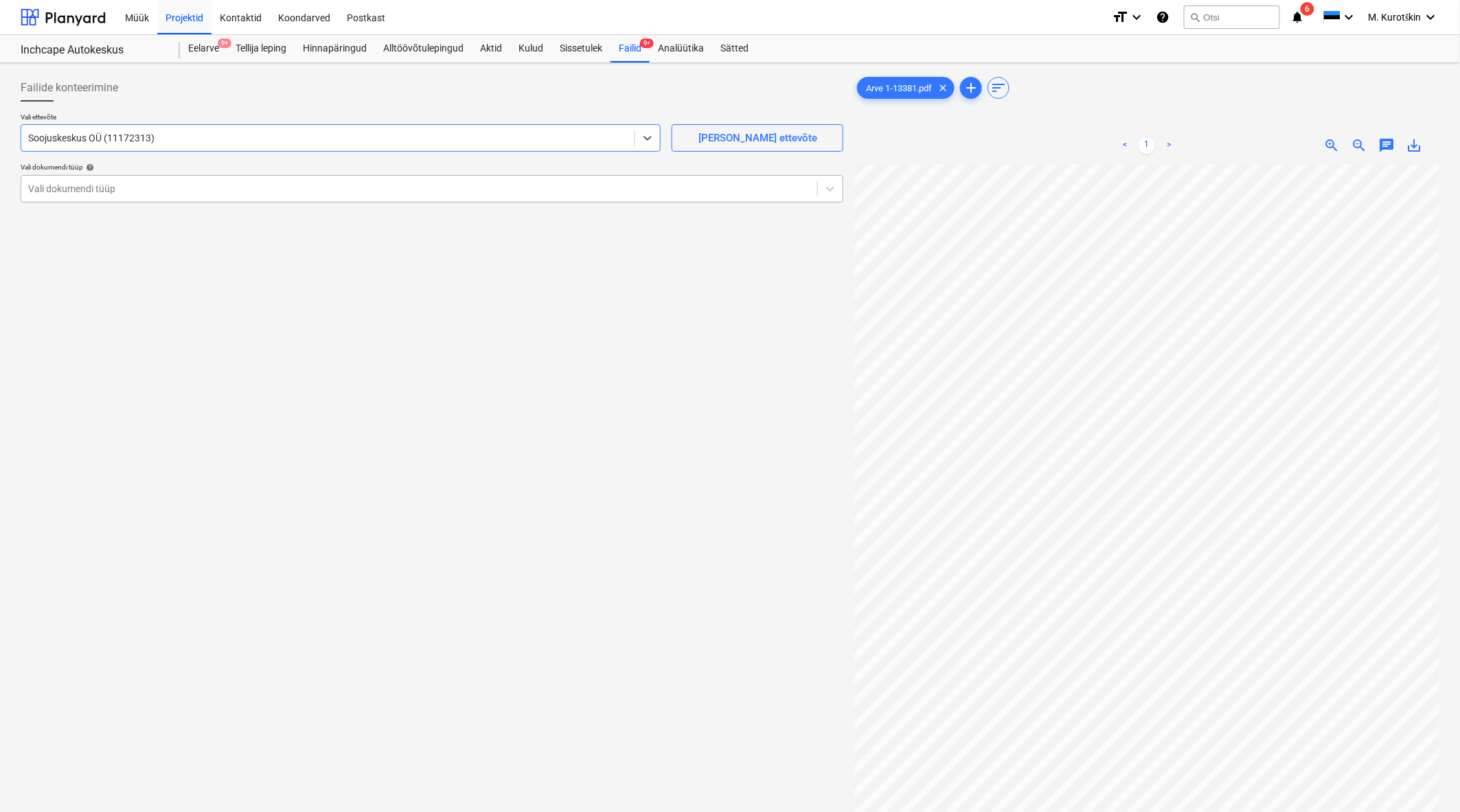
click at [270, 202] on div "Vali dokumendi tüüp" at bounding box center [432, 189] width 823 height 28
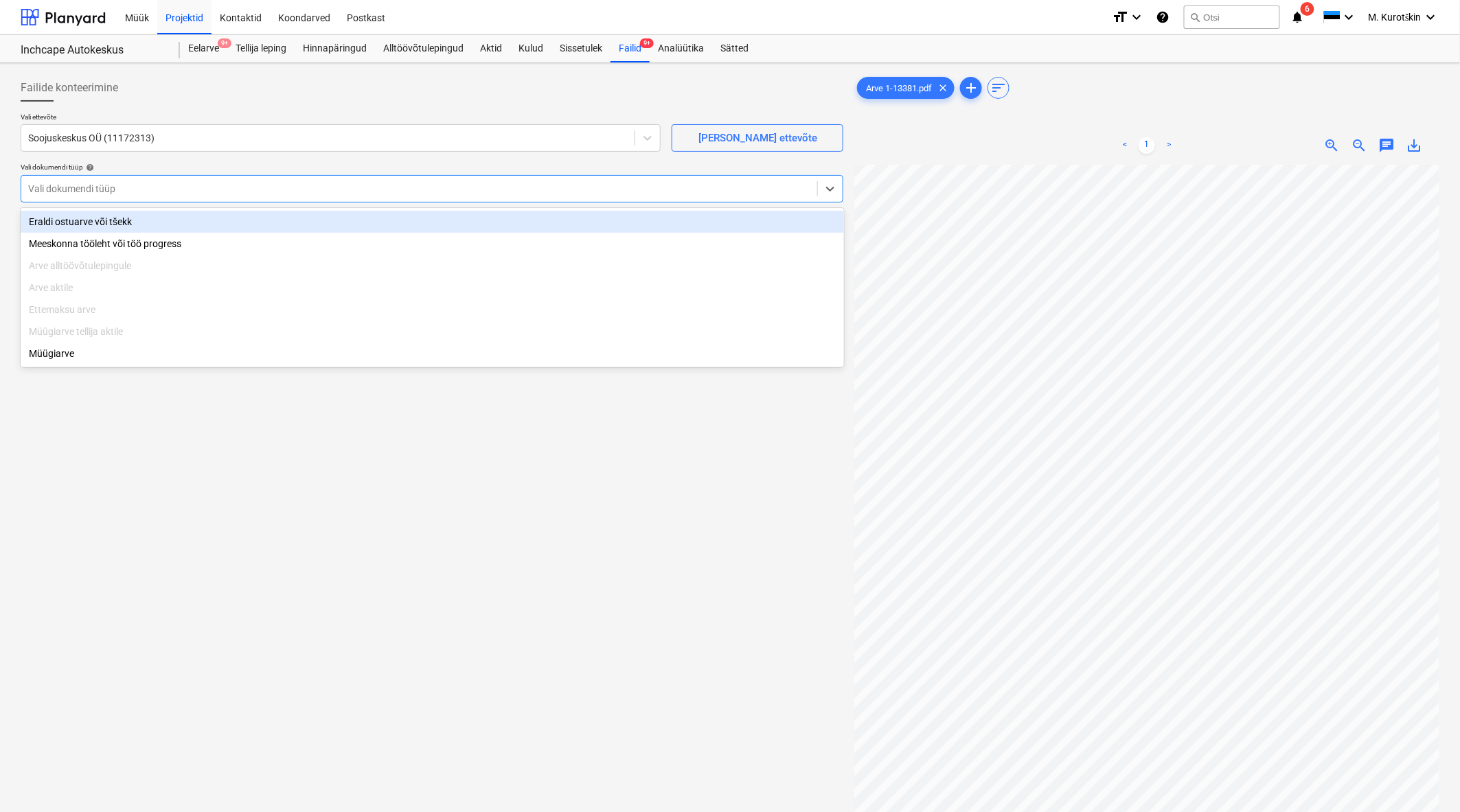
click at [234, 216] on div "Eraldi ostuarve või tšekk" at bounding box center [432, 221] width 823 height 22
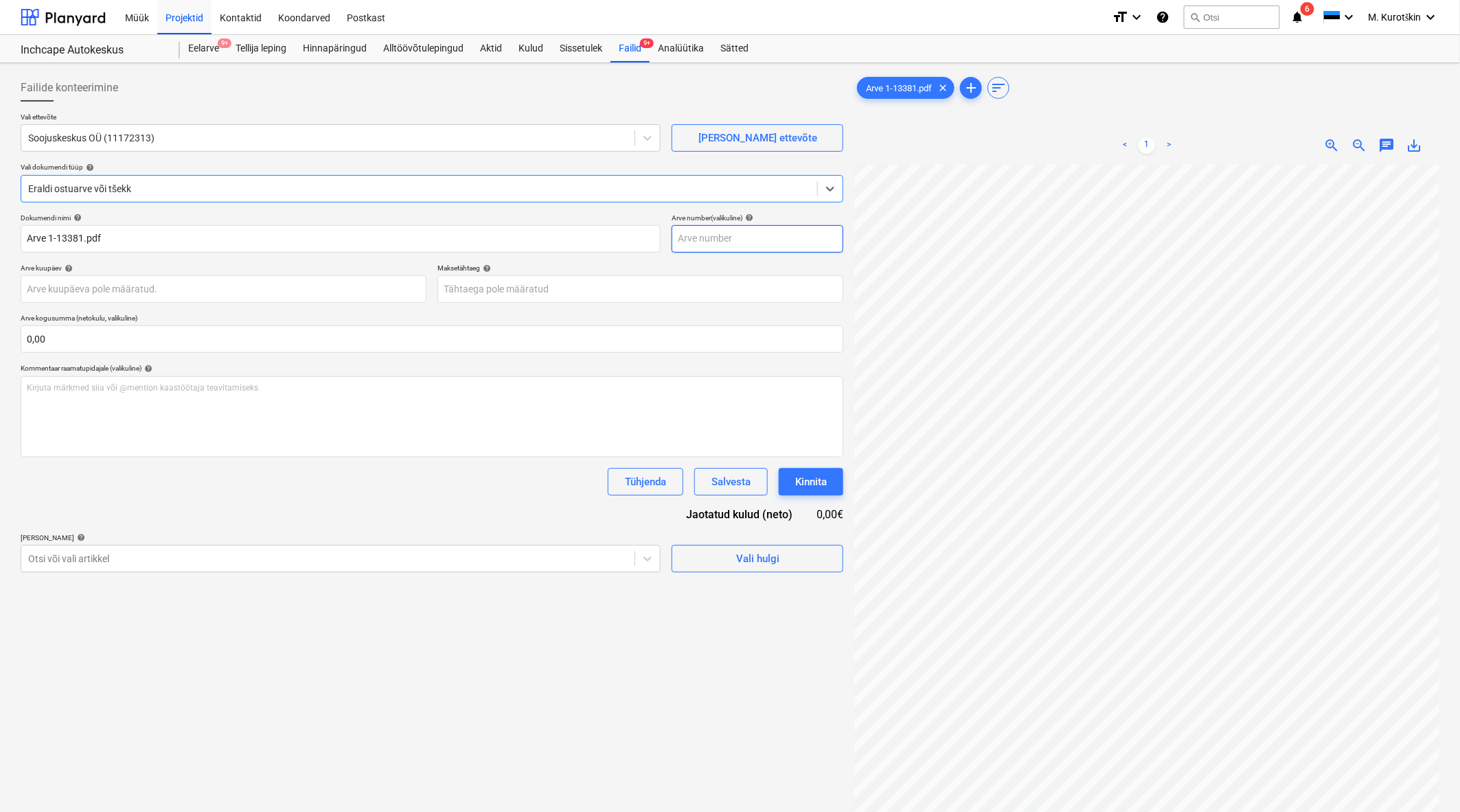
click at [713, 234] on input "text" at bounding box center [757, 239] width 171 height 28
type input "13381"
click at [628, 290] on body "Müük Projektid Kontaktid Koondarved Postkast format_size keyboard_arrow_down he…" at bounding box center [730, 406] width 1460 height 812
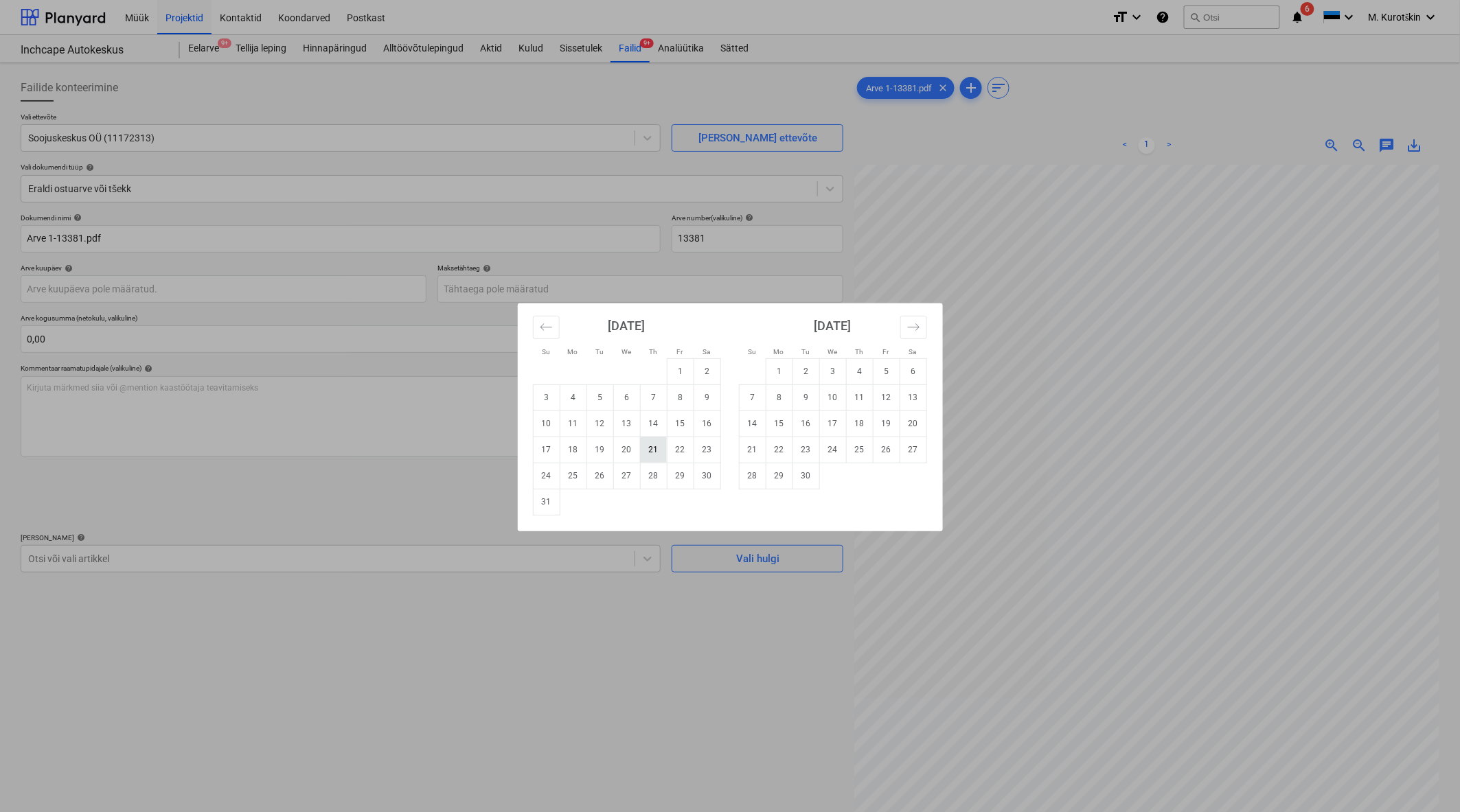
click at [650, 455] on td "21" at bounding box center [653, 449] width 27 height 26
type input "[DATE]"
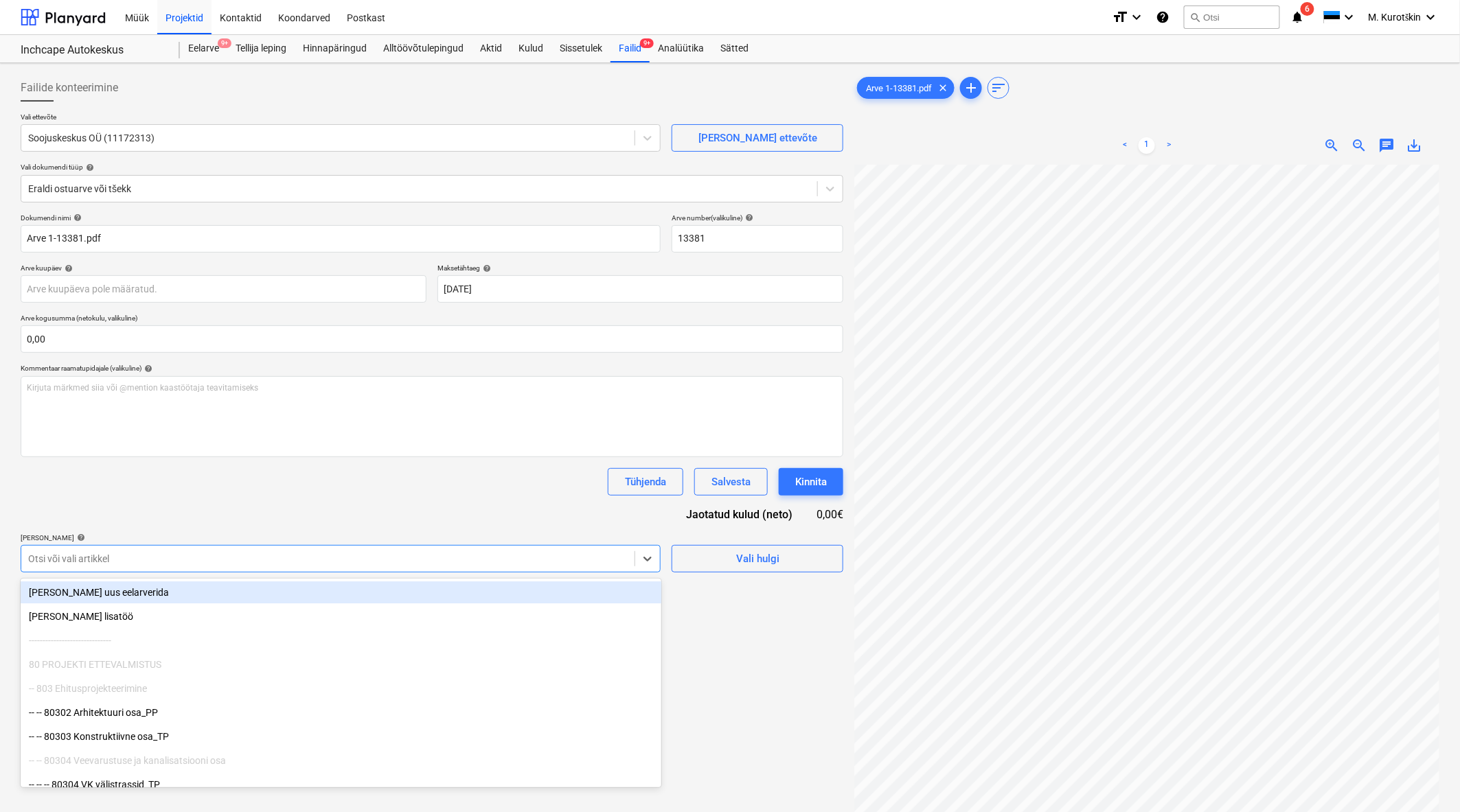
click at [440, 566] on div at bounding box center [327, 559] width 599 height 14
click at [382, 594] on div "[PERSON_NAME] uus eelarverida" at bounding box center [341, 592] width 641 height 22
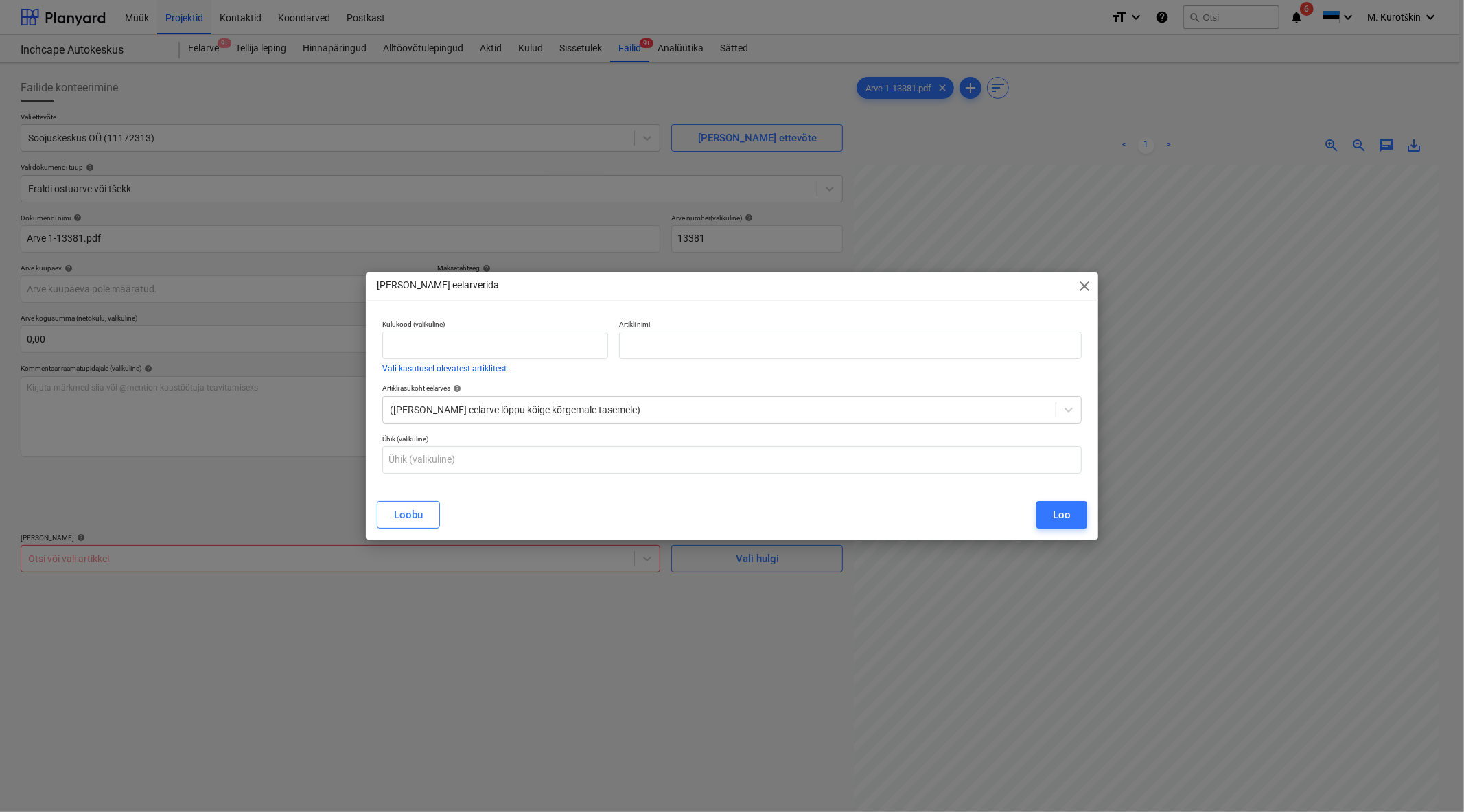
drag, startPoint x: 1081, startPoint y: 276, endPoint x: 942, endPoint y: 419, distance: 199.4
click at [1081, 276] on div "Lisa eelarverida close" at bounding box center [732, 286] width 732 height 28
click at [1081, 290] on span "close" at bounding box center [1084, 286] width 17 height 17
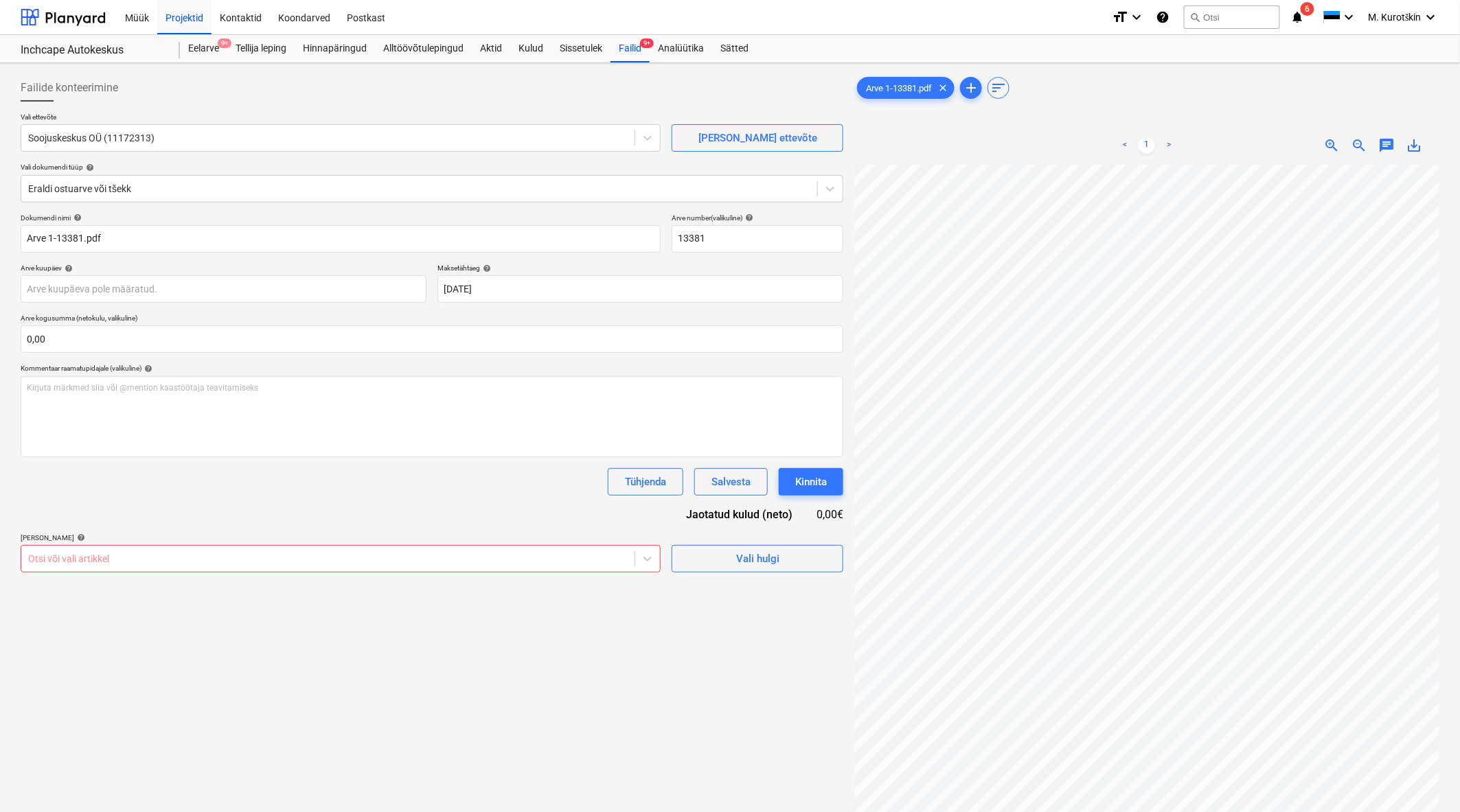
click at [468, 559] on div at bounding box center [327, 559] width 599 height 14
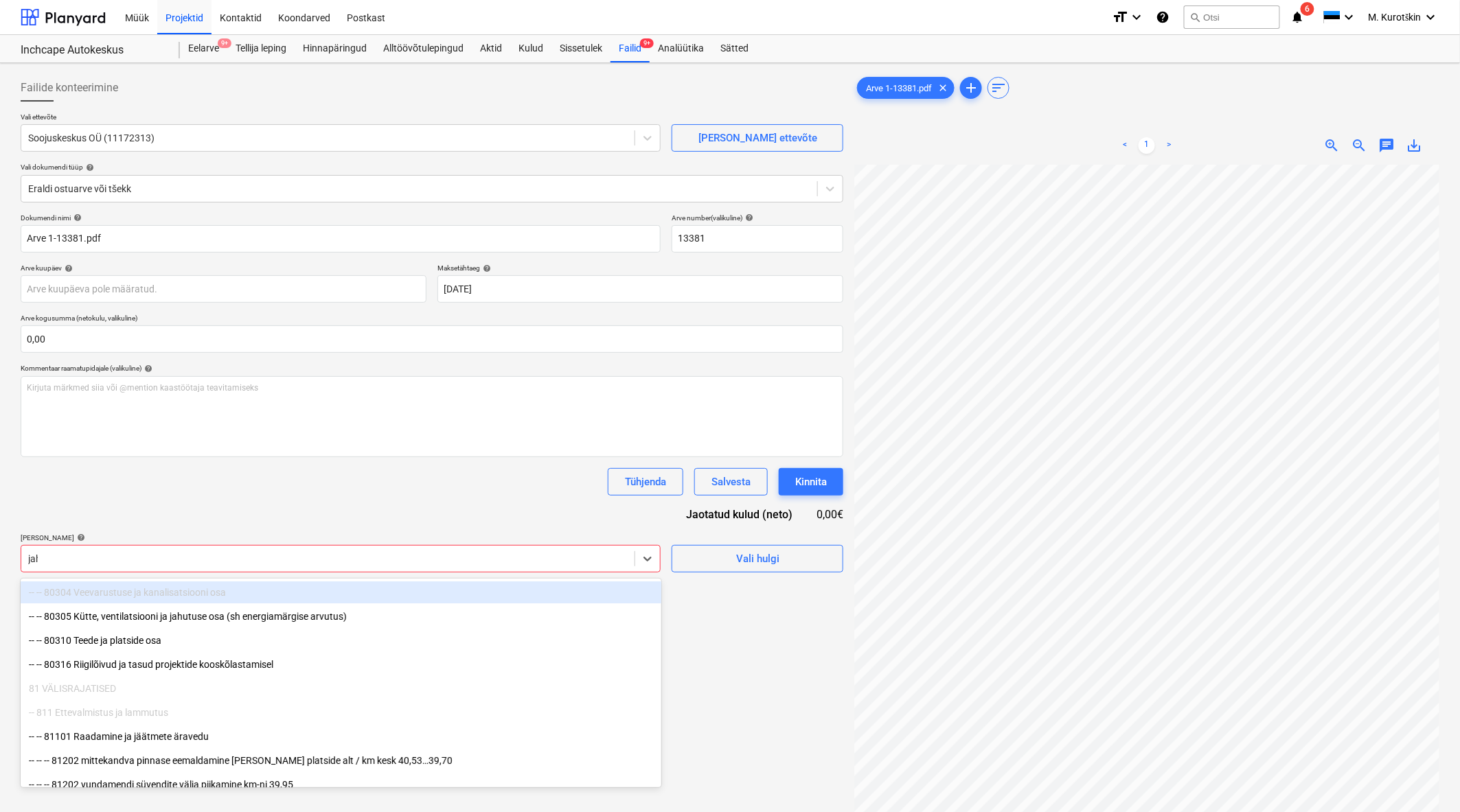
type input "jahu"
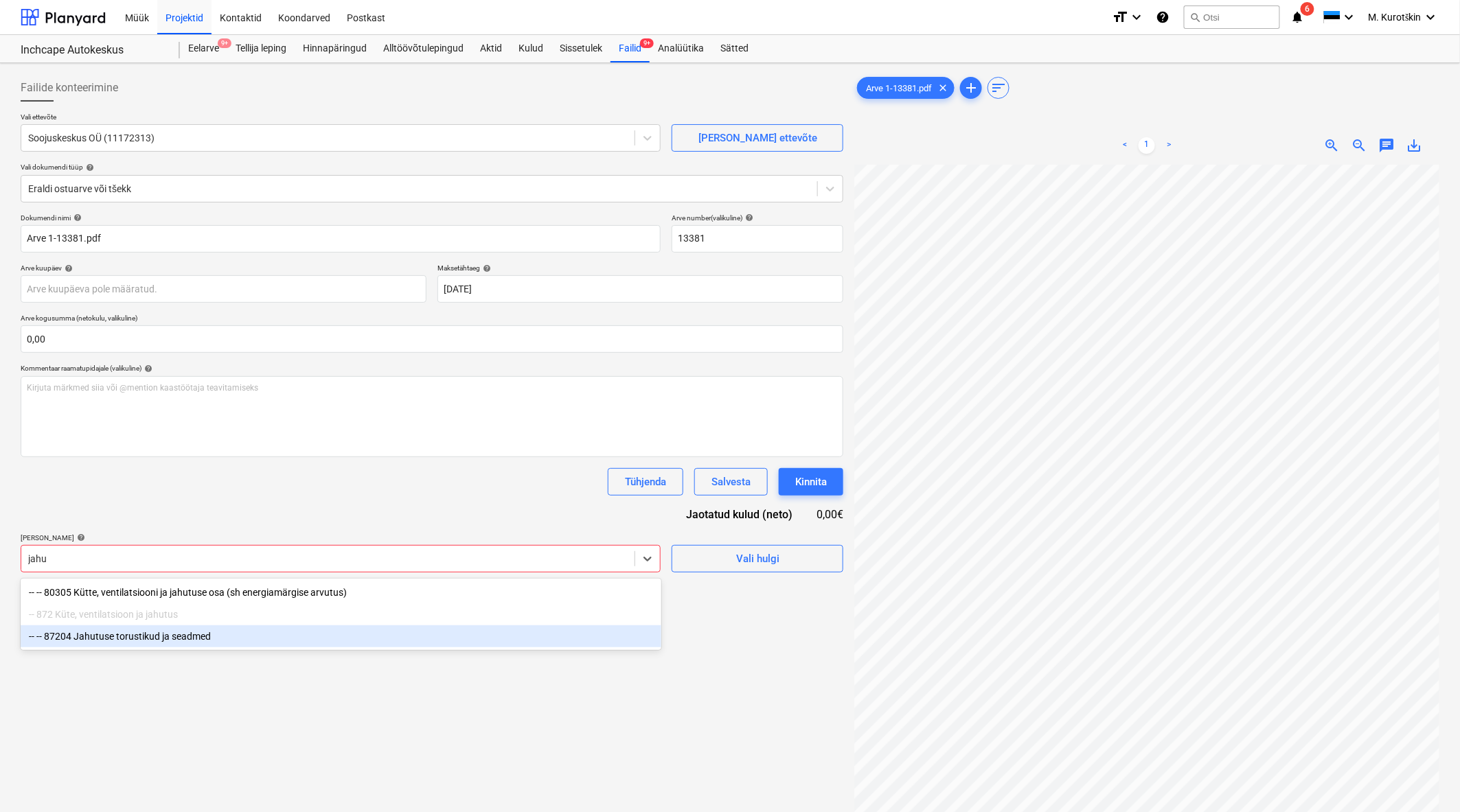
click at [345, 643] on div "-- -- 87204 Jahutuse torustikud ja seadmed" at bounding box center [341, 636] width 641 height 22
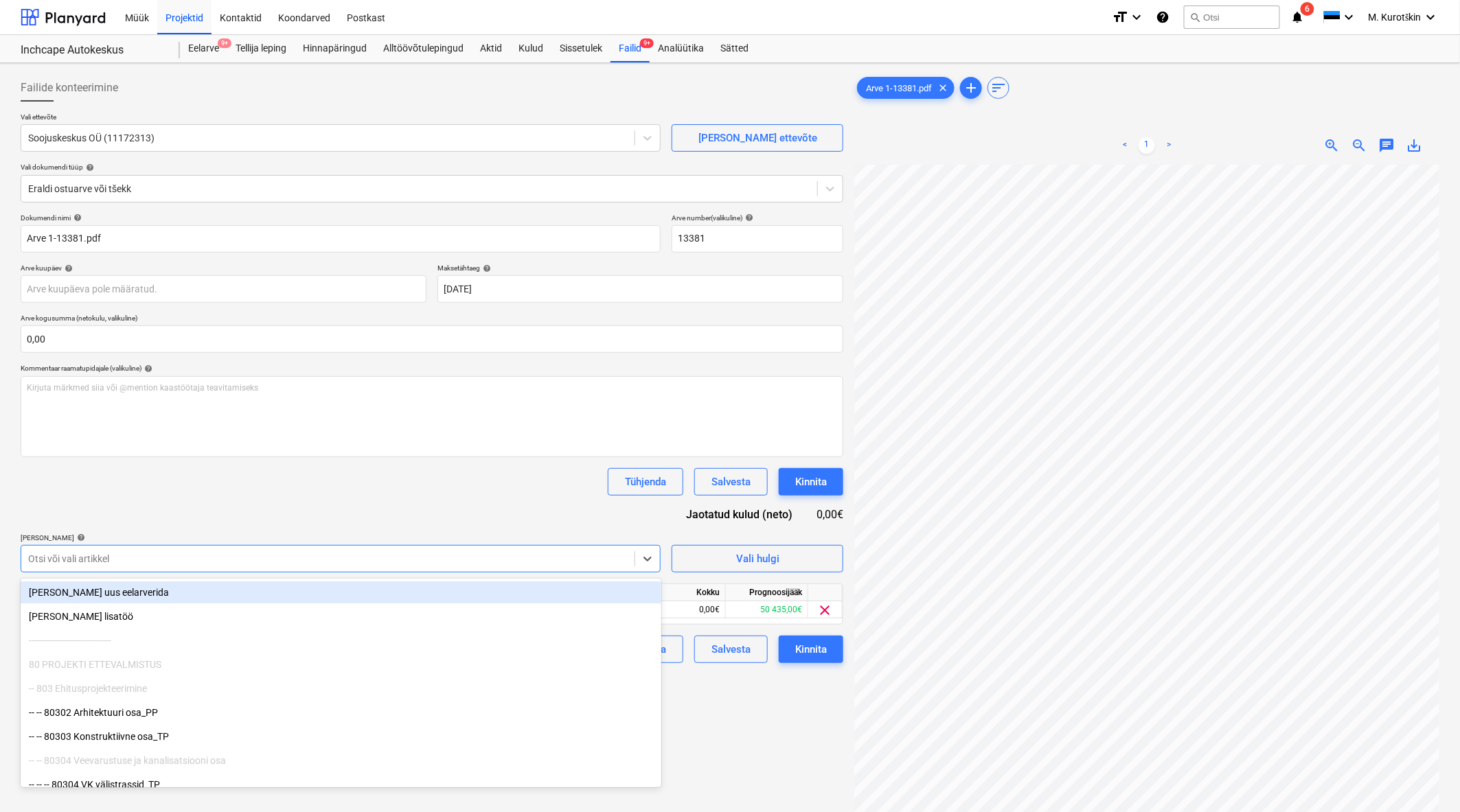
click at [361, 496] on div "Dokumendi nimi help Arve 1-13381.pdf Arve number (valikuline) help 13381 Arve k…" at bounding box center [432, 438] width 823 height 449
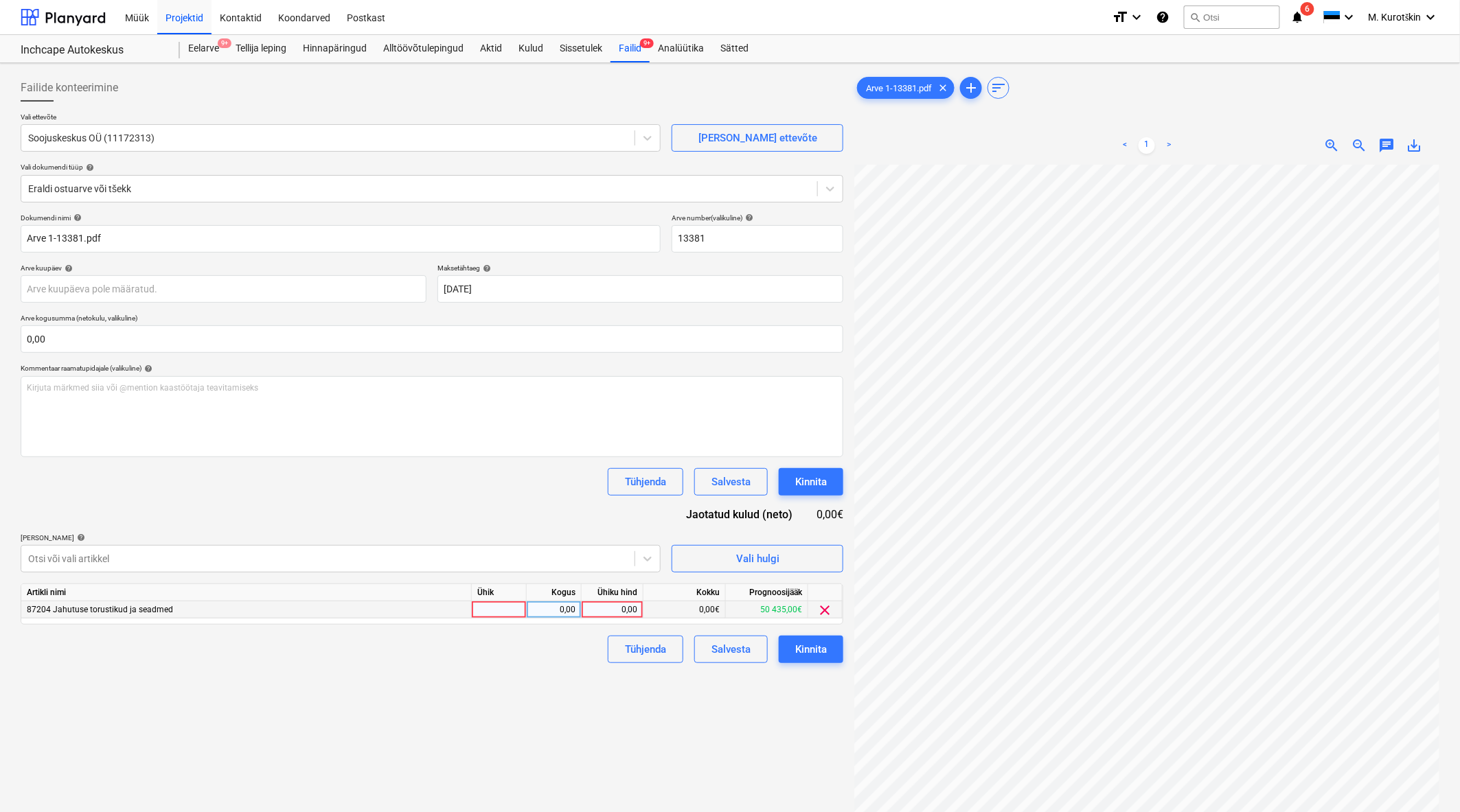
click at [596, 611] on div "0,00" at bounding box center [612, 610] width 50 height 17
type input "11726"
click at [602, 701] on div "Failide konteerimine Vali ettevõte Soojuskeskus OÜ (11172313) Lisa uus ettevõte…" at bounding box center [431, 506] width 834 height 875
click at [822, 654] on div "Kinnita" at bounding box center [810, 649] width 31 height 18
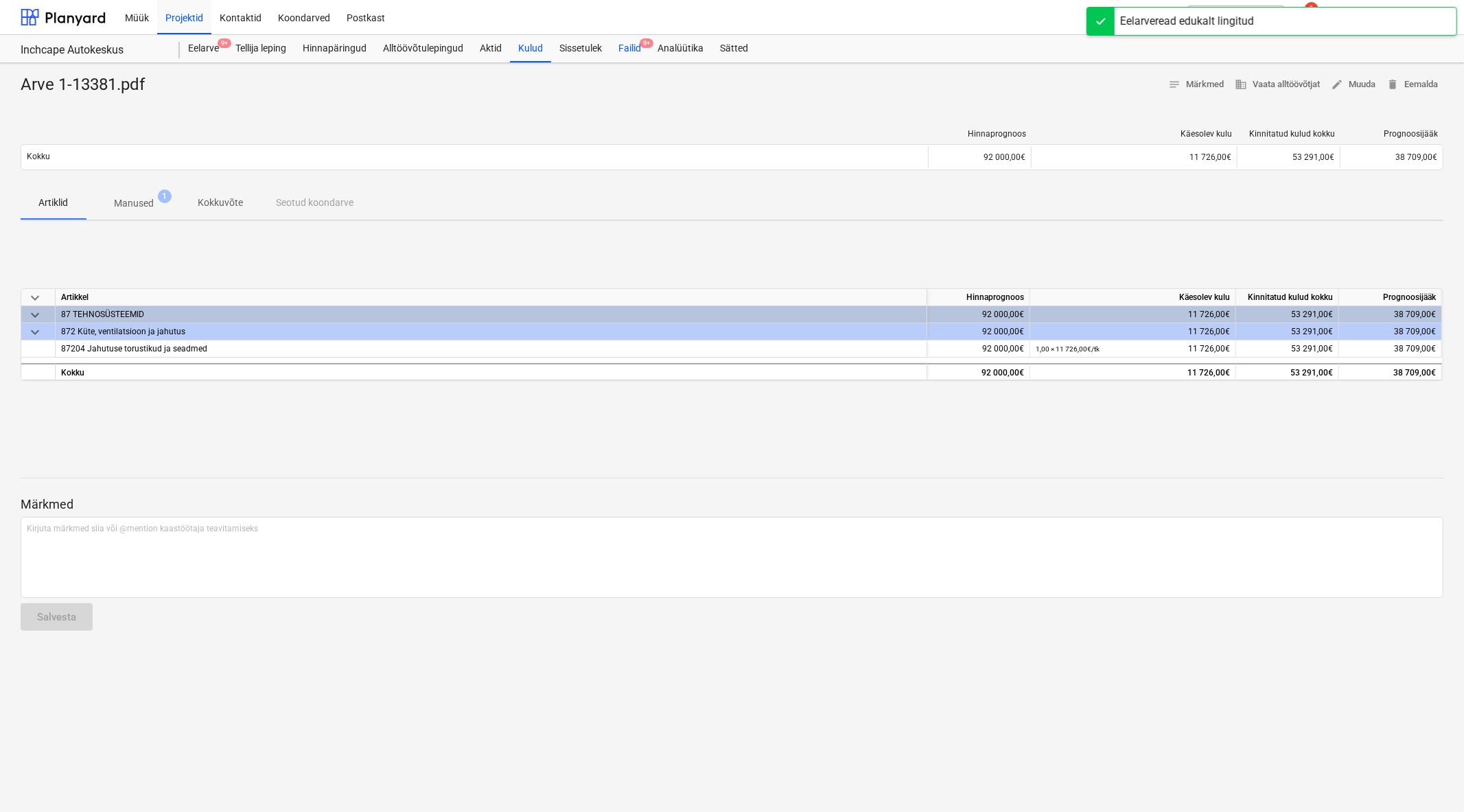
click at [641, 50] on div "Failid 9+" at bounding box center [629, 49] width 39 height 28
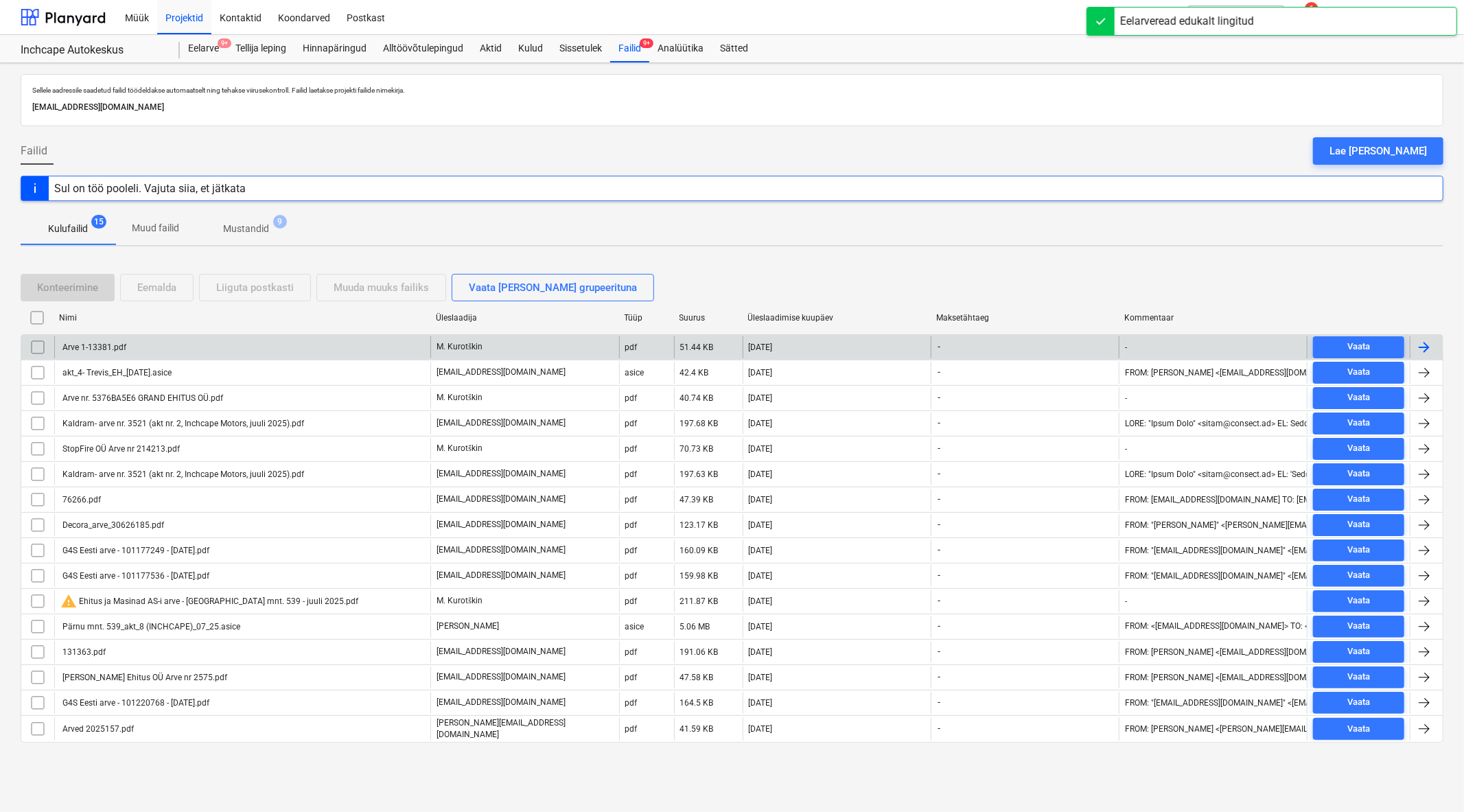
click at [175, 346] on div "Arve 1-13381.pdf" at bounding box center [242, 347] width 376 height 22
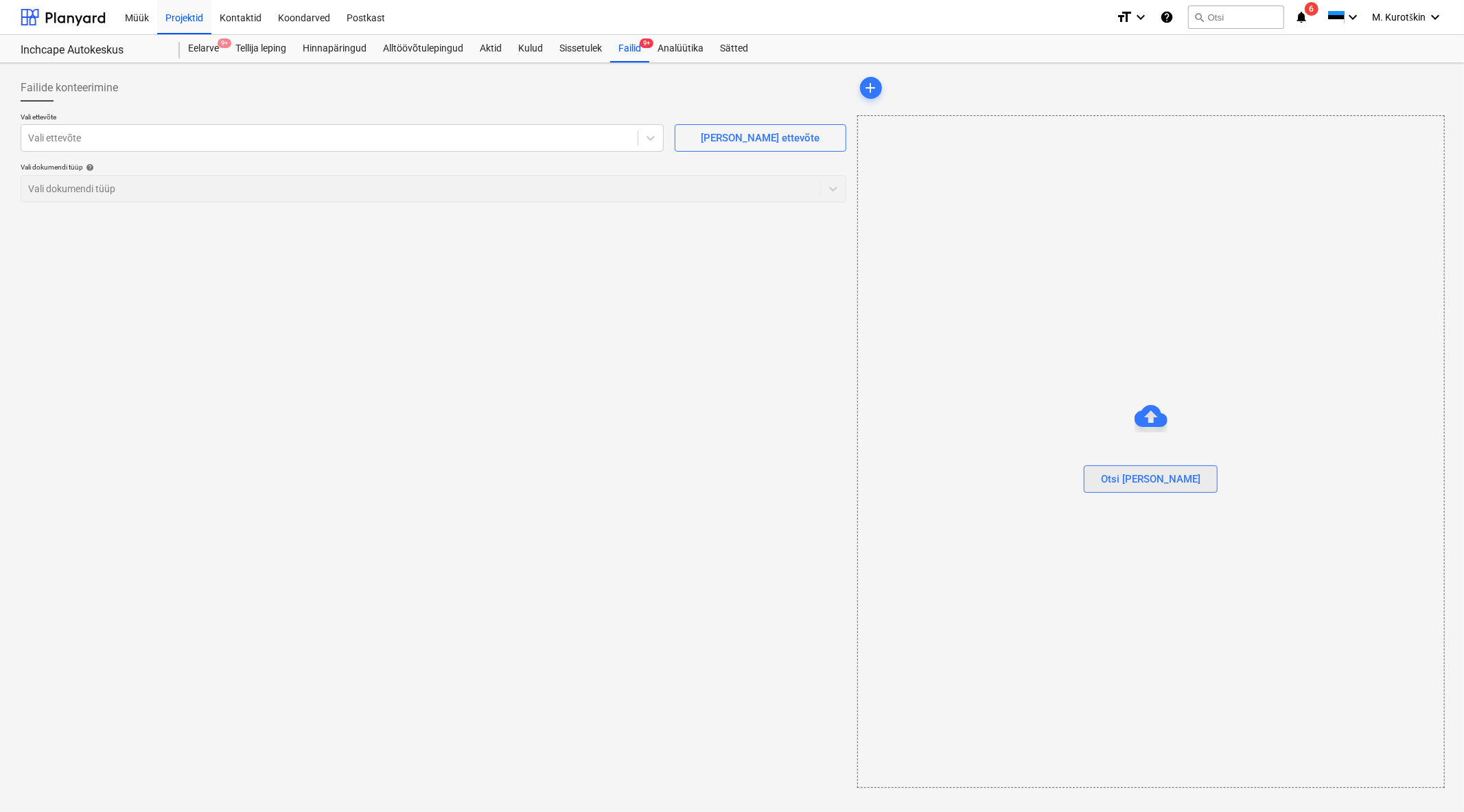
click at [1164, 478] on div "Otsi [PERSON_NAME]" at bounding box center [1150, 479] width 99 height 18
click at [635, 50] on div "Failid 9+" at bounding box center [629, 49] width 39 height 28
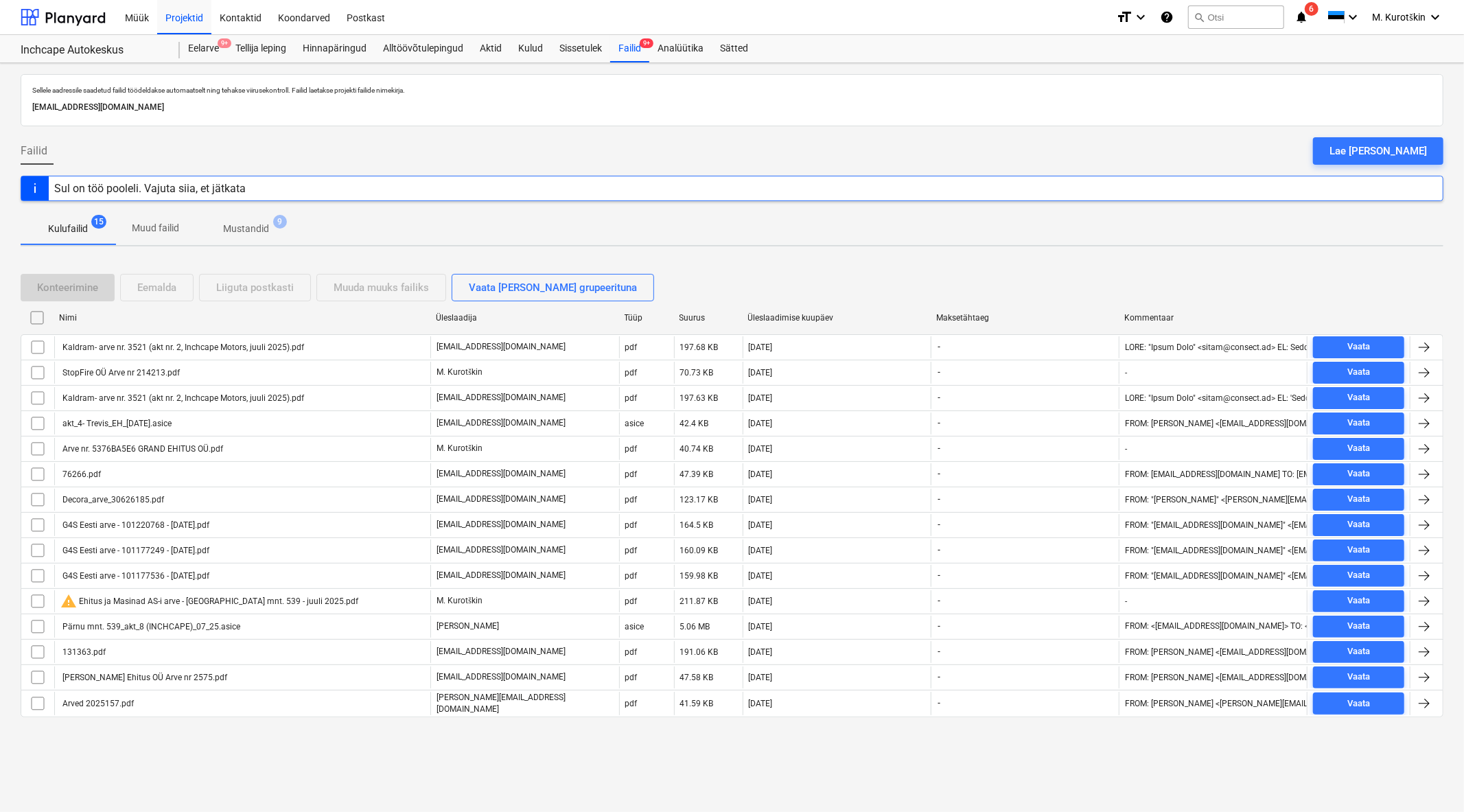
click at [824, 309] on div "Üleslaadimise kuupäev" at bounding box center [836, 317] width 189 height 22
checkbox input "false"
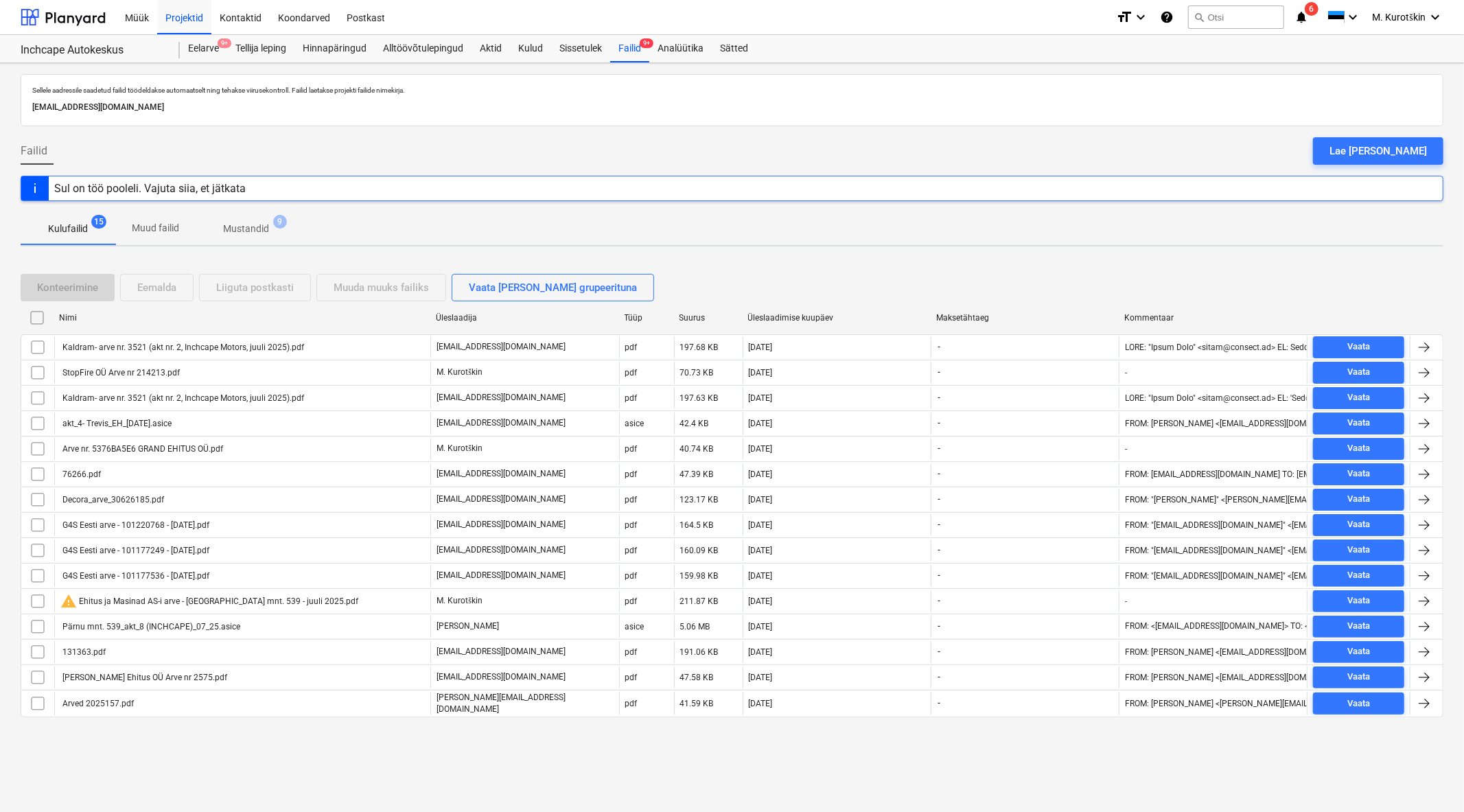
checkbox input "false"
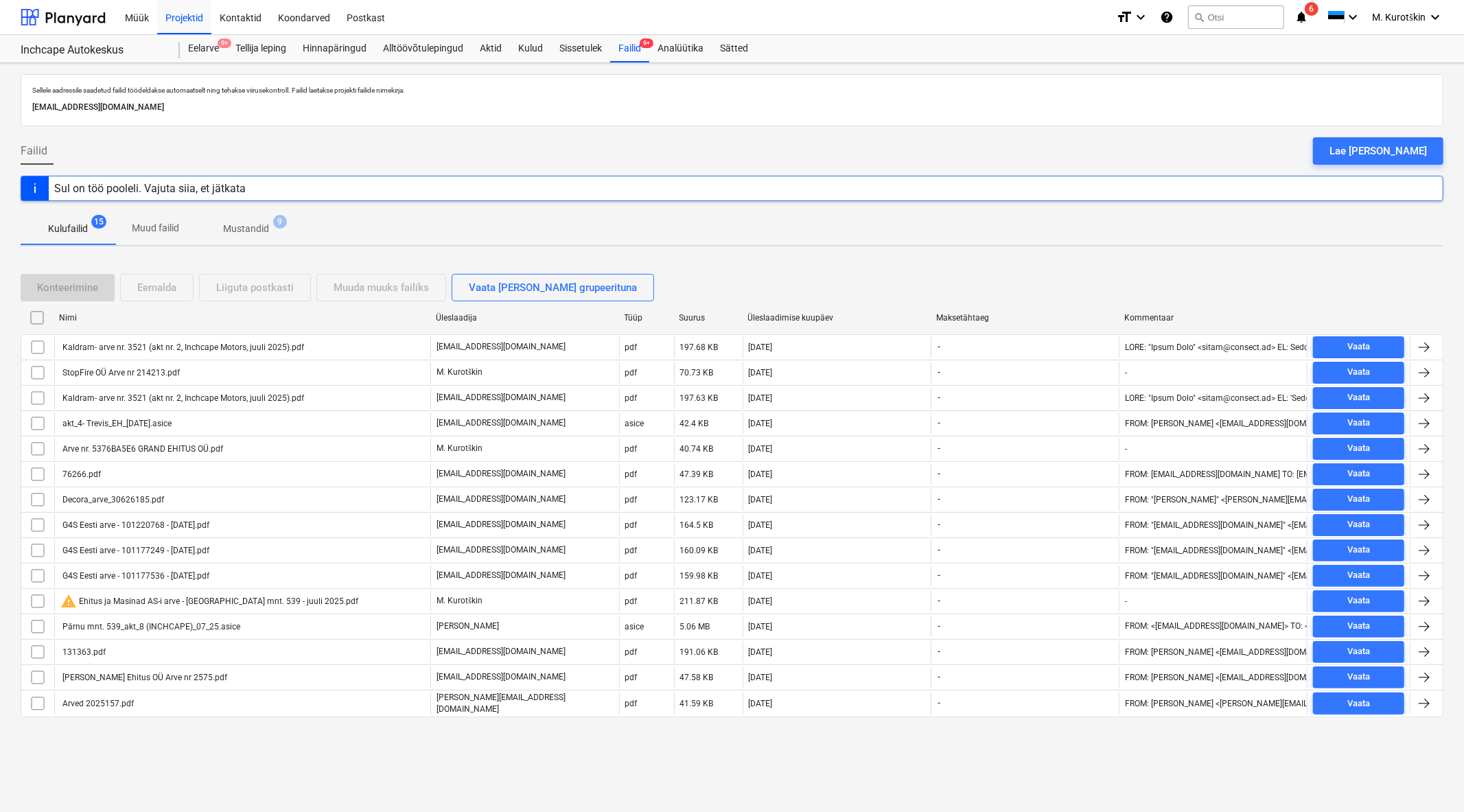
checkbox input "false"
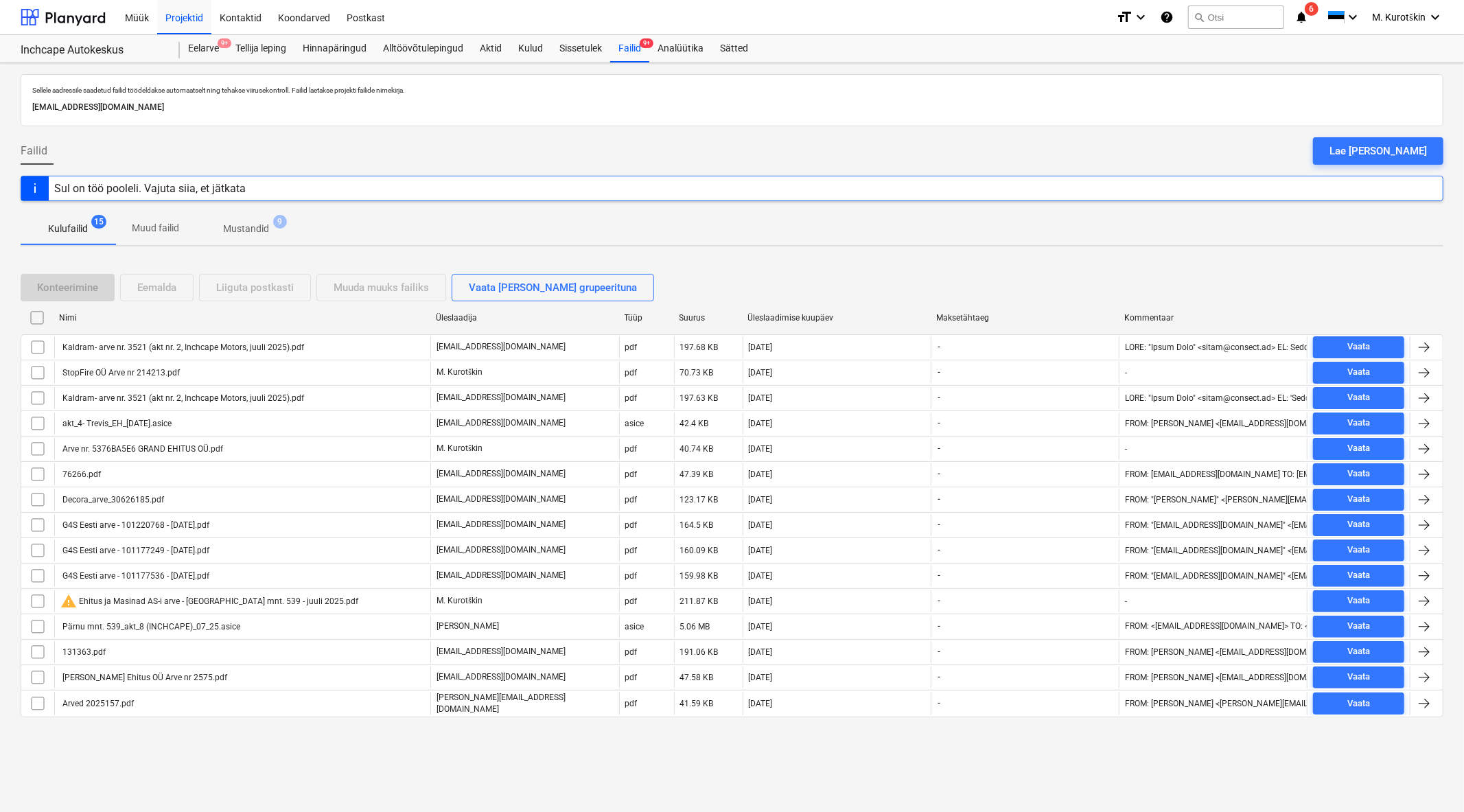
checkbox input "false"
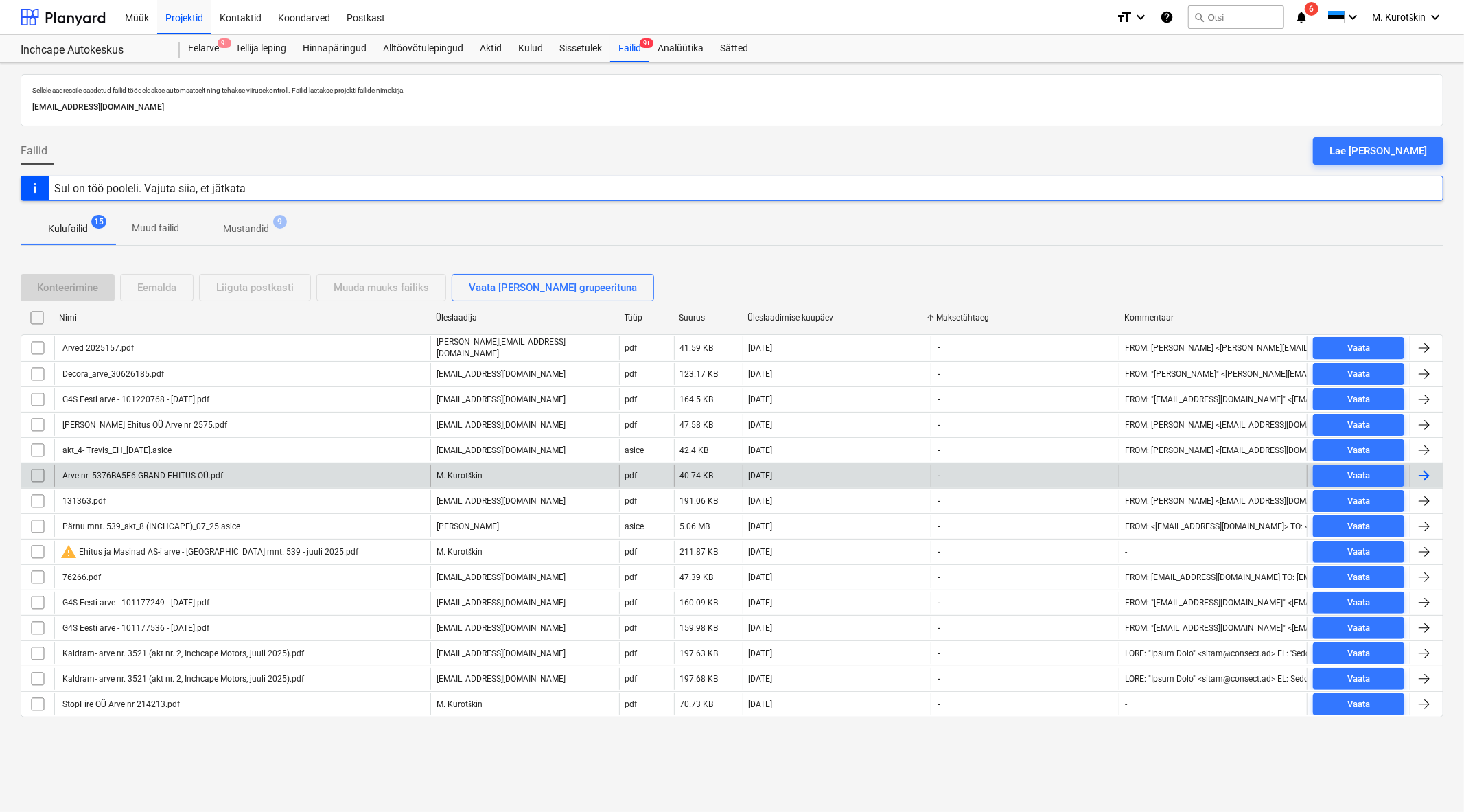
click at [184, 476] on div "Arve nr. 5376BA5E6 GRAND EHITUS OÜ.pdf" at bounding box center [141, 476] width 163 height 10
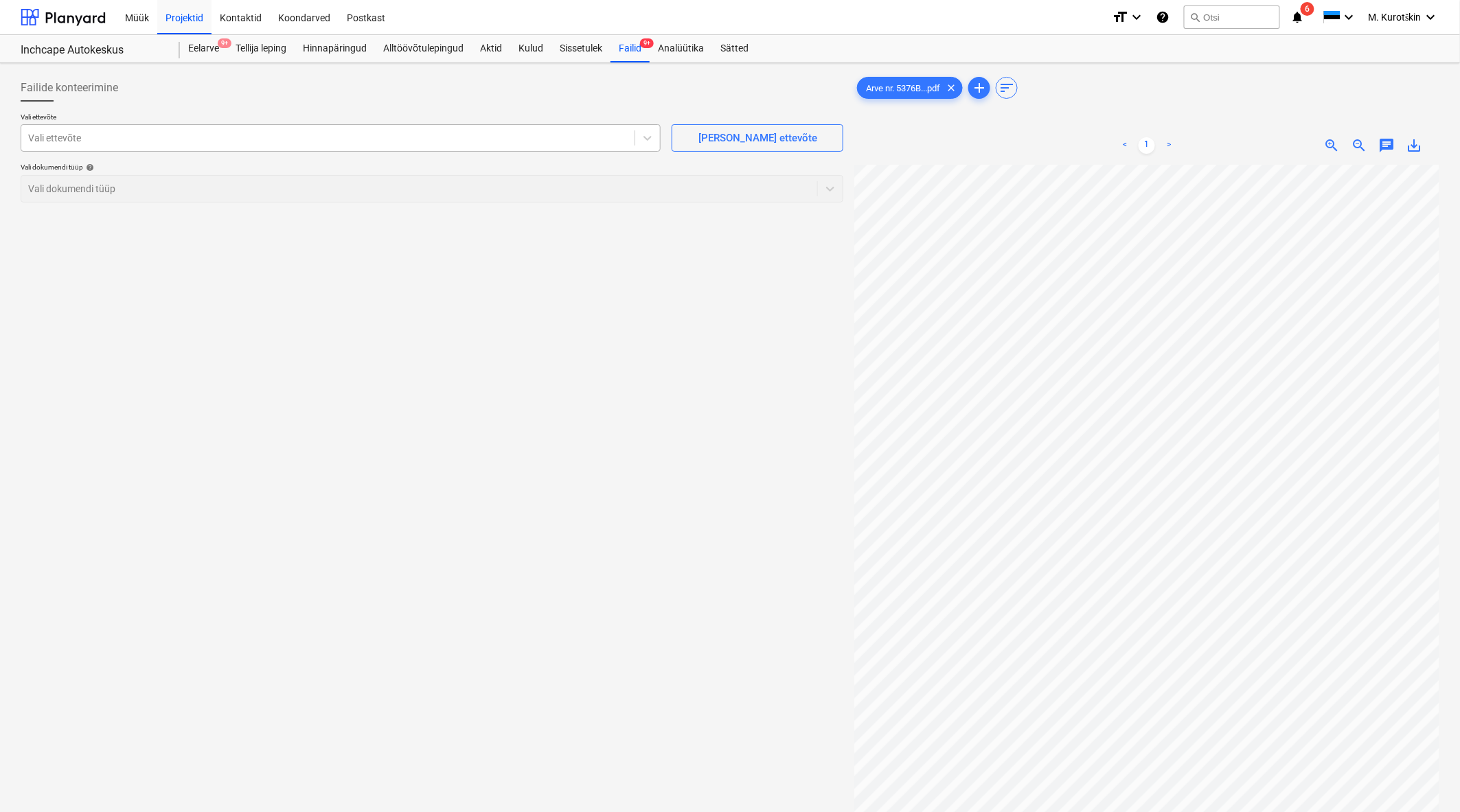
click at [448, 132] on div at bounding box center [327, 138] width 599 height 14
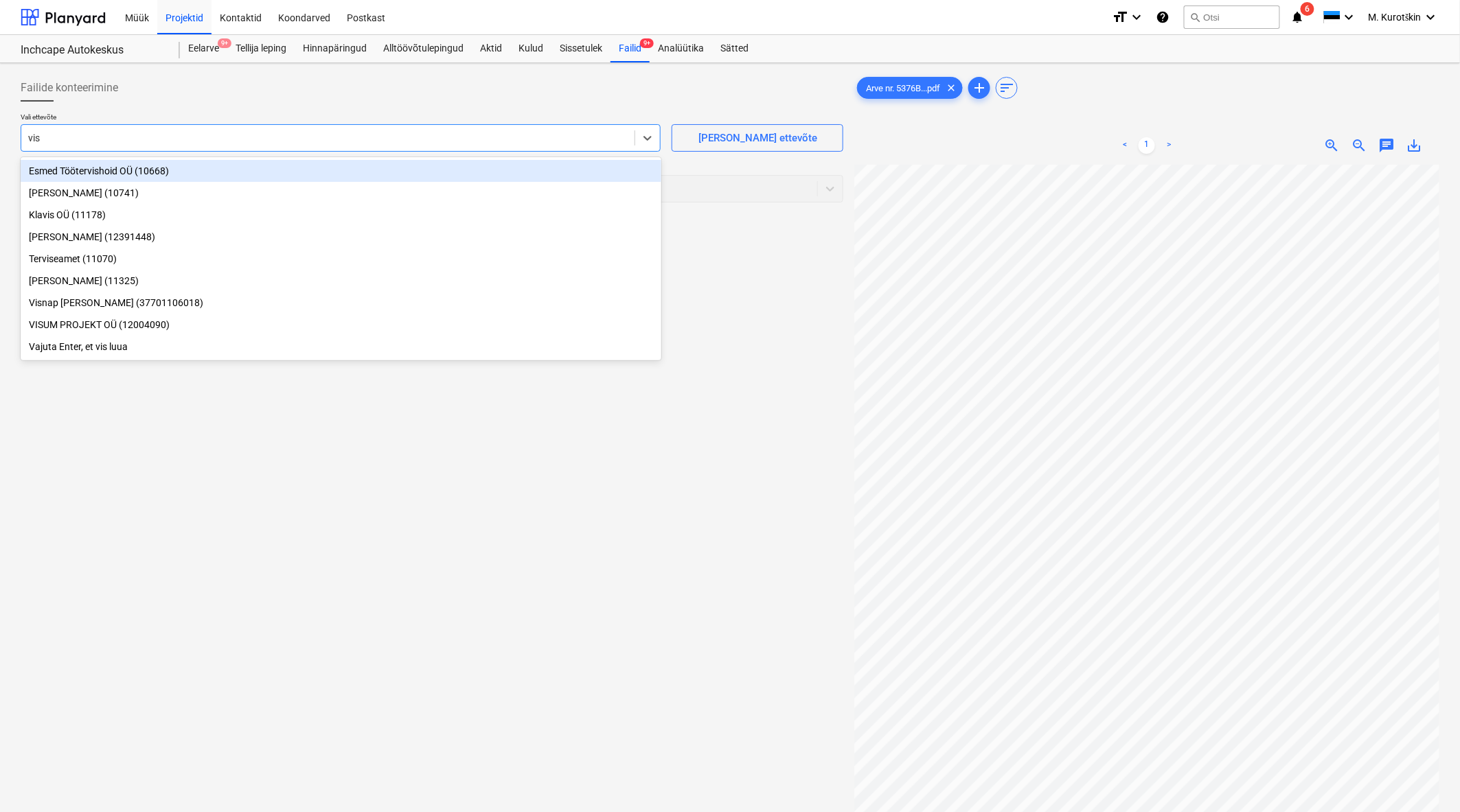
type input "visu"
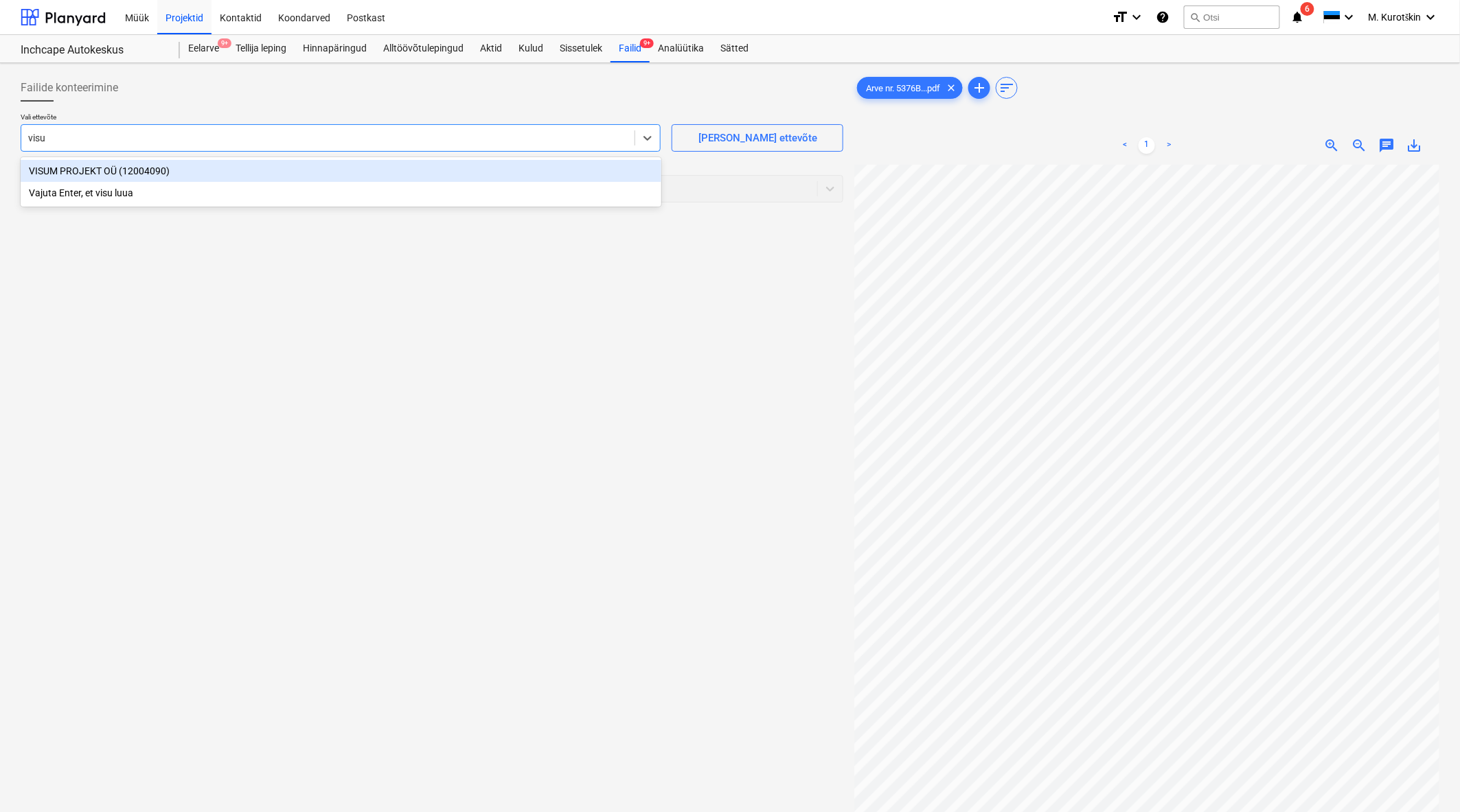
click at [454, 160] on div "VISUM PROJEKT OÜ (12004090)" at bounding box center [341, 170] width 641 height 22
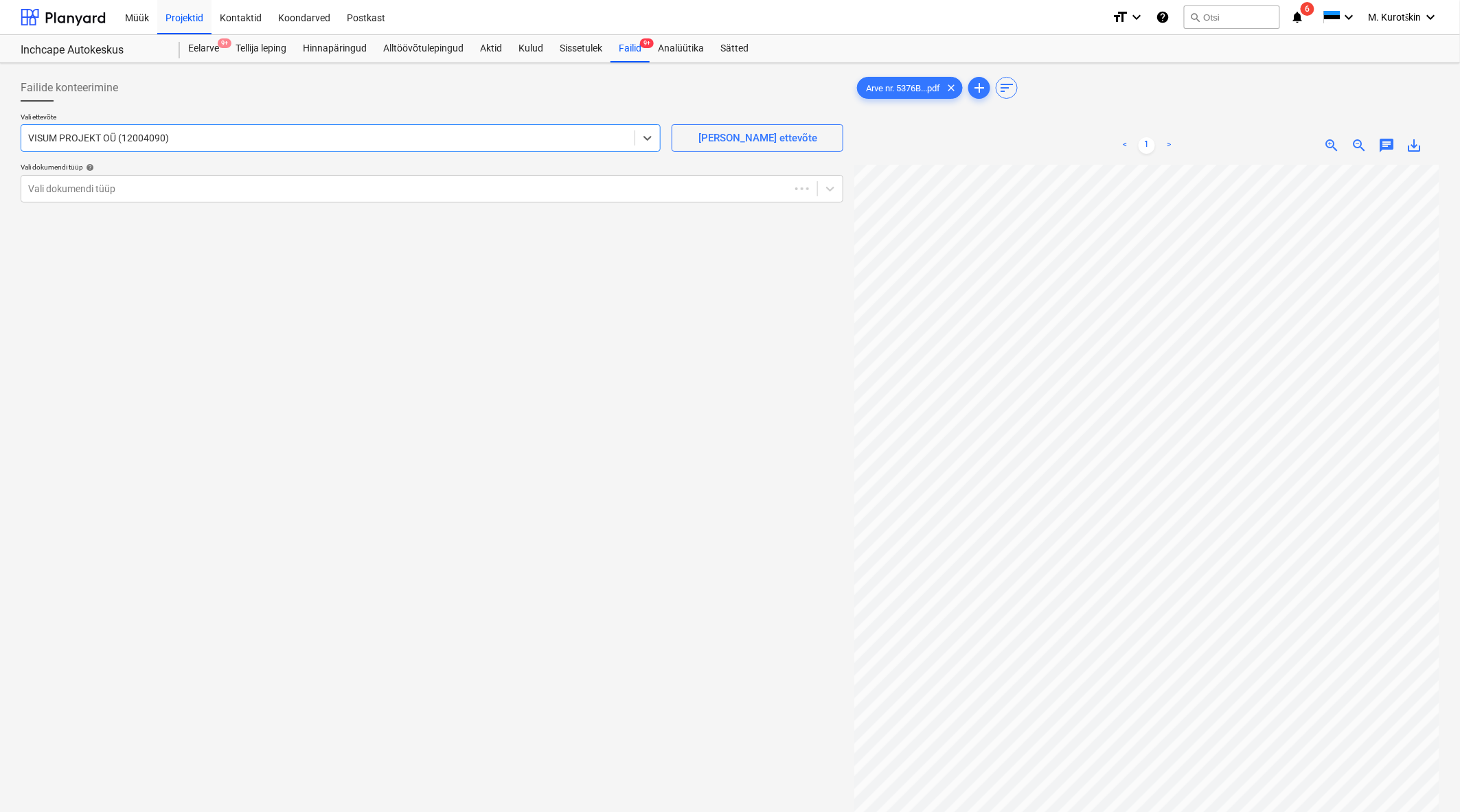
click at [454, 168] on div "Vali dokumendi tüüp help" at bounding box center [432, 167] width 823 height 9
click at [307, 194] on div at bounding box center [418, 189] width 782 height 14
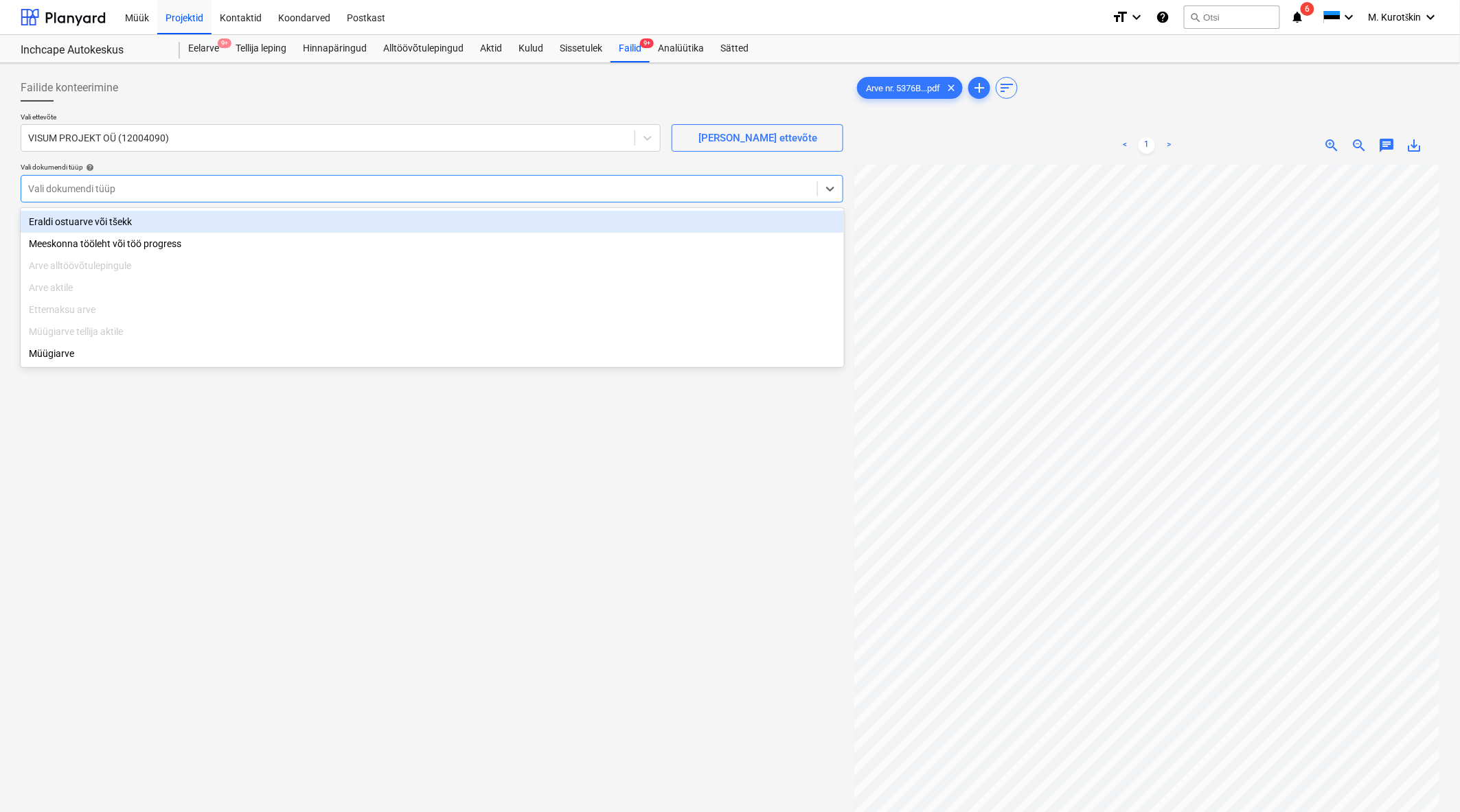
click at [300, 216] on div "Eraldi ostuarve või tšekk" at bounding box center [432, 221] width 823 height 22
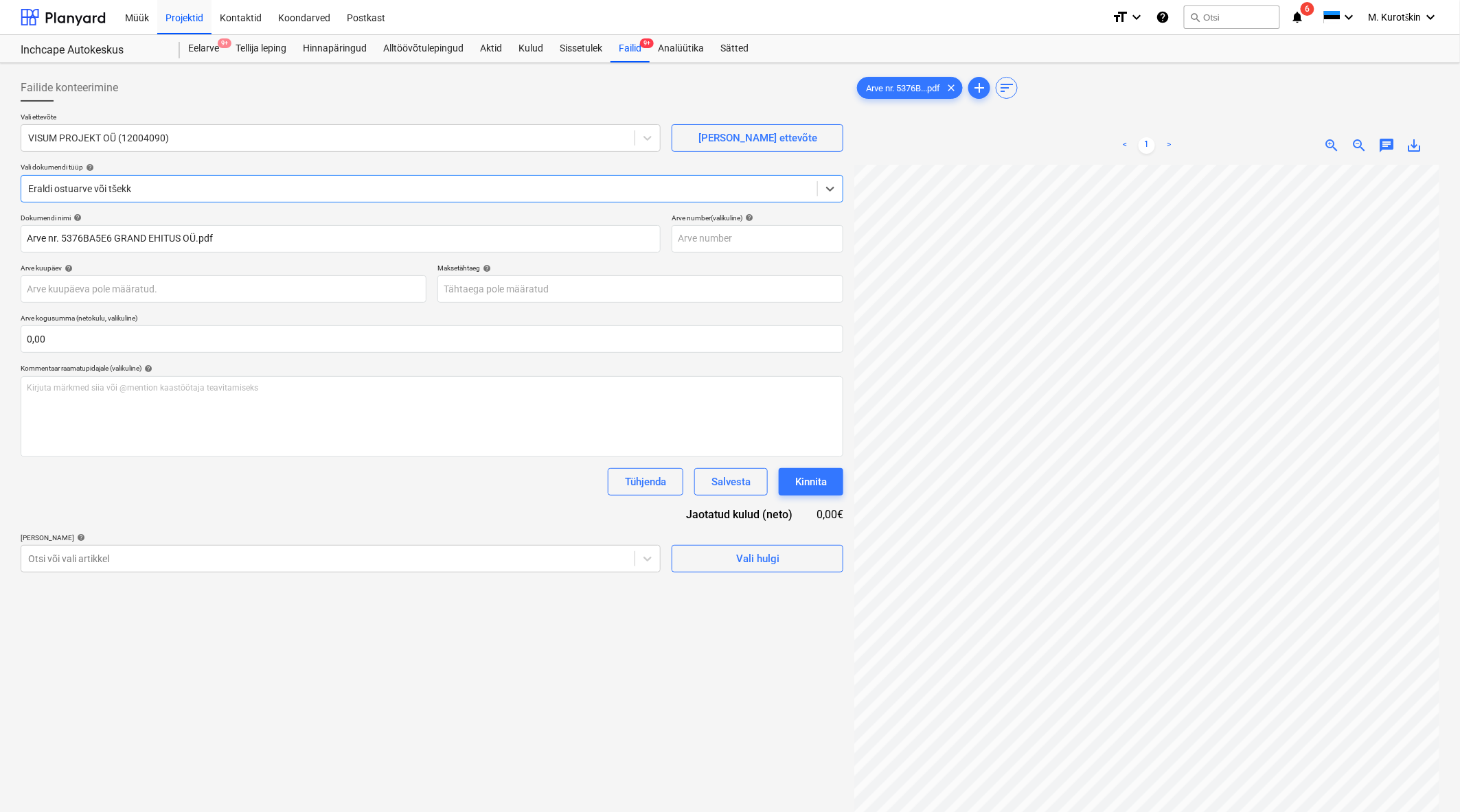
click at [1411, 151] on span "save_alt" at bounding box center [1414, 145] width 17 height 17
click at [772, 233] on input "text" at bounding box center [757, 239] width 171 height 28
paste input "5376BA5E6"
type input "5376BA5E6"
click at [758, 263] on div "Dokumendi nimi help Arve nr. 5376BA5E6 GRAND EHITUS OÜ.pdf Arve number (valikul…" at bounding box center [432, 393] width 823 height 359
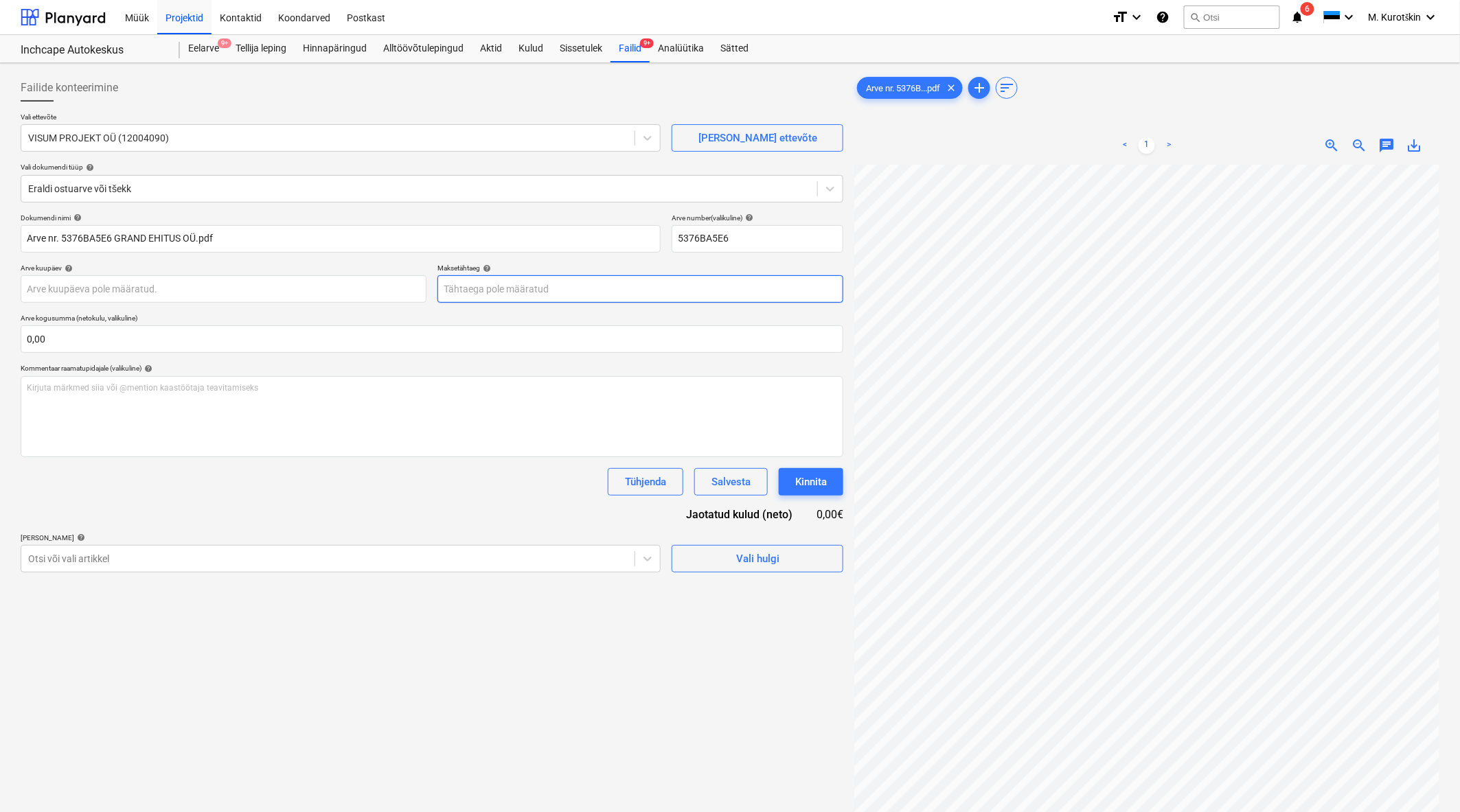
click at [729, 283] on body "Müük Projektid Kontaktid Koondarved Postkast format_size keyboard_arrow_down he…" at bounding box center [730, 406] width 1460 height 812
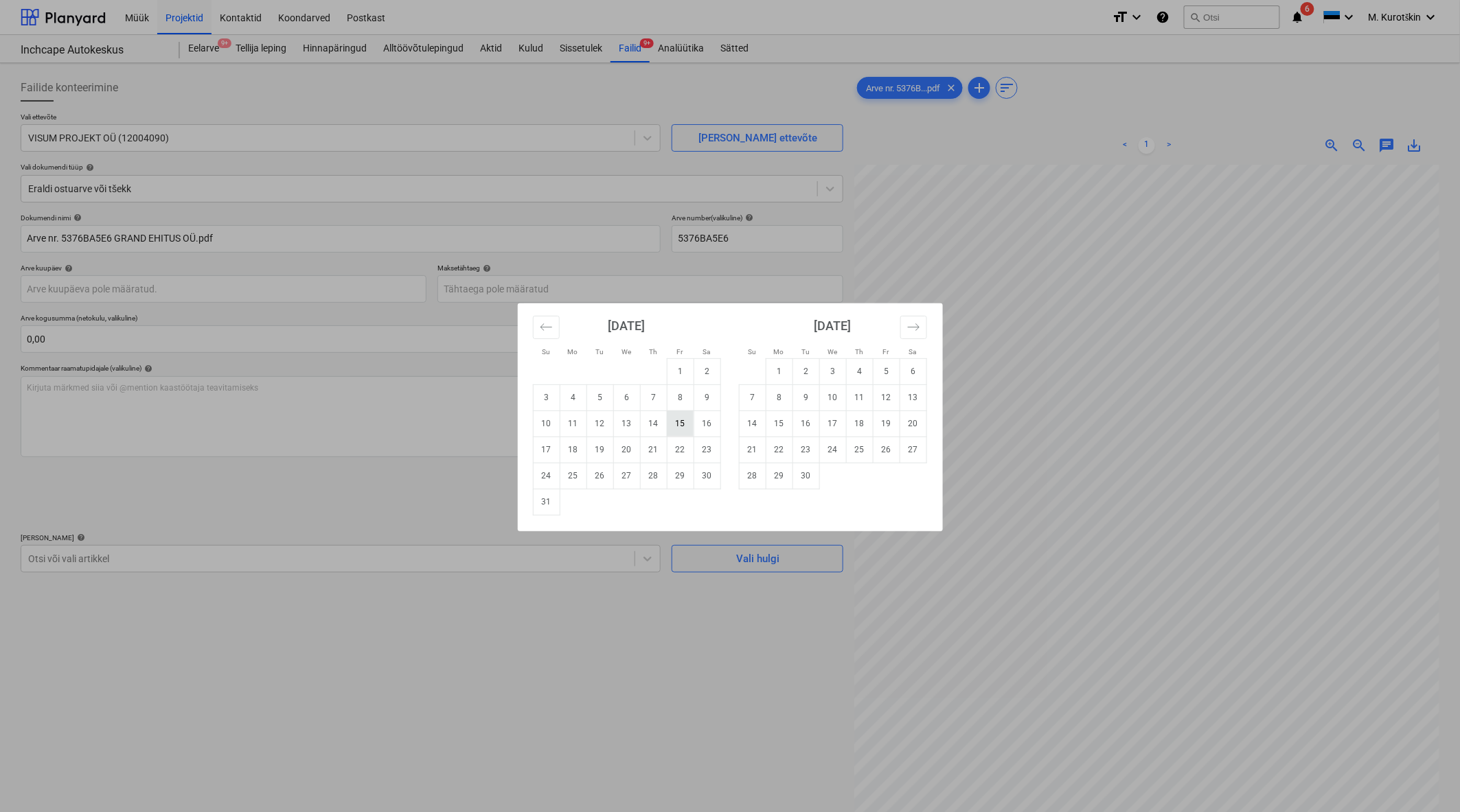
click at [680, 420] on td "15" at bounding box center [680, 423] width 27 height 26
type input "[DATE]"
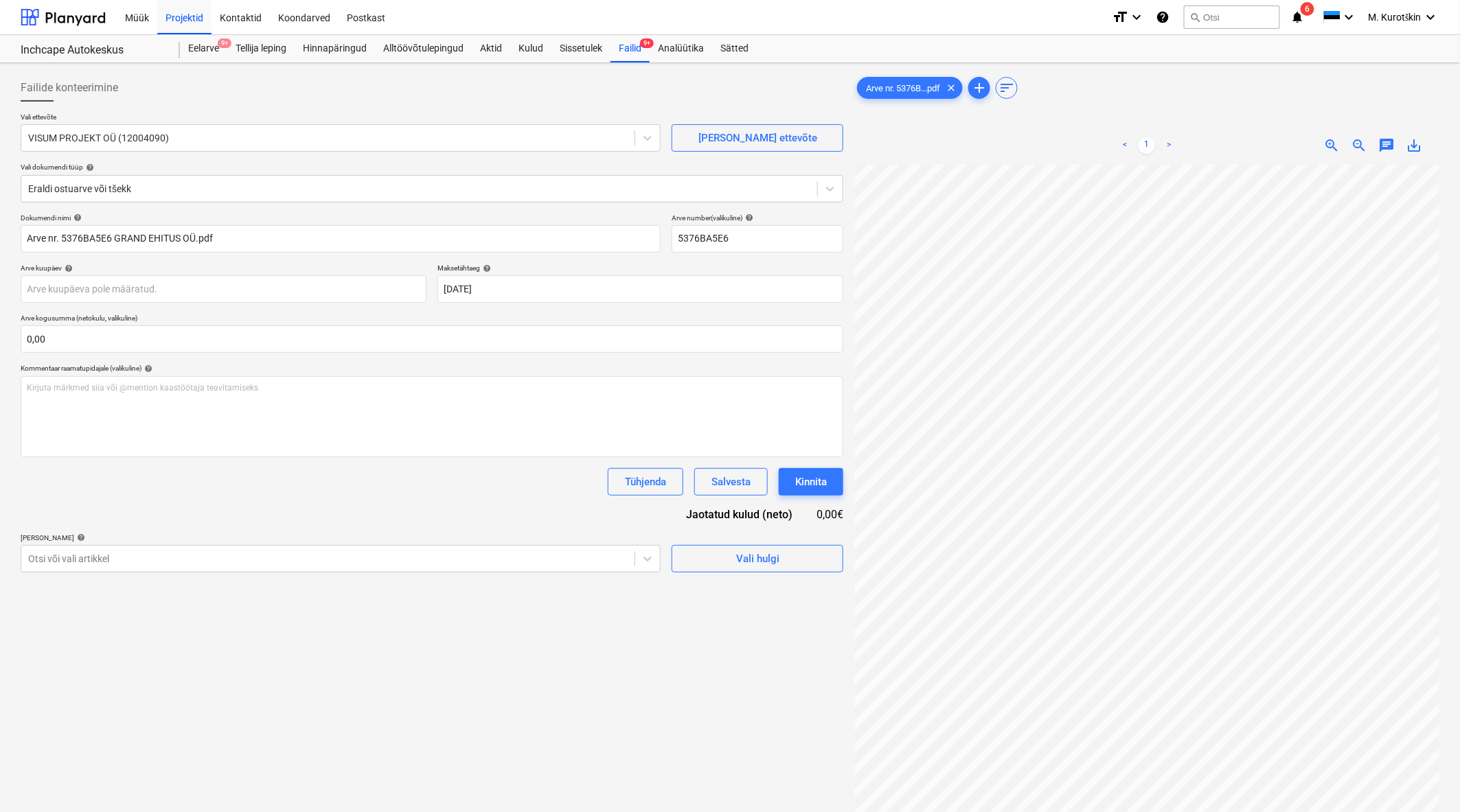
click at [410, 582] on div "Failide konteerimine Vali ettevõte VISUM PROJEKT OÜ (12004090) Lisa uus ettevõt…" at bounding box center [431, 506] width 834 height 875
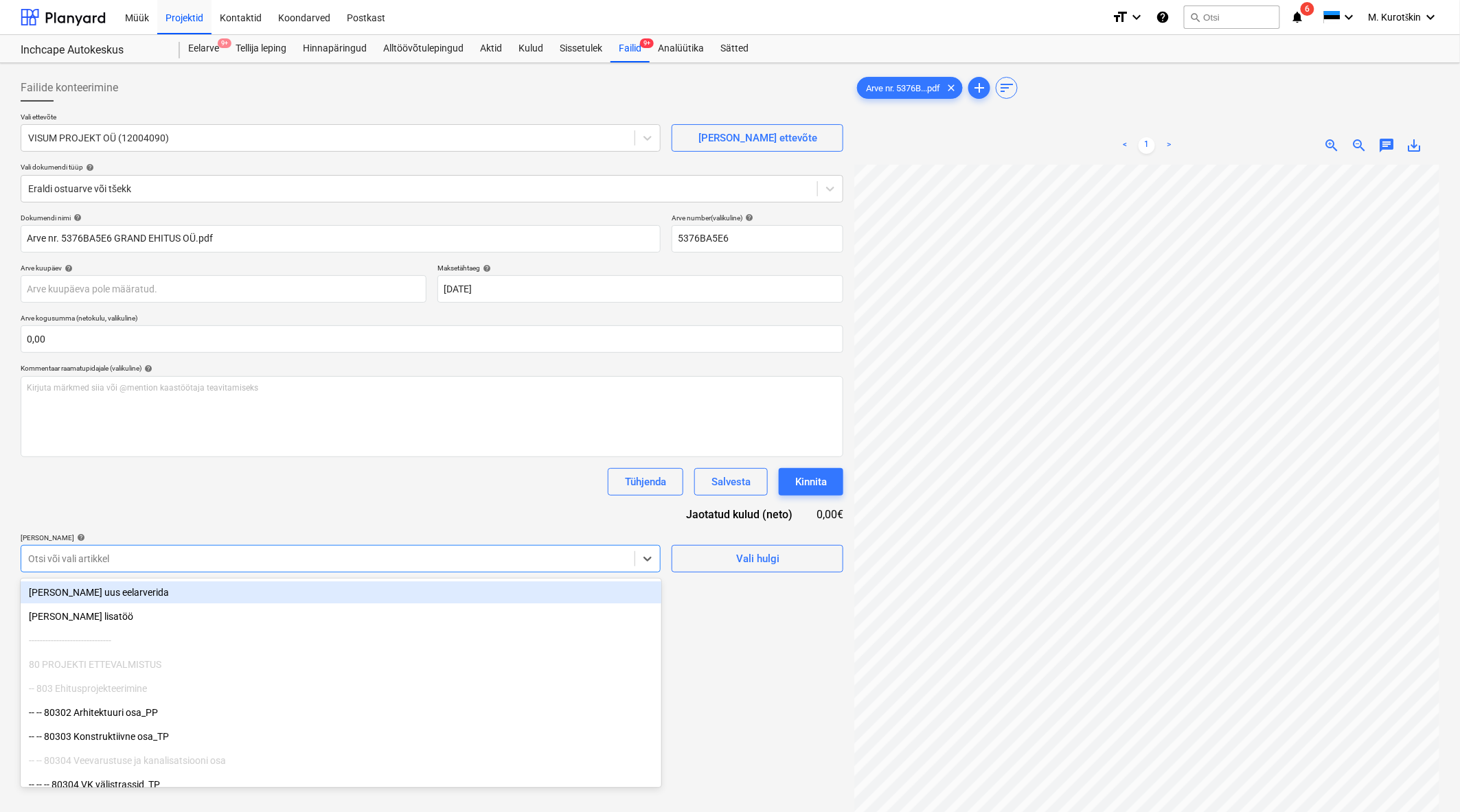
click at [420, 565] on div at bounding box center [327, 559] width 599 height 14
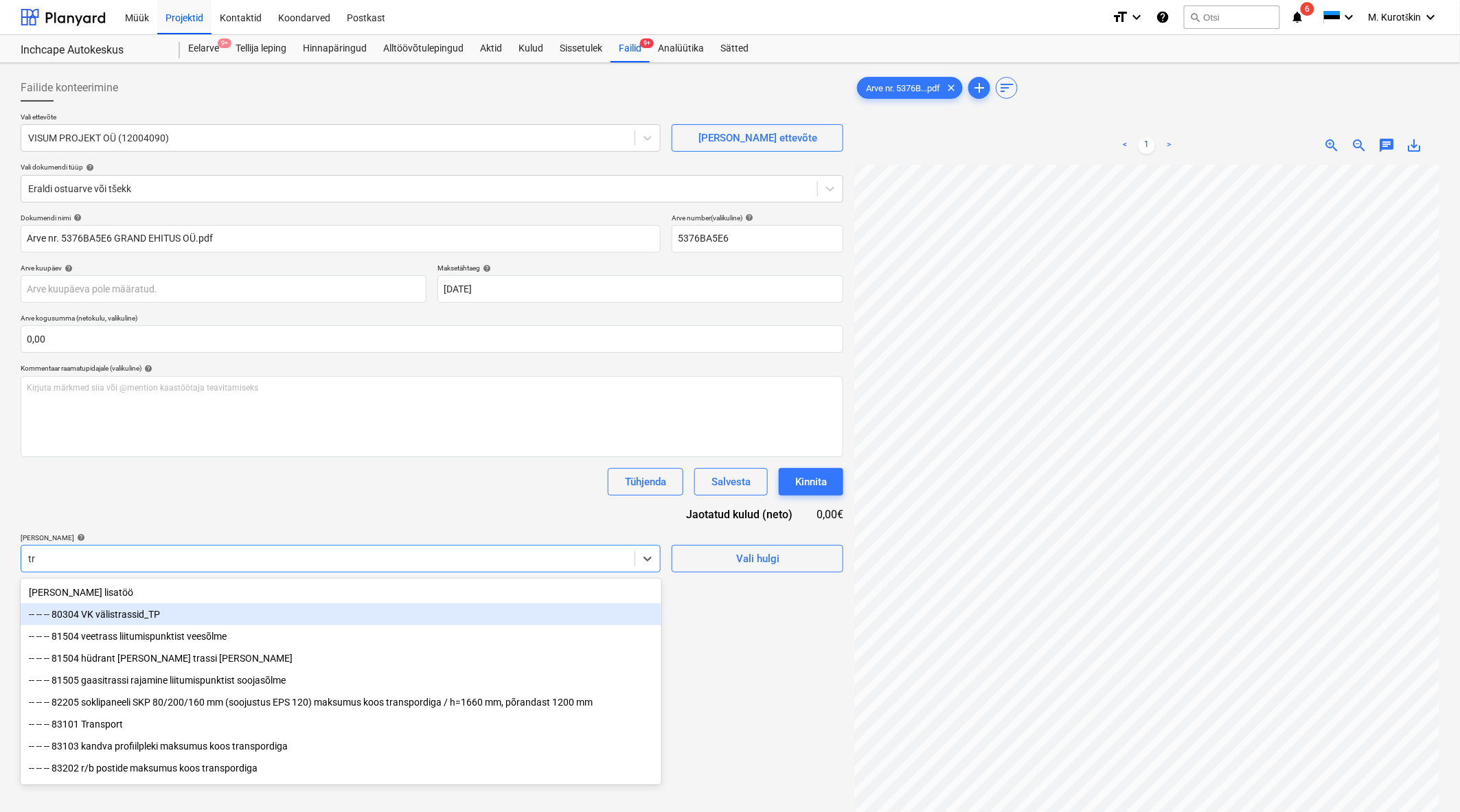
type input "t"
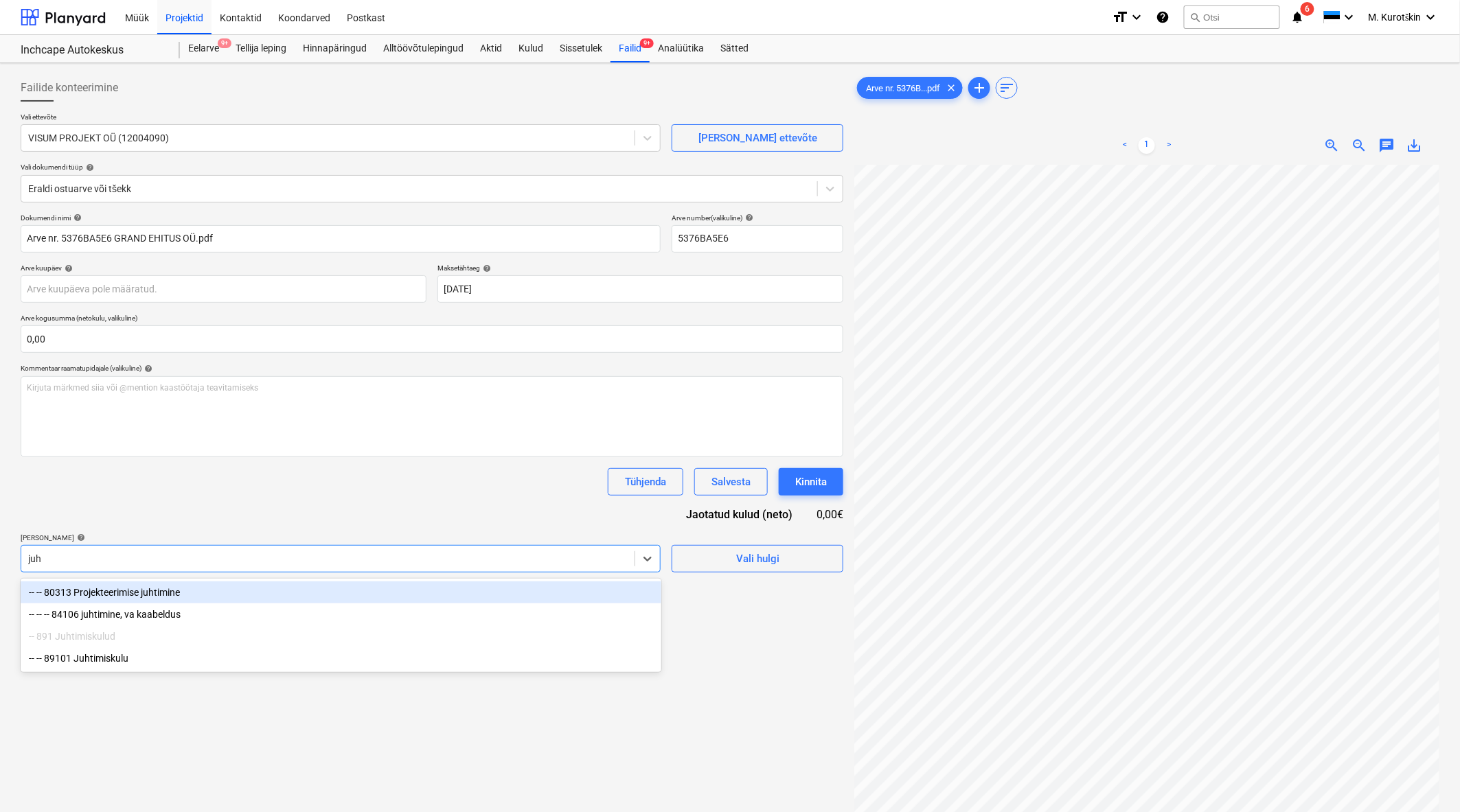
type input "juht"
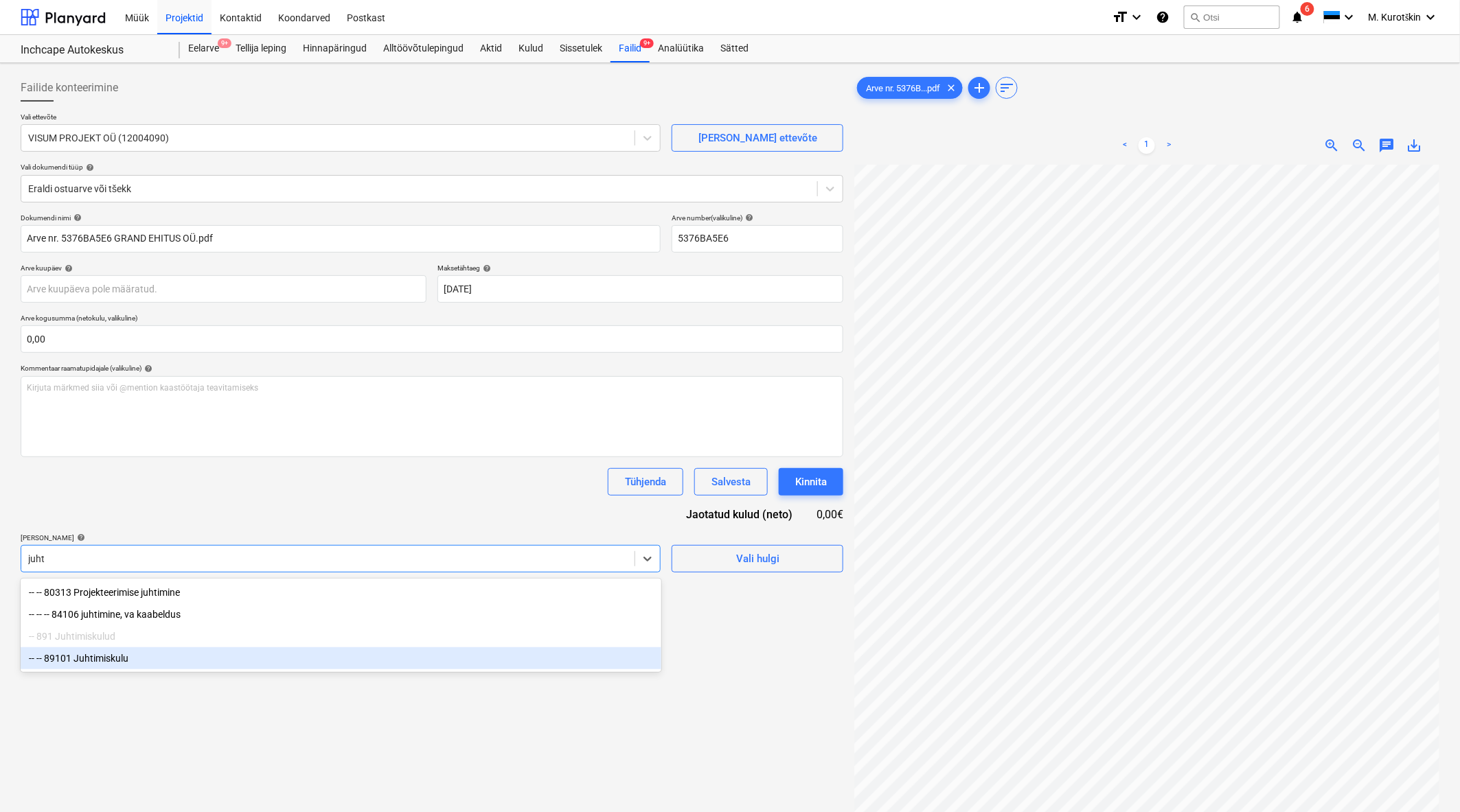
click at [188, 669] on div "-- -- 89101 Juhtimiskulu" at bounding box center [341, 658] width 641 height 22
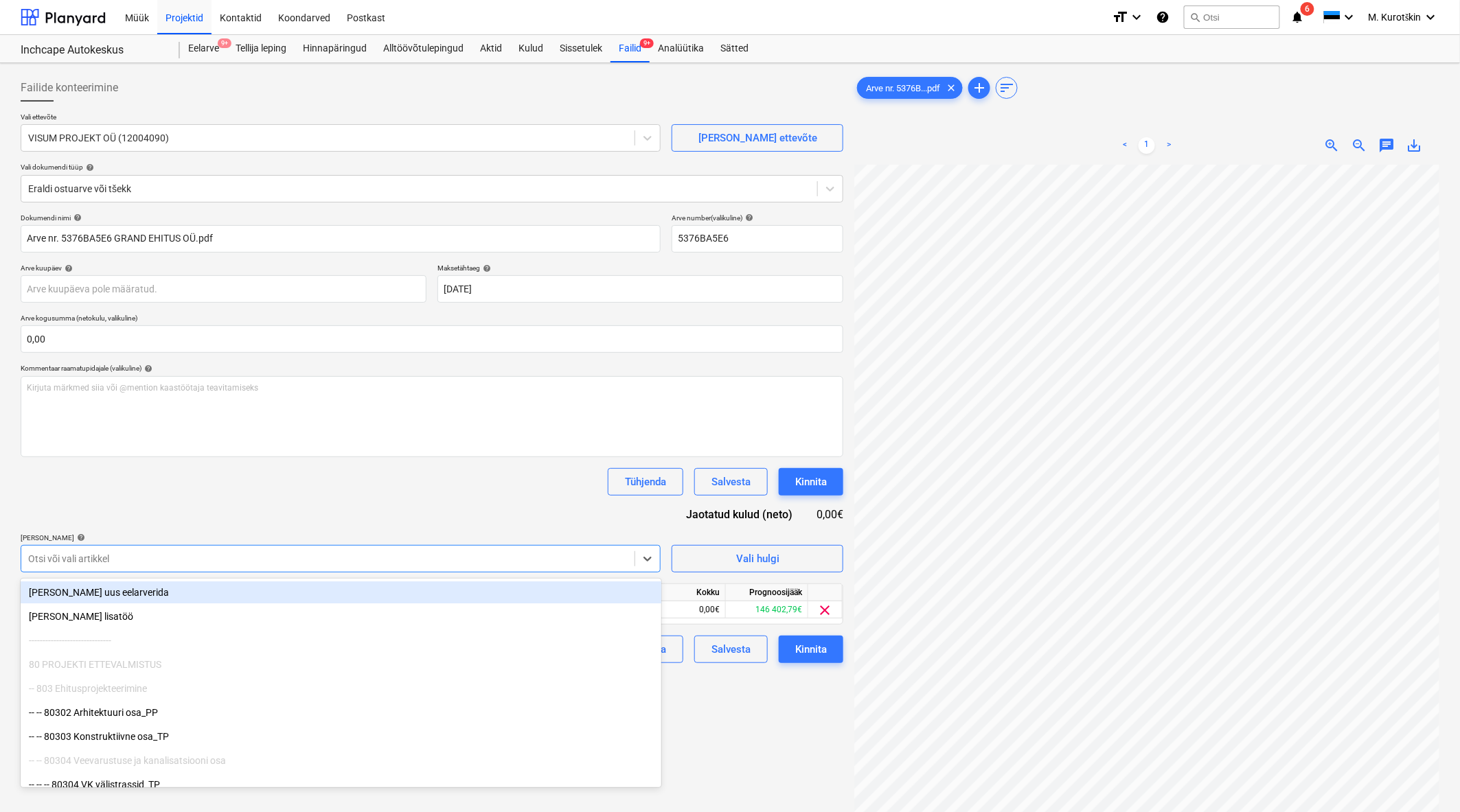
click at [285, 481] on div "Tühjenda Salvesta Kinnita" at bounding box center [432, 482] width 823 height 28
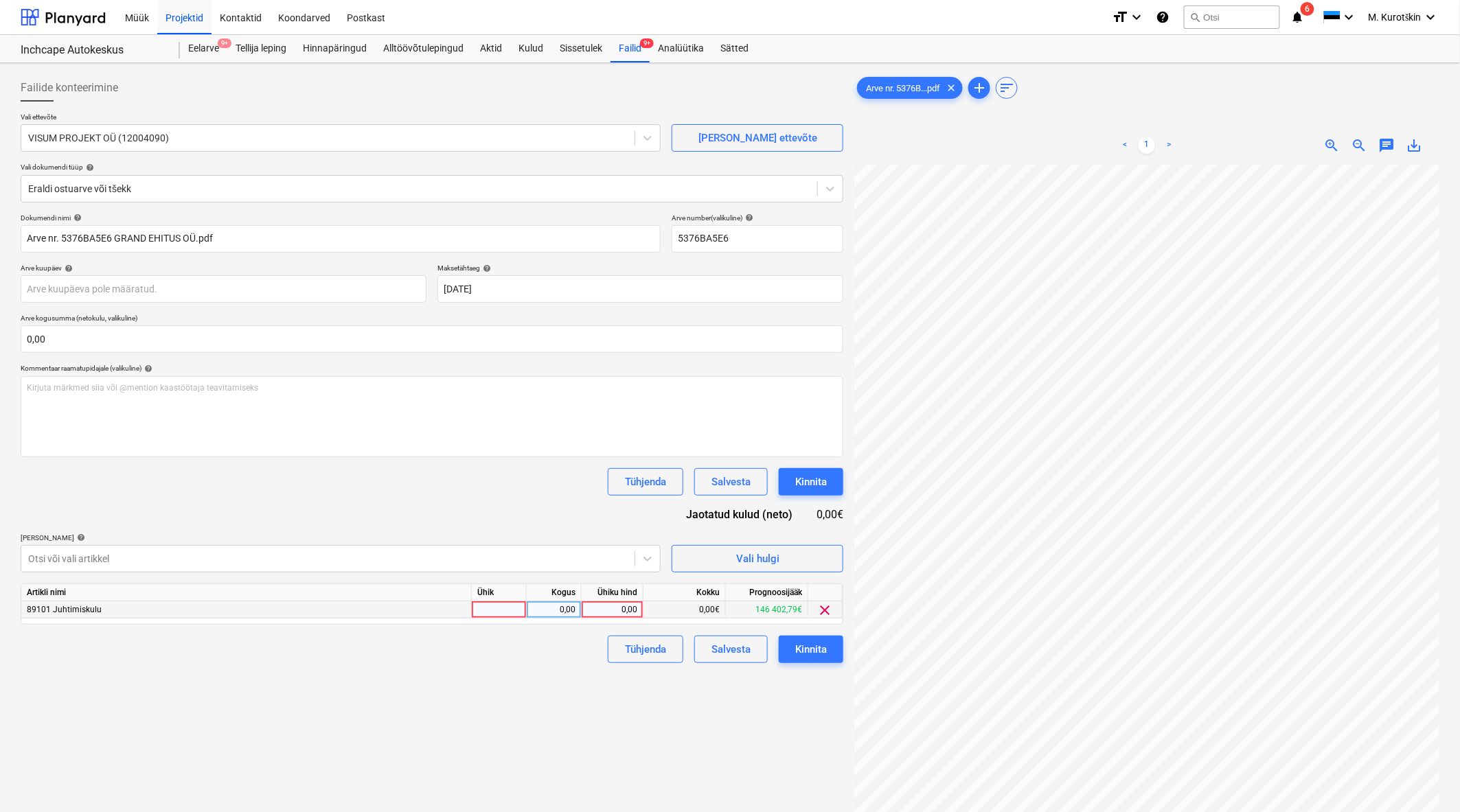
click at [627, 609] on div "0,00" at bounding box center [612, 610] width 50 height 17
type input "680"
click at [537, 715] on div "Failide konteerimine Vali ettevõte VISUM PROJEKT OÜ (12004090) Lisa uus ettevõt…" at bounding box center [431, 506] width 834 height 875
click at [815, 661] on button "Kinnita" at bounding box center [810, 649] width 64 height 28
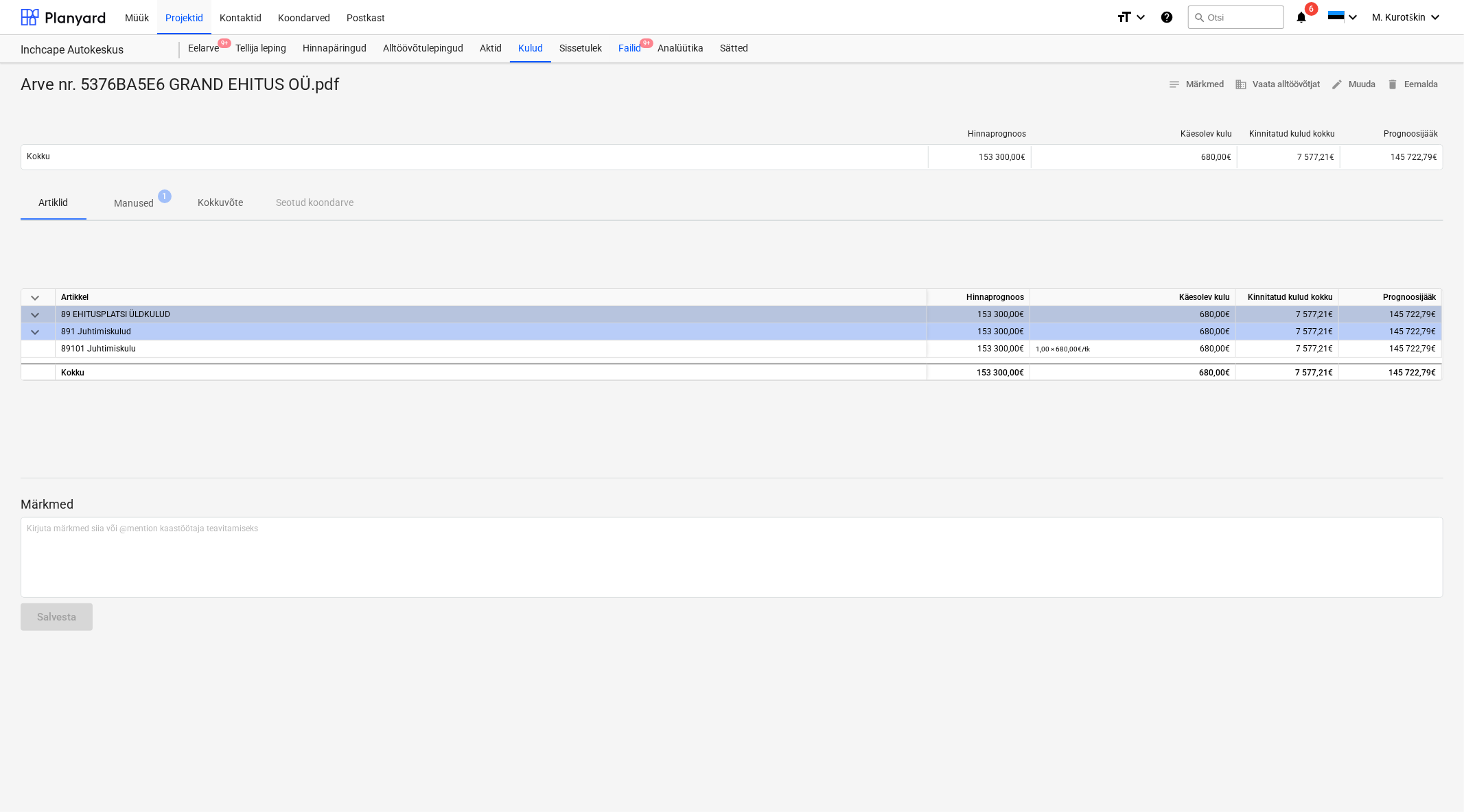
click at [633, 46] on div "Failid 9+" at bounding box center [629, 49] width 39 height 28
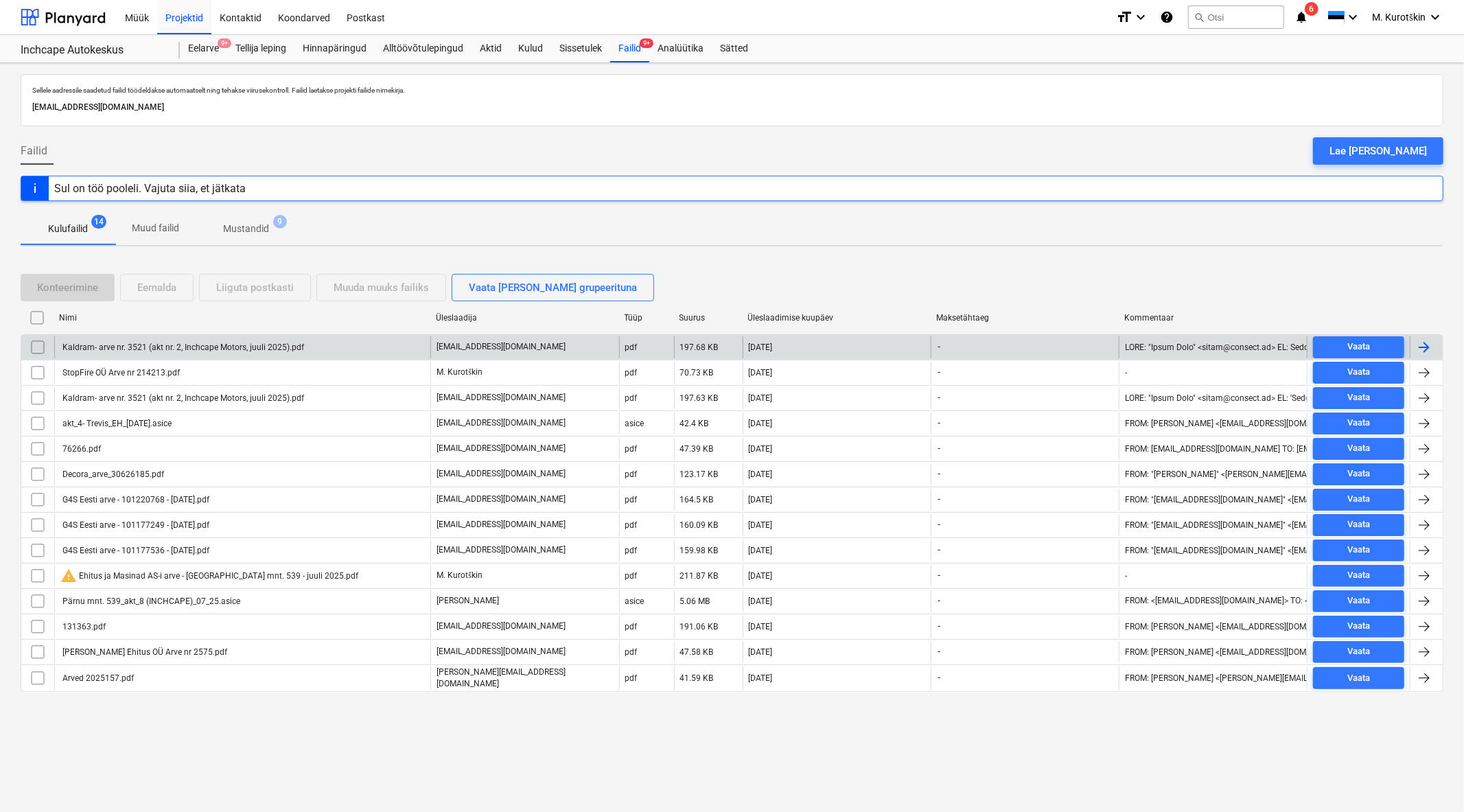
click at [202, 351] on div "Kaldram- arve nr. 3521 (akt nr. 2, Inchcape Motors, juuli 2025).pdf" at bounding box center [182, 347] width 243 height 10
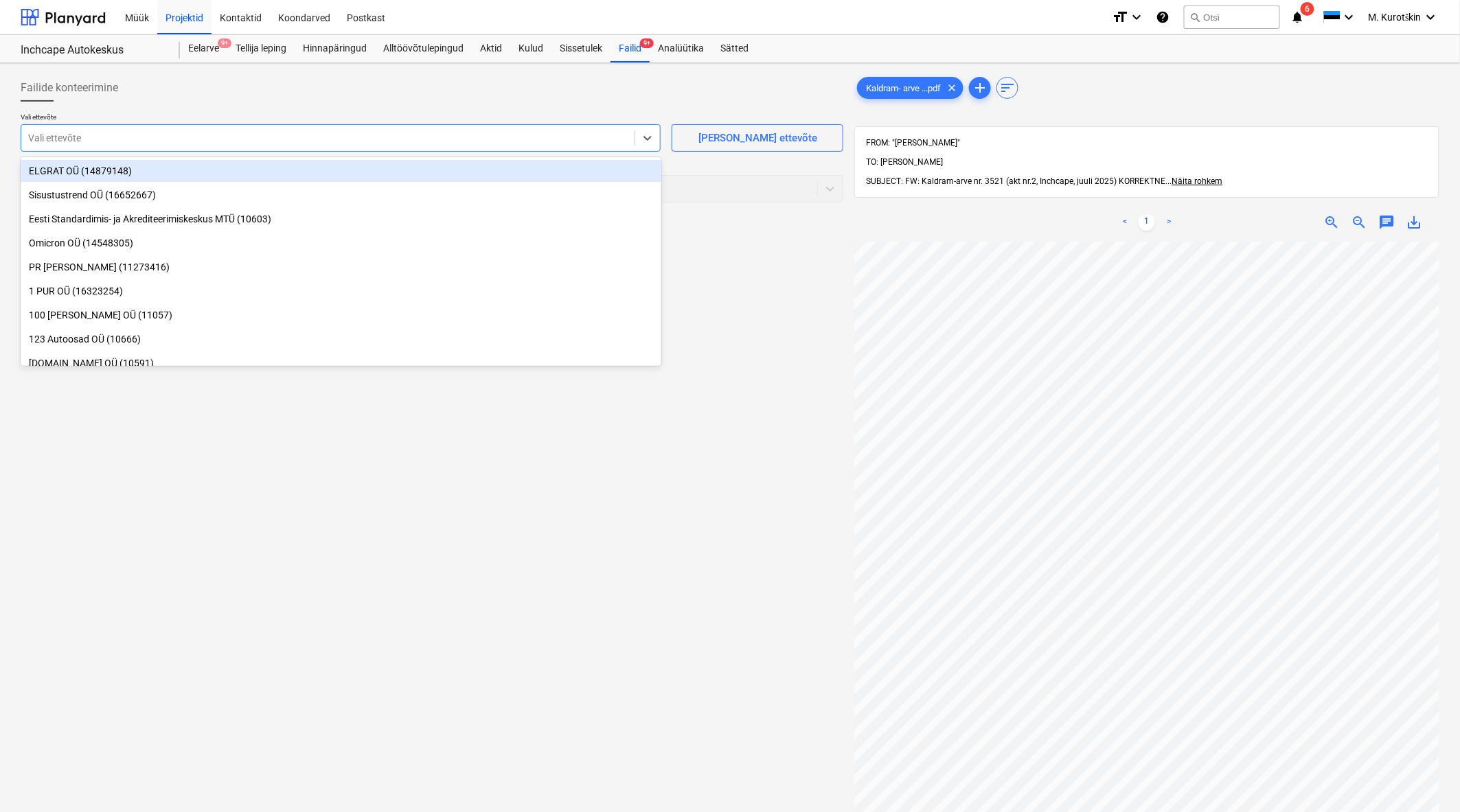
click at [430, 141] on div at bounding box center [327, 138] width 599 height 14
type input "kald"
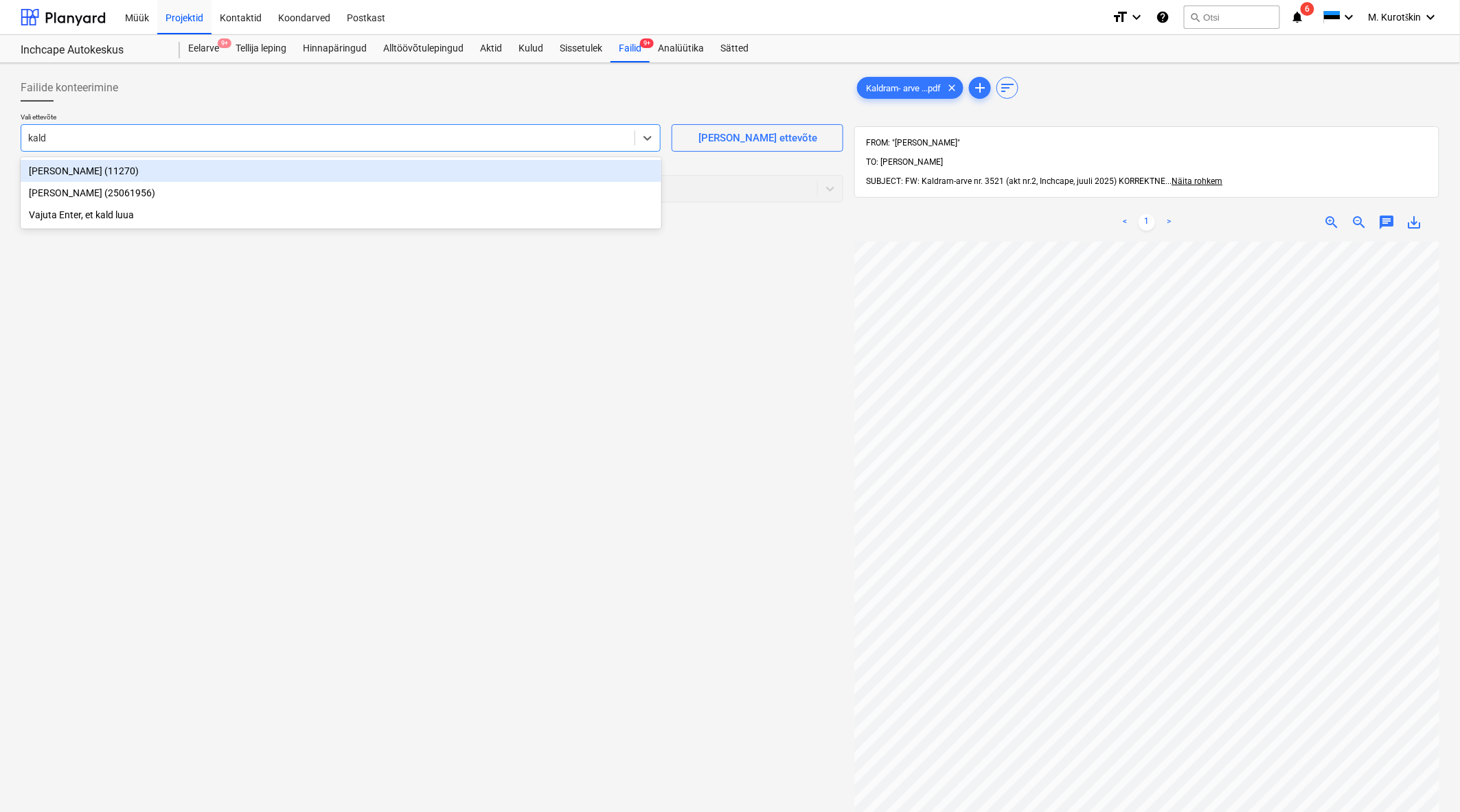
click at [414, 173] on div "[PERSON_NAME] (11270)" at bounding box center [341, 170] width 641 height 22
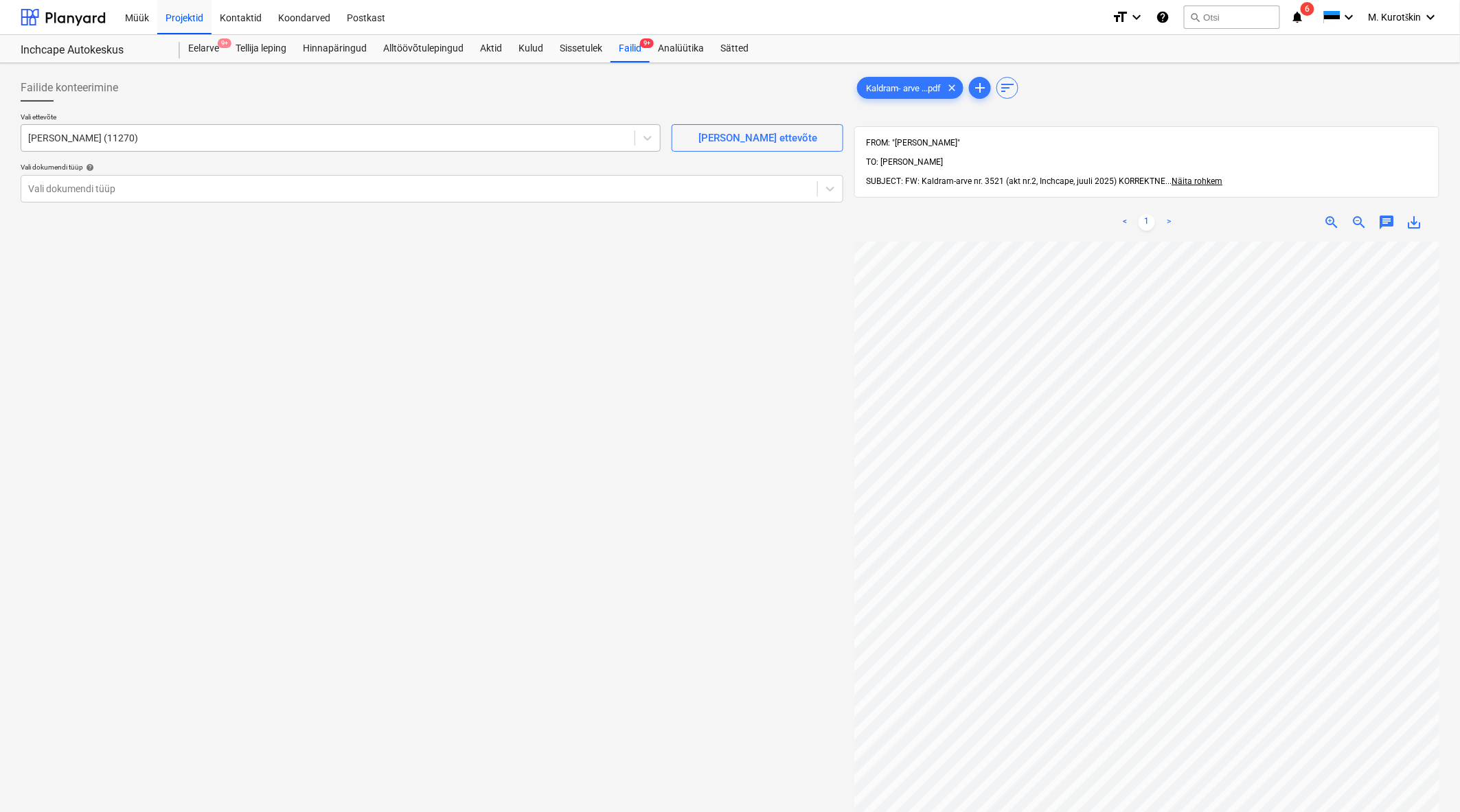
drag, startPoint x: 718, startPoint y: 142, endPoint x: 396, endPoint y: 136, distance: 322.1
click at [571, 86] on div "Failide konteerimine Vali ettevõte Kaldram OÜ (11270) Lisa uus ettevõte Vali do…" at bounding box center [432, 143] width 823 height 139
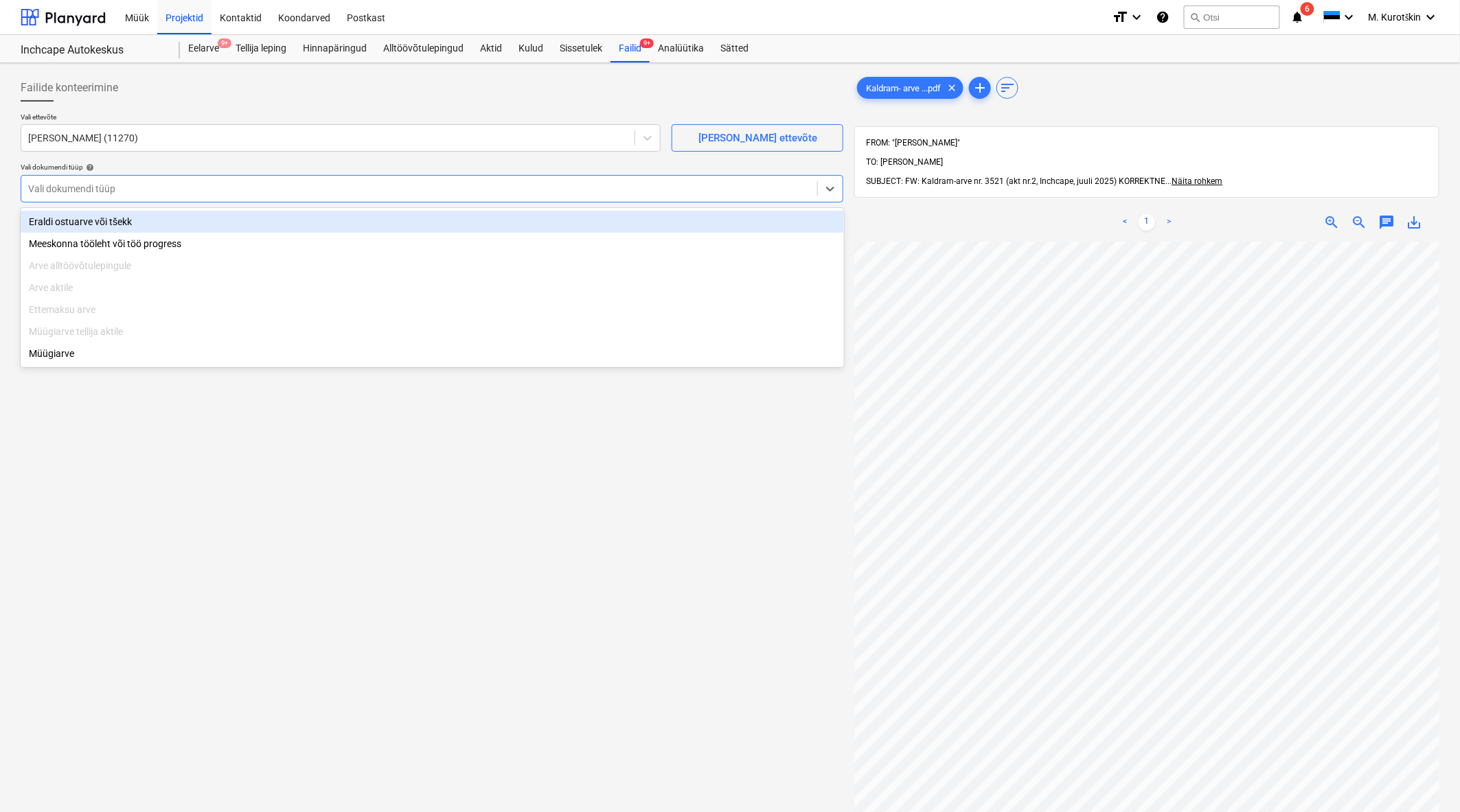
click at [278, 177] on div "Vali dokumendi tüüp" at bounding box center [432, 189] width 823 height 28
click at [247, 216] on div "Eraldi ostuarve või tšekk" at bounding box center [432, 221] width 823 height 22
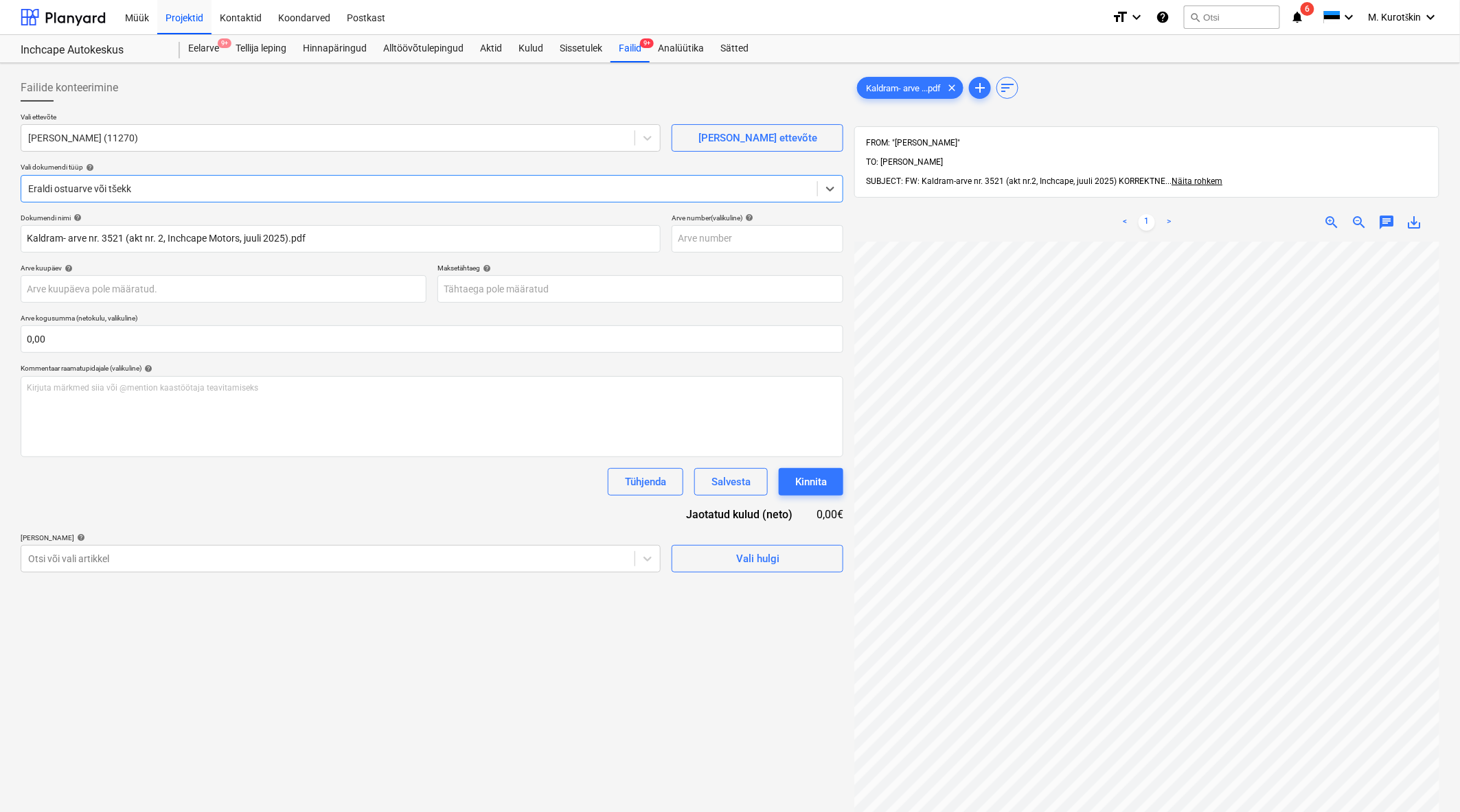
click at [736, 259] on div "Dokumendi nimi help Kaldram- arve nr. 3521 (akt nr. 2, Inchcape Motors, juuli 2…" at bounding box center [432, 393] width 823 height 359
click at [736, 250] on input "text" at bounding box center [757, 239] width 171 height 28
type input "3521"
click at [316, 562] on div at bounding box center [327, 559] width 599 height 14
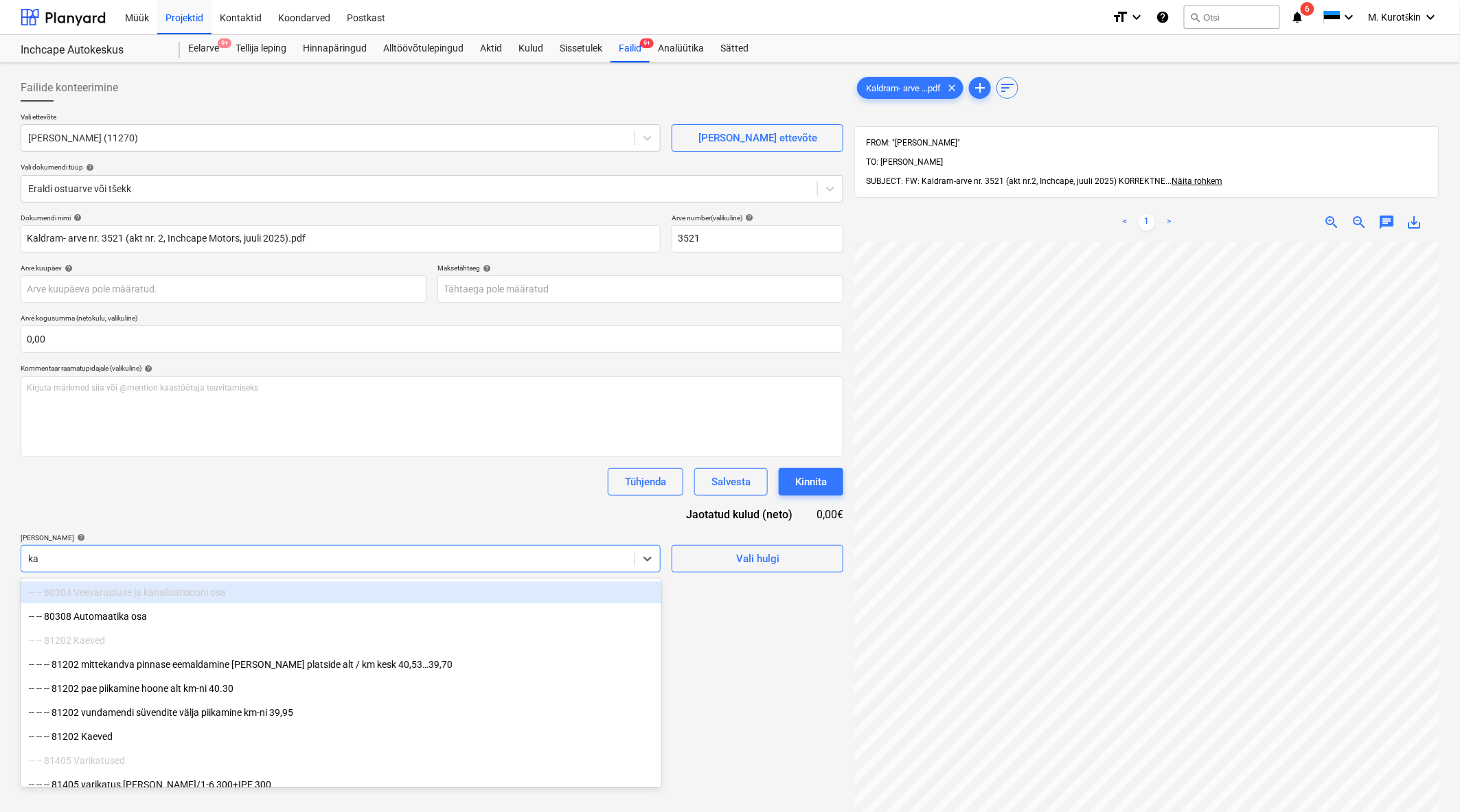
type input "k"
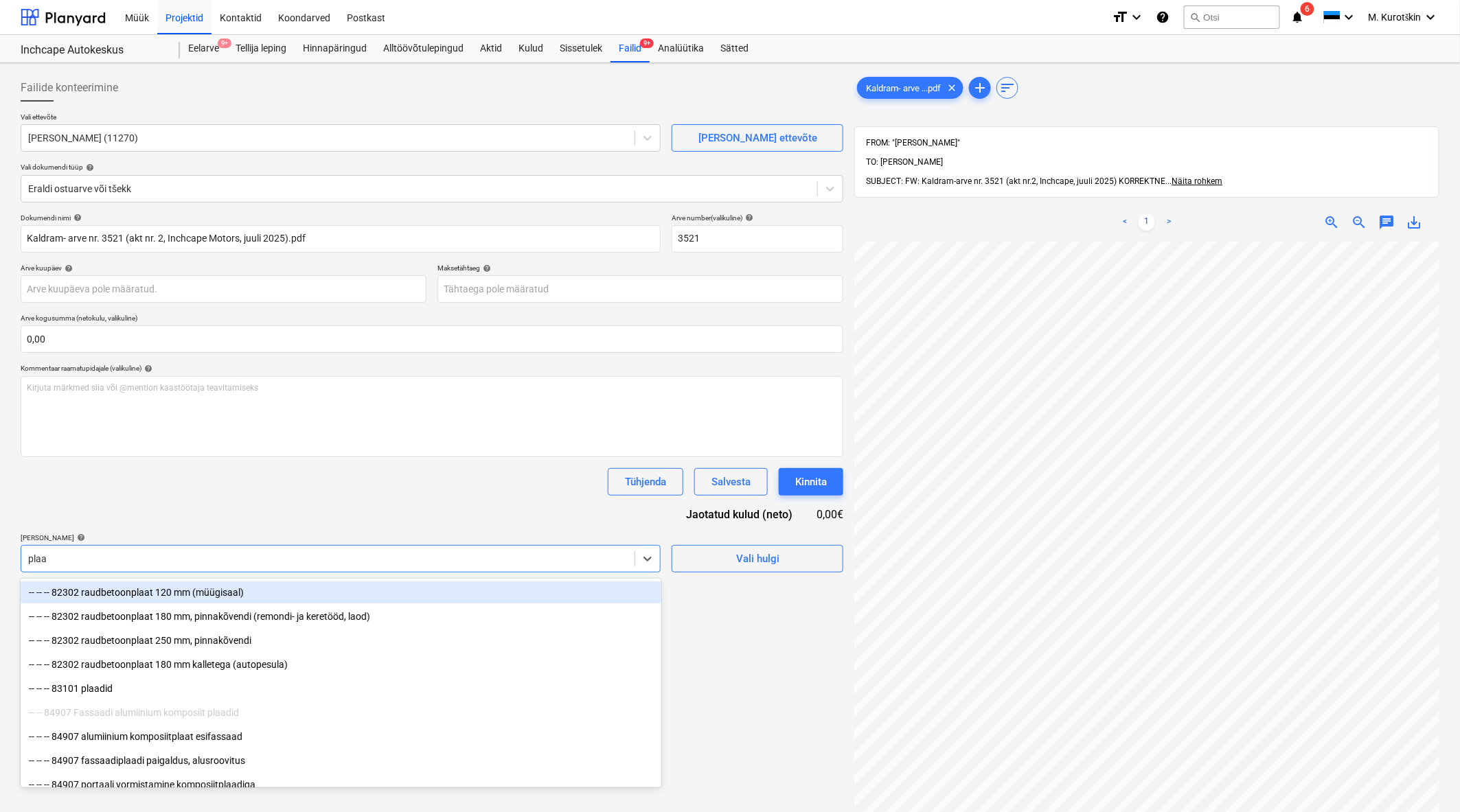
type input "plaat"
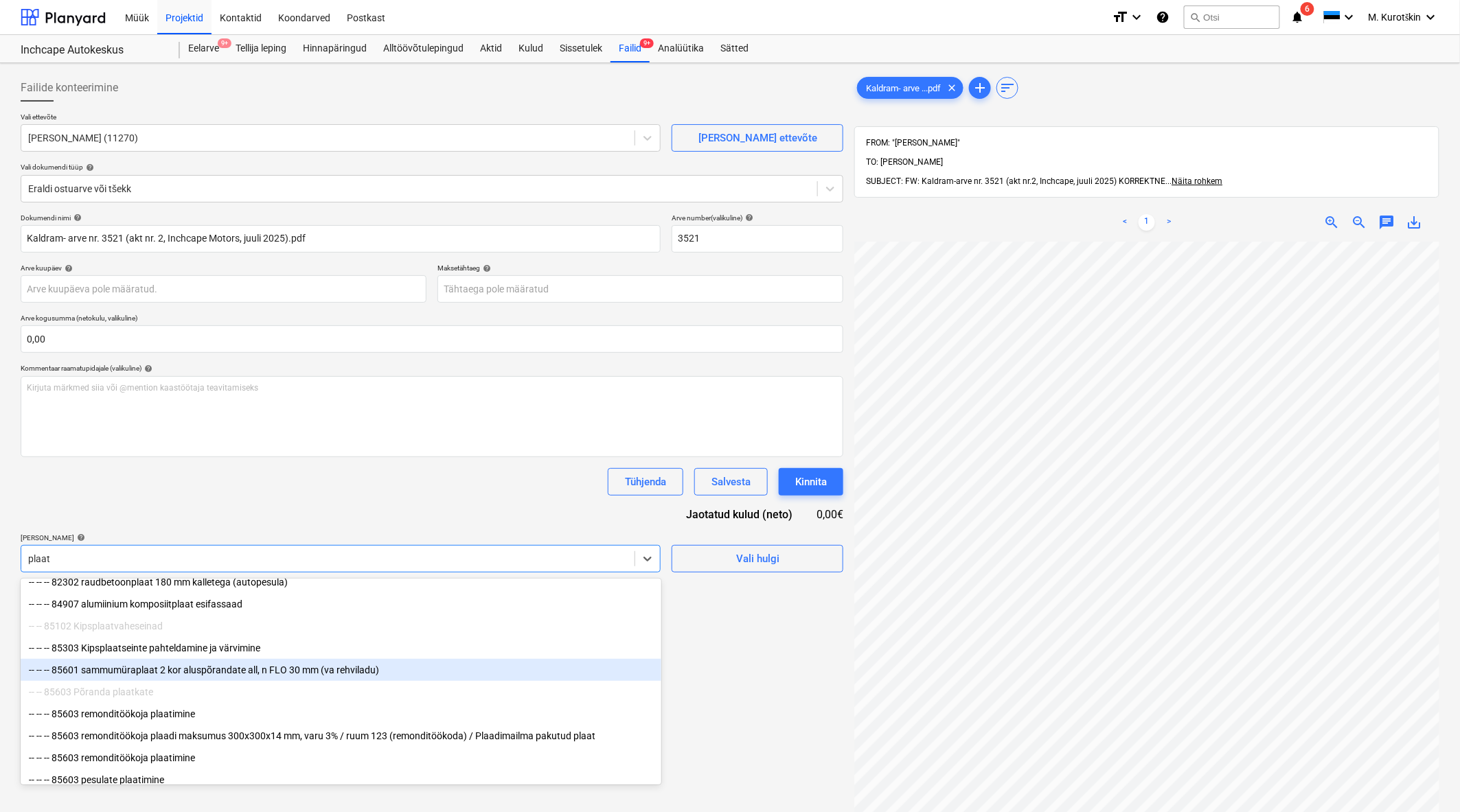
scroll to position [136, 0]
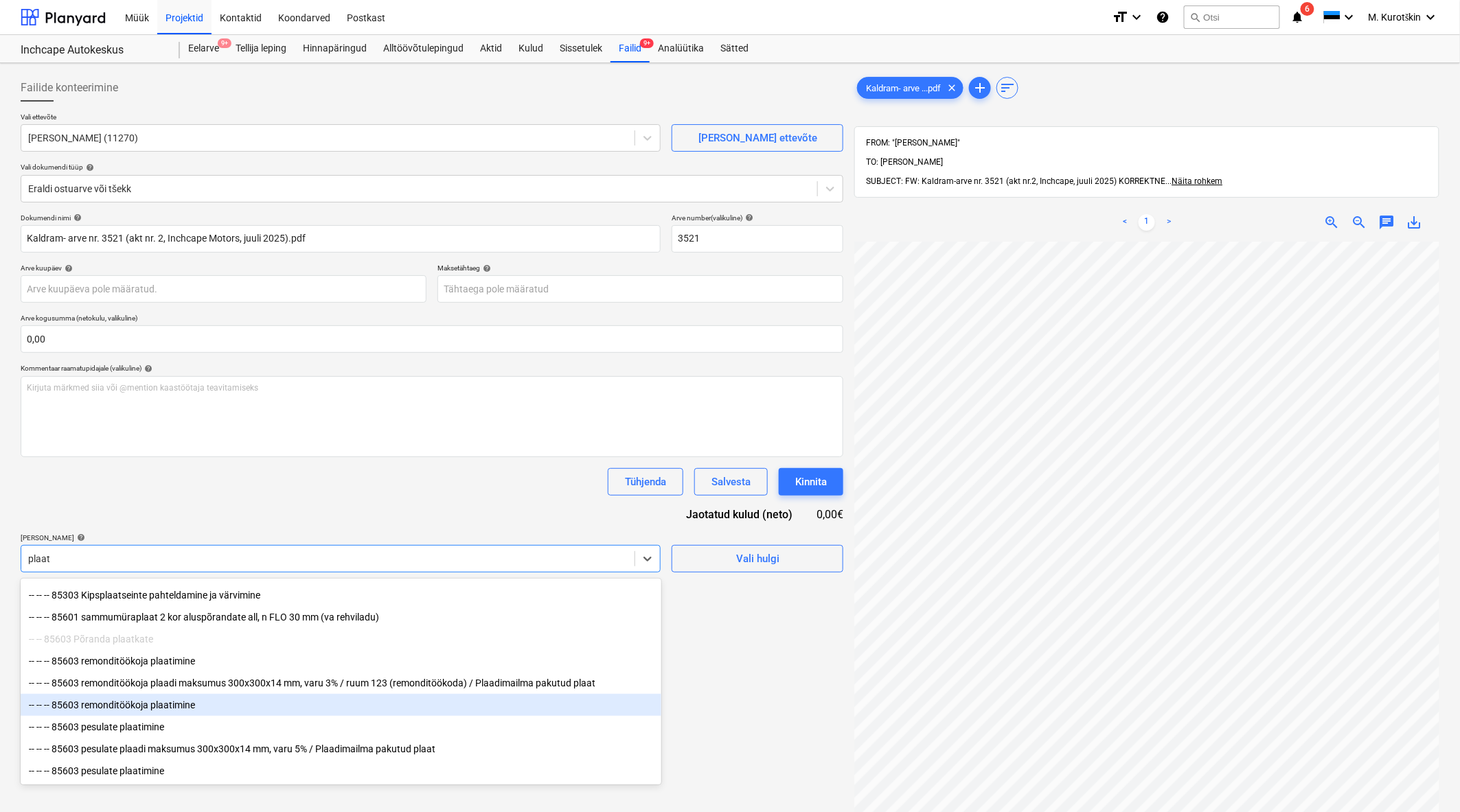
click at [363, 703] on div "-- -- -- 85603 remonditöökoja plaatimine" at bounding box center [341, 704] width 641 height 22
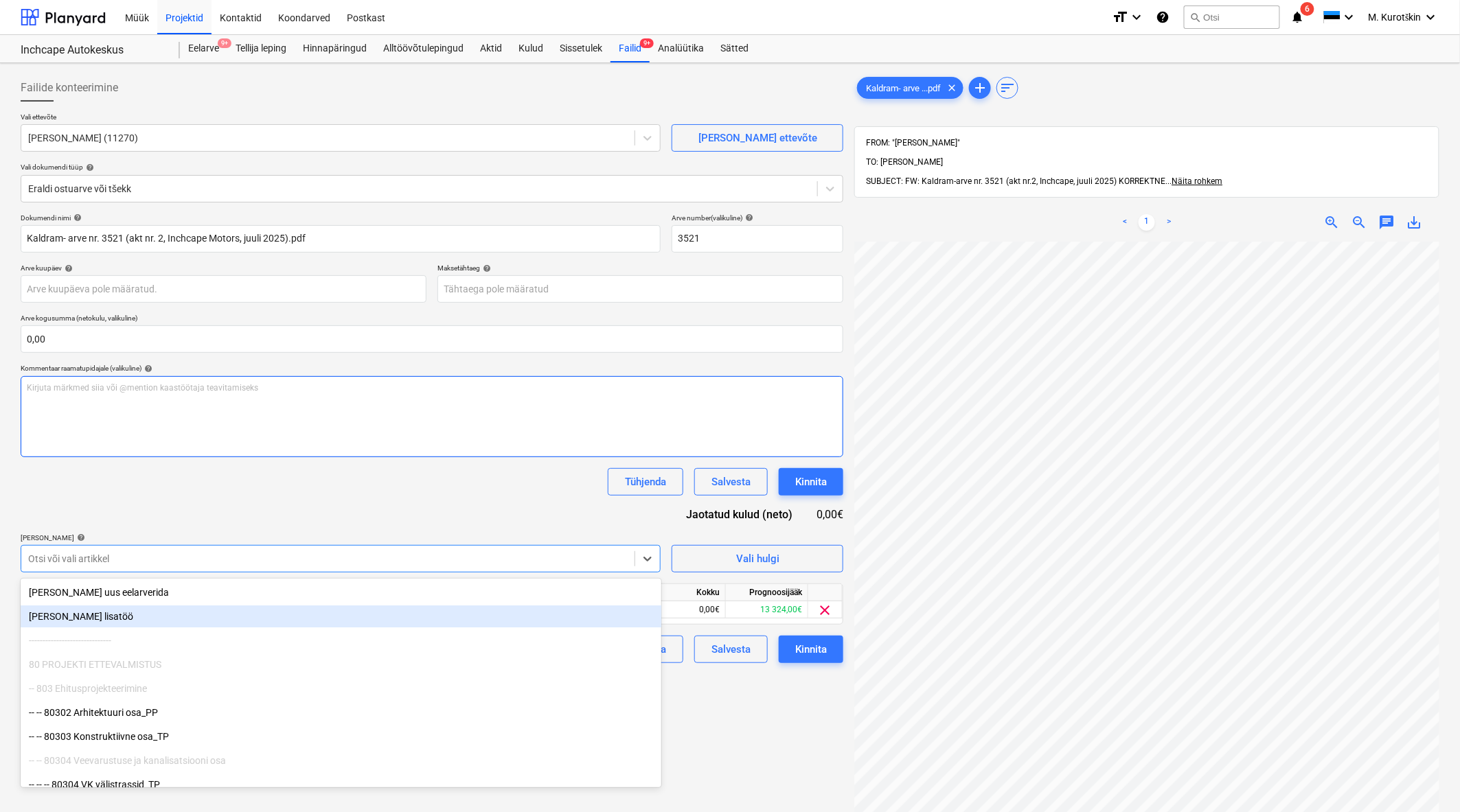
click at [397, 445] on div "Kirjuta märkmed siia või @mention kaastöötaja teavitamiseks ﻿" at bounding box center [432, 416] width 823 height 81
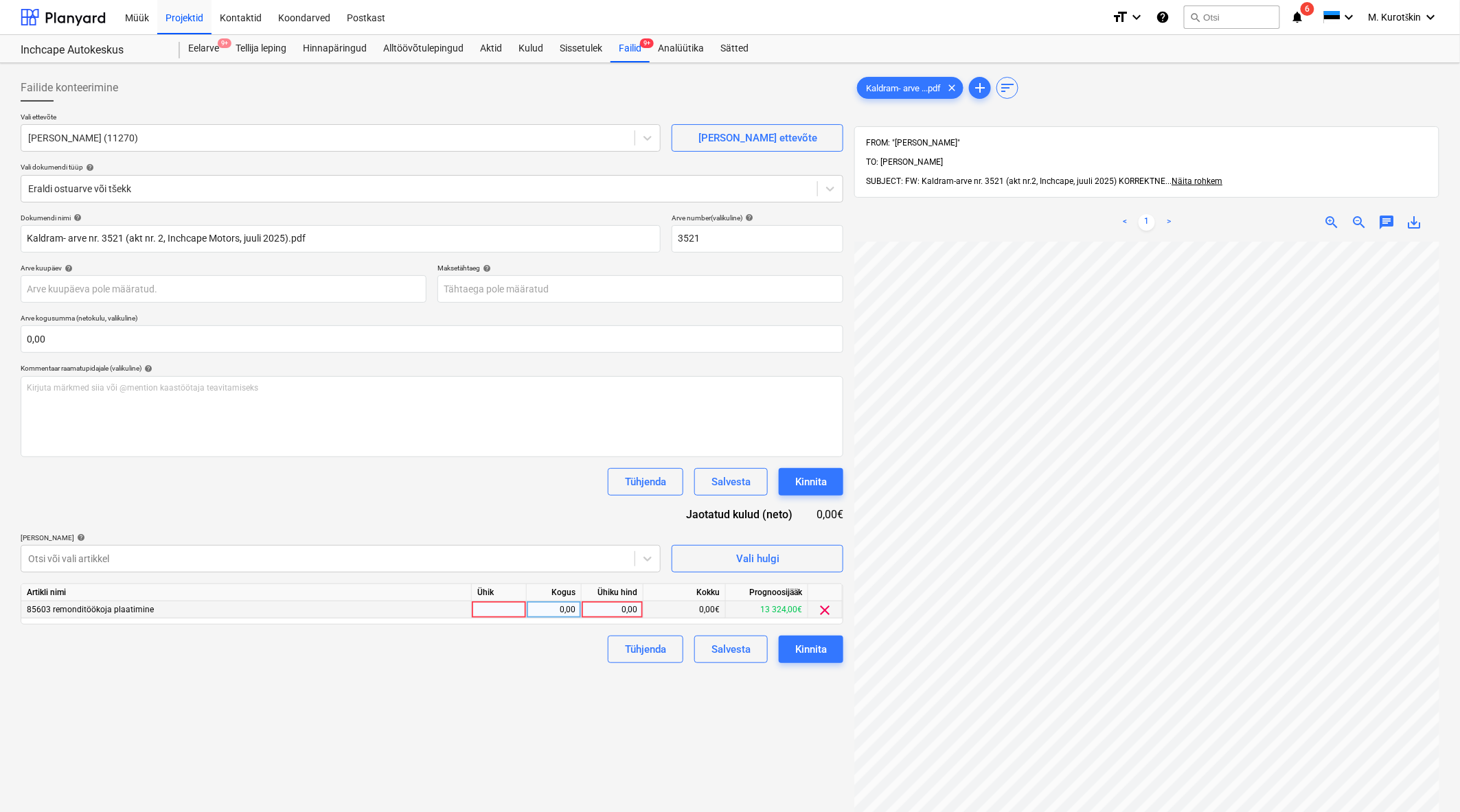
click at [583, 618] on div "0,00" at bounding box center [612, 610] width 62 height 17
click at [592, 616] on input at bounding box center [612, 609] width 61 height 17
type input "4800"
click at [537, 680] on div "Failide konteerimine Vali ettevõte Kaldram OÜ (11270) Lisa uus ettevõte Vali do…" at bounding box center [431, 544] width 834 height 952
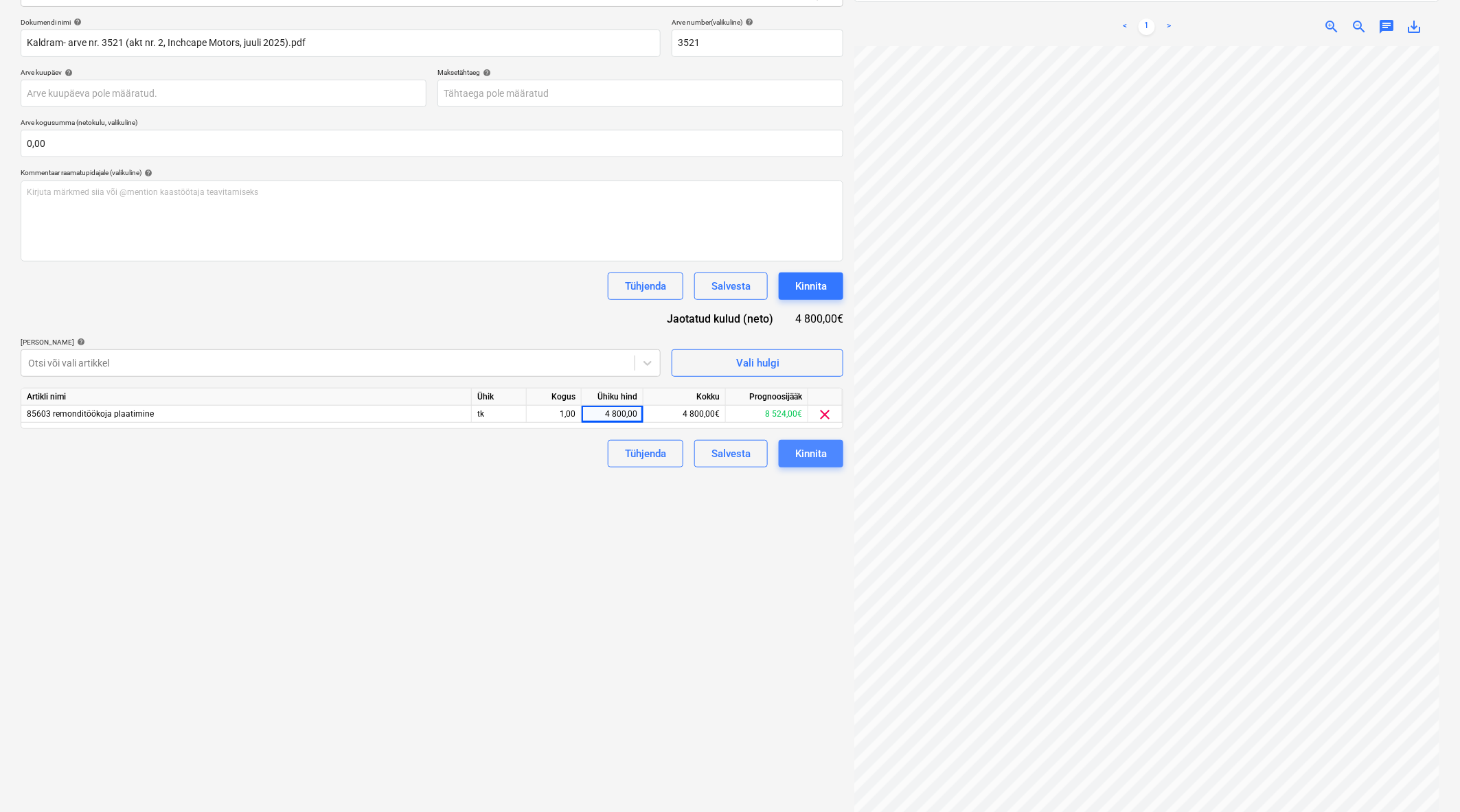
click at [804, 456] on div "Kinnita" at bounding box center [810, 454] width 31 height 18
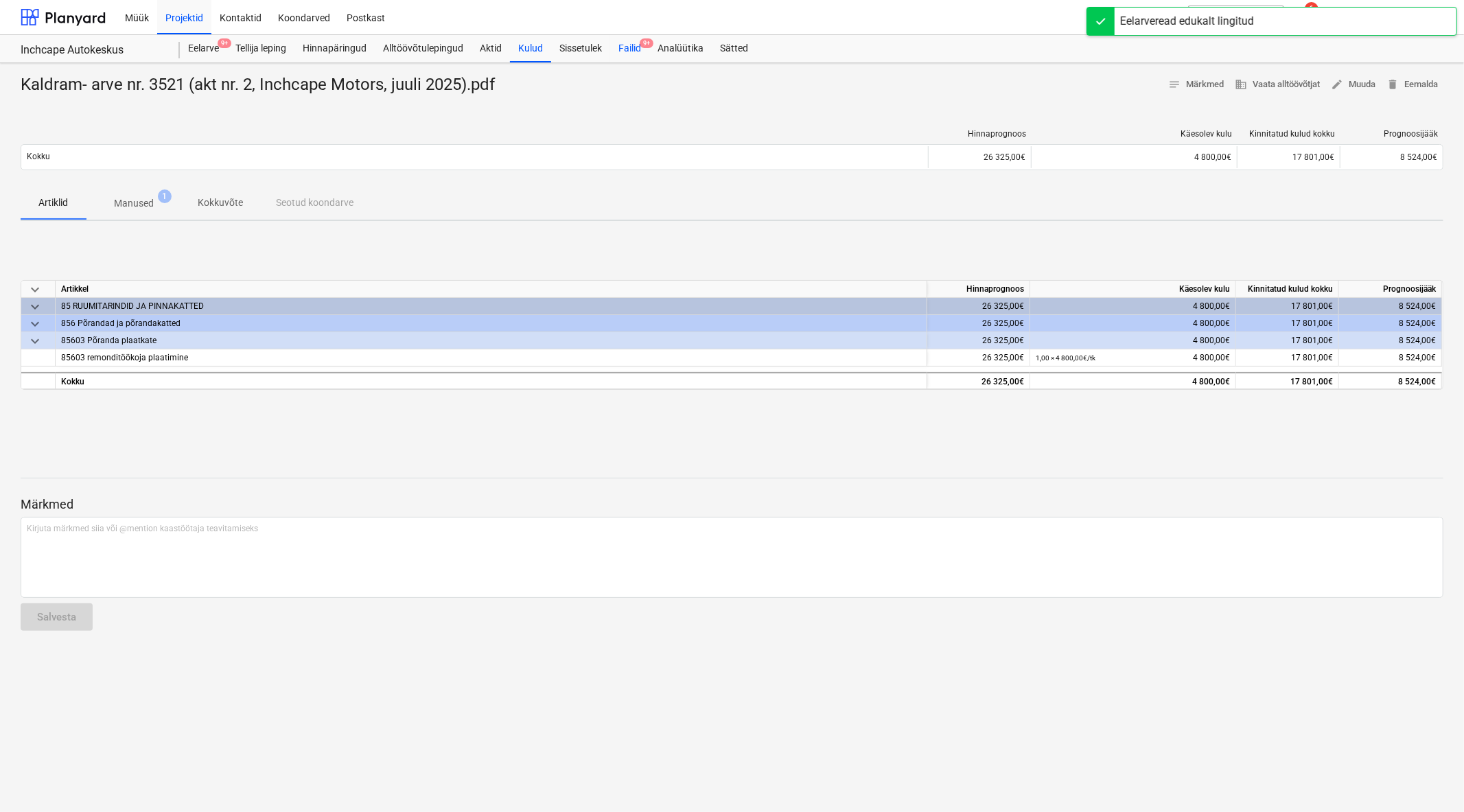
click at [630, 50] on div "Failid 9+" at bounding box center [629, 49] width 39 height 28
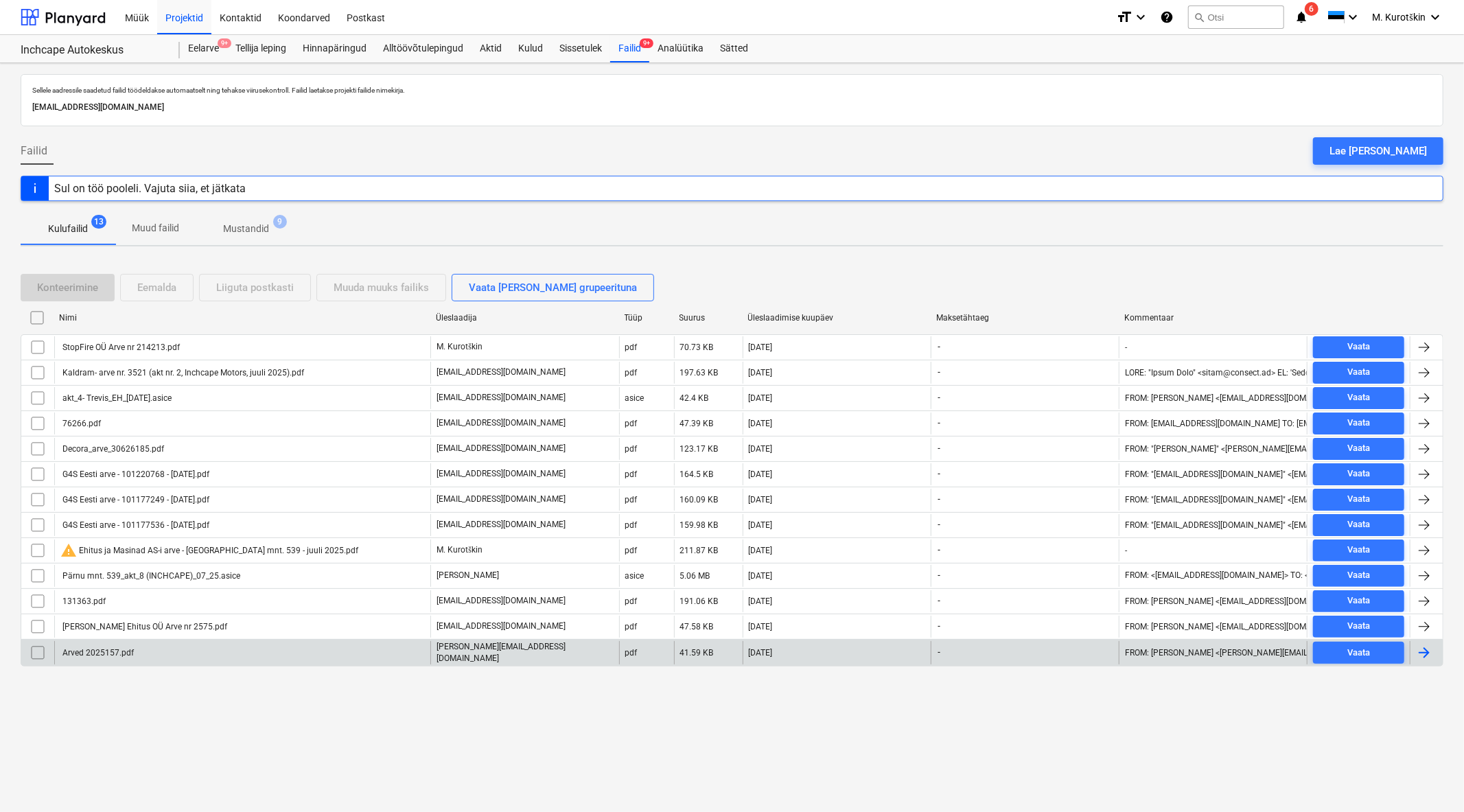
click at [106, 655] on div "Arved 2025157.pdf" at bounding box center [96, 652] width 73 height 10
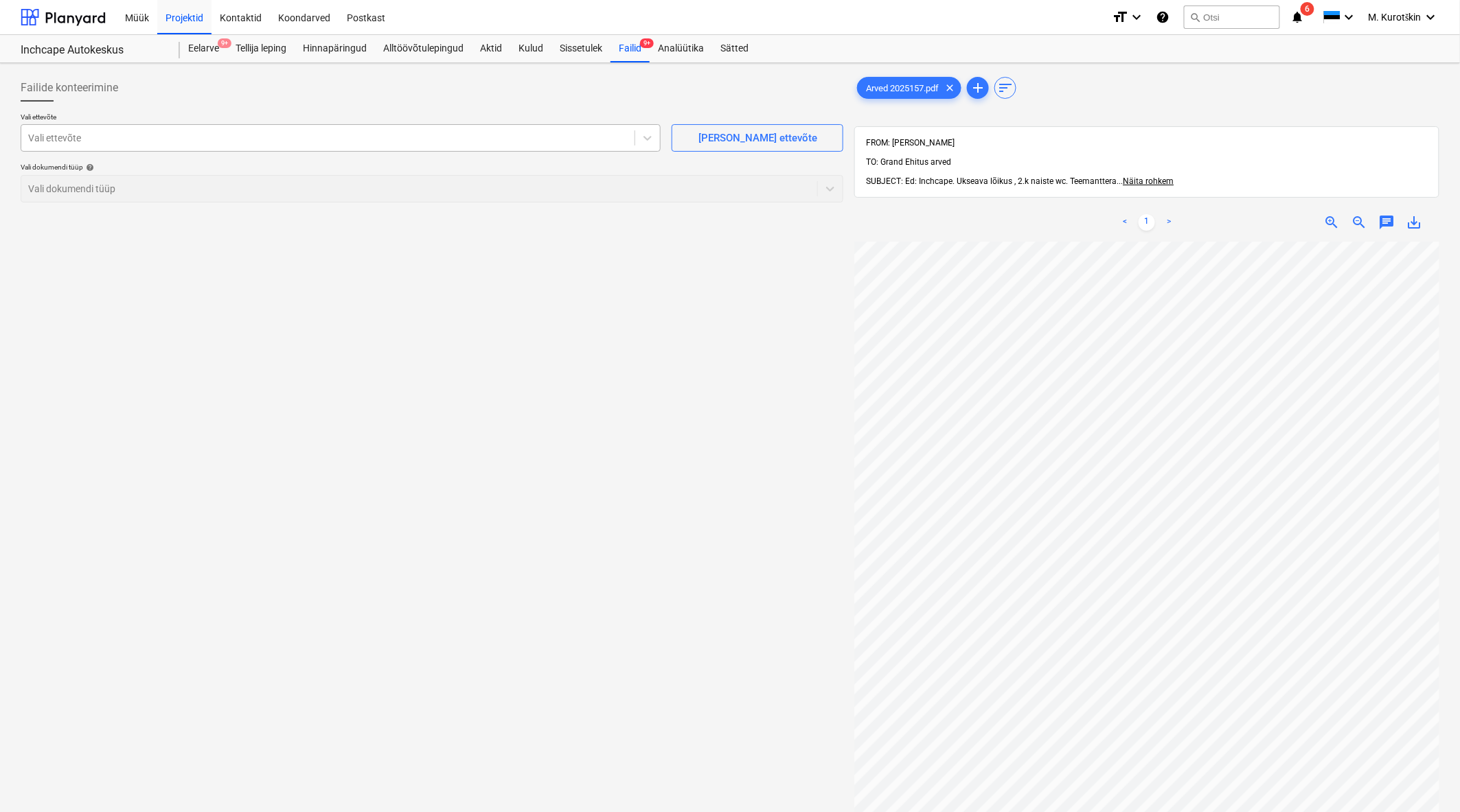
click at [399, 151] on div "Vali ettevõte" at bounding box center [341, 138] width 640 height 28
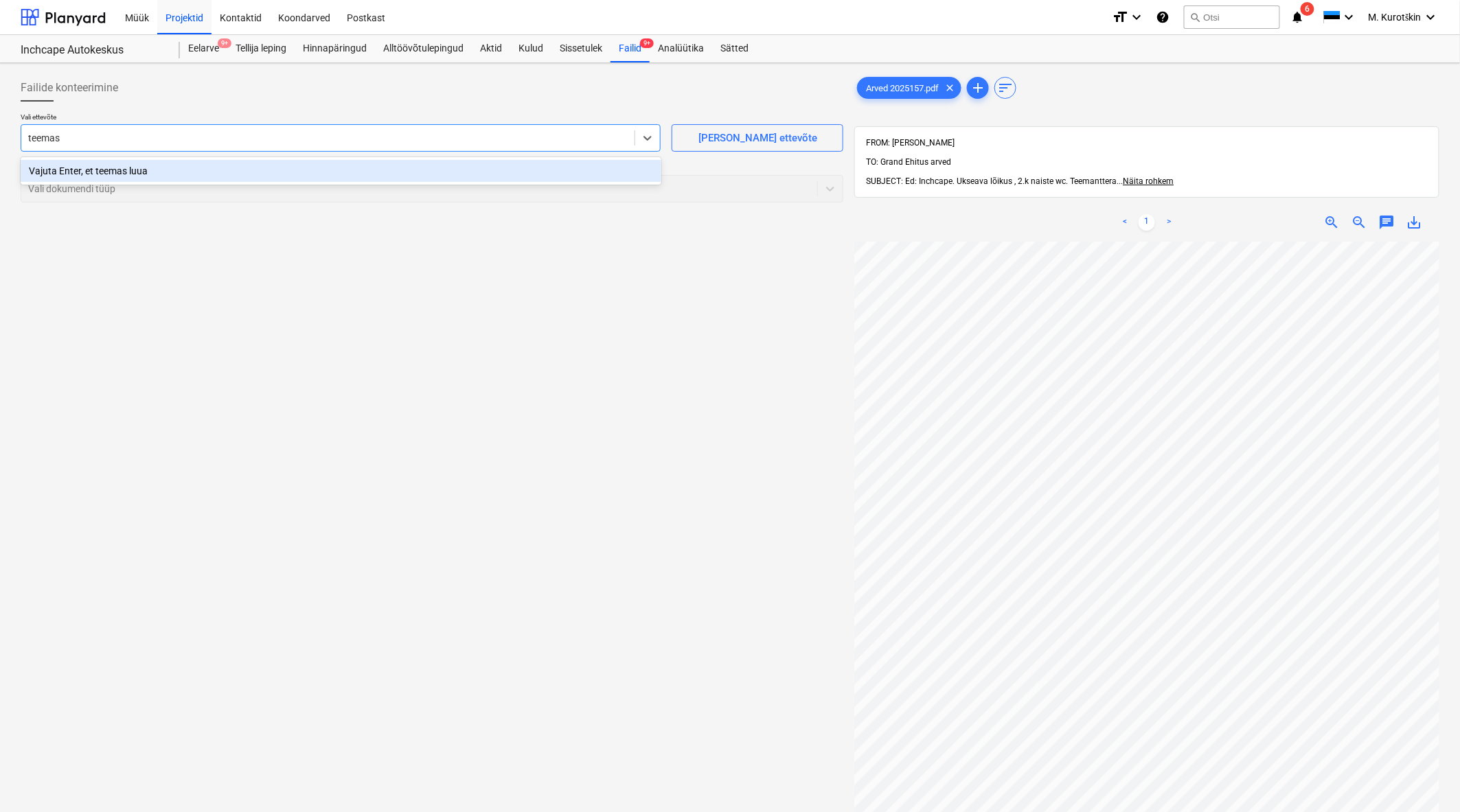
type input "teema"
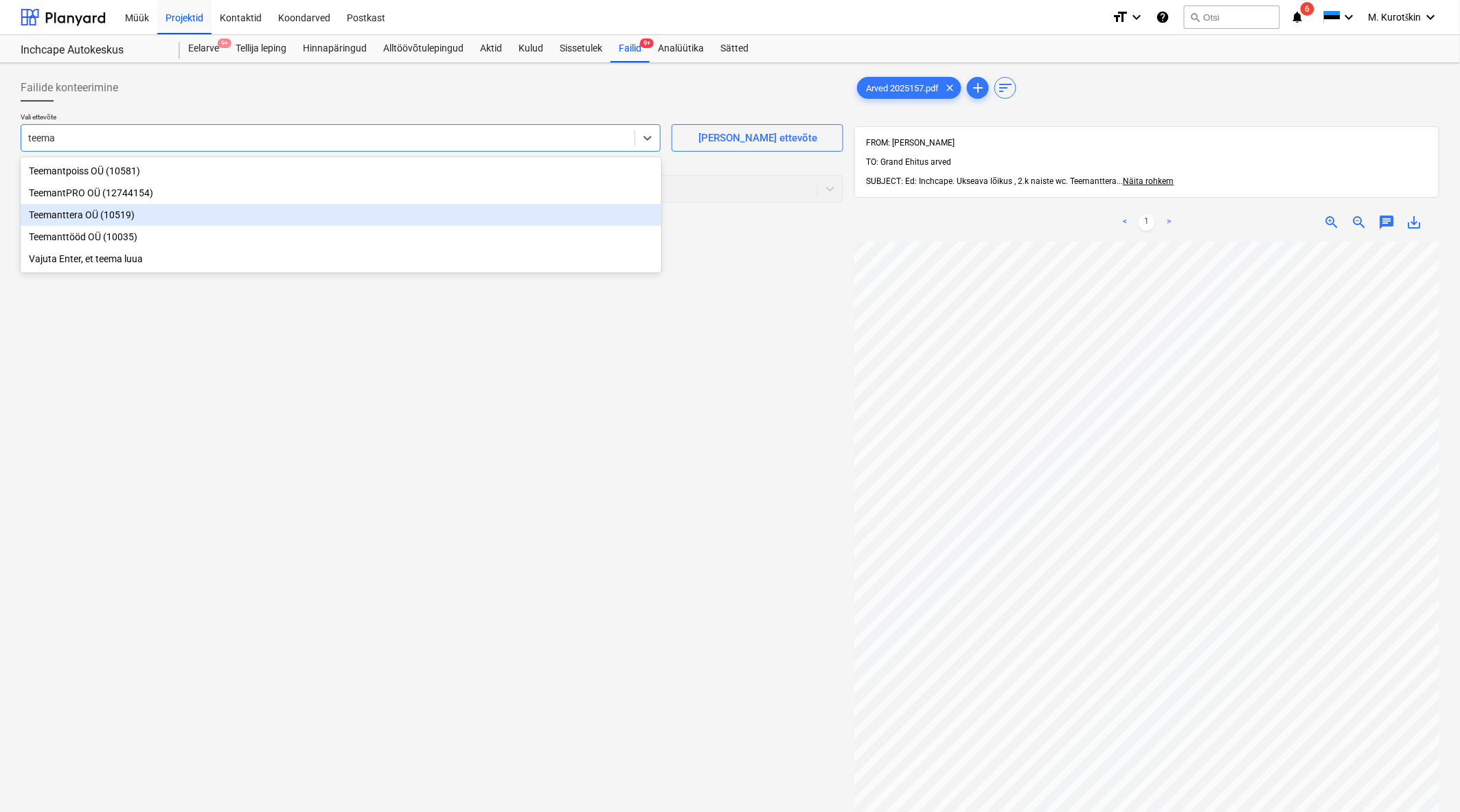
click at [201, 214] on div "Teemanttera OÜ (10519)" at bounding box center [341, 215] width 641 height 22
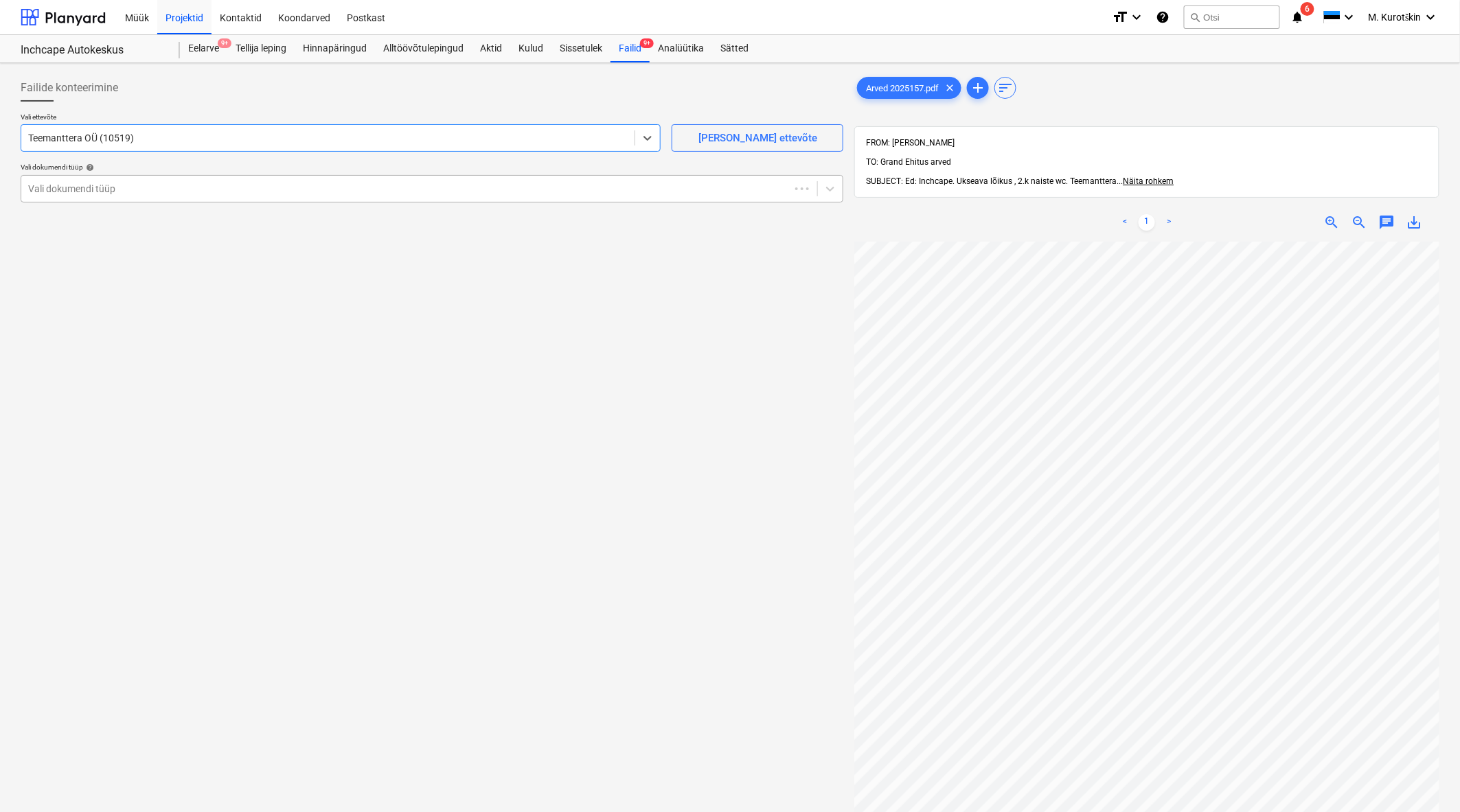
click at [235, 185] on div at bounding box center [405, 189] width 755 height 14
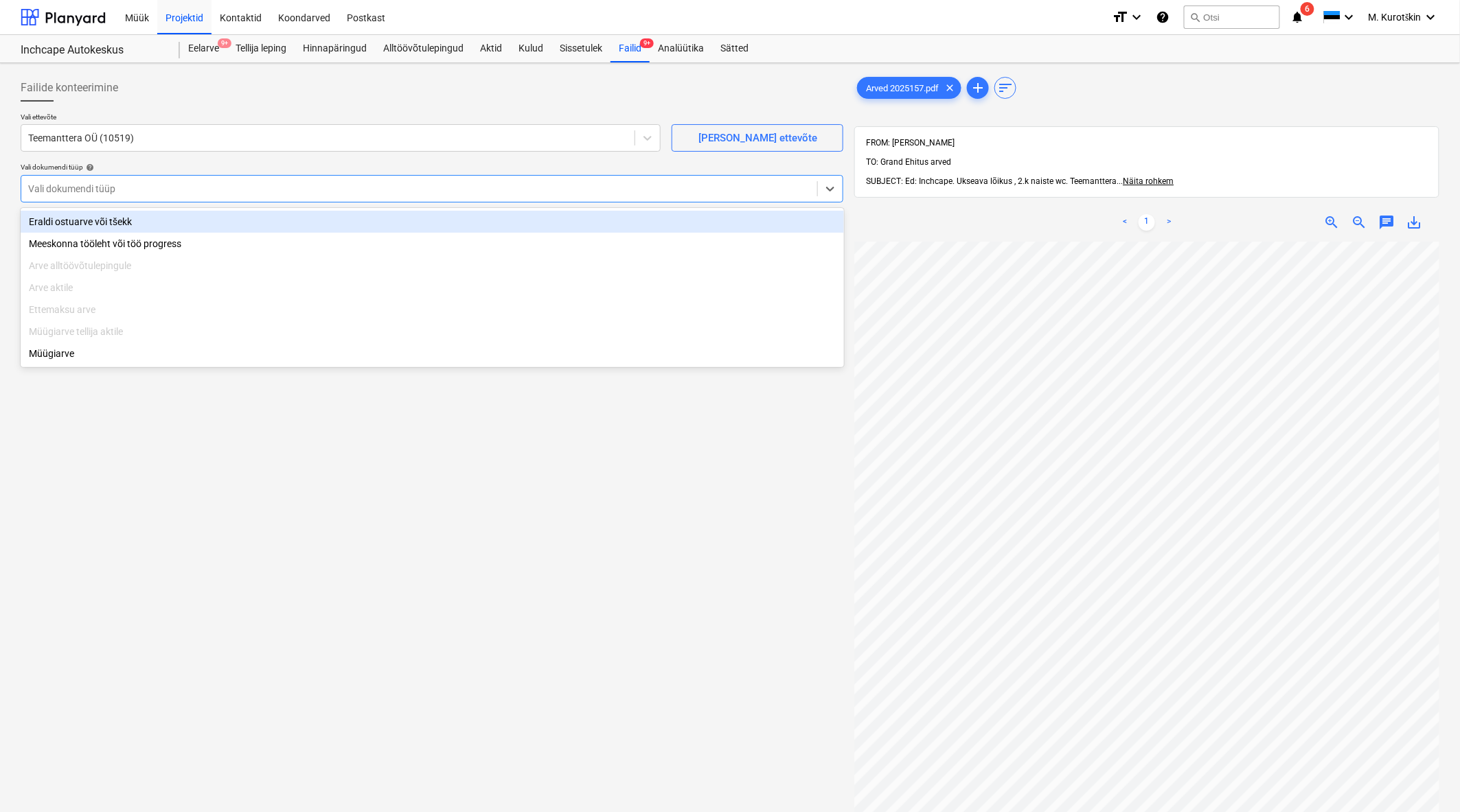
click at [225, 223] on div "Eraldi ostuarve või tšekk" at bounding box center [432, 221] width 823 height 22
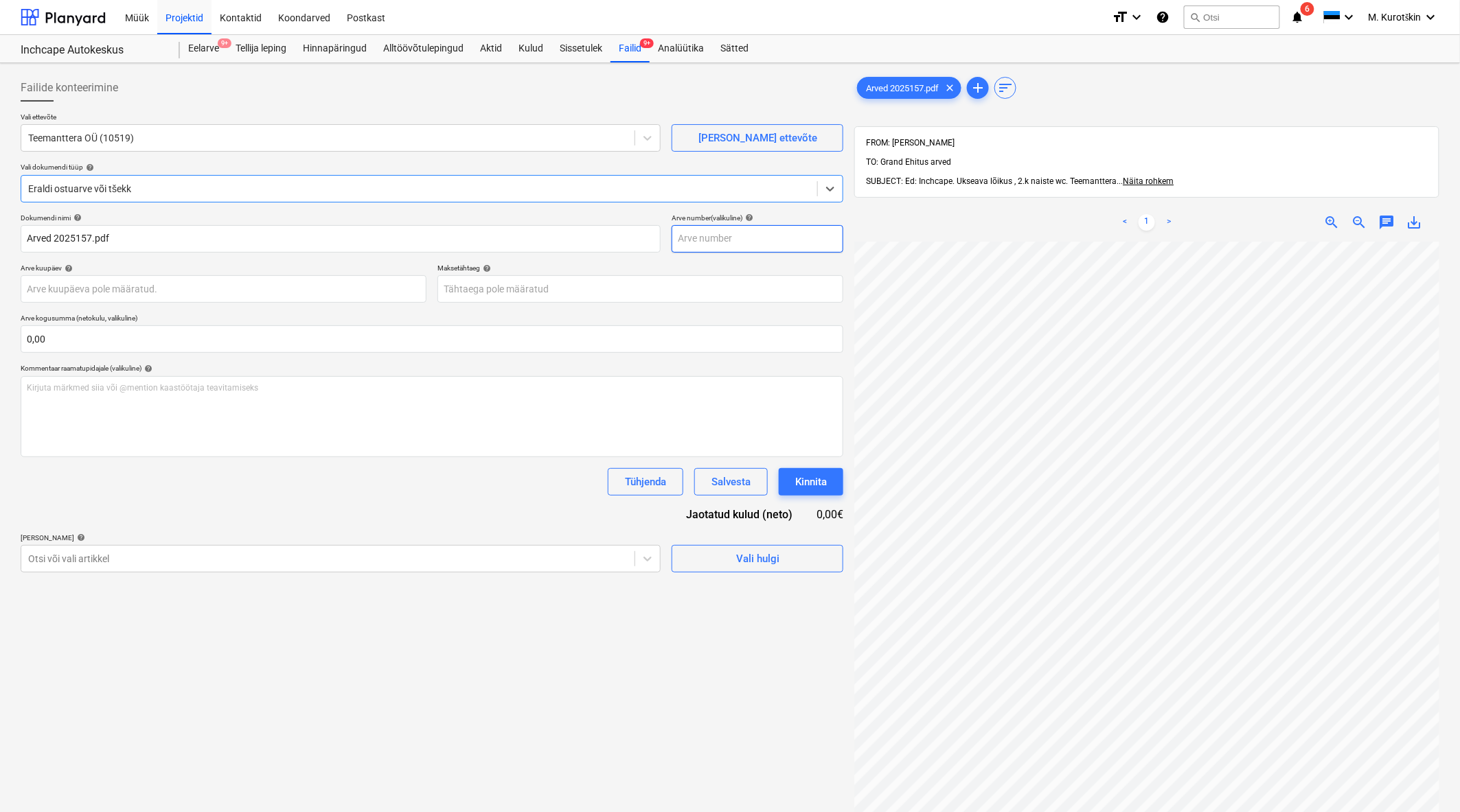
click at [794, 248] on input "text" at bounding box center [757, 239] width 171 height 28
type input "2025157"
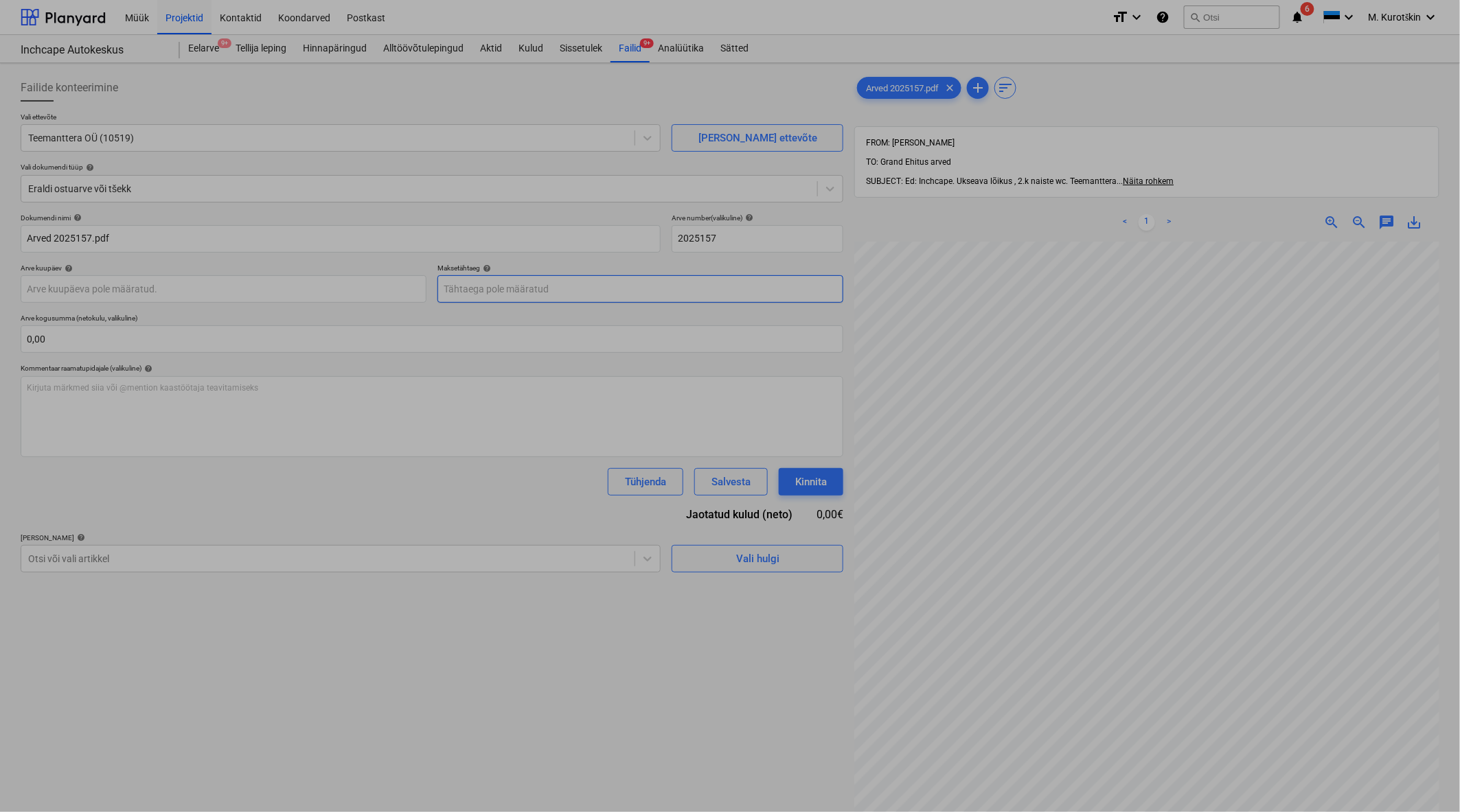
click at [603, 286] on body "Müük Projektid Kontaktid Koondarved Postkast format_size keyboard_arrow_down he…" at bounding box center [730, 406] width 1460 height 812
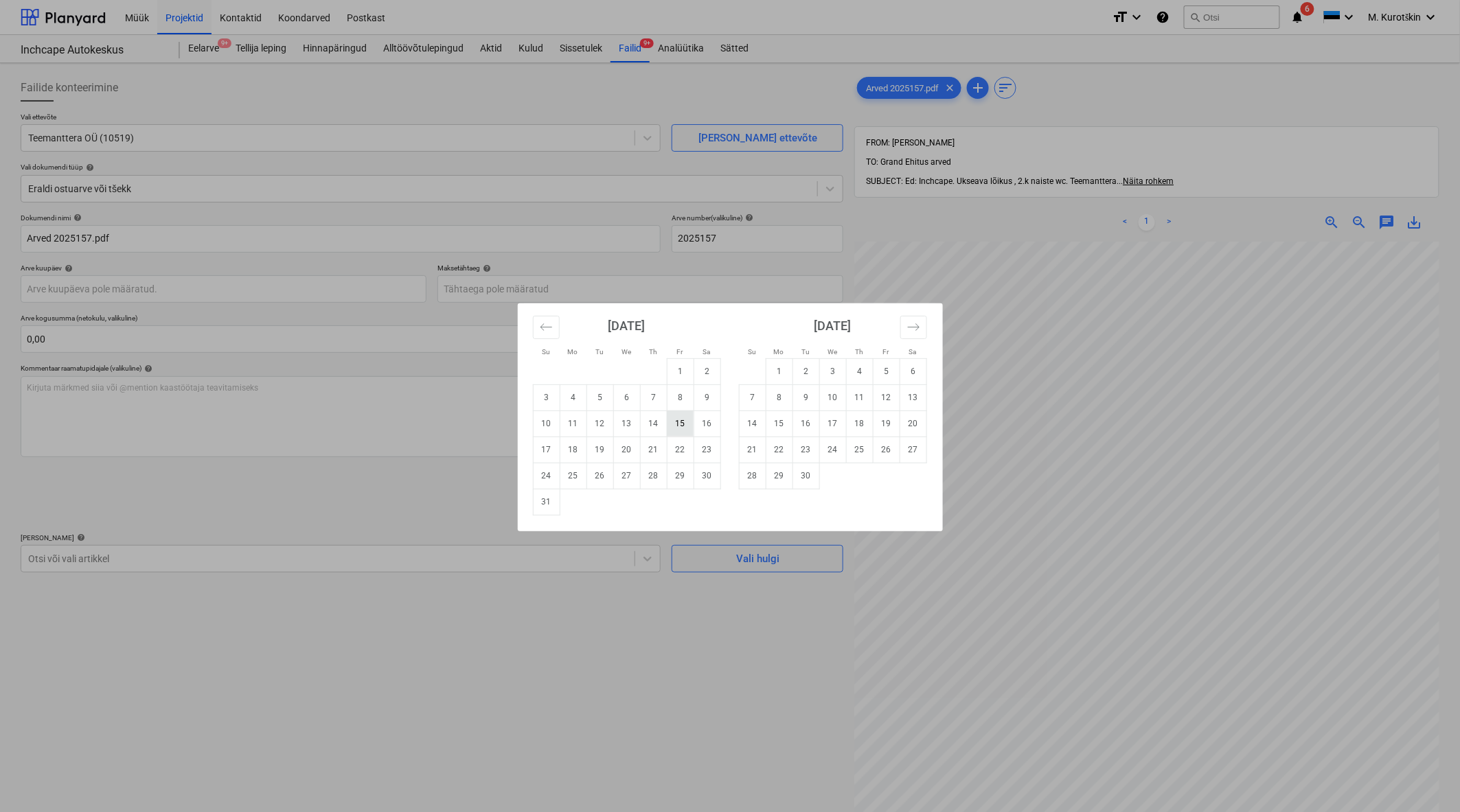
click at [683, 424] on td "15" at bounding box center [680, 423] width 27 height 26
type input "[DATE]"
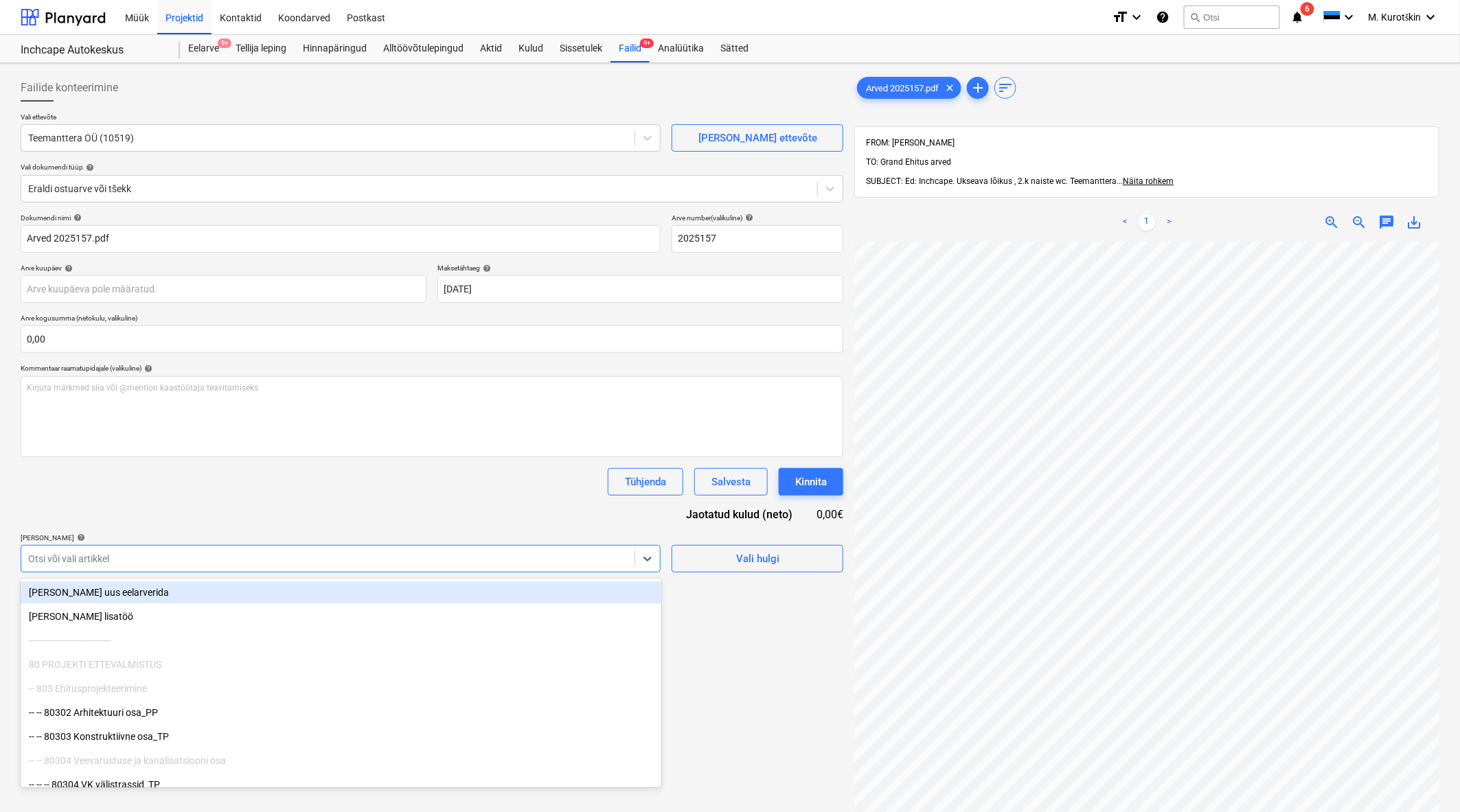
click at [481, 551] on div "Otsi või vali artikkel" at bounding box center [327, 559] width 613 height 19
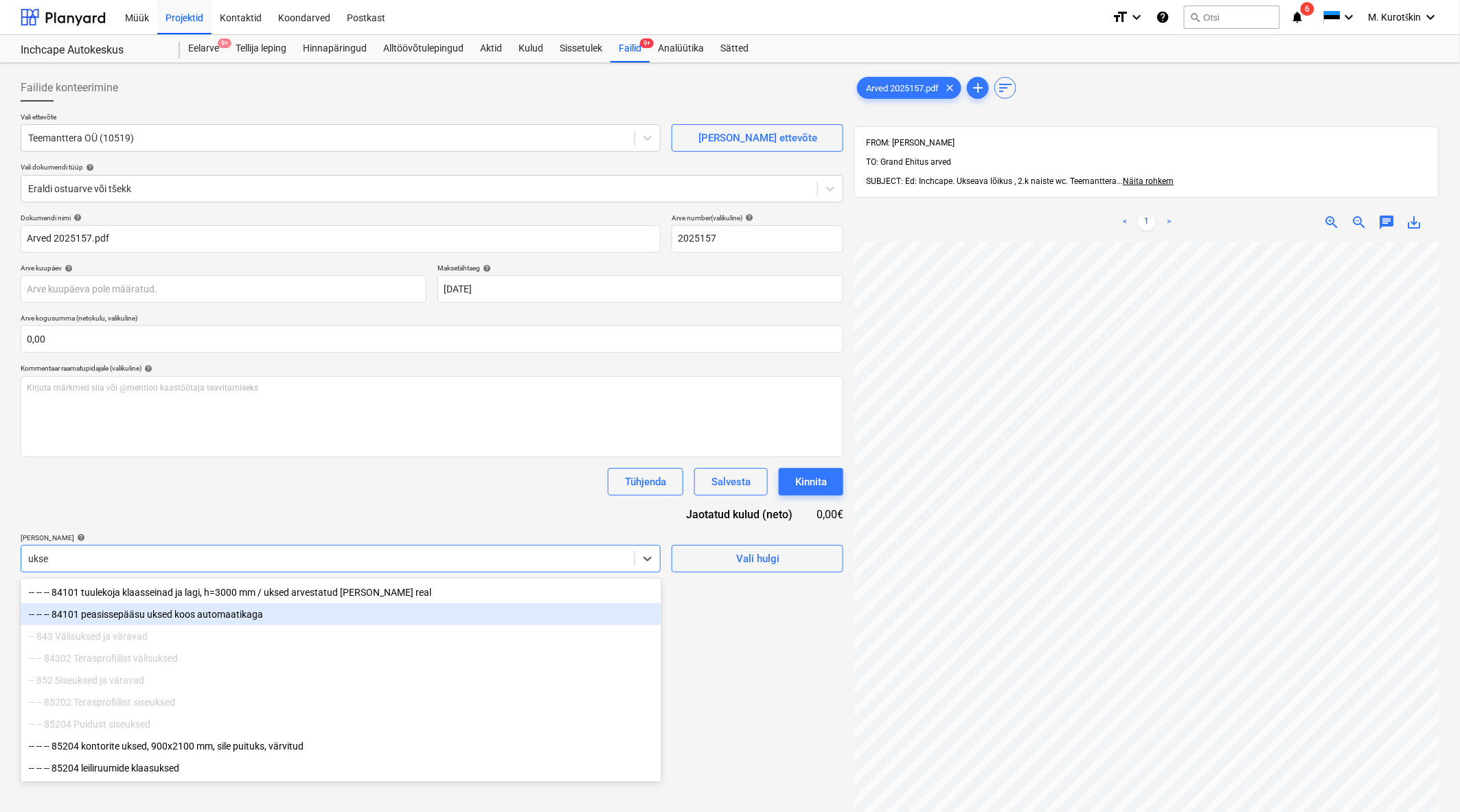
type input "uks"
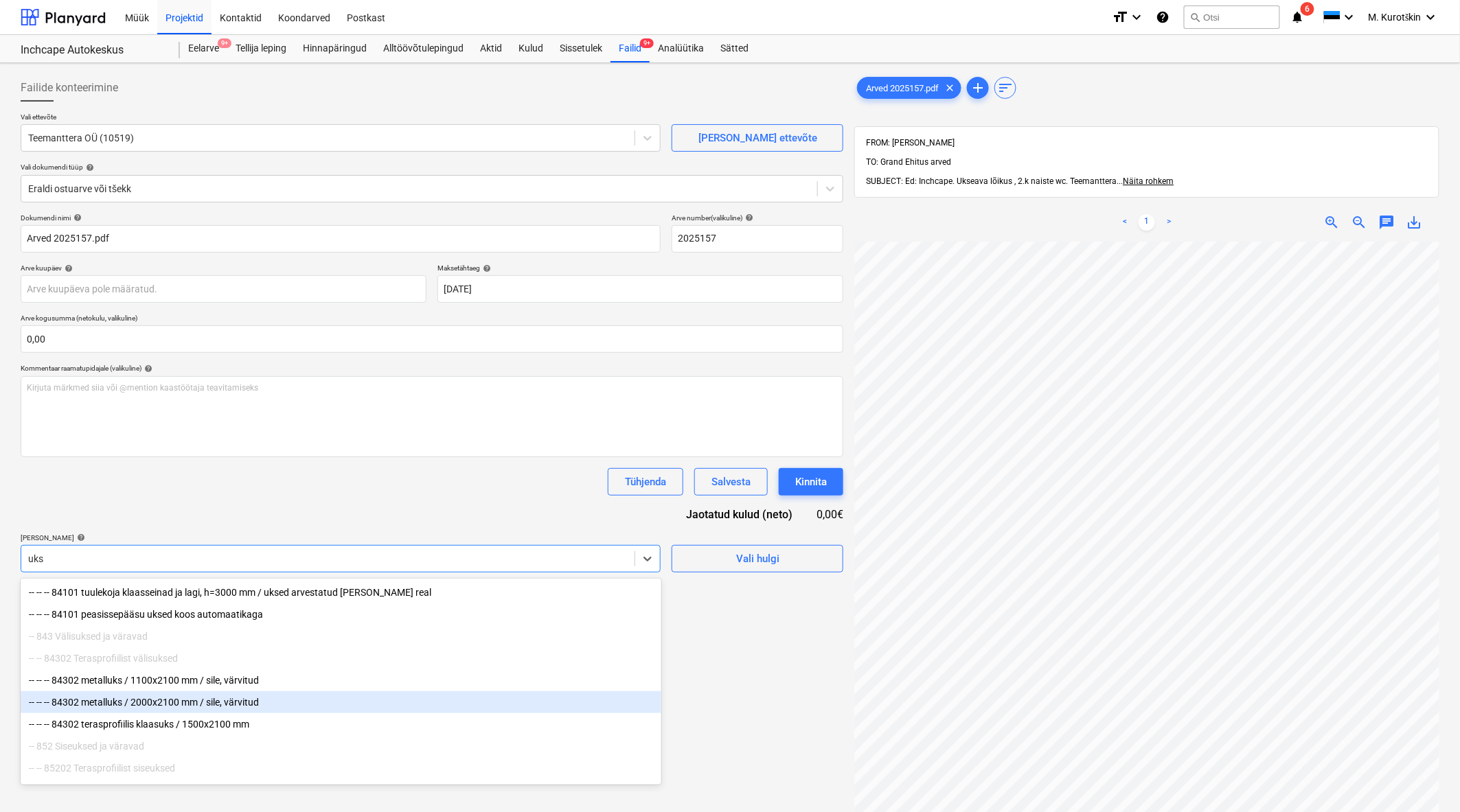
click at [155, 707] on div "-- -- -- 84302 metalluks / 2000x2100 mm / sile, värvitud" at bounding box center [341, 702] width 641 height 22
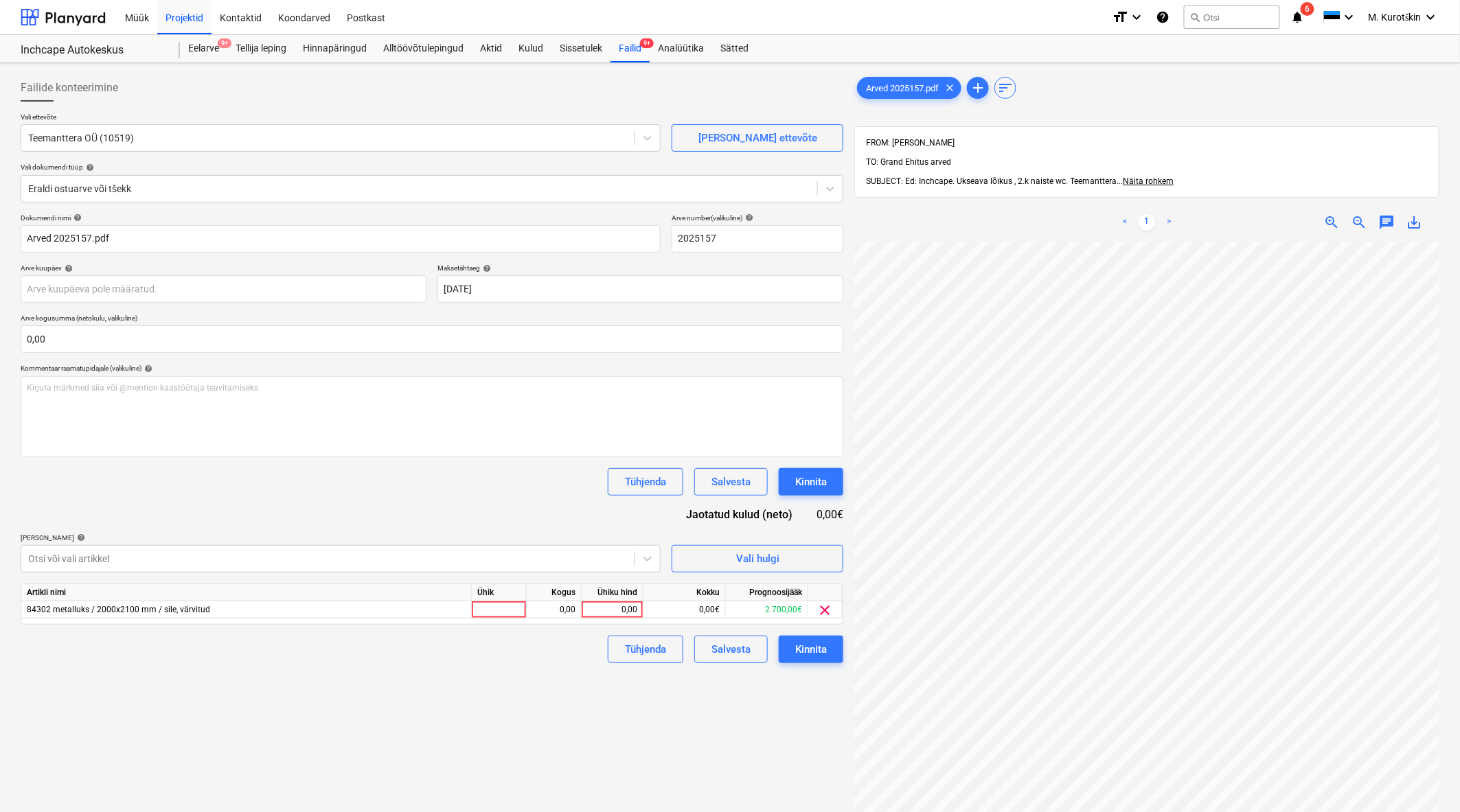
click at [206, 482] on div "Tühjenda Salvesta Kinnita" at bounding box center [432, 482] width 823 height 28
click at [643, 616] on div "0,00€" at bounding box center [684, 610] width 83 height 17
click at [634, 618] on div "0,00" at bounding box center [612, 610] width 50 height 17
type input "200"
click at [737, 706] on div "Failide konteerimine Vali ettevõte Teemanttera OÜ (10519) Lisa uus ettevõte Val…" at bounding box center [431, 544] width 834 height 952
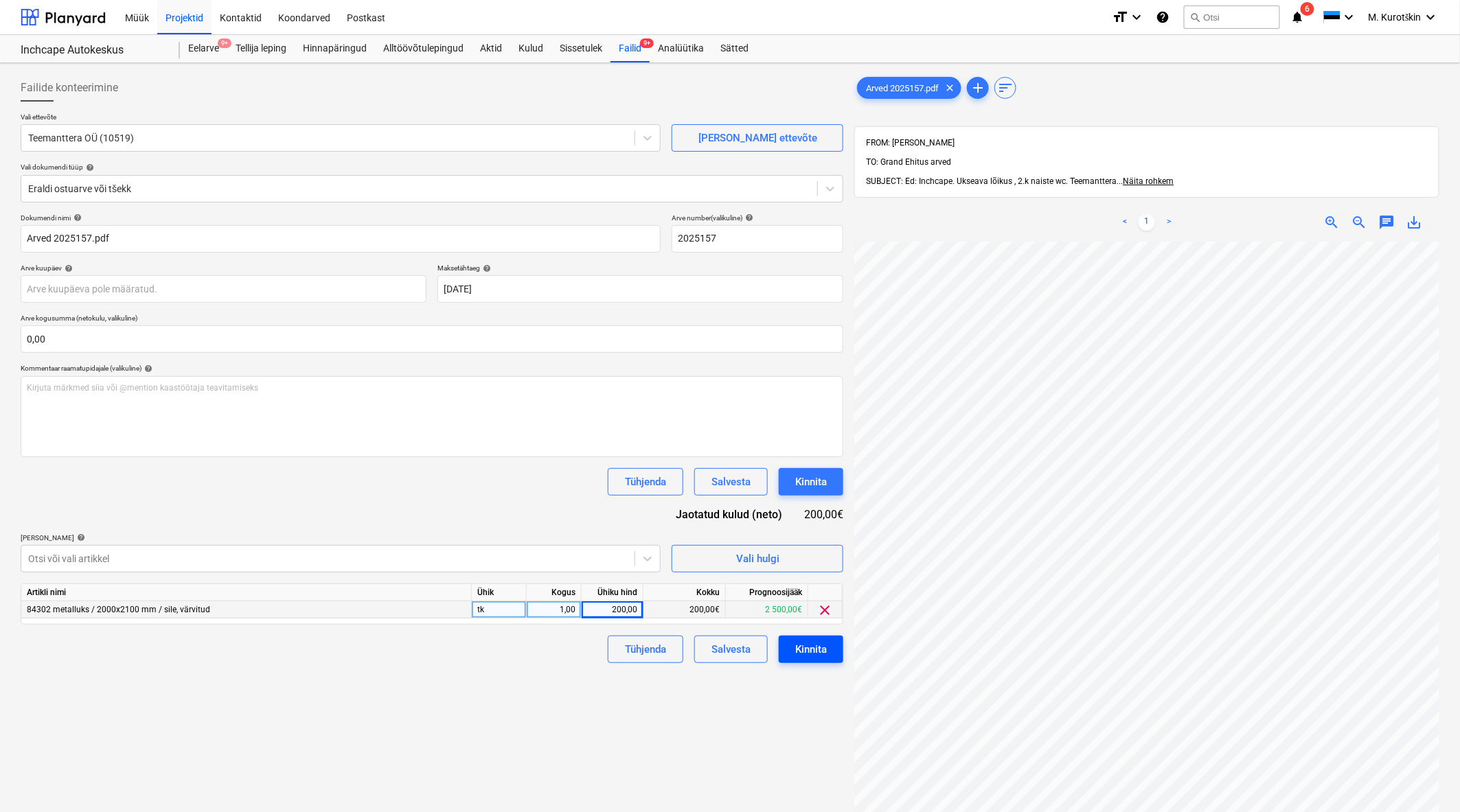
click at [824, 642] on div "Kinnita" at bounding box center [810, 649] width 31 height 18
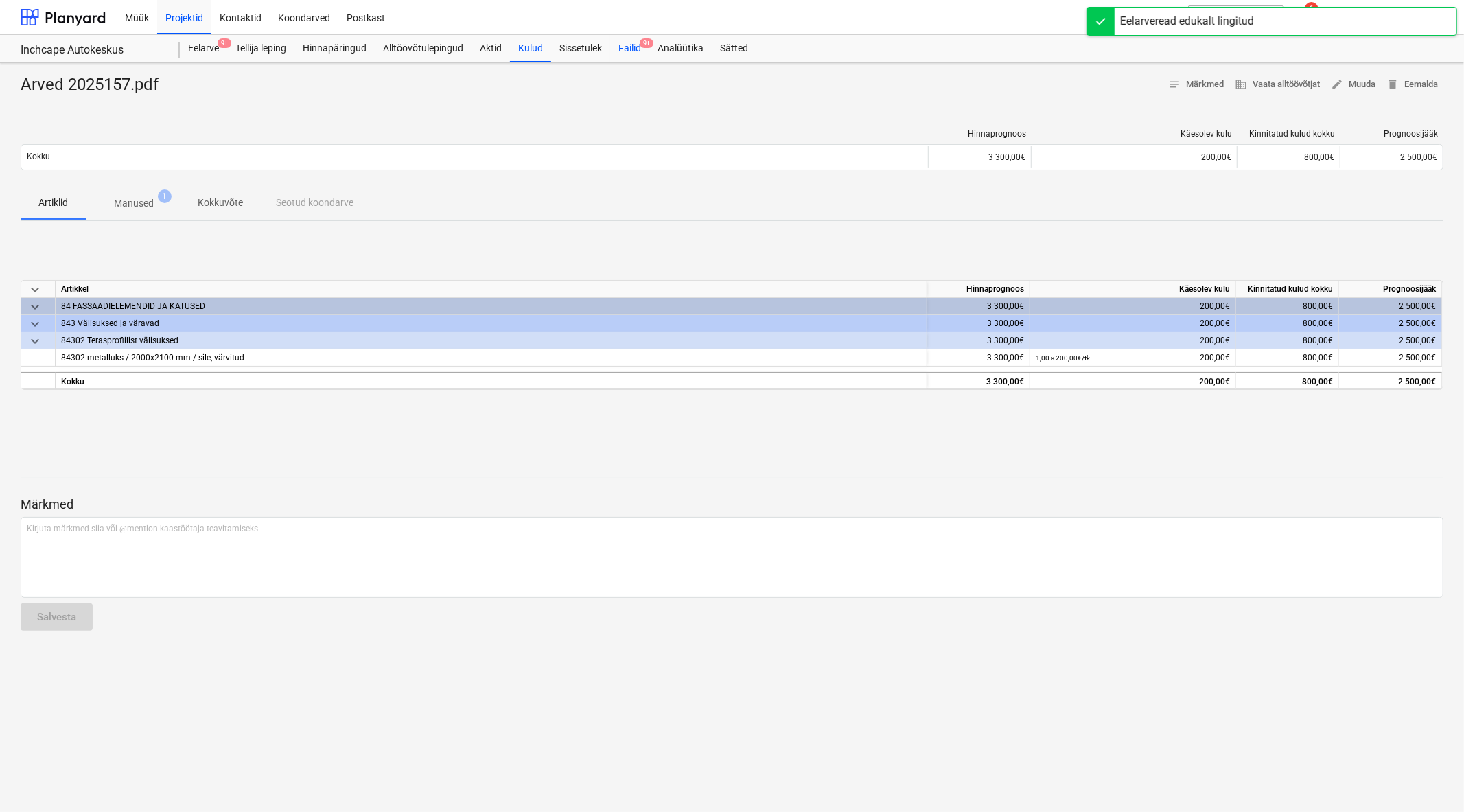
click at [641, 57] on div "Failid 9+" at bounding box center [629, 49] width 39 height 28
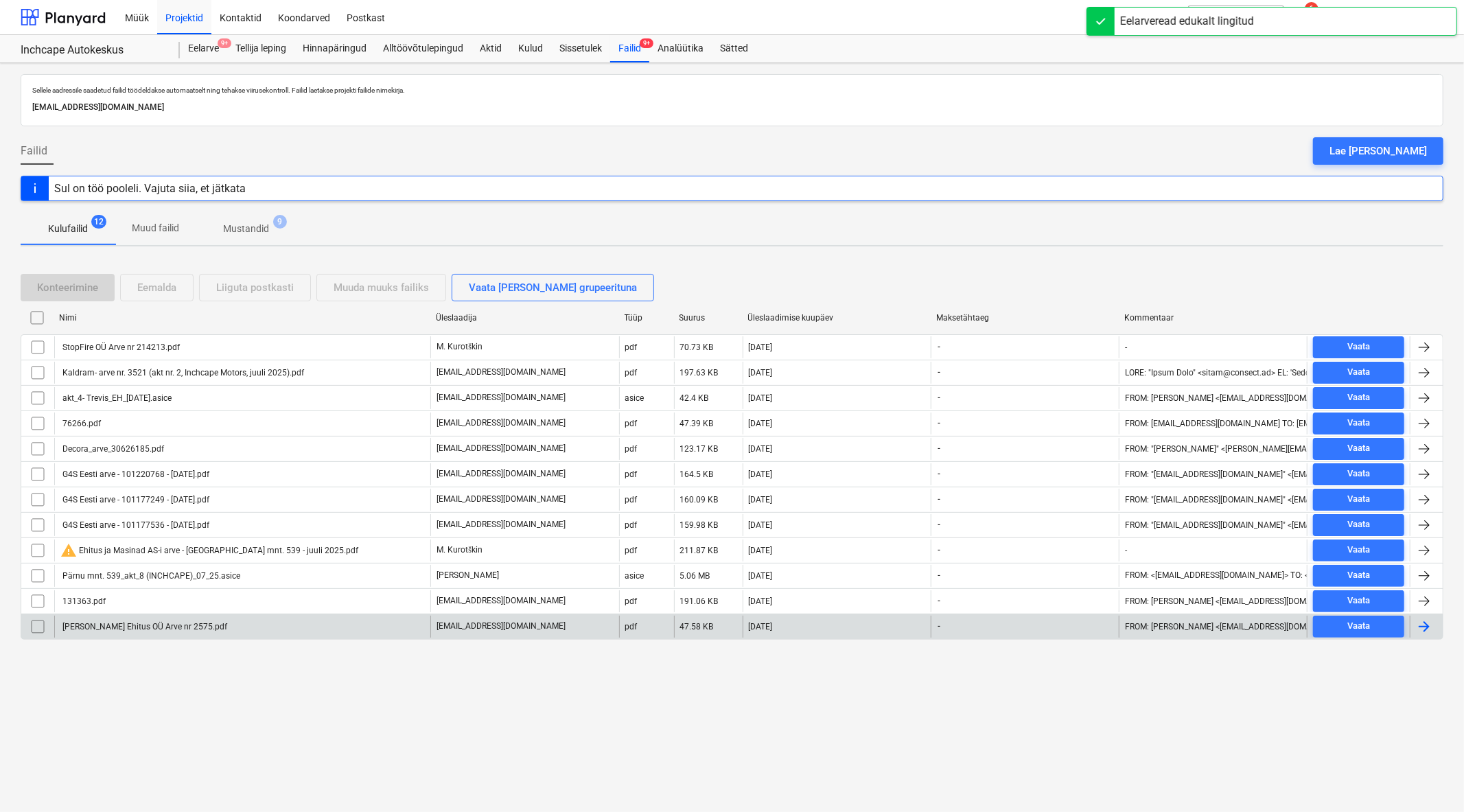
click at [115, 614] on div "Trevis Ehitus OÜ Arve nr 2575.pdf arve@merit.ee pdf 47.58 KB 08.08.2025 - FROM:…" at bounding box center [732, 627] width 1423 height 26
click at [119, 631] on div "[PERSON_NAME] Ehitus OÜ Arve nr 2575.pdf" at bounding box center [143, 626] width 167 height 10
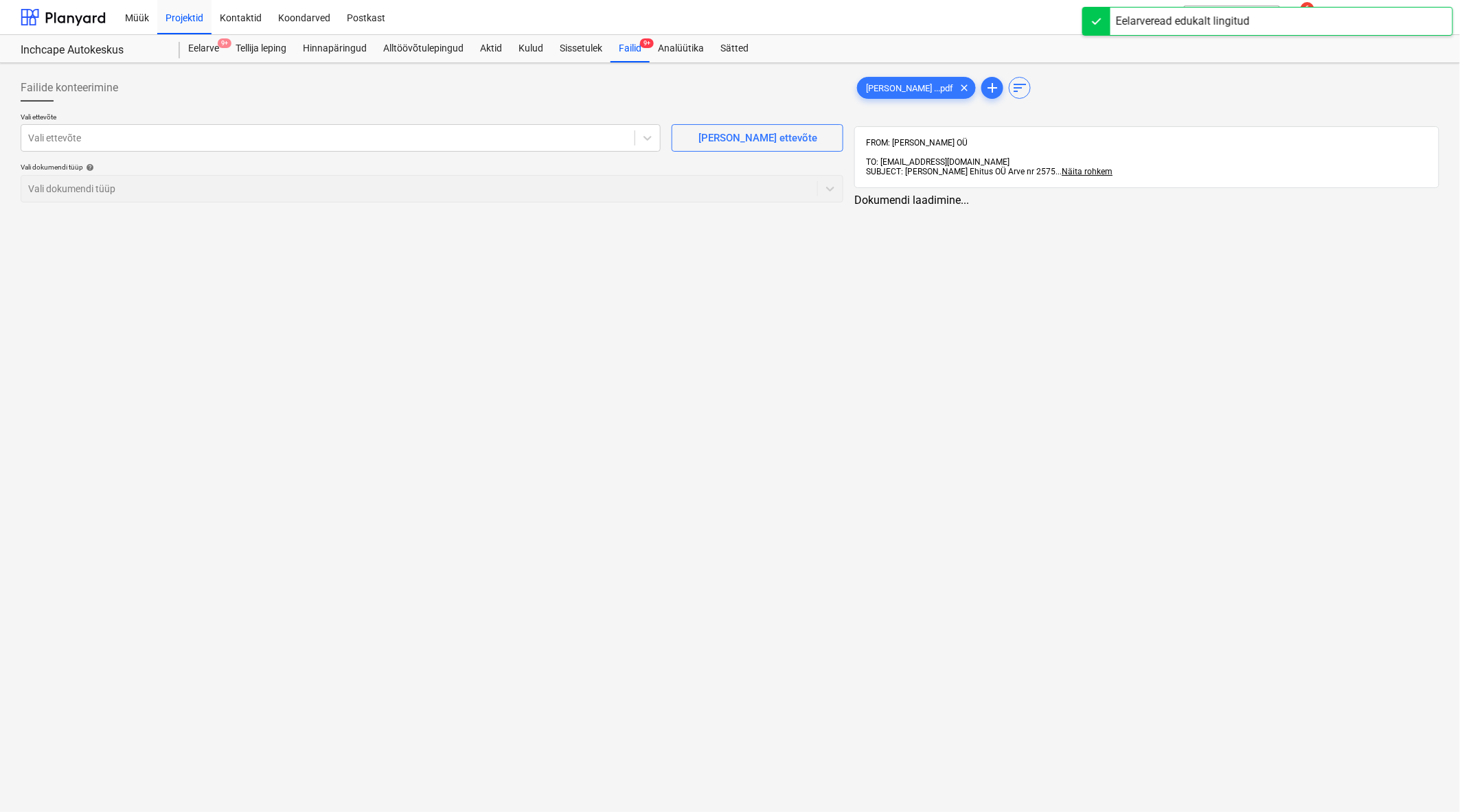
click at [360, 117] on p "Vali ettevõte" at bounding box center [341, 117] width 640 height 11
click at [352, 133] on div at bounding box center [327, 138] width 599 height 14
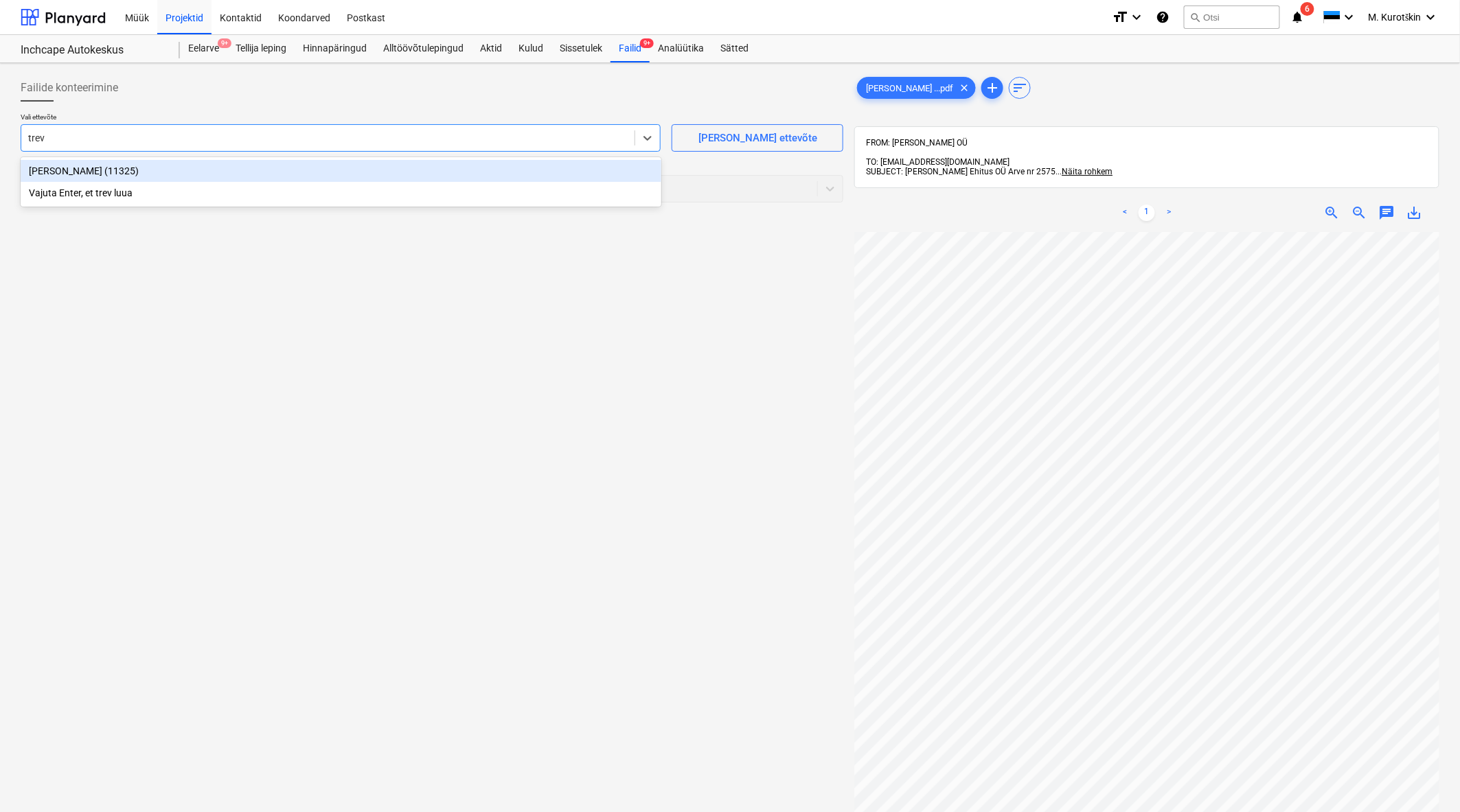
type input "trevi"
click at [306, 171] on div "Trevis Ehitus OÜ (11325)" at bounding box center [341, 170] width 641 height 22
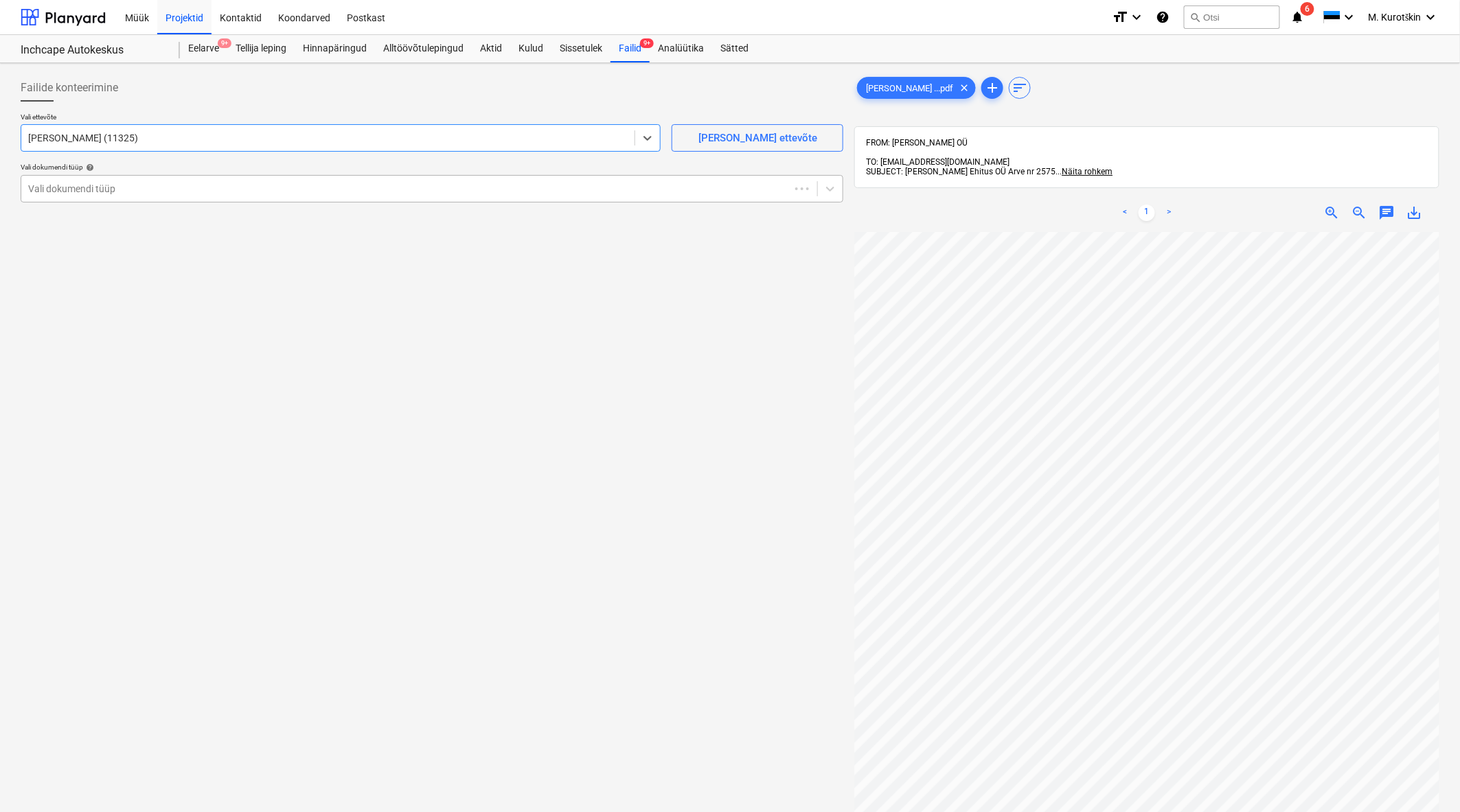
click at [454, 192] on div at bounding box center [405, 189] width 755 height 14
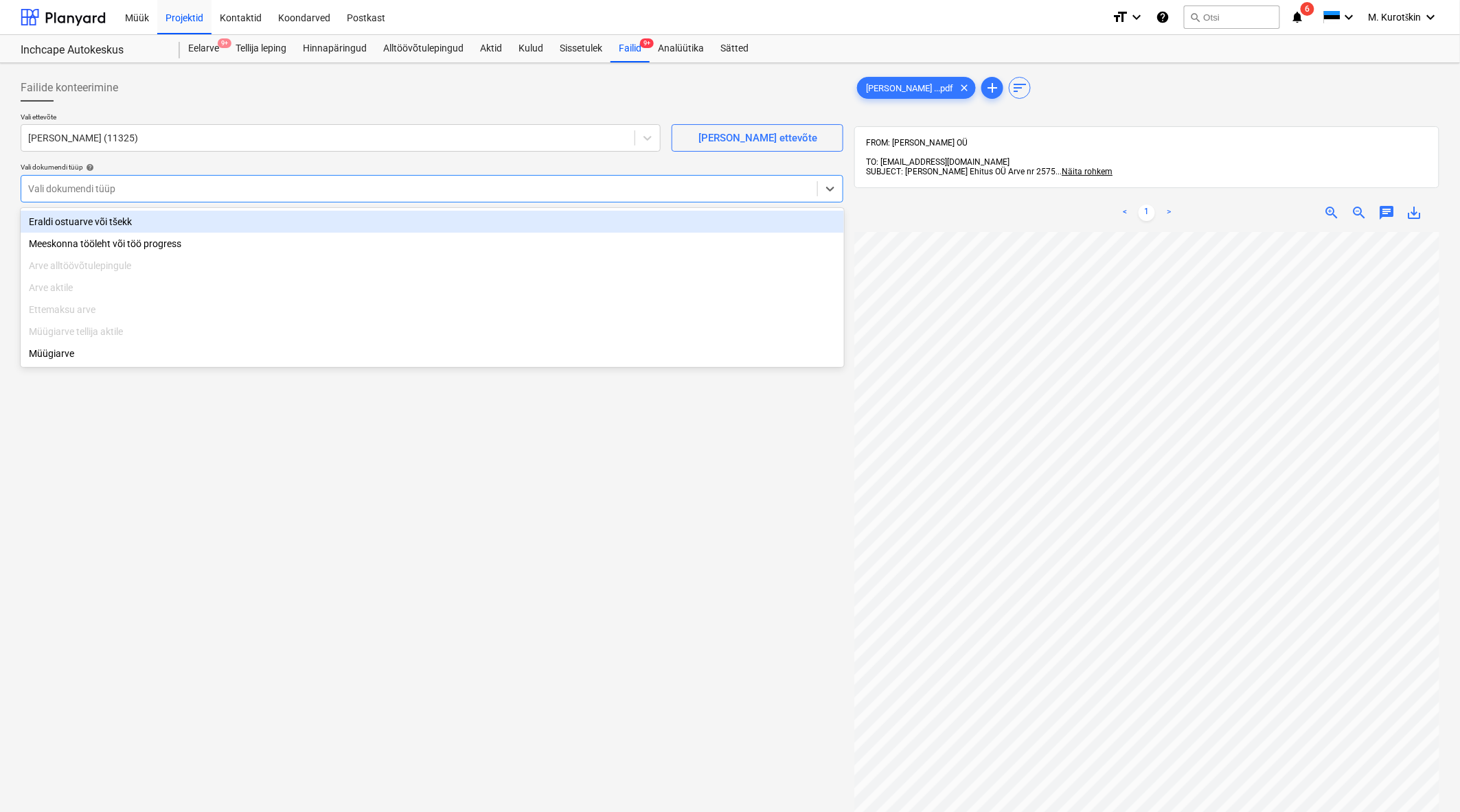
click at [369, 220] on div "Eraldi ostuarve või tšekk" at bounding box center [432, 221] width 823 height 22
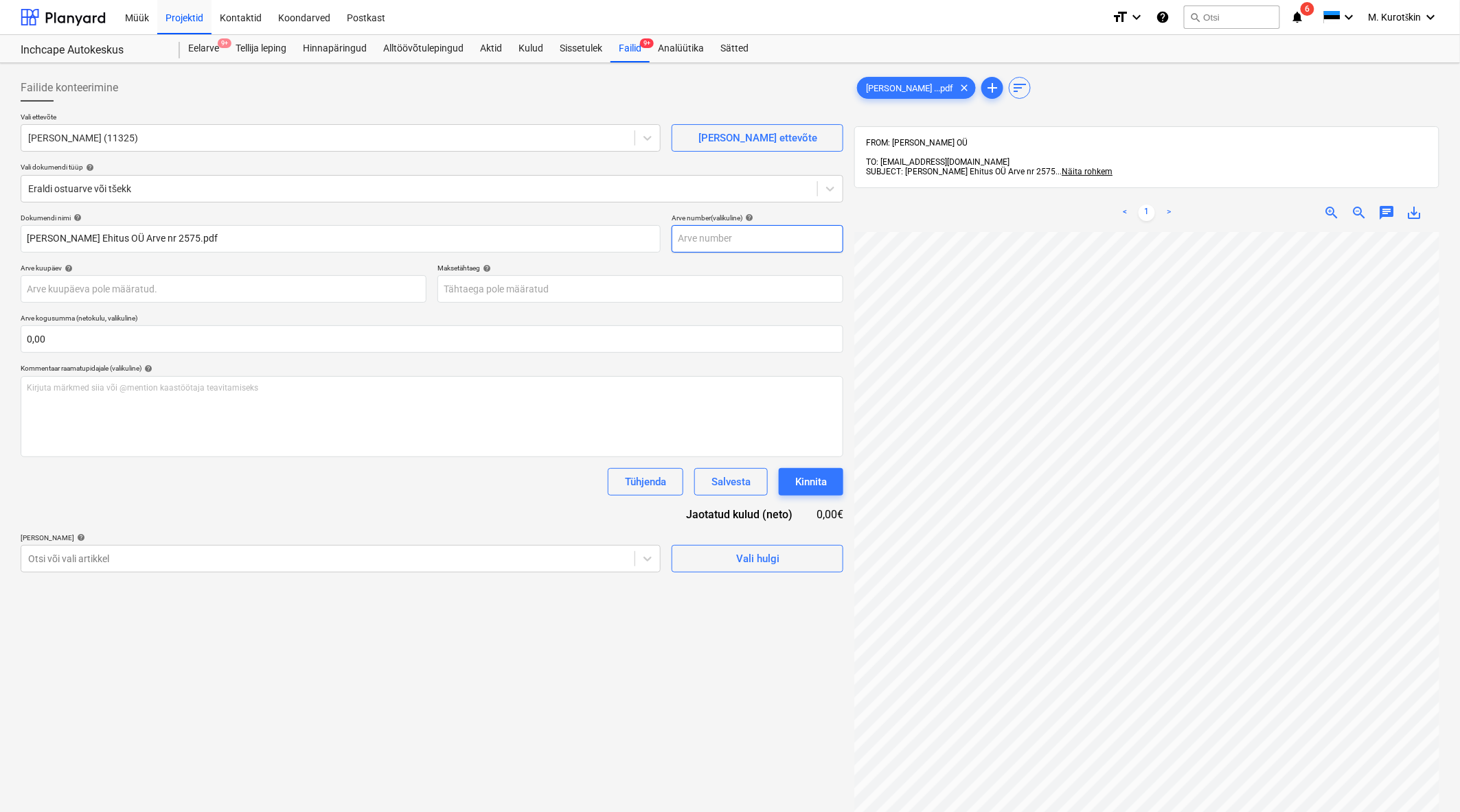
click at [772, 244] on input "text" at bounding box center [757, 239] width 171 height 28
type input "2575"
click at [719, 286] on body "Müük Projektid Kontaktid Koondarved Postkast format_size keyboard_arrow_down he…" at bounding box center [730, 406] width 1460 height 812
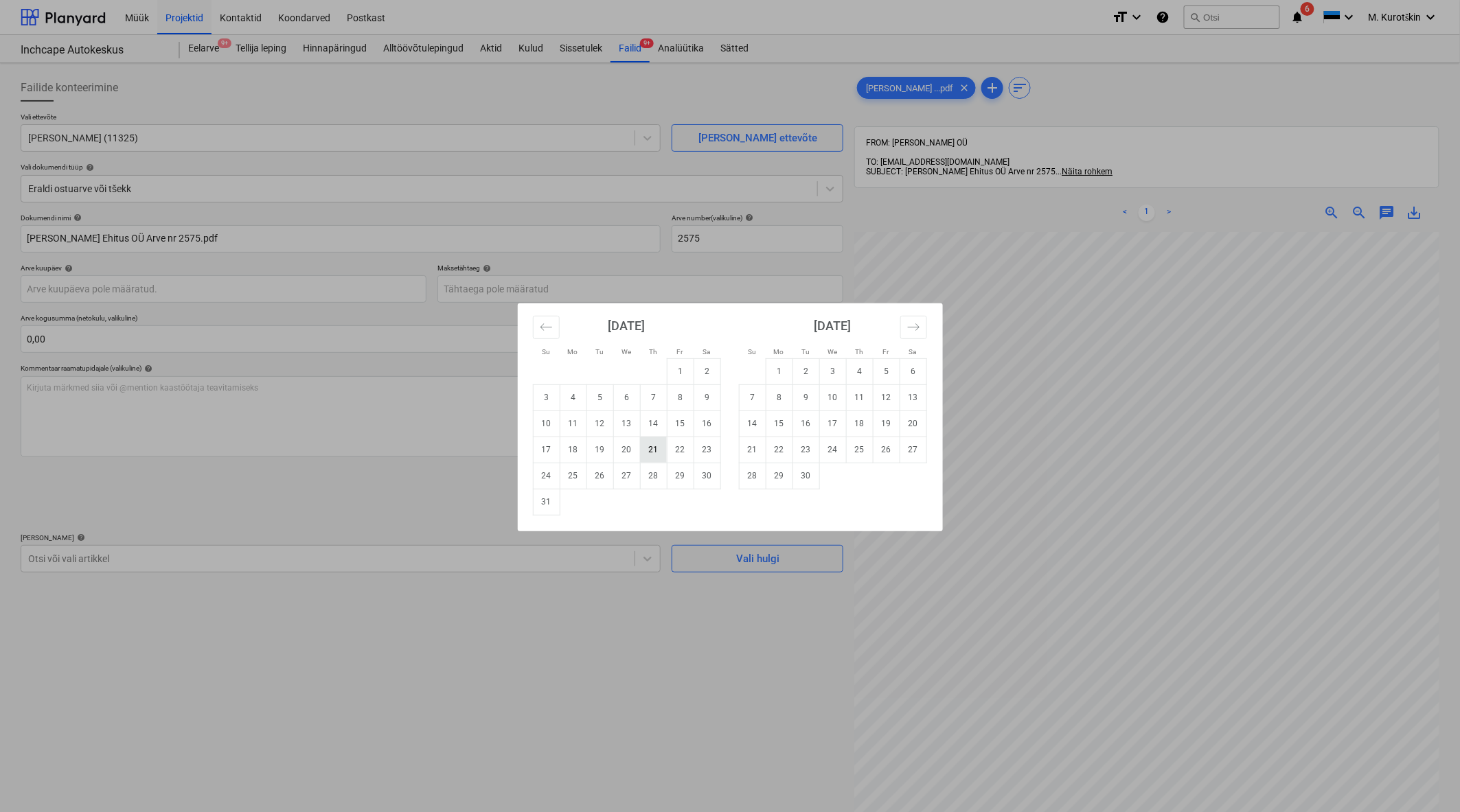
click at [654, 454] on td "21" at bounding box center [653, 449] width 27 height 26
type input "[DATE]"
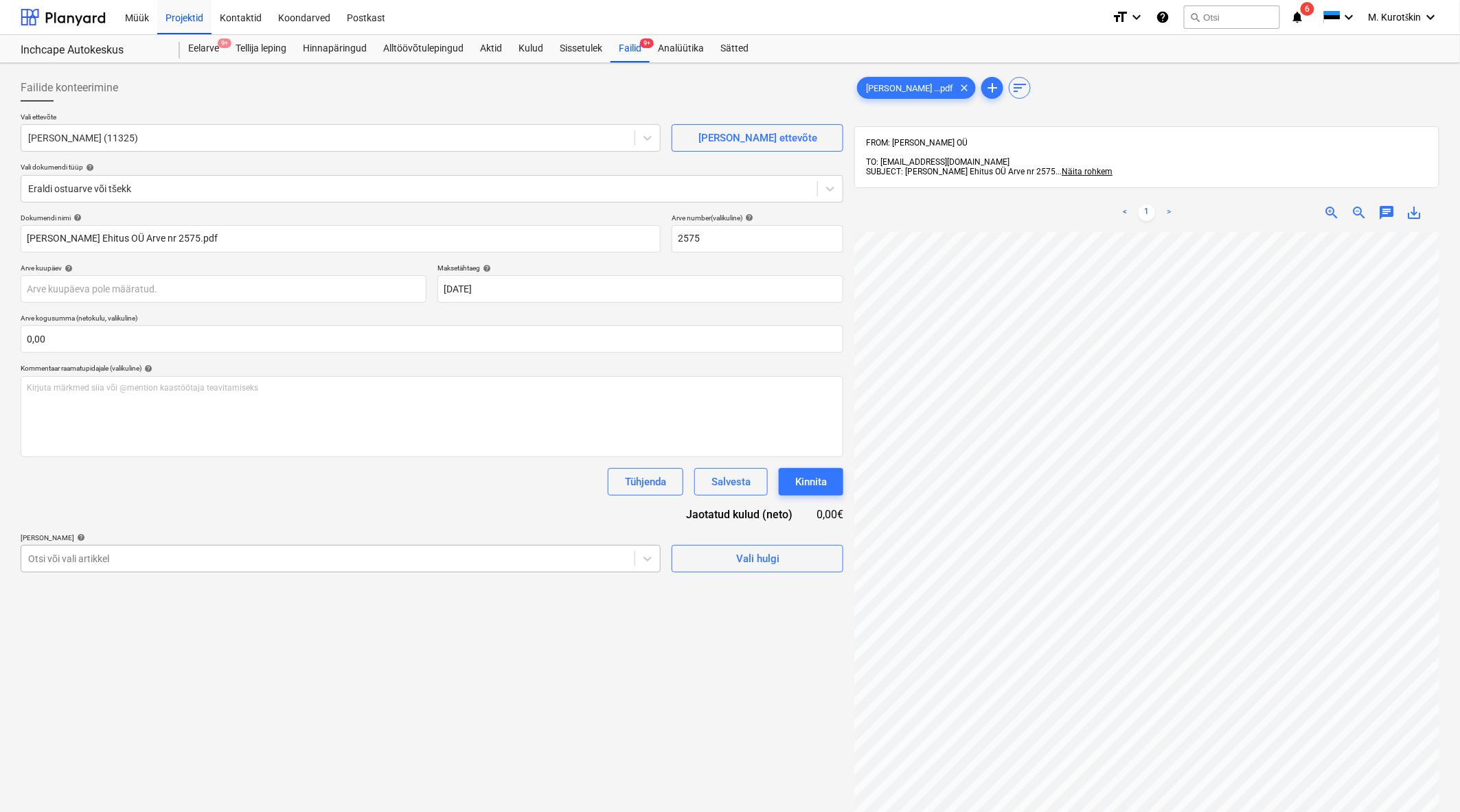
click at [217, 560] on div at bounding box center [327, 559] width 599 height 14
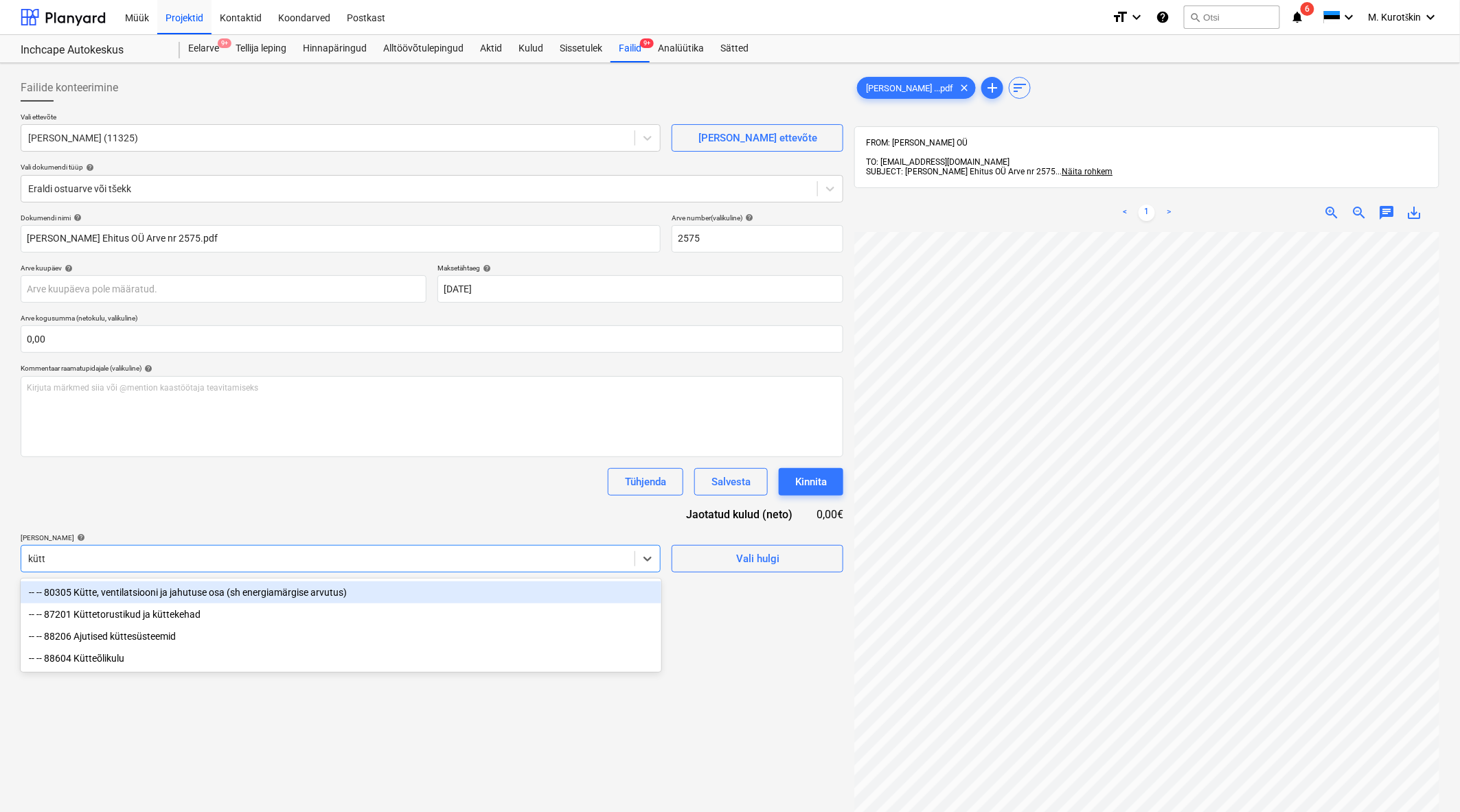
type input "kütte"
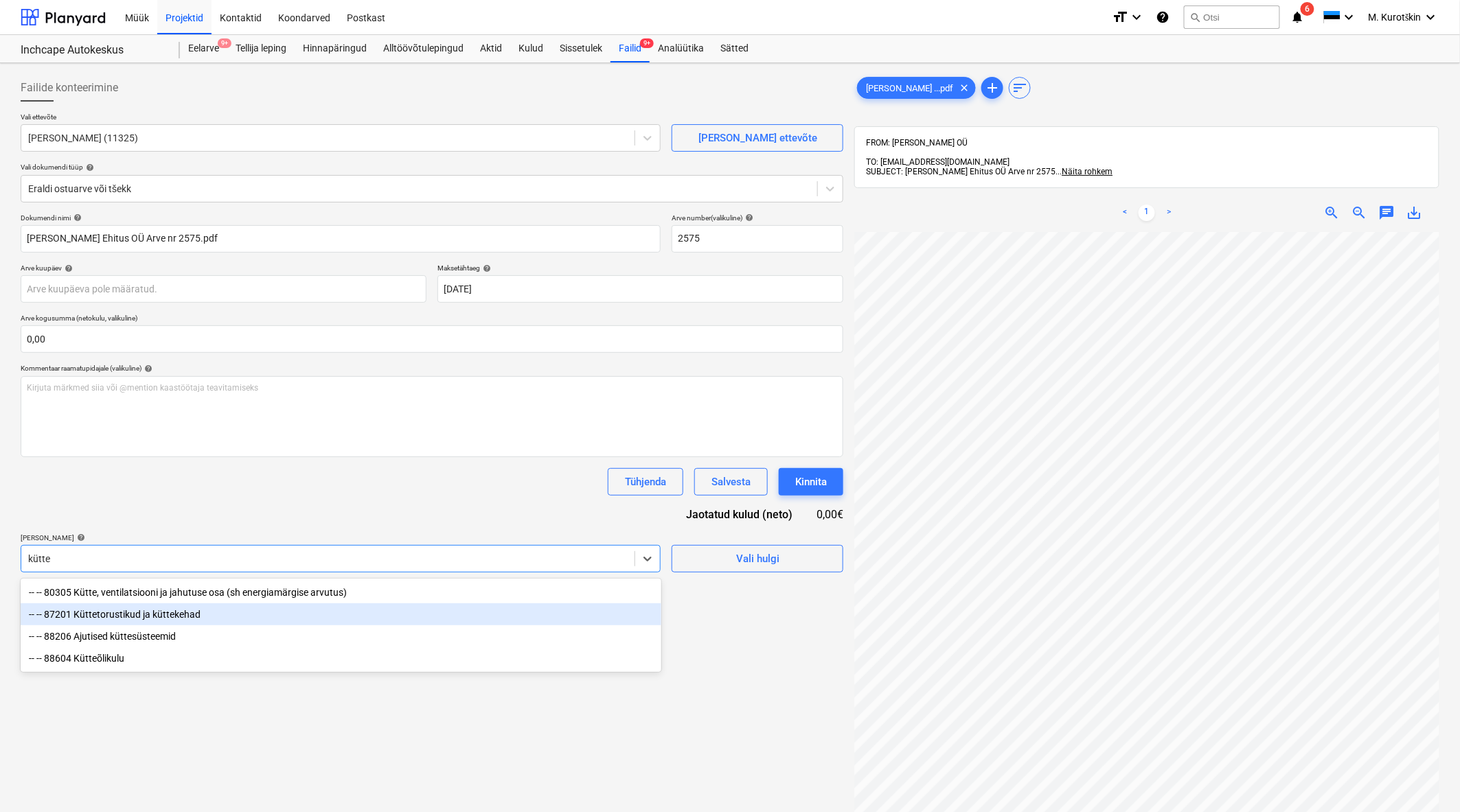
click at [223, 609] on div "-- -- 87201 Küttetorustikud ja küttekehad" at bounding box center [341, 614] width 641 height 22
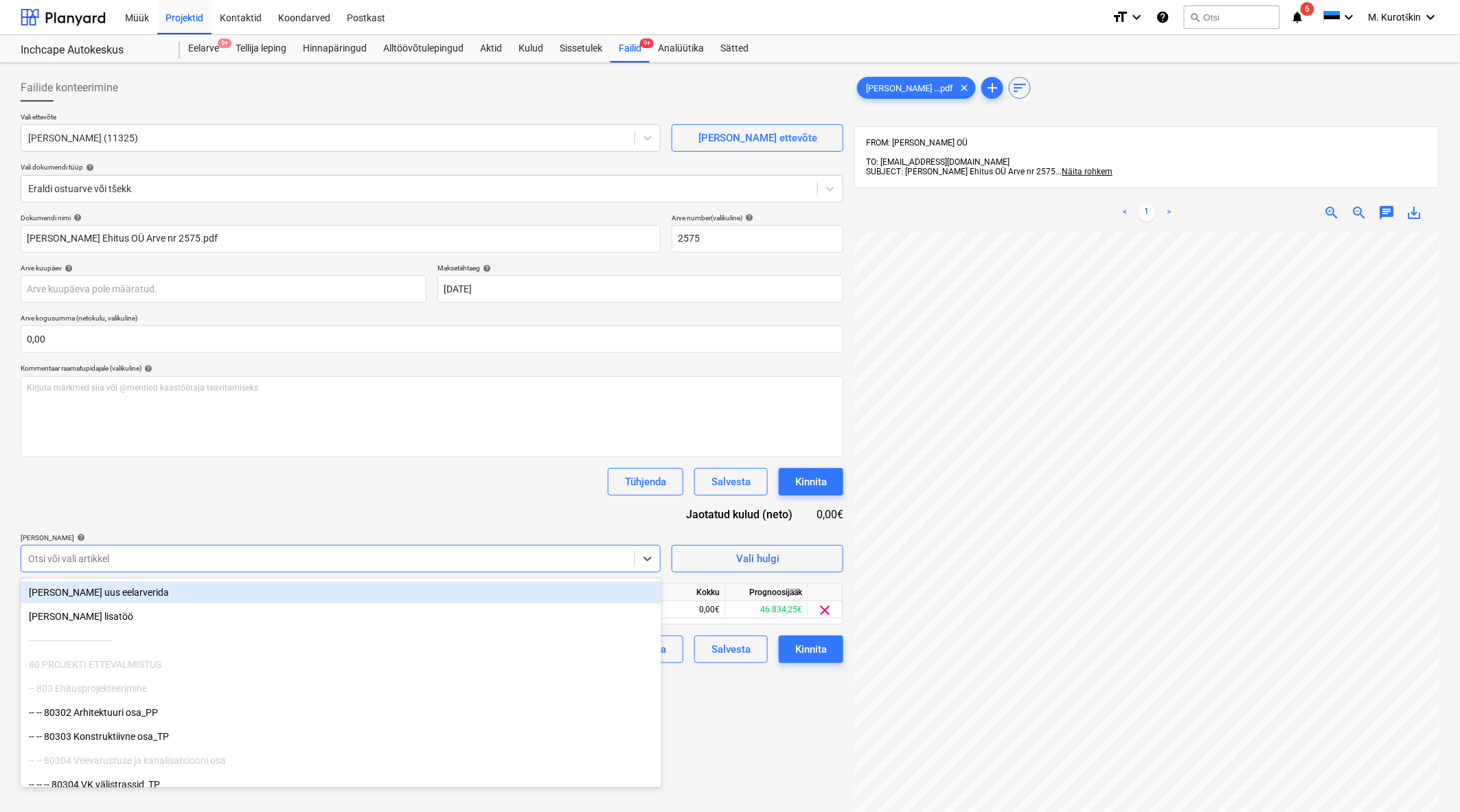
click at [253, 509] on div "Dokumendi nimi help Trevis Ehitus OÜ Arve nr 2575.pdf Arve number (valikuline) …" at bounding box center [432, 438] width 823 height 449
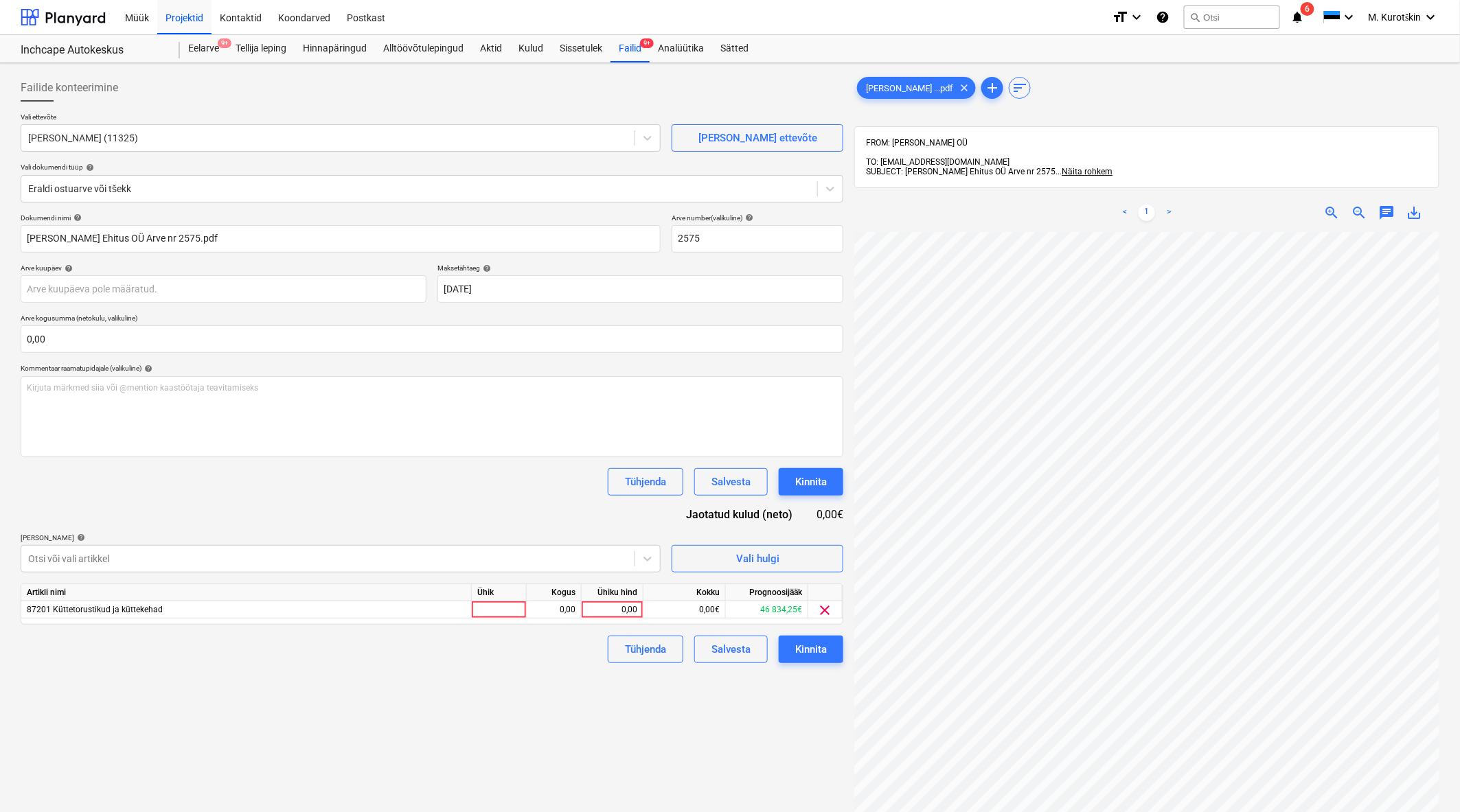
scroll to position [0, 34]
click at [602, 611] on div "0,00" at bounding box center [612, 610] width 50 height 17
type input "4874"
click at [633, 690] on div "Failide konteerimine Vali ettevõte Trevis Ehitus OÜ (11325) Lisa uus ettevõte V…" at bounding box center [431, 540] width 834 height 942
click at [448, 692] on div "Failide konteerimine Vali ettevõte Trevis Ehitus OÜ (11325) Lisa uus ettevõte V…" at bounding box center [431, 540] width 834 height 942
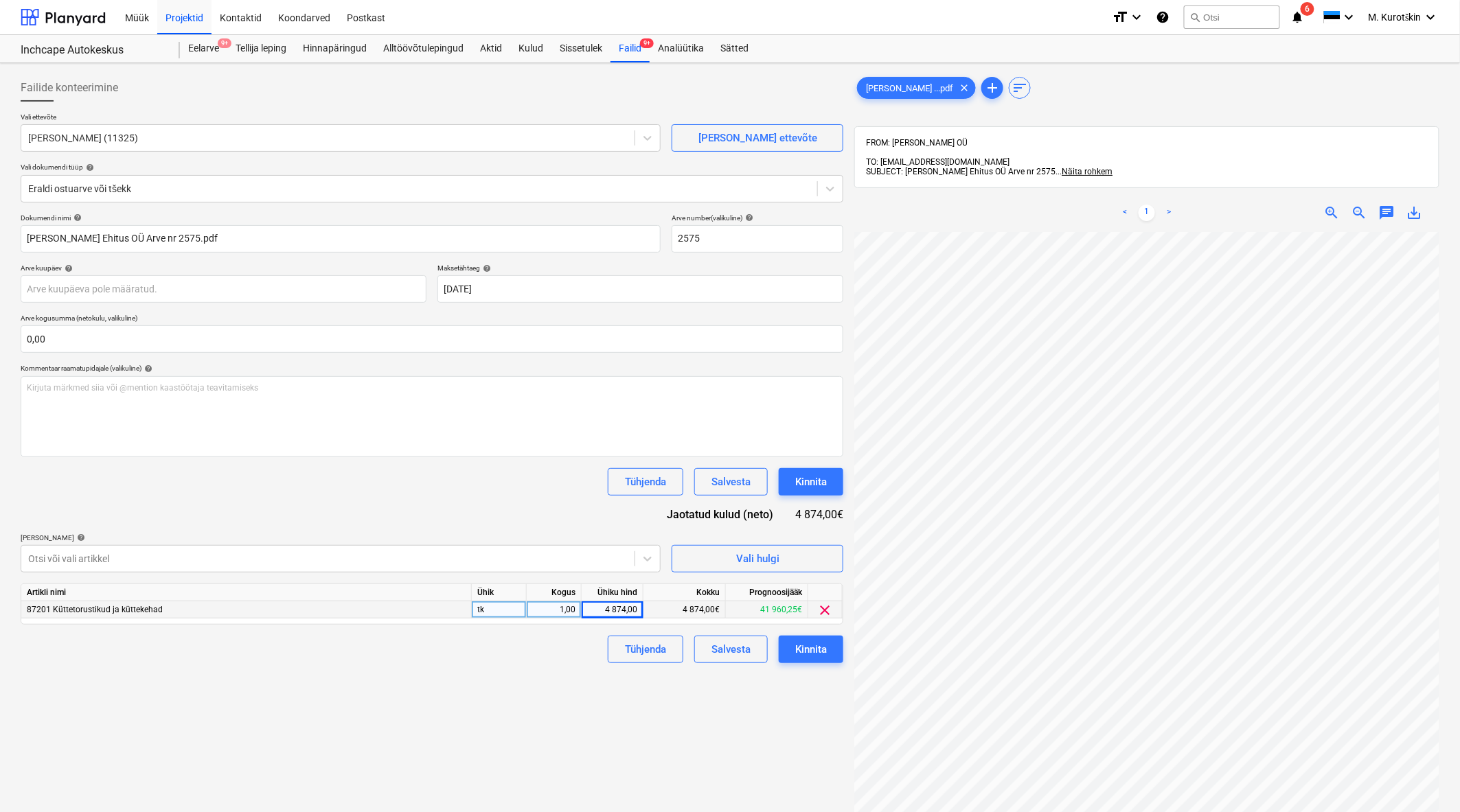
click at [735, 719] on div "Failide konteerimine Vali ettevõte Trevis Ehitus OÜ (11325) Lisa uus ettevõte V…" at bounding box center [431, 540] width 834 height 942
click at [704, 740] on div "Failide konteerimine Vali ettevõte Trevis Ehitus OÜ (11325) Lisa uus ettevõte V…" at bounding box center [431, 540] width 834 height 942
click at [817, 663] on button "Kinnita" at bounding box center [810, 649] width 64 height 28
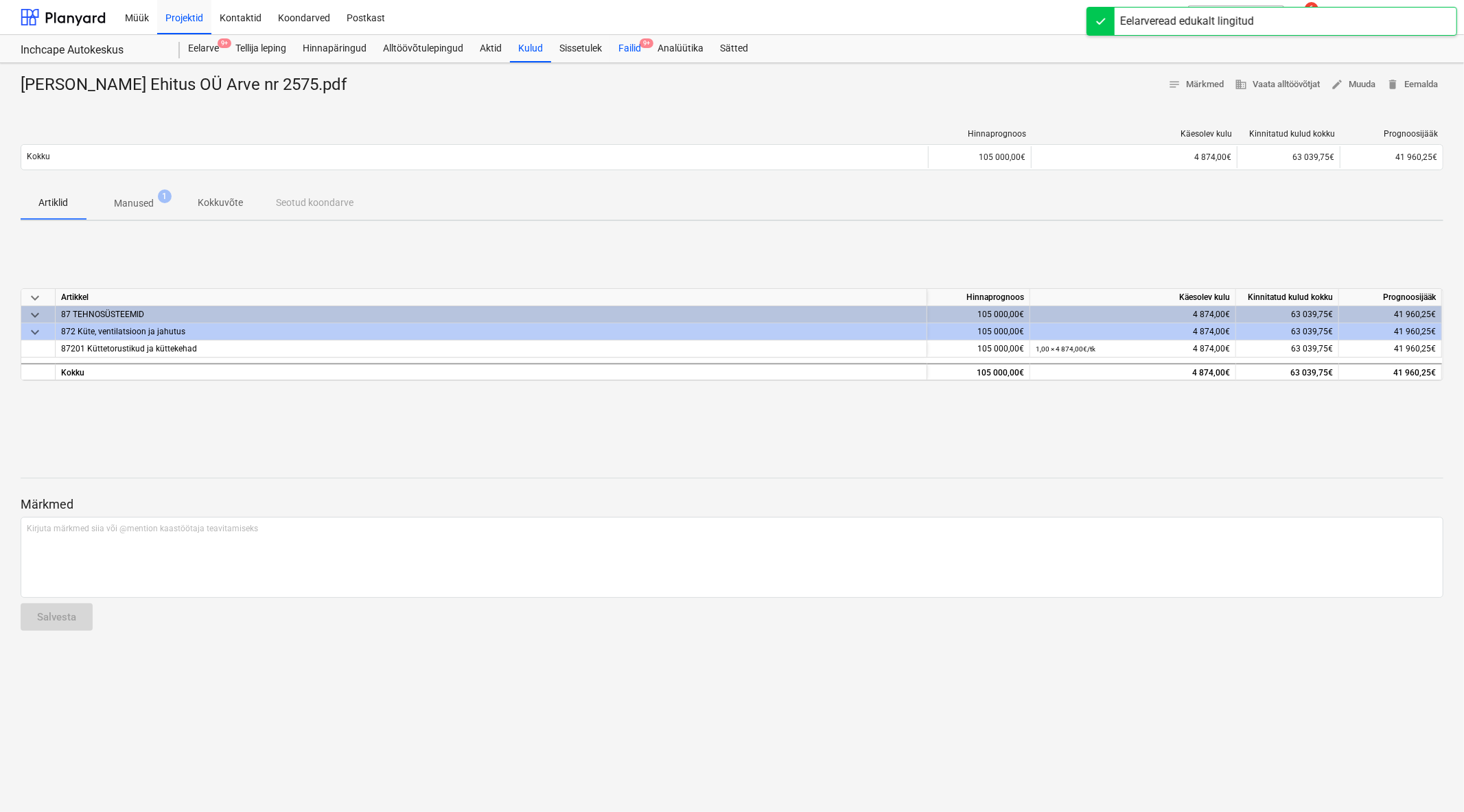
click at [628, 57] on div "Failid 9+" at bounding box center [629, 49] width 39 height 28
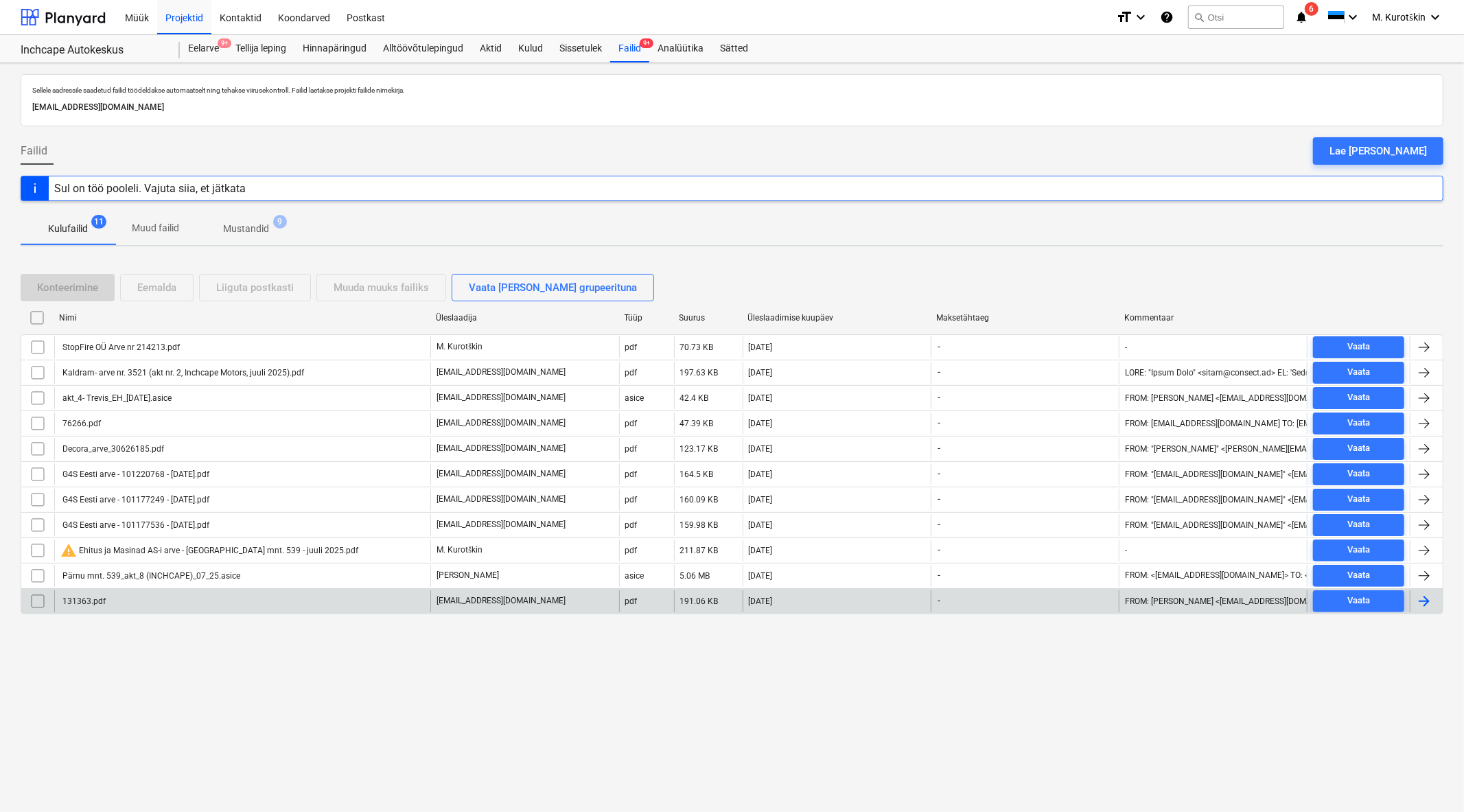
click at [112, 602] on div "131363.pdf" at bounding box center [242, 601] width 376 height 22
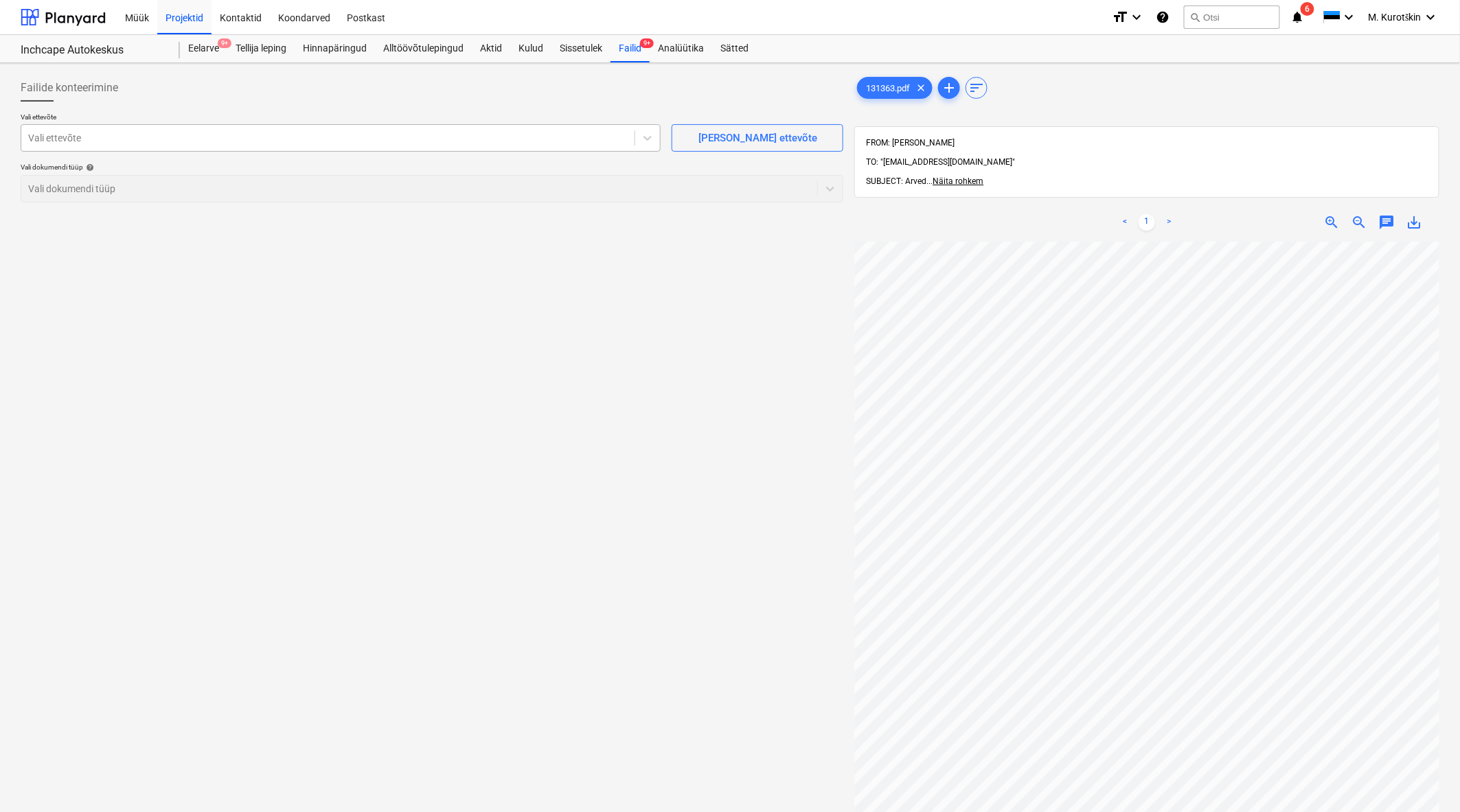
click at [537, 150] on div "Vali ettevõte" at bounding box center [341, 138] width 640 height 28
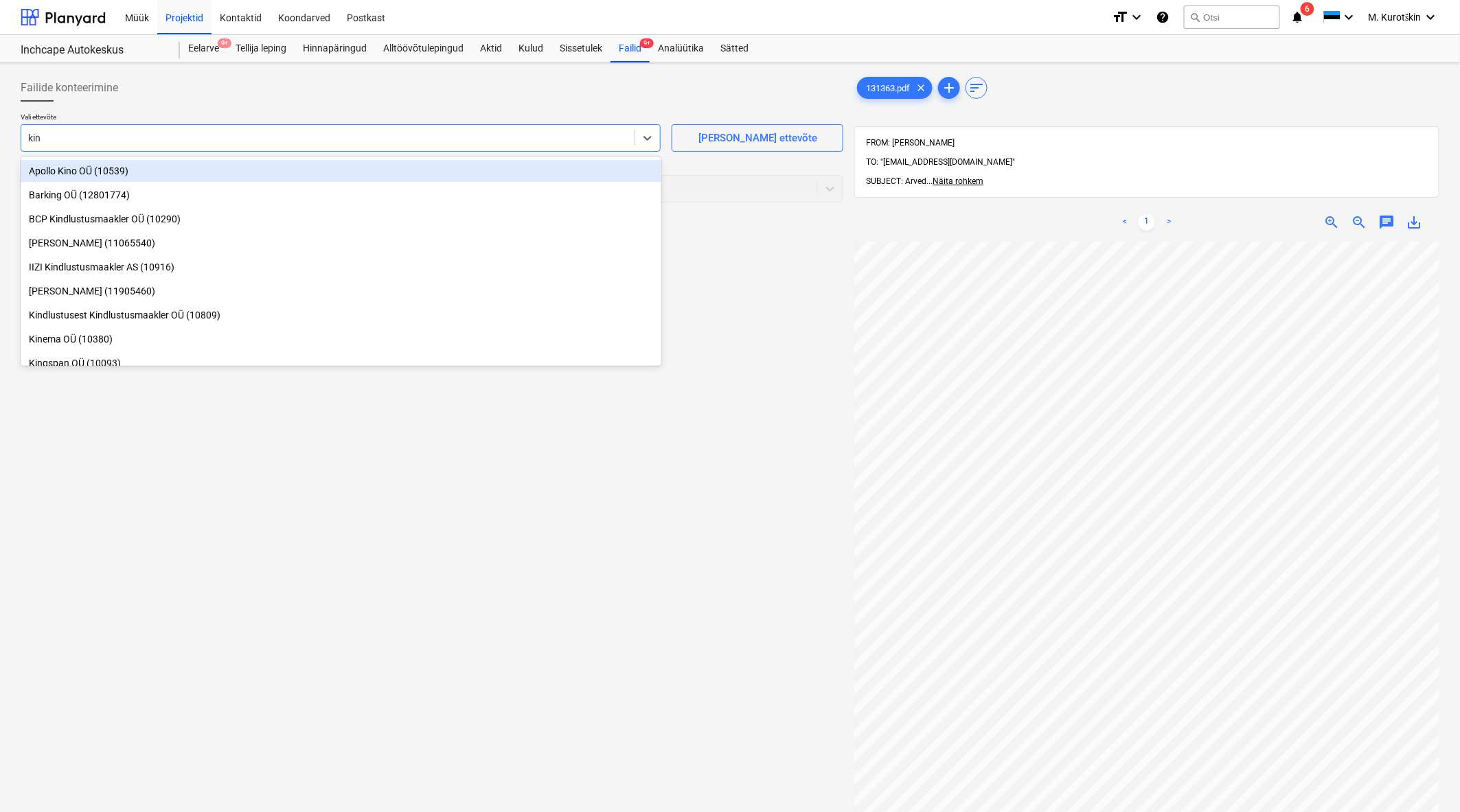
type input "kinn"
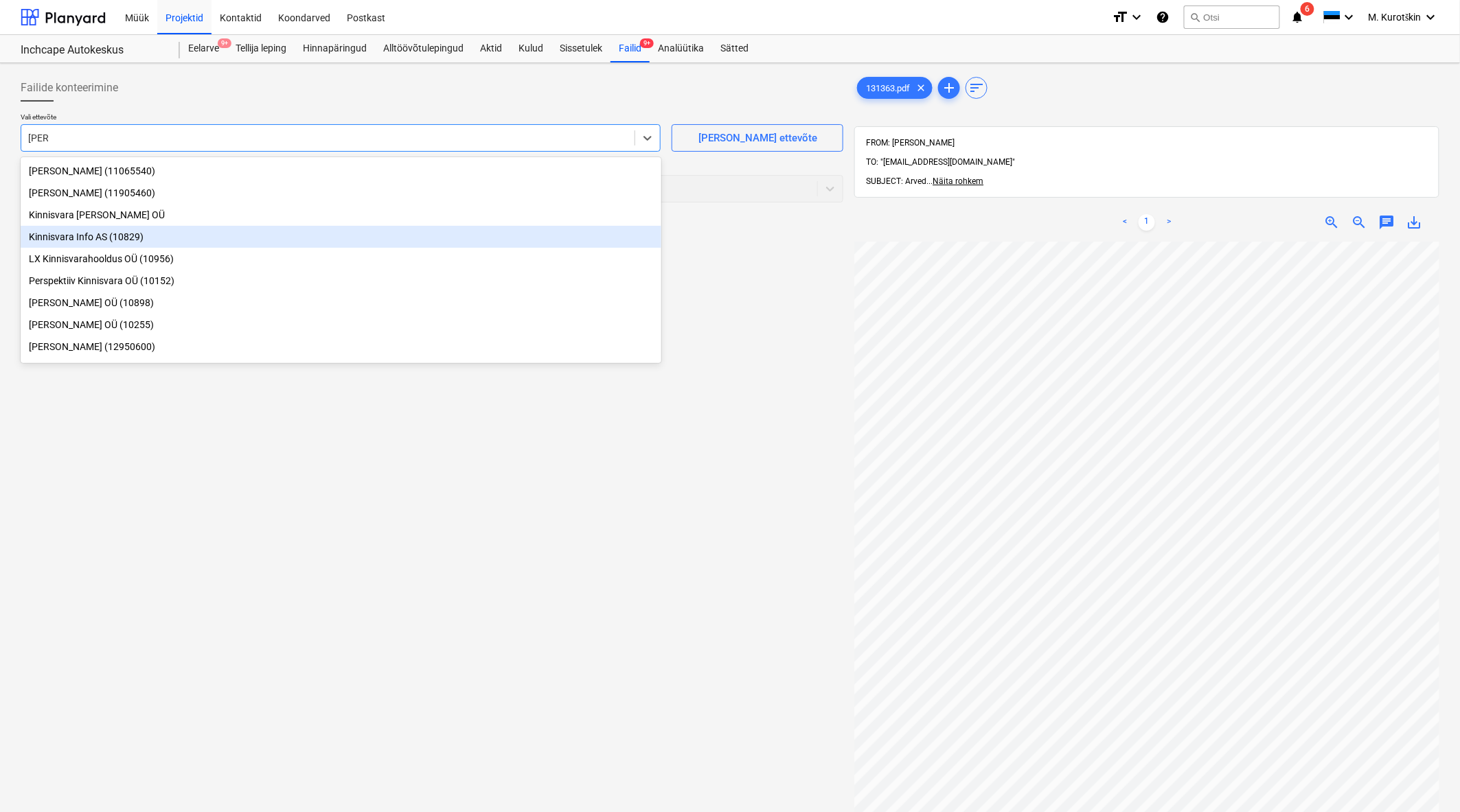
click at [468, 238] on div "Kinnisvara Info AS (10829)" at bounding box center [341, 236] width 641 height 22
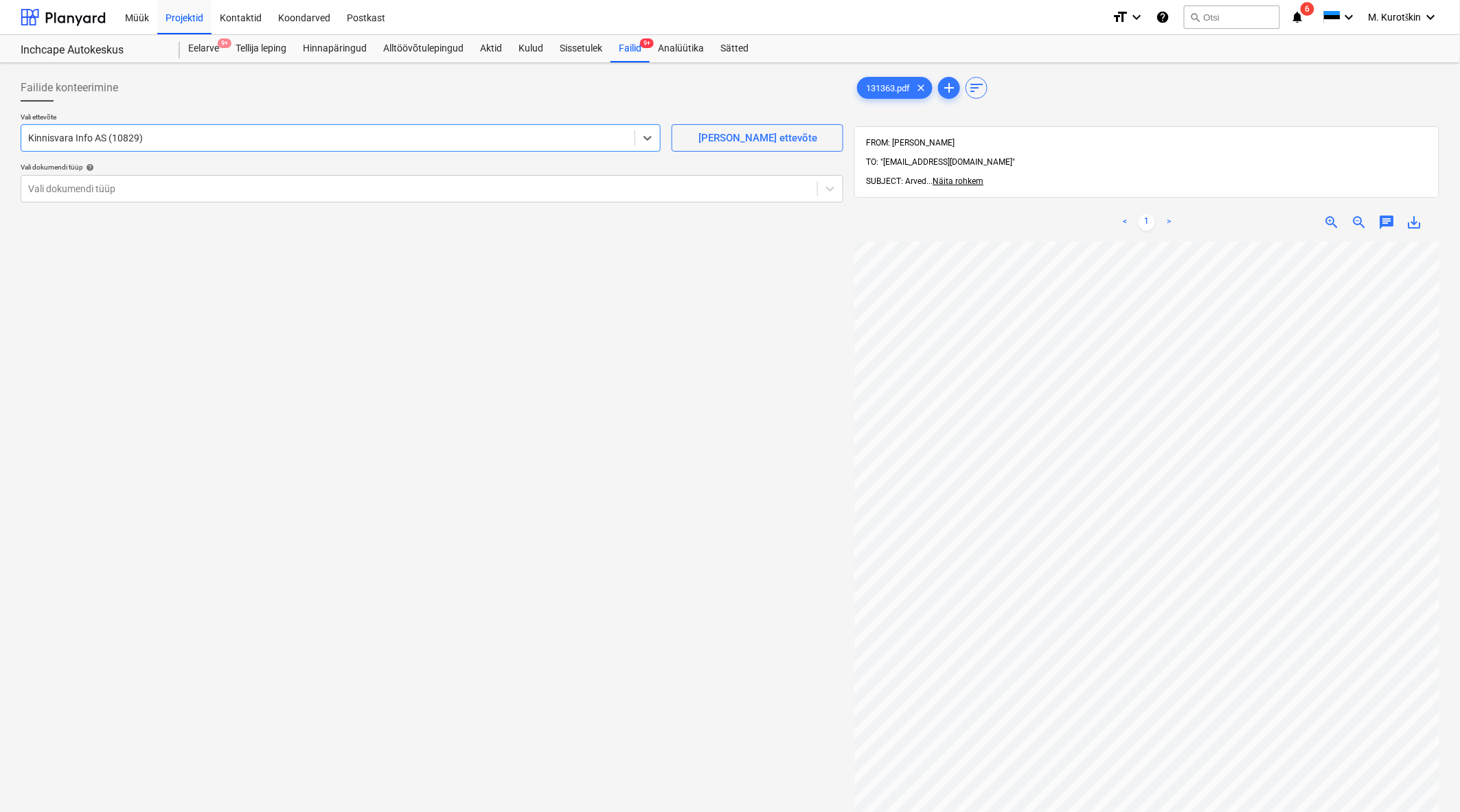
click at [455, 203] on div "Vali ettevõte option Kinnisvara Info AS (10829) , selected. Select is focused ,…" at bounding box center [432, 163] width 823 height 101
click at [455, 194] on div at bounding box center [418, 189] width 782 height 14
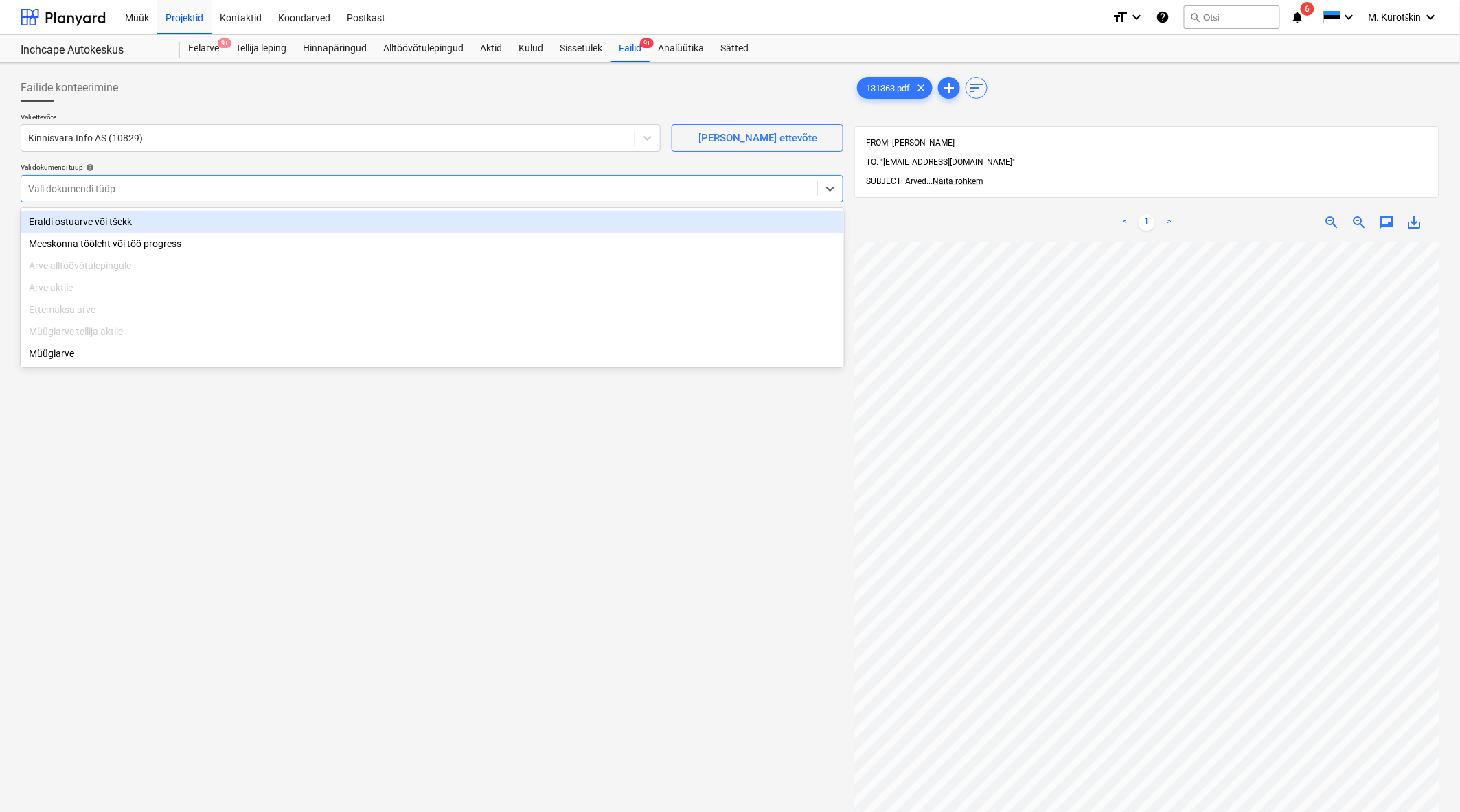
click at [446, 217] on div "Eraldi ostuarve või tšekk" at bounding box center [432, 221] width 823 height 22
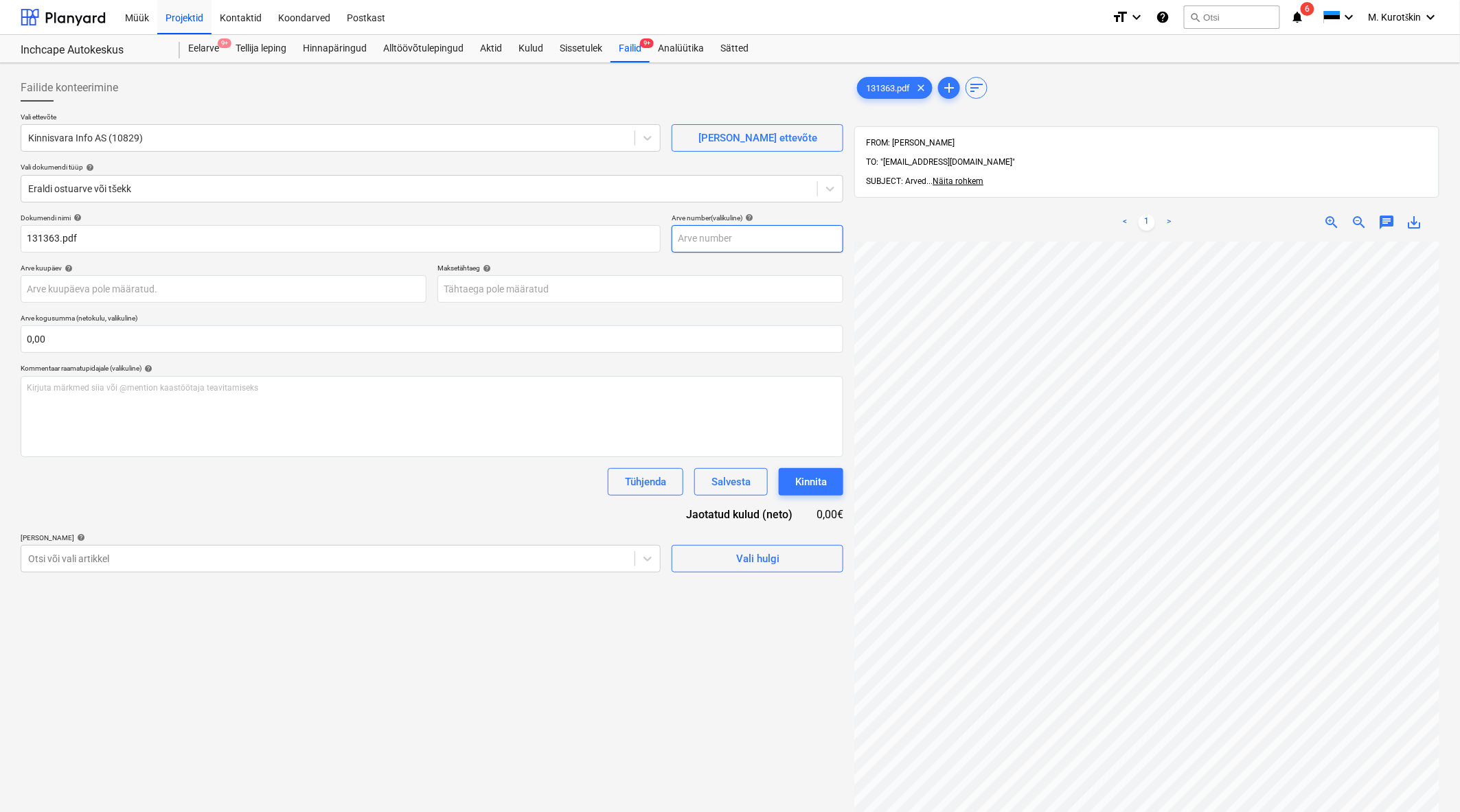
click at [730, 246] on input "text" at bounding box center [757, 239] width 171 height 28
type input "131363"
click at [690, 285] on body "Müük Projektid Kontaktid Koondarved Postkast format_size keyboard_arrow_down he…" at bounding box center [730, 406] width 1460 height 812
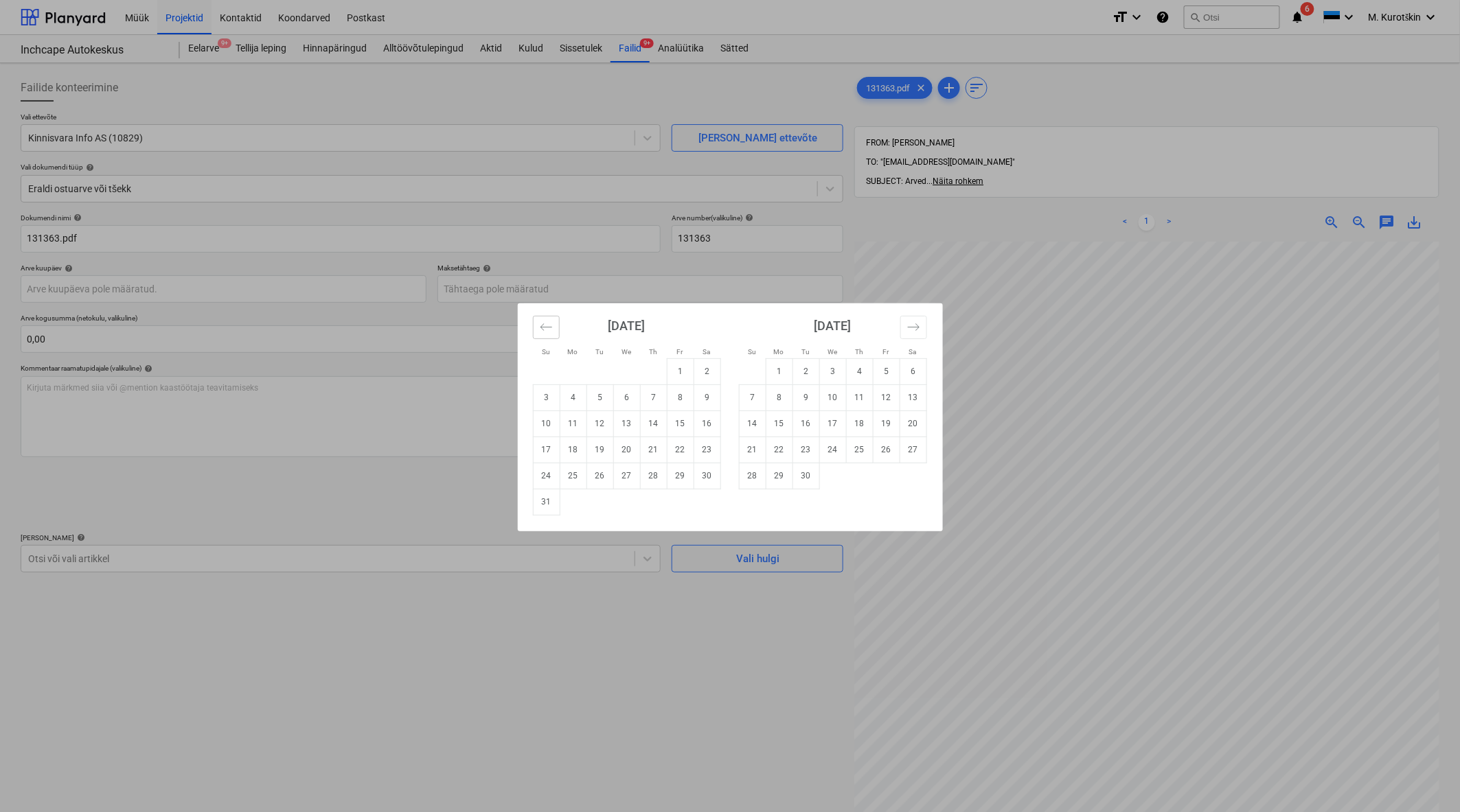
click at [554, 330] on button "Move backward to switch to the previous month." at bounding box center [546, 327] width 27 height 23
click at [655, 478] on td "31" at bounding box center [653, 476] width 27 height 26
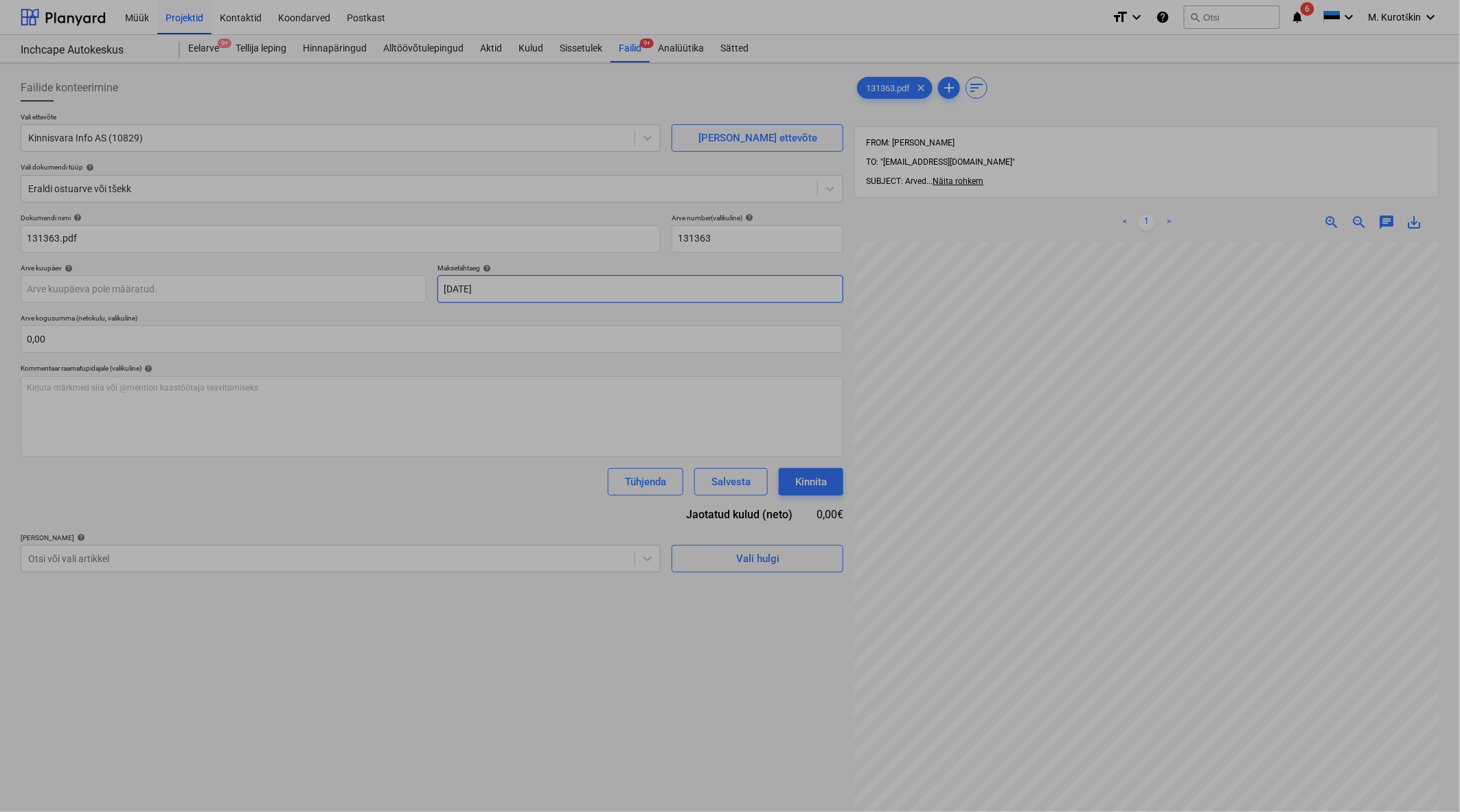
click at [538, 293] on body "Müük Projektid Kontaktid Koondarved Postkast format_size keyboard_arrow_down he…" at bounding box center [730, 406] width 1460 height 812
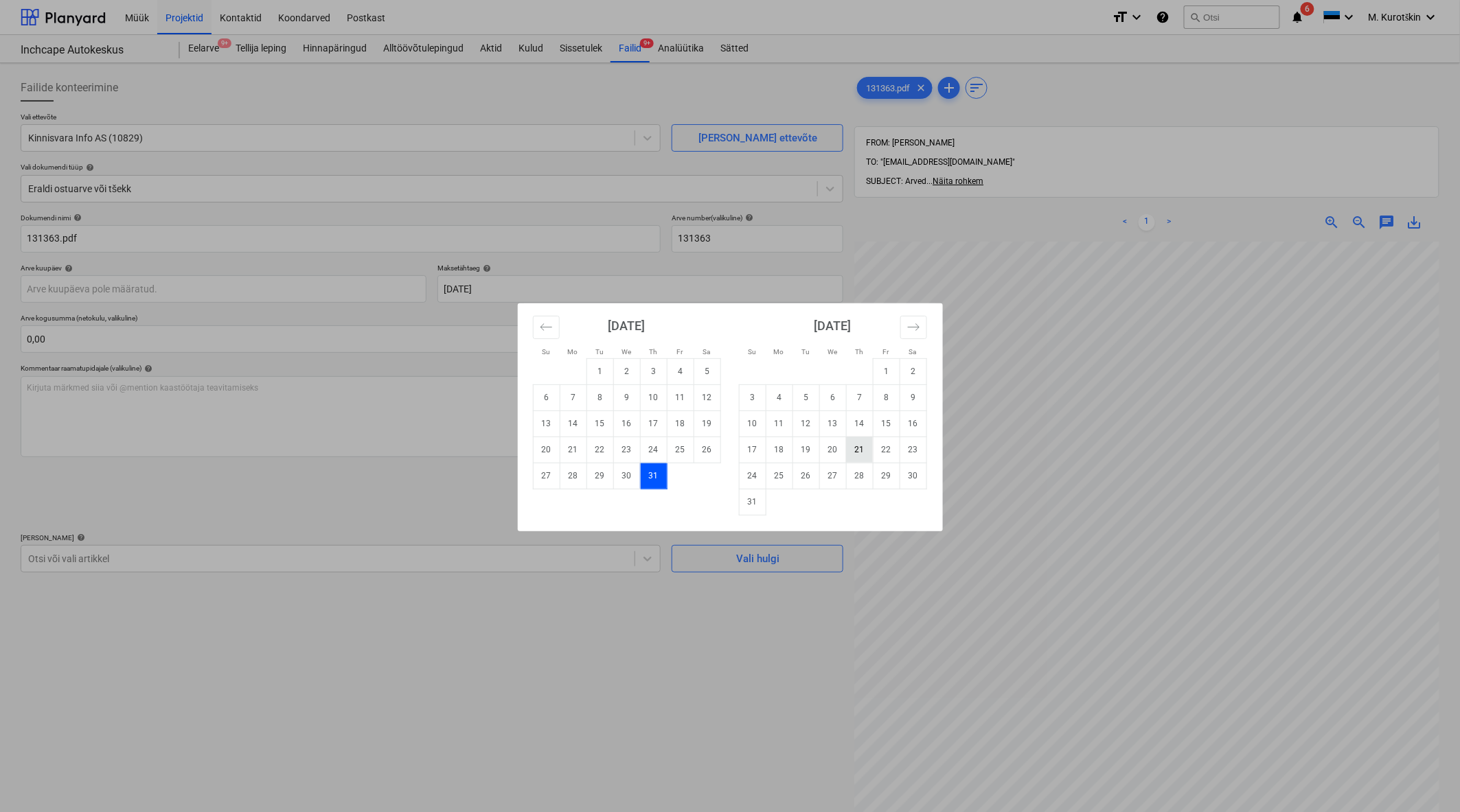
click at [865, 451] on td "21" at bounding box center [859, 449] width 27 height 26
type input "[DATE]"
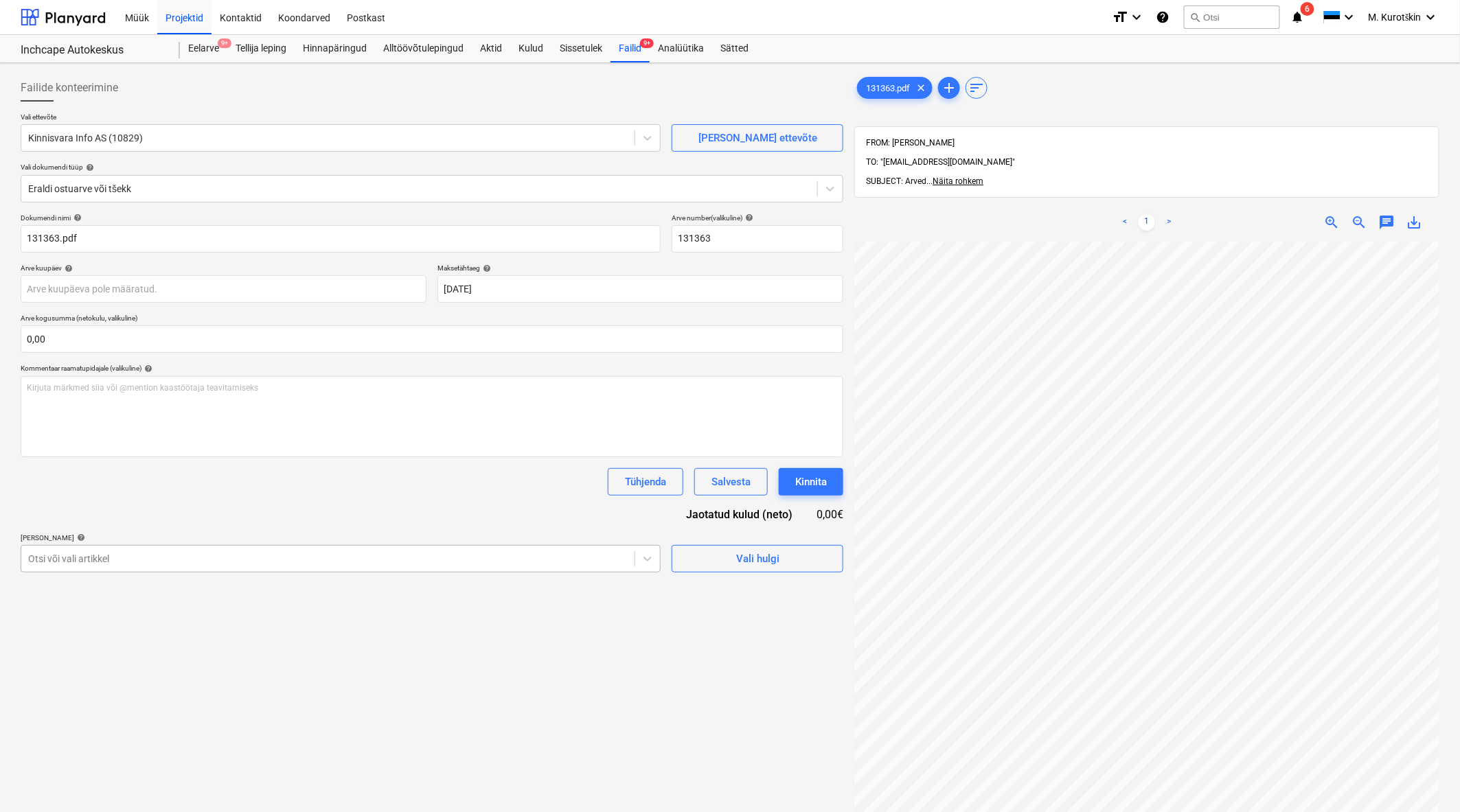
click at [159, 556] on div at bounding box center [327, 559] width 599 height 14
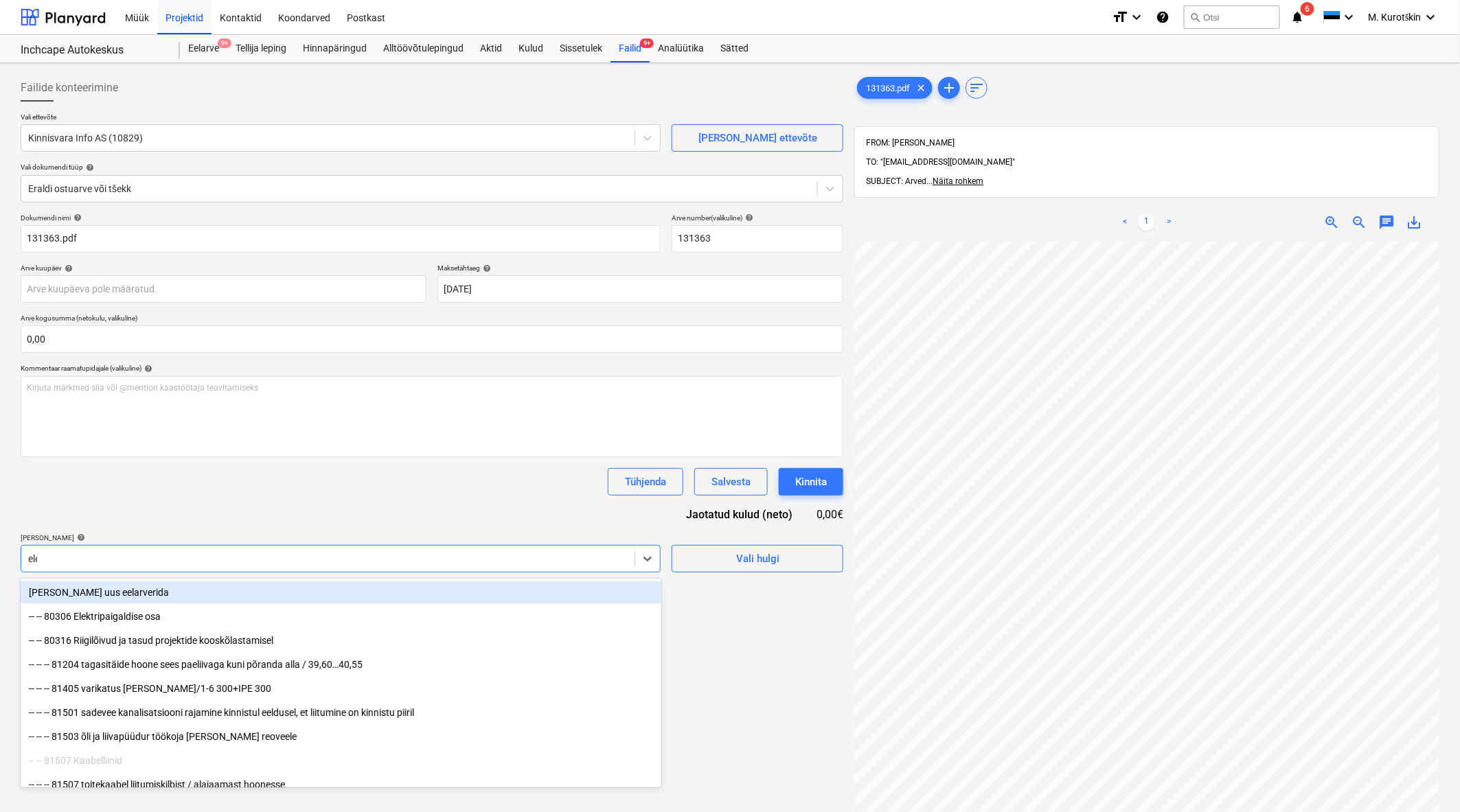
type input "elek"
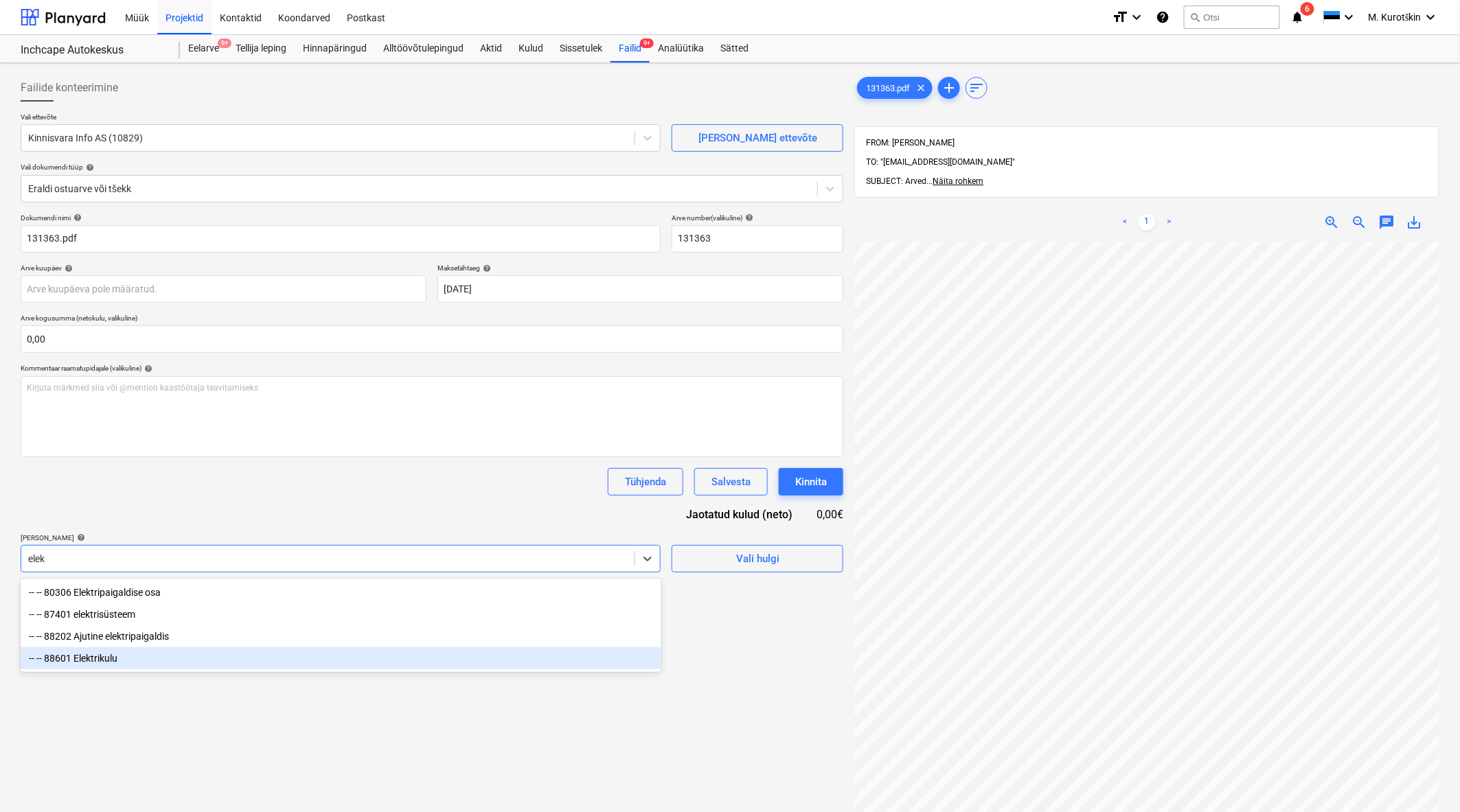
click at [124, 664] on div "-- -- 88601 Elektrikulu" at bounding box center [341, 658] width 641 height 22
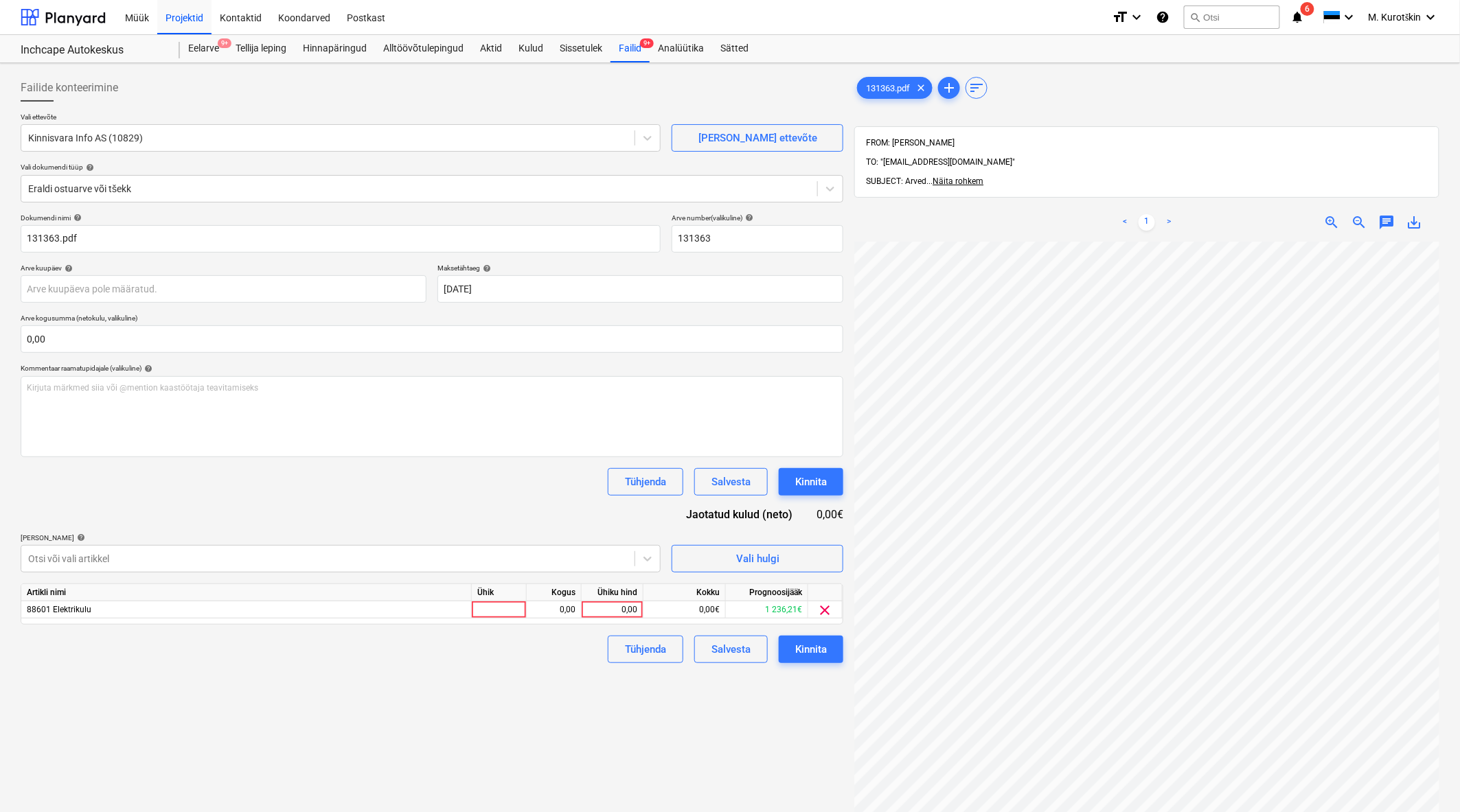
click at [224, 496] on div "Dokumendi nimi help 131363.pdf Arve number (valikuline) help 131363 Arve kuupäe…" at bounding box center [432, 438] width 823 height 449
click at [597, 613] on div "0,00" at bounding box center [612, 610] width 50 height 17
type input "906"
click at [574, 710] on div "Failide konteerimine Vali ettevõte Kinnisvara Info AS (10829) Lisa uus ettevõte…" at bounding box center [431, 544] width 834 height 952
click at [806, 657] on div "Kinnita" at bounding box center [810, 649] width 31 height 18
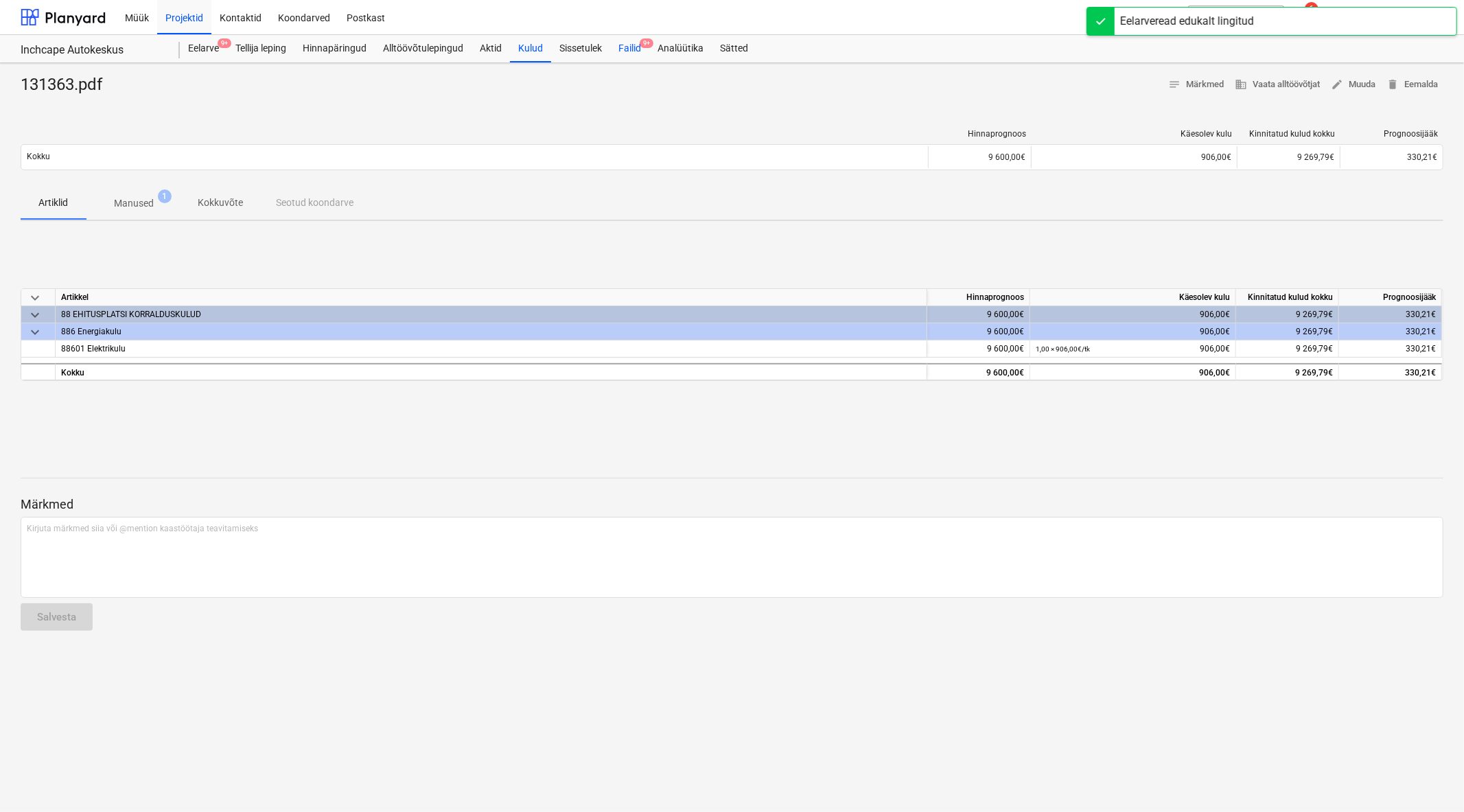
click at [646, 43] on span "9+" at bounding box center [647, 43] width 14 height 10
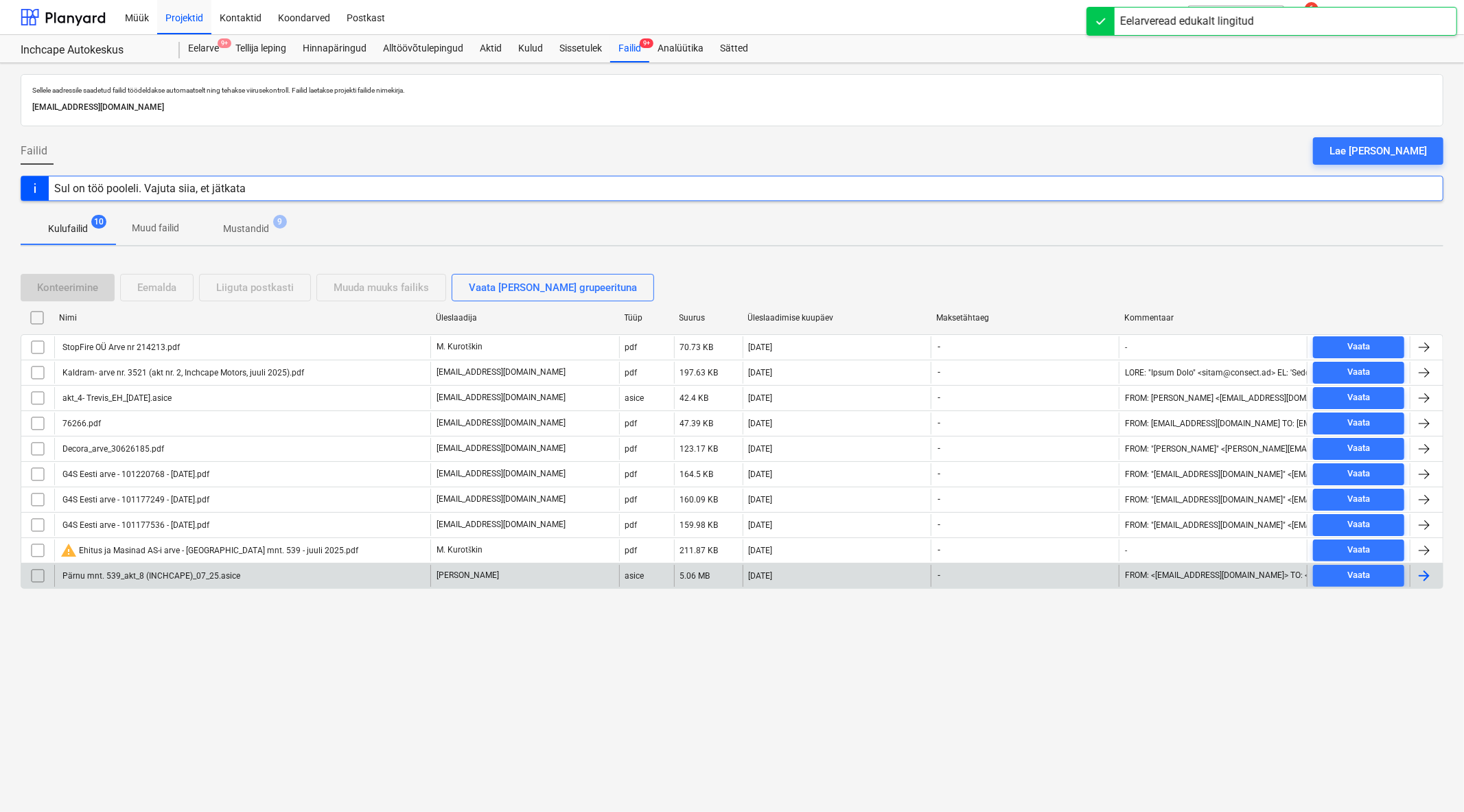
click at [141, 583] on div "Pärnu mnt. 539_akt_8 (INCHCAPE)_07_25.asice" at bounding box center [242, 576] width 376 height 22
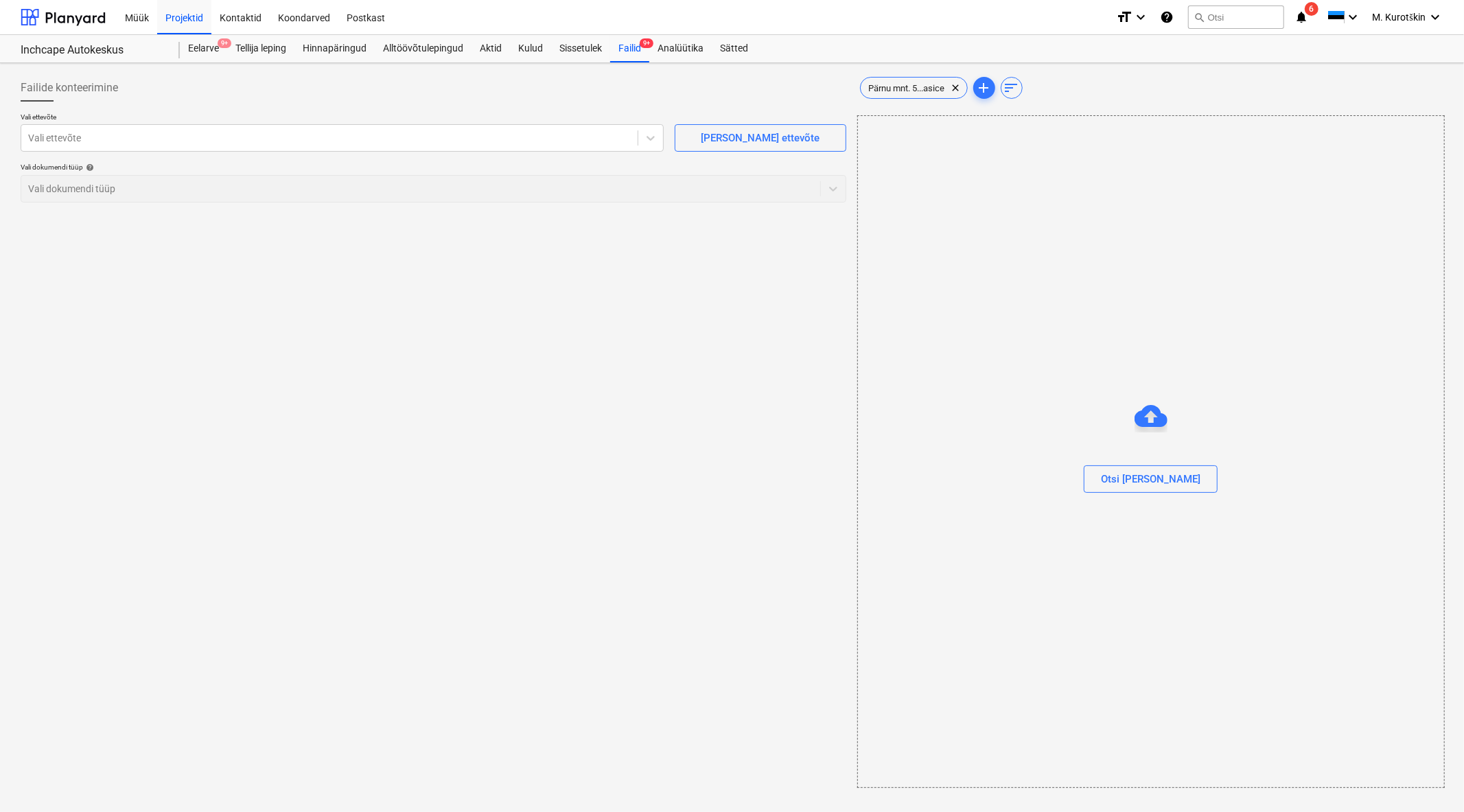
click at [990, 296] on div "Otsi [PERSON_NAME]" at bounding box center [1151, 452] width 588 height 673
click at [636, 50] on div "Failid 9+" at bounding box center [629, 49] width 39 height 28
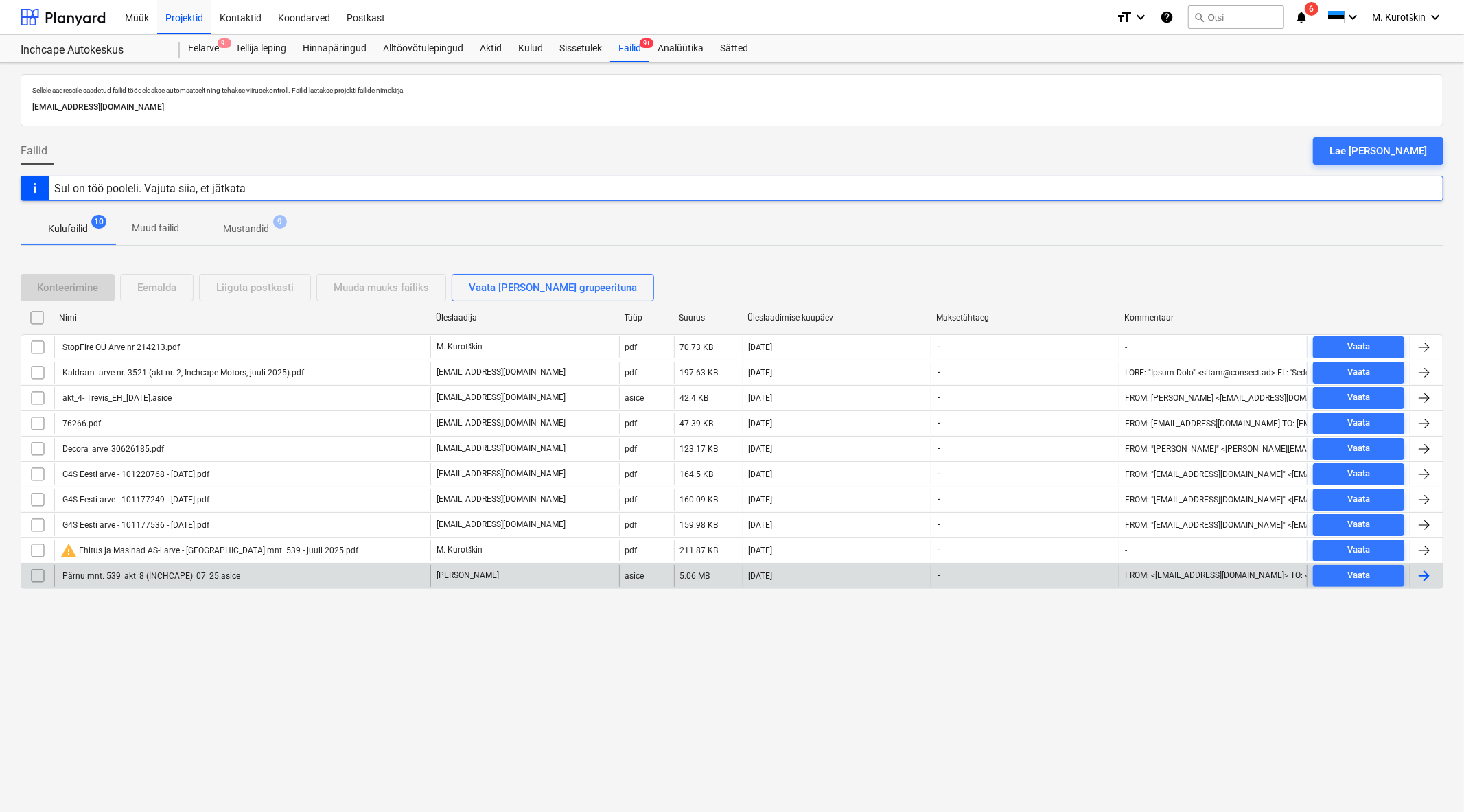
click at [44, 578] on input "checkbox" at bounding box center [37, 576] width 22 height 22
click at [222, 582] on div "Pärnu mnt. 539_akt_8 (INCHCAPE)_07_25.asice" at bounding box center [242, 576] width 376 height 22
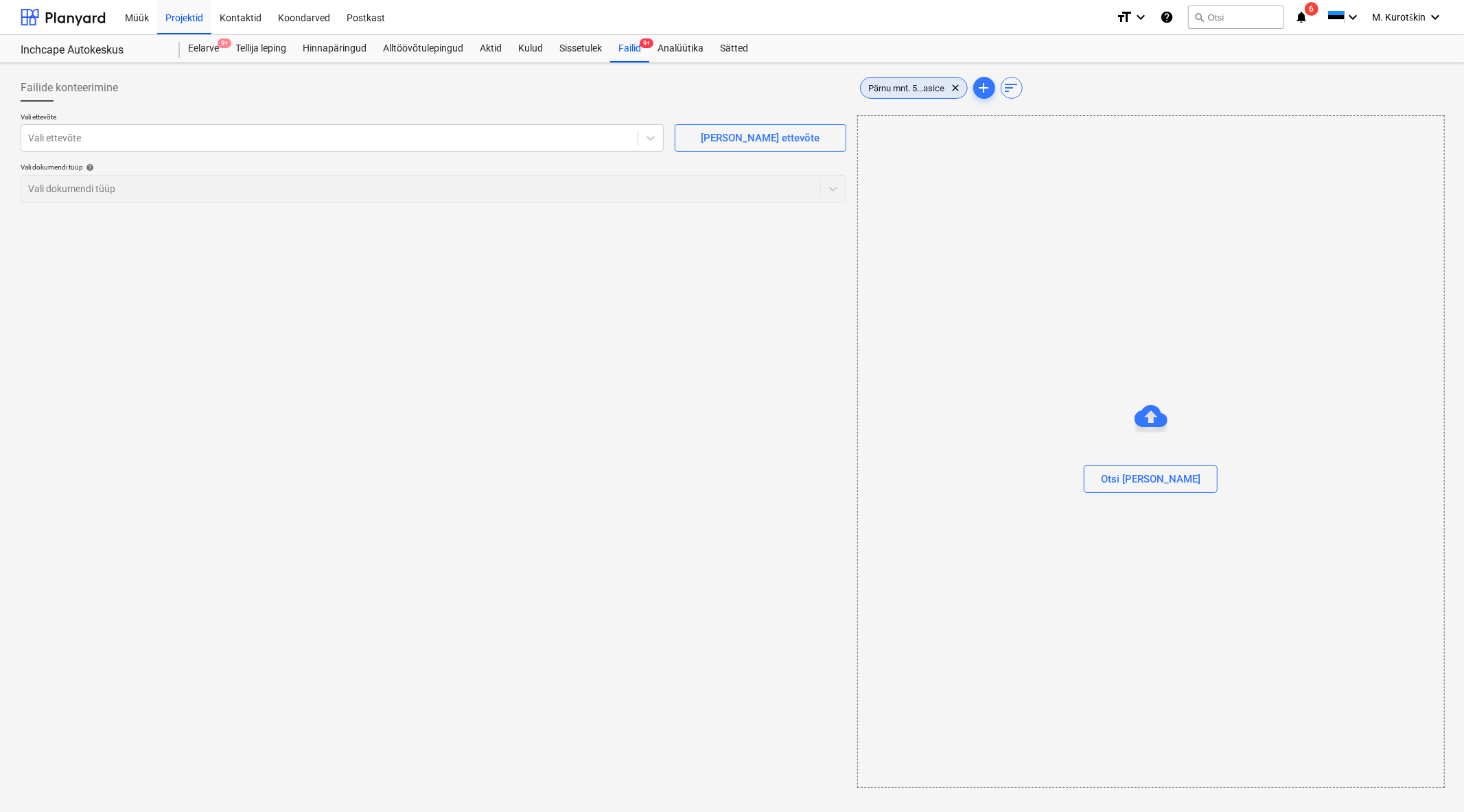
click at [950, 86] on span "Pärnu mnt. 5...asice" at bounding box center [907, 89] width 93 height 10
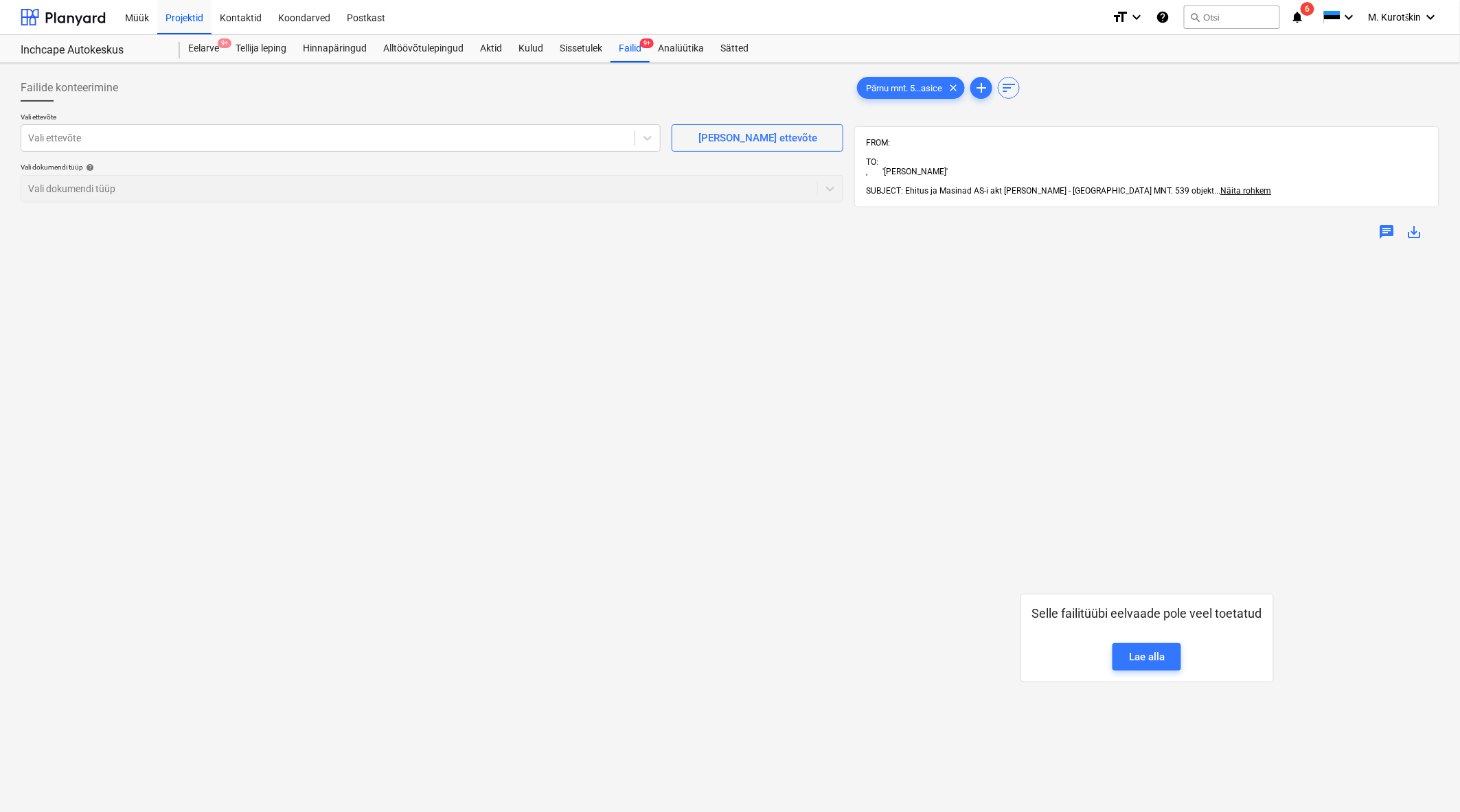
click at [1416, 223] on span "save_alt" at bounding box center [1414, 231] width 17 height 17
click at [1159, 648] on div "Lae alla" at bounding box center [1146, 656] width 36 height 18
click at [623, 53] on div "Failid 9+" at bounding box center [630, 49] width 39 height 28
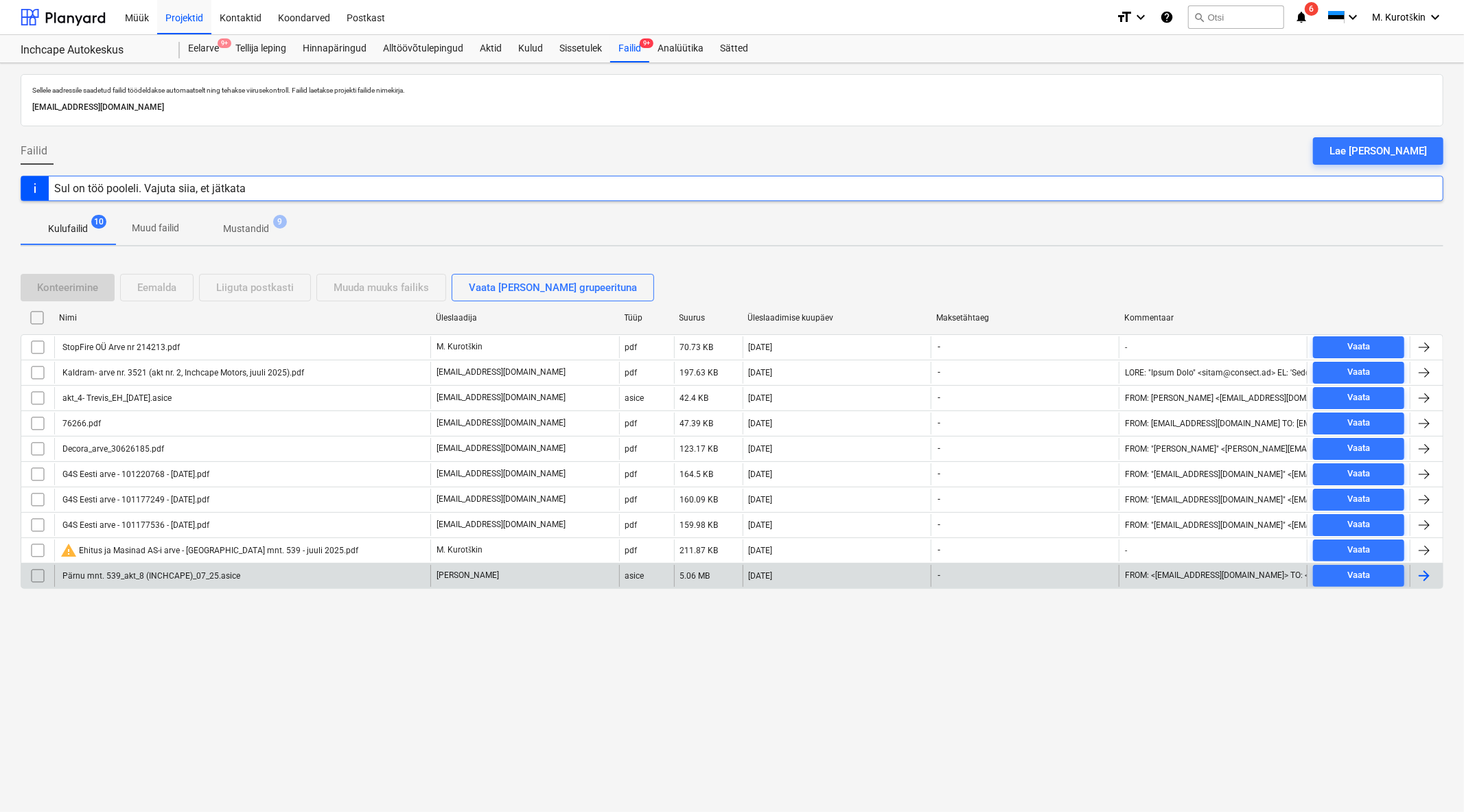
click at [34, 579] on input "checkbox" at bounding box center [37, 576] width 22 height 22
click at [167, 289] on div "Eemalda" at bounding box center [156, 288] width 39 height 18
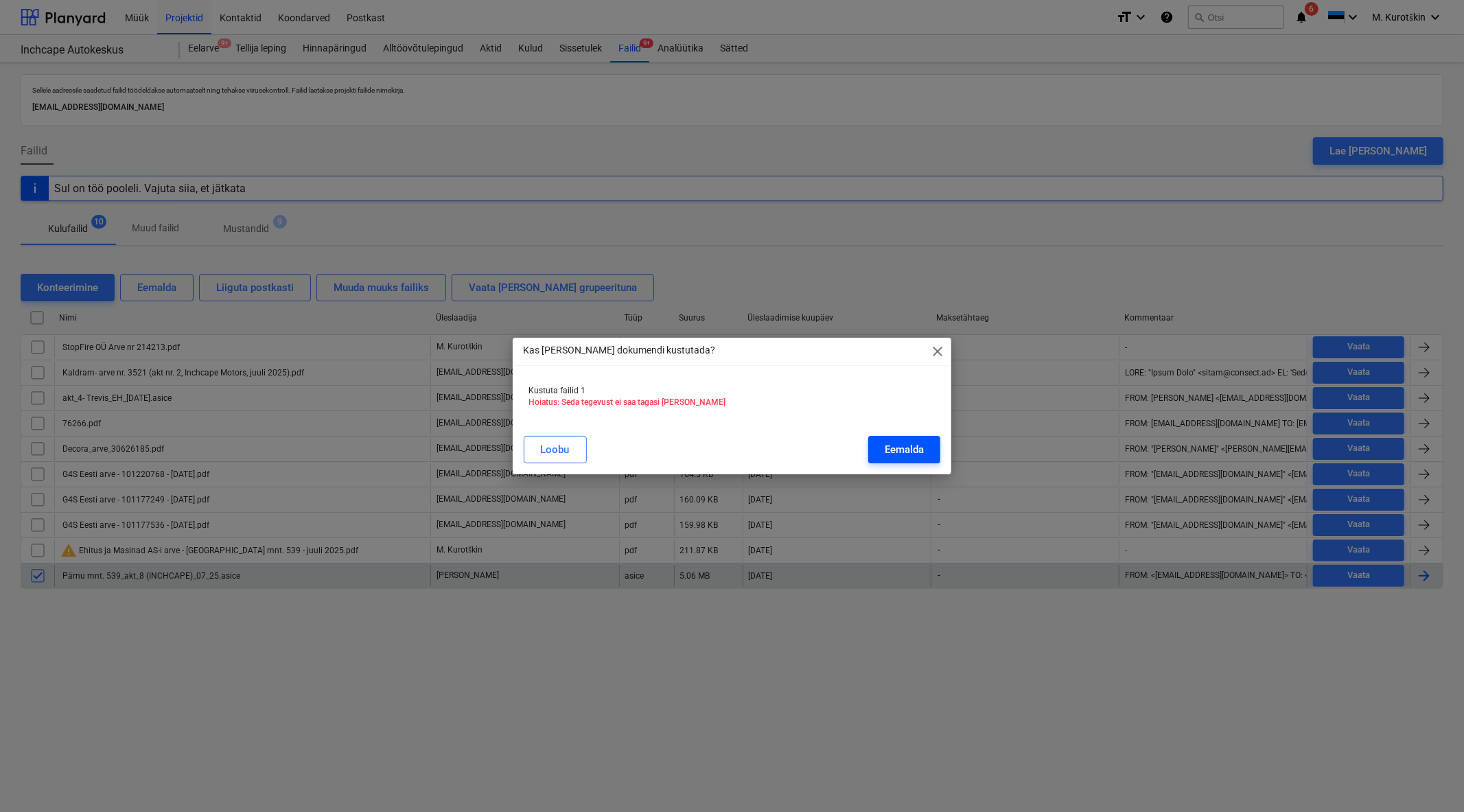
click at [888, 454] on div "Eemalda" at bounding box center [904, 449] width 39 height 18
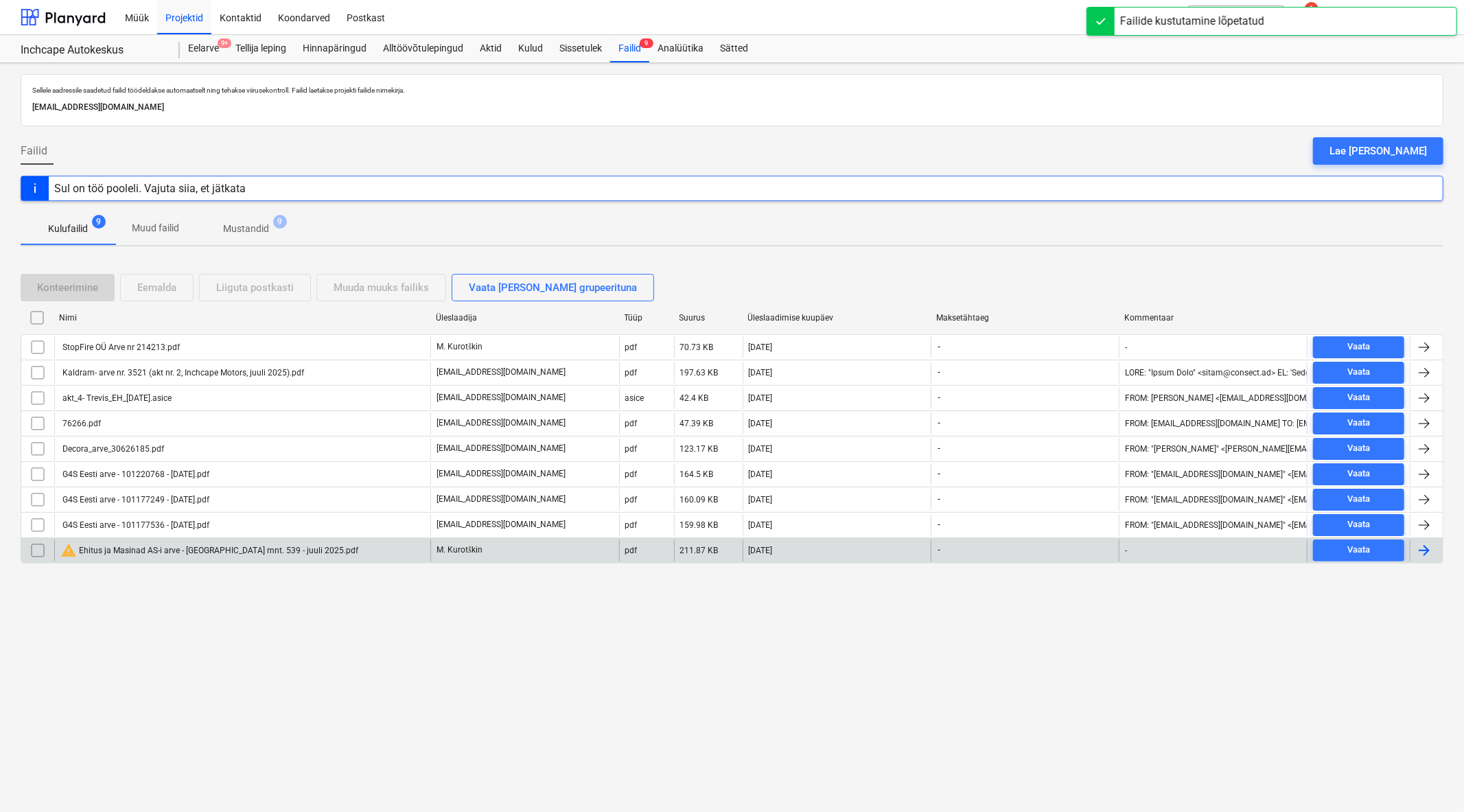
click at [156, 561] on div "warning Ehitus ja Masinad AS-i arve - Pärnu mnt. 539 - juuli 2025.pdf" at bounding box center [242, 550] width 376 height 22
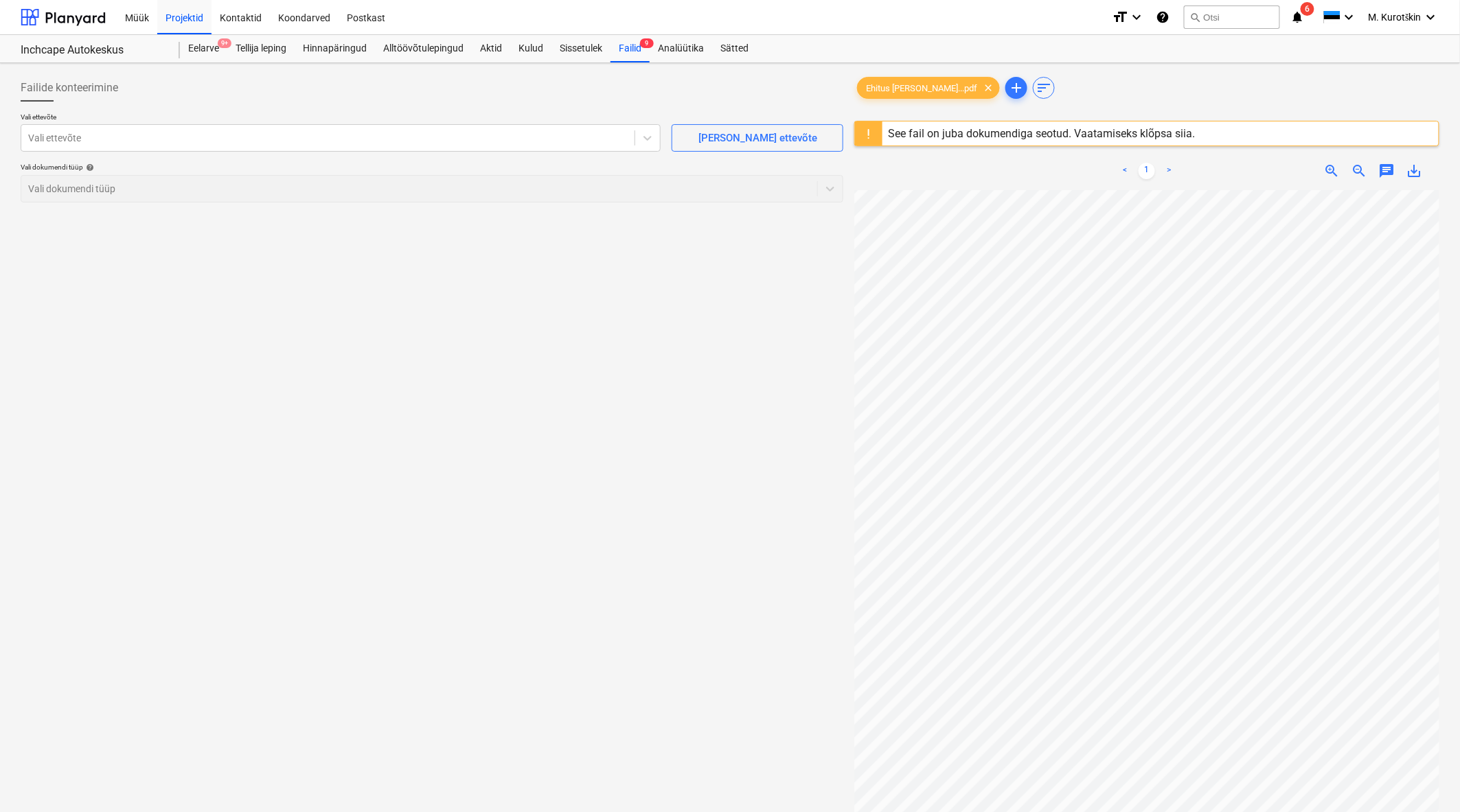
scroll to position [10, 0]
click at [208, 41] on div "Eelarve 9+" at bounding box center [203, 49] width 47 height 28
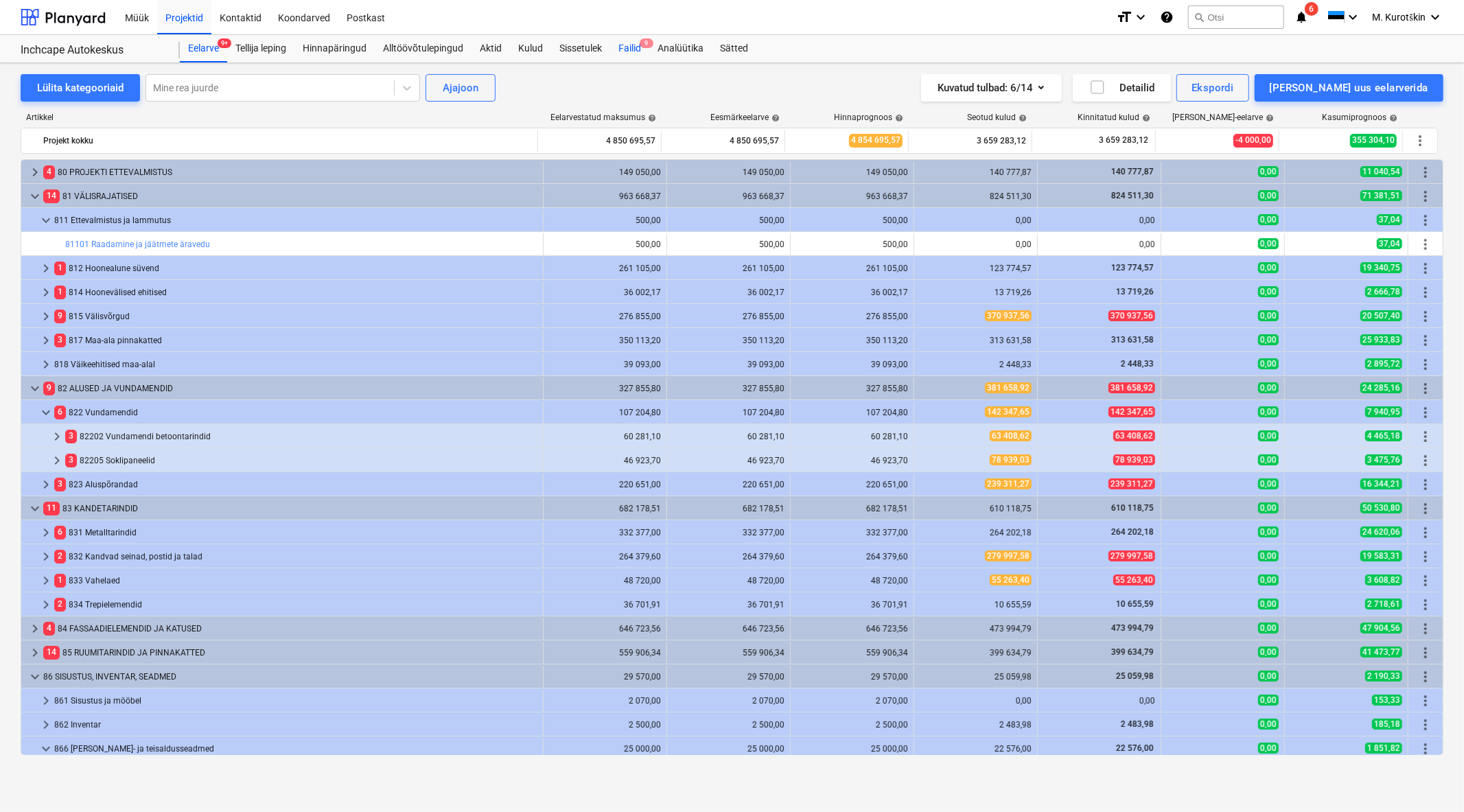
click at [643, 43] on span "9" at bounding box center [647, 43] width 14 height 10
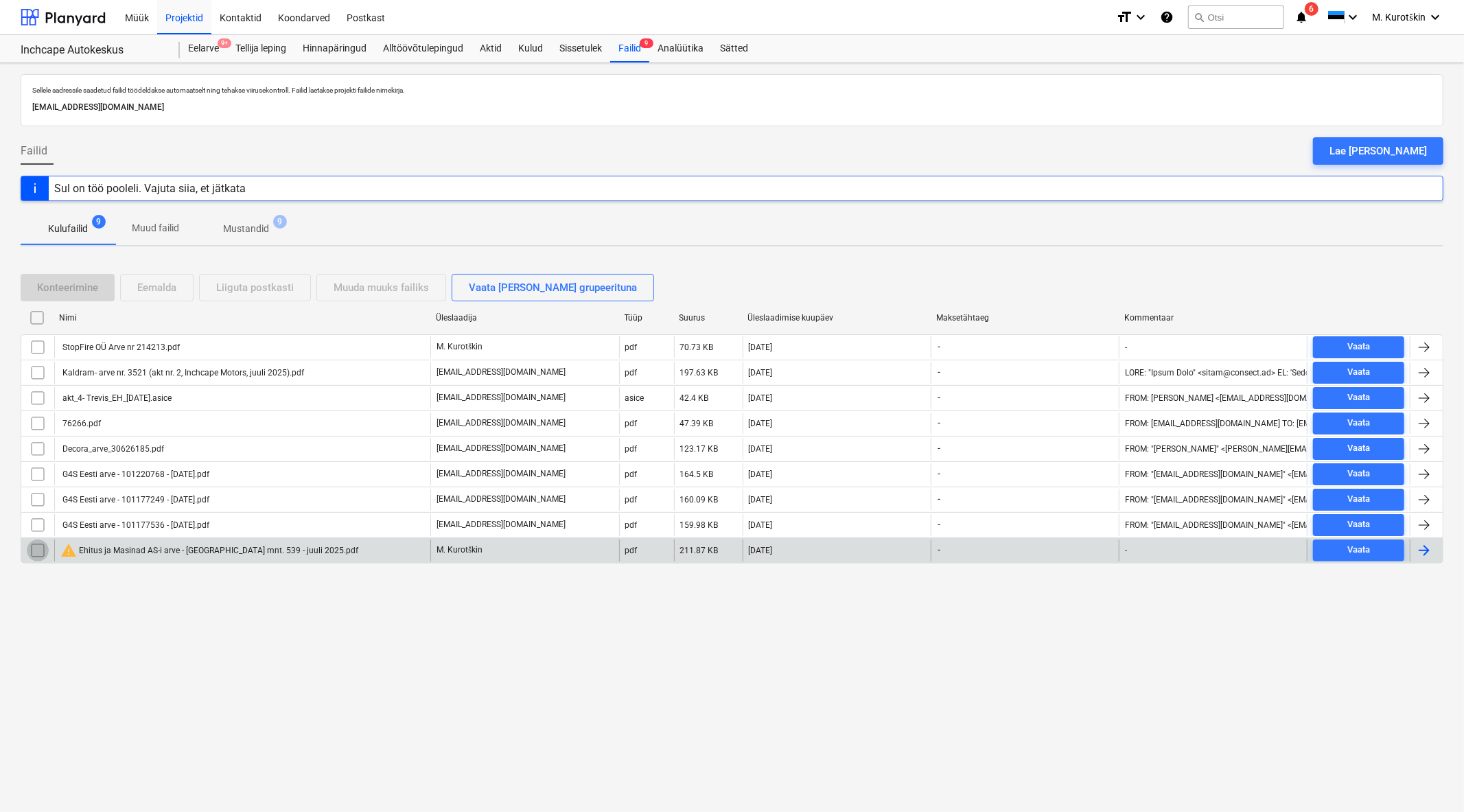
click at [32, 555] on input "checkbox" at bounding box center [37, 550] width 22 height 22
click at [164, 286] on div "Eemalda" at bounding box center [156, 288] width 39 height 18
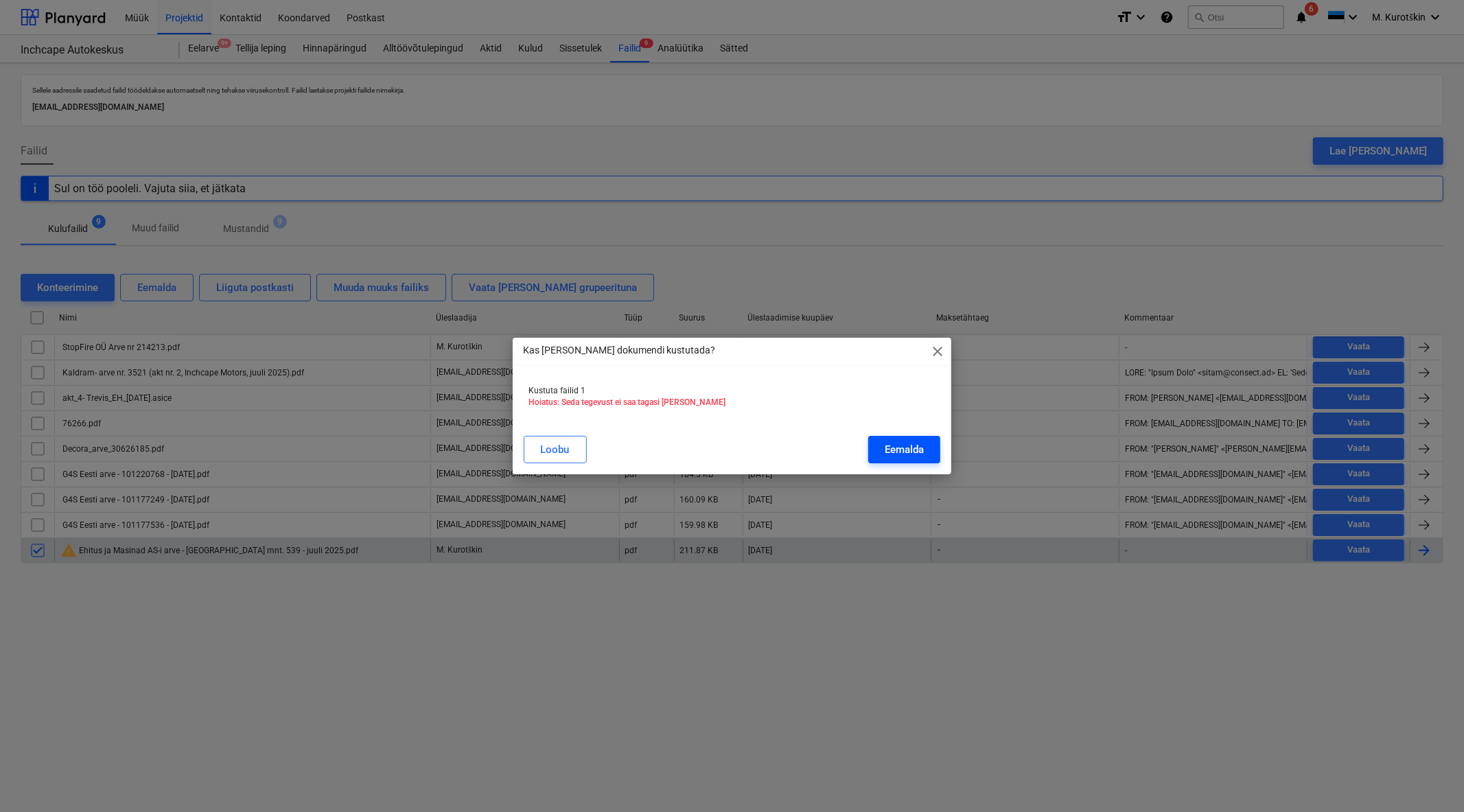
click at [902, 451] on div "Eemalda" at bounding box center [904, 449] width 39 height 18
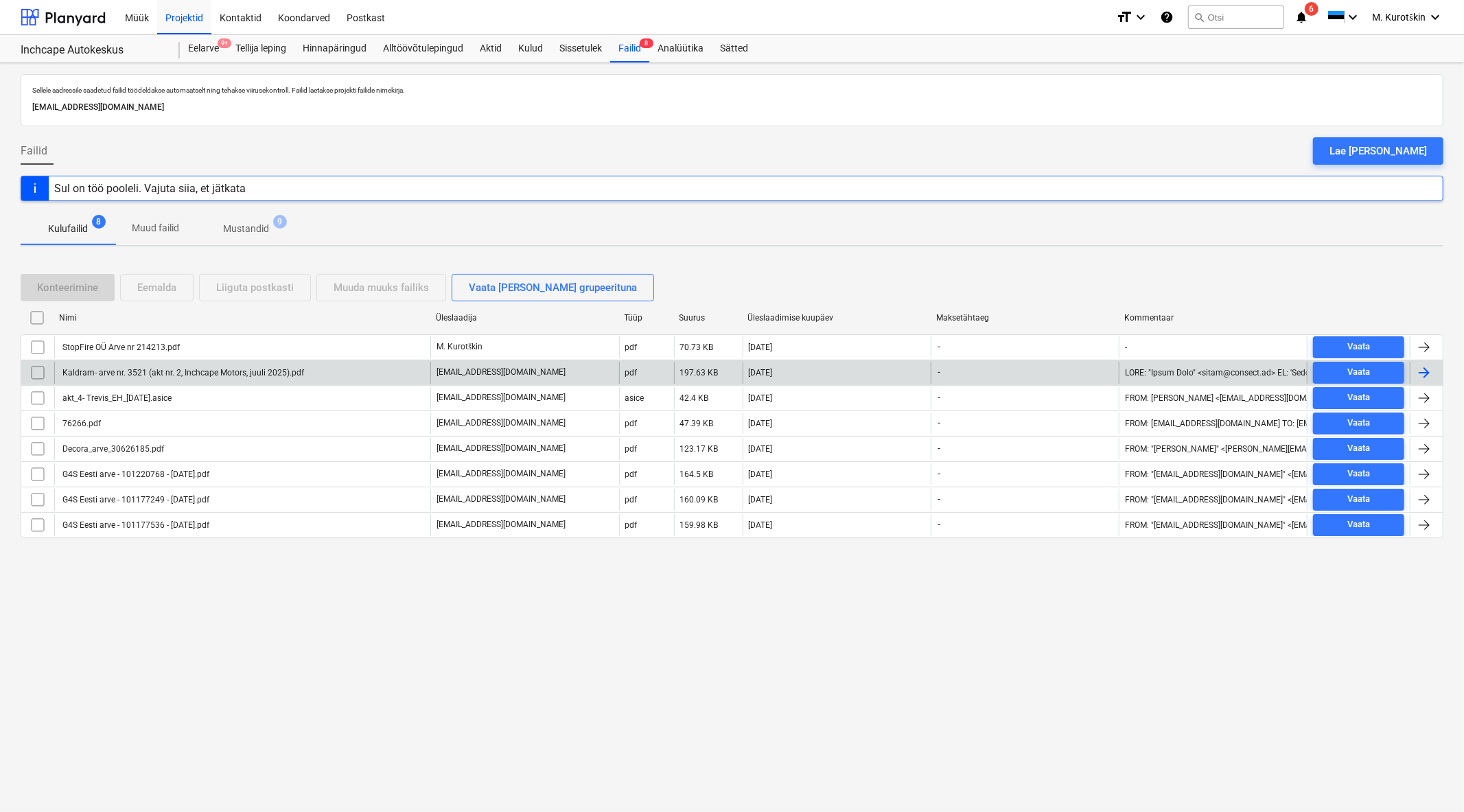
click at [253, 376] on div "Kaldram- arve nr. 3521 (akt nr. 2, Inchcape Motors, juuli 2025).pdf" at bounding box center [182, 372] width 243 height 10
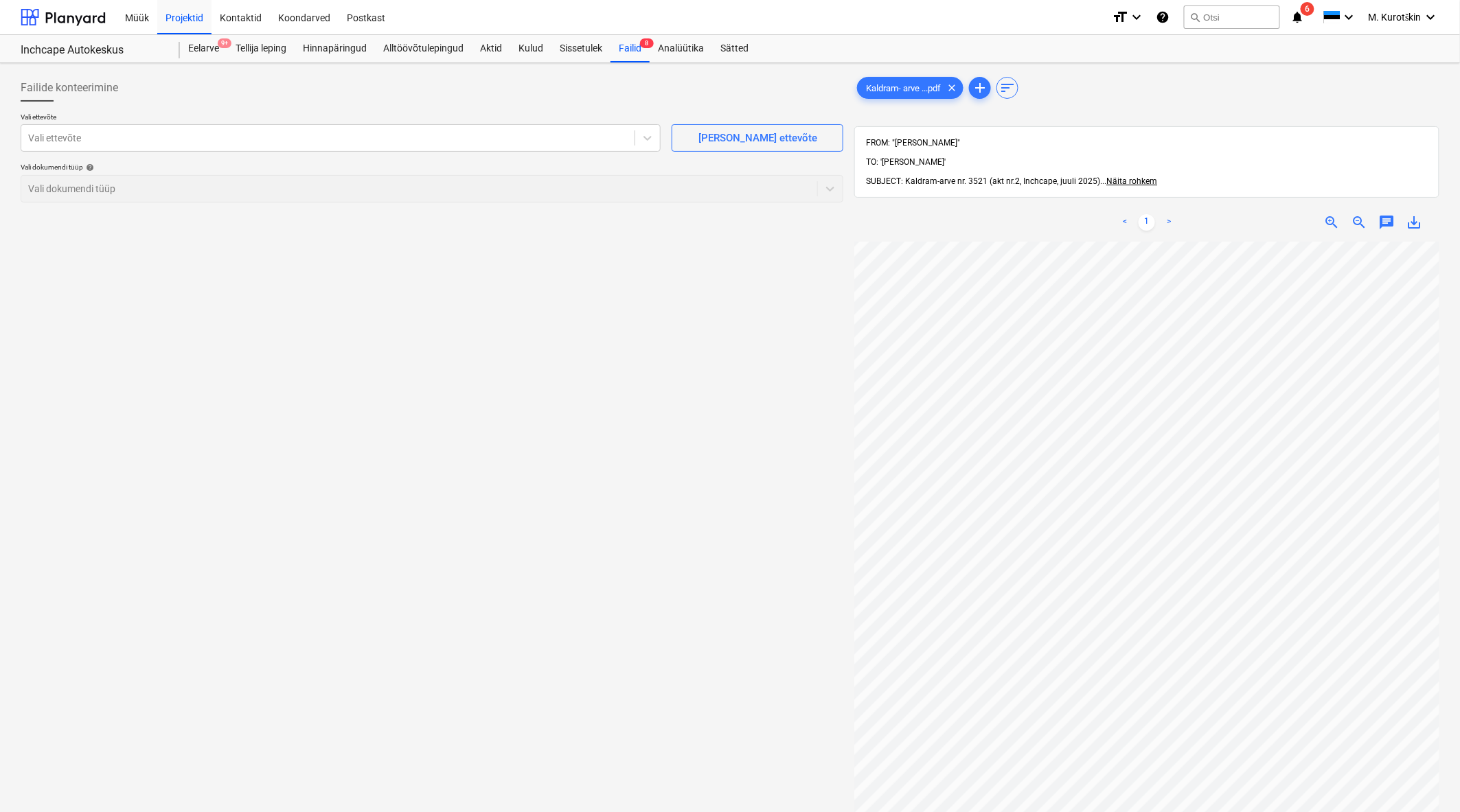
scroll to position [0, 15]
click at [639, 49] on div "Failid 8" at bounding box center [630, 49] width 39 height 28
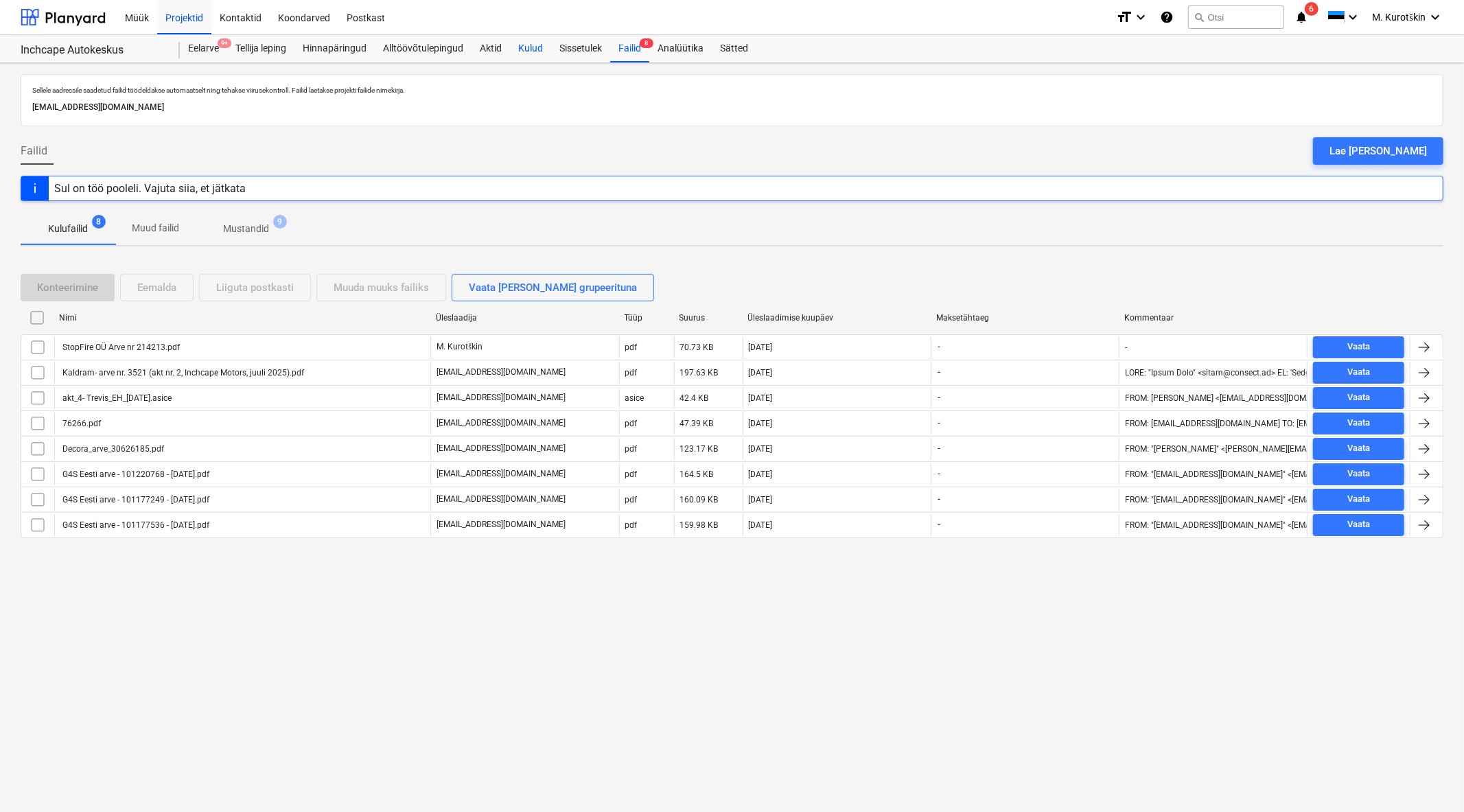
click at [549, 54] on div "Kulud" at bounding box center [530, 49] width 41 height 28
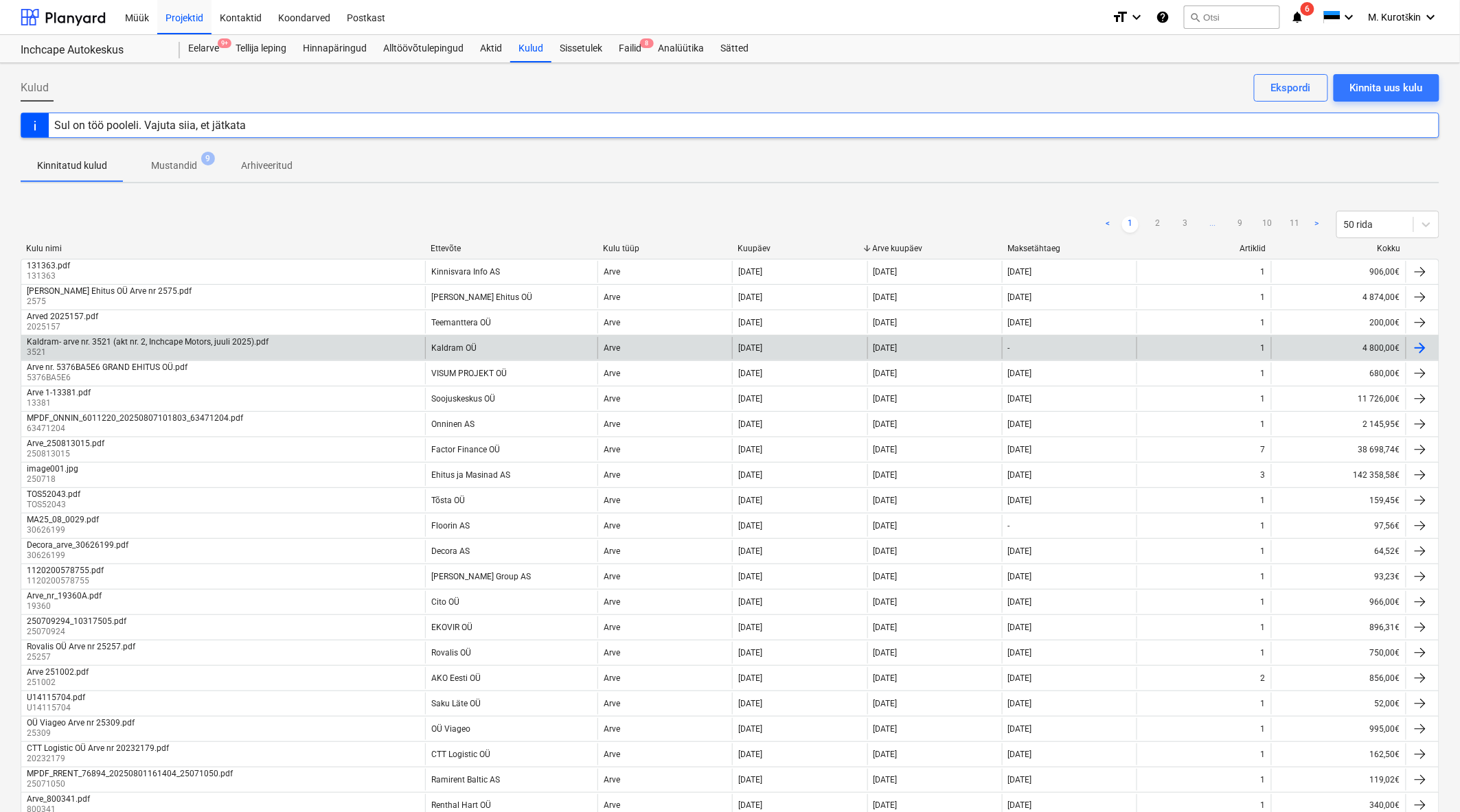
click at [543, 344] on div "Kaldram OÜ" at bounding box center [511, 348] width 172 height 22
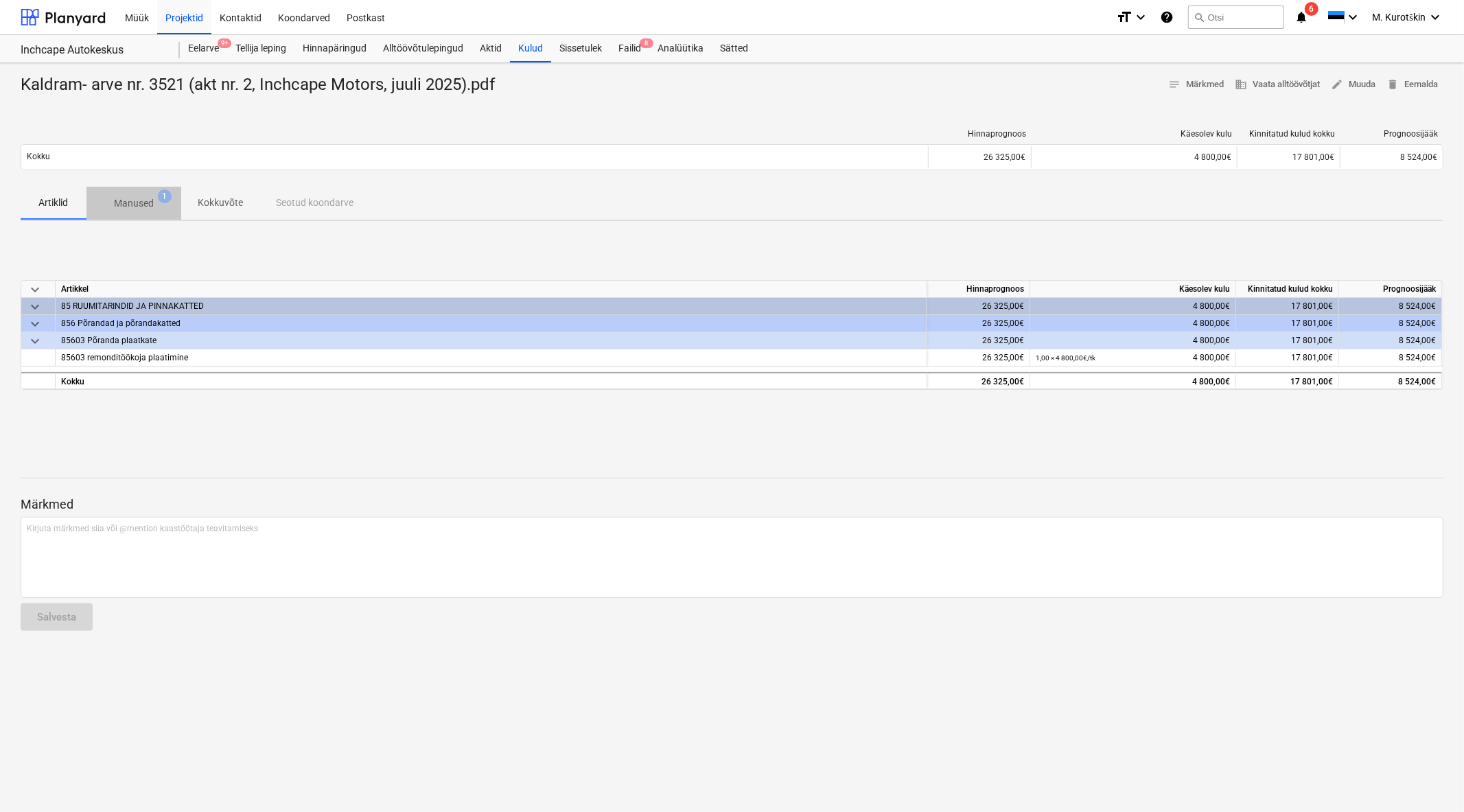
click at [152, 195] on span "Manused 1" at bounding box center [133, 203] width 95 height 24
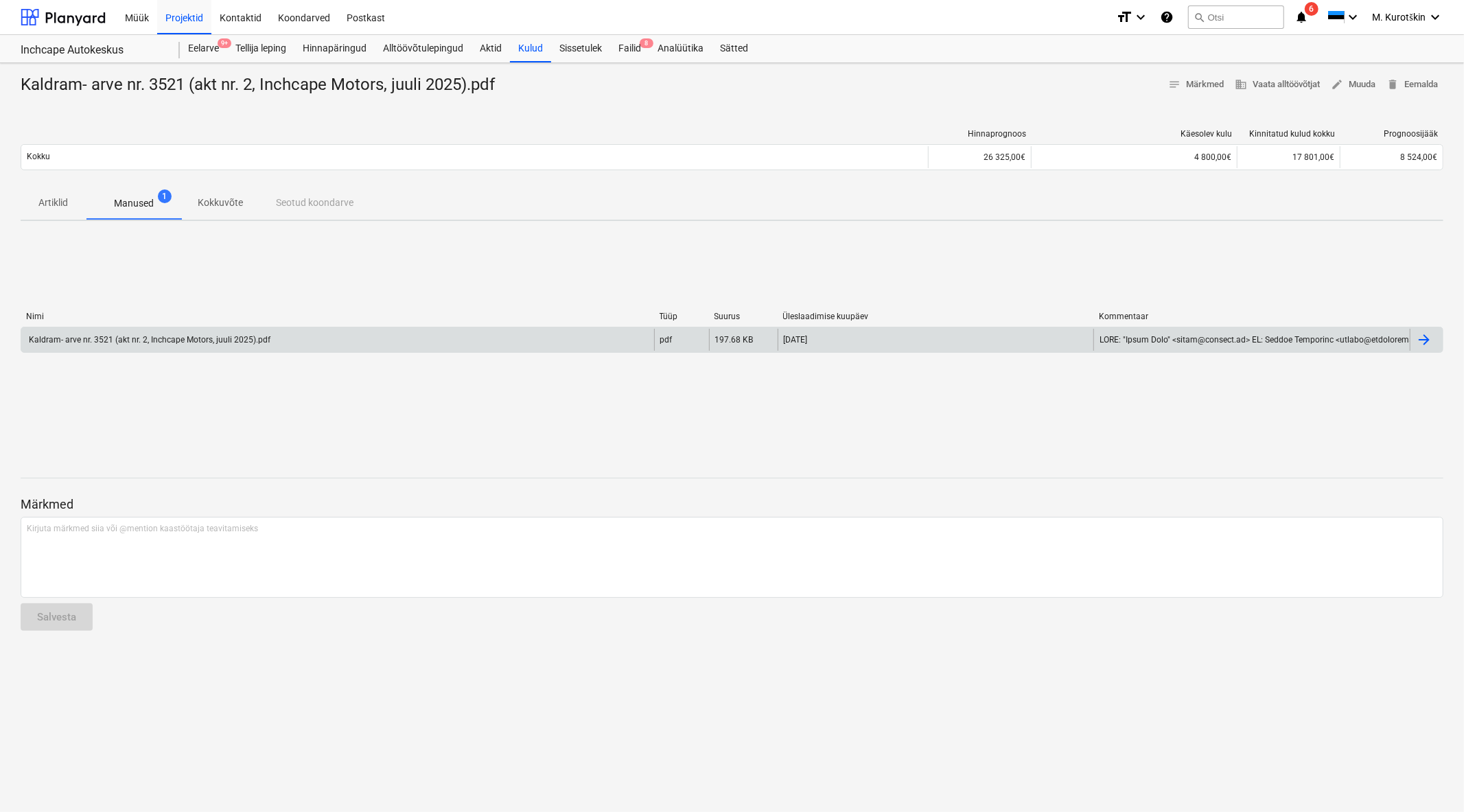
click at [221, 332] on div "Kaldram- arve nr. 3521 (akt nr. 2, Inchcape Motors, juuli 2025).pdf" at bounding box center [337, 339] width 633 height 22
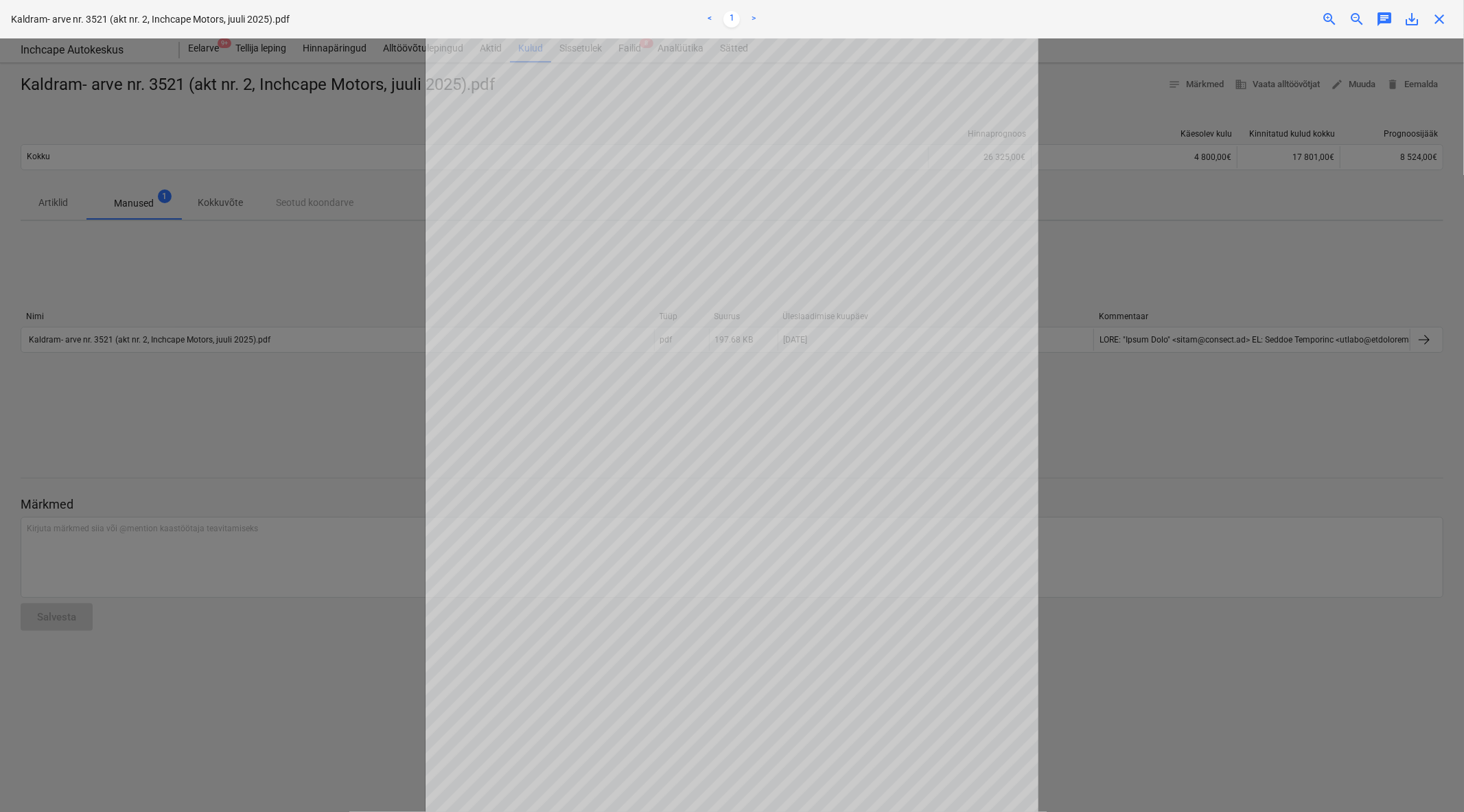
click at [1100, 488] on div at bounding box center [732, 425] width 1464 height 774
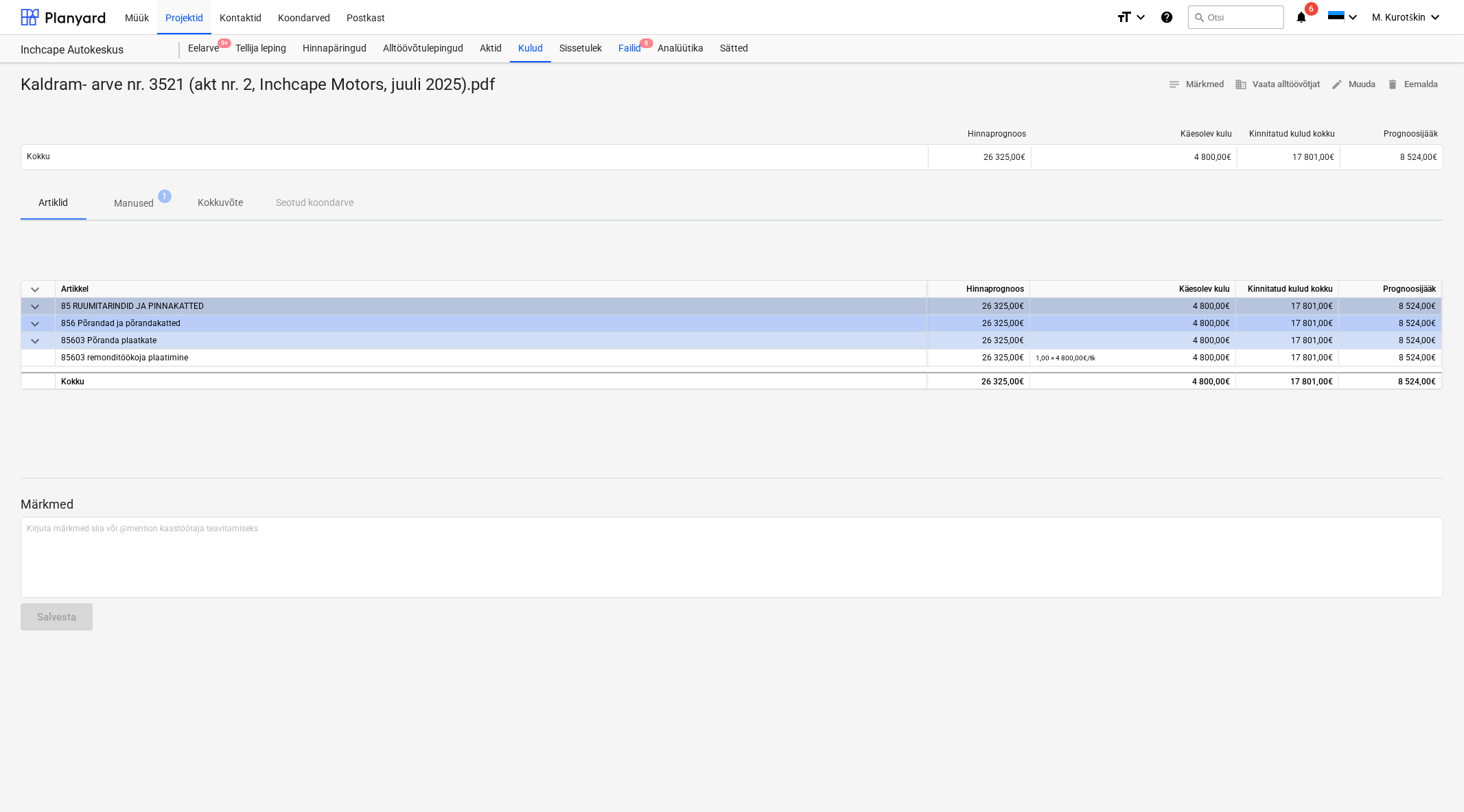
click at [622, 50] on div "Failid 8" at bounding box center [629, 49] width 39 height 28
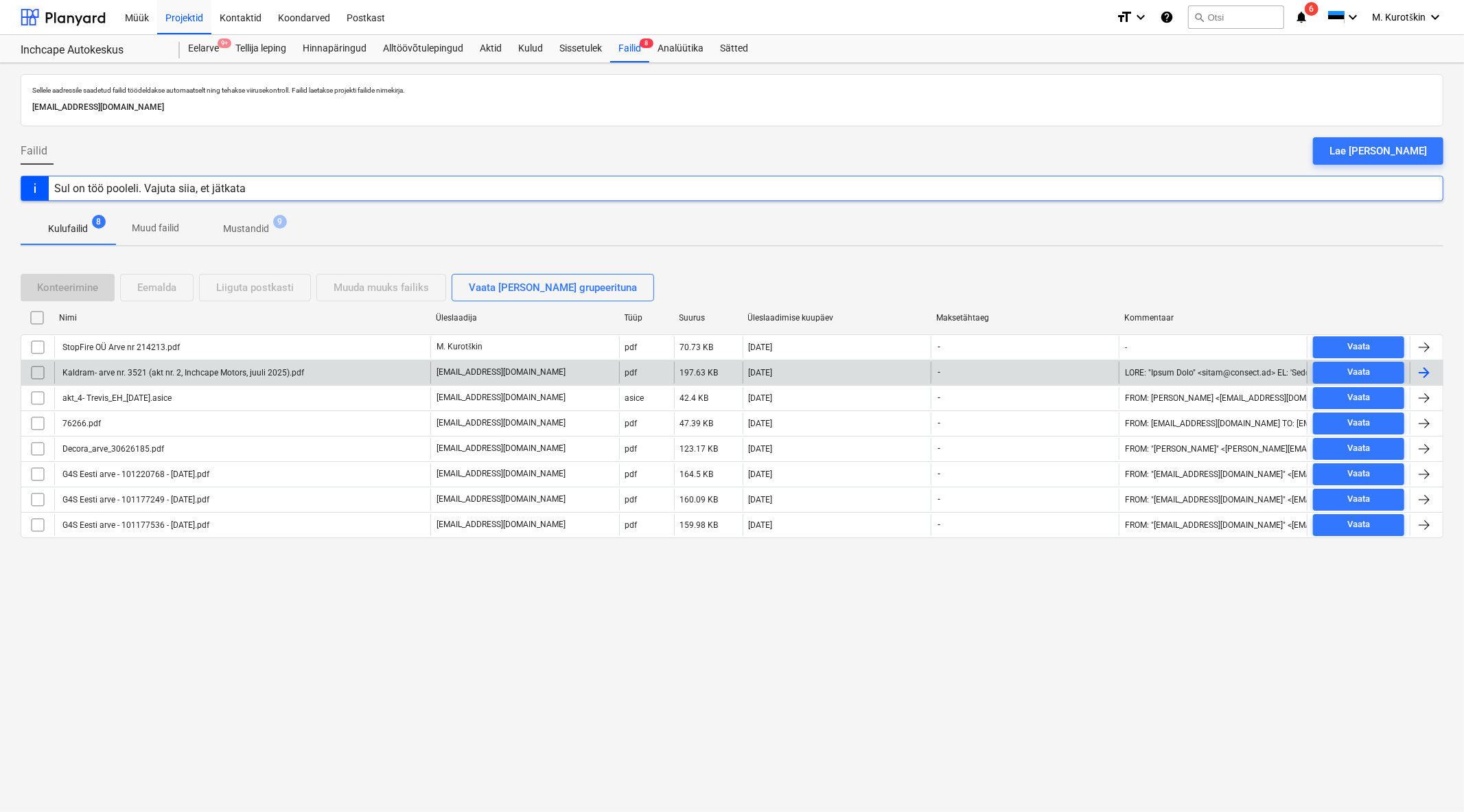
click at [39, 366] on input "checkbox" at bounding box center [37, 372] width 22 height 22
click at [156, 291] on div "Eemalda" at bounding box center [156, 288] width 39 height 18
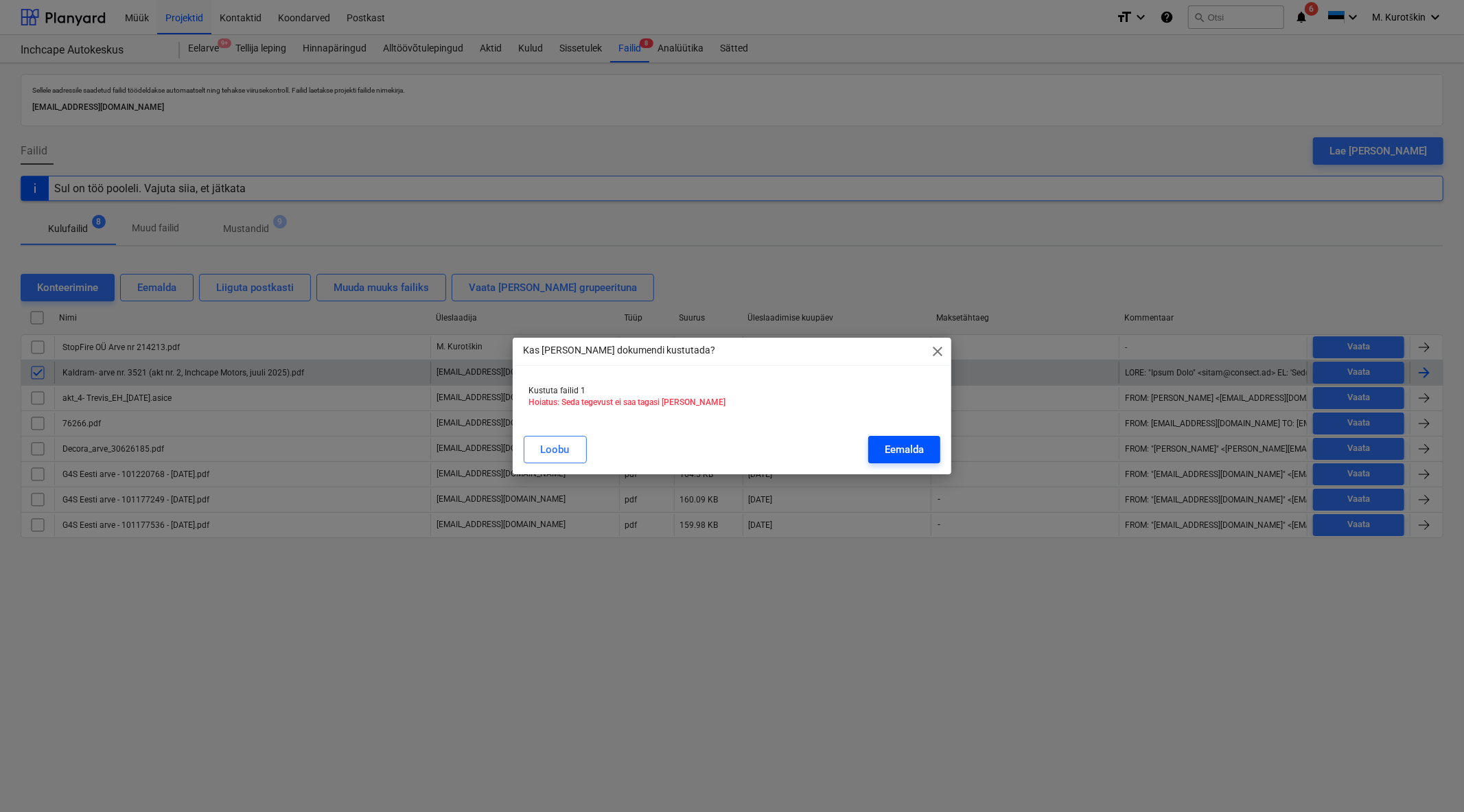
click at [911, 449] on div "Eemalda" at bounding box center [904, 449] width 39 height 18
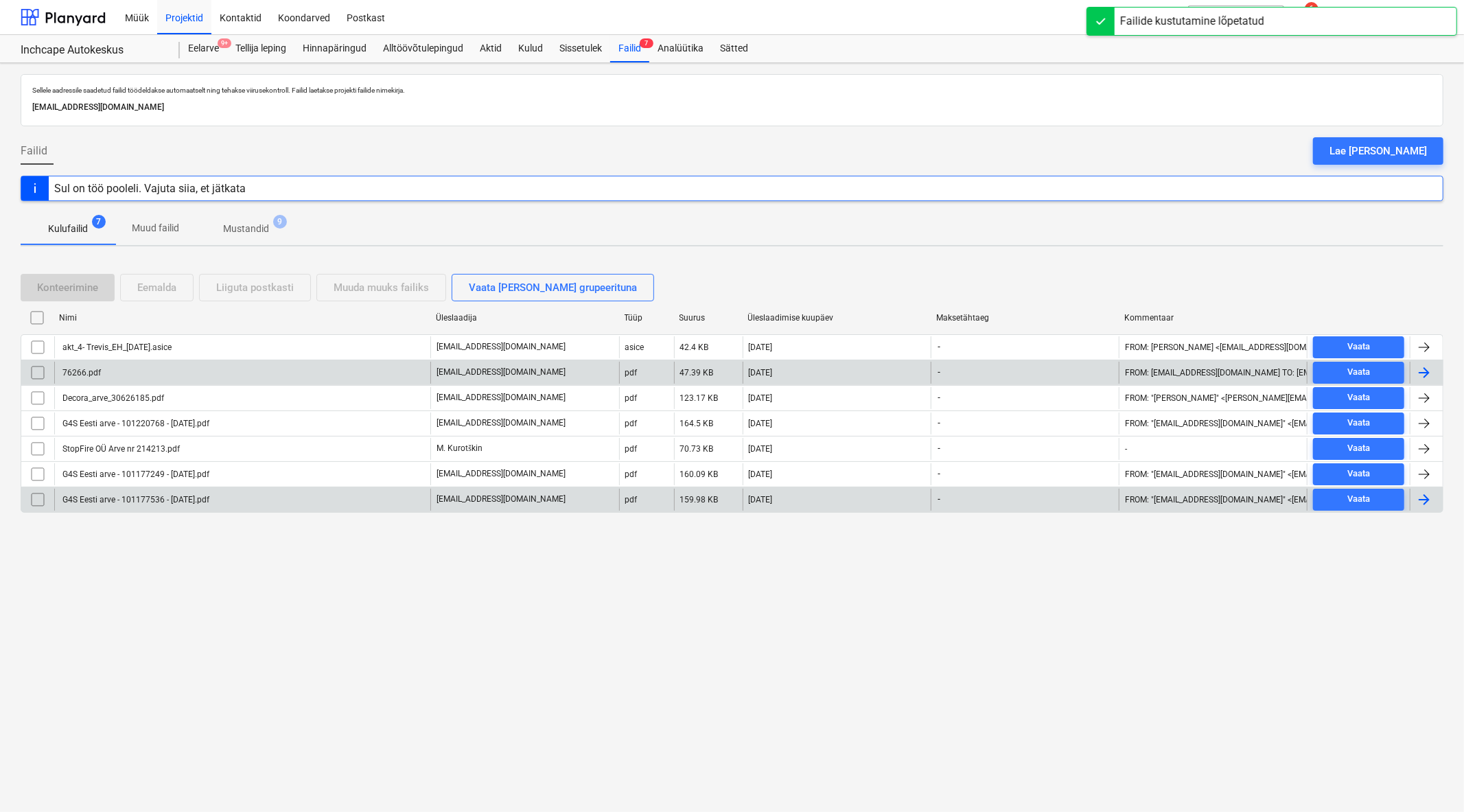
click at [99, 500] on div "G4S Eesti arve - 101177536 - [DATE]pdf" at bounding box center [134, 499] width 149 height 10
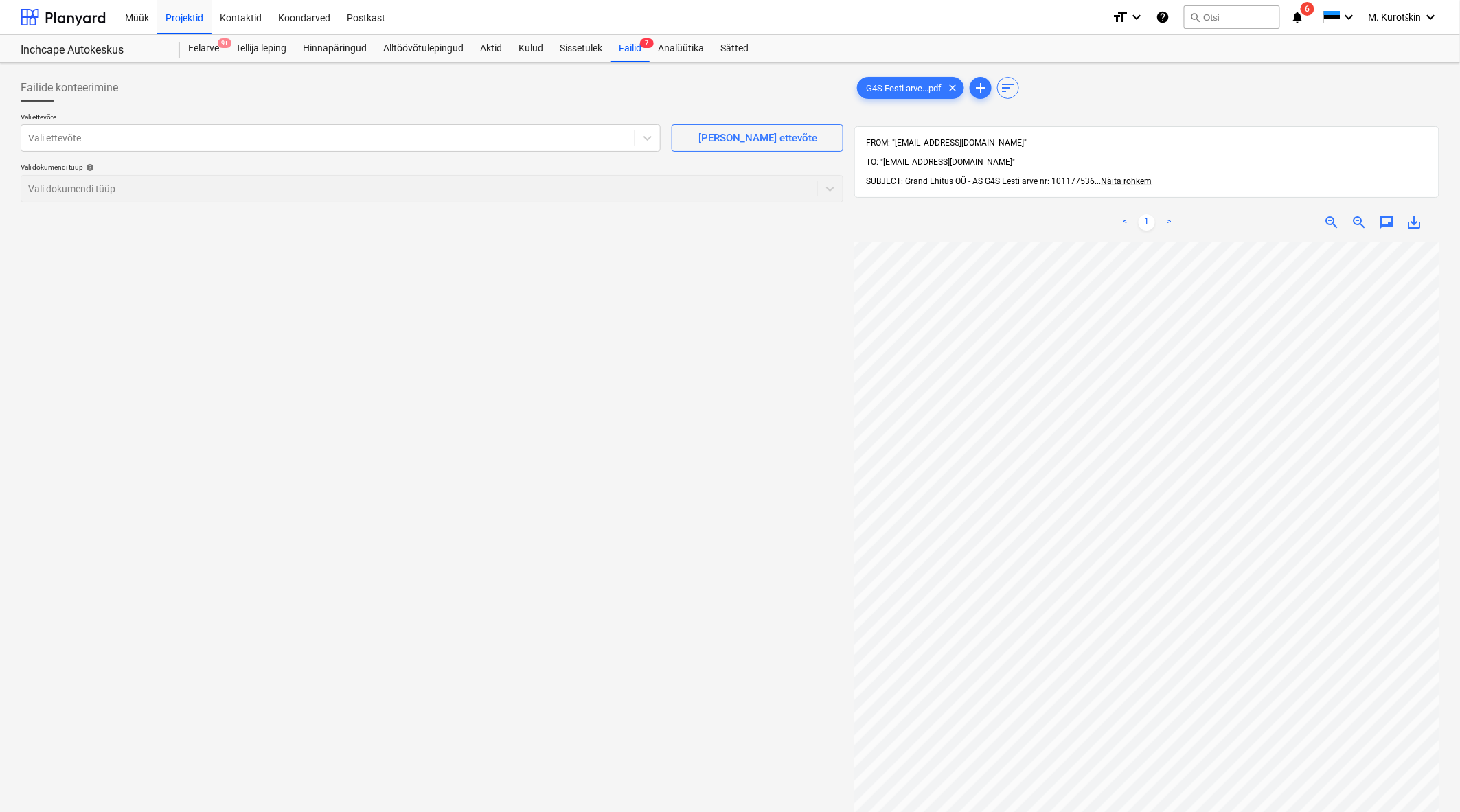
scroll to position [28, 37]
click at [435, 137] on div at bounding box center [327, 138] width 599 height 14
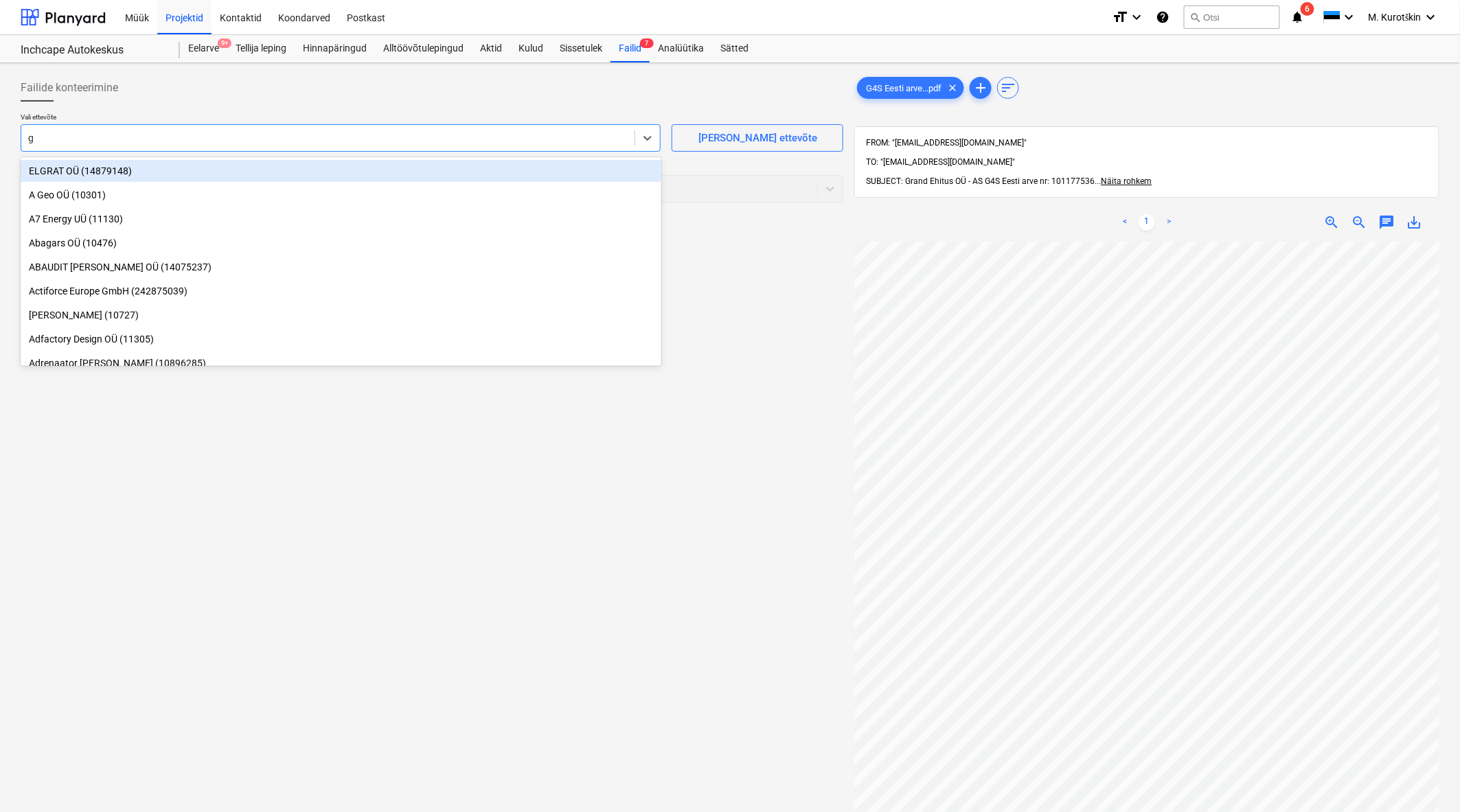
type input "g4"
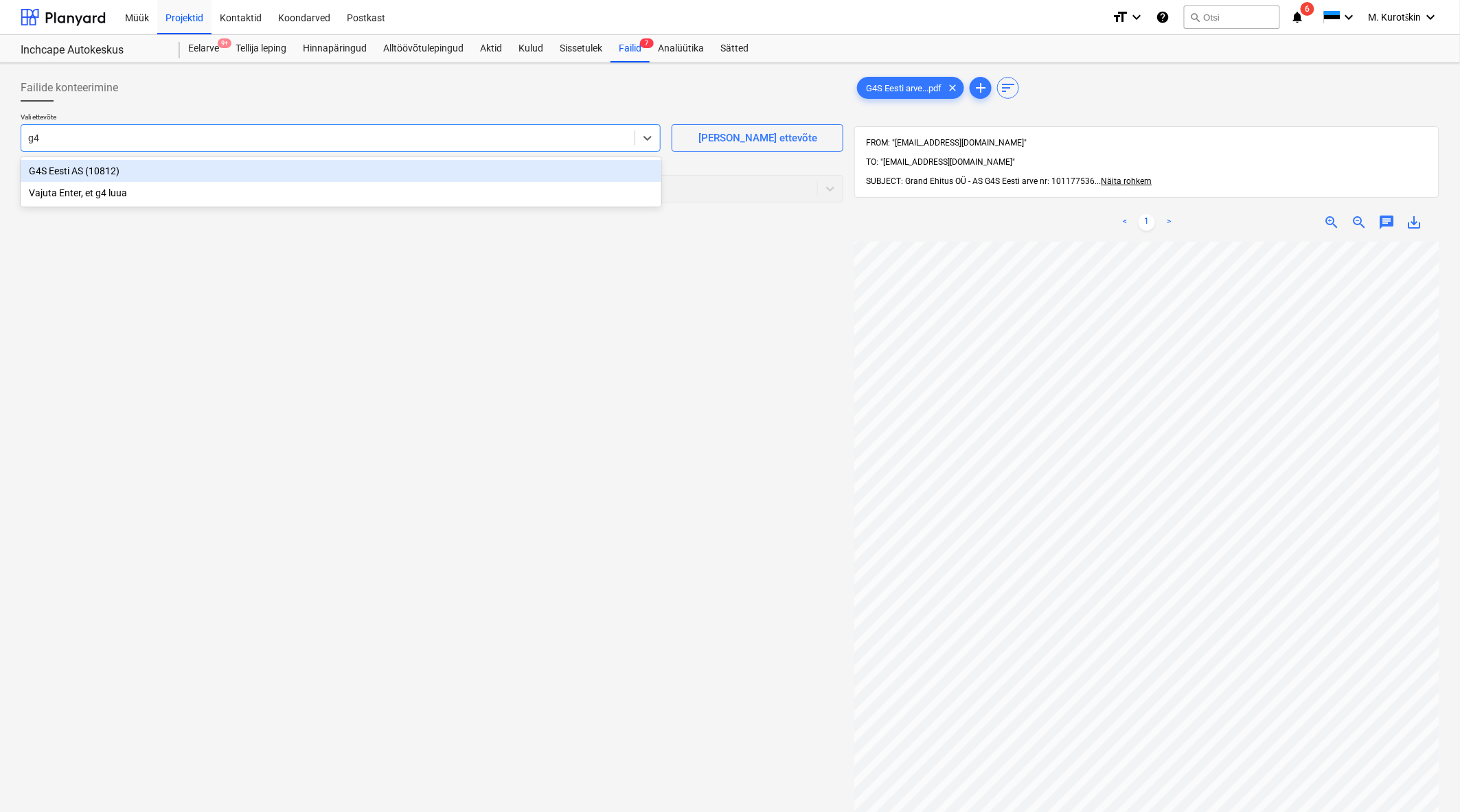
click at [410, 163] on div "G4S Eesti AS (10812)" at bounding box center [341, 170] width 641 height 22
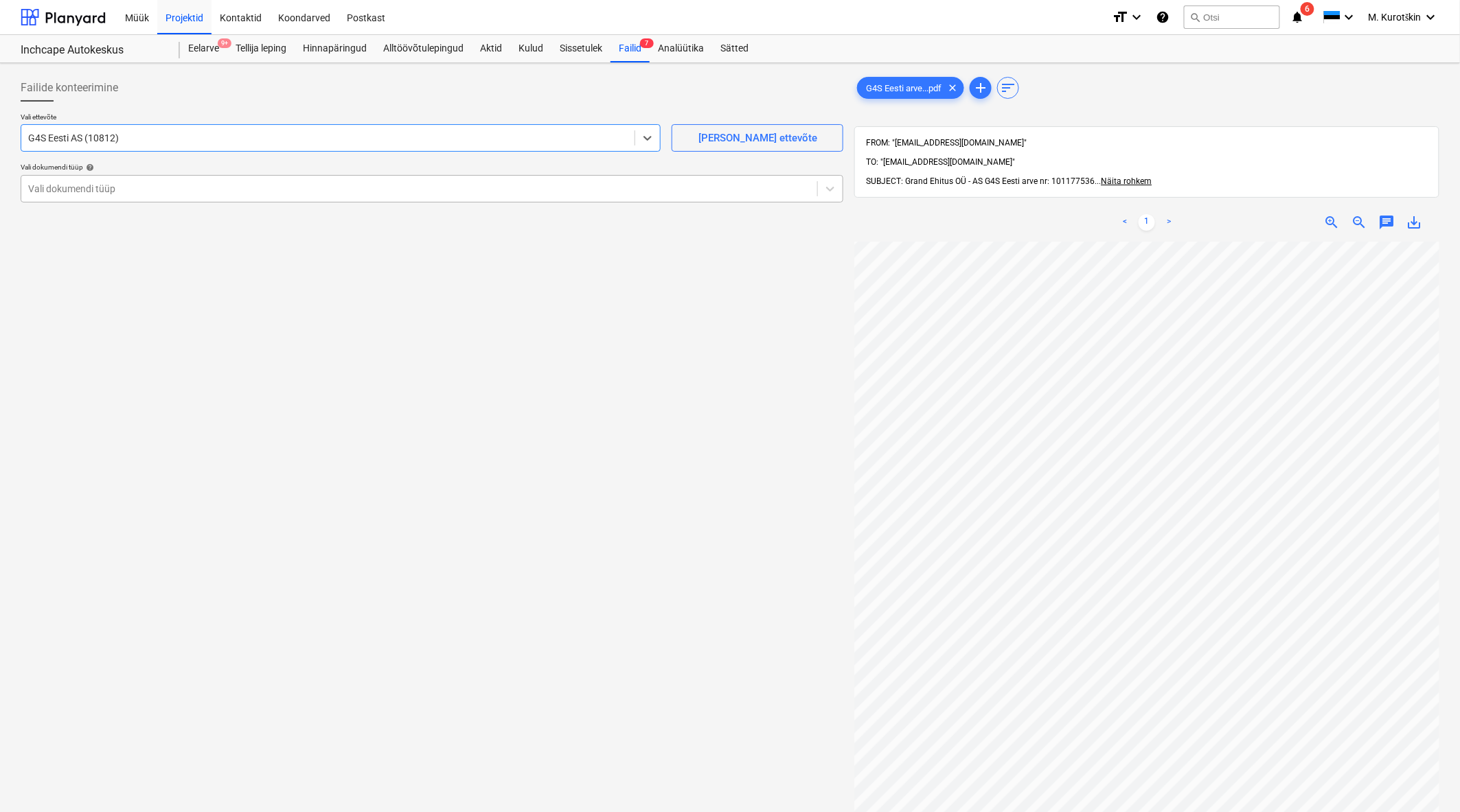
click at [413, 200] on div "Vali dokumendi tüüp" at bounding box center [432, 189] width 823 height 28
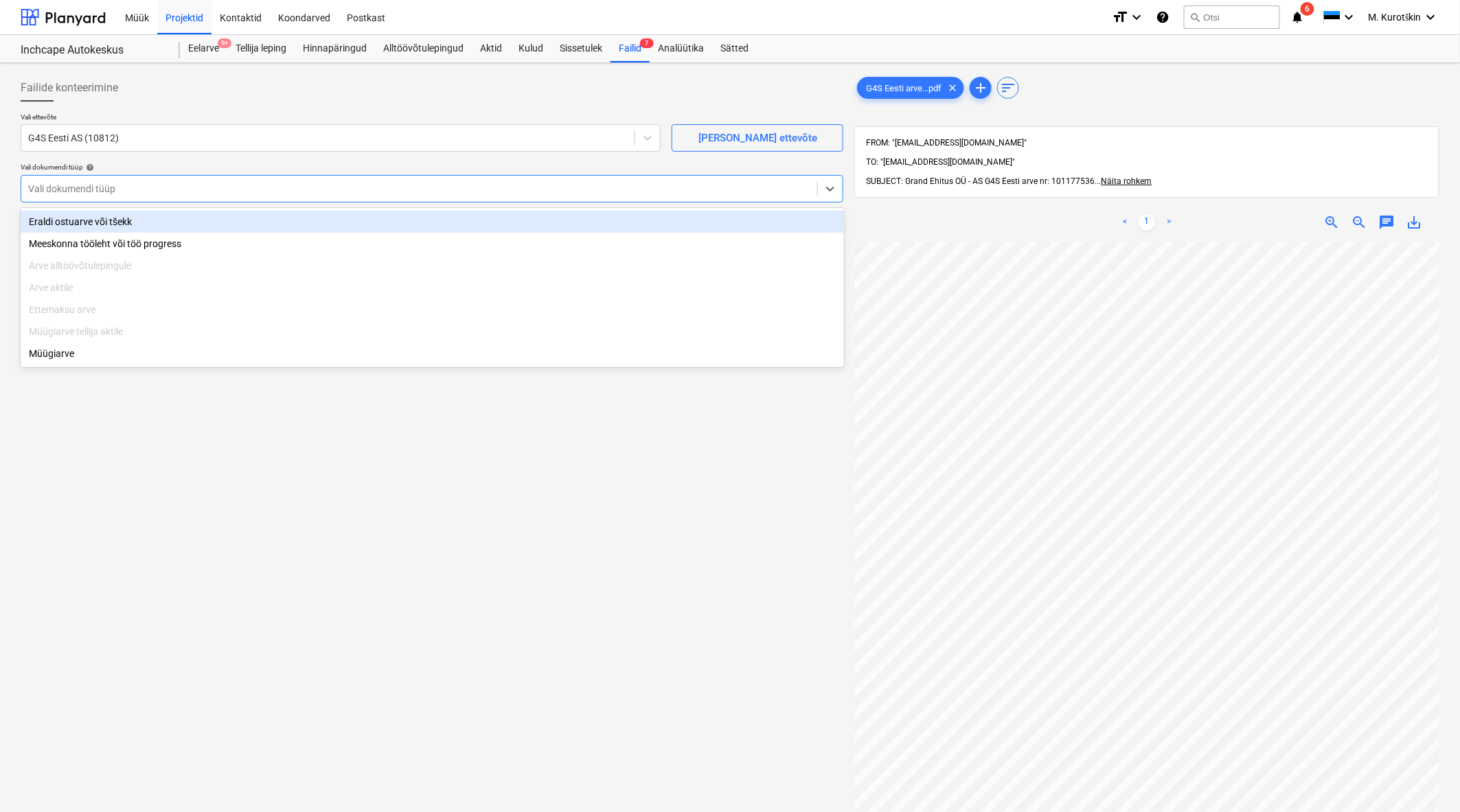
click at [400, 215] on div "Eraldi ostuarve või tšekk" at bounding box center [432, 221] width 823 height 22
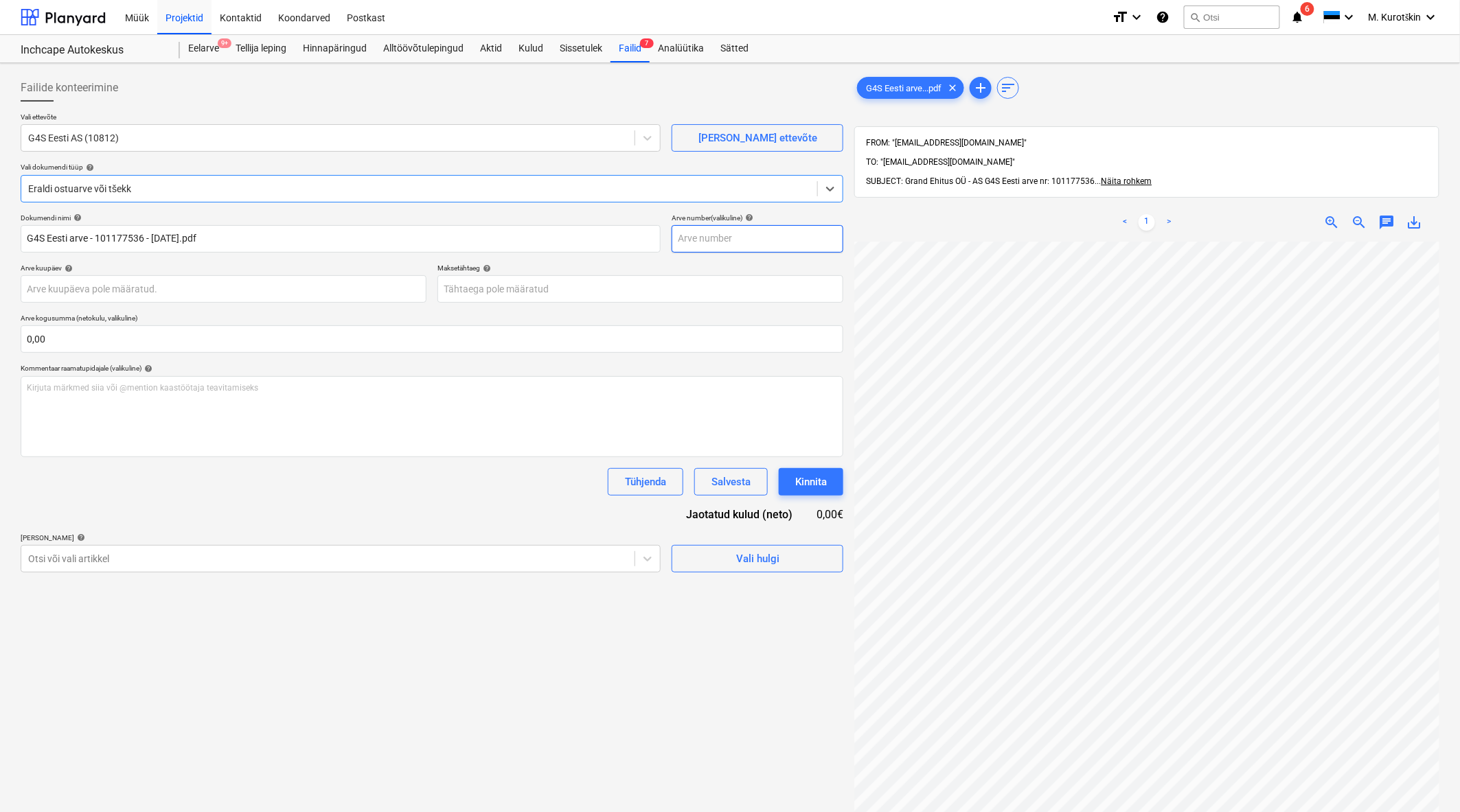
click at [700, 235] on input "text" at bounding box center [757, 239] width 171 height 28
click at [1420, 214] on span "save_alt" at bounding box center [1414, 222] width 17 height 17
click at [726, 247] on input "text" at bounding box center [757, 239] width 171 height 28
paste input "101177536"
type input "101177536"
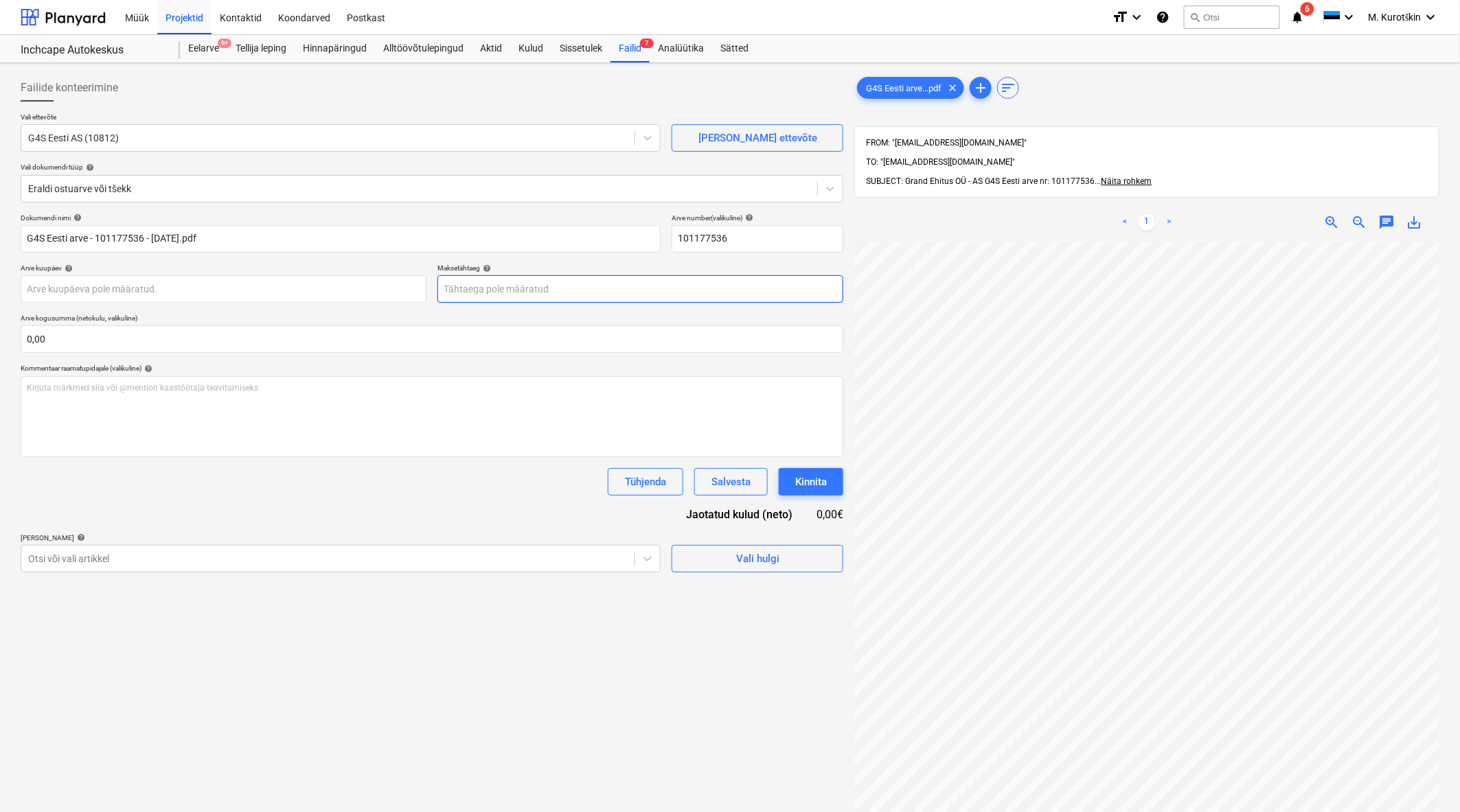
click at [614, 296] on body "Müük Projektid Kontaktid Koondarved Postkast format_size keyboard_arrow_down he…" at bounding box center [730, 406] width 1460 height 812
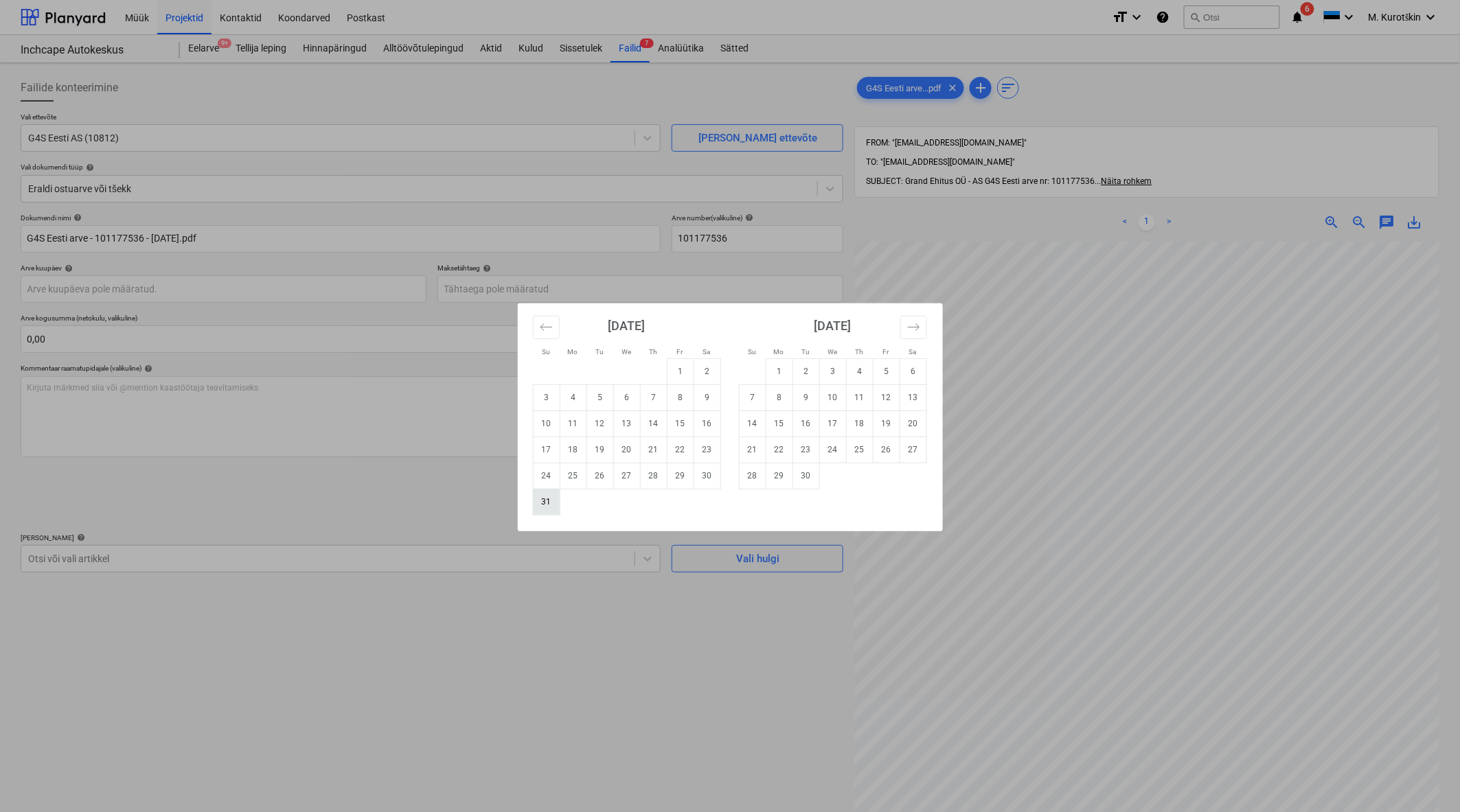
click at [550, 503] on td "31" at bounding box center [546, 502] width 27 height 26
type input "31 Aug 2025"
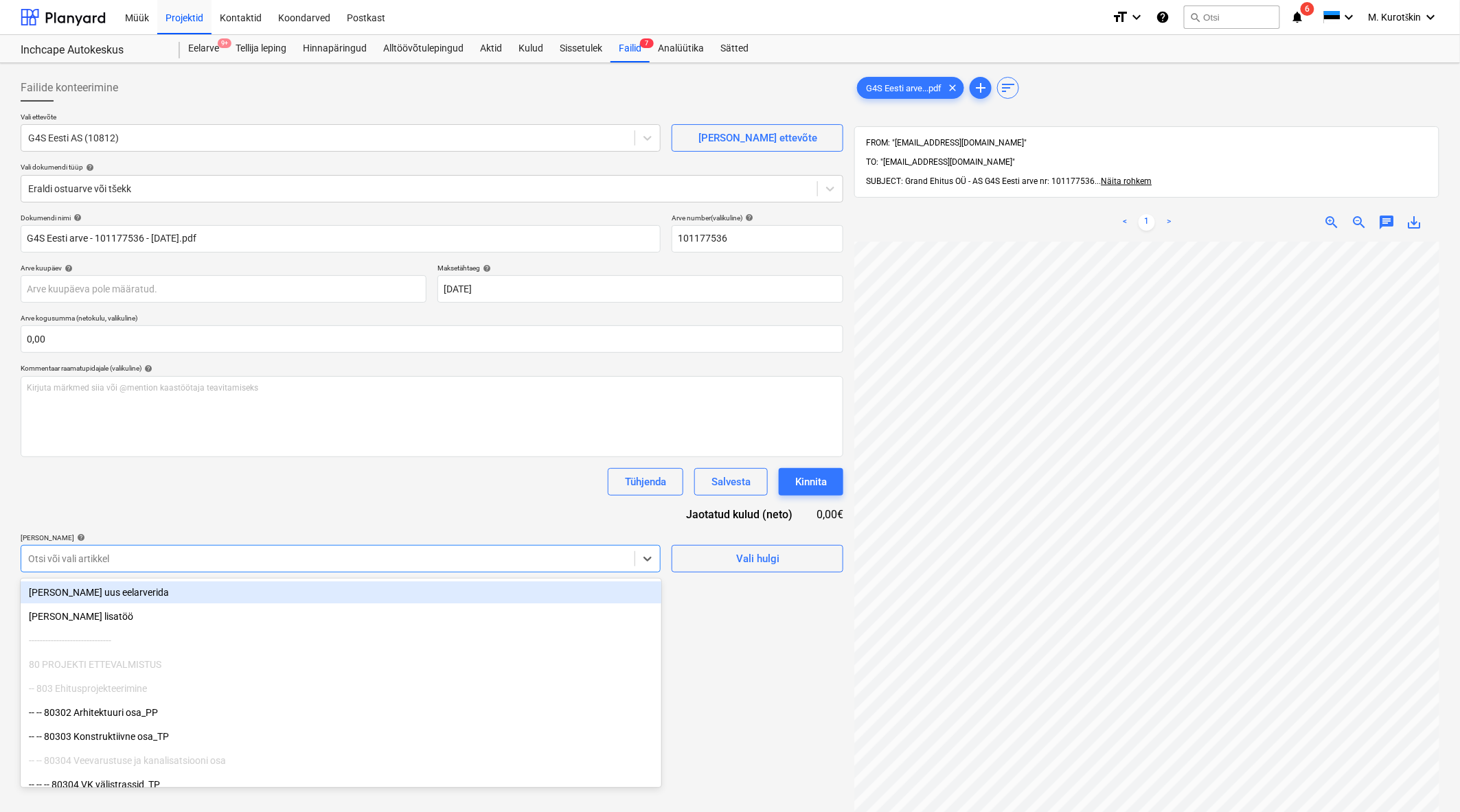
click at [255, 562] on div at bounding box center [327, 559] width 599 height 14
click at [214, 594] on div "[PERSON_NAME] uus eelarverida" at bounding box center [341, 592] width 641 height 22
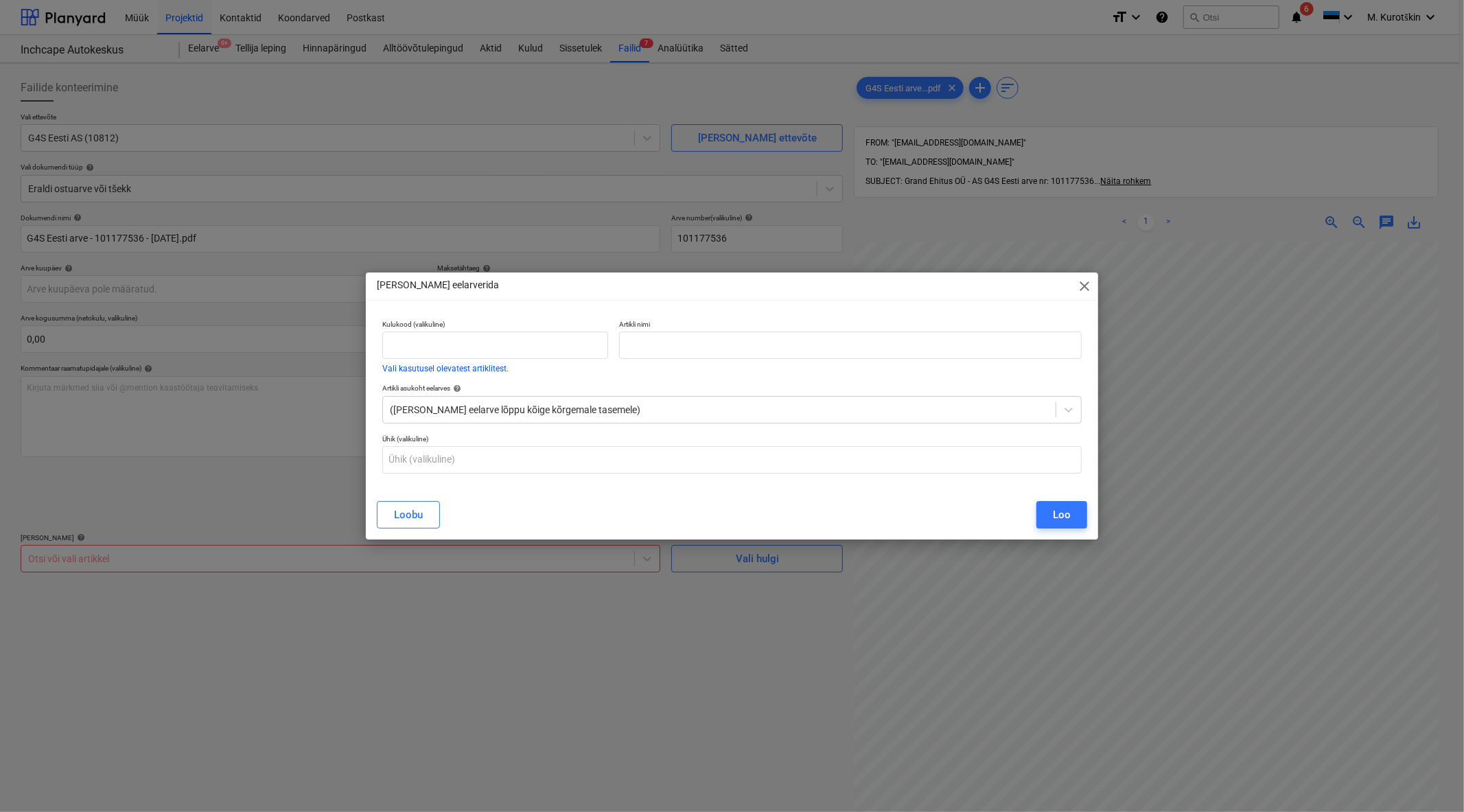
click at [1082, 286] on span "close" at bounding box center [1084, 286] width 17 height 17
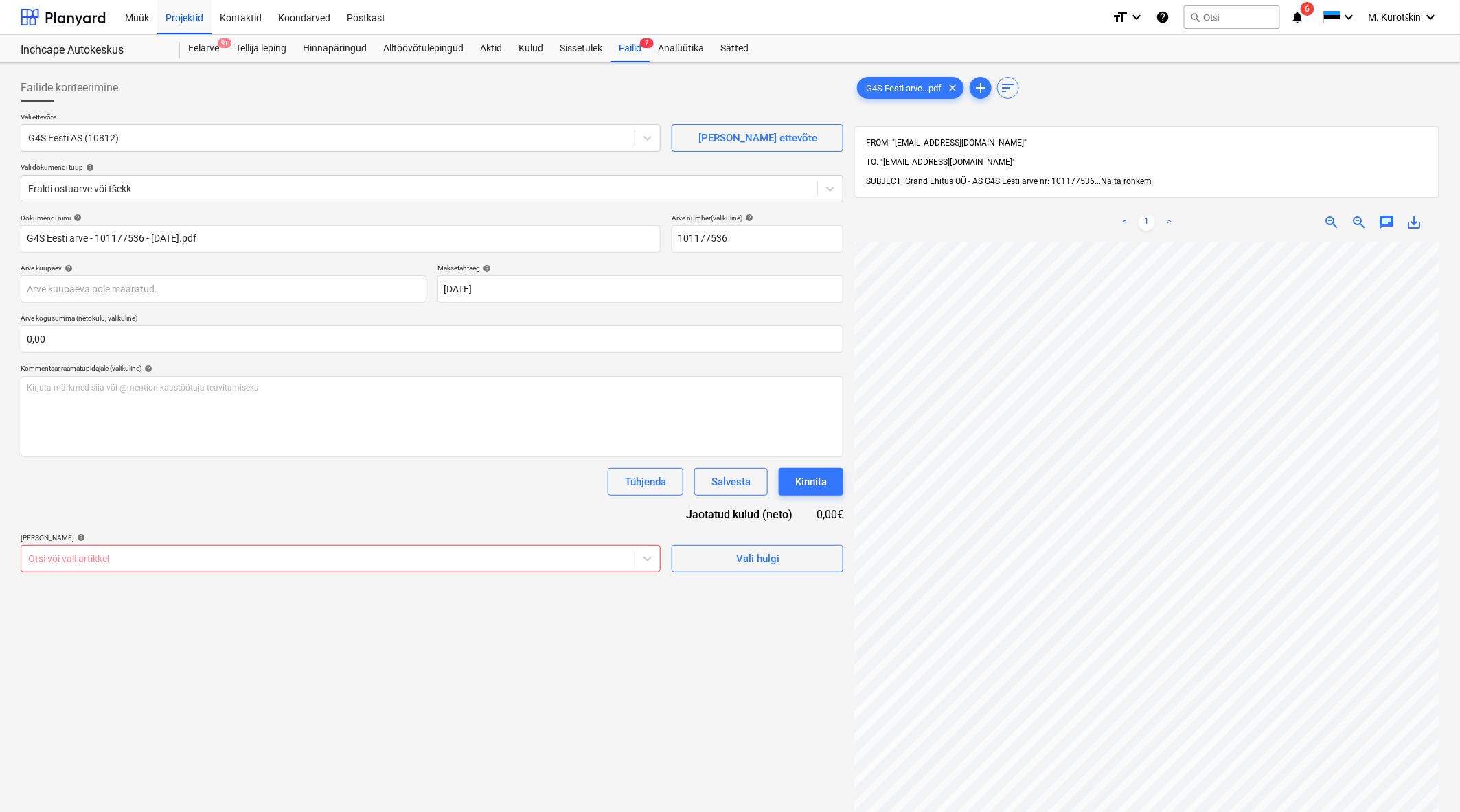
click at [371, 557] on div at bounding box center [327, 559] width 599 height 14
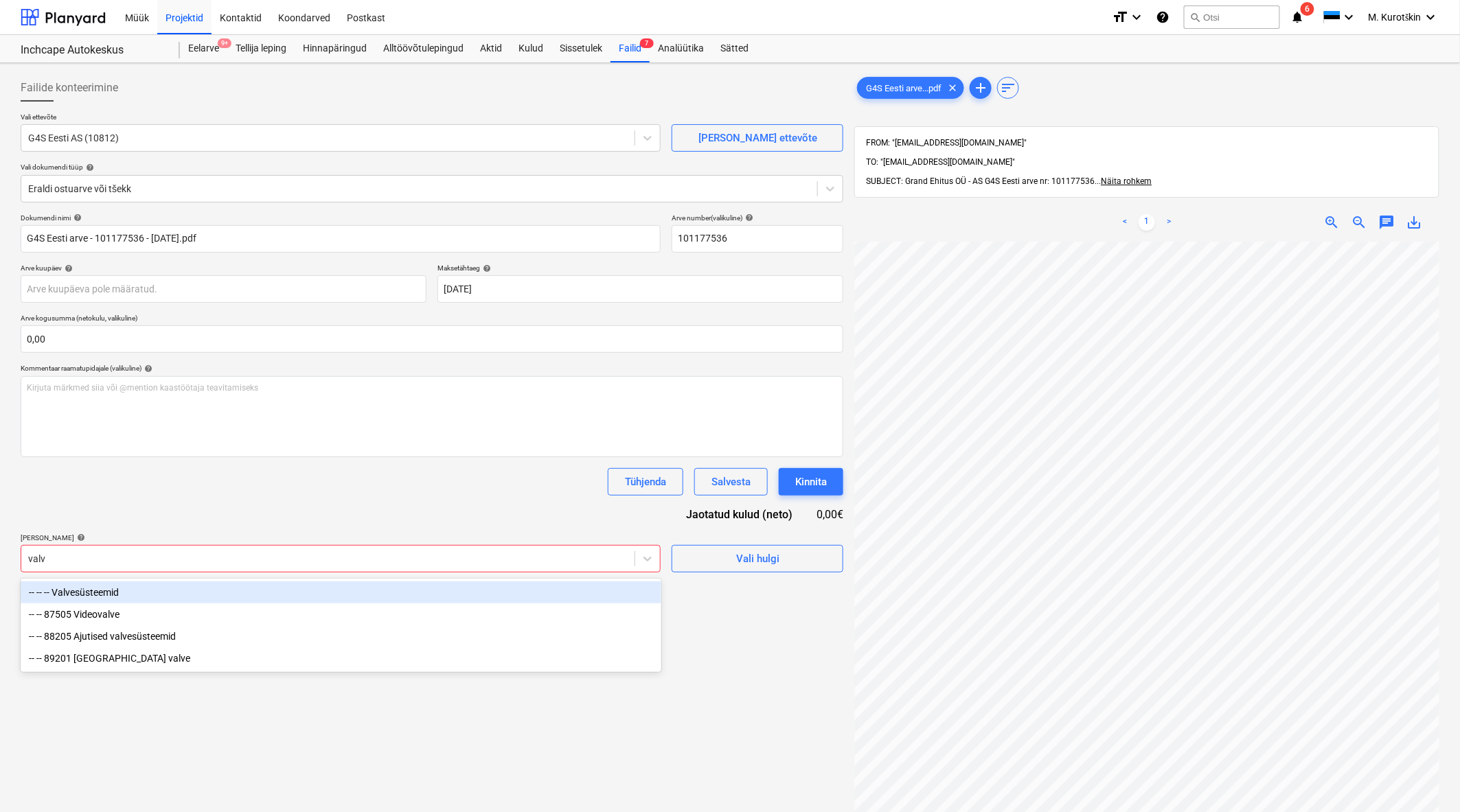
type input "valve"
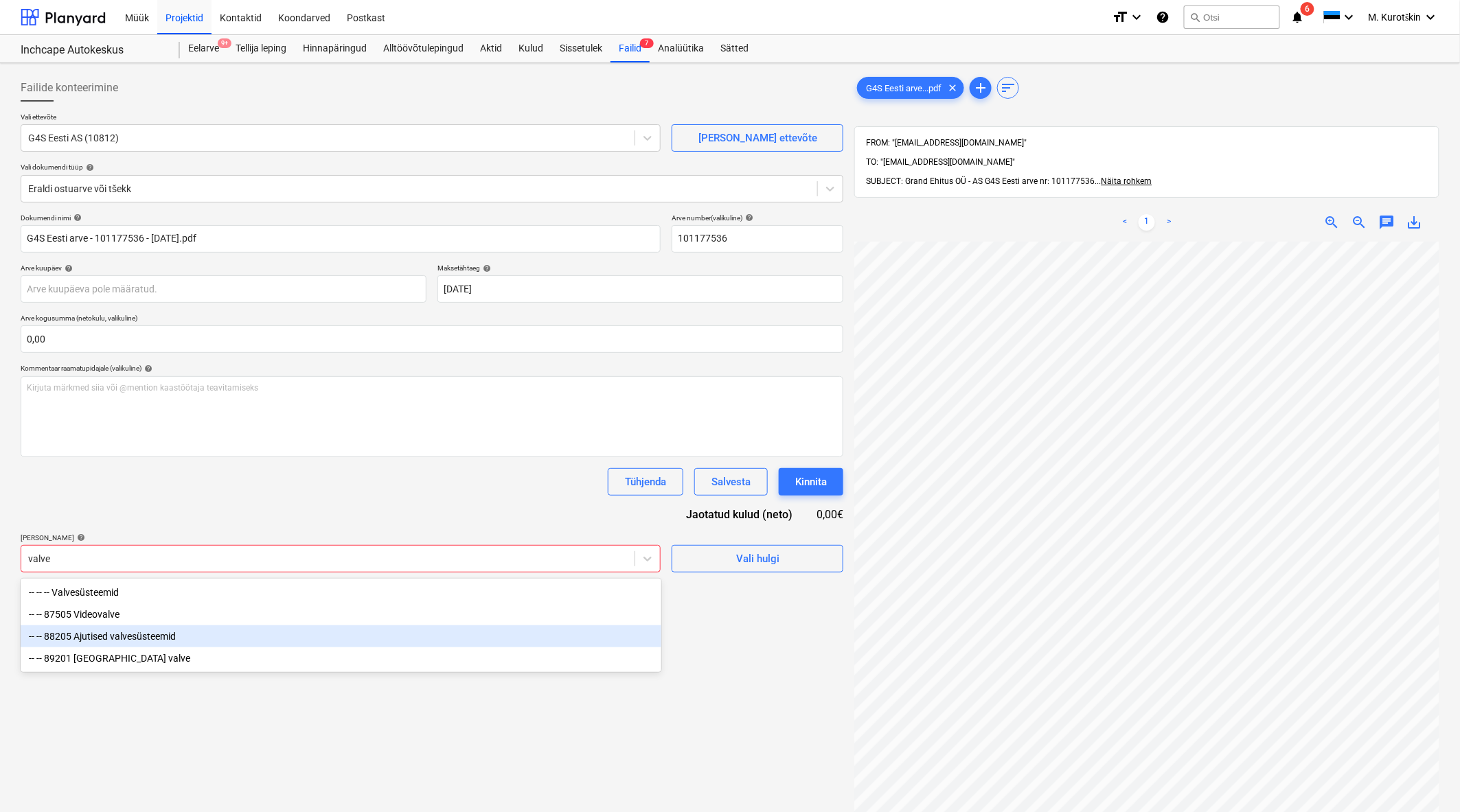
click at [305, 637] on div "-- -- 88205 Ajutised valvesüsteemid" at bounding box center [341, 636] width 641 height 22
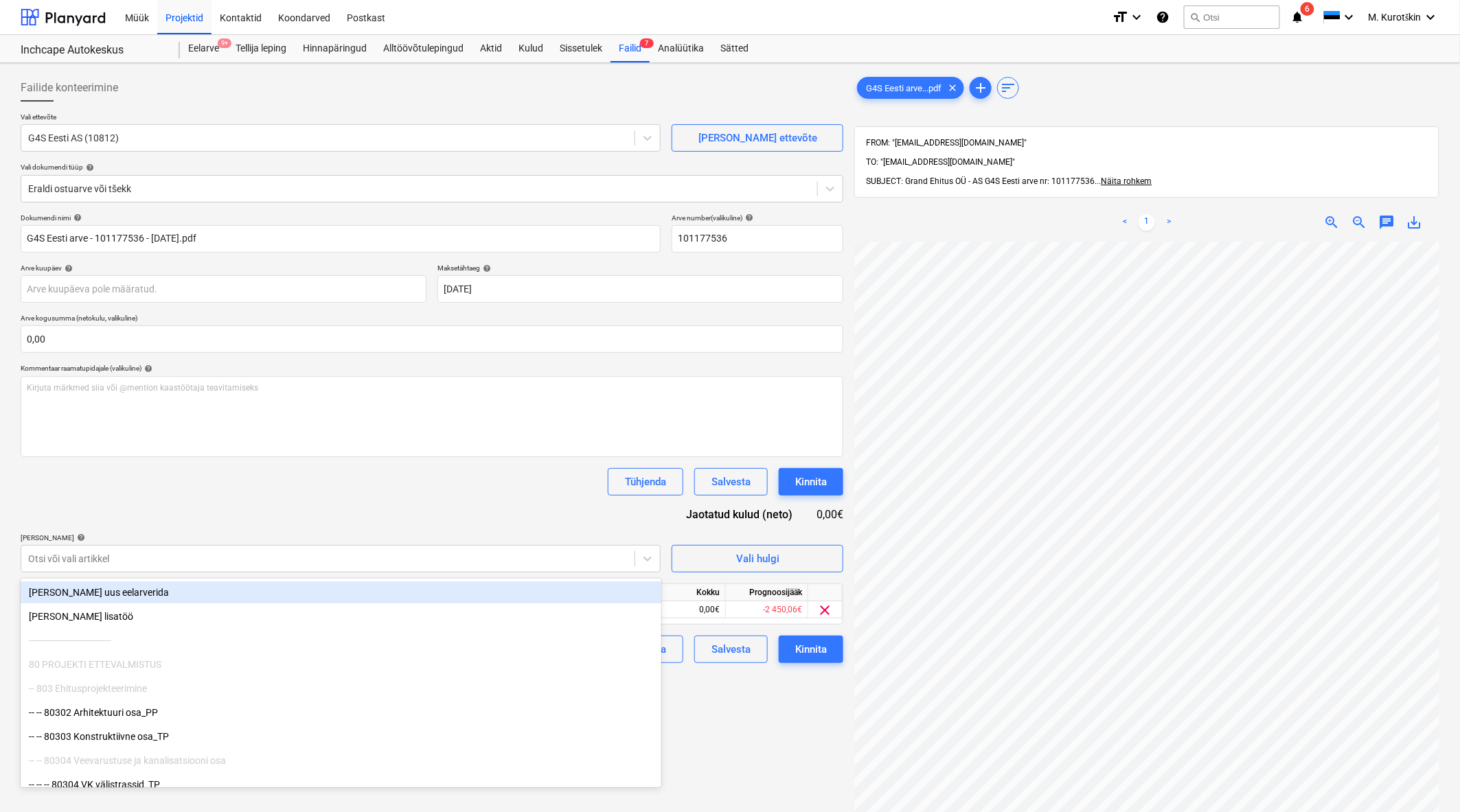
click at [375, 470] on div "Tühjenda Salvesta Kinnita" at bounding box center [432, 482] width 823 height 28
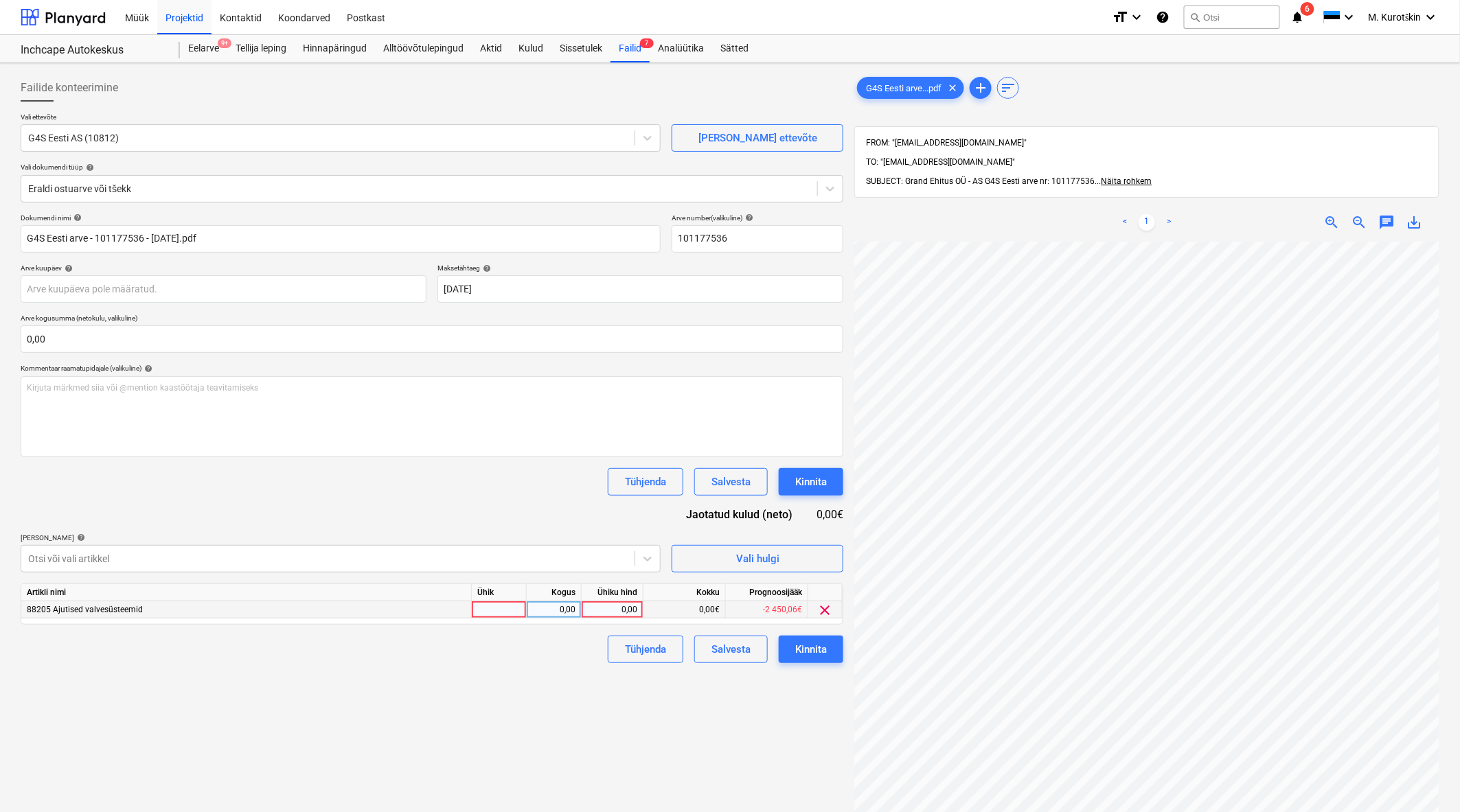
click at [621, 616] on div "0,00" at bounding box center [612, 610] width 50 height 17
click at [236, 609] on div "88205 Ajutised valvesüsteemid" at bounding box center [246, 610] width 450 height 17
click at [230, 563] on div at bounding box center [327, 559] width 599 height 14
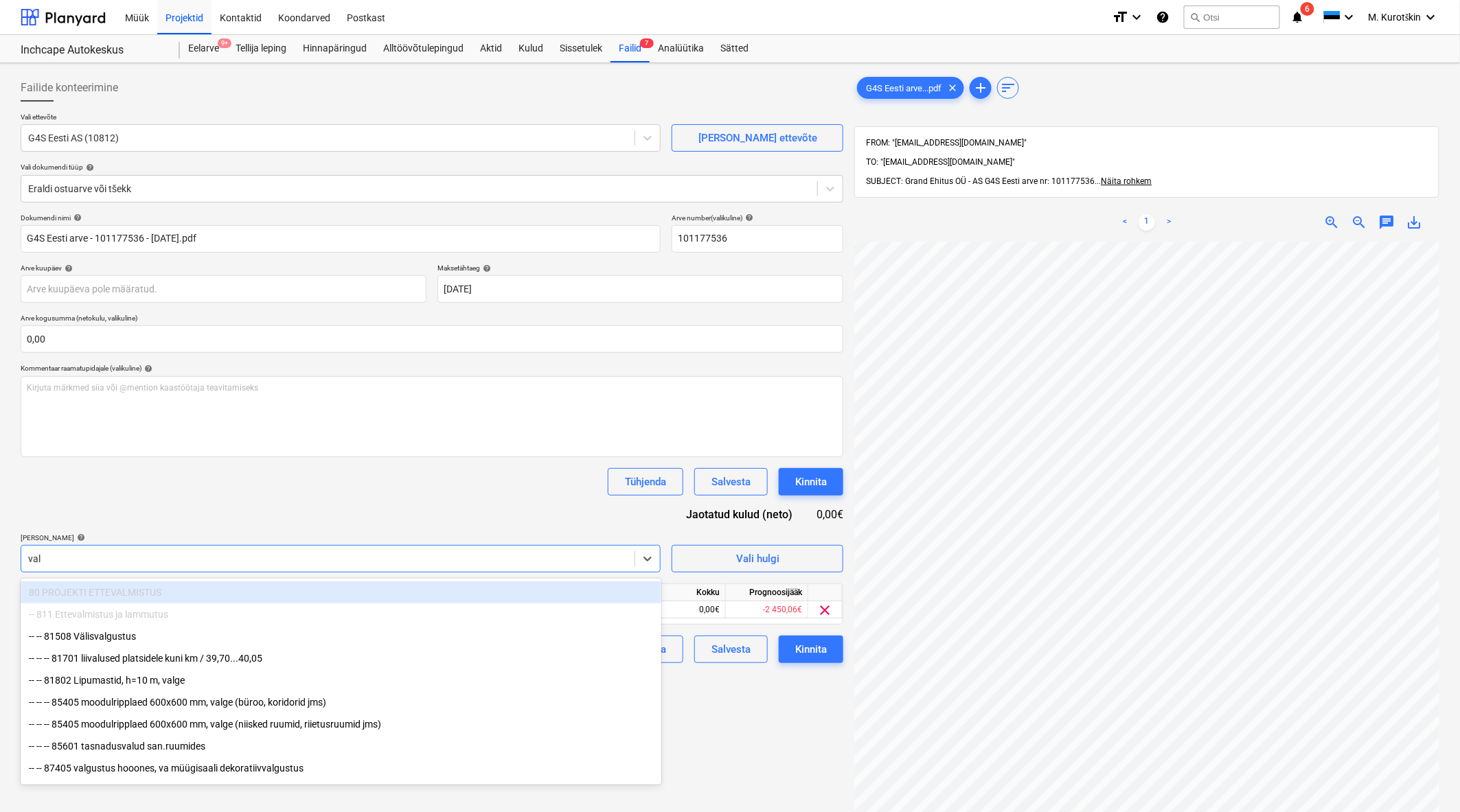
type input "valv"
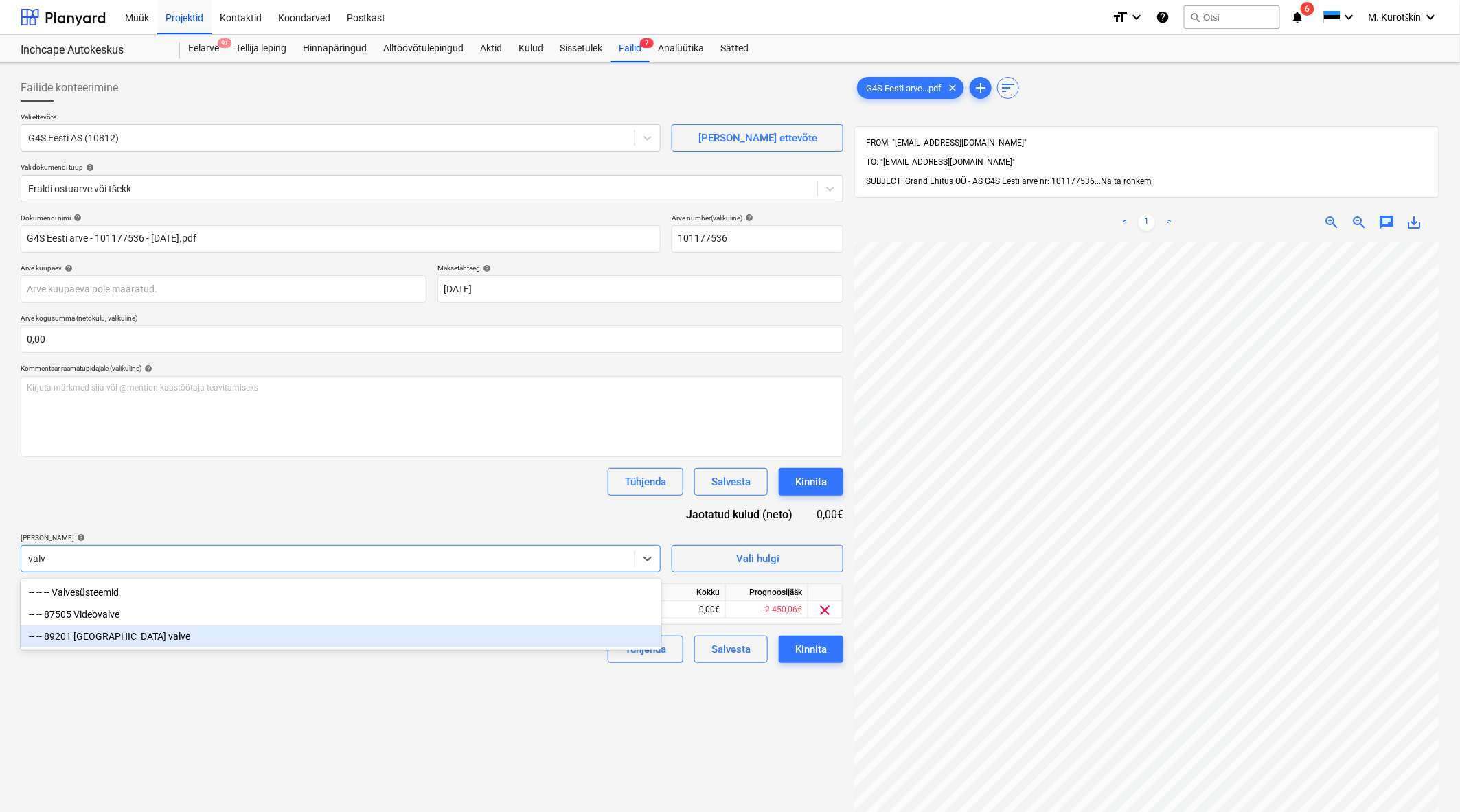
click at [149, 636] on div "-- -- 89201 [GEOGRAPHIC_DATA] valve" at bounding box center [341, 636] width 641 height 22
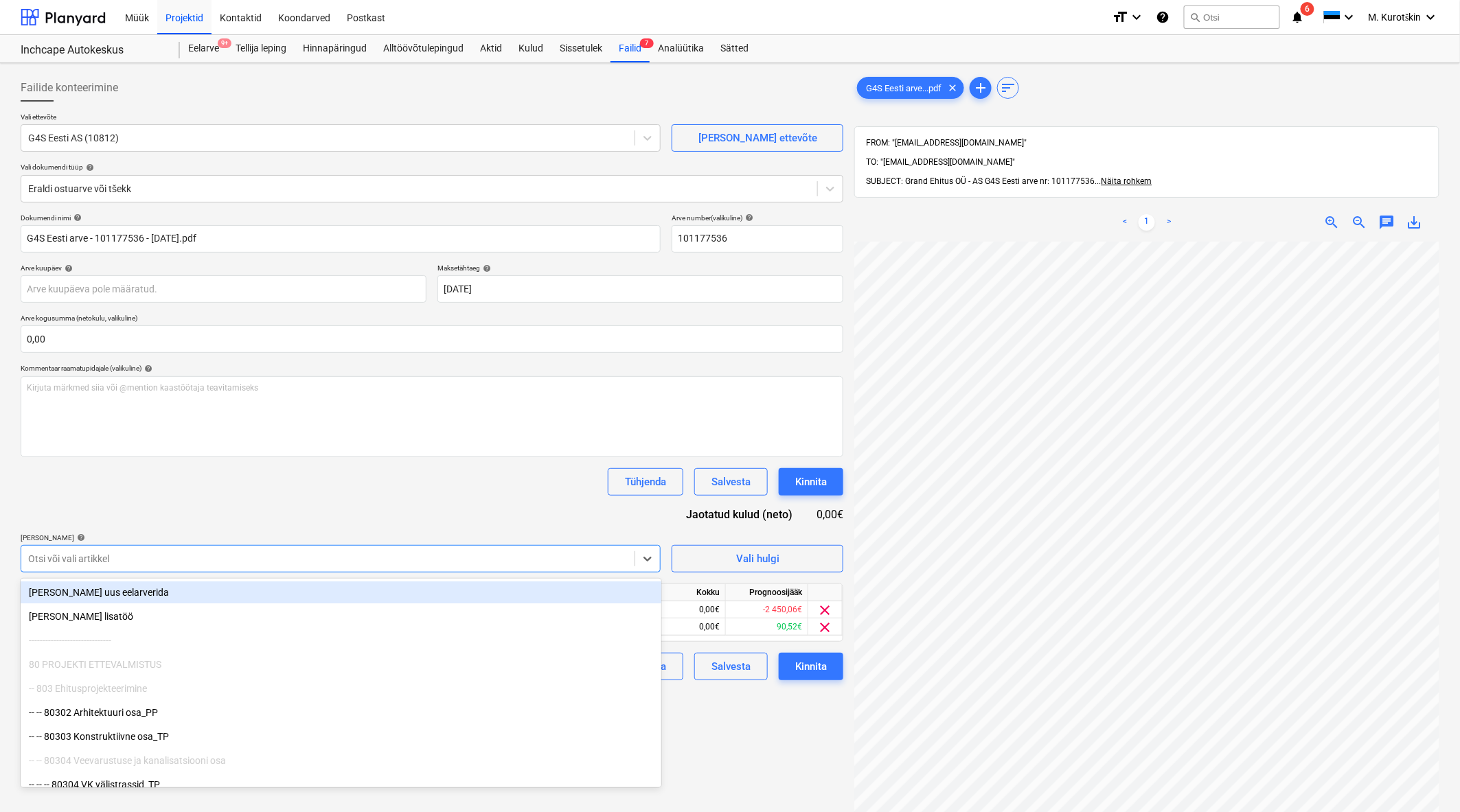
click at [318, 458] on div "Dokumendi nimi help G4S Eesti arve - 101177536 - 2025-08-09.pdf Arve number (va…" at bounding box center [432, 447] width 823 height 467
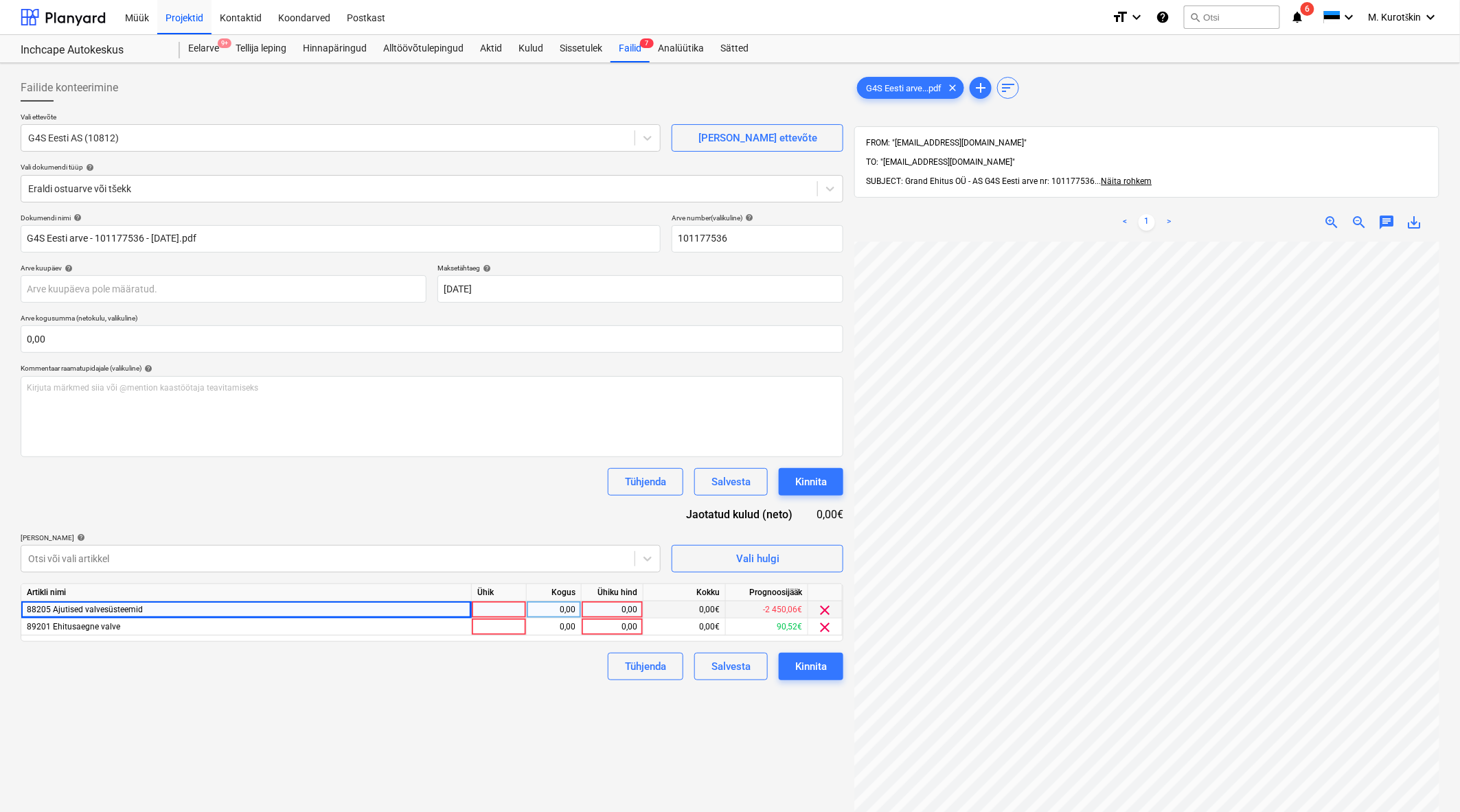
click at [815, 605] on div "clear" at bounding box center [824, 610] width 34 height 17
click at [826, 608] on span "clear" at bounding box center [825, 609] width 17 height 17
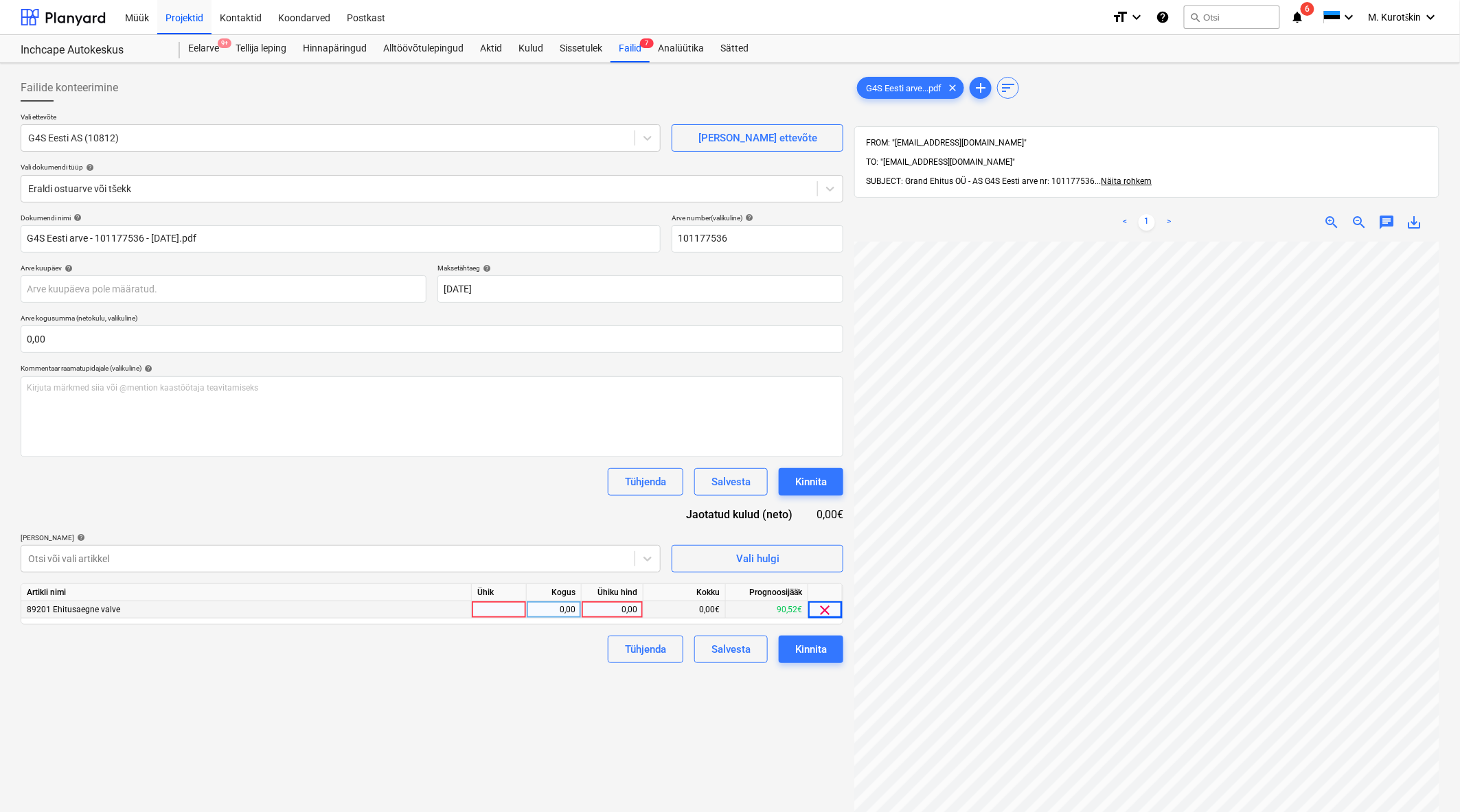
click at [609, 614] on div "0,00" at bounding box center [612, 610] width 50 height 17
type input "45"
click at [543, 687] on div "Failide konteerimine Vali ettevõte G4S Eesti AS (10812) Lisa uus ettevõte Vali …" at bounding box center [431, 544] width 834 height 952
click at [803, 654] on div "Kinnita" at bounding box center [810, 649] width 31 height 18
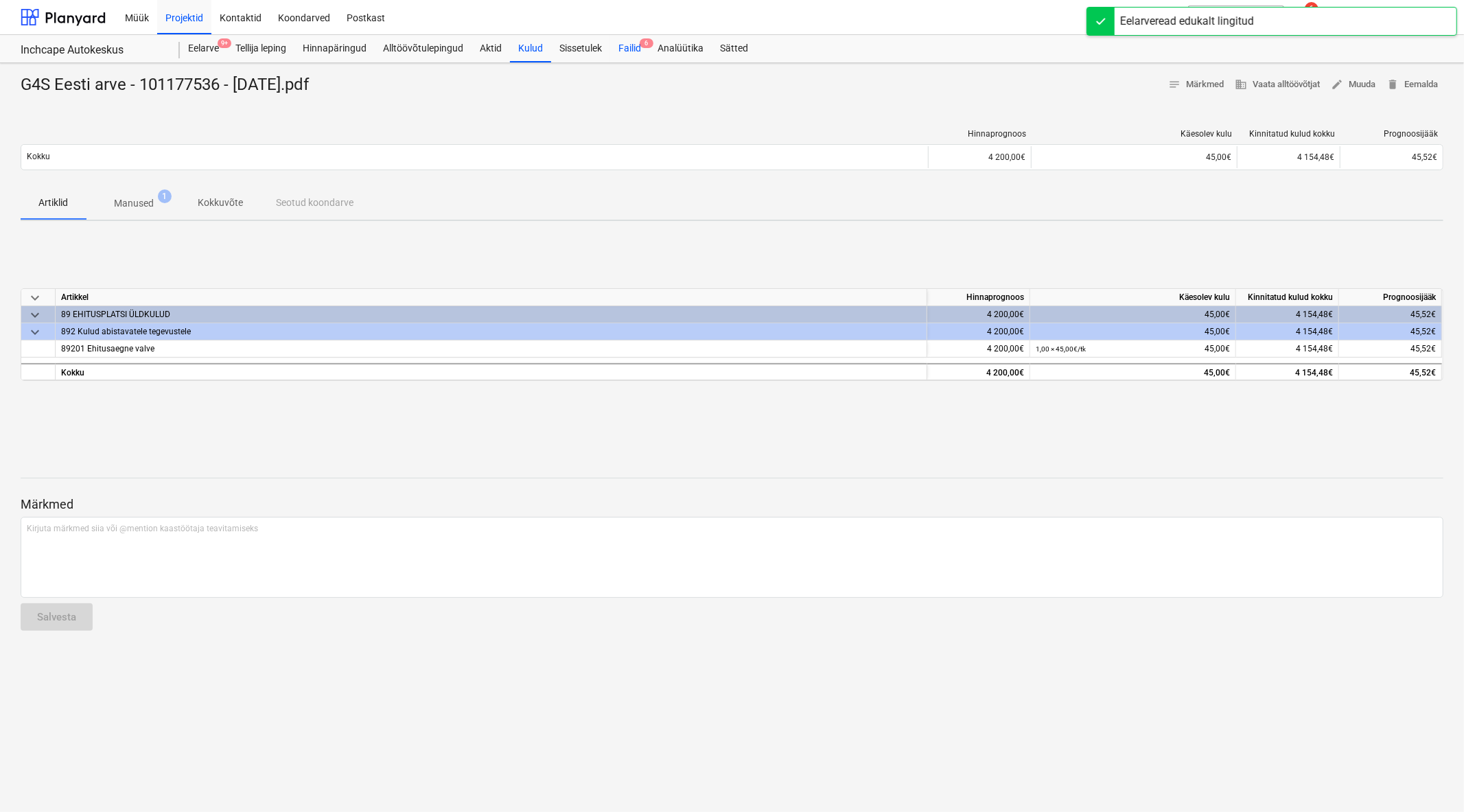
click at [628, 51] on div "Failid 6" at bounding box center [629, 49] width 39 height 28
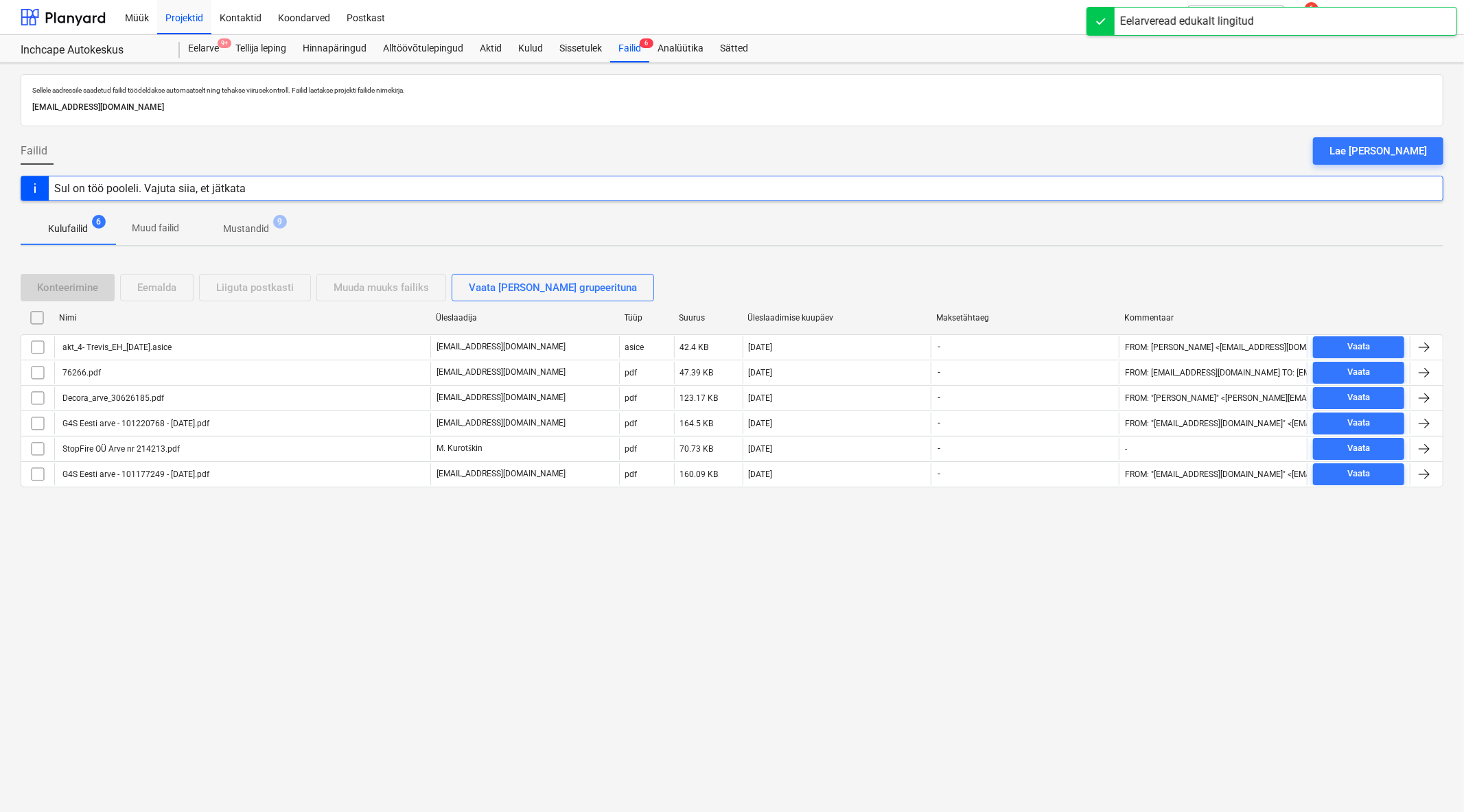
click at [151, 489] on div "Nimi Üleslaadija Tüüp Suurus Üleslaadimise kuupäev Maksetähtaeg Kommentaar akt_…" at bounding box center [732, 400] width 1423 height 186
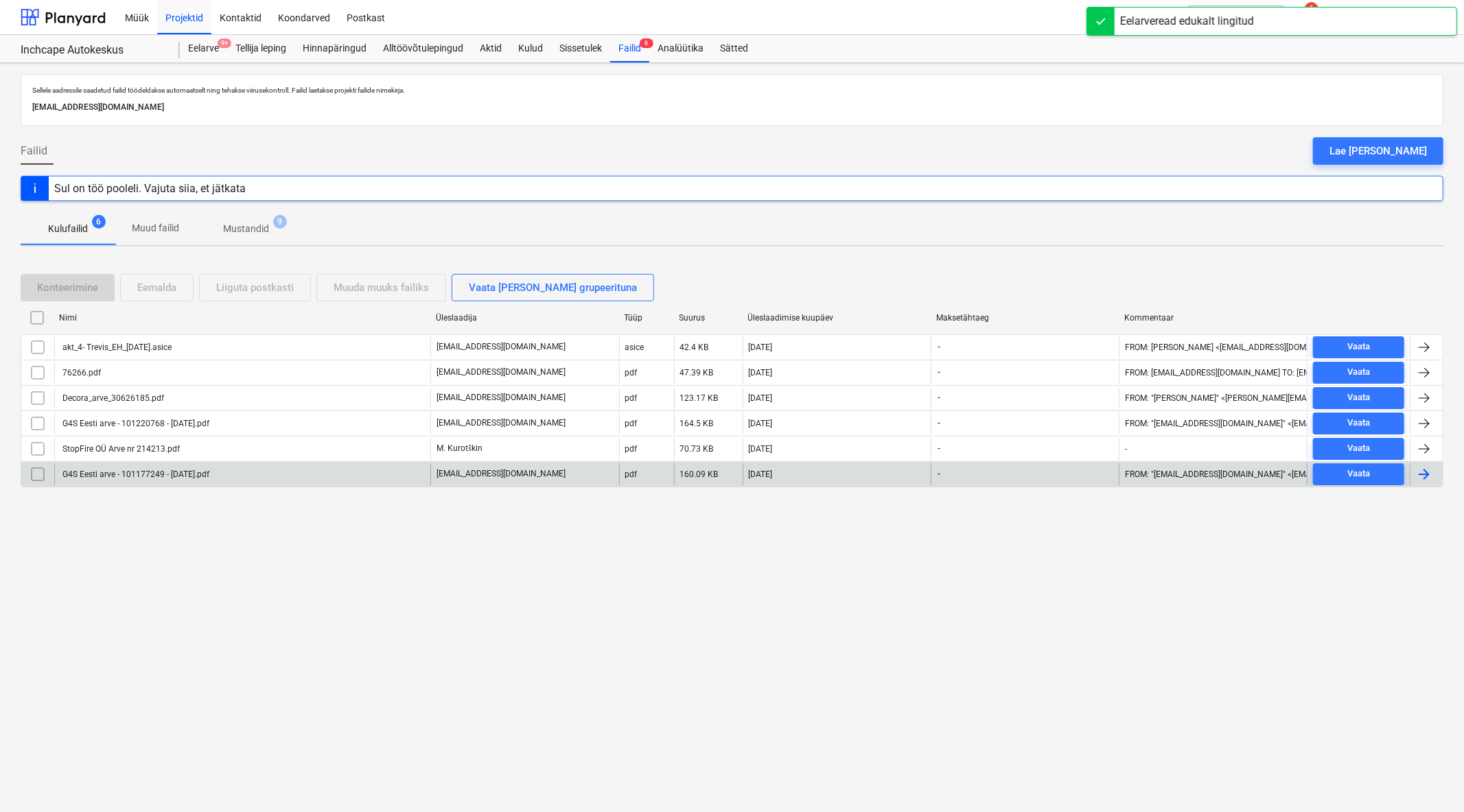
click at [153, 484] on div "G4S Eesti arve - 101177249 - [DATE]pdf" at bounding box center [242, 474] width 376 height 22
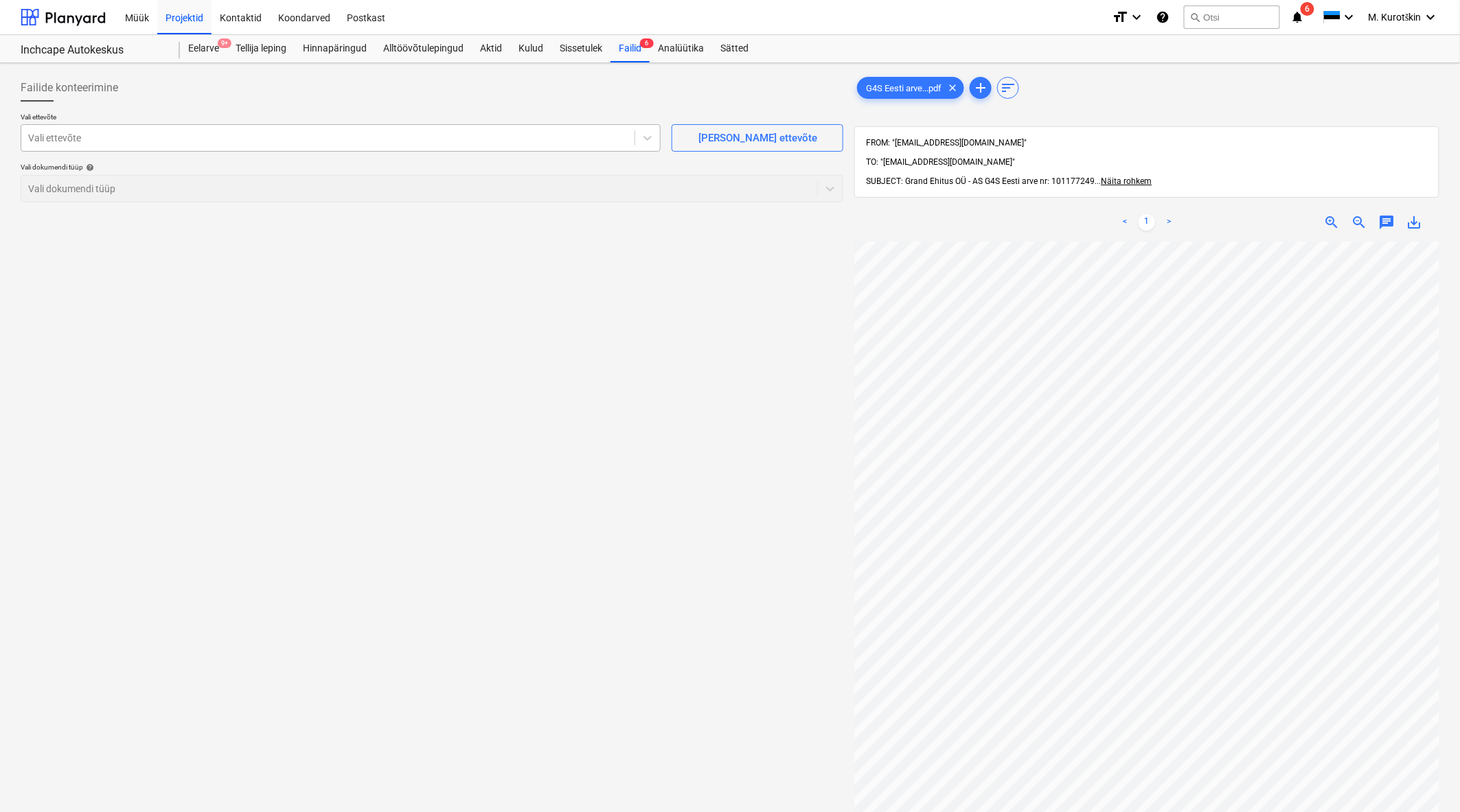
click at [179, 142] on div at bounding box center [327, 138] width 599 height 14
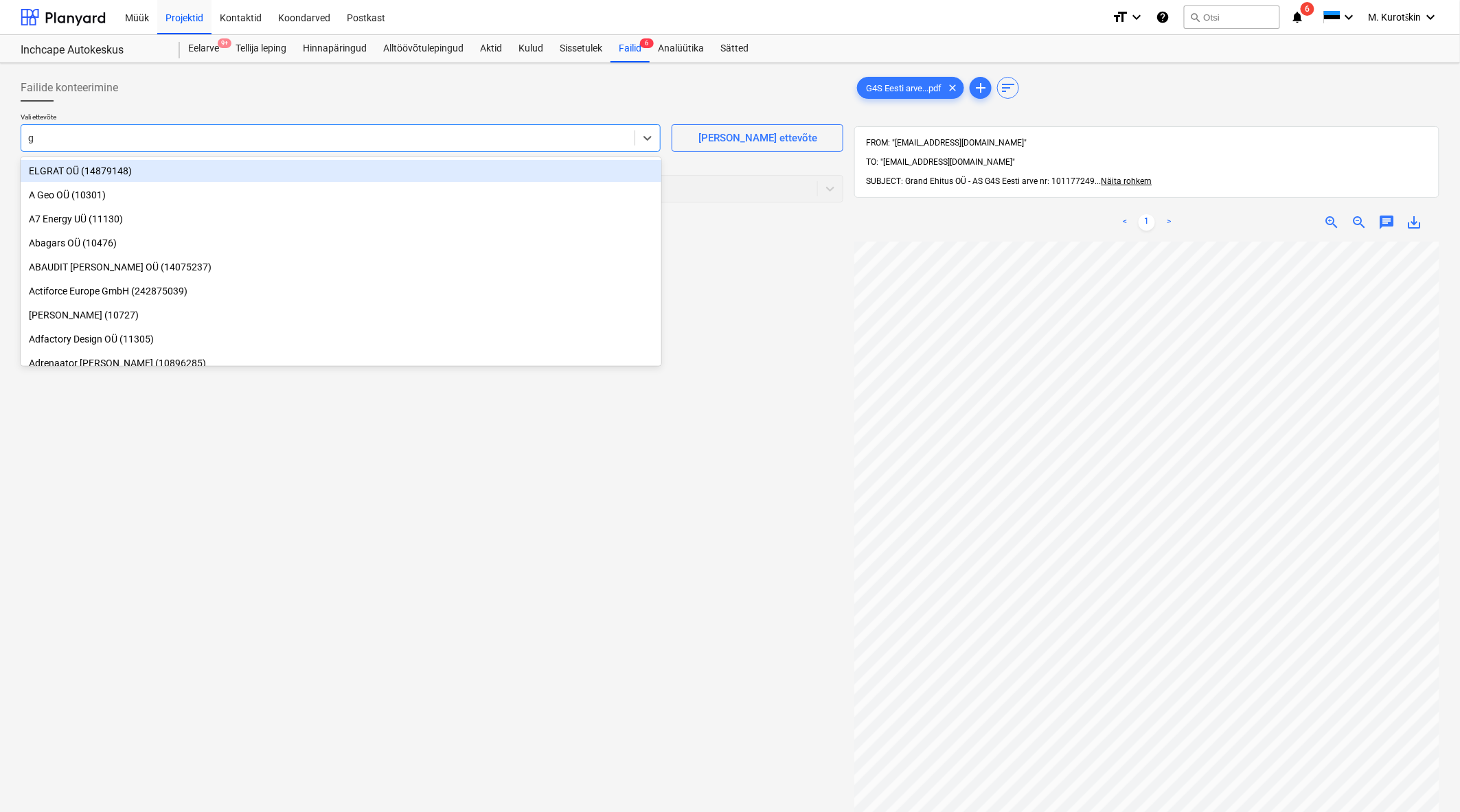
type input "g4"
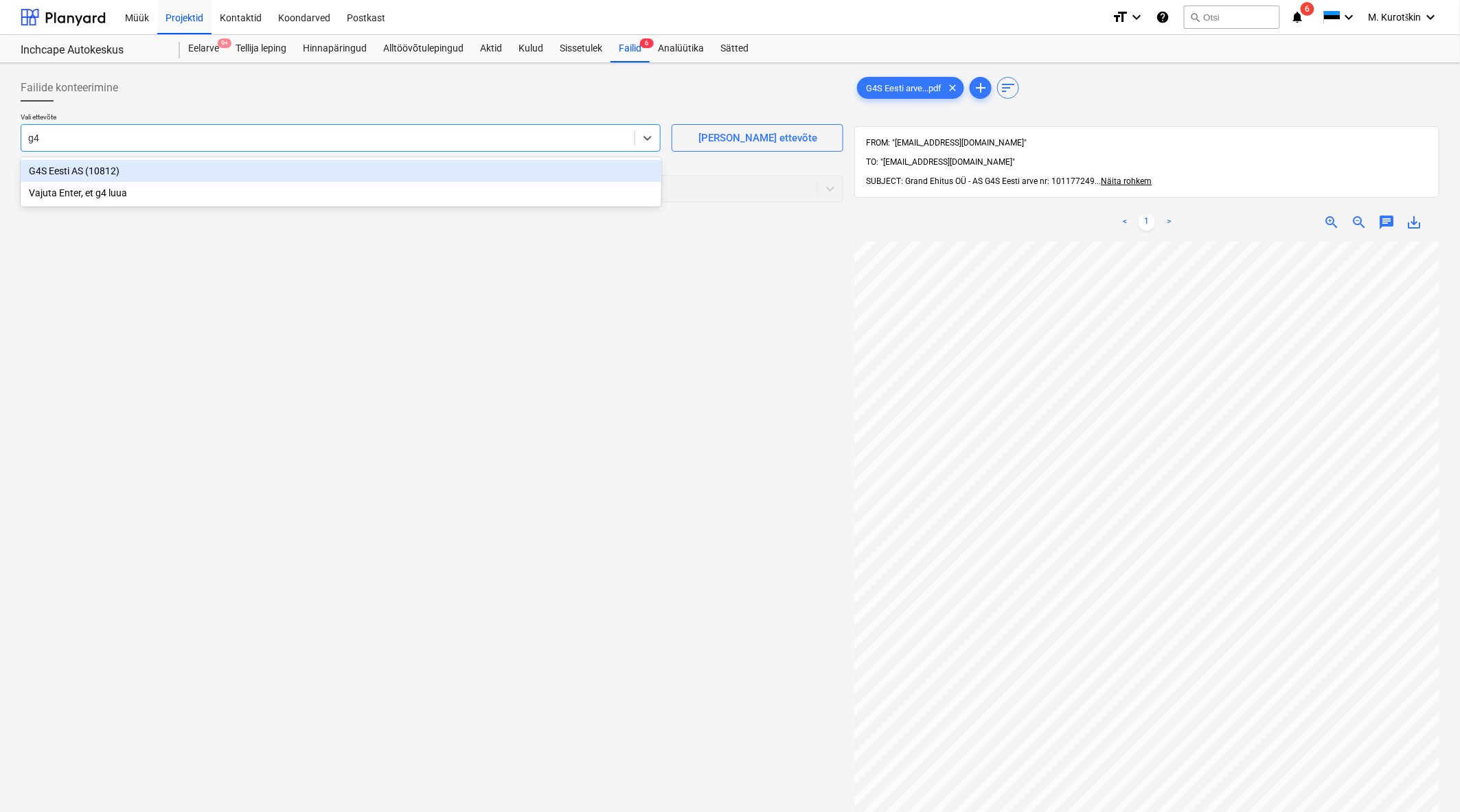
click at [183, 176] on div "G4S Eesti AS (10812)" at bounding box center [341, 170] width 641 height 22
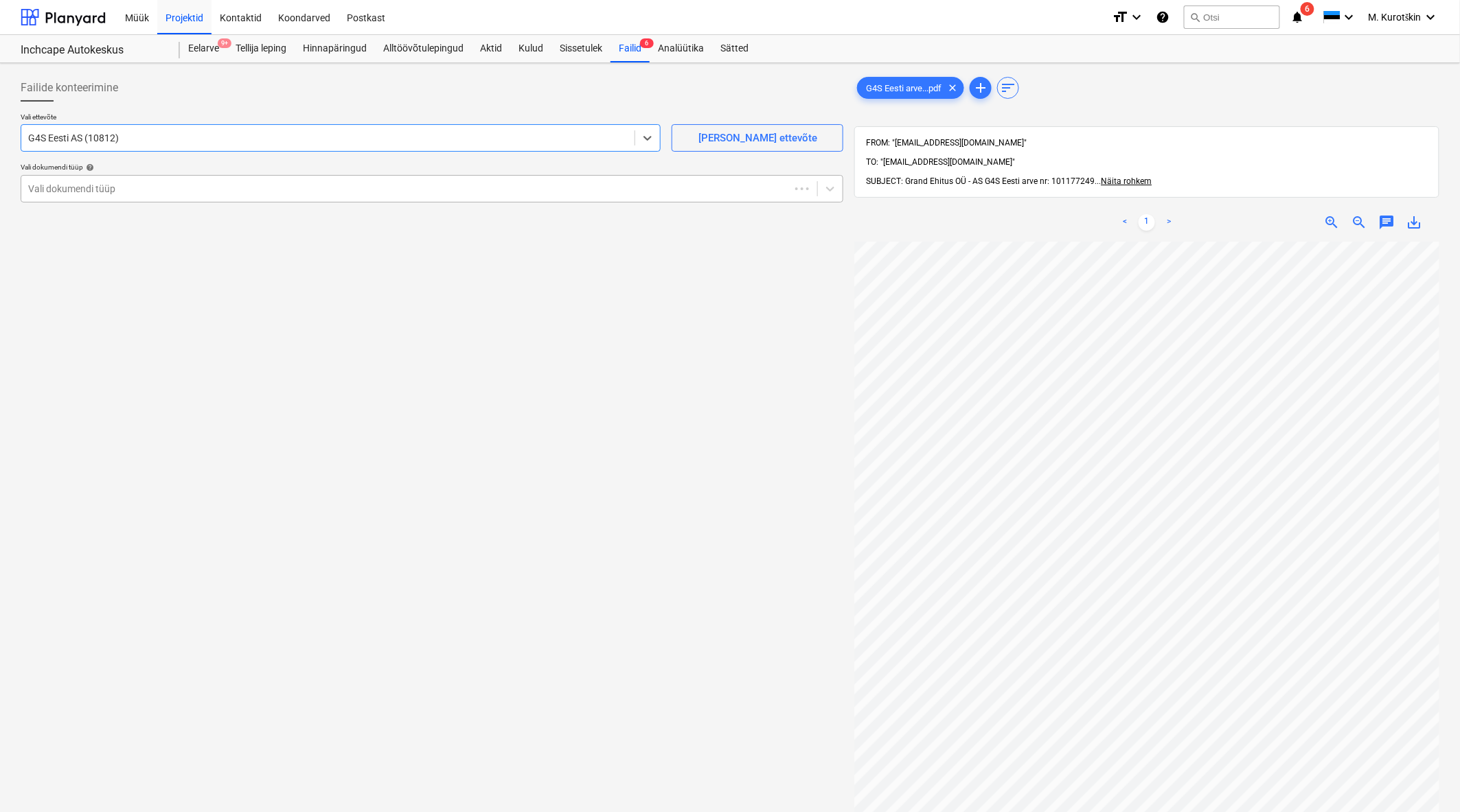
click at [337, 183] on div at bounding box center [405, 189] width 755 height 14
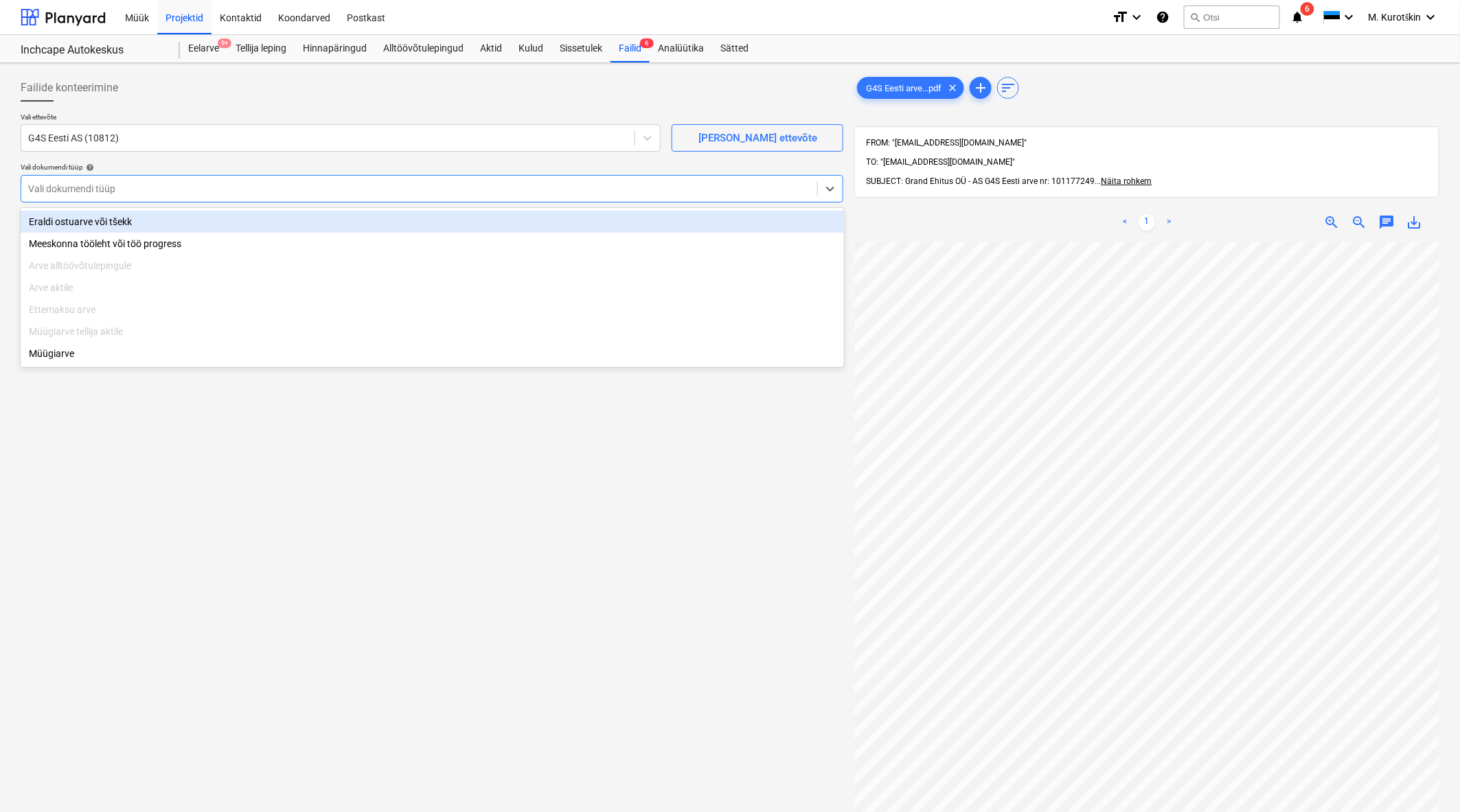
click at [309, 220] on div "Eraldi ostuarve või tšekk" at bounding box center [432, 221] width 823 height 22
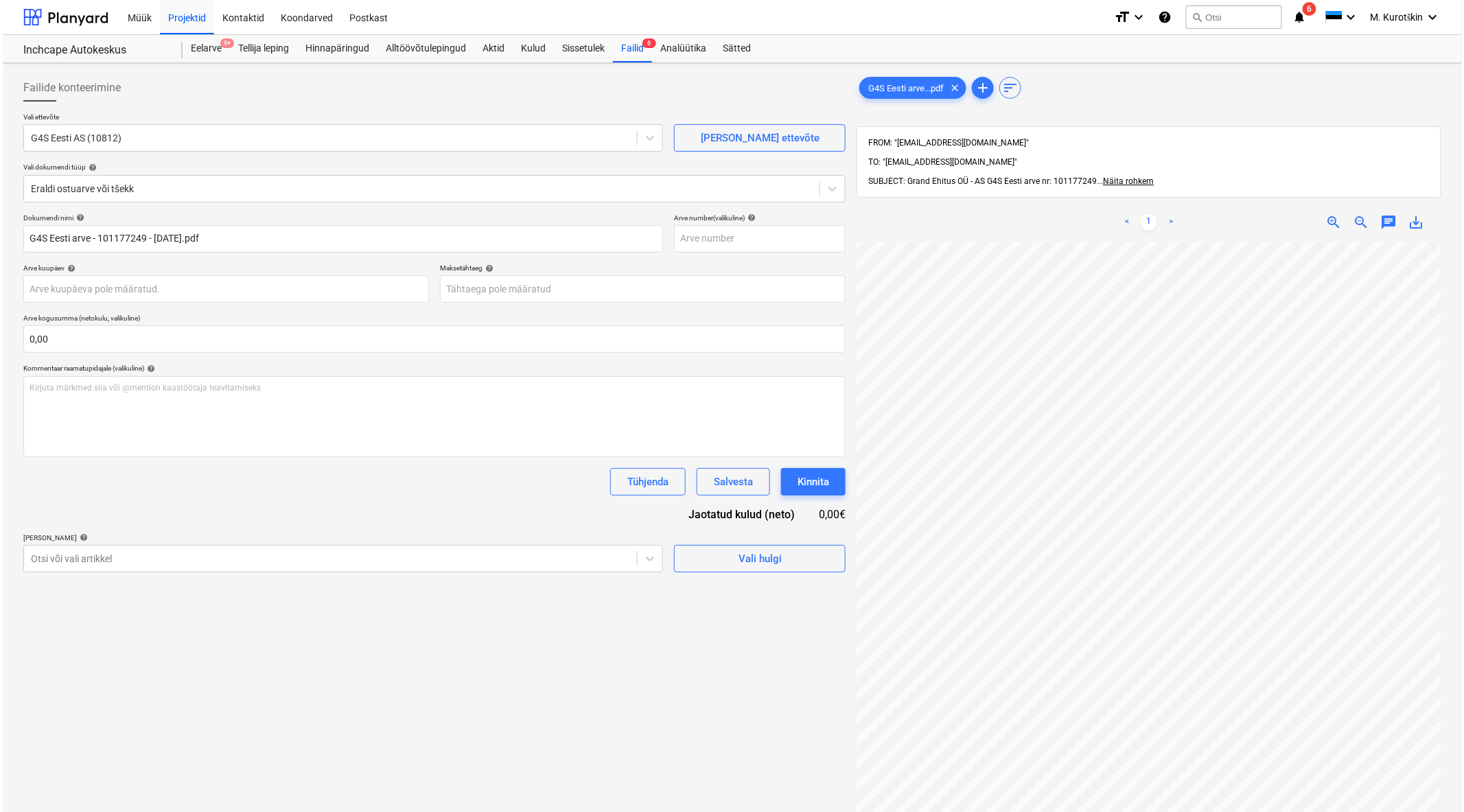
scroll to position [18, 51]
click at [1416, 214] on span "save_alt" at bounding box center [1414, 222] width 17 height 17
click at [737, 243] on input "text" at bounding box center [756, 239] width 171 height 28
paste input "101177249"
type input "101177249"
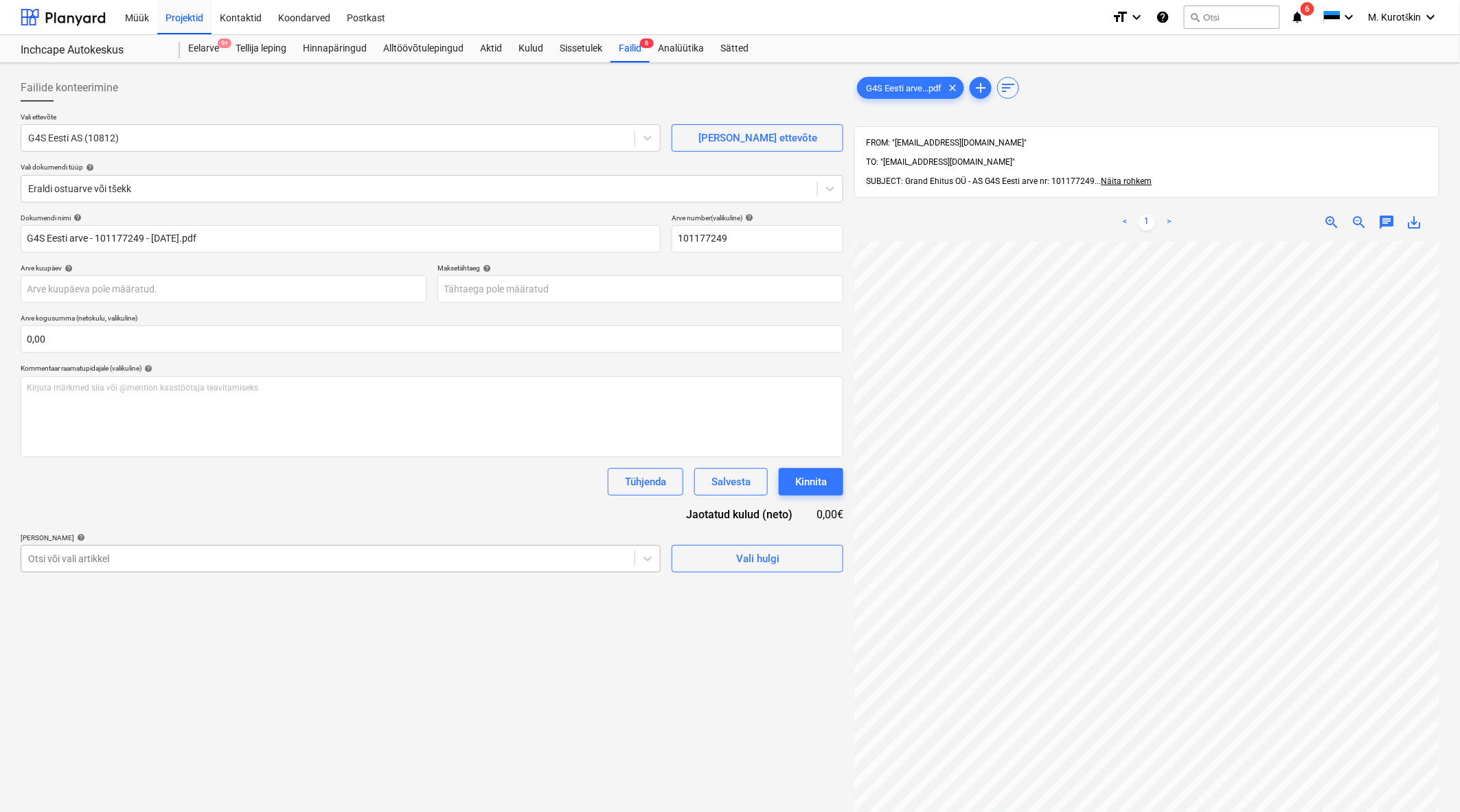
click at [437, 556] on div at bounding box center [327, 559] width 599 height 14
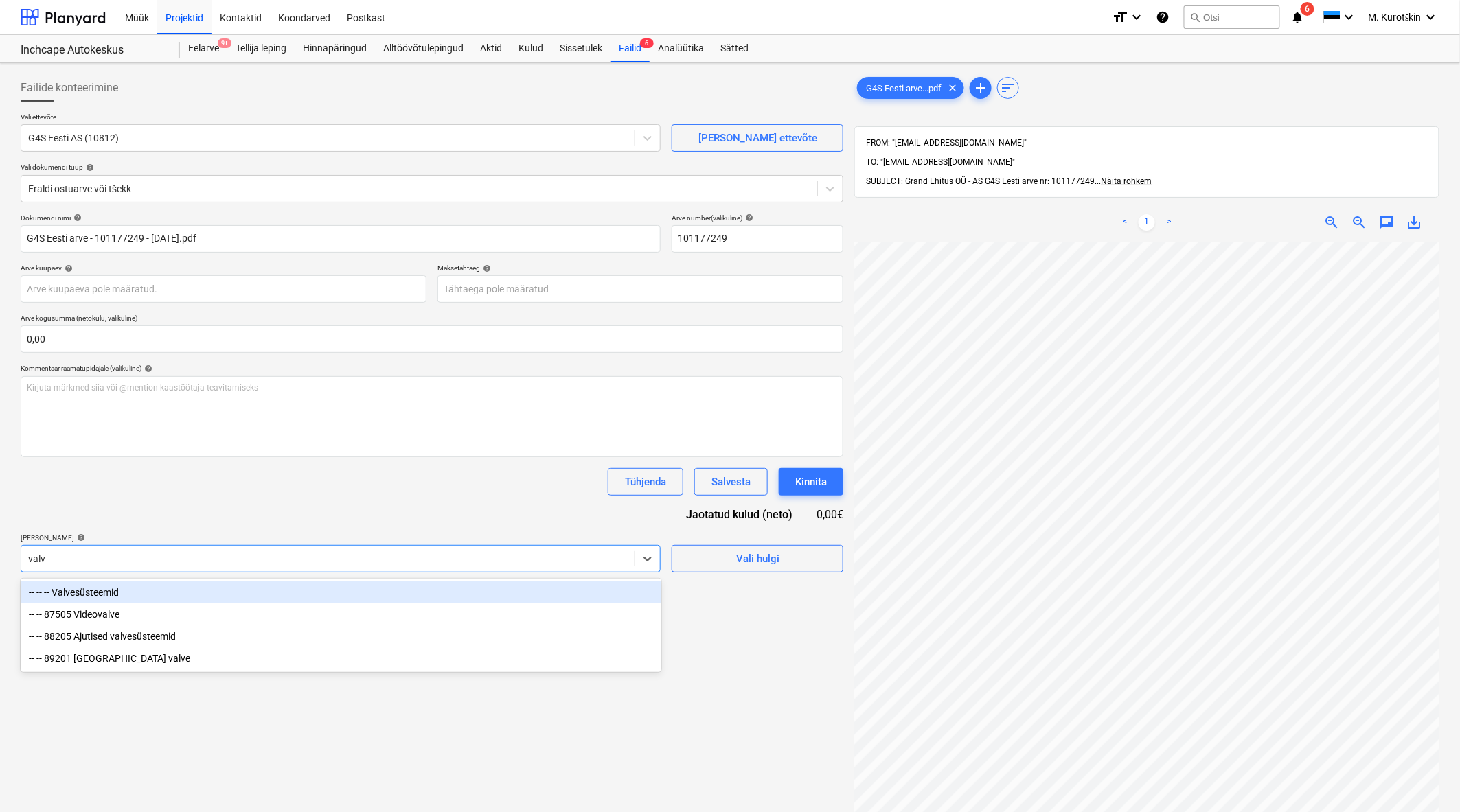
type input "valve"
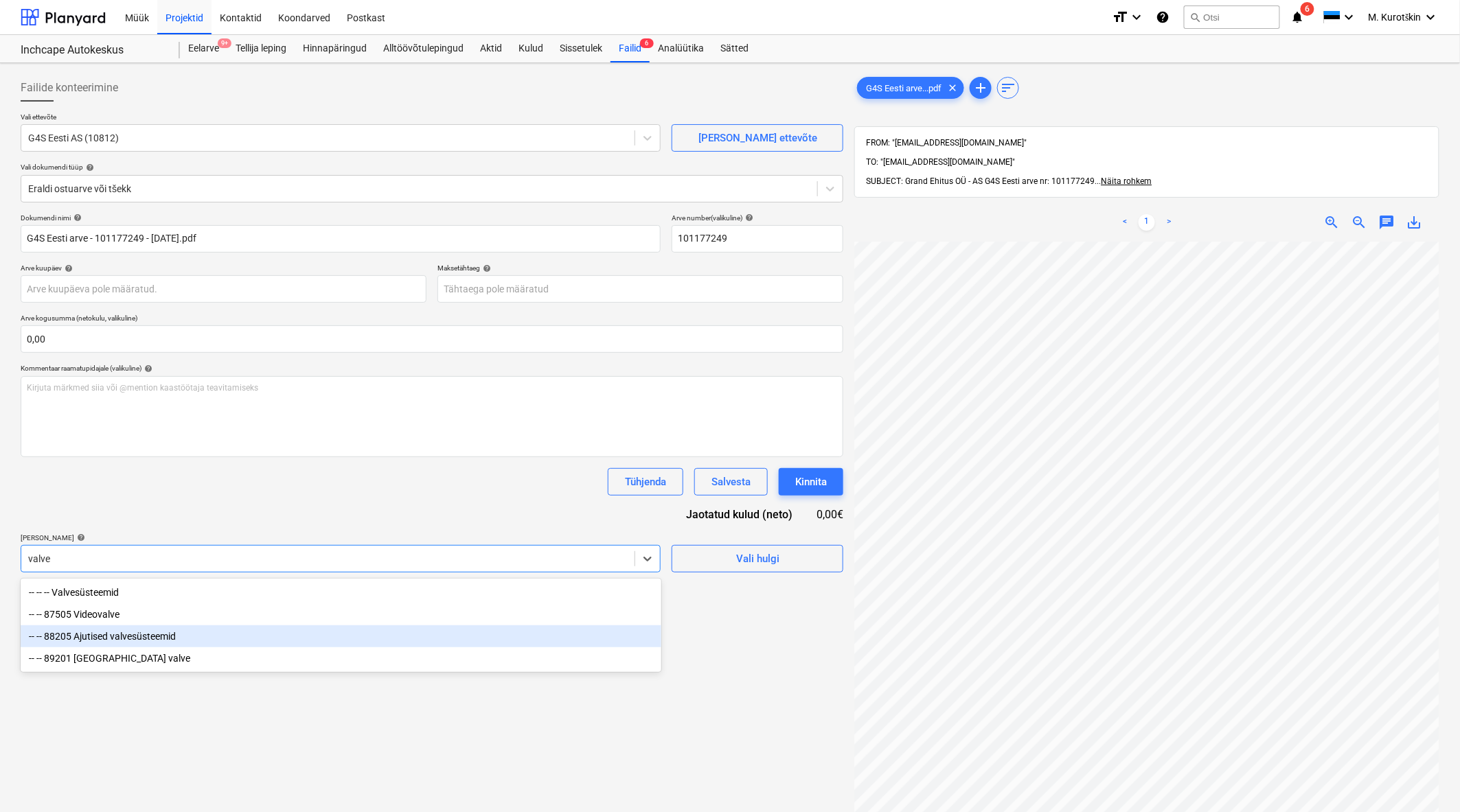
click at [319, 632] on div "-- -- 88205 Ajutised valvesüsteemid" at bounding box center [341, 636] width 641 height 22
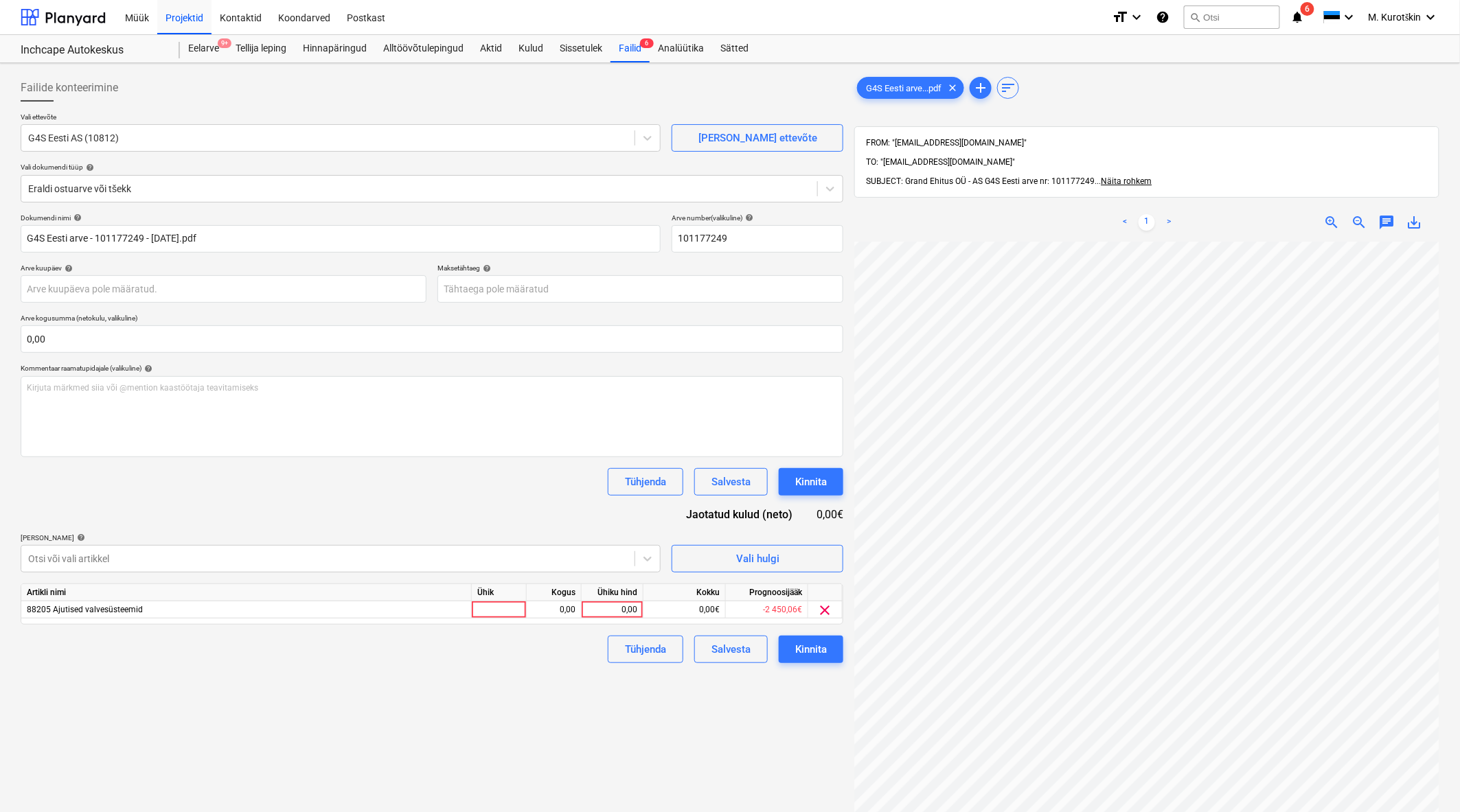
click at [367, 523] on div "Dokumendi nimi help G4S Eesti arve - 101177249 - 2025-08-09.pdf Arve number (va…" at bounding box center [432, 438] width 823 height 449
click at [621, 616] on div "0,00" at bounding box center [612, 610] width 50 height 17
type input "345"
click at [566, 696] on div "Failide konteerimine Vali ettevõte G4S Eesti AS (10812) Lisa uus ettevõte Vali …" at bounding box center [431, 544] width 834 height 952
click at [697, 309] on div "Dokumendi nimi help G4S Eesti arve - 101177249 - 2025-08-09.pdf Arve number (va…" at bounding box center [432, 438] width 823 height 449
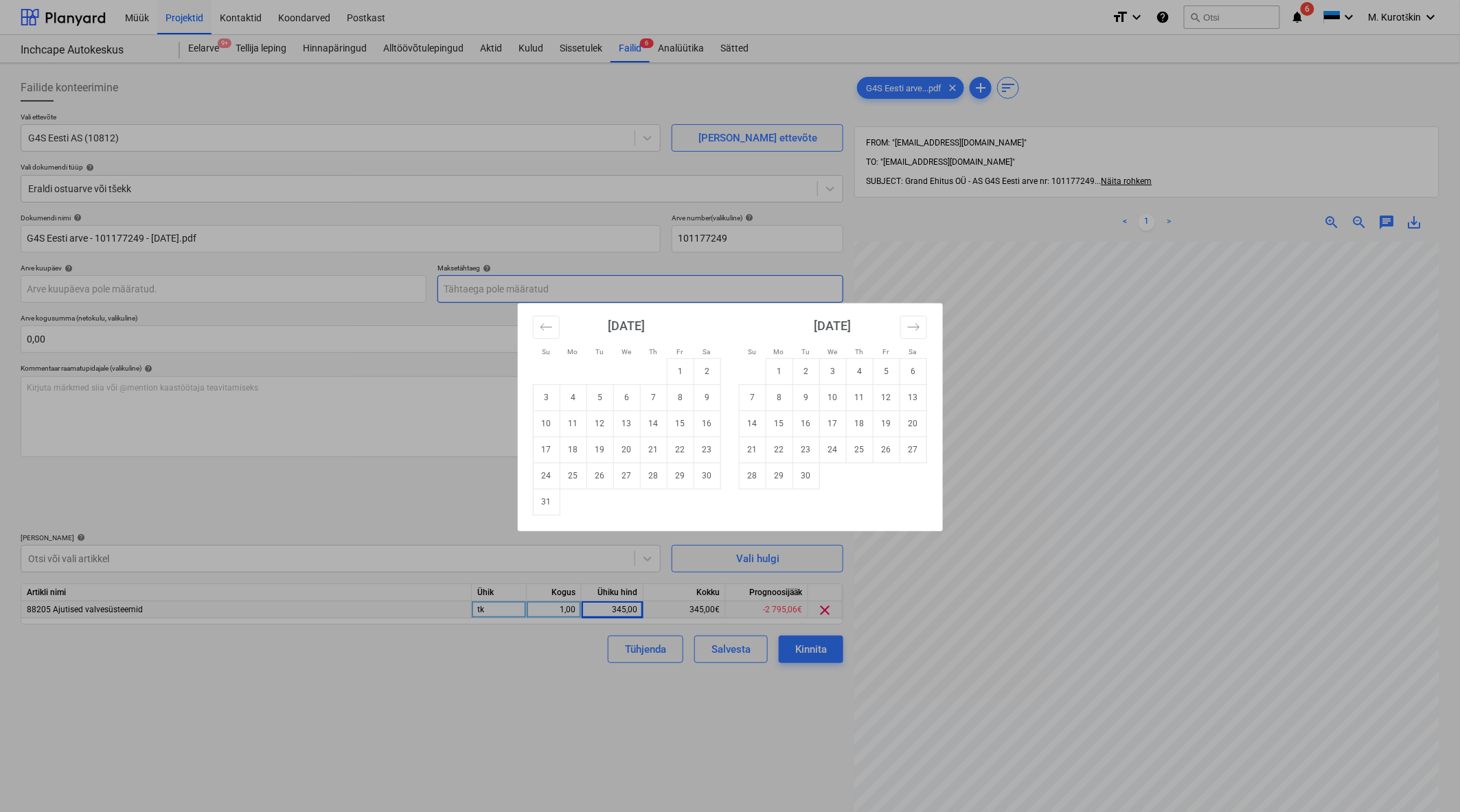
click at [700, 294] on body "Müük Projektid Kontaktid Koondarved Postkast format_size keyboard_arrow_down he…" at bounding box center [730, 406] width 1460 height 812
click at [702, 426] on td "16" at bounding box center [706, 423] width 27 height 26
type input "16 Aug 2025"
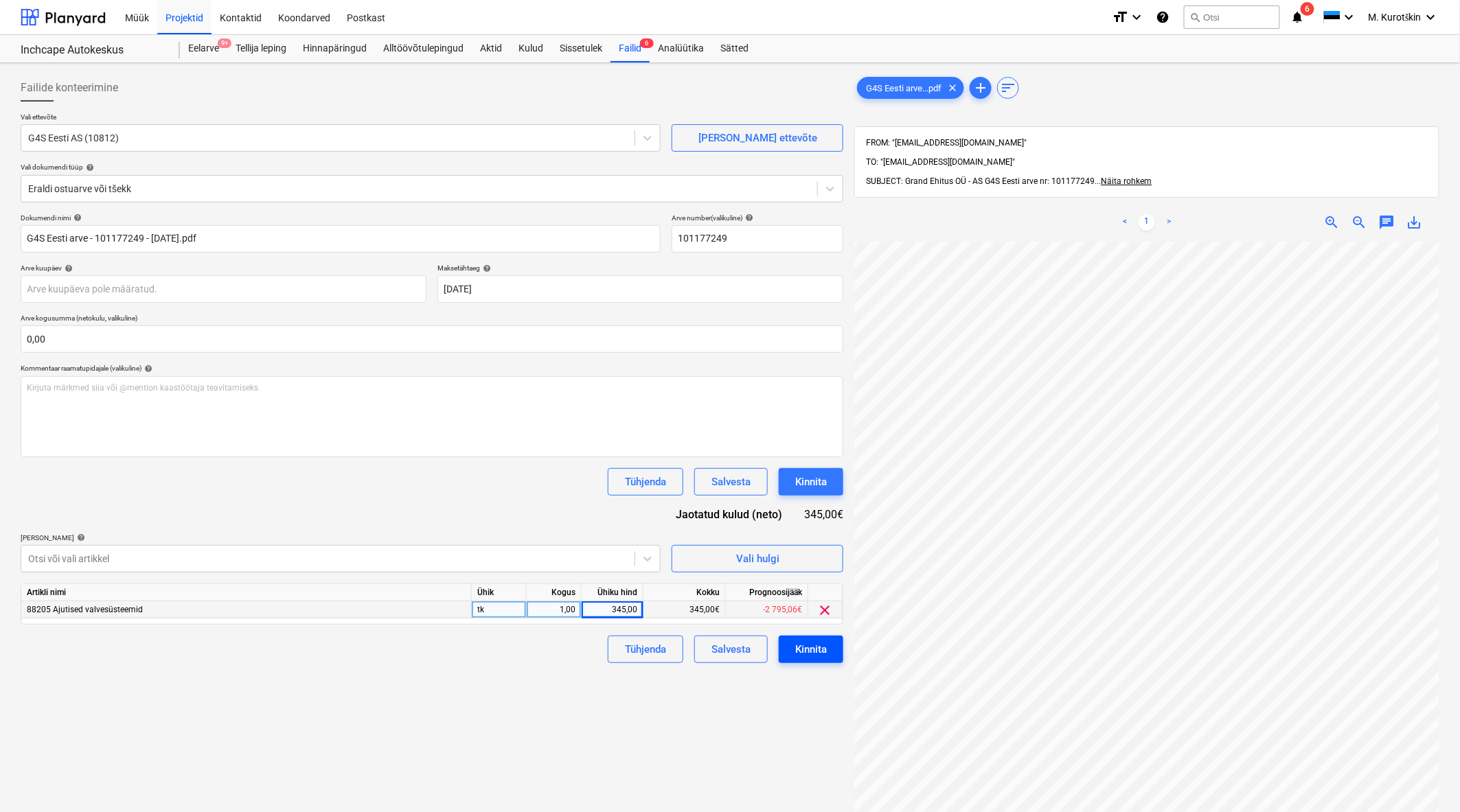
click at [801, 654] on div "Kinnita" at bounding box center [810, 649] width 31 height 18
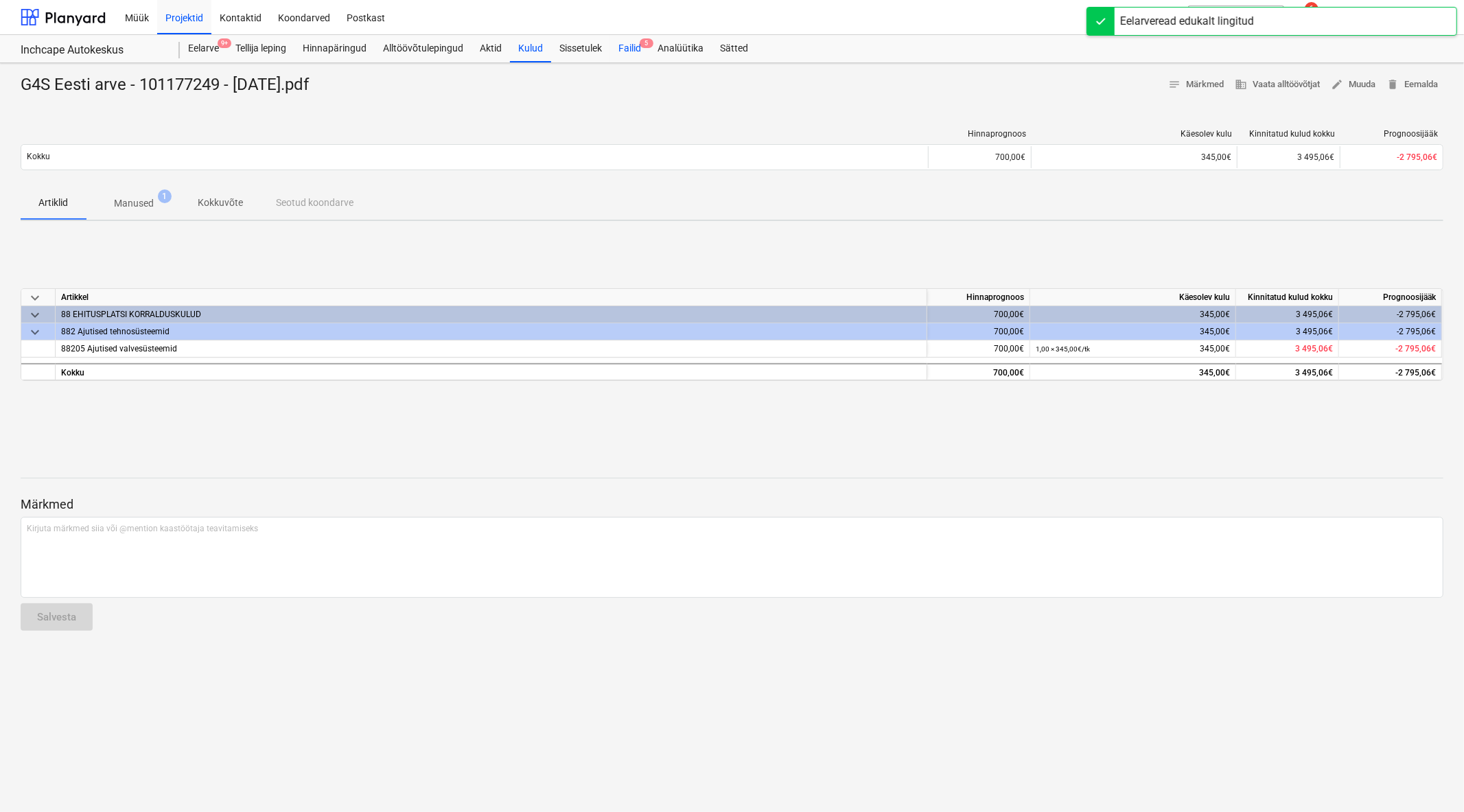
click at [641, 49] on div "Failid 5" at bounding box center [629, 49] width 39 height 28
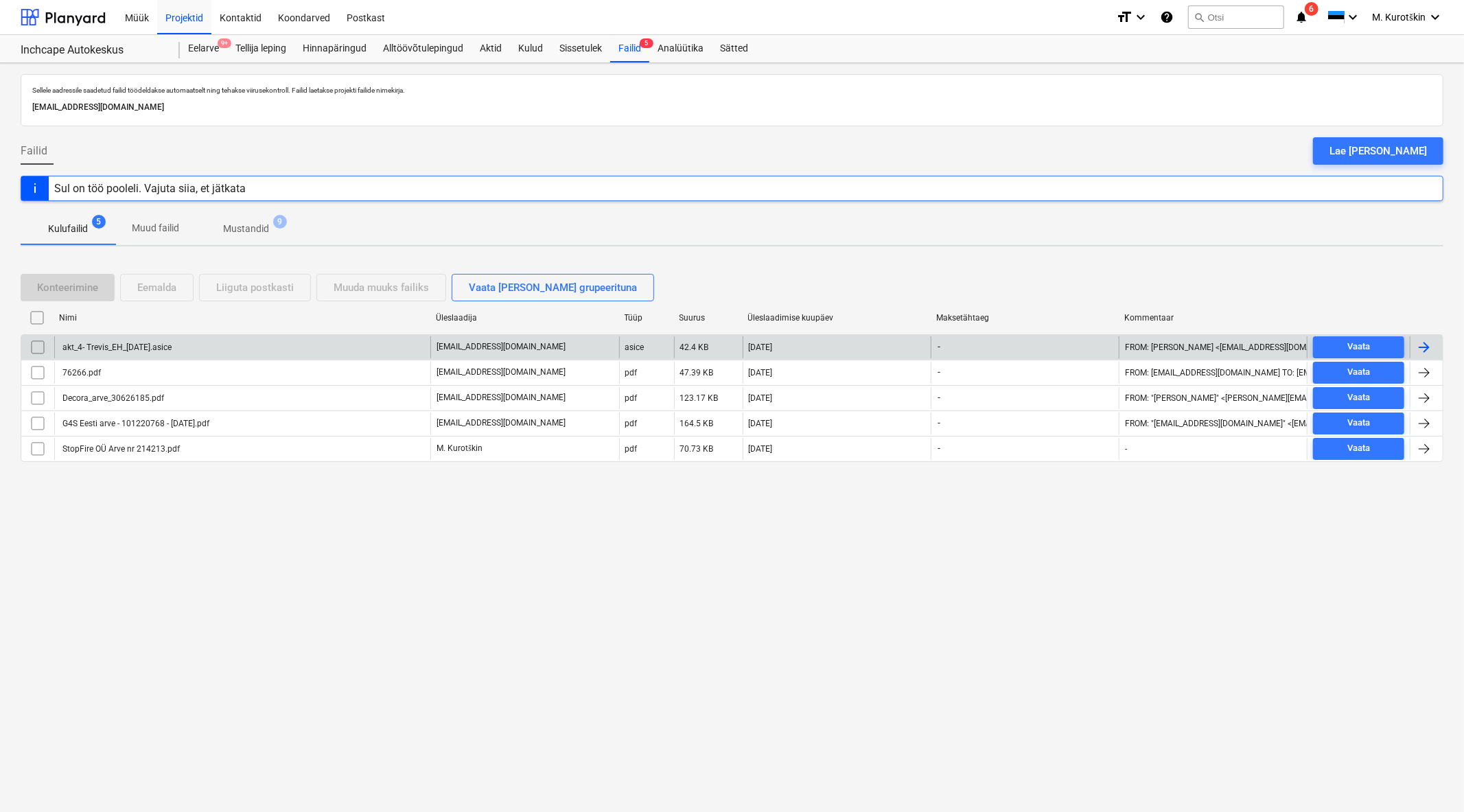
click at [41, 344] on input "checkbox" at bounding box center [37, 347] width 22 height 22
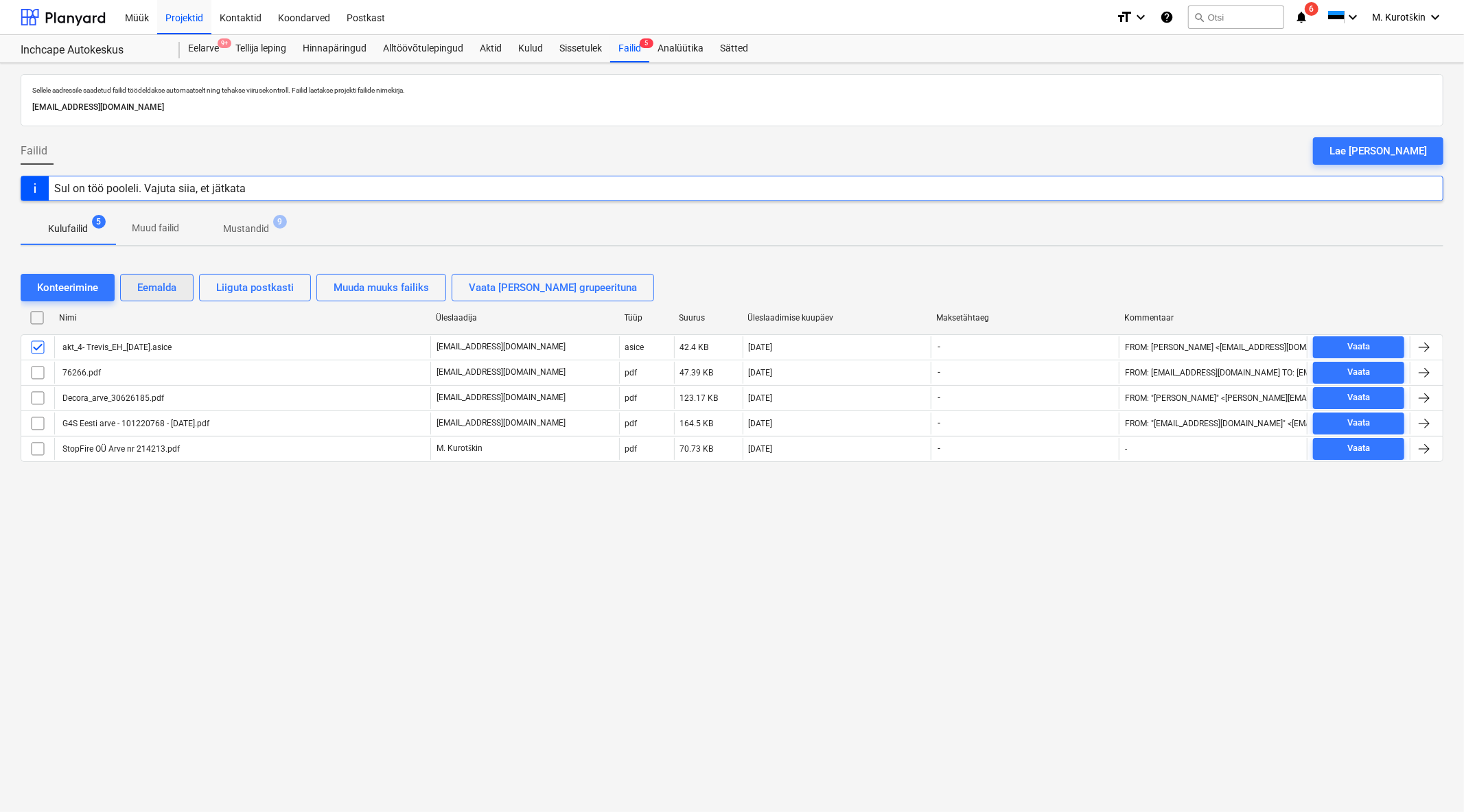
click at [168, 291] on div "Eemalda" at bounding box center [156, 288] width 39 height 18
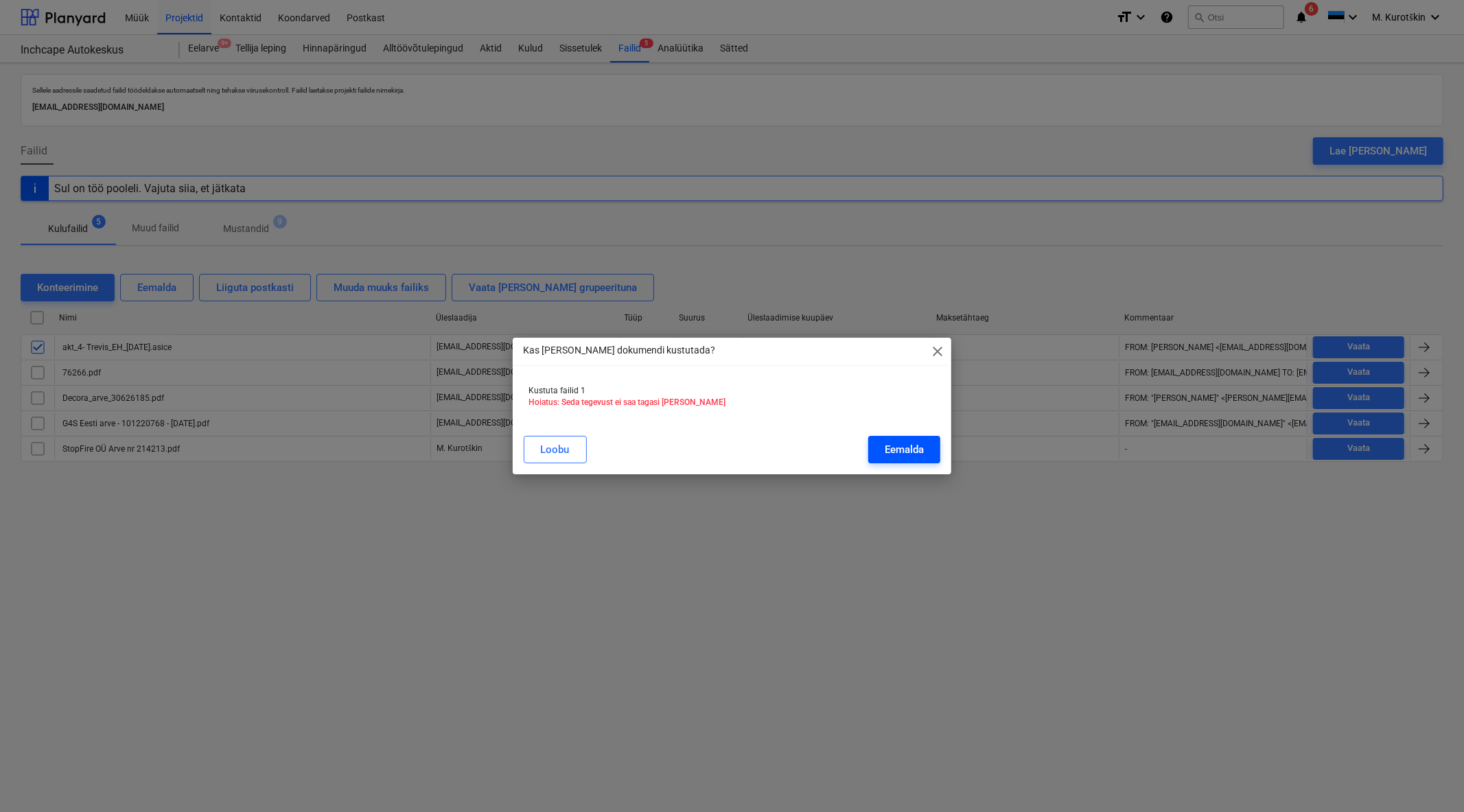
click at [892, 436] on button "Eemalda" at bounding box center [904, 449] width 72 height 28
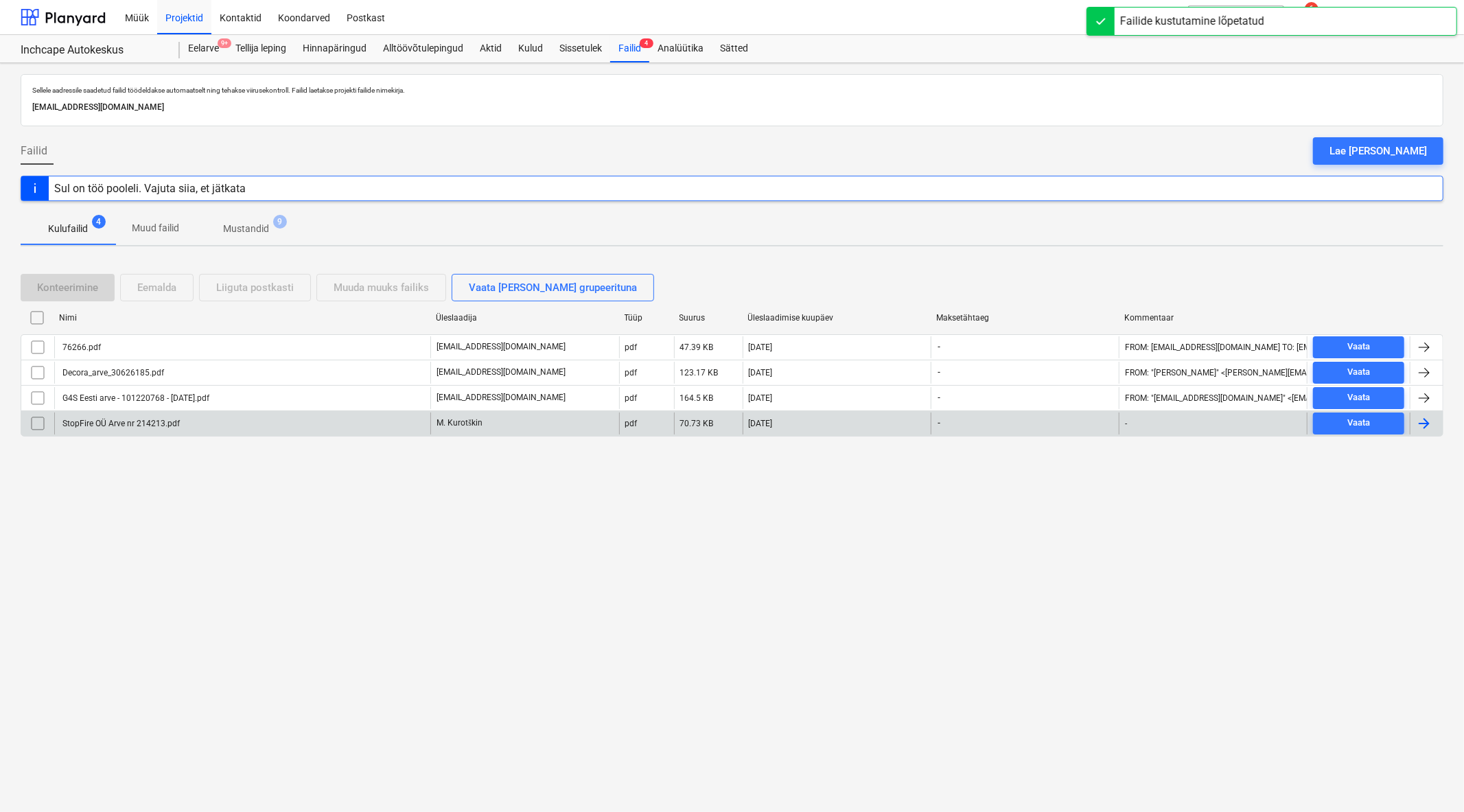
click at [136, 428] on div "StopFire OÜ Arve nr 214213.pdf" at bounding box center [119, 423] width 119 height 10
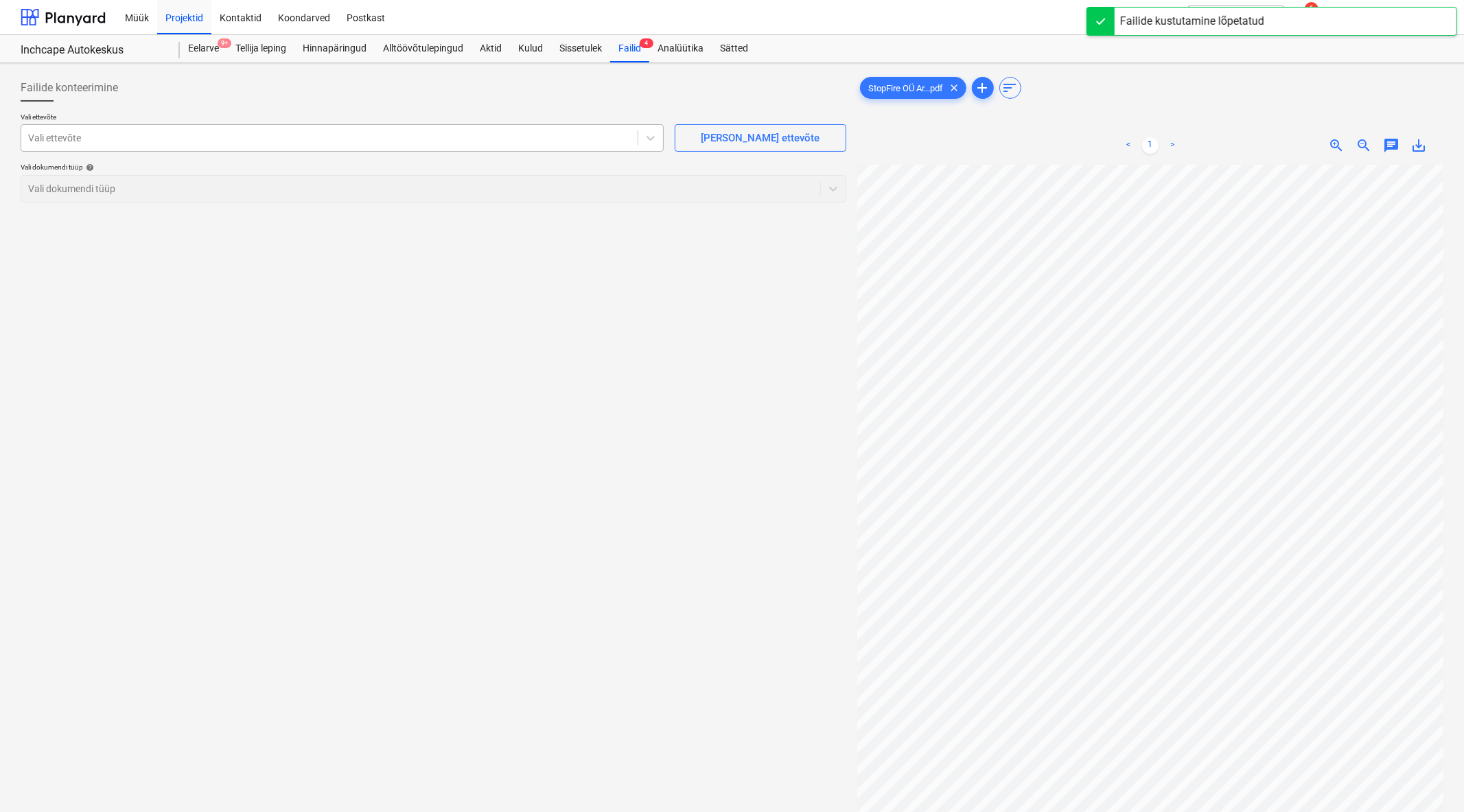
click at [222, 124] on div "Vali ettevõte" at bounding box center [343, 138] width 643 height 28
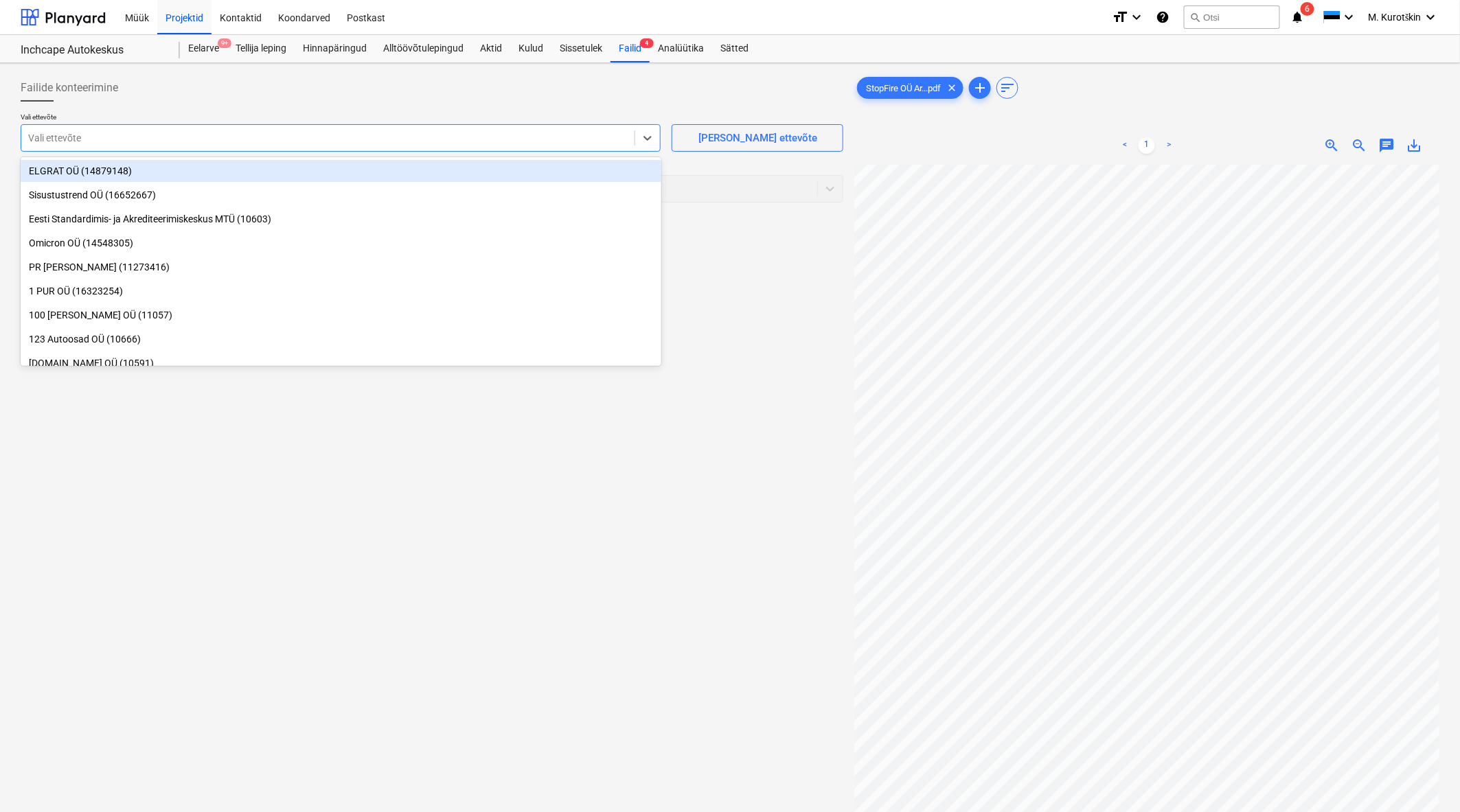
type input "s"
type input "stop"
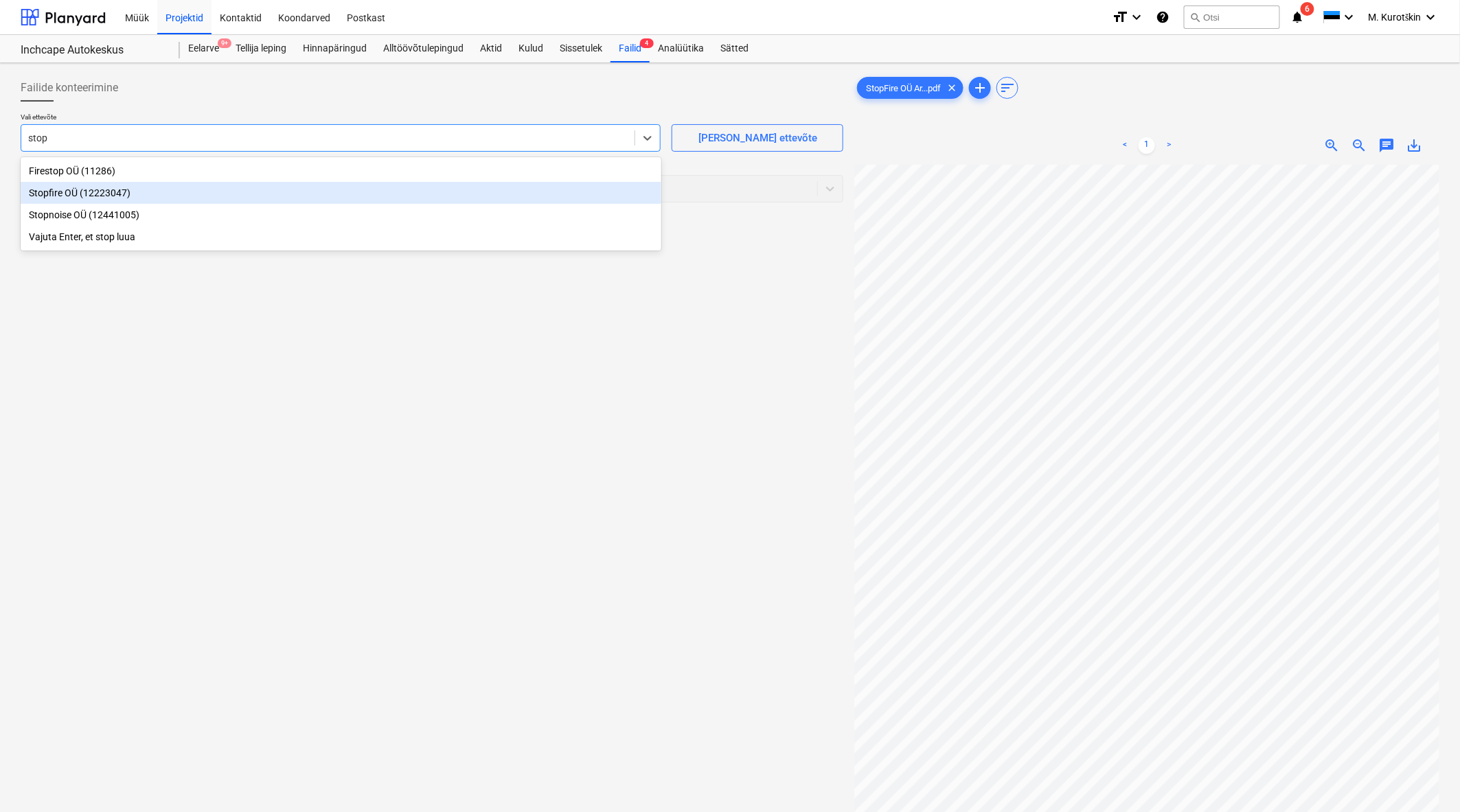
click at [204, 192] on div "Stopfire OÜ (12223047)" at bounding box center [341, 192] width 641 height 22
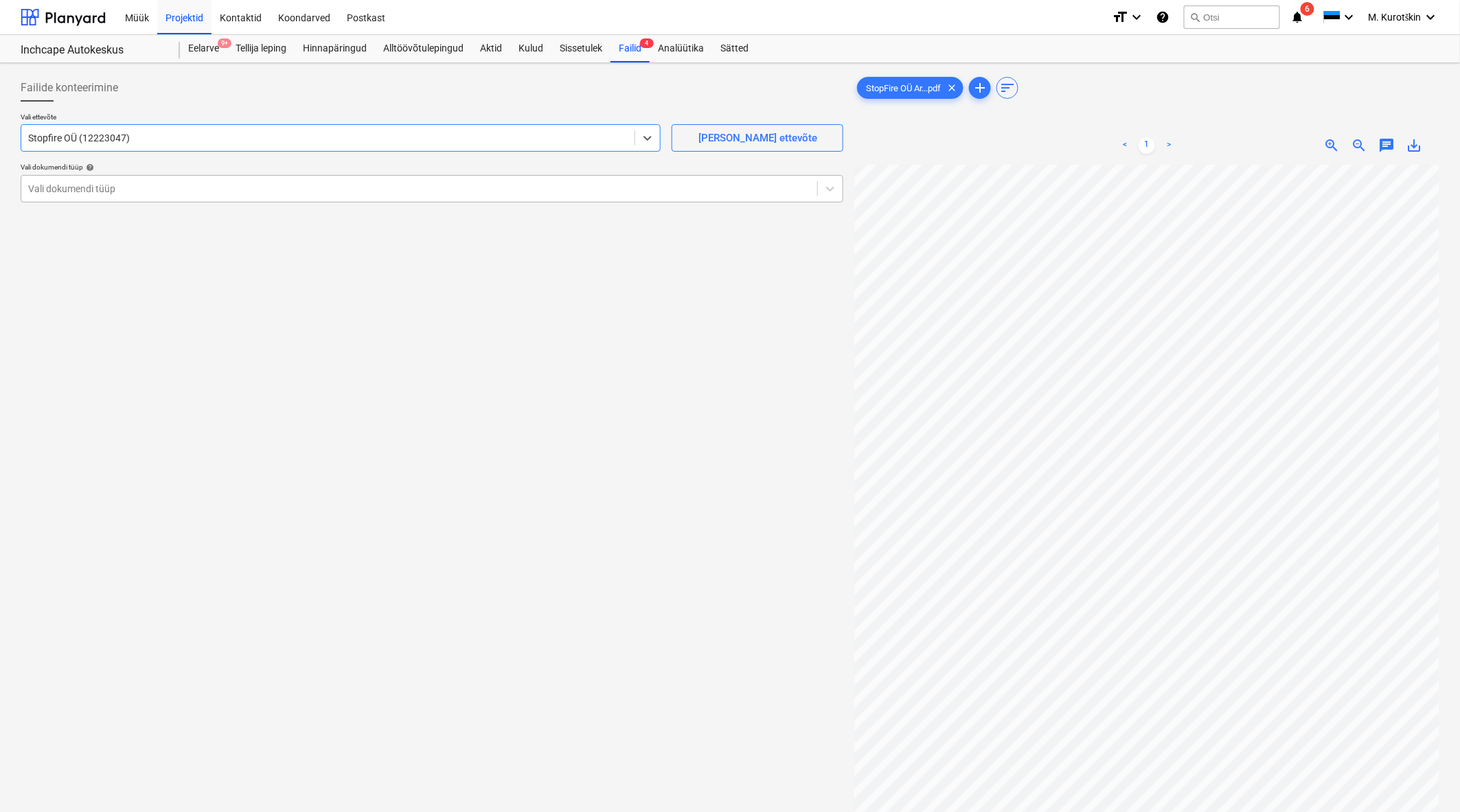
click at [204, 196] on div "Vali dokumendi tüüp" at bounding box center [418, 189] width 796 height 19
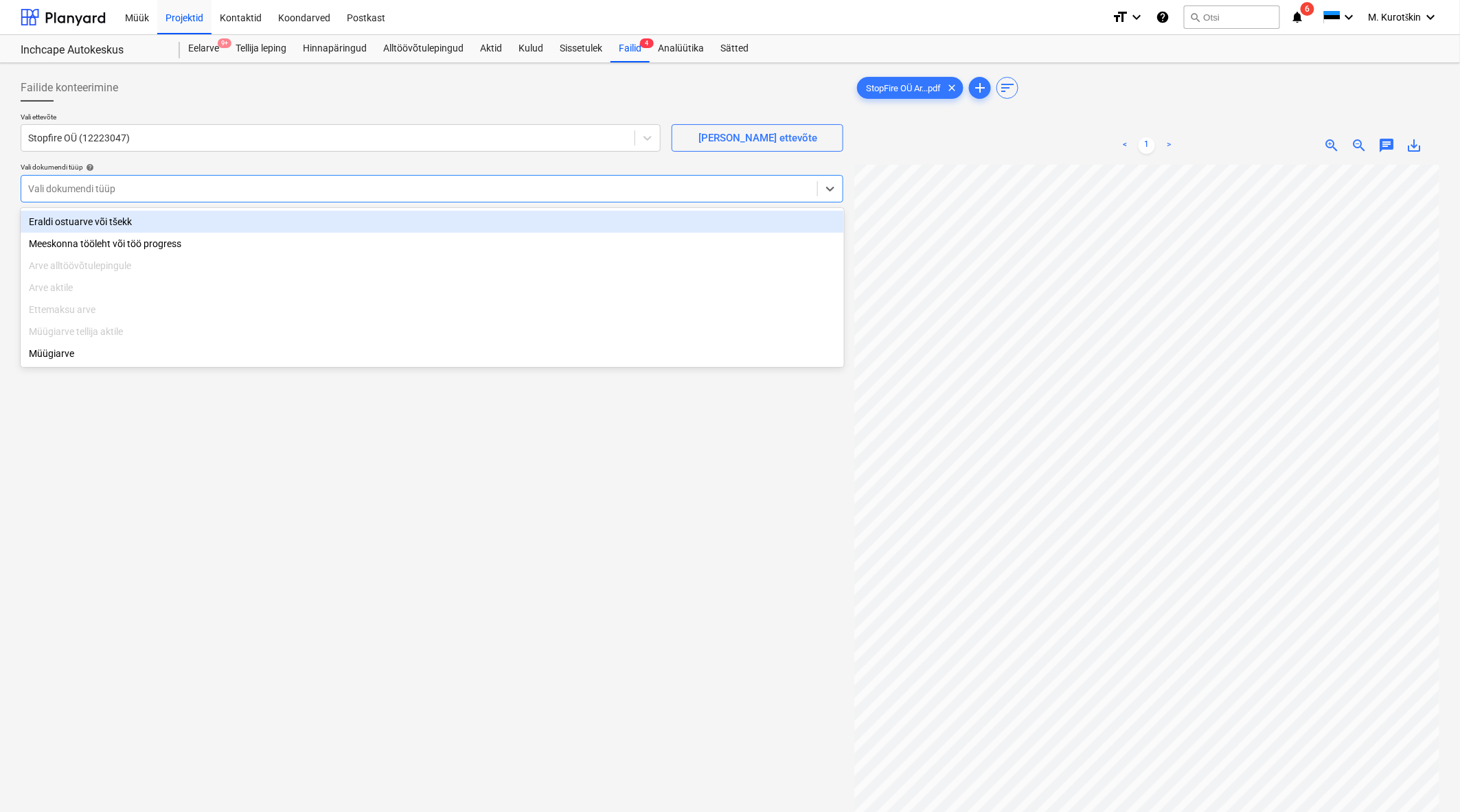
click at [204, 227] on div "Eraldi ostuarve või tšekk" at bounding box center [432, 221] width 823 height 22
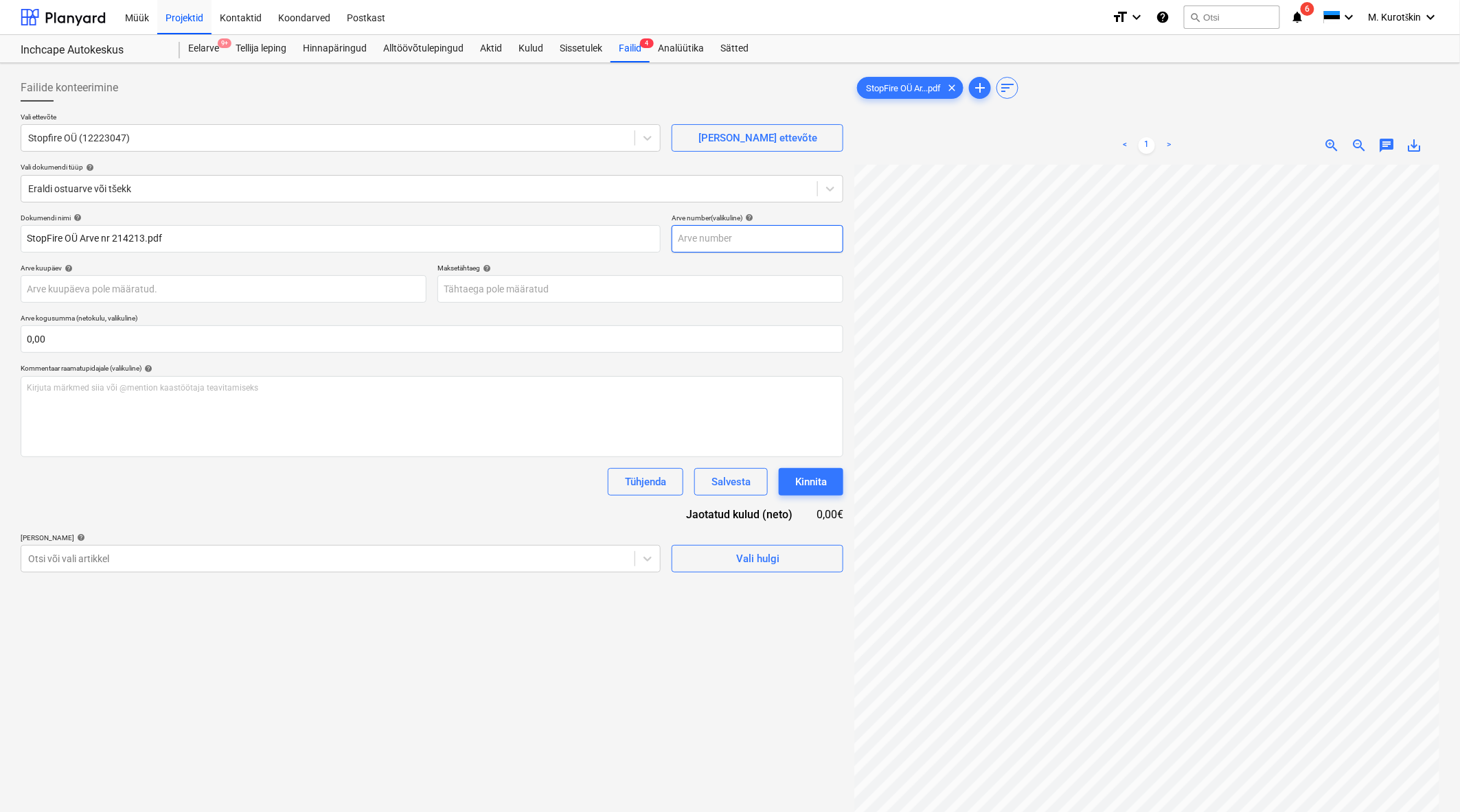
click at [752, 243] on input "text" at bounding box center [757, 239] width 171 height 28
type input "214213"
click at [586, 316] on p "Arve kogusumma (netokulu, valikuline)" at bounding box center [432, 319] width 823 height 11
click at [592, 299] on body "Müük Projektid Kontaktid Koondarved Postkast format_size keyboard_arrow_down he…" at bounding box center [730, 406] width 1460 height 812
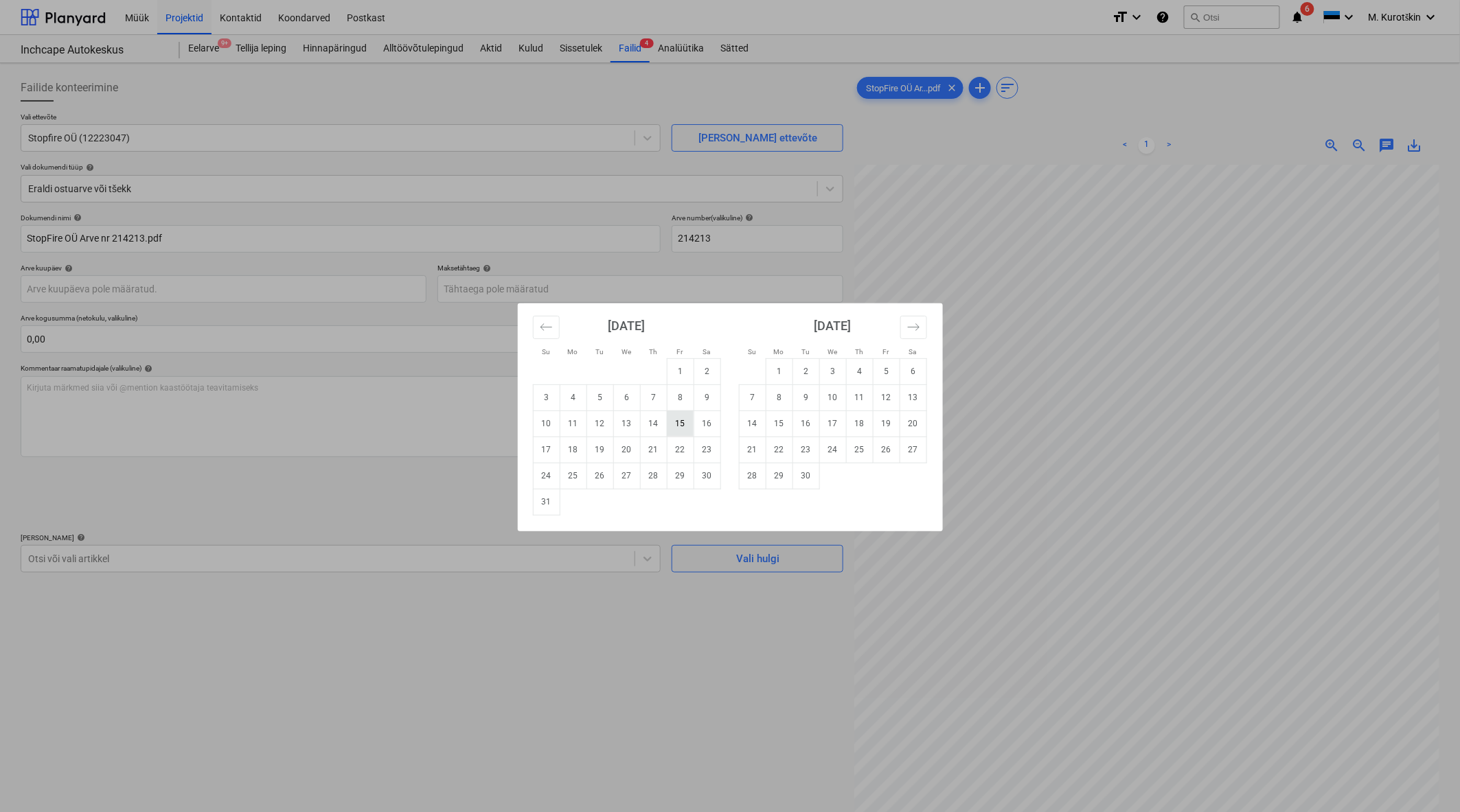
click at [688, 429] on td "15" at bounding box center [680, 423] width 27 height 26
type input "[DATE]"
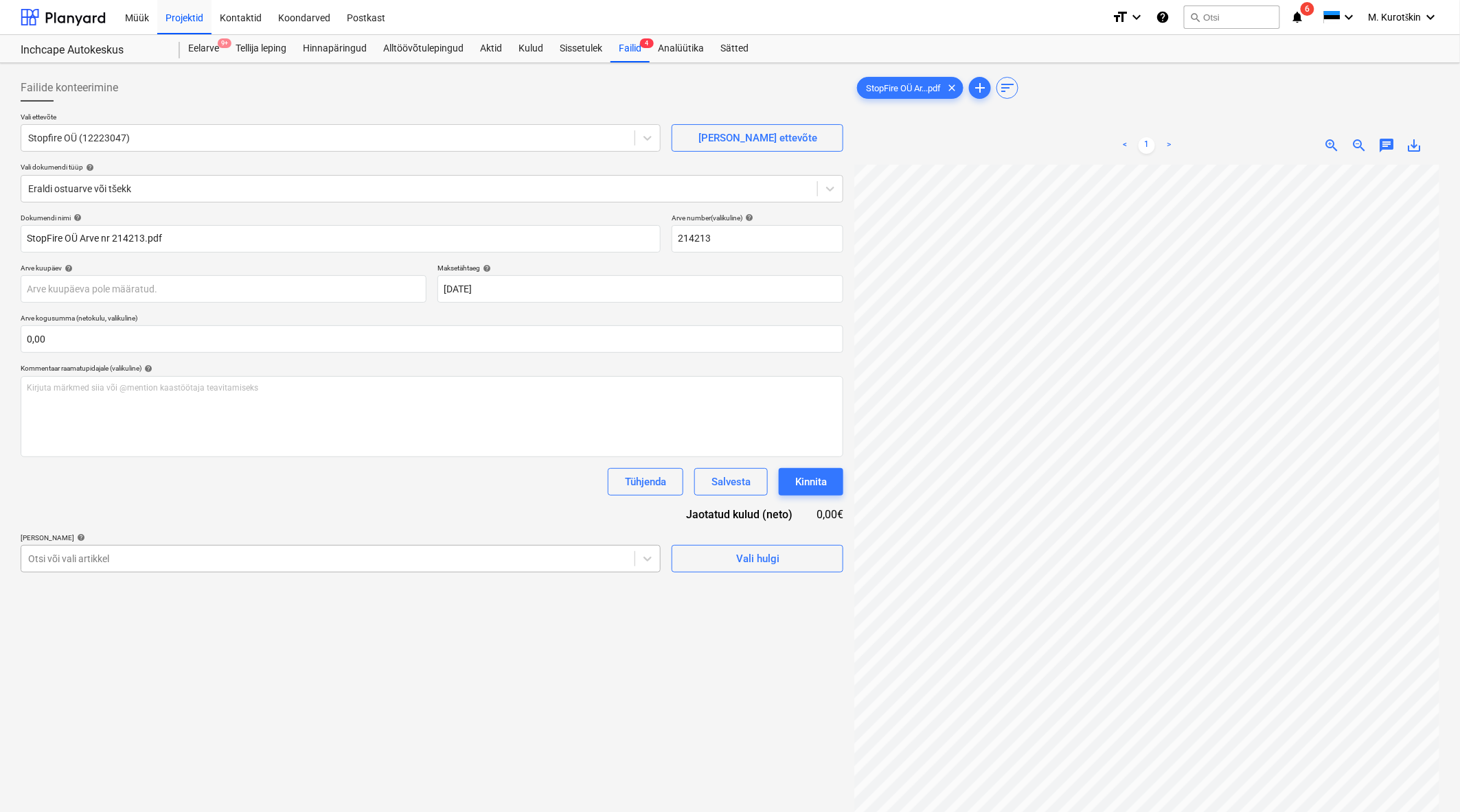
click at [488, 569] on div "Otsi või vali artikkel" at bounding box center [327, 559] width 613 height 19
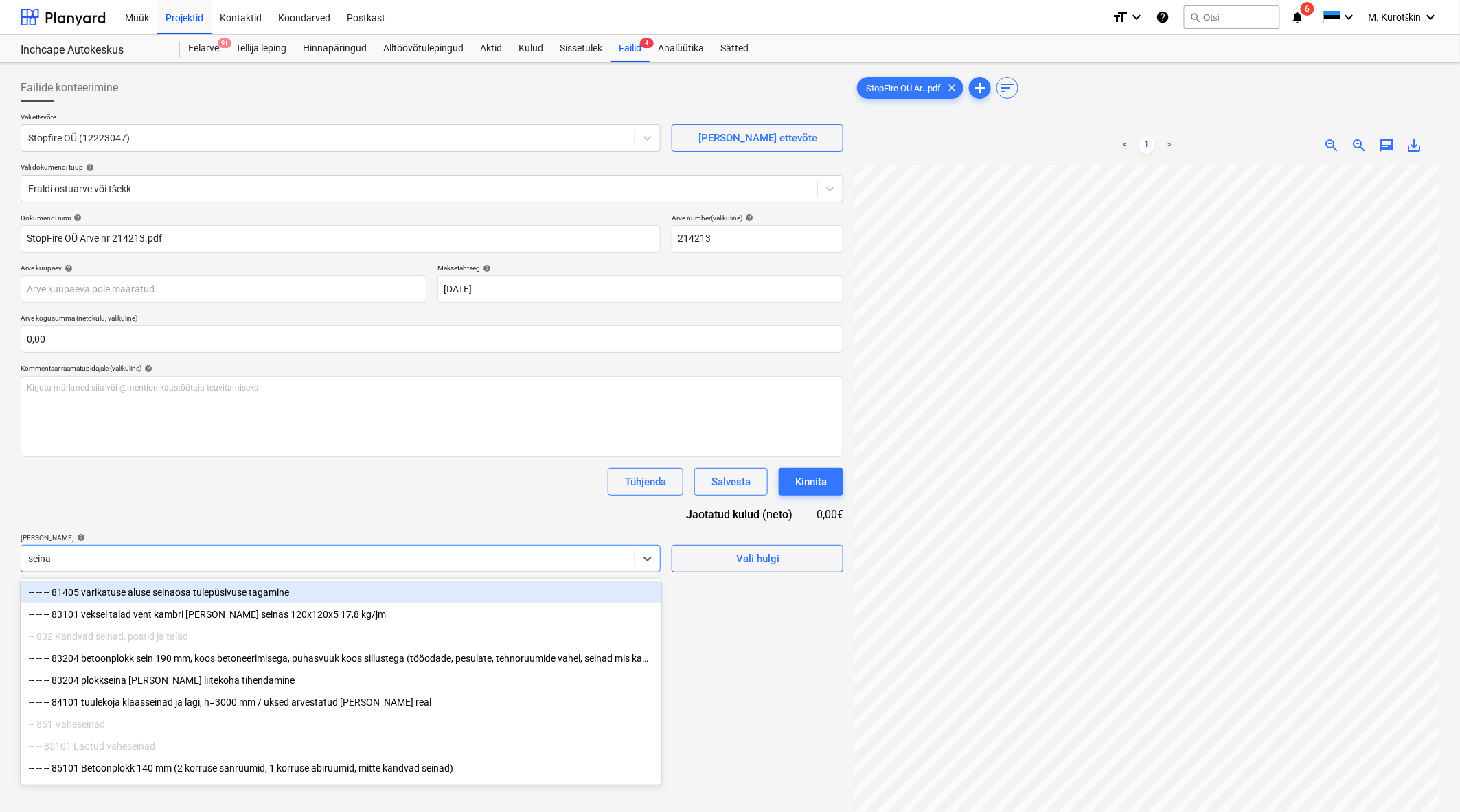
type input "seinad"
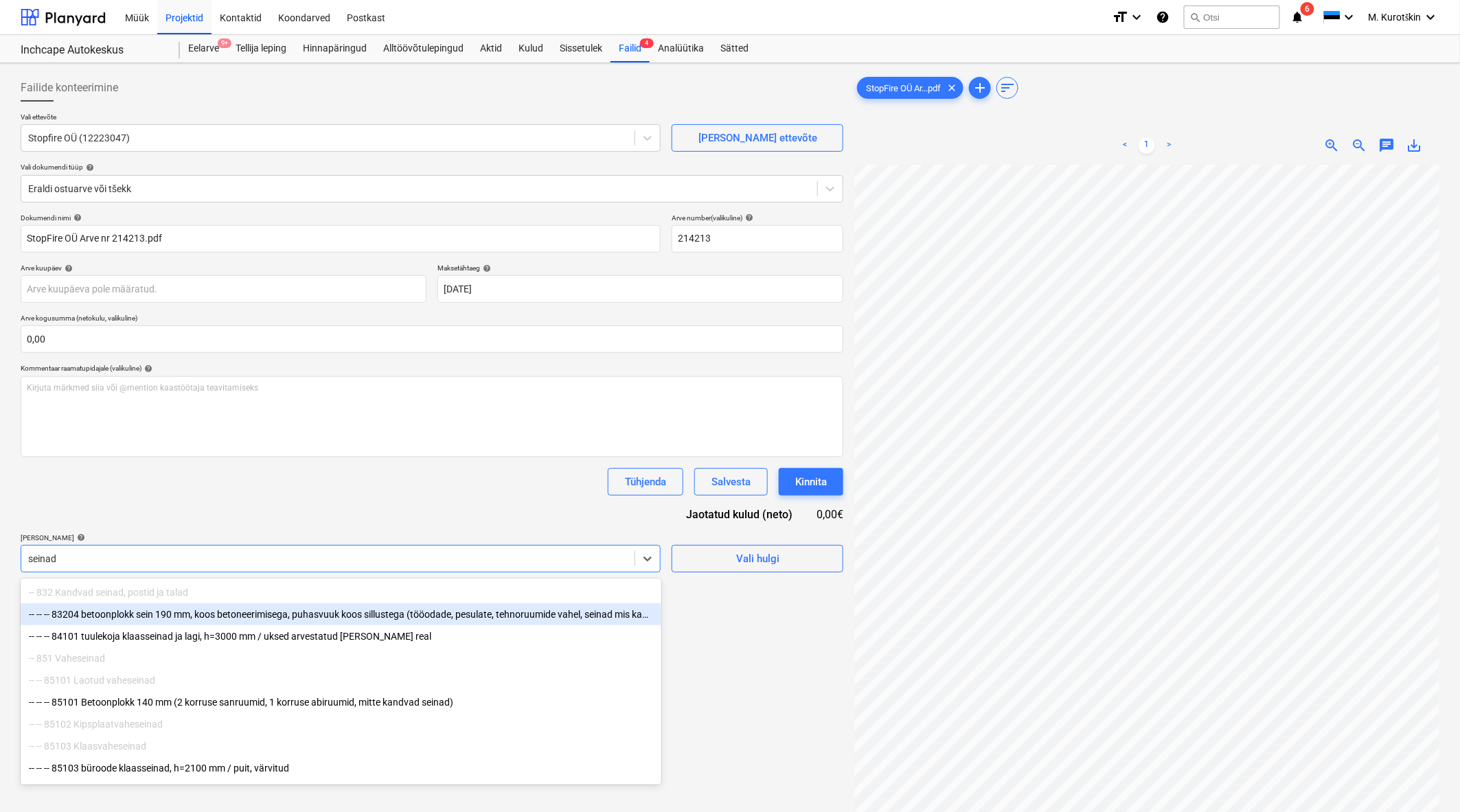
click at [365, 621] on div "-- -- -- 83204 betoonplokk sein 190 mm, koos betoneerimisega, puhasvuuk koos si…" at bounding box center [341, 614] width 641 height 22
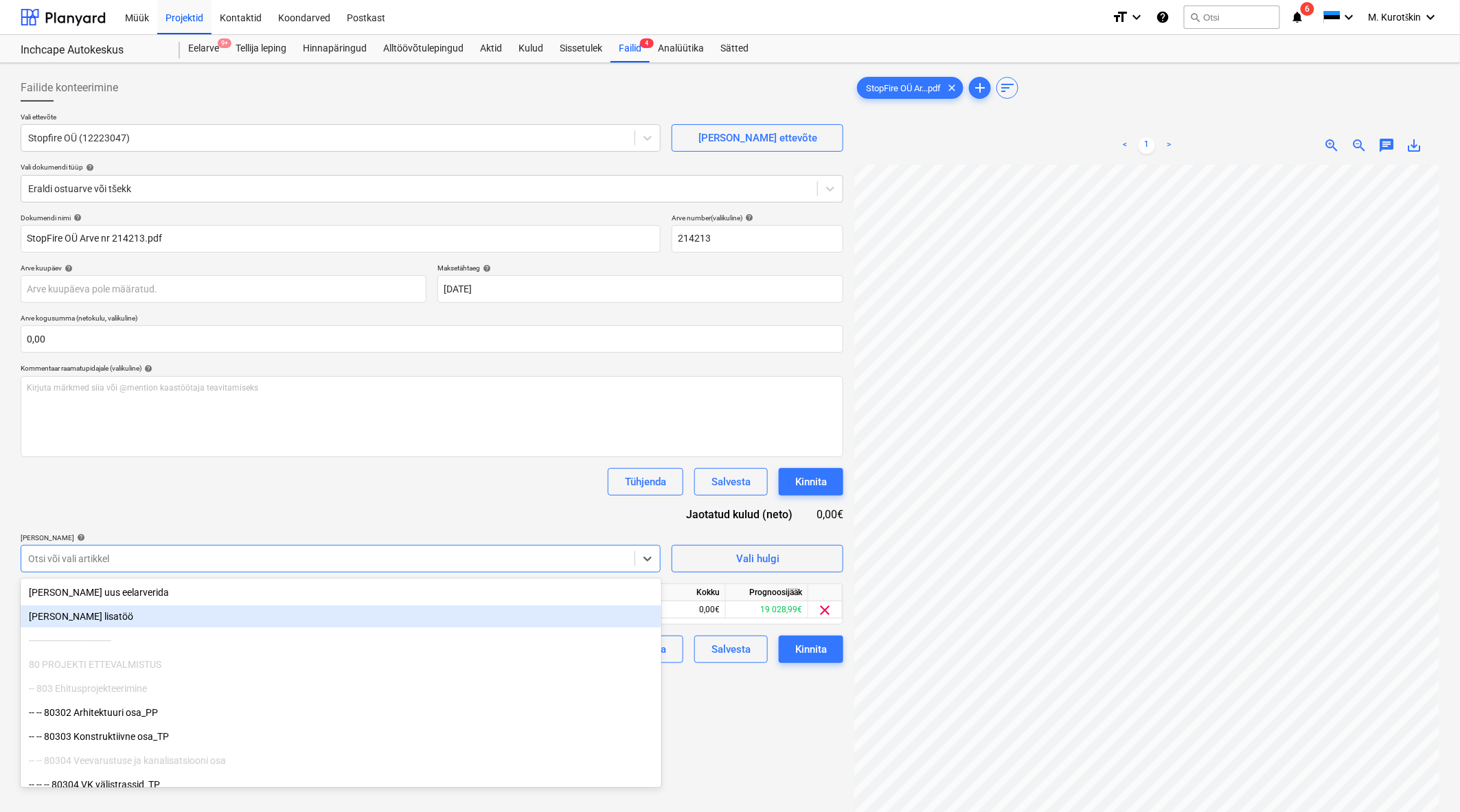
click at [750, 737] on div "Failide konteerimine Vali ettevõte Stopfire OÜ (12223047) Lisa uus ettevõte Val…" at bounding box center [431, 506] width 834 height 875
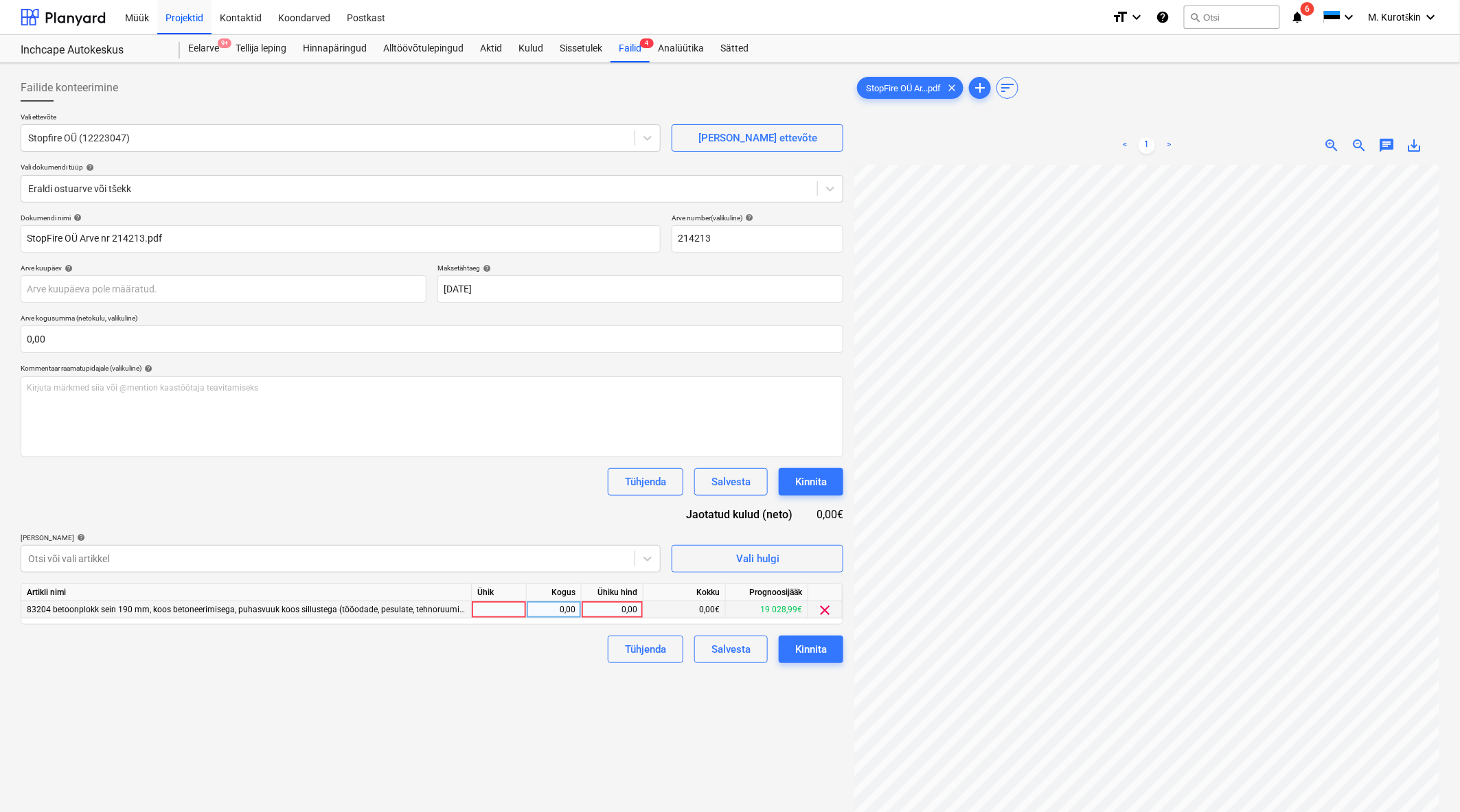
click at [610, 615] on div "0,00" at bounding box center [612, 610] width 50 height 17
click at [465, 559] on div at bounding box center [327, 559] width 599 height 14
click at [710, 558] on span "Vali hulgi" at bounding box center [757, 558] width 137 height 18
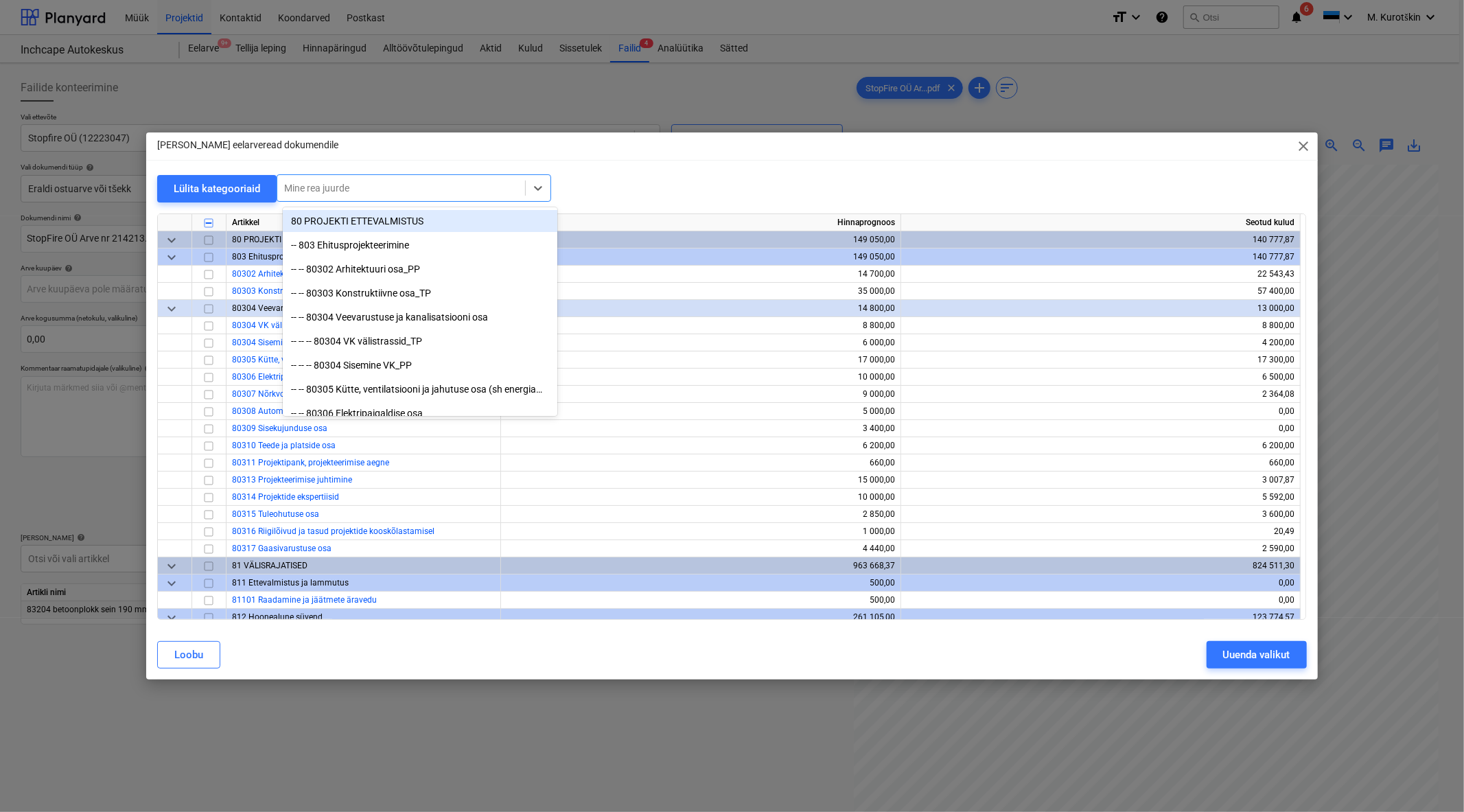
click at [367, 186] on div at bounding box center [401, 188] width 234 height 14
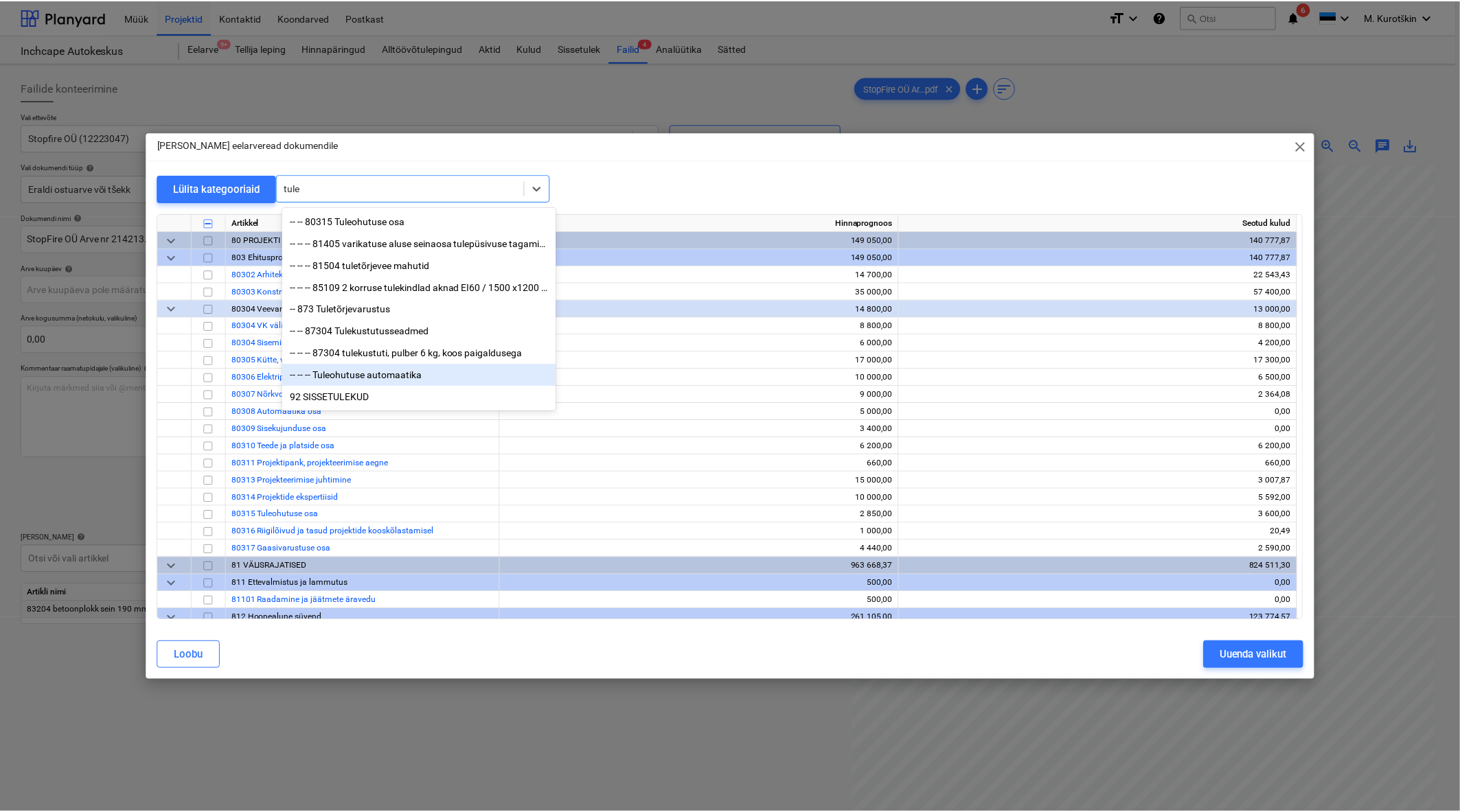
scroll to position [1, 0]
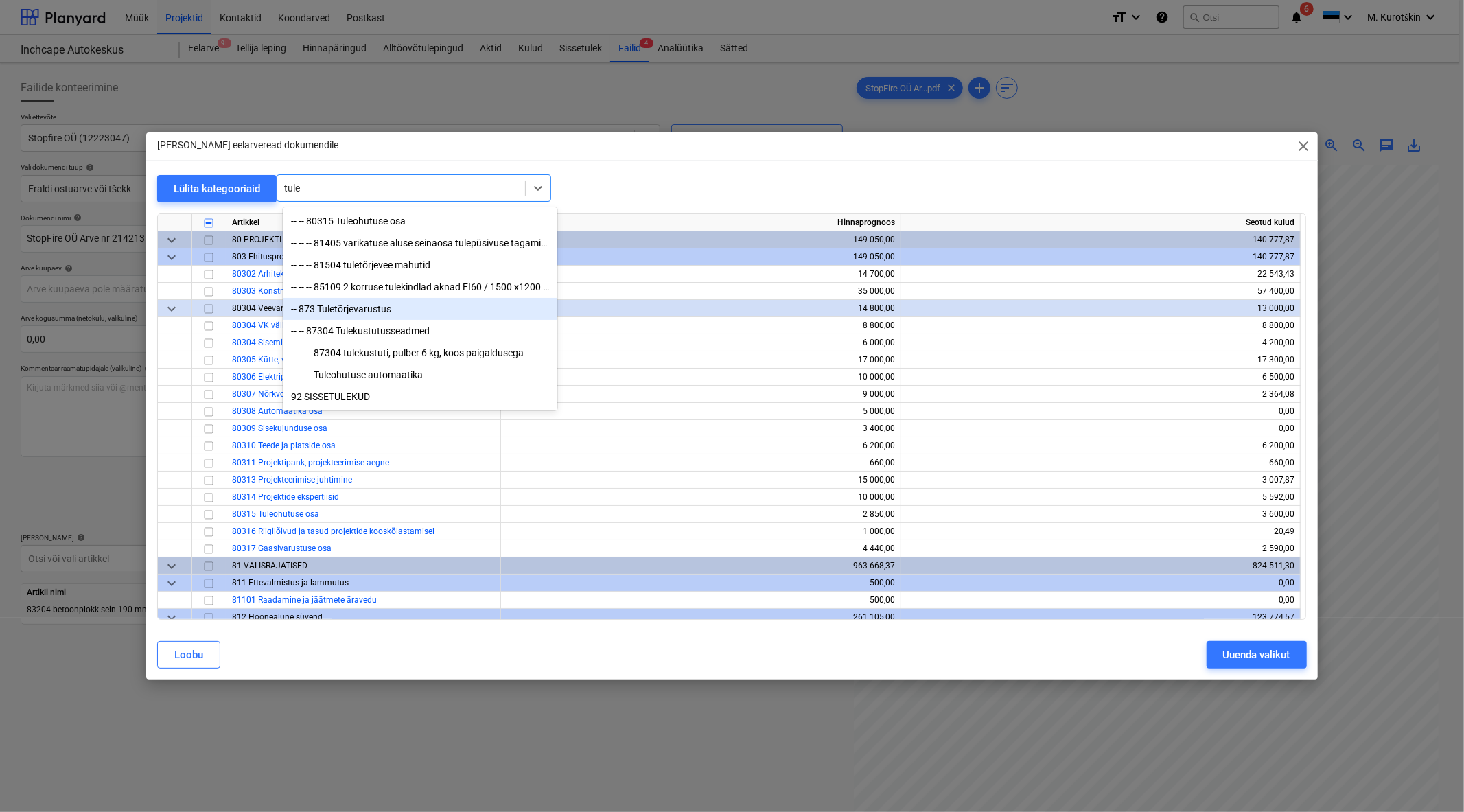
type input "tule"
click at [683, 178] on div "Lülita kategooriaid option -- 873 Tuletõrjevarustus focused, 5 of 9. 9 results …" at bounding box center [732, 189] width 1149 height 28
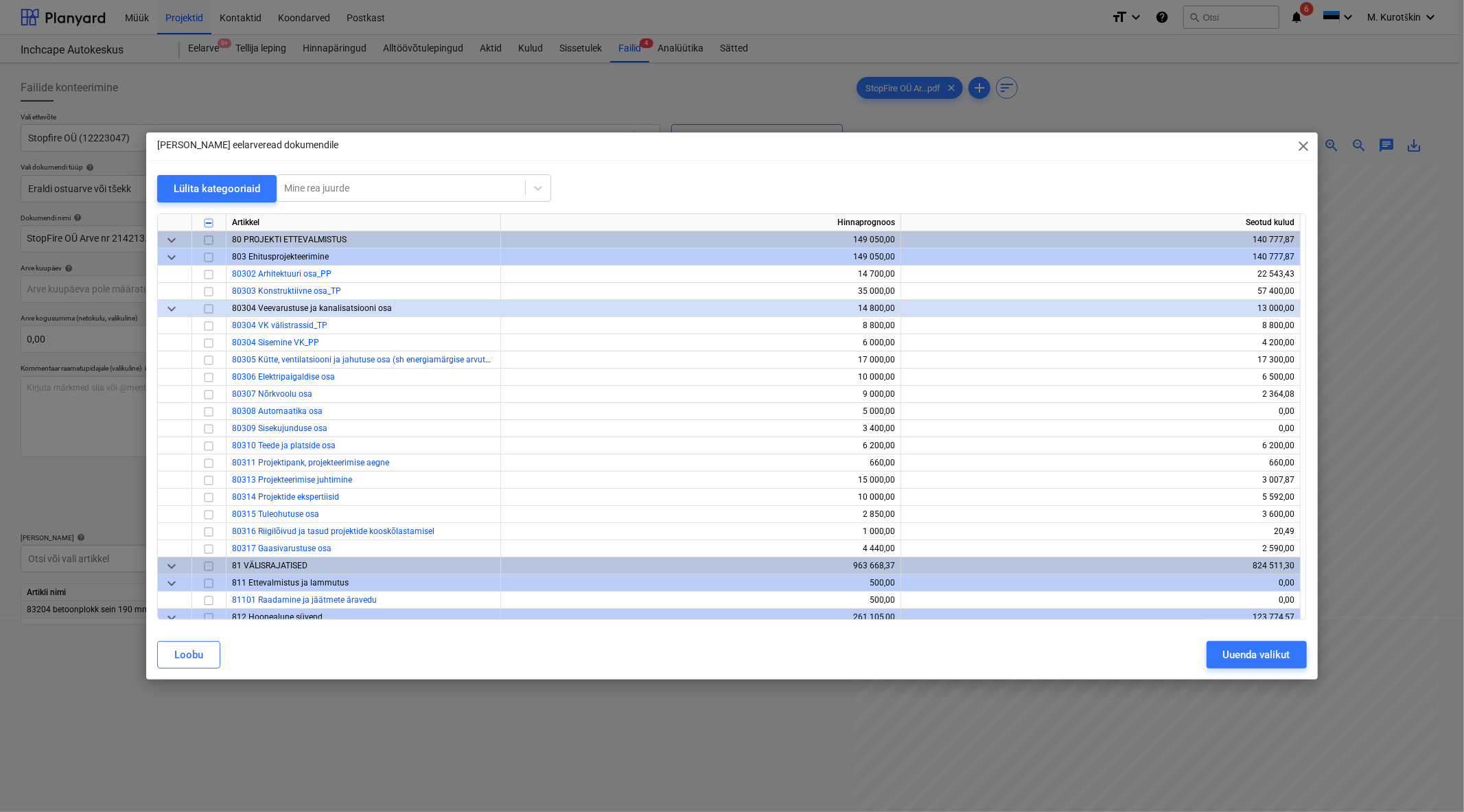
click at [1302, 145] on span "close" at bounding box center [1304, 146] width 17 height 17
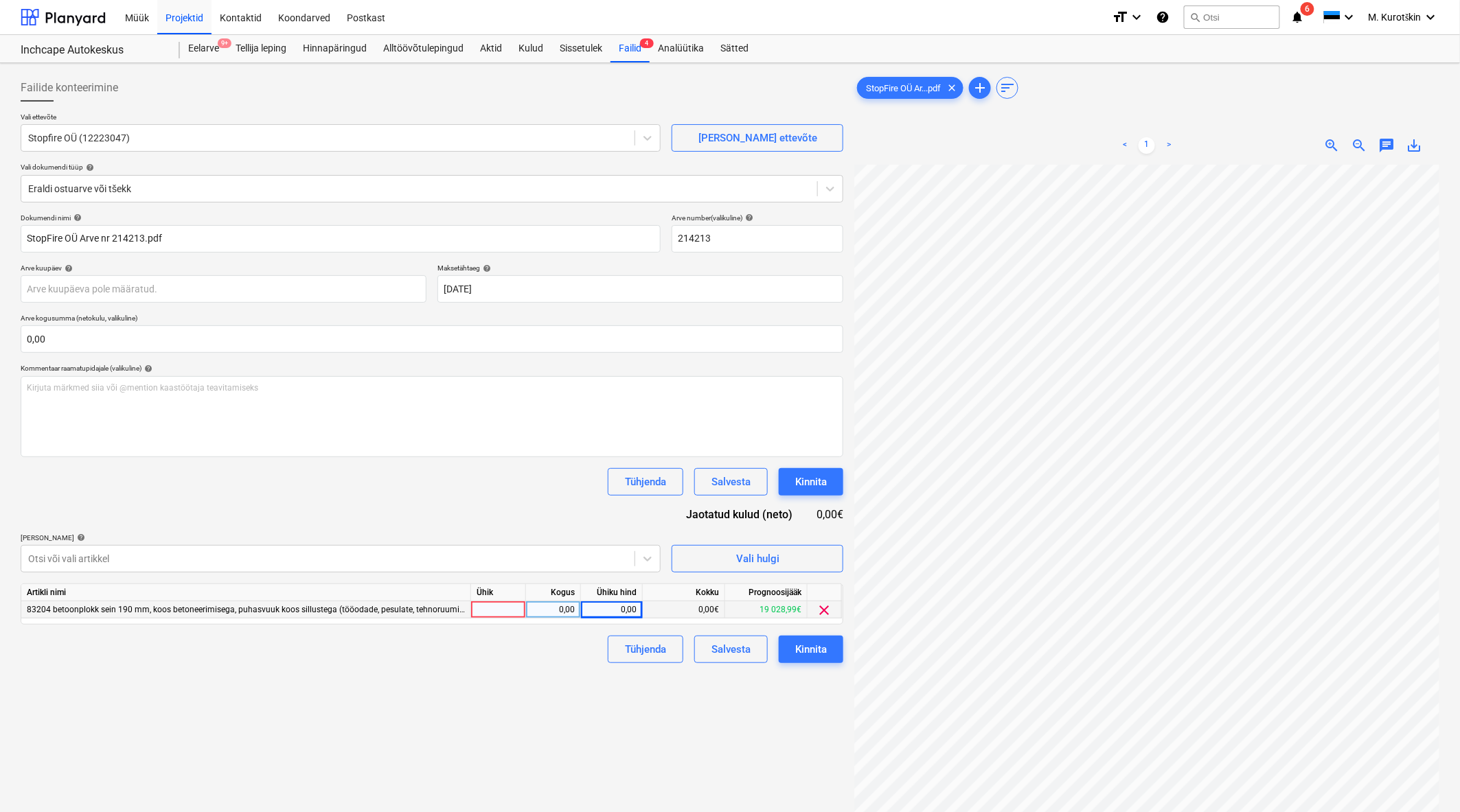
click at [610, 616] on div "0,00" at bounding box center [611, 610] width 50 height 17
type input "10090"
click at [614, 697] on div "Failide konteerimine Vali ettevõte Stopfire OÜ (12223047) Lisa uus ettevõte Val…" at bounding box center [431, 506] width 834 height 875
click at [263, 409] on div "Kirjuta märkmed siia või @mention kaastöötaja teavitamiseks ﻿" at bounding box center [432, 416] width 823 height 81
click at [203, 474] on div "Tühjenda Salvesta Kinnita" at bounding box center [432, 482] width 823 height 28
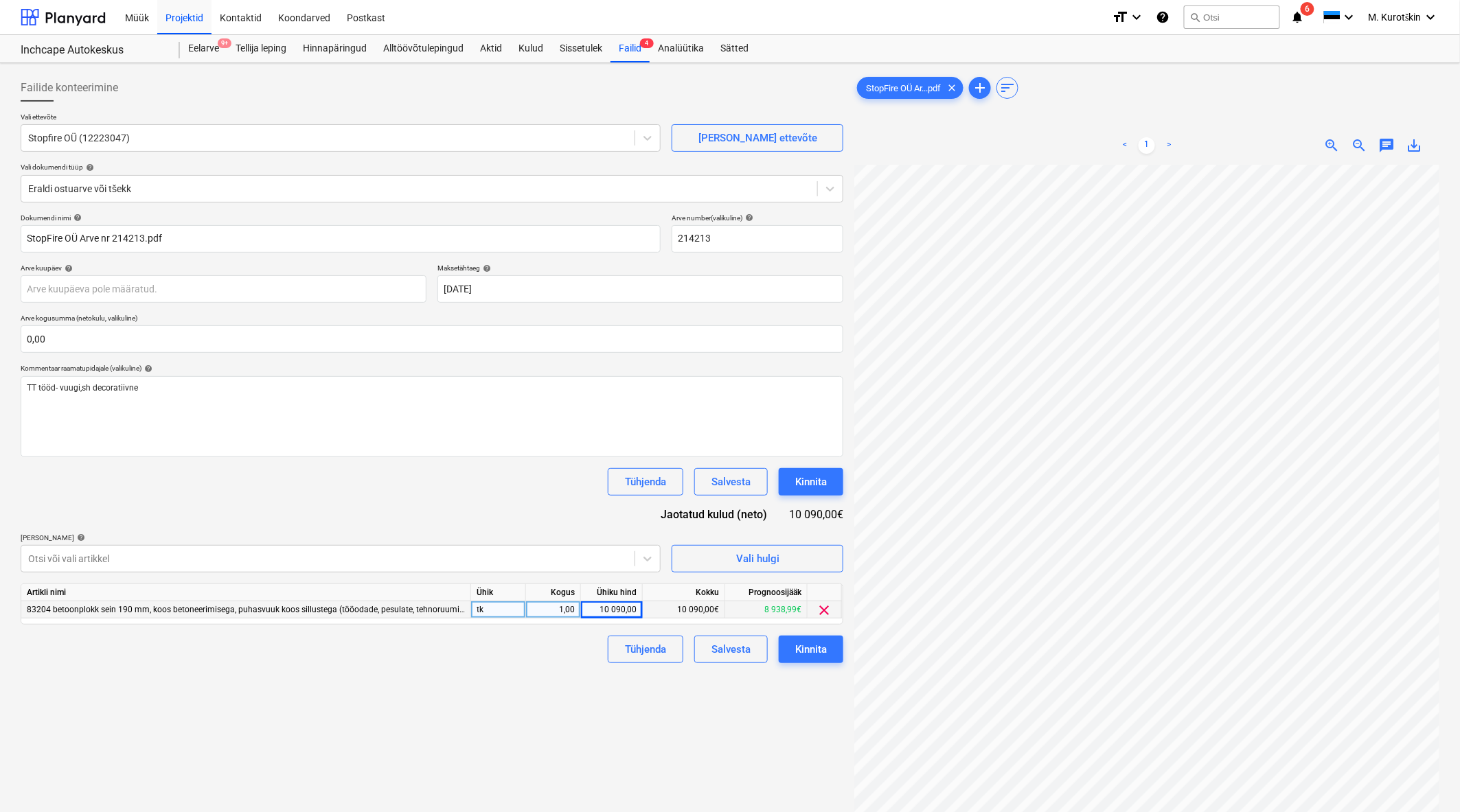
click at [355, 745] on div "Failide konteerimine Vali ettevõte Stopfire OÜ (12223047) Lisa uus ettevõte Val…" at bounding box center [431, 506] width 834 height 875
drag, startPoint x: 821, startPoint y: 667, endPoint x: 821, endPoint y: 641, distance: 26.0
click at [821, 641] on div "Failide konteerimine Vali ettevõte Stopfire OÜ (12223047) Lisa uus ettevõte Val…" at bounding box center [431, 506] width 834 height 875
click at [821, 641] on div "Kinnita" at bounding box center [810, 649] width 31 height 18
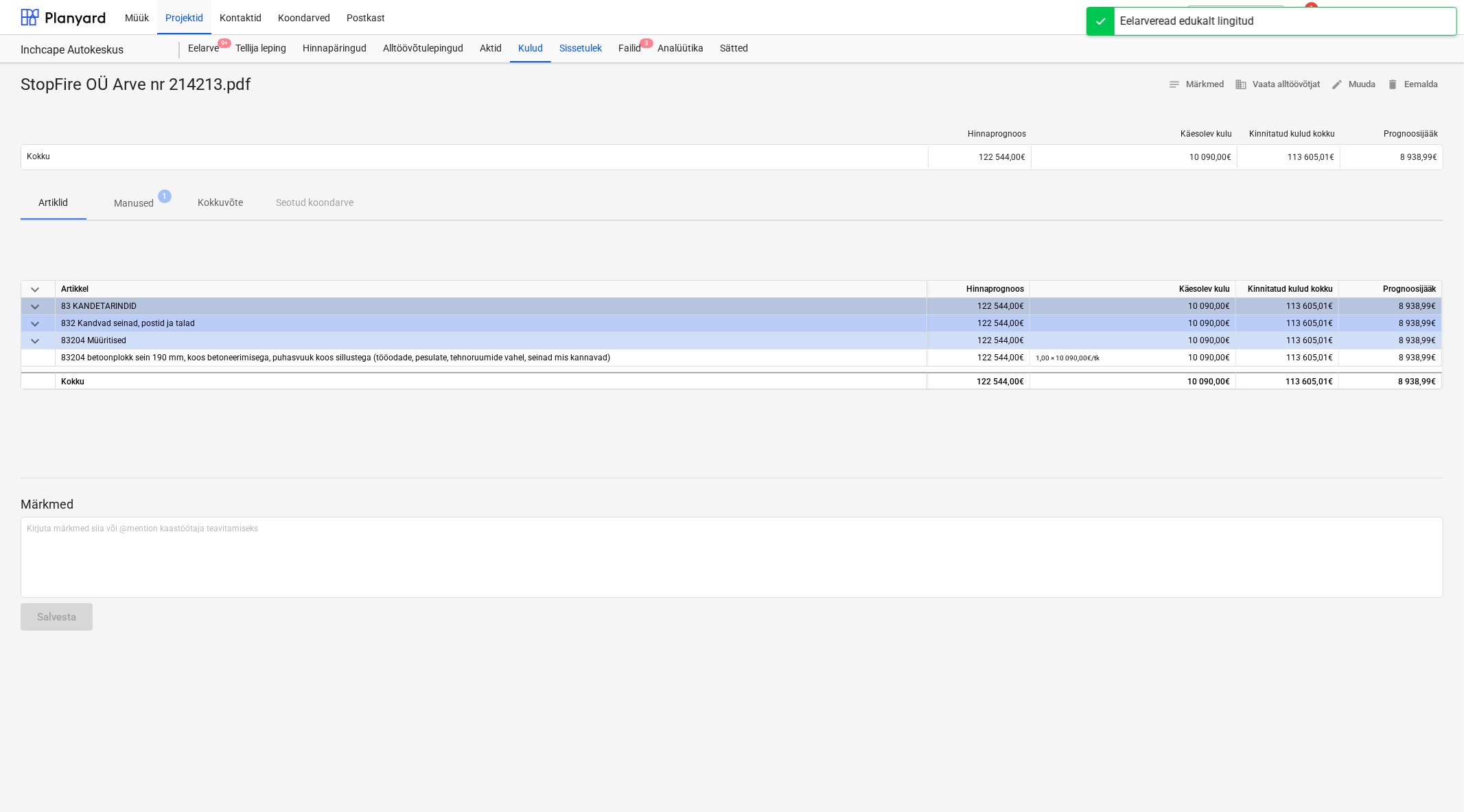
click at [609, 44] on div "Sissetulek" at bounding box center [581, 49] width 59 height 28
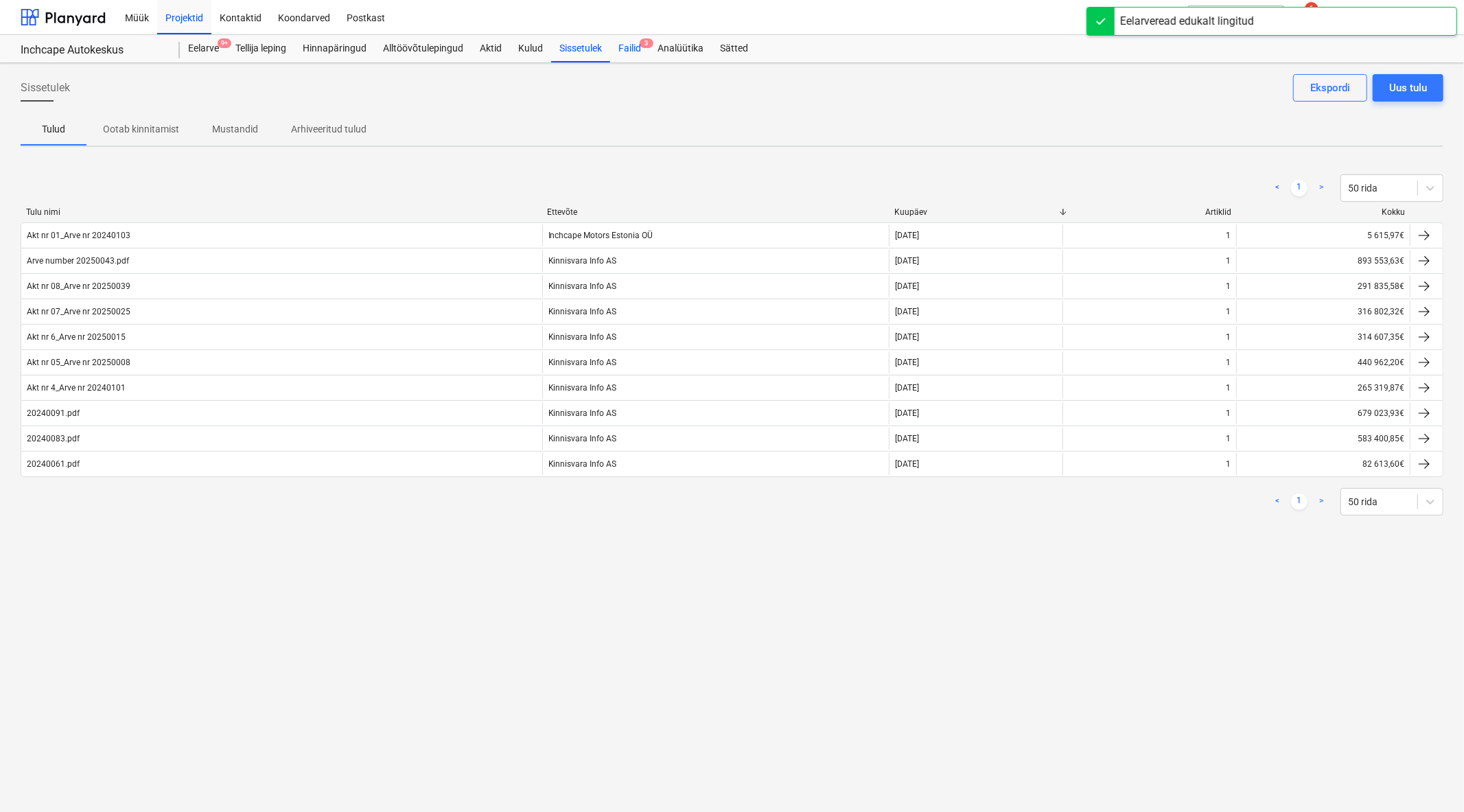
click at [641, 39] on div "Failid 3" at bounding box center [629, 49] width 39 height 28
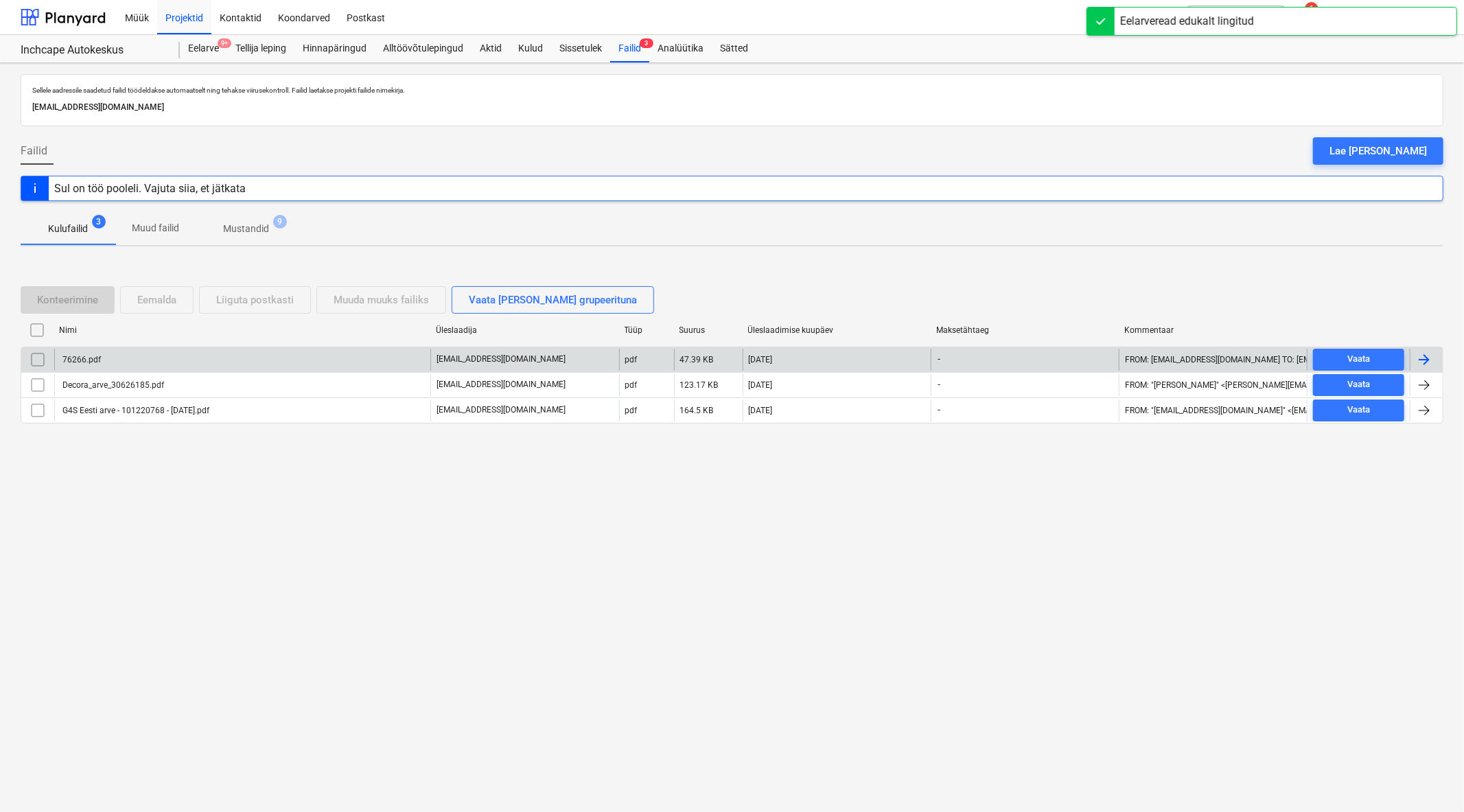
click at [148, 368] on div "76266.pdf" at bounding box center [242, 359] width 376 height 22
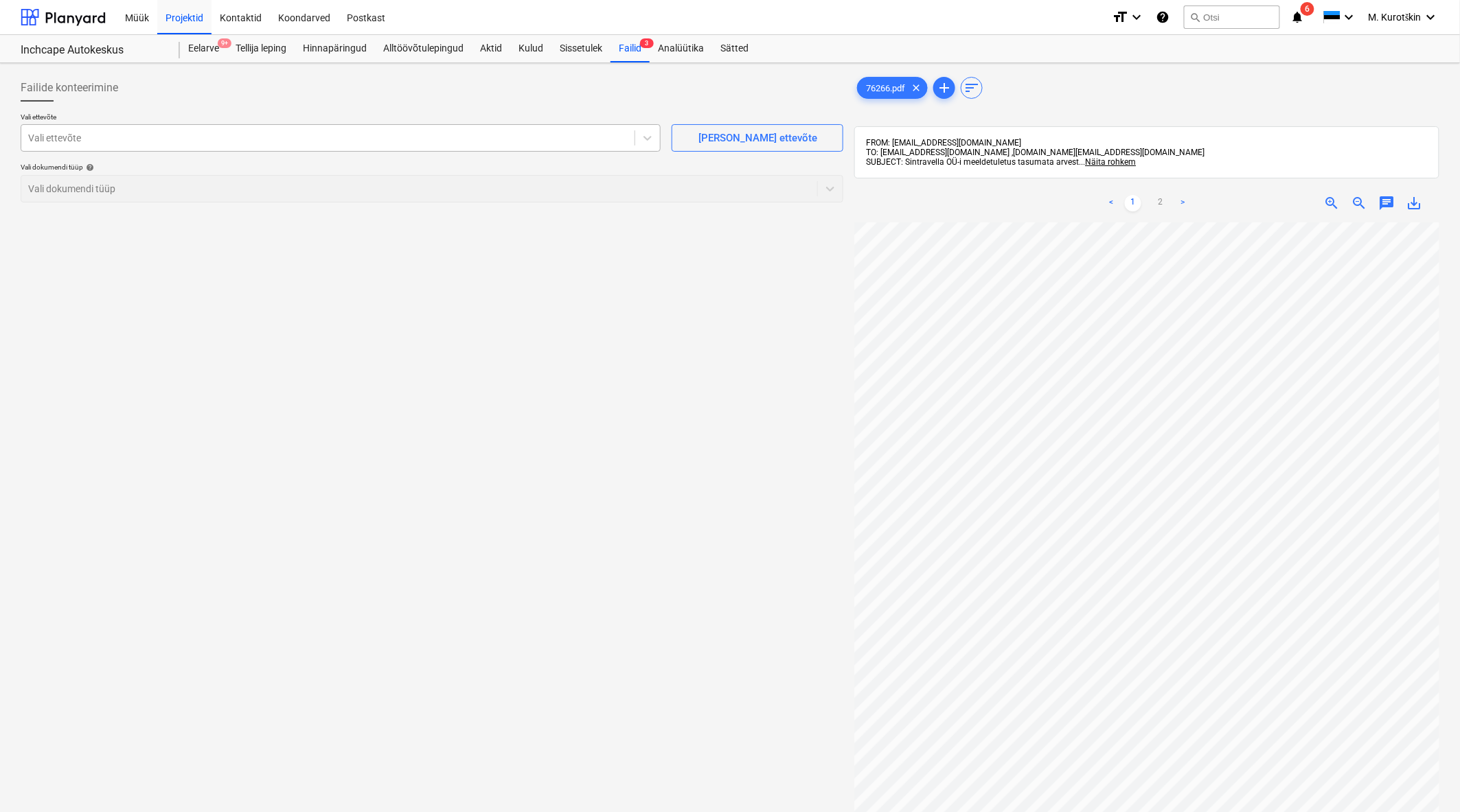
click at [432, 134] on div at bounding box center [327, 138] width 599 height 14
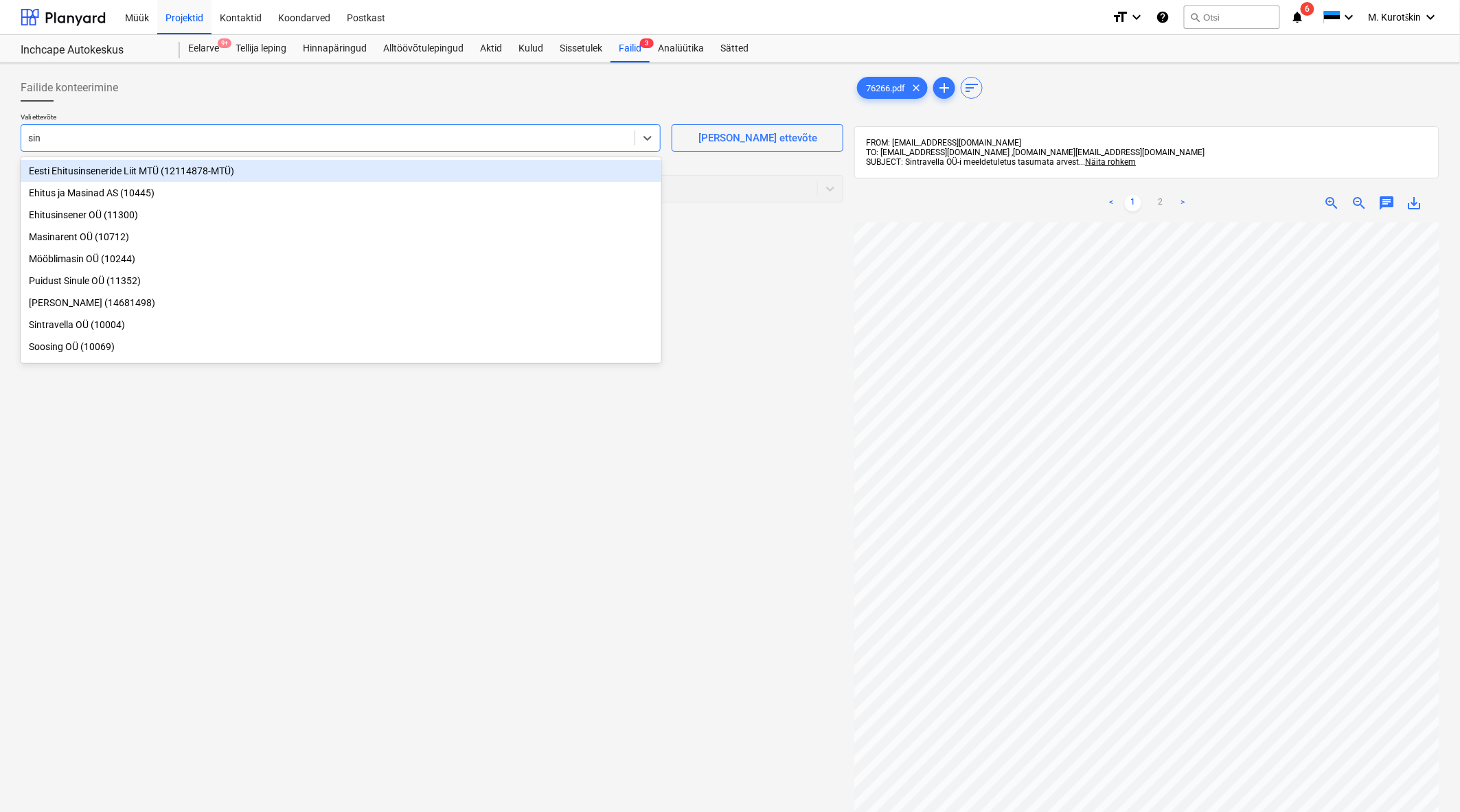
type input "sint"
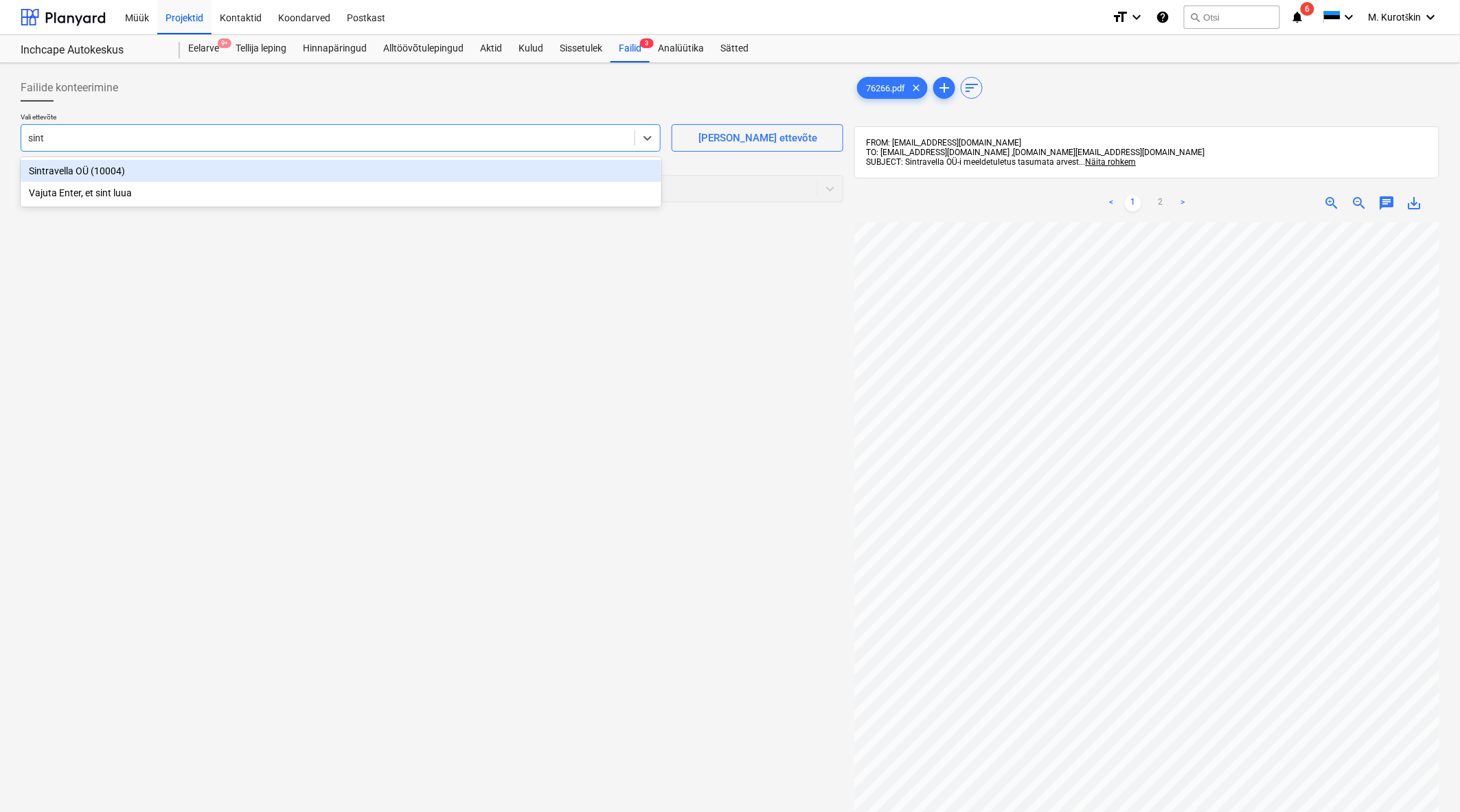
click at [397, 171] on div "Sintravella OÜ (10004)" at bounding box center [341, 170] width 641 height 22
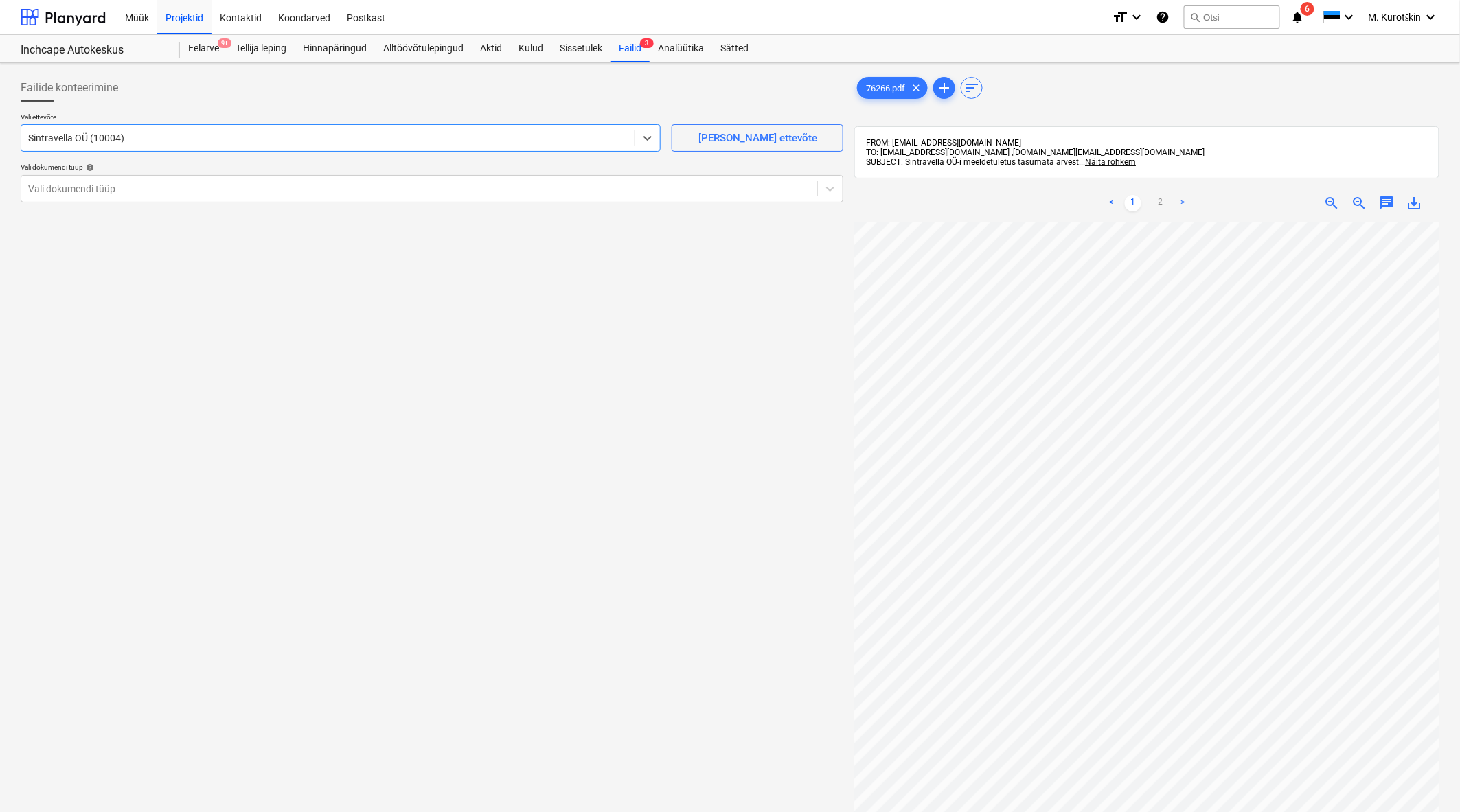
drag, startPoint x: 419, startPoint y: 362, endPoint x: 455, endPoint y: 323, distance: 53.1
click at [420, 362] on div "Failide konteerimine Vali ettevõte option Sintravella OÜ (10004) , selected. Se…" at bounding box center [431, 535] width 834 height 933
click at [664, 196] on div "Vali dokumendi tüüp" at bounding box center [418, 189] width 796 height 19
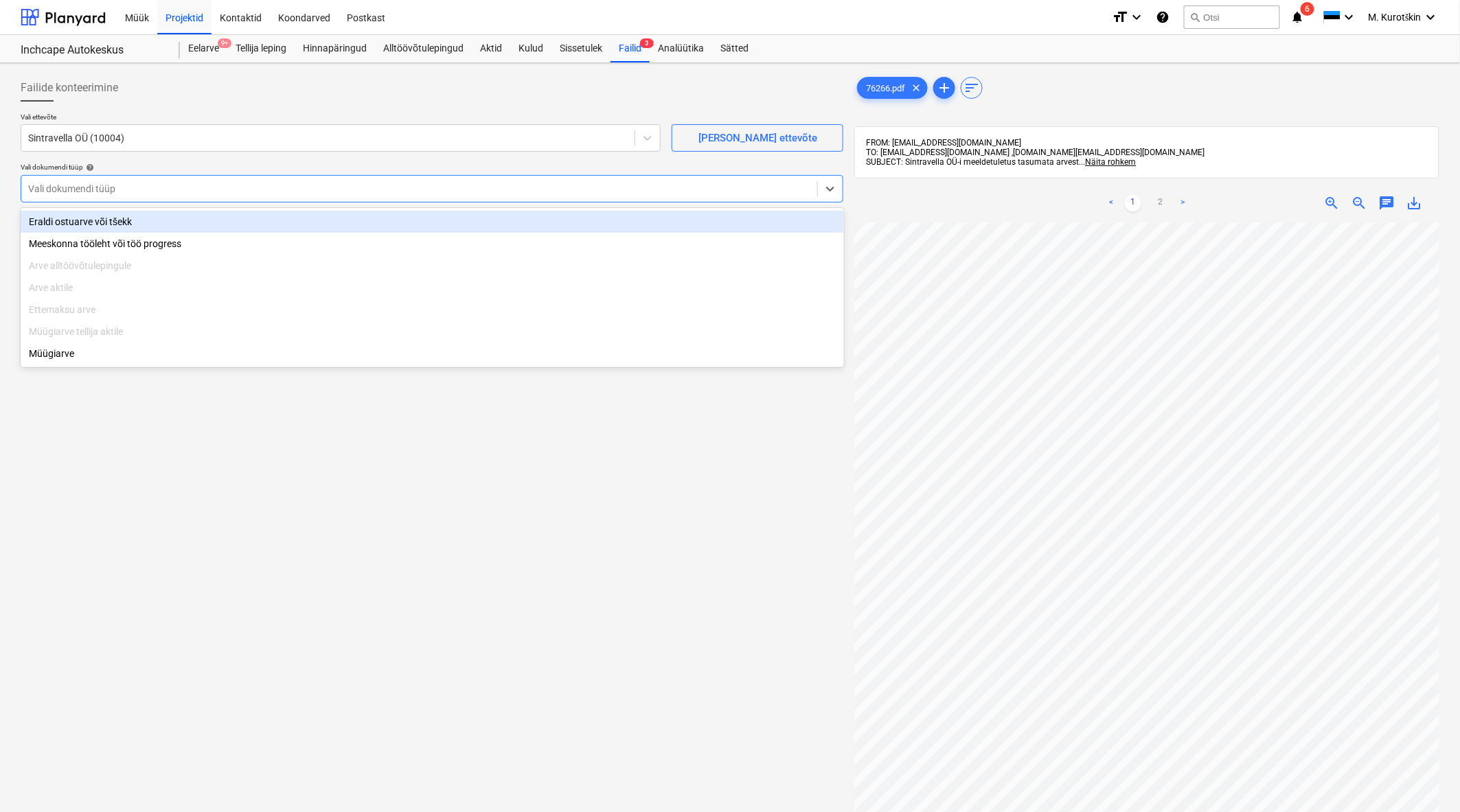
click at [579, 223] on div "Eraldi ostuarve või tšekk" at bounding box center [432, 221] width 823 height 22
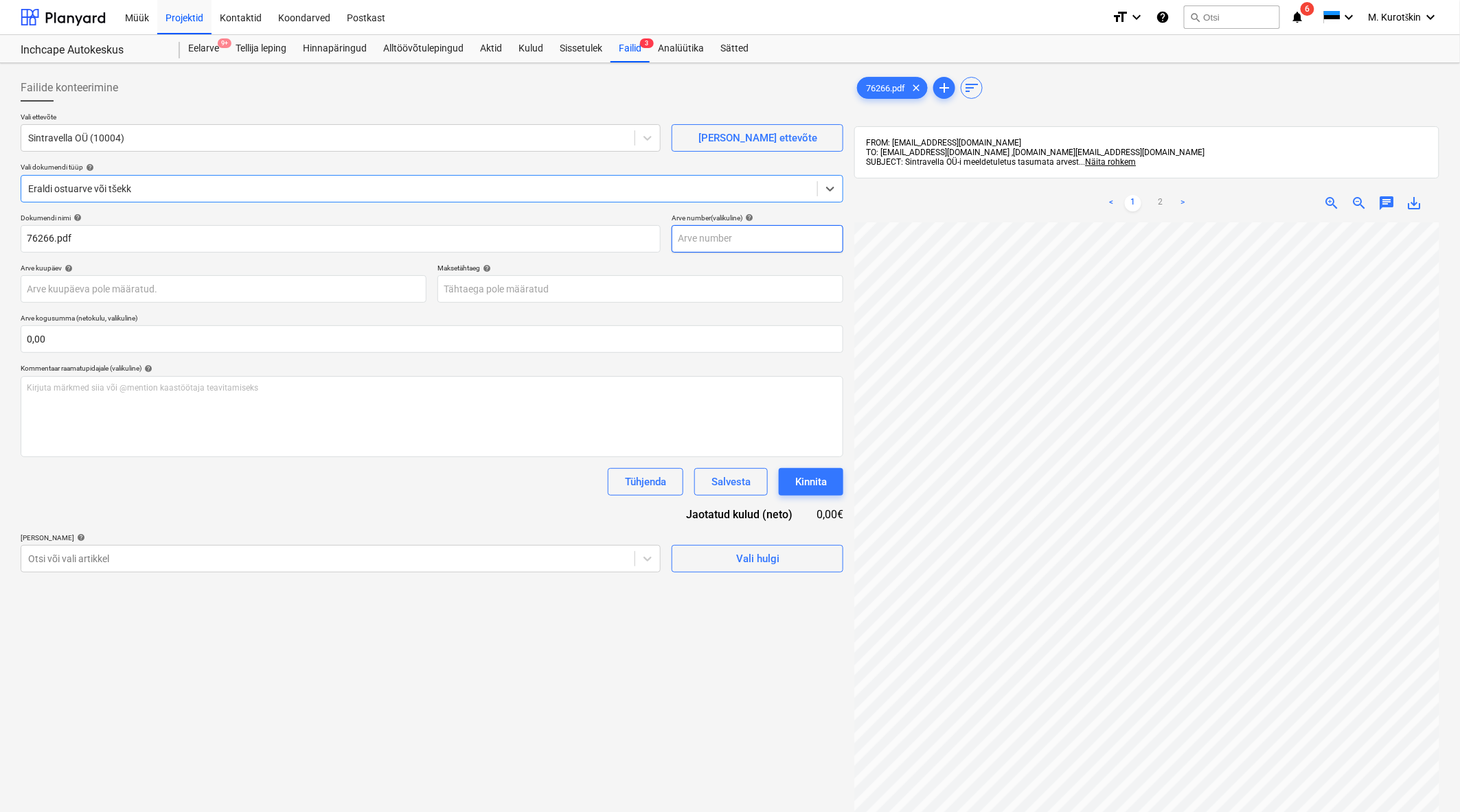
click at [770, 246] on input "text" at bounding box center [757, 239] width 171 height 28
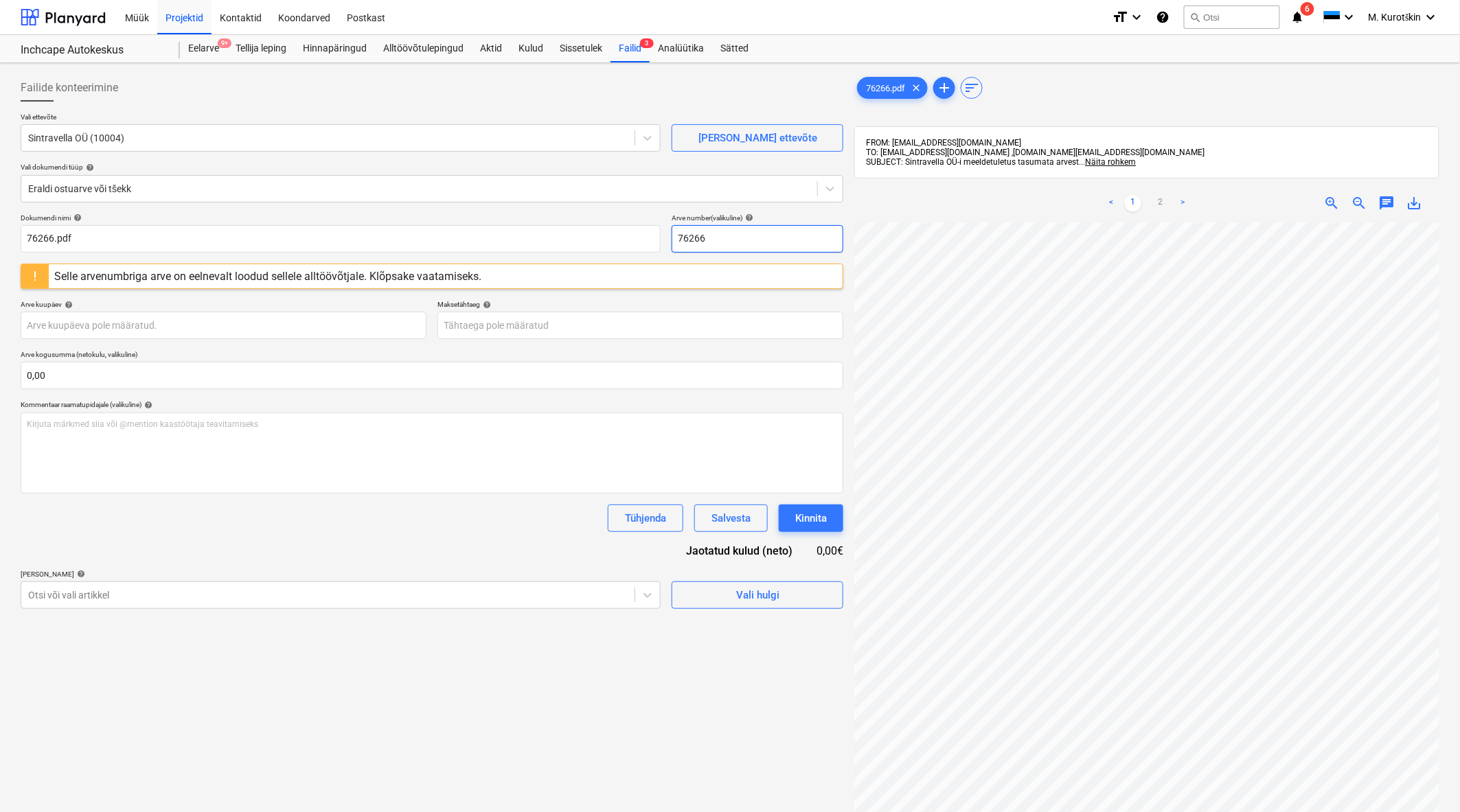
type input "76266"
click at [732, 675] on div "Failide konteerimine Vali ettevõte Sintravella OÜ (10004) Lisa uus ettevõte Val…" at bounding box center [431, 535] width 834 height 933
click at [637, 57] on div "Failid 3" at bounding box center [630, 49] width 39 height 28
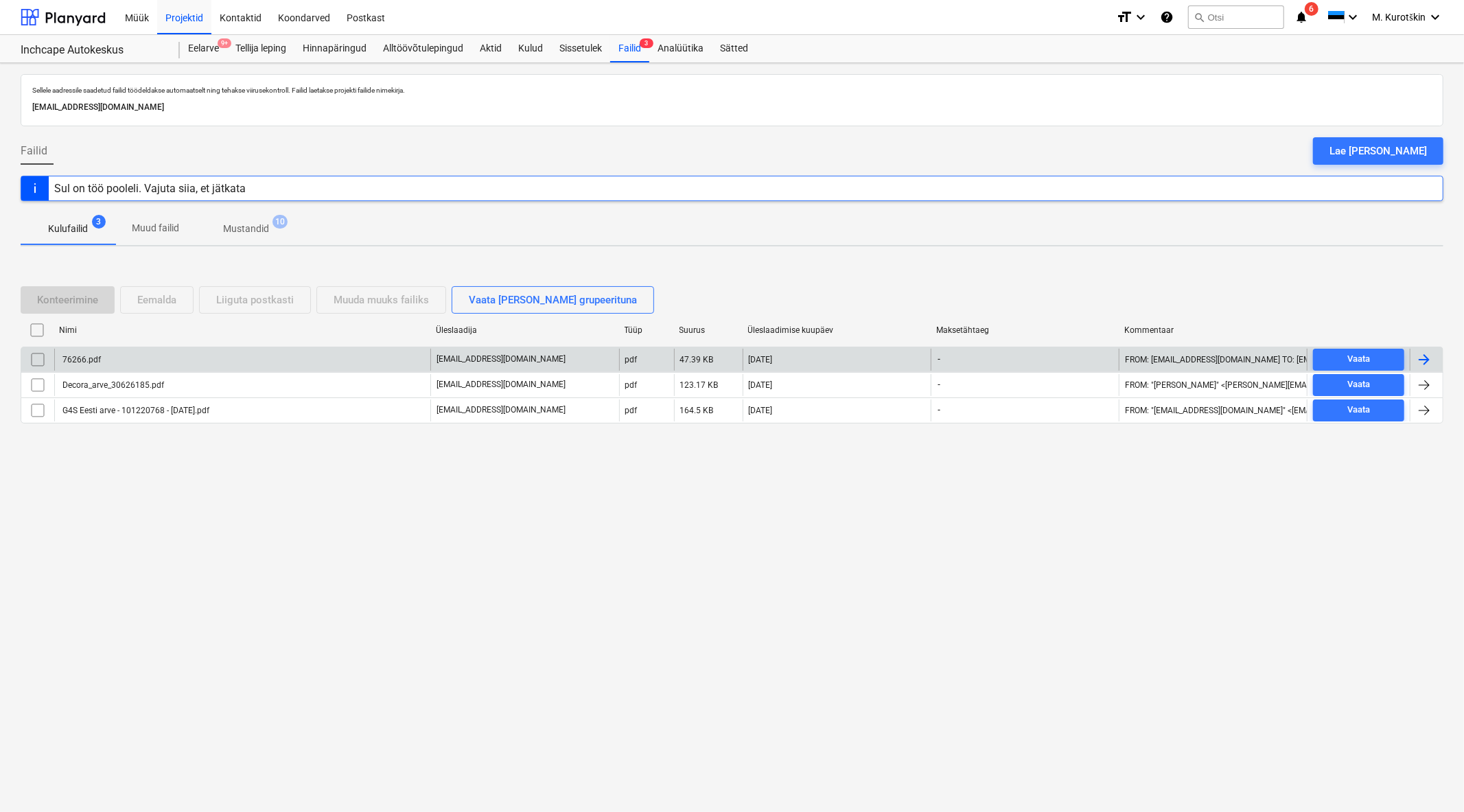
click at [42, 361] on input "checkbox" at bounding box center [37, 359] width 22 height 22
click at [176, 304] on div "Eemalda" at bounding box center [156, 300] width 39 height 18
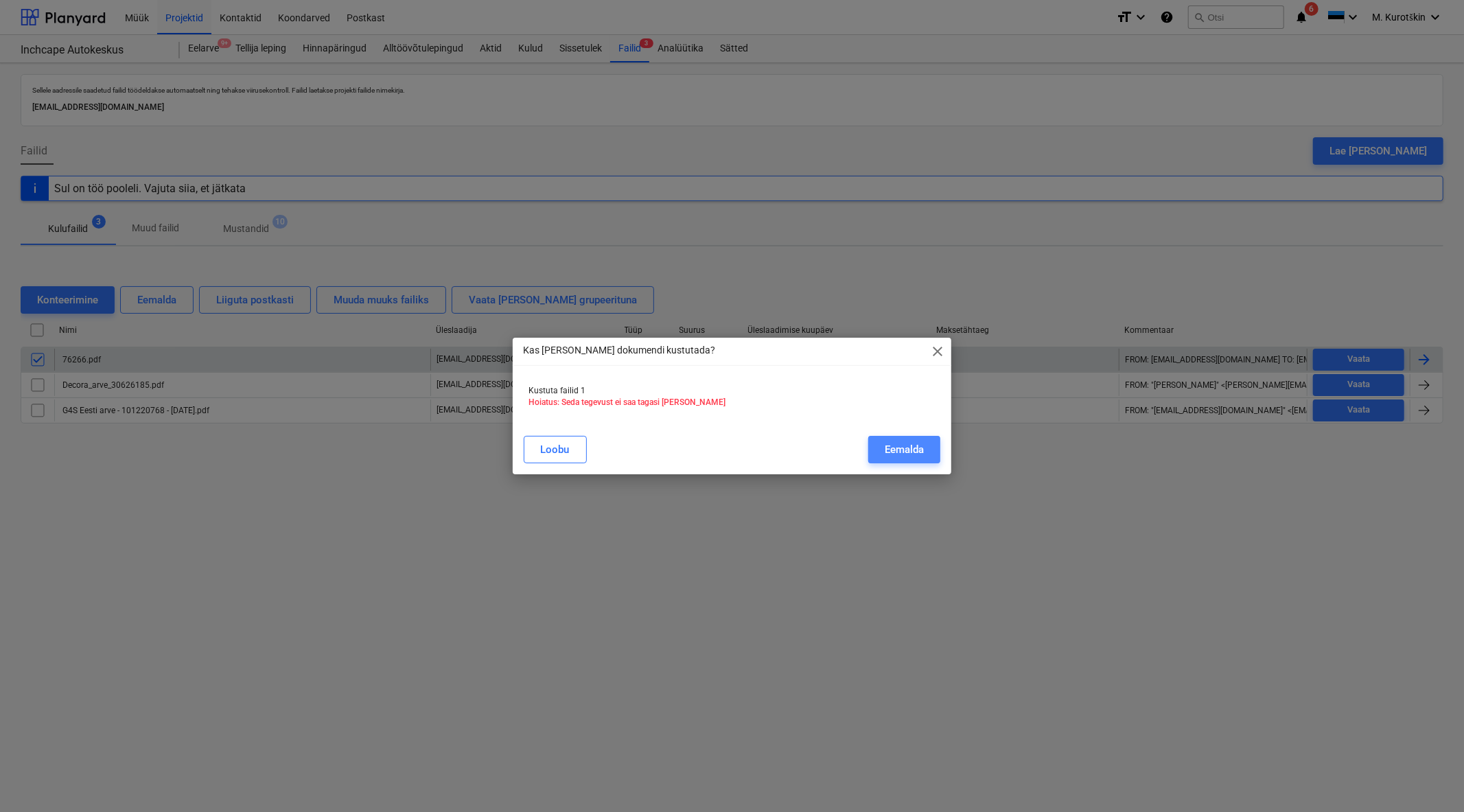
click at [912, 455] on div "Eemalda" at bounding box center [904, 449] width 39 height 18
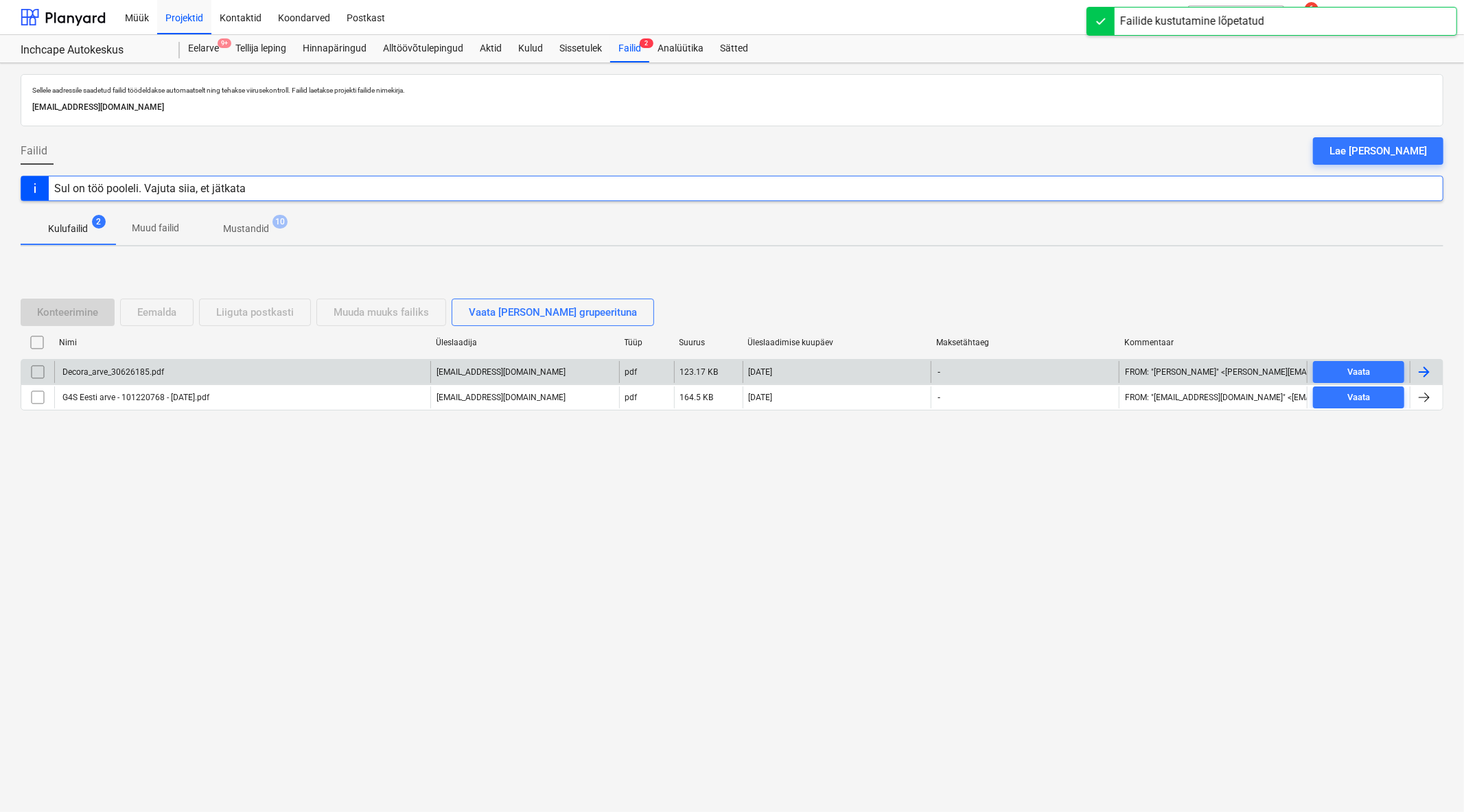
click at [105, 372] on div "Decora_arve_30626185.pdf" at bounding box center [111, 371] width 103 height 10
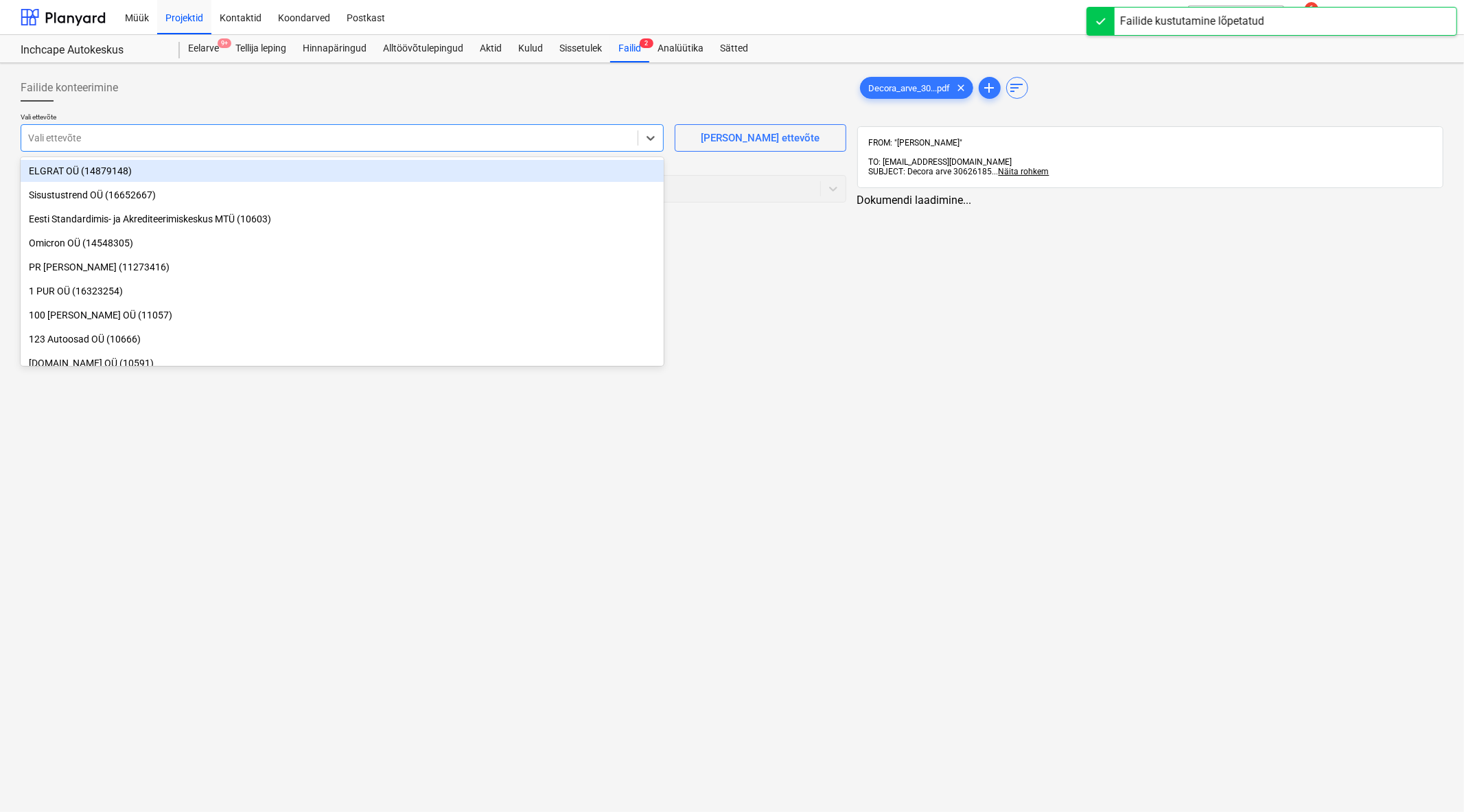
click at [525, 131] on div at bounding box center [329, 138] width 602 height 14
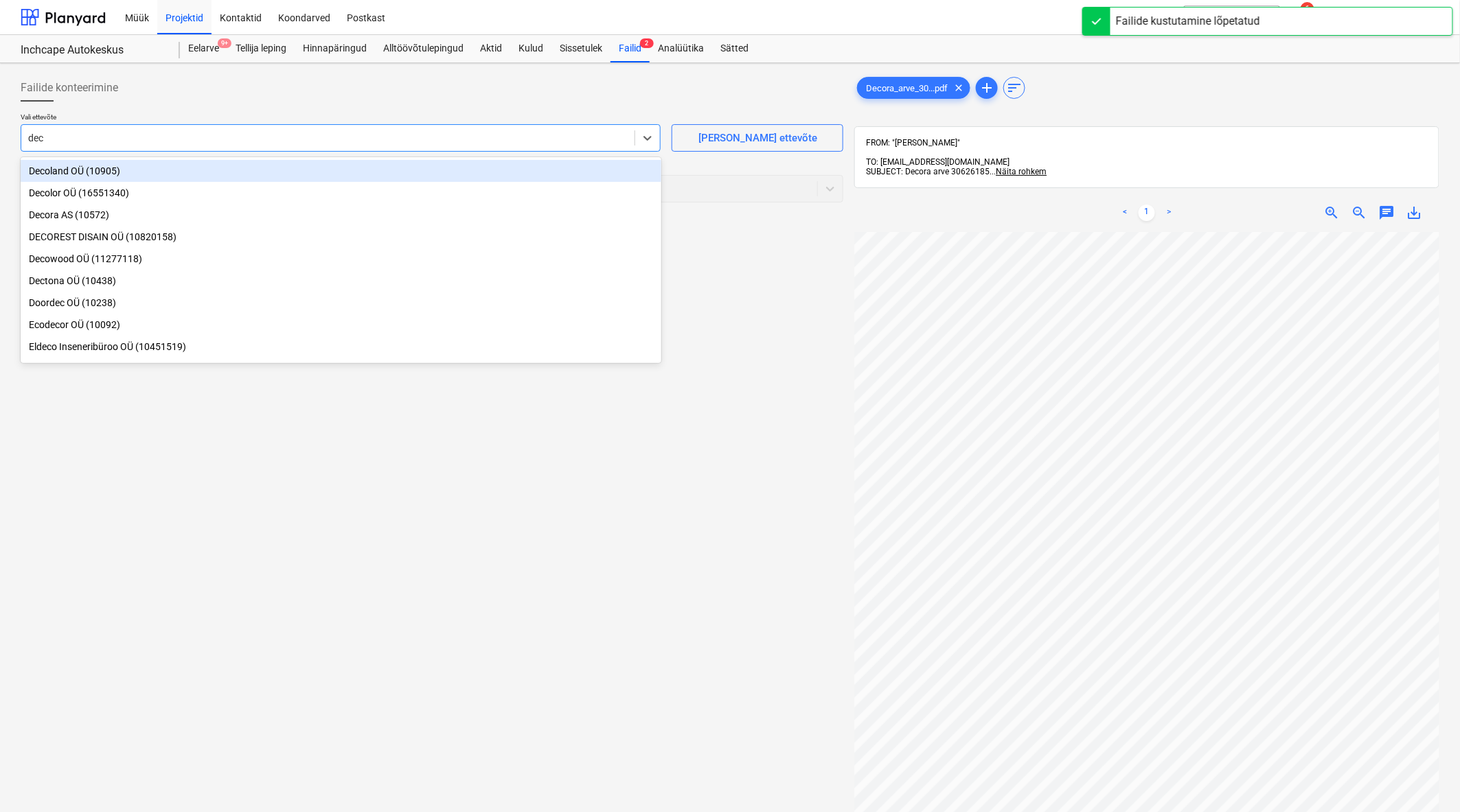
type input "deco"
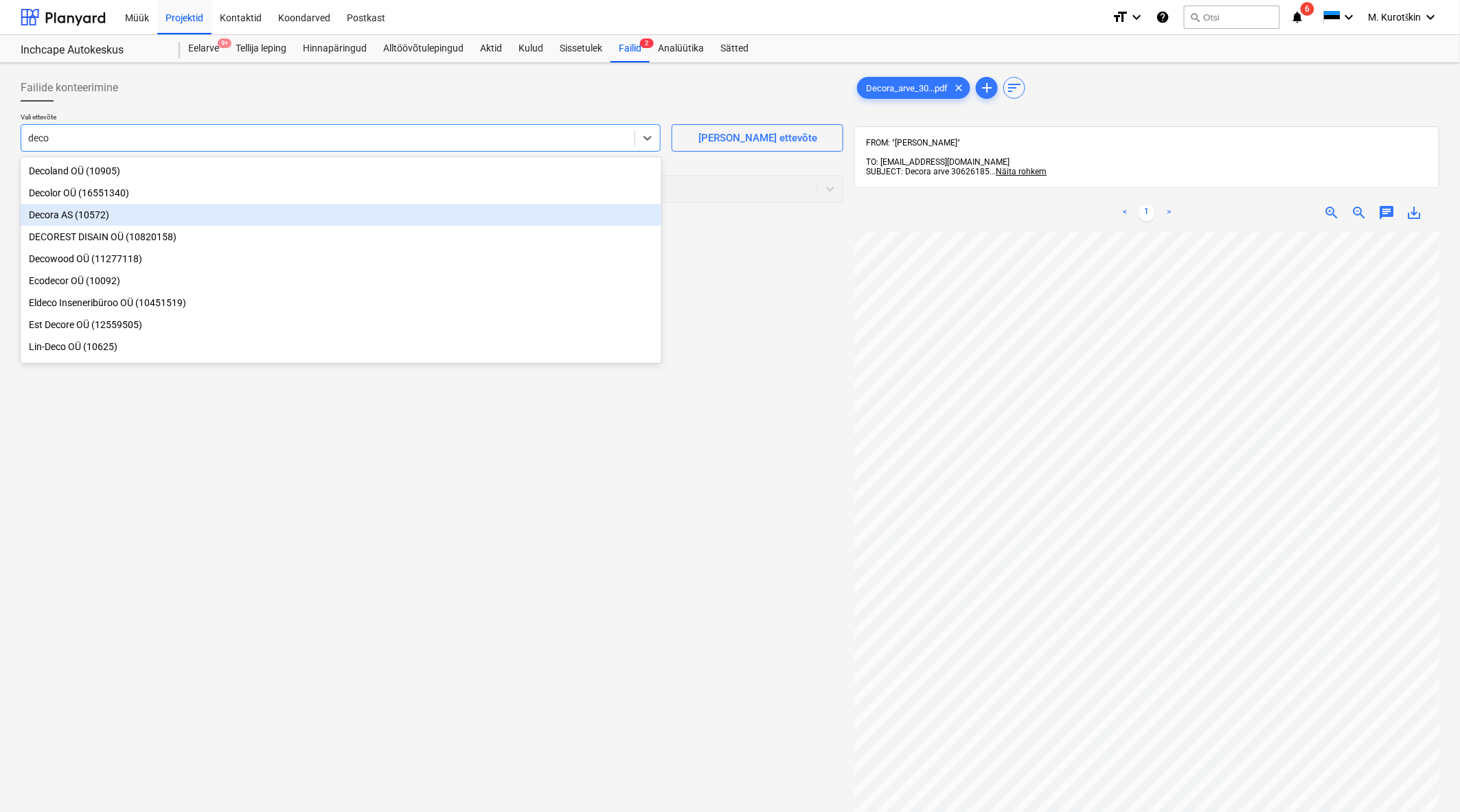
click at [328, 208] on div "Decora AS (10572)" at bounding box center [341, 215] width 641 height 22
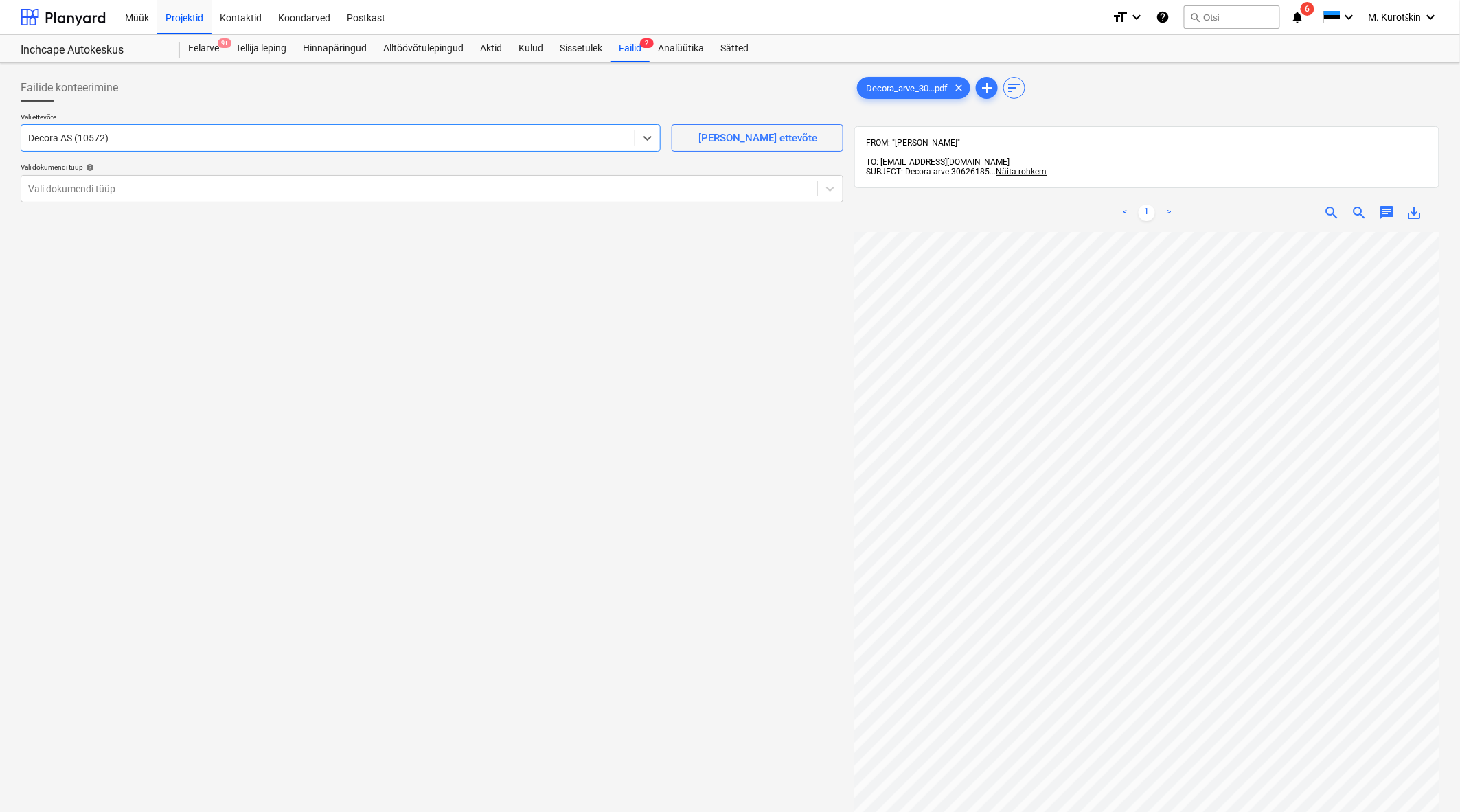
click at [333, 203] on div "Vali ettevõte option Decora AS (10572) , selected. Select is focused ,type to r…" at bounding box center [432, 163] width 823 height 101
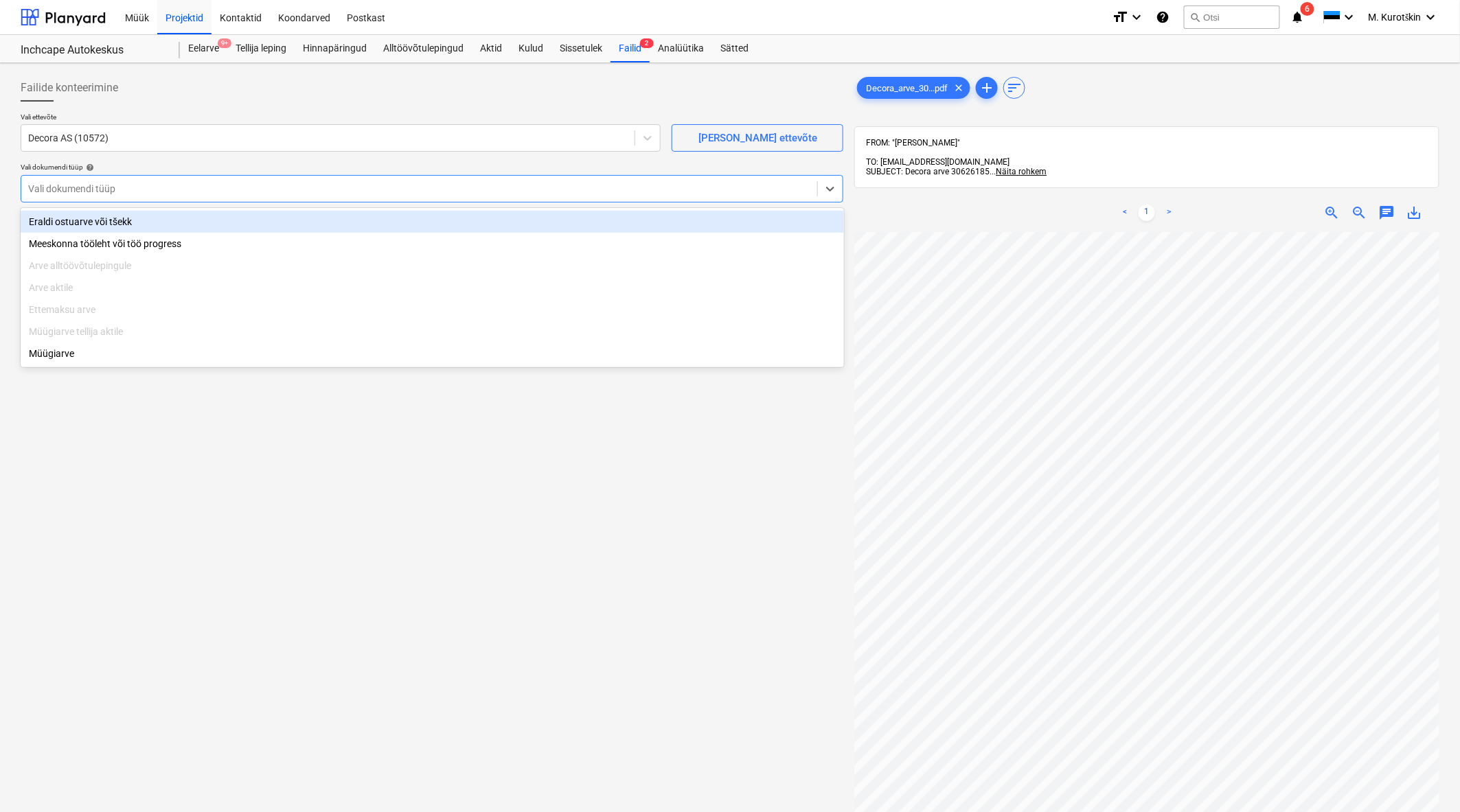
click at [330, 196] on div "Vali dokumendi tüüp" at bounding box center [418, 189] width 796 height 19
click at [320, 216] on div "Eraldi ostuarve või tšekk" at bounding box center [432, 221] width 823 height 22
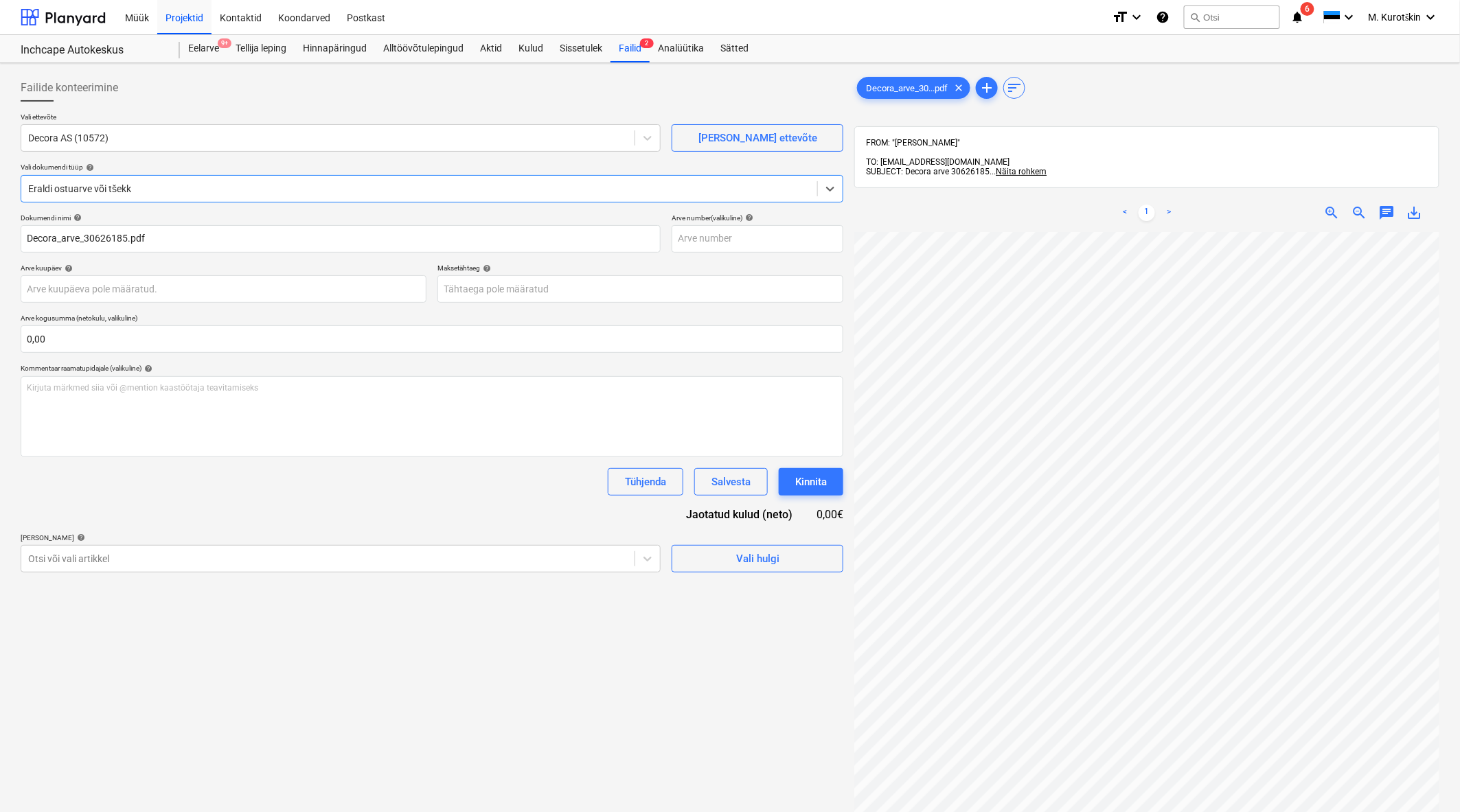
click at [1415, 204] on span "save_alt" at bounding box center [1414, 212] width 17 height 17
click at [749, 242] on input "text" at bounding box center [757, 239] width 171 height 28
paste input "30626185"
type input "30626185"
click at [592, 286] on body "Müük Projektid Kontaktid Koondarved Postkast format_size keyboard_arrow_down he…" at bounding box center [730, 406] width 1460 height 812
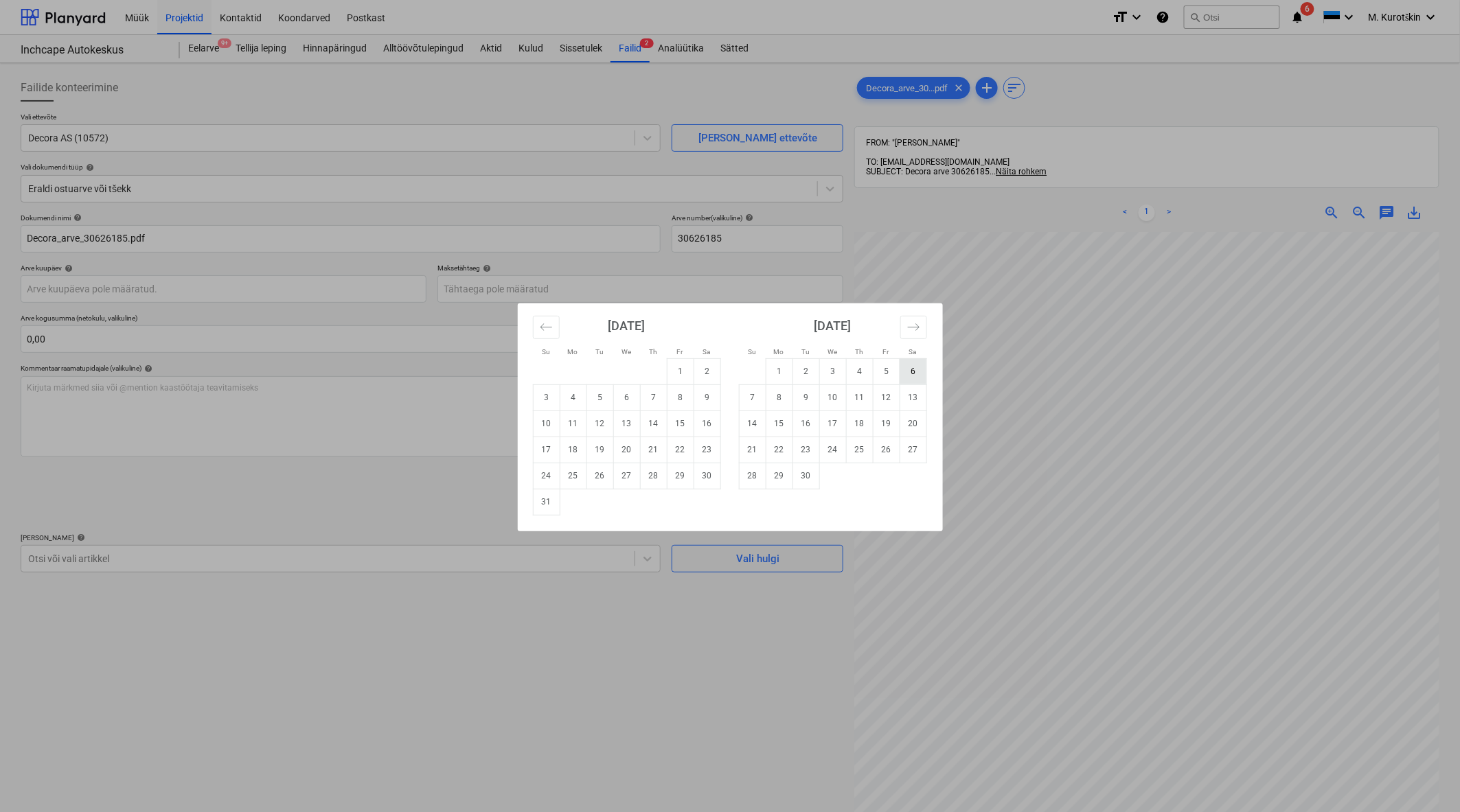
click at [903, 374] on td "6" at bounding box center [912, 371] width 27 height 26
type input "06 Sep 2025"
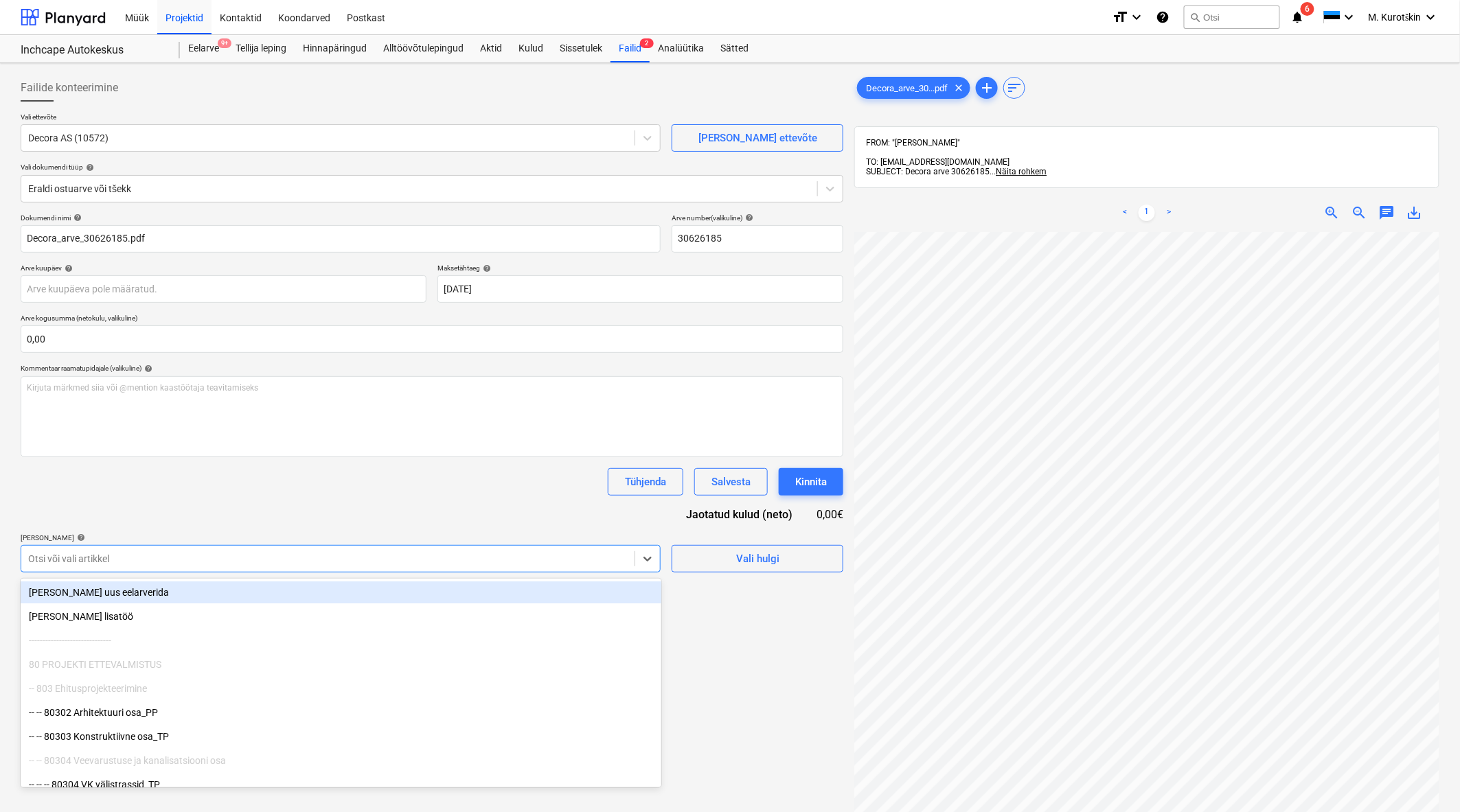
click at [282, 563] on div at bounding box center [327, 559] width 599 height 14
drag, startPoint x: 237, startPoint y: 592, endPoint x: 237, endPoint y: 516, distance: 76.0
click at [237, 516] on body "Müük Projektid Kontaktid Koondarved Postkast format_size keyboard_arrow_down he…" at bounding box center [730, 406] width 1460 height 812
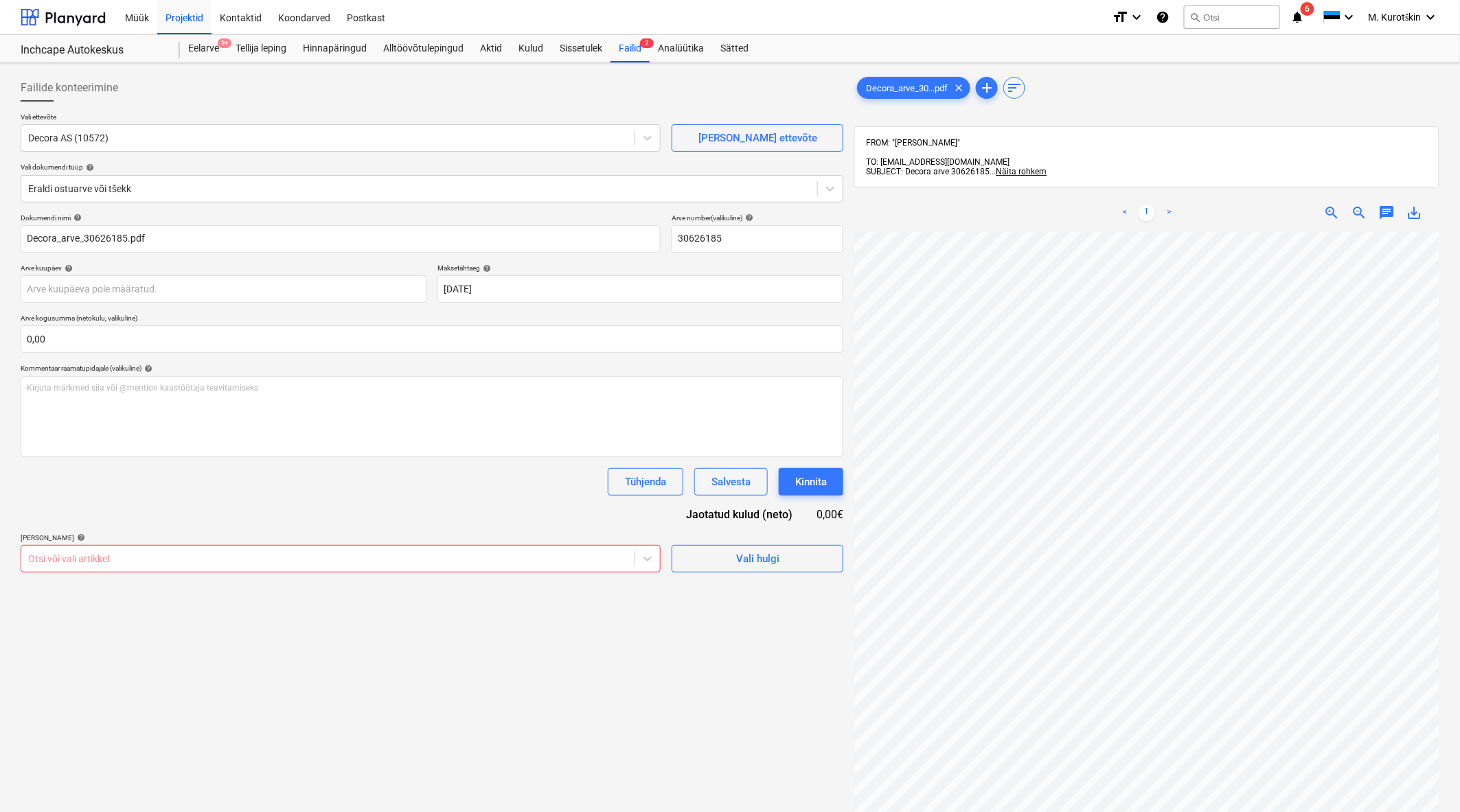
click at [243, 514] on div "Dokumendi nimi help Decora_arve_30626185.pdf Arve number (valikuline) help 3062…" at bounding box center [432, 393] width 823 height 359
click at [291, 562] on div at bounding box center [327, 559] width 599 height 14
type input "sok"
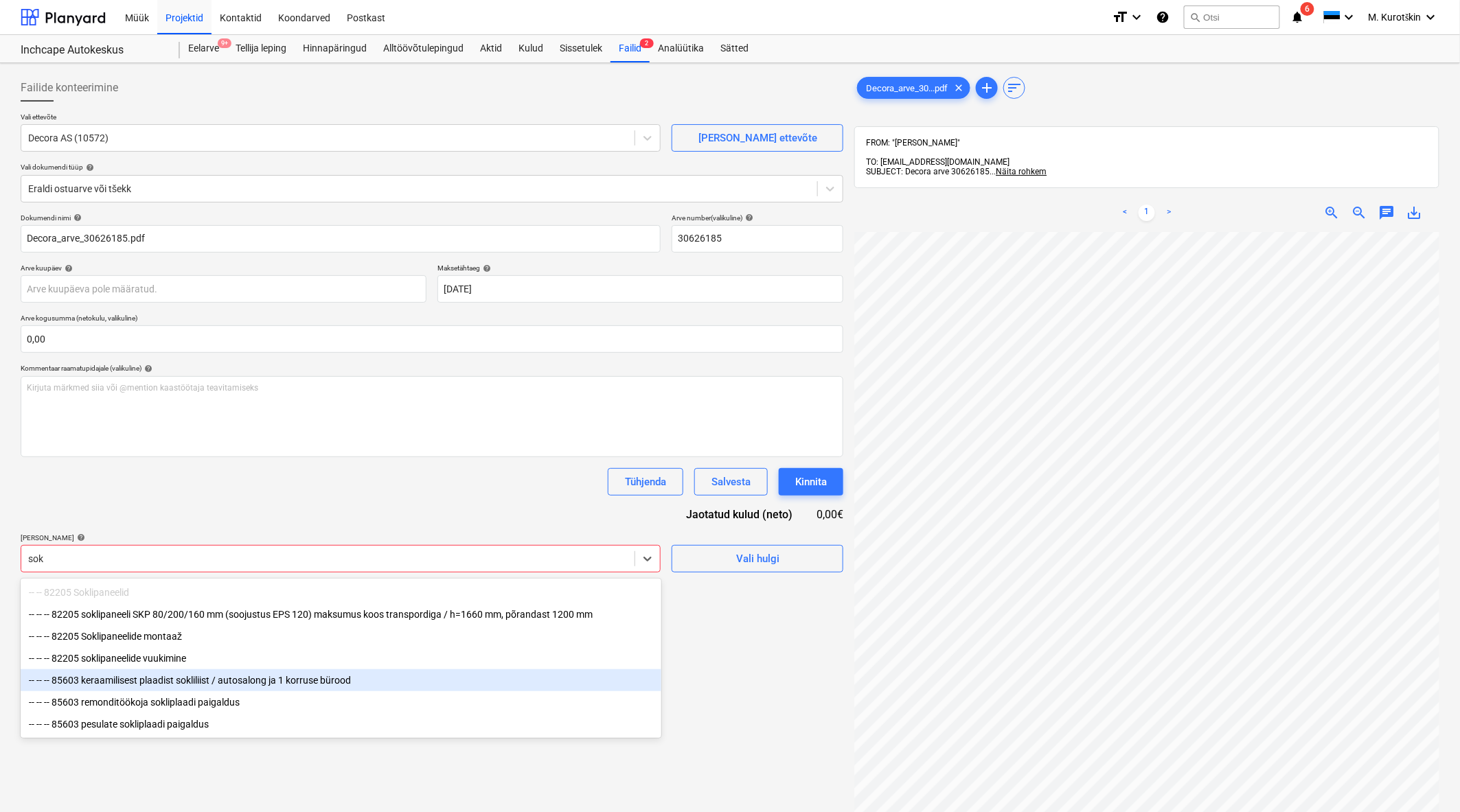
click at [272, 675] on div "-- -- -- 85603 keraamilisest plaadist sokliliist / autosalong ja 1 korruse büro…" at bounding box center [341, 680] width 641 height 22
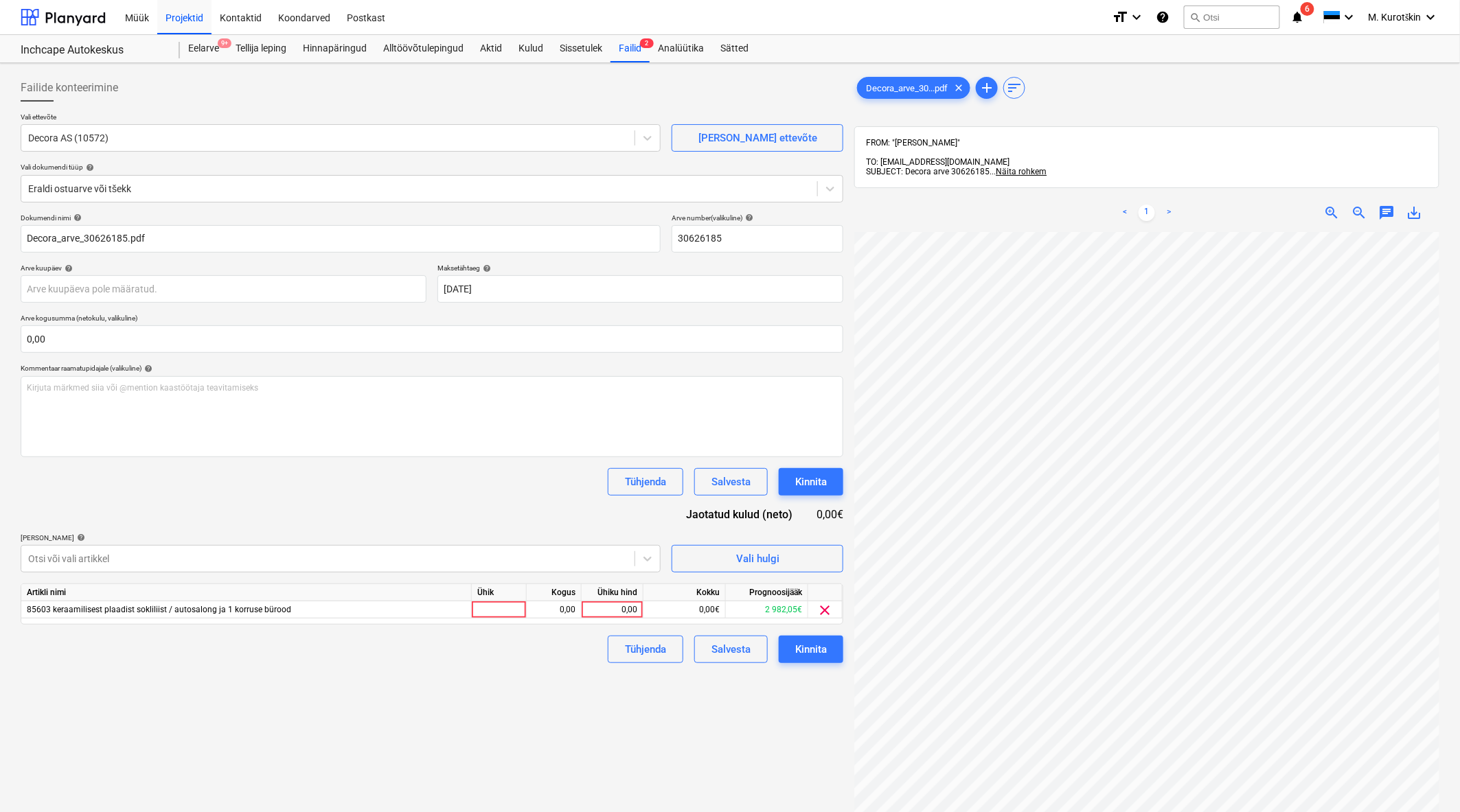
click at [282, 468] on div "Tühjenda Salvesta Kinnita" at bounding box center [432, 482] width 823 height 28
click at [618, 609] on div "0,00" at bounding box center [612, 610] width 50 height 17
type input "1258,2"
click at [749, 691] on div "Failide konteerimine Vali ettevõte Decora AS (10572) Lisa uus ettevõte Vali dok…" at bounding box center [431, 540] width 834 height 942
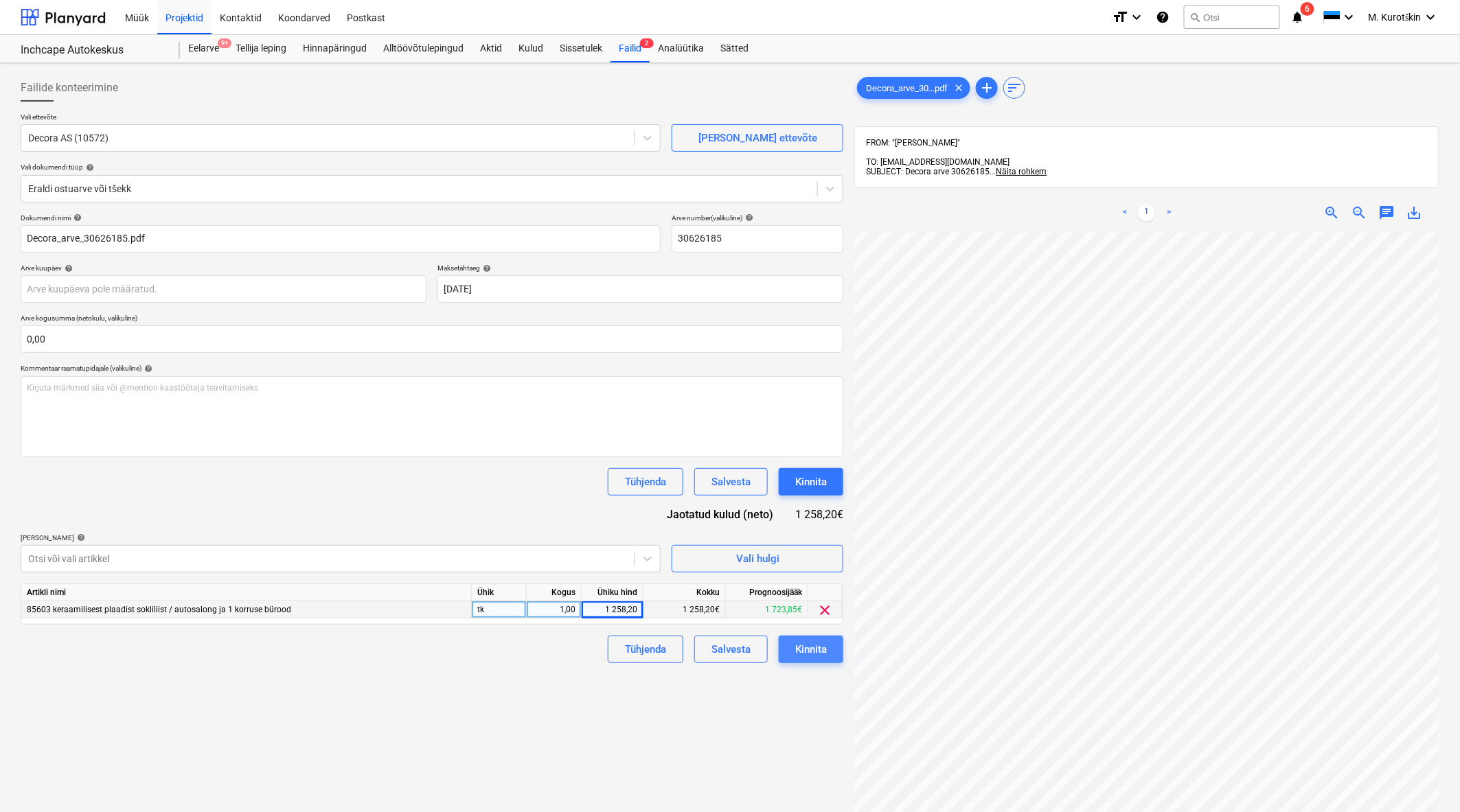
click at [817, 656] on div "Kinnita" at bounding box center [810, 649] width 31 height 18
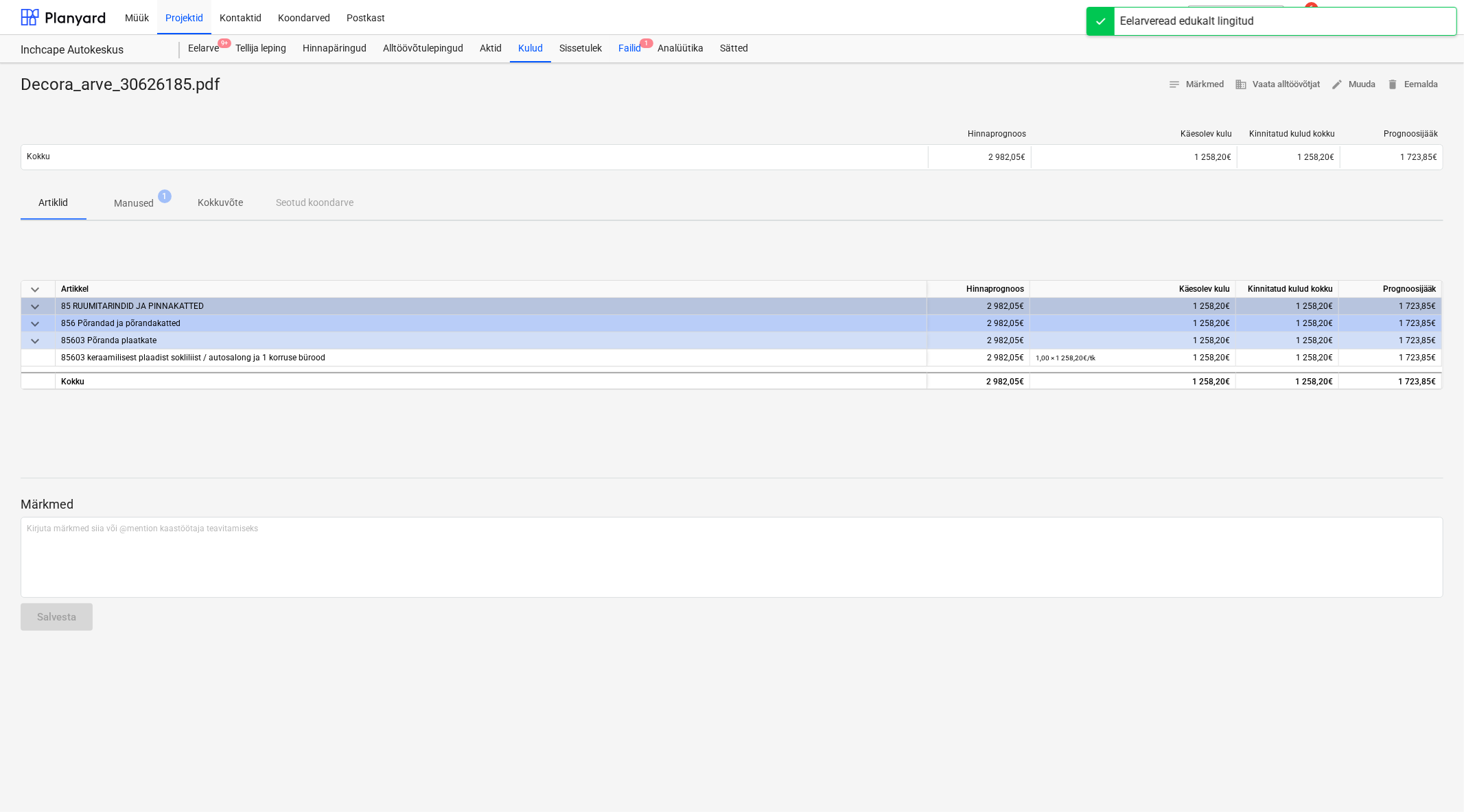
click at [621, 39] on div "Failid 1" at bounding box center [629, 49] width 39 height 28
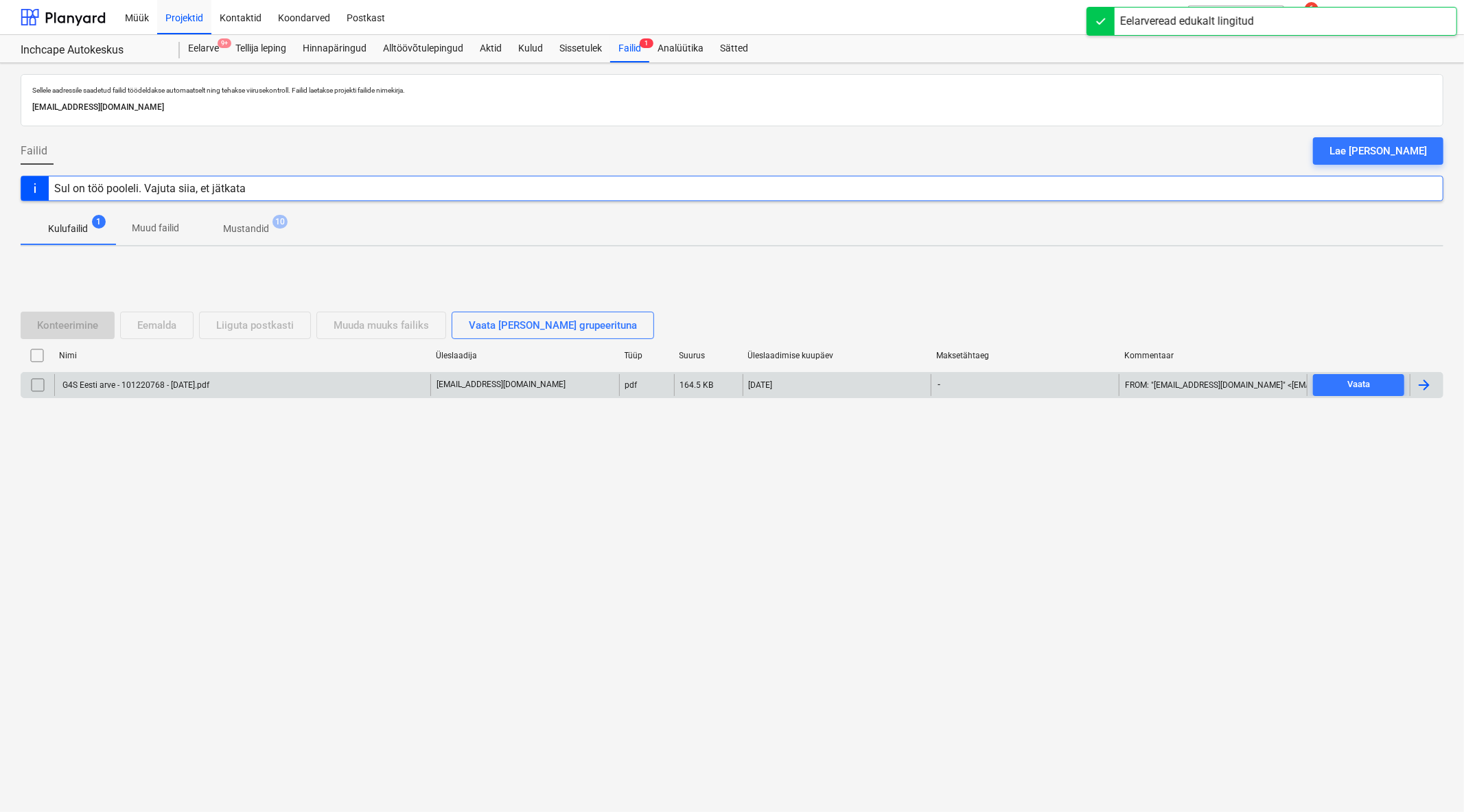
click at [155, 386] on div "G4S Eesti arve - 101220768 - [DATE]pdf" at bounding box center [134, 384] width 149 height 10
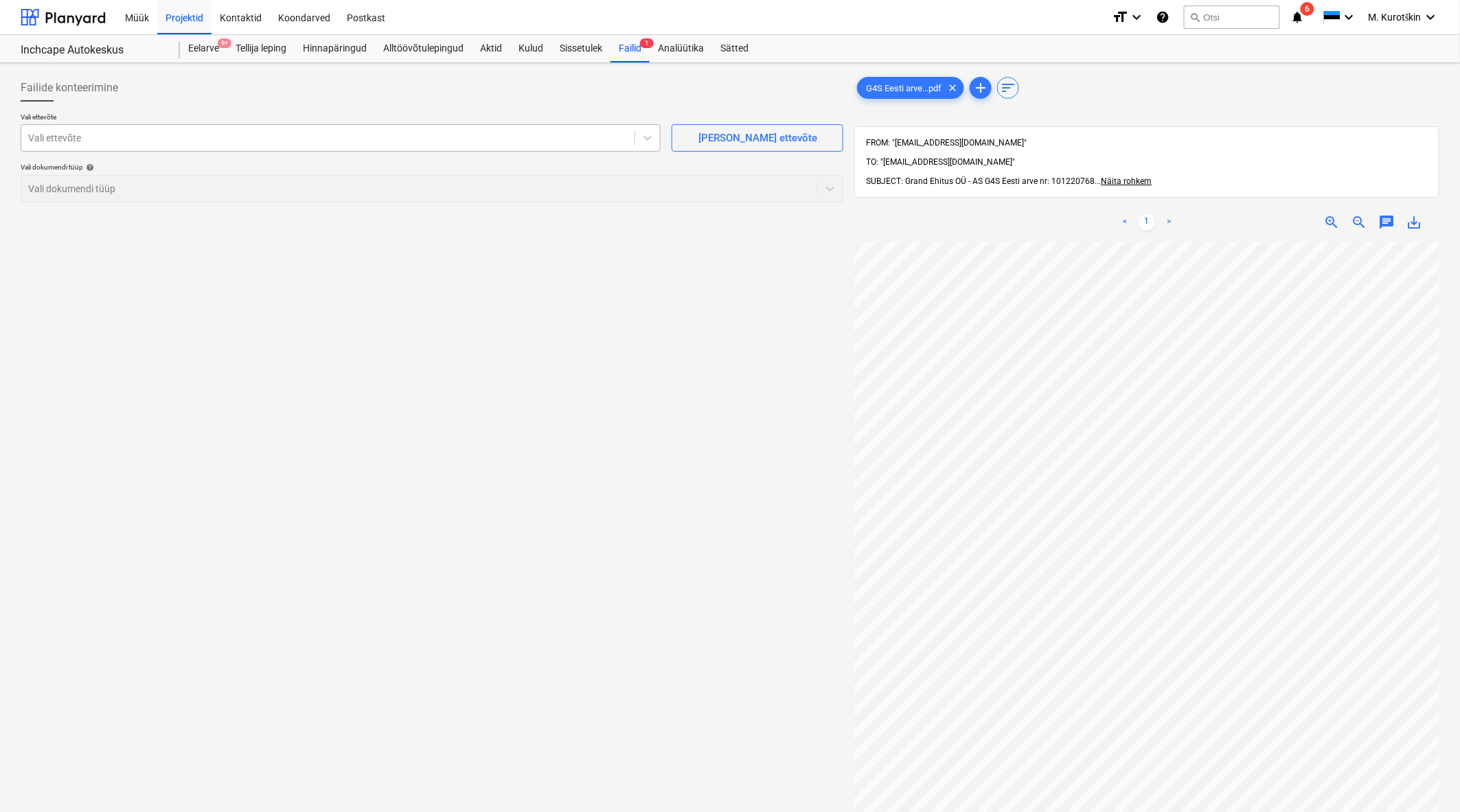
click at [189, 125] on div "Vali ettevõte" at bounding box center [341, 138] width 640 height 28
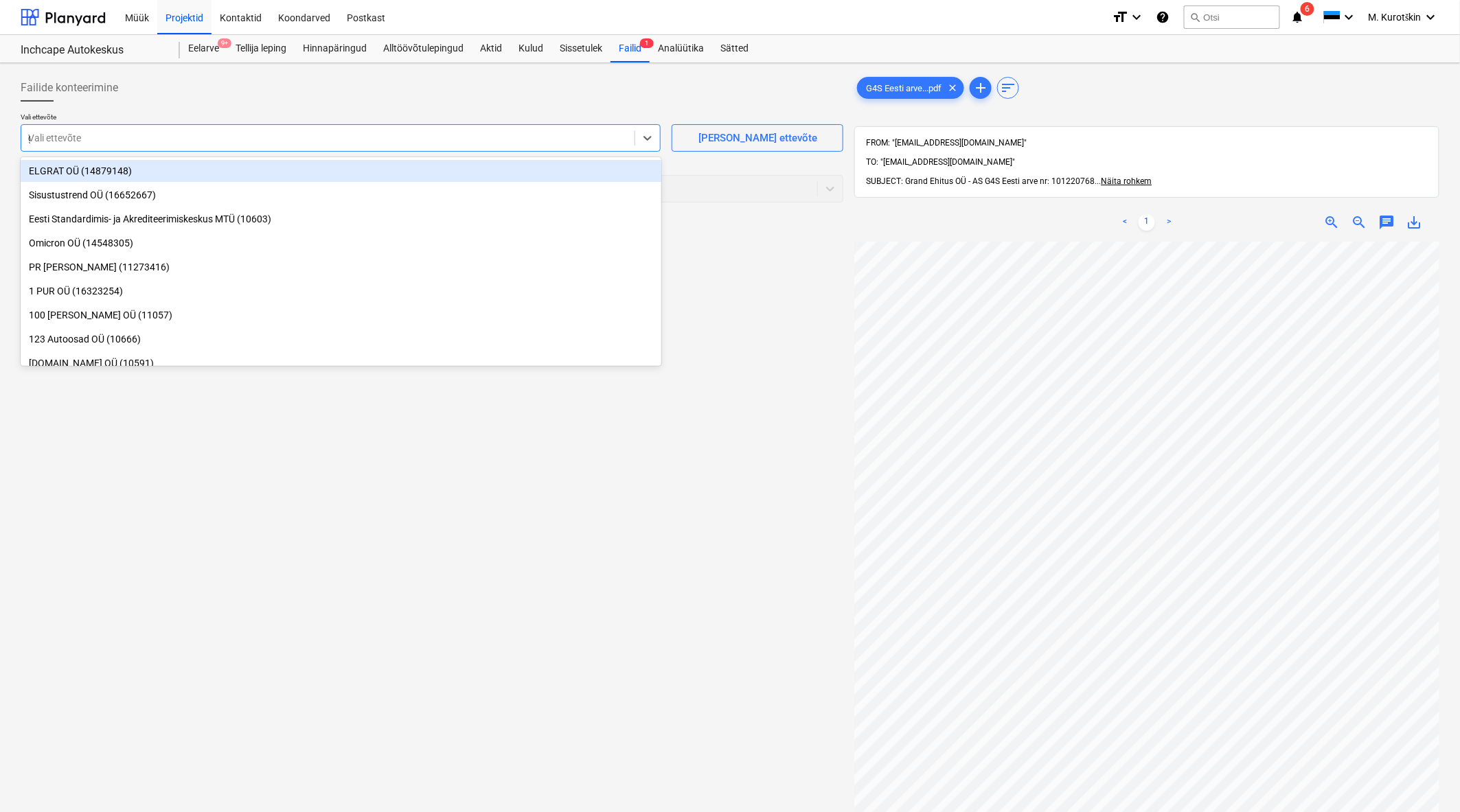
type input "g4"
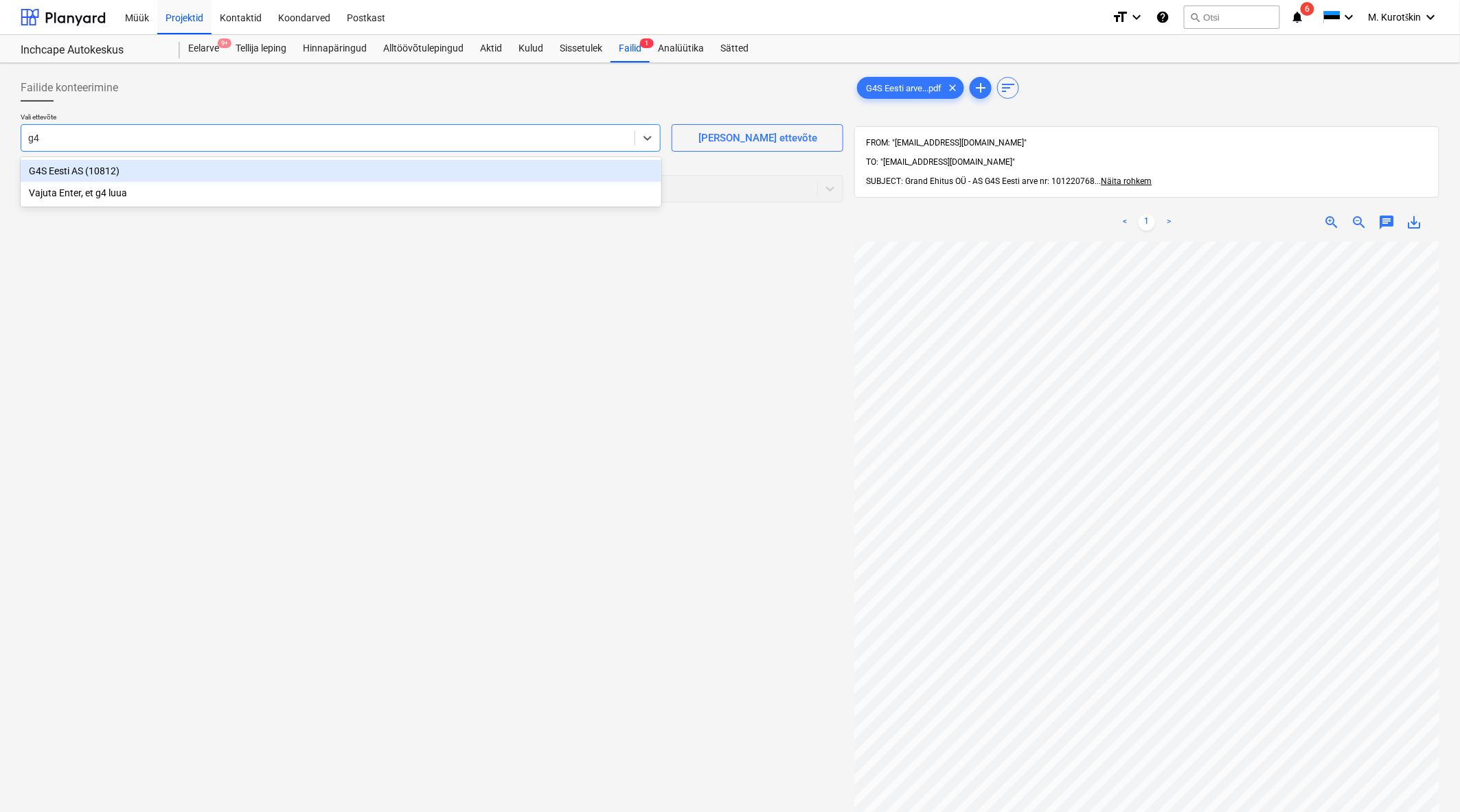
click at [203, 166] on div "G4S Eesti AS (10812)" at bounding box center [341, 170] width 641 height 22
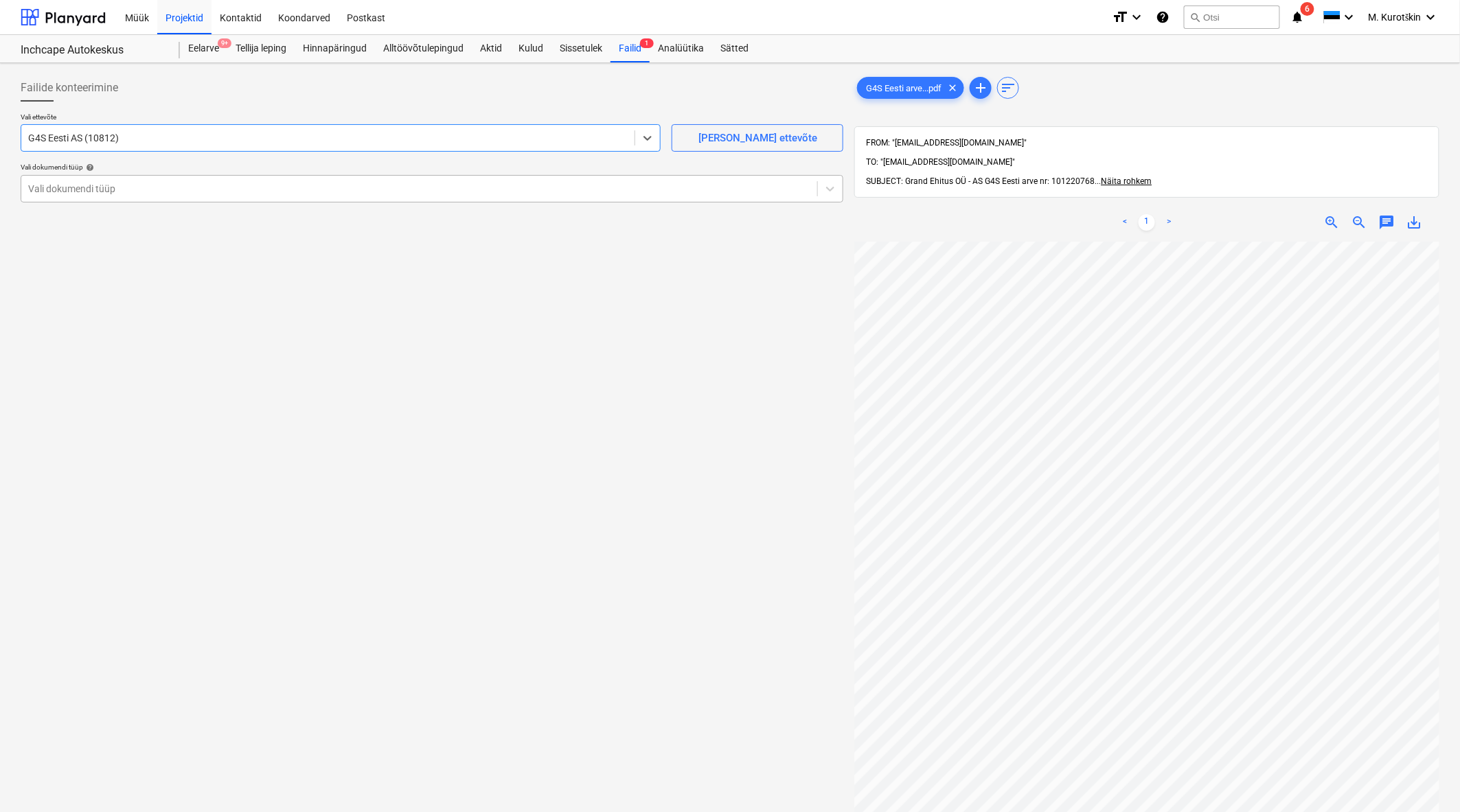
click at [746, 187] on div at bounding box center [418, 189] width 782 height 14
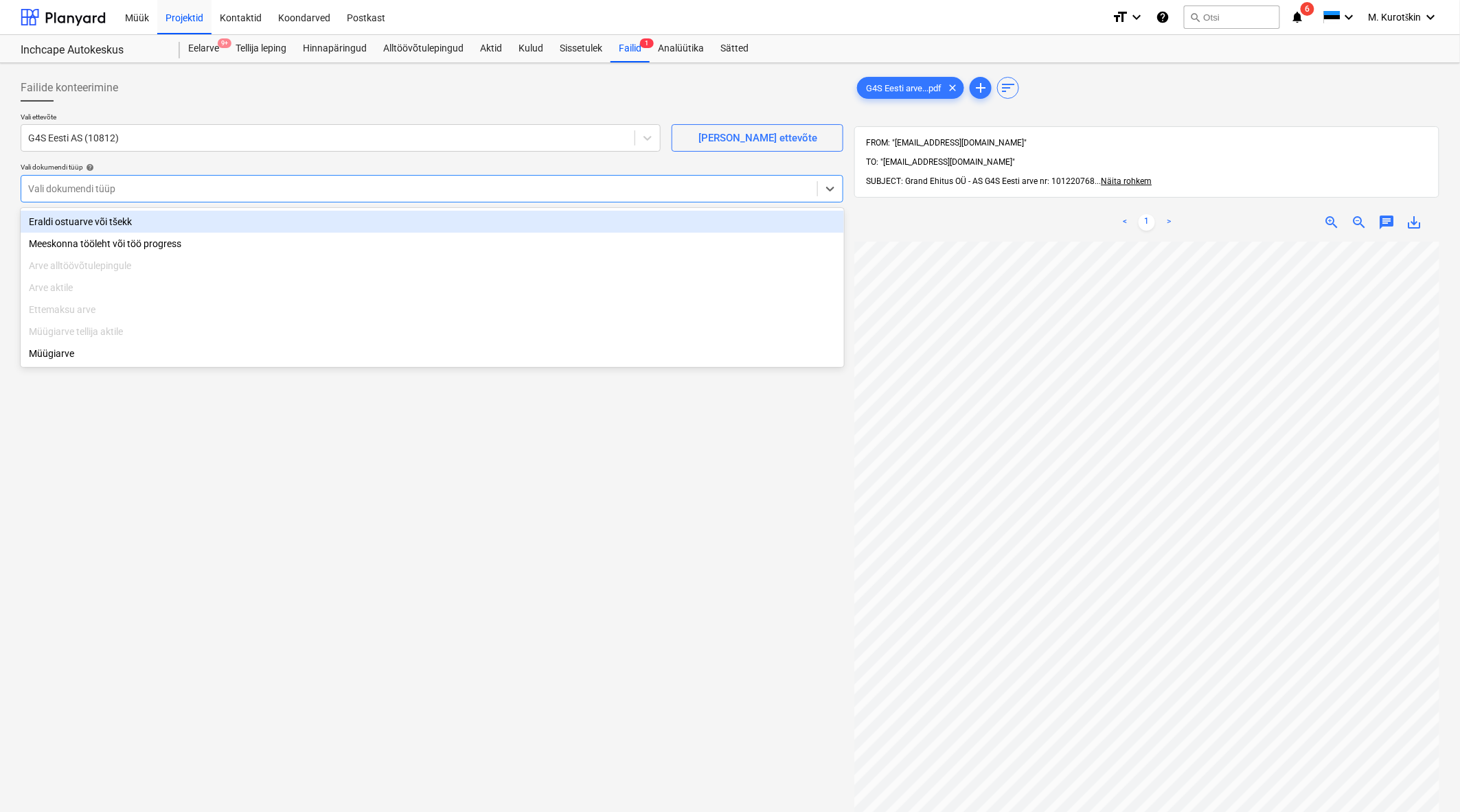
click at [611, 220] on div "Eraldi ostuarve või tšekk" at bounding box center [432, 221] width 823 height 22
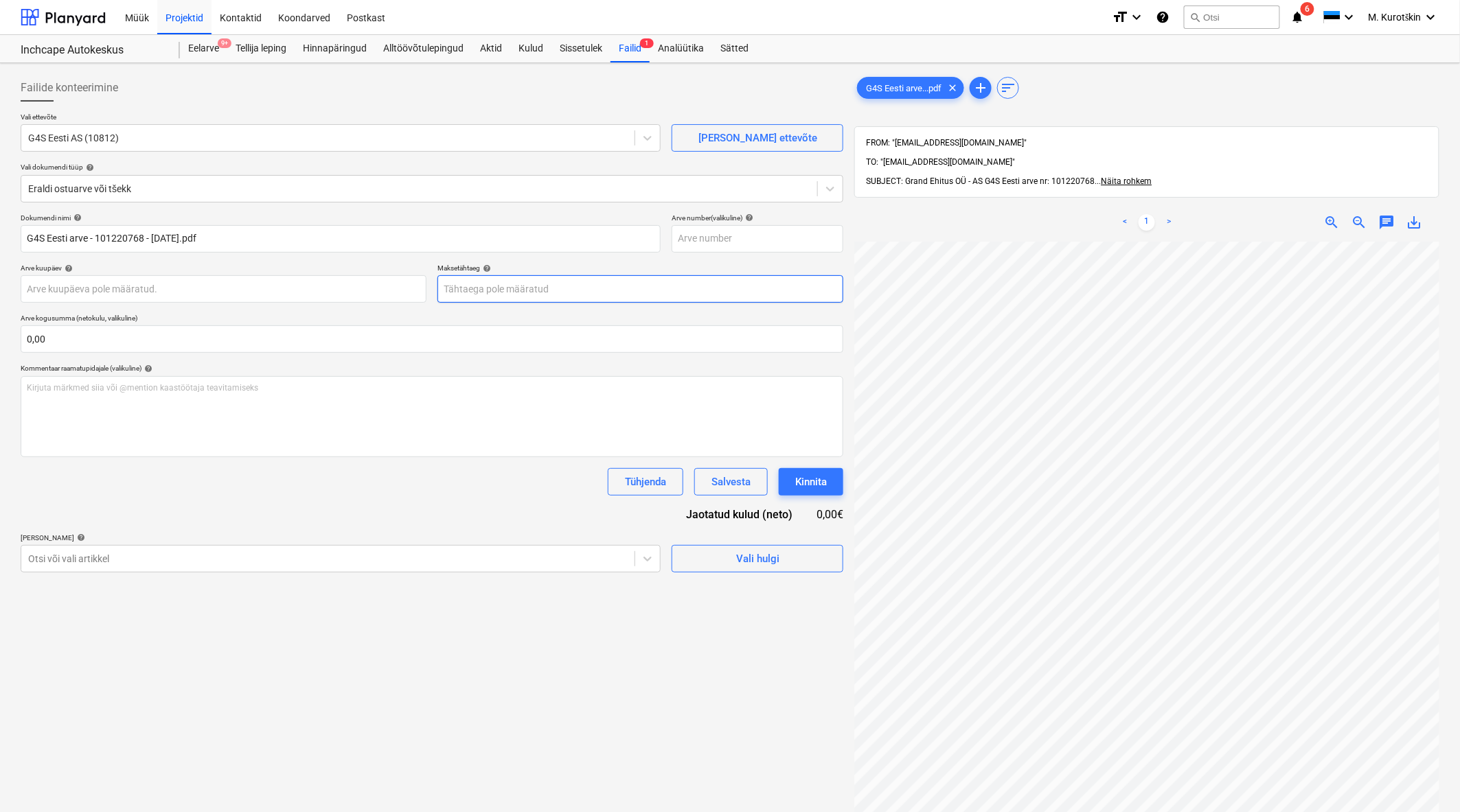
scroll to position [1, 0]
click at [1411, 214] on span "save_alt" at bounding box center [1414, 222] width 17 height 17
click at [795, 245] on input "text" at bounding box center [757, 239] width 171 height 28
paste input "101220768"
type input "101220768"
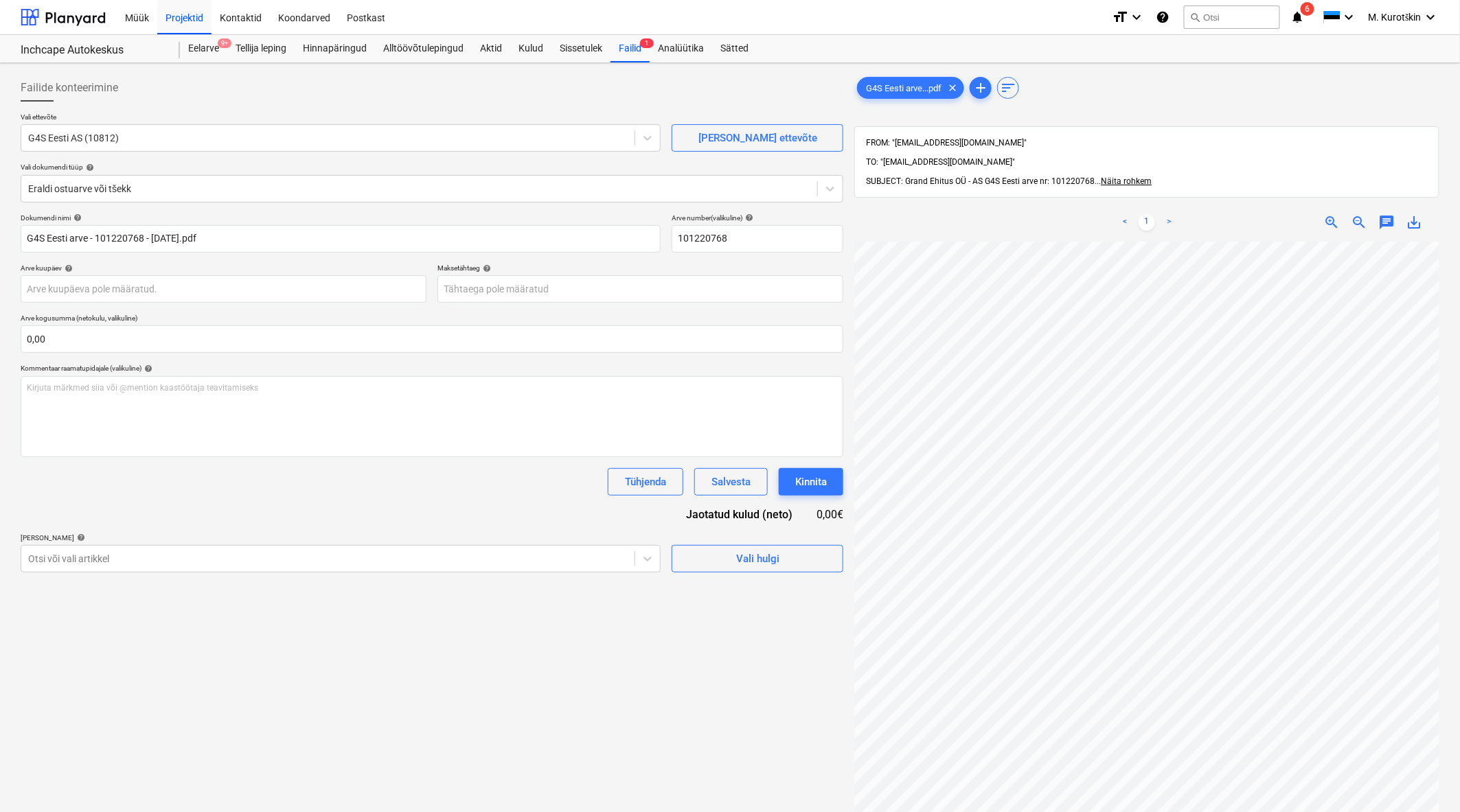
click at [719, 266] on div "Maksetähtaeg help" at bounding box center [640, 268] width 406 height 9
click at [573, 294] on body "Müük Projektid Kontaktid Koondarved Postkast format_size keyboard_arrow_down he…" at bounding box center [730, 406] width 1460 height 812
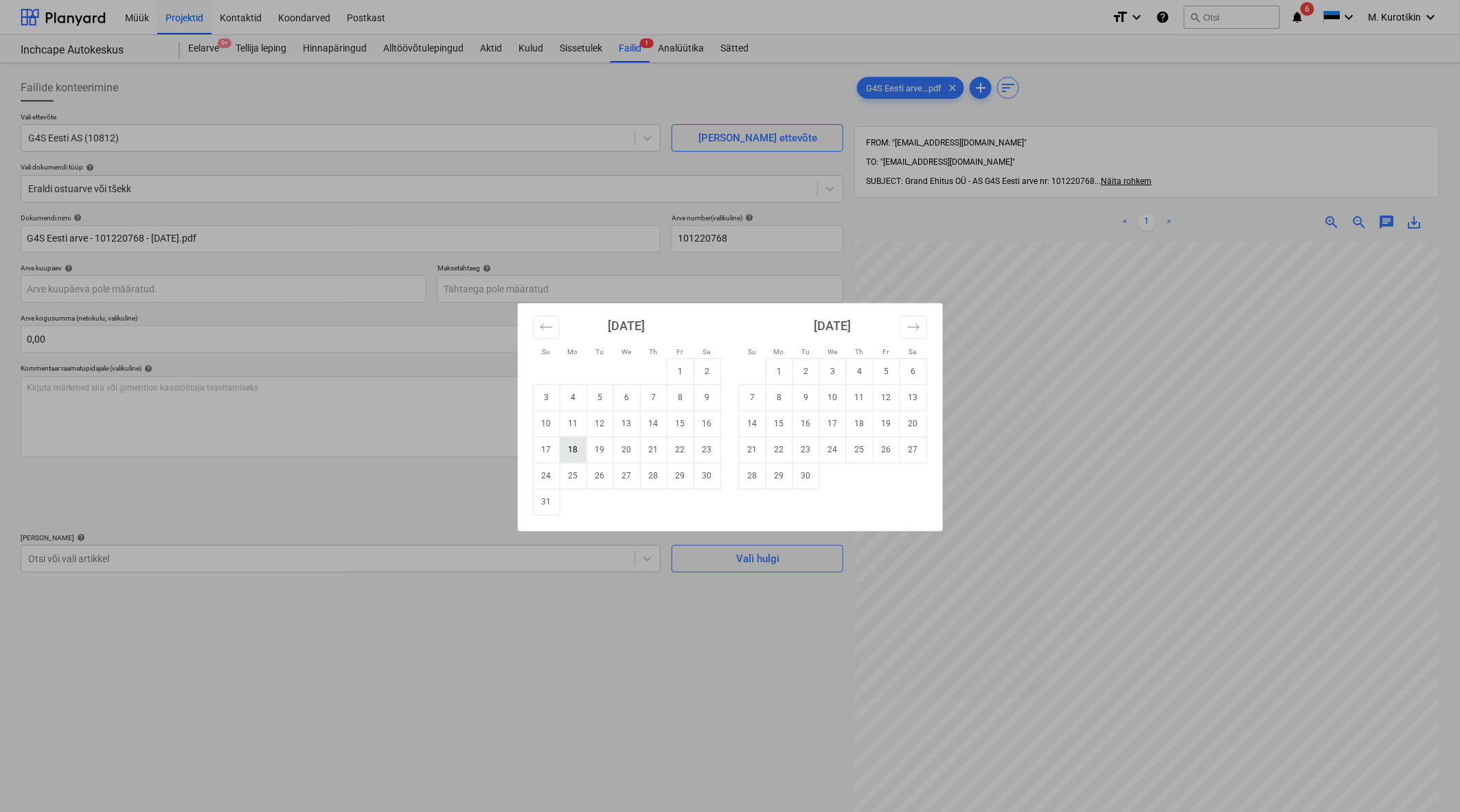
click at [559, 451] on td "18" at bounding box center [572, 449] width 27 height 26
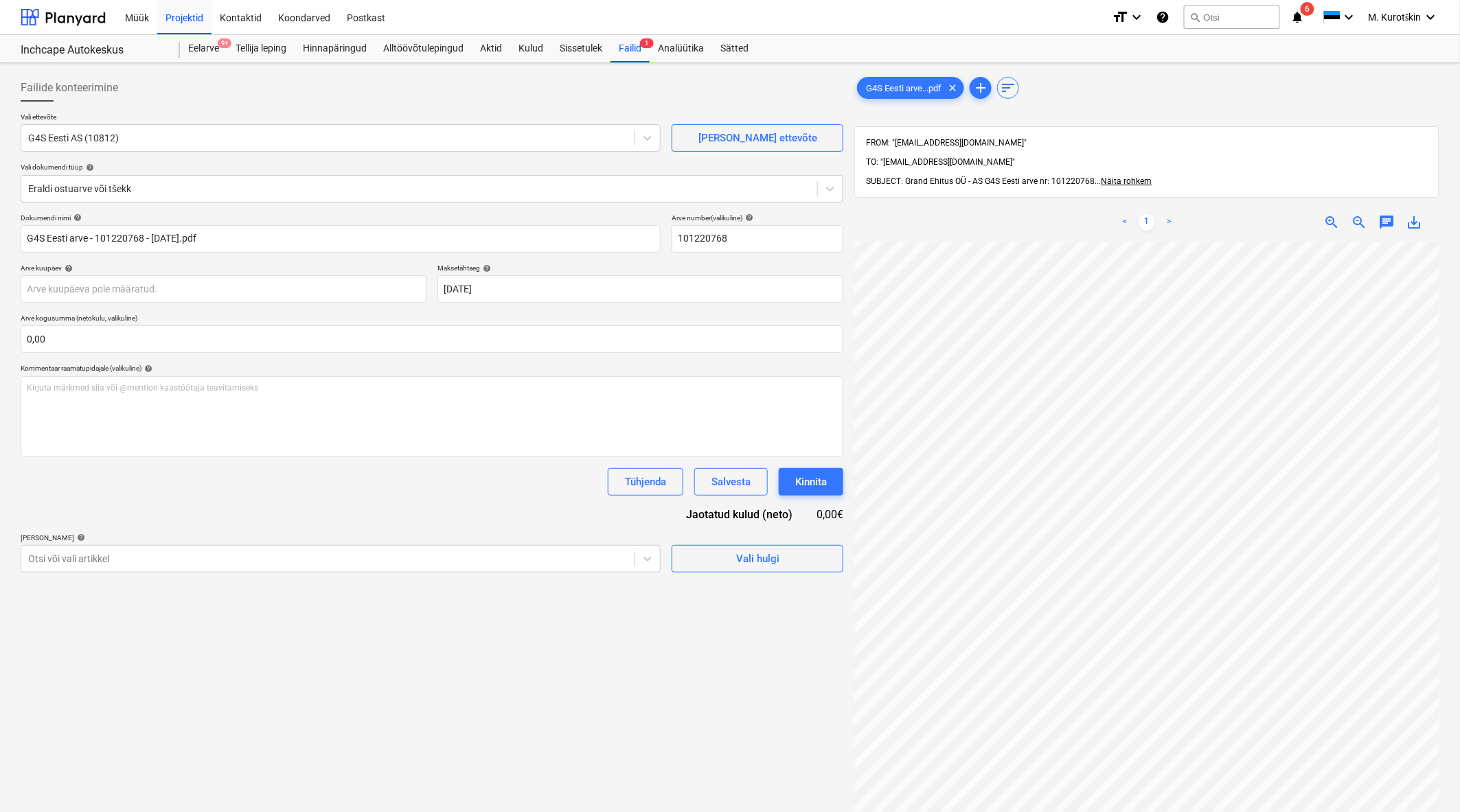
click at [550, 307] on div "Dokumendi nimi help G4S Eesti arve - 101220768 - 2025-08-08.pdf Arve number (va…" at bounding box center [432, 393] width 823 height 359
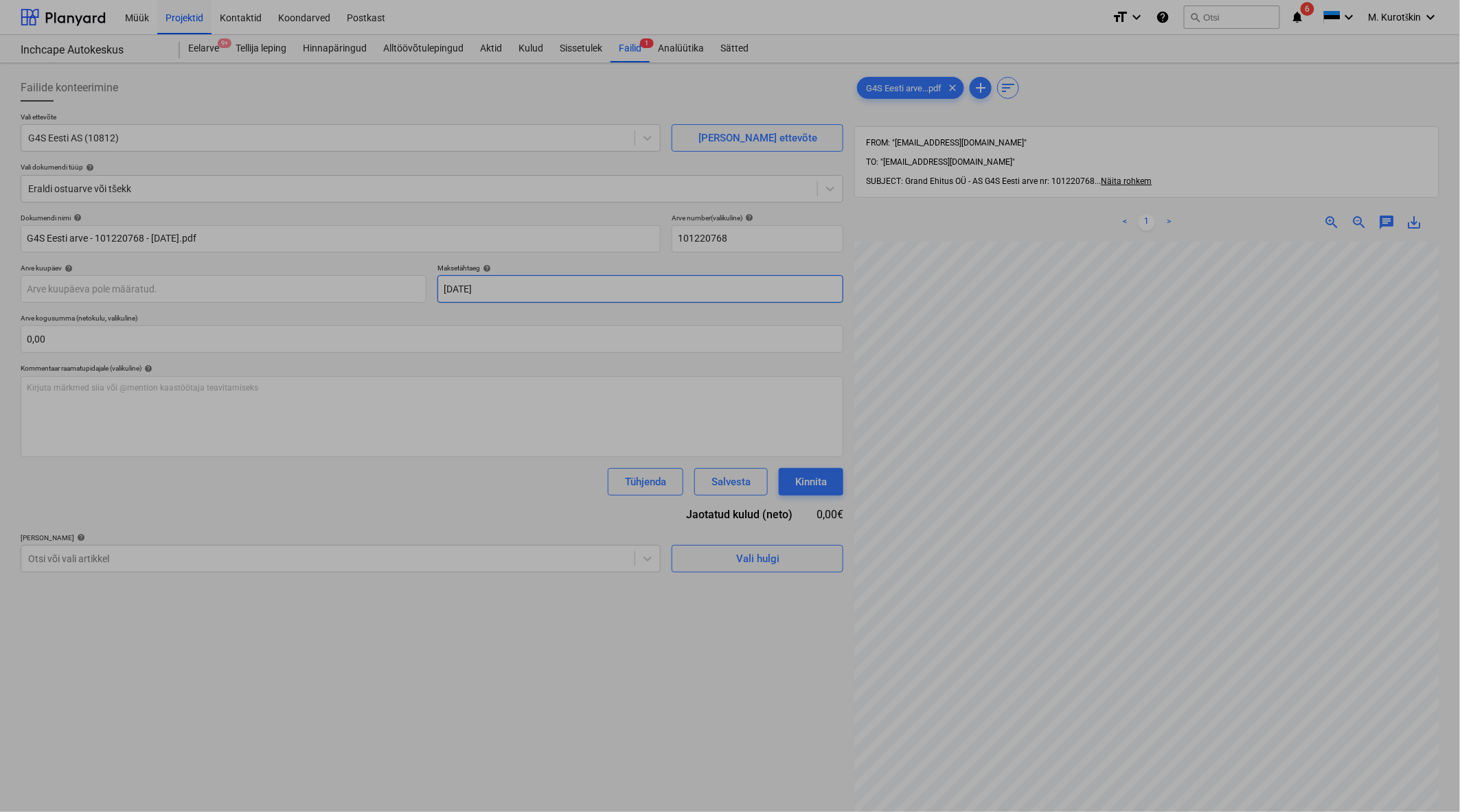
click at [551, 292] on body "Müük Projektid Kontaktid Koondarved Postkast format_size keyboard_arrow_down he…" at bounding box center [730, 406] width 1460 height 812
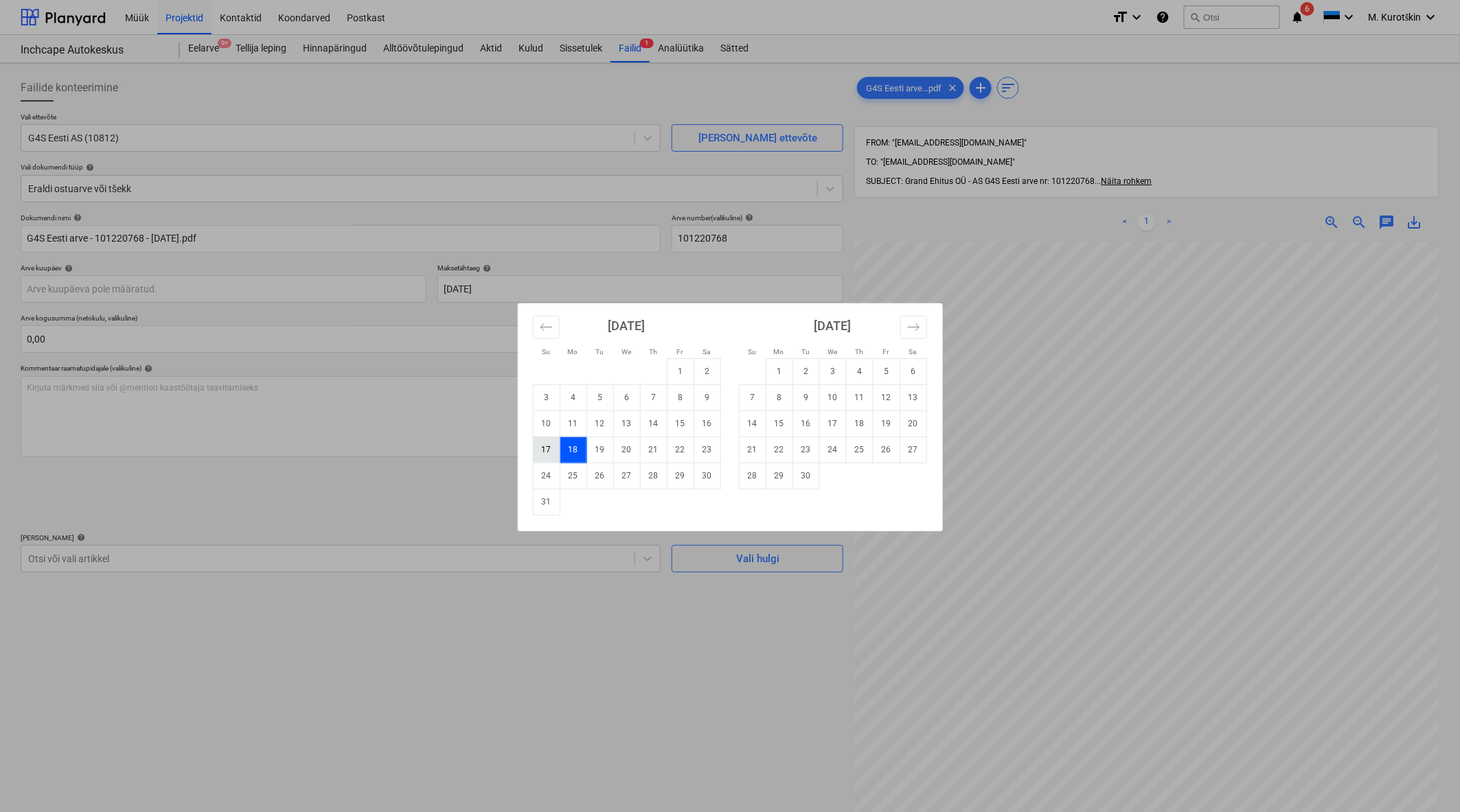
click at [543, 449] on td "17" at bounding box center [546, 449] width 27 height 26
type input "17 Aug 2025"
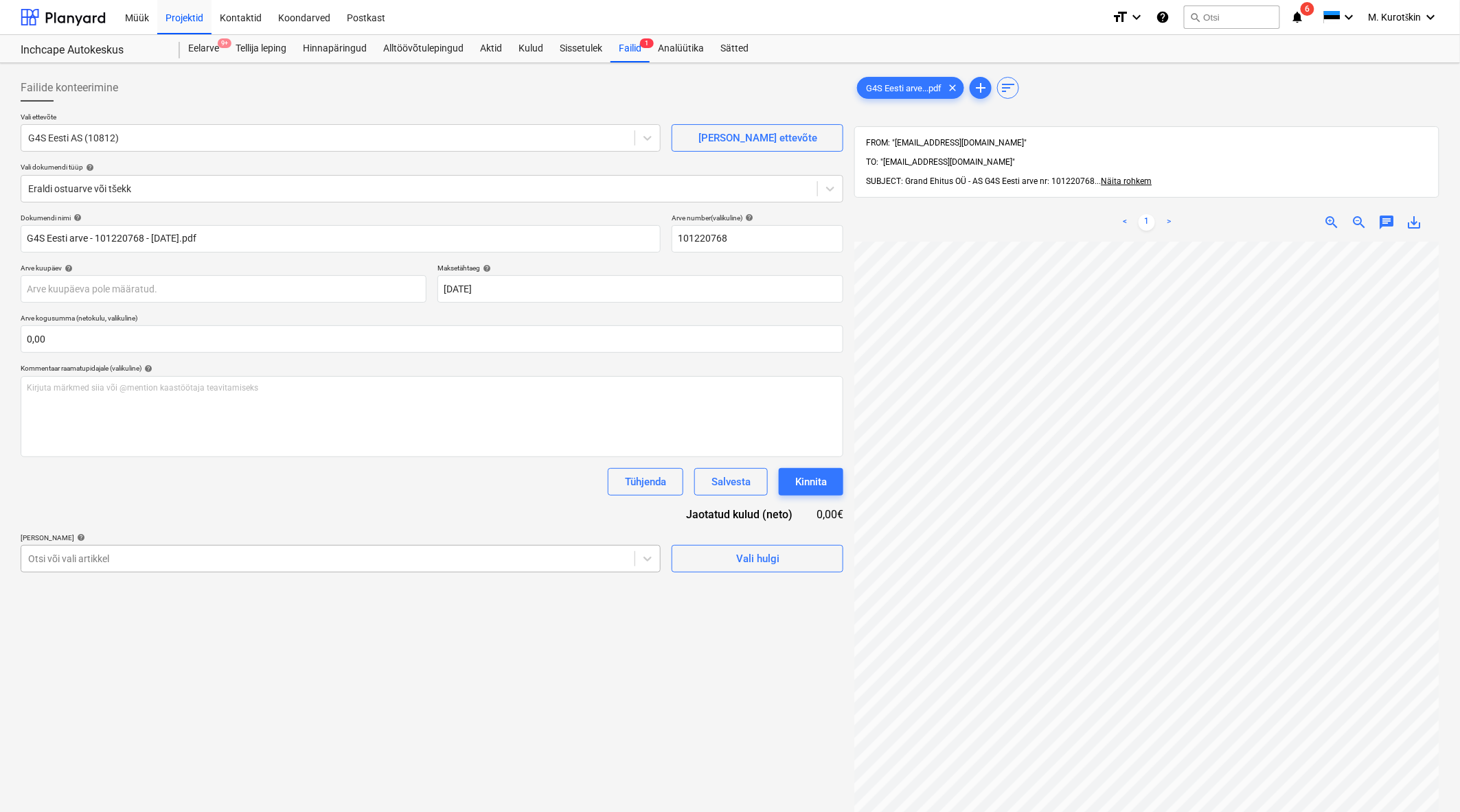
click at [406, 561] on div at bounding box center [327, 559] width 599 height 14
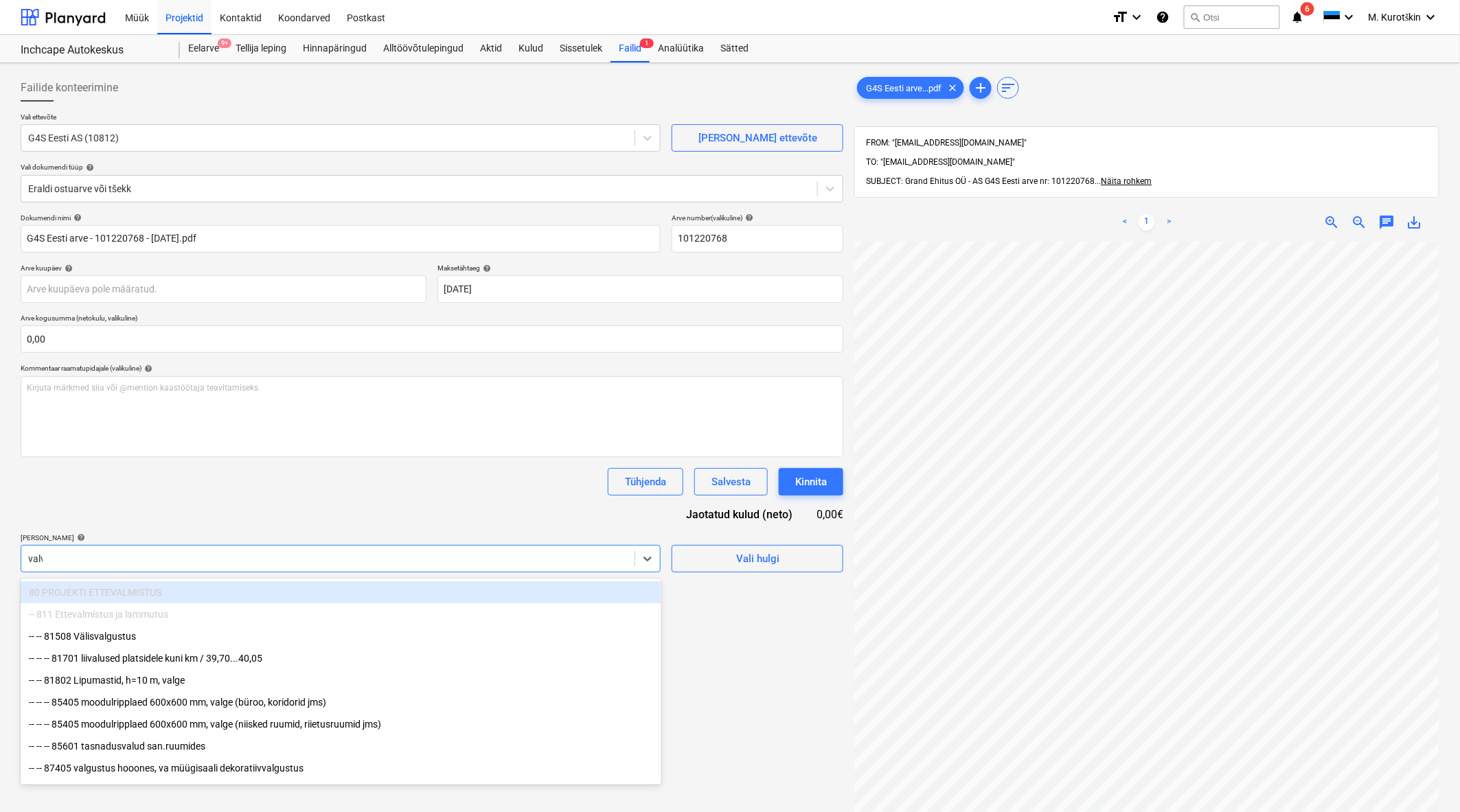
type input "valve"
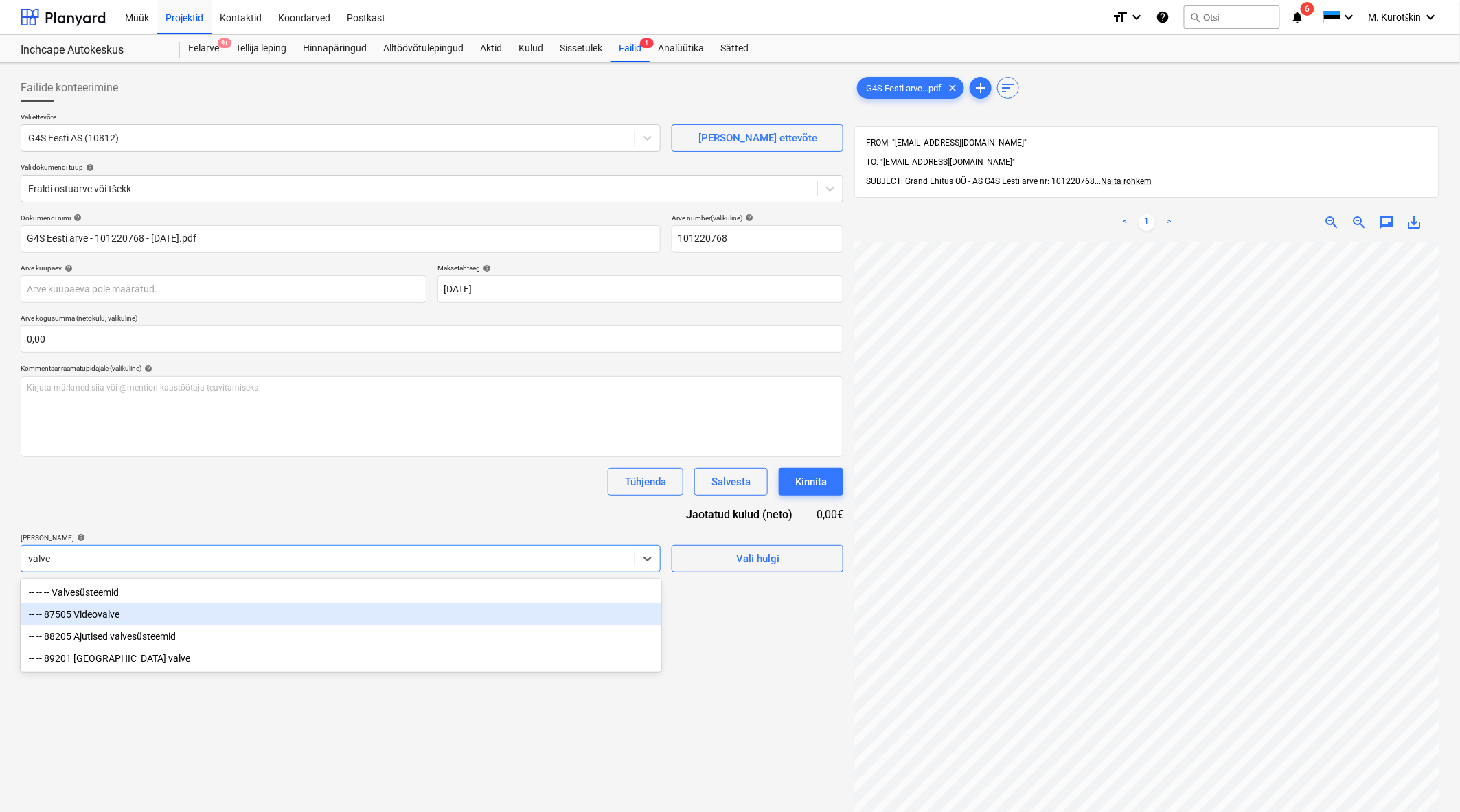
click at [380, 615] on div "-- -- 87505 Videovalve" at bounding box center [341, 614] width 641 height 22
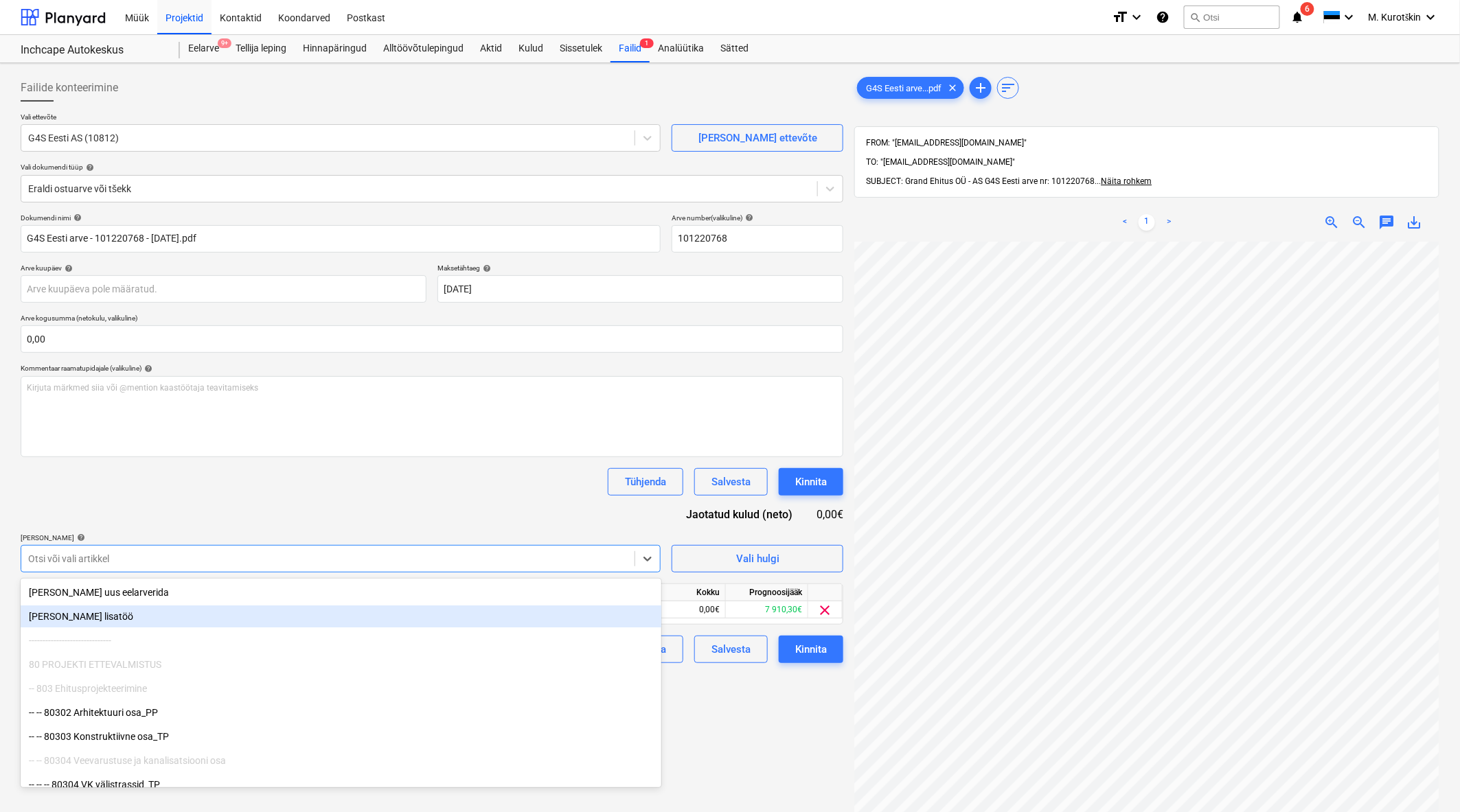
click at [400, 468] on div "Tühjenda Salvesta Kinnita" at bounding box center [432, 482] width 823 height 28
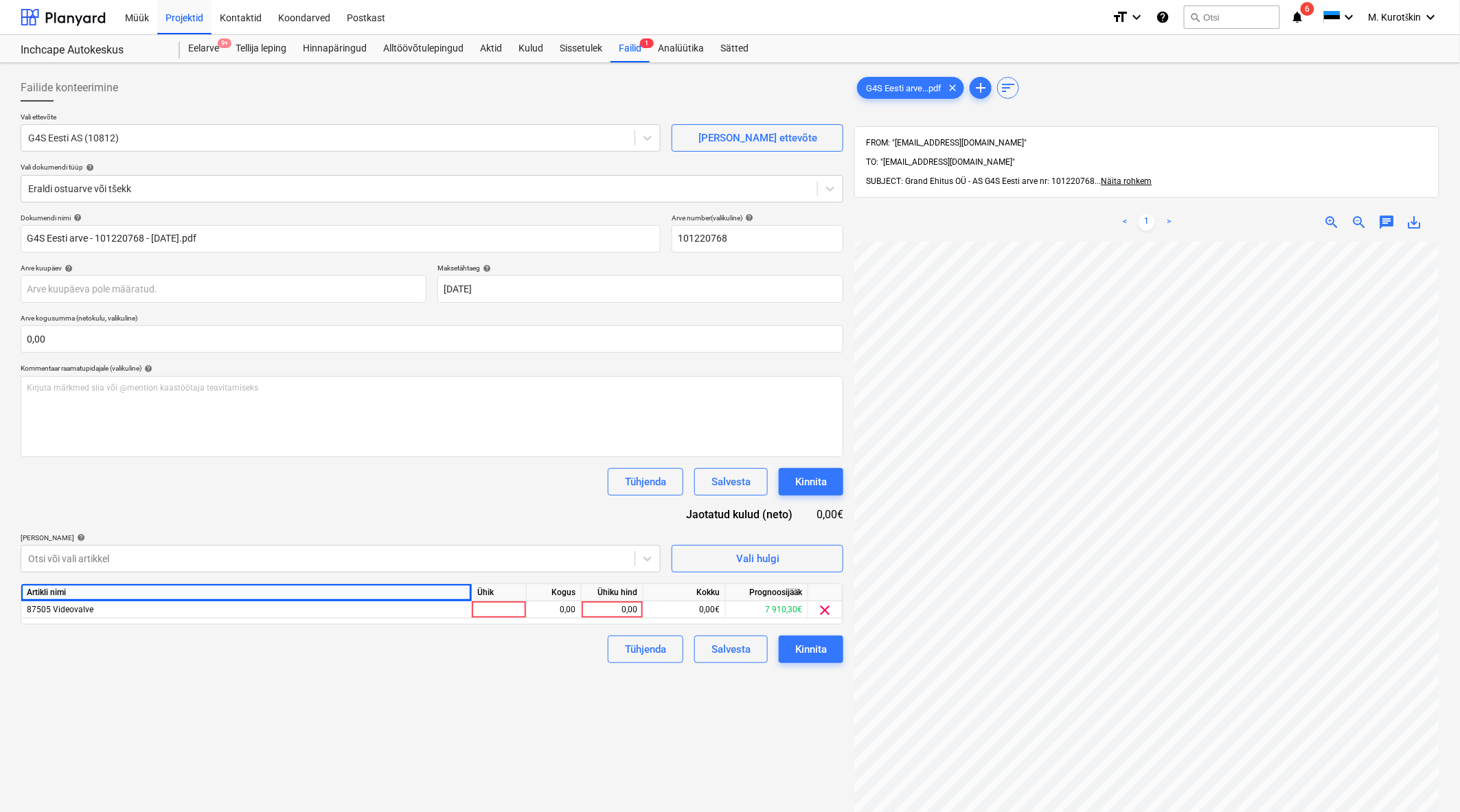
click at [273, 589] on div "Artikli nimi" at bounding box center [246, 593] width 450 height 17
click at [259, 612] on div "87505 Videovalve" at bounding box center [246, 610] width 450 height 17
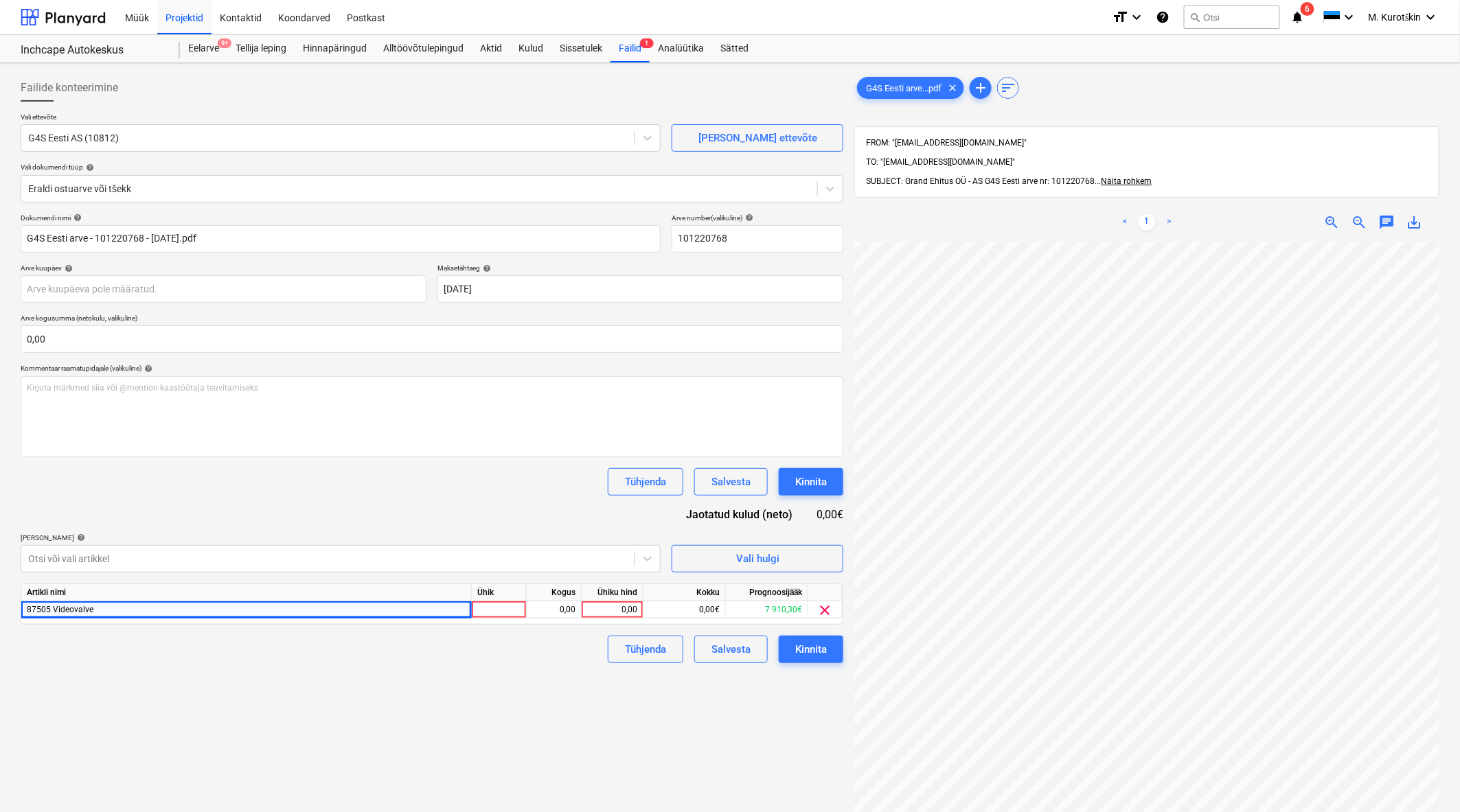
click at [232, 540] on div "[PERSON_NAME] artiklid help" at bounding box center [341, 537] width 640 height 9
click at [227, 566] on div at bounding box center [327, 559] width 599 height 14
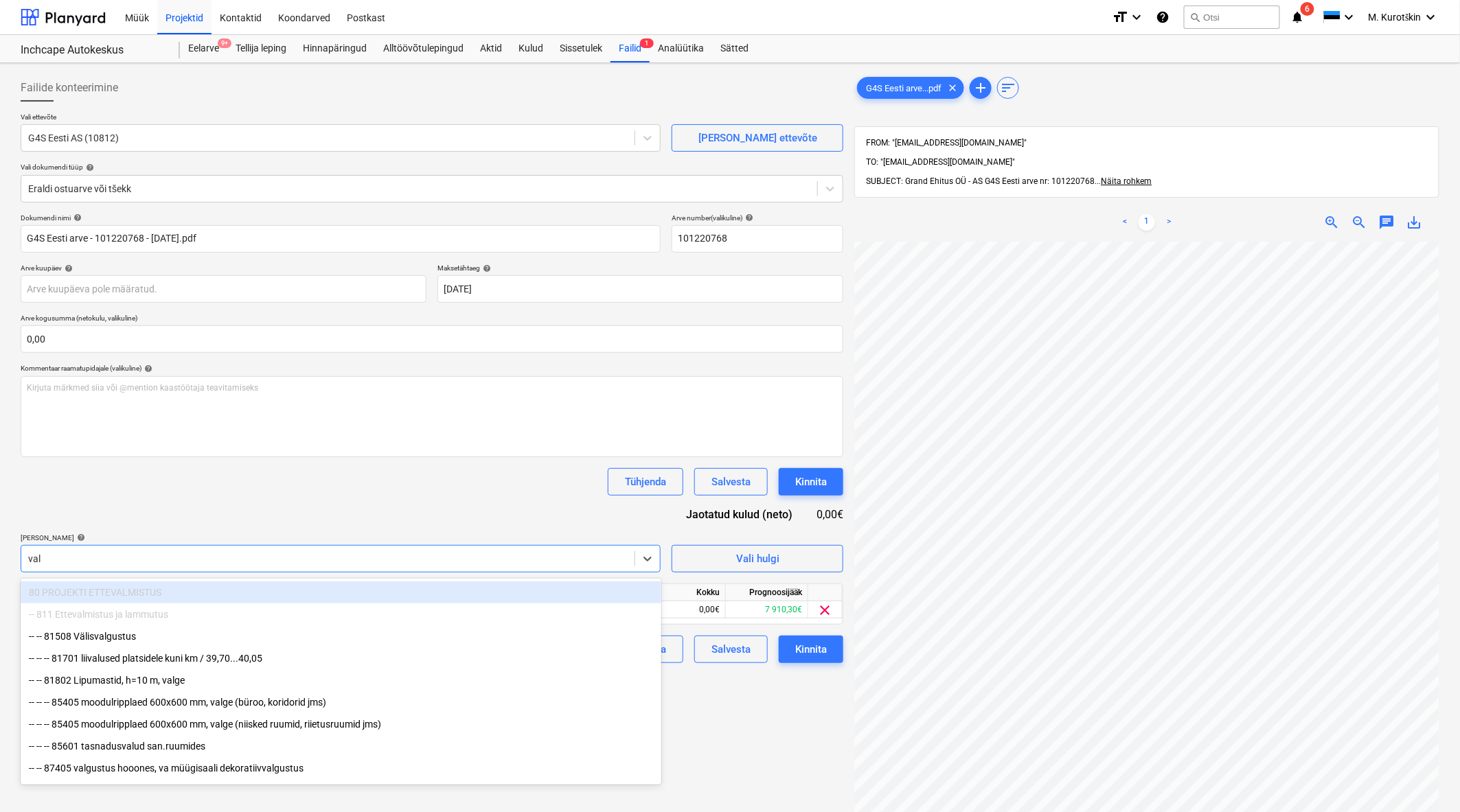
type input "valv"
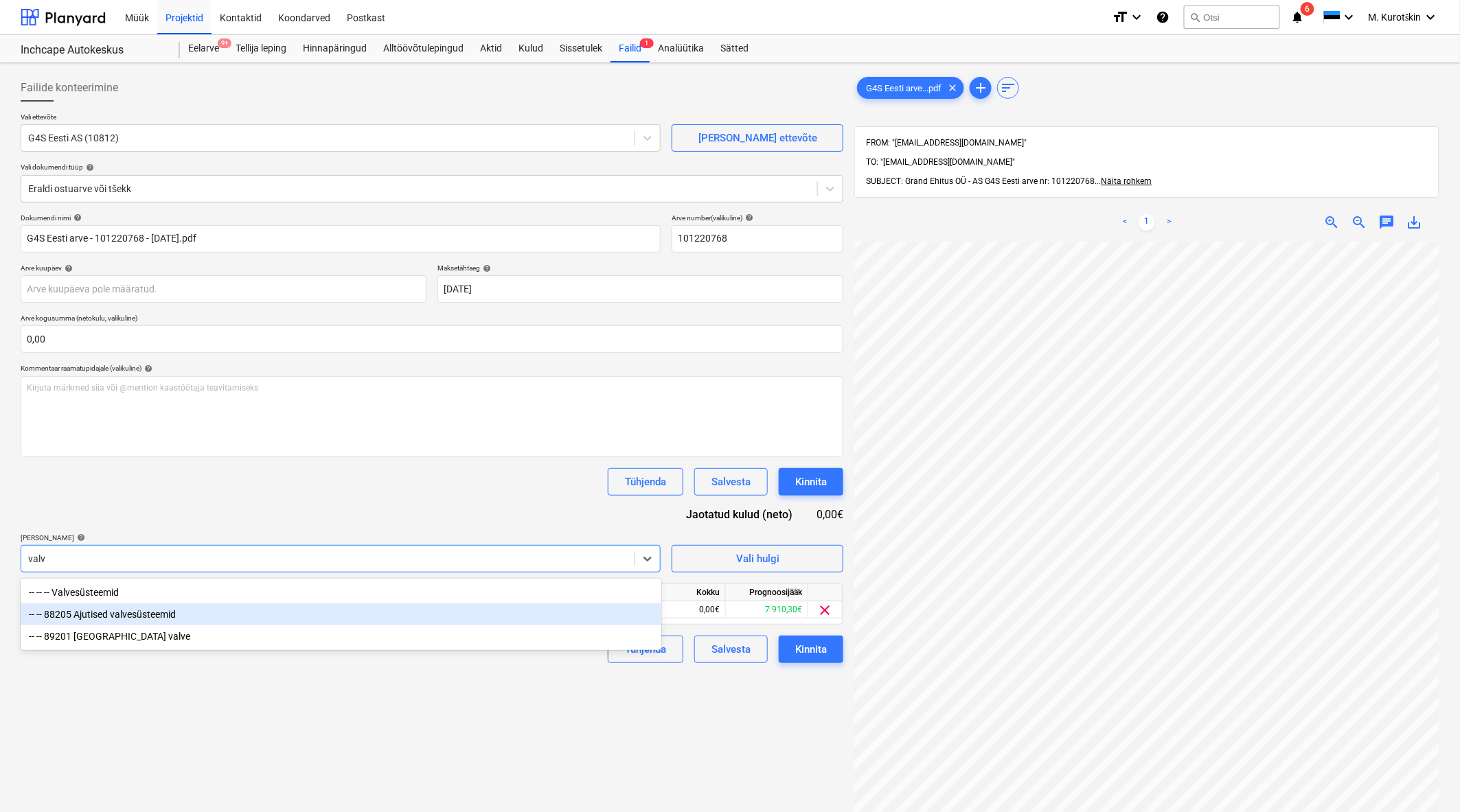
click at [182, 609] on div "-- -- 88205 Ajutised valvesüsteemid" at bounding box center [341, 614] width 641 height 22
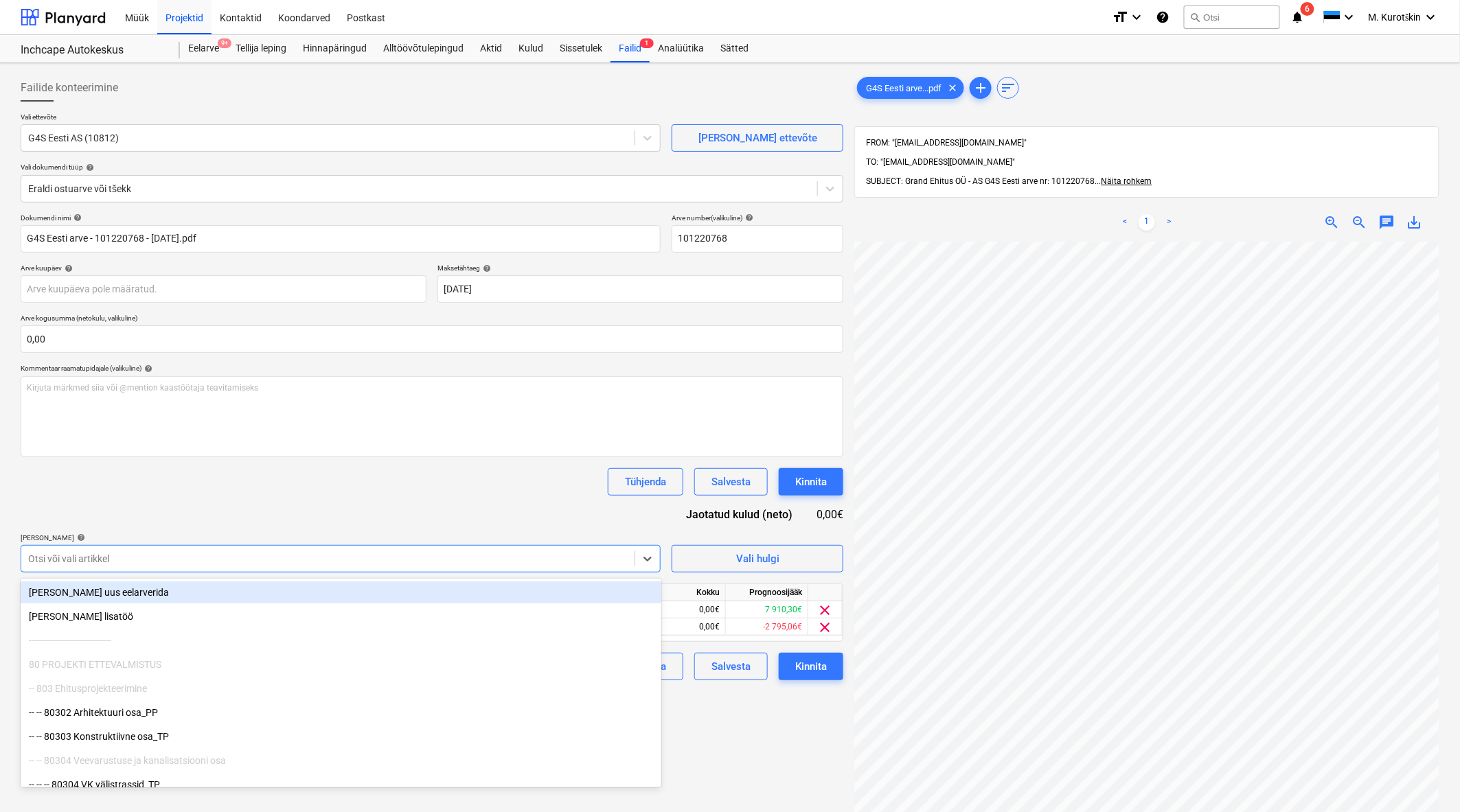
click at [254, 488] on div "Tühjenda Salvesta Kinnita" at bounding box center [432, 482] width 823 height 28
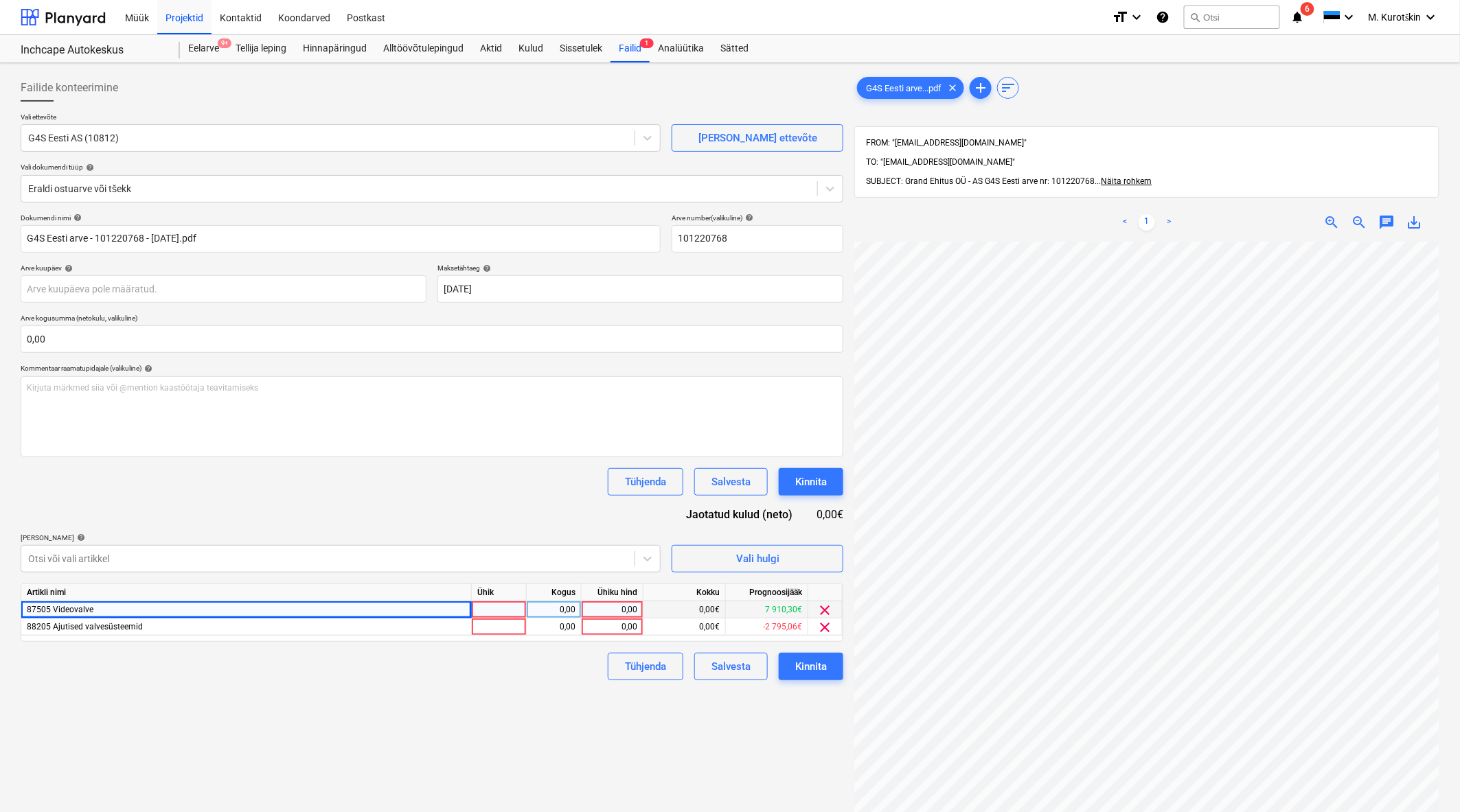
click at [827, 609] on span "clear" at bounding box center [825, 609] width 17 height 17
click at [613, 602] on div "0,00" at bounding box center [612, 610] width 50 height 17
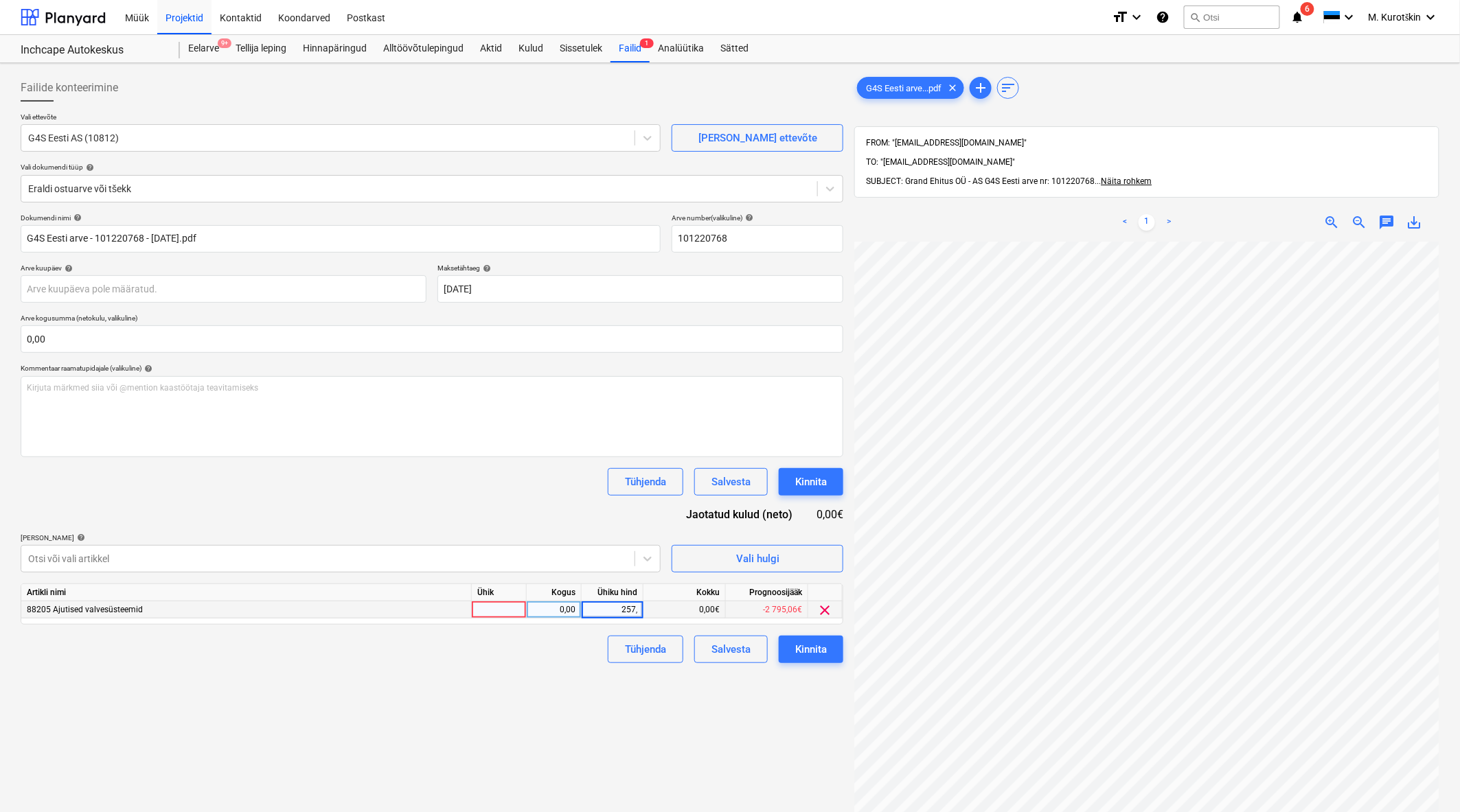
type input "257,6"
click at [591, 752] on div "Failide konteerimine Vali ettevõte G4S Eesti AS (10812) Lisa uus ettevõte Vali …" at bounding box center [431, 544] width 834 height 952
click at [797, 645] on div "Kinnita" at bounding box center [810, 649] width 31 height 18
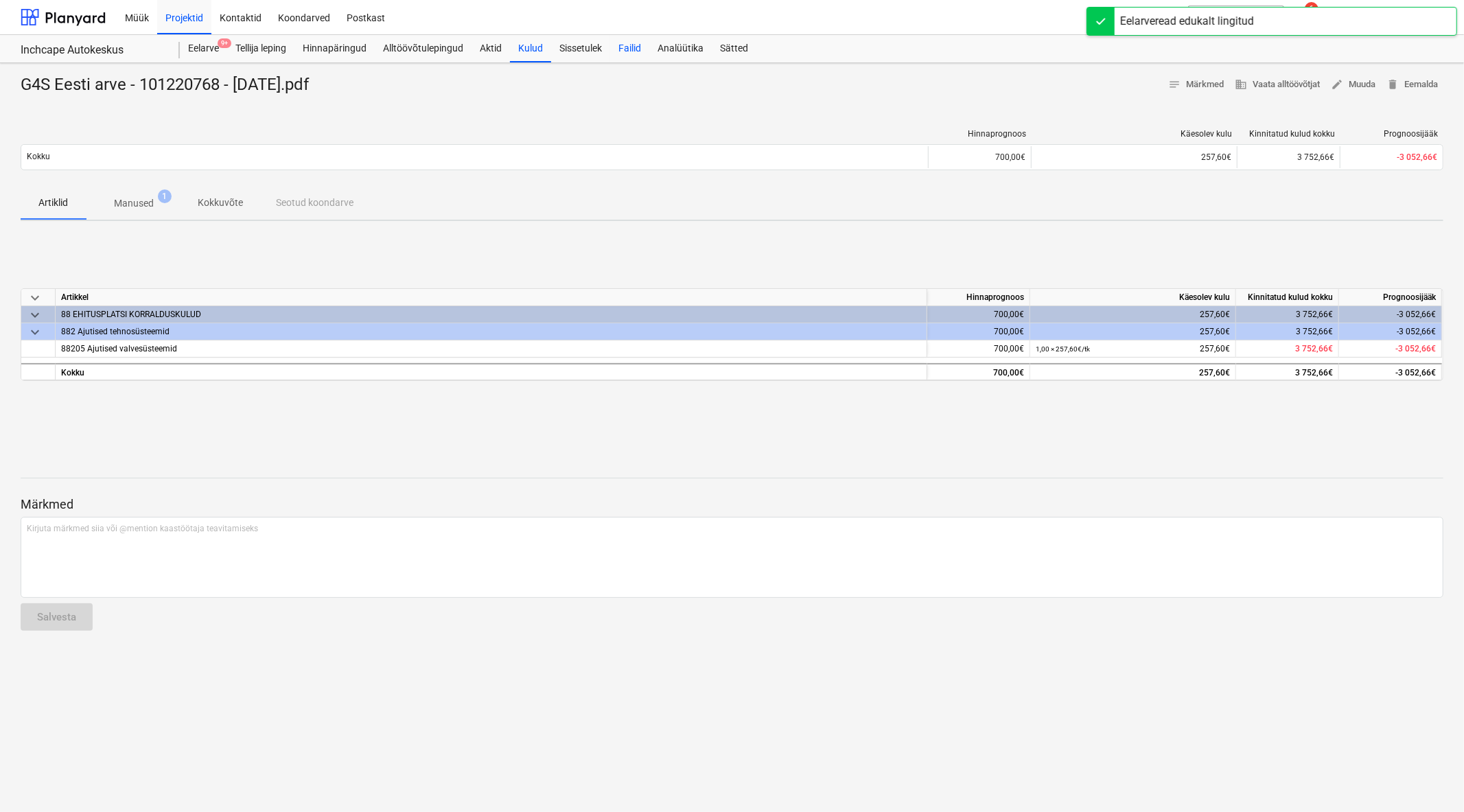
click at [622, 41] on div "Failid" at bounding box center [629, 49] width 39 height 28
